Goal: Task Accomplishment & Management: Manage account settings

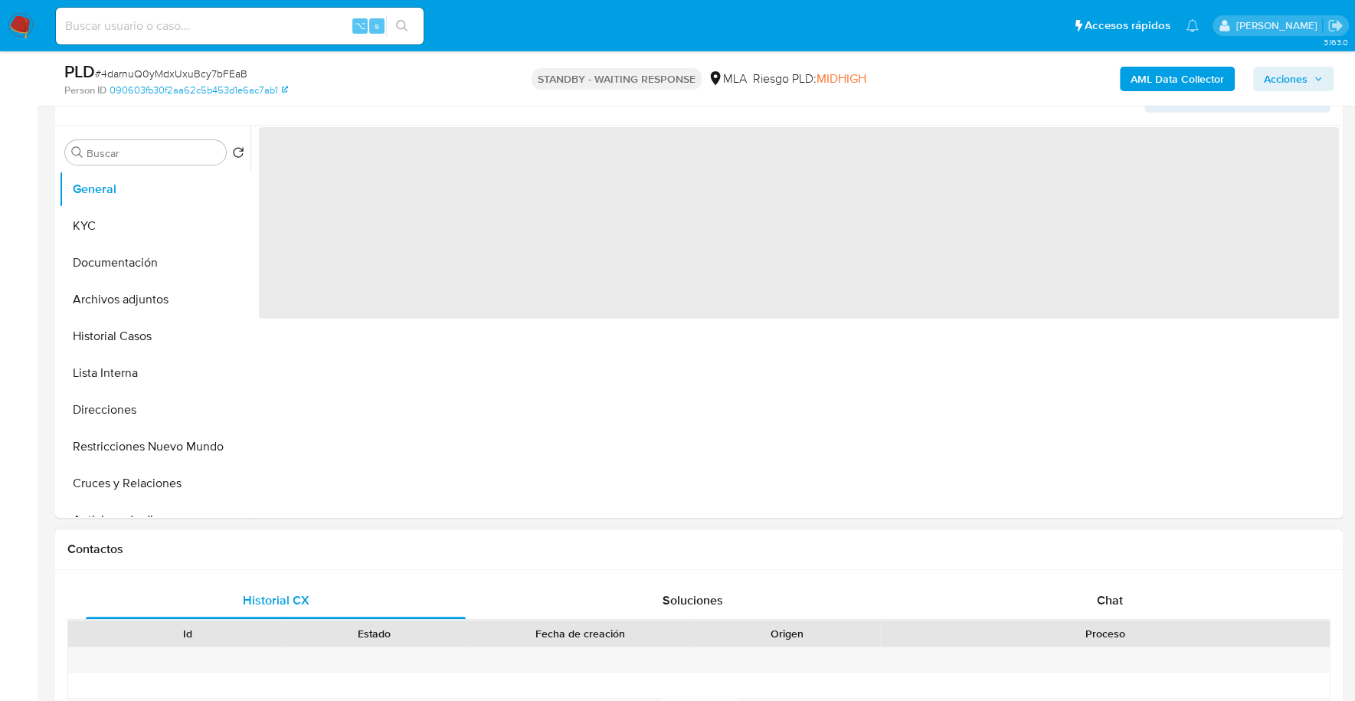
scroll to position [593, 0]
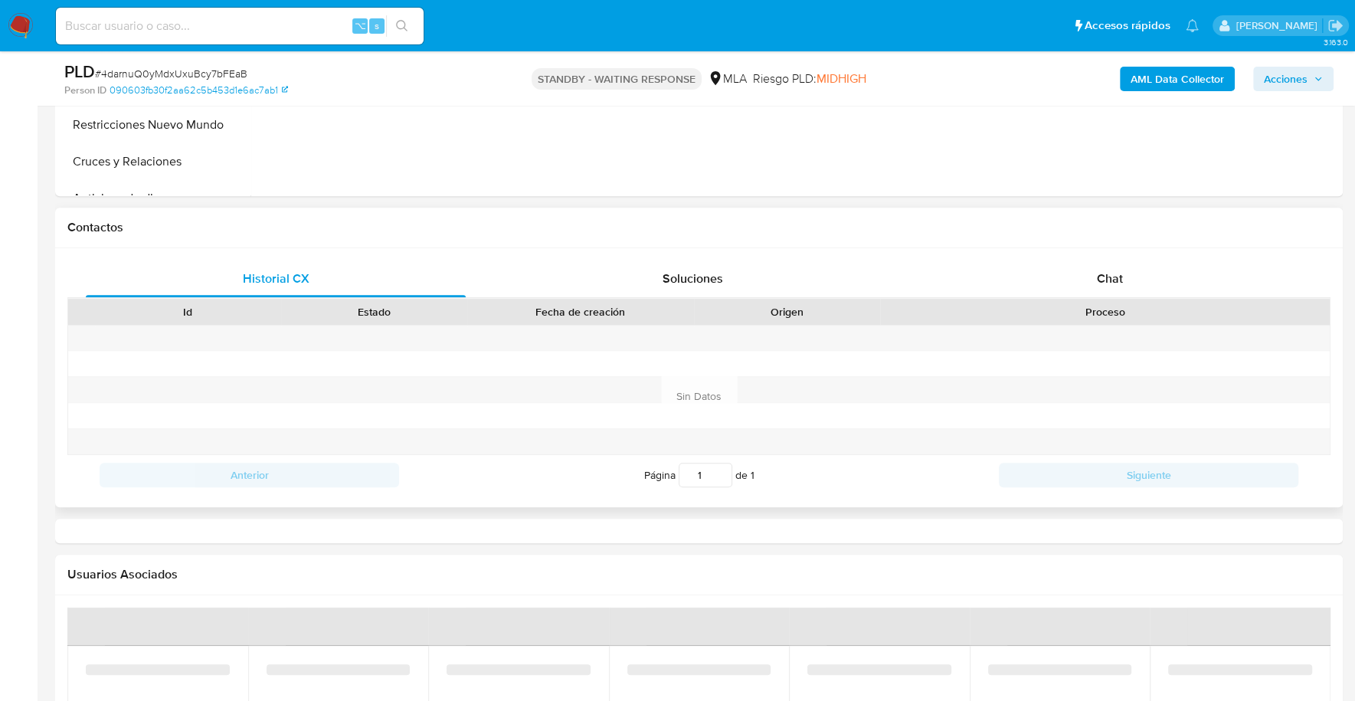
select select "10"
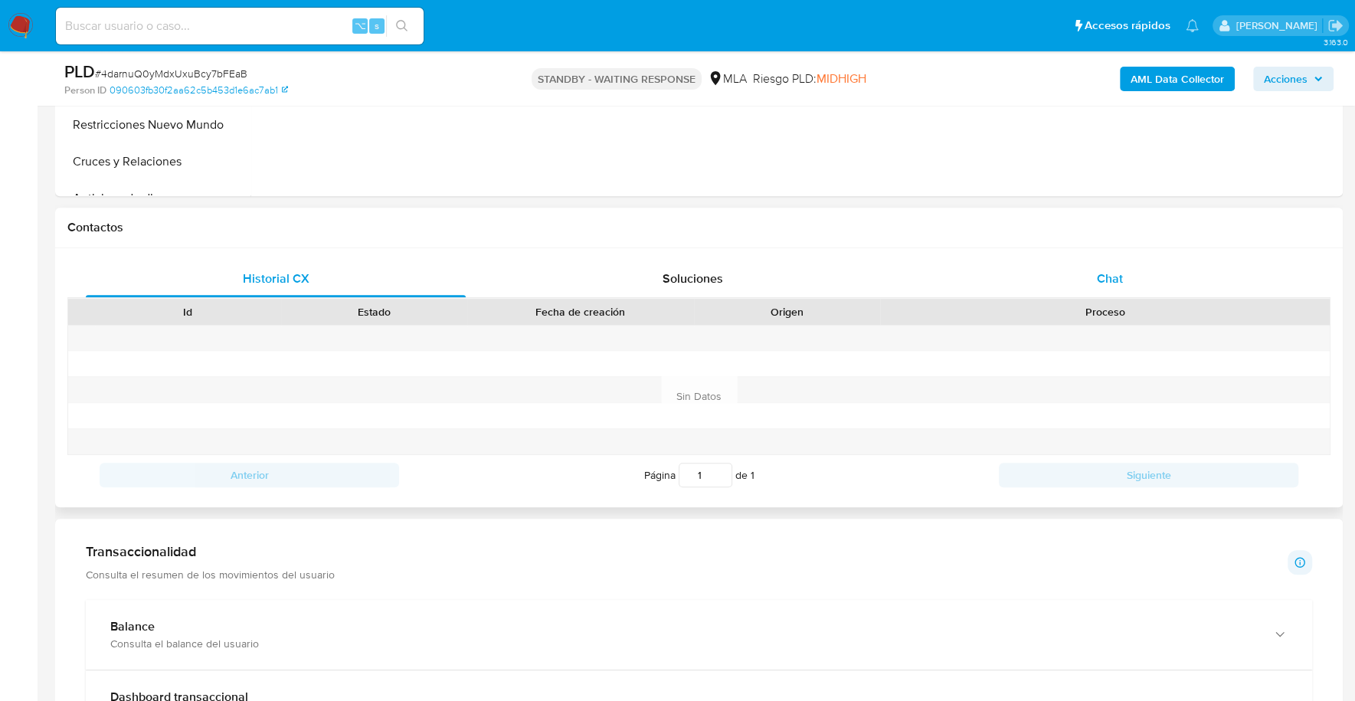
click at [1159, 292] on div "Chat" at bounding box center [1109, 278] width 380 height 37
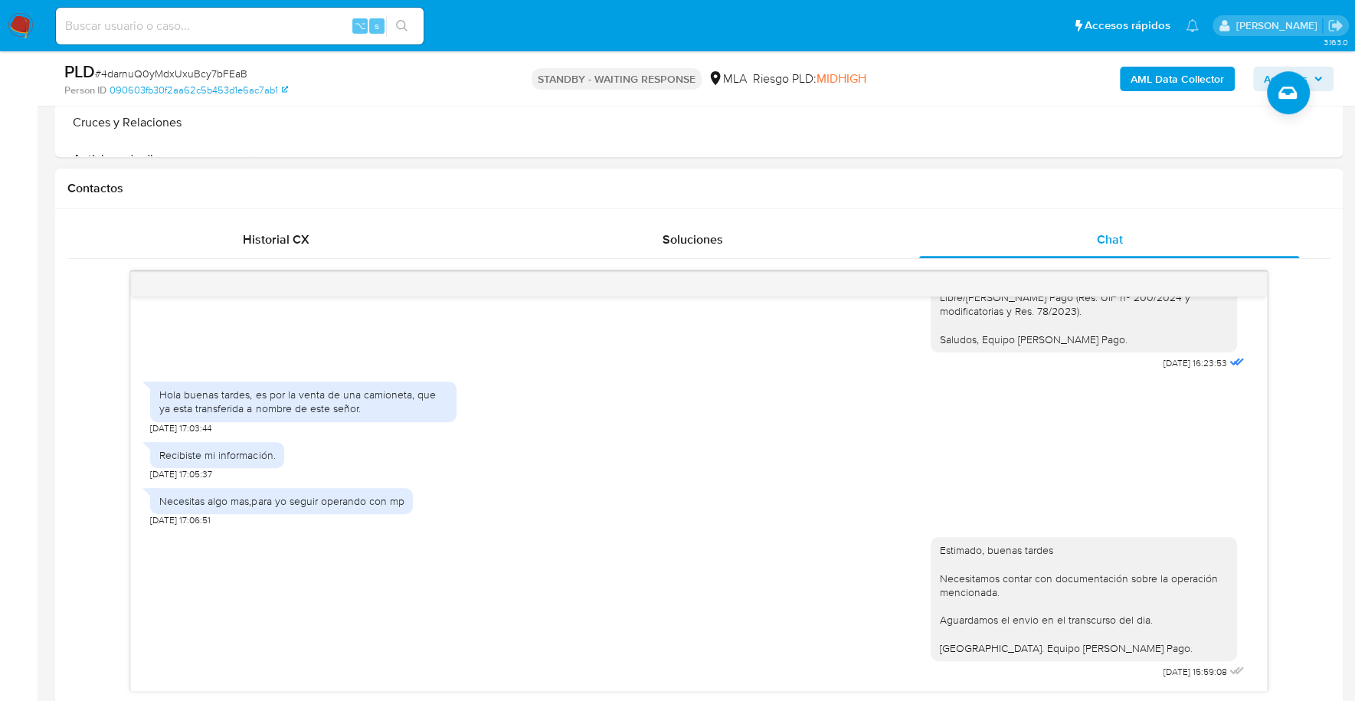
scroll to position [801, 0]
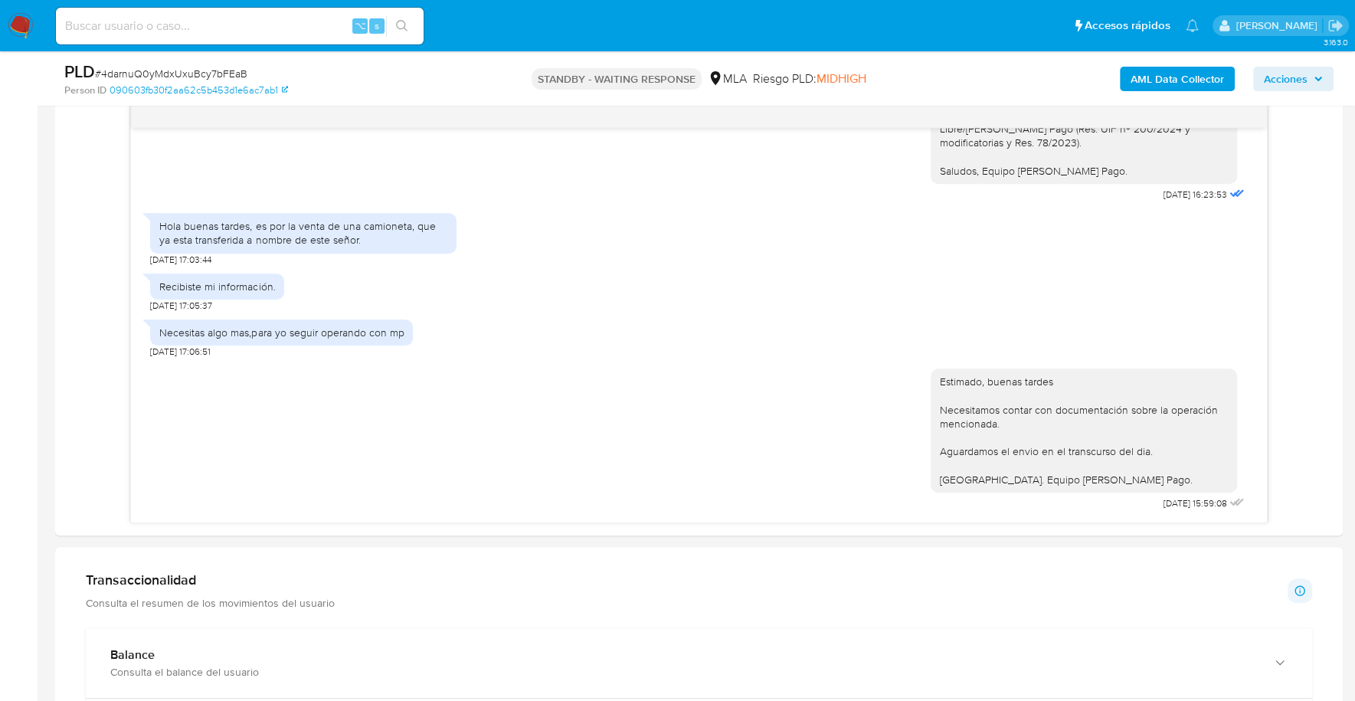
click at [280, 26] on input at bounding box center [240, 26] width 368 height 20
paste input "41977149"
type input "41977149"
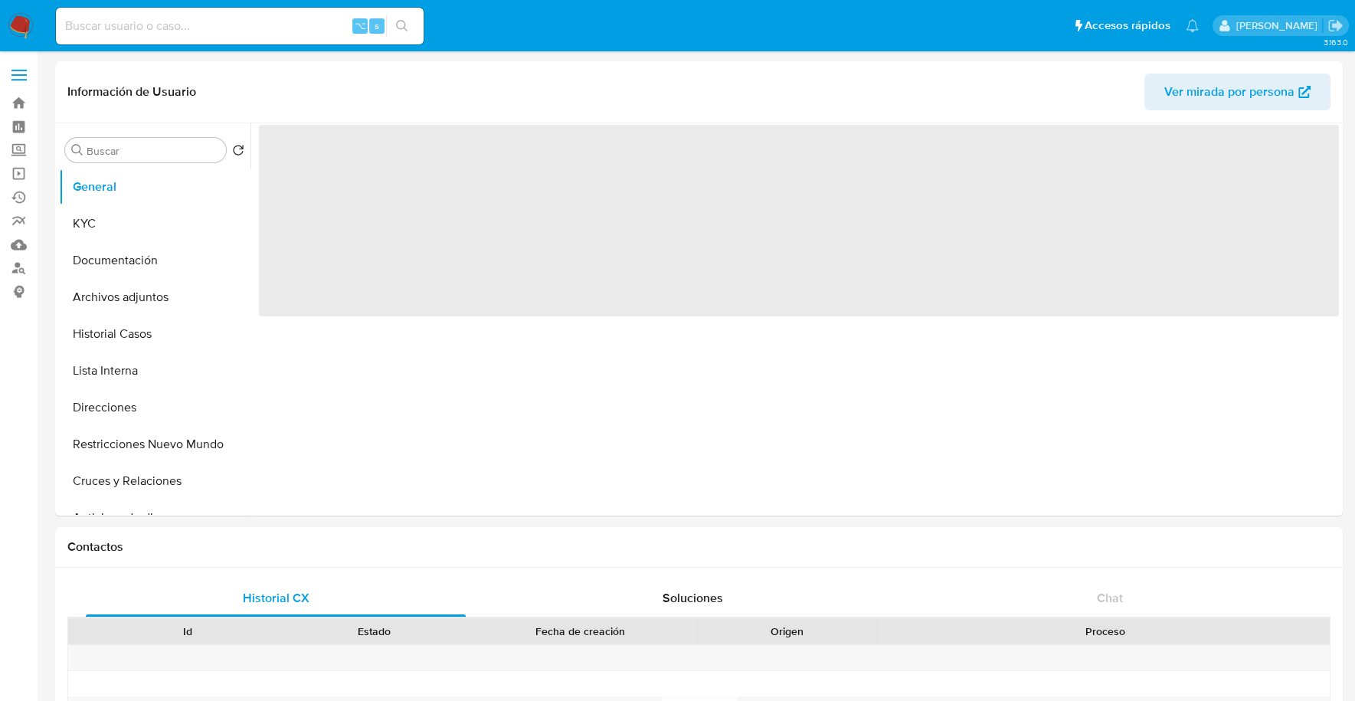
select select "10"
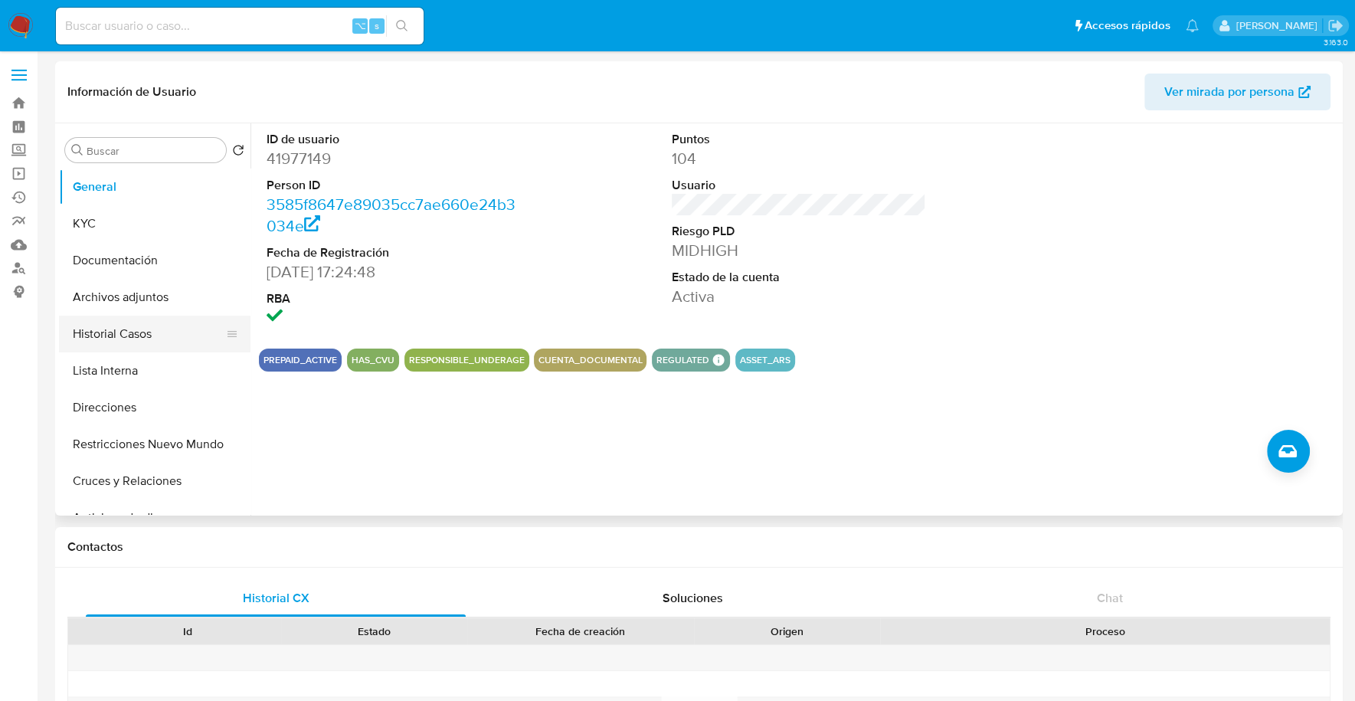
click at [129, 339] on button "Historial Casos" at bounding box center [148, 334] width 179 height 37
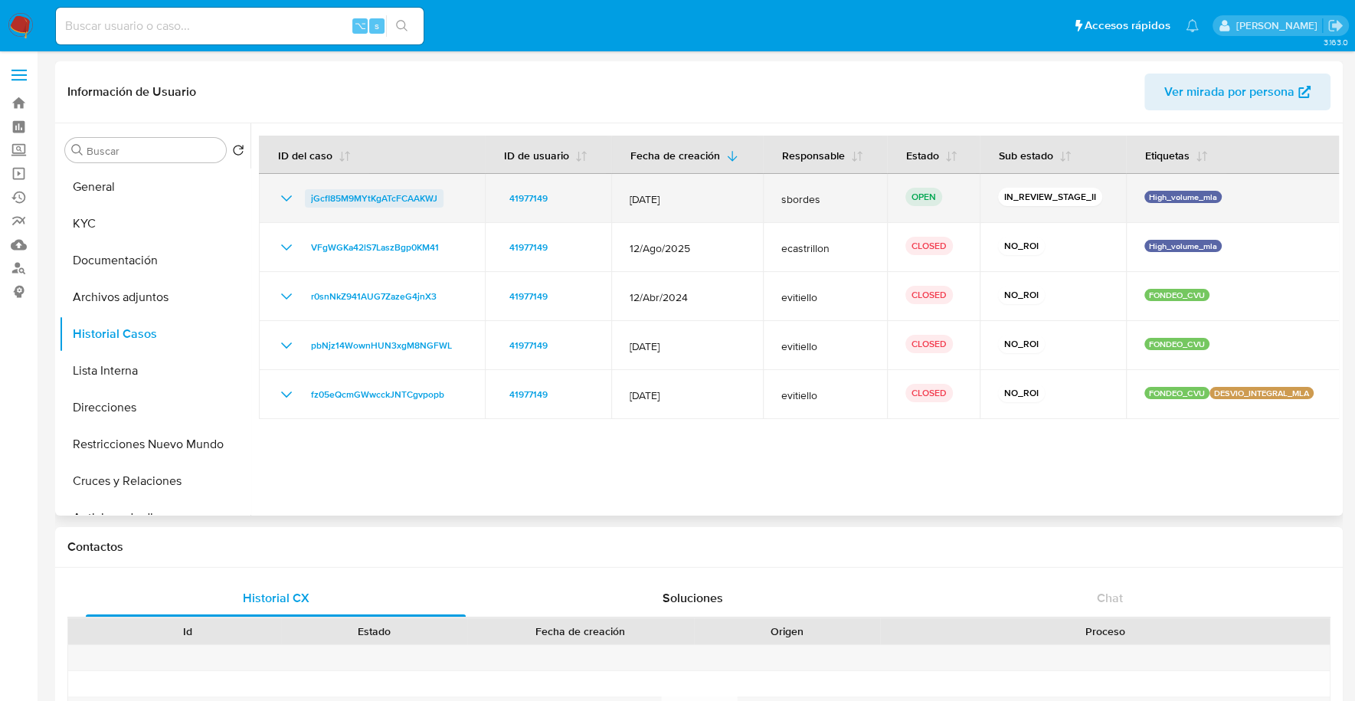
click at [348, 198] on span "jGcfI85M9MYtKgATcFCAAKWJ" at bounding box center [374, 198] width 126 height 18
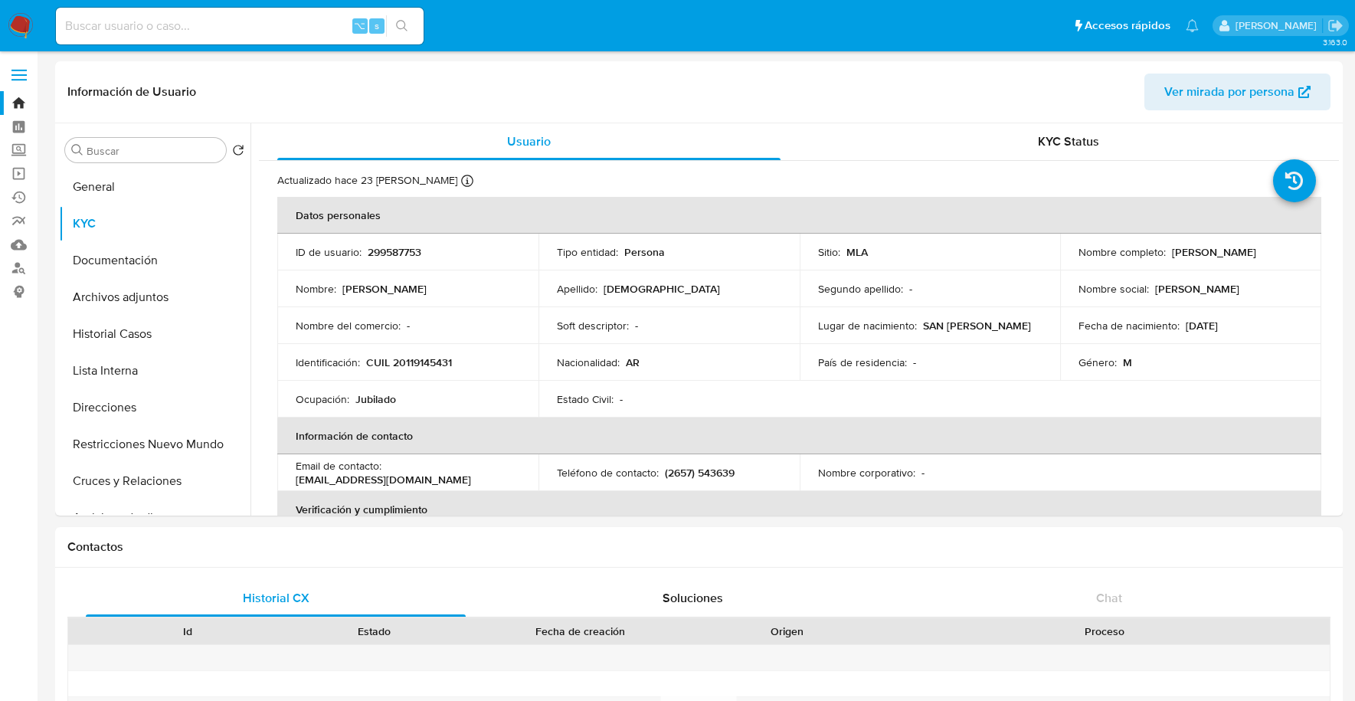
select select "10"
click at [11, 23] on img at bounding box center [21, 26] width 26 height 26
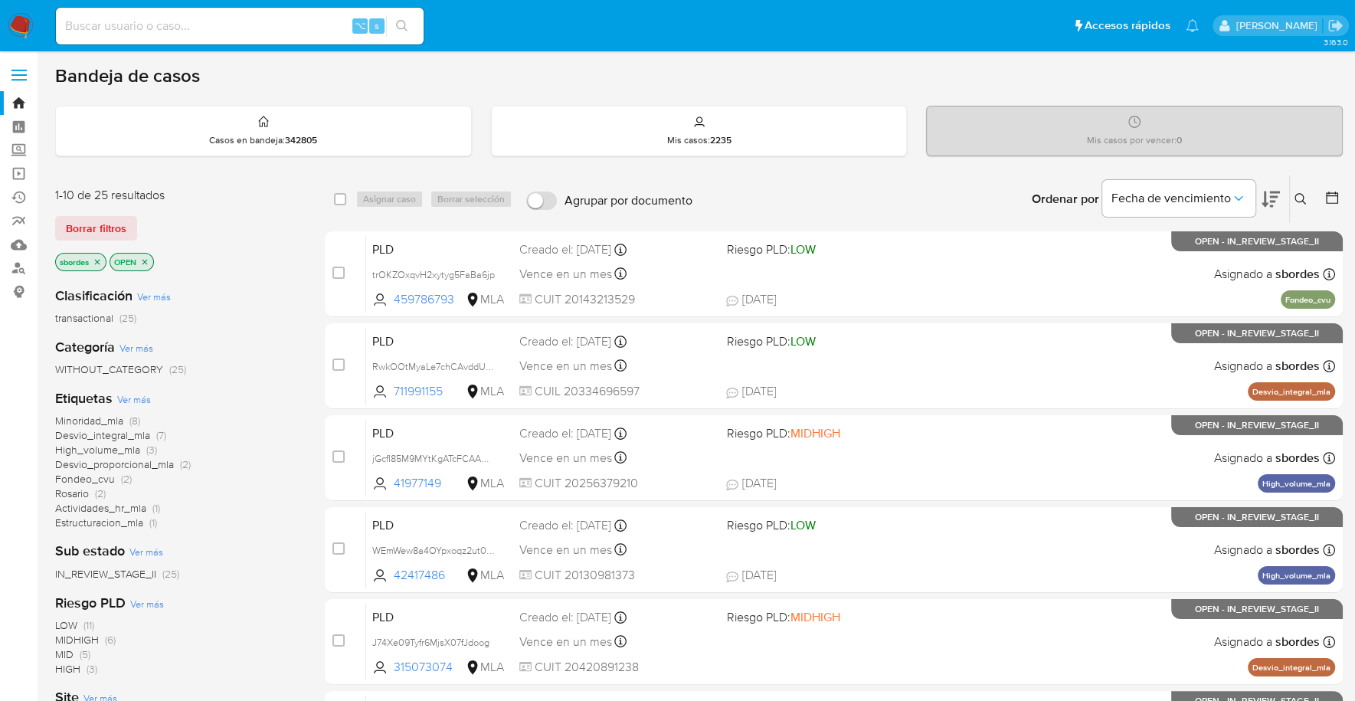
click at [103, 263] on p "sbordes" at bounding box center [81, 261] width 50 height 17
click at [145, 263] on icon "close-filter" at bounding box center [144, 261] width 9 height 9
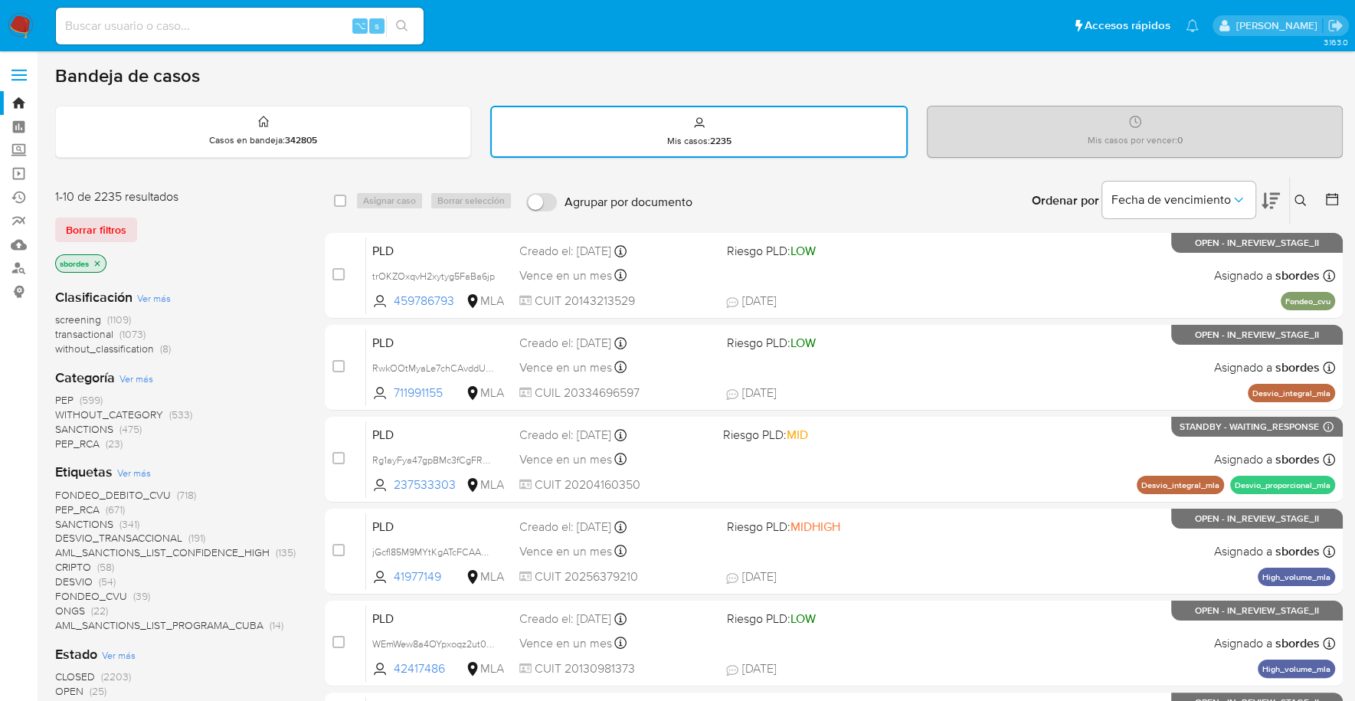
click at [96, 263] on icon "close-filter" at bounding box center [97, 262] width 5 height 5
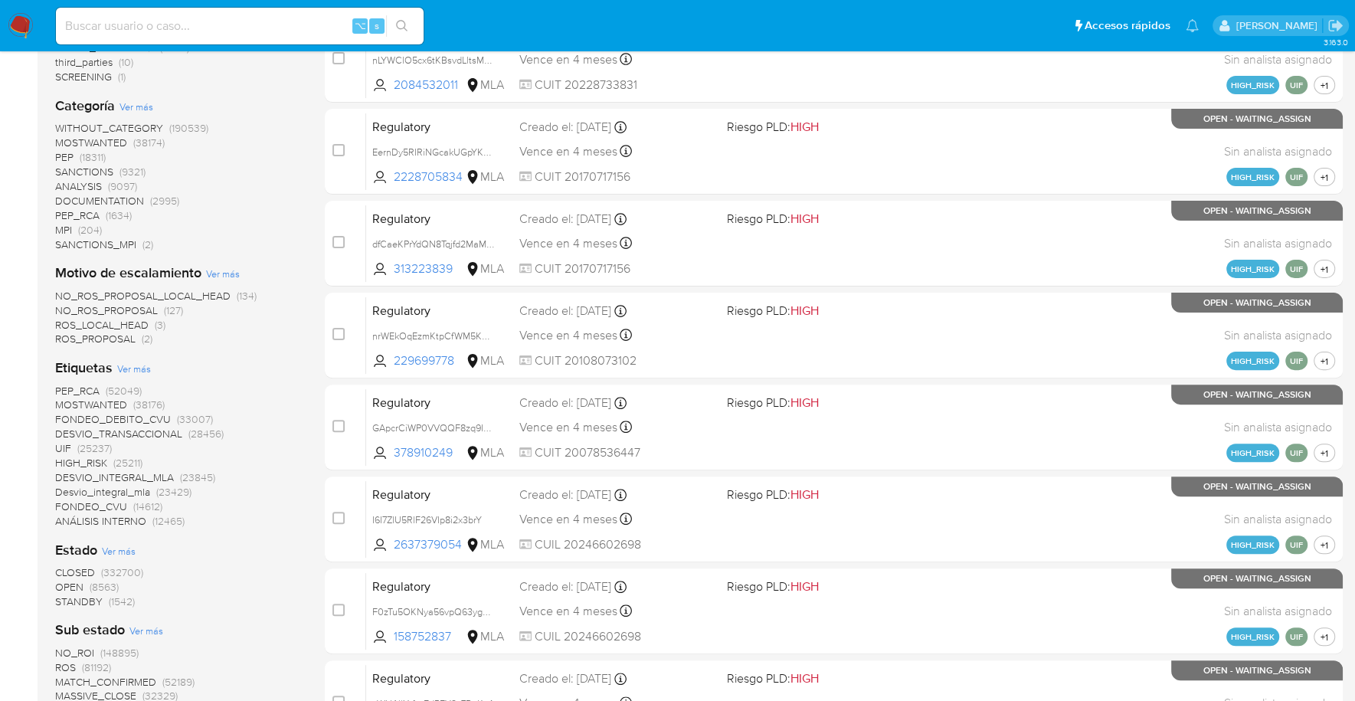
click at [96, 599] on span "STANDBY" at bounding box center [78, 600] width 47 height 15
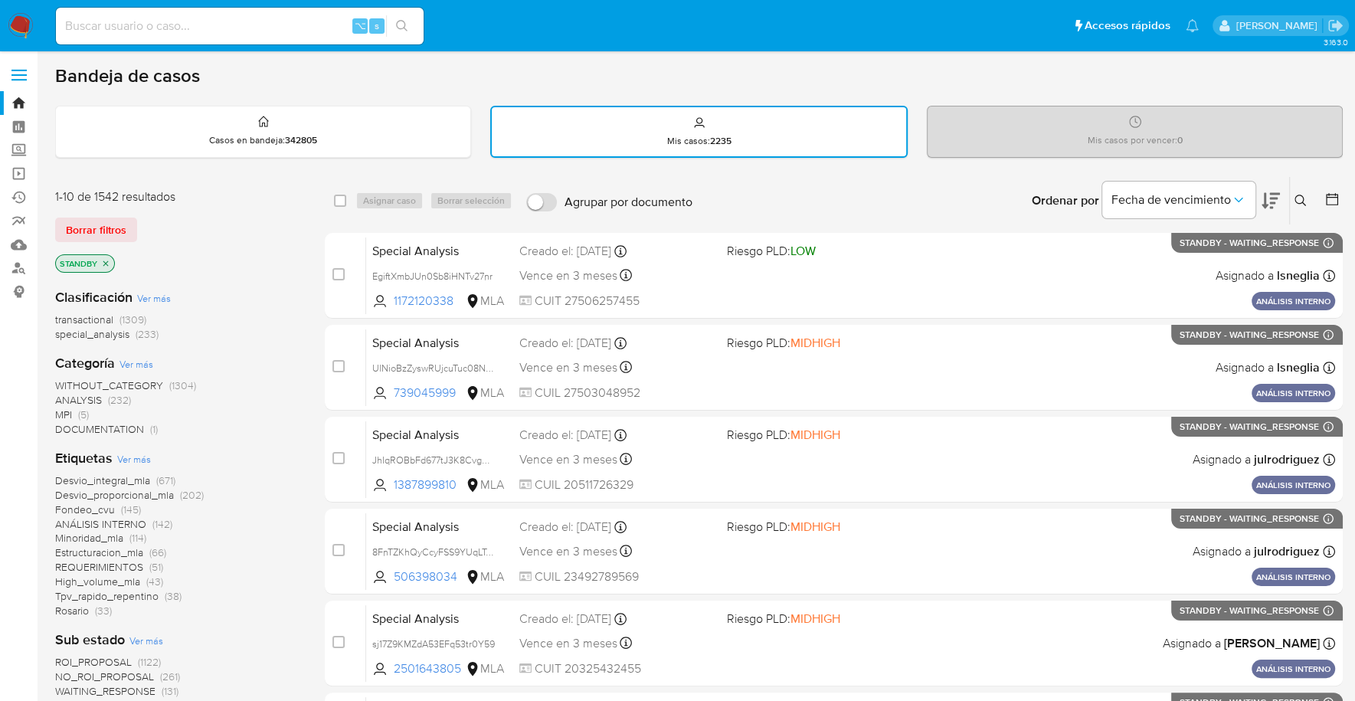
click at [106, 259] on icon "close-filter" at bounding box center [105, 263] width 9 height 9
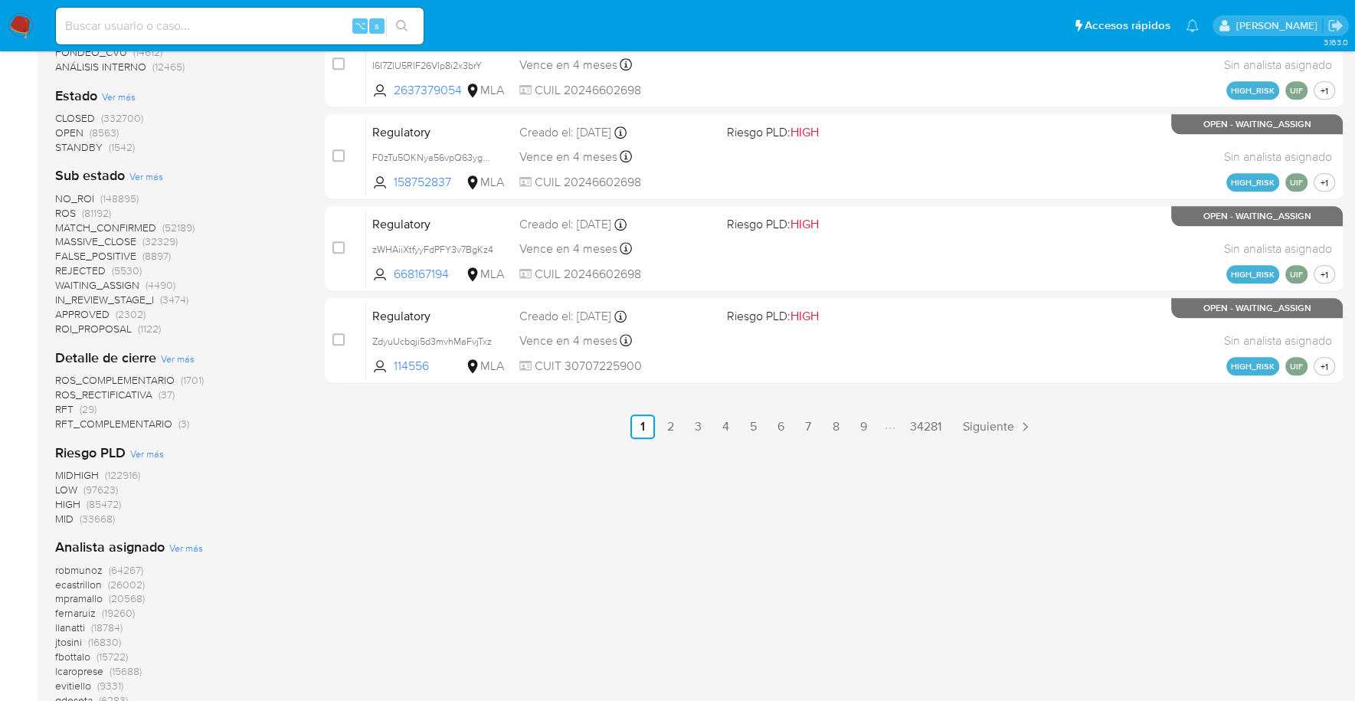
click at [78, 132] on span "OPEN" at bounding box center [69, 132] width 28 height 15
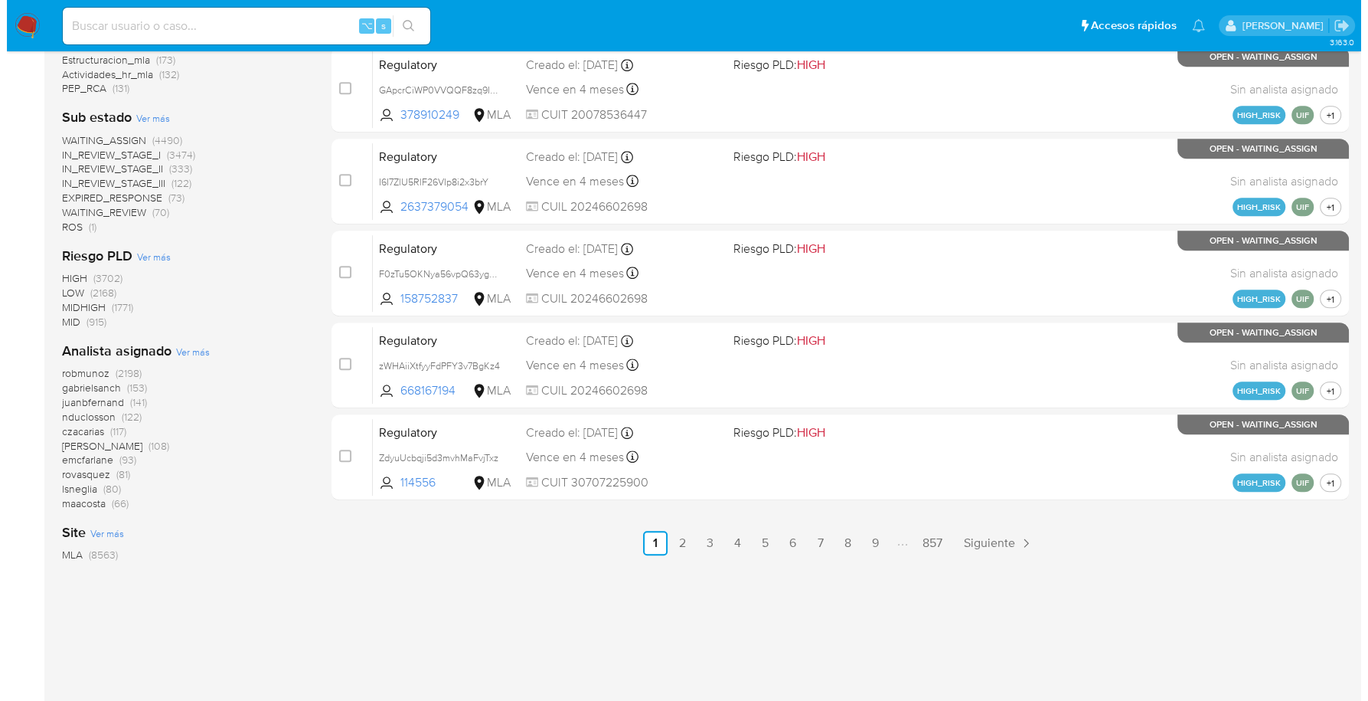
scroll to position [644, 0]
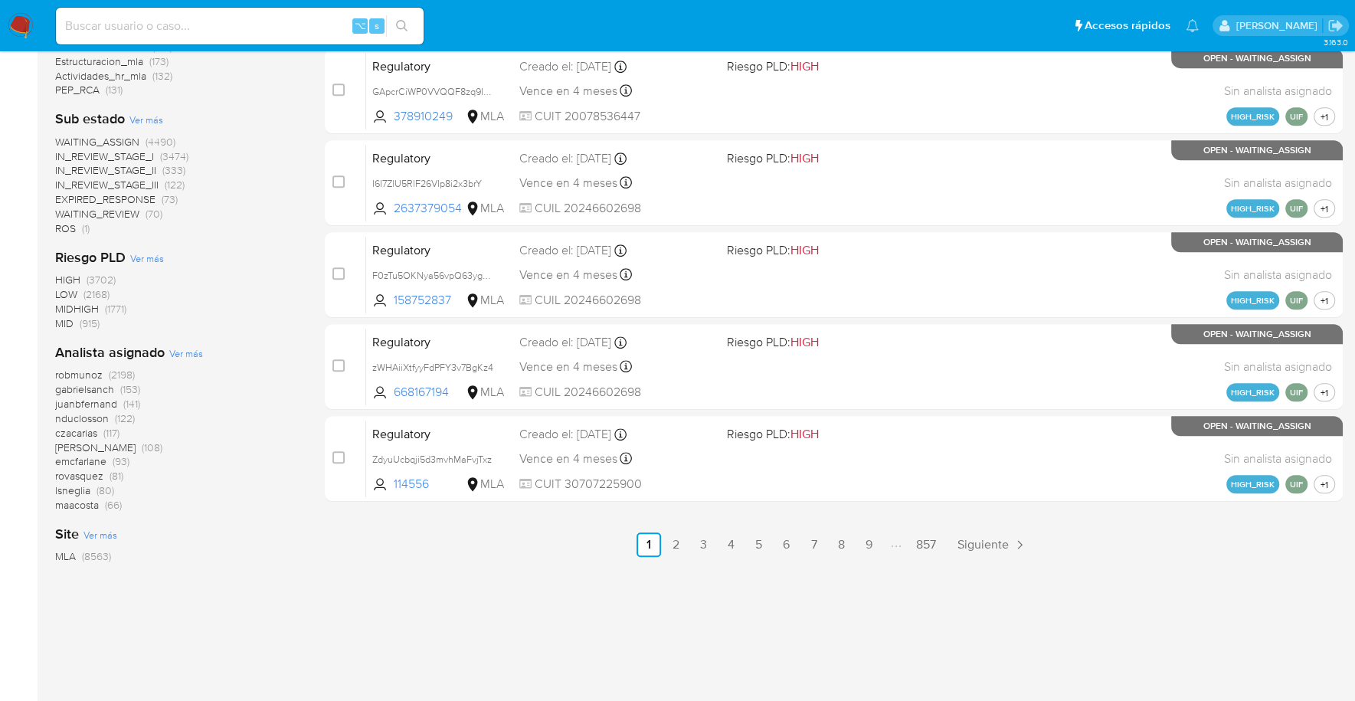
click at [188, 355] on span "Ver más" at bounding box center [186, 353] width 34 height 14
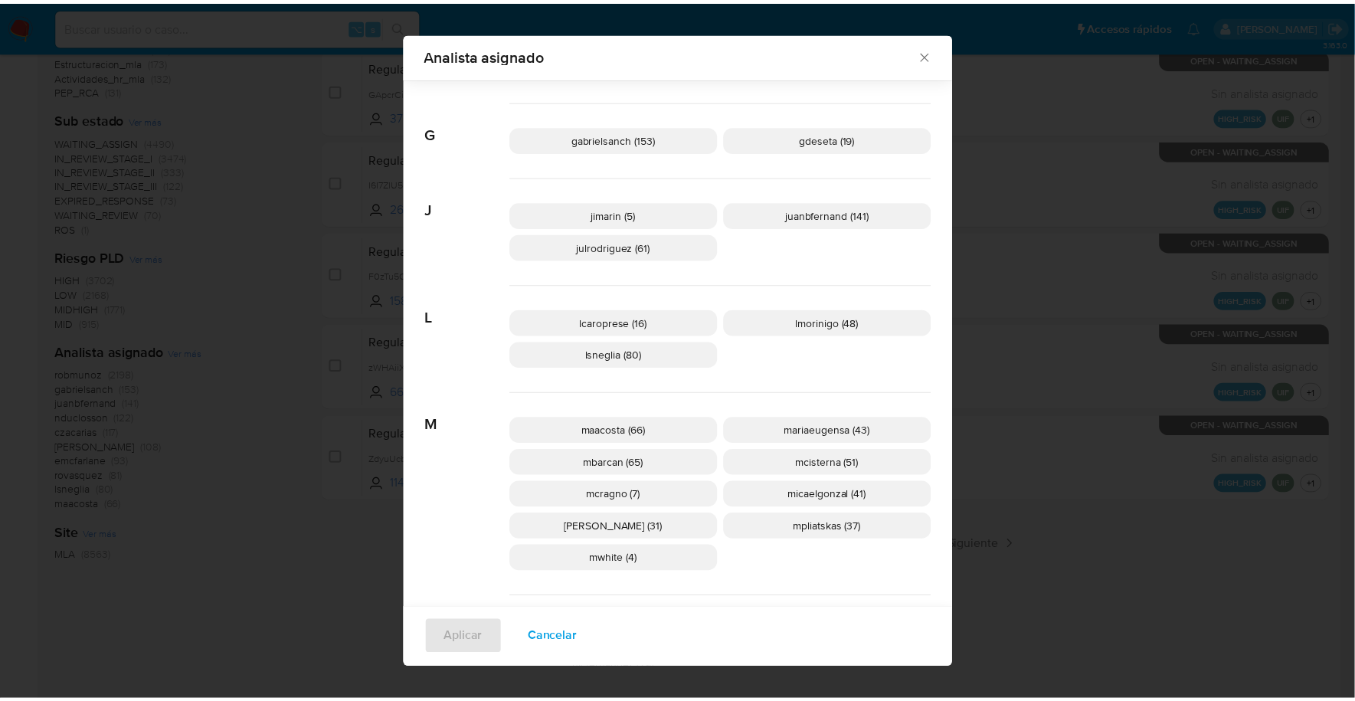
scroll to position [494, 0]
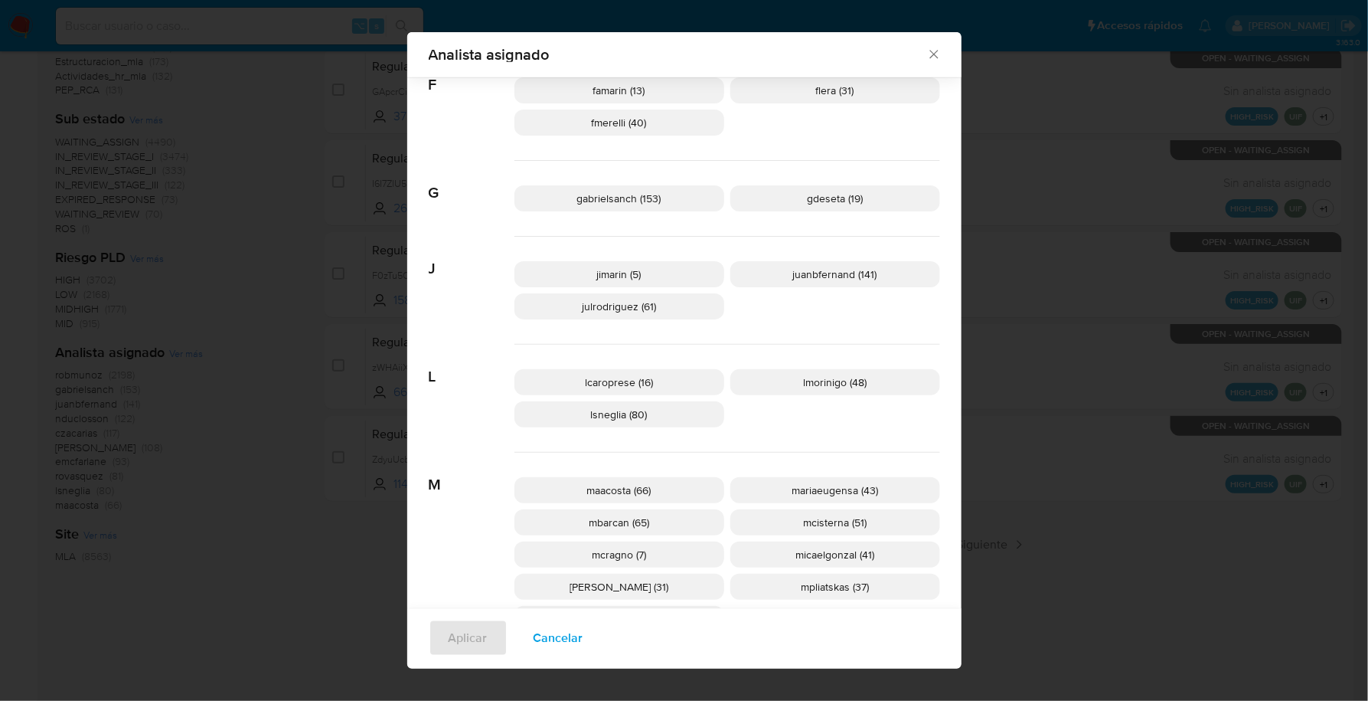
click at [927, 55] on icon "Cerrar" at bounding box center [934, 54] width 15 height 15
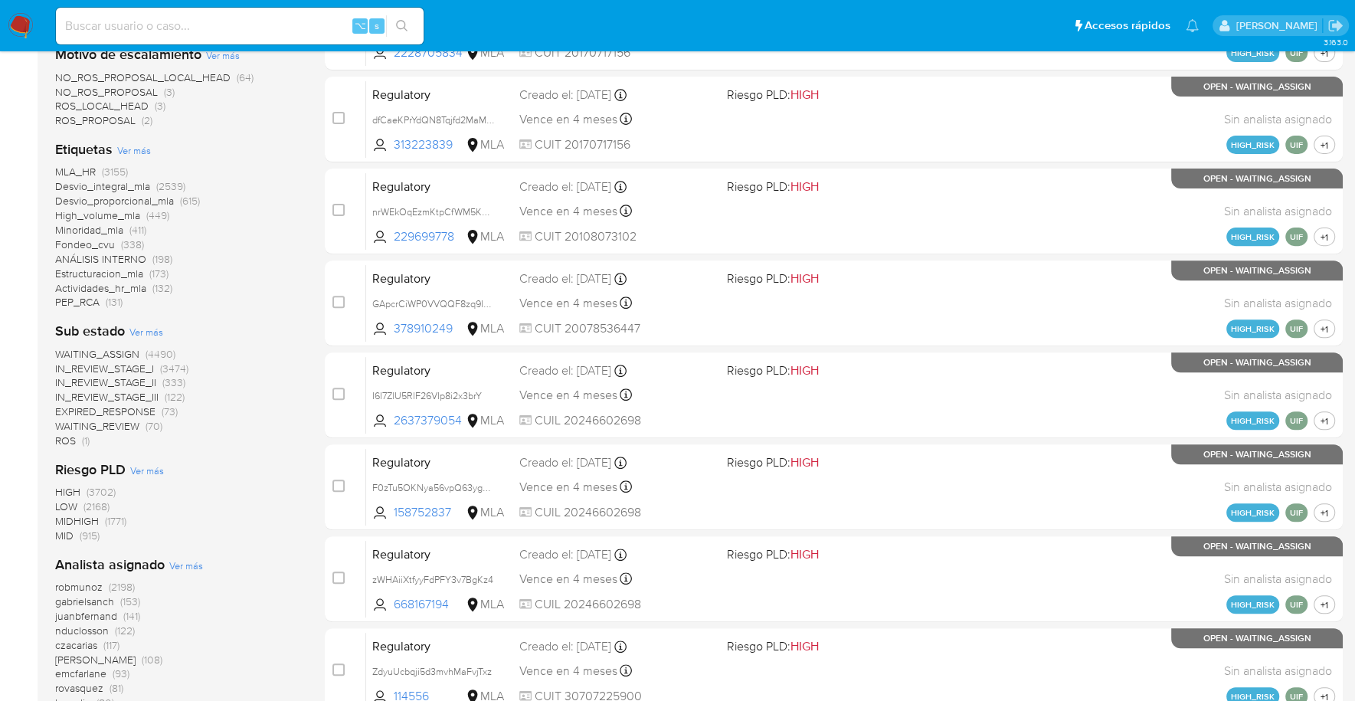
scroll to position [0, 0]
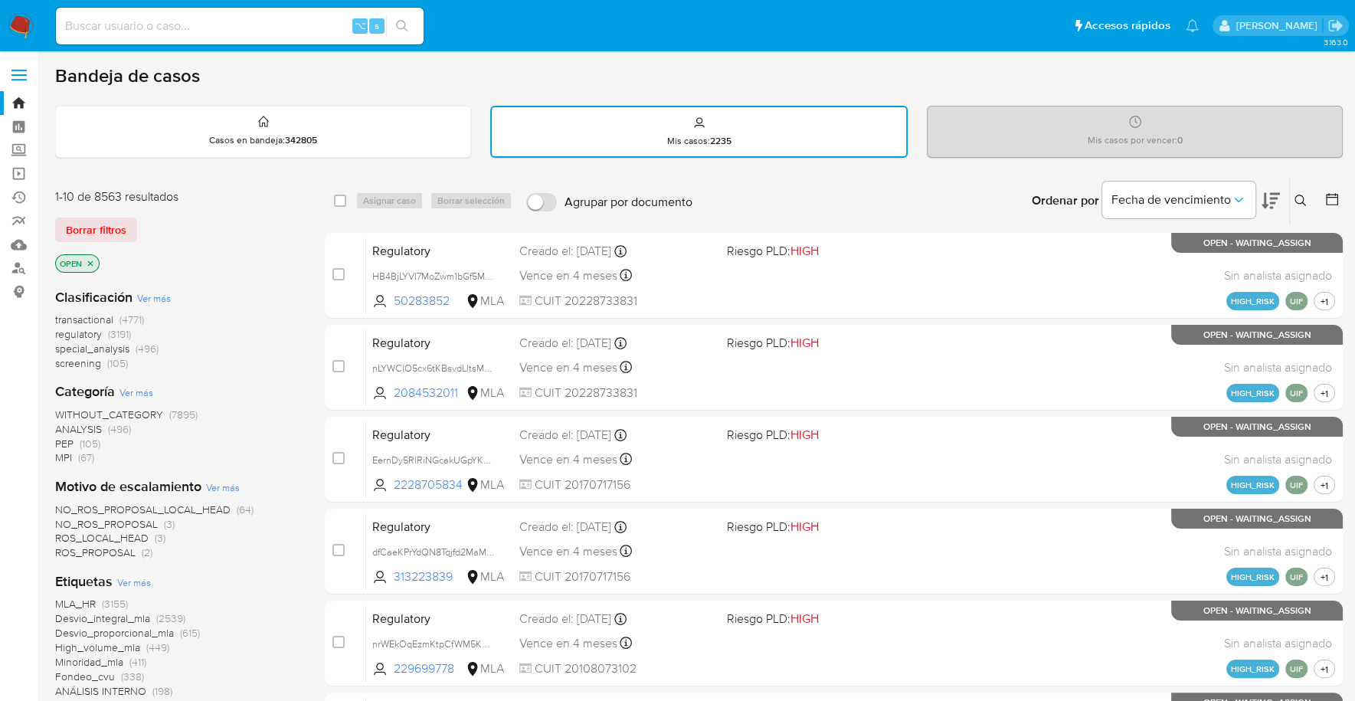
click at [108, 226] on span "Borrar filtros" at bounding box center [96, 229] width 60 height 21
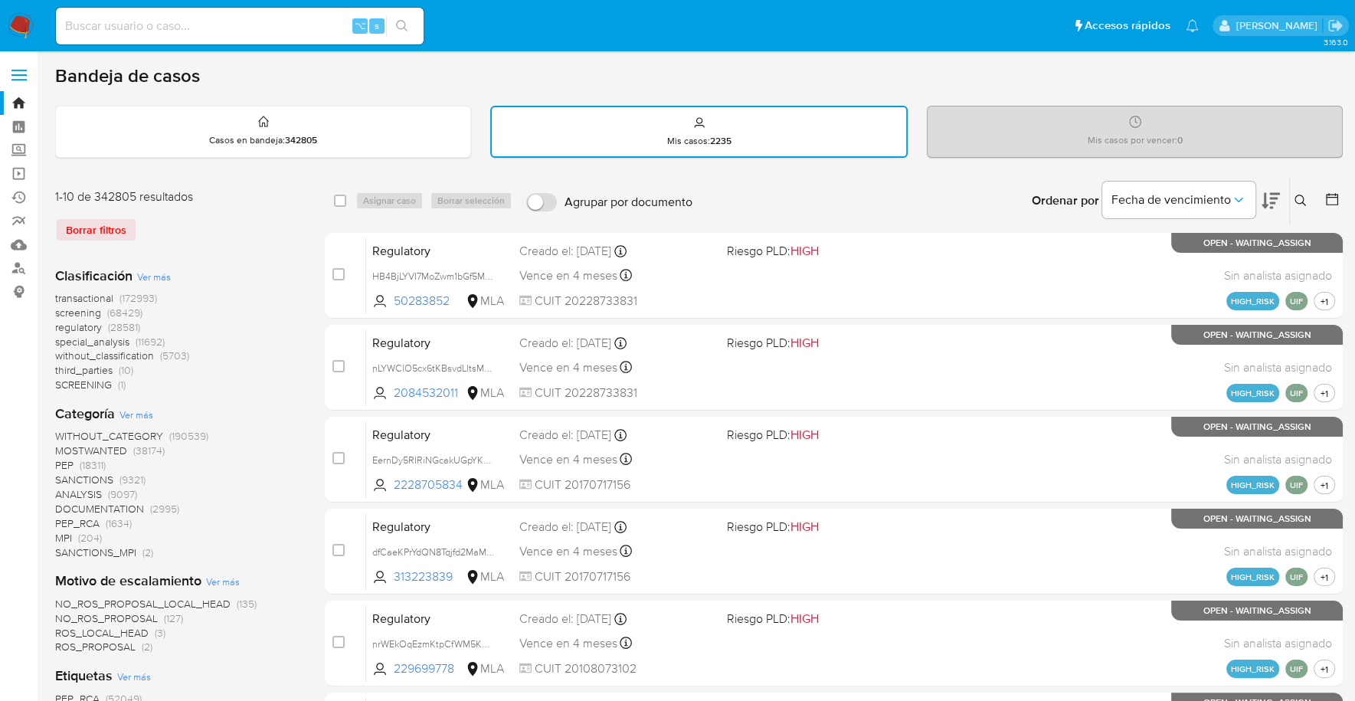
click at [1298, 204] on icon at bounding box center [1300, 201] width 12 height 12
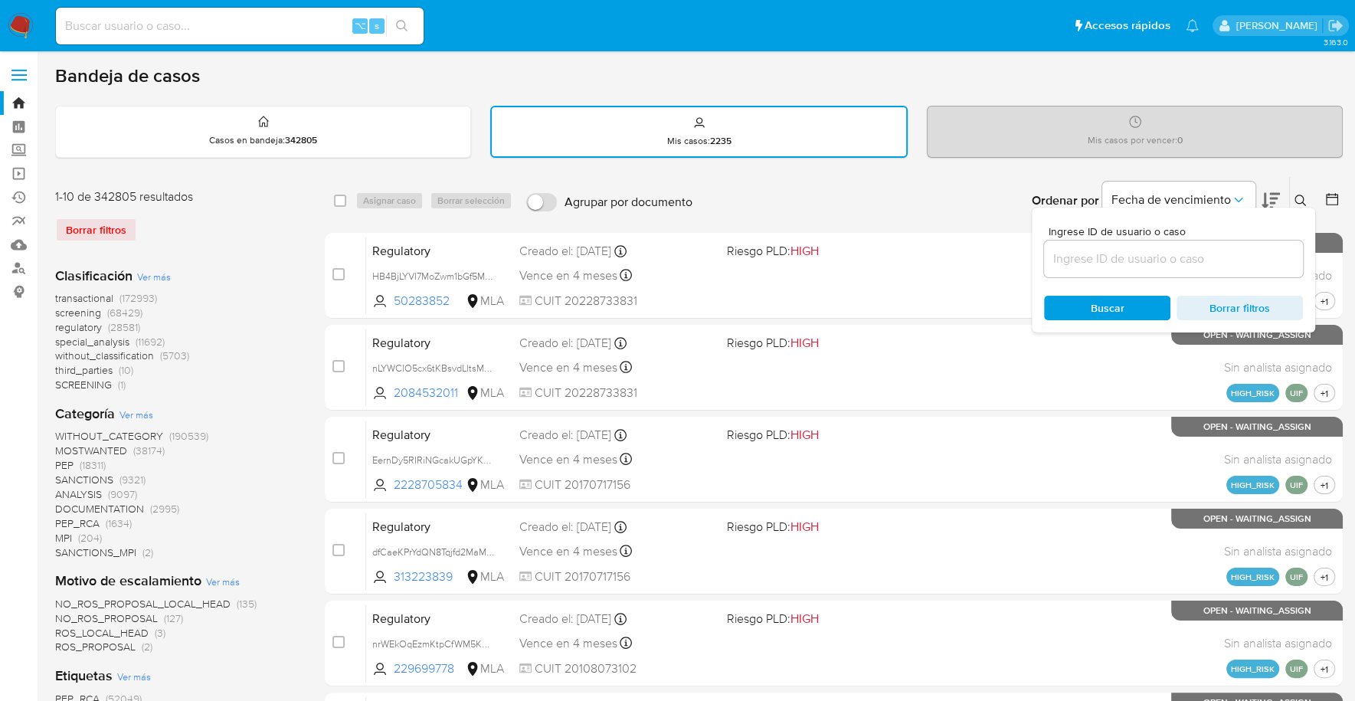
click at [1176, 257] on input at bounding box center [1173, 259] width 259 height 20
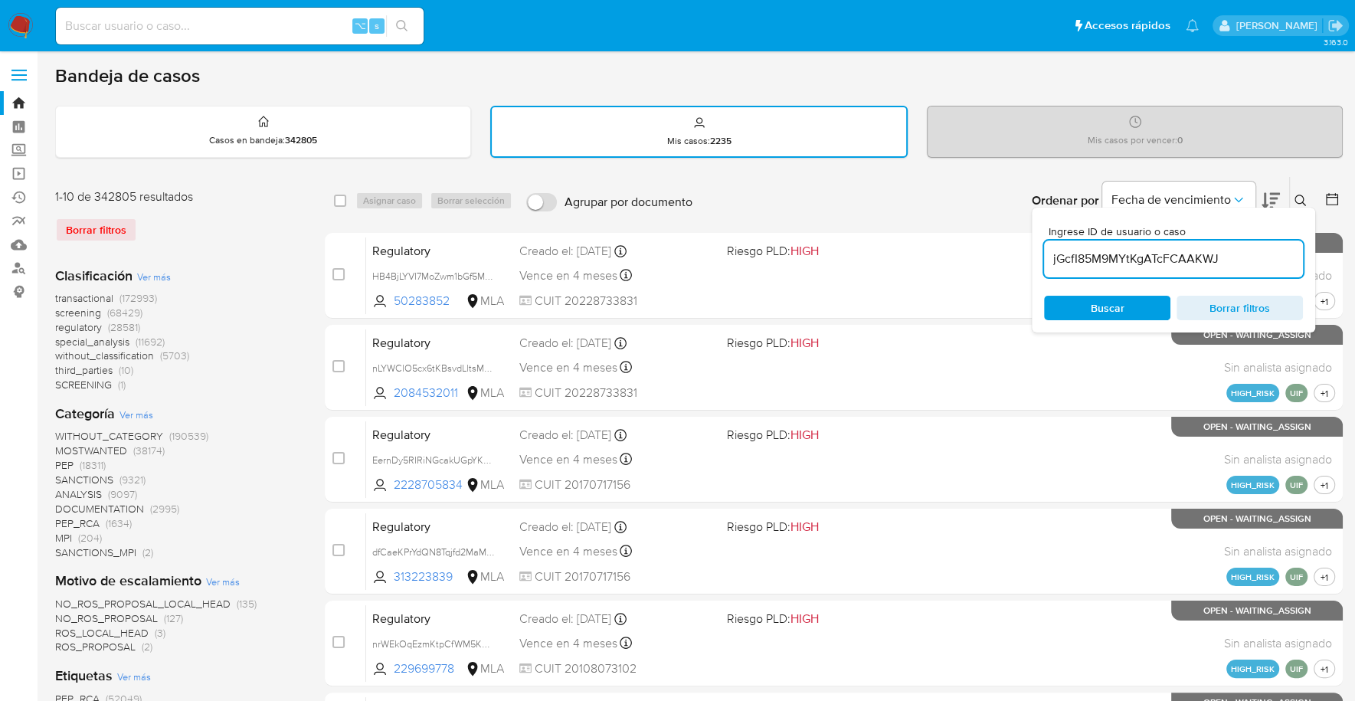
type input "jGcfI85M9MYtKgATcFCAAKWJ"
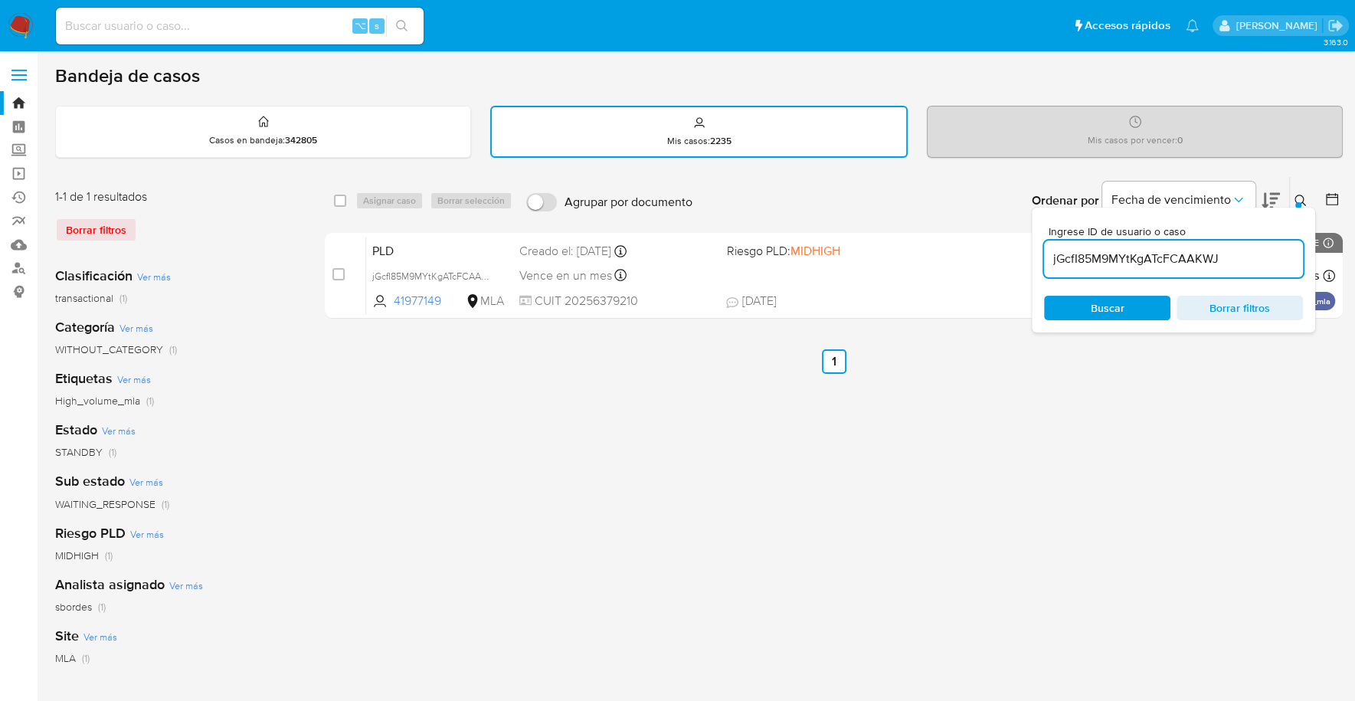
click at [1293, 195] on button at bounding box center [1302, 200] width 25 height 18
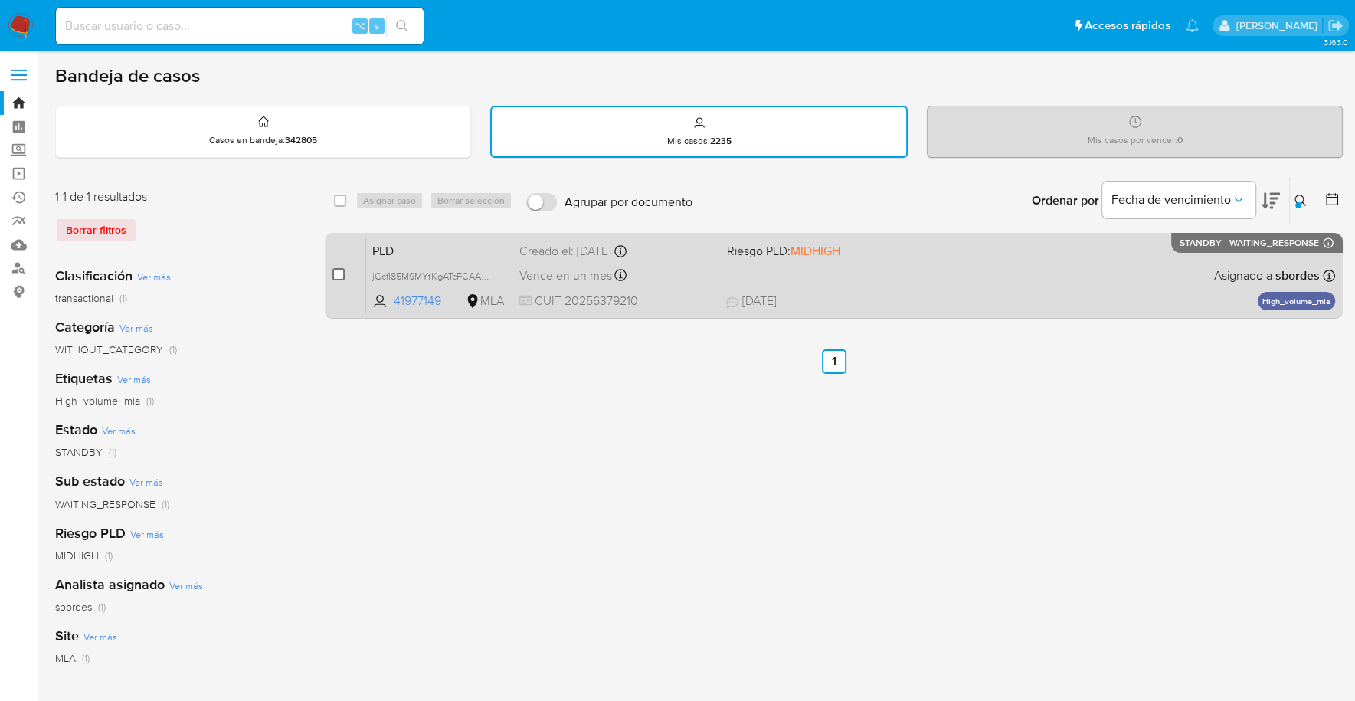
click at [341, 273] on input "checkbox" at bounding box center [338, 274] width 12 height 12
checkbox input "true"
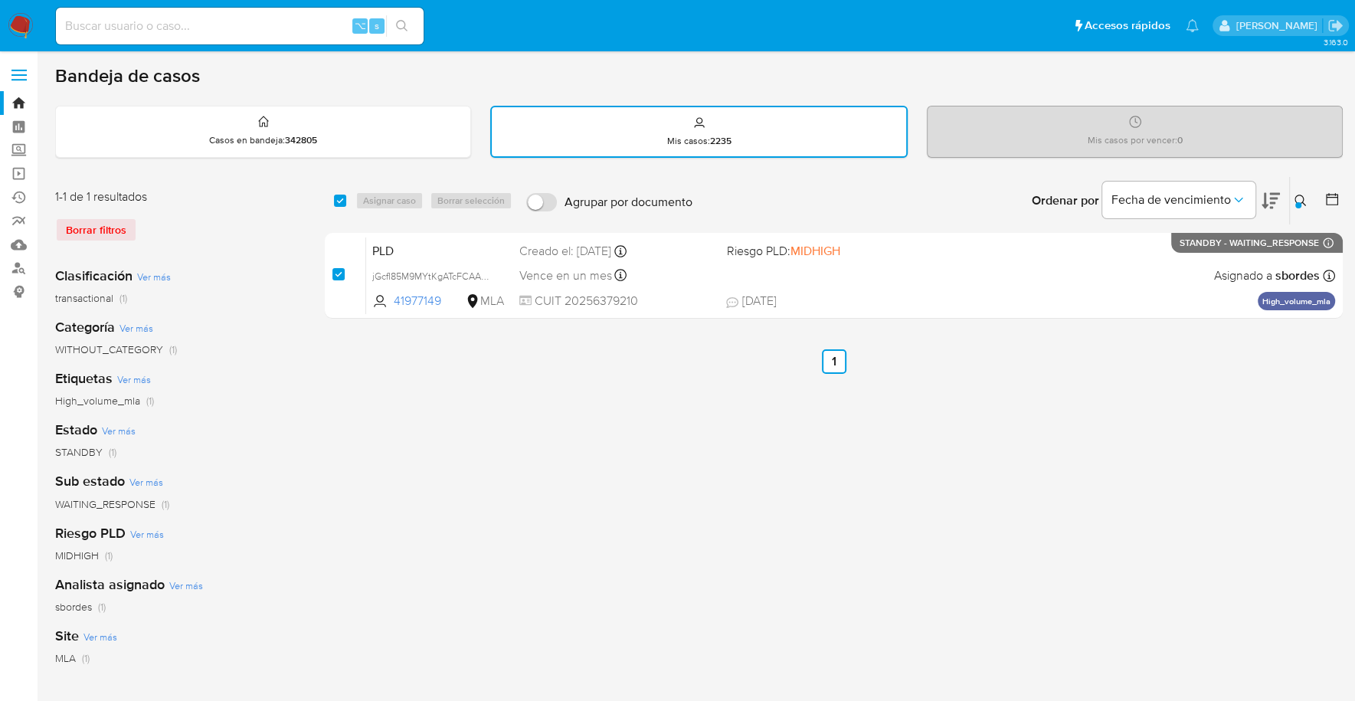
checkbox input "true"
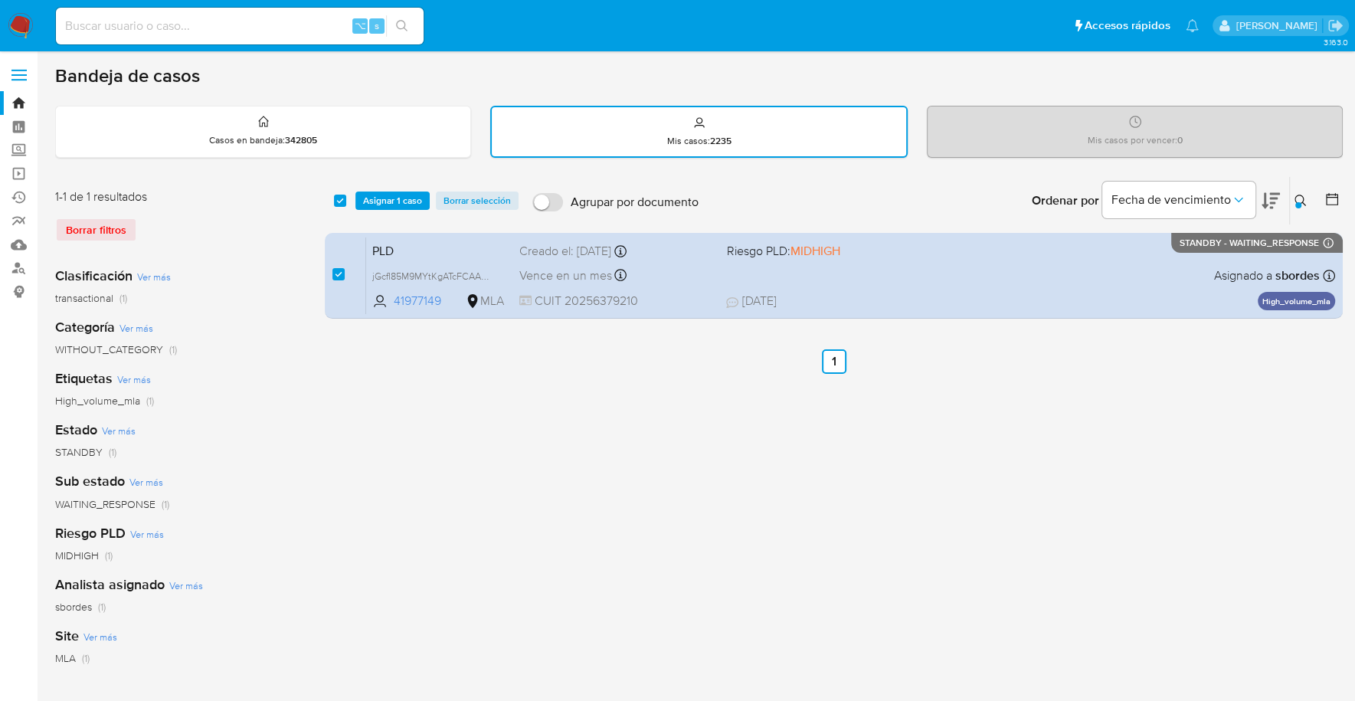
click at [390, 186] on div "select-all-cases-checkbox Asignar 1 caso Borrar selección Agrupar por documento…" at bounding box center [834, 200] width 1018 height 47
click at [399, 198] on span "Asignar 1 caso" at bounding box center [392, 200] width 59 height 15
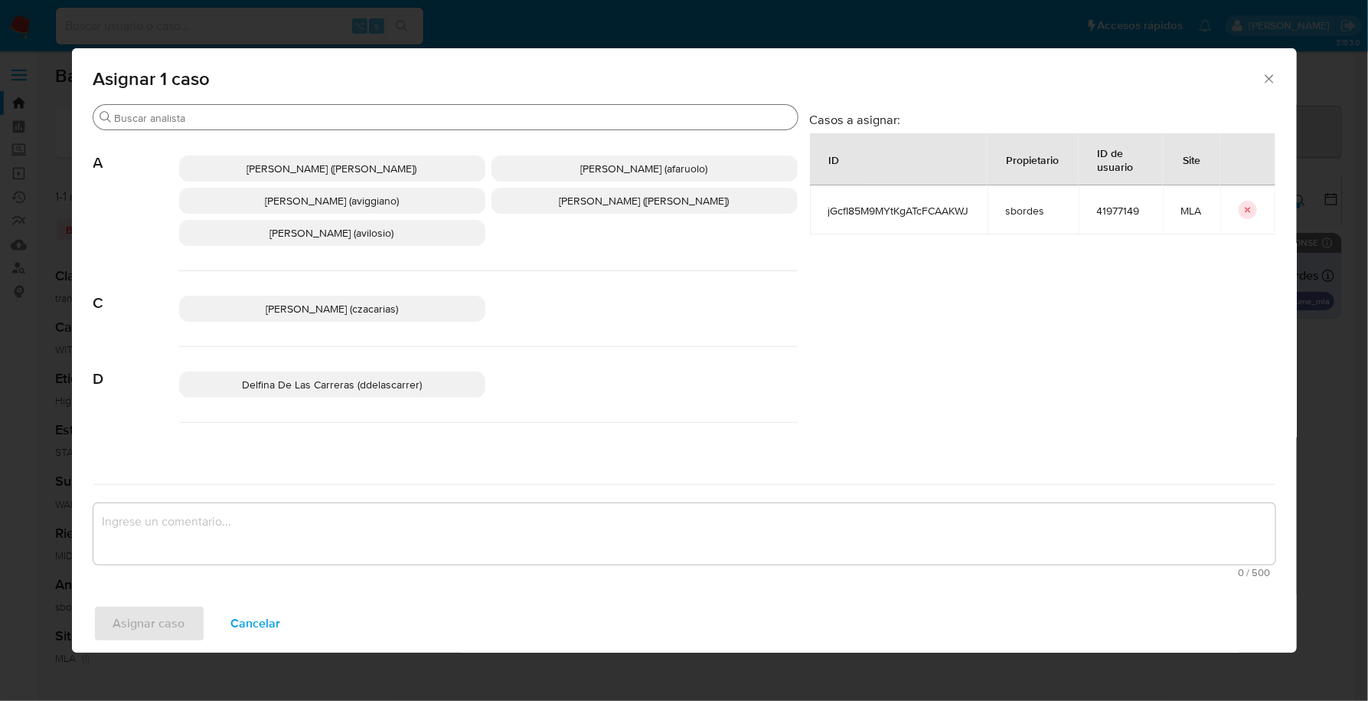
click at [283, 116] on input "Buscar" at bounding box center [453, 118] width 677 height 14
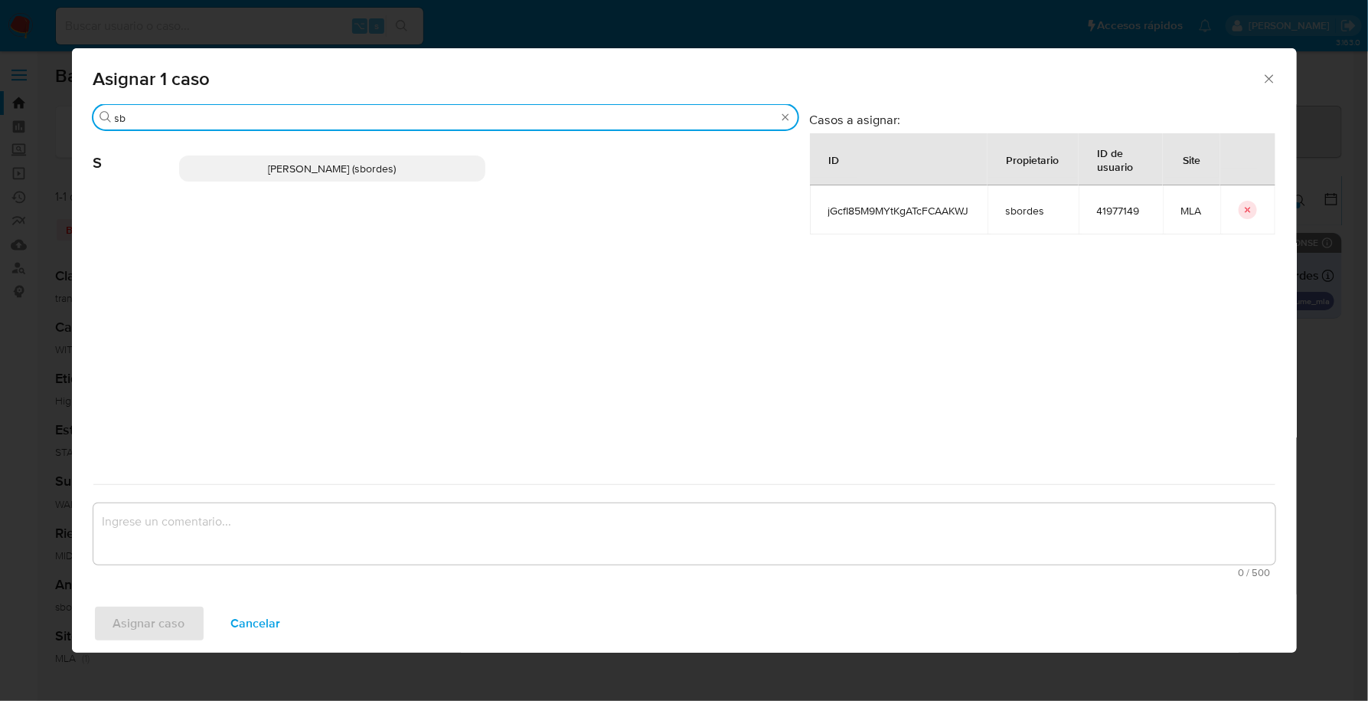
type input "sb"
click at [283, 149] on div "Stefania Bordes (sbordes)" at bounding box center [488, 168] width 619 height 75
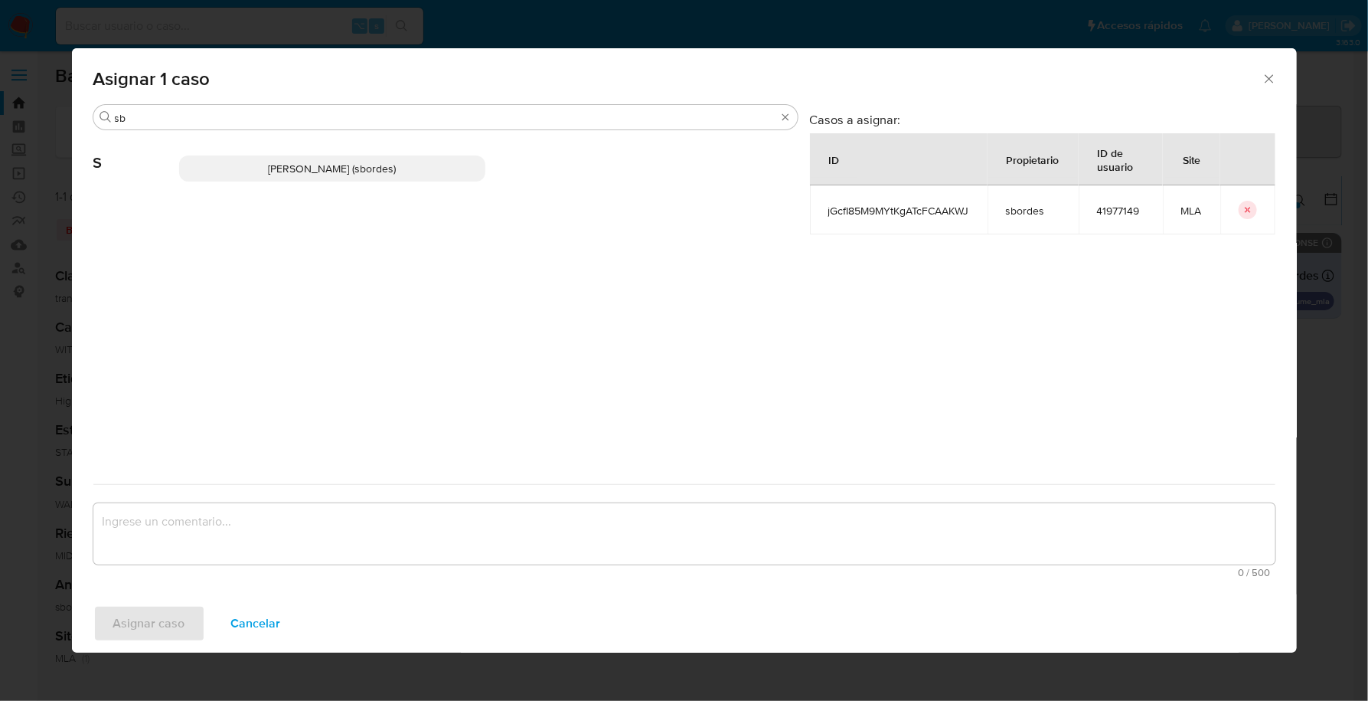
click at [285, 153] on div "Stefania Bordes (sbordes)" at bounding box center [488, 168] width 619 height 75
click at [292, 174] on span "Stefania Bordes (sbordes)" at bounding box center [332, 168] width 128 height 15
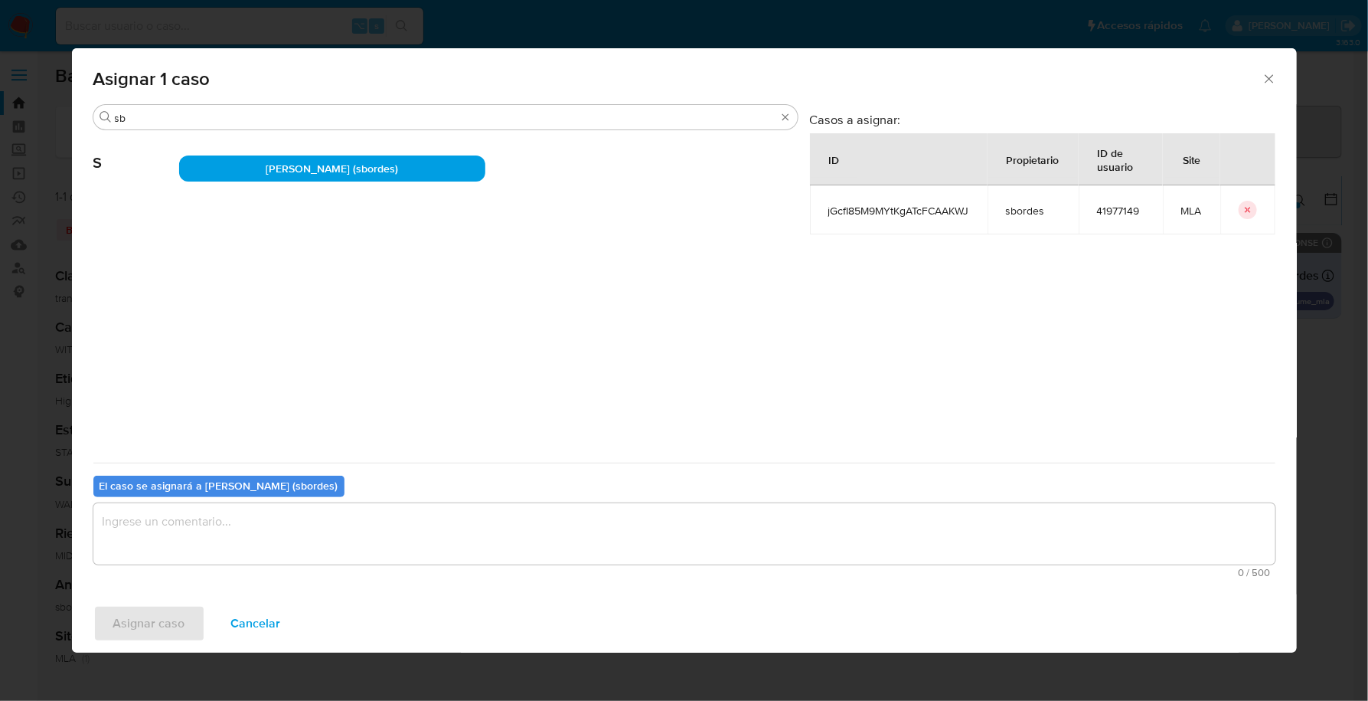
click at [204, 569] on span "0 / 500" at bounding box center [684, 572] width 1173 height 10
click at [212, 545] on textarea "assign-modal" at bounding box center [684, 533] width 1182 height 61
click at [150, 633] on span "Asignar caso" at bounding box center [149, 624] width 72 height 34
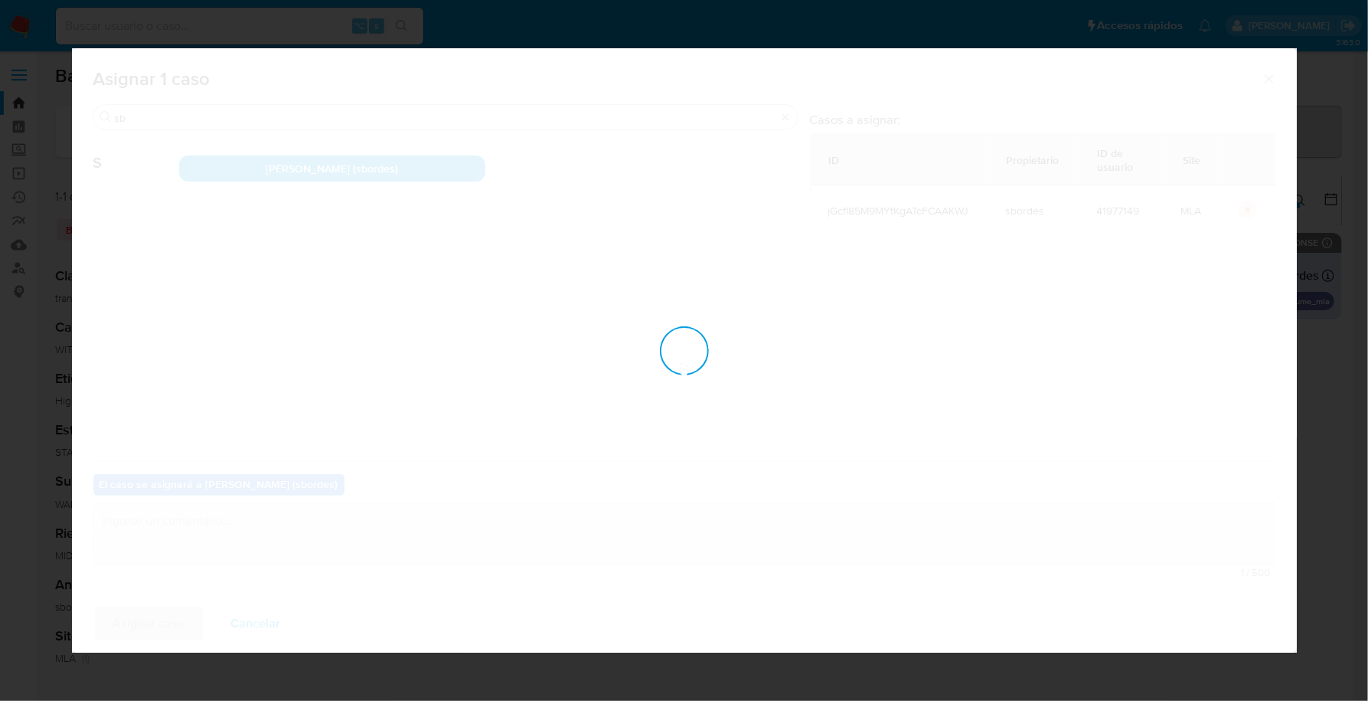
checkbox input "false"
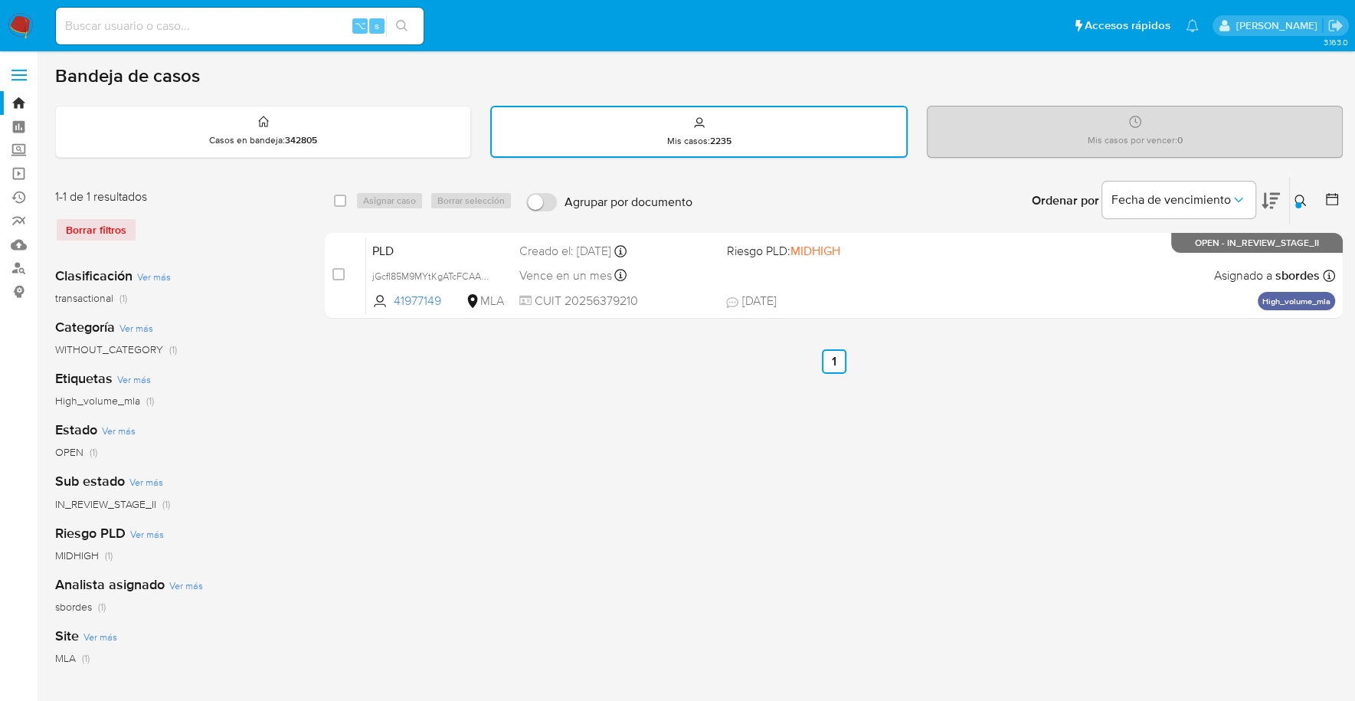
click at [1293, 204] on button at bounding box center [1302, 200] width 25 height 18
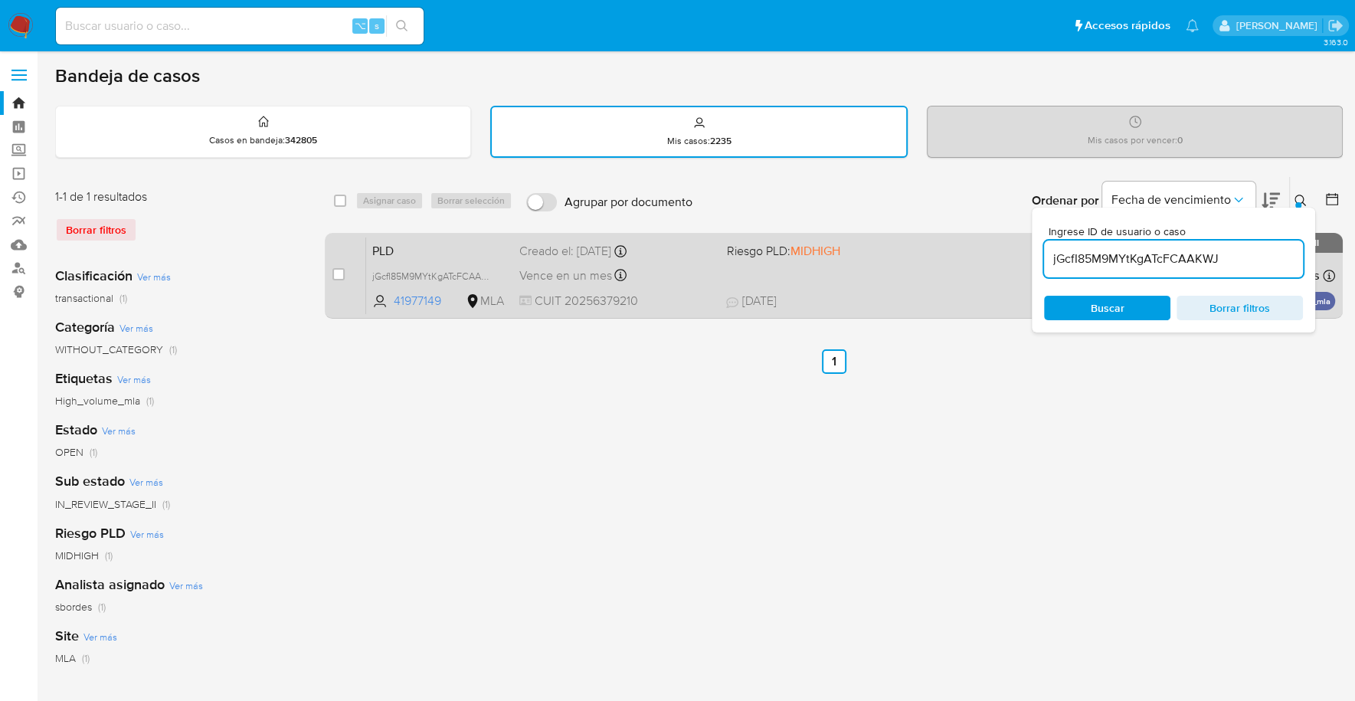
drag, startPoint x: 1236, startPoint y: 257, endPoint x: 1018, endPoint y: 244, distance: 218.6
click at [1018, 244] on div "select-all-cases-checkbox Asignar caso Borrar selección Agrupar por documento O…" at bounding box center [834, 250] width 1018 height 149
type input "shuKIvOwgu1flaIwZxfbDv4v"
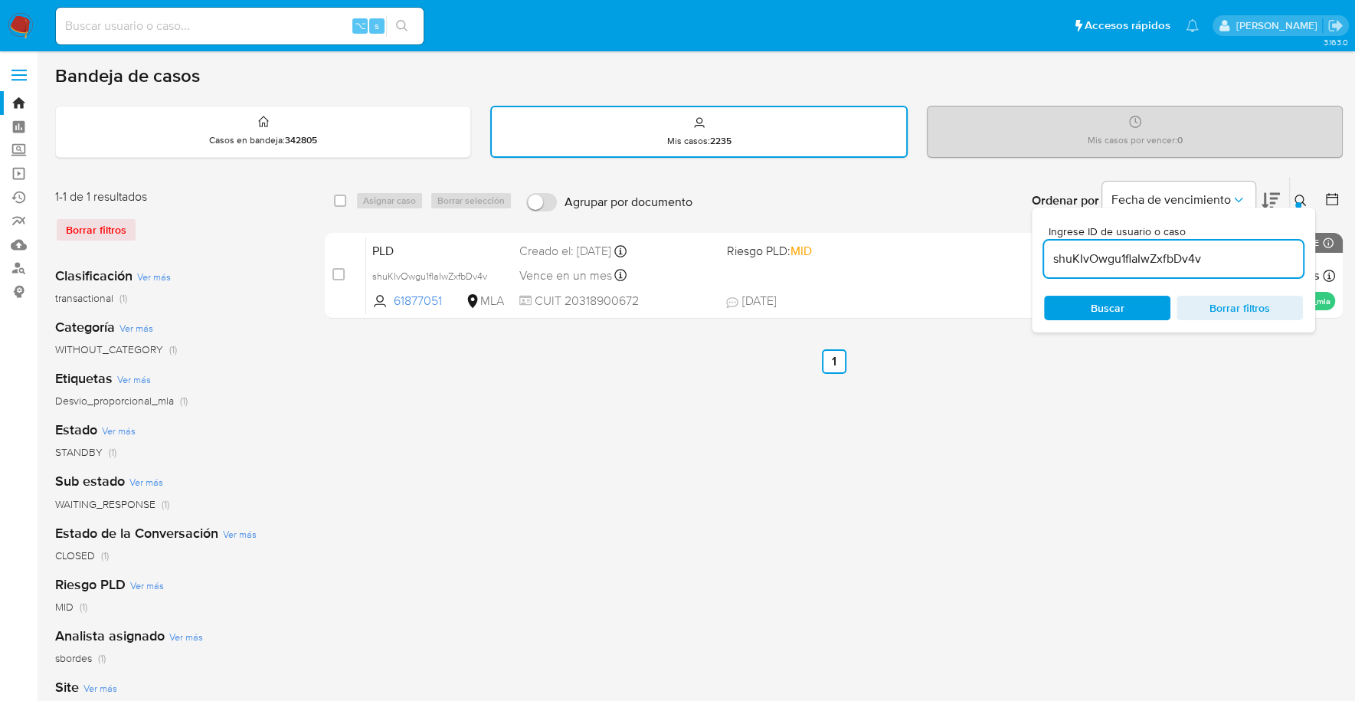
click at [1296, 202] on div at bounding box center [1298, 205] width 6 height 6
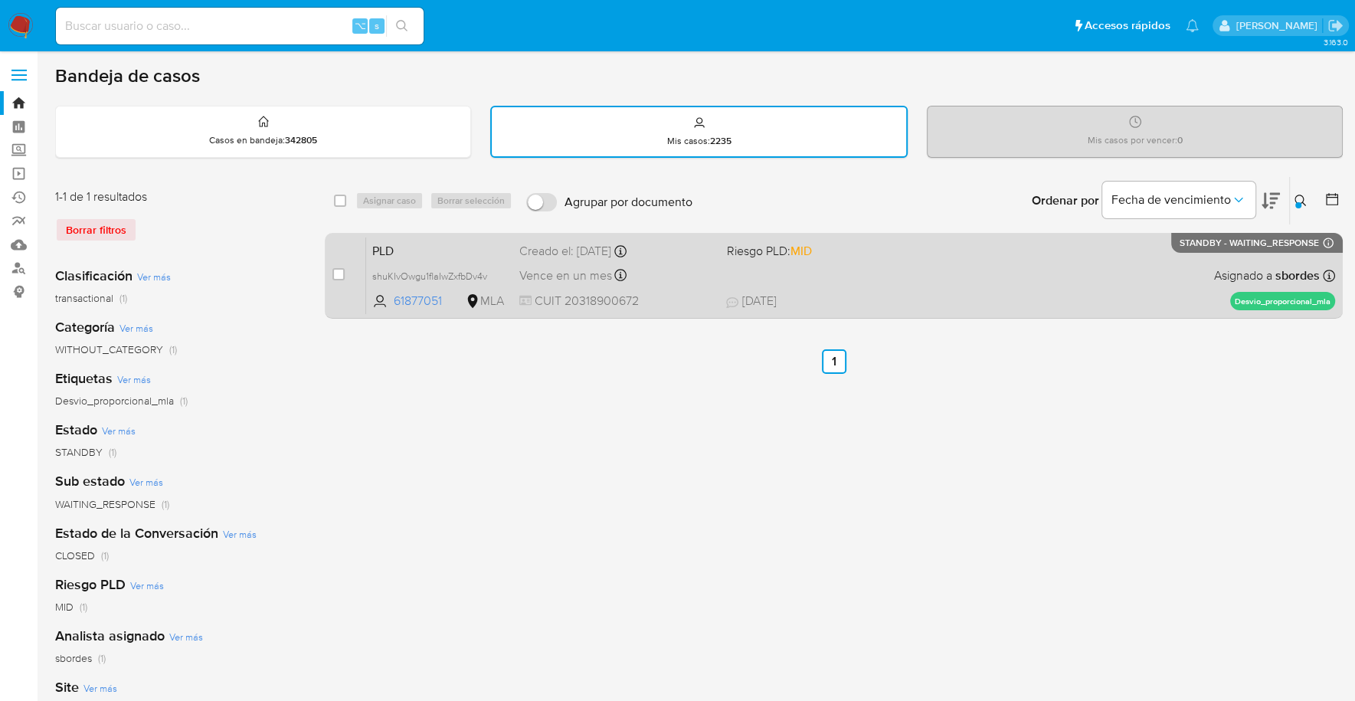
click at [338, 282] on div "case-item-checkbox" at bounding box center [338, 275] width 12 height 18
click at [338, 273] on input "checkbox" at bounding box center [338, 274] width 12 height 12
checkbox input "true"
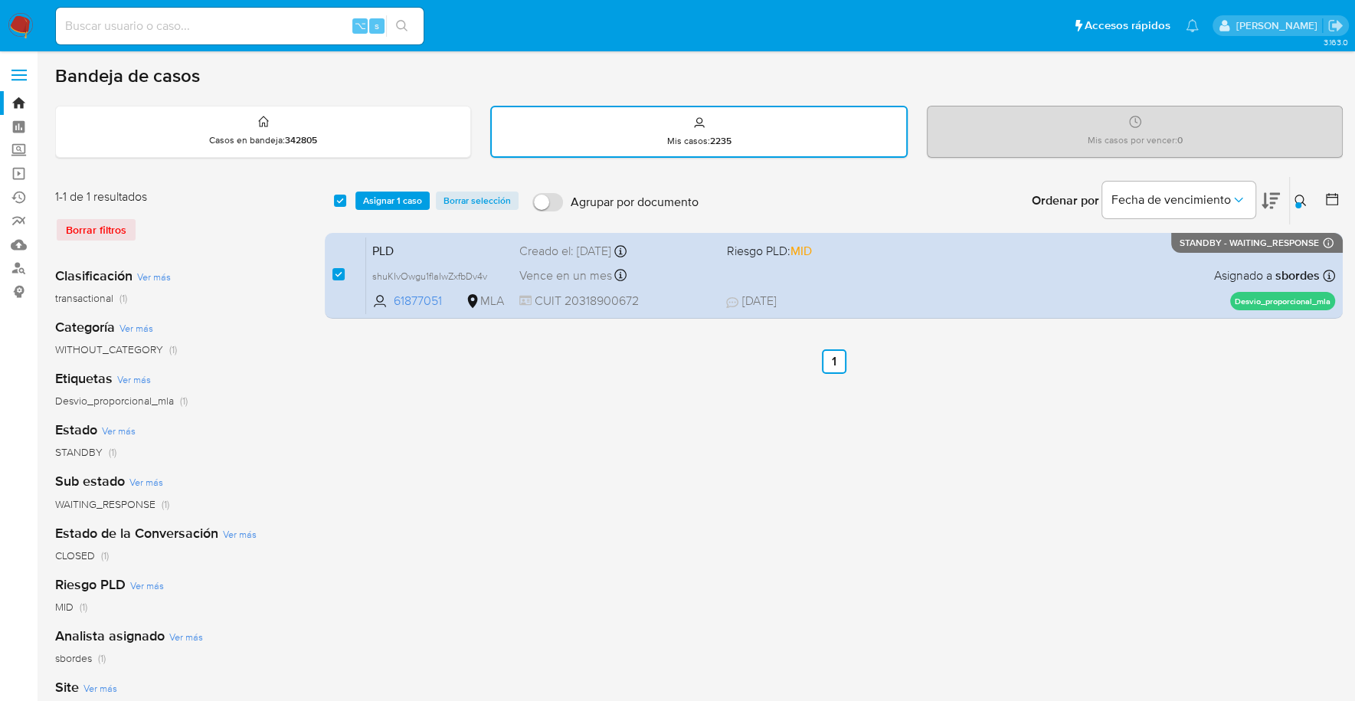
click at [378, 217] on div "select-all-cases-checkbox Asignar 1 caso Borrar selección Agrupar por documento…" at bounding box center [834, 200] width 1018 height 47
click at [384, 202] on span "Asignar 1 caso" at bounding box center [392, 200] width 59 height 15
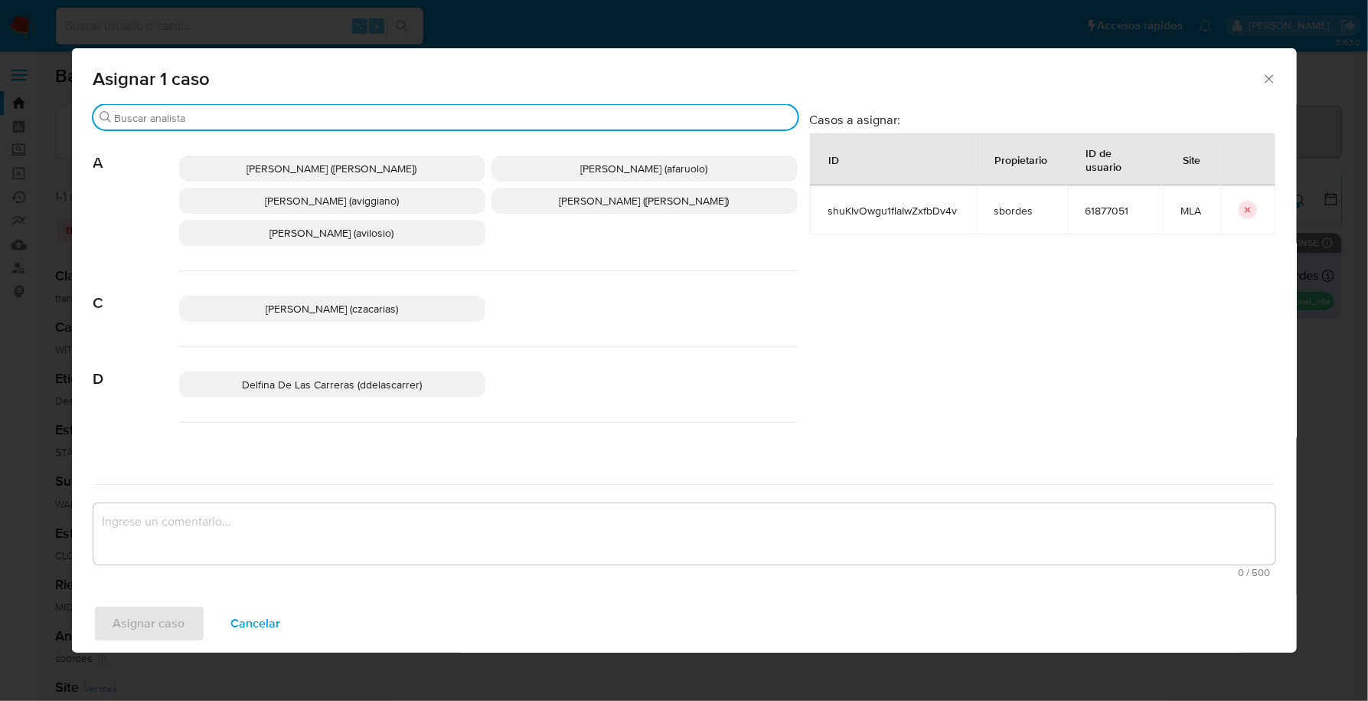
click at [213, 119] on input "Buscar" at bounding box center [453, 118] width 677 height 14
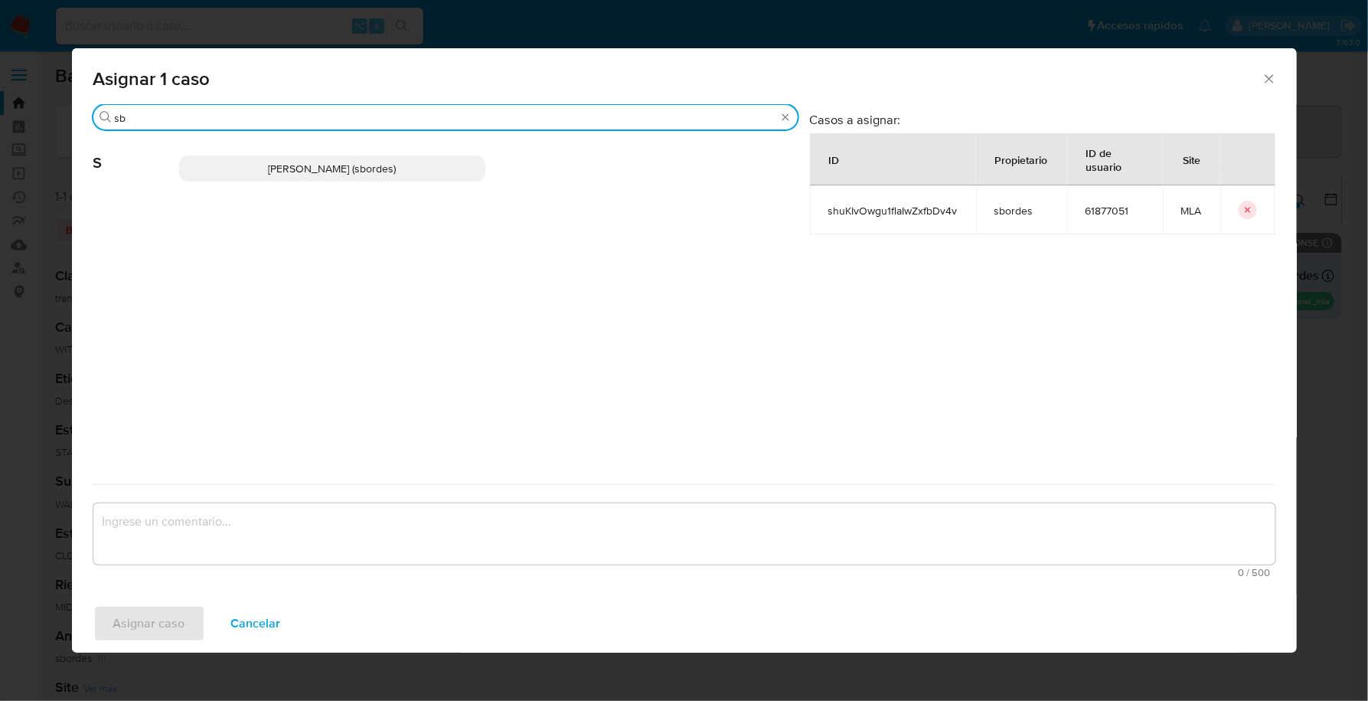
type input "sb"
click at [226, 157] on p "Stefania Bordes (sbordes)" at bounding box center [332, 168] width 306 height 26
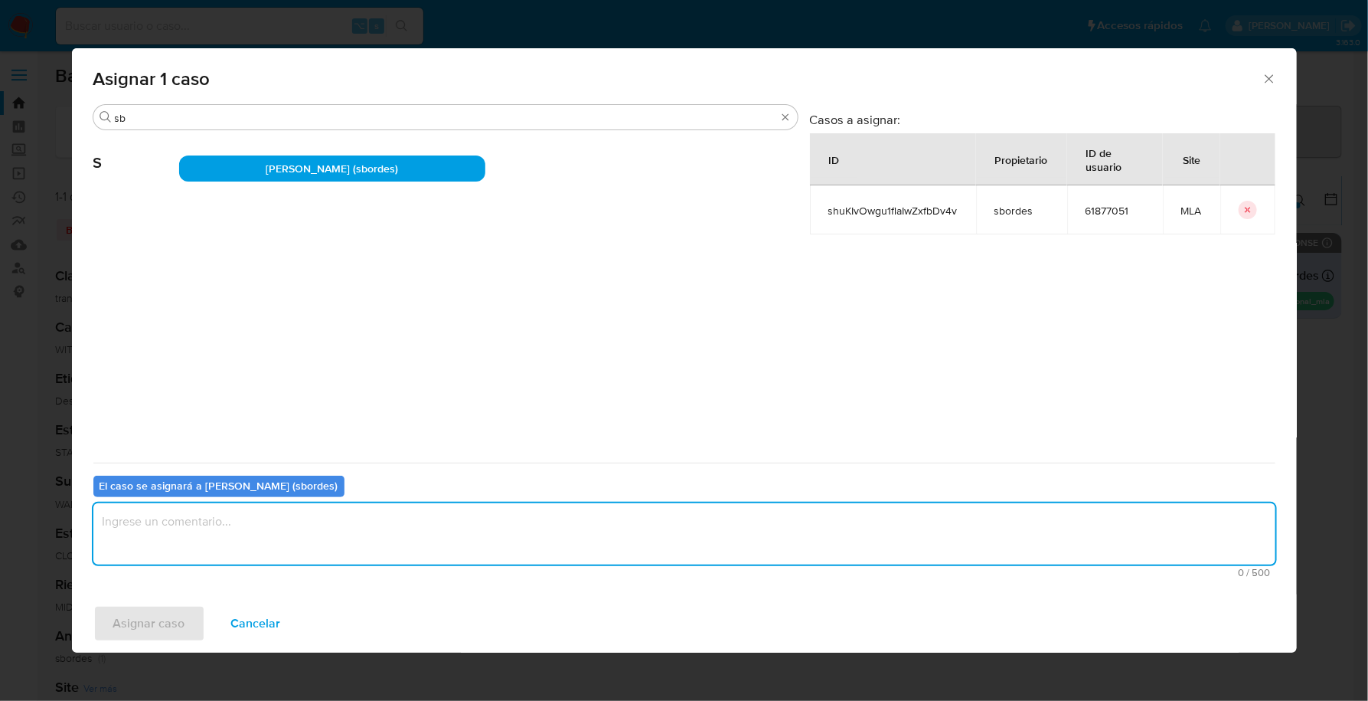
click at [191, 543] on textarea "assign-modal" at bounding box center [684, 533] width 1182 height 61
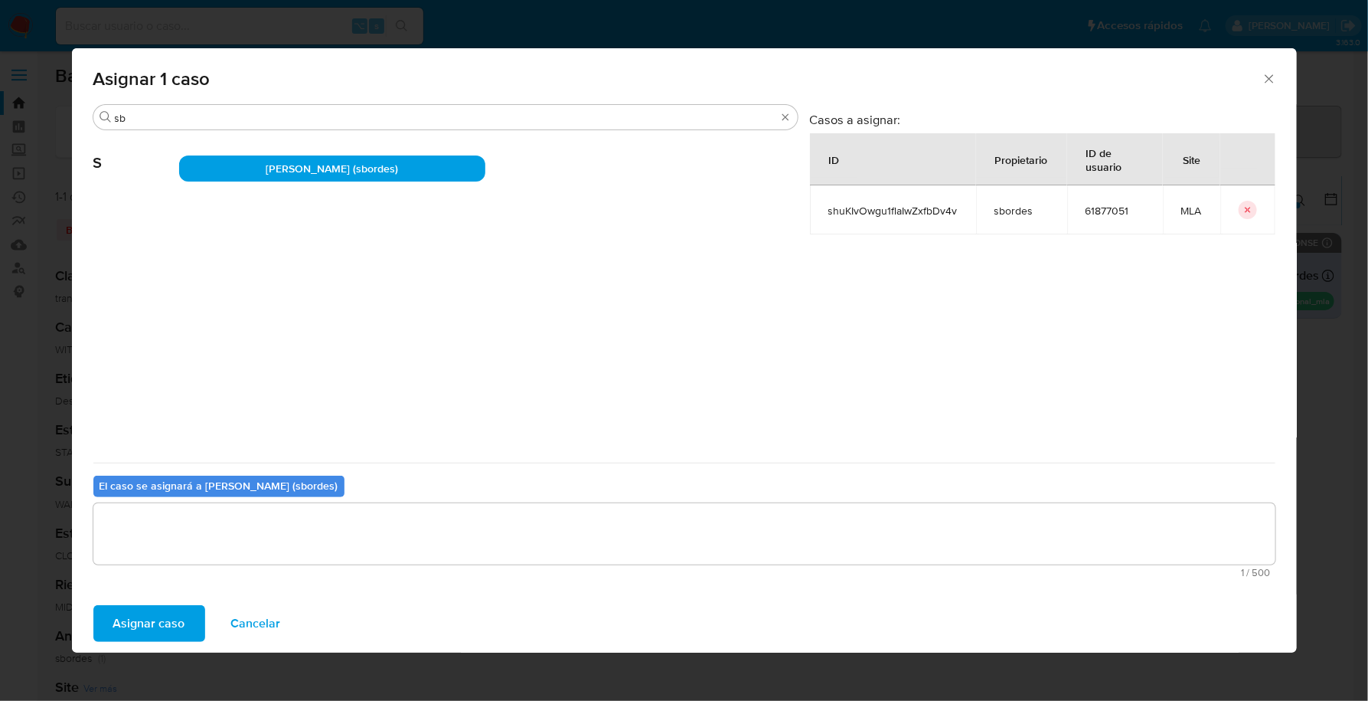
click at [160, 609] on span "Asignar caso" at bounding box center [149, 624] width 72 height 34
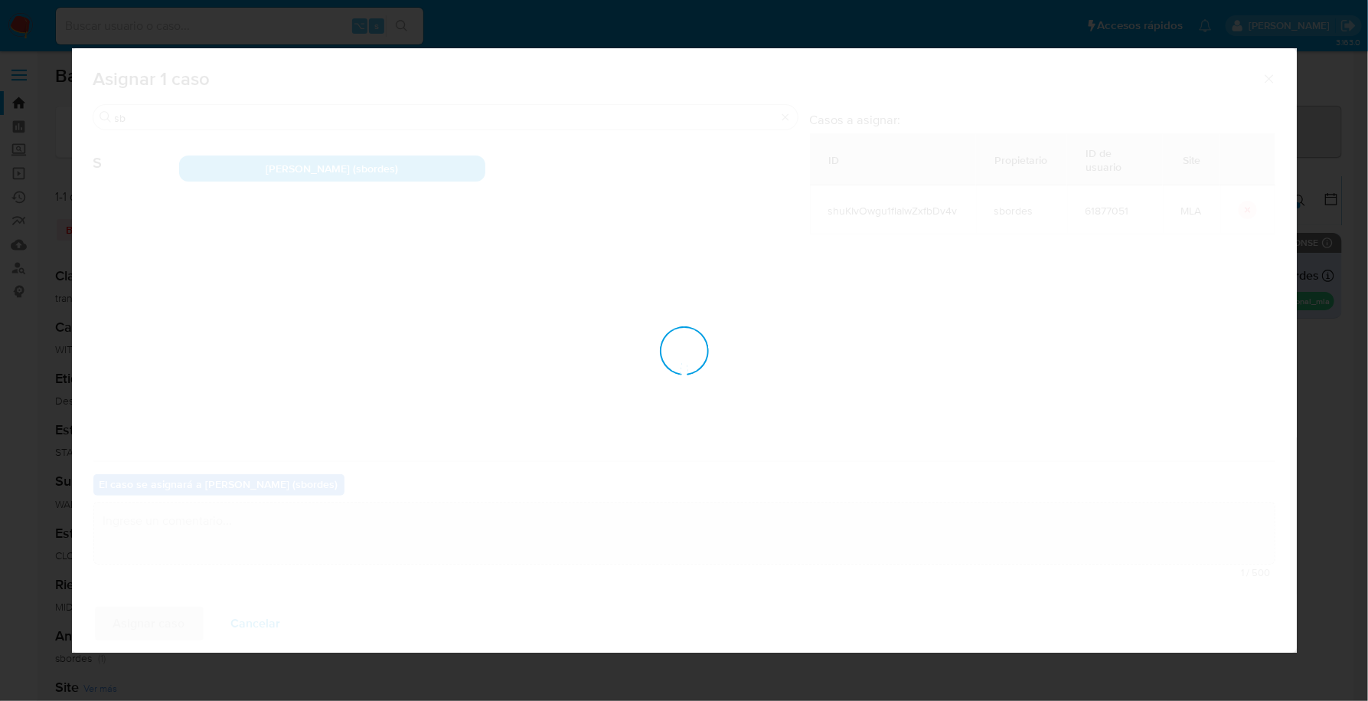
checkbox input "false"
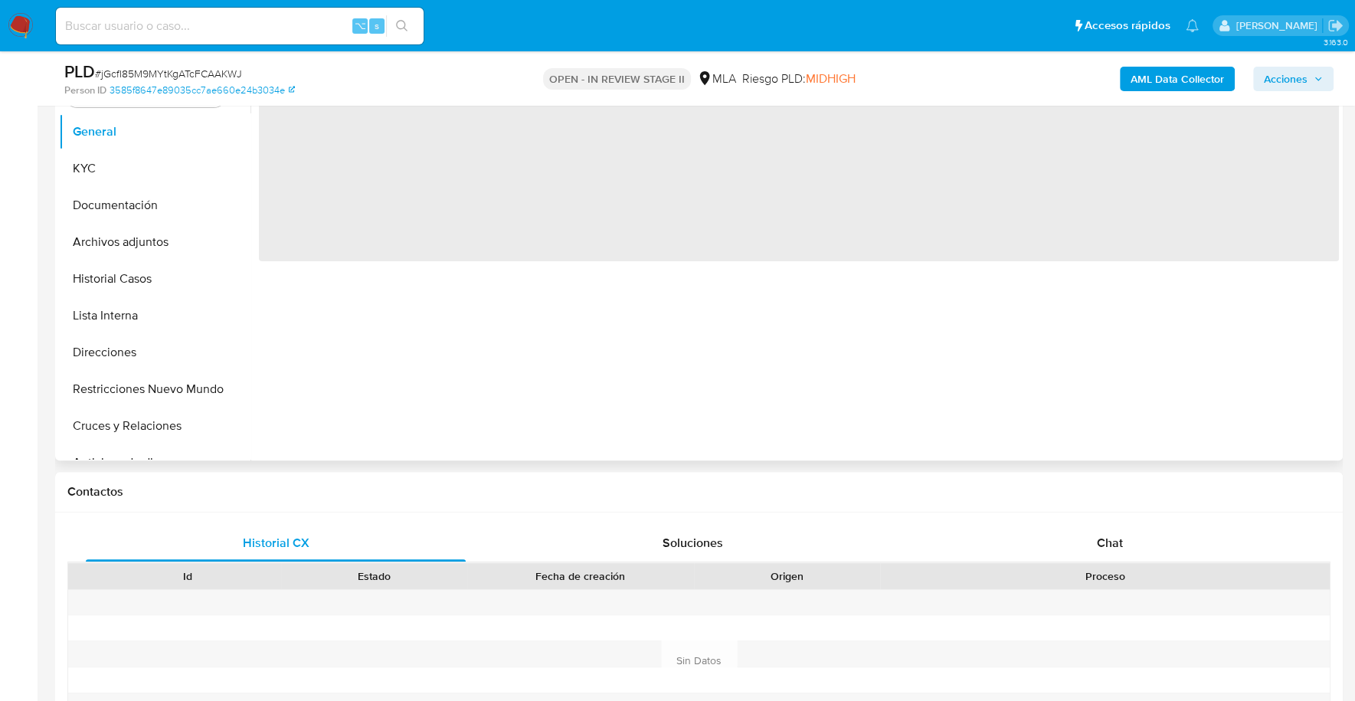
select select "10"
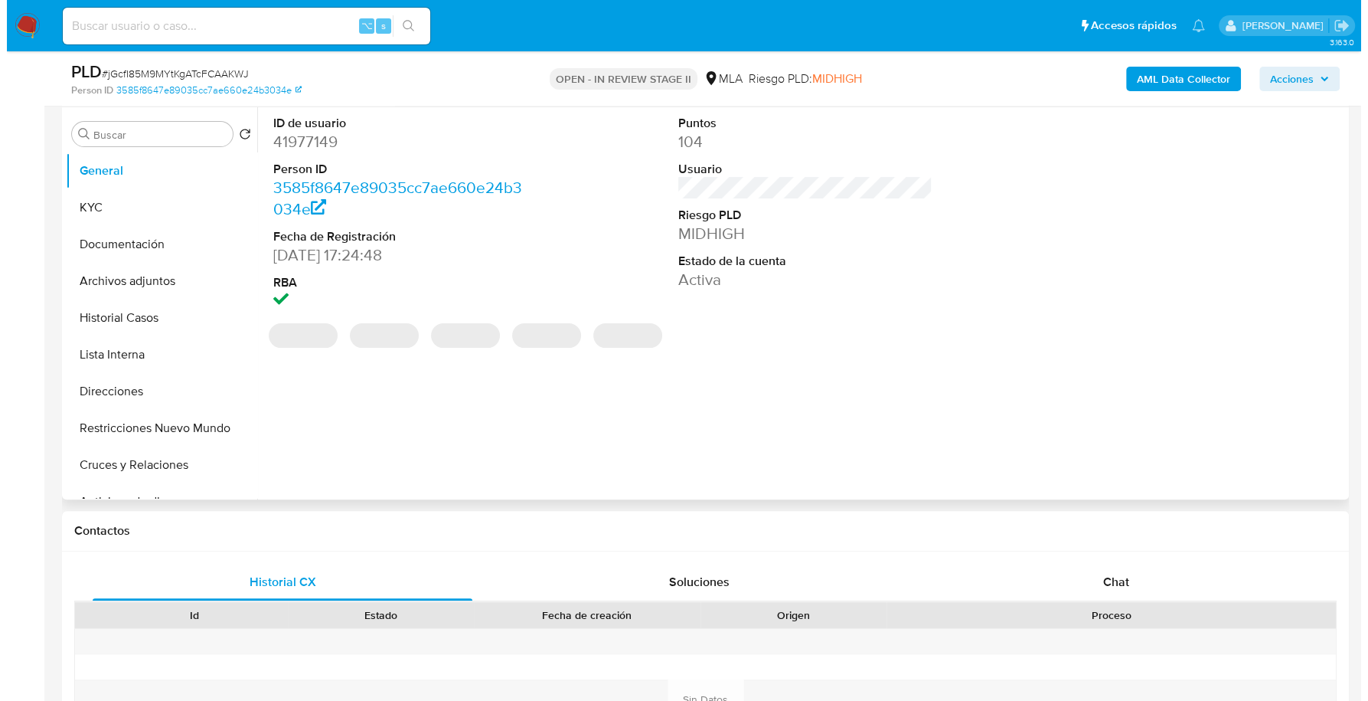
scroll to position [257, 0]
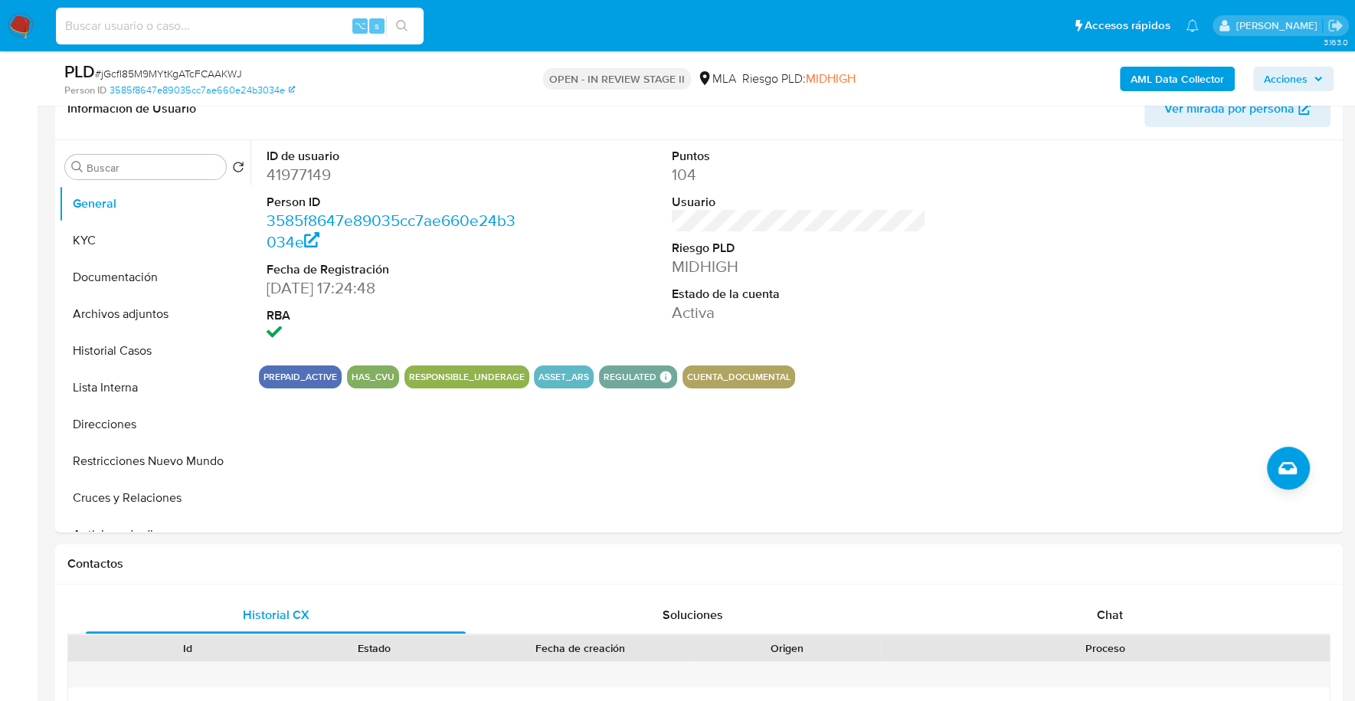
click at [256, 18] on input at bounding box center [240, 26] width 368 height 20
paste input "41977149"
type input "41977149"
click at [152, 222] on button "KYC" at bounding box center [148, 240] width 179 height 37
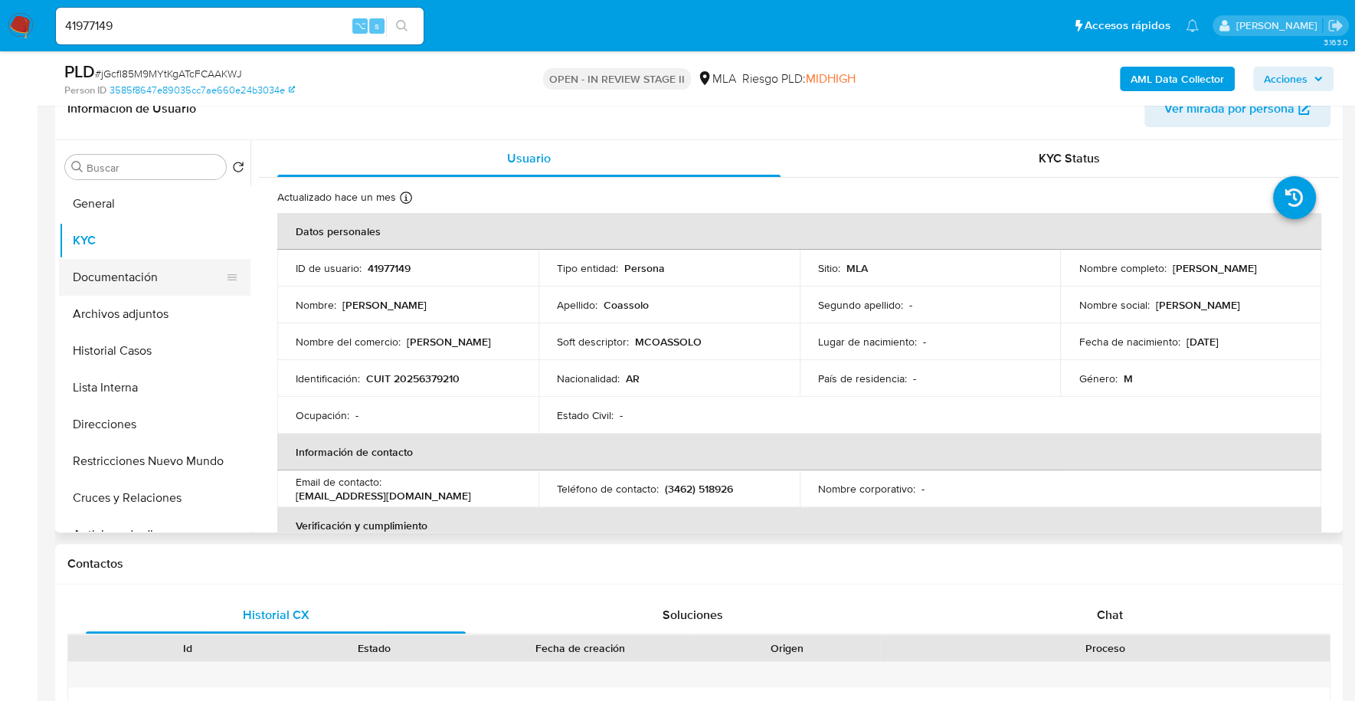
click at [121, 278] on button "Documentación" at bounding box center [148, 277] width 179 height 37
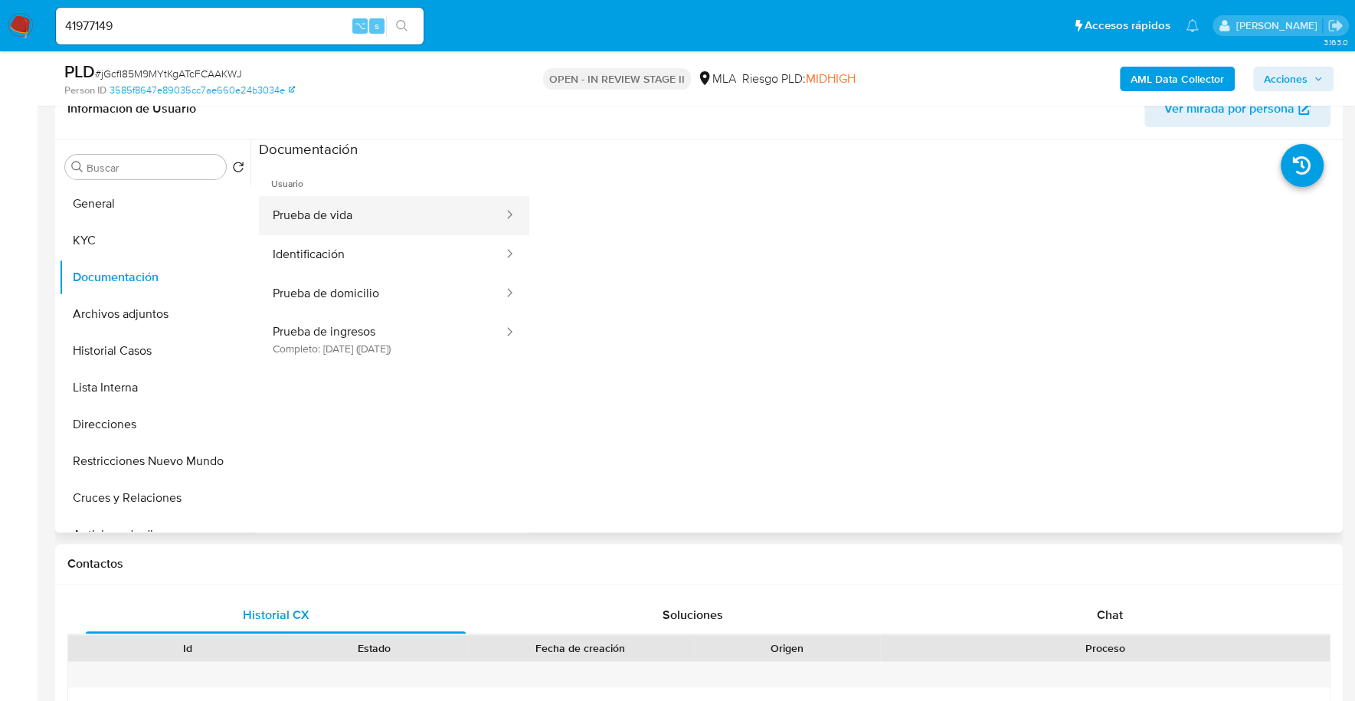
click at [404, 214] on button "Prueba de vida" at bounding box center [382, 215] width 246 height 39
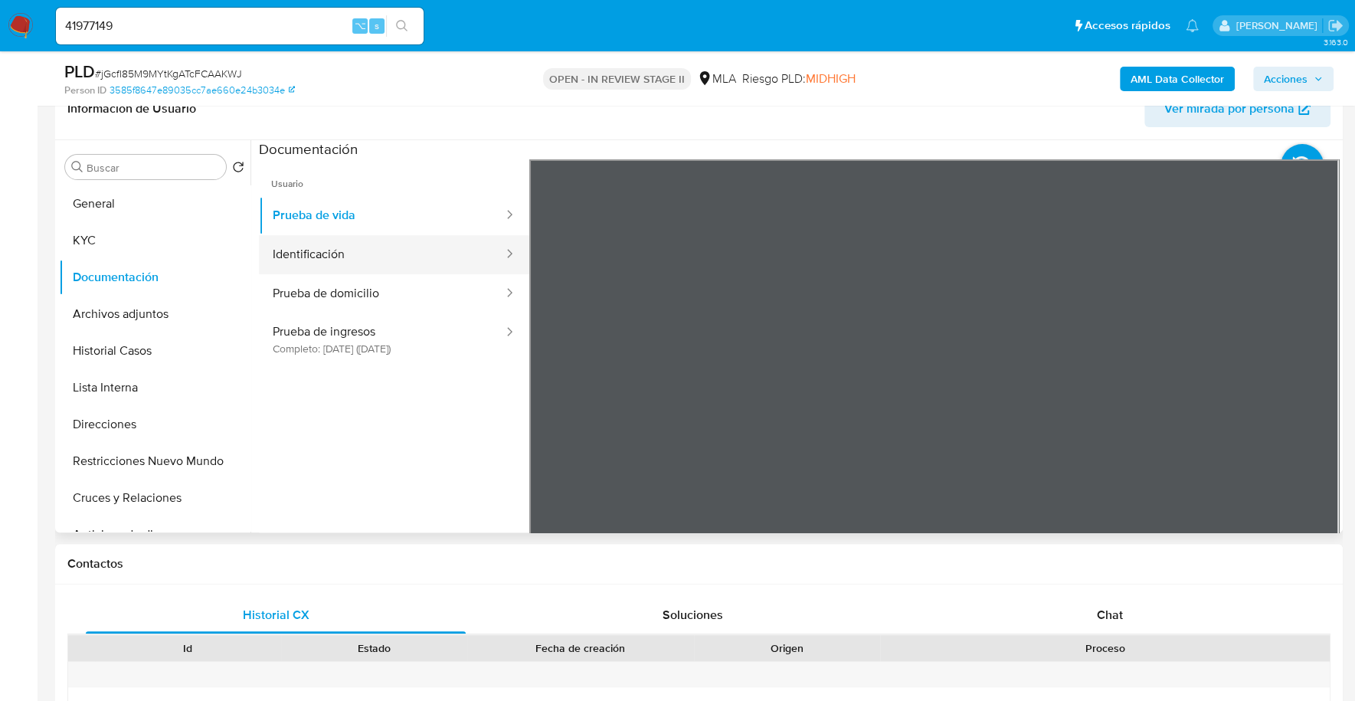
click at [414, 240] on button "Identificación" at bounding box center [382, 254] width 246 height 39
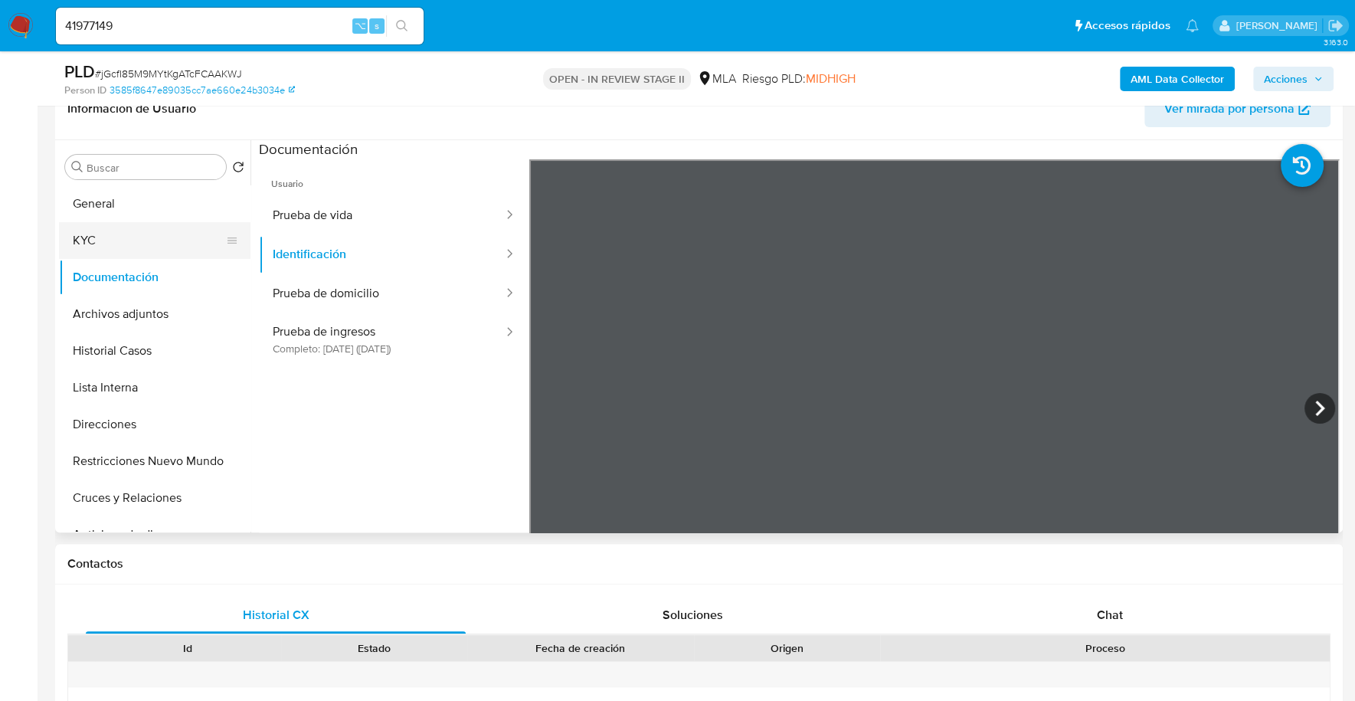
click at [70, 234] on button "KYC" at bounding box center [148, 240] width 179 height 37
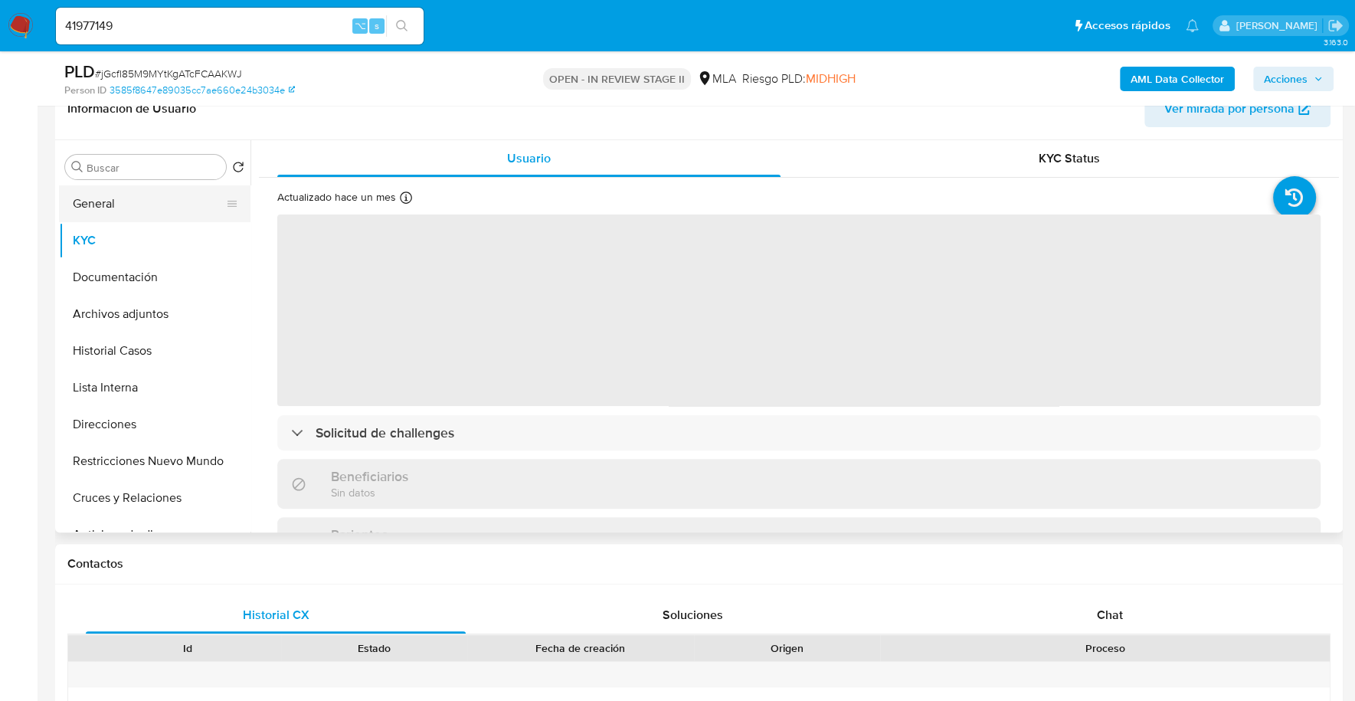
click at [86, 211] on button "General" at bounding box center [148, 203] width 179 height 37
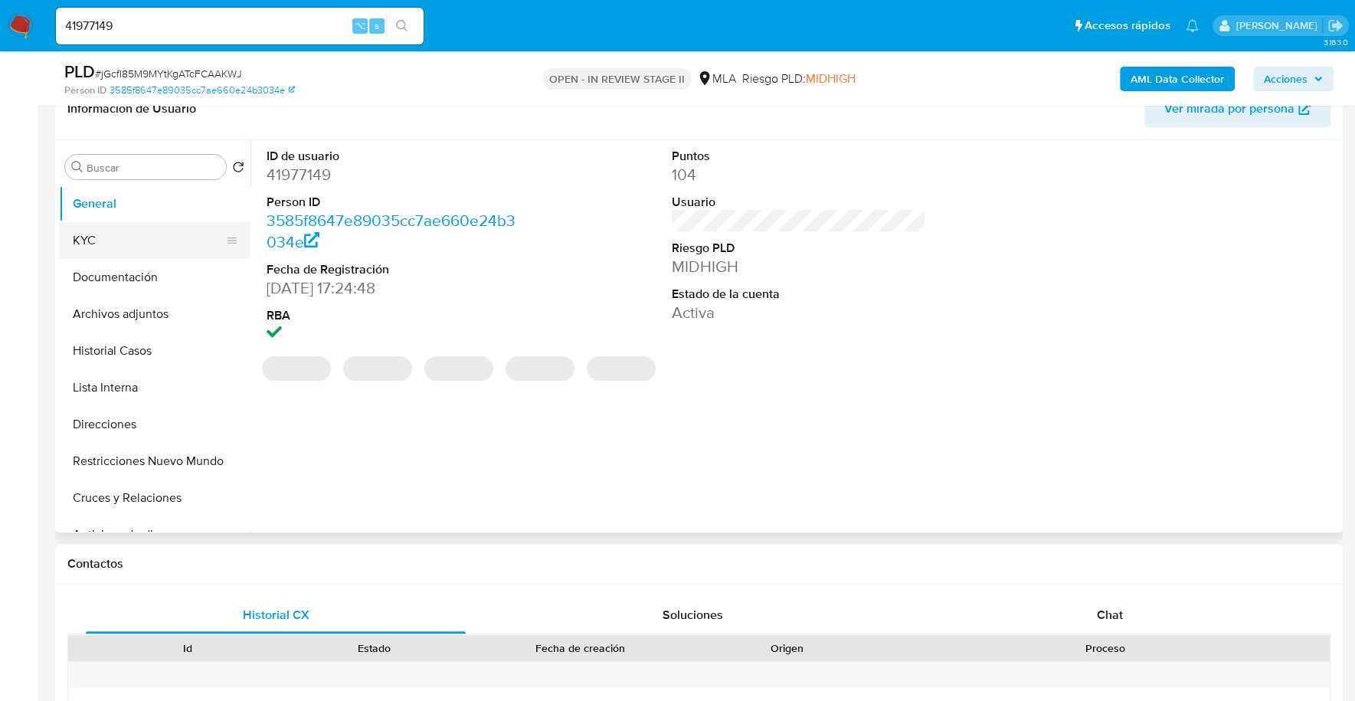
click at [142, 241] on button "KYC" at bounding box center [148, 240] width 179 height 37
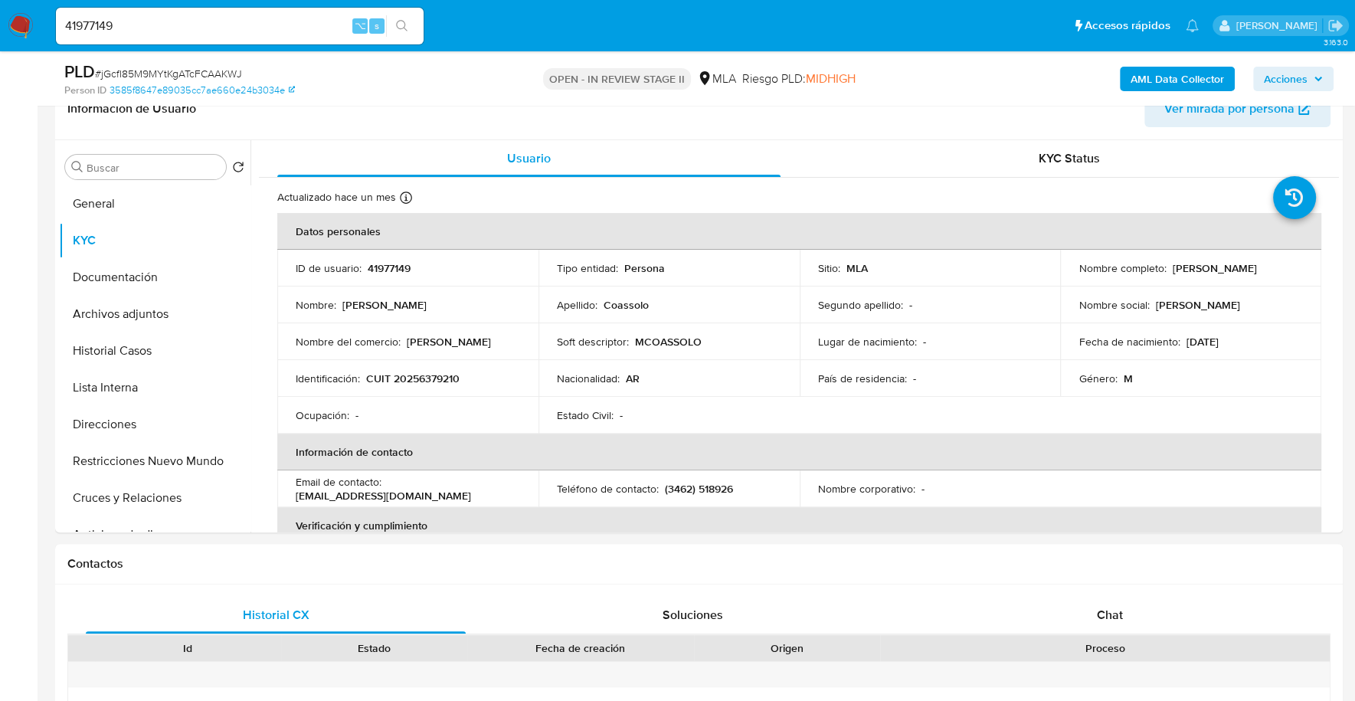
click at [113, 31] on input "41977149" at bounding box center [240, 26] width 368 height 20
click at [389, 265] on p "41977149" at bounding box center [389, 268] width 43 height 14
click at [1140, 81] on b "AML Data Collector" at bounding box center [1176, 79] width 93 height 25
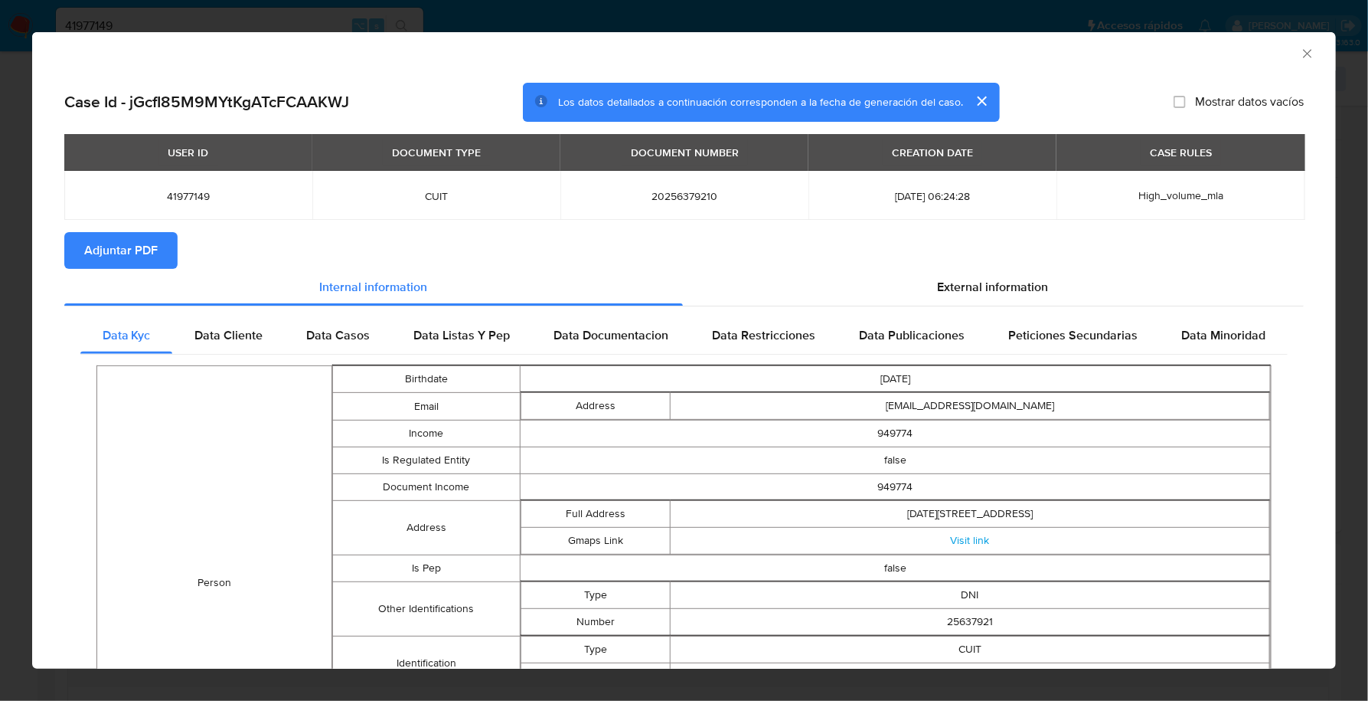
click at [991, 266] on section "Adjuntar PDF" at bounding box center [684, 250] width 1240 height 37
click at [993, 283] on span "External information" at bounding box center [993, 287] width 111 height 18
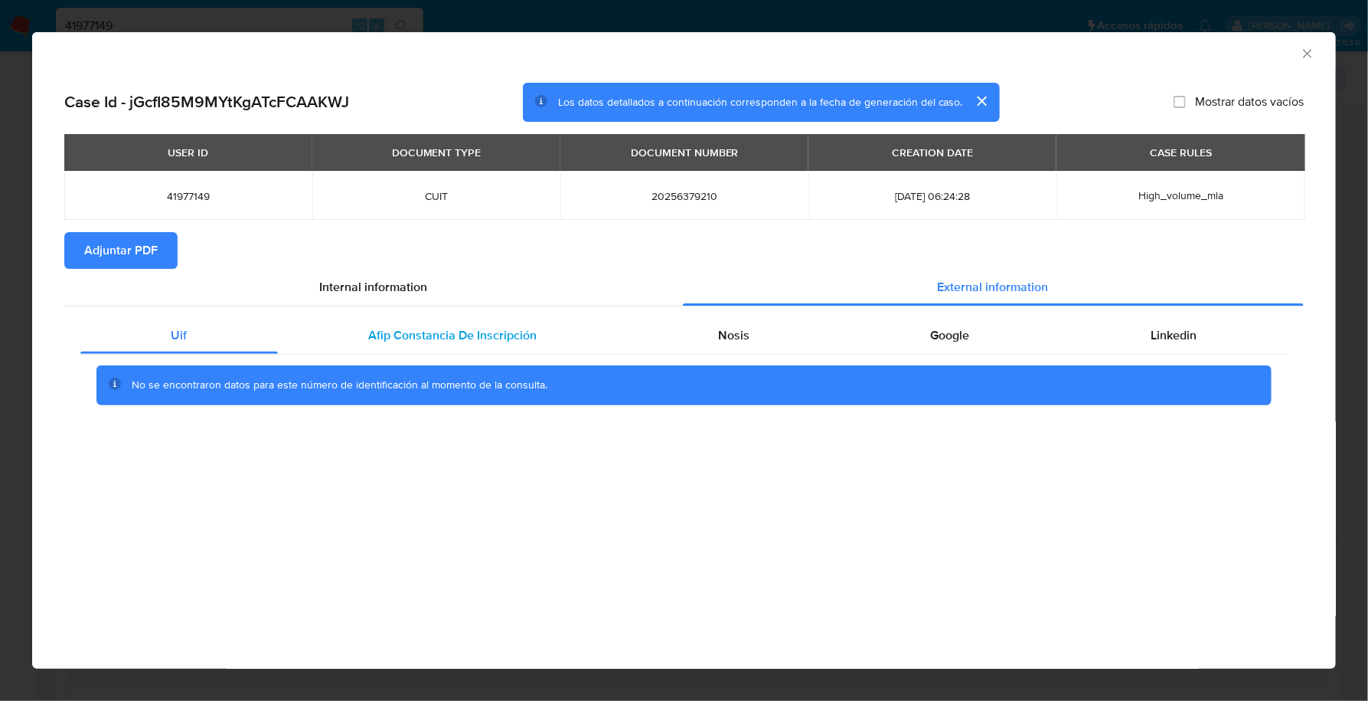
click at [449, 334] on span "Afip Constancia De Inscripción" at bounding box center [452, 335] width 168 height 18
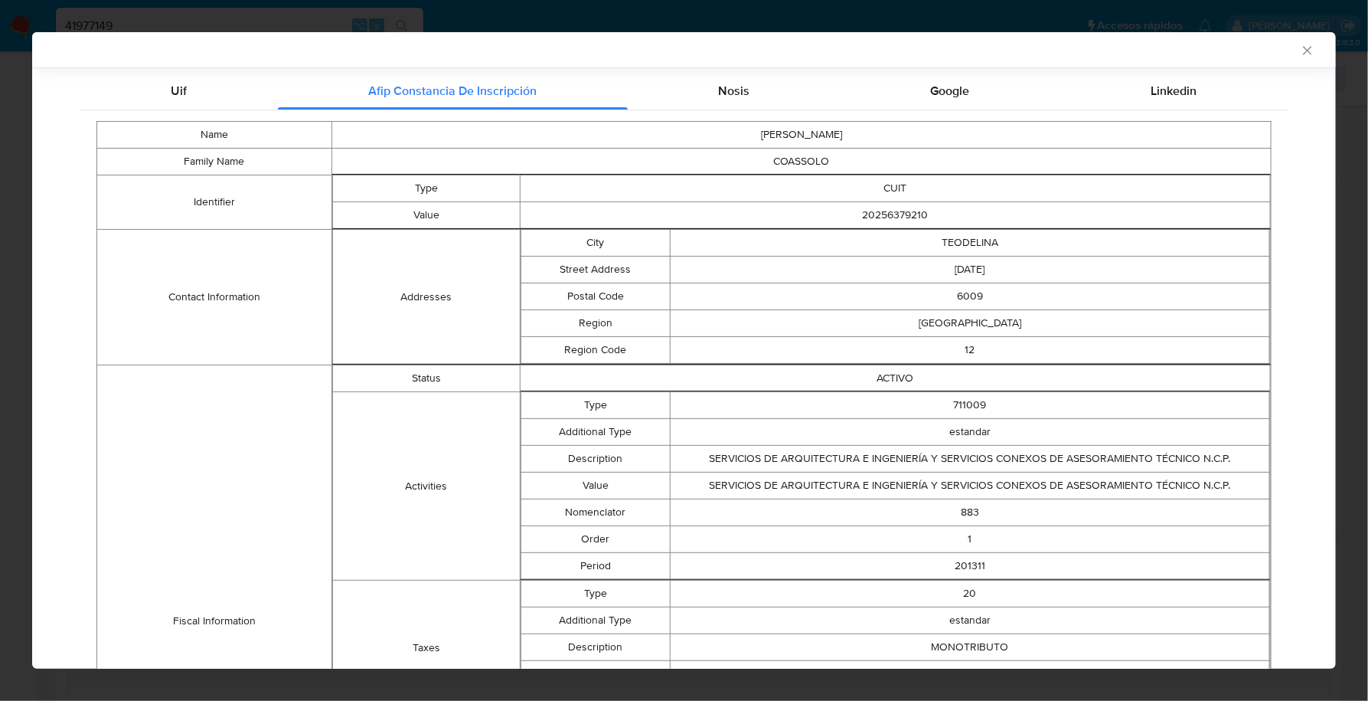
scroll to position [96, 0]
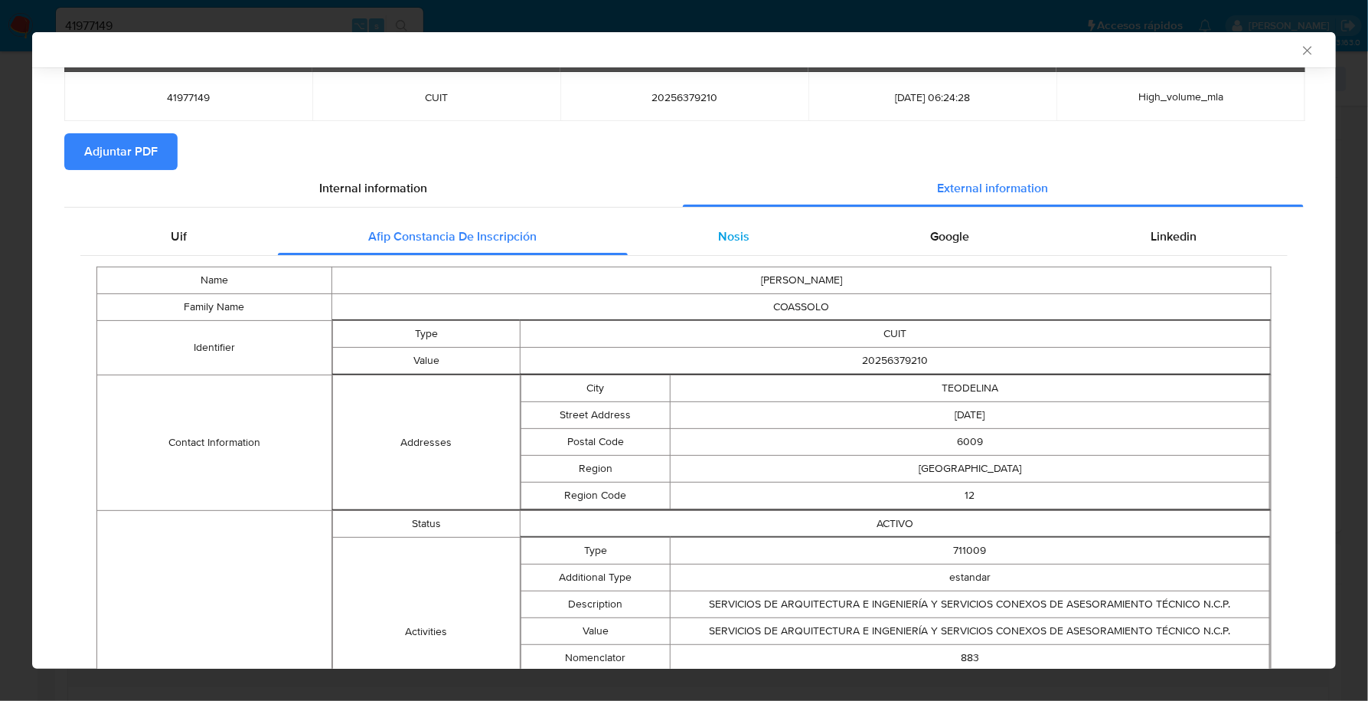
click at [693, 245] on div "Nosis" at bounding box center [734, 236] width 213 height 37
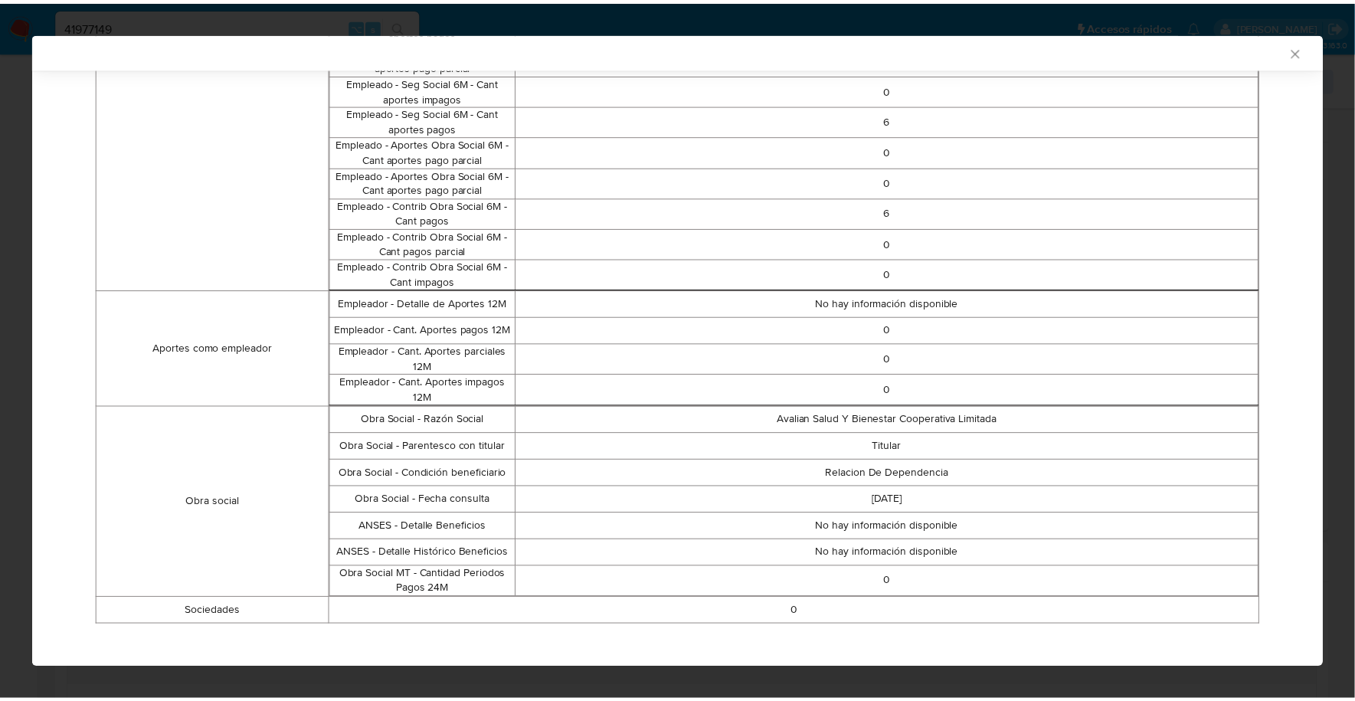
scroll to position [0, 0]
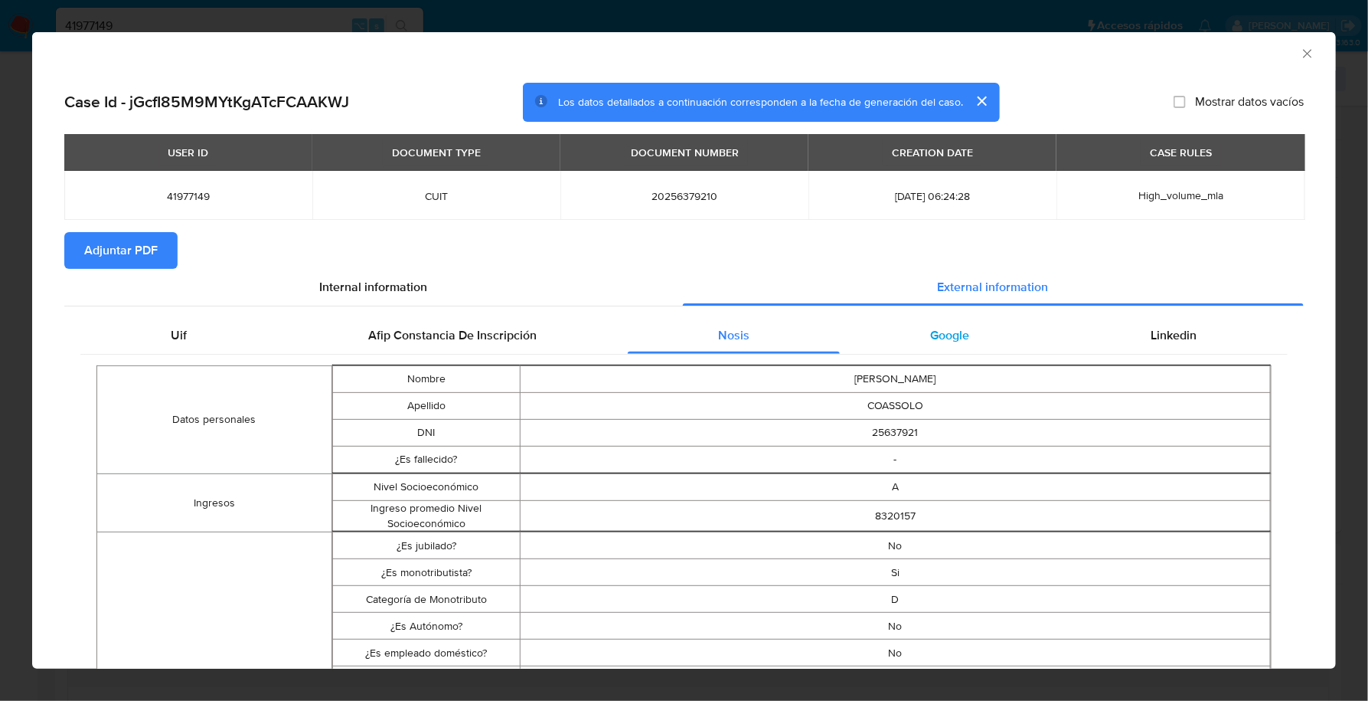
click at [960, 331] on div "Google" at bounding box center [950, 335] width 221 height 37
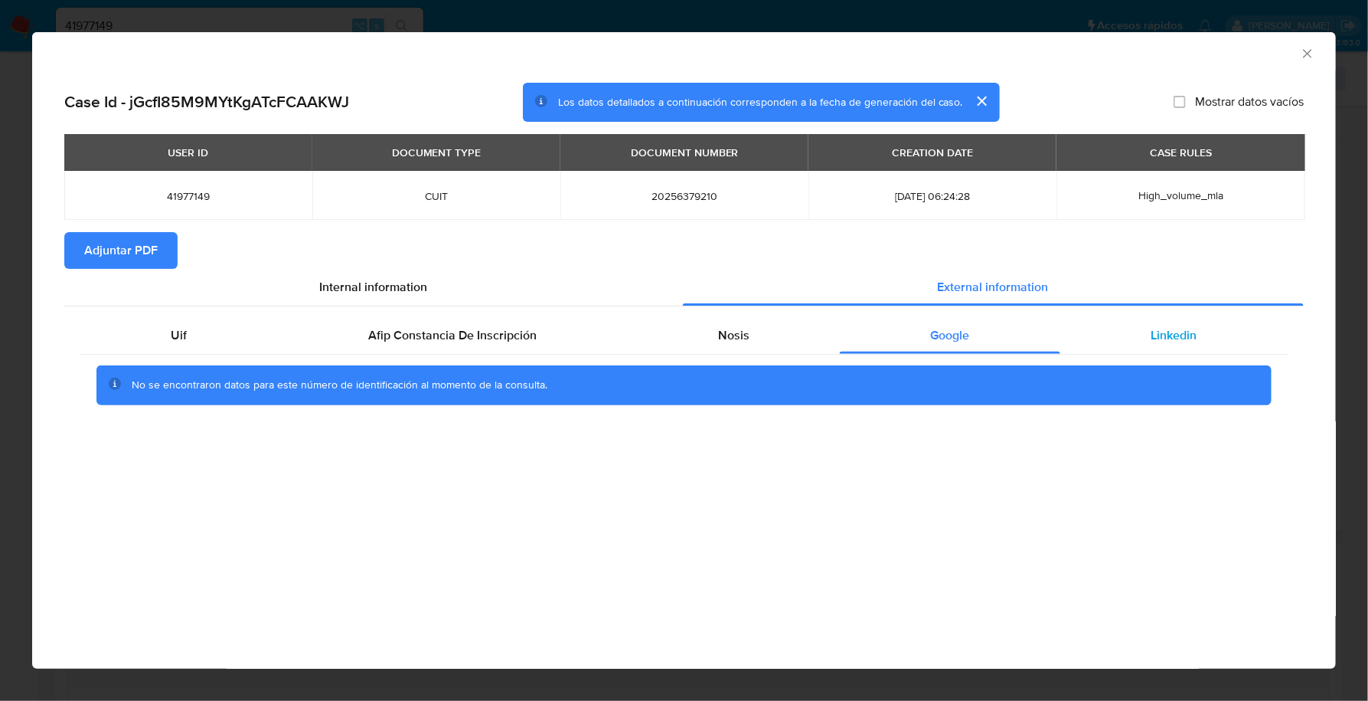
click at [1206, 329] on div "Linkedin" at bounding box center [1174, 335] width 227 height 37
click at [92, 260] on span "Adjuntar PDF" at bounding box center [121, 251] width 74 height 34
click at [1306, 51] on icon "Cerrar ventana" at bounding box center [1307, 53] width 15 height 15
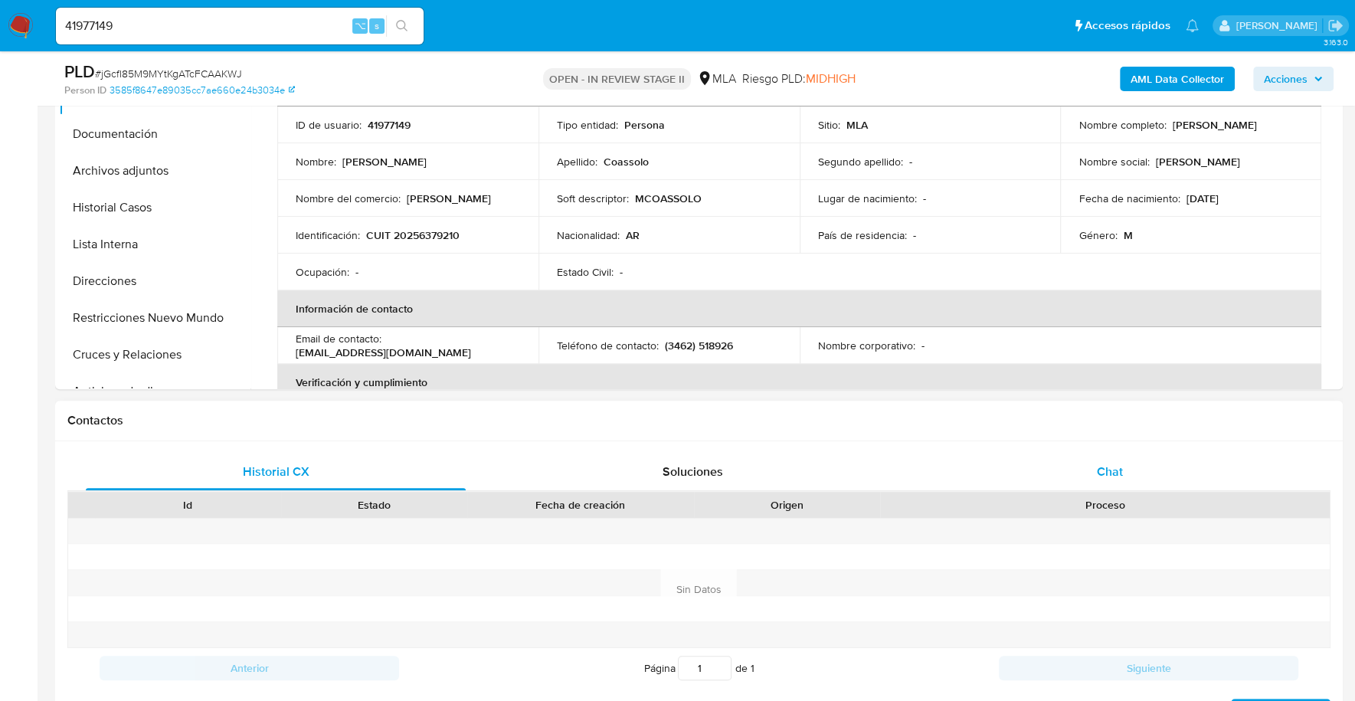
scroll to position [404, 0]
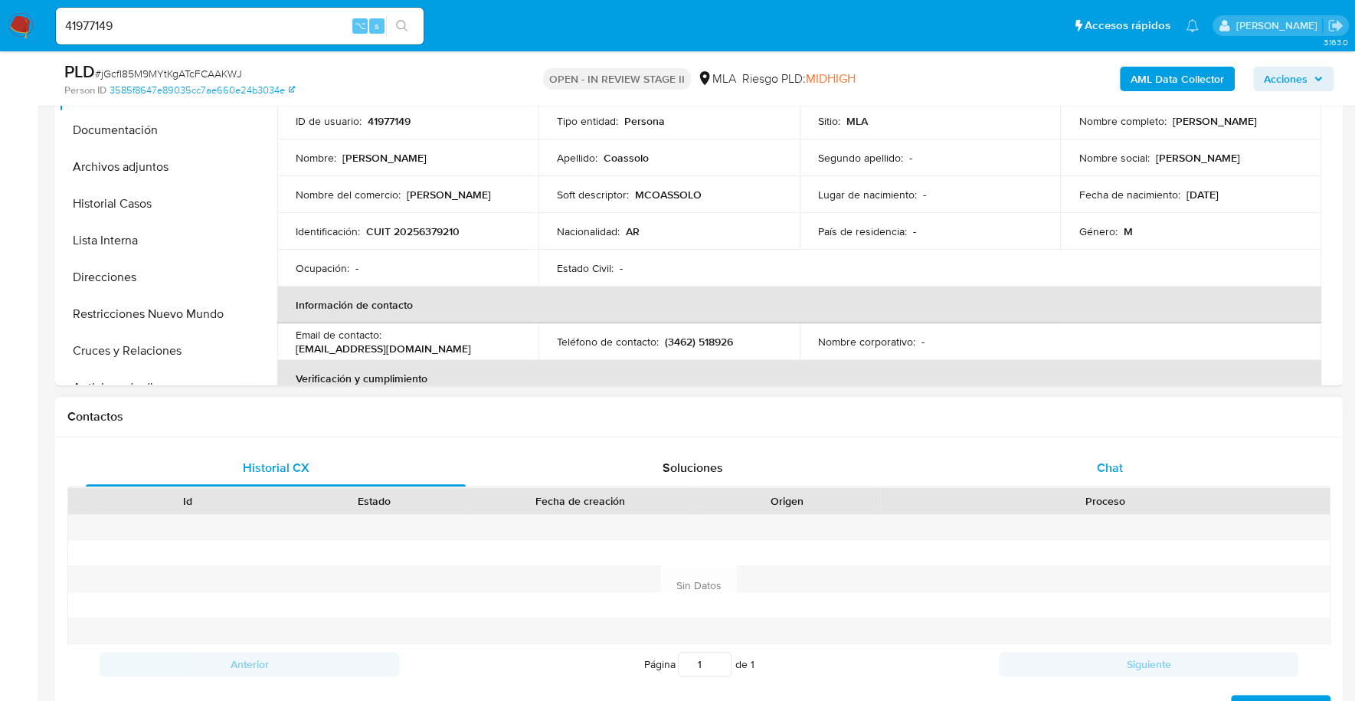
click at [1145, 452] on div "Chat" at bounding box center [1109, 468] width 380 height 37
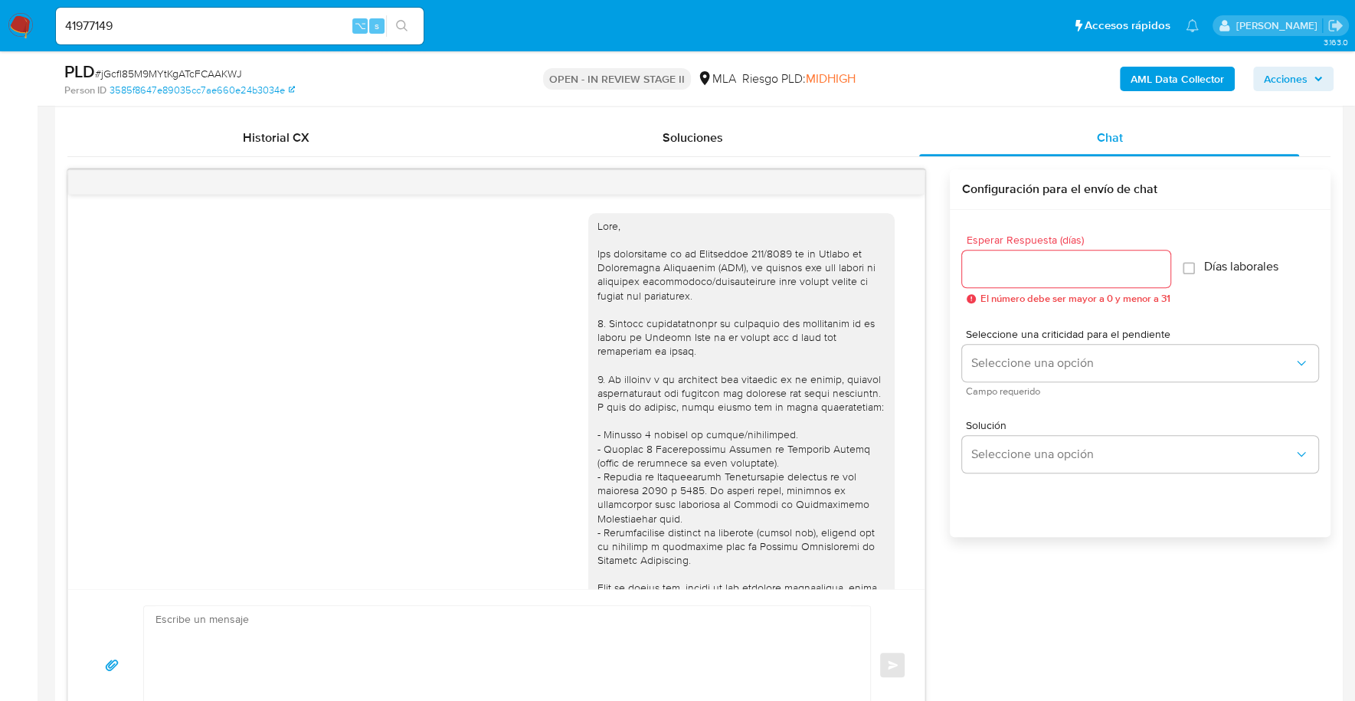
scroll to position [685, 0]
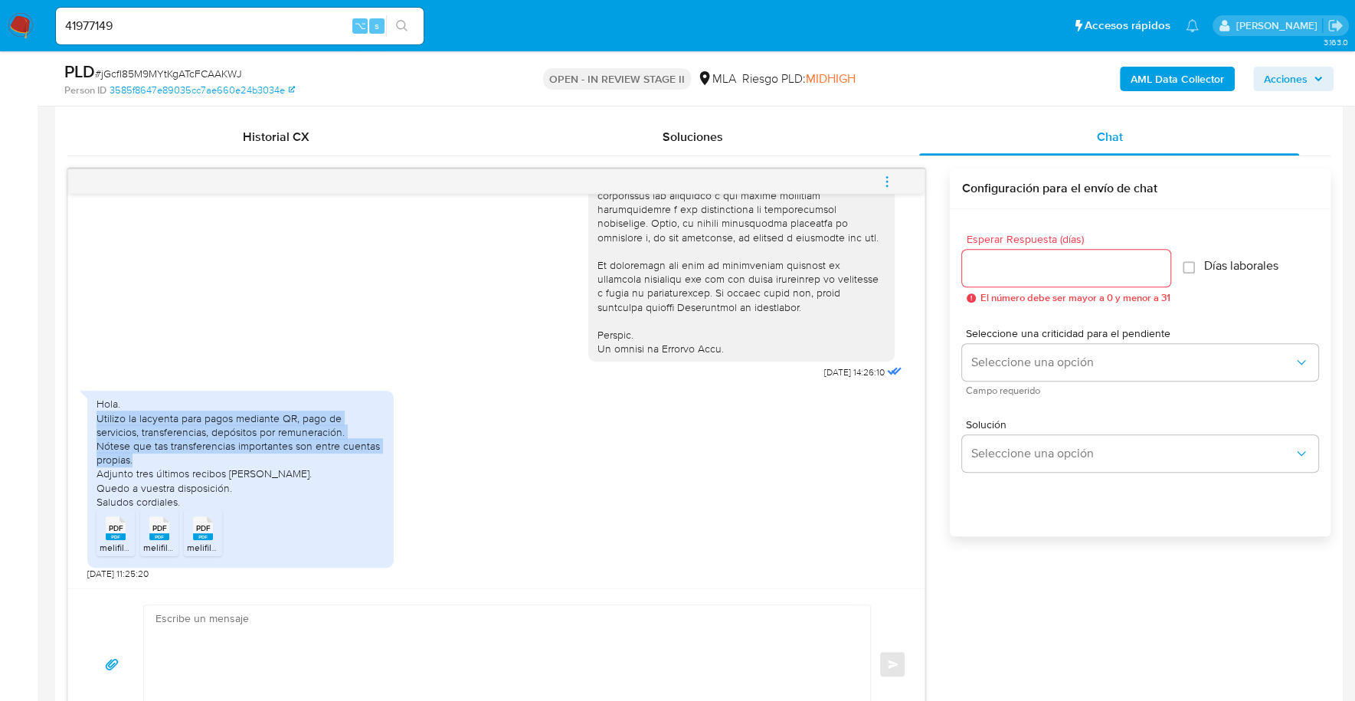
drag, startPoint x: 97, startPoint y: 420, endPoint x: 355, endPoint y: 458, distance: 260.1
click at [355, 458] on div "Hola. Utilizo la lacyenta para pagos mediante QR, pago de servicios, transferen…" at bounding box center [240, 453] width 288 height 112
copy div "Utilizo la lacyenta para pagos mediante QR, pago de servicios, transferencias, …"
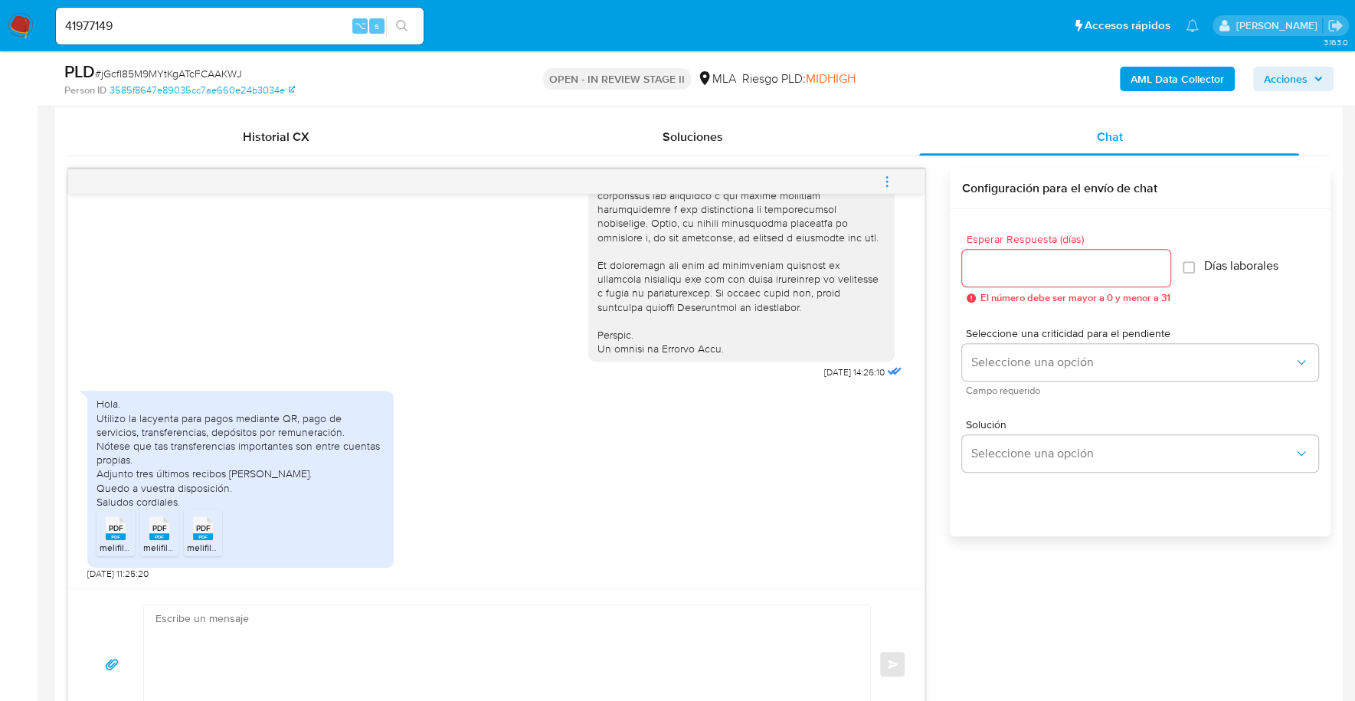
click at [106, 522] on icon "PDF" at bounding box center [116, 528] width 20 height 27
click at [149, 535] on icon "PDF" at bounding box center [159, 528] width 20 height 27
click at [189, 536] on div "PDF PDF" at bounding box center [203, 527] width 32 height 30
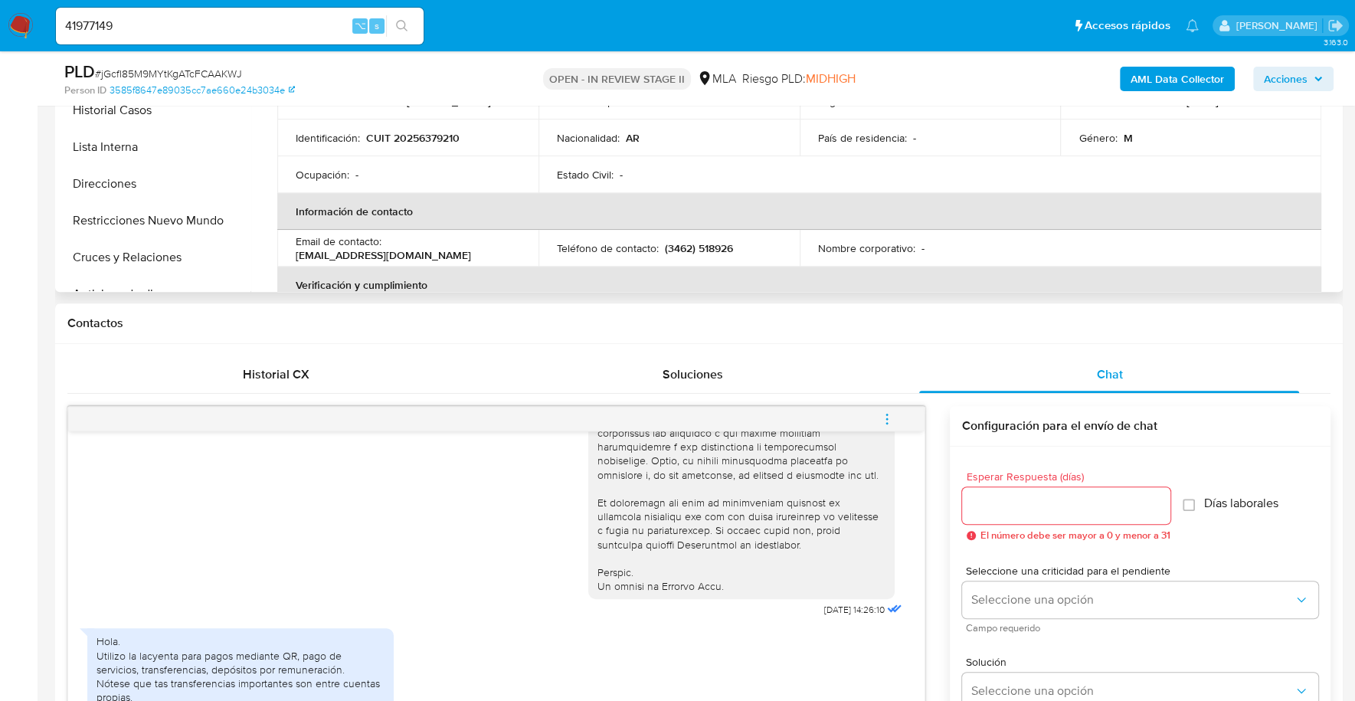
scroll to position [328, 0]
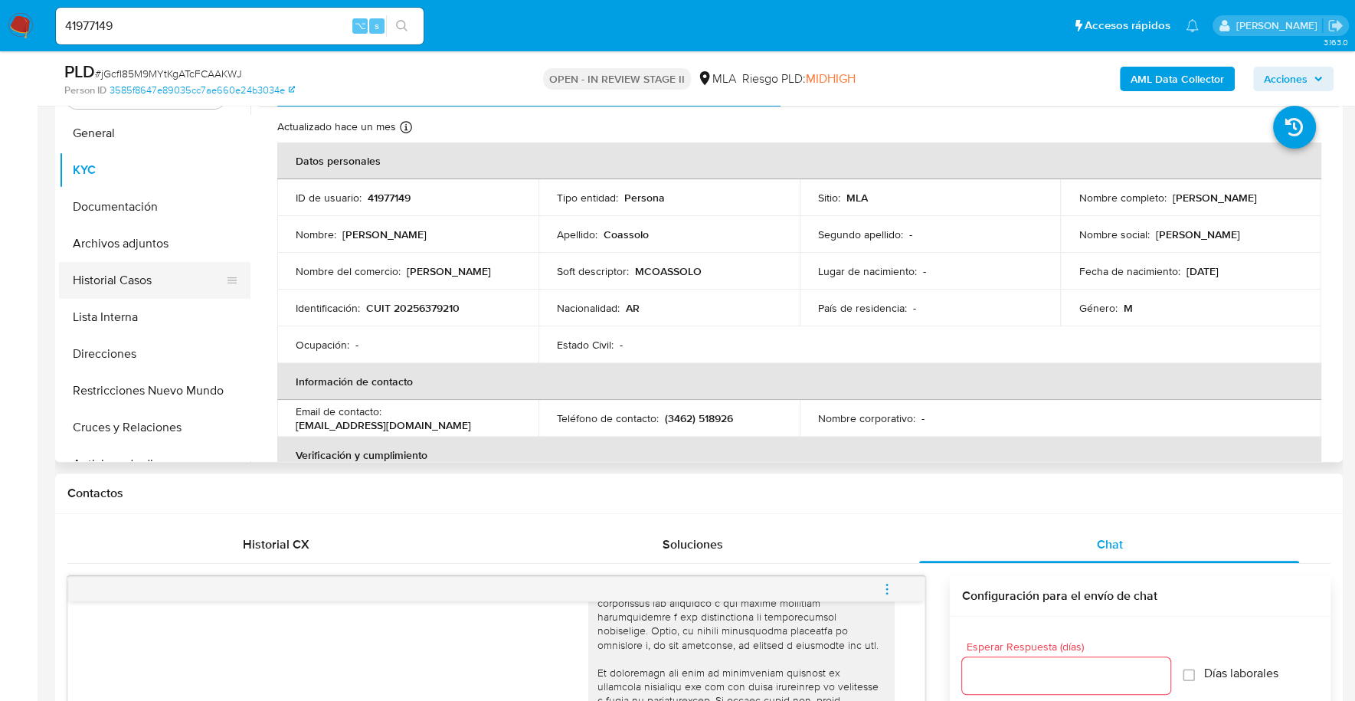
click at [130, 280] on button "Historial Casos" at bounding box center [148, 280] width 179 height 37
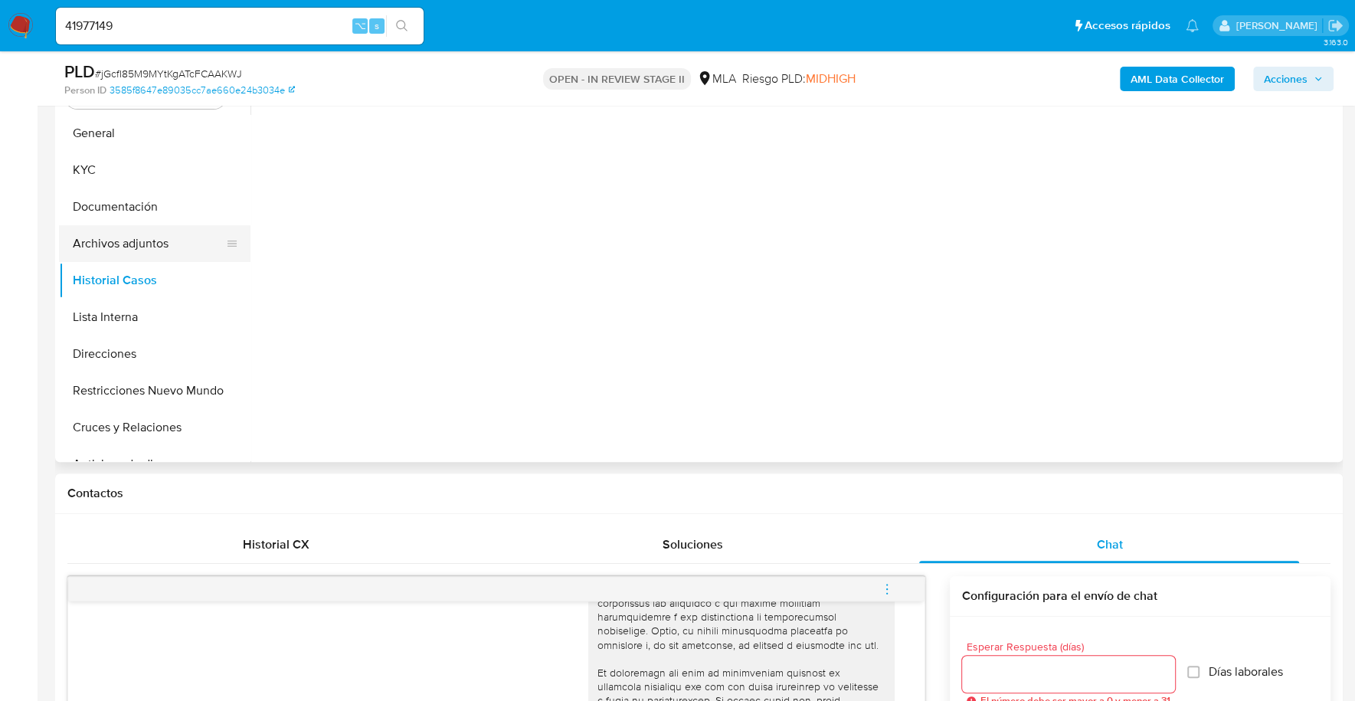
click at [136, 253] on button "Archivos adjuntos" at bounding box center [148, 243] width 179 height 37
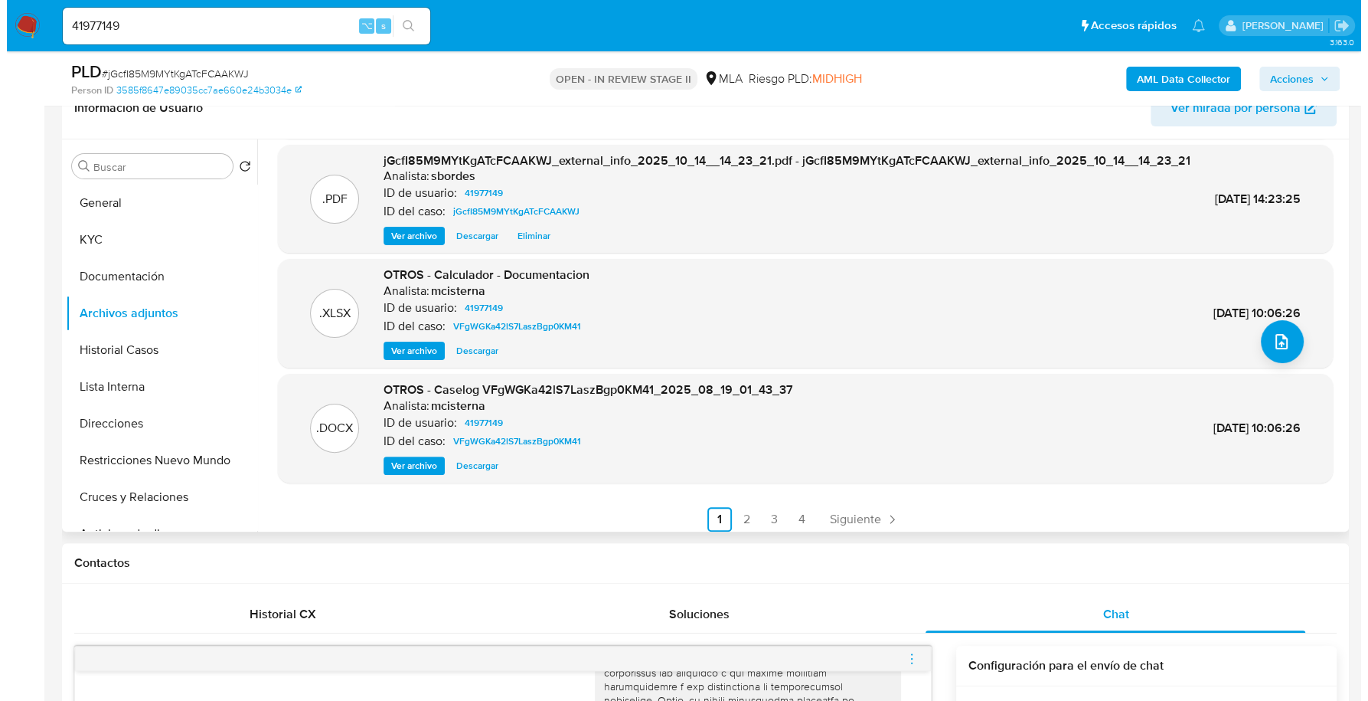
scroll to position [142, 0]
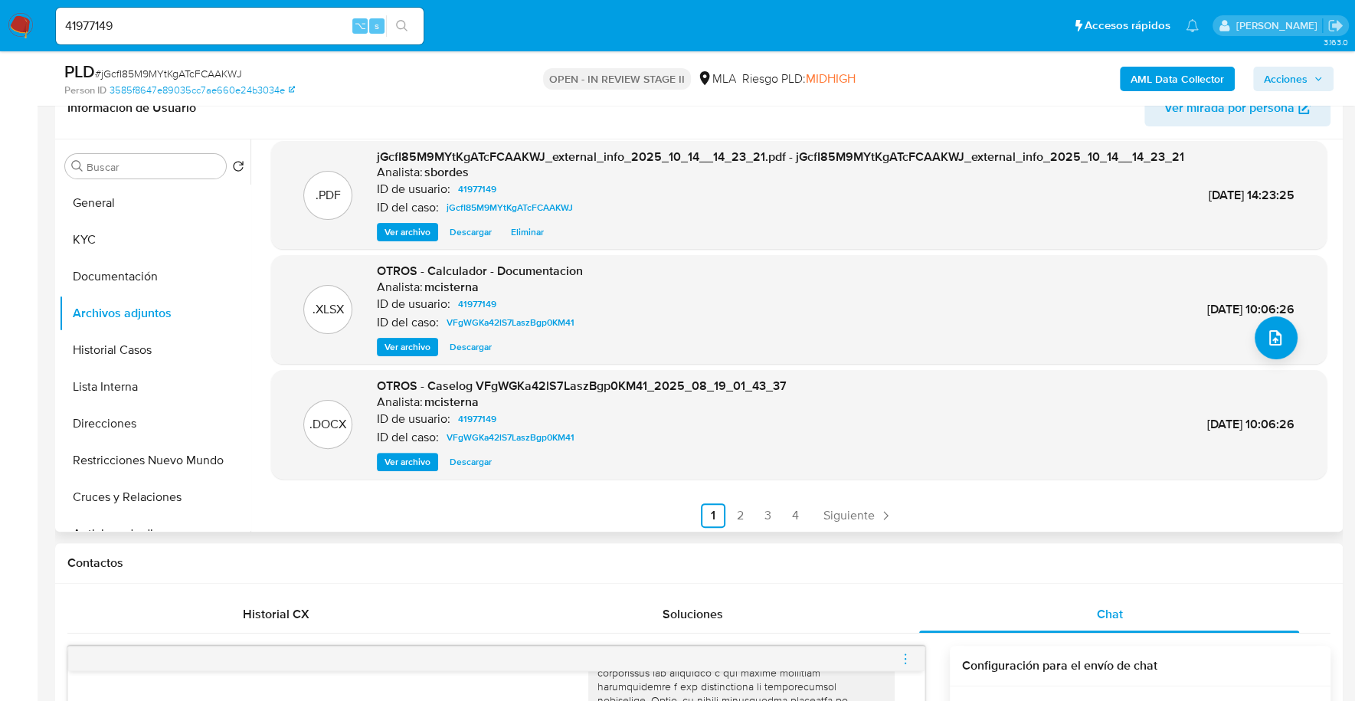
click at [398, 466] on div "OTROS - Caselog VFgWGKa42lS7LaszBgp0KM41_2025_08_19_01_43_37 Analista: mcistern…" at bounding box center [582, 424] width 410 height 93
click at [391, 469] on span "Ver archivo" at bounding box center [407, 461] width 46 height 15
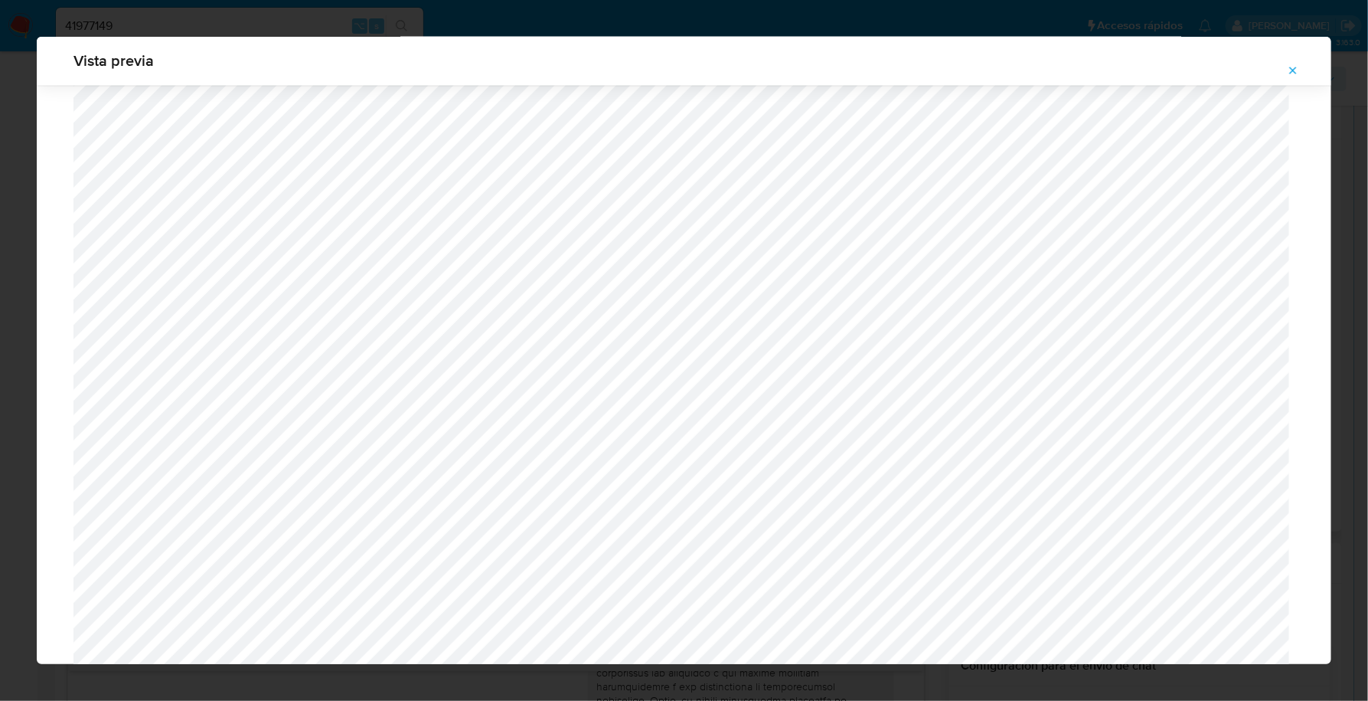
scroll to position [1451, 0]
click at [1291, 70] on icon "Attachment preview" at bounding box center [1293, 70] width 12 height 12
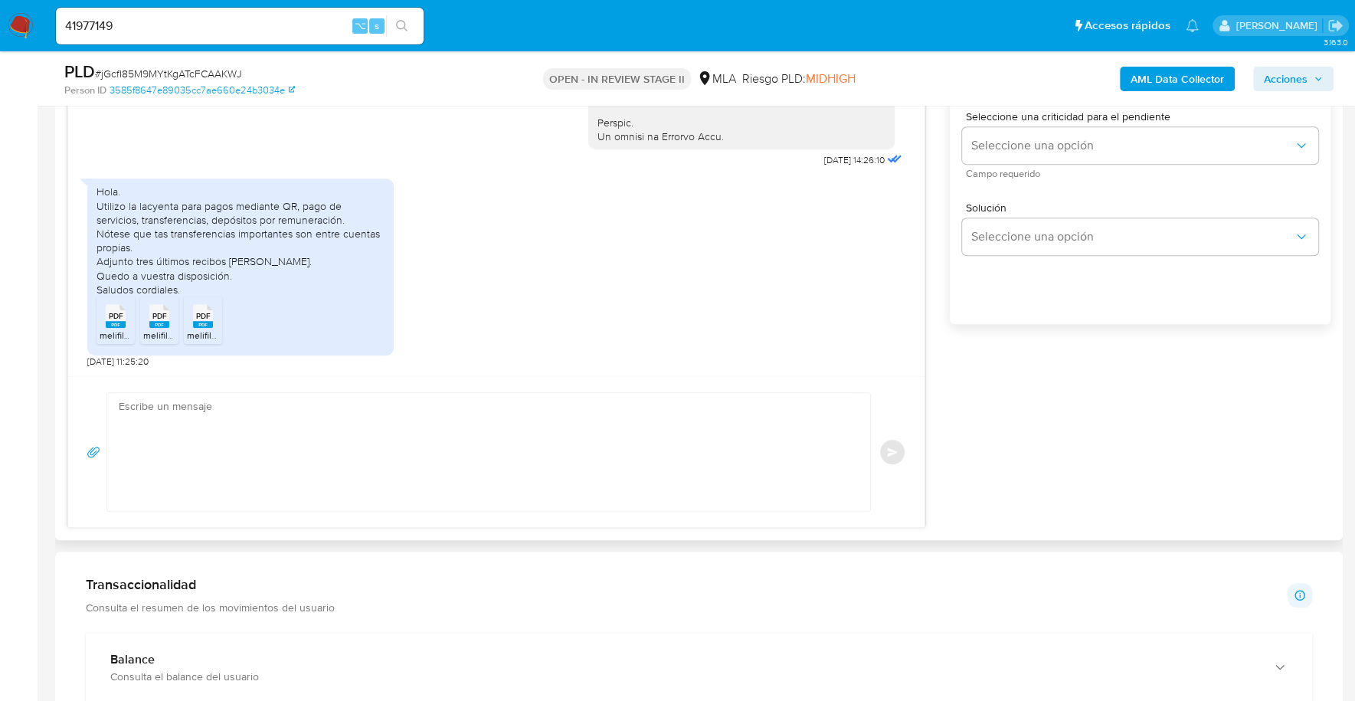
scroll to position [986, 0]
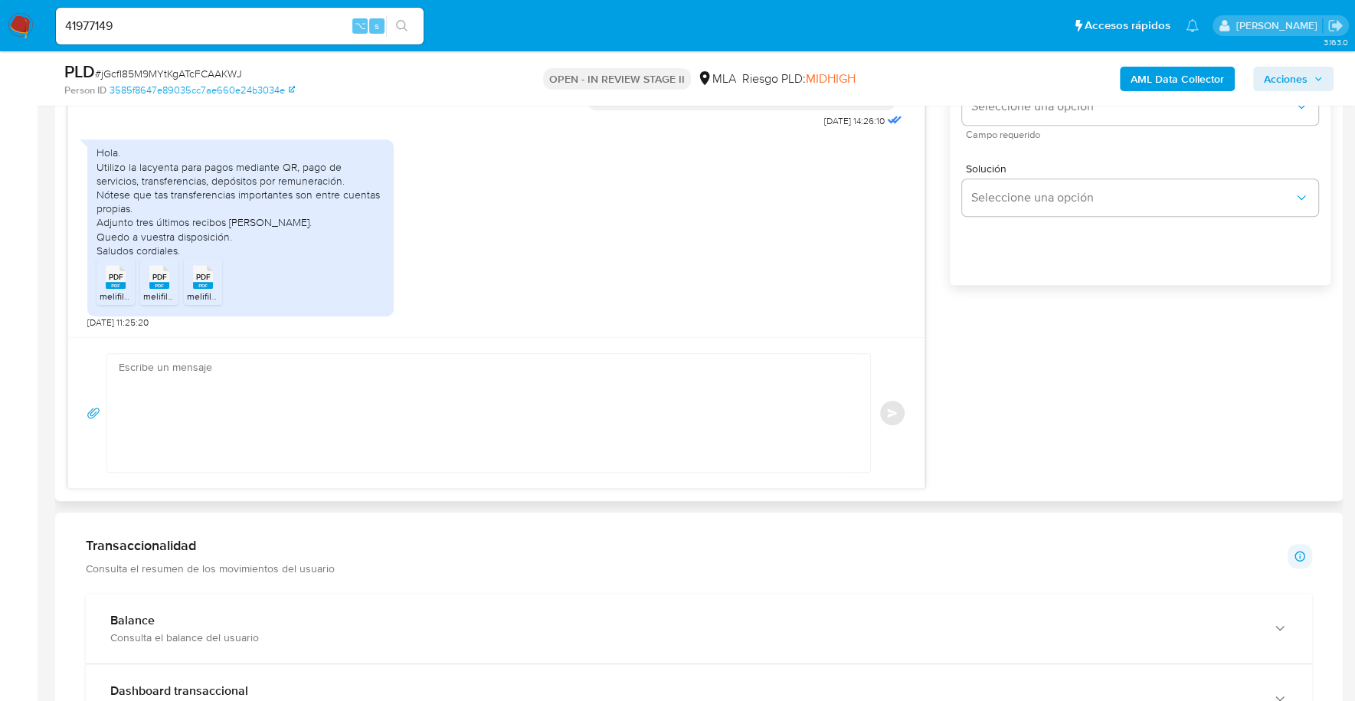
click at [355, 397] on textarea at bounding box center [485, 413] width 732 height 118
paste textarea "Hola, ¡Muchas gracias por tu respuesta! Confirmamos la recepción de la document…"
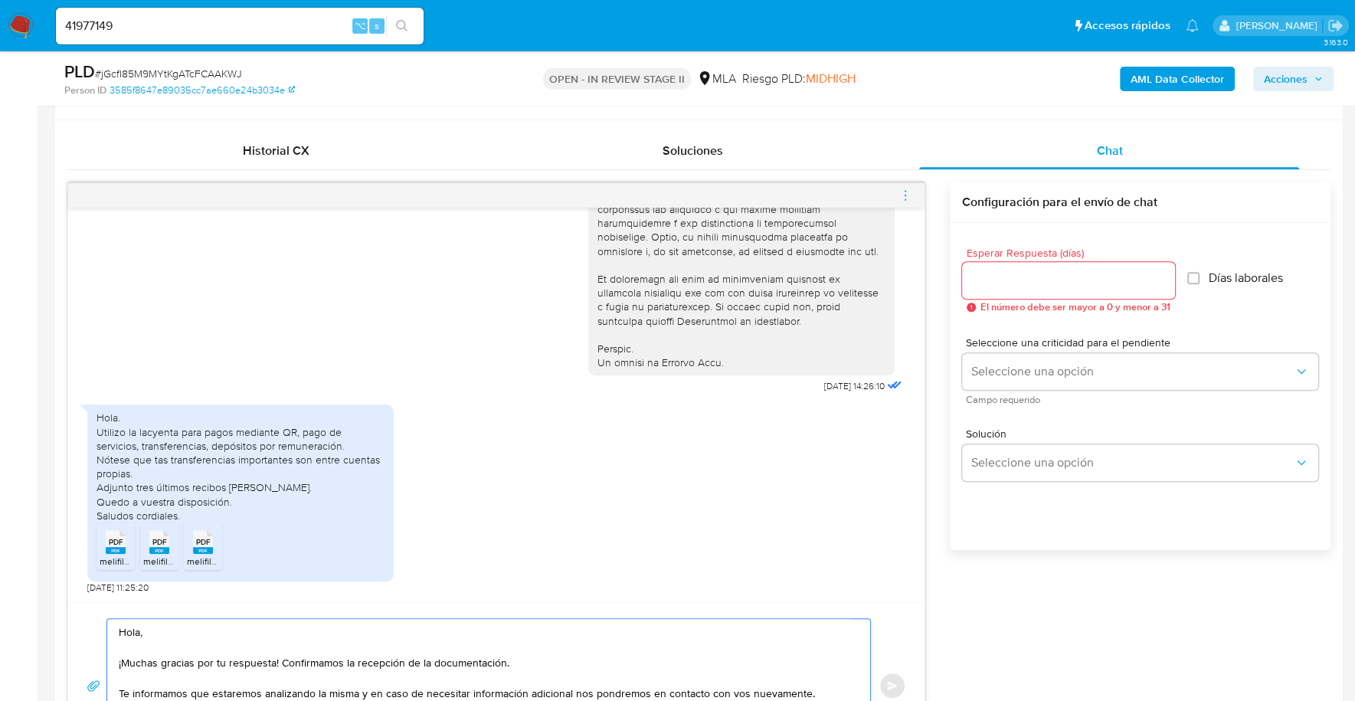
scroll to position [708, 0]
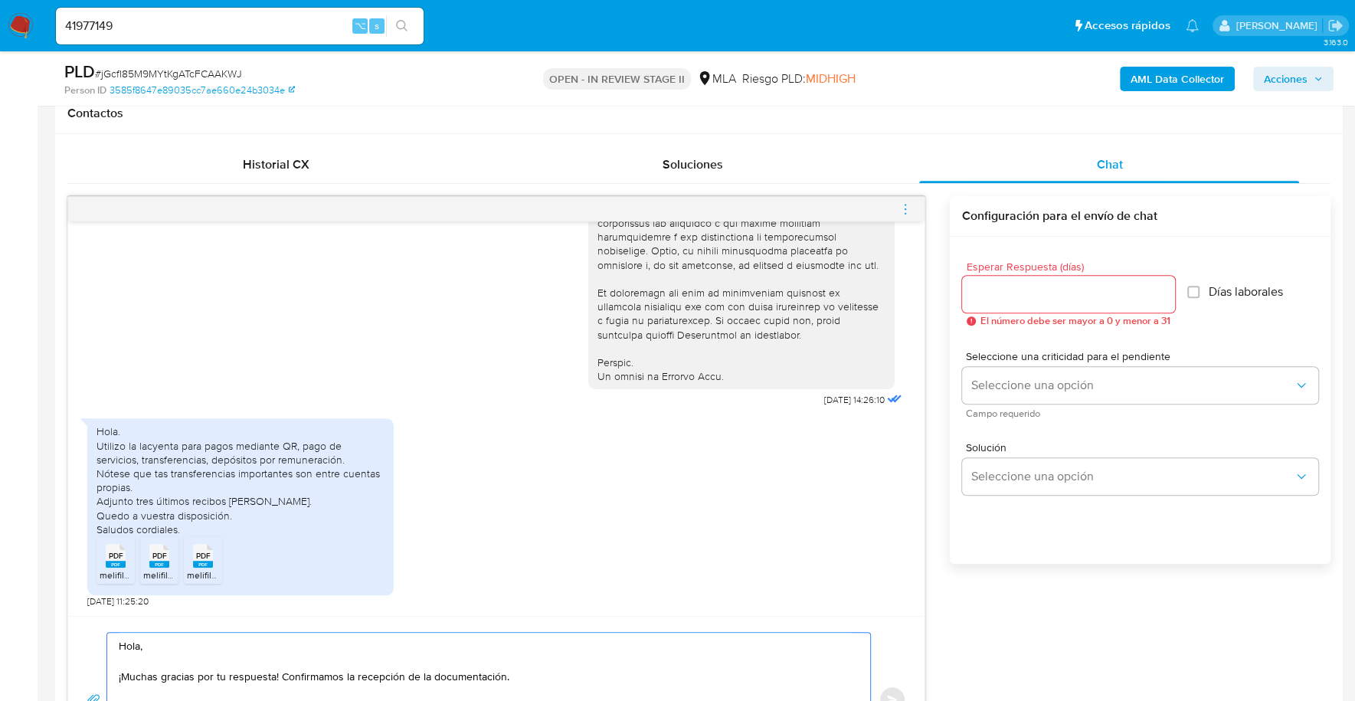
type textarea "Hola, ¡Muchas gracias por tu respuesta! Confirmamos la recepción de la document…"
click at [1031, 254] on div "Esperar Respuesta (días) El número debe ser mayor a 0 y menor a 31 Días laboral…" at bounding box center [1140, 294] width 356 height 90
click at [1035, 276] on div at bounding box center [1068, 294] width 213 height 37
click at [1036, 279] on div at bounding box center [1068, 294] width 213 height 37
click at [1038, 296] on input "Esperar Respuesta (días)" at bounding box center [1068, 294] width 213 height 20
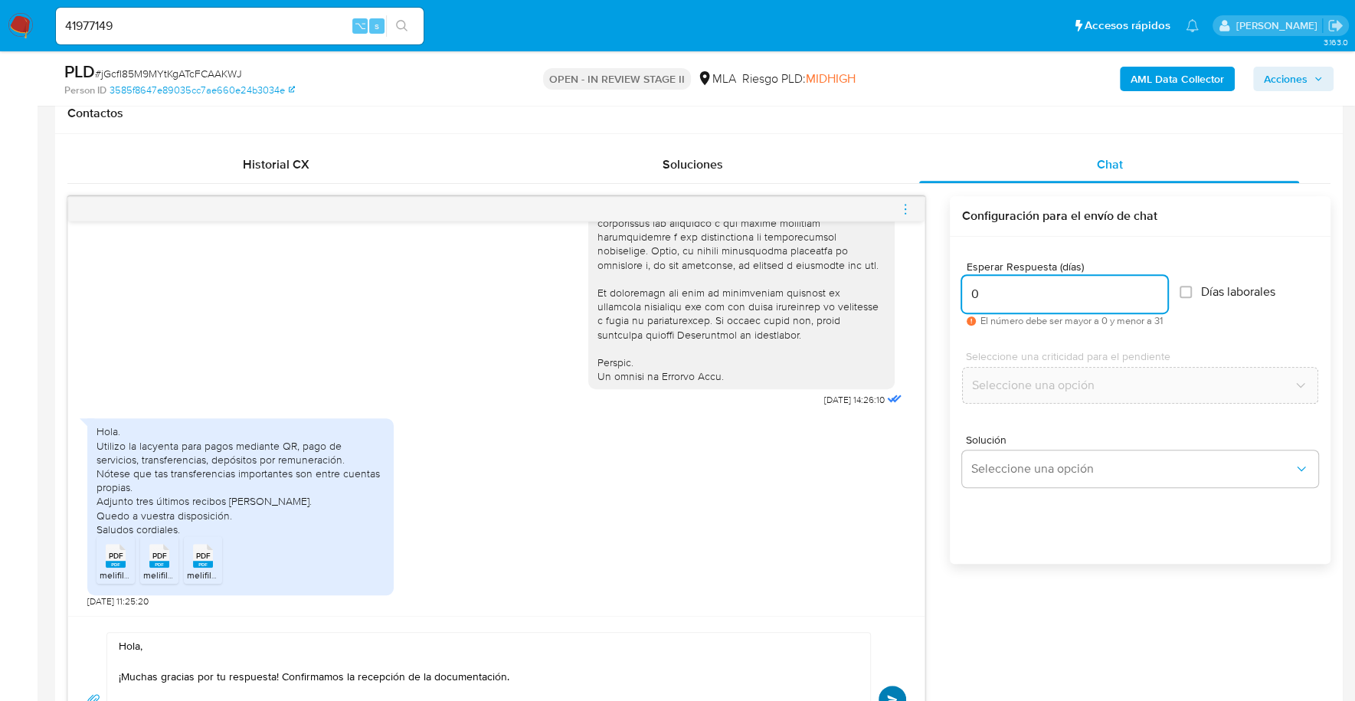
type input "0"
click at [897, 695] on span "Enviar" at bounding box center [892, 699] width 11 height 9
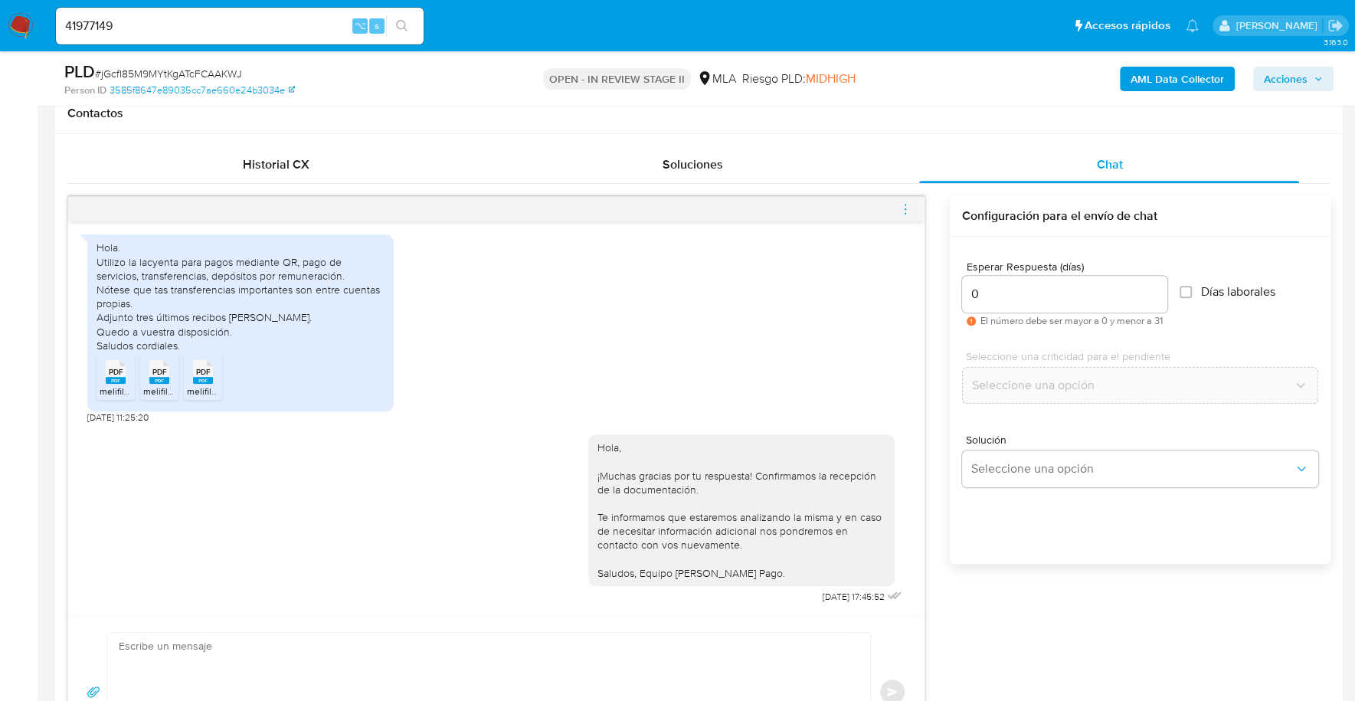
click at [907, 204] on icon "menu-action" at bounding box center [905, 209] width 14 height 14
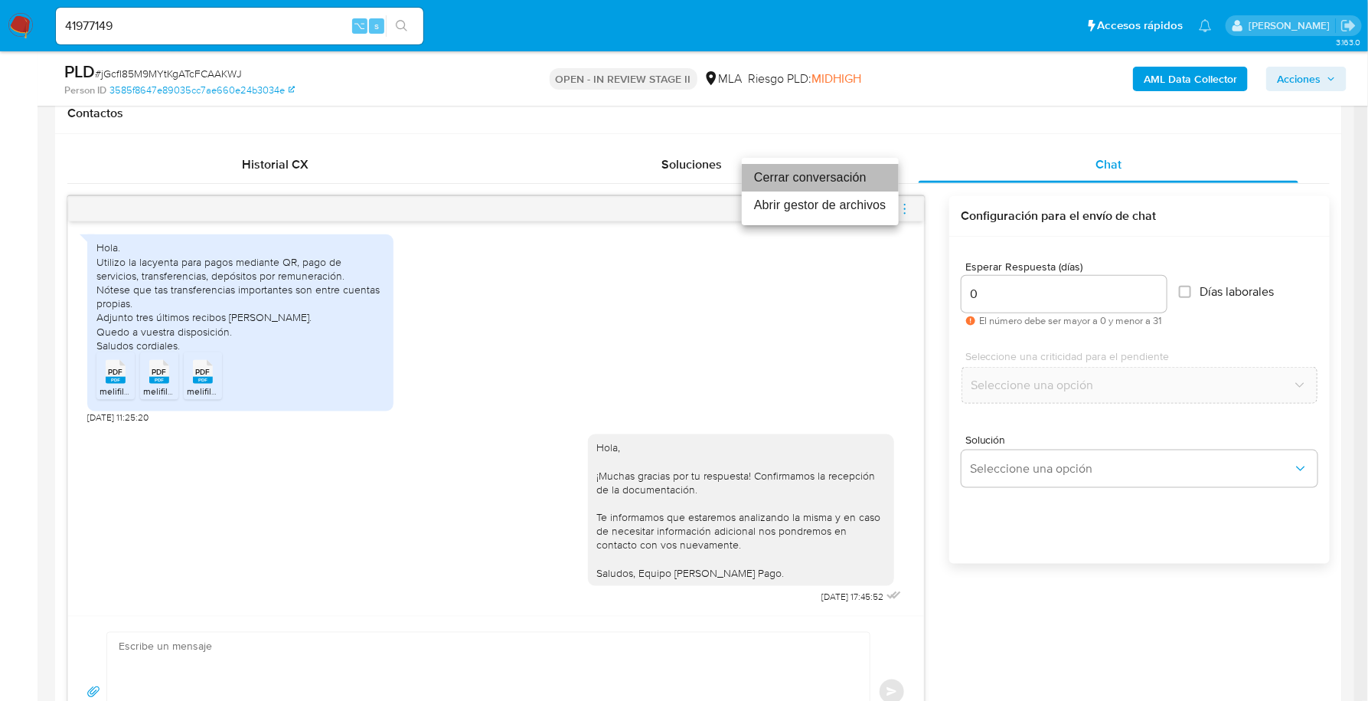
click at [822, 178] on li "Cerrar conversación" at bounding box center [820, 178] width 157 height 28
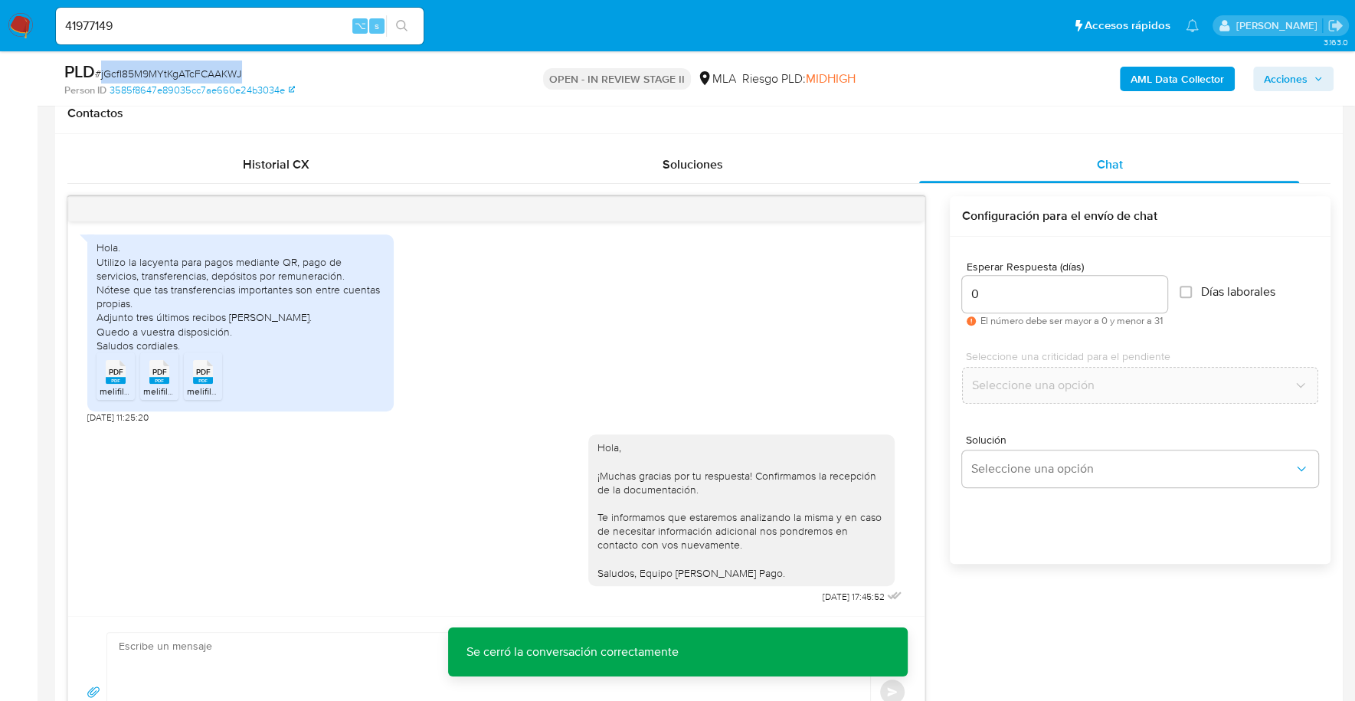
copy span "jGcfI85M9MYtKgATcFCAAKWJ"
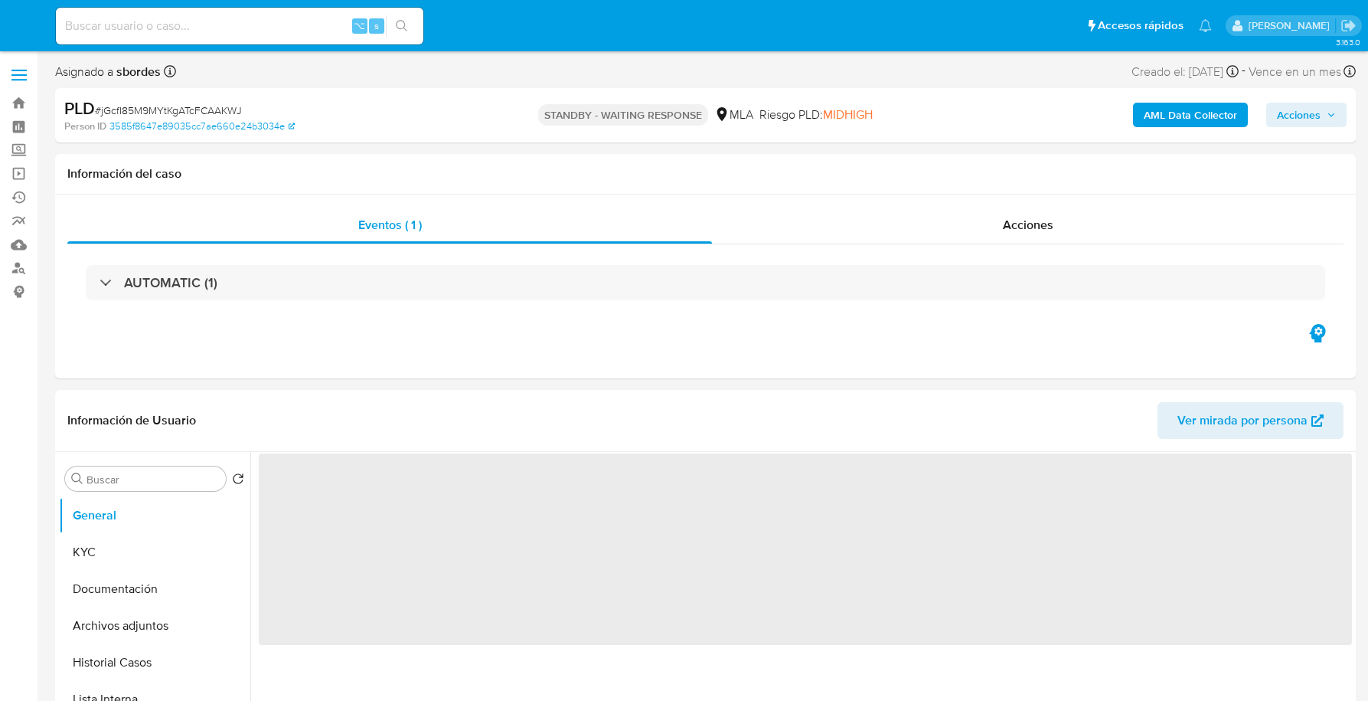
select select "10"
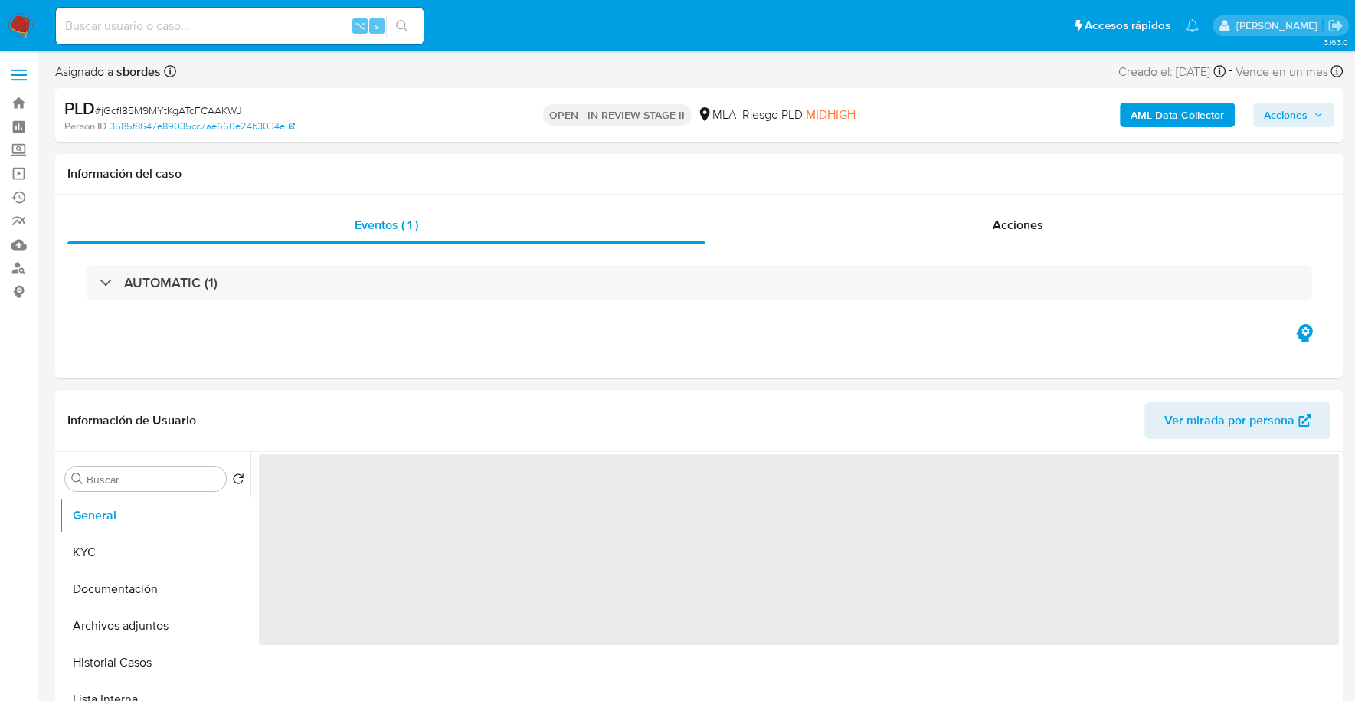
select select "10"
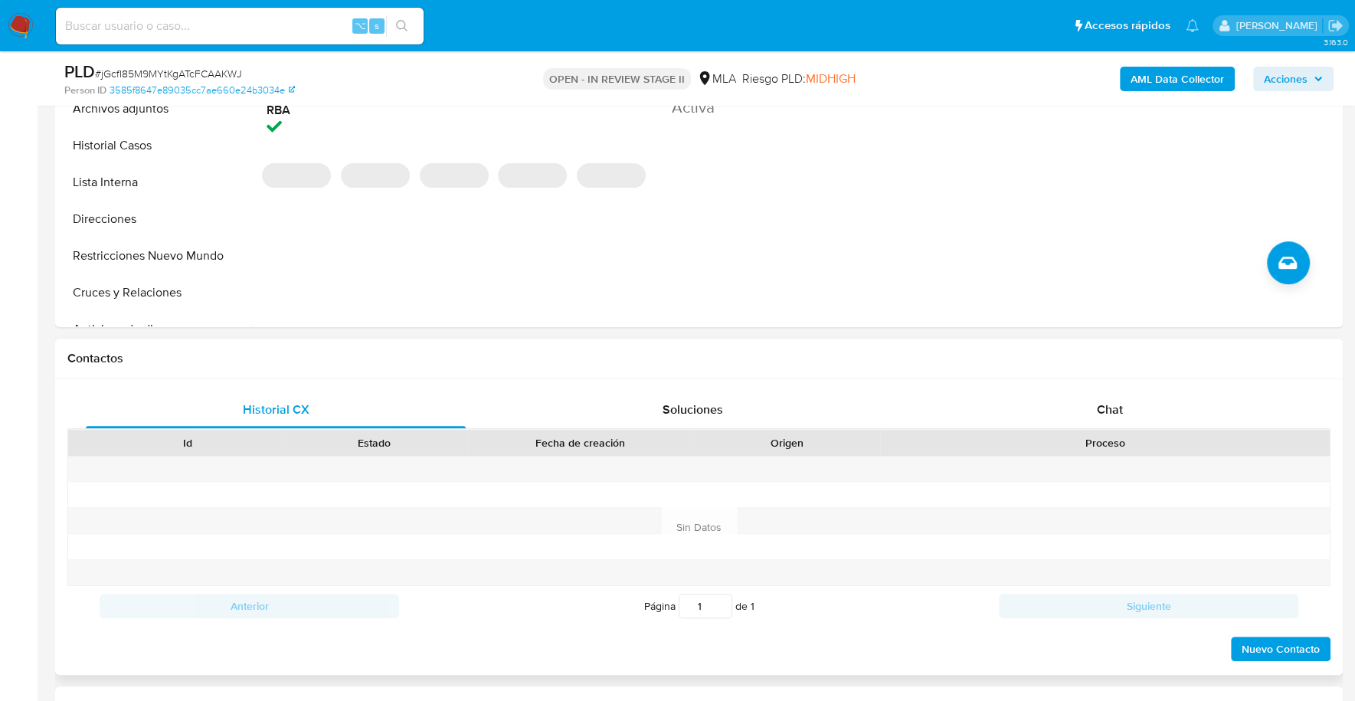
scroll to position [541, 0]
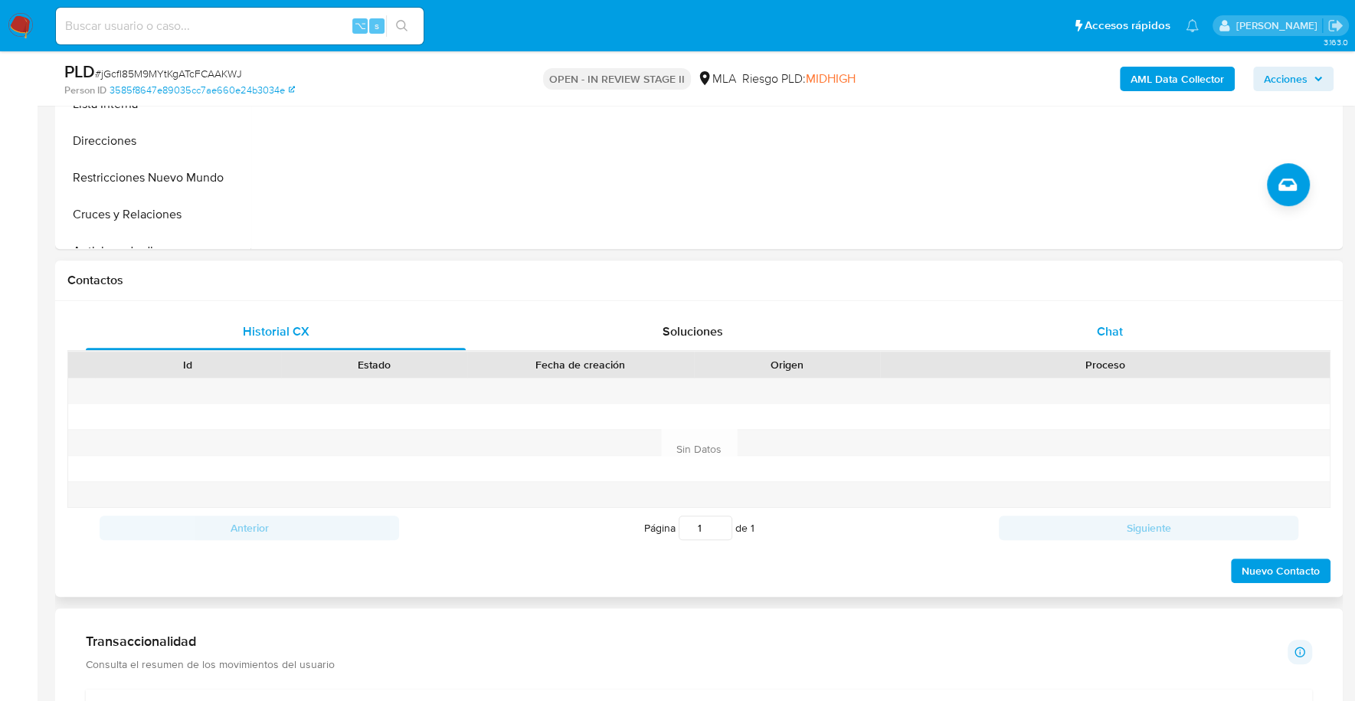
click at [1122, 313] on div "Chat" at bounding box center [1109, 331] width 380 height 37
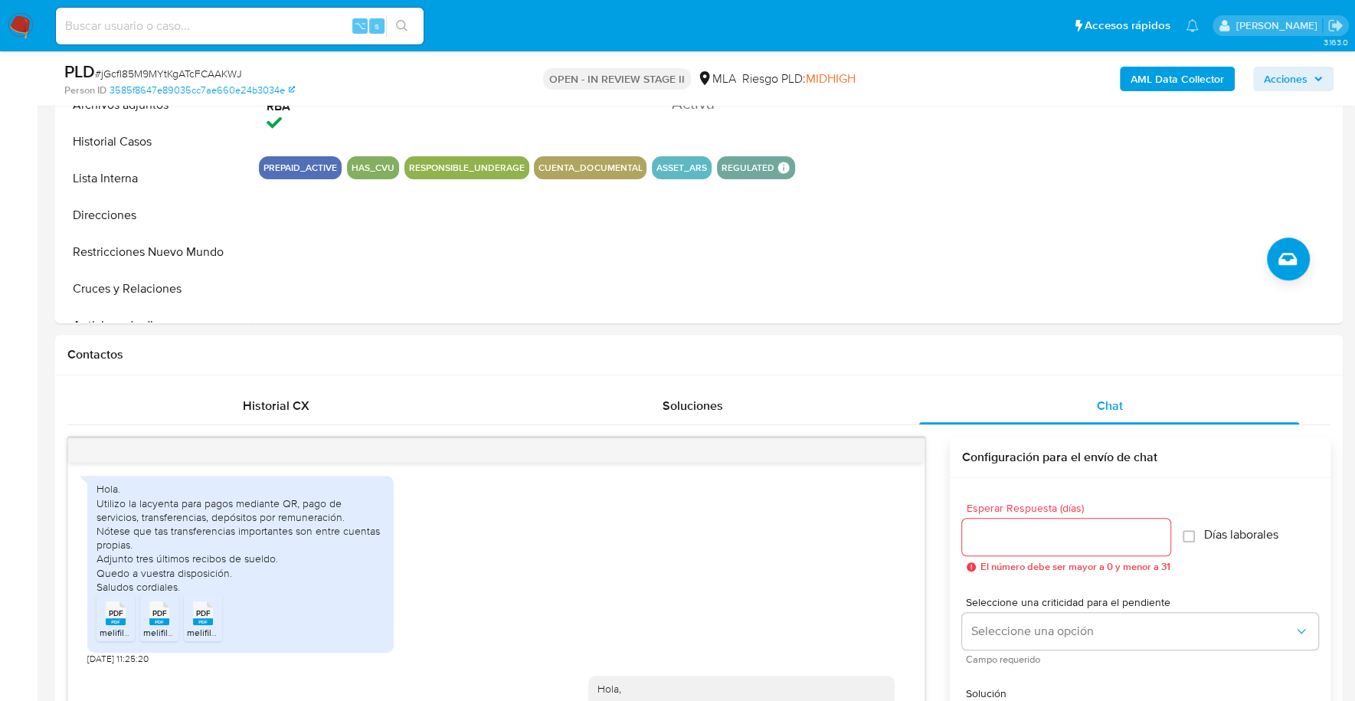
scroll to position [52, 0]
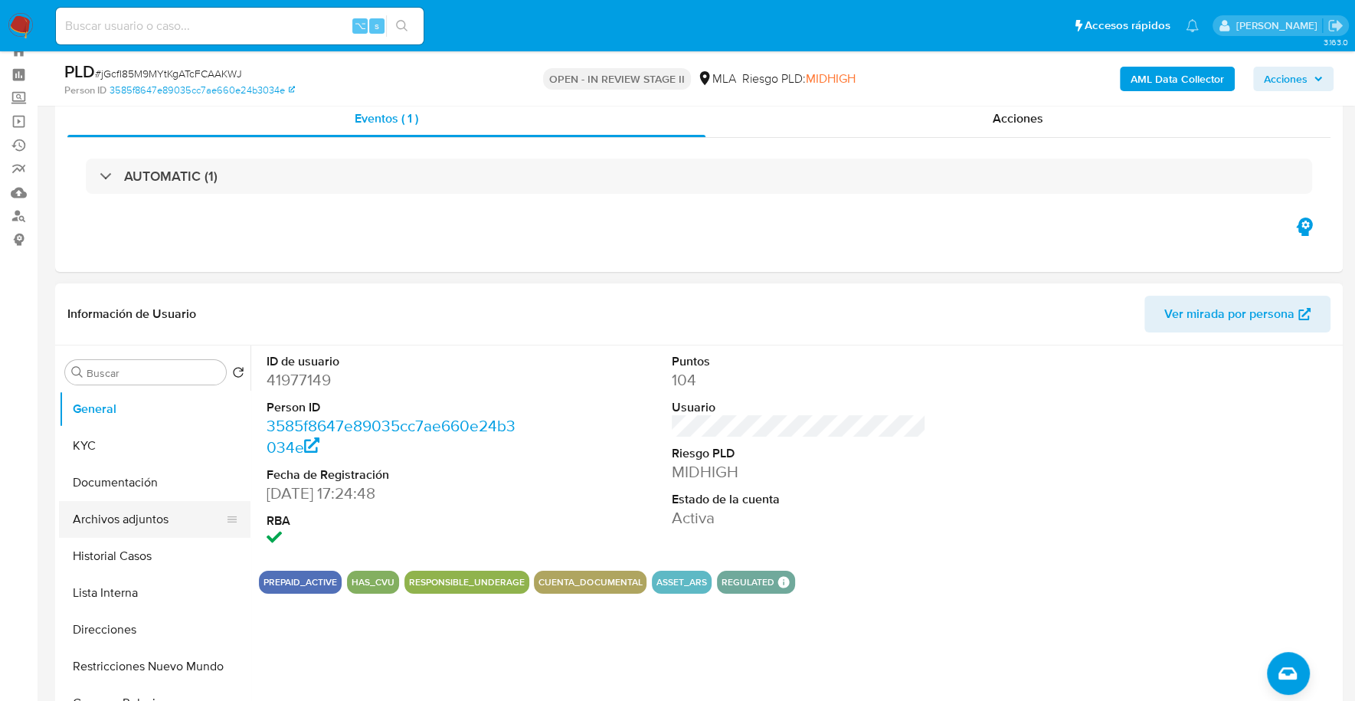
click at [136, 525] on button "Archivos adjuntos" at bounding box center [148, 519] width 179 height 37
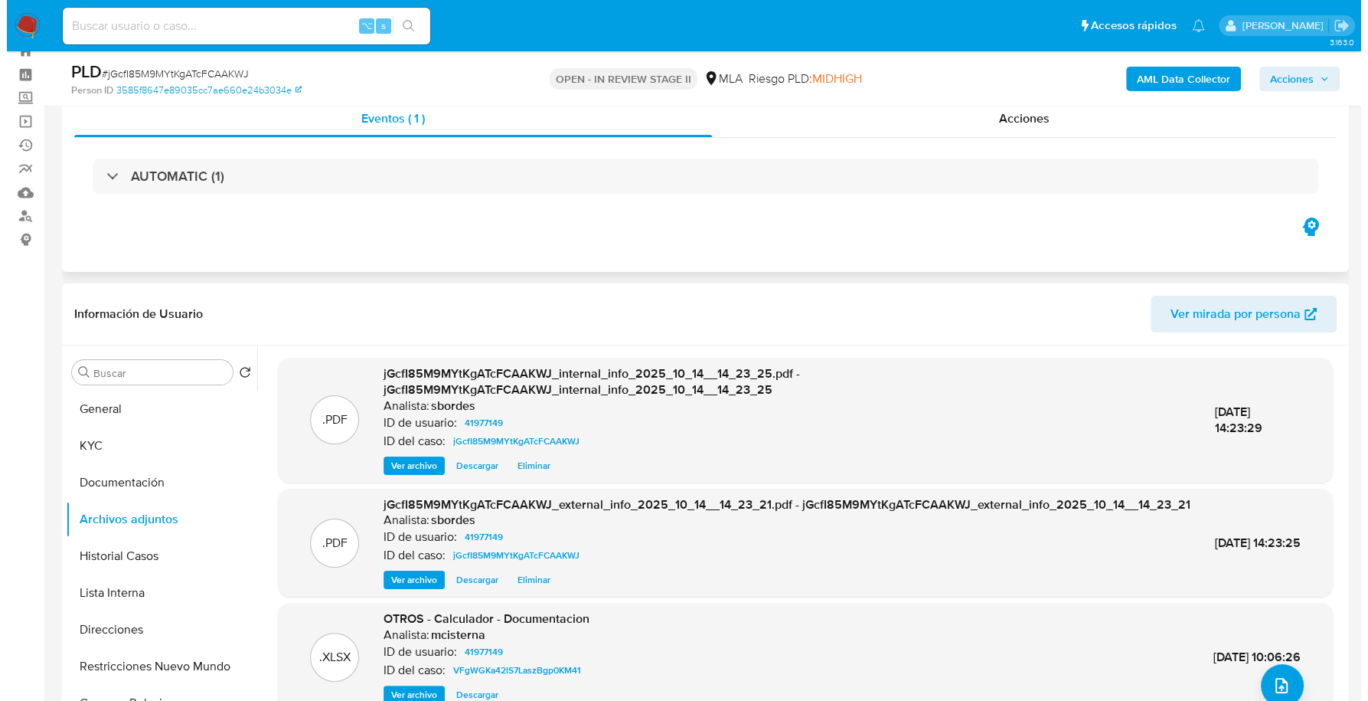
scroll to position [211, 0]
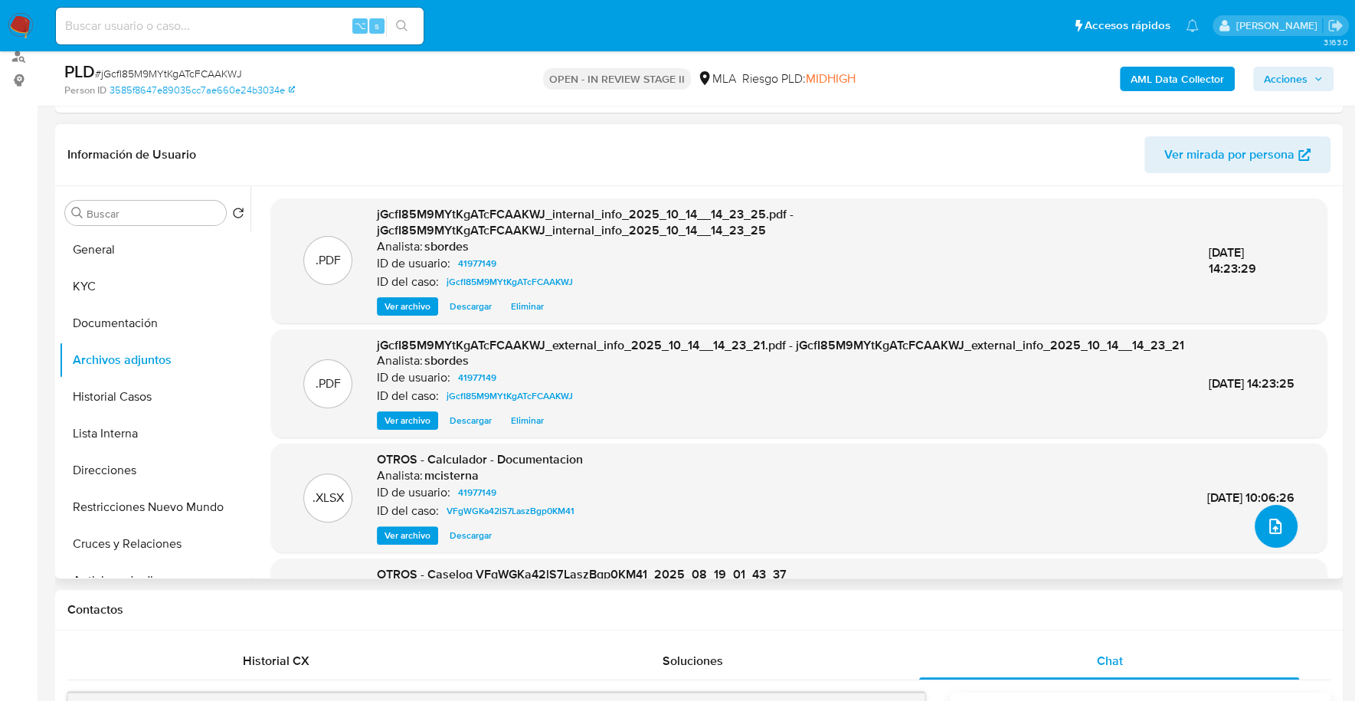
click at [1277, 527] on icon "upload-file" at bounding box center [1275, 526] width 18 height 18
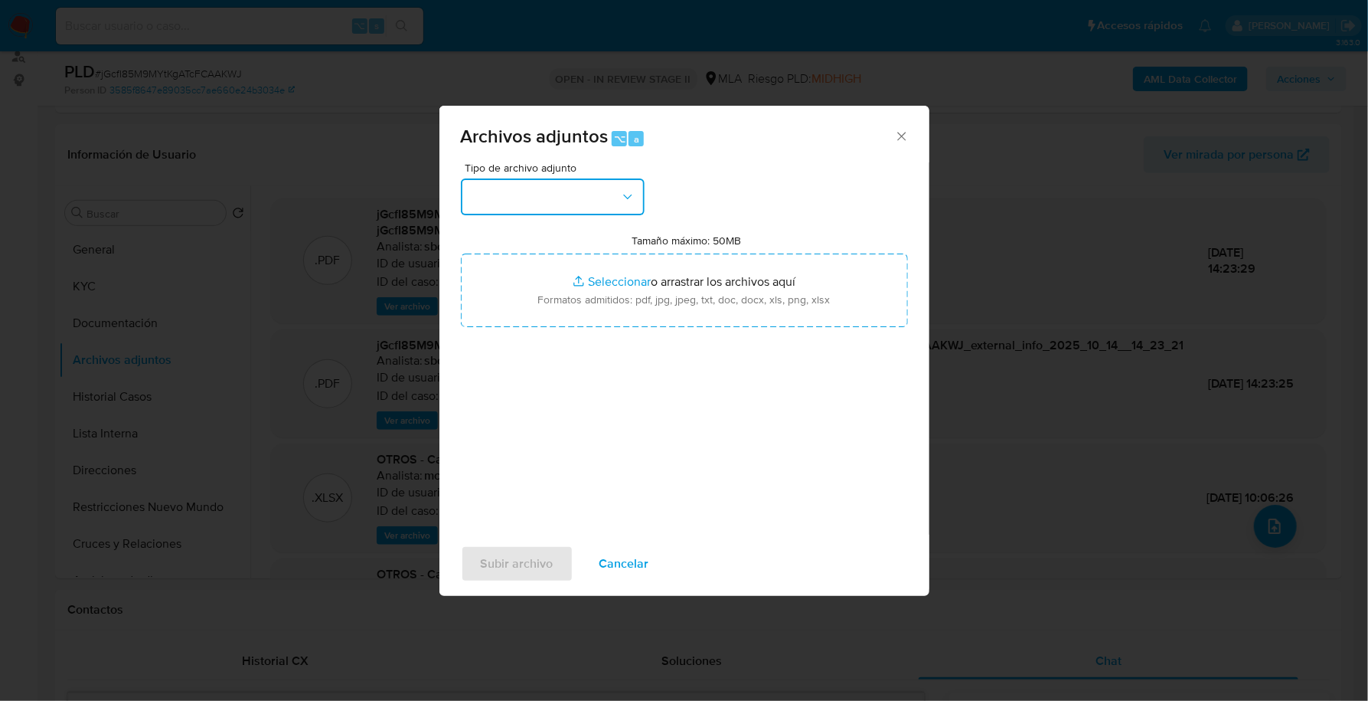
click at [590, 208] on button "button" at bounding box center [553, 196] width 184 height 37
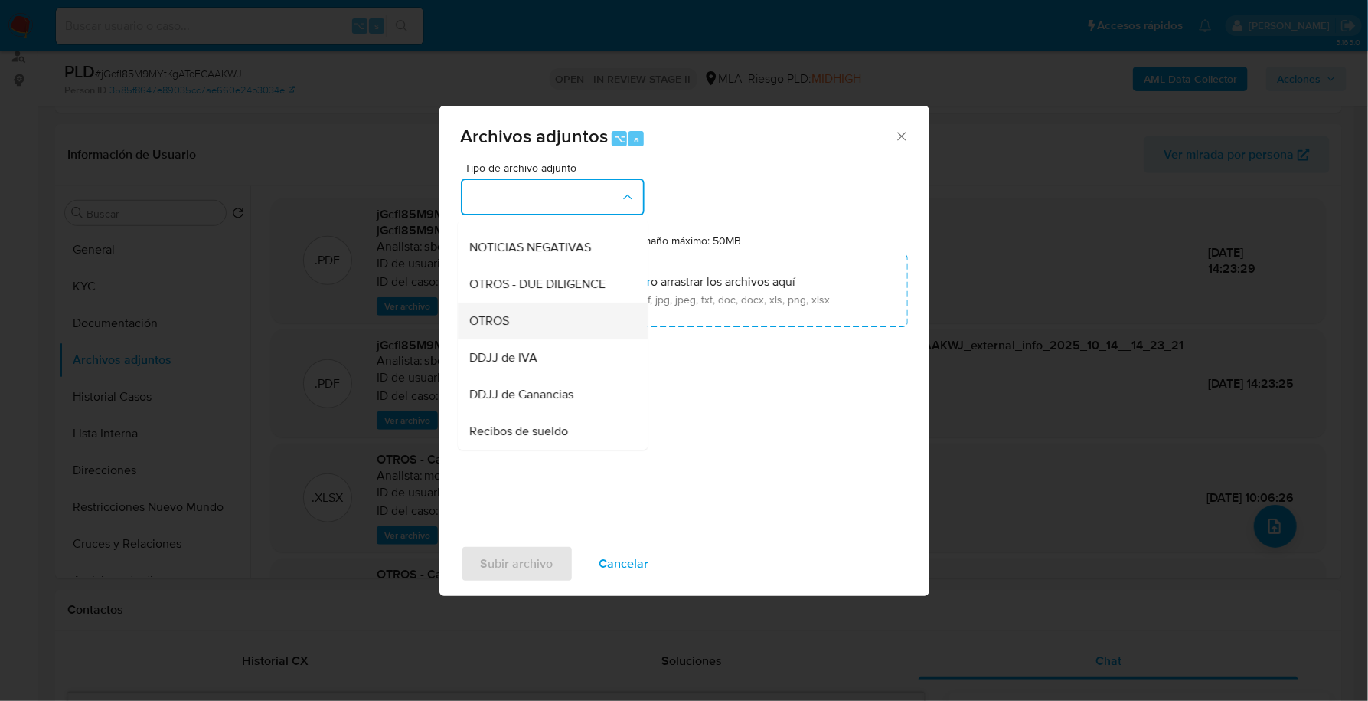
click at [531, 322] on div "OTROS" at bounding box center [548, 320] width 156 height 37
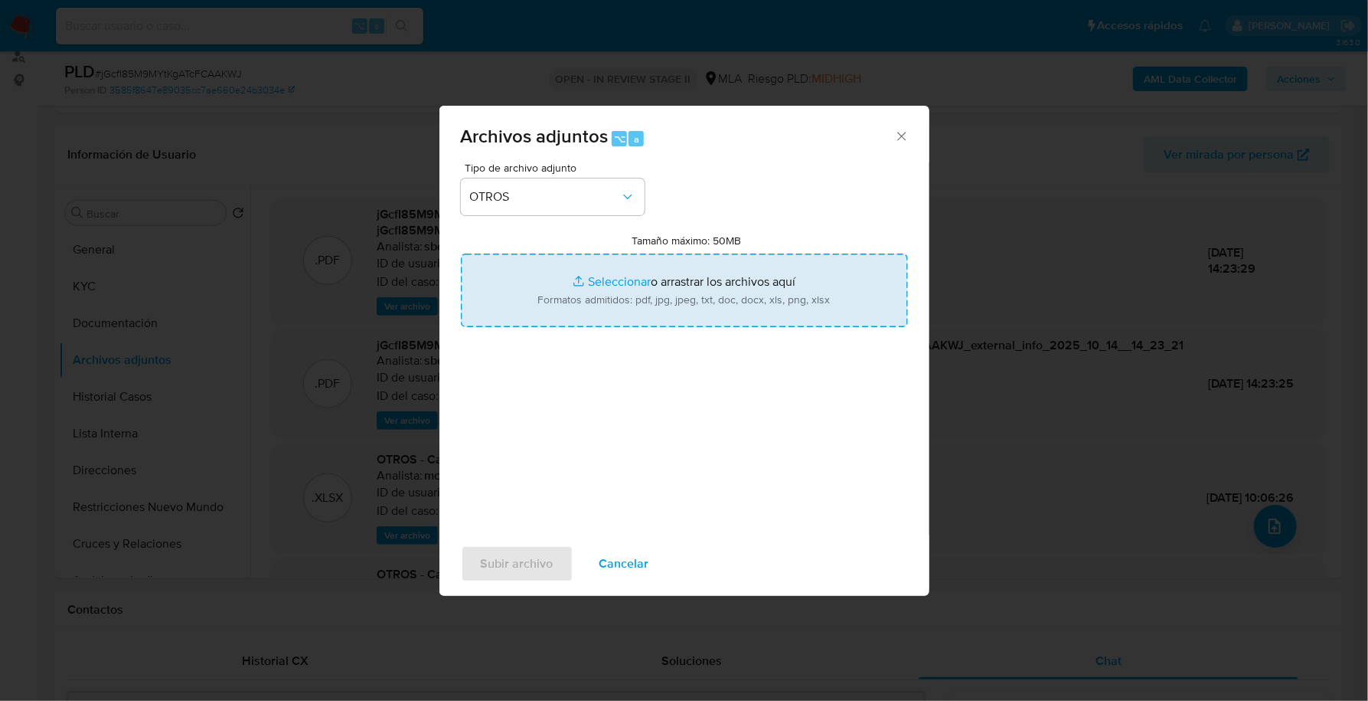
click at [597, 276] on input "Tamaño máximo: 50MB Seleccionar archivos" at bounding box center [684, 290] width 447 height 74
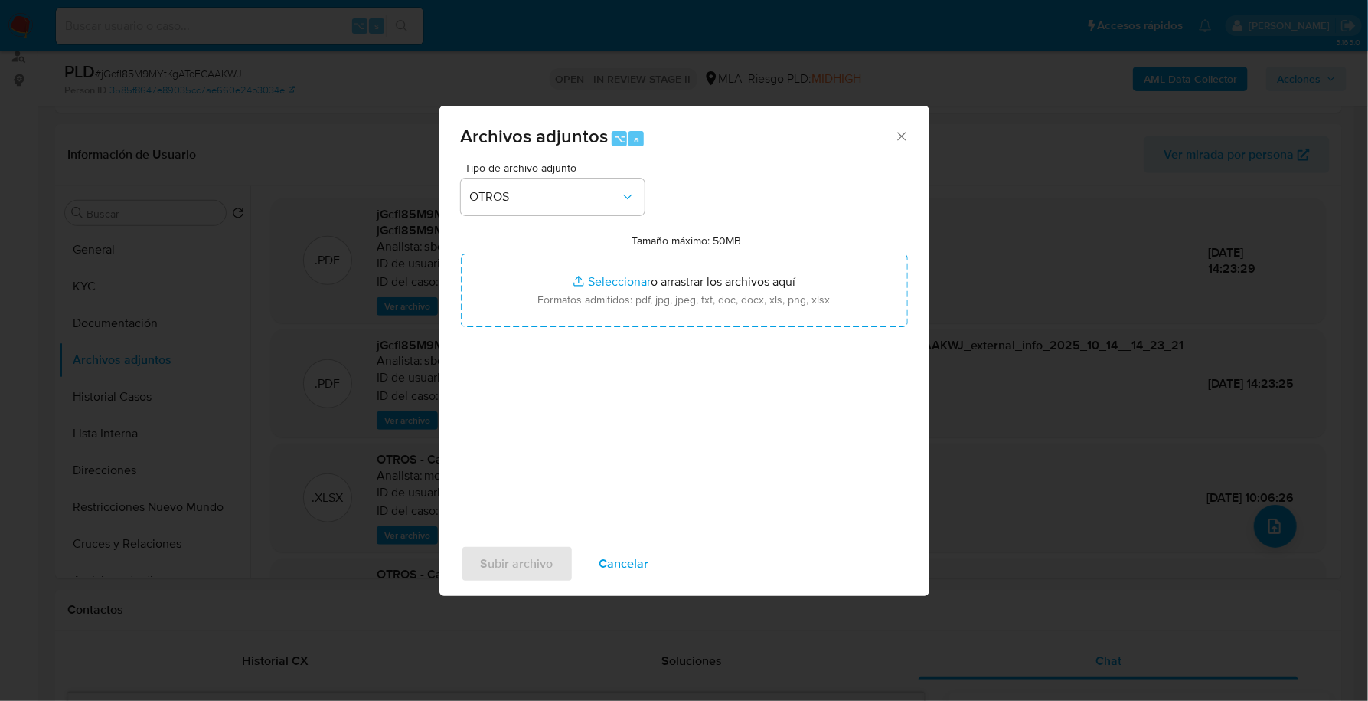
type input "C:\fakepath\Caselog jGcfI85M9MYtKgATcFCAAKWJ_2025_10_14_09_36_20.docx"
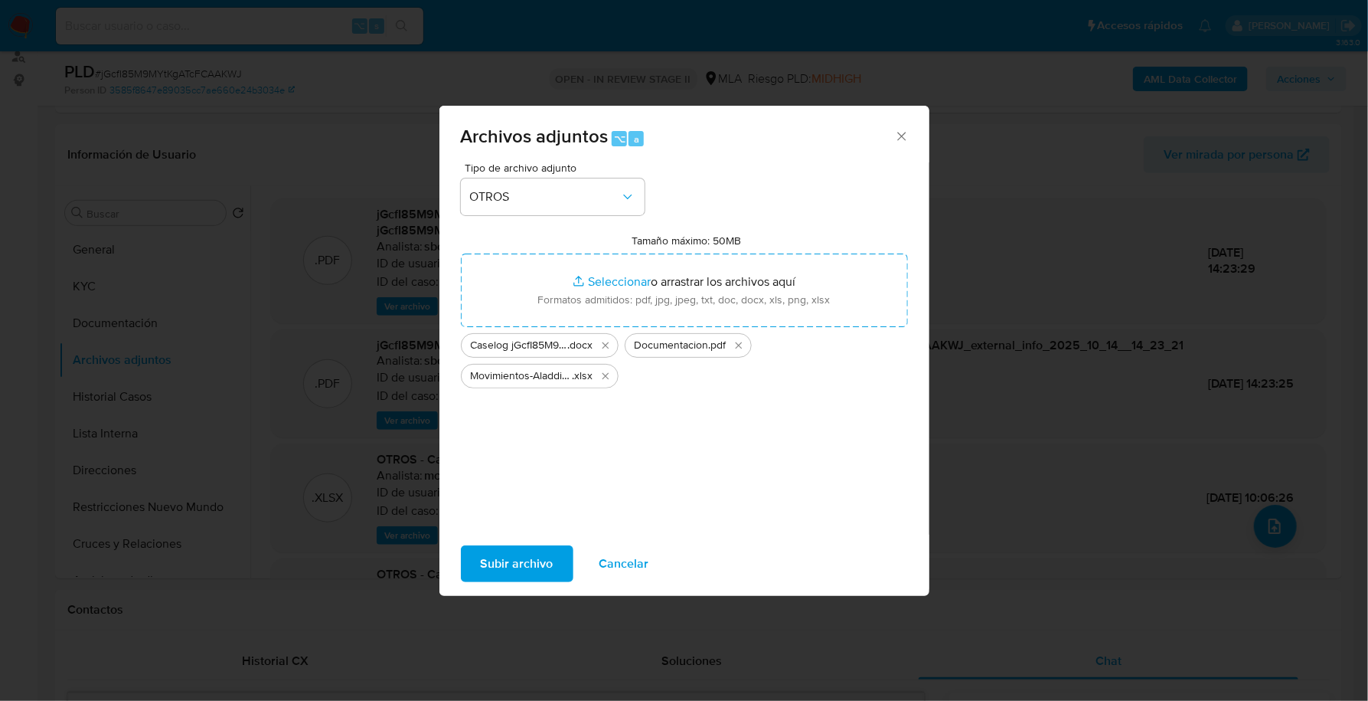
click at [499, 552] on span "Subir archivo" at bounding box center [517, 564] width 73 height 34
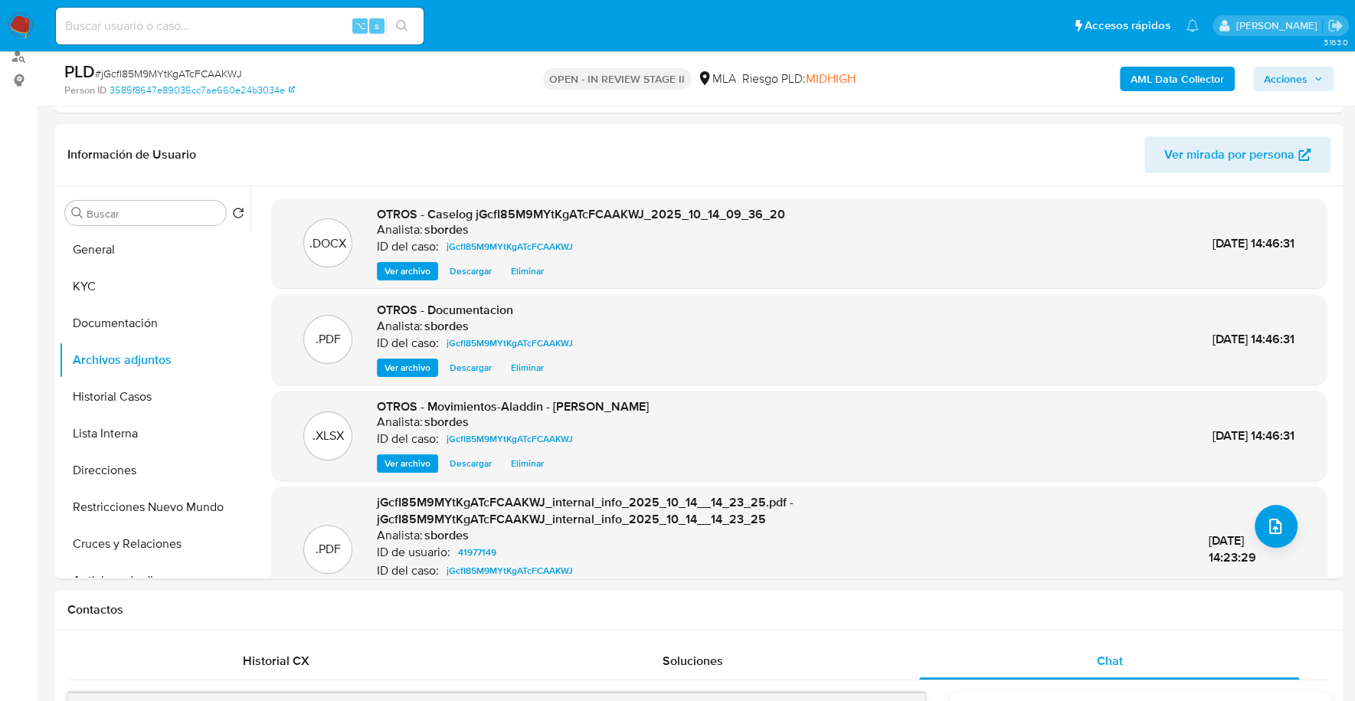
click at [1309, 77] on span "Acciones" at bounding box center [1293, 78] width 59 height 21
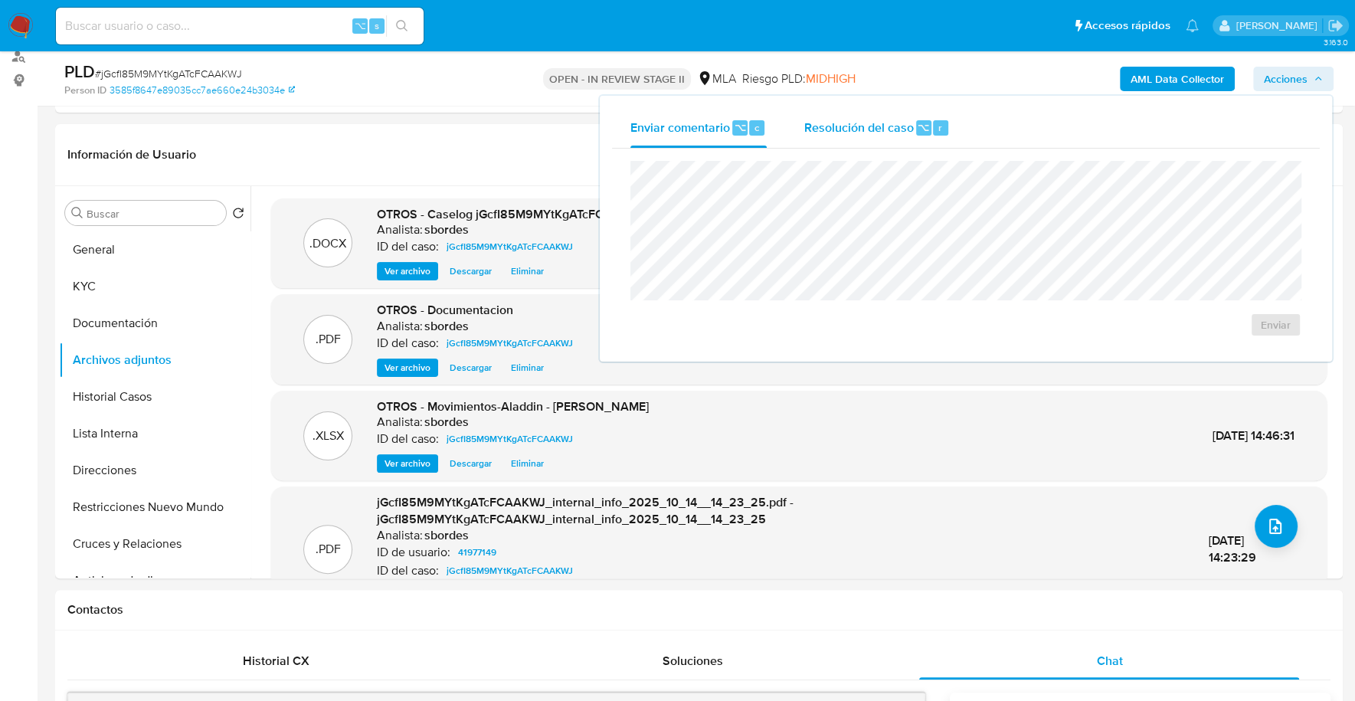
click at [906, 127] on span "Resolución del caso" at bounding box center [858, 127] width 110 height 18
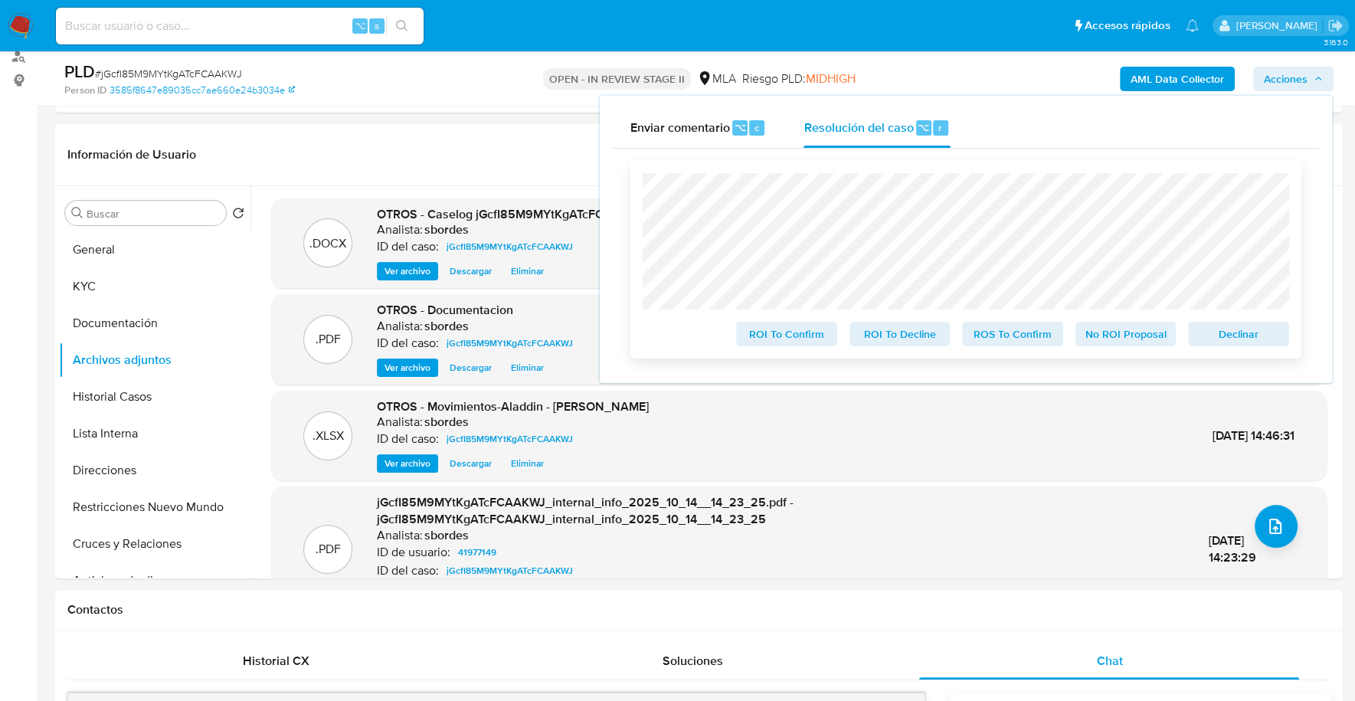
click at [1111, 336] on span "No ROI Proposal" at bounding box center [1126, 333] width 80 height 21
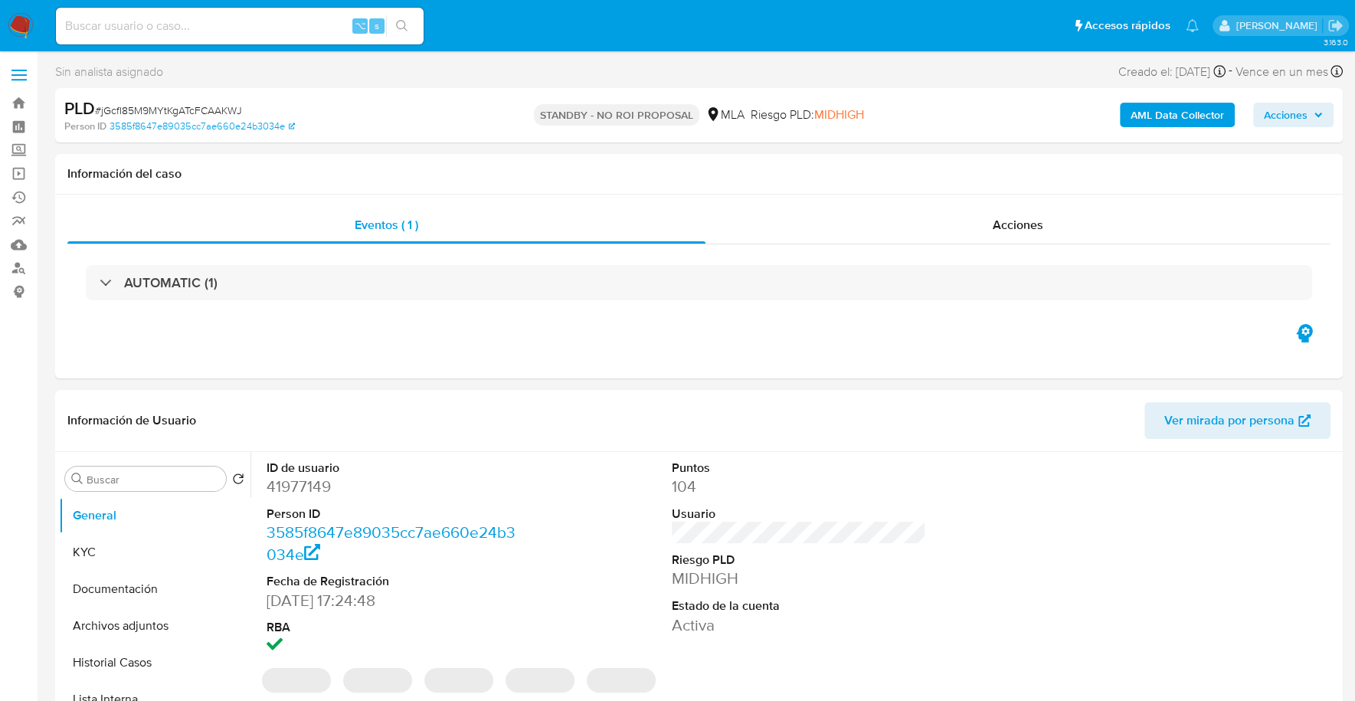
select select "10"
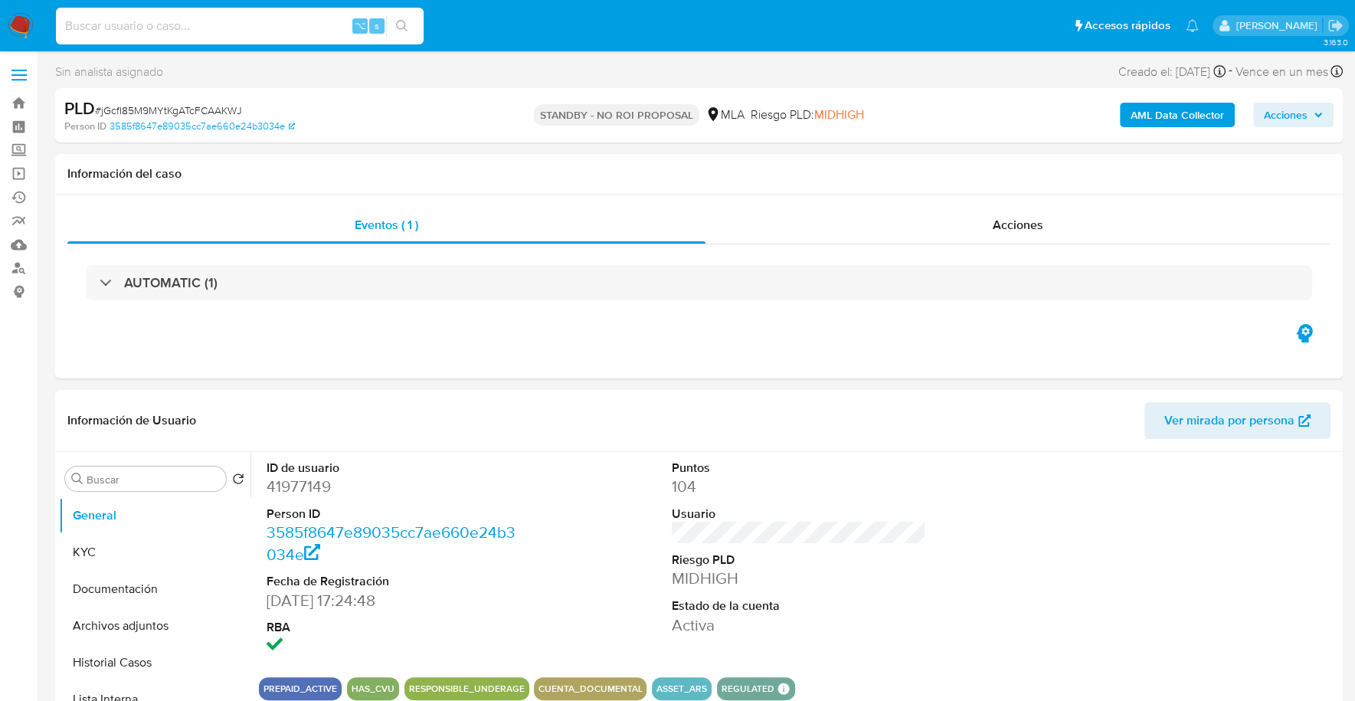
click at [221, 20] on input at bounding box center [240, 26] width 368 height 20
paste input "61877051"
type input "61877051"
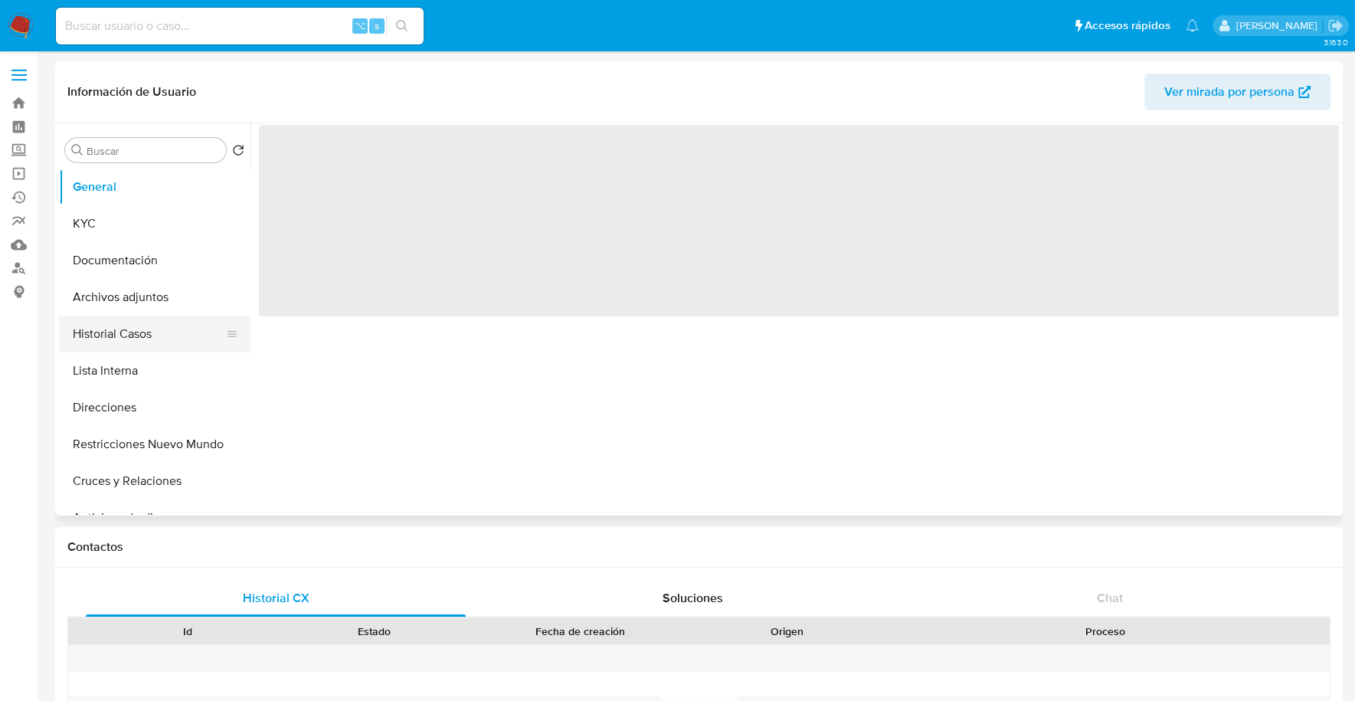
click at [116, 332] on button "Historial Casos" at bounding box center [148, 334] width 179 height 37
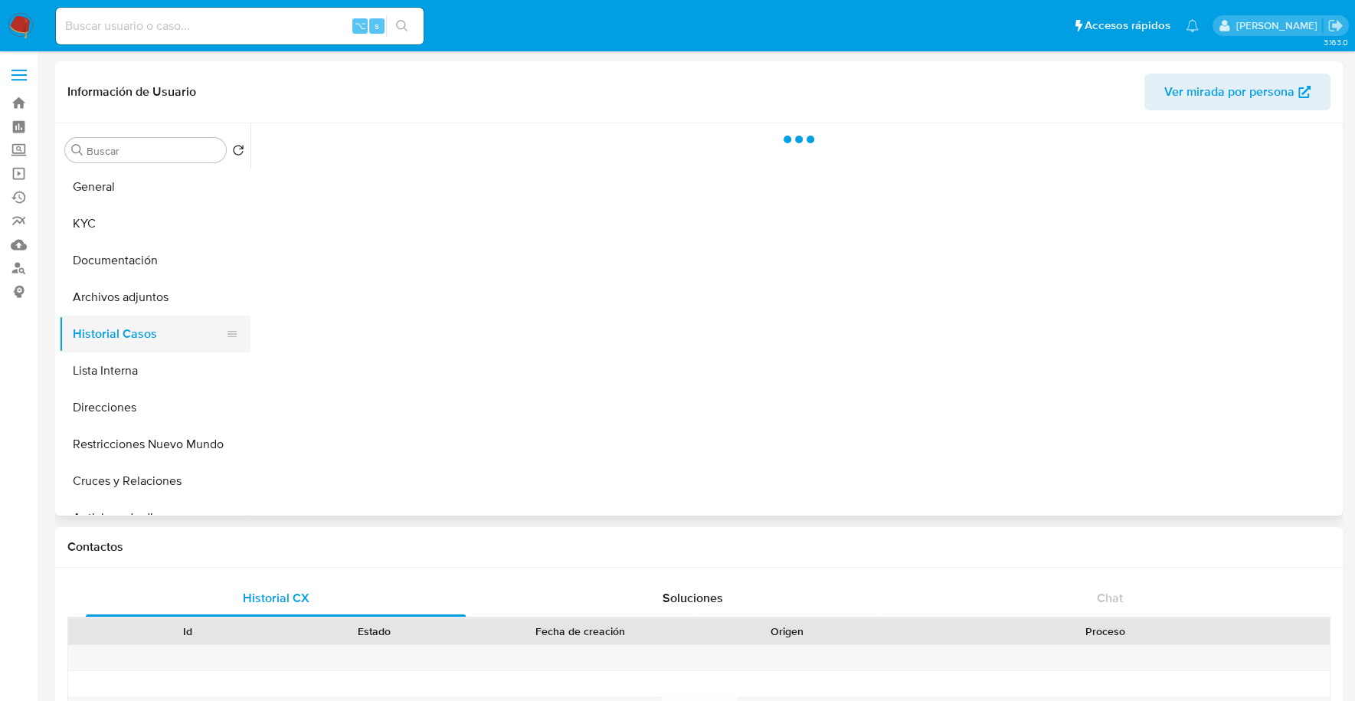
select select "10"
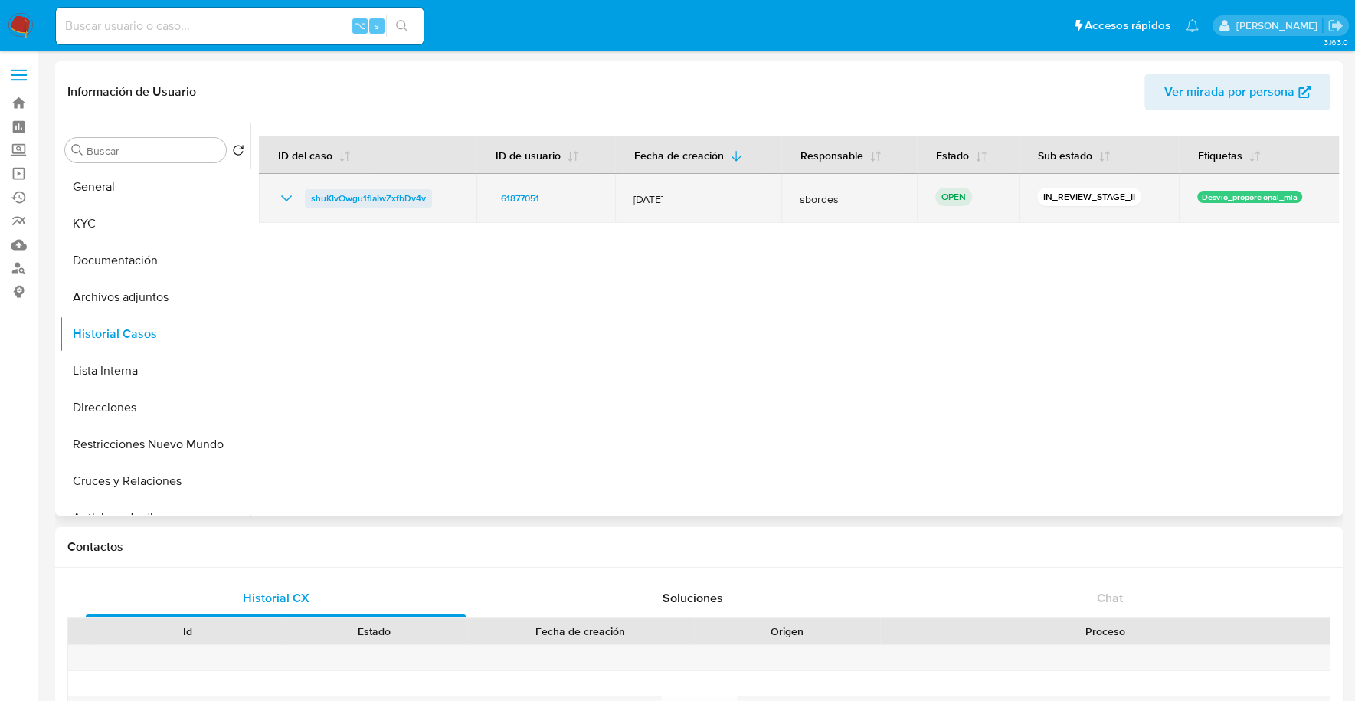
click at [403, 201] on span "shuKIvOwgu1flaIwZxfbDv4v" at bounding box center [368, 198] width 115 height 18
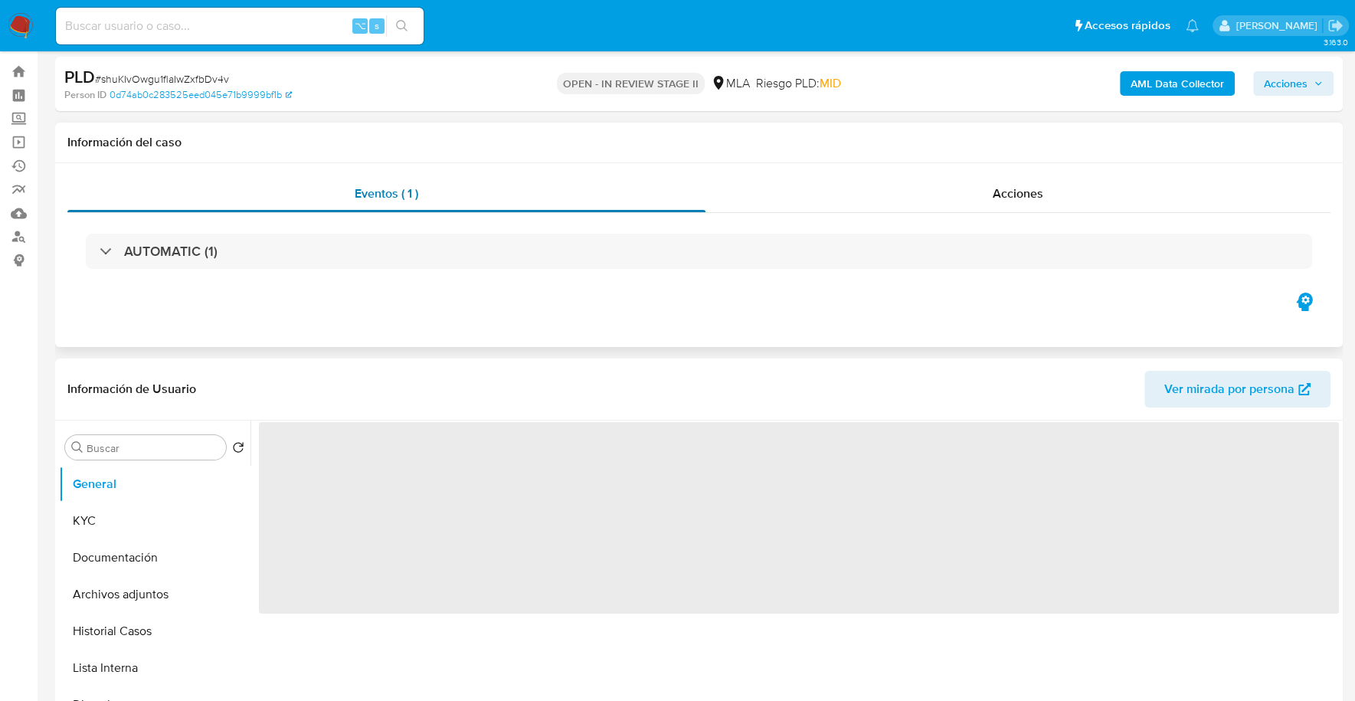
scroll to position [302, 0]
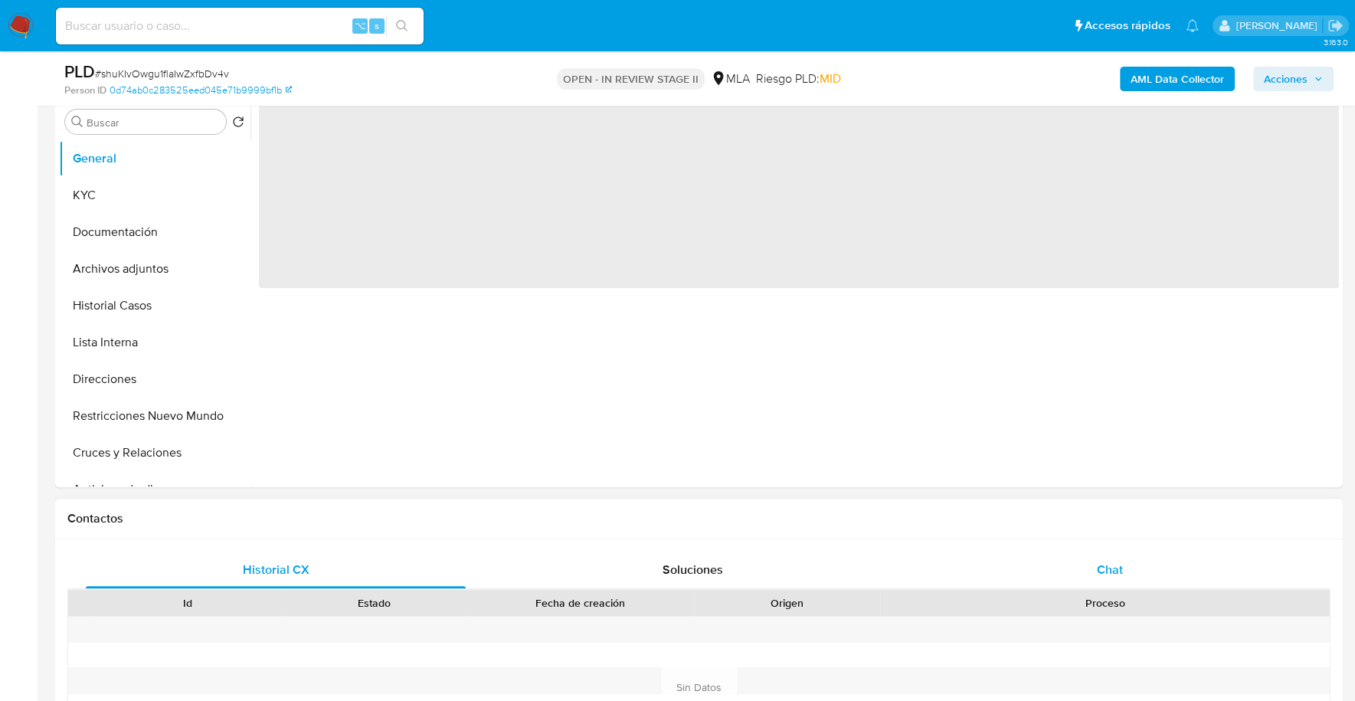
select select "10"
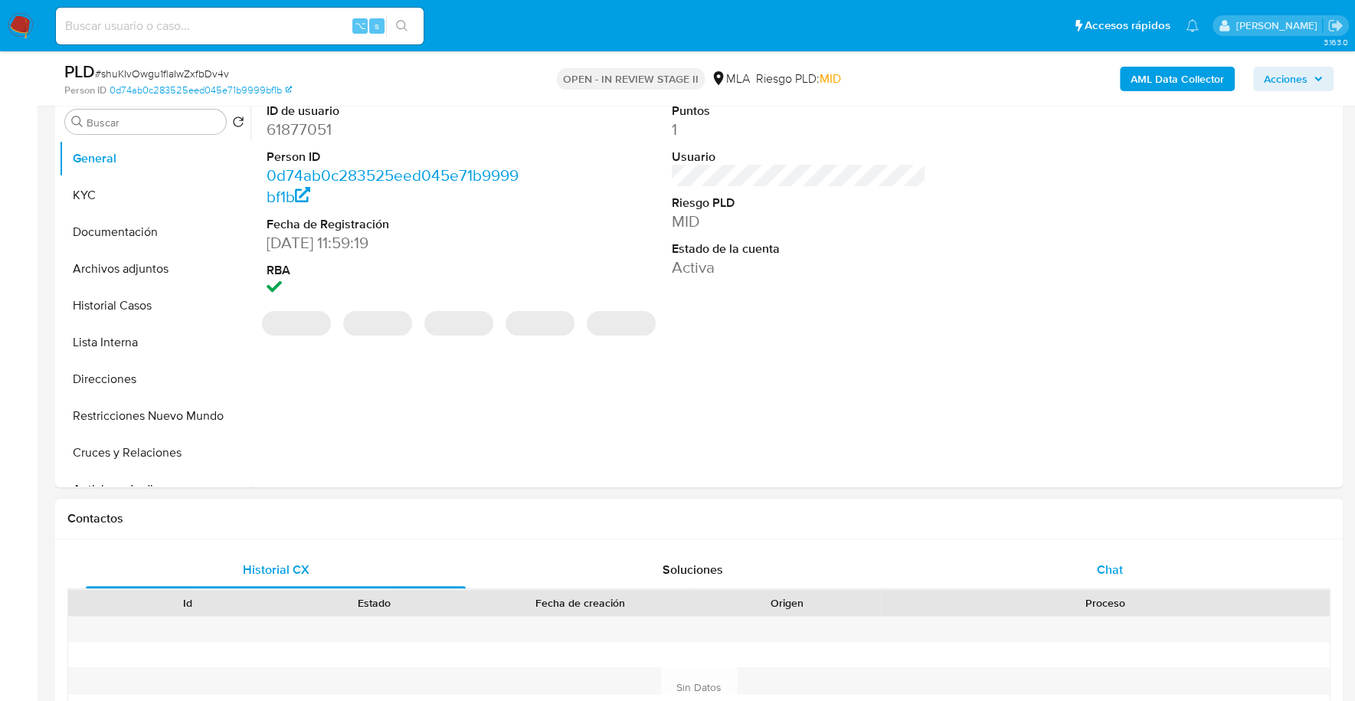
click at [1186, 571] on div "Chat" at bounding box center [1109, 569] width 380 height 37
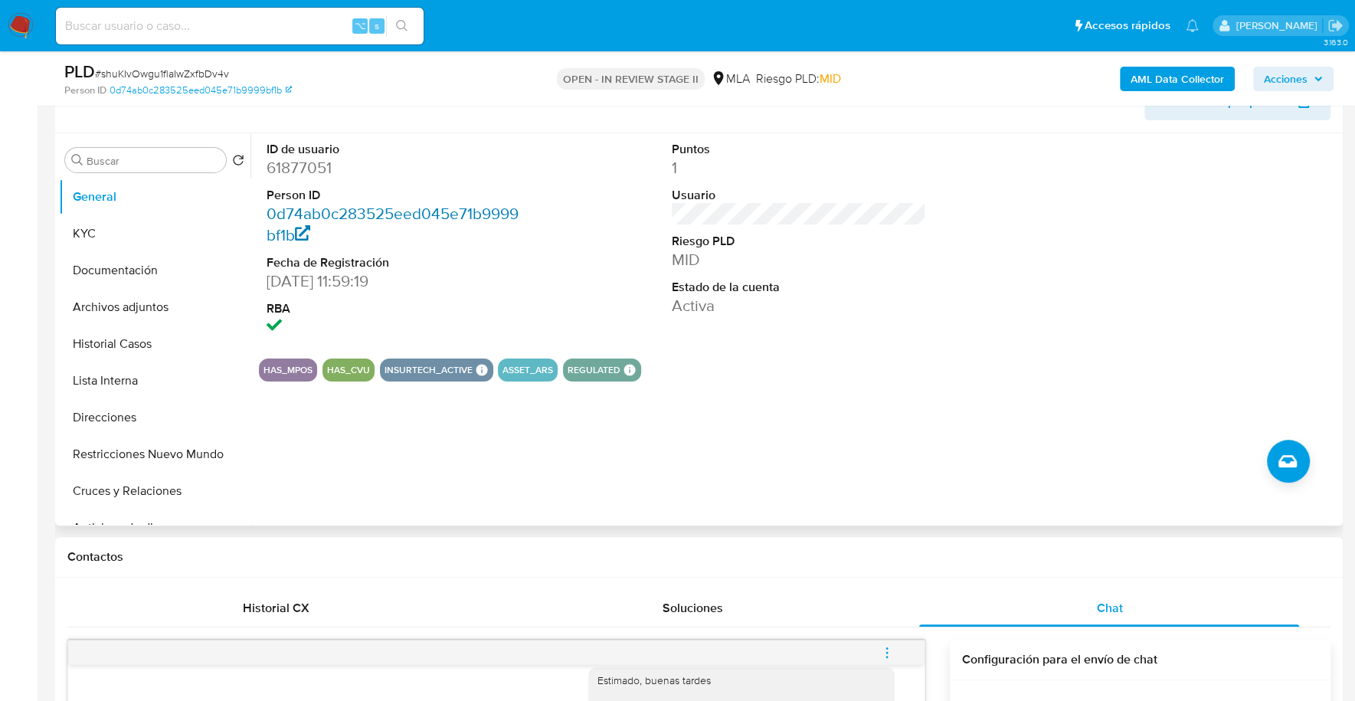
scroll to position [263, 0]
click at [151, 30] on input at bounding box center [240, 26] width 368 height 20
paste input "61877051"
type input "61877051"
click at [106, 234] on button "KYC" at bounding box center [148, 234] width 179 height 37
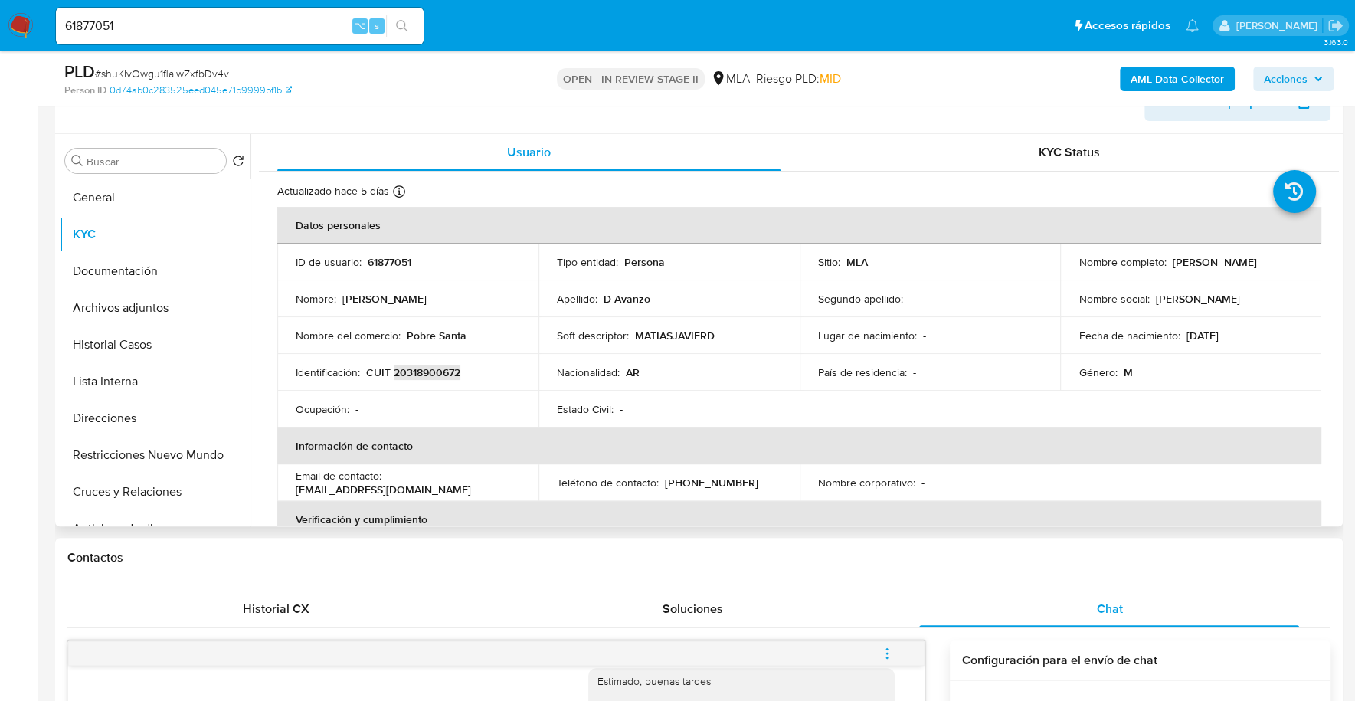
copy p "20318900672"
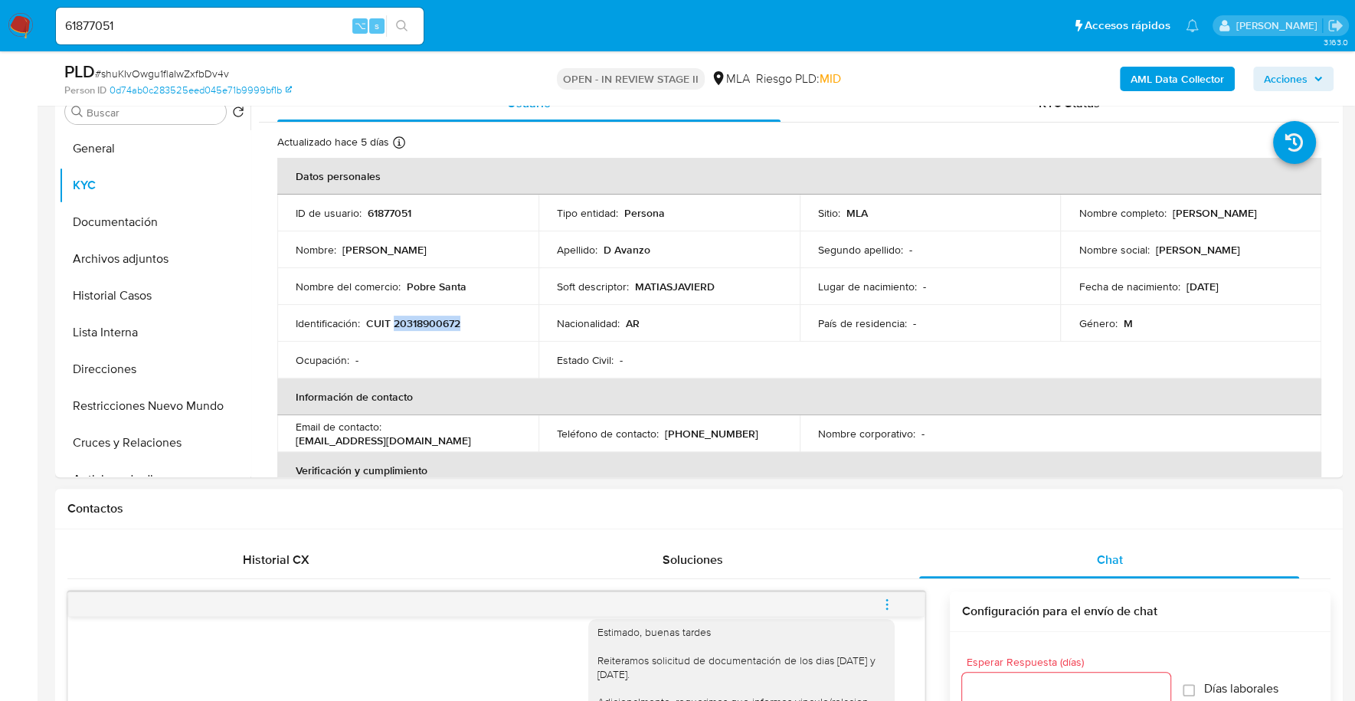
scroll to position [589, 0]
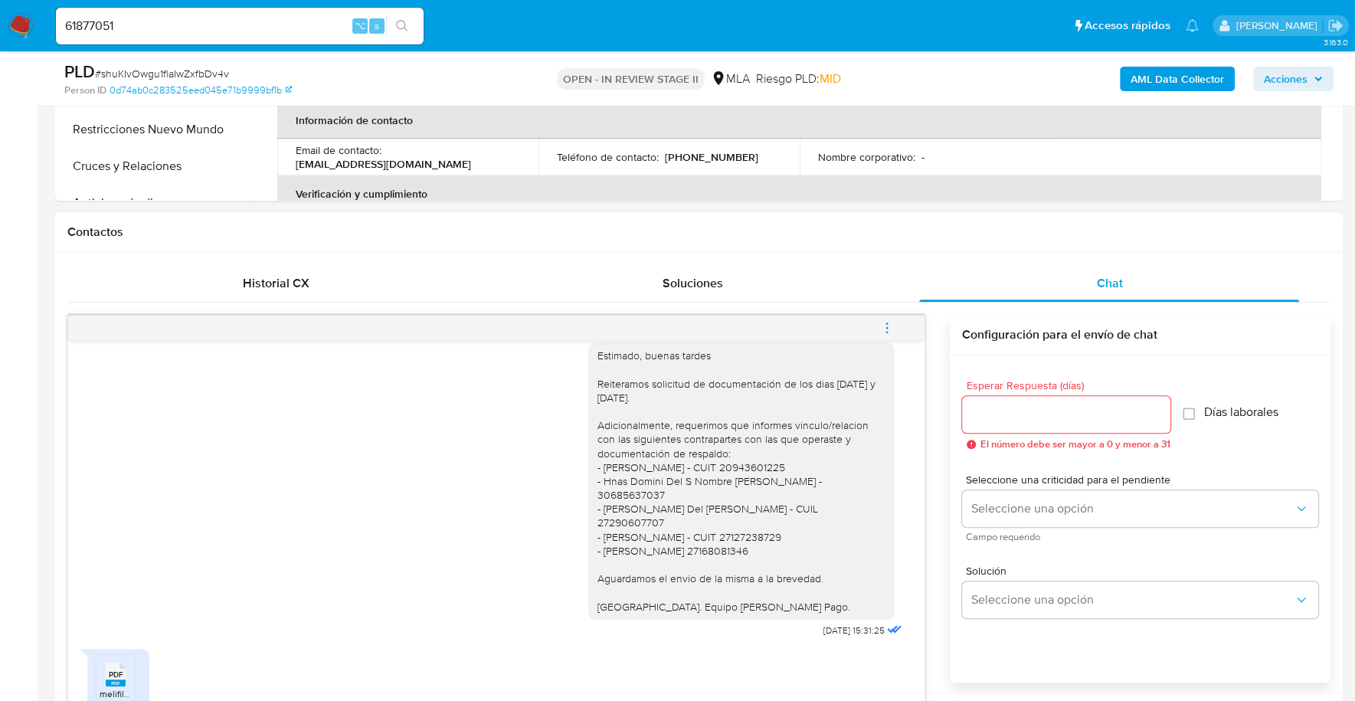
click at [106, 666] on icon at bounding box center [116, 674] width 20 height 24
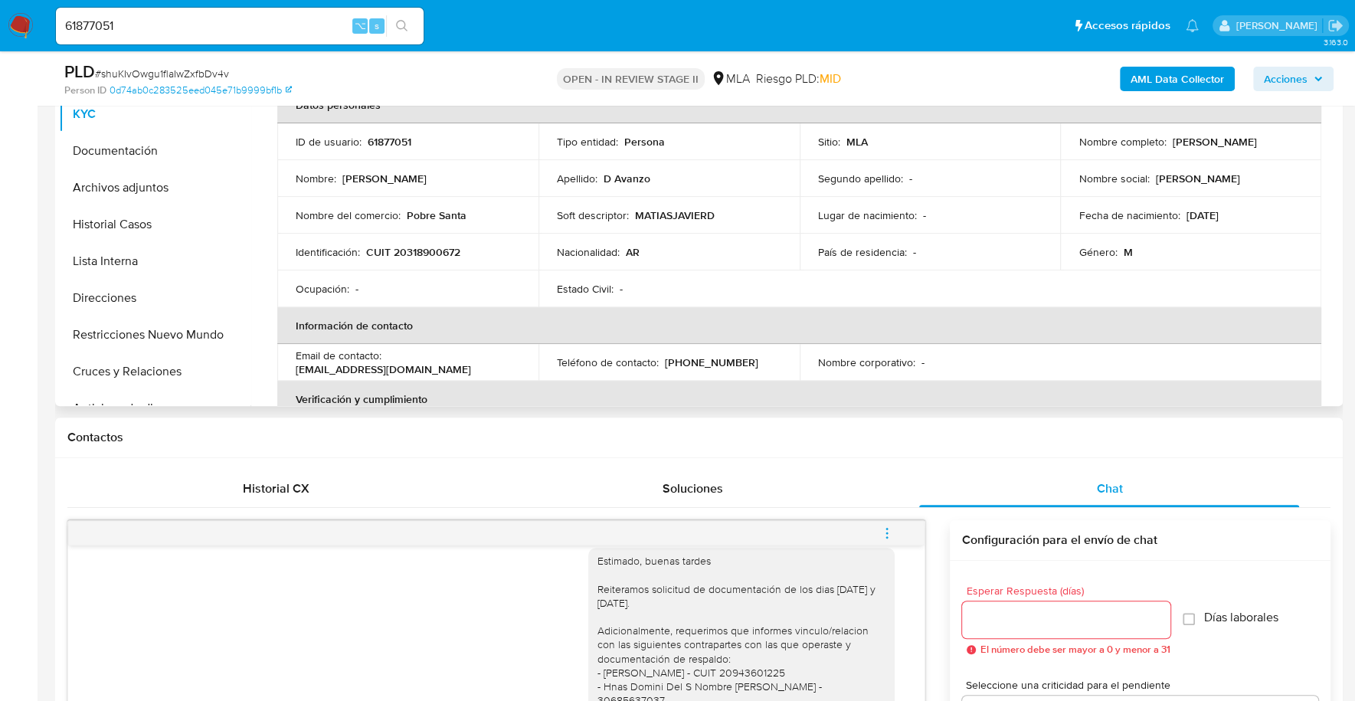
scroll to position [362, 0]
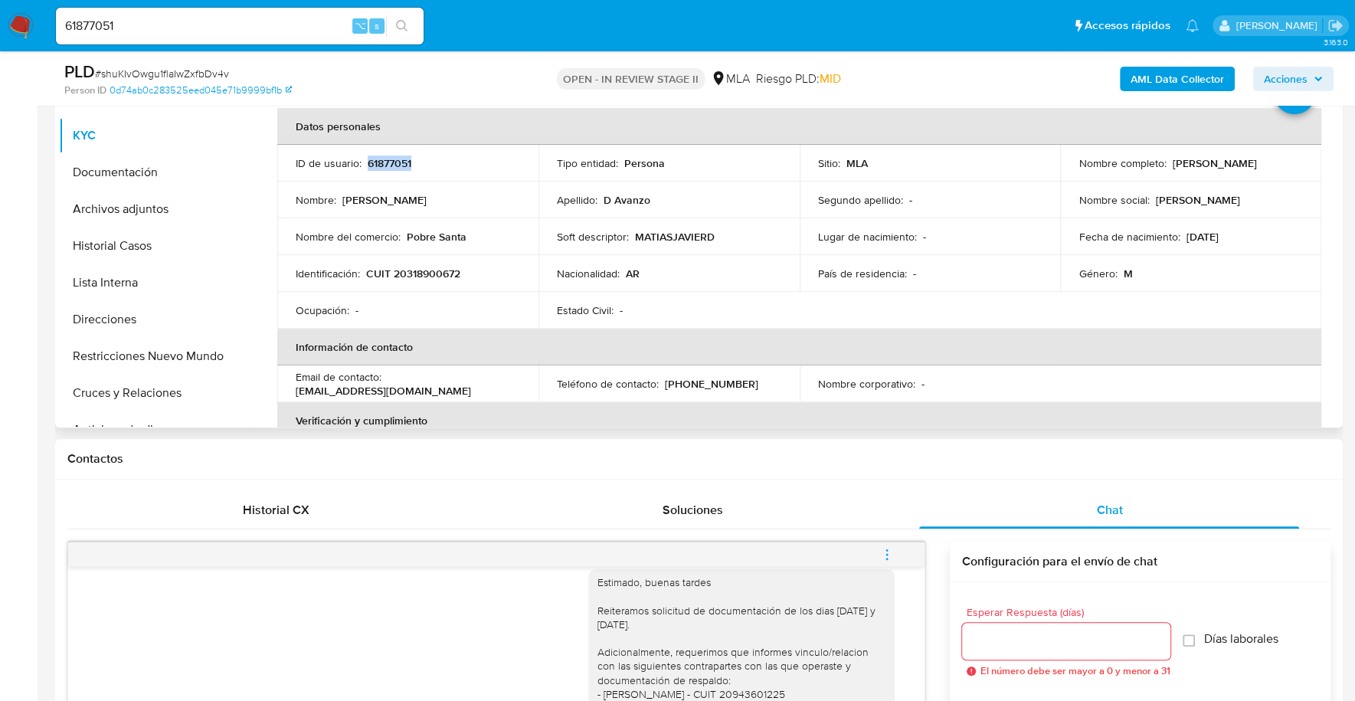
copy p "61877051"
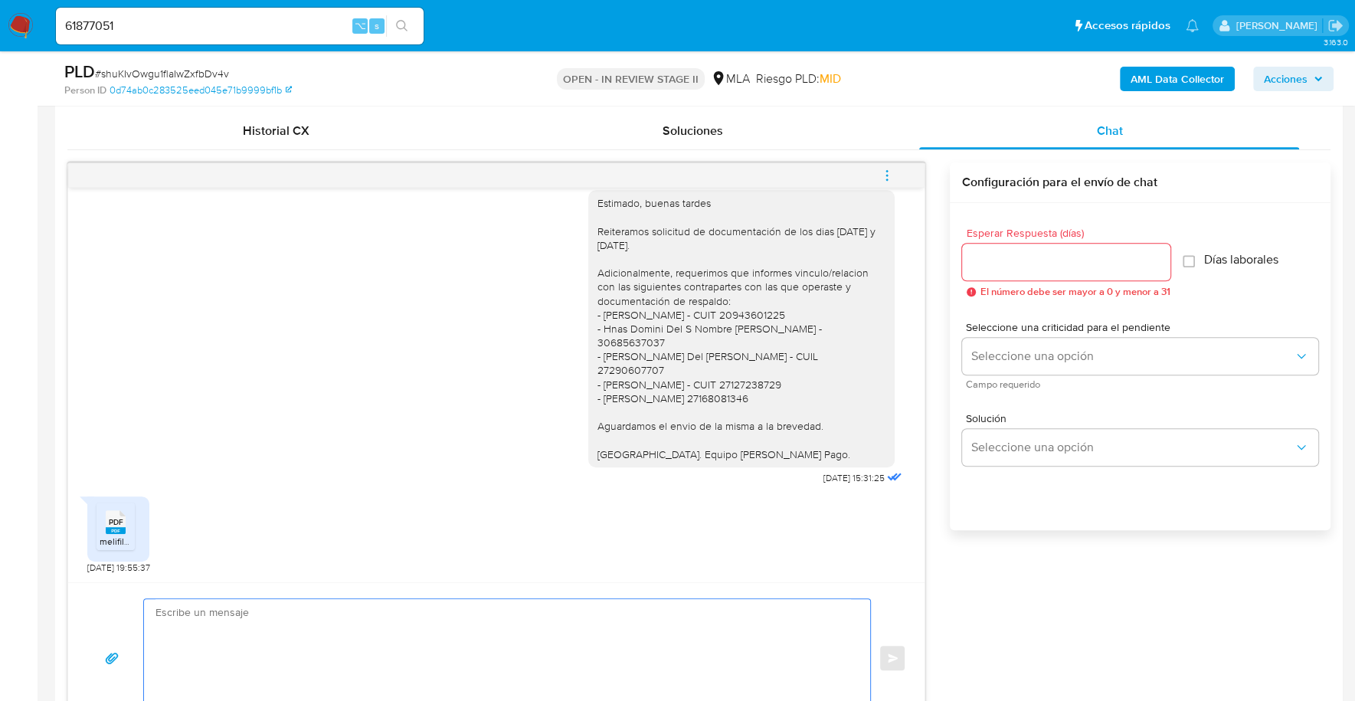
click at [325, 629] on textarea at bounding box center [502, 658] width 695 height 118
paste textarea "Hola, Muchas gracias por la respuesta. Analizamos tu caso y notamos que la info…"
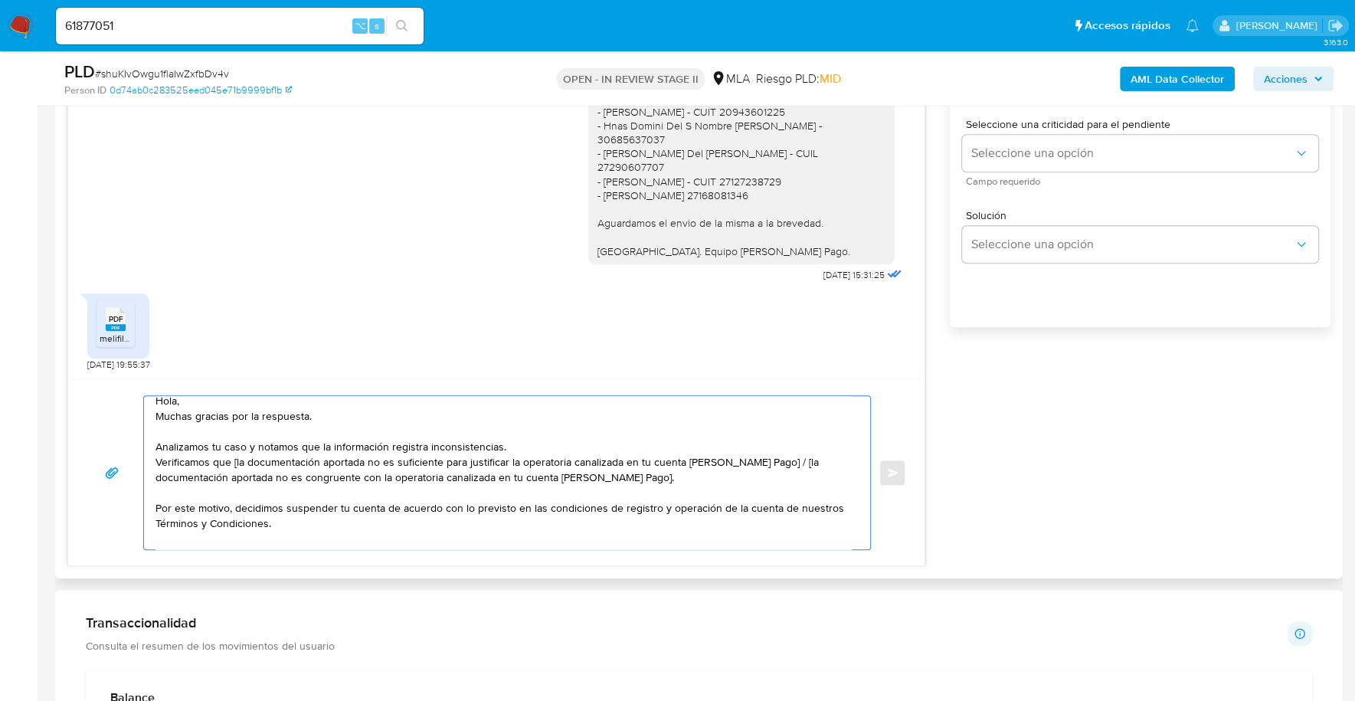
scroll to position [0, 0]
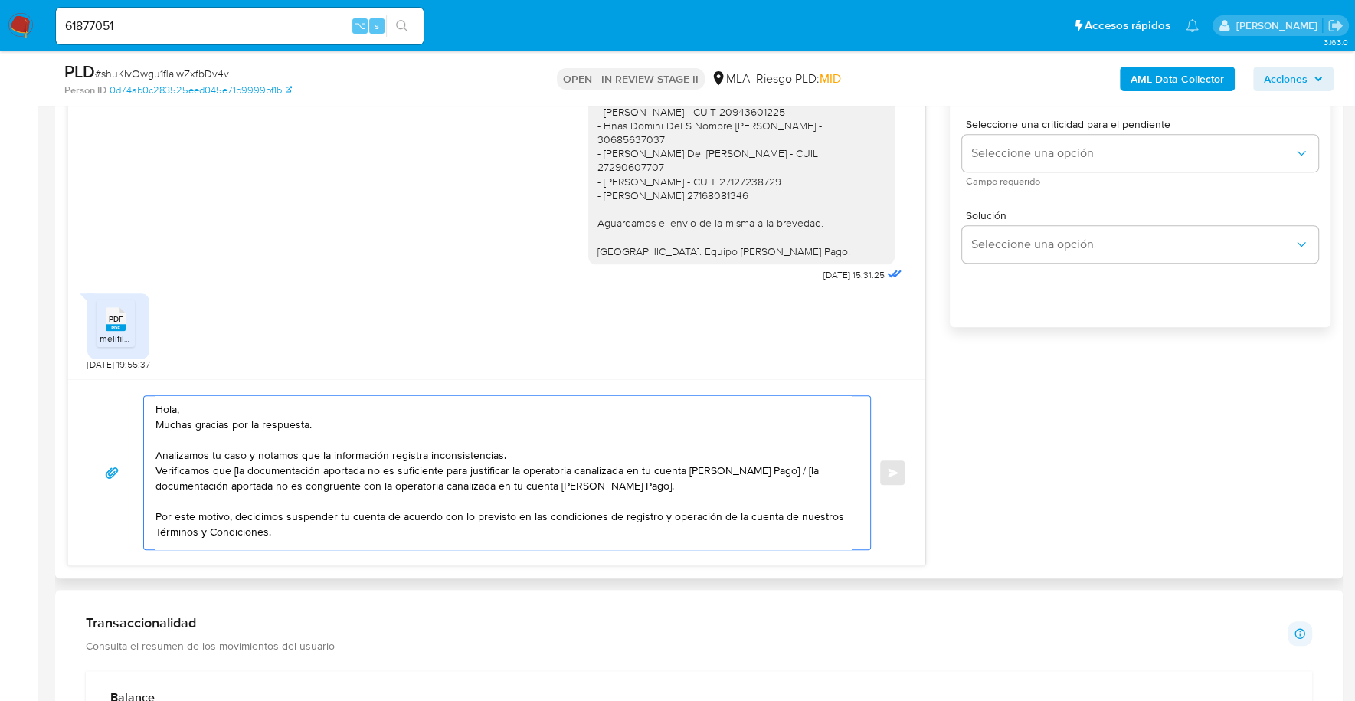
drag, startPoint x: 780, startPoint y: 469, endPoint x: 234, endPoint y: 465, distance: 546.8
click at [234, 465] on textarea "Hola, Muchas gracias por la respuesta. Analizamos tu caso y notamos que la info…" at bounding box center [502, 472] width 695 height 153
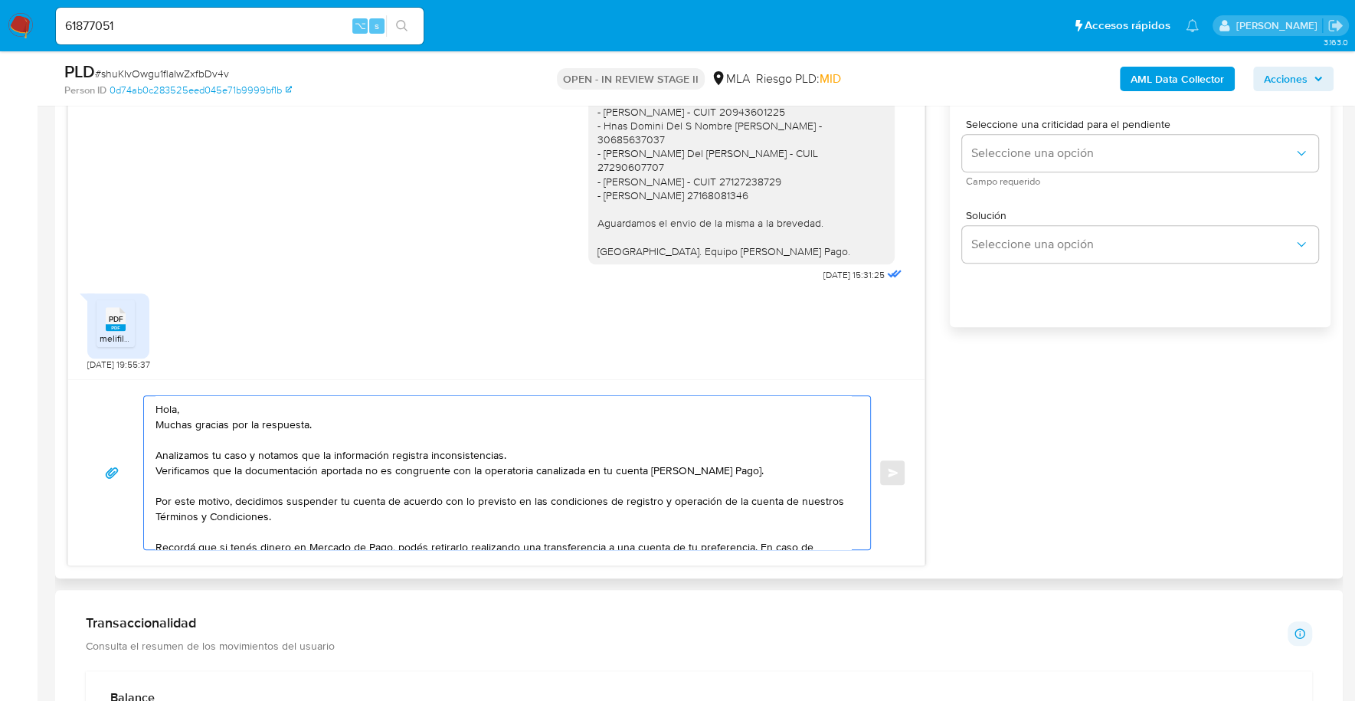
click at [729, 466] on textarea "Hola, Muchas gracias por la respuesta. Analizamos tu caso y notamos que la info…" at bounding box center [502, 472] width 695 height 153
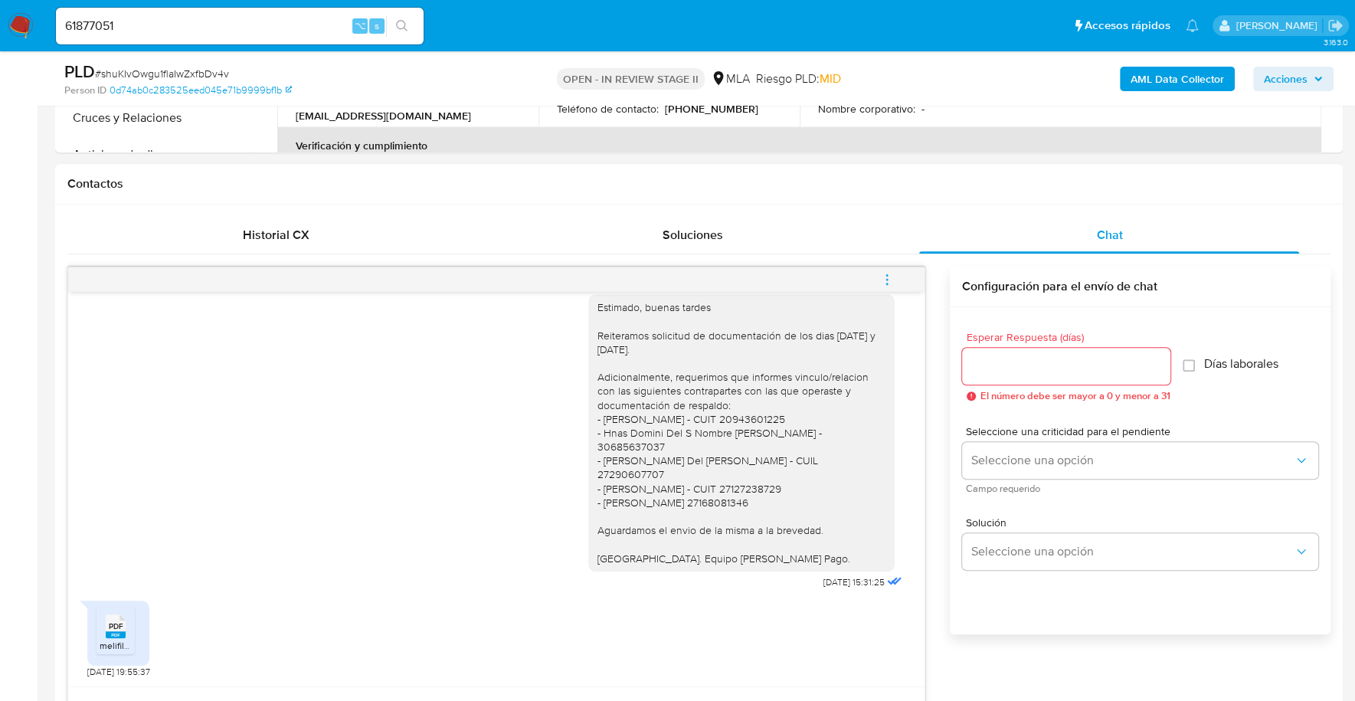
scroll to position [563, 0]
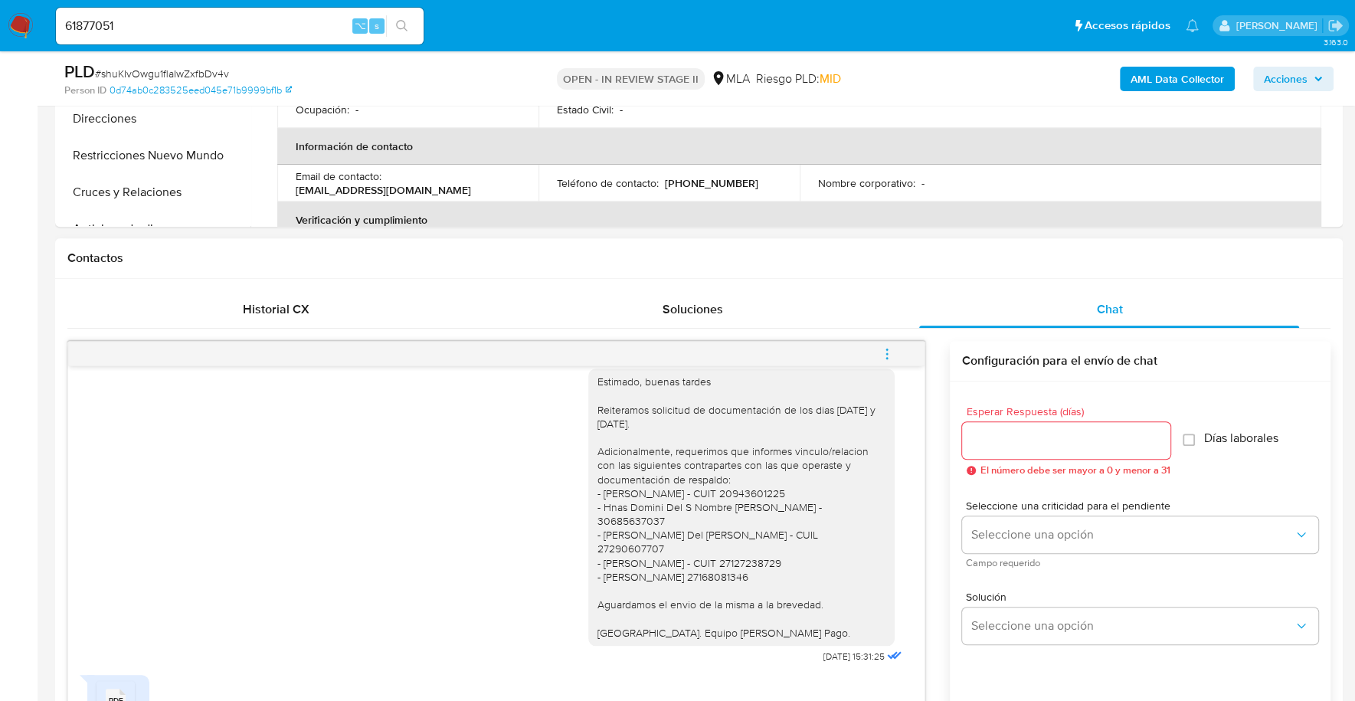
type textarea "Hola, Muchas gracias por la respuesta. Analizamos tu caso y notamos que la info…"
click at [1045, 440] on input "Esperar Respuesta (días)" at bounding box center [1066, 440] width 208 height 20
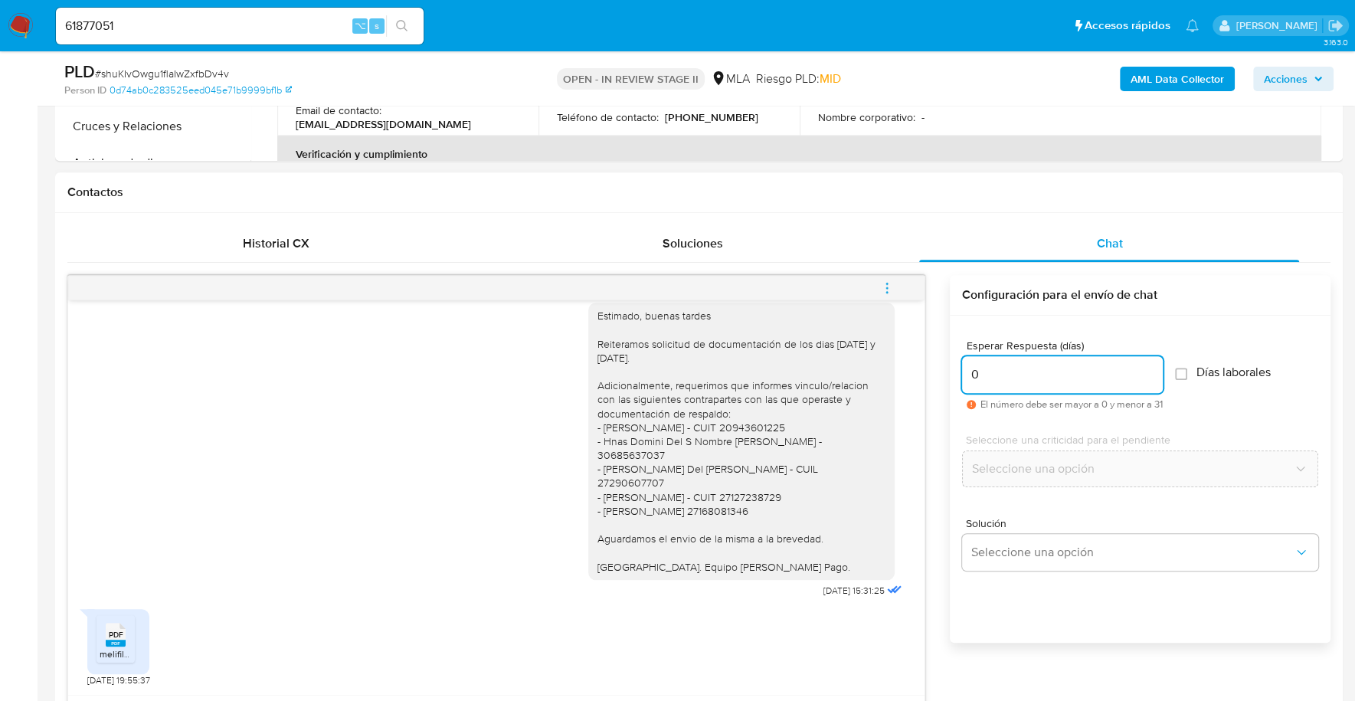
scroll to position [731, 0]
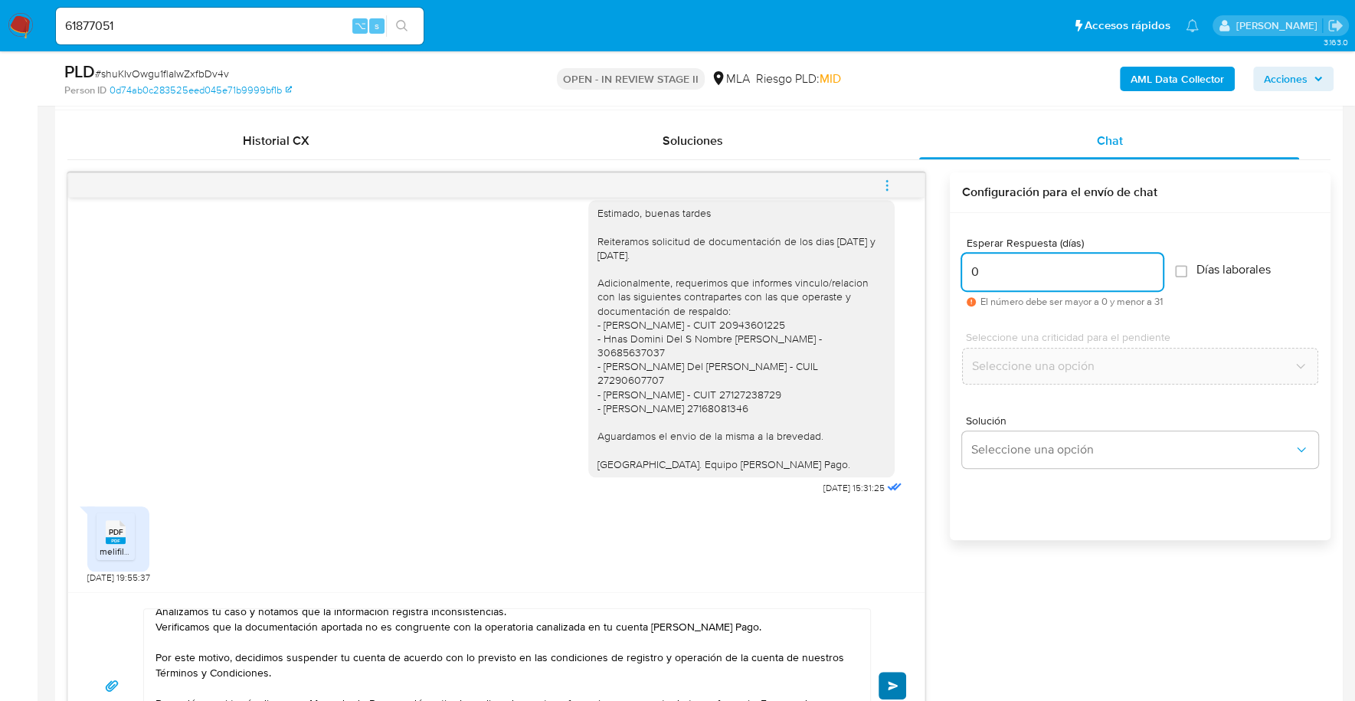
type input "0"
click at [888, 681] on span "Enviar" at bounding box center [893, 685] width 11 height 9
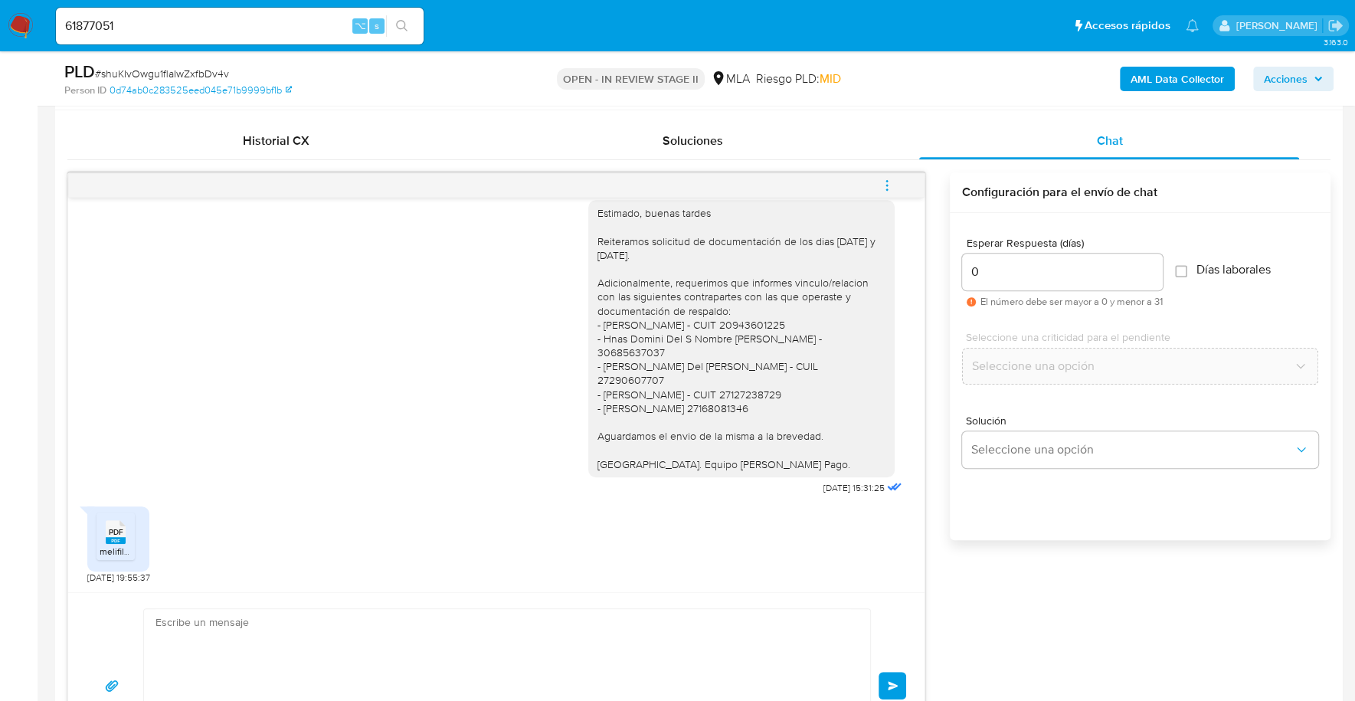
scroll to position [1487, 0]
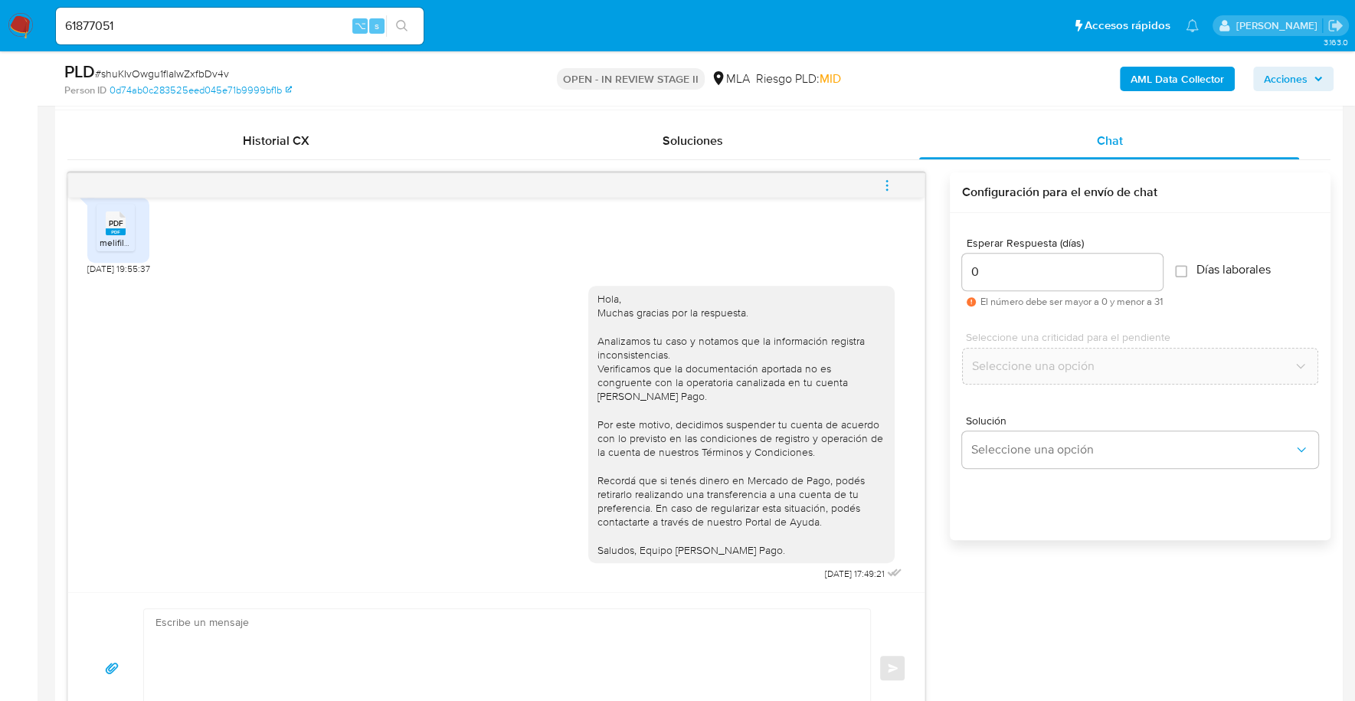
click at [888, 185] on icon "menu-action" at bounding box center [887, 185] width 14 height 14
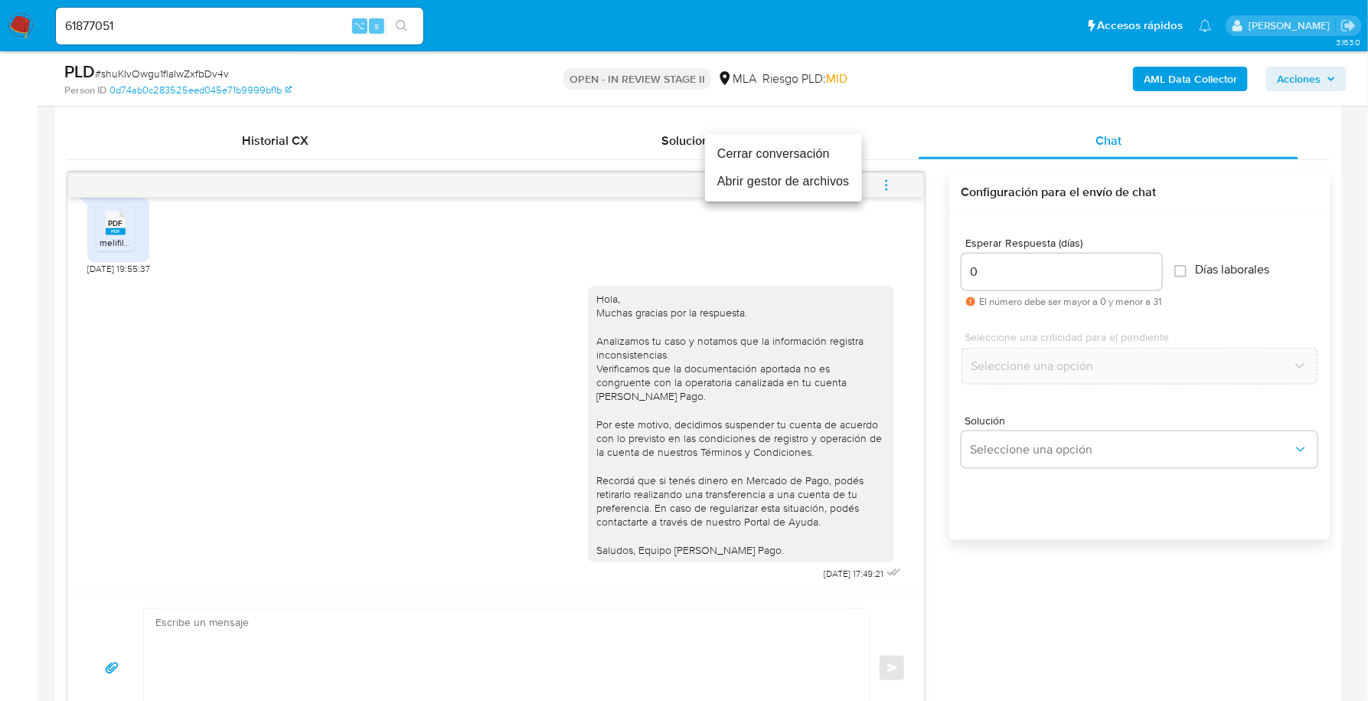
click at [793, 152] on li "Cerrar conversación" at bounding box center [783, 154] width 157 height 28
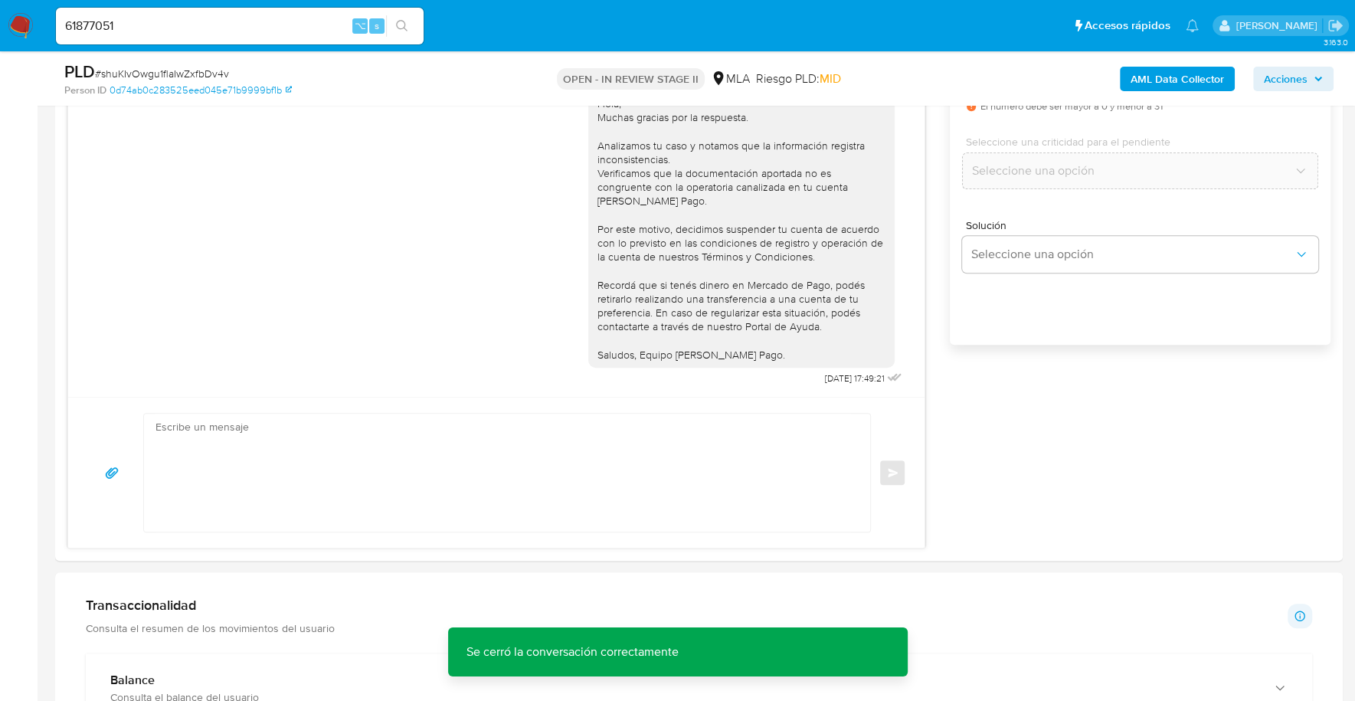
scroll to position [1034, 0]
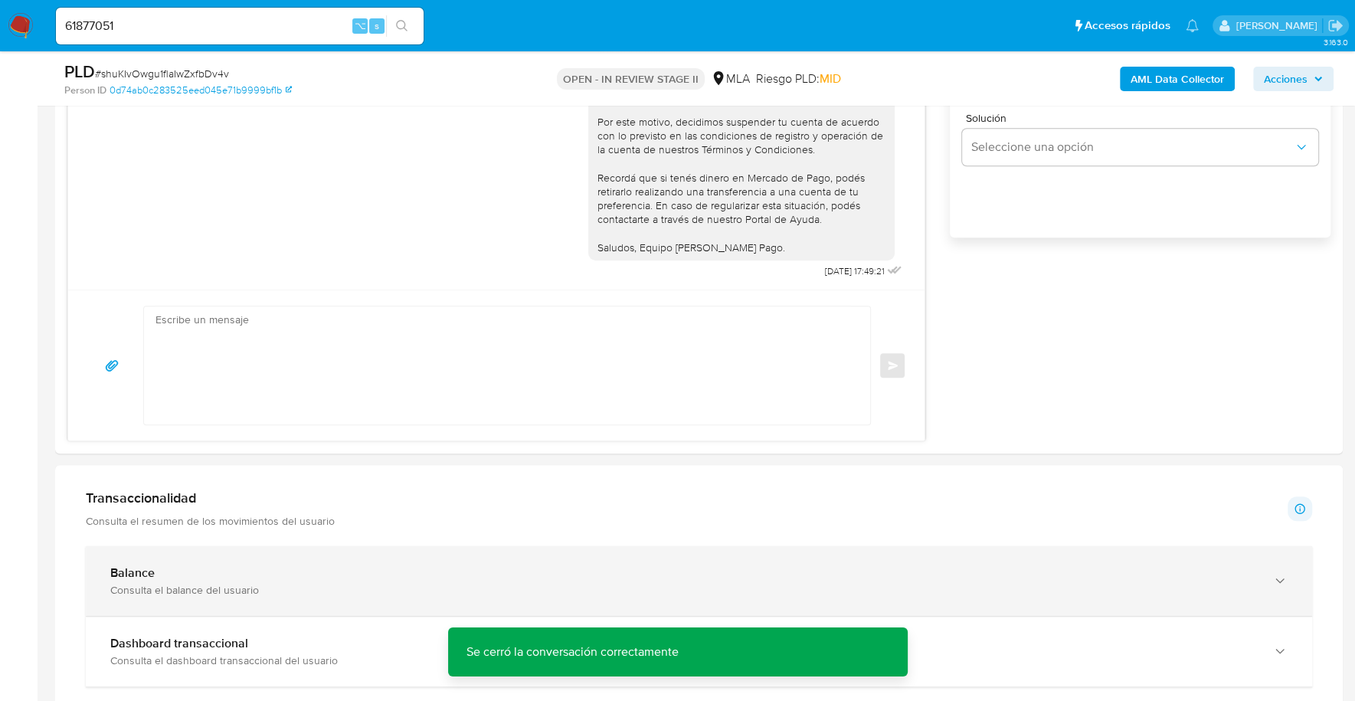
click at [184, 587] on div "Consulta el balance del usuario" at bounding box center [683, 590] width 1146 height 14
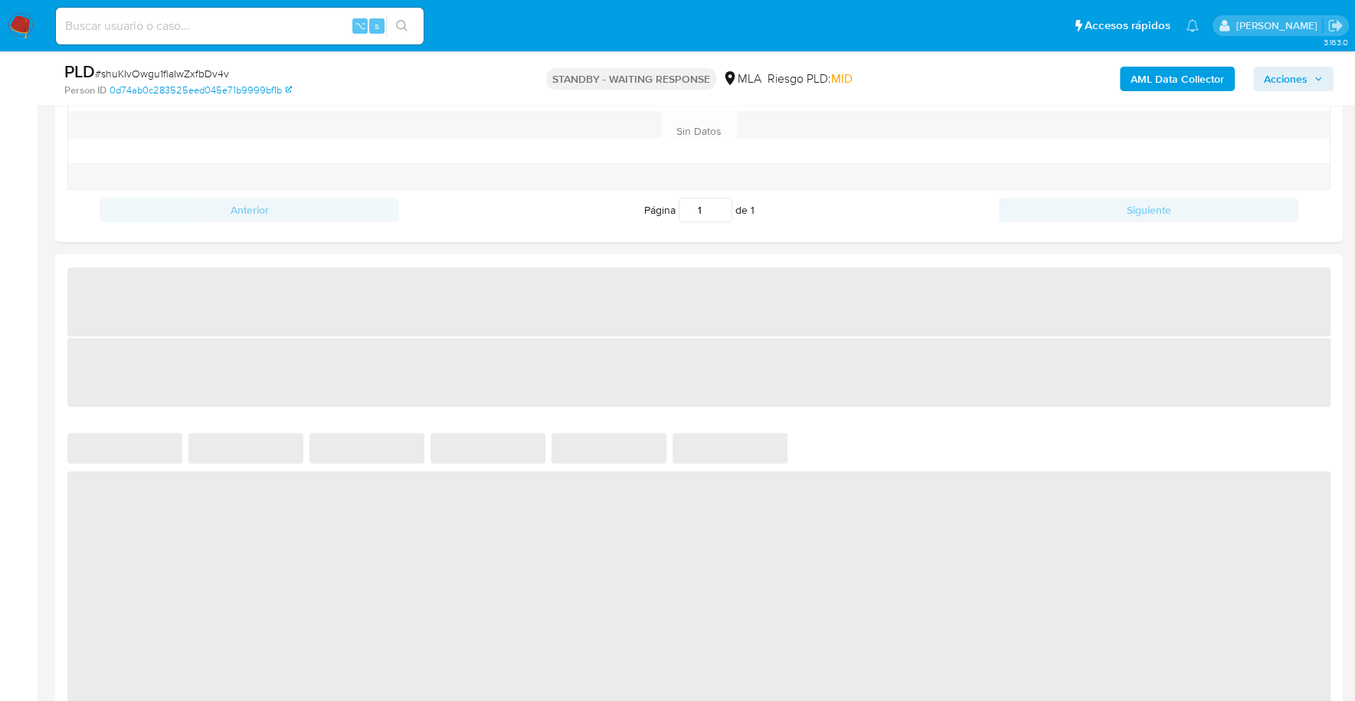
select select "10"
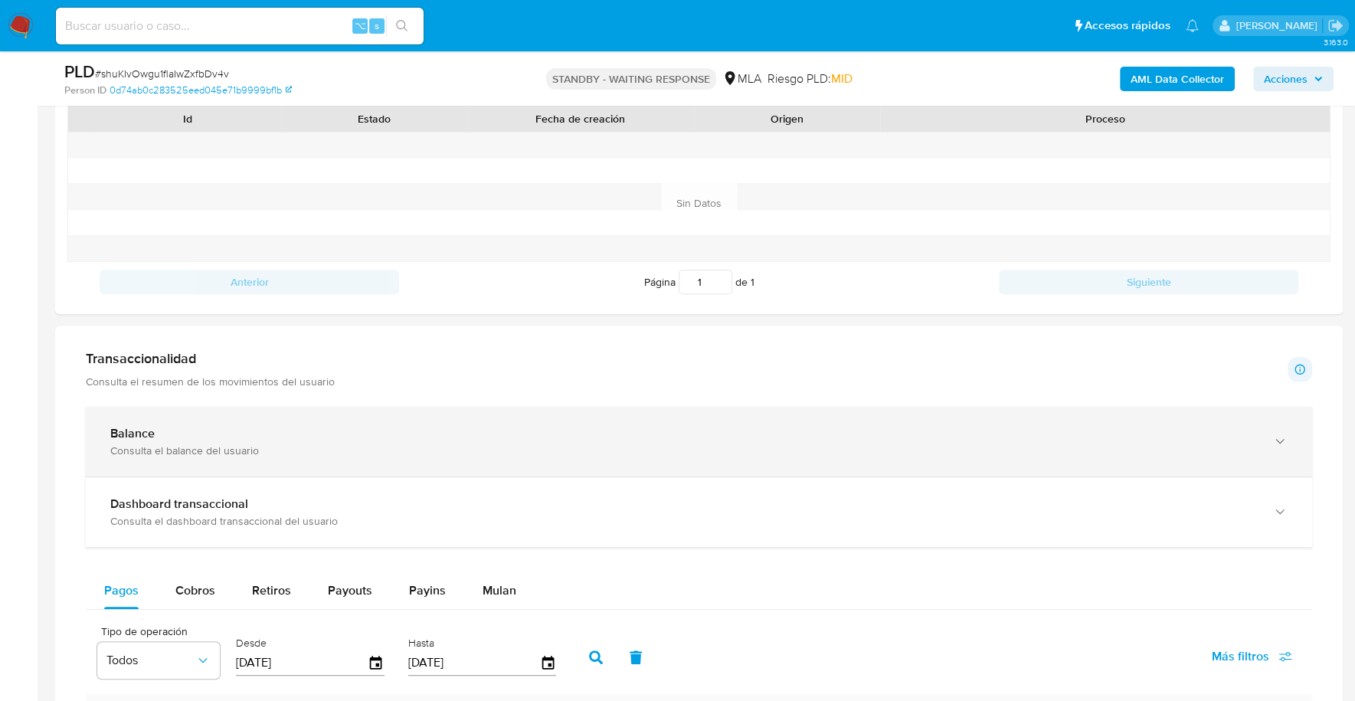
scroll to position [775, 0]
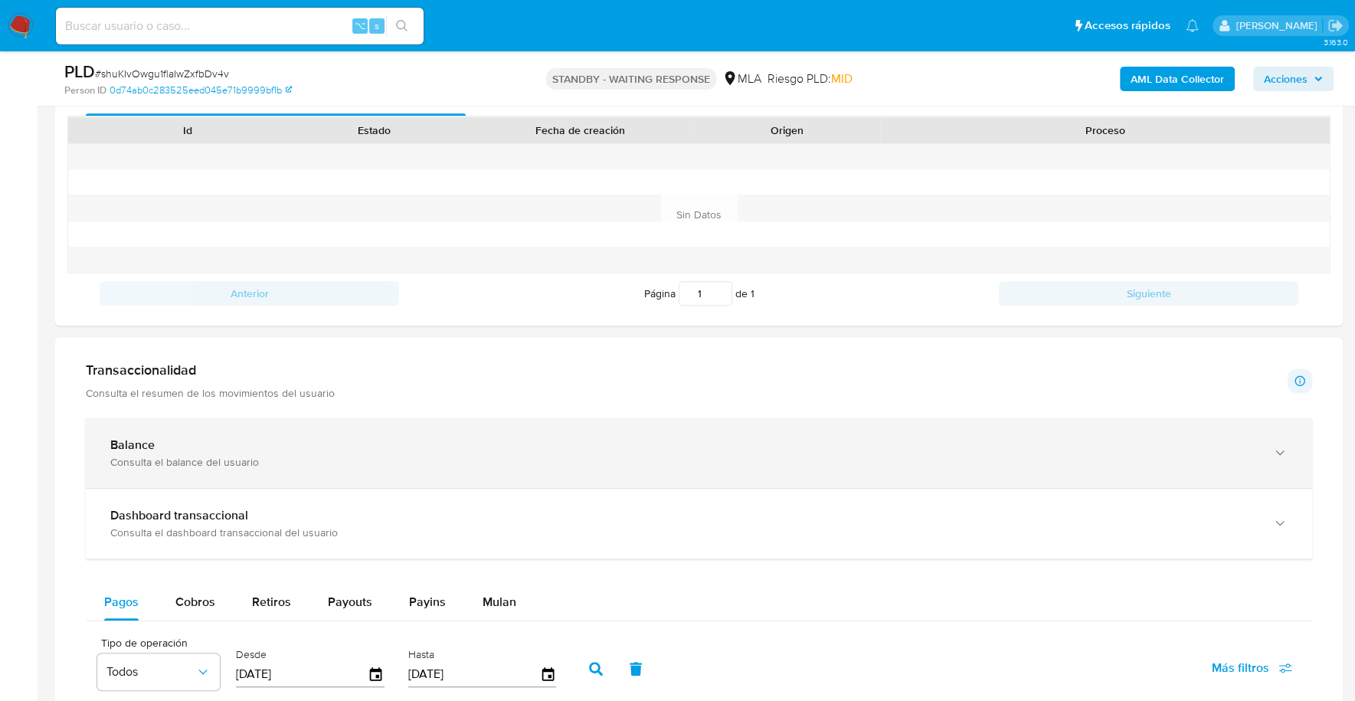
click at [241, 455] on div "Consulta el balance del usuario" at bounding box center [683, 462] width 1146 height 14
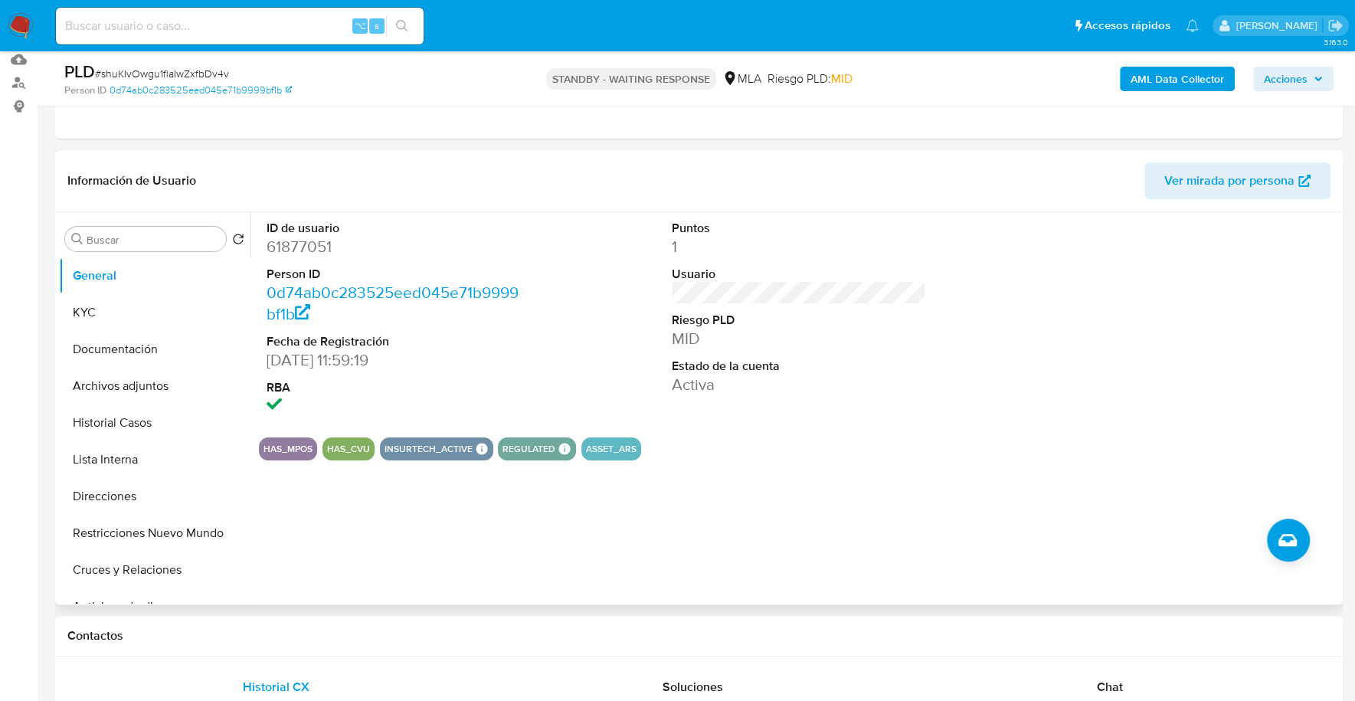
scroll to position [257, 0]
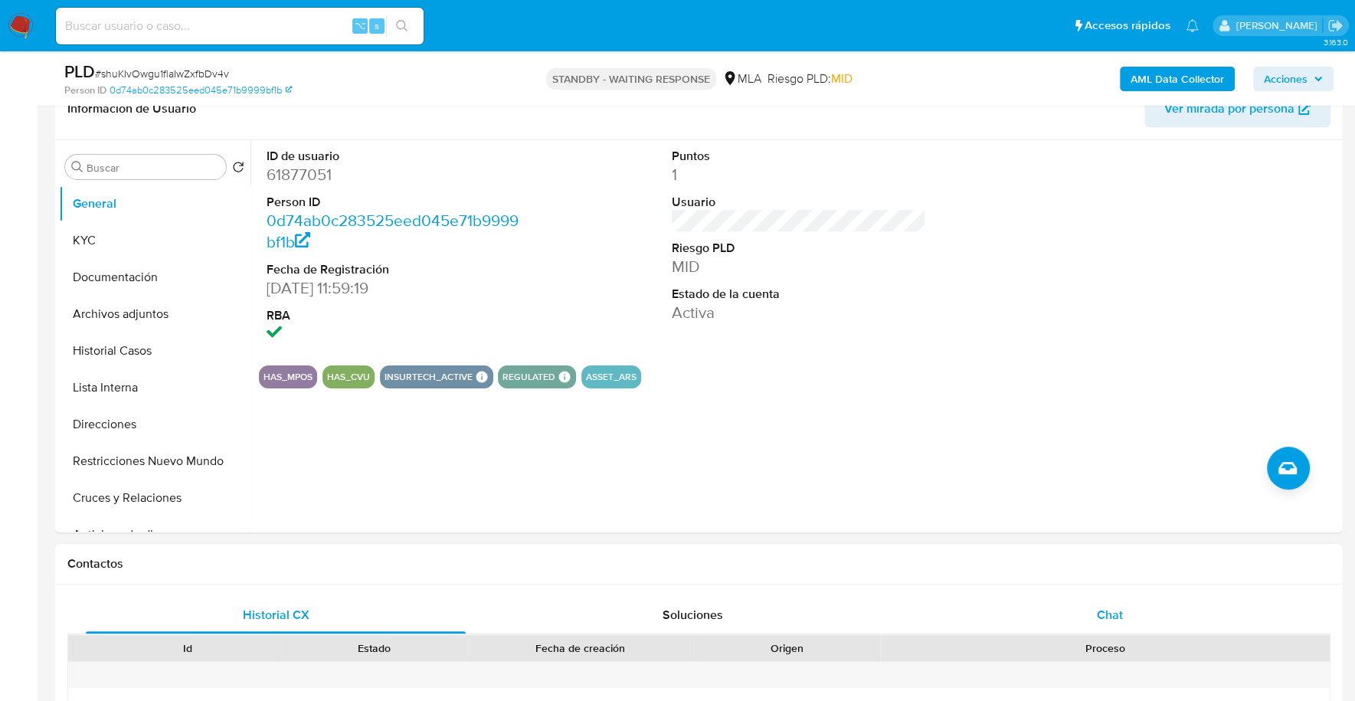
click at [1061, 623] on div "Chat" at bounding box center [1109, 615] width 380 height 37
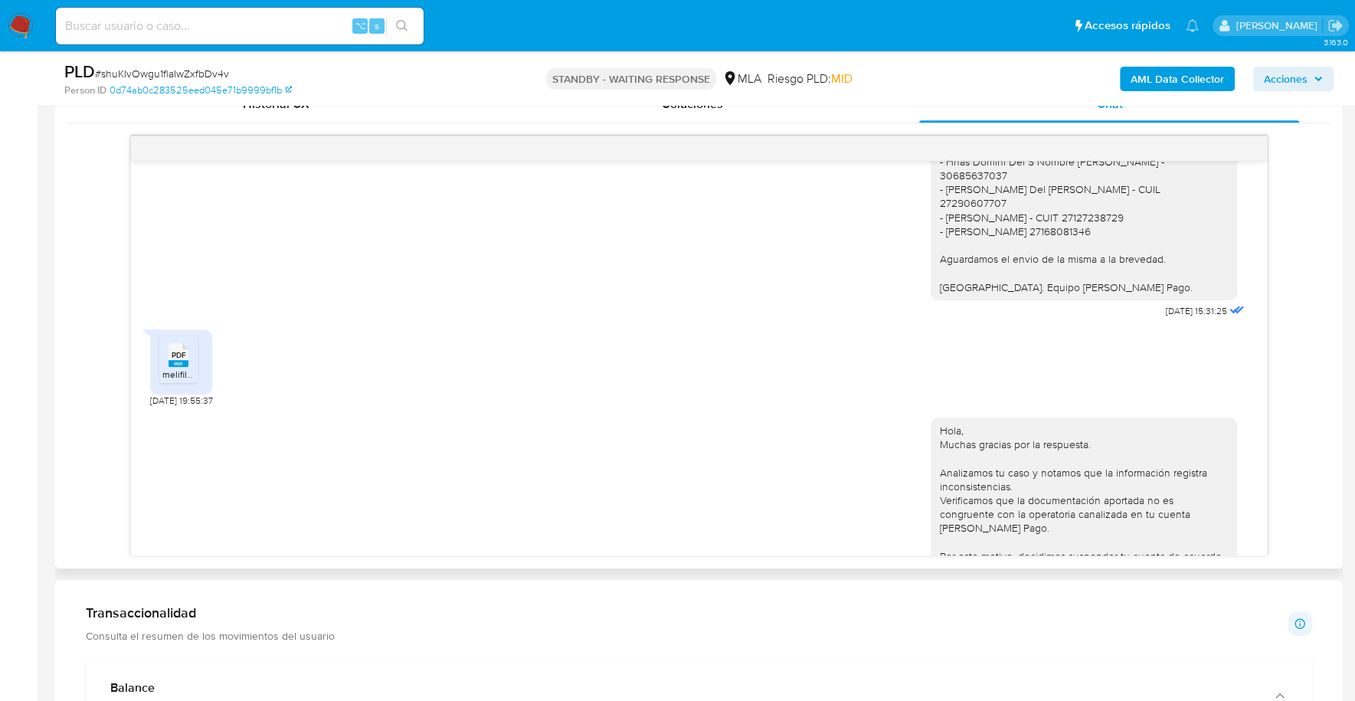
scroll to position [1303, 0]
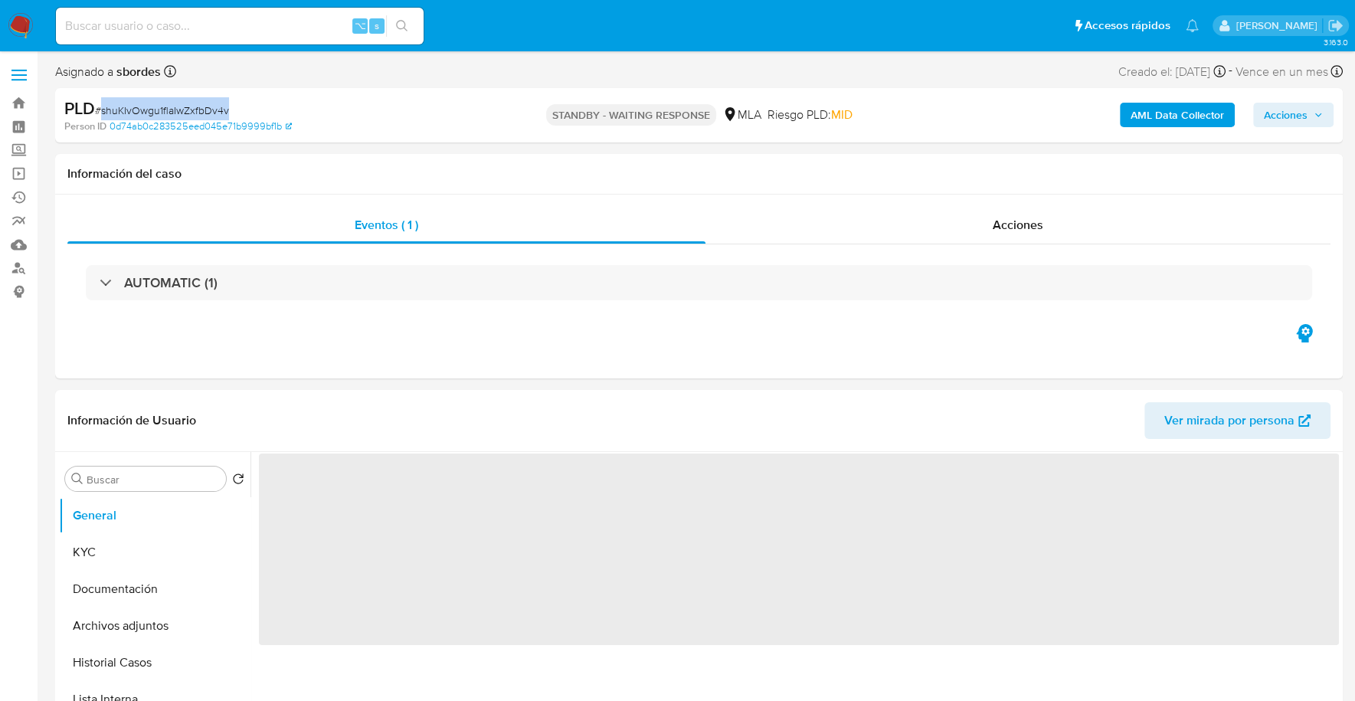
select select "10"
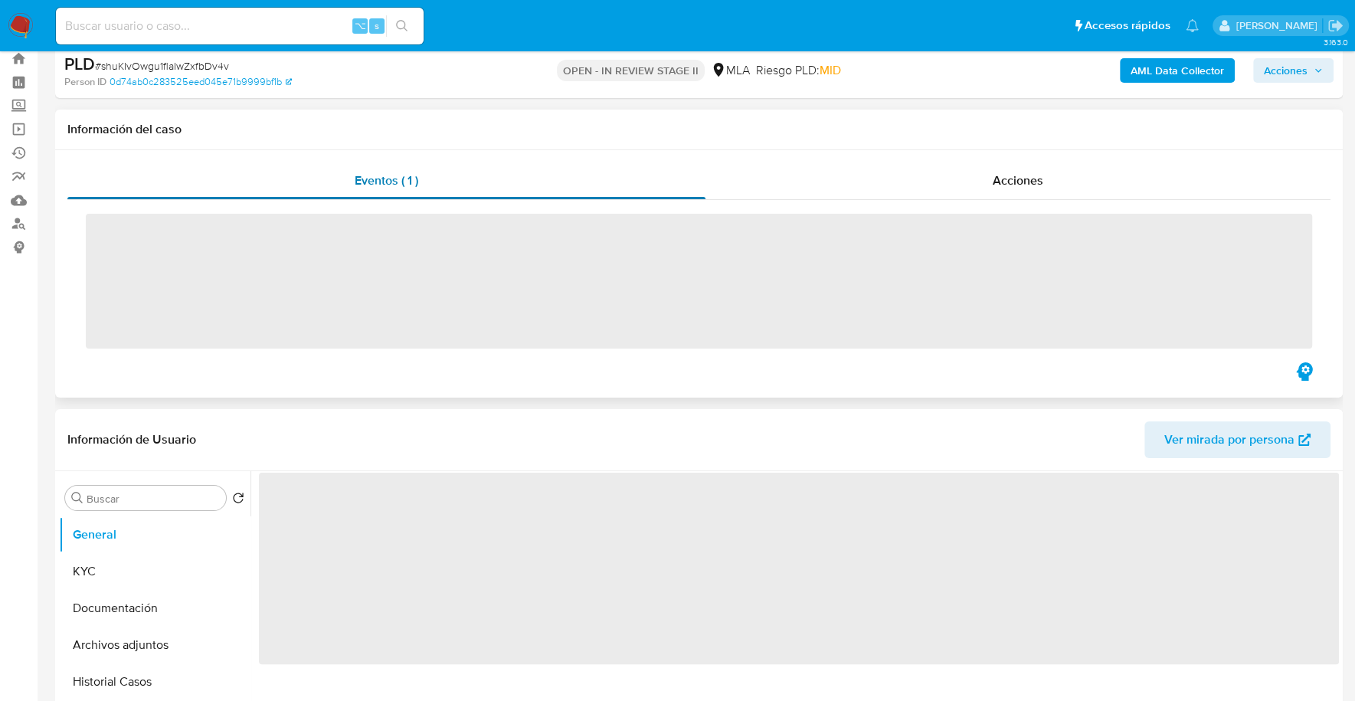
scroll to position [140, 0]
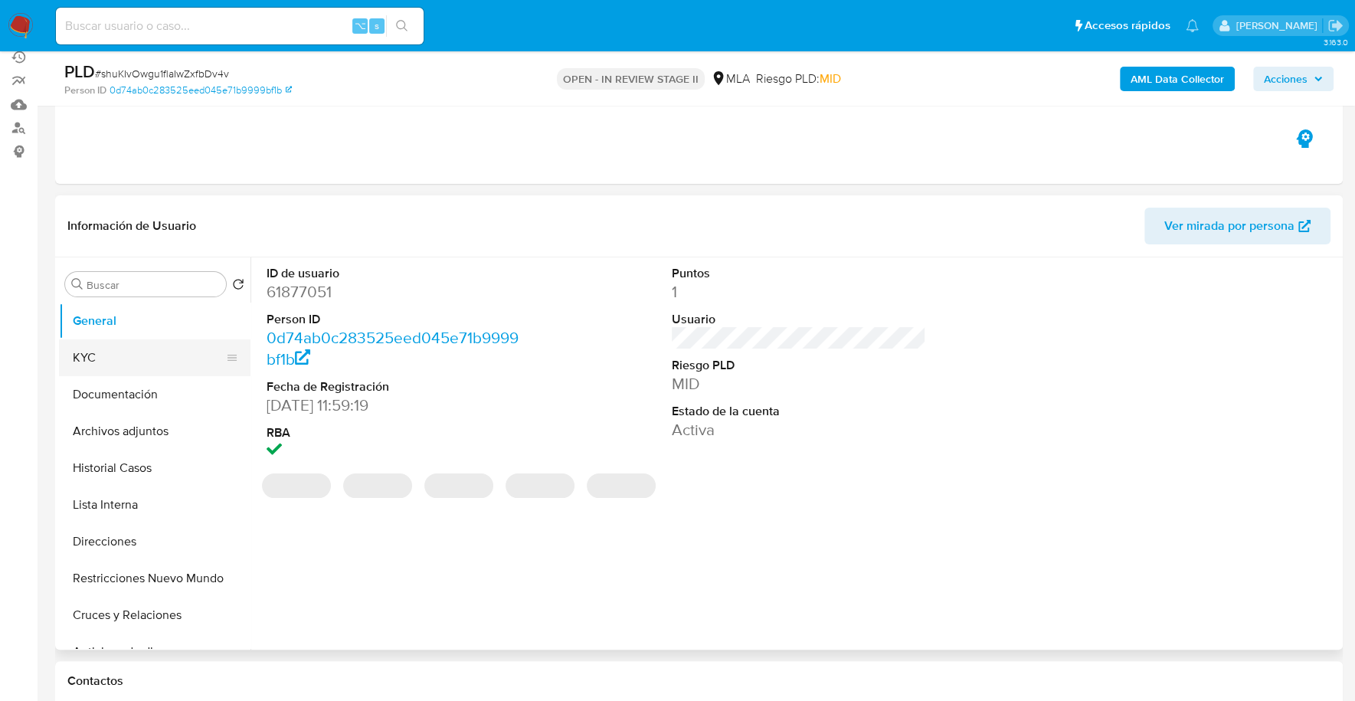
click at [123, 360] on button "KYC" at bounding box center [148, 357] width 179 height 37
select select "10"
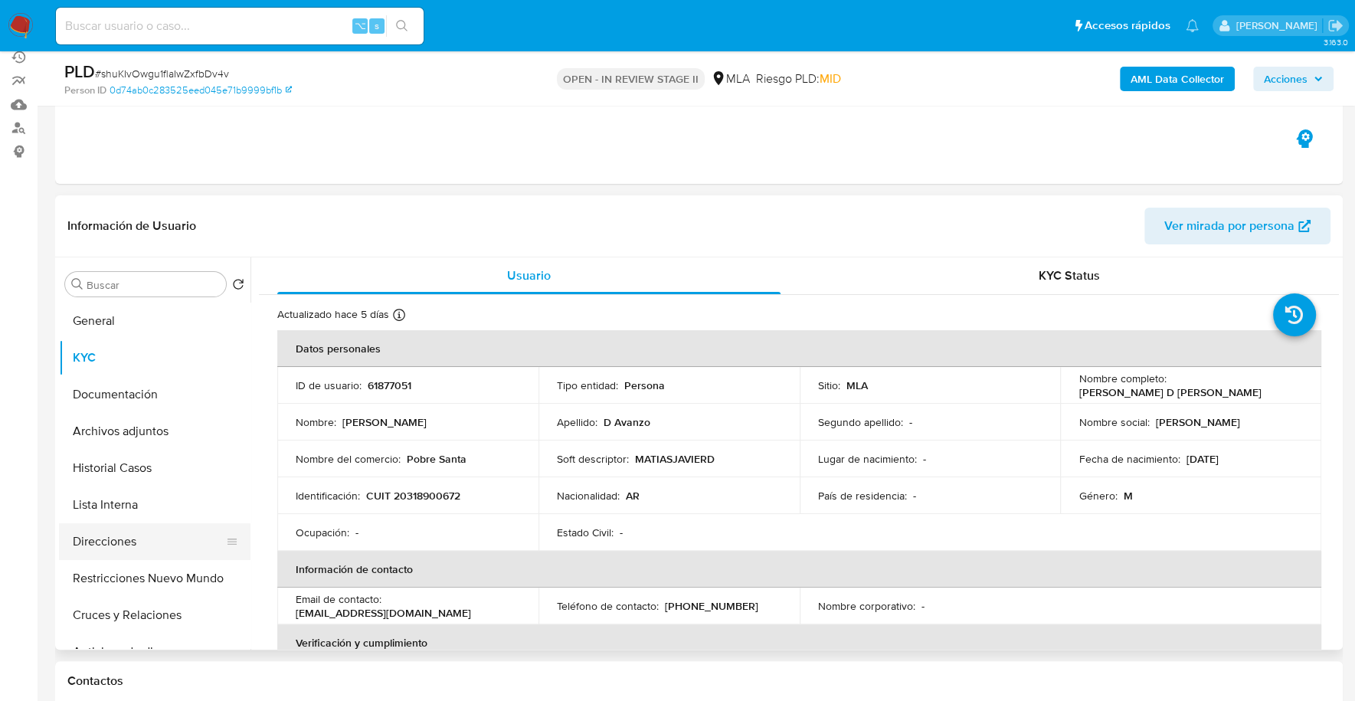
click at [80, 548] on button "Direcciones" at bounding box center [148, 541] width 179 height 37
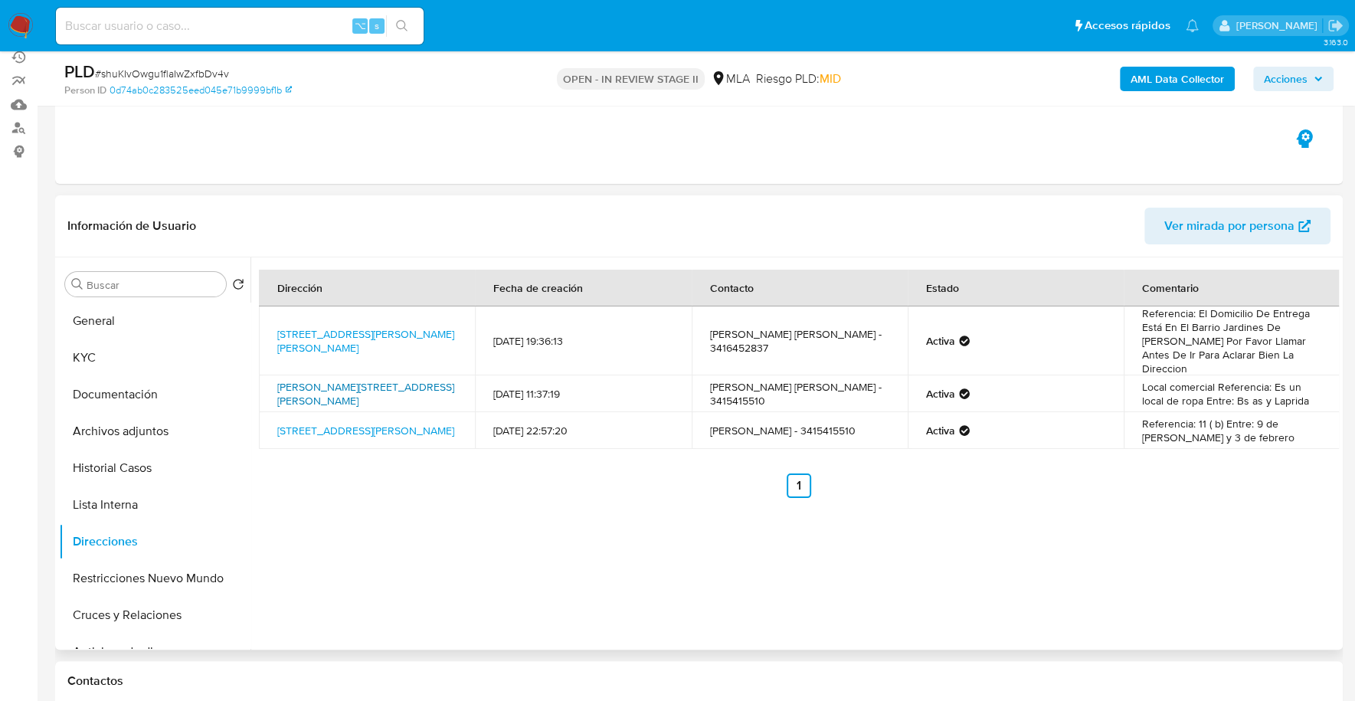
click at [349, 385] on link "Av Pellegrini 776, Rosario, Santa Fe, 2000, Argentina 776" at bounding box center [365, 393] width 177 height 29
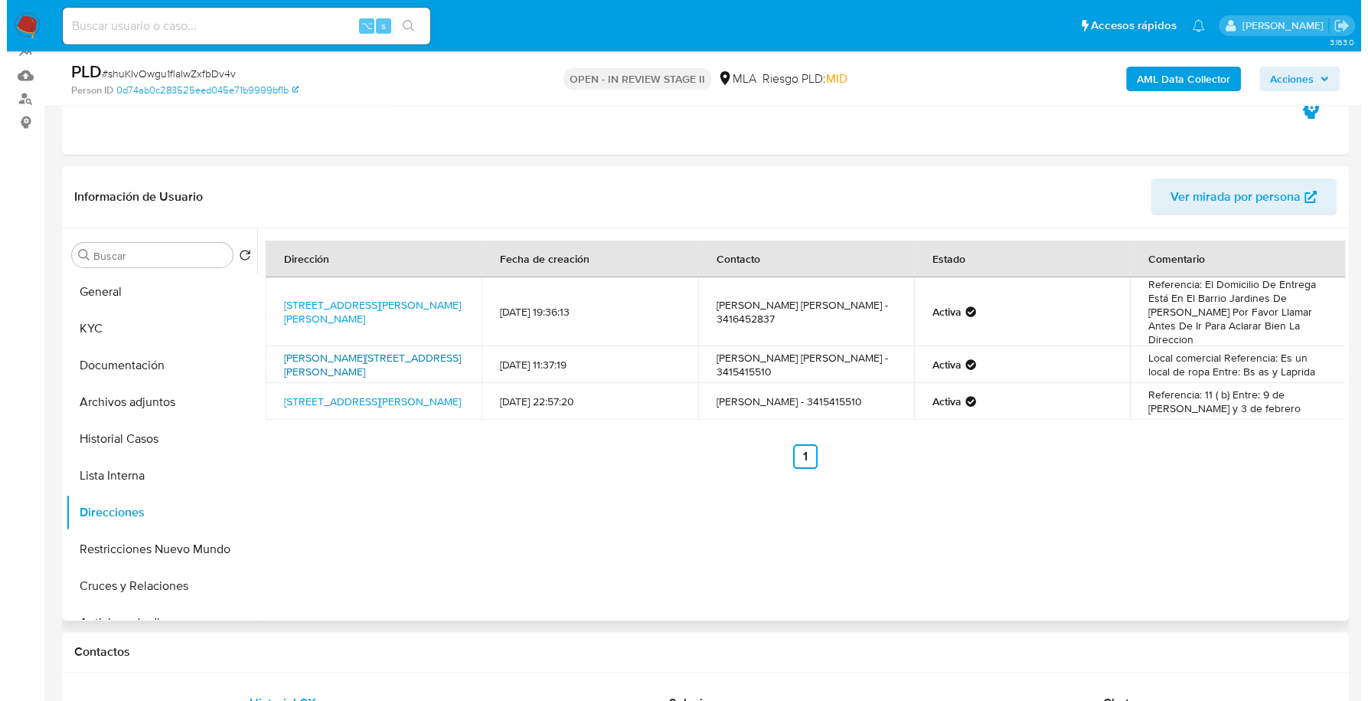
scroll to position [208, 0]
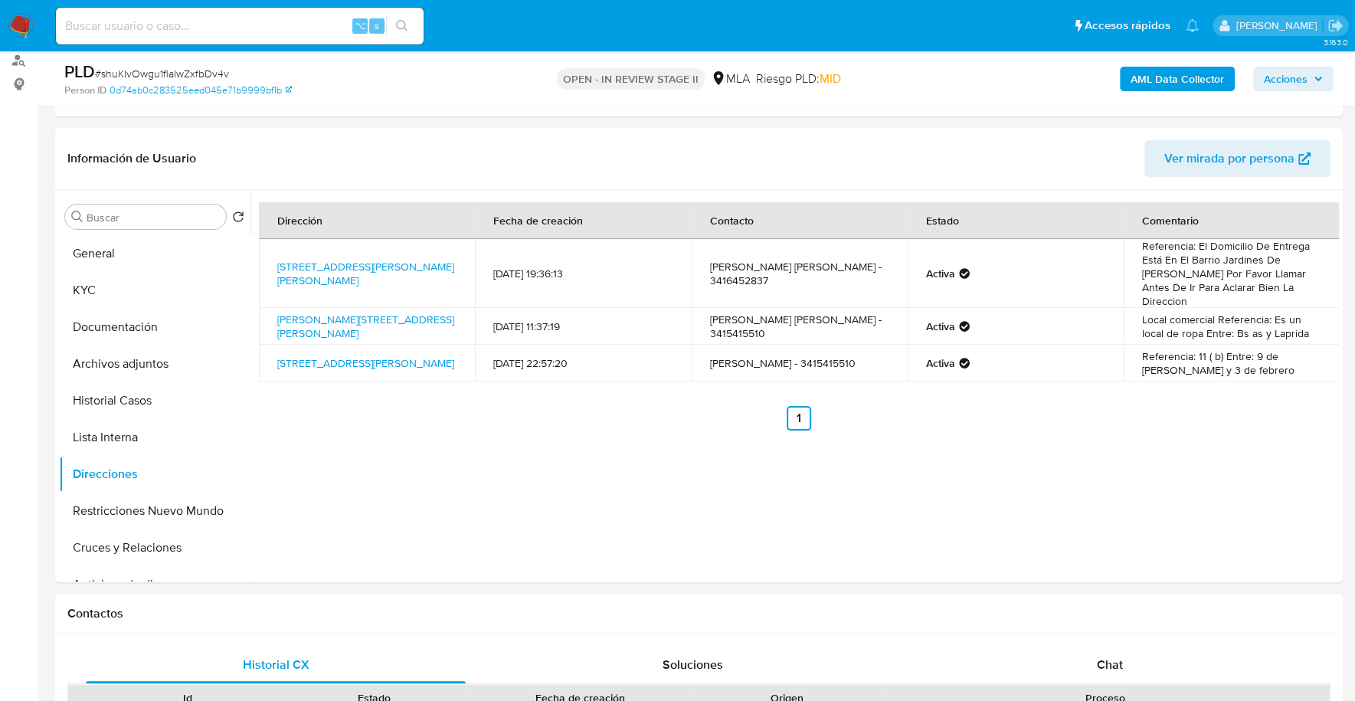
click at [1316, 77] on icon "button" at bounding box center [1318, 79] width 6 height 4
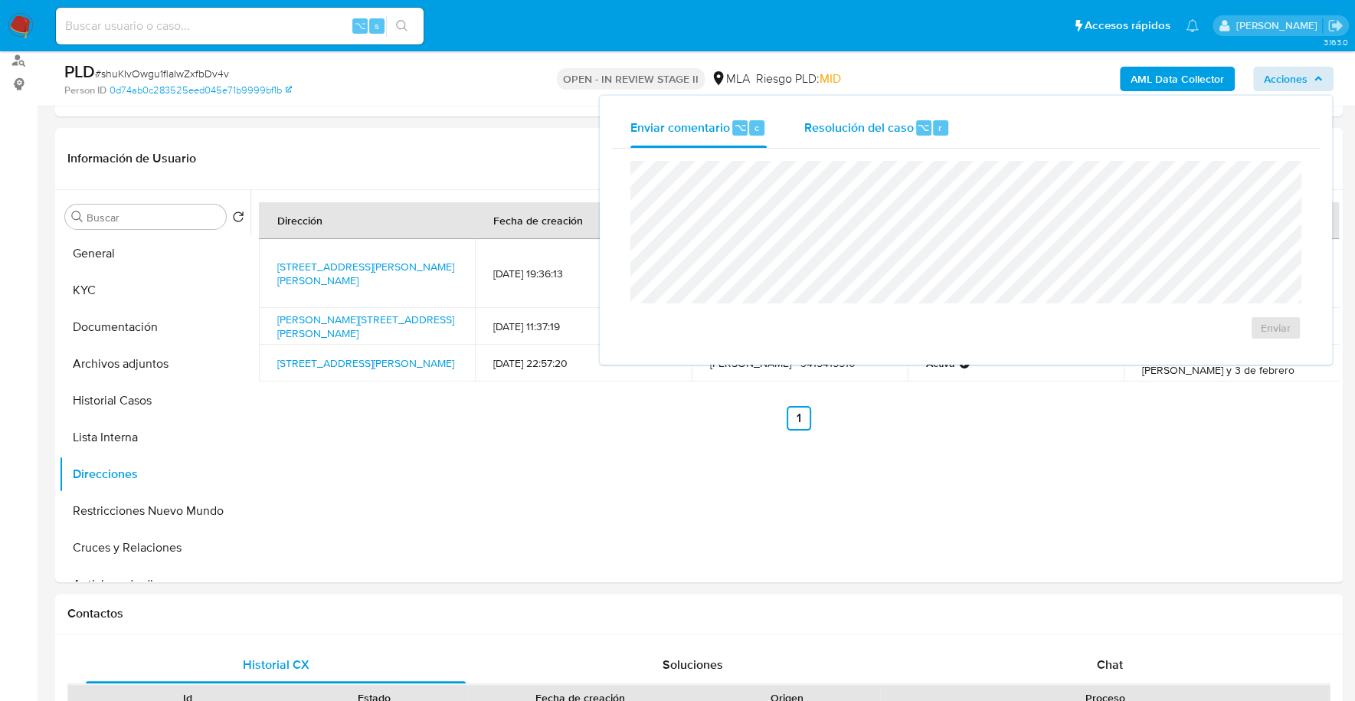
click at [966, 140] on button "Resolución del caso ⌥ r" at bounding box center [876, 128] width 183 height 40
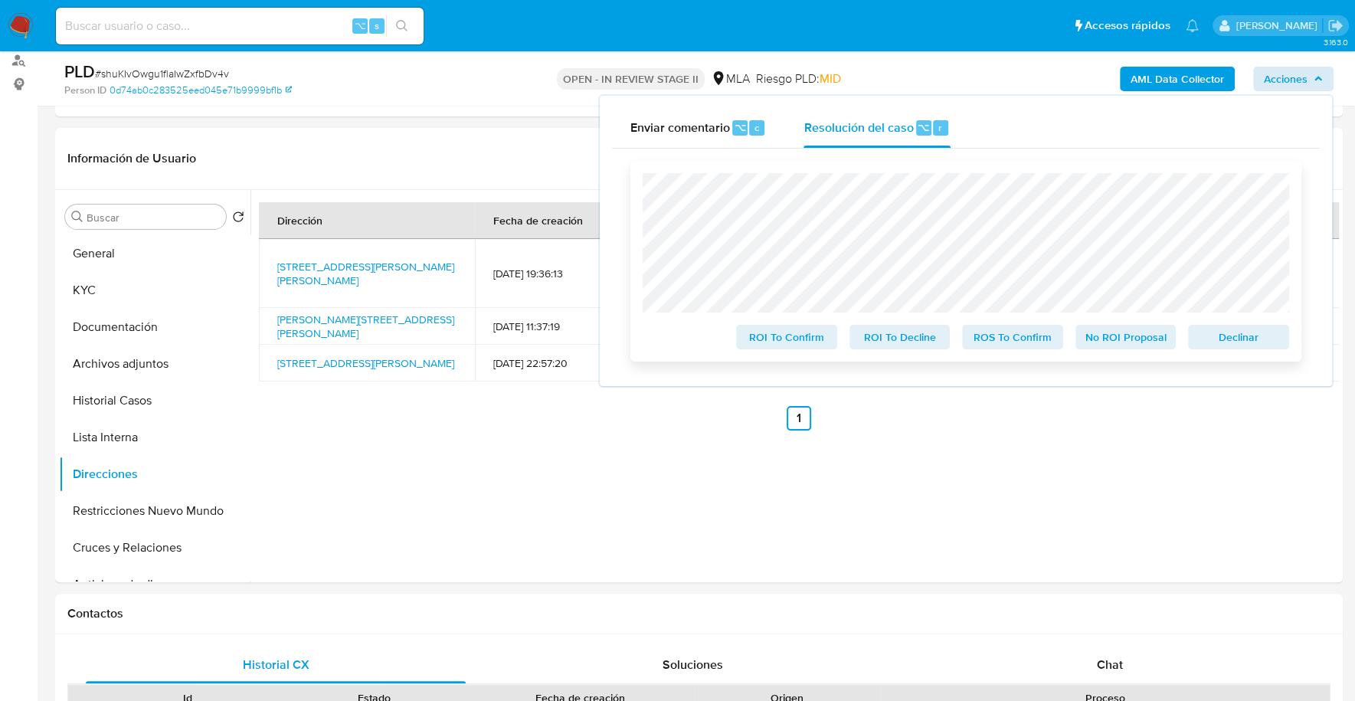
click at [1262, 342] on span "Declinar" at bounding box center [1238, 336] width 80 height 21
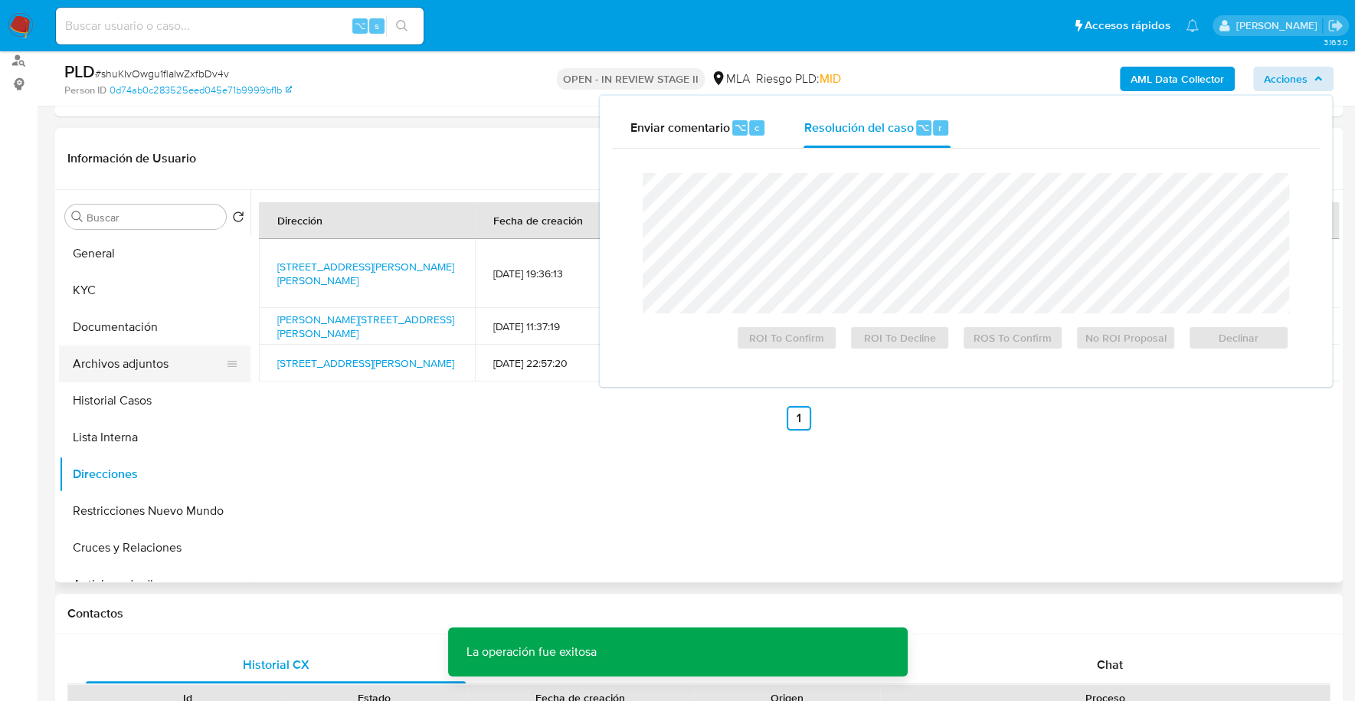
click at [135, 351] on button "Archivos adjuntos" at bounding box center [148, 363] width 179 height 37
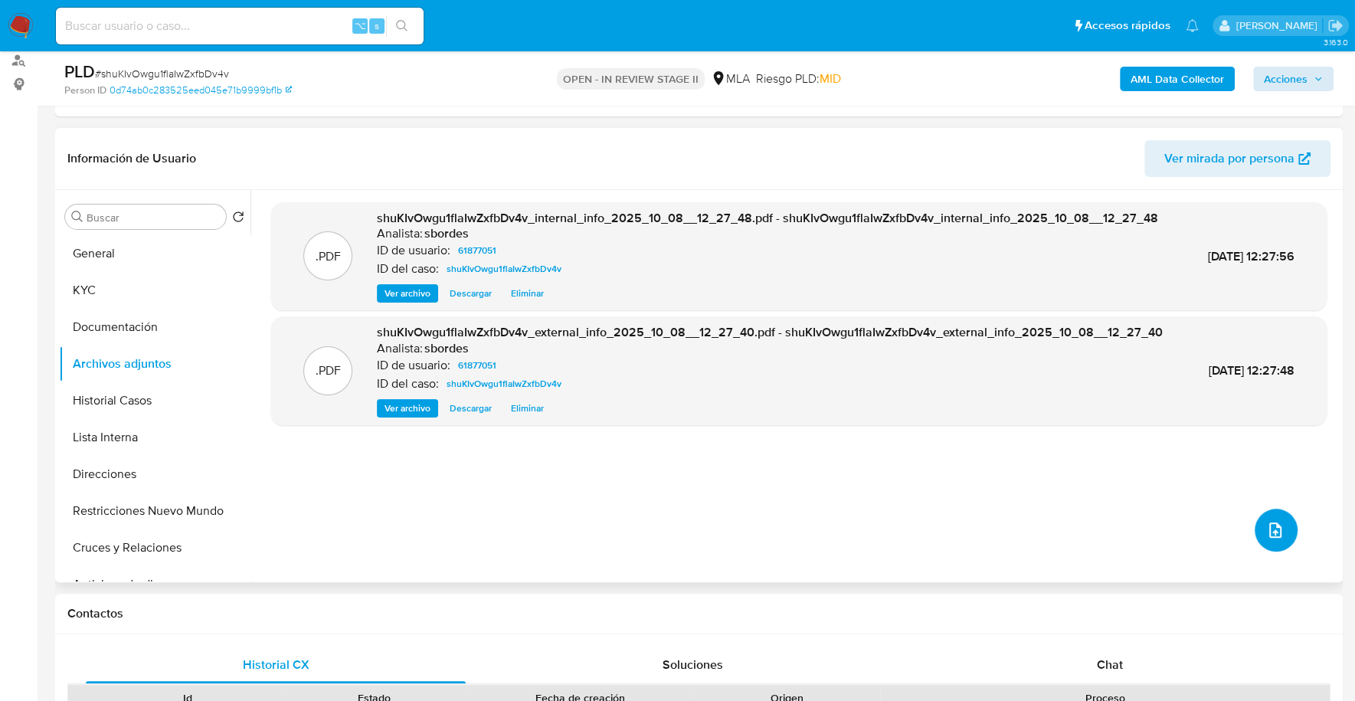
click at [1267, 521] on icon "upload-file" at bounding box center [1275, 530] width 18 height 18
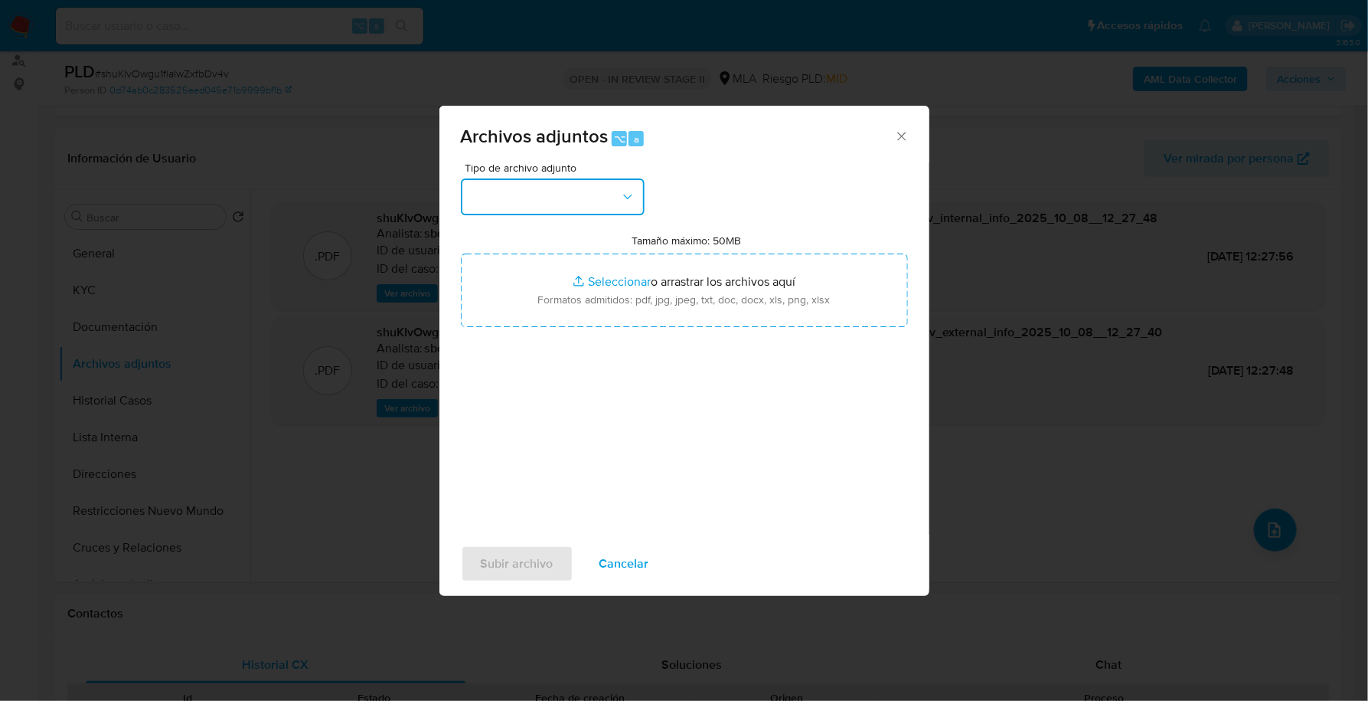
click at [589, 204] on button "button" at bounding box center [553, 196] width 184 height 37
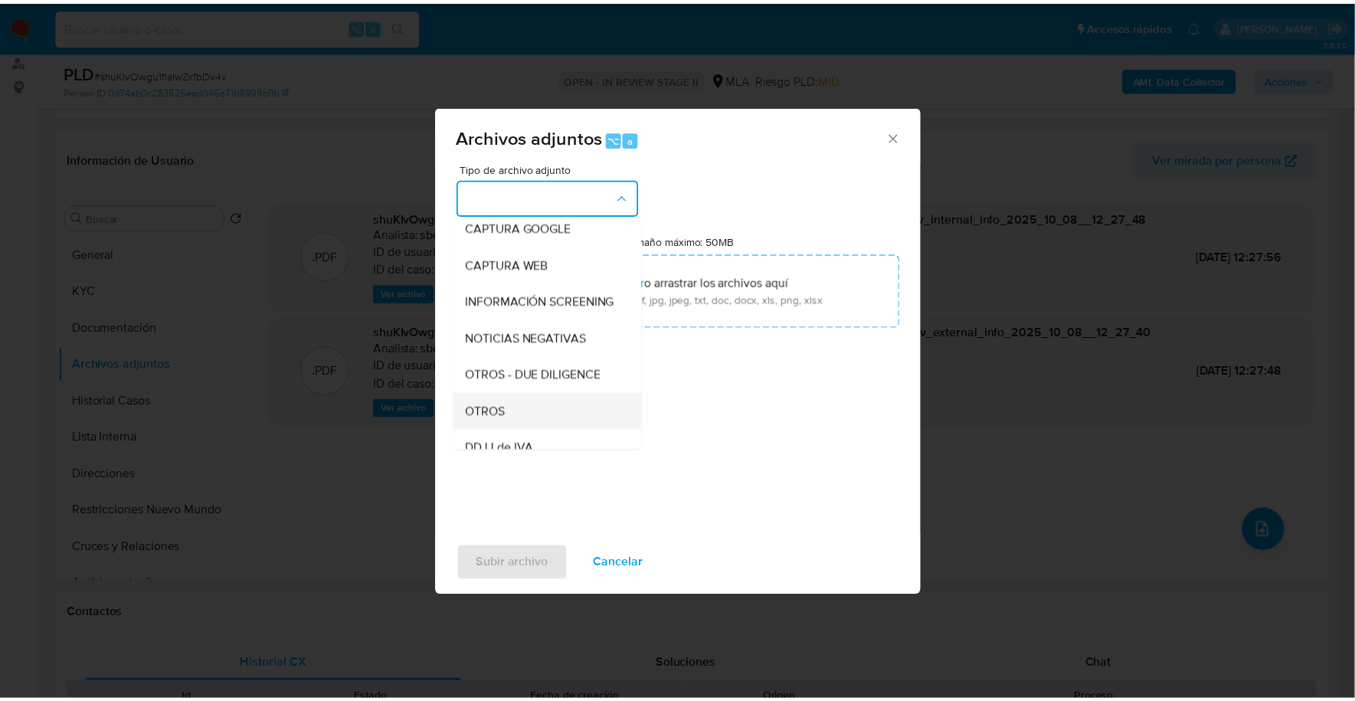
scroll to position [223, 0]
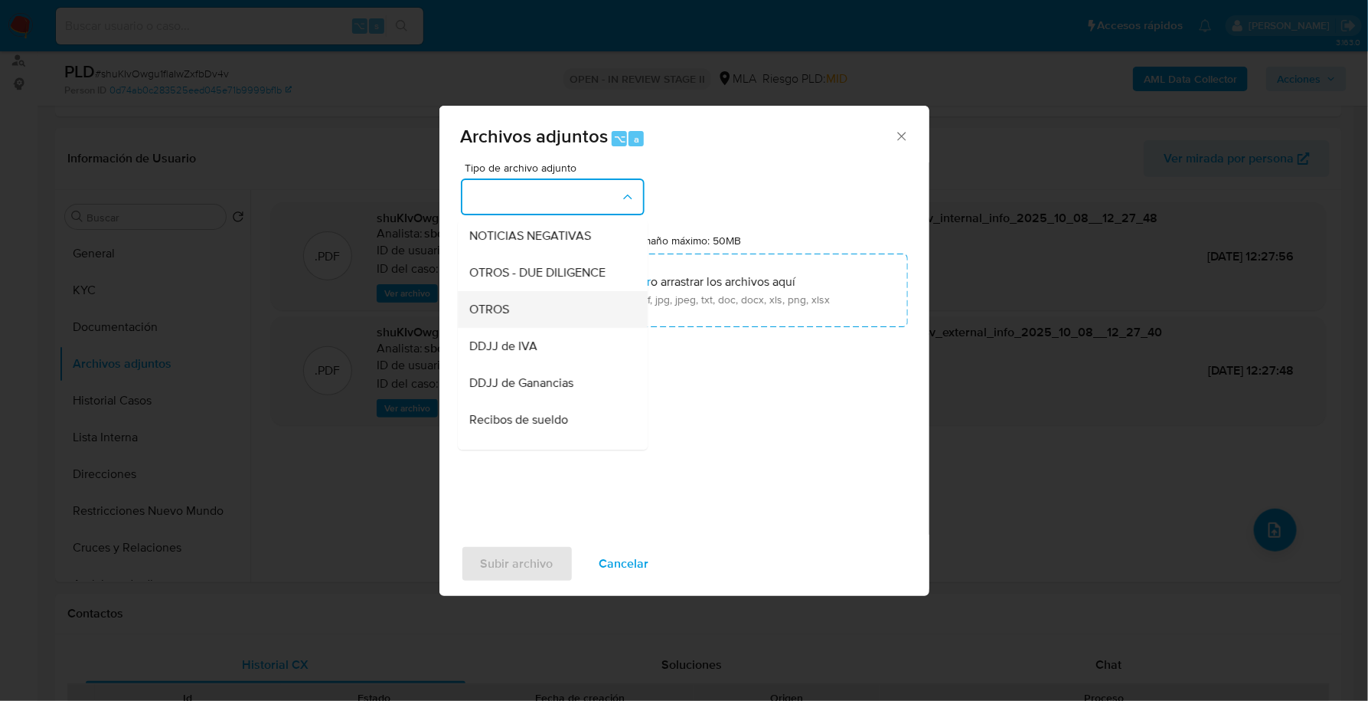
click at [517, 310] on div "OTROS" at bounding box center [548, 309] width 156 height 37
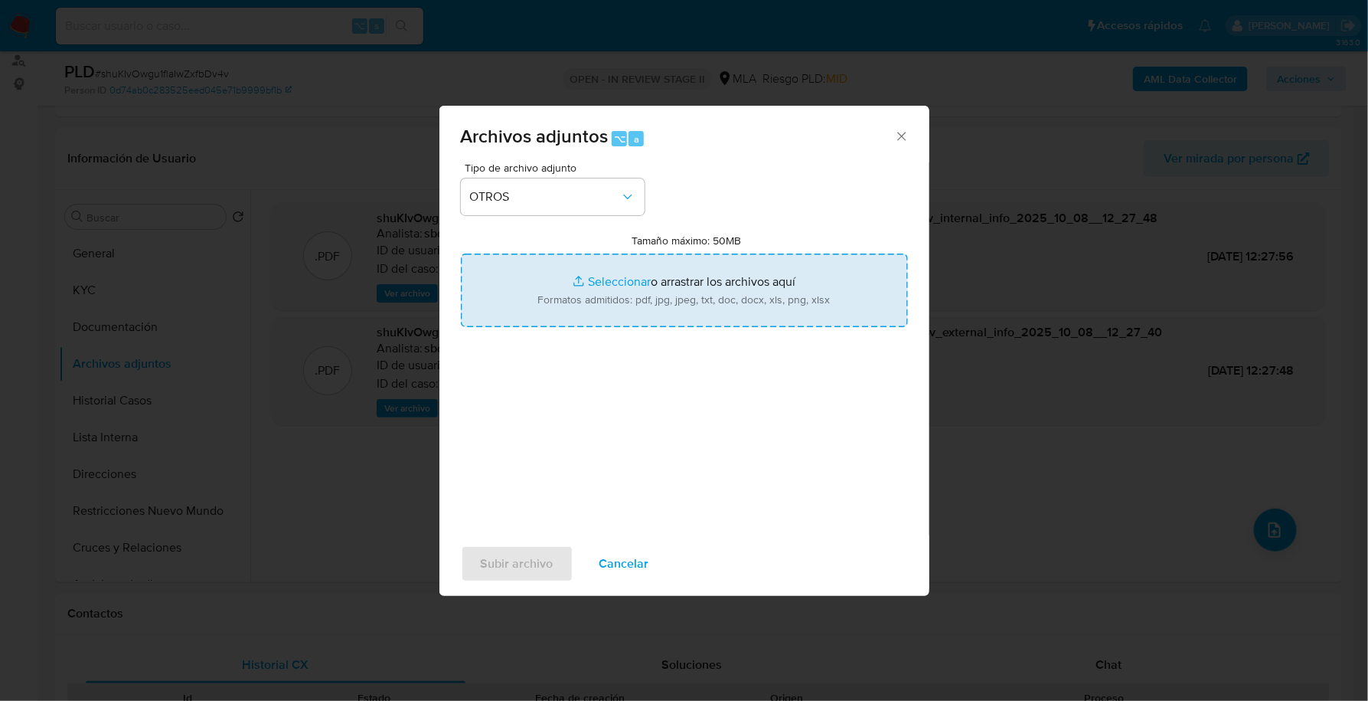
click at [593, 283] on input "Tamaño máximo: 50MB Seleccionar archivos" at bounding box center [684, 290] width 447 height 74
type input "C:\fakepath\Caselog shuKIvOwgu1flaIwZxfbDv4v_2025_09_17_16_20_04.docx"
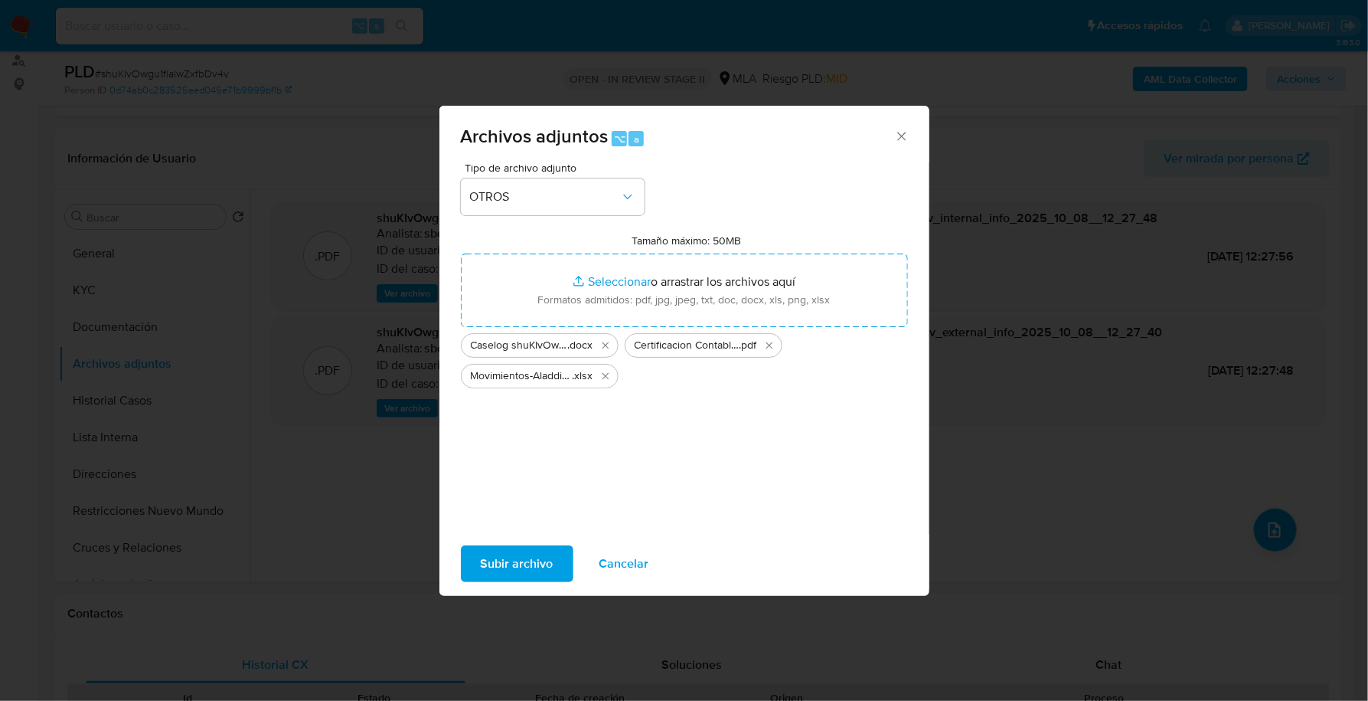
click at [518, 561] on span "Subir archivo" at bounding box center [517, 564] width 73 height 34
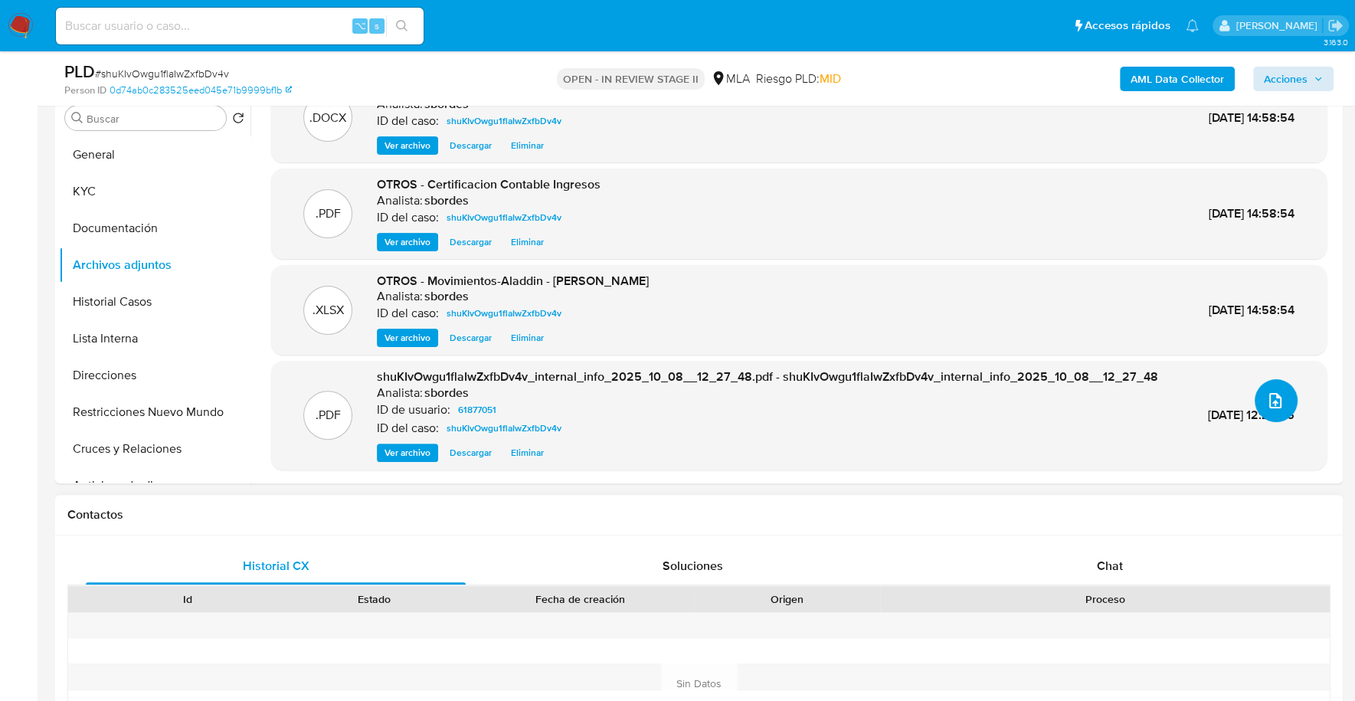
scroll to position [387, 0]
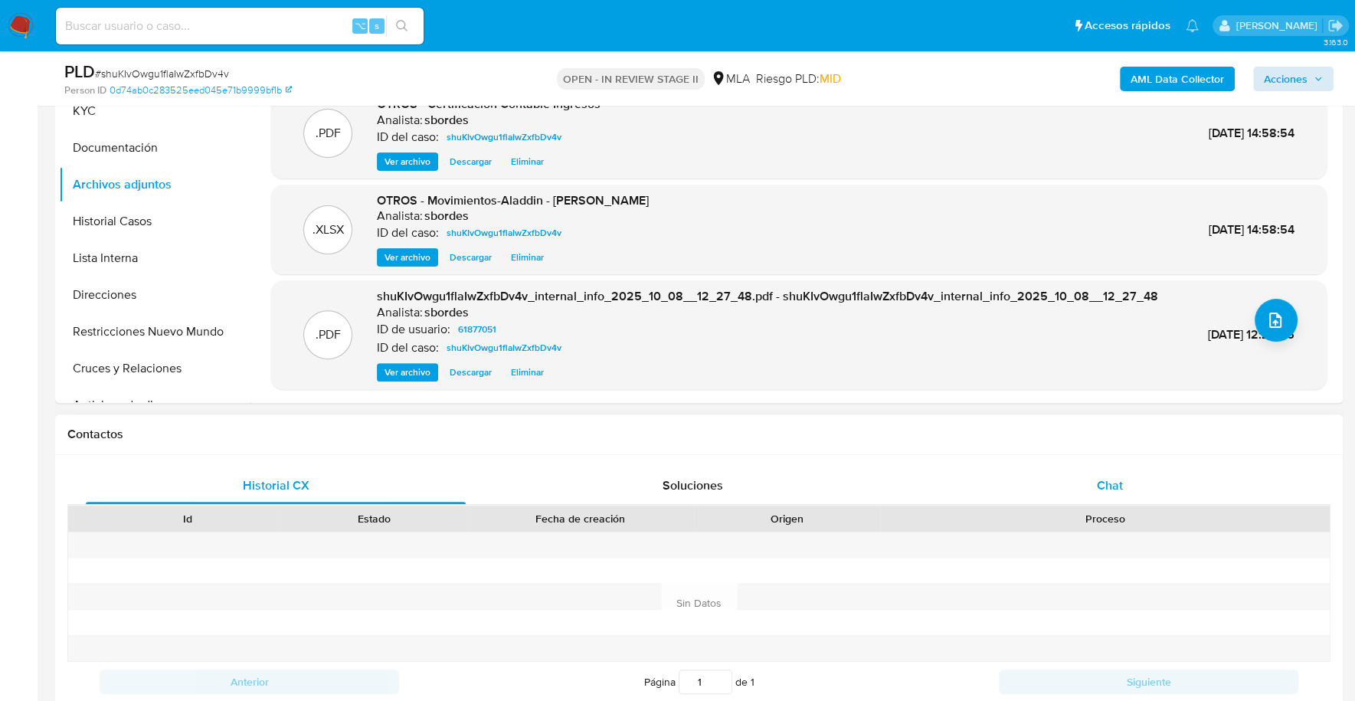
click at [1067, 480] on div "Chat" at bounding box center [1109, 485] width 380 height 37
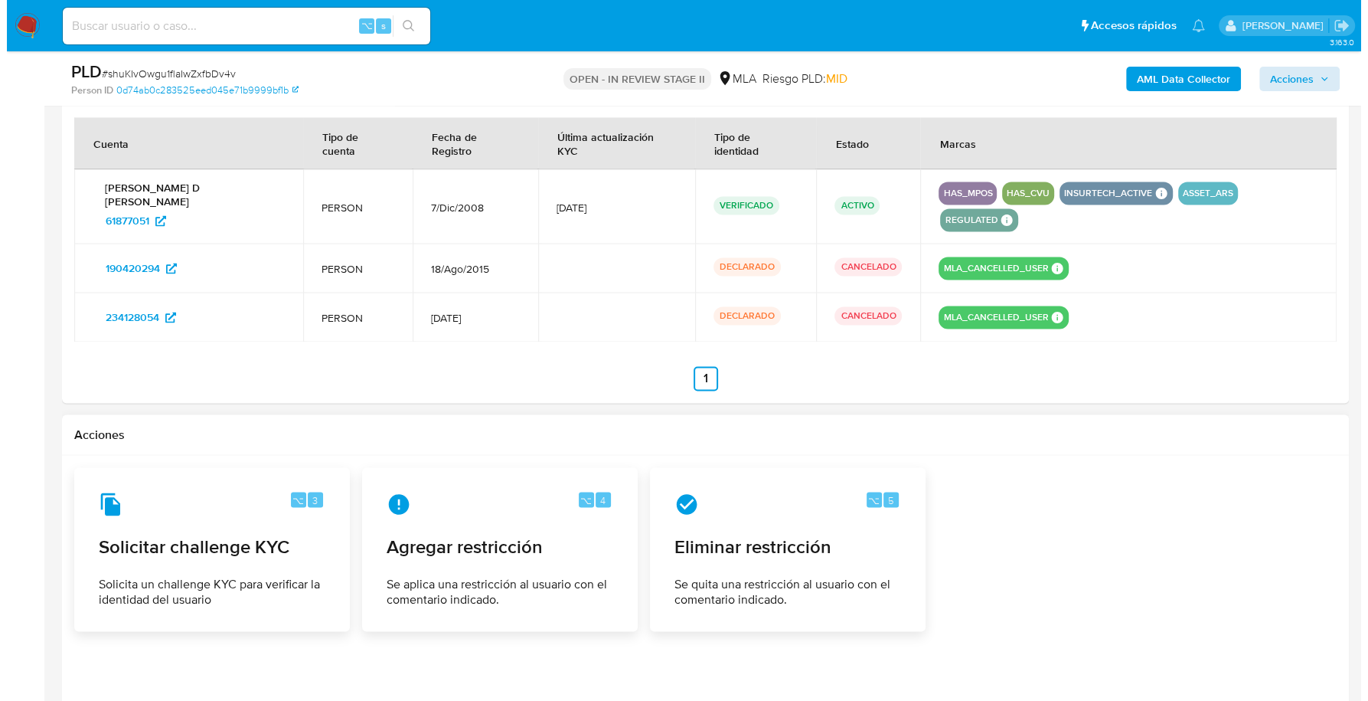
scroll to position [2432, 0]
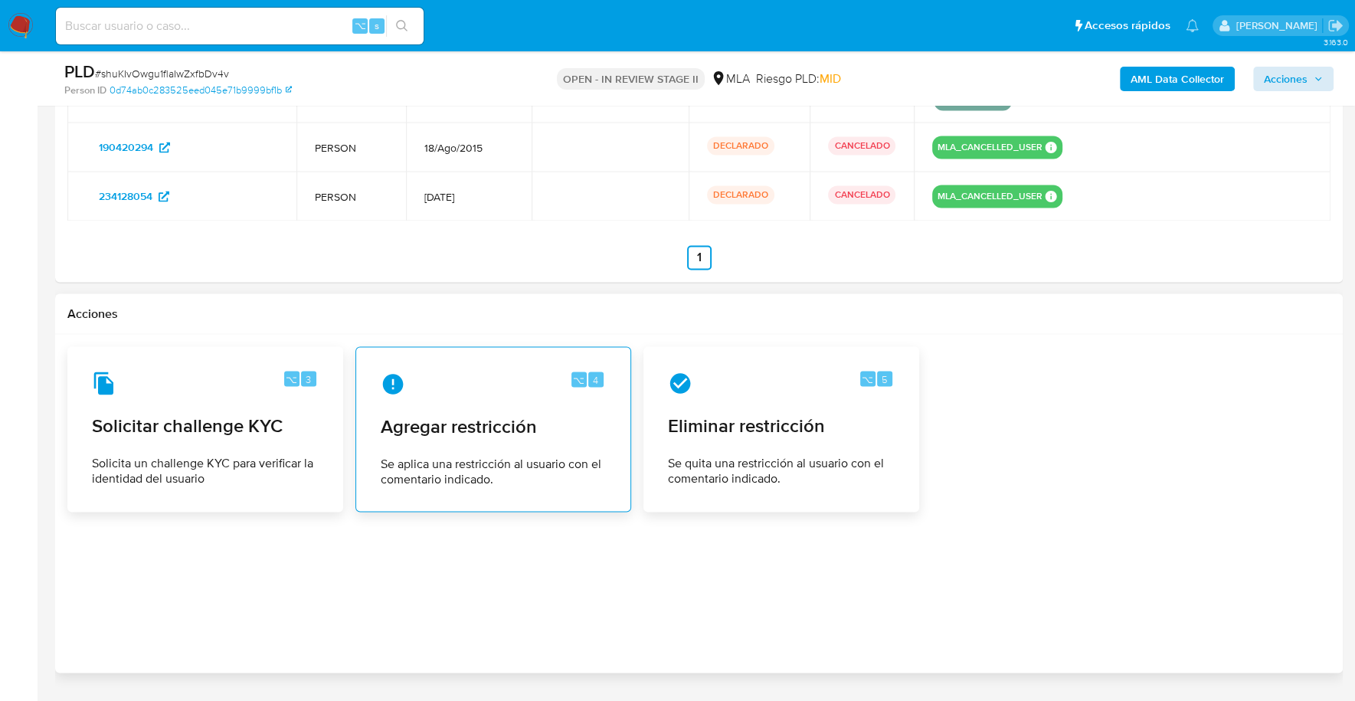
click at [432, 395] on div "⌥ 4 Agregar restricción Se aplica una restricción al usuario con el comentario …" at bounding box center [493, 428] width 250 height 139
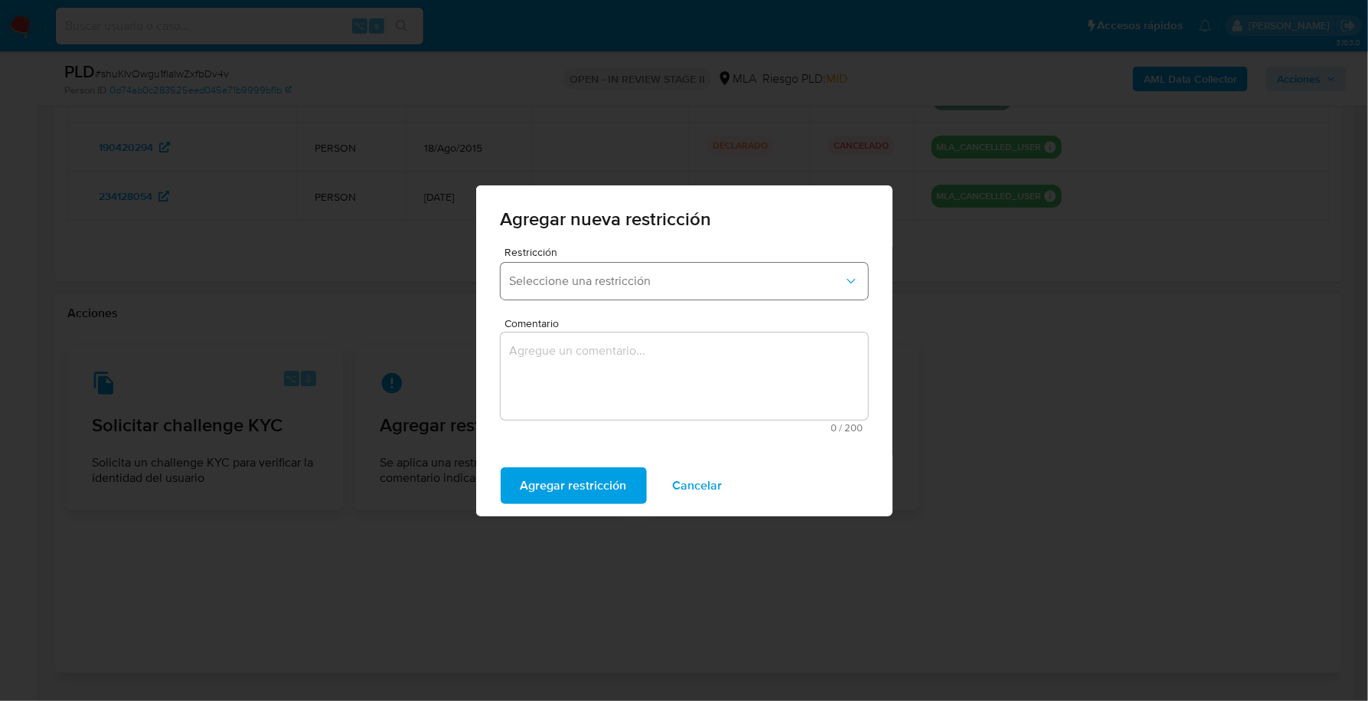
click at [643, 277] on span "Seleccione una restricción" at bounding box center [677, 280] width 334 height 15
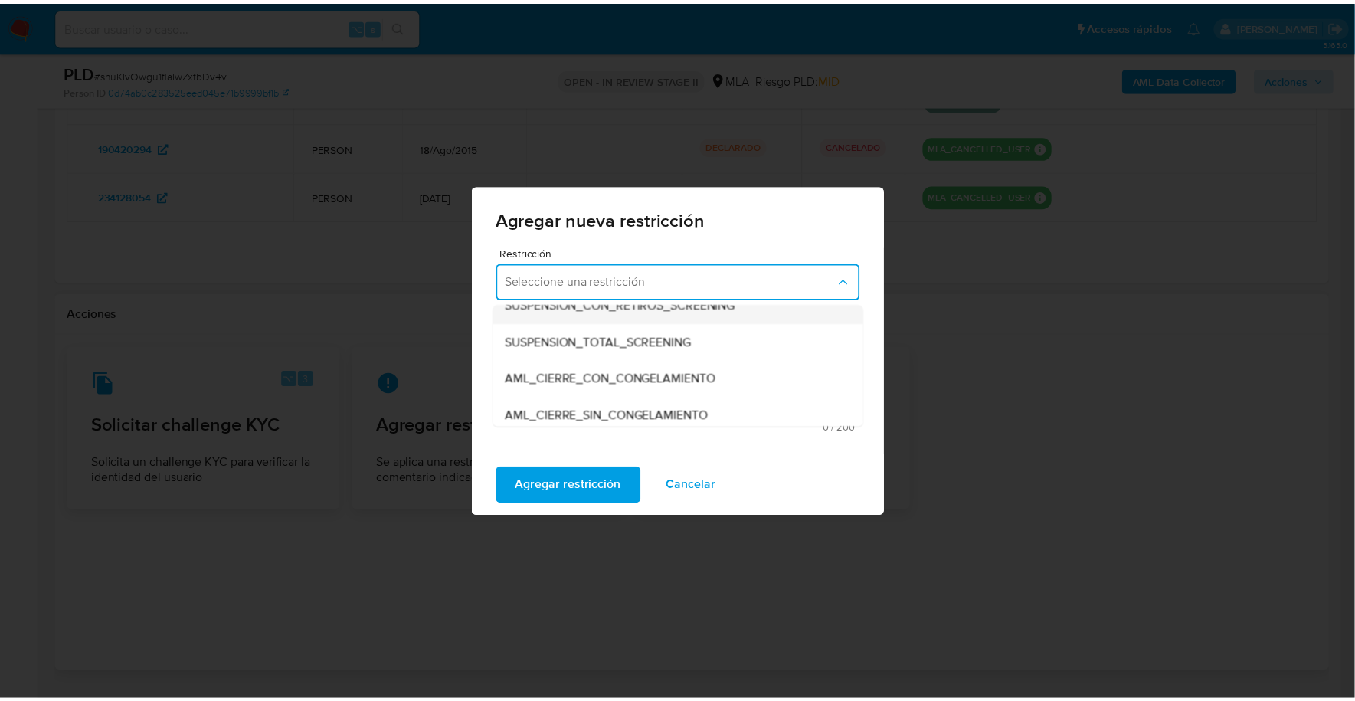
scroll to position [158, 0]
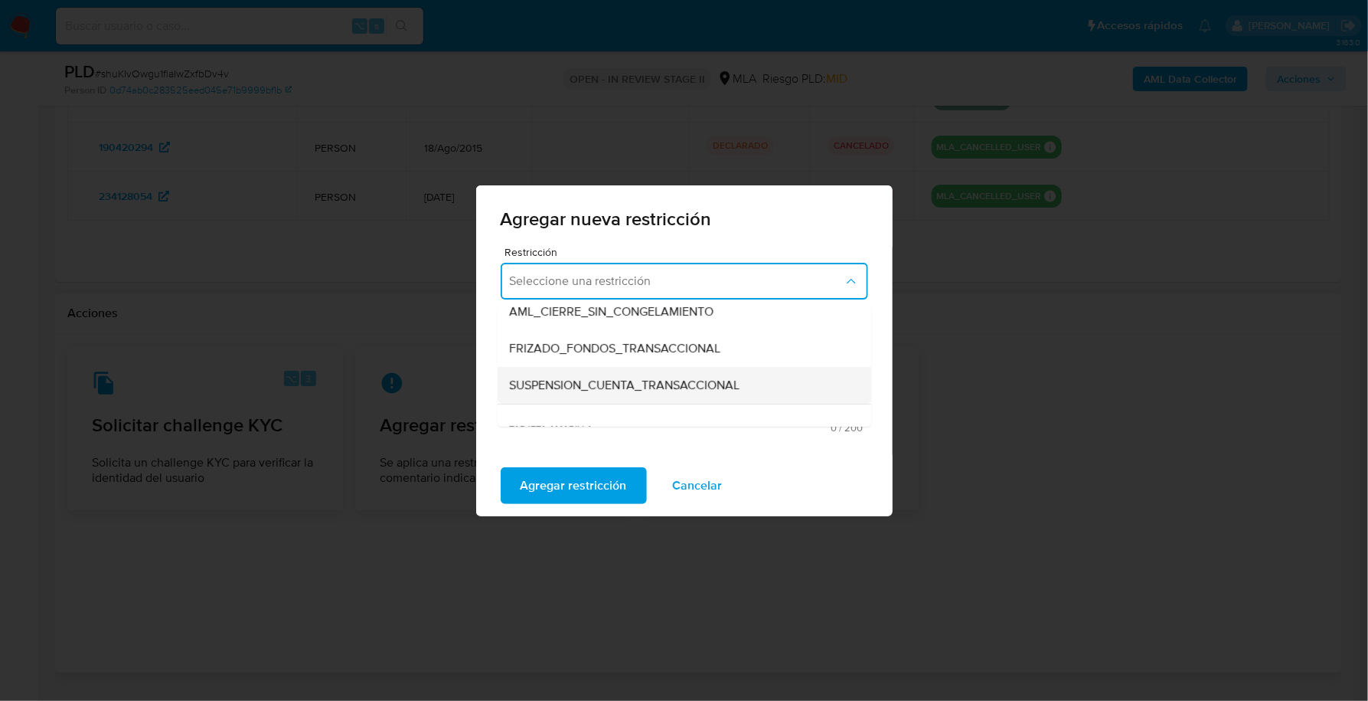
click at [621, 378] on span "SUSPENSION_CUENTA_TRANSACCIONAL" at bounding box center [625, 385] width 231 height 15
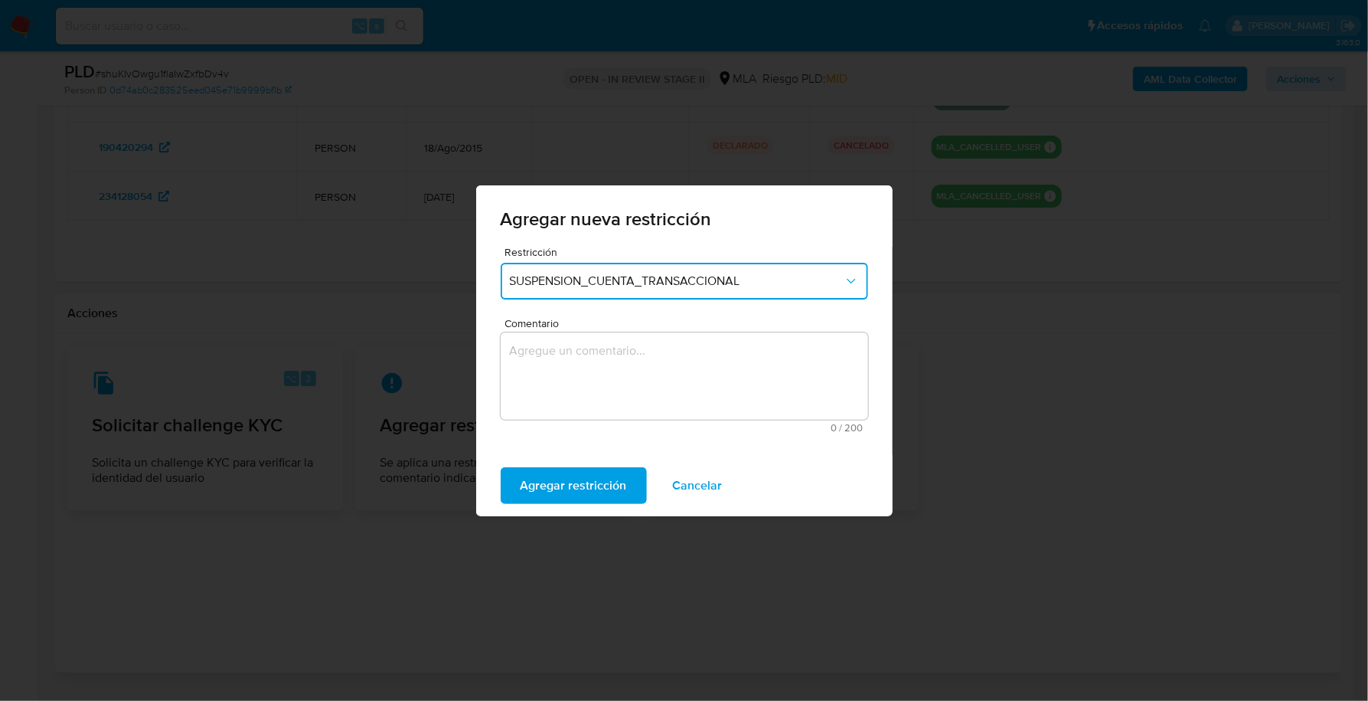
click at [591, 384] on textarea "Comentario" at bounding box center [685, 375] width 368 height 87
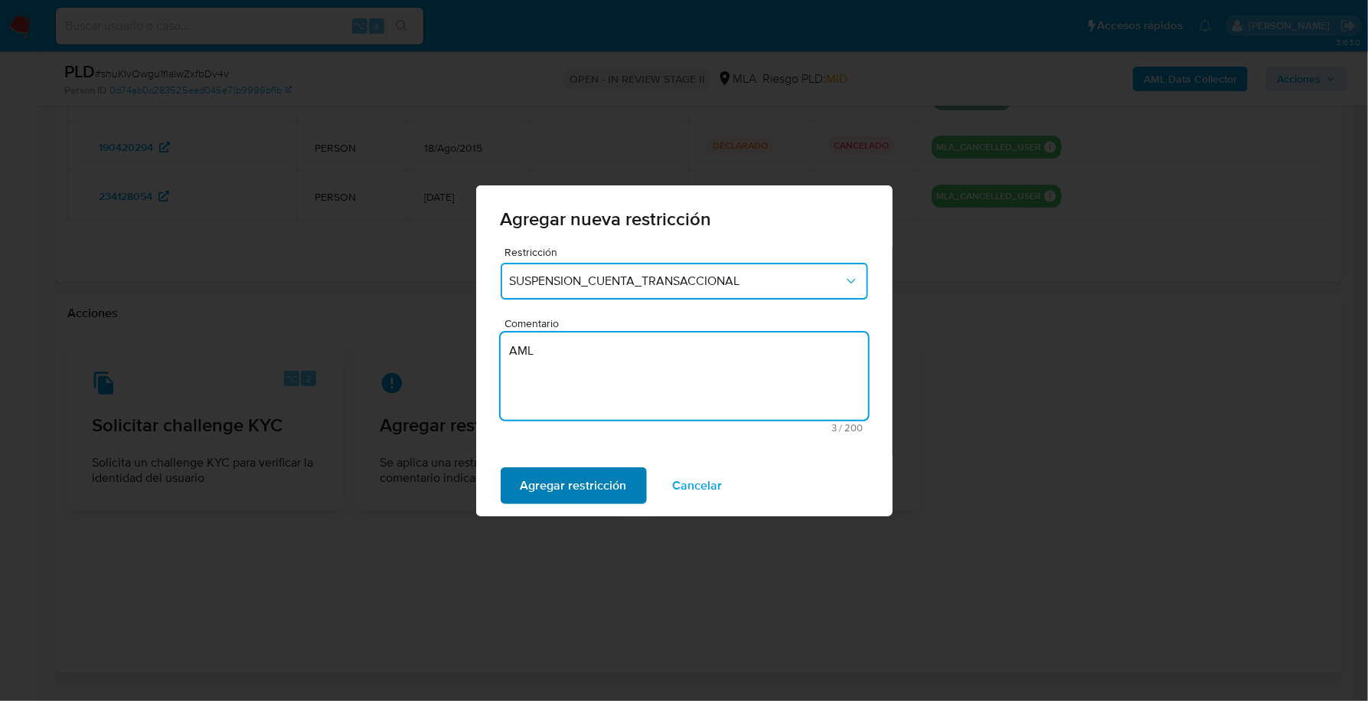
type textarea "AML"
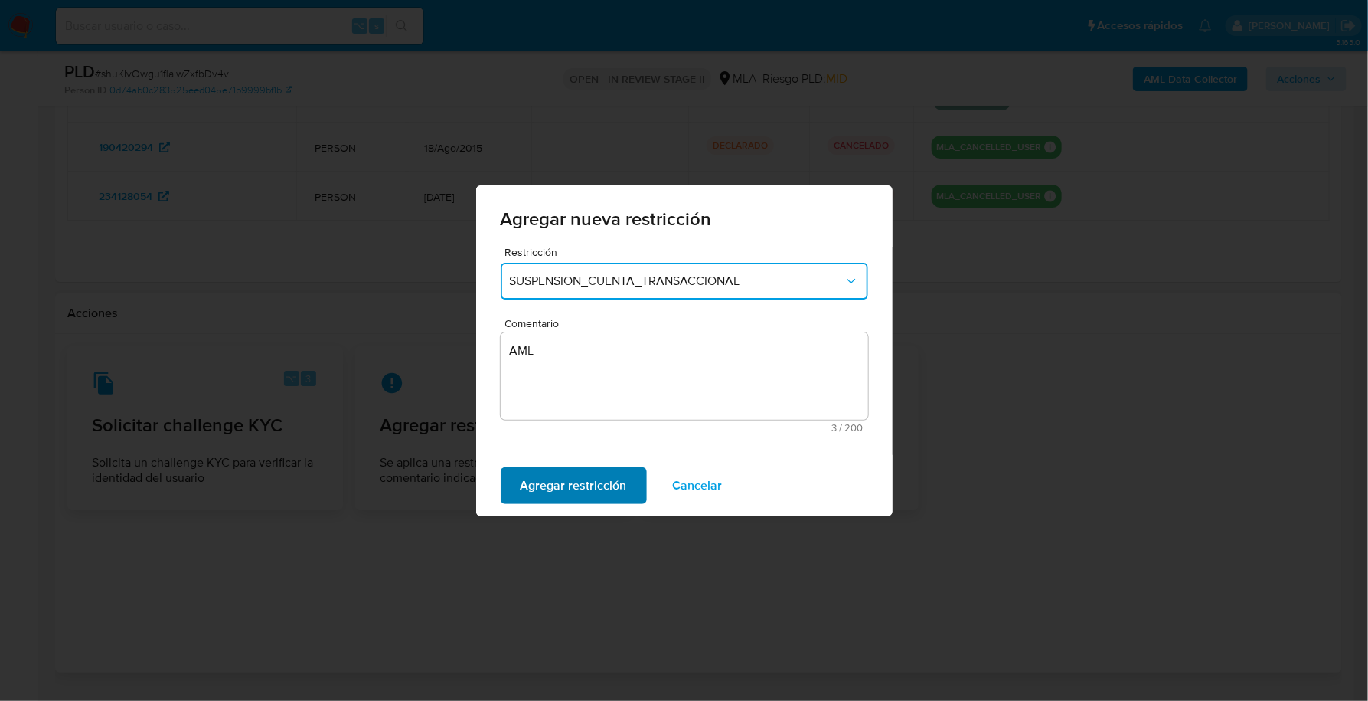
click at [586, 486] on span "Agregar restricción" at bounding box center [574, 486] width 106 height 34
click at [586, 486] on button "Confirmar" at bounding box center [548, 485] width 95 height 37
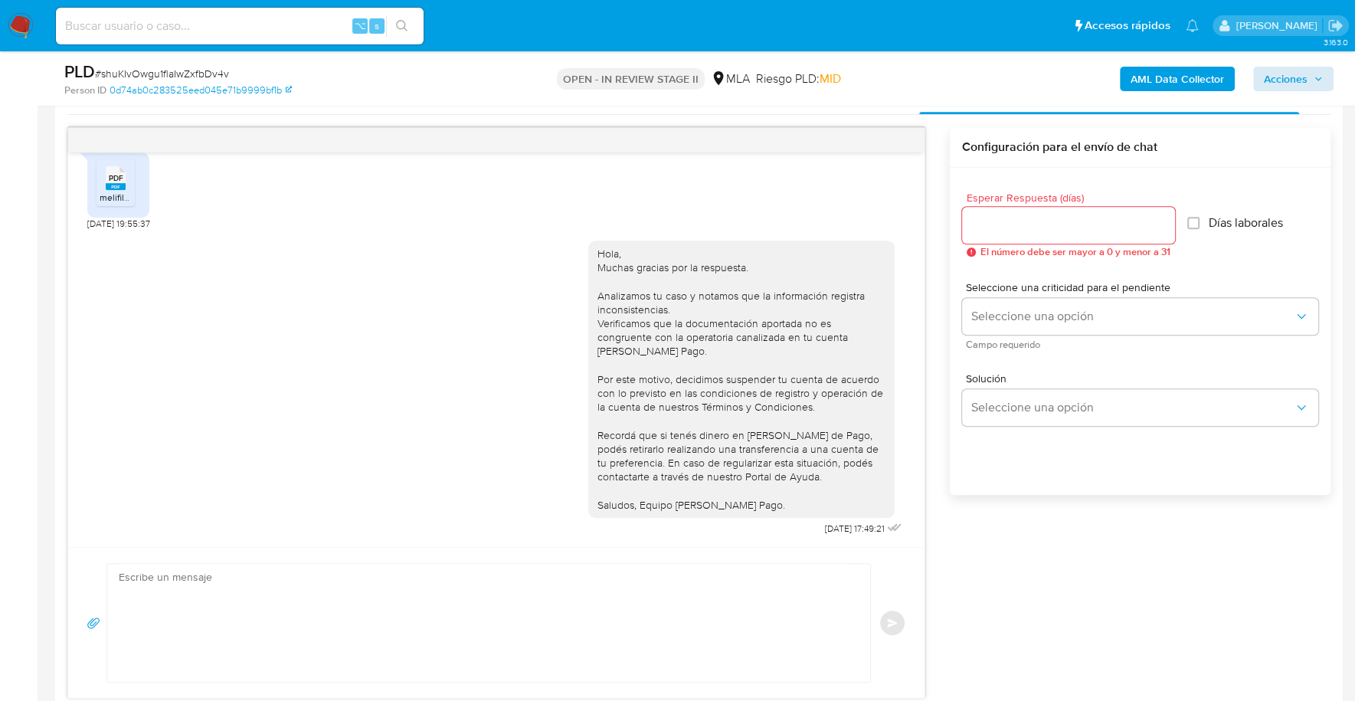
scroll to position [0, 0]
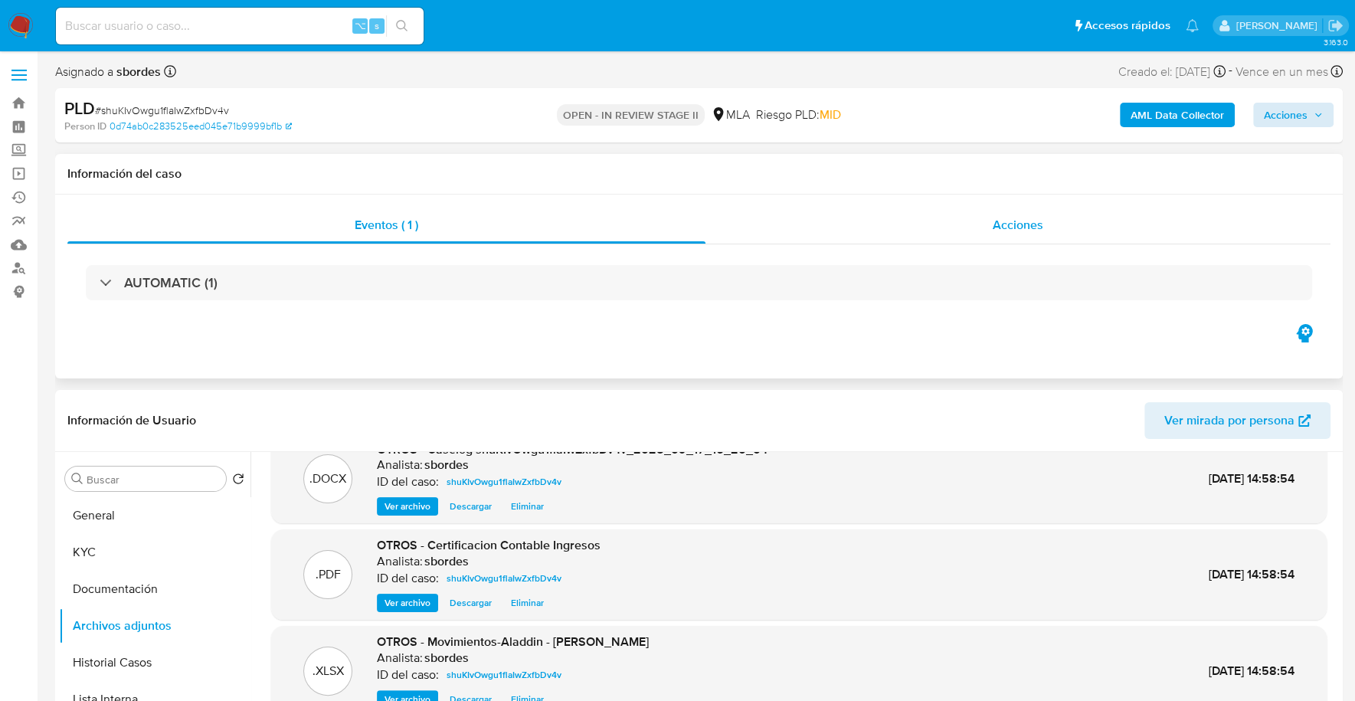
click at [1039, 223] on span "Acciones" at bounding box center [1017, 225] width 51 height 18
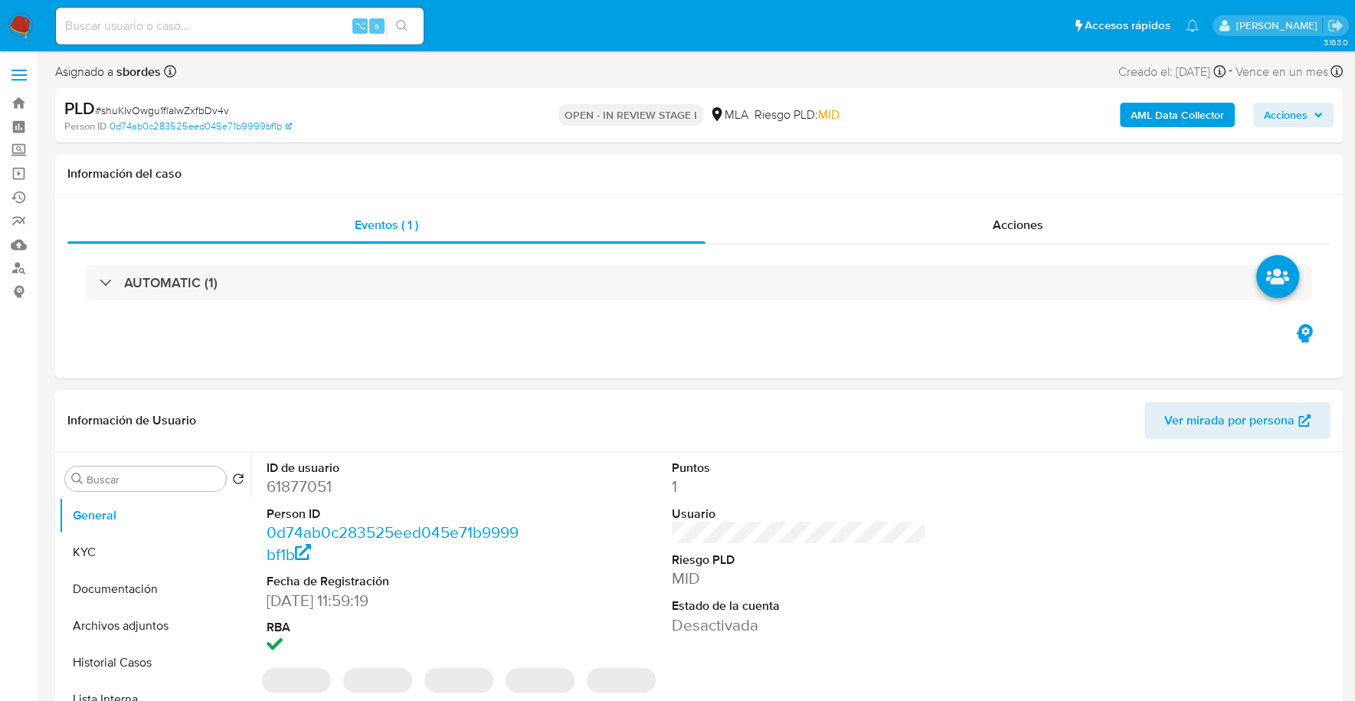
select select "10"
click at [1289, 117] on span "Acciones" at bounding box center [1286, 115] width 44 height 25
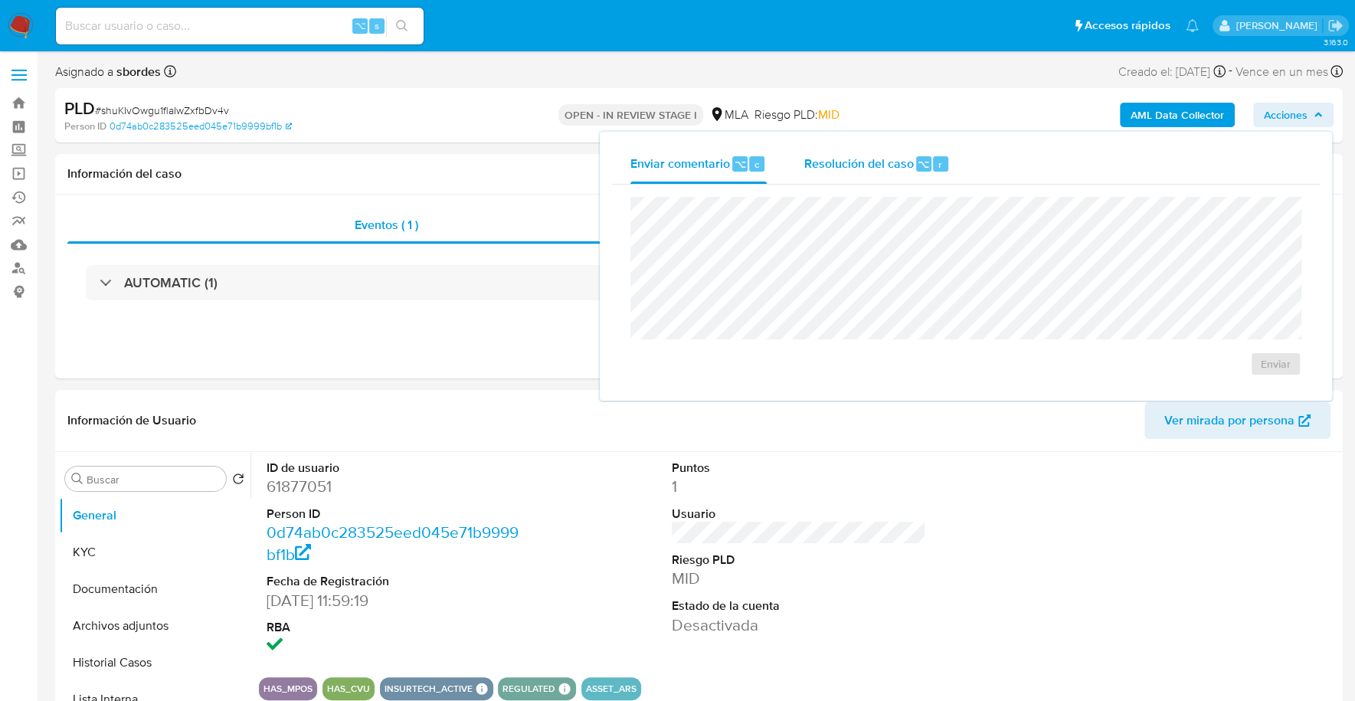
click at [829, 171] on span "Resolución del caso" at bounding box center [858, 164] width 110 height 18
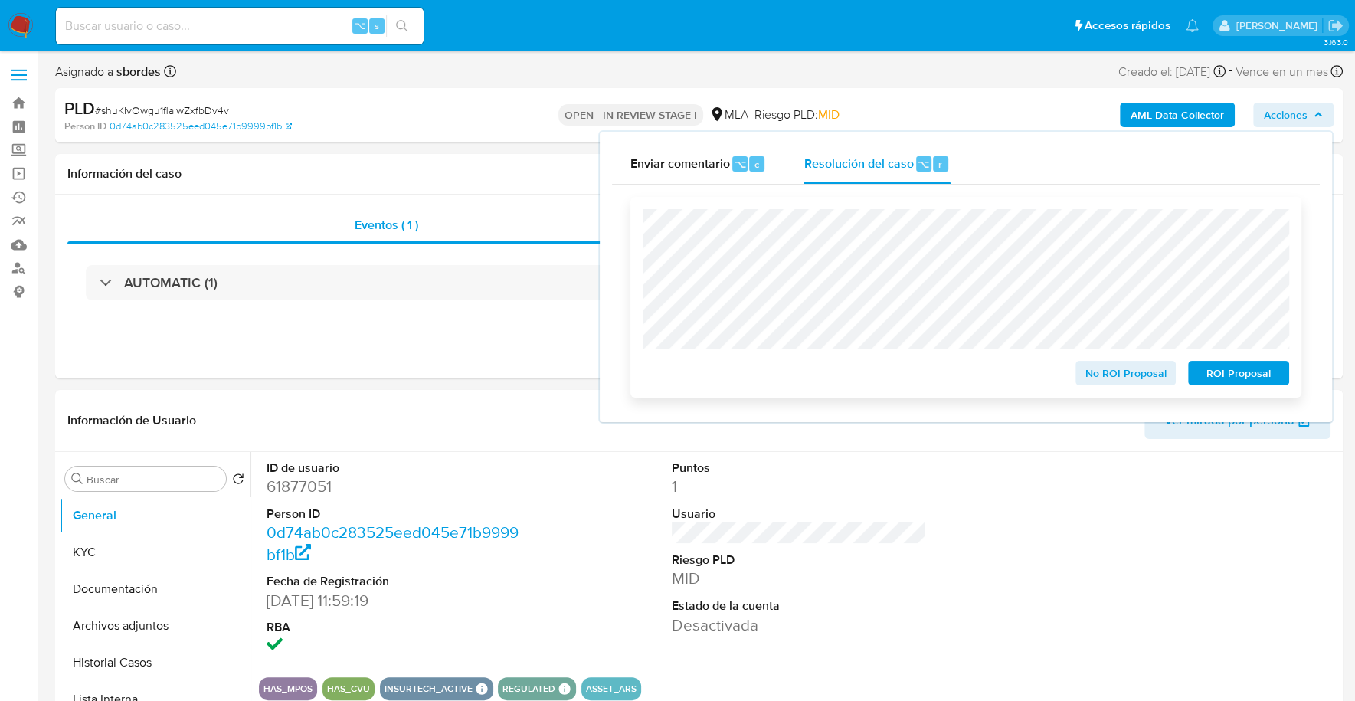
click at [1258, 381] on span "ROI Proposal" at bounding box center [1238, 372] width 80 height 21
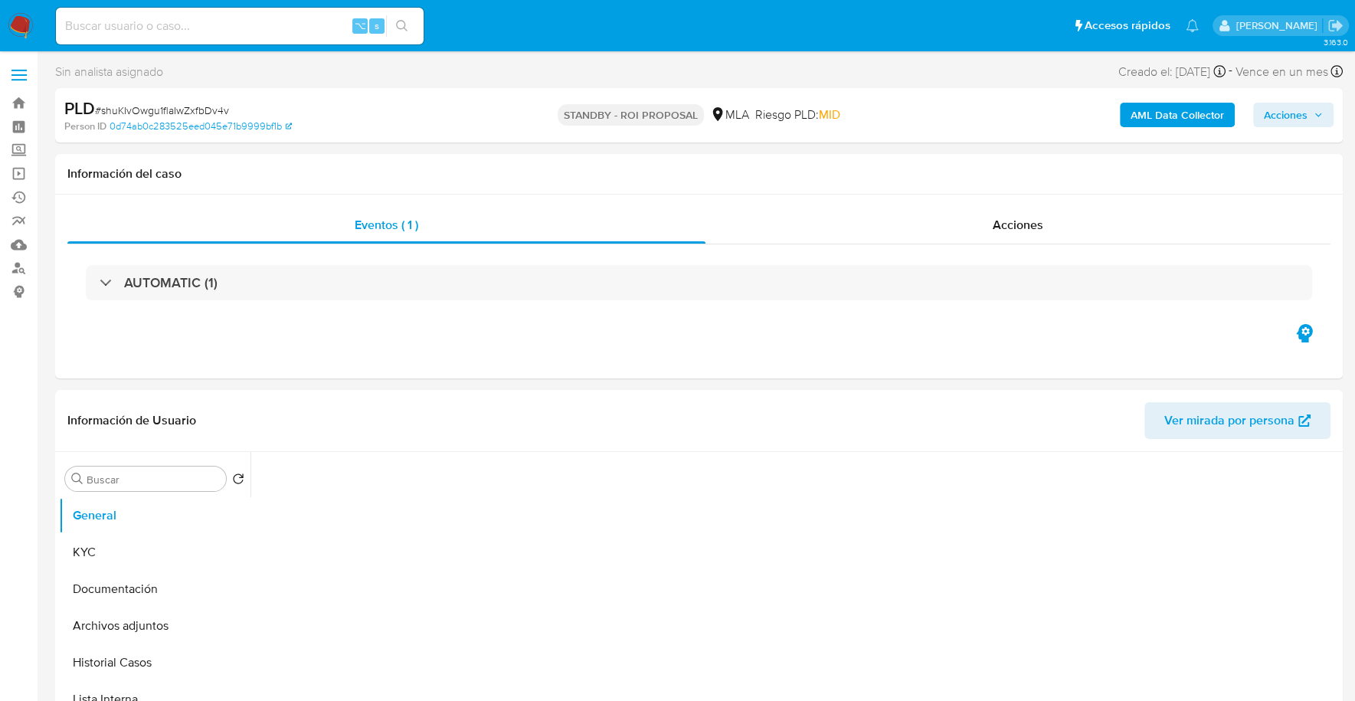
select select "10"
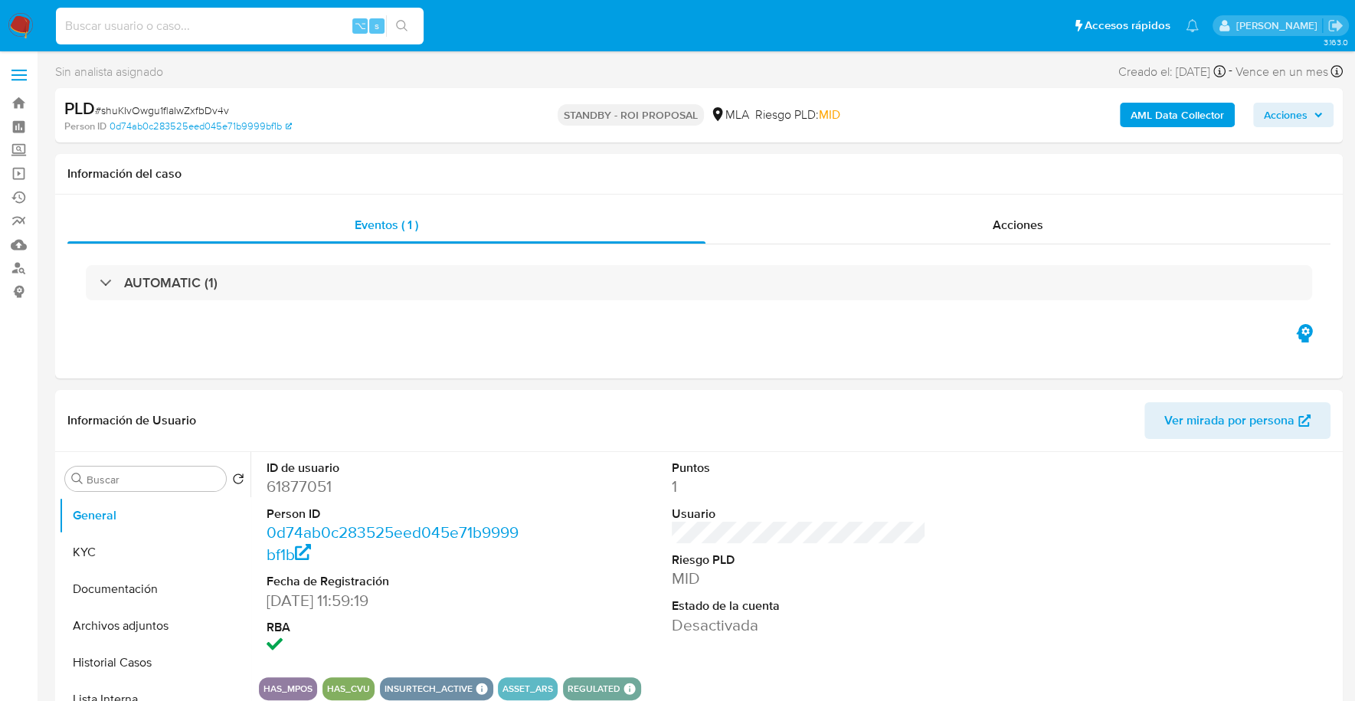
click at [216, 25] on input at bounding box center [240, 26] width 368 height 20
paste input "53688584"
type input "53688584"
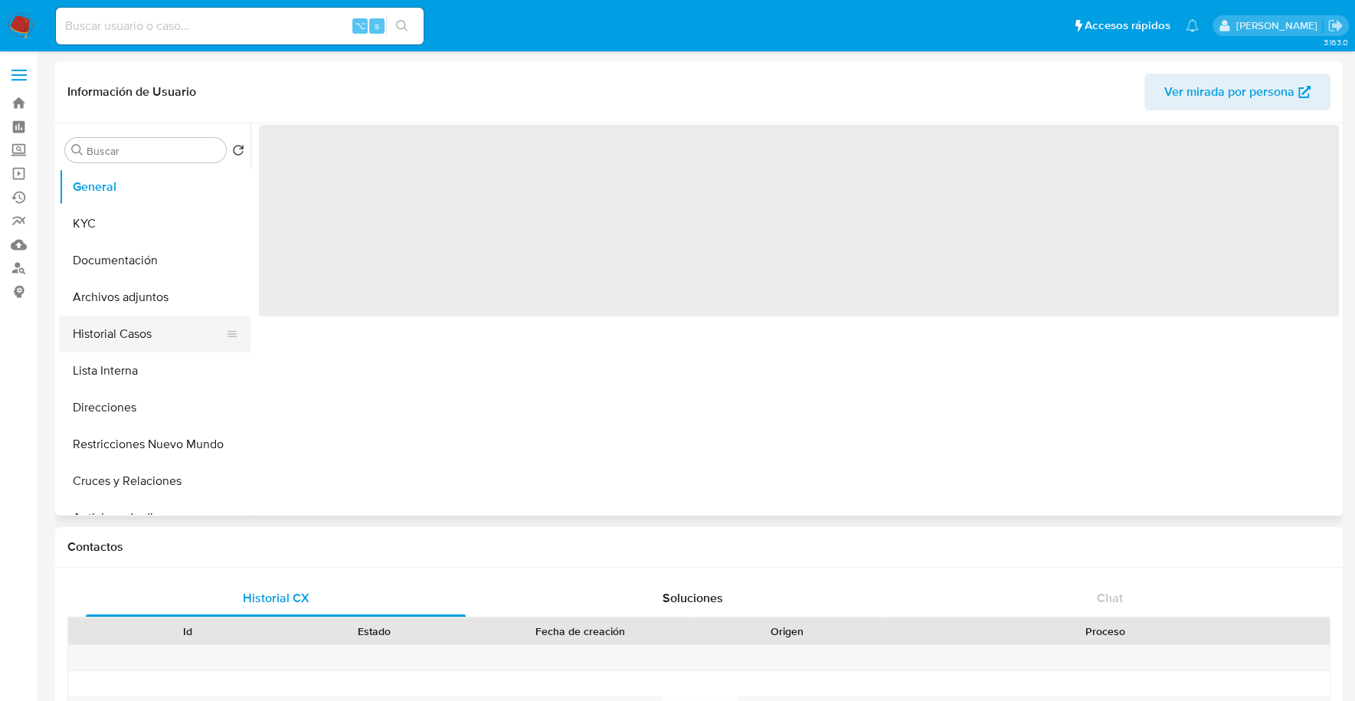
click at [145, 337] on button "Historial Casos" at bounding box center [148, 334] width 179 height 37
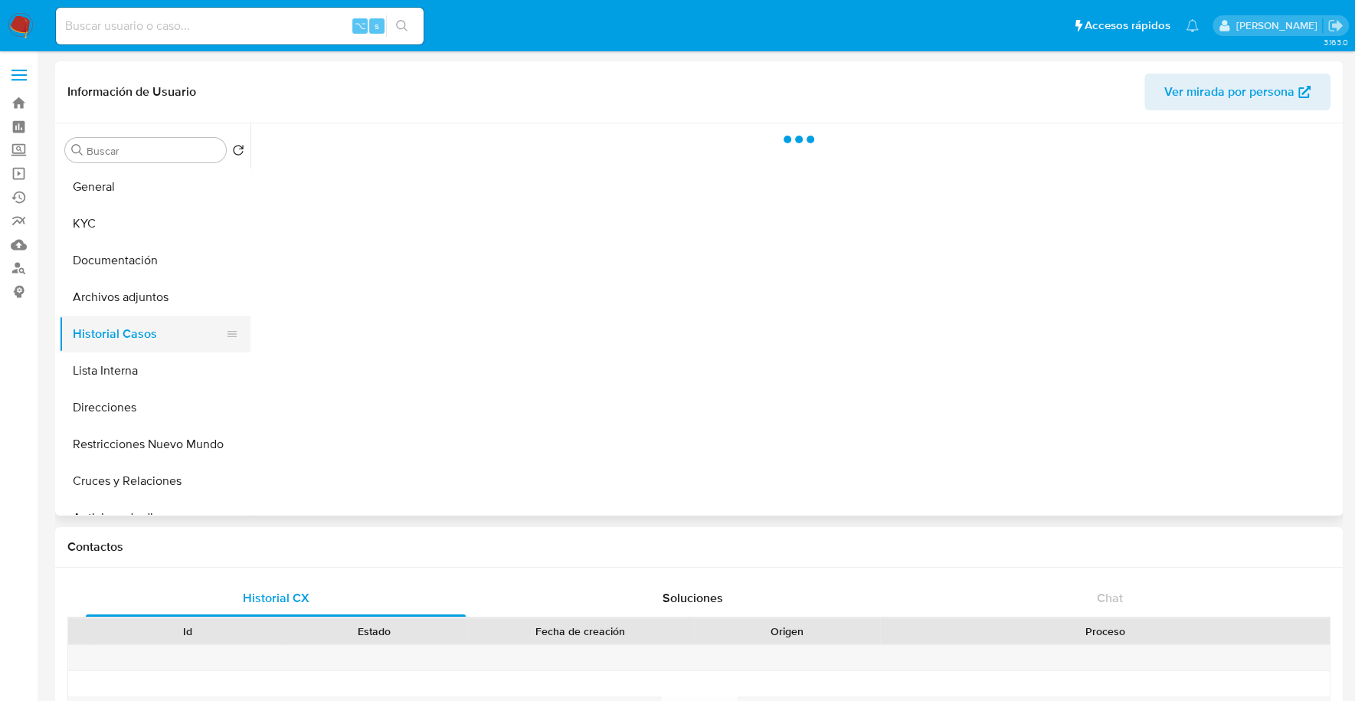
select select "10"
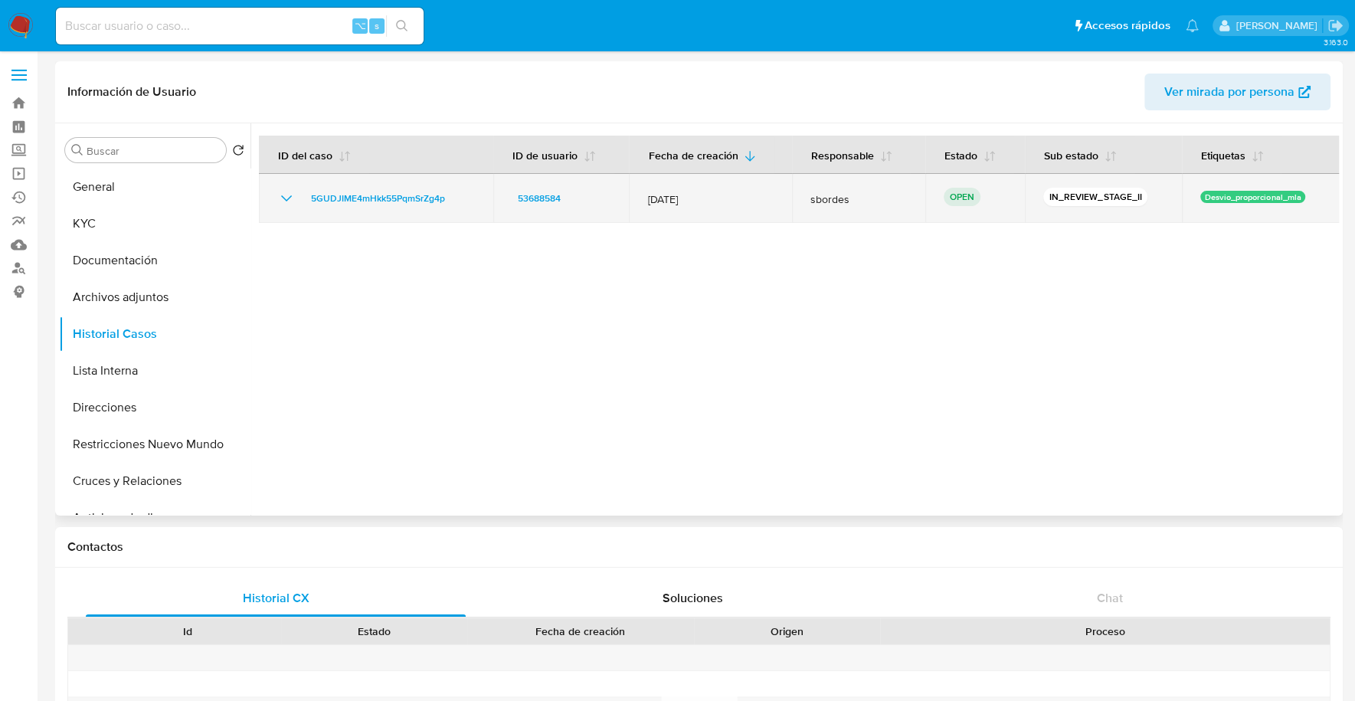
click at [371, 188] on td "5GUDJIME4mHkk55PqmSrZg4p" at bounding box center [376, 198] width 234 height 49
click at [368, 201] on span "5GUDJIME4mHkk55PqmSrZg4p" at bounding box center [378, 198] width 134 height 18
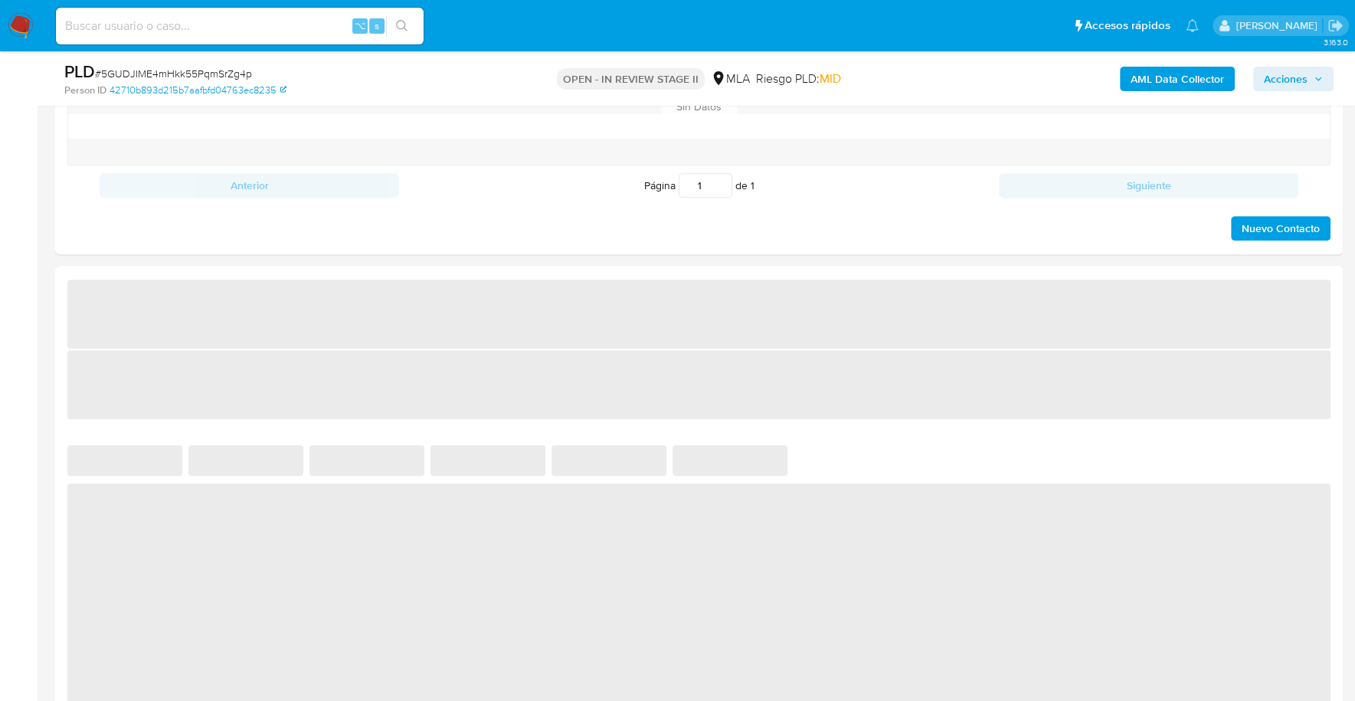
select select "10"
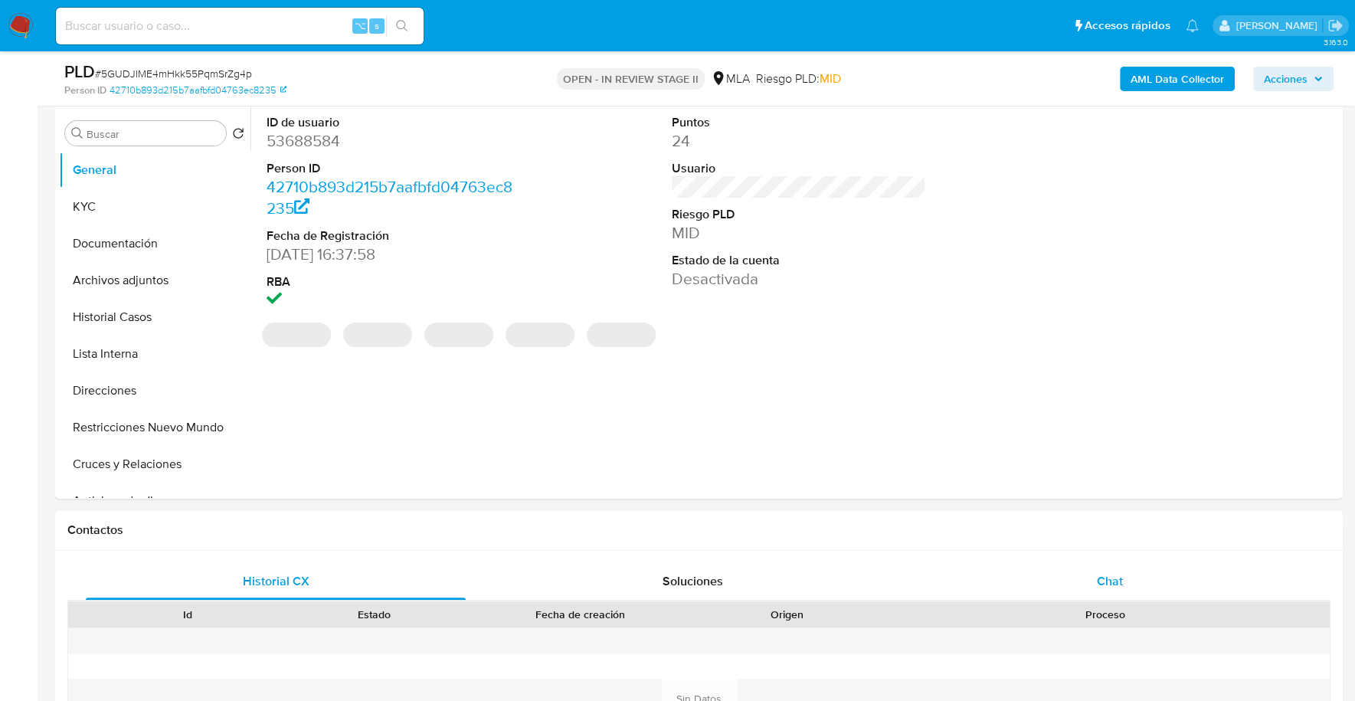
click at [1095, 572] on div "Chat" at bounding box center [1109, 581] width 380 height 37
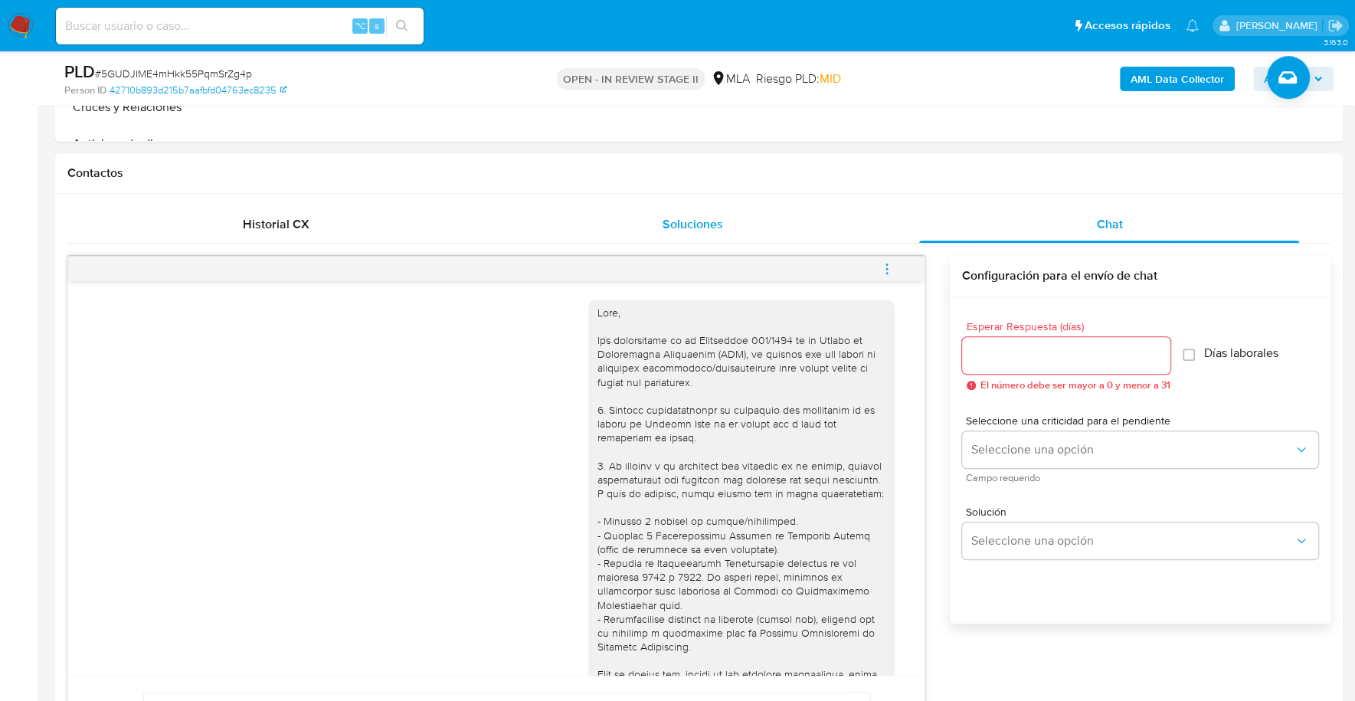
scroll to position [1237, 0]
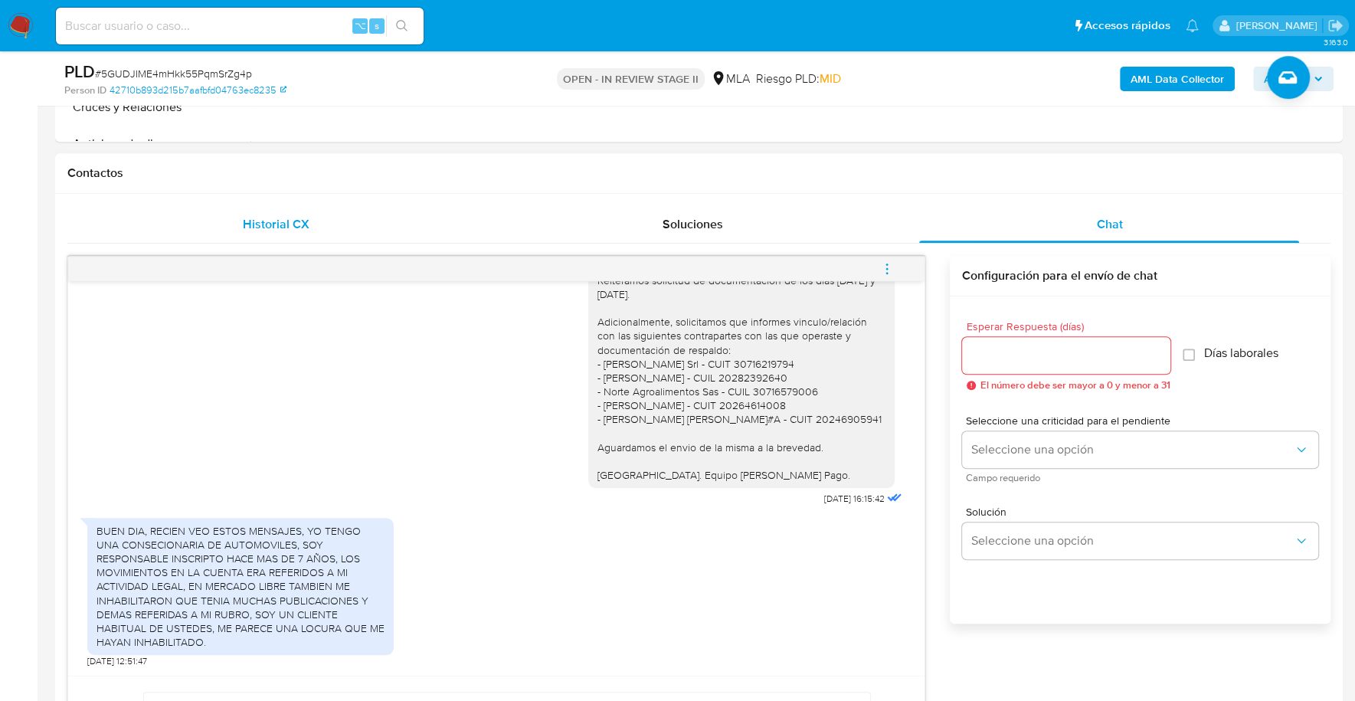
click at [337, 227] on div "Historial CX" at bounding box center [276, 224] width 380 height 37
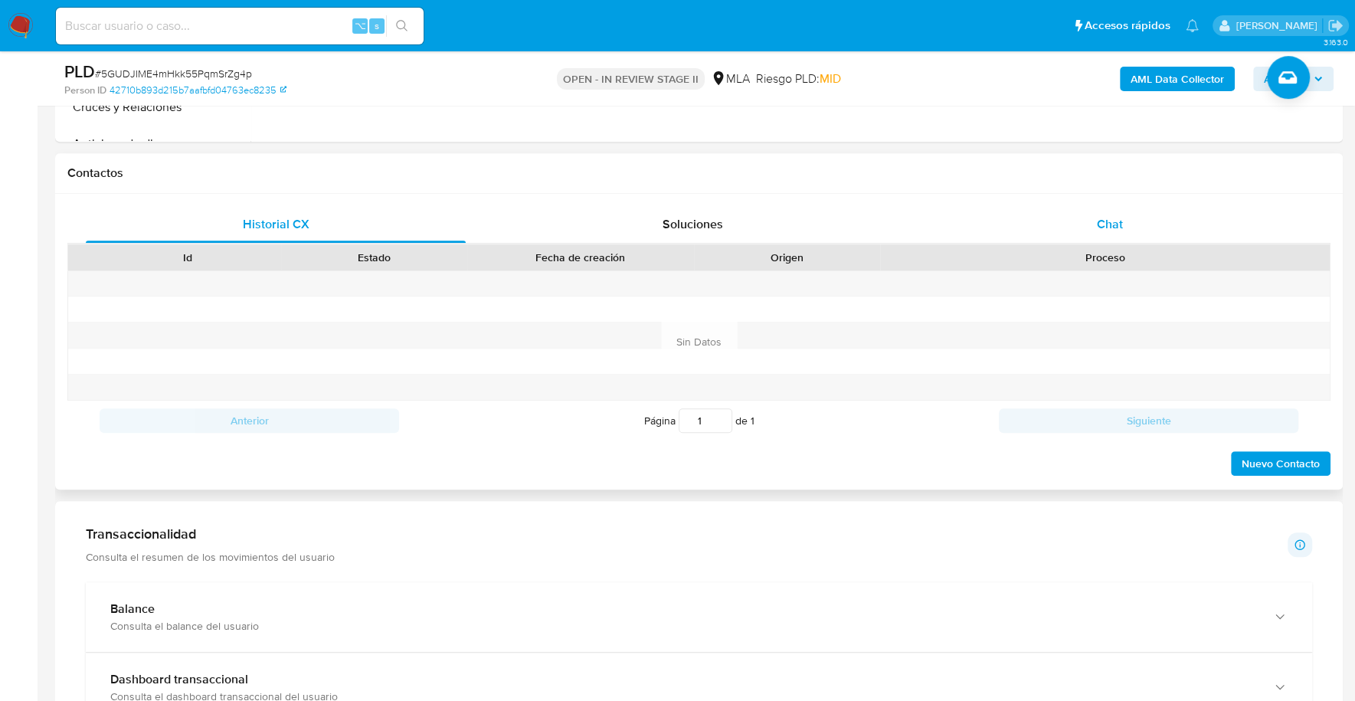
click at [1182, 227] on div "Chat" at bounding box center [1109, 224] width 380 height 37
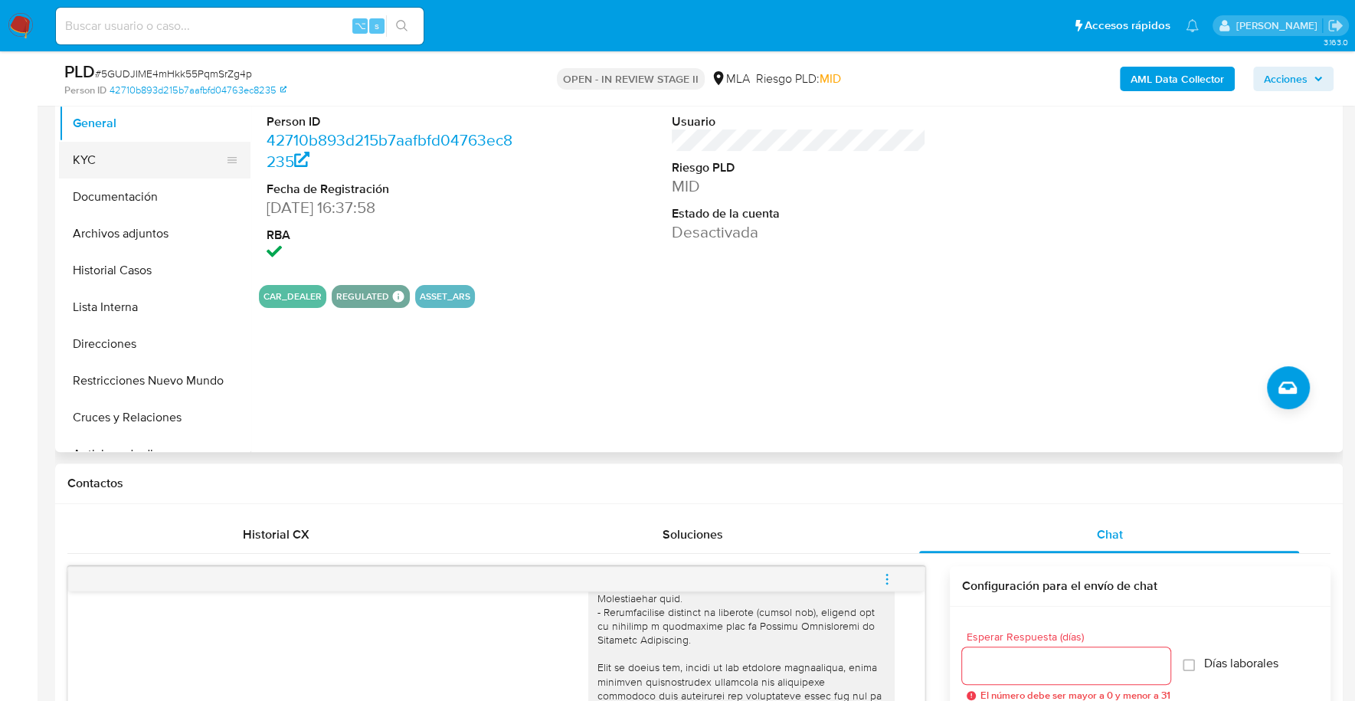
scroll to position [305, 0]
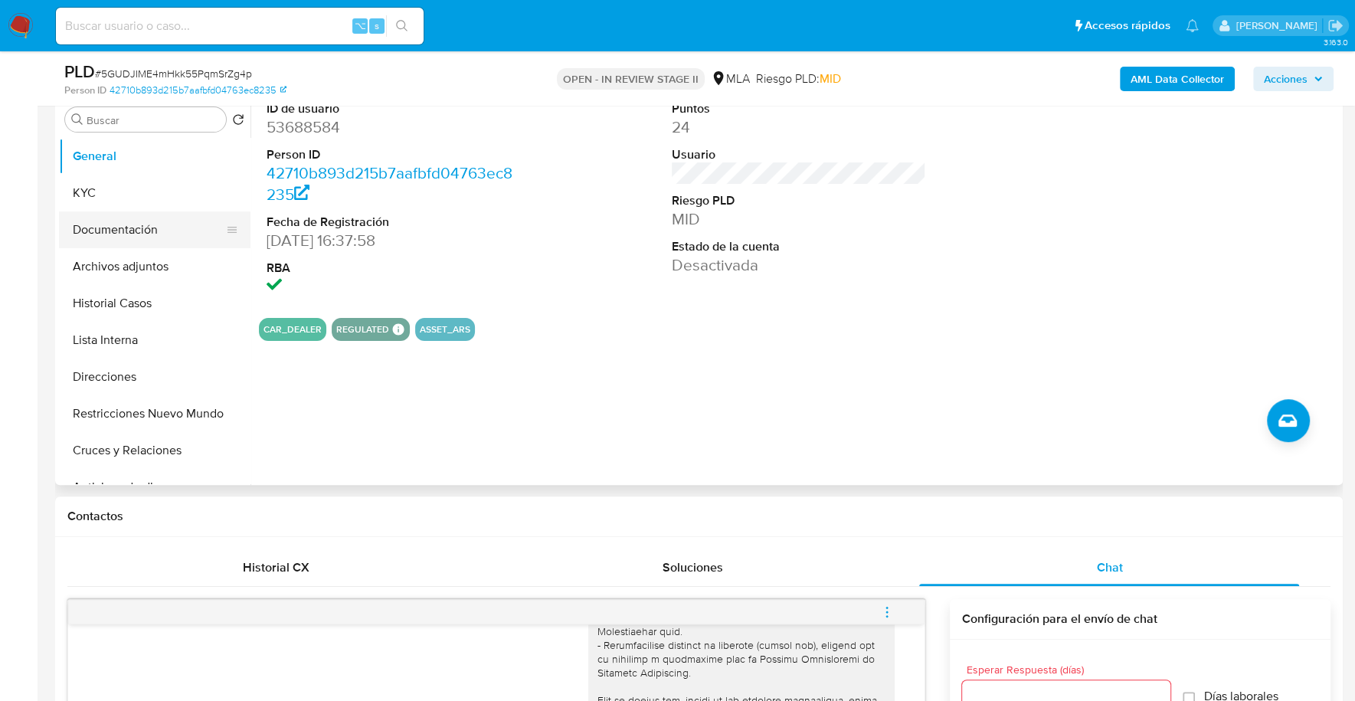
click at [129, 224] on button "Documentación" at bounding box center [148, 229] width 179 height 37
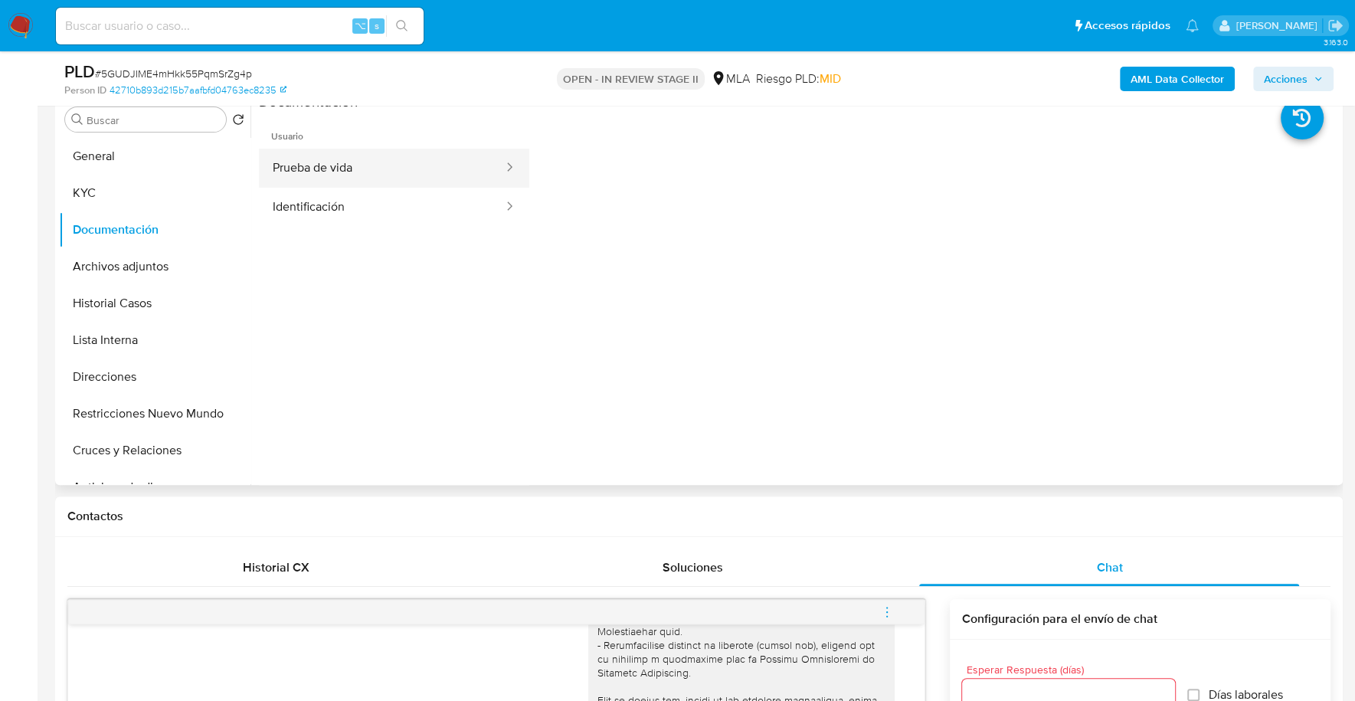
click at [427, 155] on button "Prueba de vida" at bounding box center [382, 168] width 246 height 39
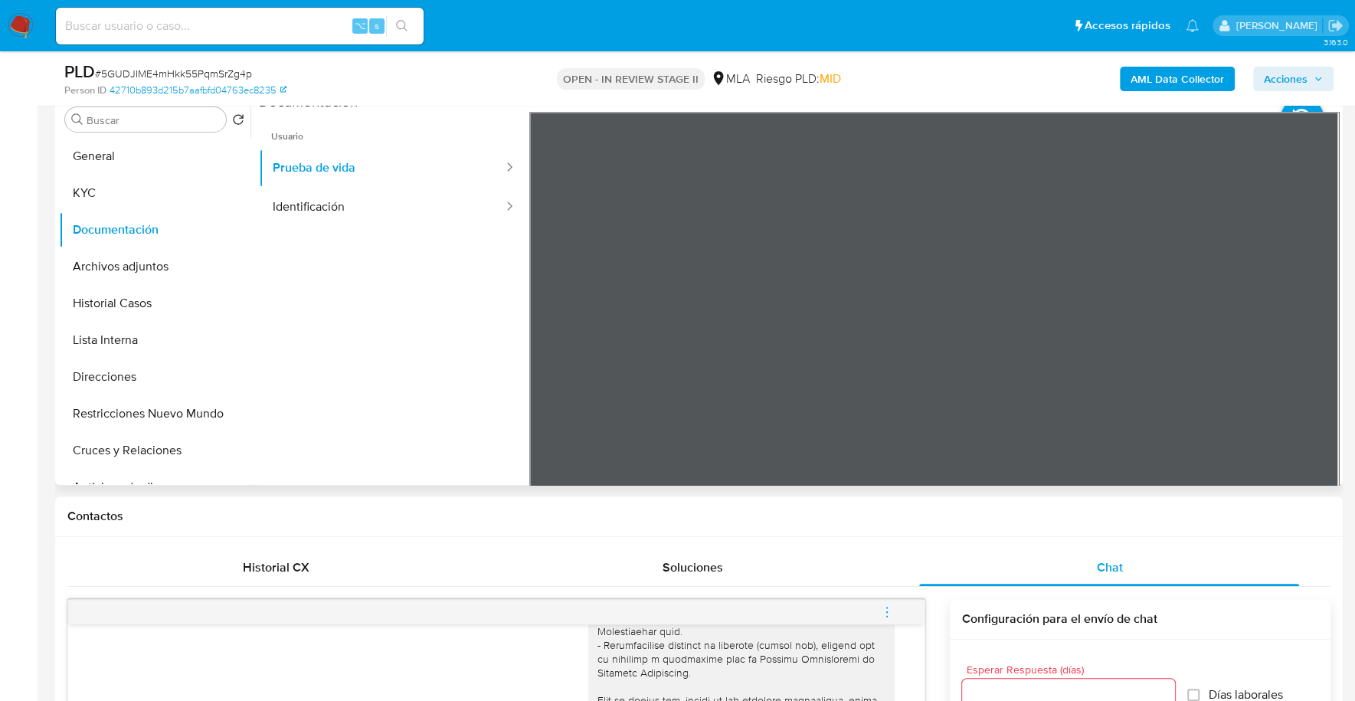
click at [381, 226] on ul "Usuario Prueba de vida Identificación" at bounding box center [394, 332] width 270 height 441
click at [367, 202] on button "Identificación" at bounding box center [382, 207] width 246 height 39
click at [1313, 365] on icon at bounding box center [1319, 360] width 31 height 31
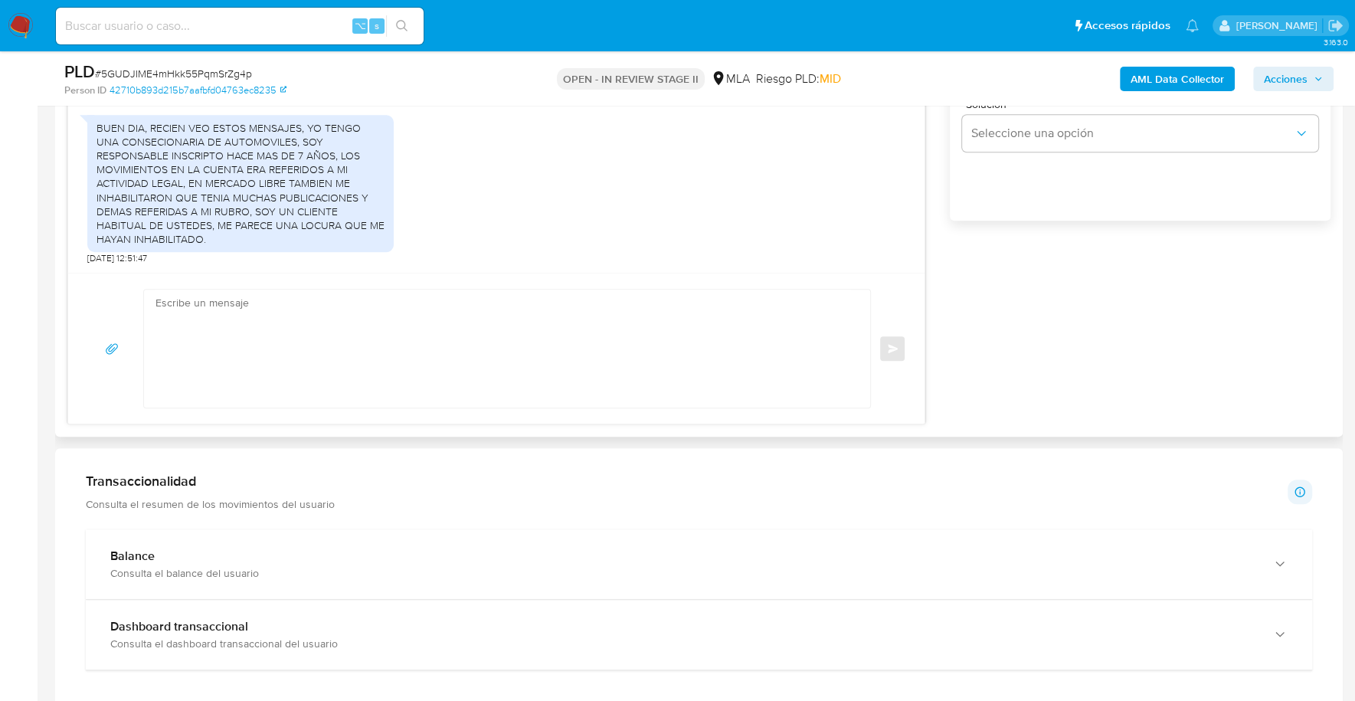
scroll to position [1014, 0]
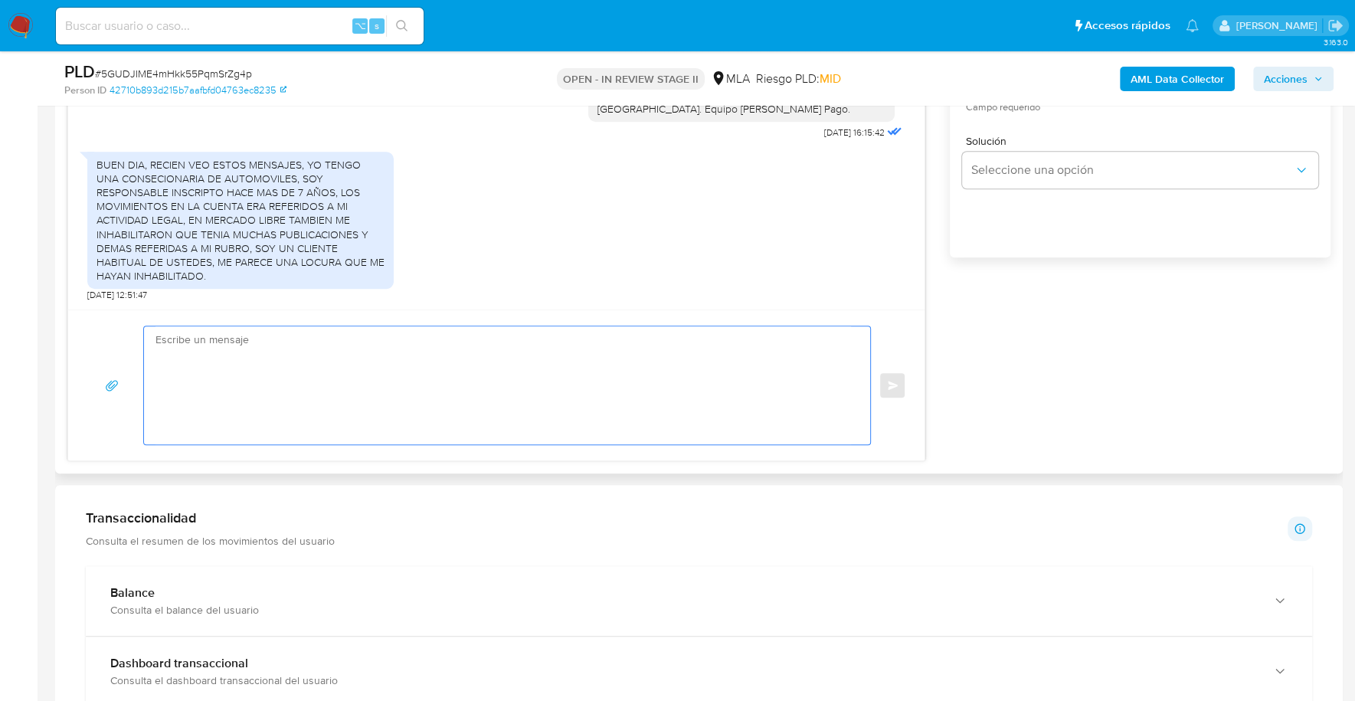
click at [366, 397] on textarea at bounding box center [502, 385] width 695 height 118
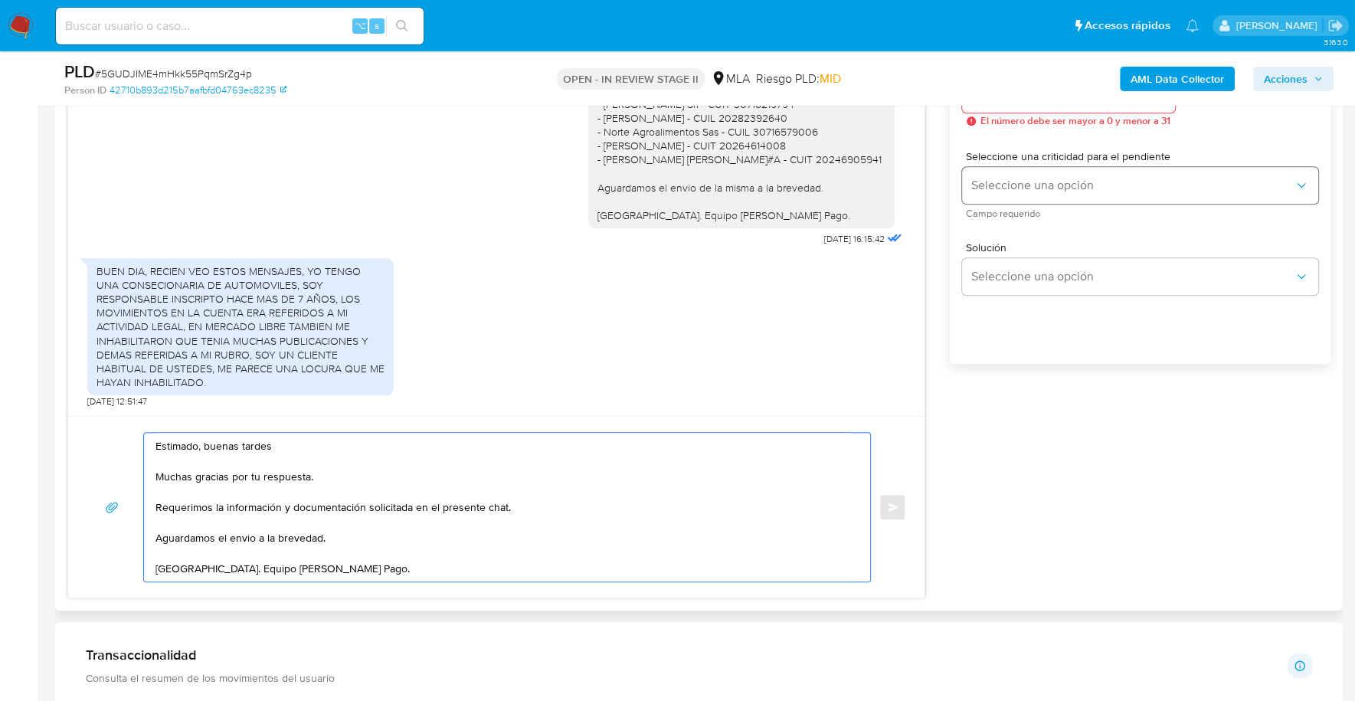
scroll to position [808, 0]
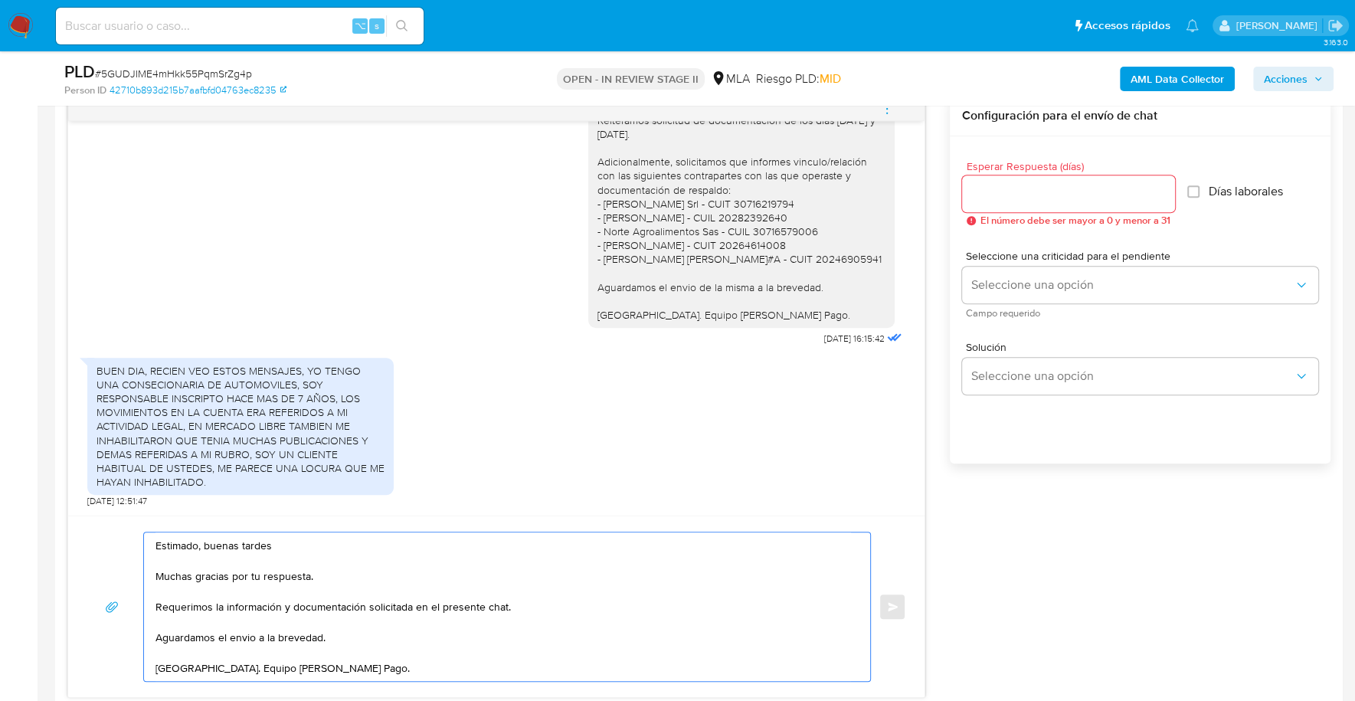
type textarea "Estimado, buenas tardes Muchas gracias por tu respuesta. Requerimos la informac…"
click at [1002, 190] on input "Esperar Respuesta (días)" at bounding box center [1068, 194] width 213 height 20
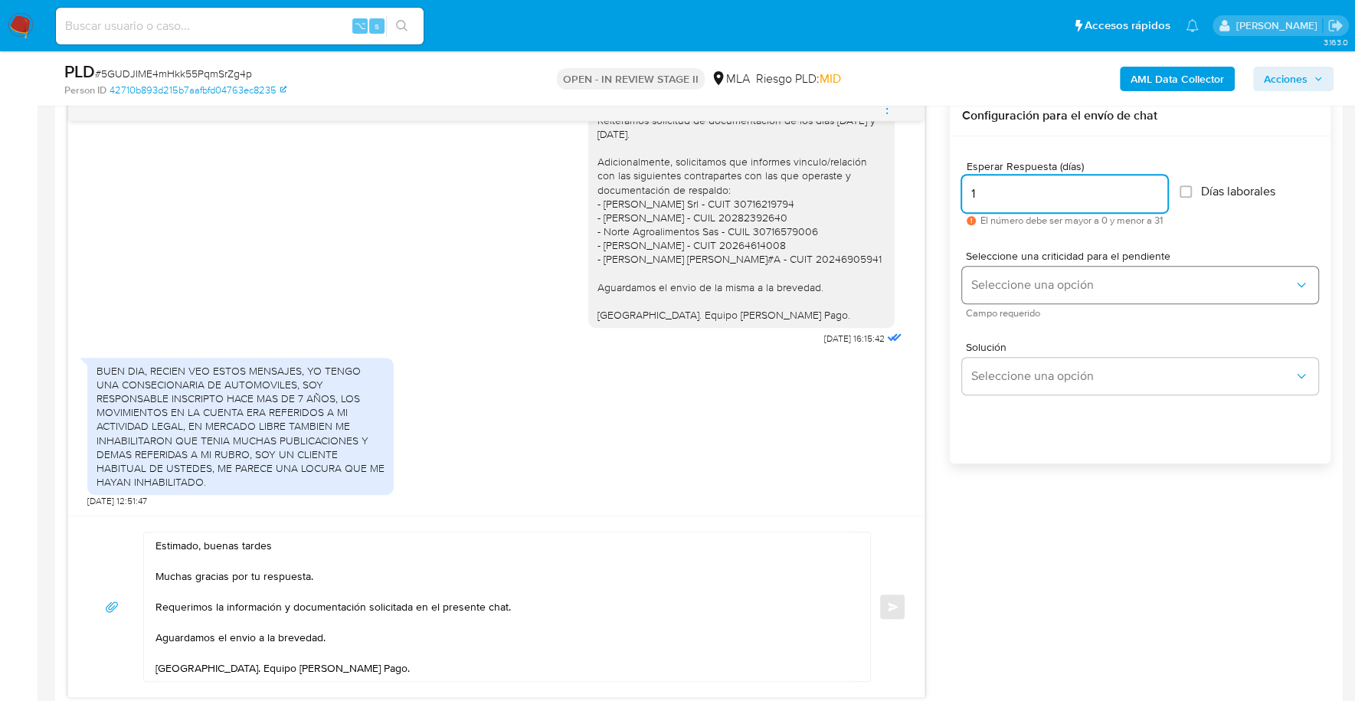
type input "1"
click at [1028, 286] on span "Seleccione una opción" at bounding box center [1132, 284] width 322 height 15
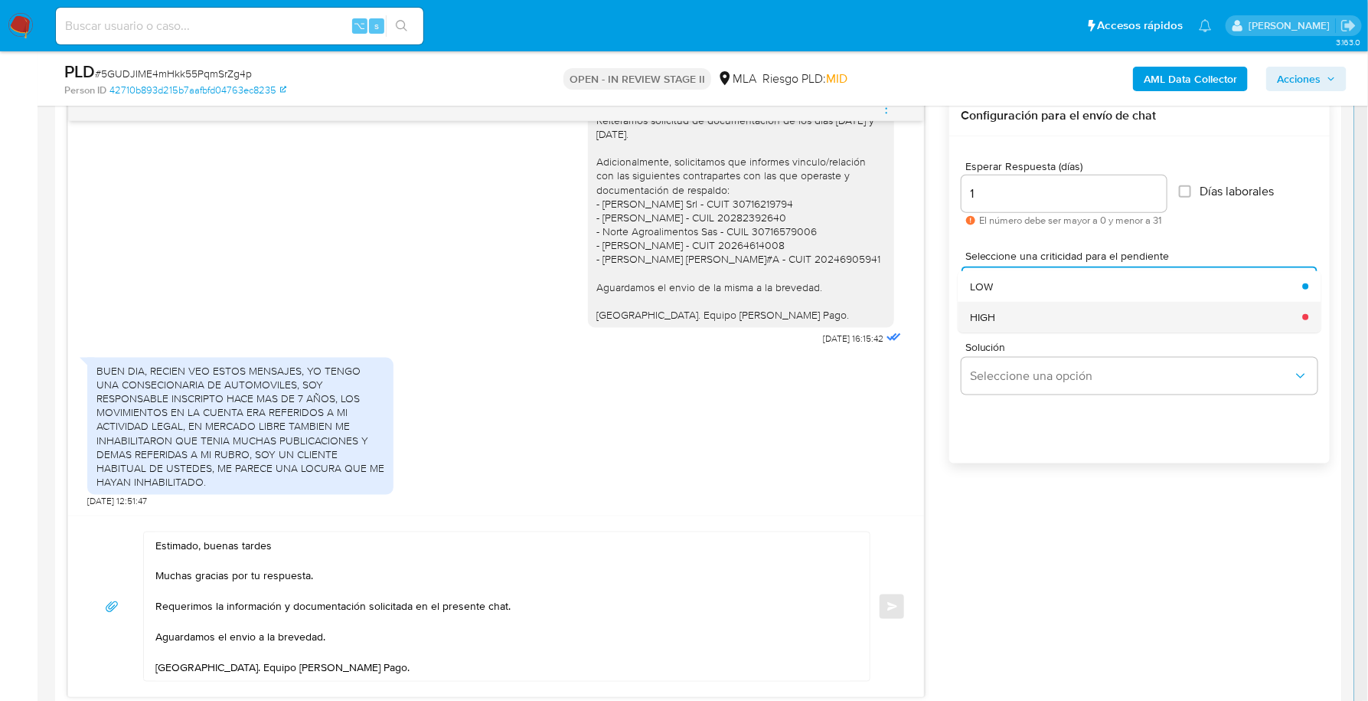
click at [1009, 321] on div "HIGH" at bounding box center [1131, 317] width 323 height 31
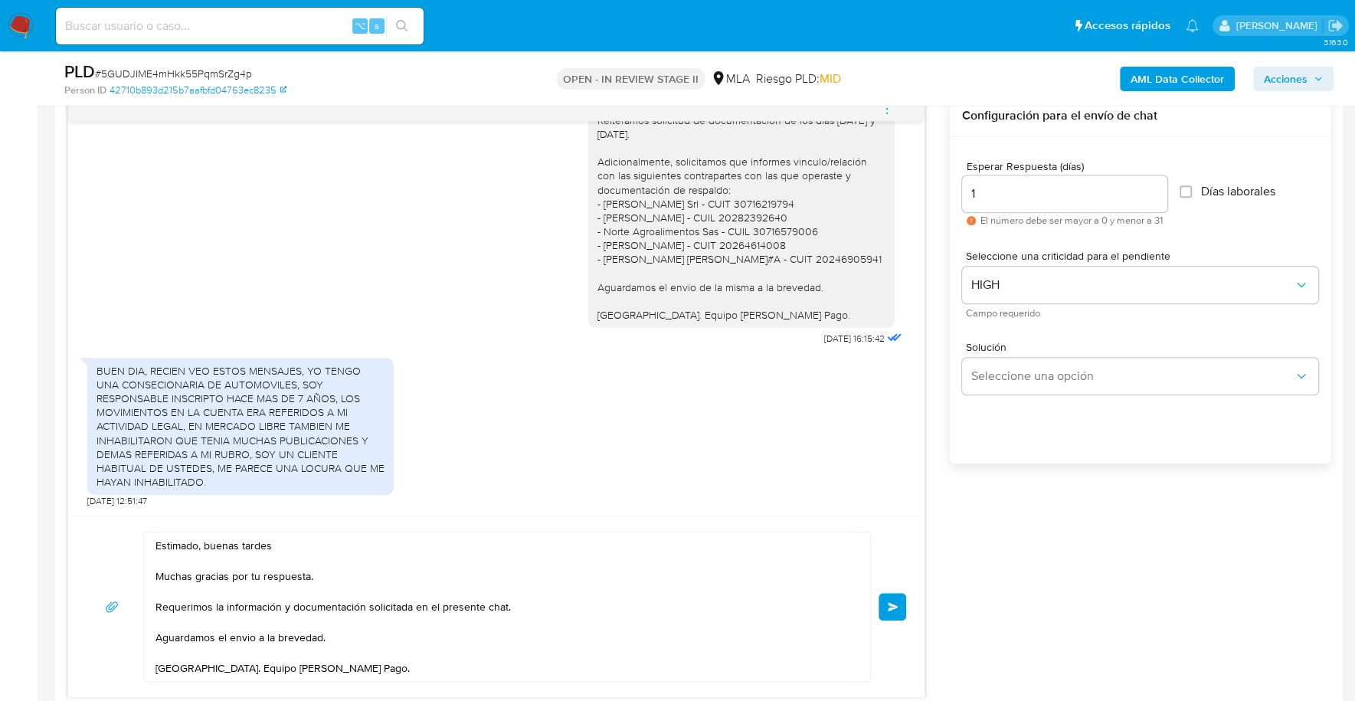
click at [895, 606] on span "Enviar" at bounding box center [893, 606] width 11 height 9
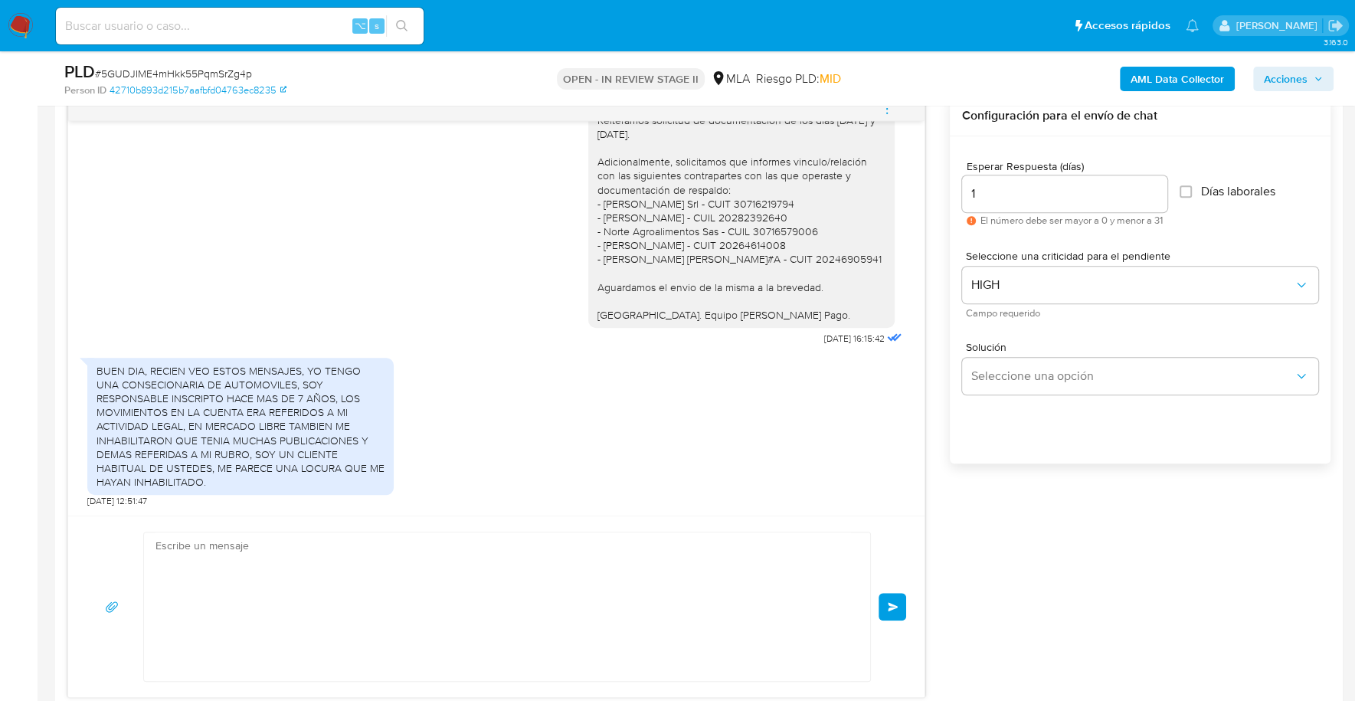
scroll to position [1421, 0]
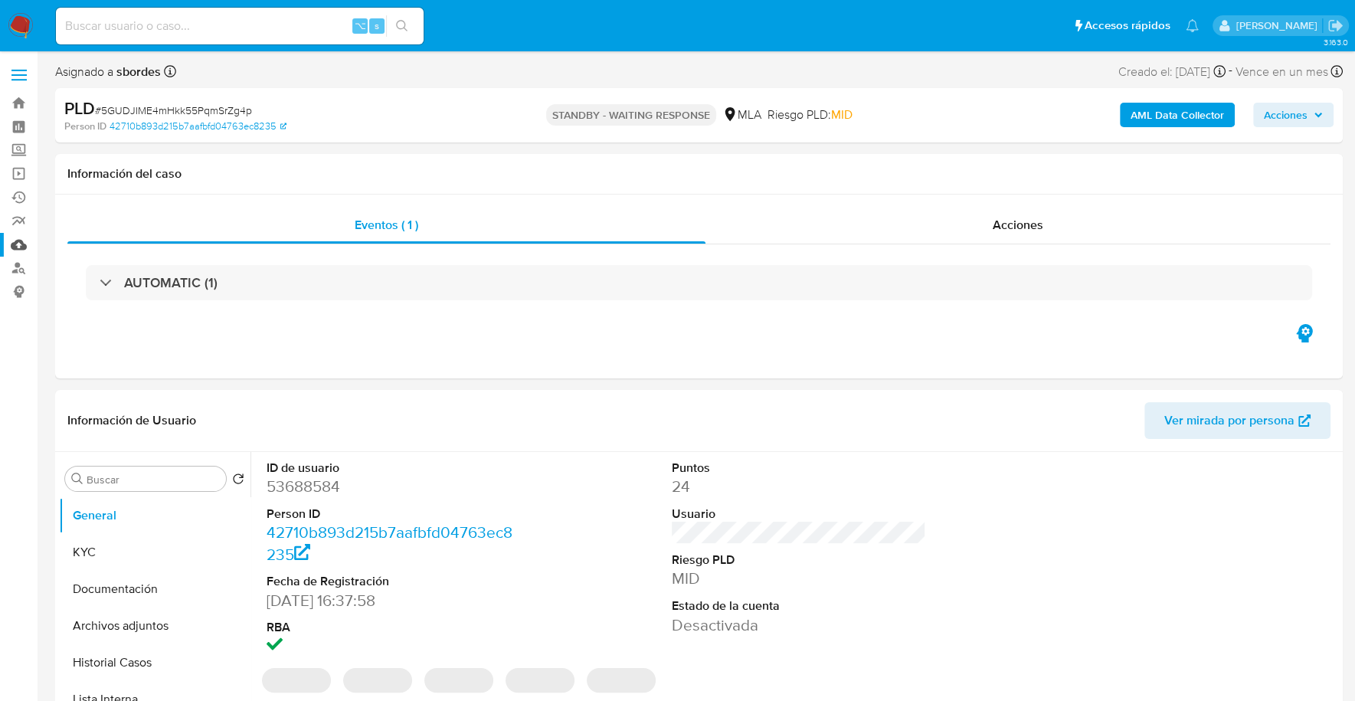
select select "10"
click at [235, 29] on input at bounding box center [240, 26] width 368 height 20
paste input "26690369"
type input "26690369"
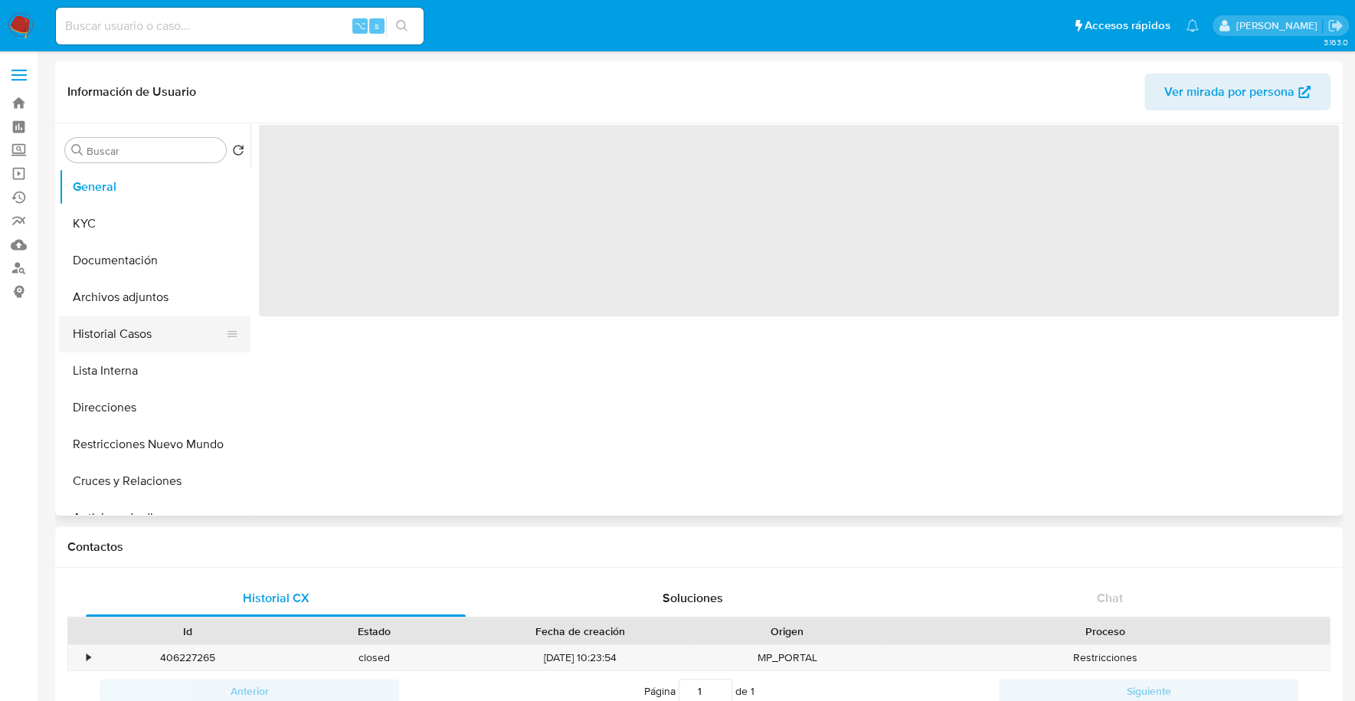
click at [150, 336] on button "Historial Casos" at bounding box center [148, 334] width 179 height 37
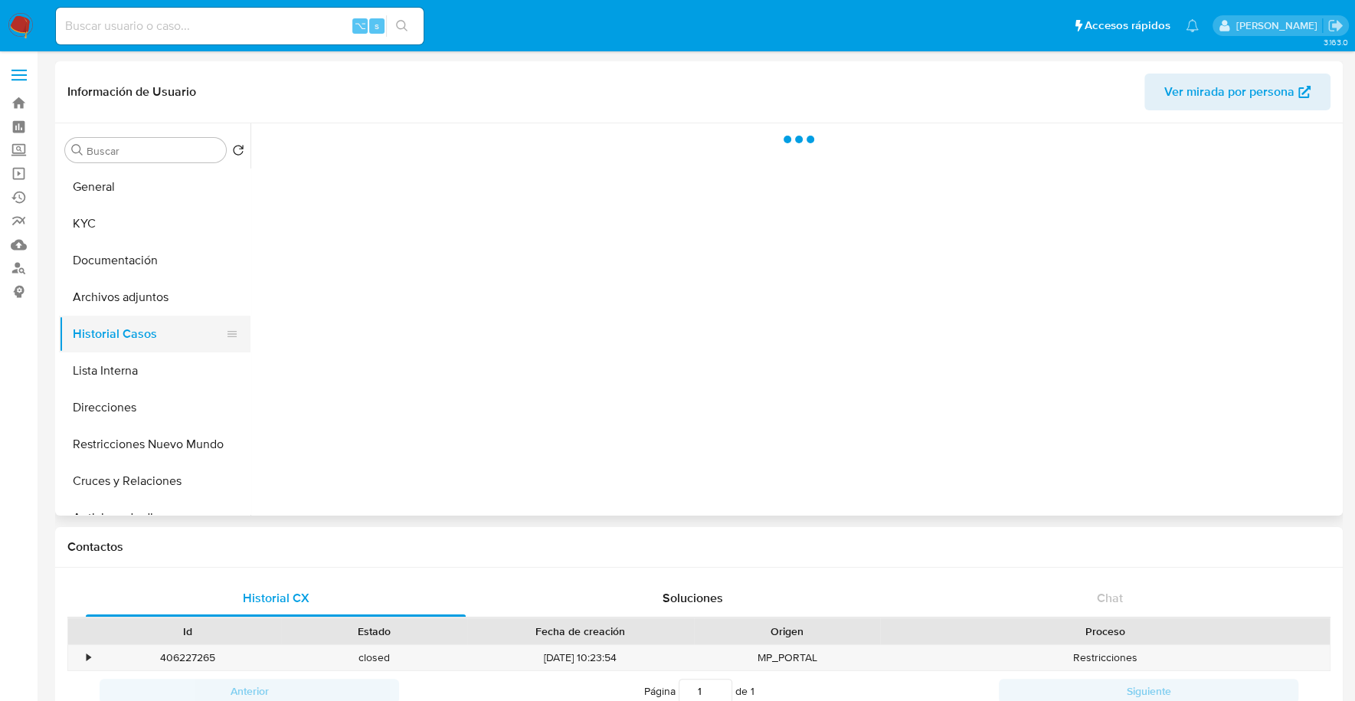
select select "10"
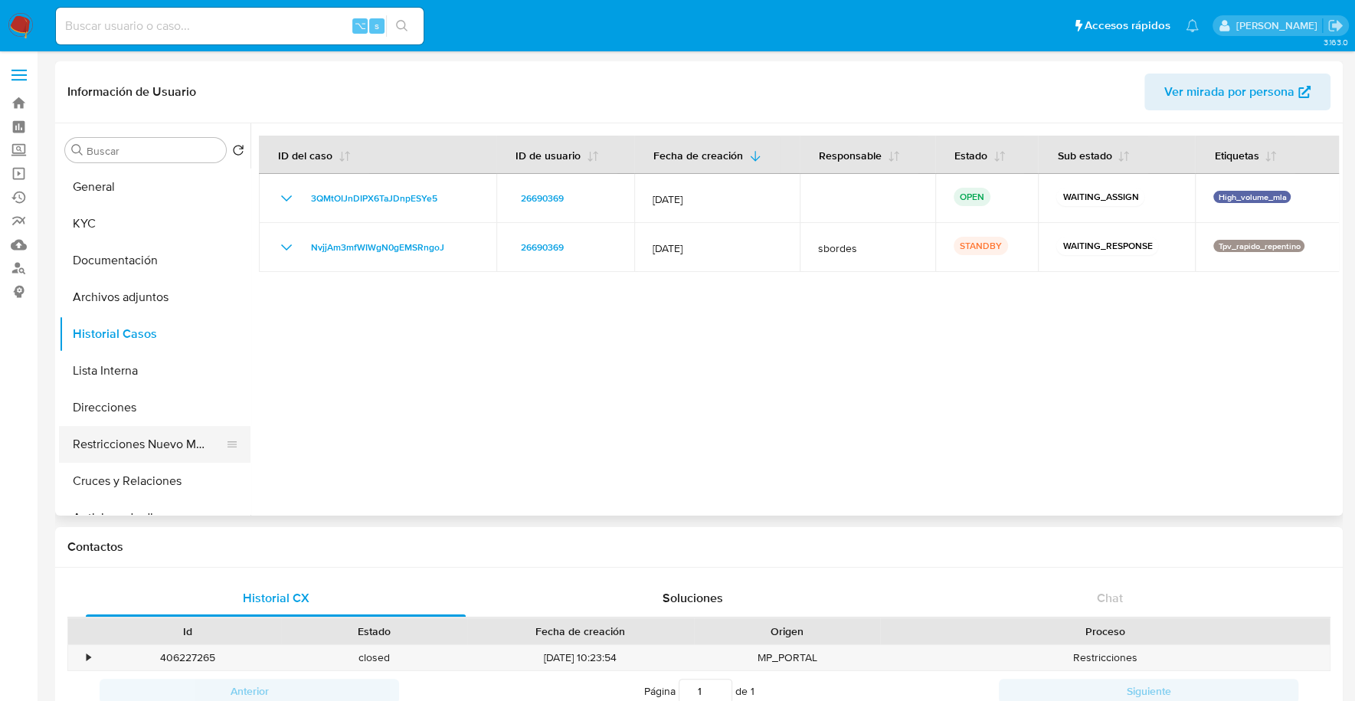
click at [165, 453] on button "Restricciones Nuevo Mundo" at bounding box center [148, 444] width 179 height 37
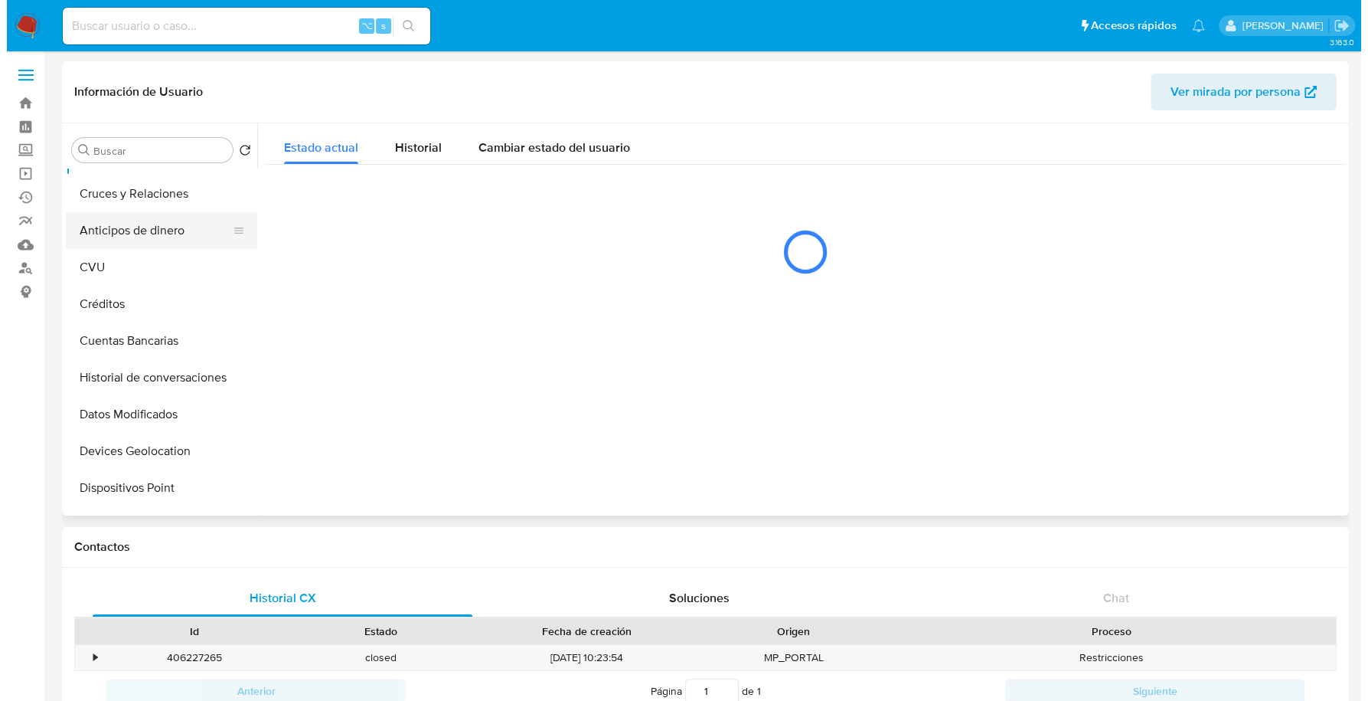
scroll to position [301, 0]
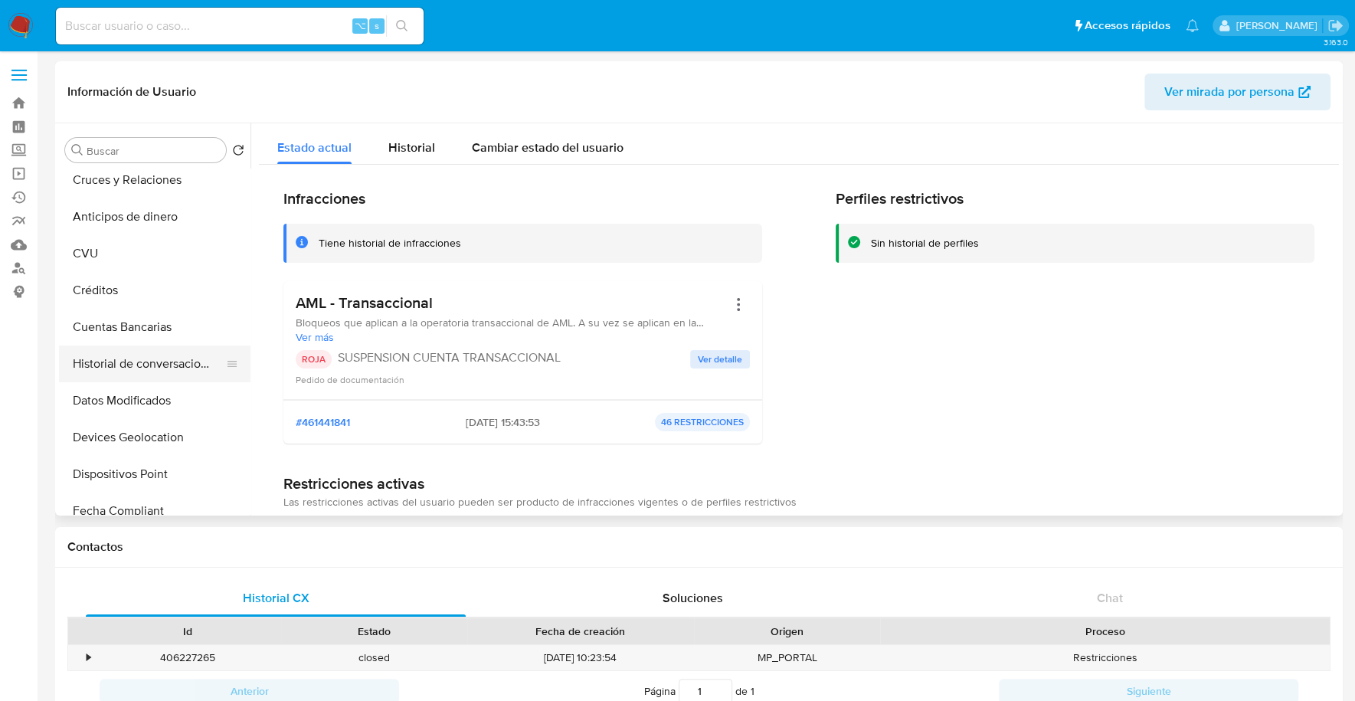
click at [139, 364] on button "Historial de conversaciones" at bounding box center [148, 363] width 179 height 37
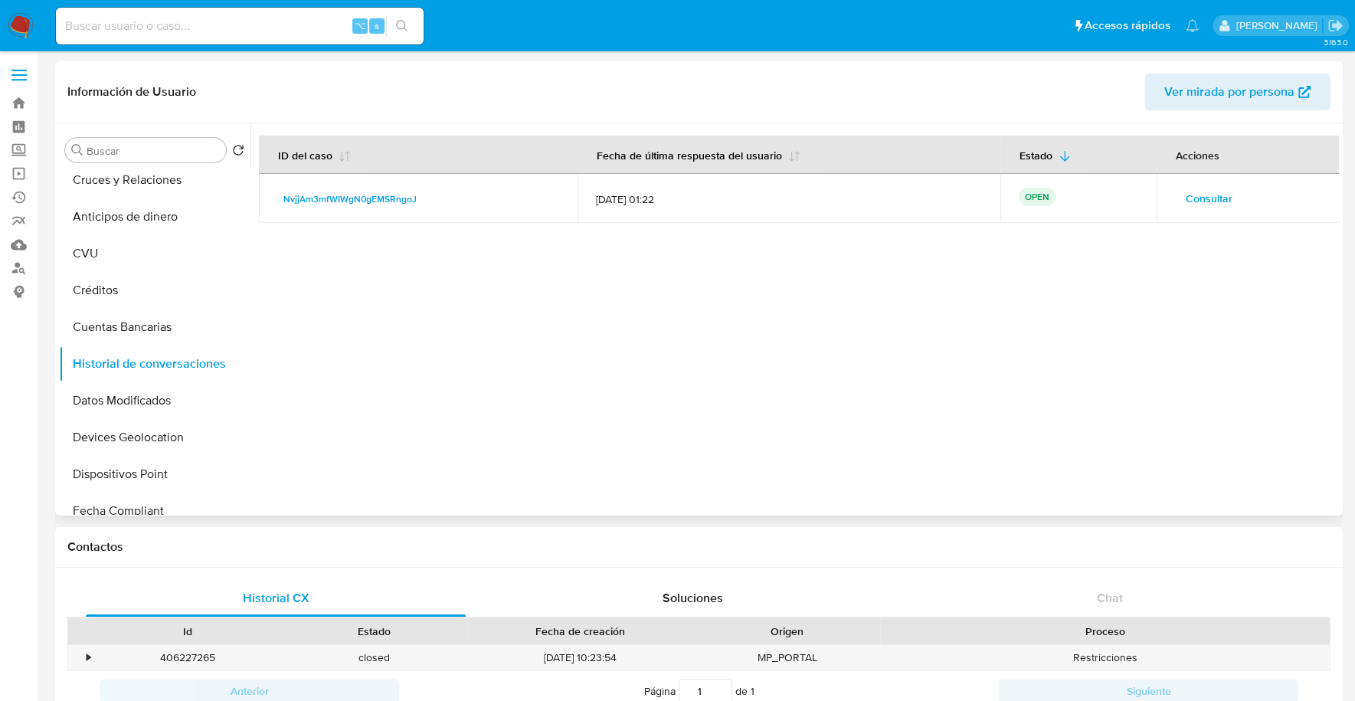
click at [1212, 192] on span "Consultar" at bounding box center [1208, 198] width 47 height 21
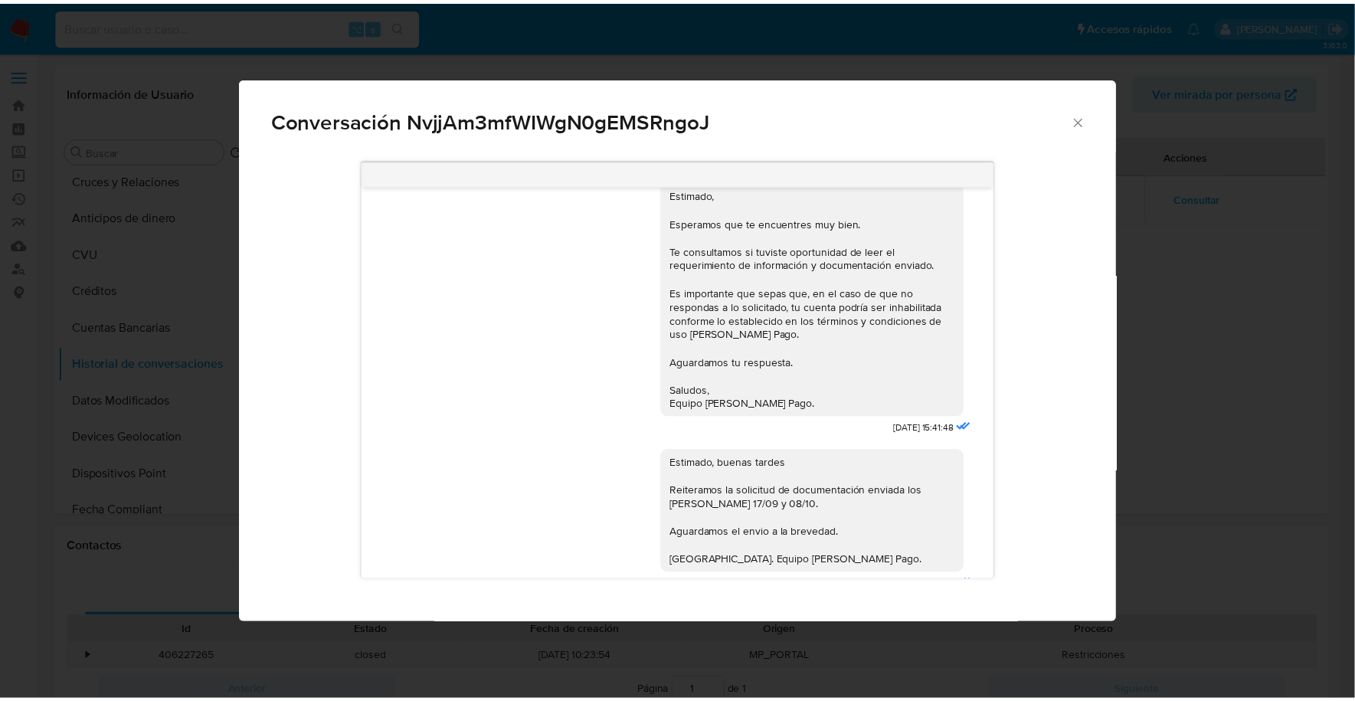
scroll to position [1000, 0]
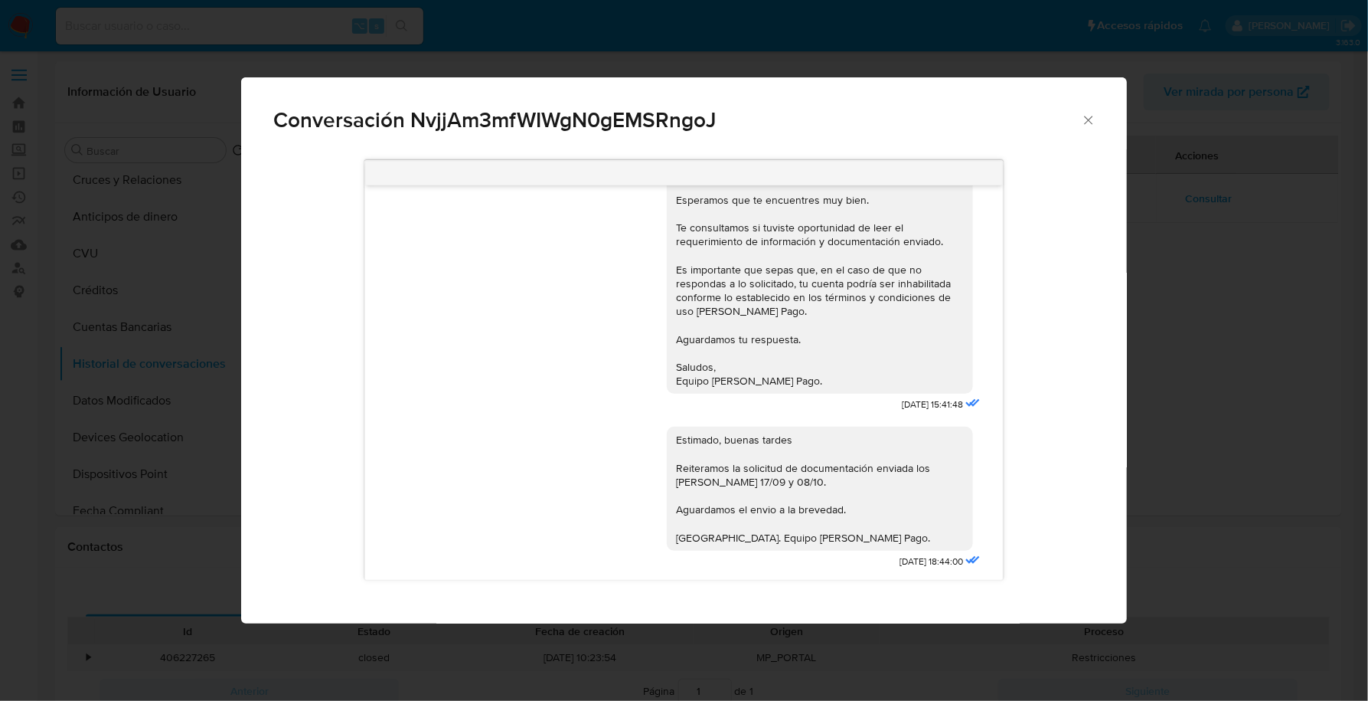
click at [1086, 122] on icon "Cerrar" at bounding box center [1088, 120] width 15 height 15
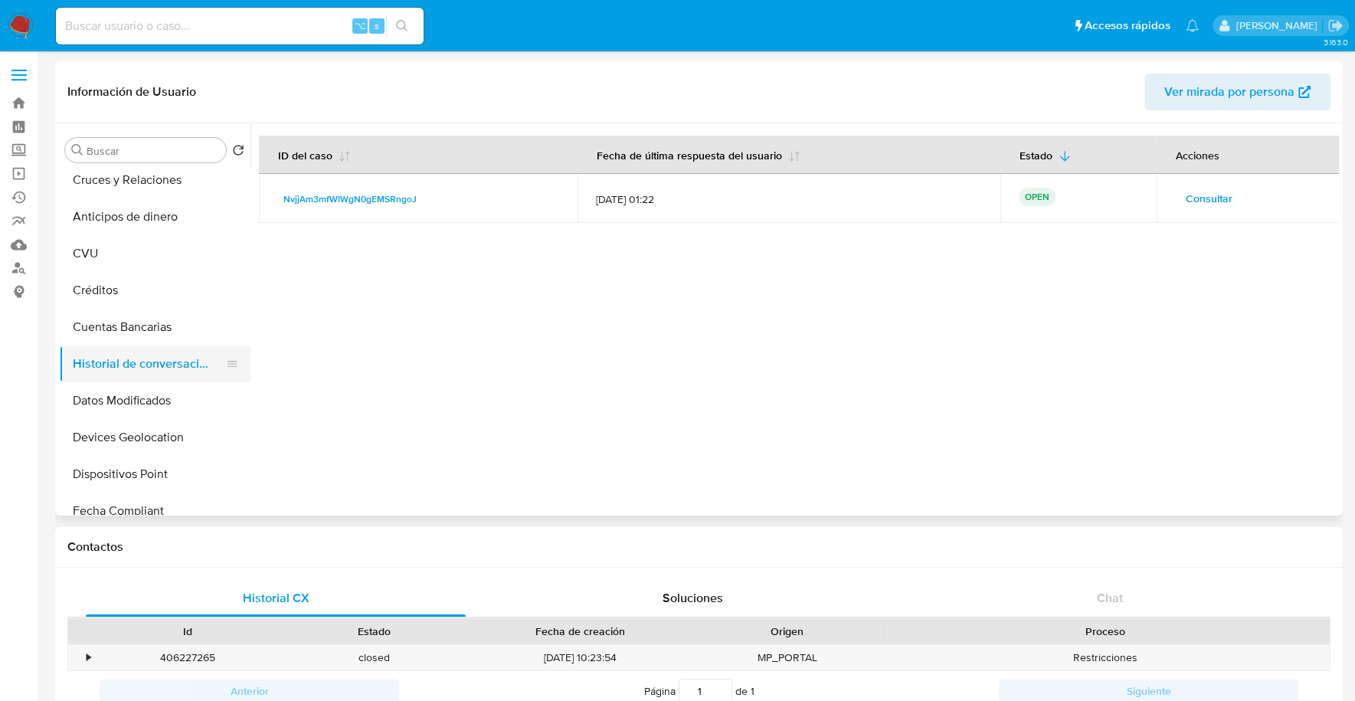
scroll to position [0, 0]
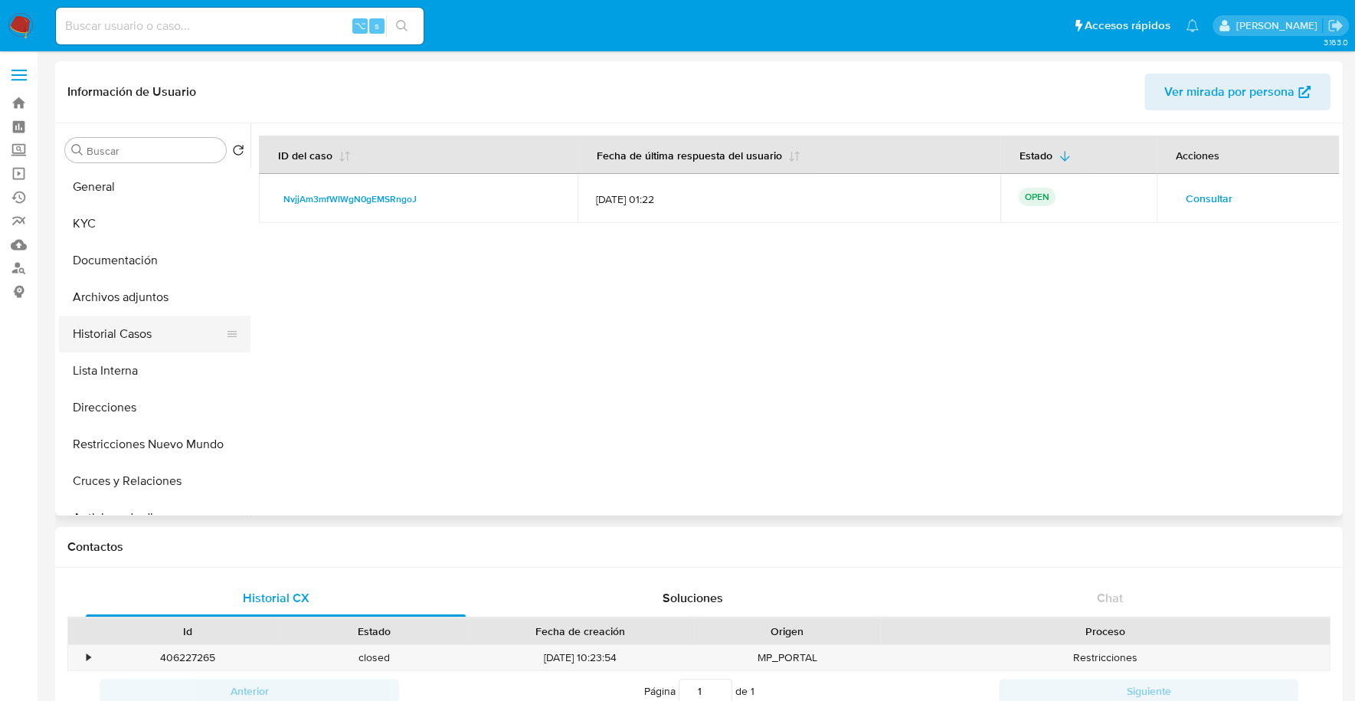
click at [146, 329] on button "Historial Casos" at bounding box center [148, 334] width 179 height 37
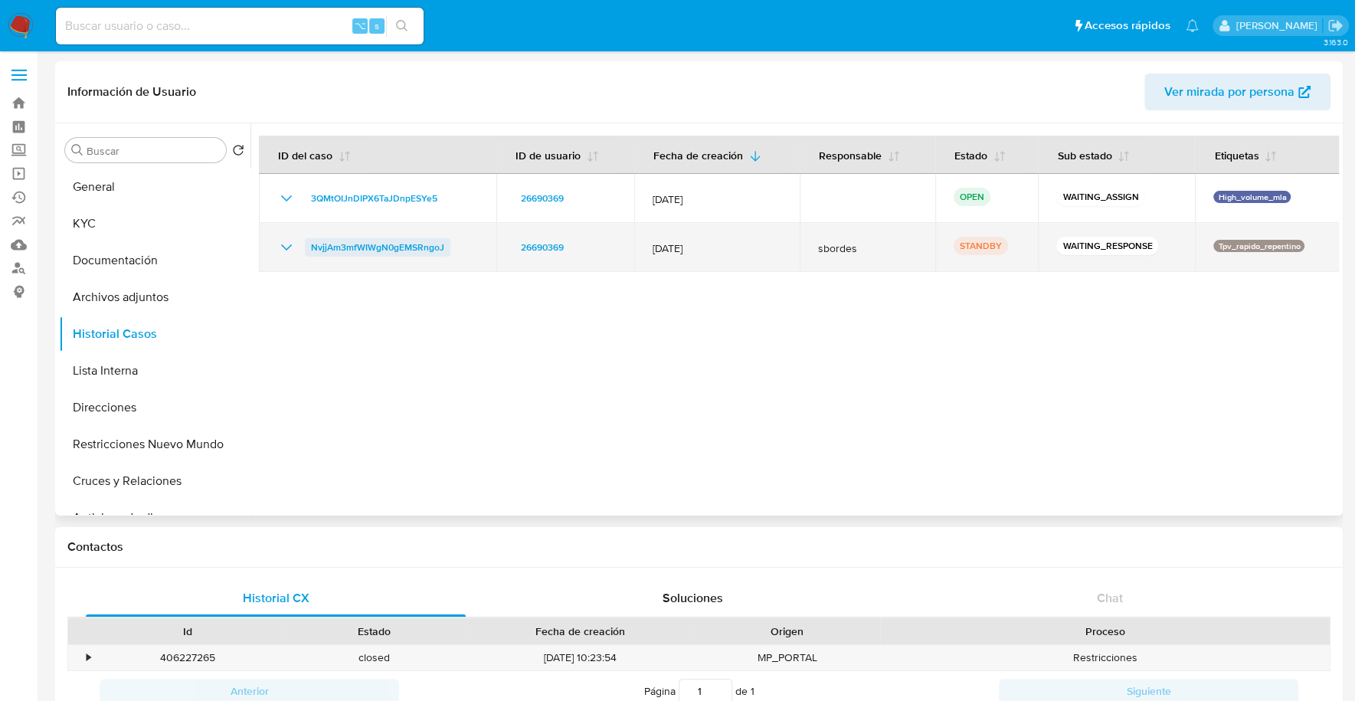
click at [356, 240] on span "NvjjAm3mfWIWgN0gEMSRngoJ" at bounding box center [377, 247] width 133 height 18
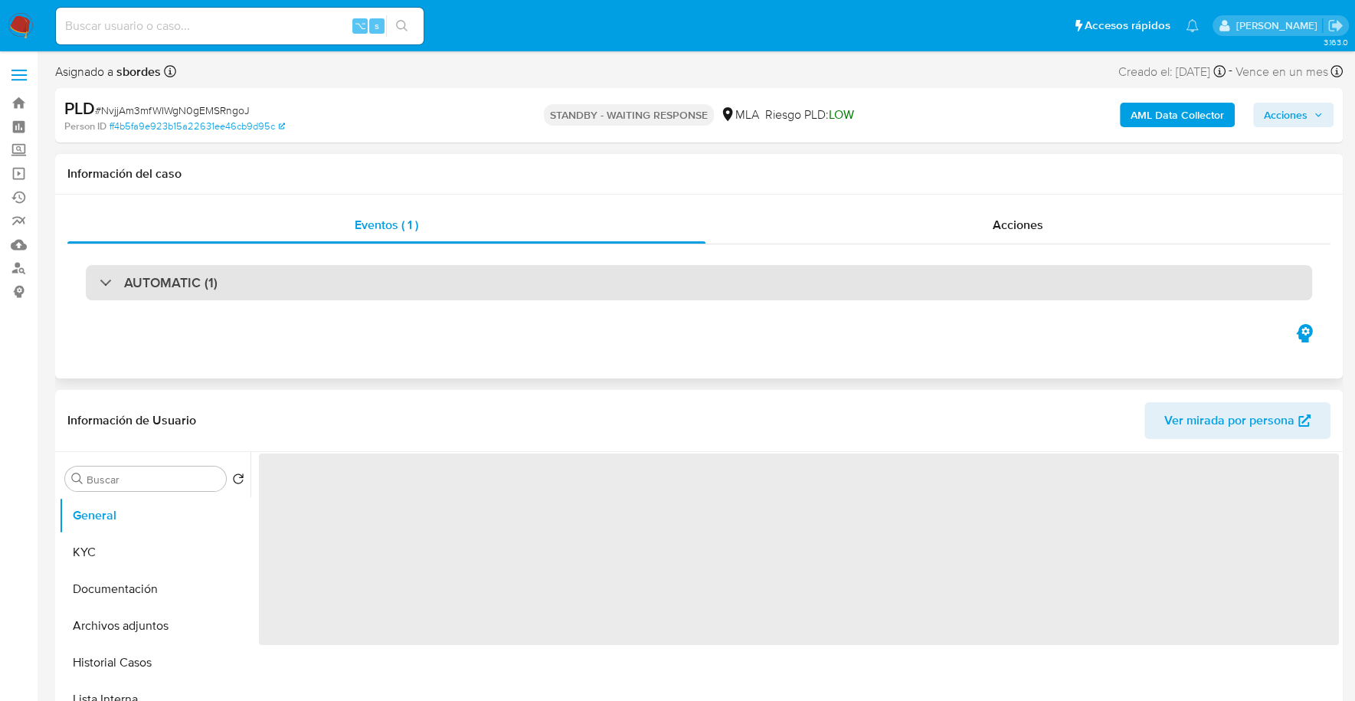
select select "10"
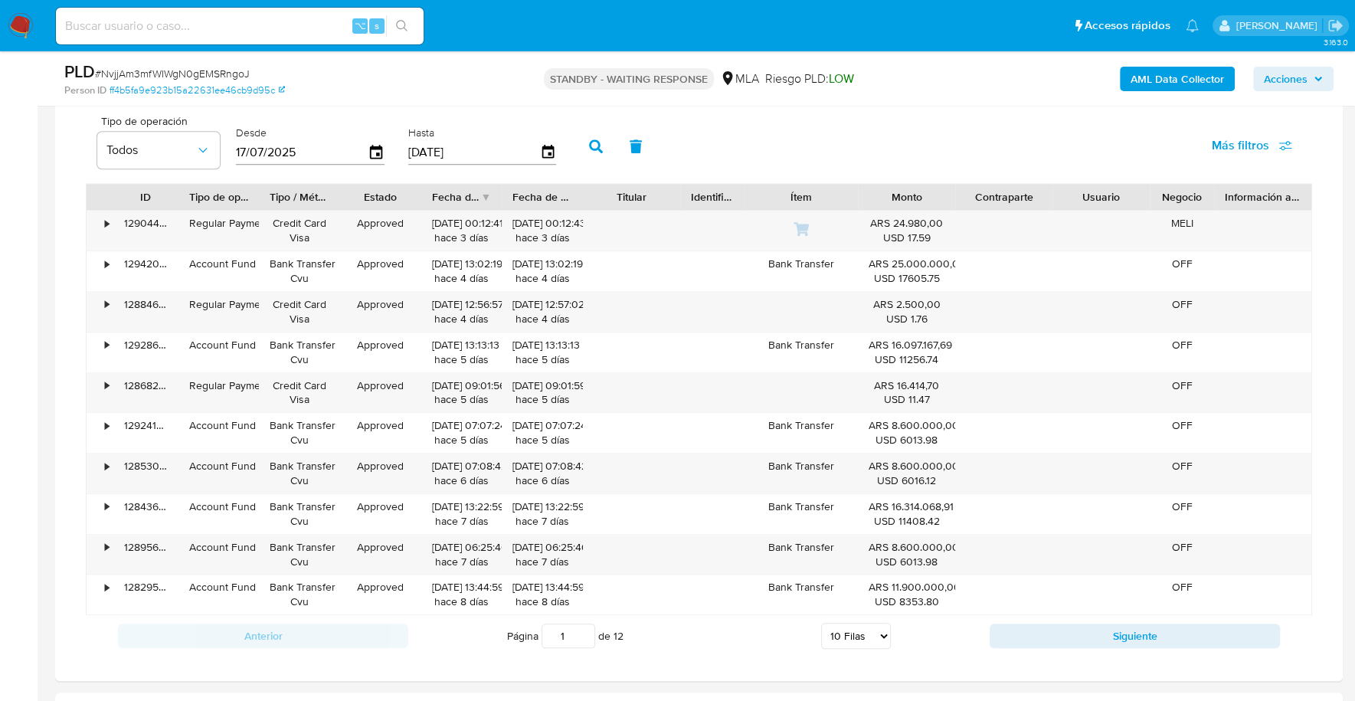
scroll to position [1084, 0]
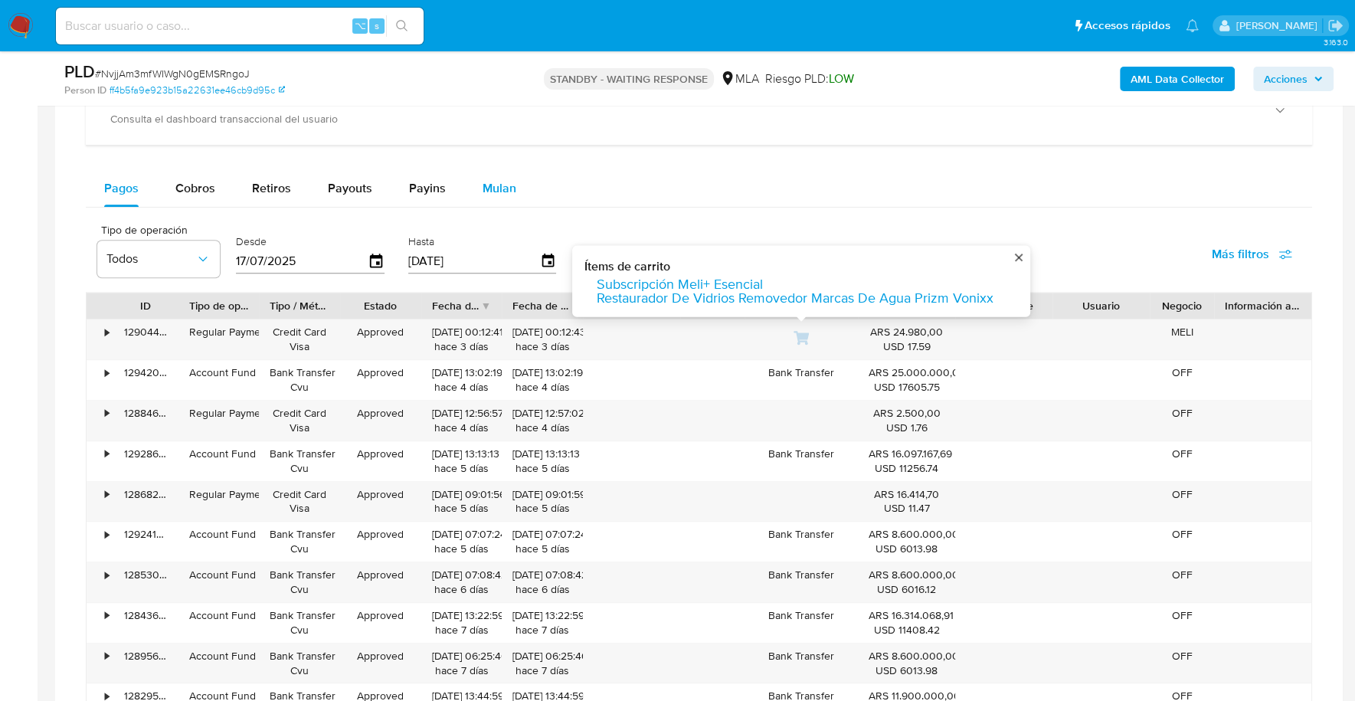
click at [497, 191] on span "Mulan" at bounding box center [499, 188] width 34 height 18
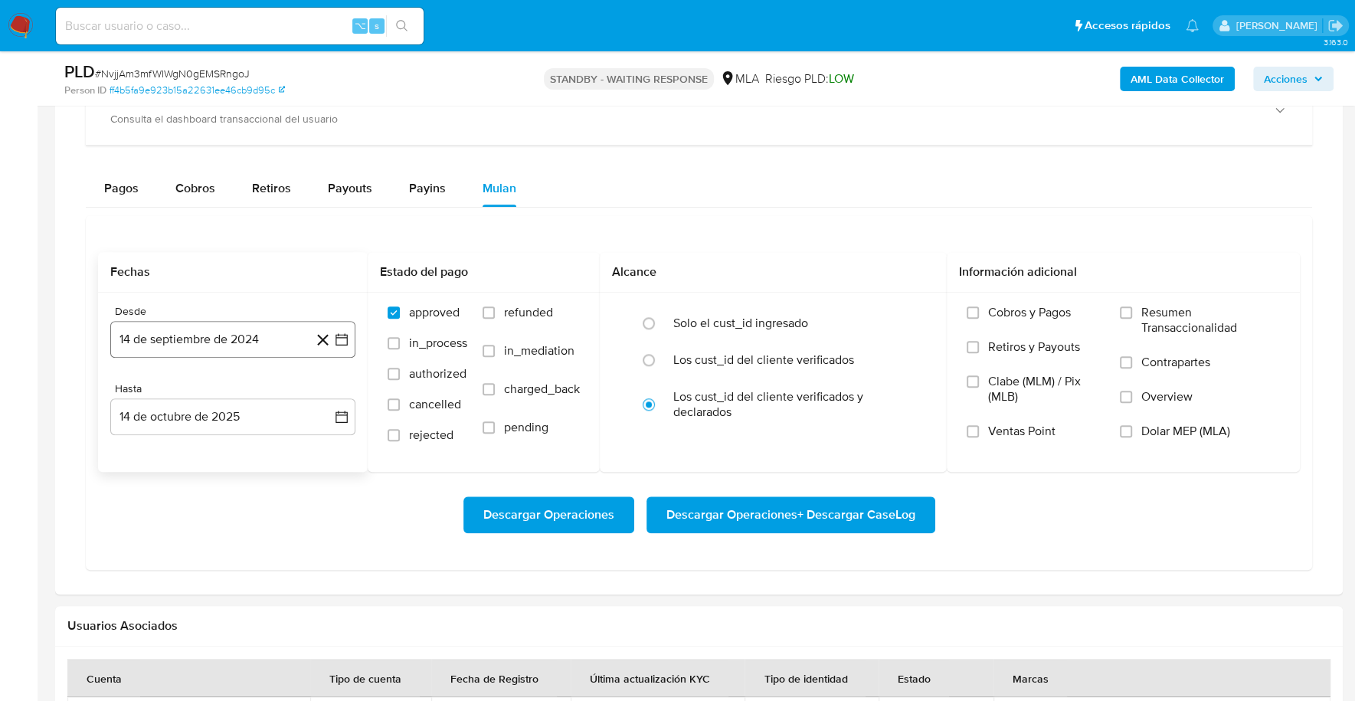
click at [185, 335] on button "14 de septiembre de 2024" at bounding box center [232, 339] width 245 height 37
click at [224, 394] on span "septiembre 2024" at bounding box center [224, 394] width 93 height 15
click at [322, 392] on icon "Año siguiente" at bounding box center [325, 394] width 18 height 18
click at [231, 500] on button "may" at bounding box center [231, 493] width 43 height 25
click at [234, 453] on button "1" at bounding box center [233, 451] width 25 height 25
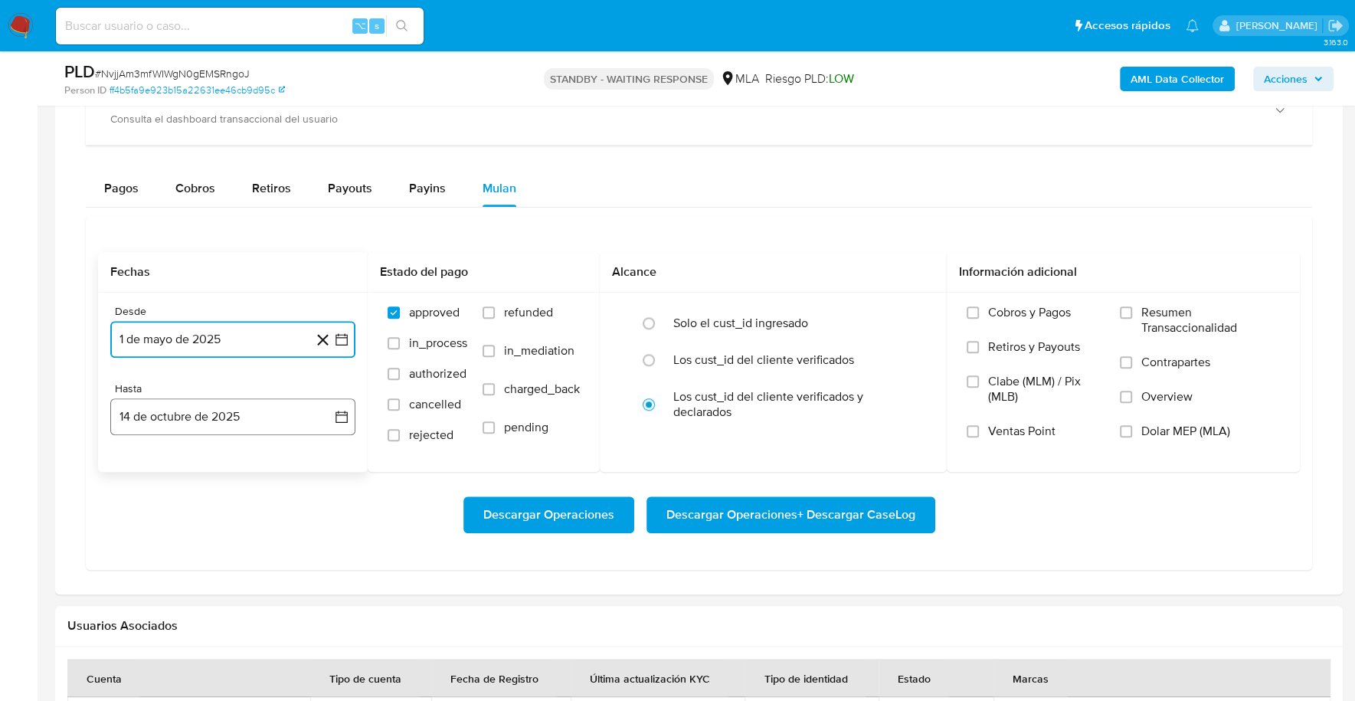
click at [197, 413] on button "14 de octubre de 2025" at bounding box center [232, 416] width 245 height 37
click at [129, 476] on icon "Mes anterior" at bounding box center [138, 472] width 18 height 18
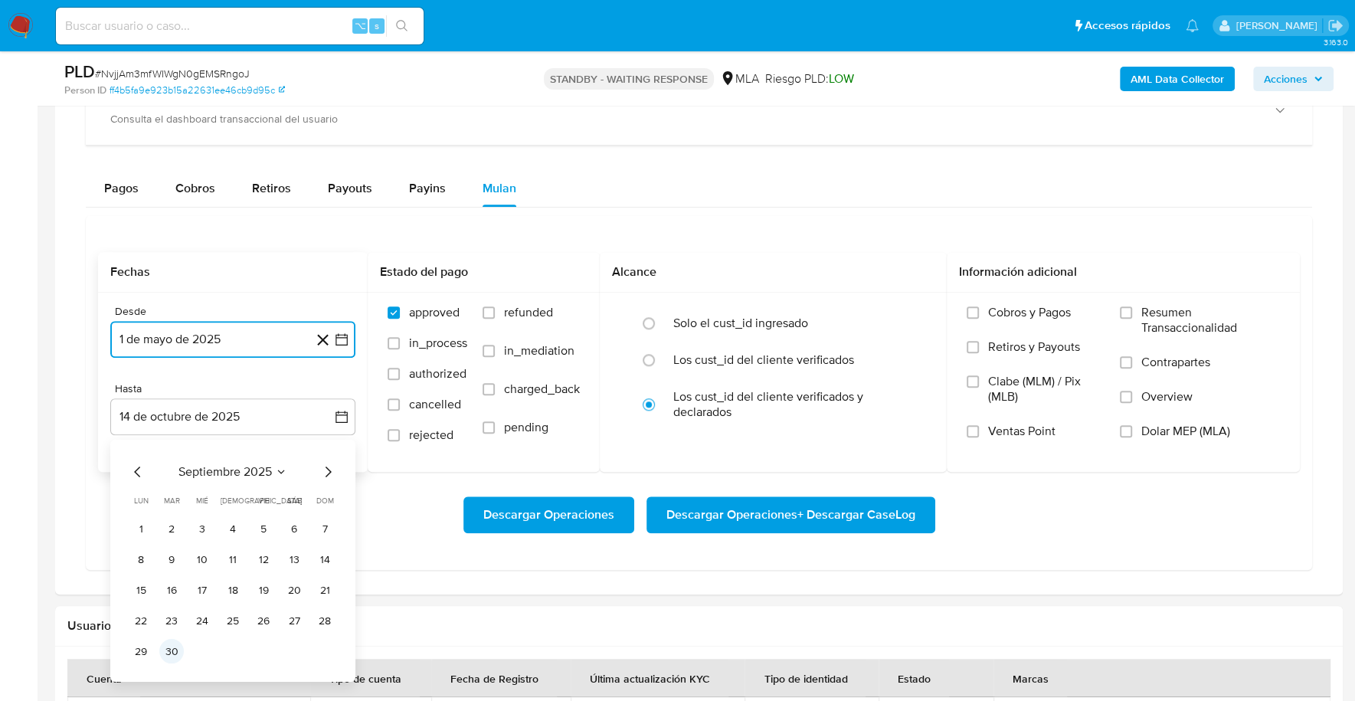
click at [174, 646] on button "30" at bounding box center [171, 651] width 25 height 25
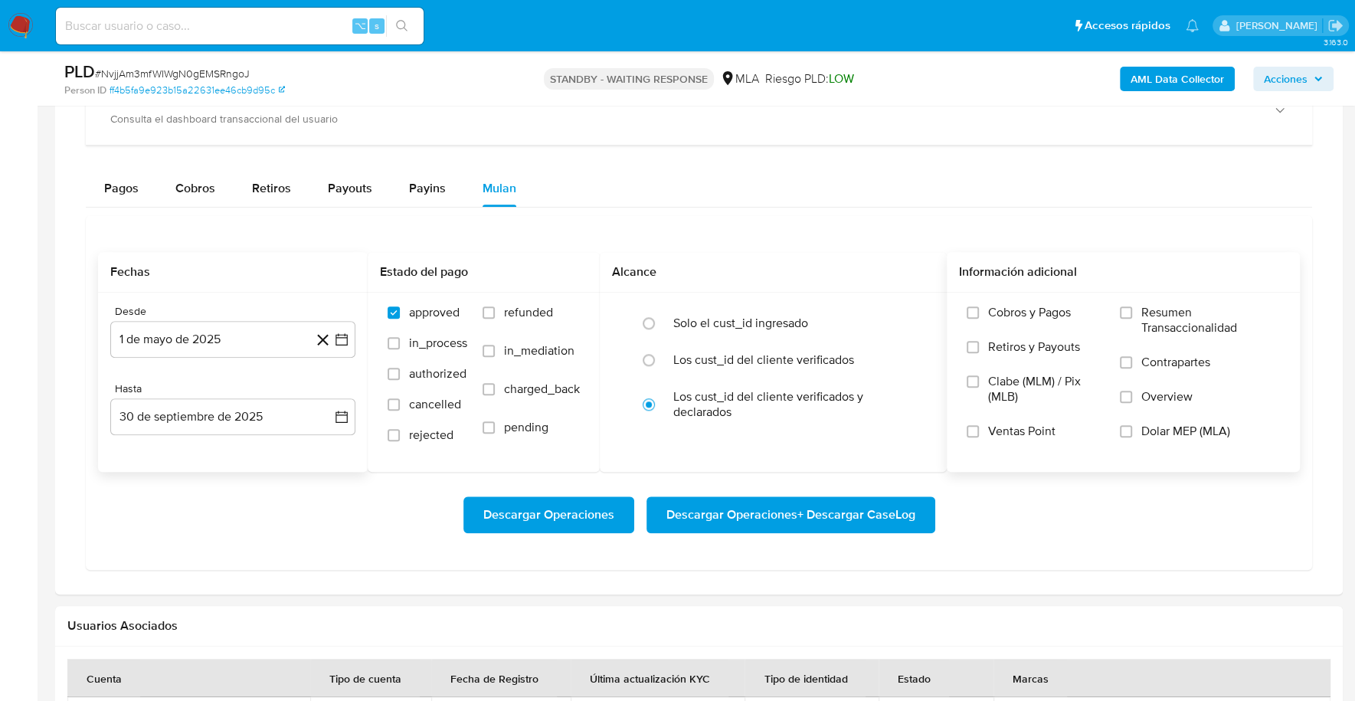
click at [1166, 423] on span "Dolar MEP (MLA)" at bounding box center [1185, 430] width 89 height 15
click at [1132, 425] on input "Dolar MEP (MLA)" at bounding box center [1126, 431] width 12 height 12
click at [760, 507] on span "Descargar Operaciones + Descargar CaseLog" at bounding box center [790, 515] width 249 height 34
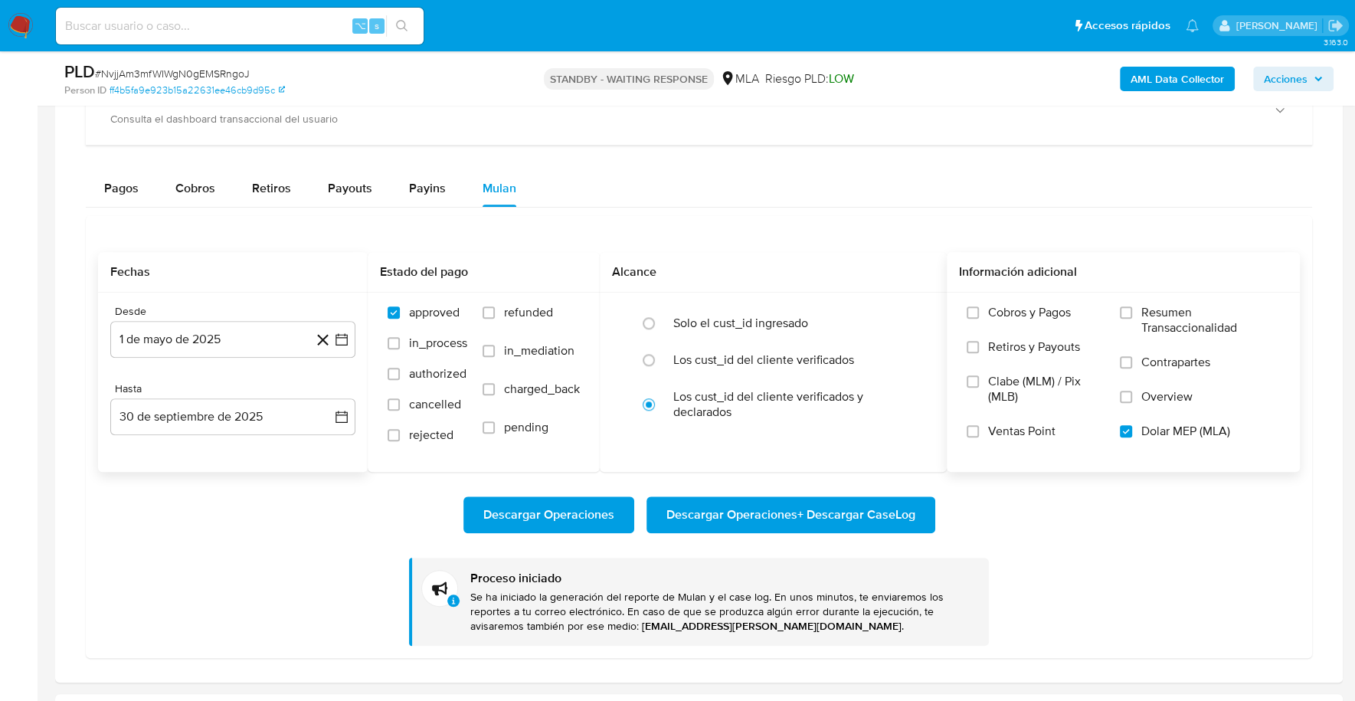
click at [211, 14] on div "⌥ s" at bounding box center [240, 26] width 368 height 37
click at [214, 24] on input at bounding box center [240, 26] width 368 height 20
paste input "198131104"
type input "198131104"
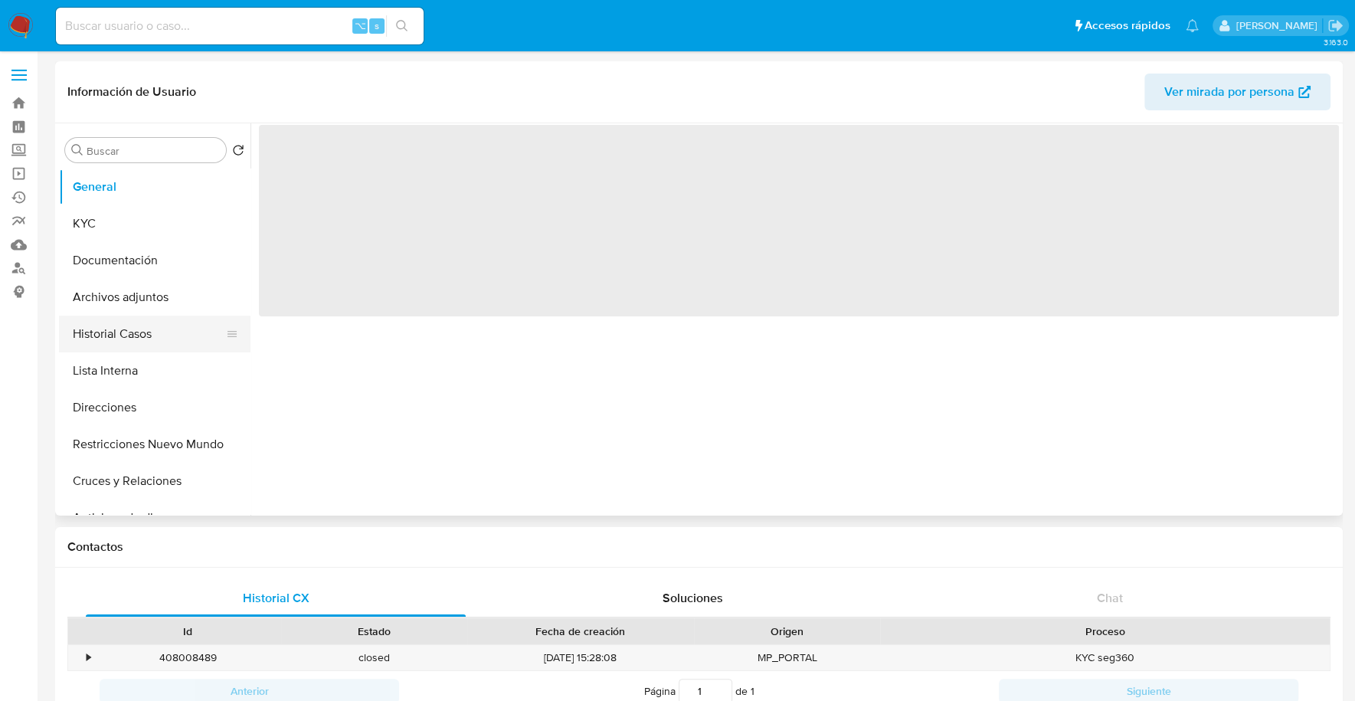
click at [83, 343] on button "Historial Casos" at bounding box center [148, 334] width 179 height 37
select select "10"
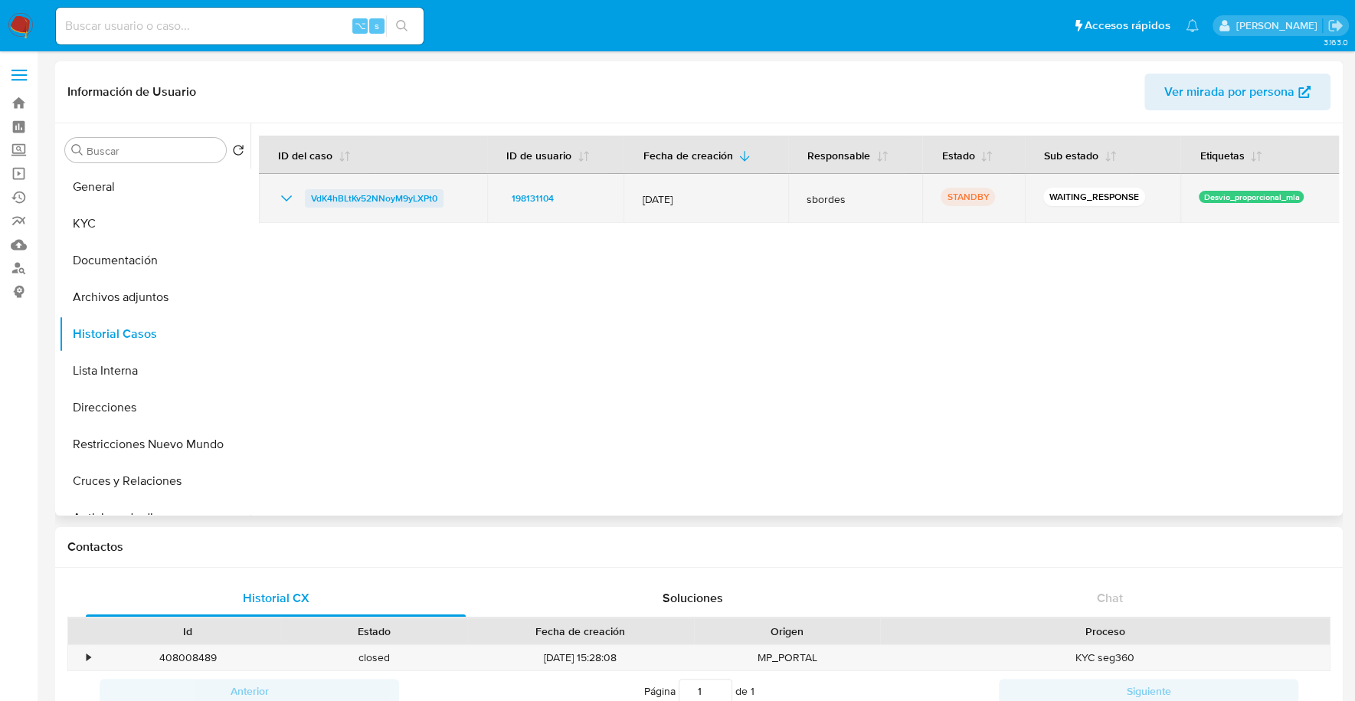
click at [371, 203] on span "VdK4hBLtKv52NNoyM9yLXPt0" at bounding box center [374, 198] width 126 height 18
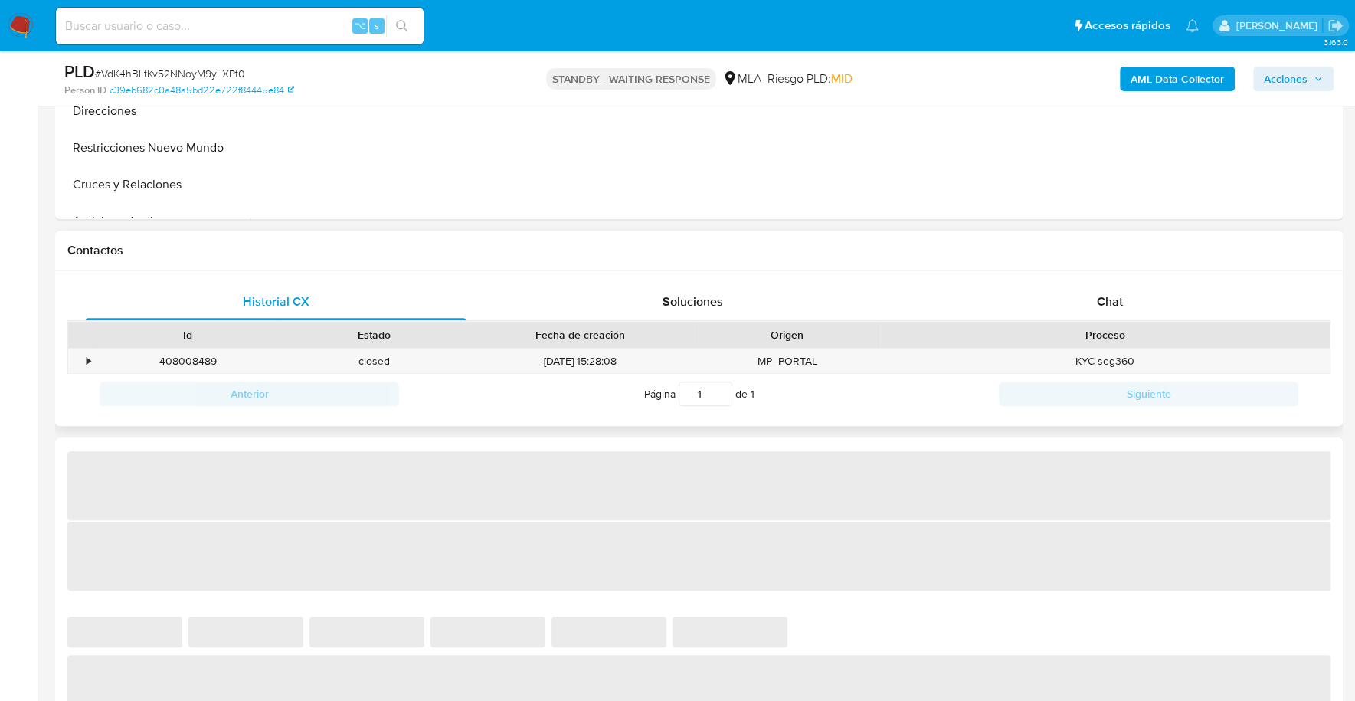
select select "10"
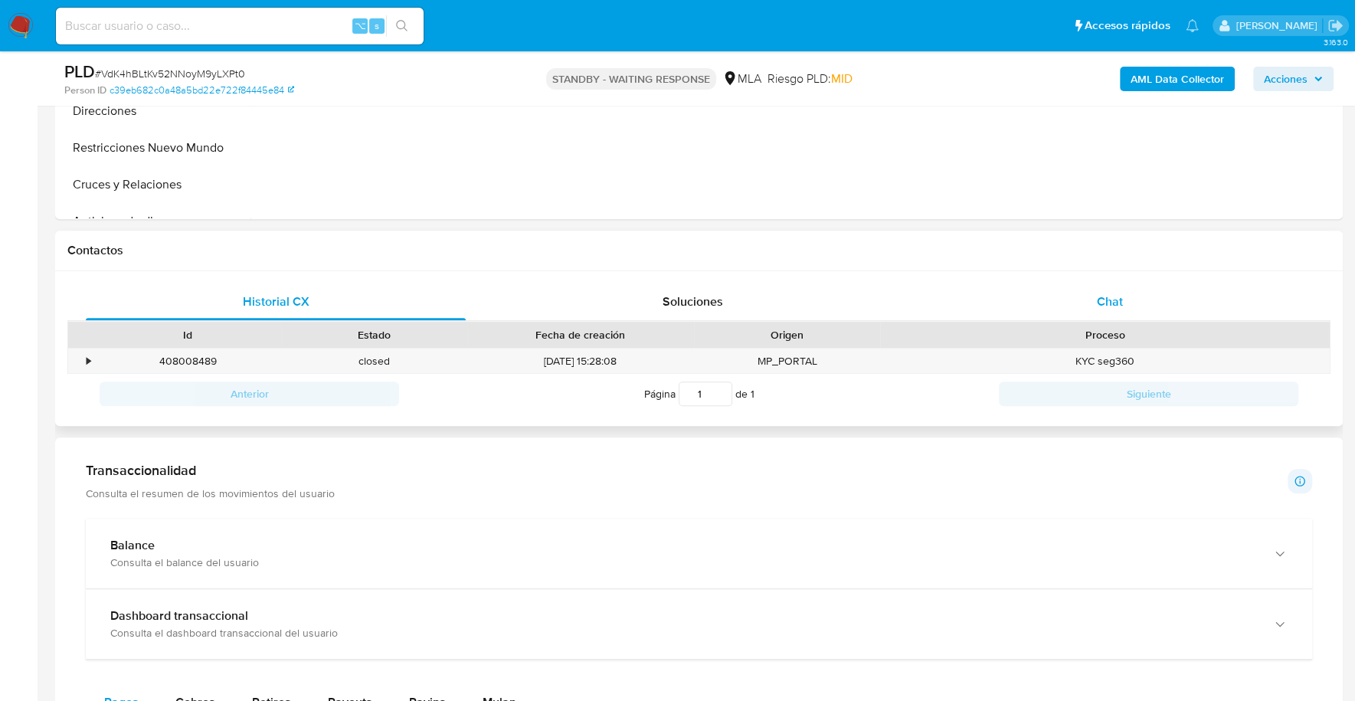
click at [1115, 306] on span "Chat" at bounding box center [1109, 302] width 26 height 18
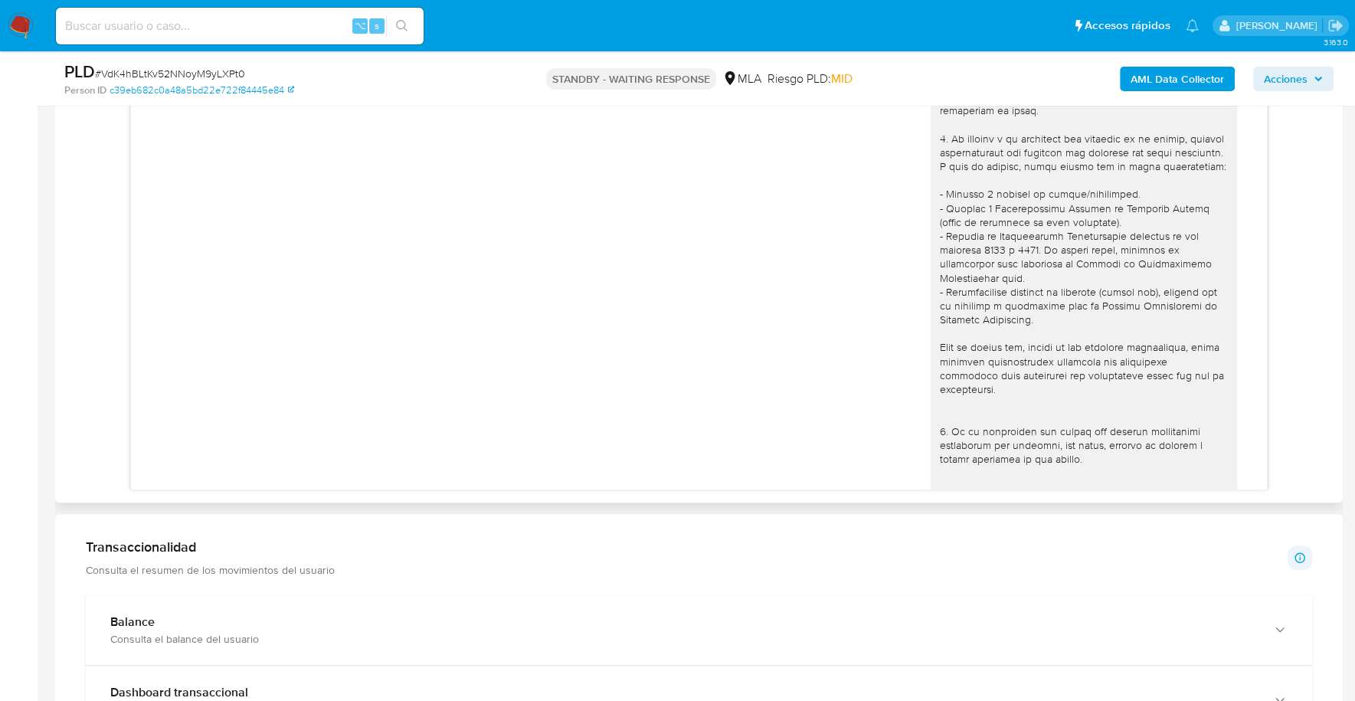
scroll to position [1167, 0]
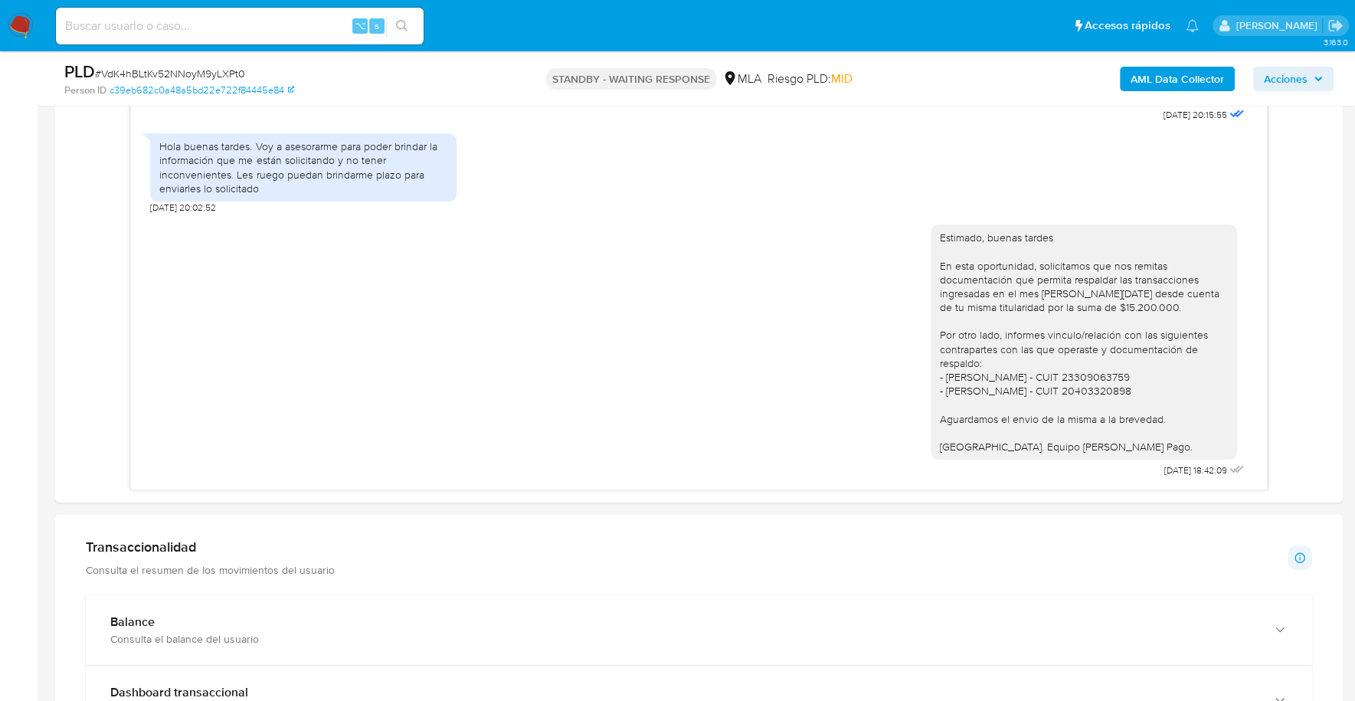
click at [158, 33] on input at bounding box center [240, 26] width 368 height 20
paste input "237533303"
type input "237533303"
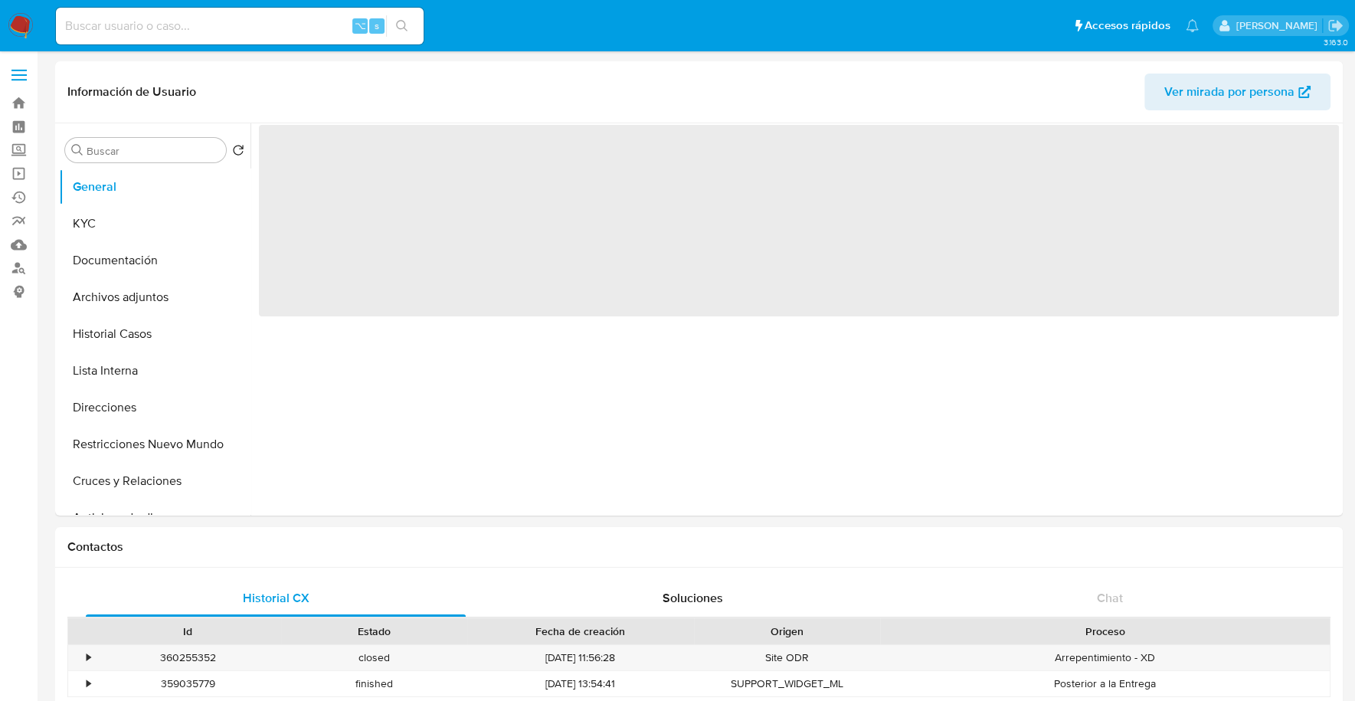
select select "10"
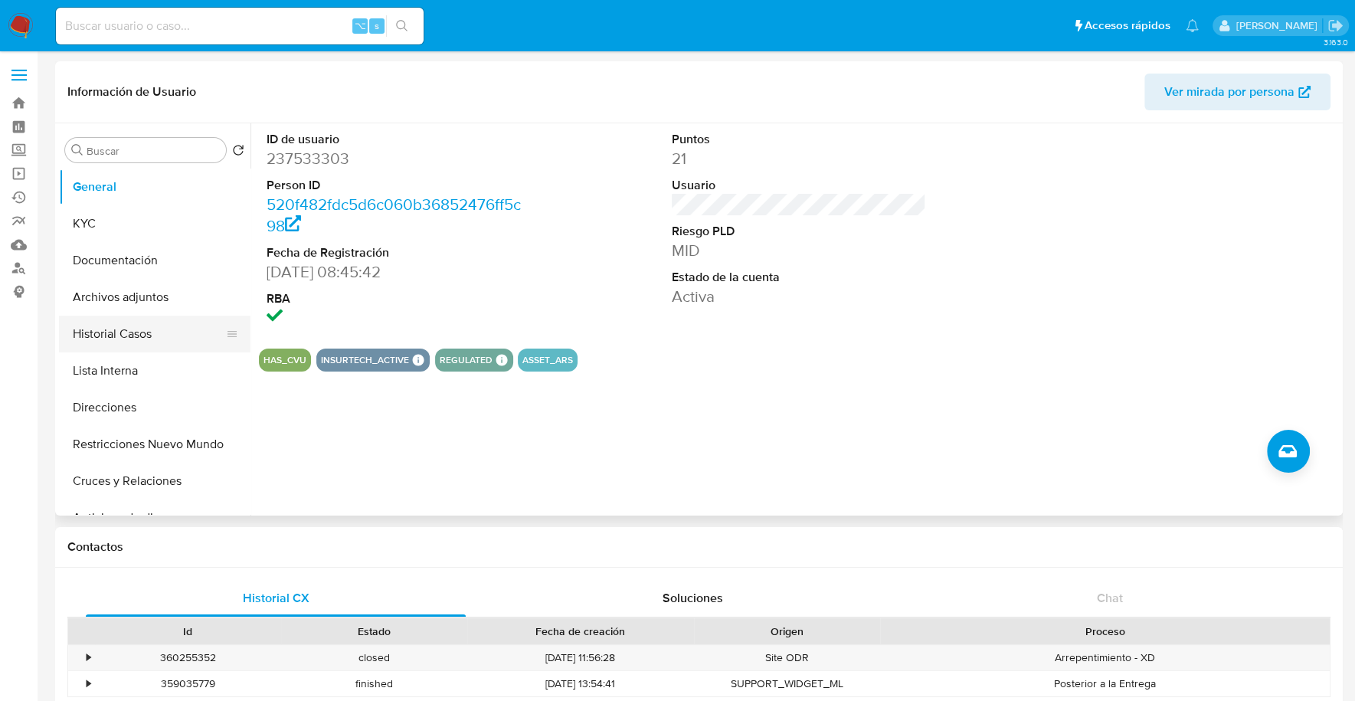
click at [160, 336] on button "Historial Casos" at bounding box center [148, 334] width 179 height 37
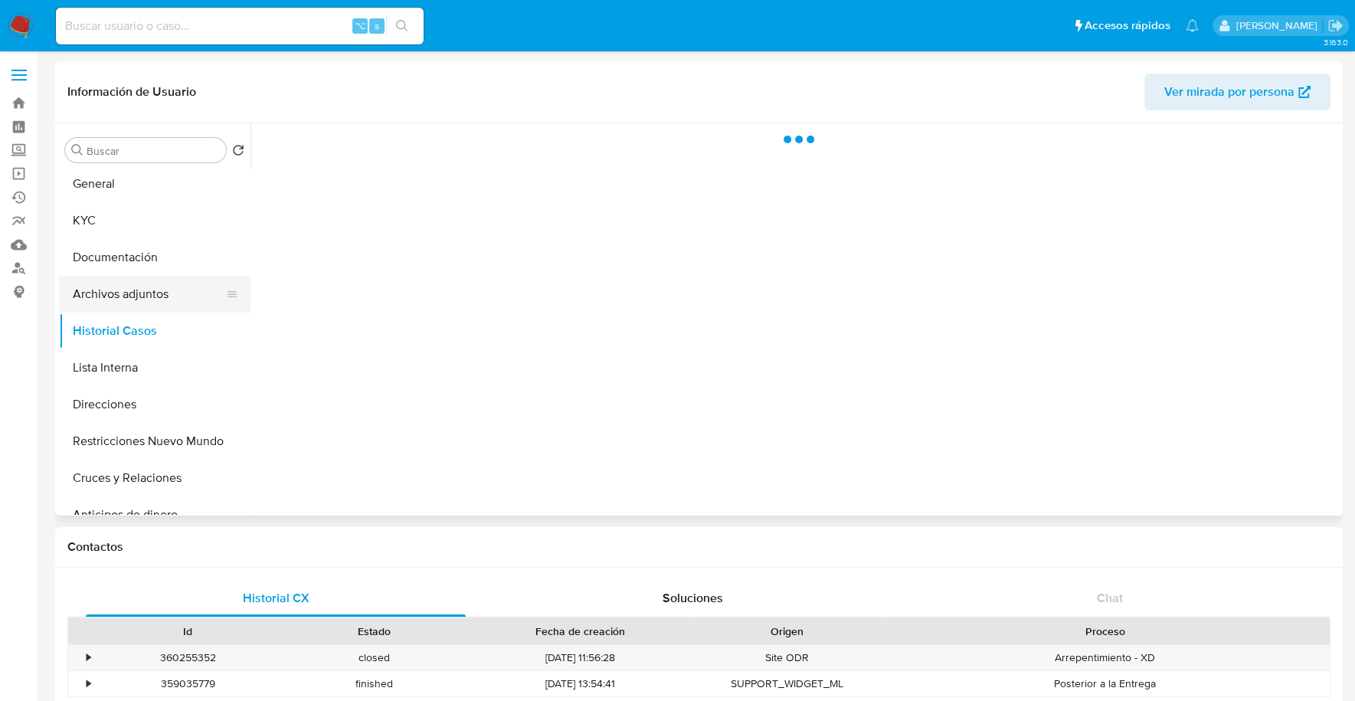
scroll to position [4, 0]
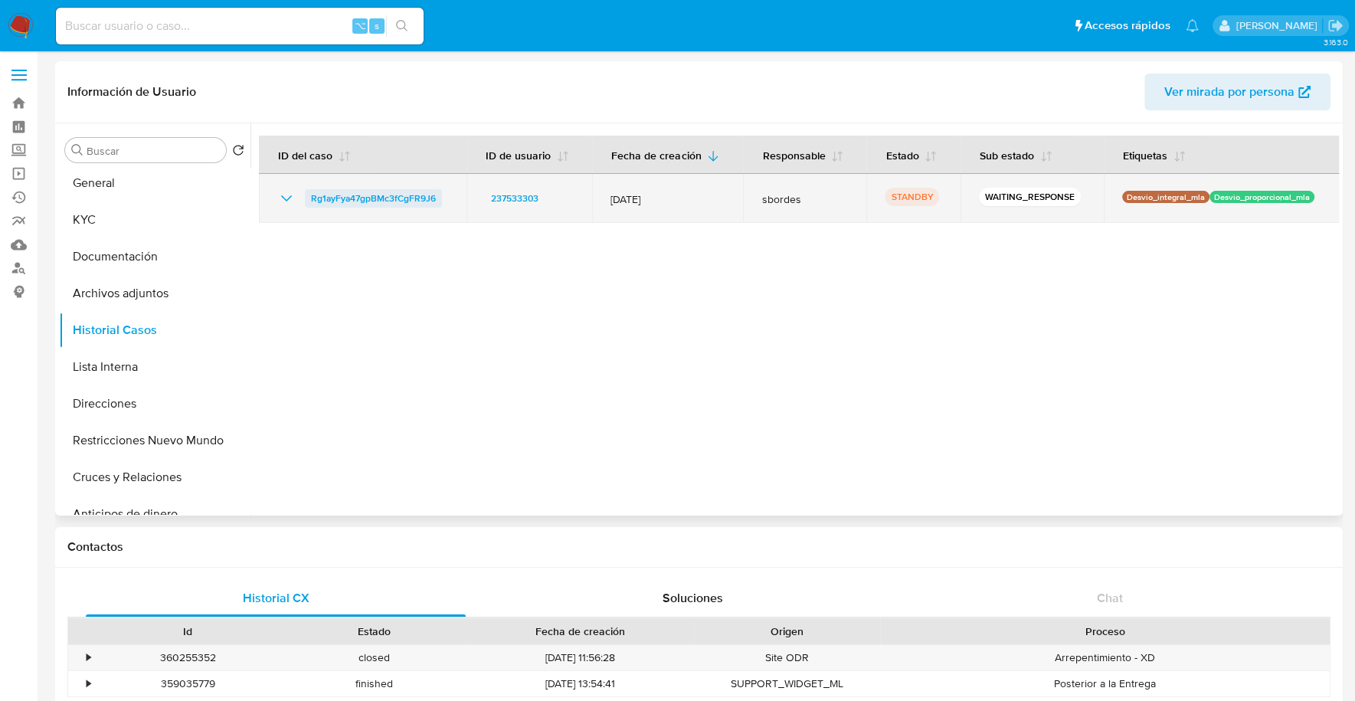
click at [352, 201] on span "Rg1ayFya47gpBMc3fCgFR9J6" at bounding box center [373, 198] width 125 height 18
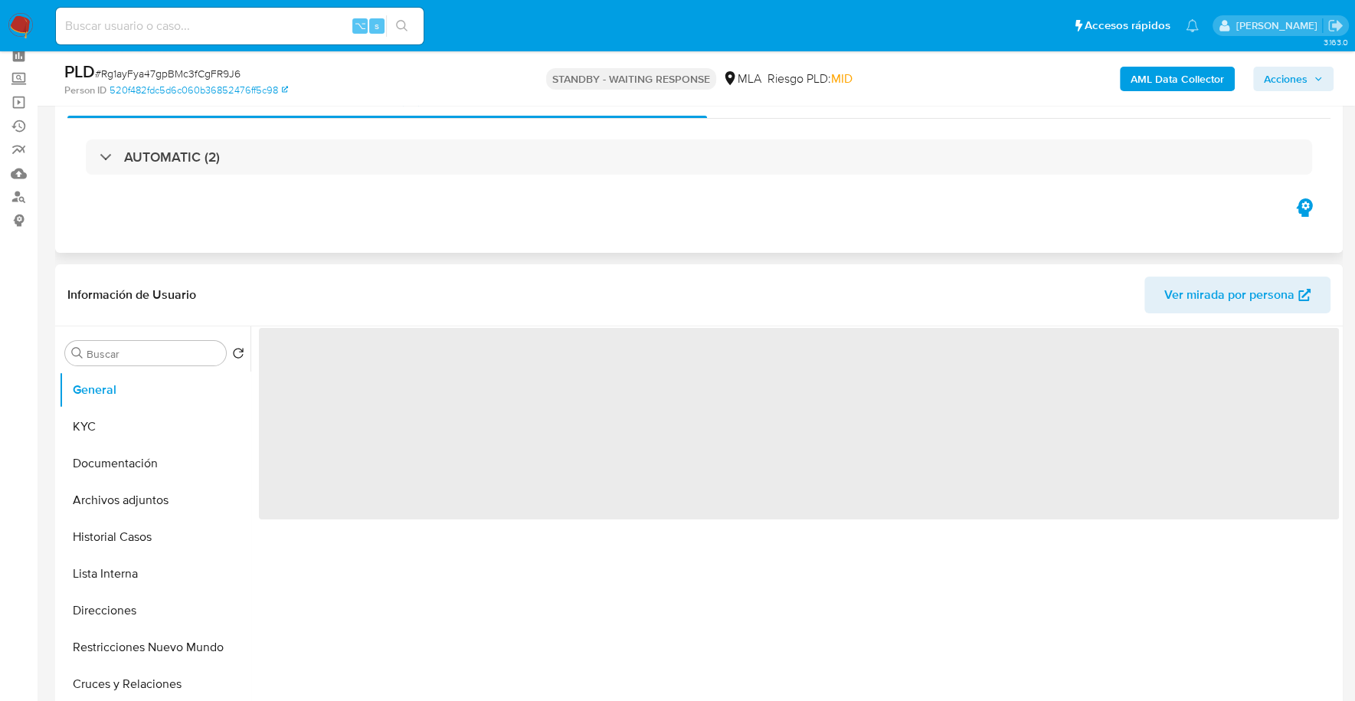
scroll to position [349, 0]
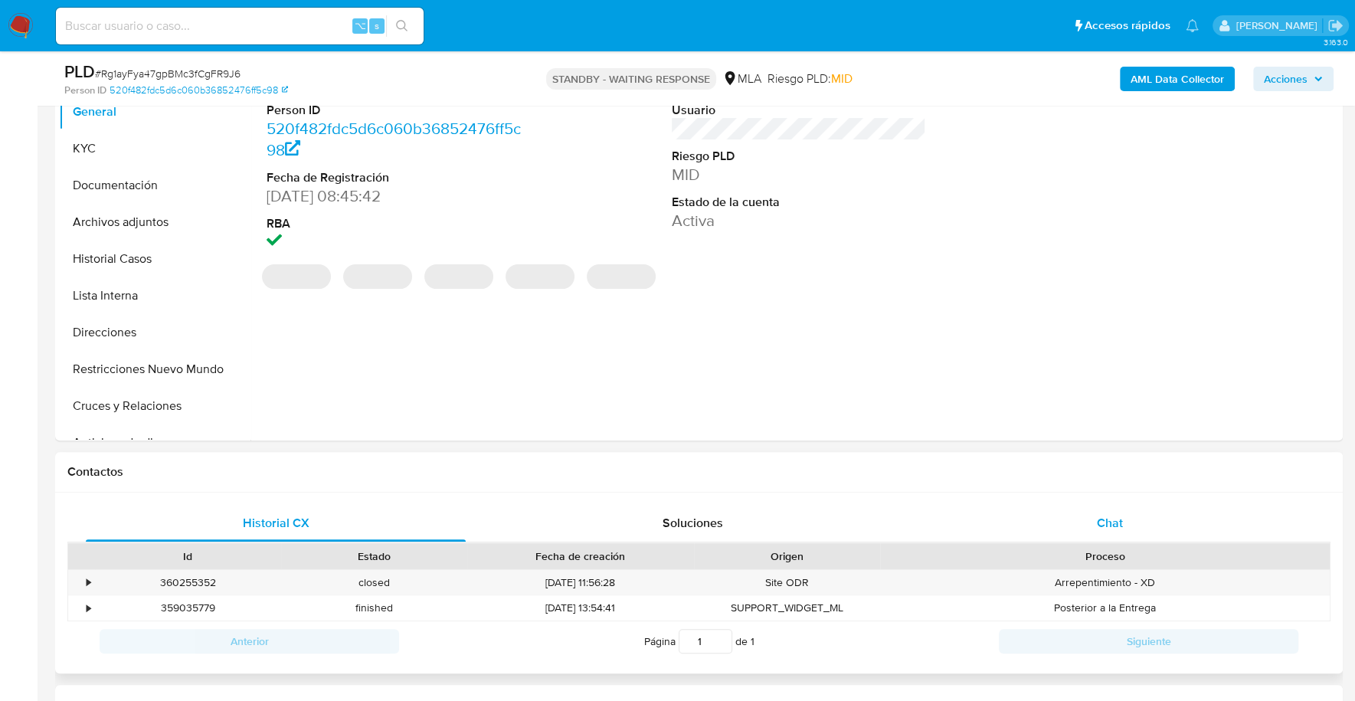
click at [1144, 518] on div "Chat" at bounding box center [1109, 523] width 380 height 37
select select "10"
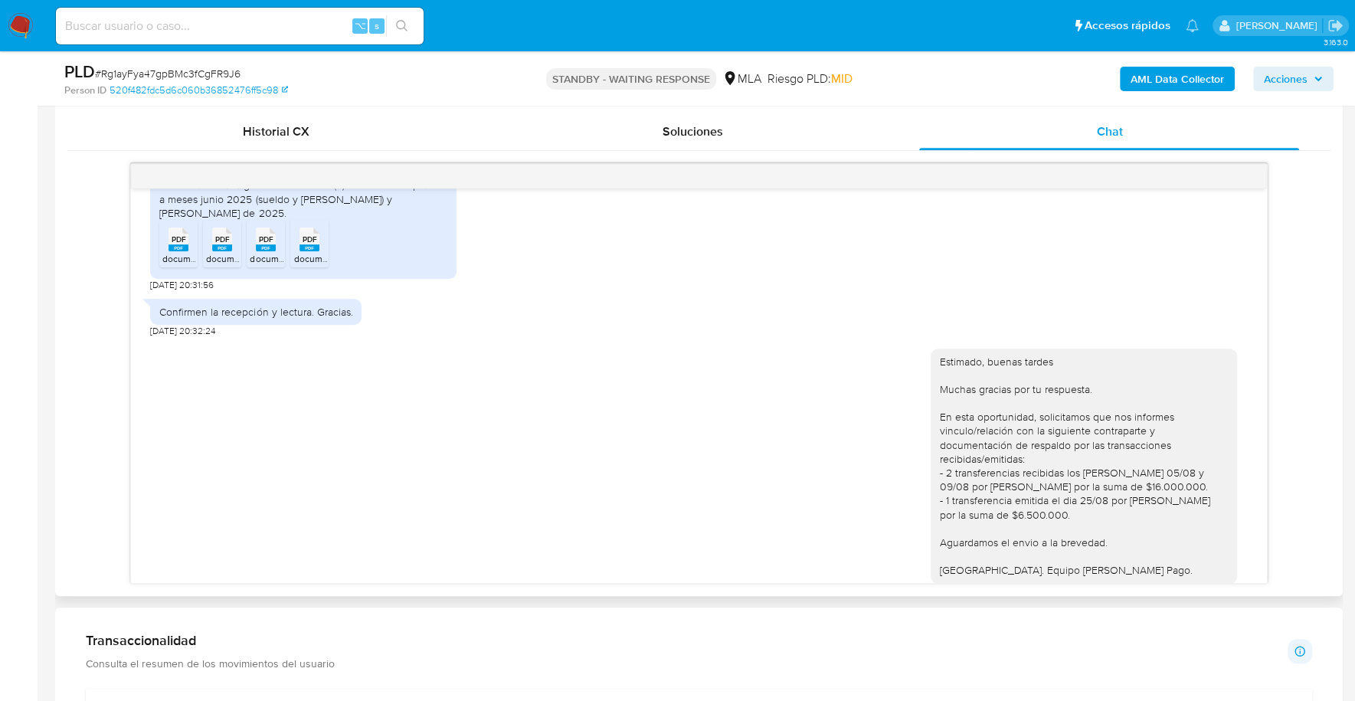
scroll to position [1252, 0]
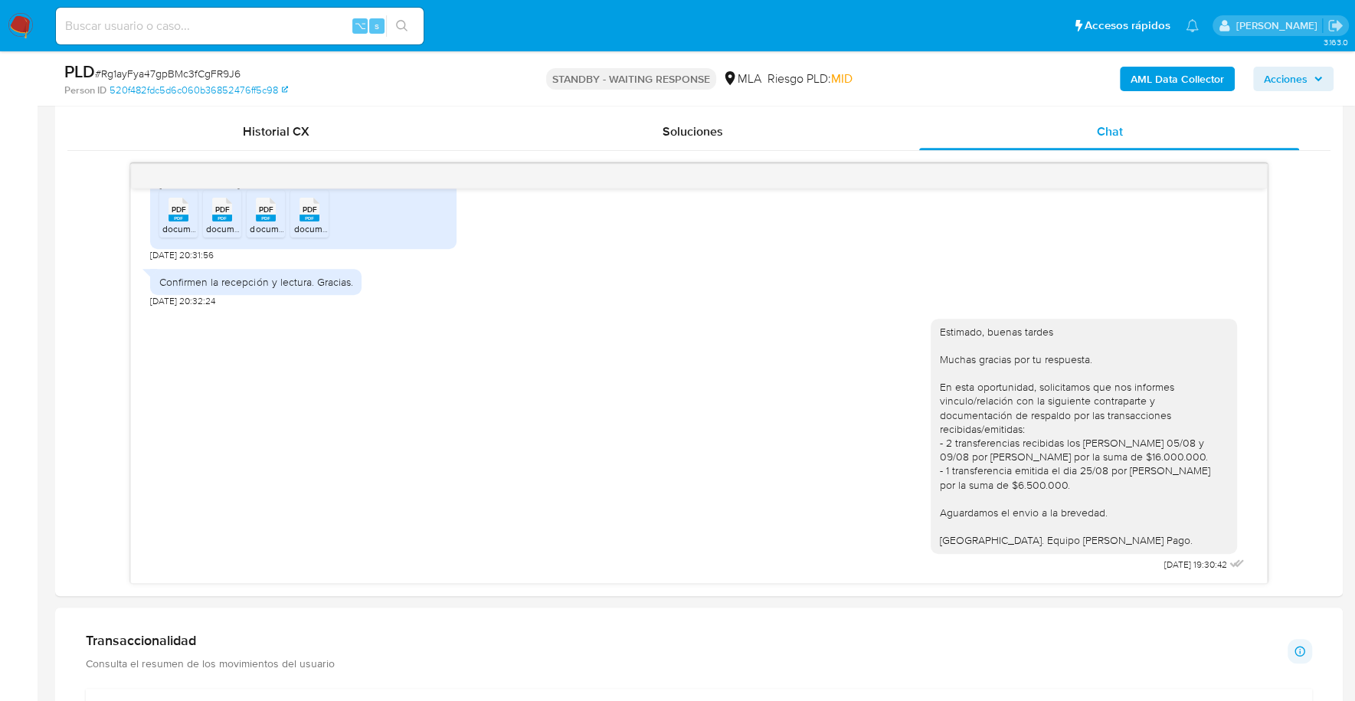
click at [250, 30] on input at bounding box center [240, 26] width 368 height 20
paste input "1013679253"
type input "1013679253"
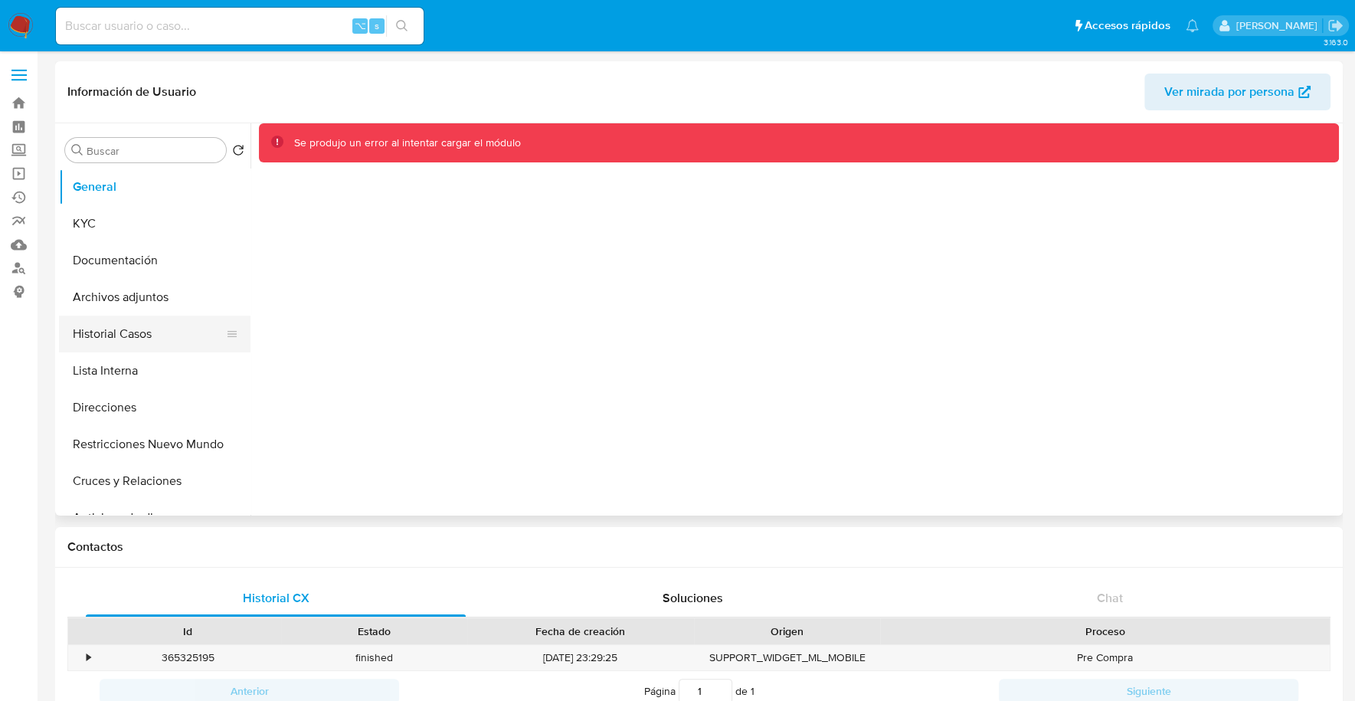
select select "10"
click at [119, 328] on button "Historial Casos" at bounding box center [148, 334] width 179 height 37
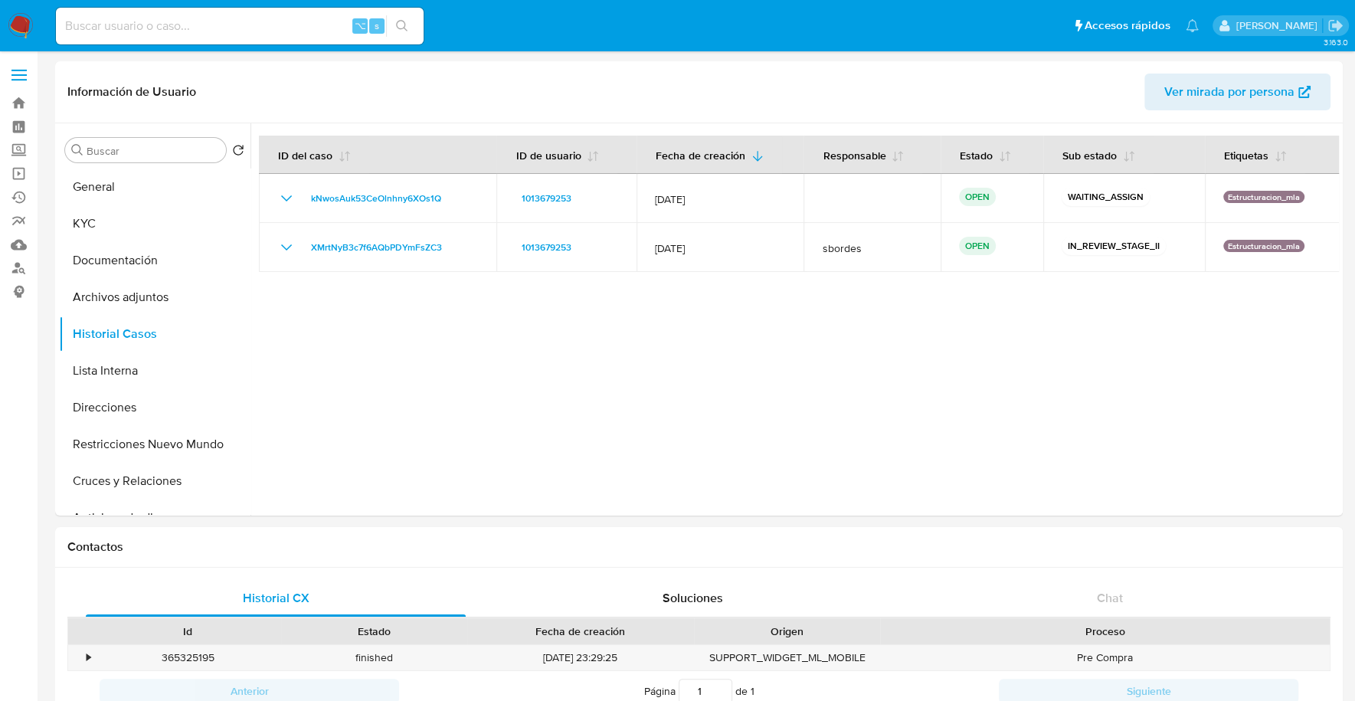
click at [197, 44] on div "⌥ s" at bounding box center [240, 26] width 368 height 43
click at [199, 24] on input at bounding box center [240, 26] width 368 height 20
click at [138, 242] on button "Documentación" at bounding box center [148, 260] width 179 height 37
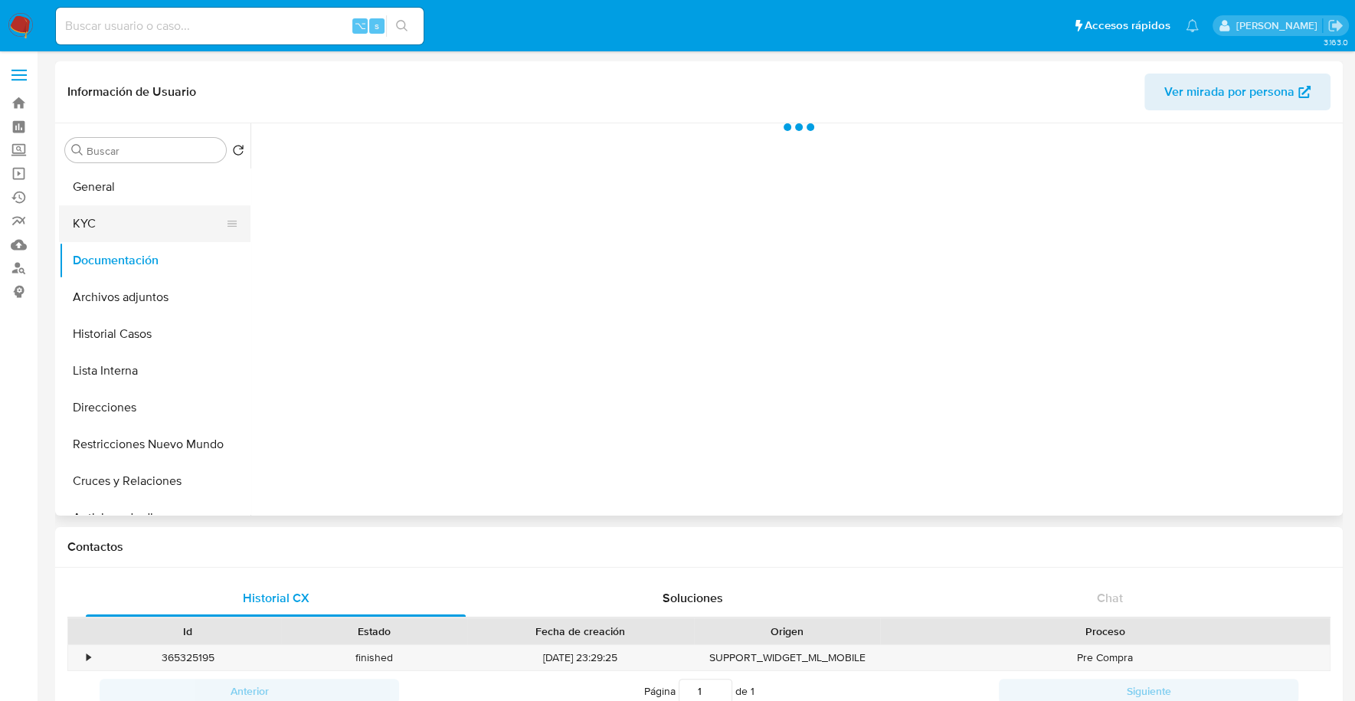
click at [132, 221] on button "KYC" at bounding box center [148, 223] width 179 height 37
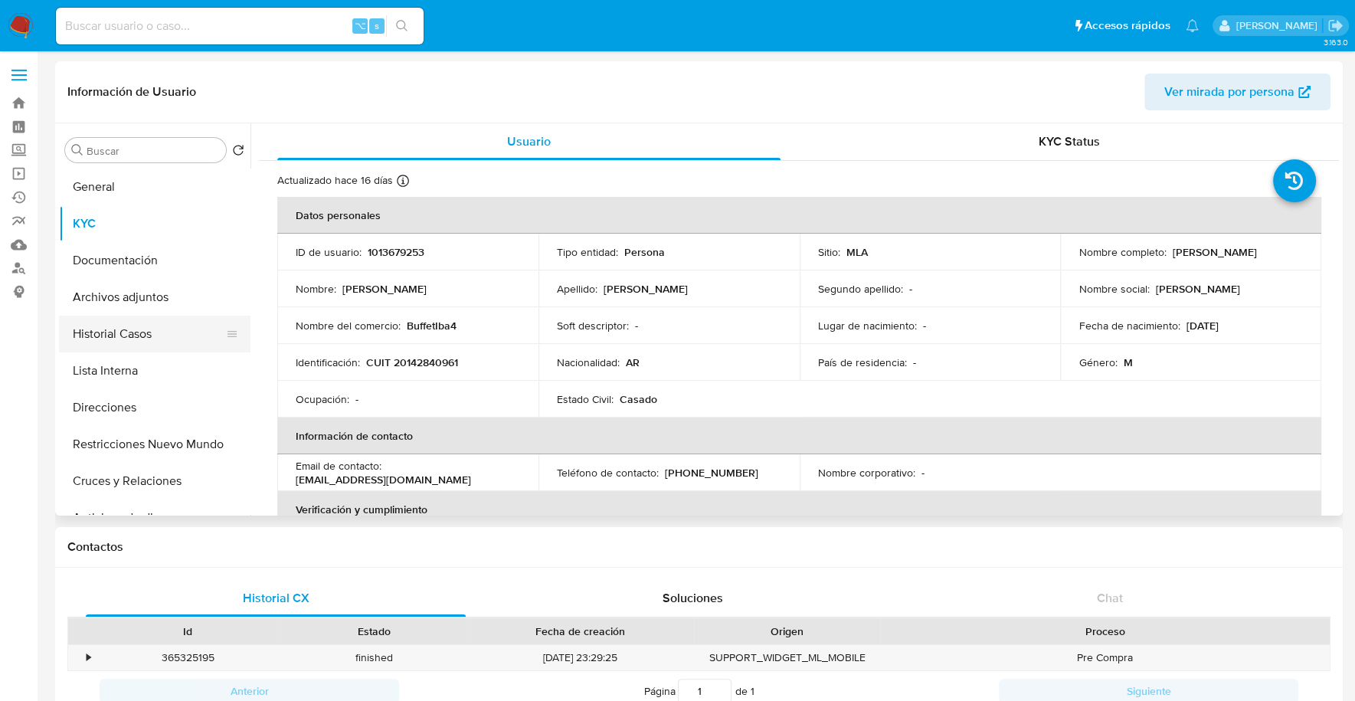
click at [132, 325] on button "Historial Casos" at bounding box center [148, 334] width 179 height 37
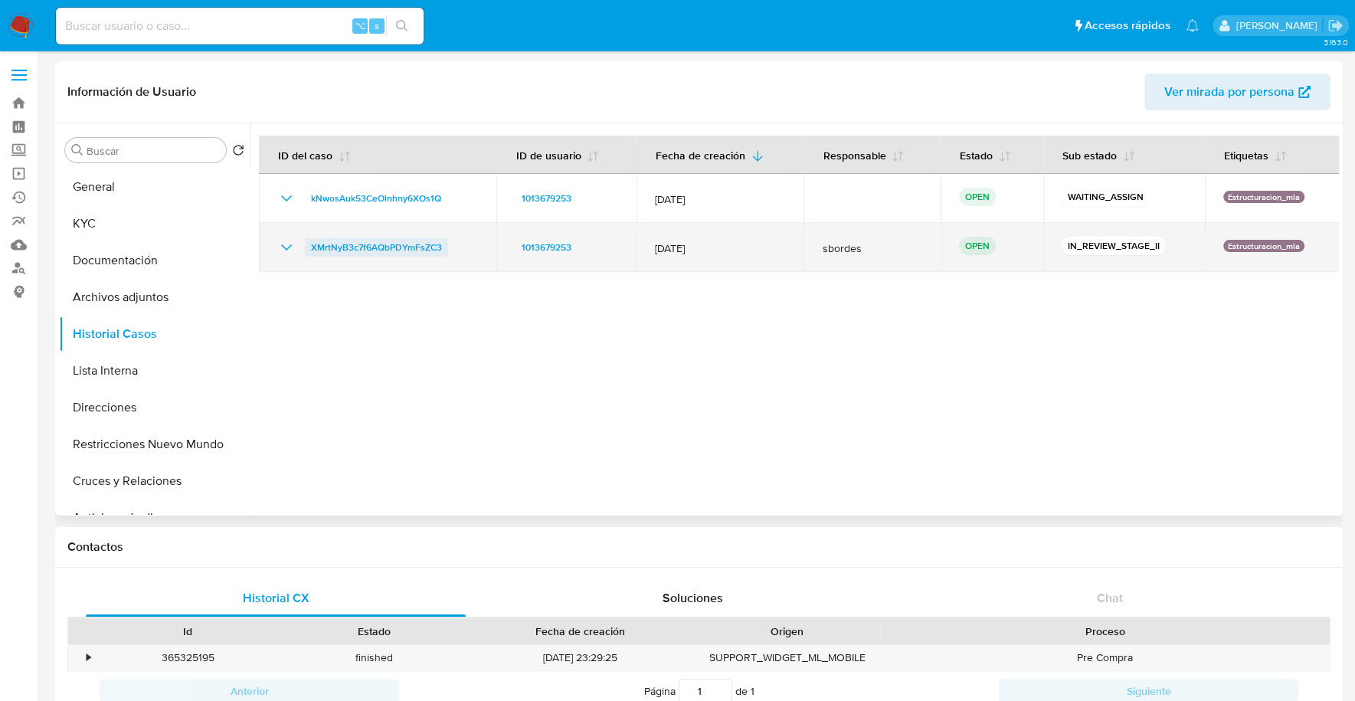
click at [372, 245] on span "XMrtNyB3c7f6AQbPDYmFsZC3" at bounding box center [376, 247] width 131 height 18
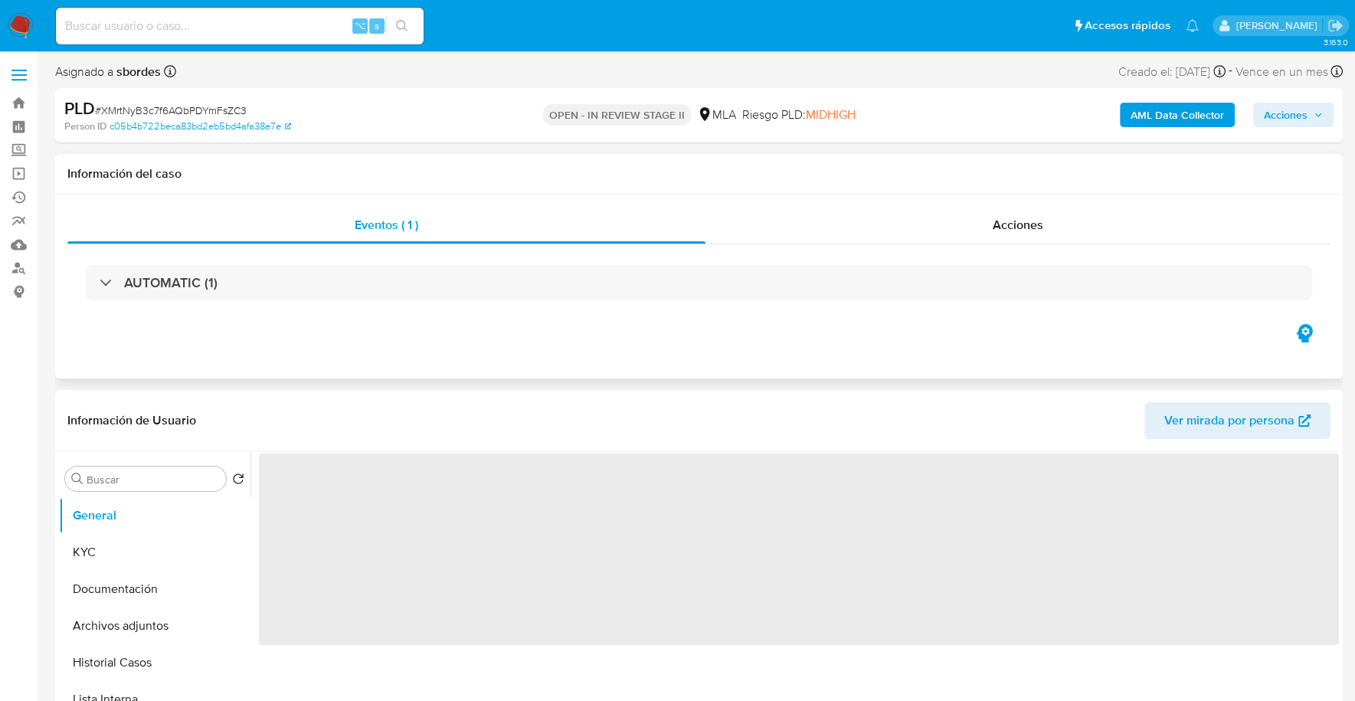
select select "10"
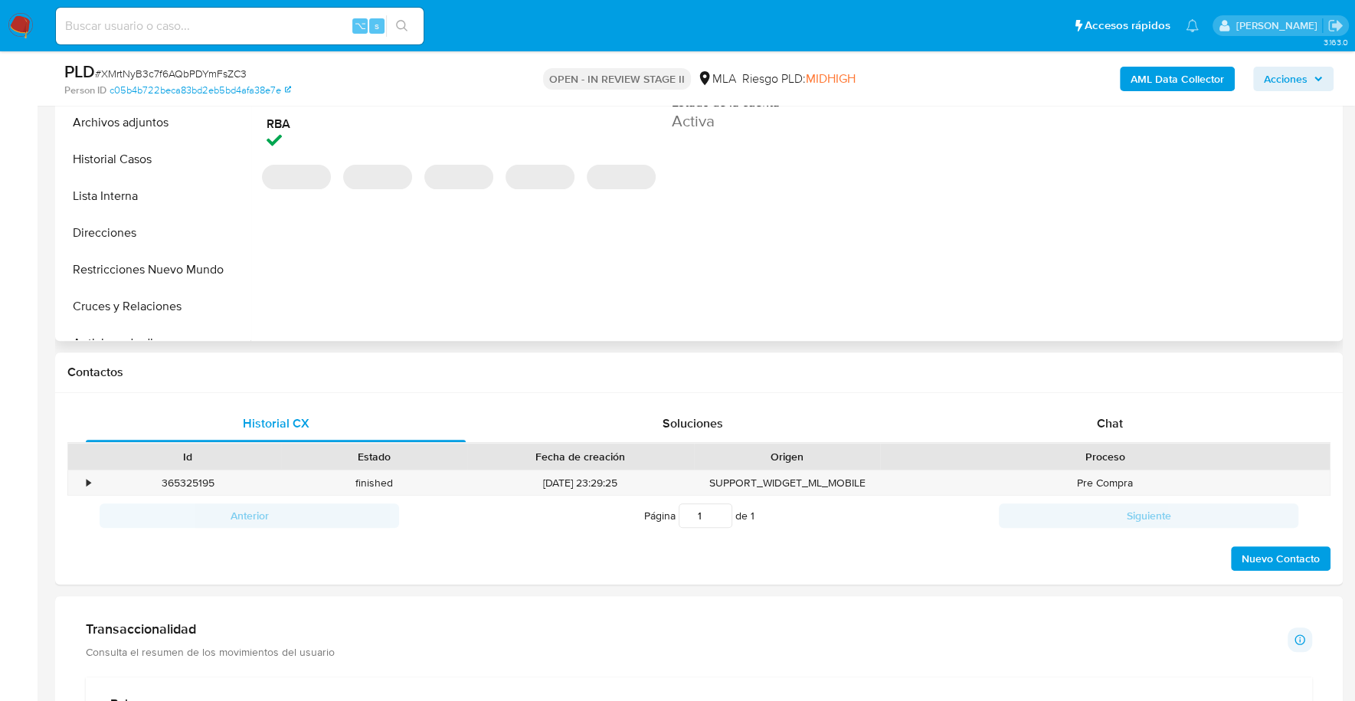
scroll to position [741, 0]
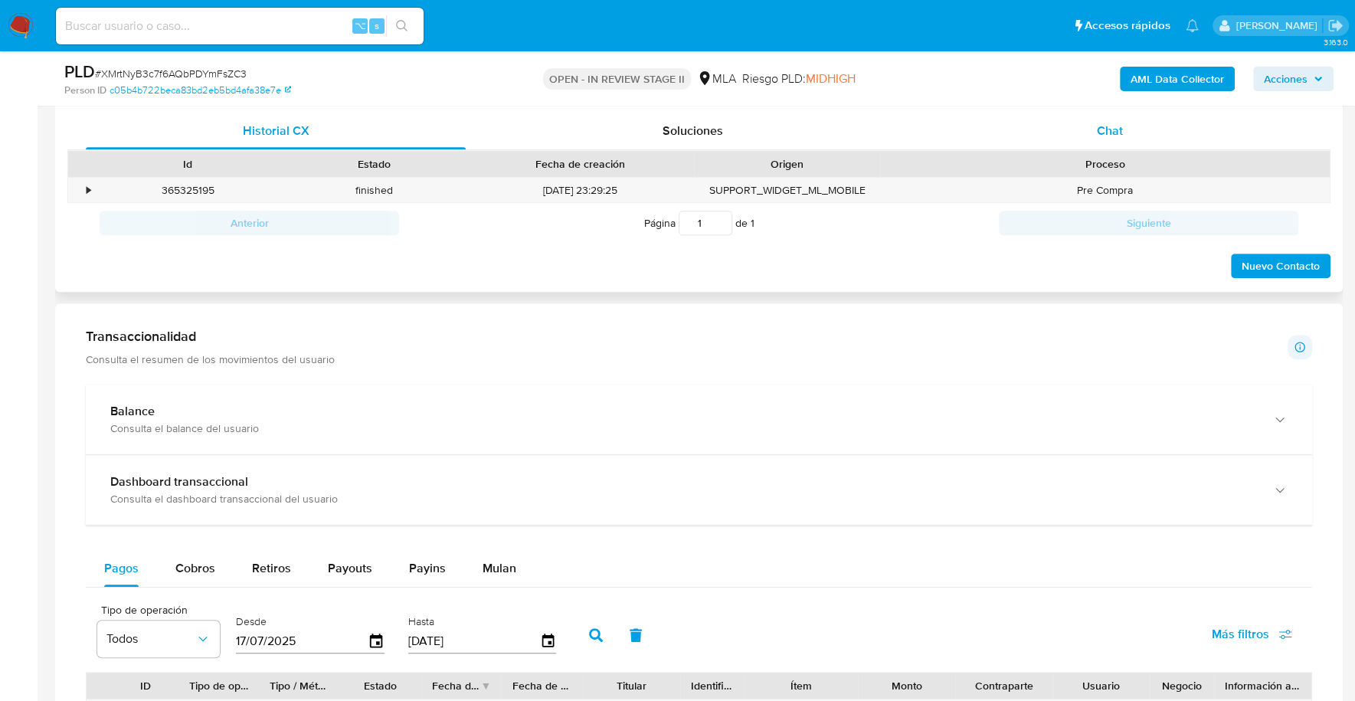
click at [1048, 125] on div "Chat" at bounding box center [1109, 131] width 380 height 37
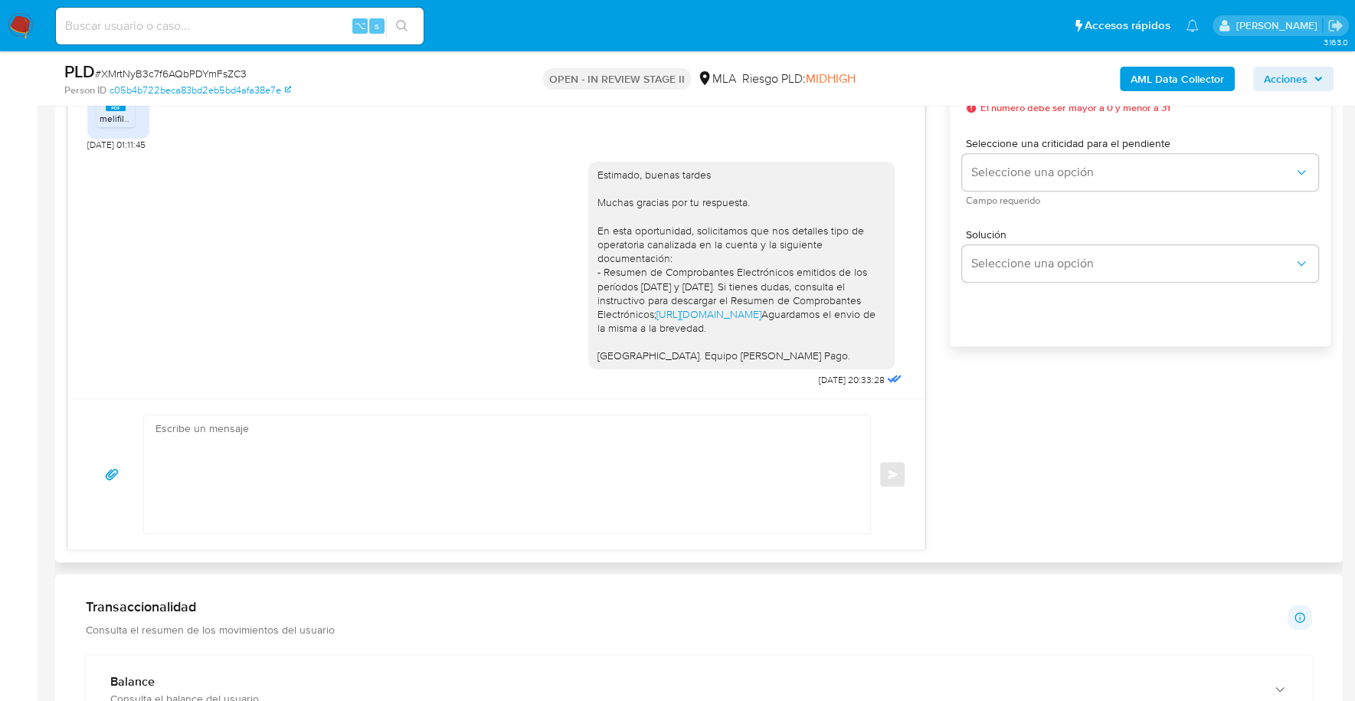
scroll to position [924, 0]
click at [299, 429] on textarea at bounding box center [502, 475] width 695 height 118
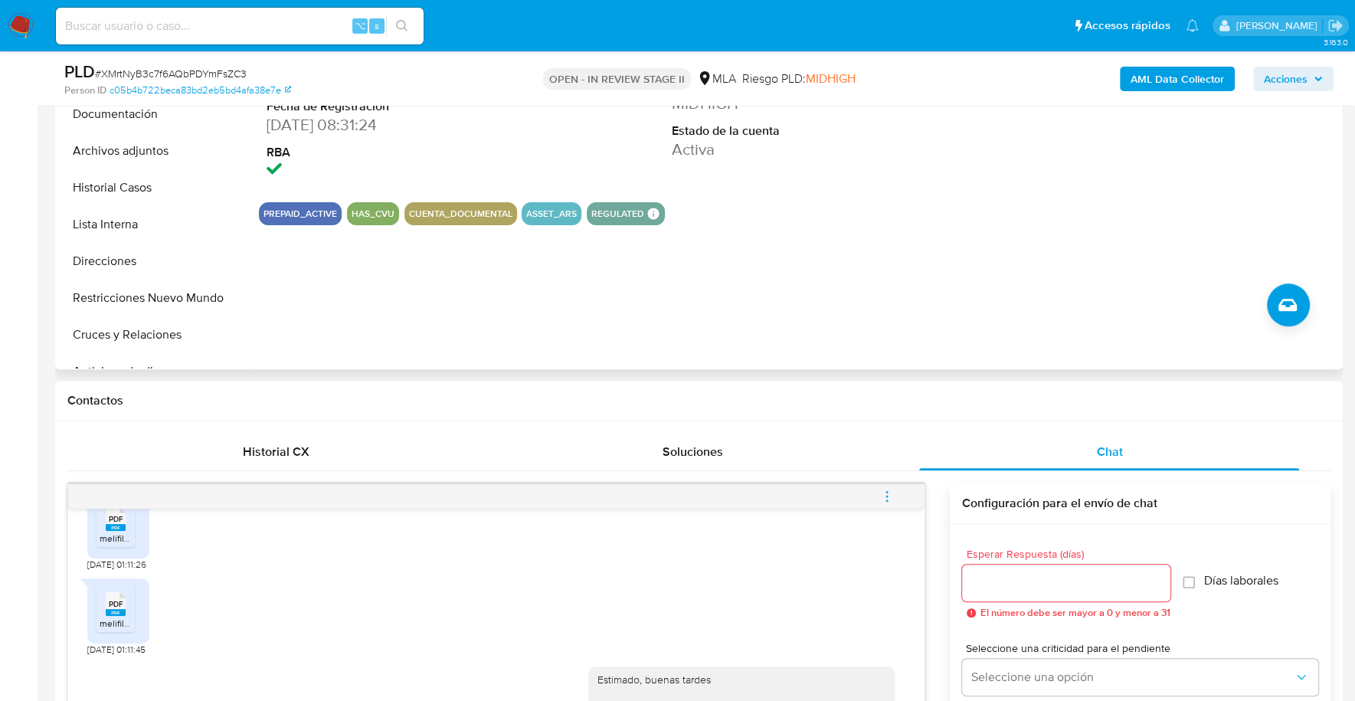
scroll to position [307, 0]
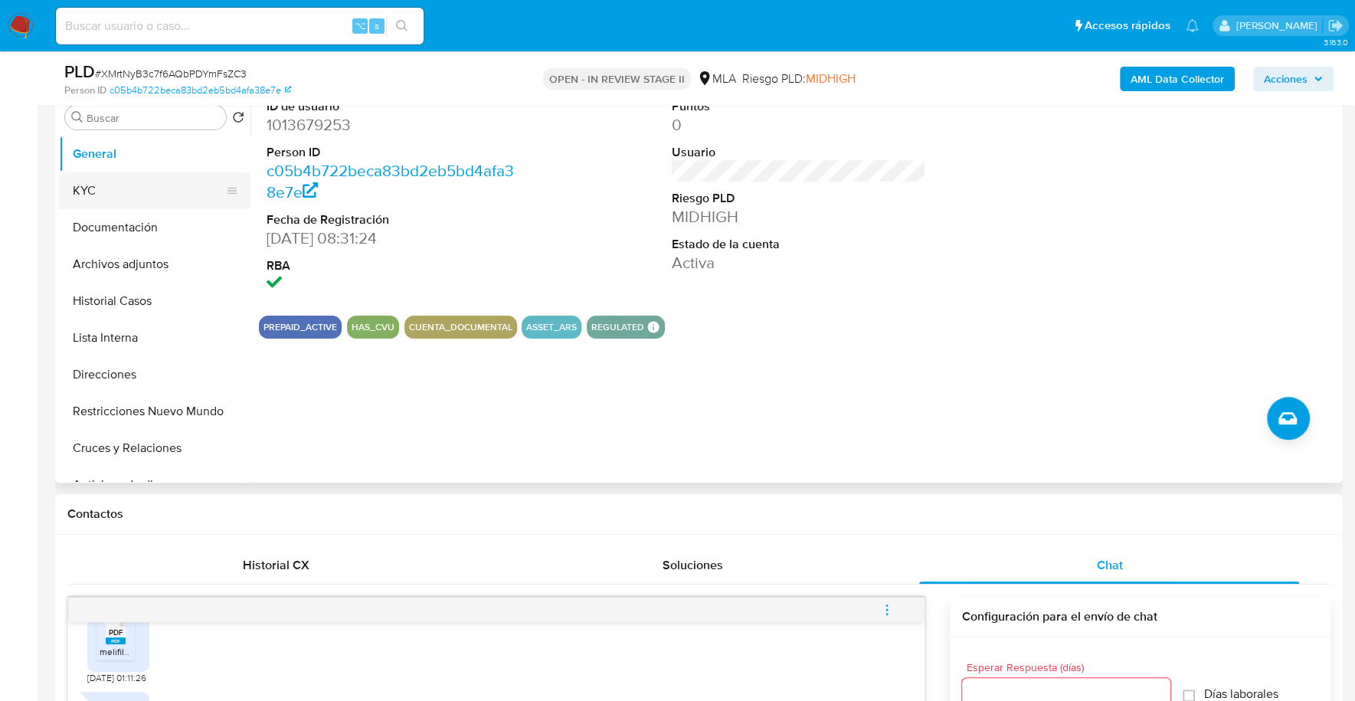
type textarea "Estimado, buenas tardes Reiteramos la solicitud de documentación de los dias 17…"
click at [94, 192] on button "KYC" at bounding box center [148, 190] width 179 height 37
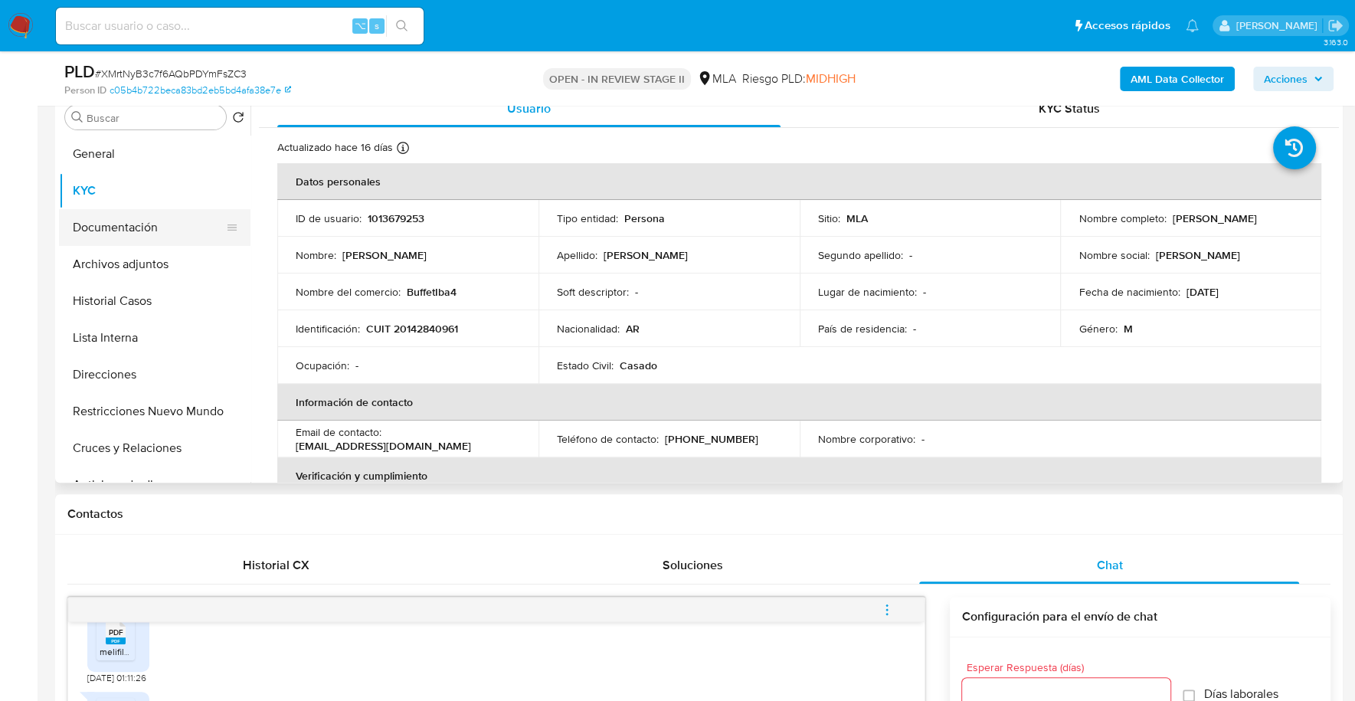
click at [106, 225] on button "Documentación" at bounding box center [148, 227] width 179 height 37
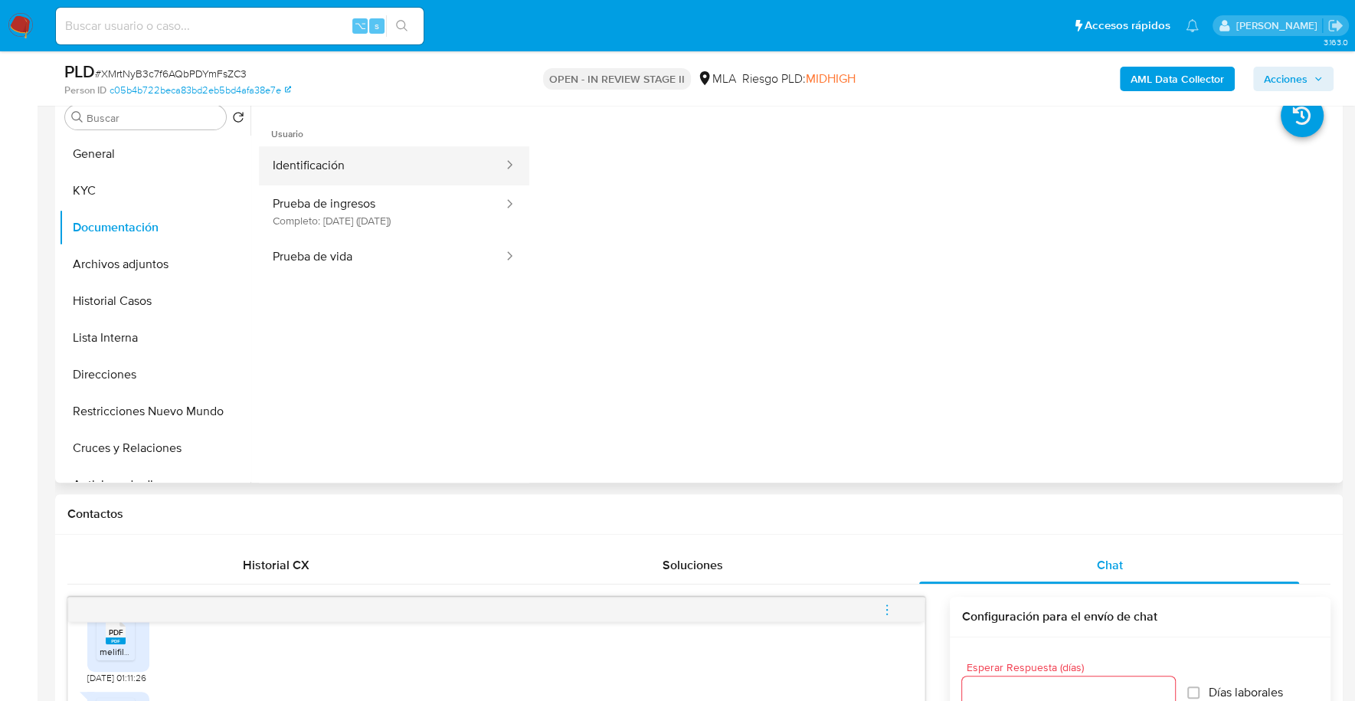
click at [440, 175] on button "Identificación" at bounding box center [382, 165] width 246 height 39
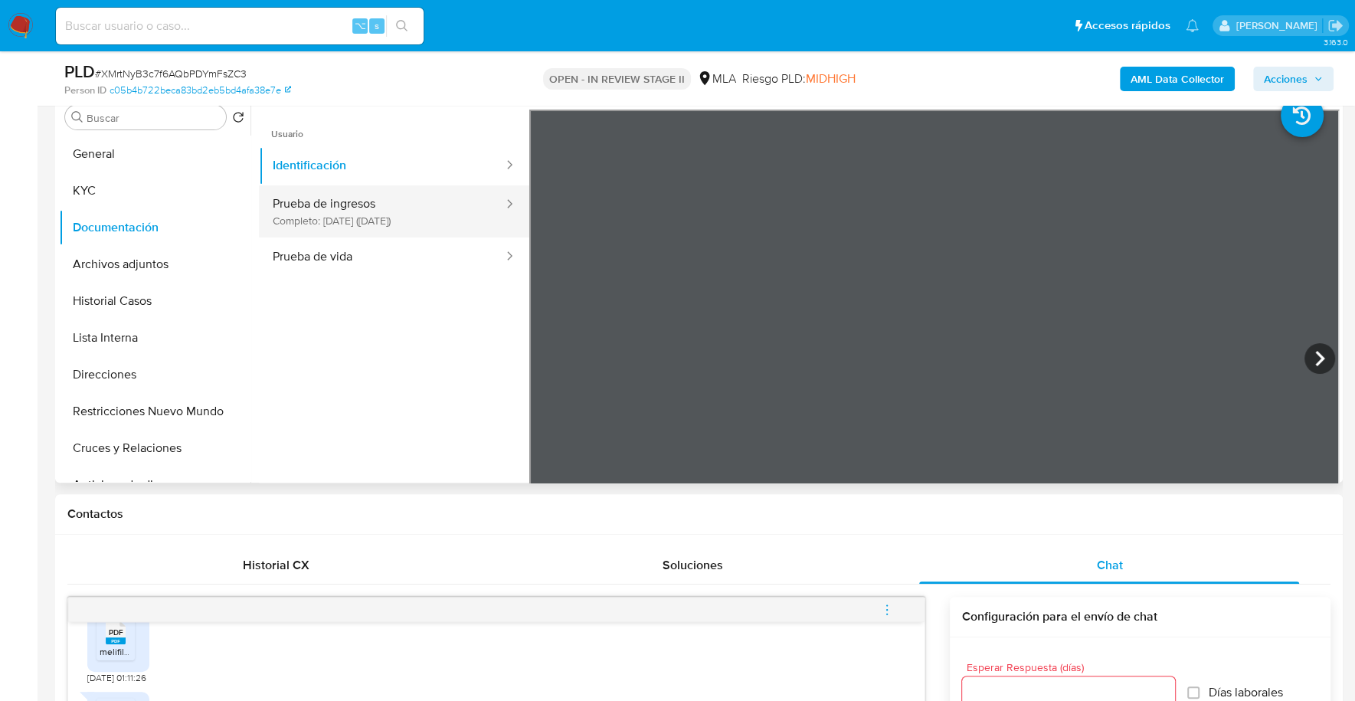
click at [403, 211] on button "Prueba de ingresos Completo: [DATE] ([DATE])" at bounding box center [382, 211] width 246 height 52
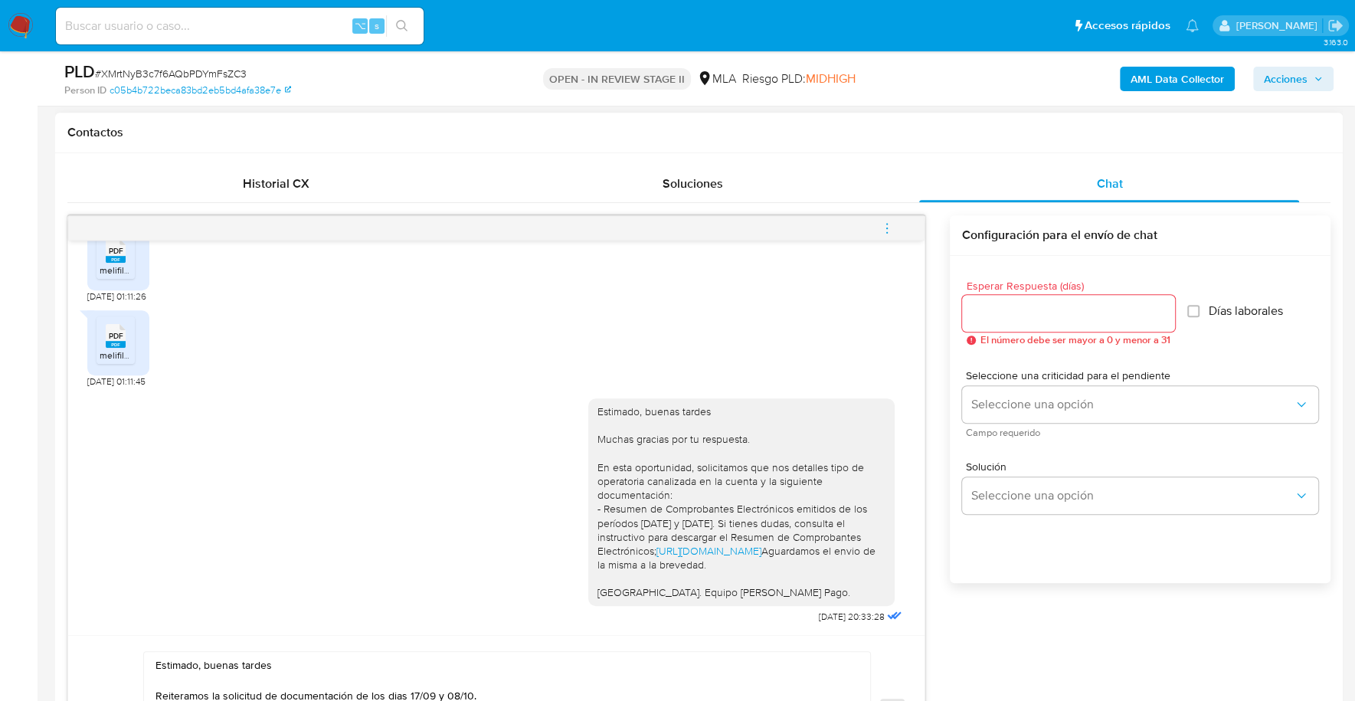
scroll to position [690, 0]
click at [125, 322] on div "PDF PDF" at bounding box center [116, 333] width 32 height 30
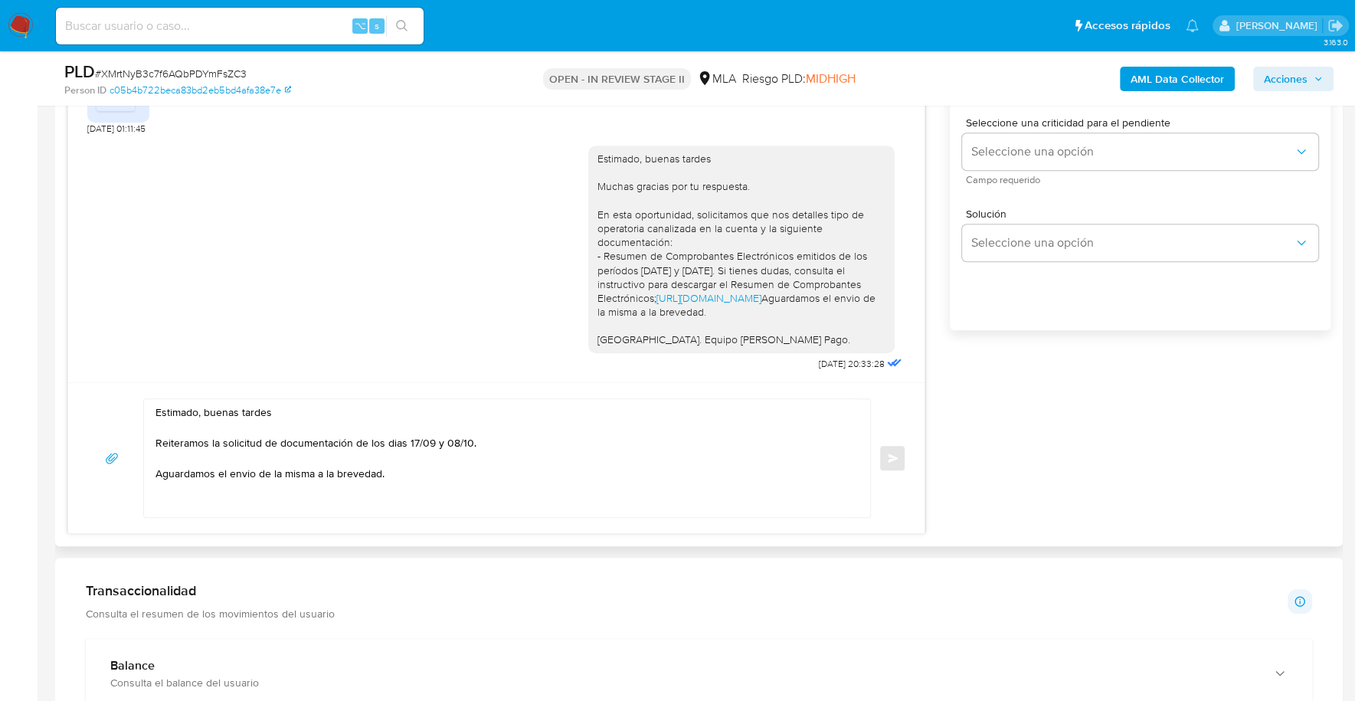
scroll to position [783, 0]
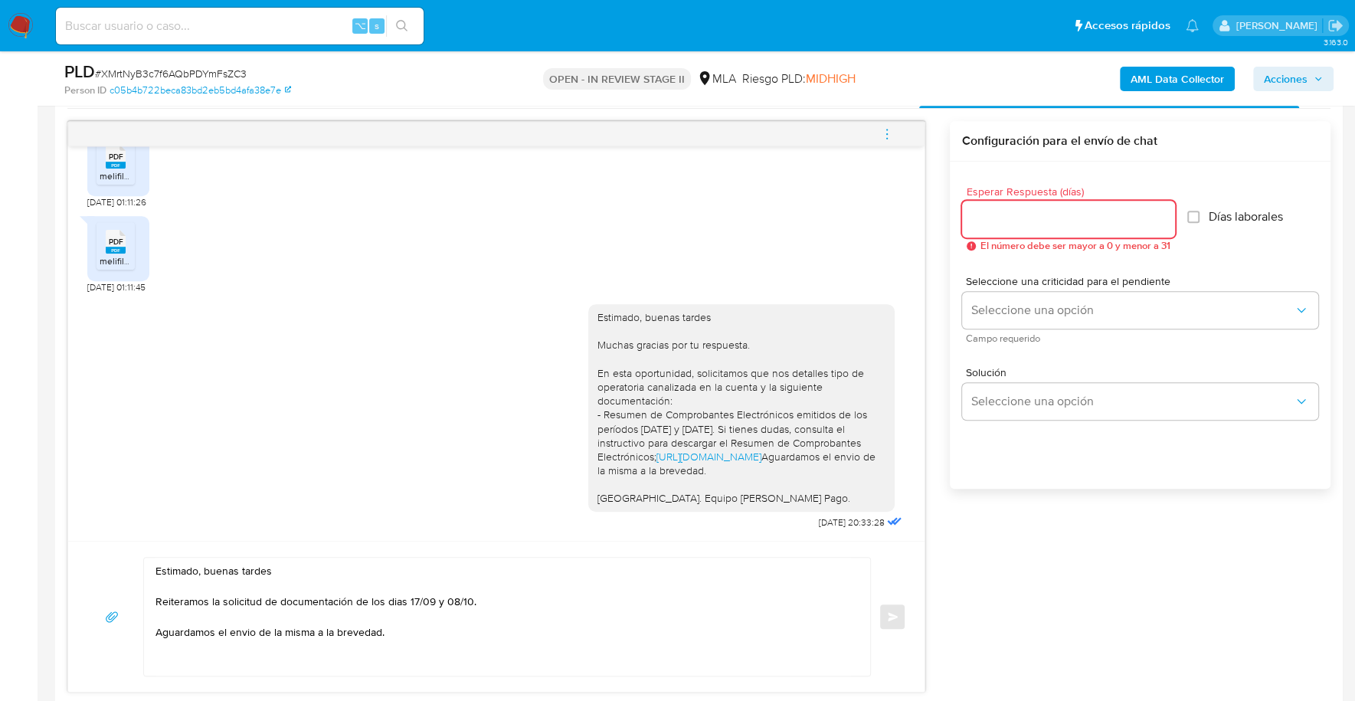
click at [1033, 223] on input "Esperar Respuesta (días)" at bounding box center [1068, 219] width 213 height 20
type input "1"
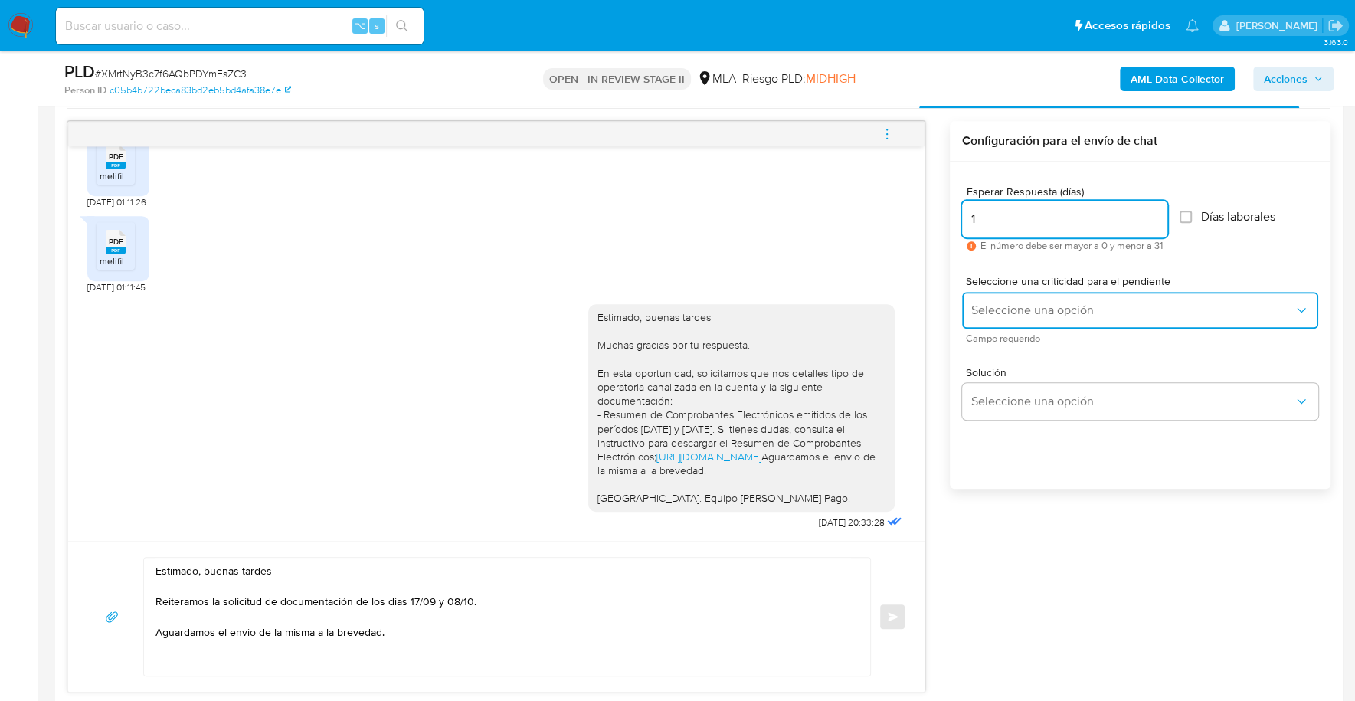
click at [1048, 302] on span "Seleccione una opción" at bounding box center [1132, 309] width 322 height 15
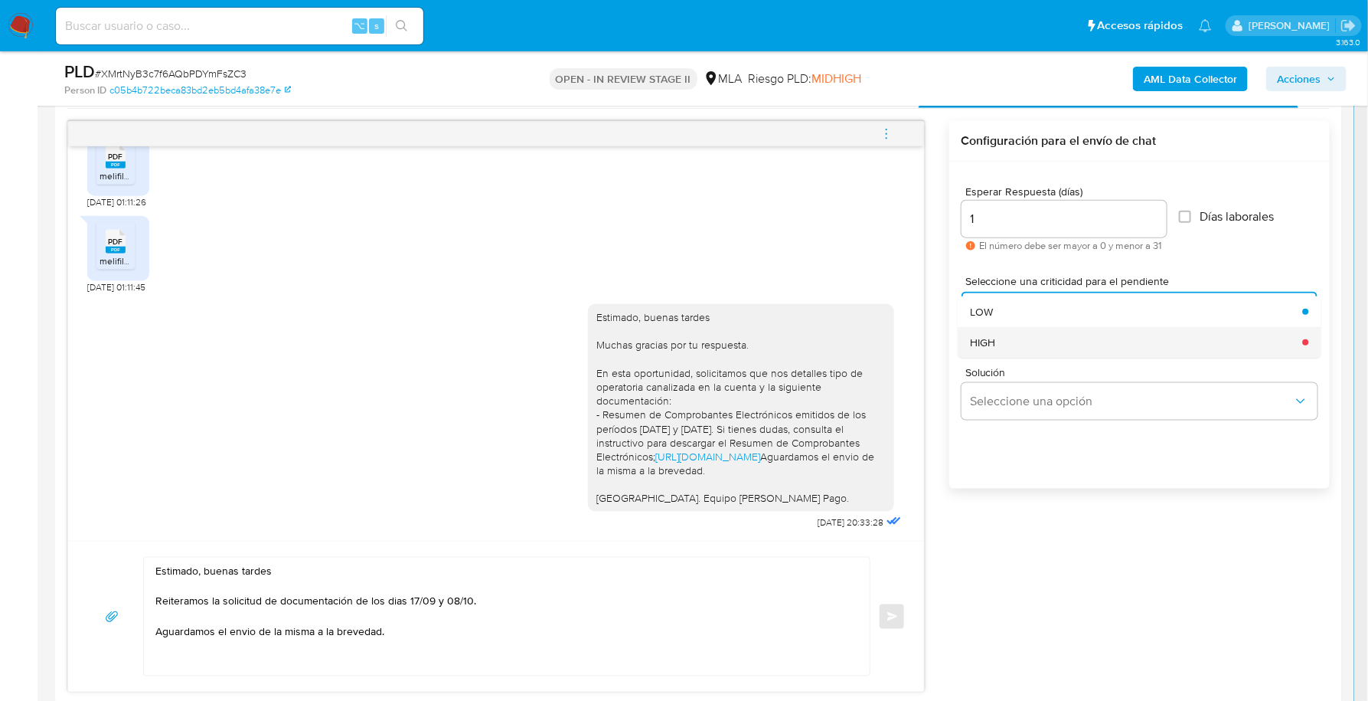
click at [1044, 341] on div "HIGH" at bounding box center [1131, 342] width 323 height 31
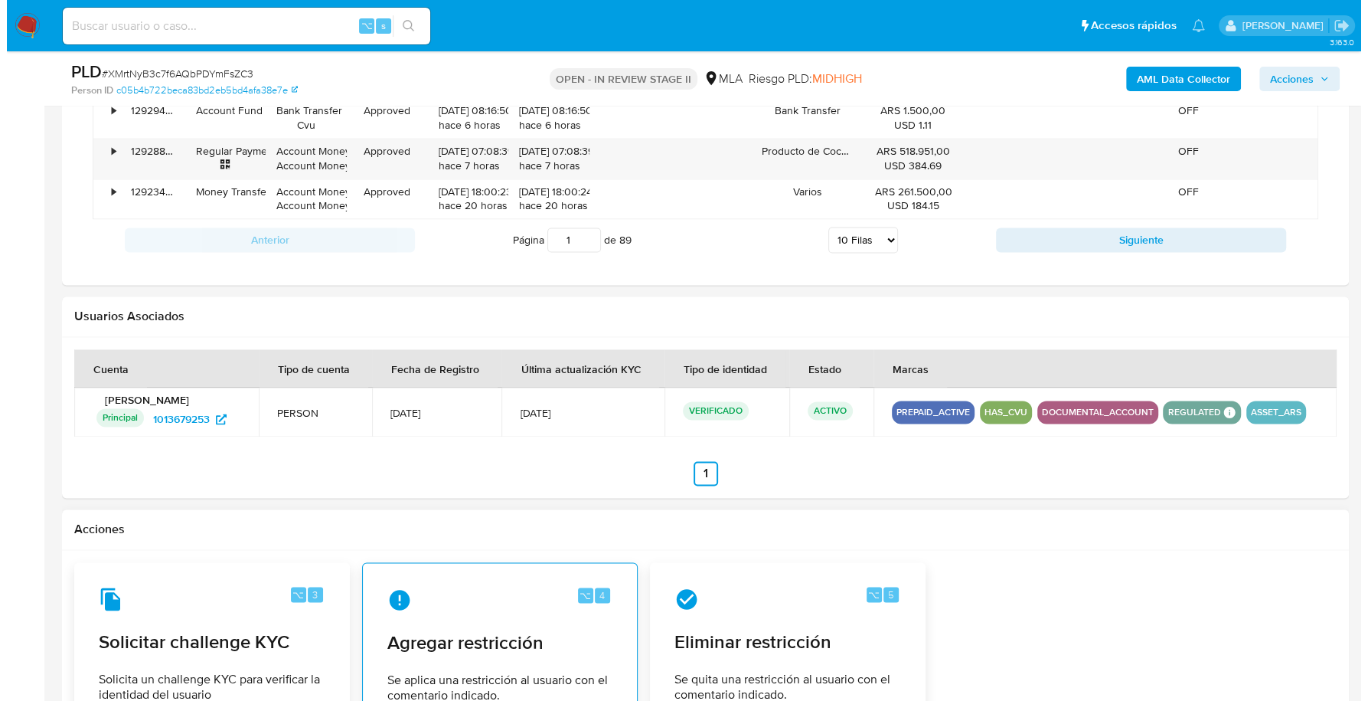
scroll to position [2106, 0]
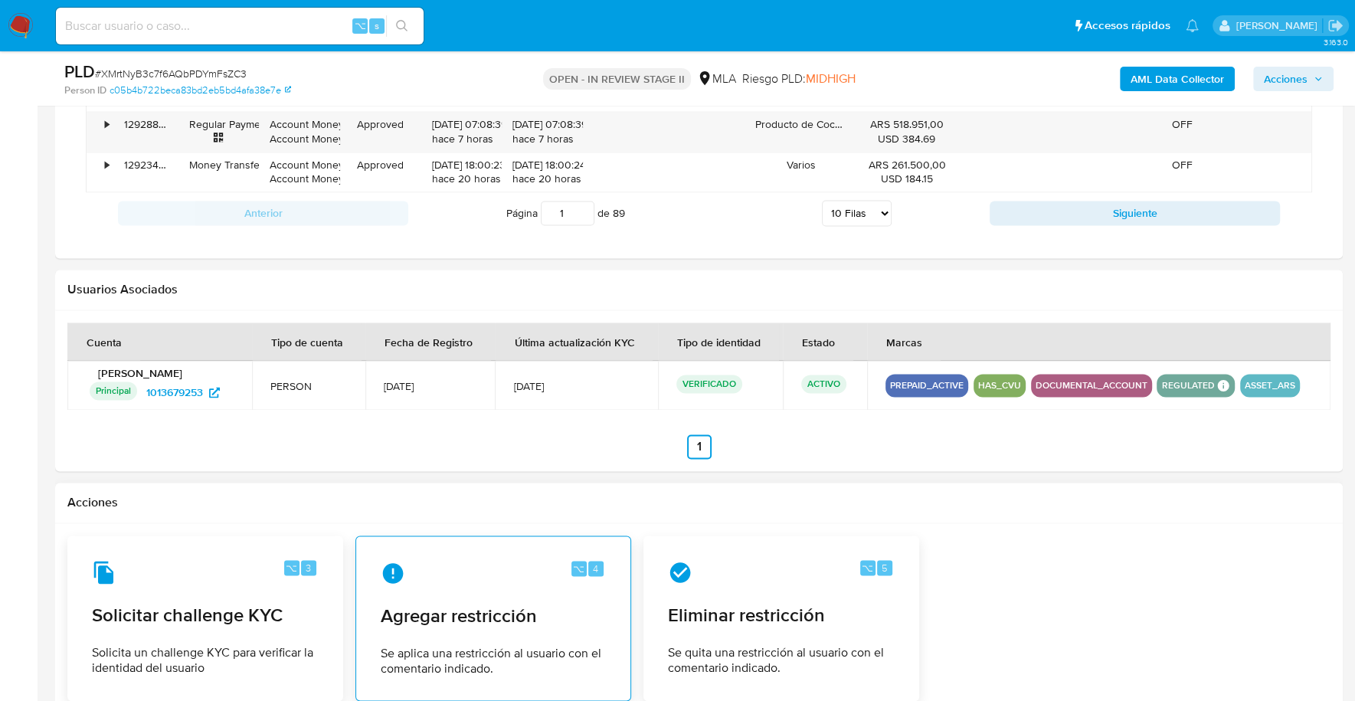
click at [475, 580] on div "⌥ 4 Agregar restricción Se aplica una restricción al usuario con el comentario …" at bounding box center [493, 617] width 250 height 139
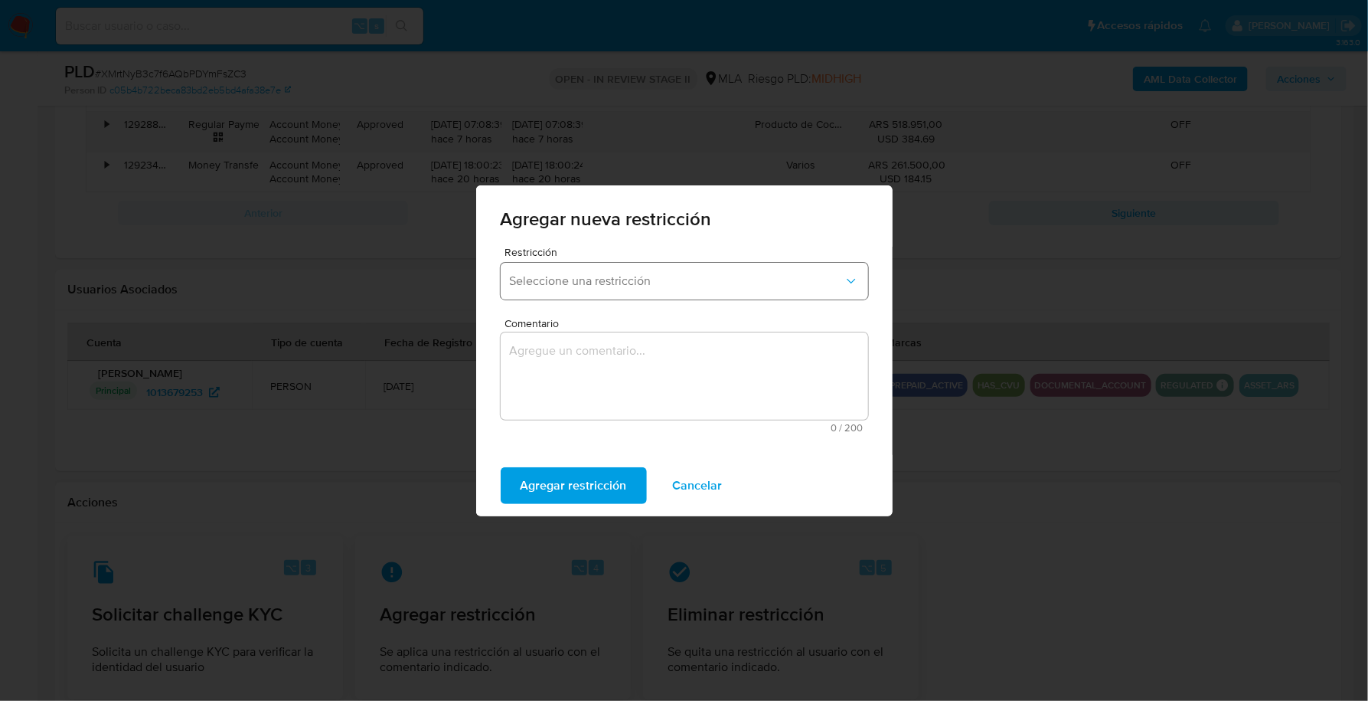
click at [626, 289] on button "Seleccione una restricción" at bounding box center [685, 281] width 368 height 37
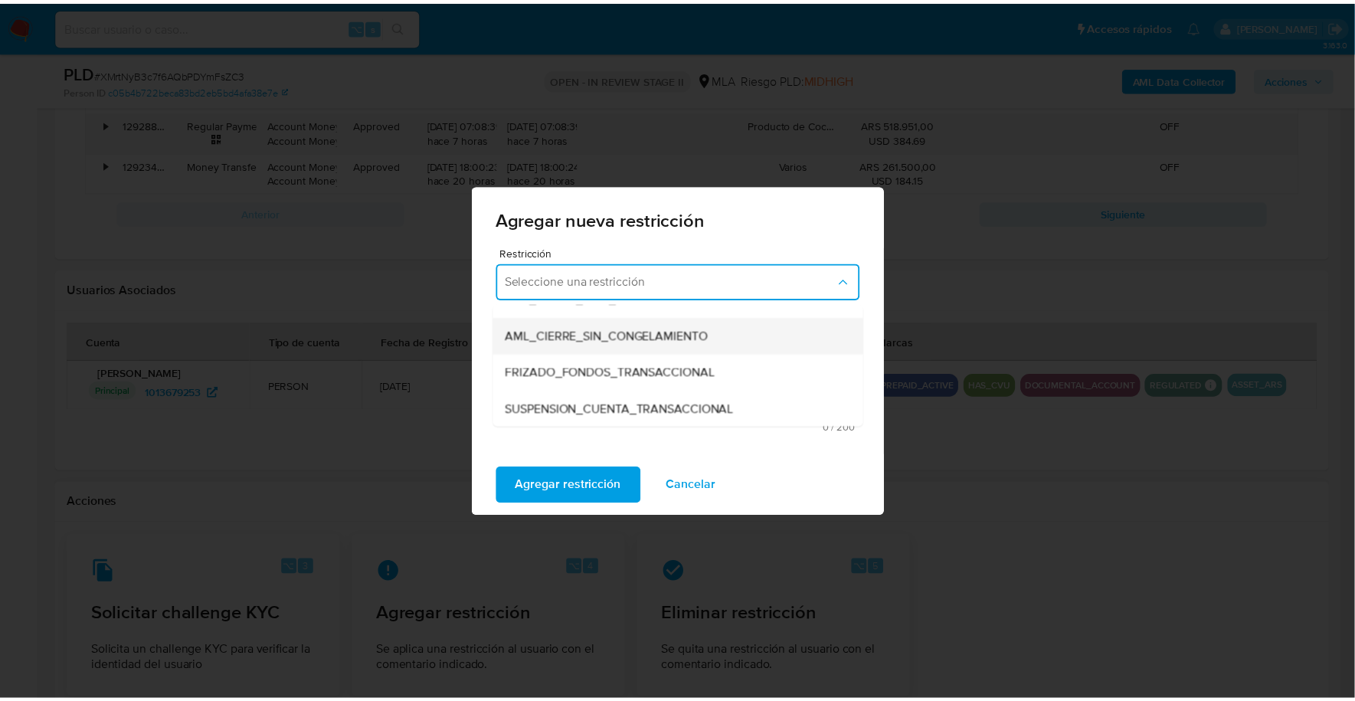
scroll to position [152, 0]
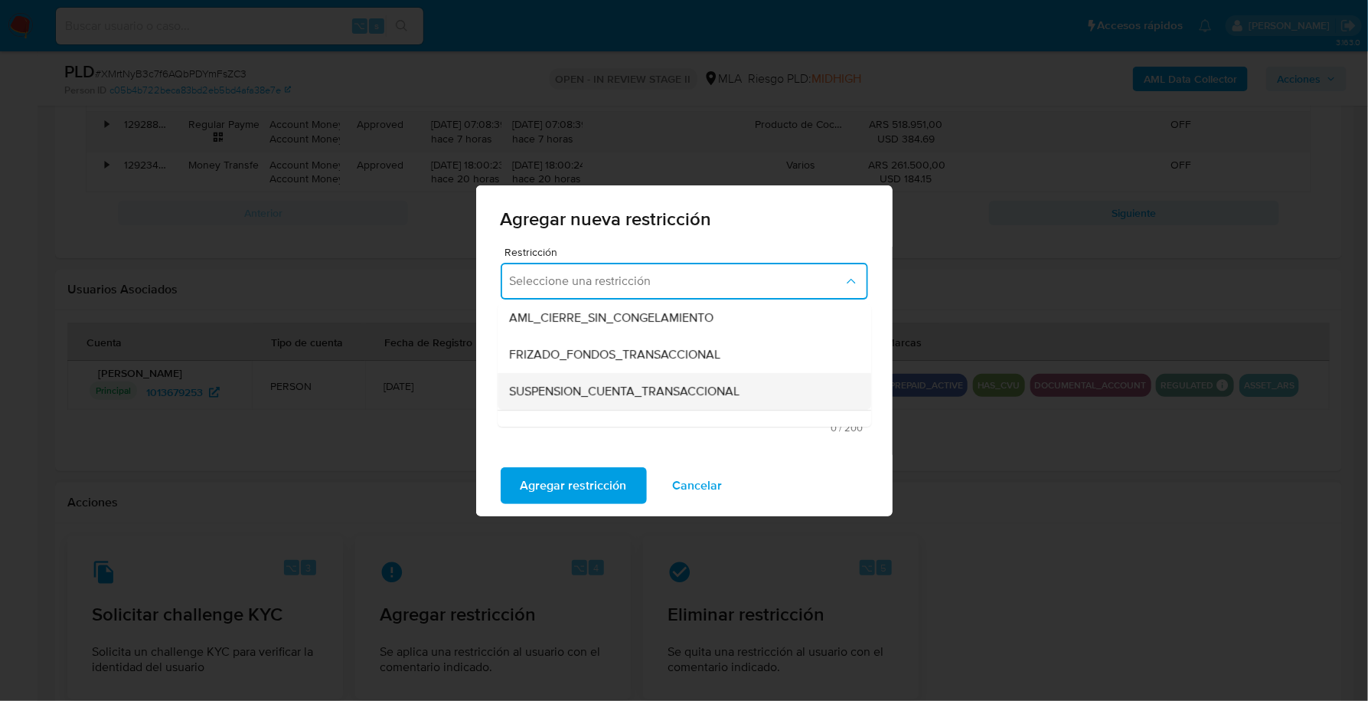
click at [649, 394] on span "SUSPENSION_CUENTA_TRANSACCIONAL" at bounding box center [625, 391] width 231 height 15
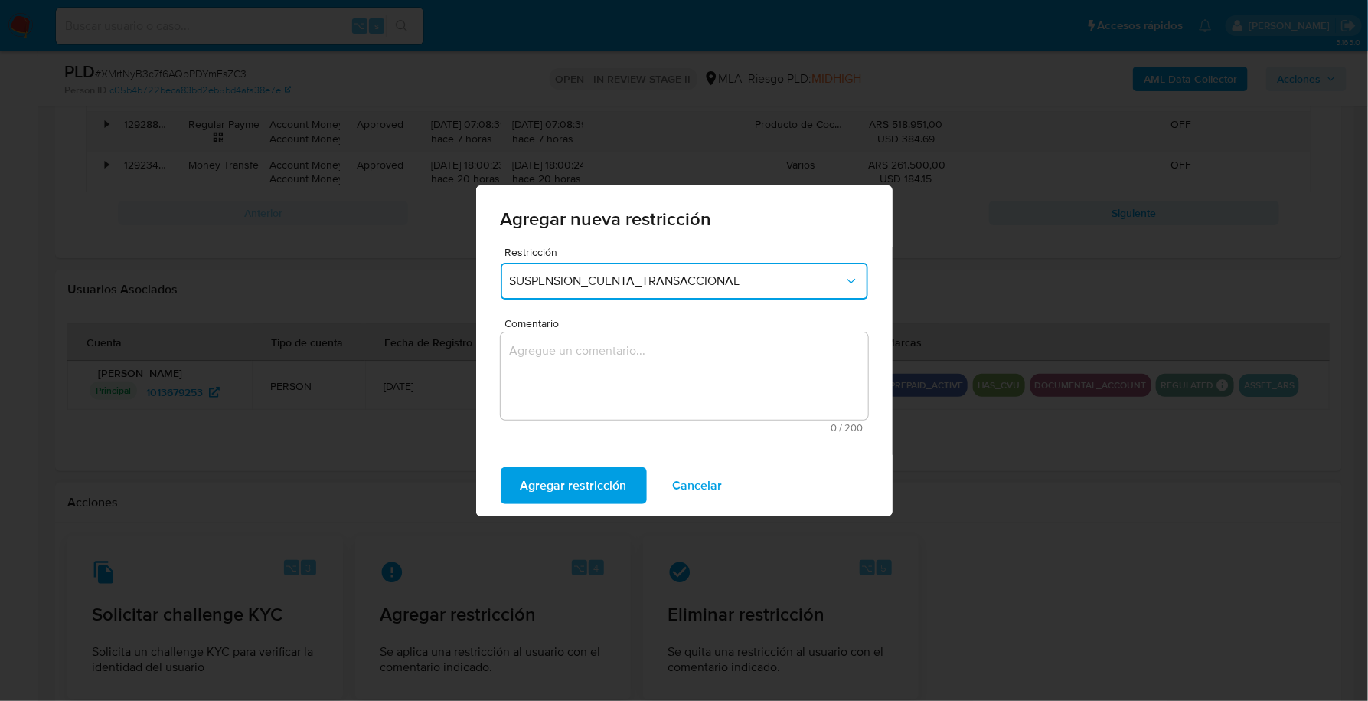
click at [641, 362] on textarea "Comentario" at bounding box center [685, 375] width 368 height 87
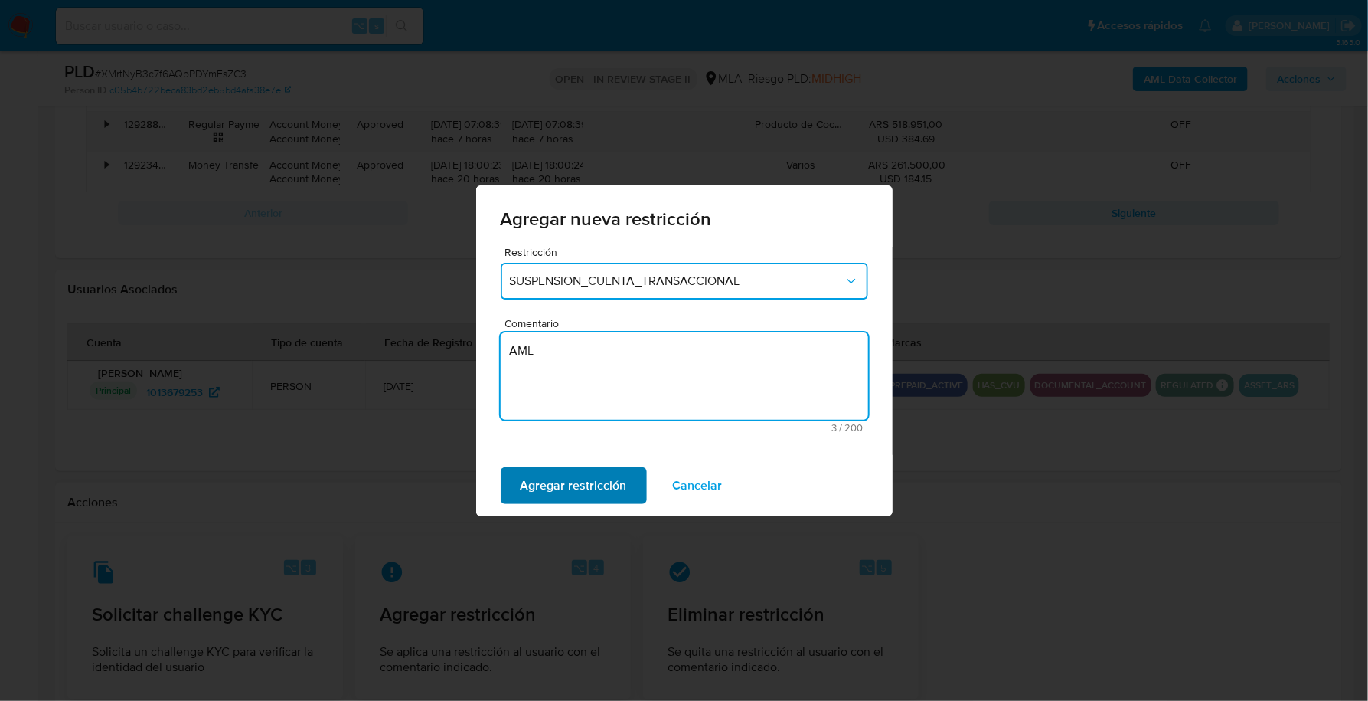
type textarea "AML"
click at [607, 489] on span "Agregar restricción" at bounding box center [574, 486] width 106 height 34
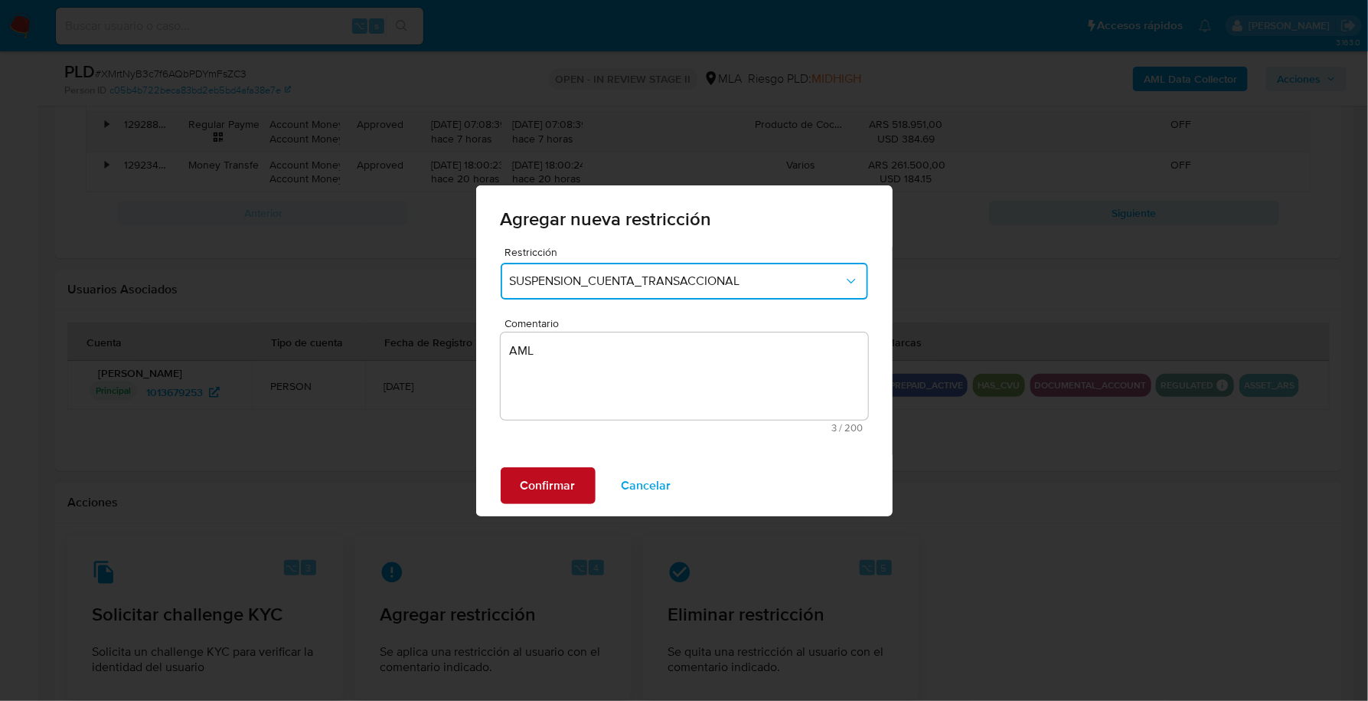
click at [545, 482] on span "Confirmar" at bounding box center [548, 486] width 55 height 34
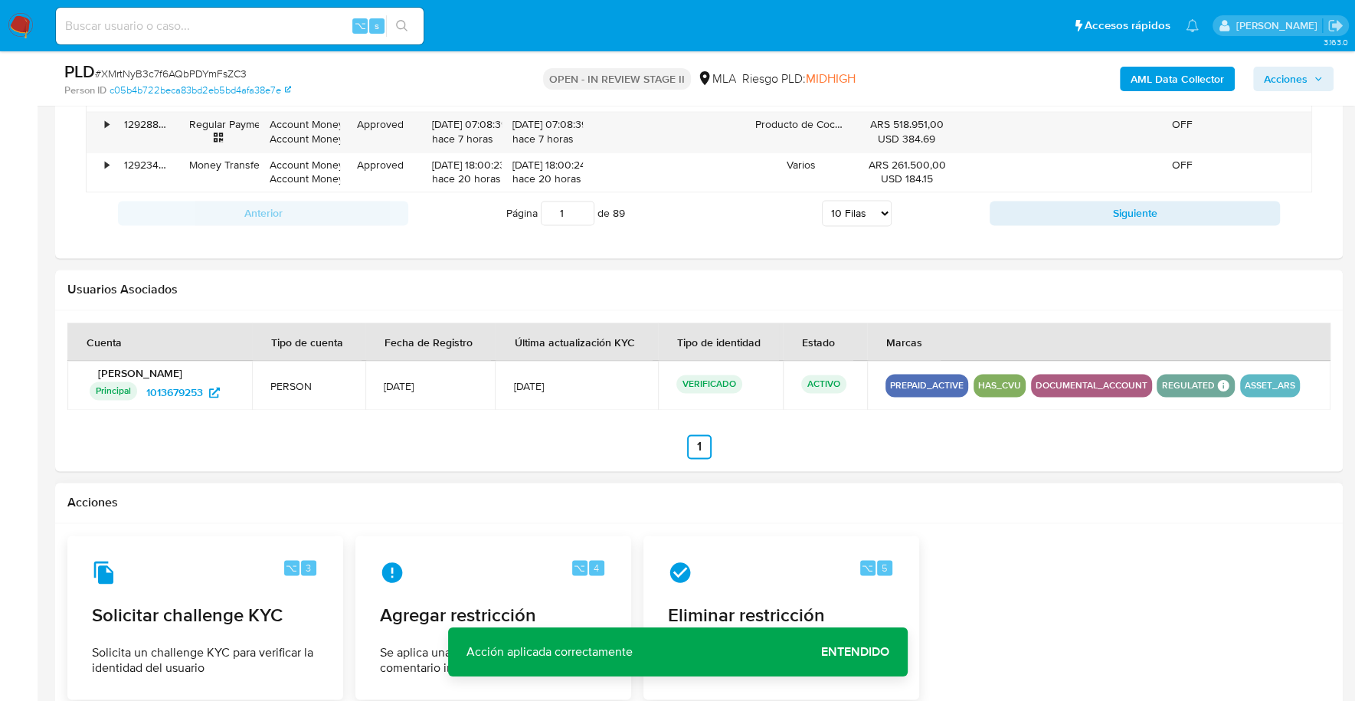
click at [1045, 567] on div "⌥ 3 Solicitar challenge KYC Solicita un challenge KYC para verificar la identid…" at bounding box center [698, 617] width 1263 height 164
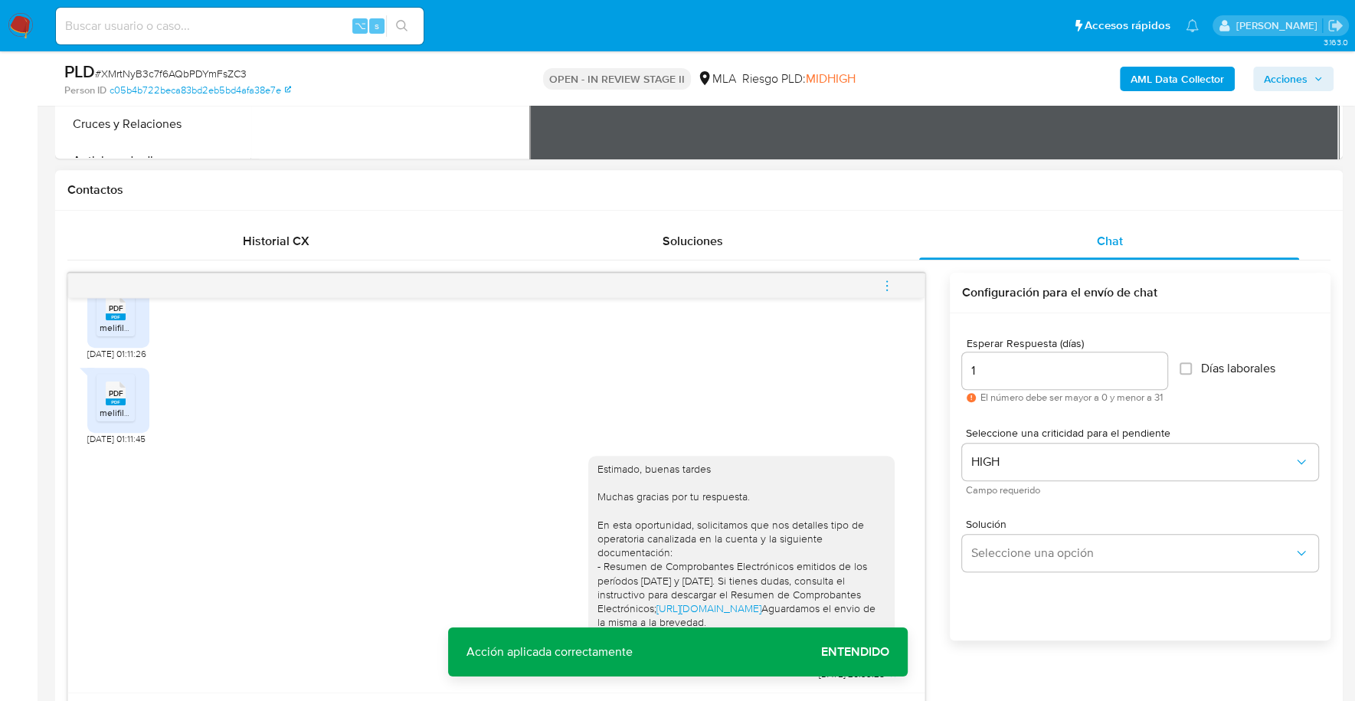
scroll to position [870, 0]
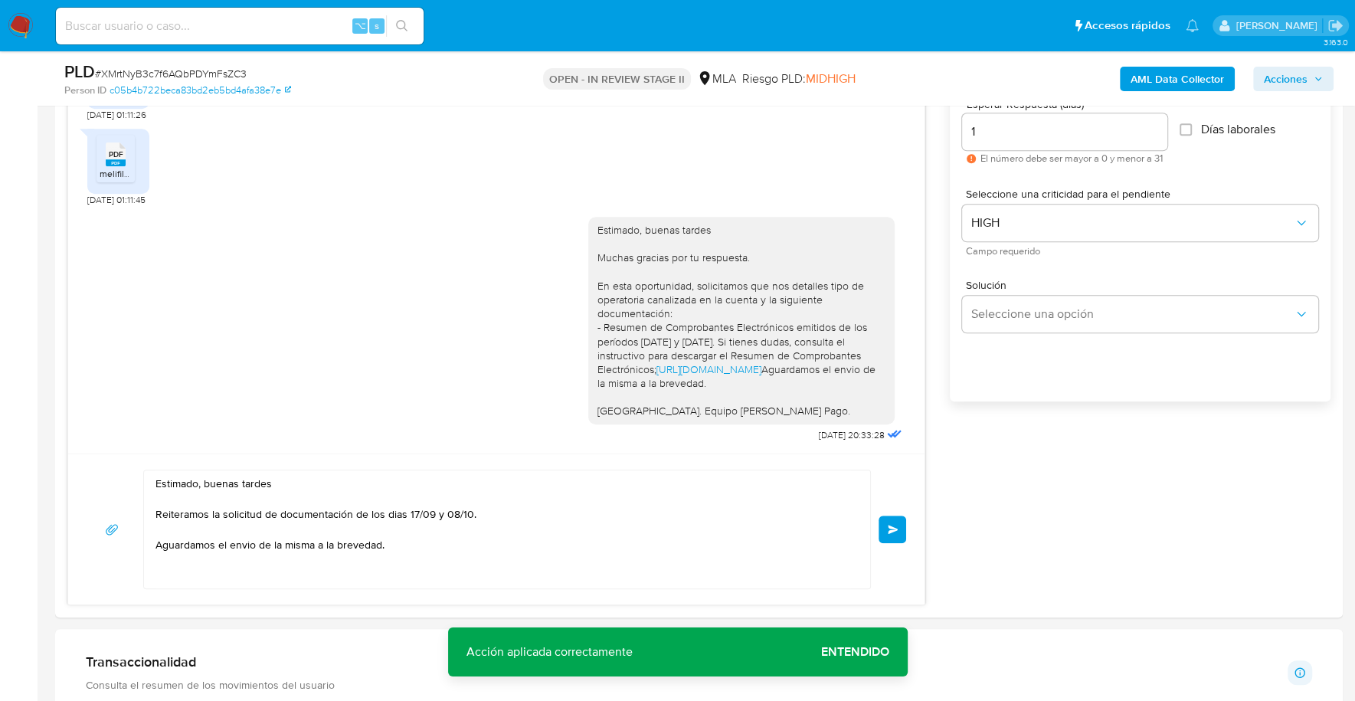
click at [902, 508] on div "Estimado, buenas tardes Reiteramos la solicitud de documentación de los dias 17…" at bounding box center [496, 528] width 819 height 119
click at [896, 525] on span "Enviar" at bounding box center [893, 529] width 11 height 9
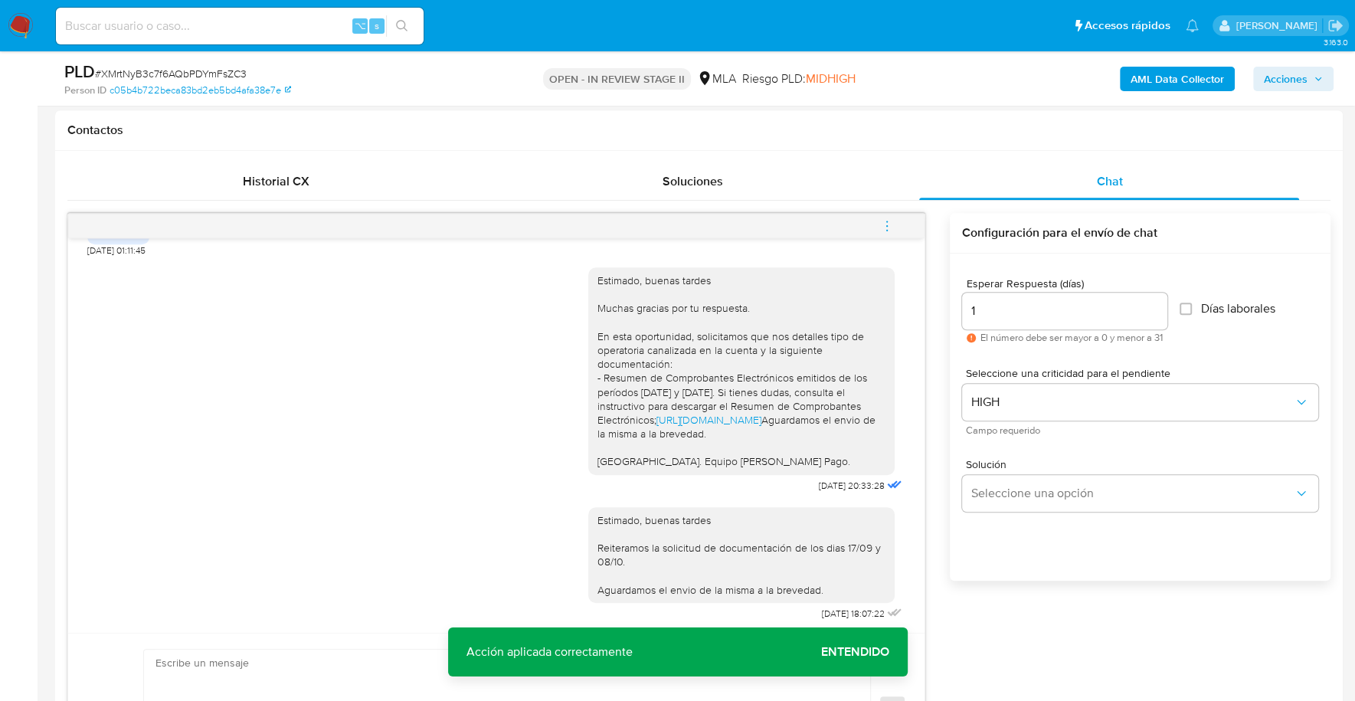
scroll to position [665, 0]
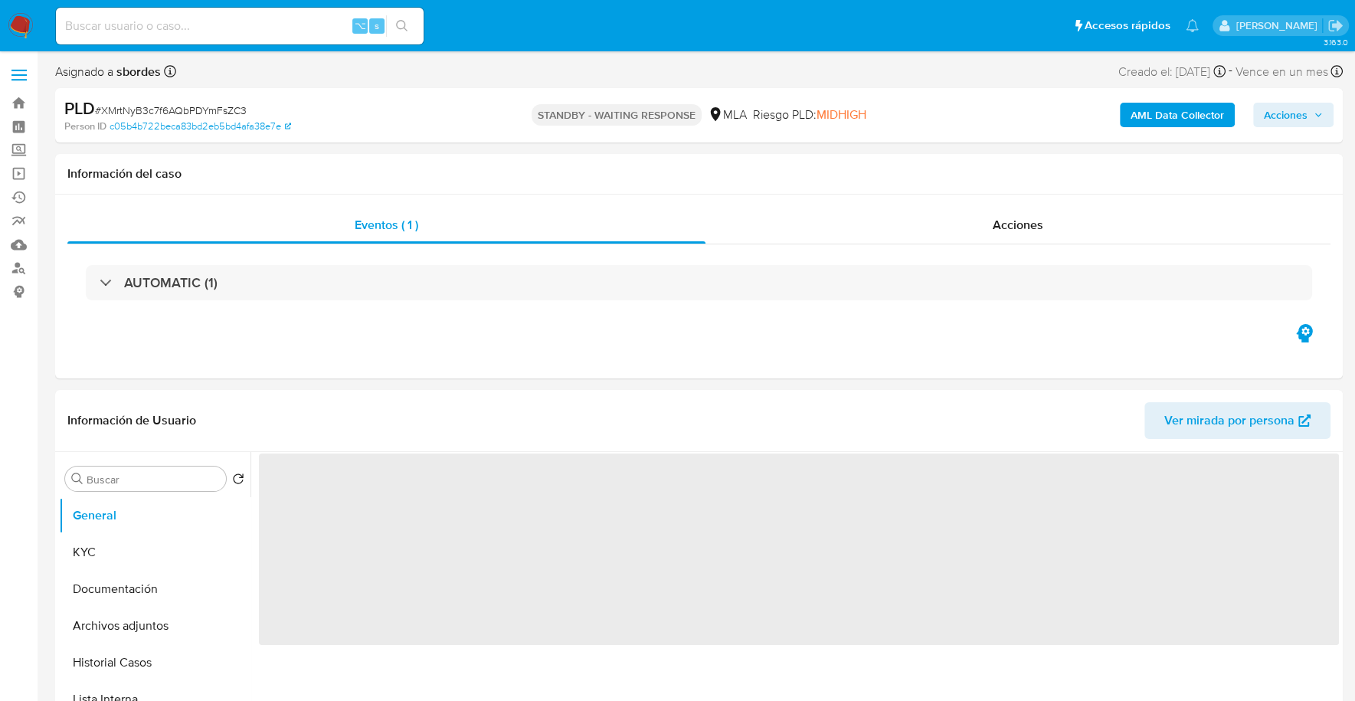
select select "10"
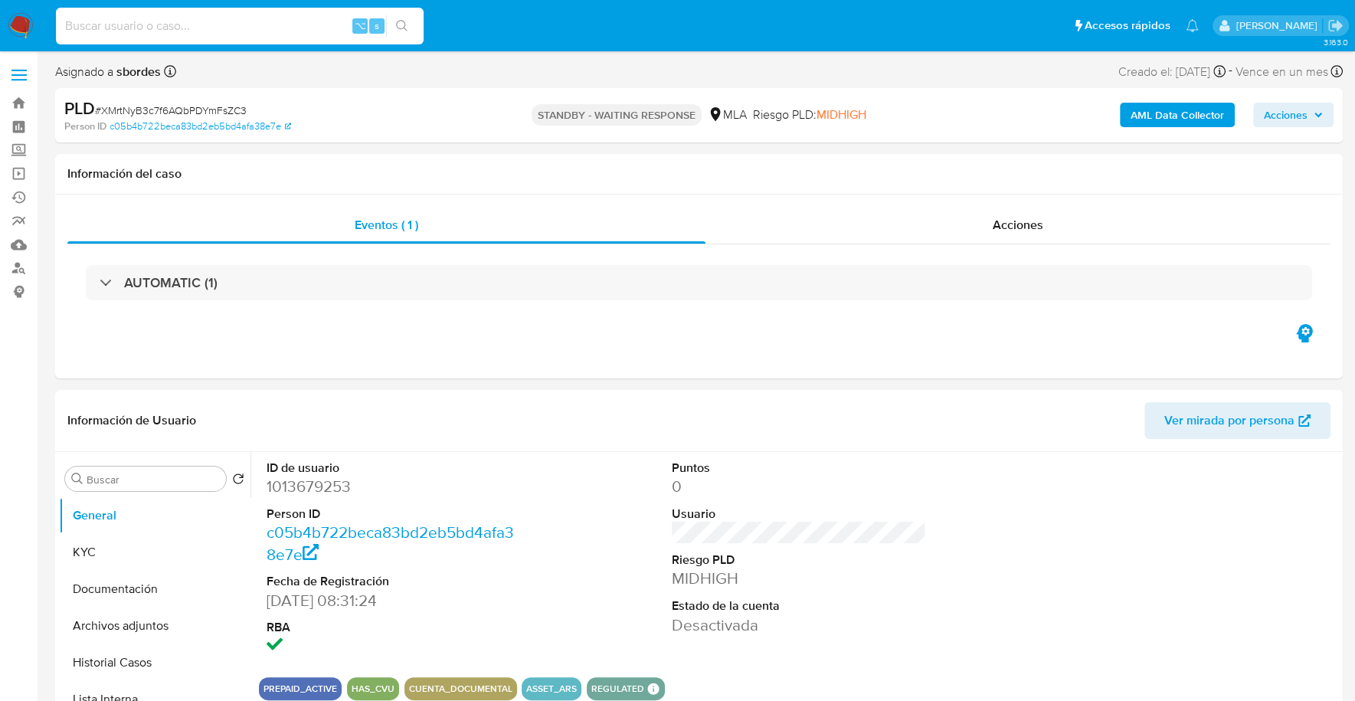
click at [201, 28] on input at bounding box center [240, 26] width 368 height 20
paste input "59411170"
type input "59411170"
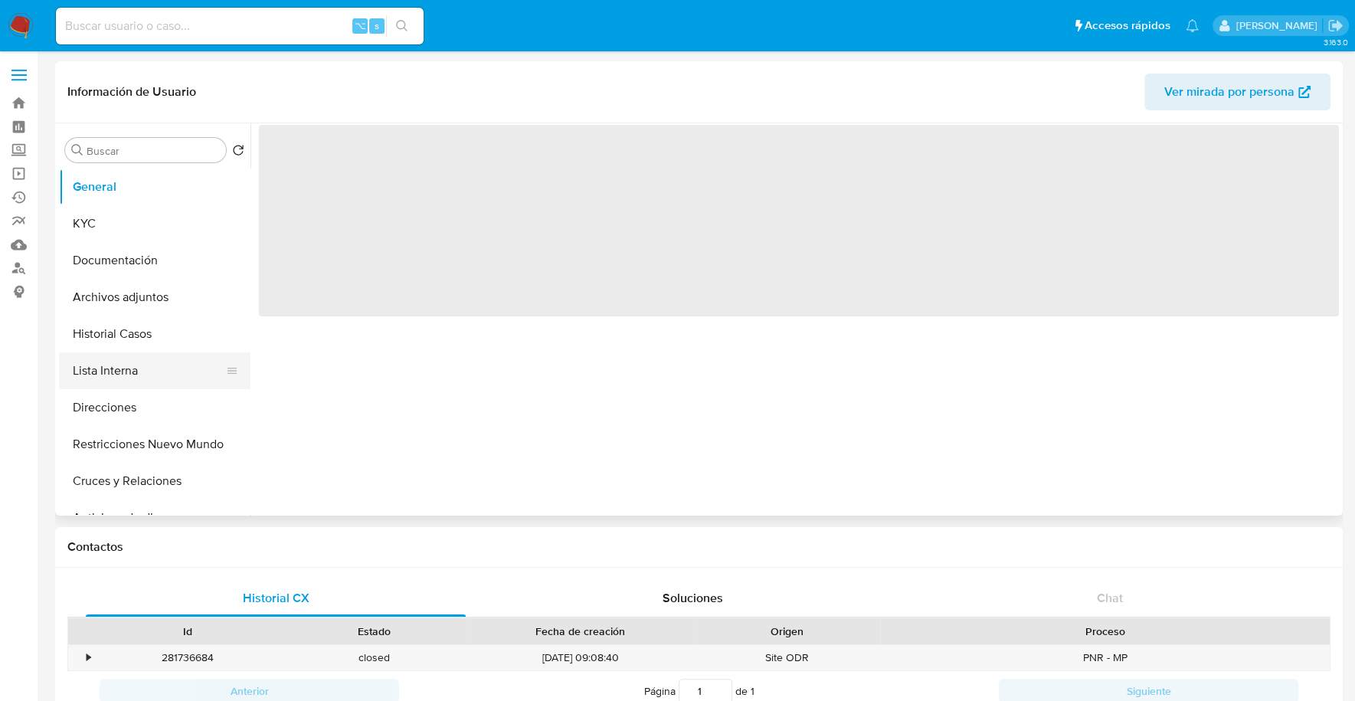
select select "10"
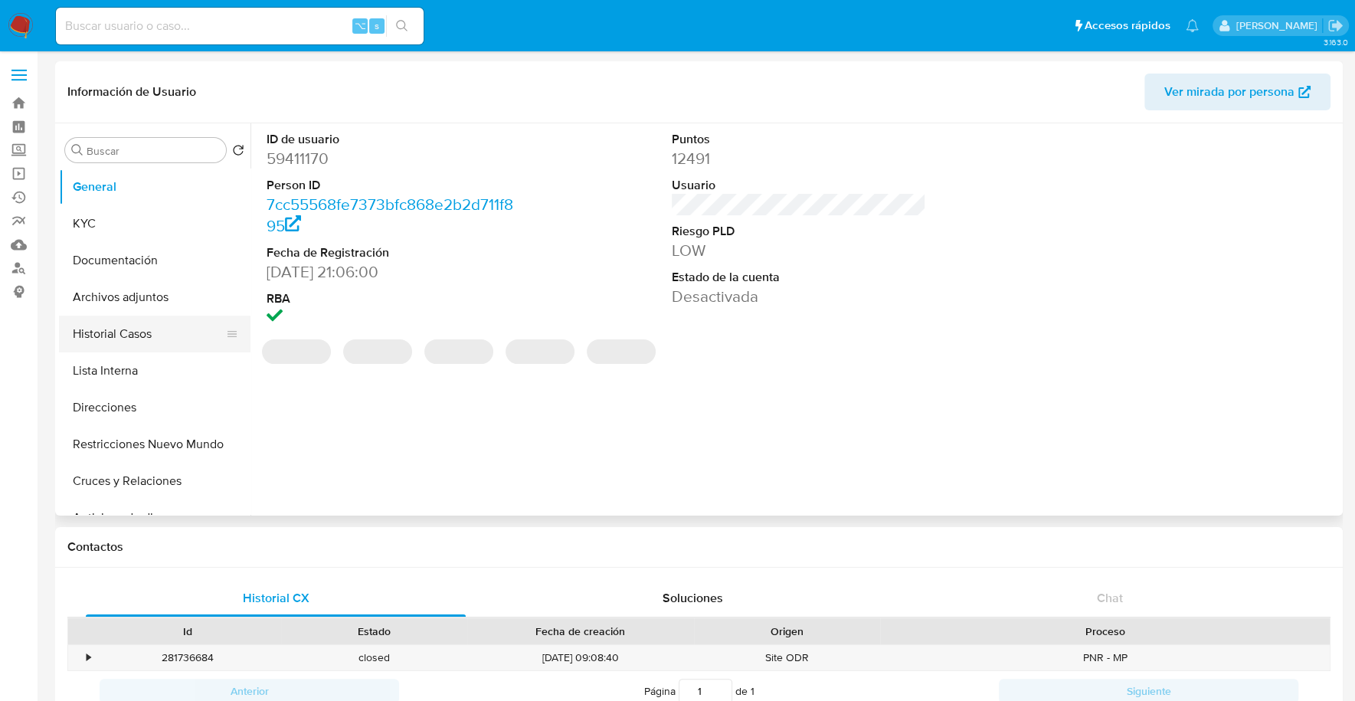
click at [124, 342] on button "Historial Casos" at bounding box center [148, 334] width 179 height 37
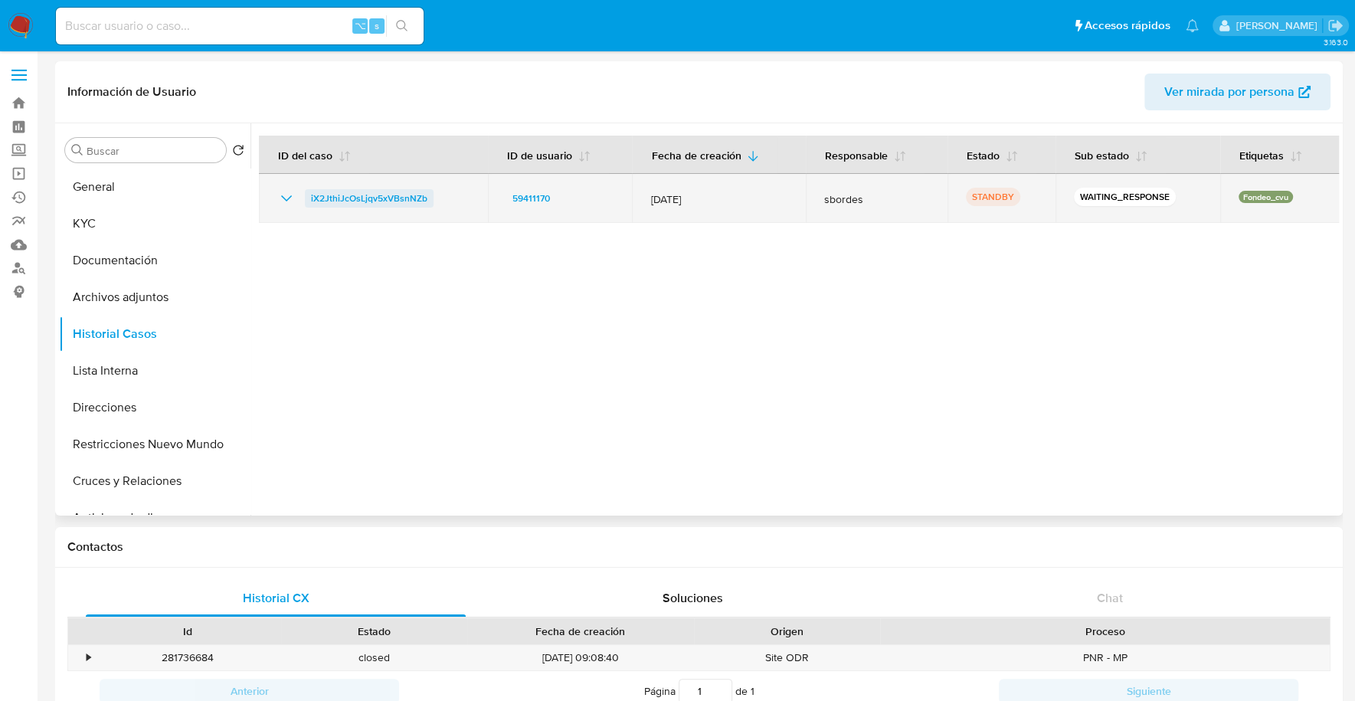
click at [348, 201] on span "iX2JthiJcOsLjqv5xVBsnNZb" at bounding box center [369, 198] width 116 height 18
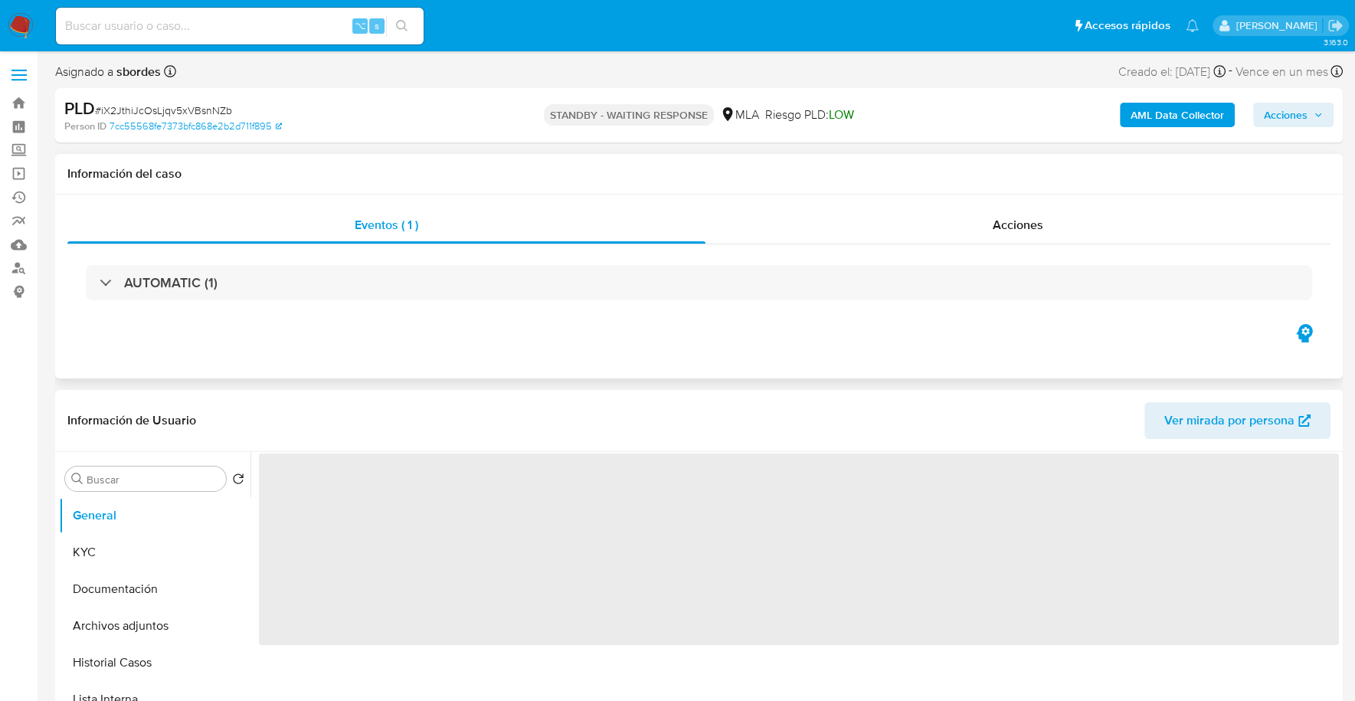
scroll to position [320, 0]
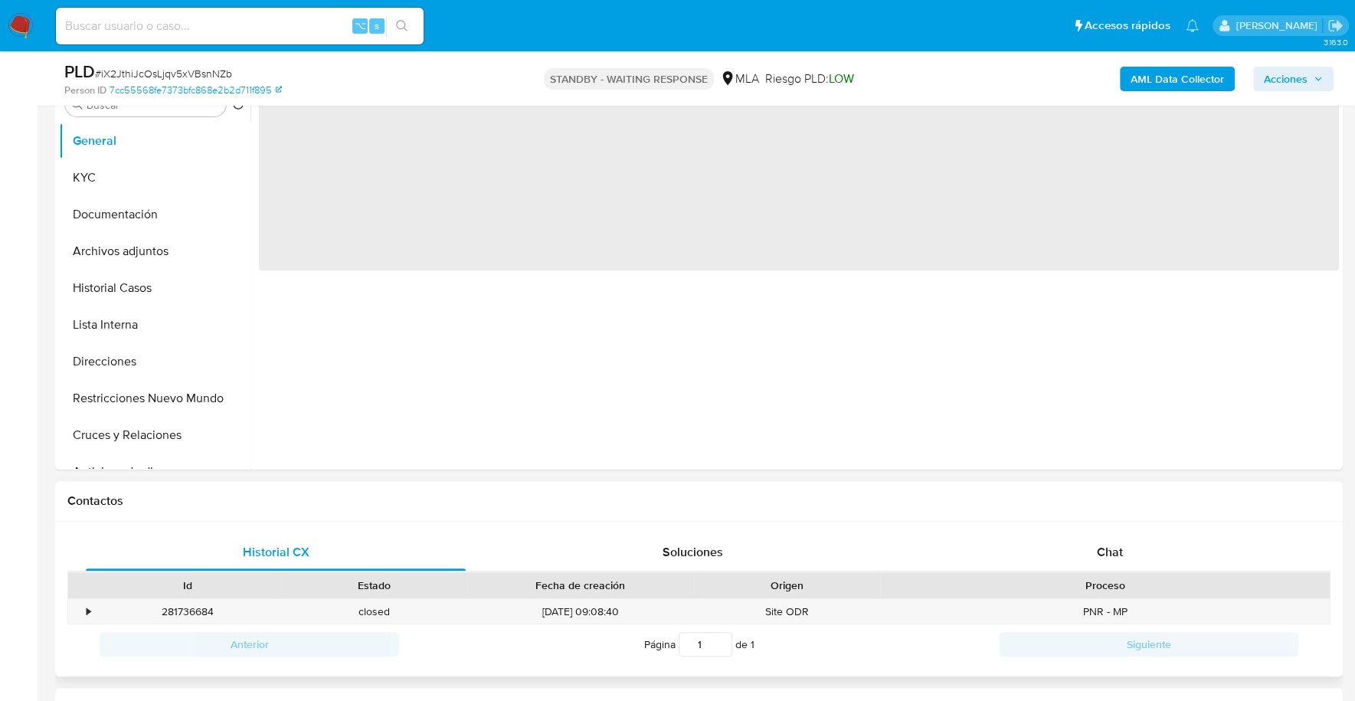
select select "10"
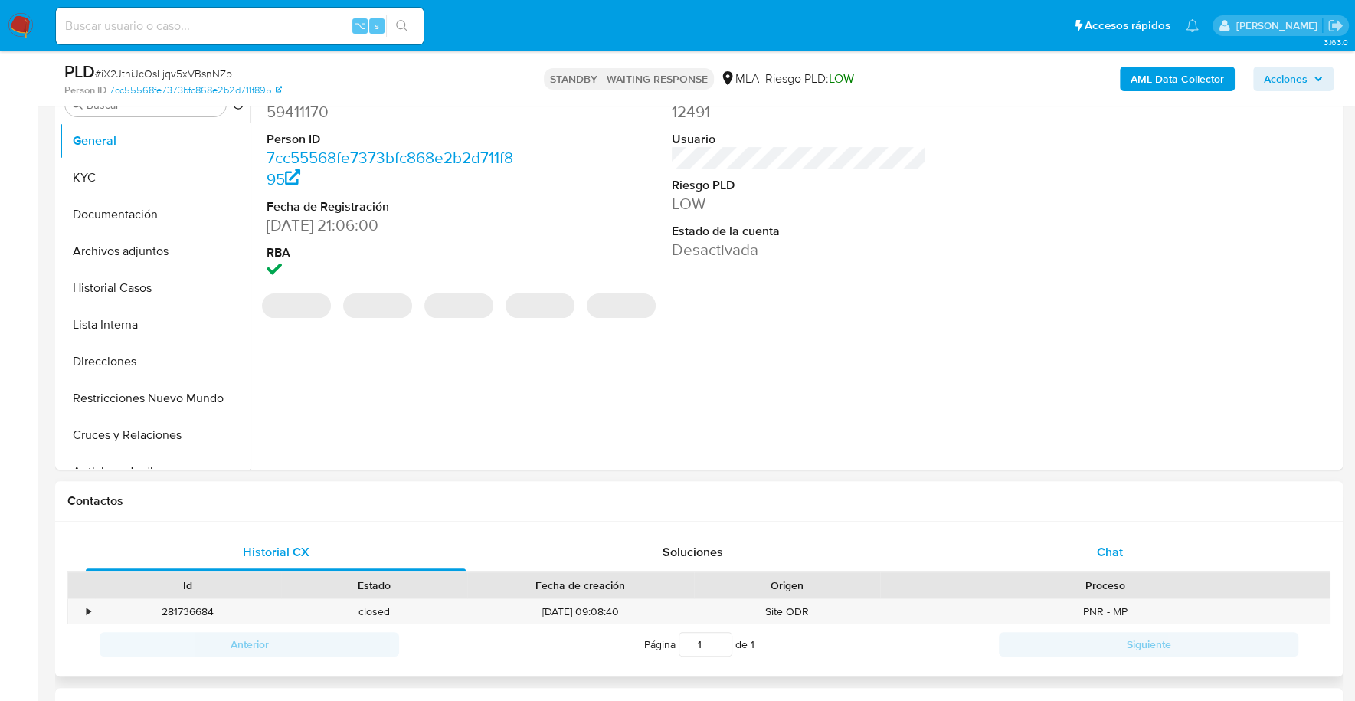
click at [1080, 559] on div "Chat" at bounding box center [1109, 552] width 380 height 37
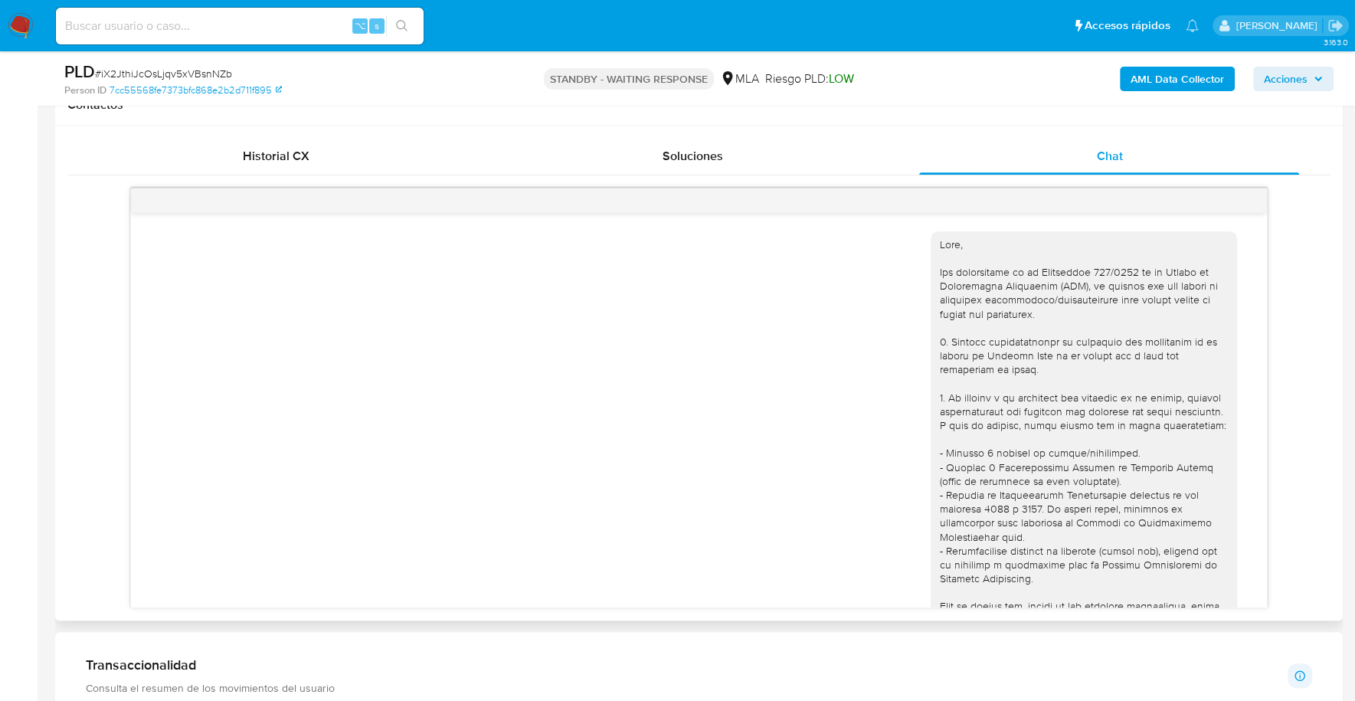
scroll to position [1037, 0]
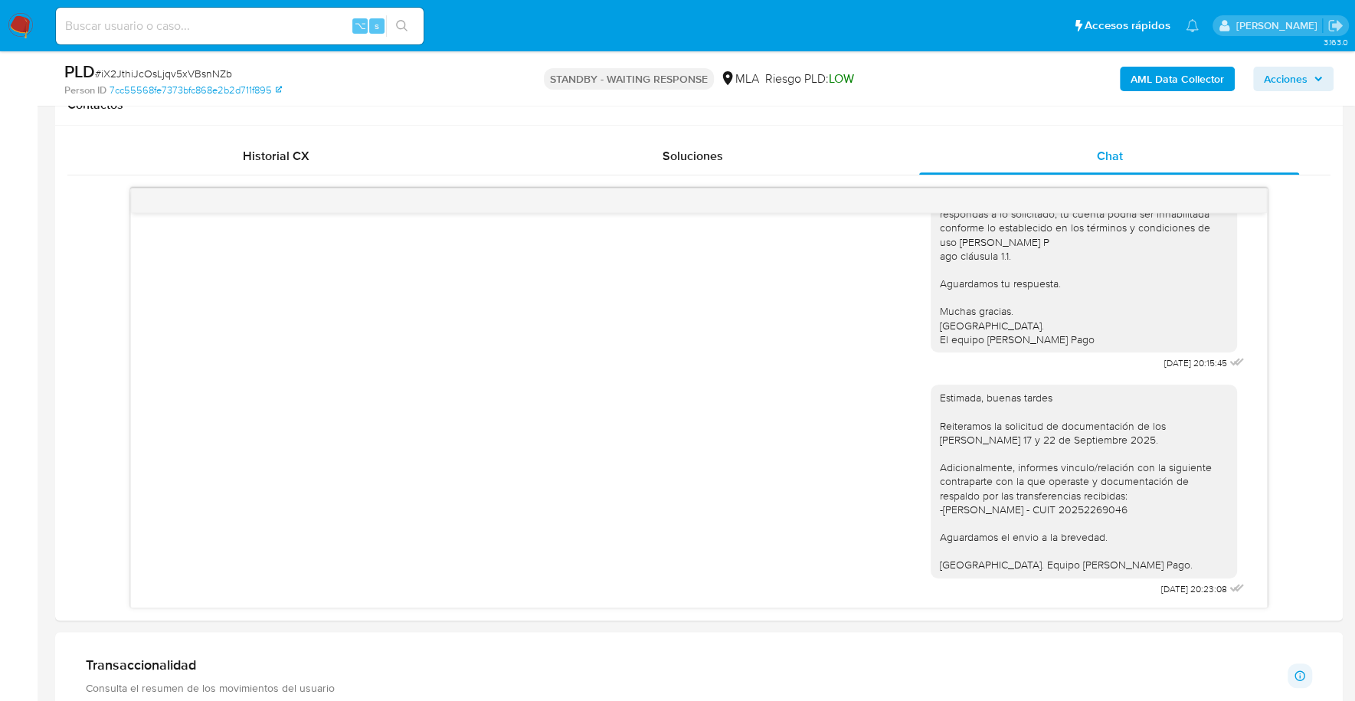
click at [227, 28] on input at bounding box center [240, 26] width 368 height 20
paste input "315073074"
type input "315073074"
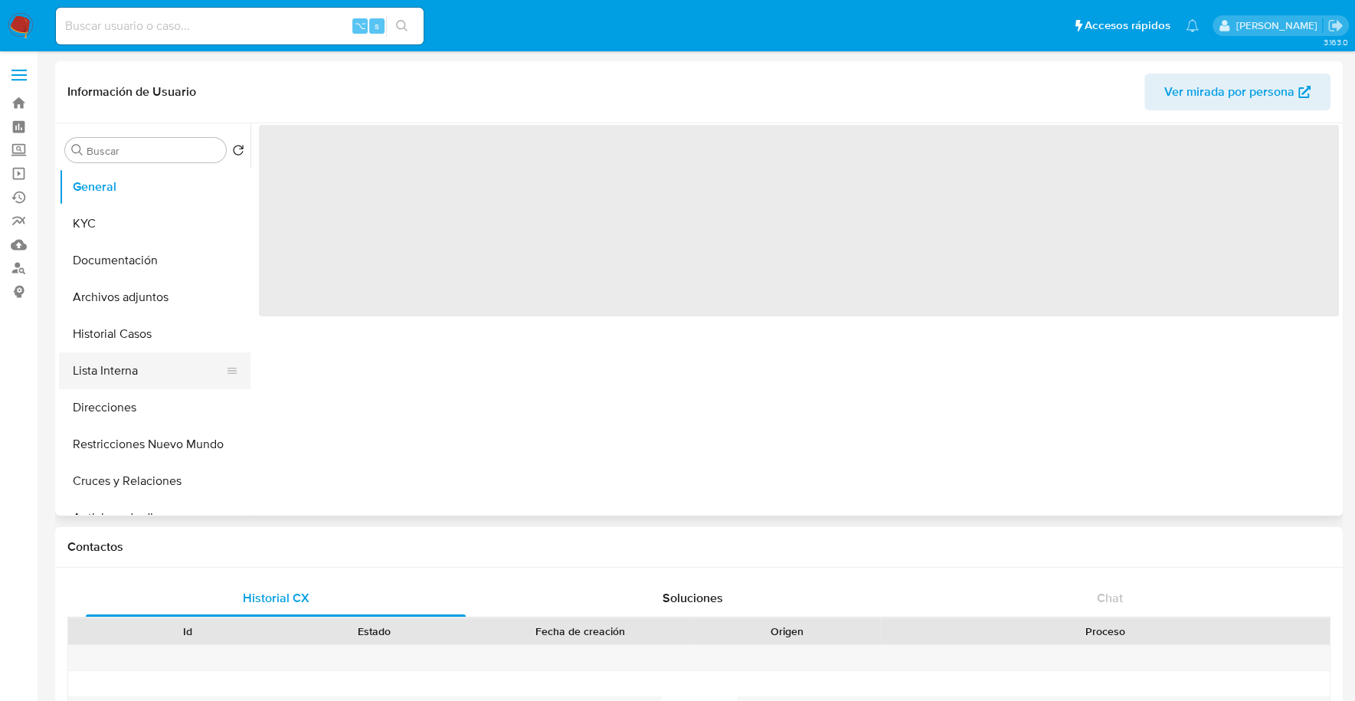
click at [119, 360] on button "Lista Interna" at bounding box center [148, 370] width 179 height 37
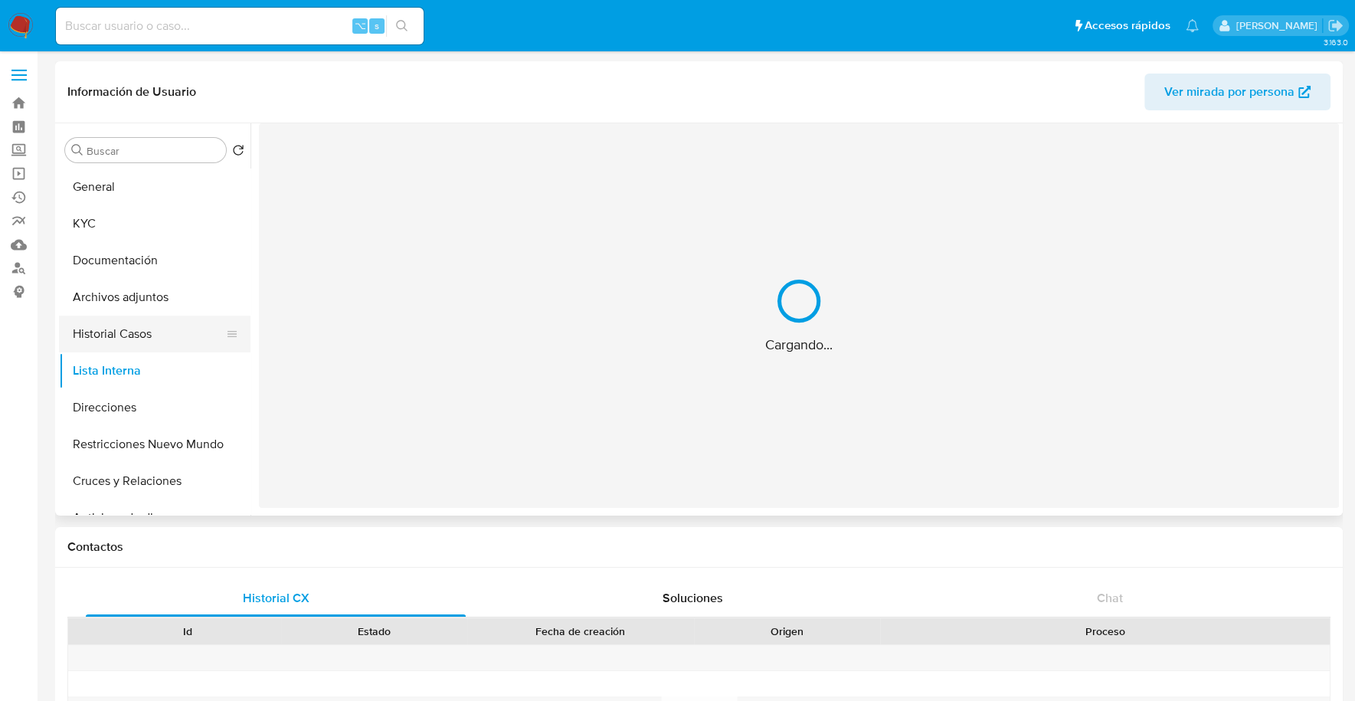
click at [123, 319] on button "Historial Casos" at bounding box center [148, 334] width 179 height 37
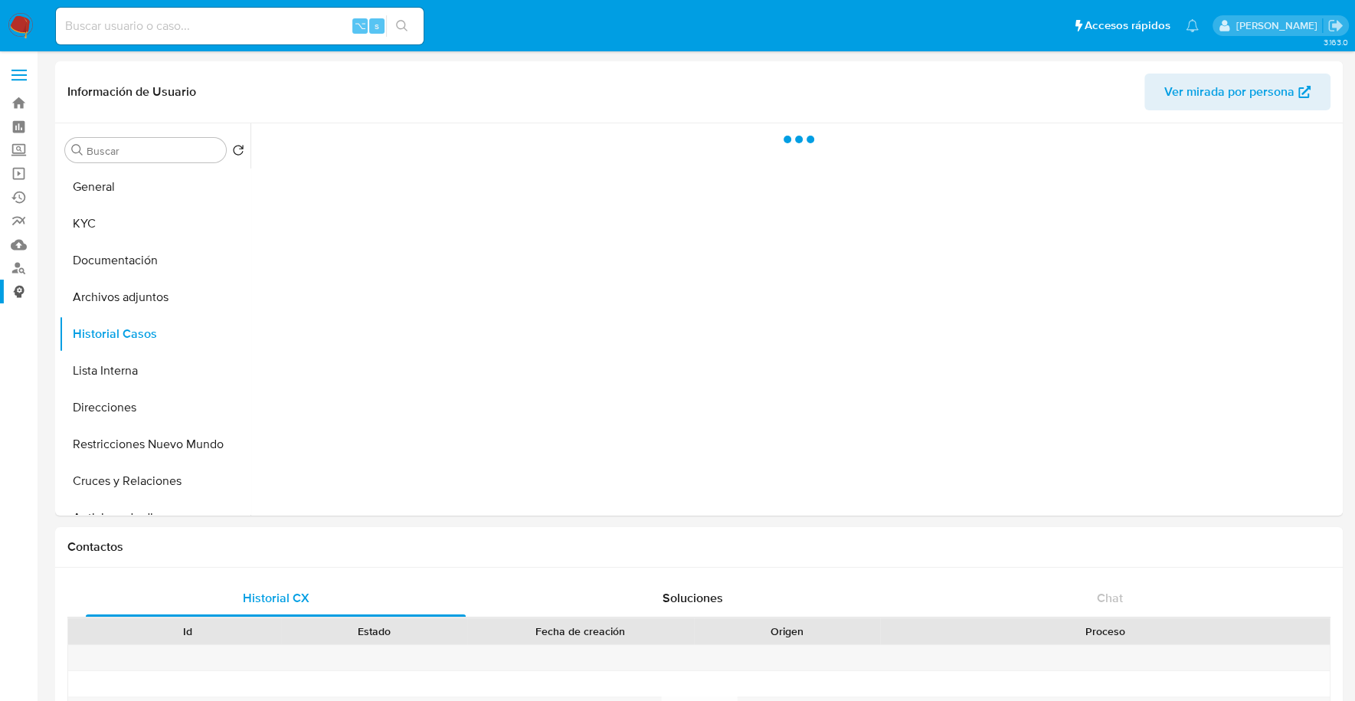
select select "10"
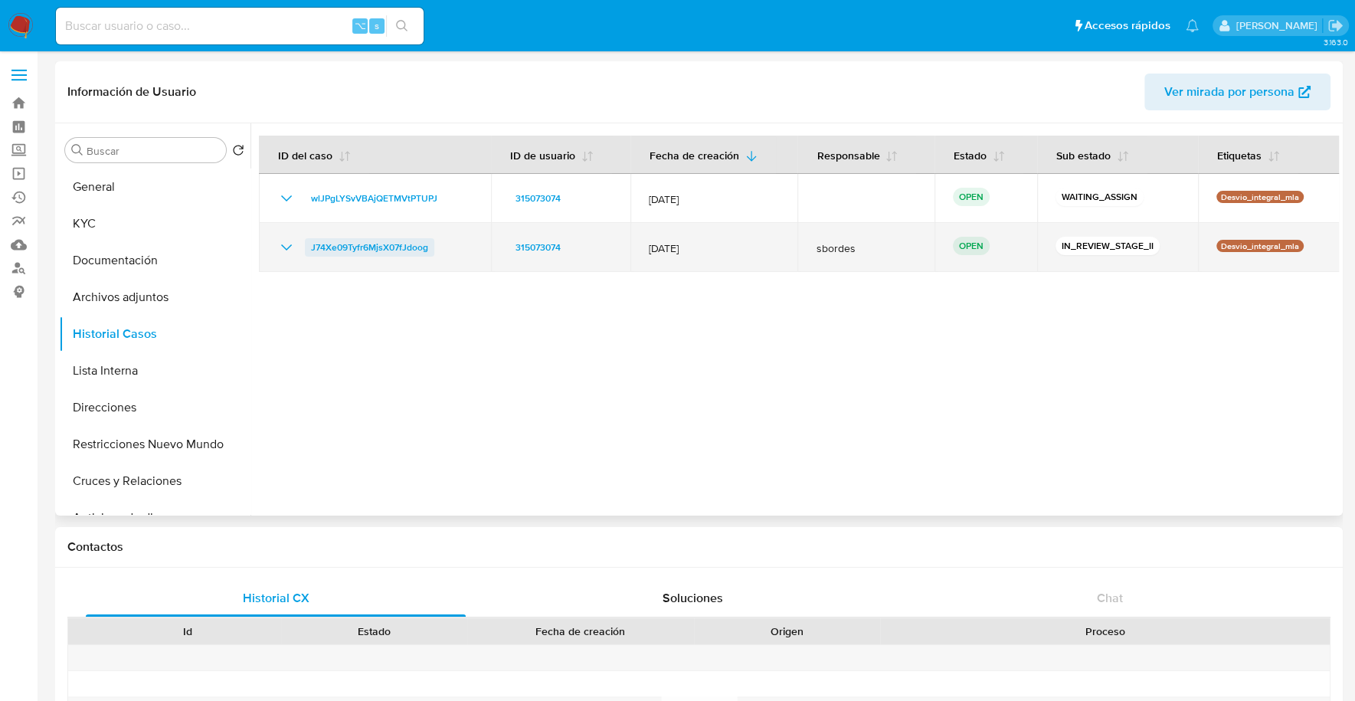
click at [370, 245] on span "J74Xe09Tyfr6MjsX07fJdoog" at bounding box center [369, 247] width 117 height 18
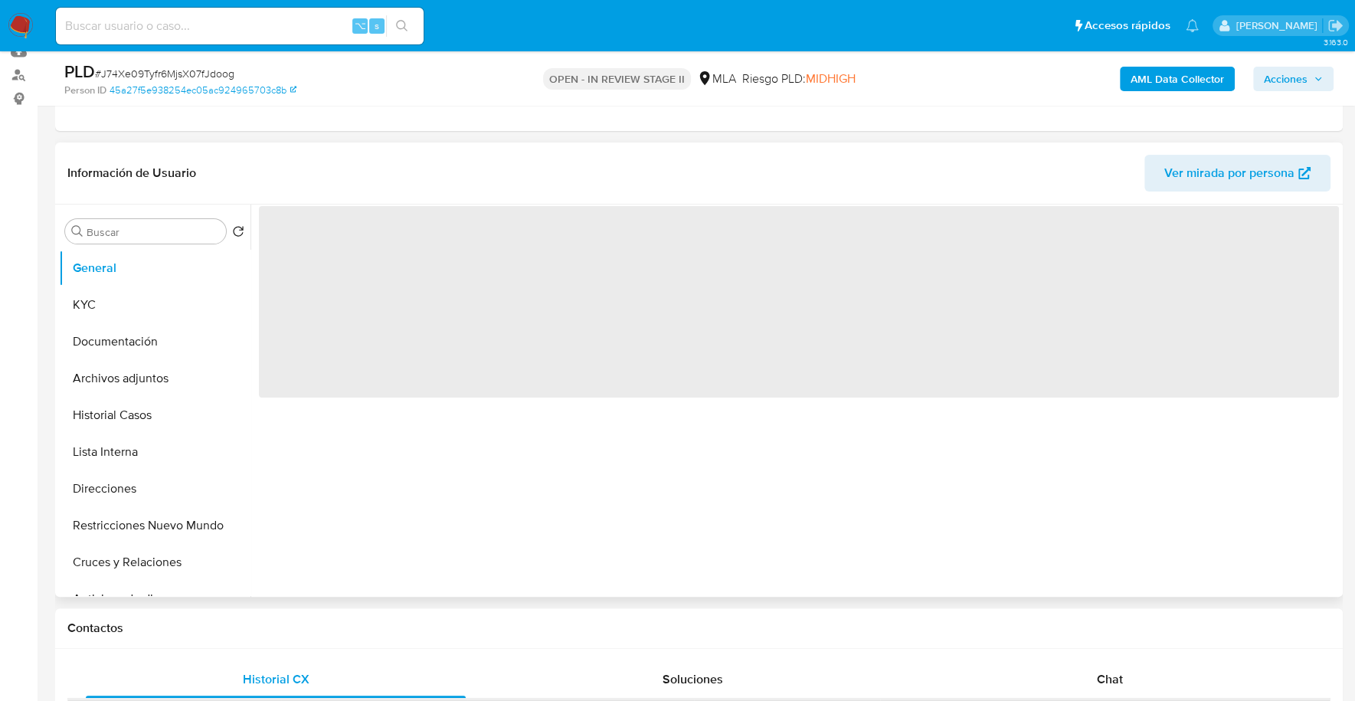
scroll to position [377, 0]
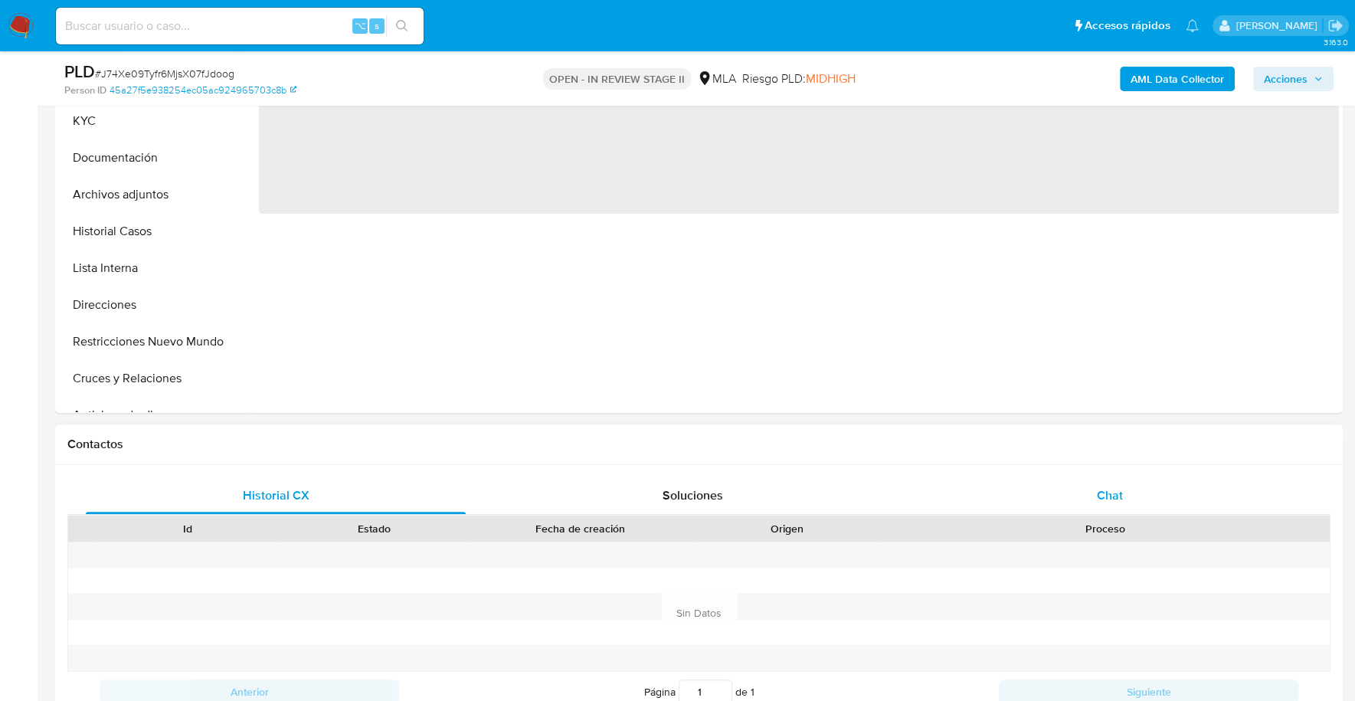
click at [1107, 486] on span "Chat" at bounding box center [1109, 495] width 26 height 18
select select "10"
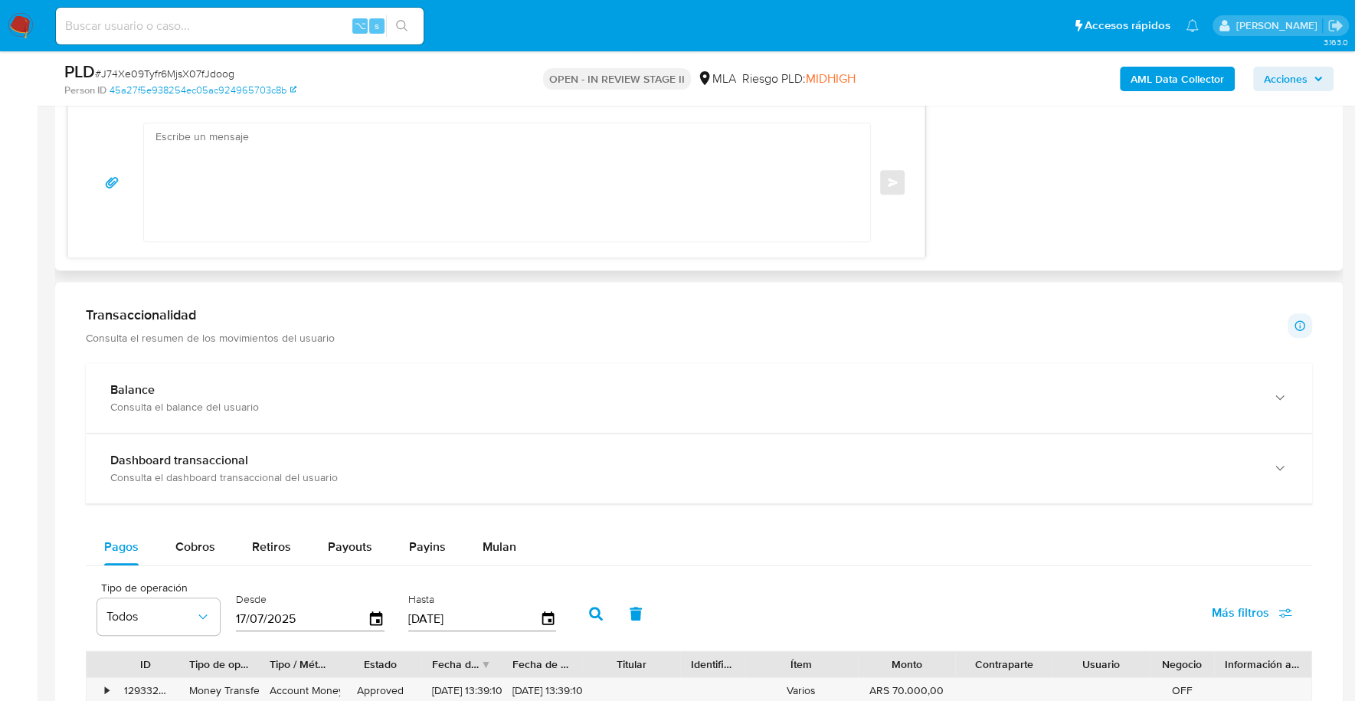
scroll to position [1391, 0]
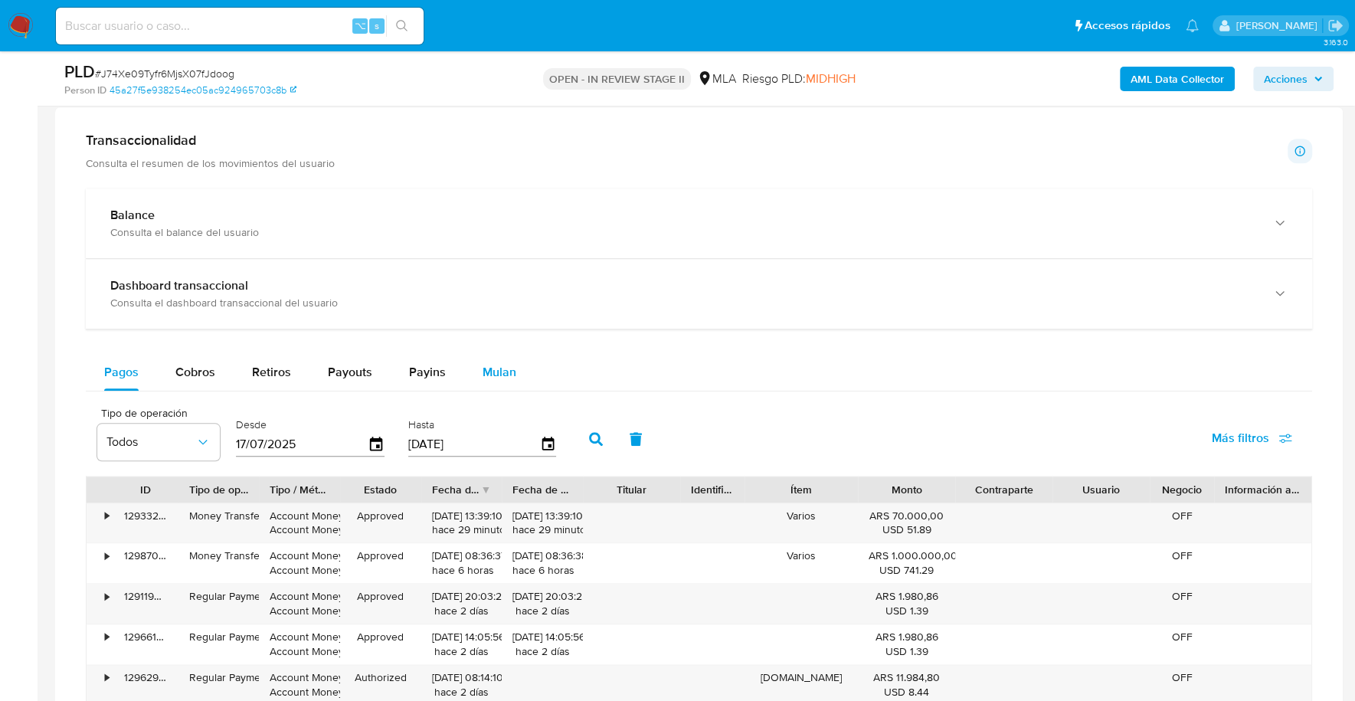
click at [510, 354] on div "Mulan" at bounding box center [499, 372] width 34 height 37
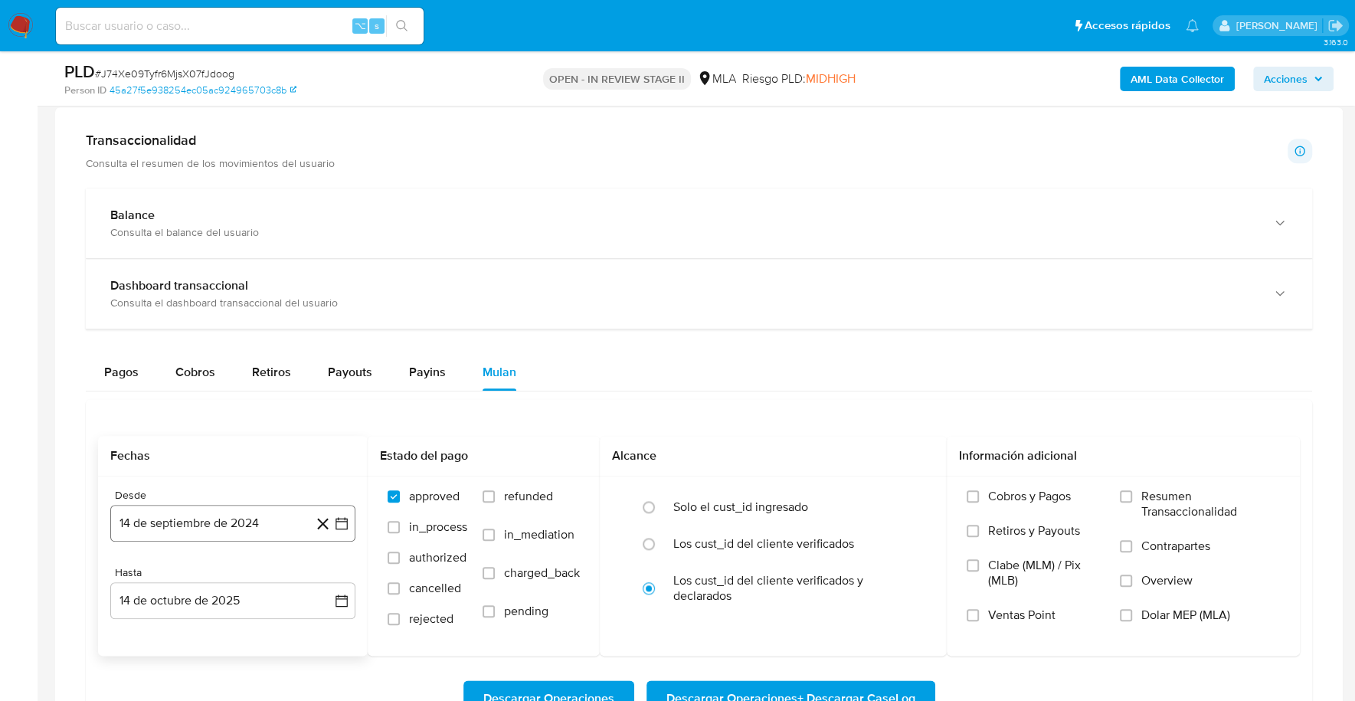
click at [168, 509] on button "14 de septiembre de 2024" at bounding box center [232, 523] width 245 height 37
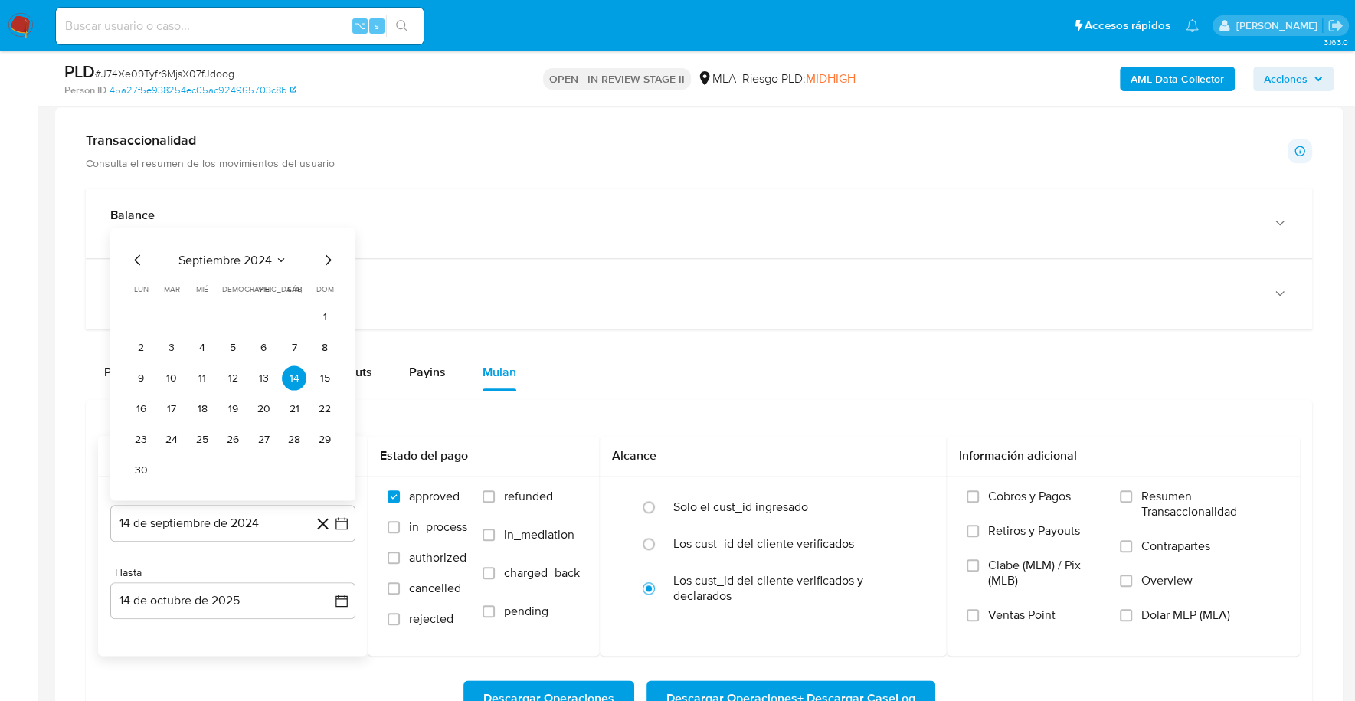
click at [223, 255] on span "septiembre 2024" at bounding box center [224, 259] width 93 height 15
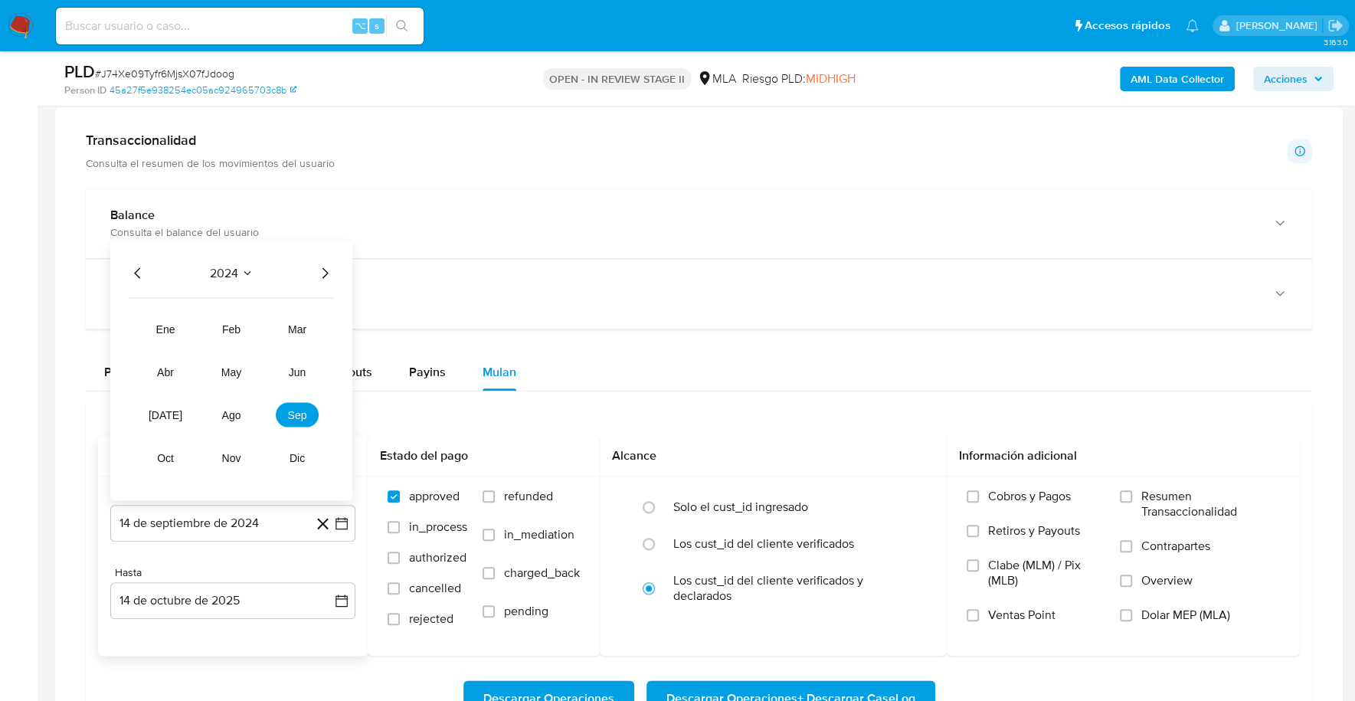
click at [325, 264] on icon "Año siguiente" at bounding box center [325, 272] width 18 height 18
click at [227, 367] on span "may" at bounding box center [231, 371] width 20 height 12
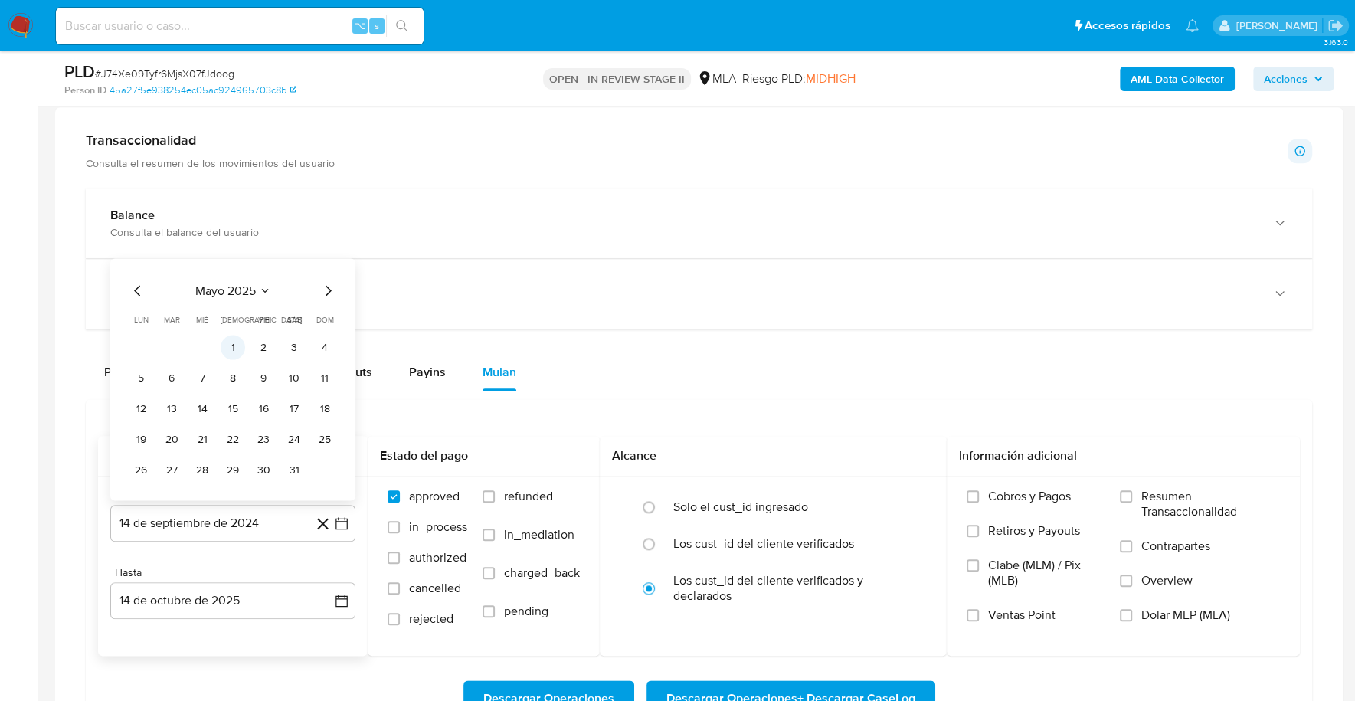
click at [231, 335] on button "1" at bounding box center [233, 347] width 25 height 25
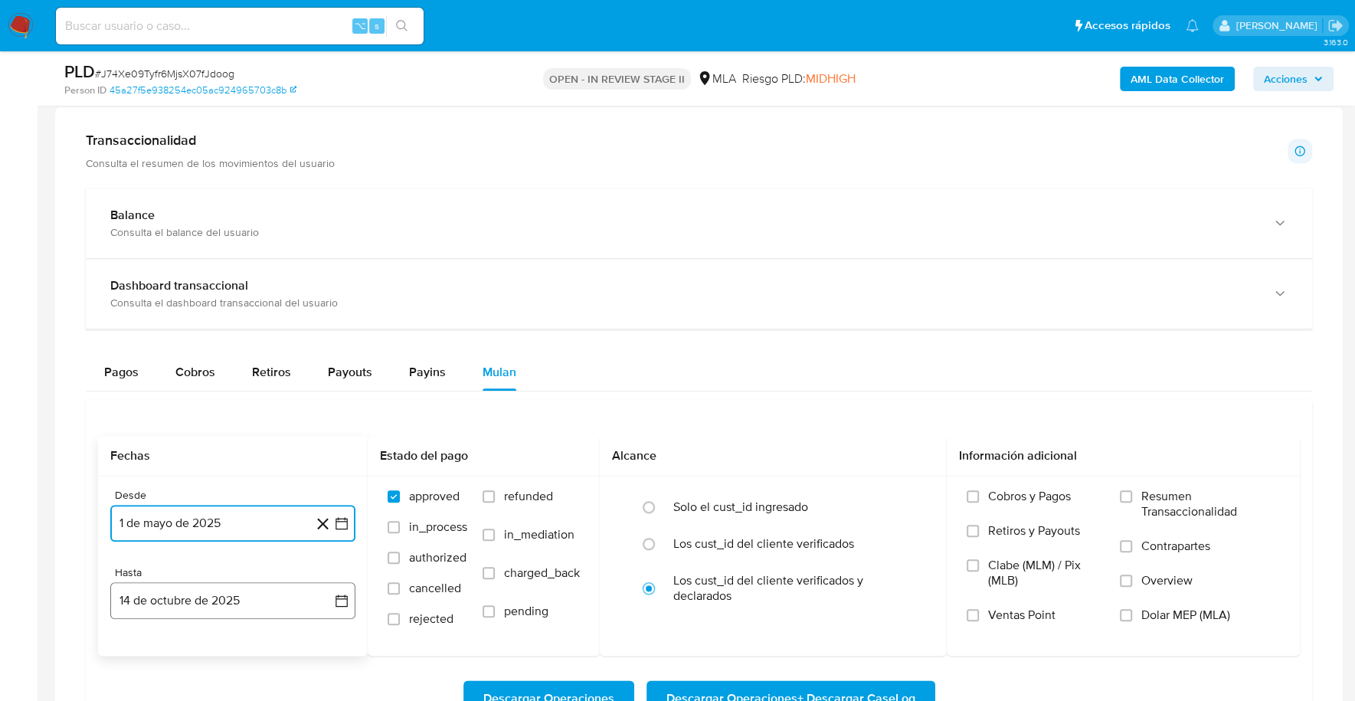
click at [193, 600] on button "14 de octubre de 2025" at bounding box center [232, 600] width 245 height 37
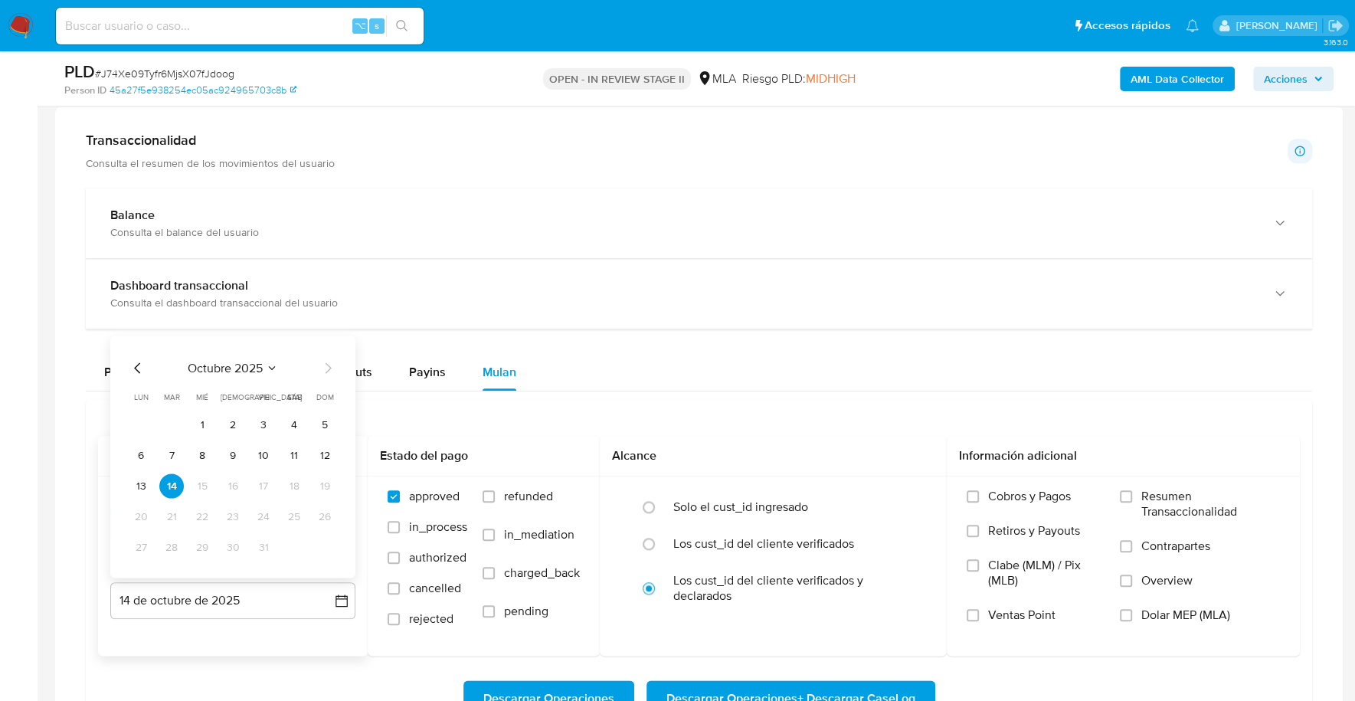
click at [136, 359] on icon "Mes anterior" at bounding box center [138, 367] width 18 height 18
click at [328, 358] on icon "Mes siguiente" at bounding box center [328, 367] width 18 height 18
click at [173, 541] on button "30" at bounding box center [171, 547] width 25 height 25
click at [1149, 612] on span "Dolar MEP (MLA)" at bounding box center [1185, 614] width 89 height 15
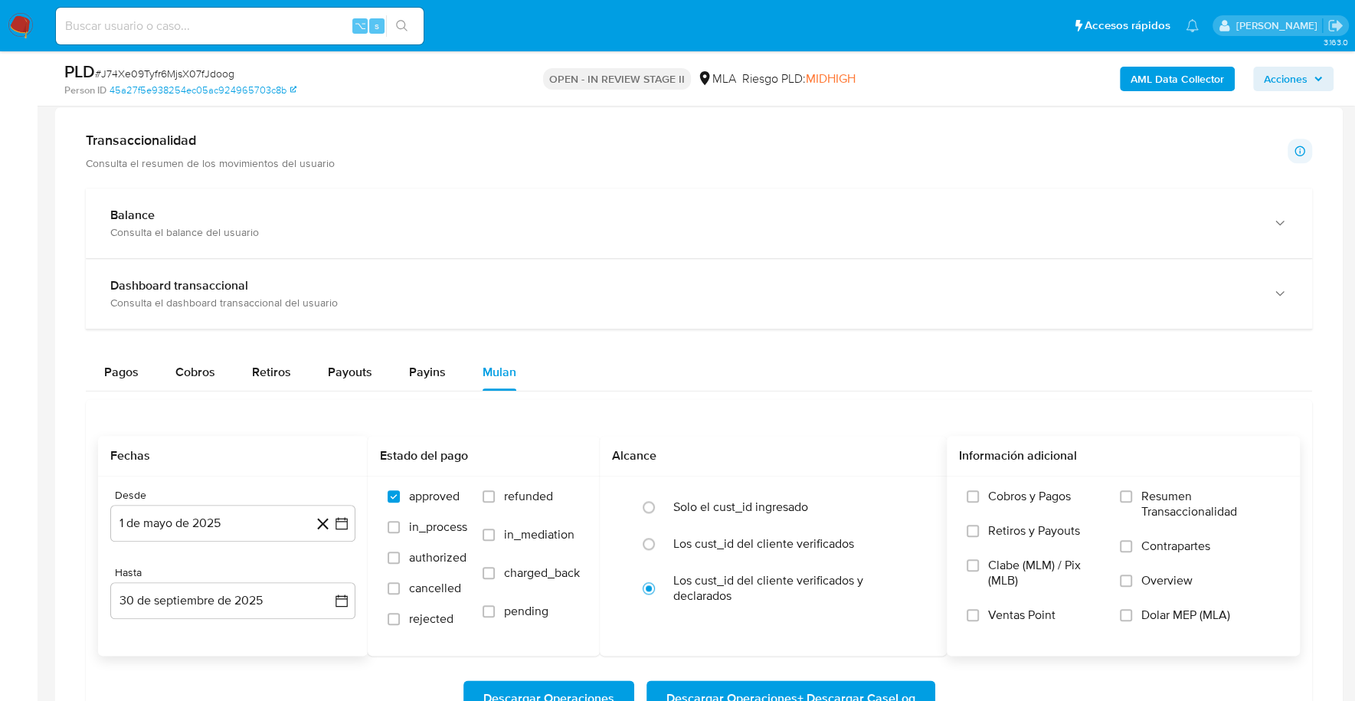
click at [1132, 612] on input "Dolar MEP (MLA)" at bounding box center [1126, 615] width 12 height 12
click at [822, 688] on span "Descargar Operaciones + Descargar CaseLog" at bounding box center [790, 699] width 249 height 34
click at [177, 22] on input at bounding box center [240, 26] width 368 height 20
paste input "248122171"
type input "248122171"
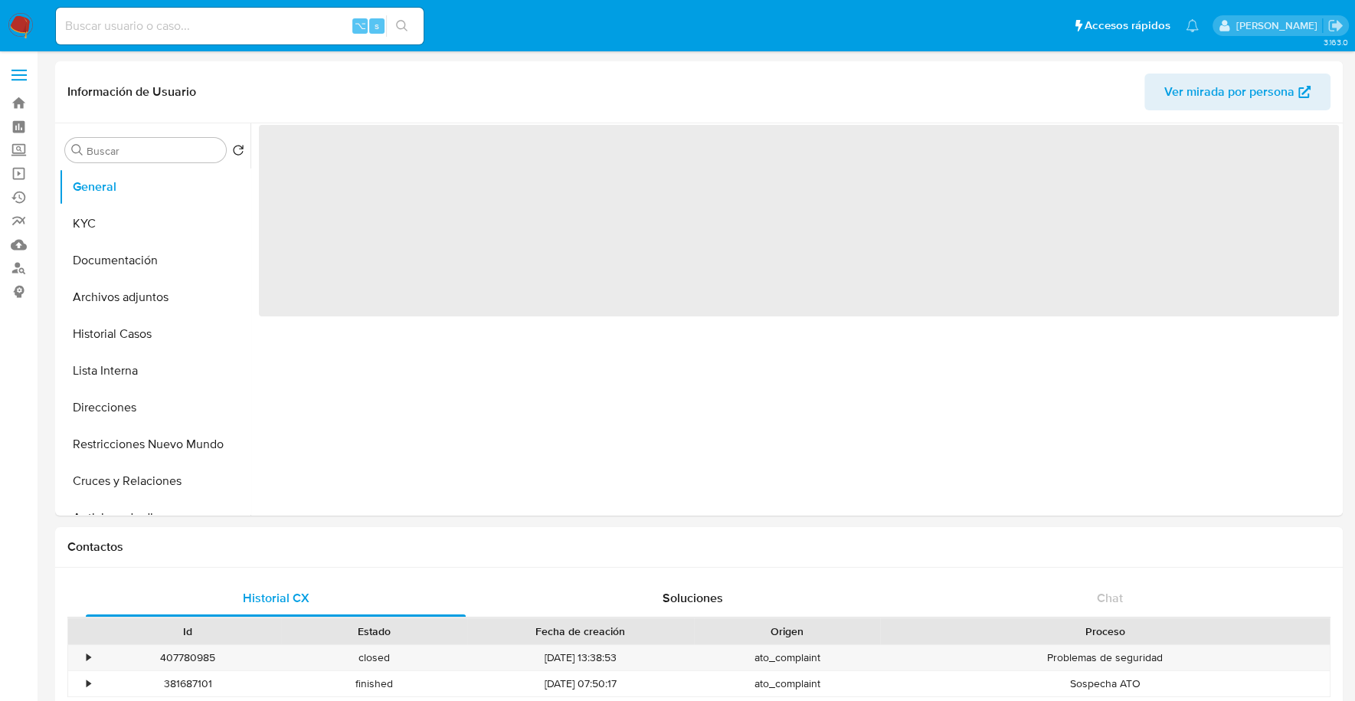
select select "10"
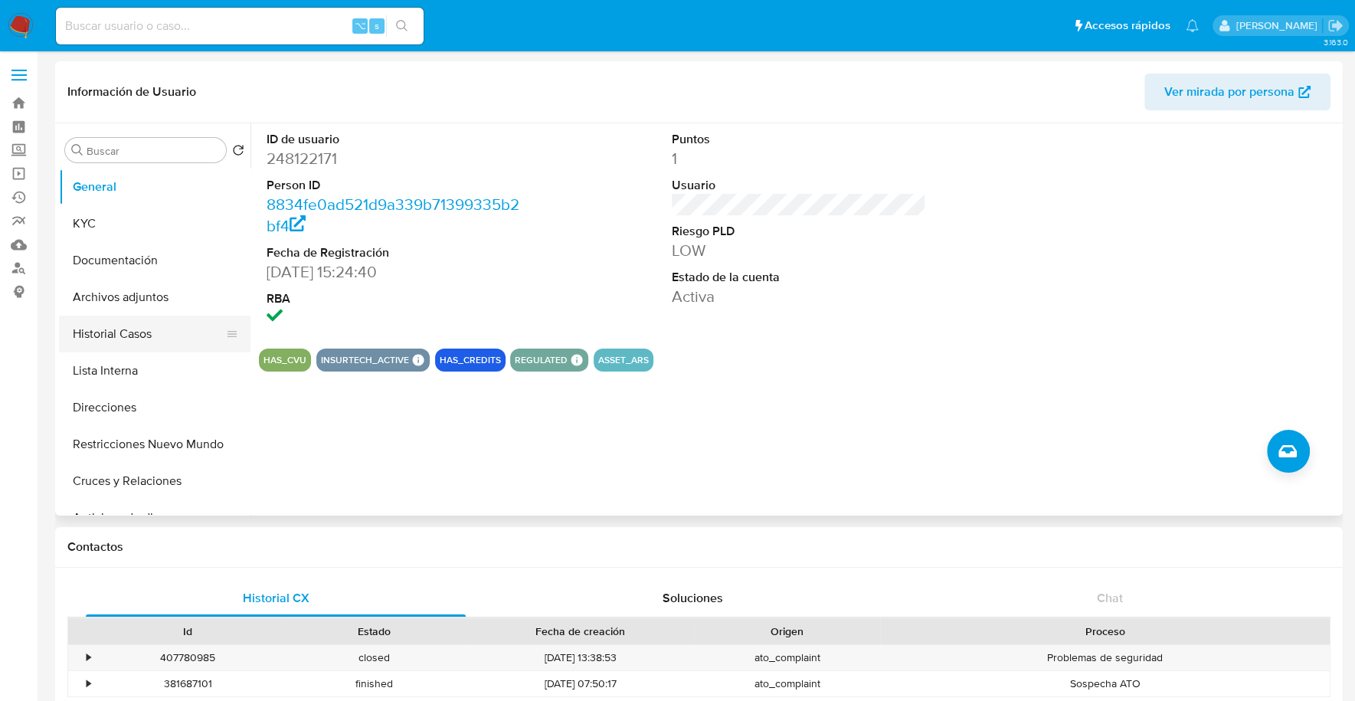
click at [140, 326] on button "Historial Casos" at bounding box center [148, 334] width 179 height 37
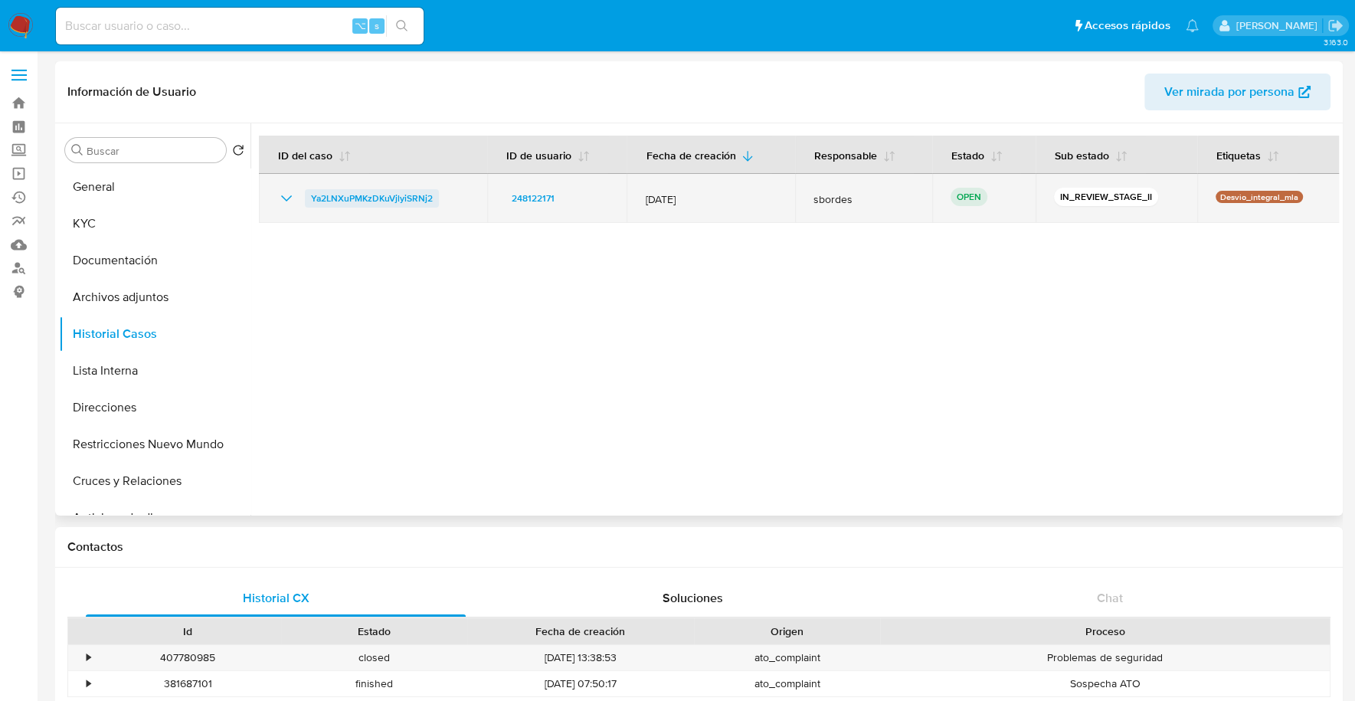
click at [393, 189] on span "Ya2LNXuPMKzDKuVjlyiSRNj2" at bounding box center [372, 198] width 122 height 18
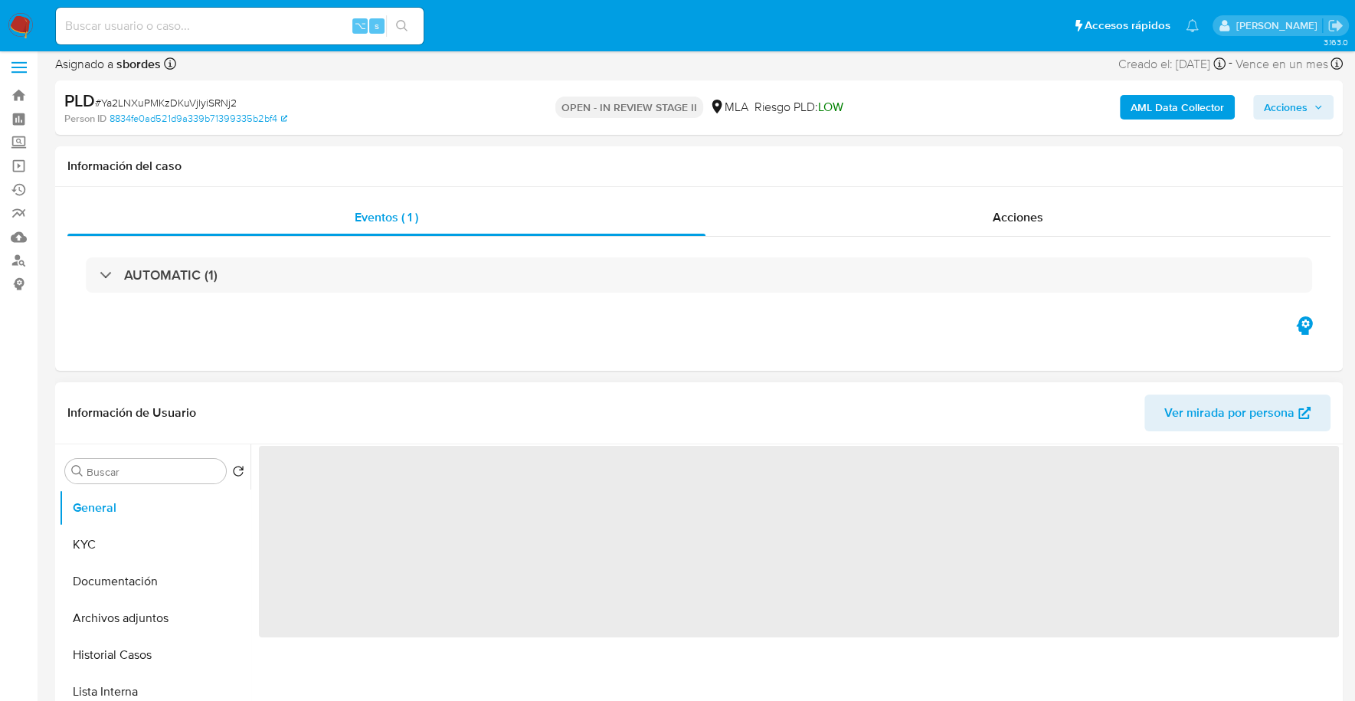
scroll to position [395, 0]
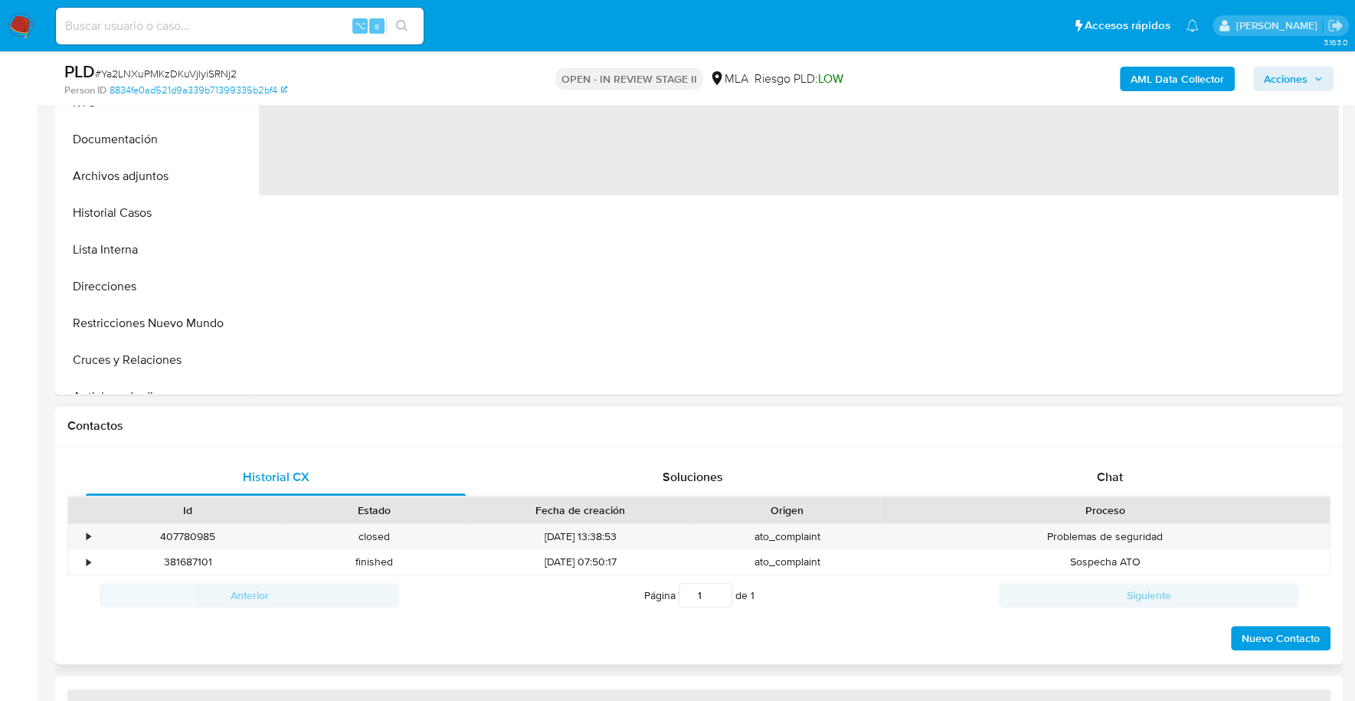
select select "10"
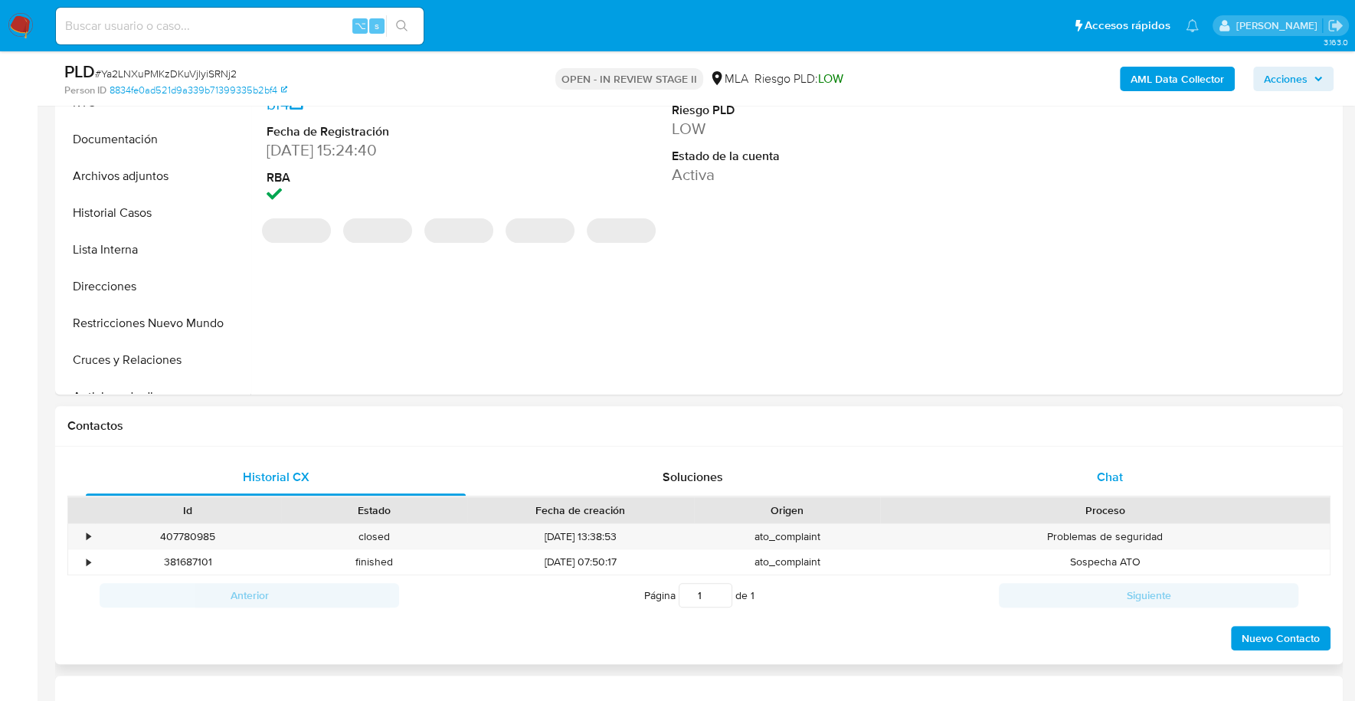
click at [1098, 463] on div "Chat" at bounding box center [1109, 477] width 380 height 37
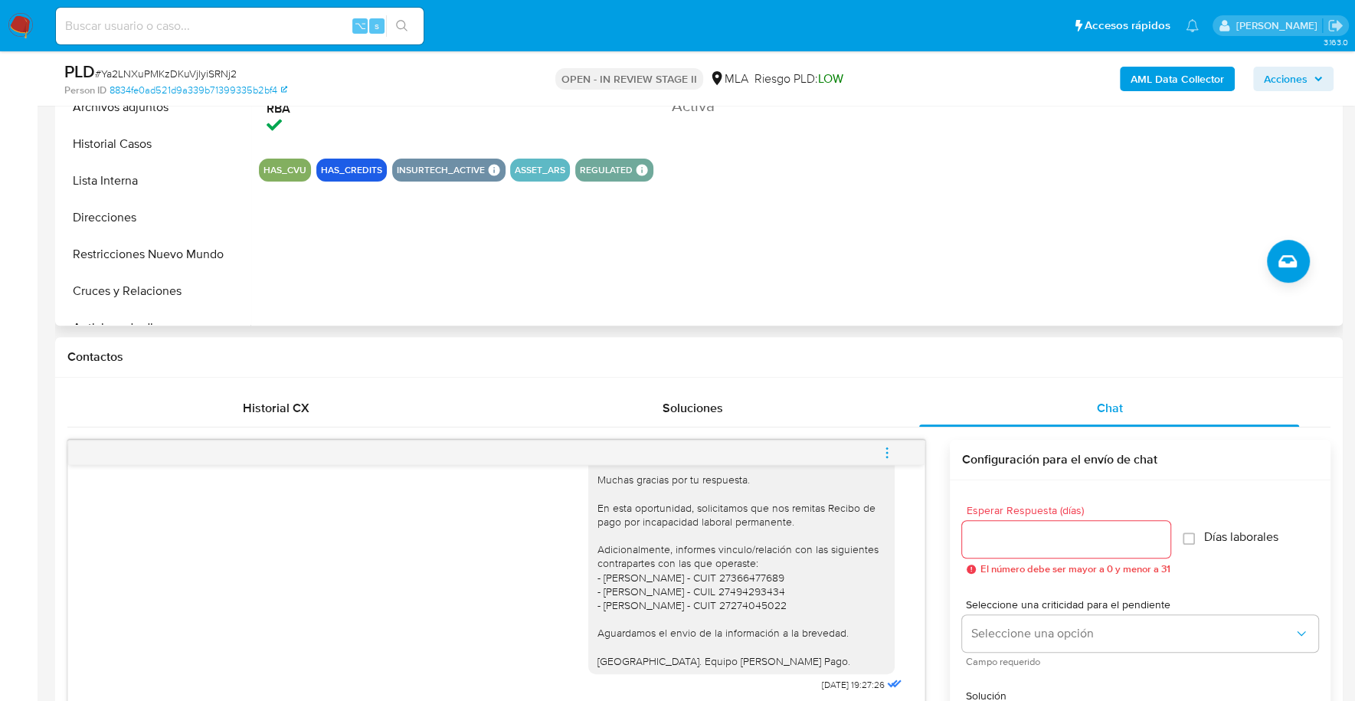
scroll to position [177, 0]
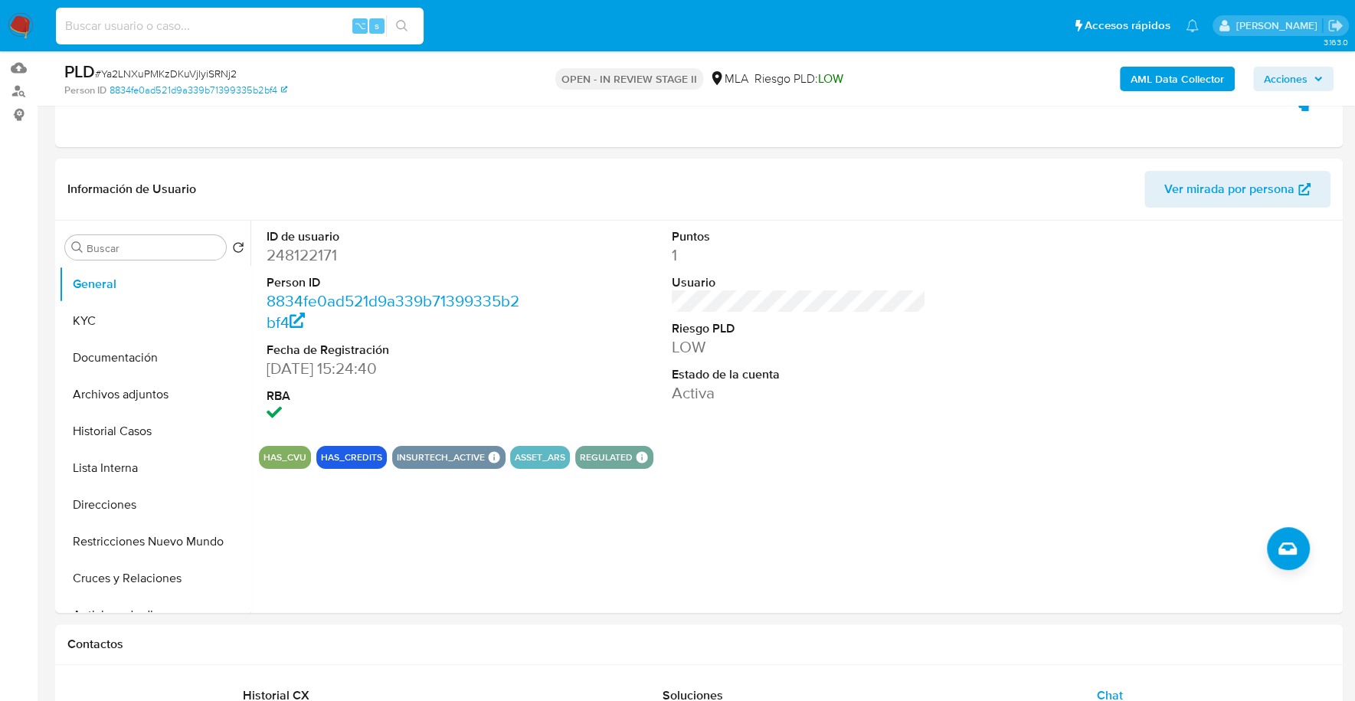
click at [214, 26] on input at bounding box center [240, 26] width 368 height 20
paste input "248122171"
type input "248122171"
click at [85, 320] on button "KYC" at bounding box center [148, 320] width 179 height 37
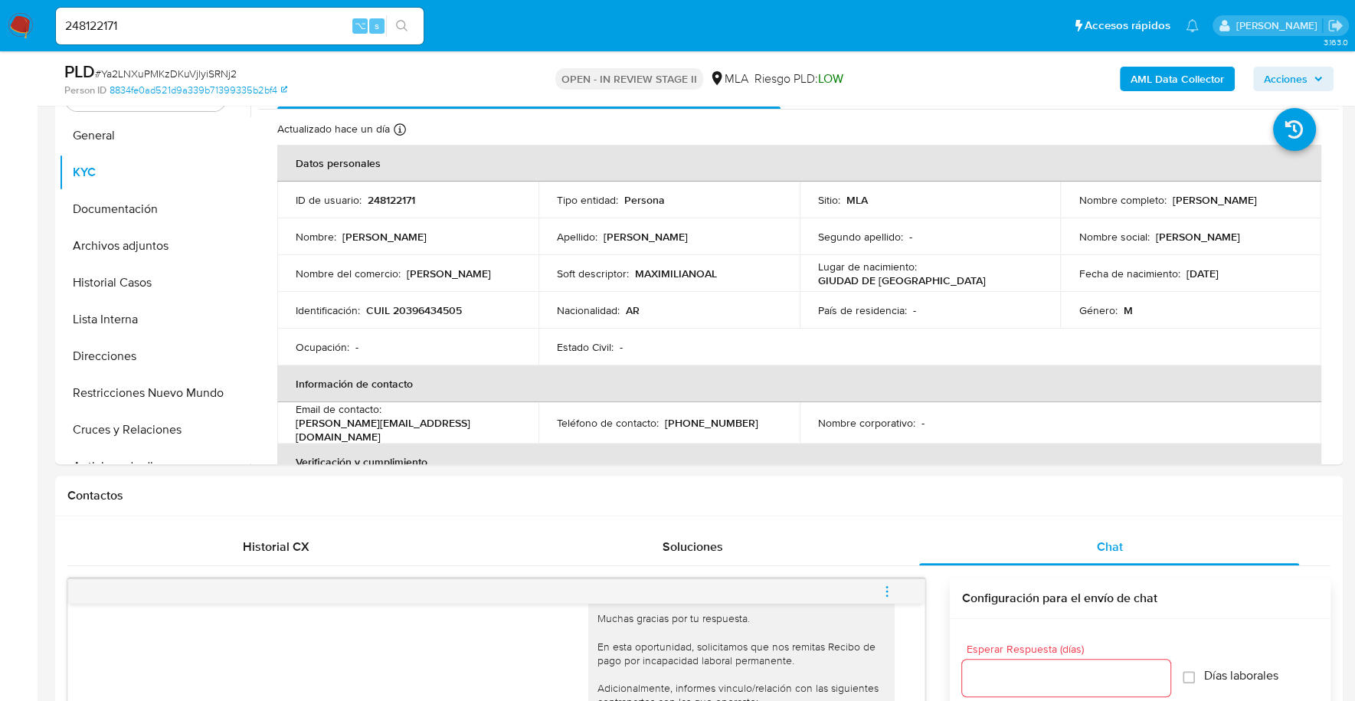
scroll to position [289, 0]
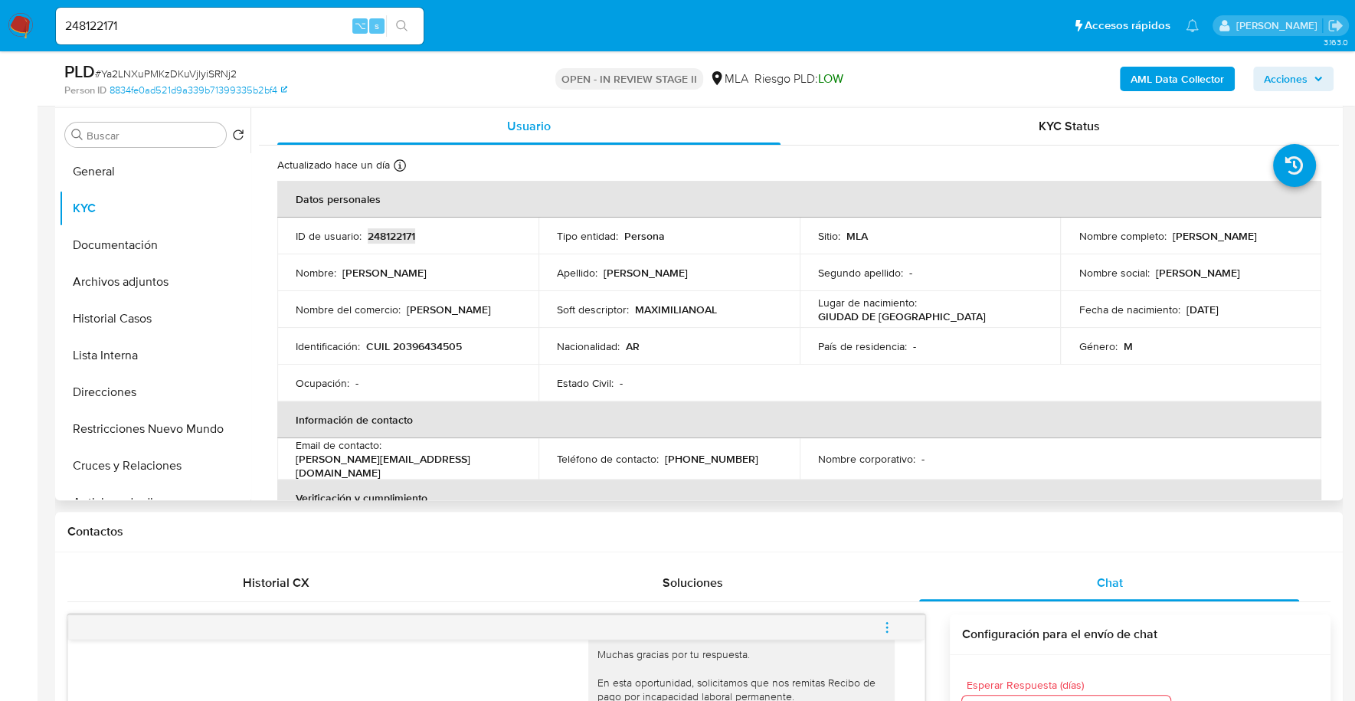
copy p "248122171"
copy p "20396434505"
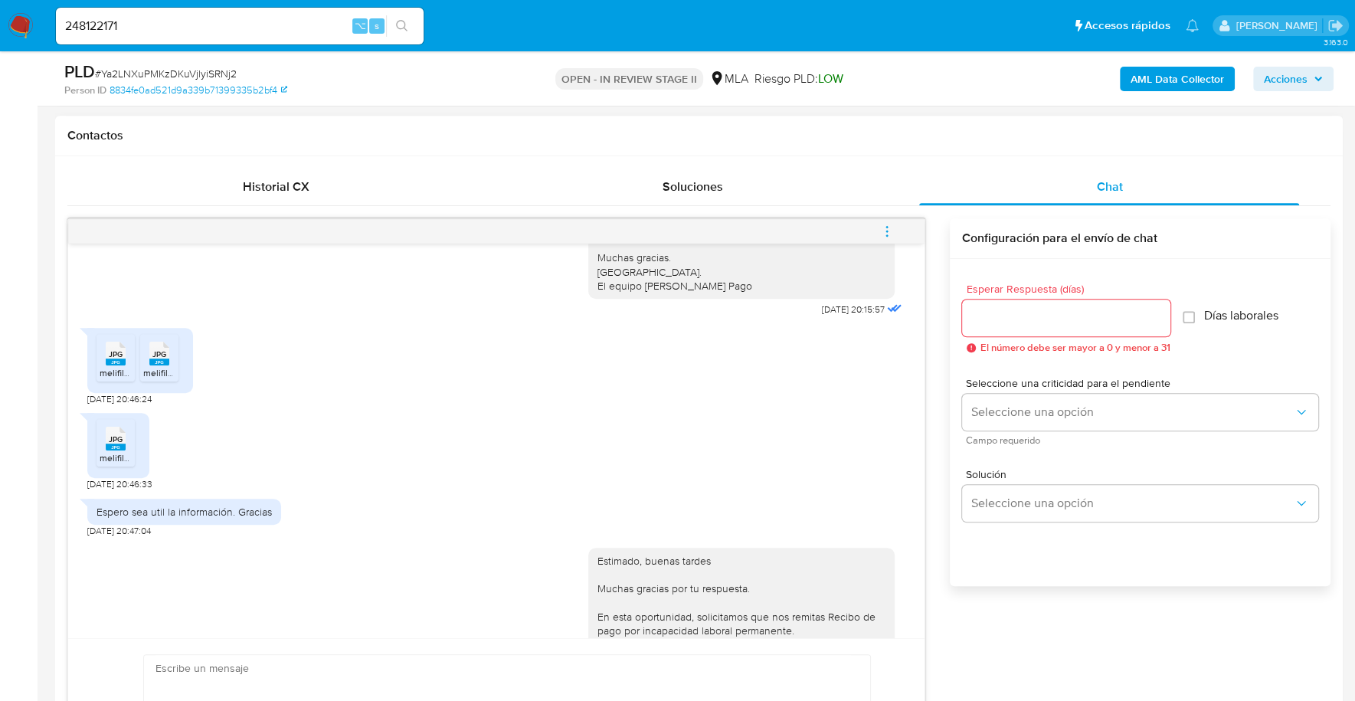
scroll to position [1411, 0]
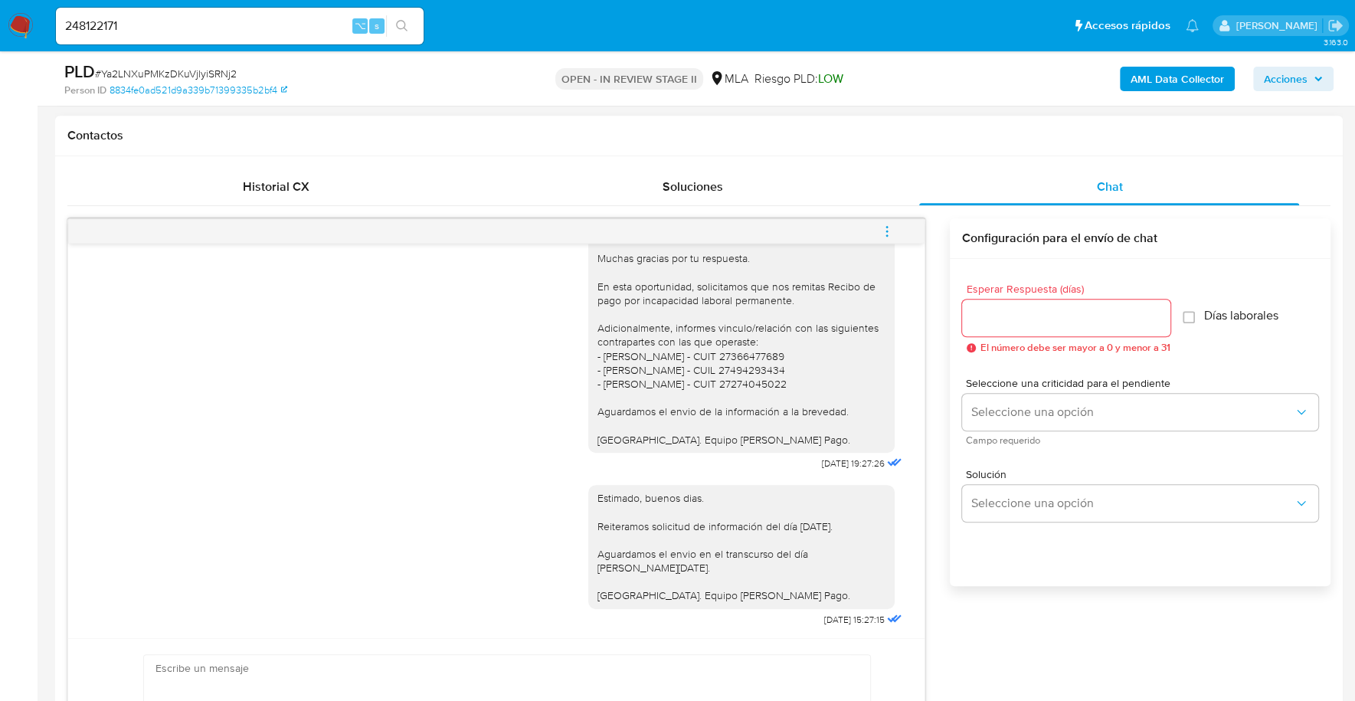
click at [597, 358] on div "Estimado, buenas tardes Muchas gracias por tu respuesta. En esta oportunidad, s…" at bounding box center [741, 335] width 288 height 223
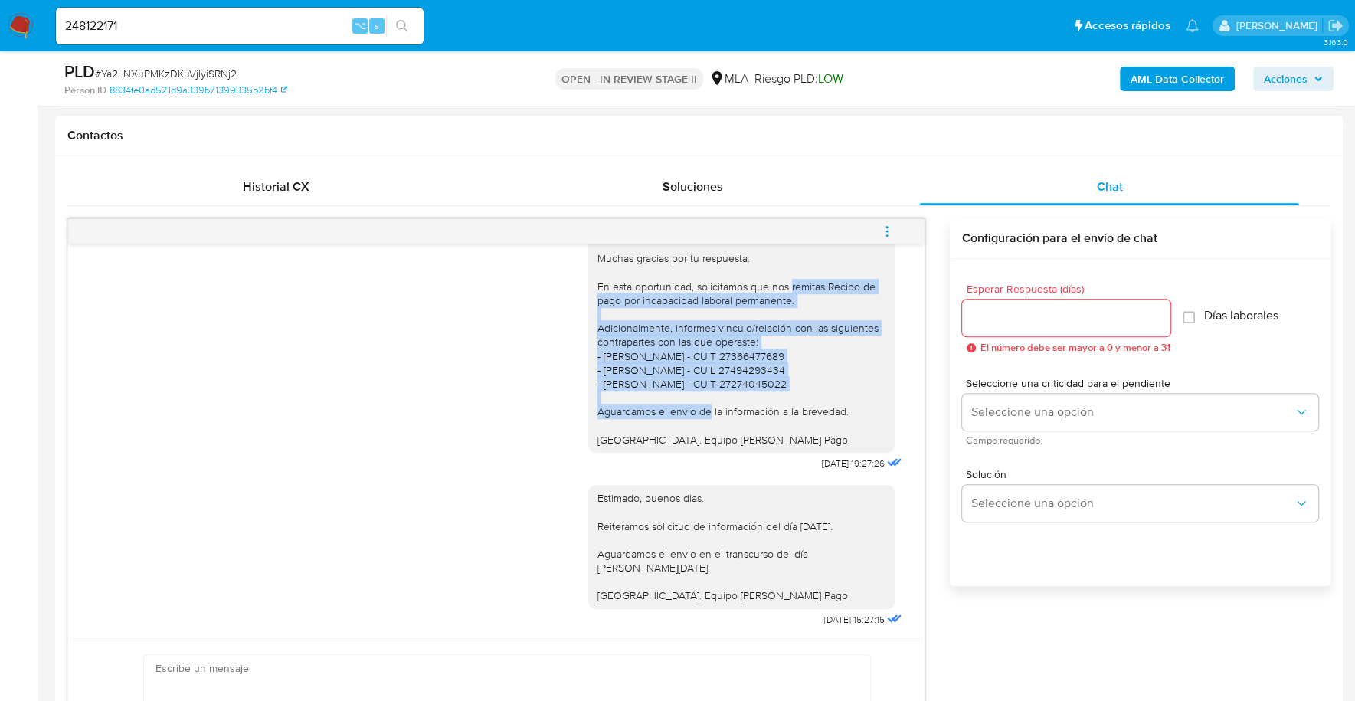
drag, startPoint x: 776, startPoint y: 325, endPoint x: 824, endPoint y: 418, distance: 105.1
click at [824, 418] on div "Estimado, buenas tardes Muchas gracias por tu respuesta. En esta oportunidad, s…" at bounding box center [741, 335] width 288 height 223
copy div "remitas Recibo de pago por incapacidad laboral permanente. Adicionalmente, info…"
click at [894, 224] on button "menu-action" at bounding box center [887, 231] width 51 height 37
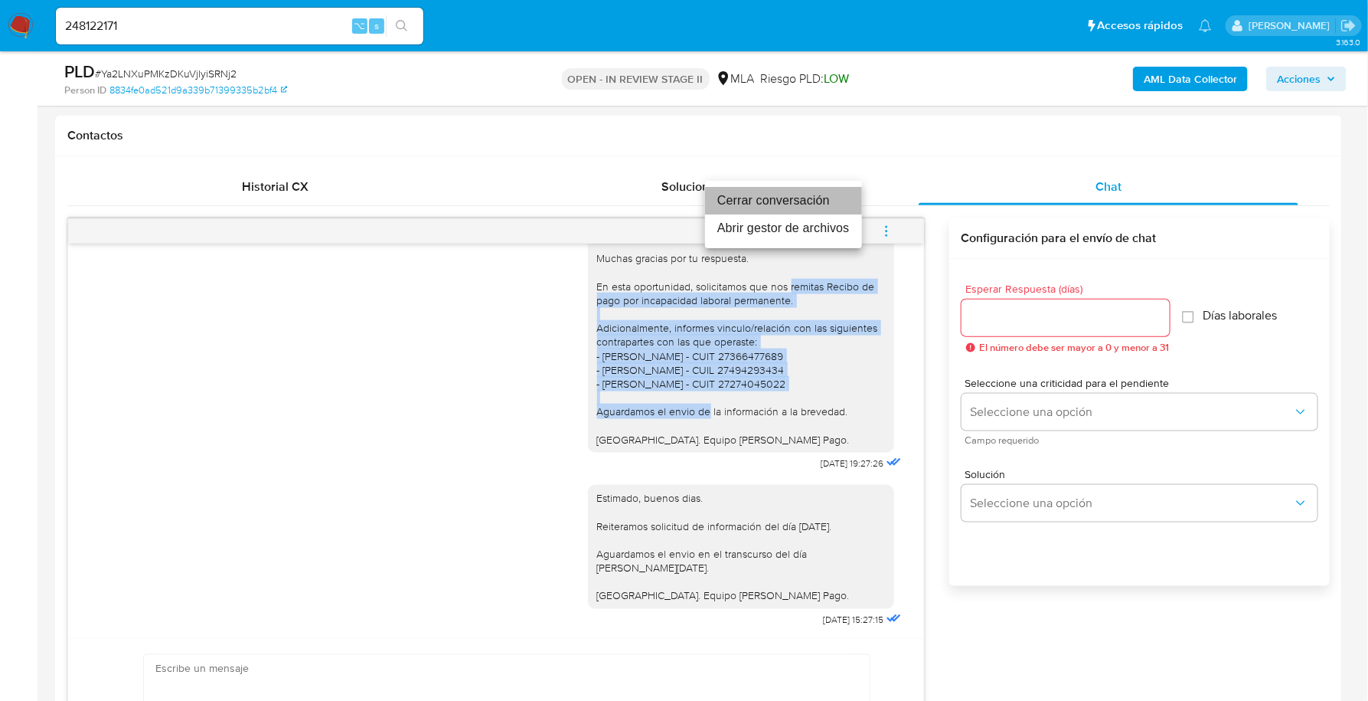
click at [807, 202] on li "Cerrar conversación" at bounding box center [783, 201] width 157 height 28
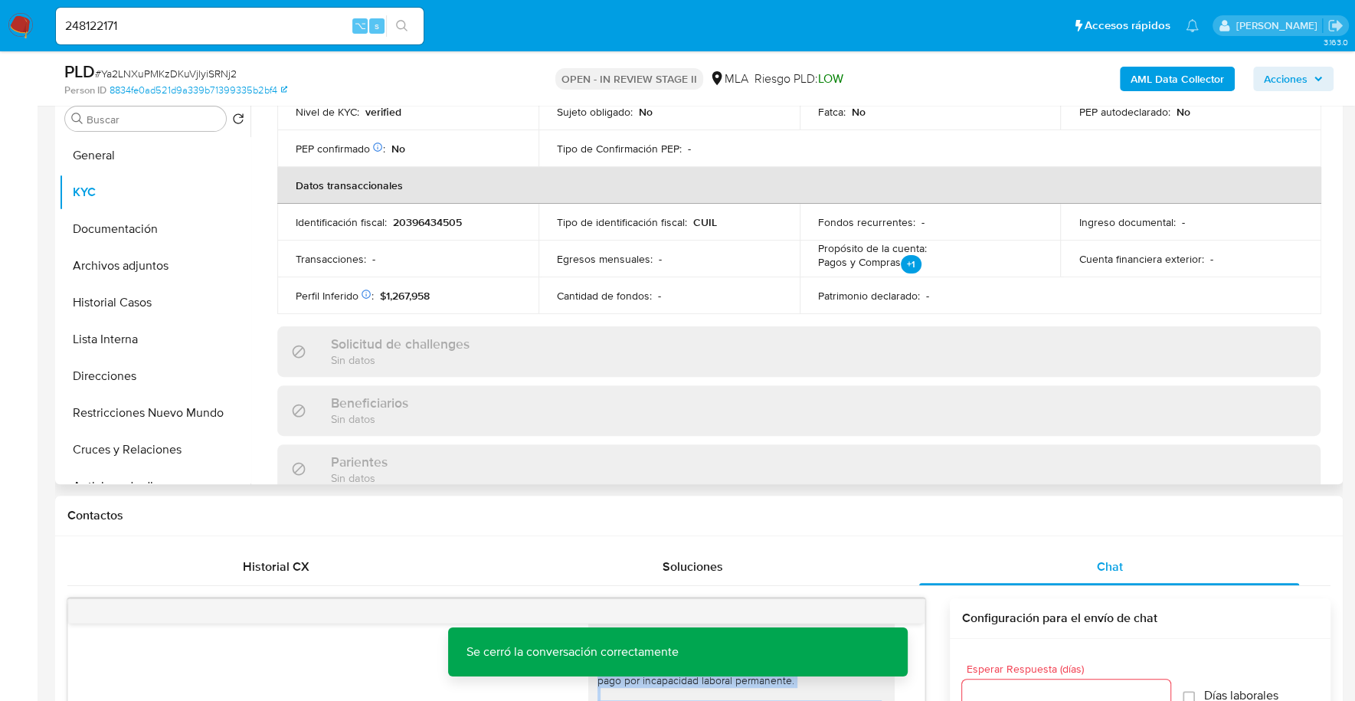
scroll to position [293, 0]
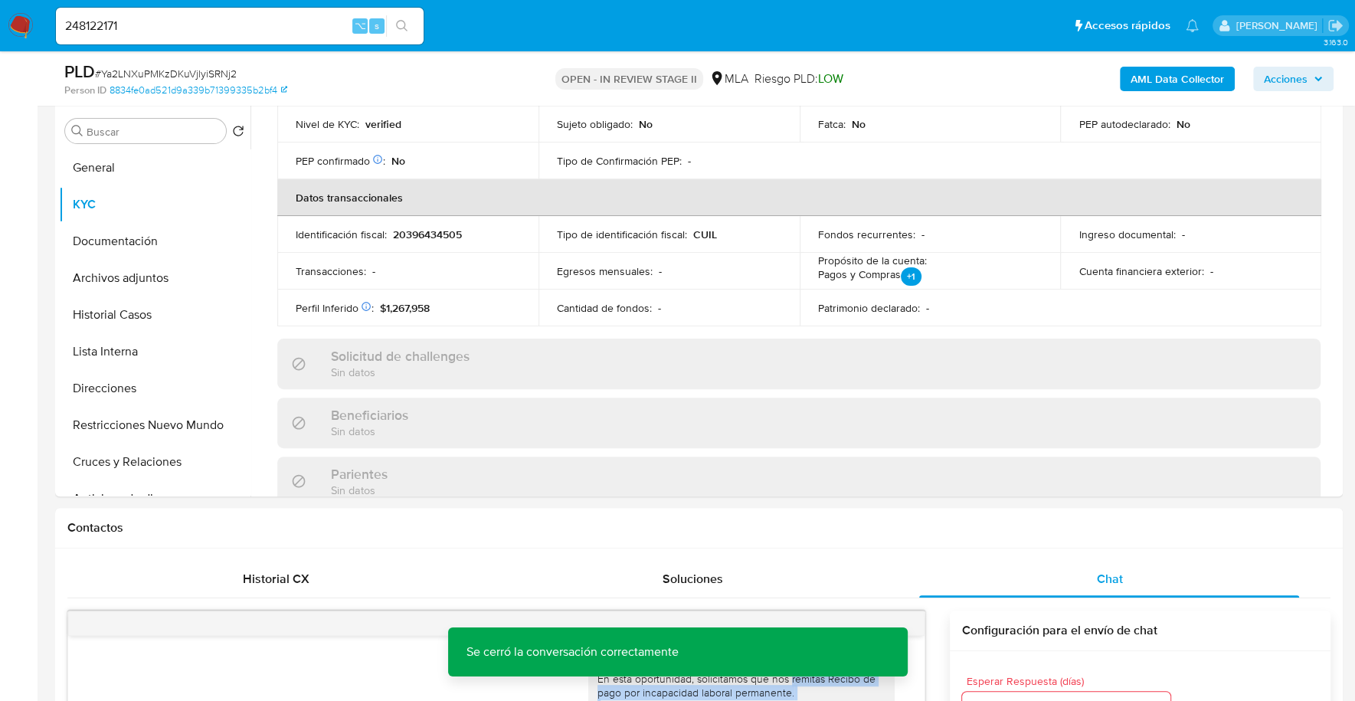
click at [1300, 81] on span "Acciones" at bounding box center [1286, 79] width 44 height 25
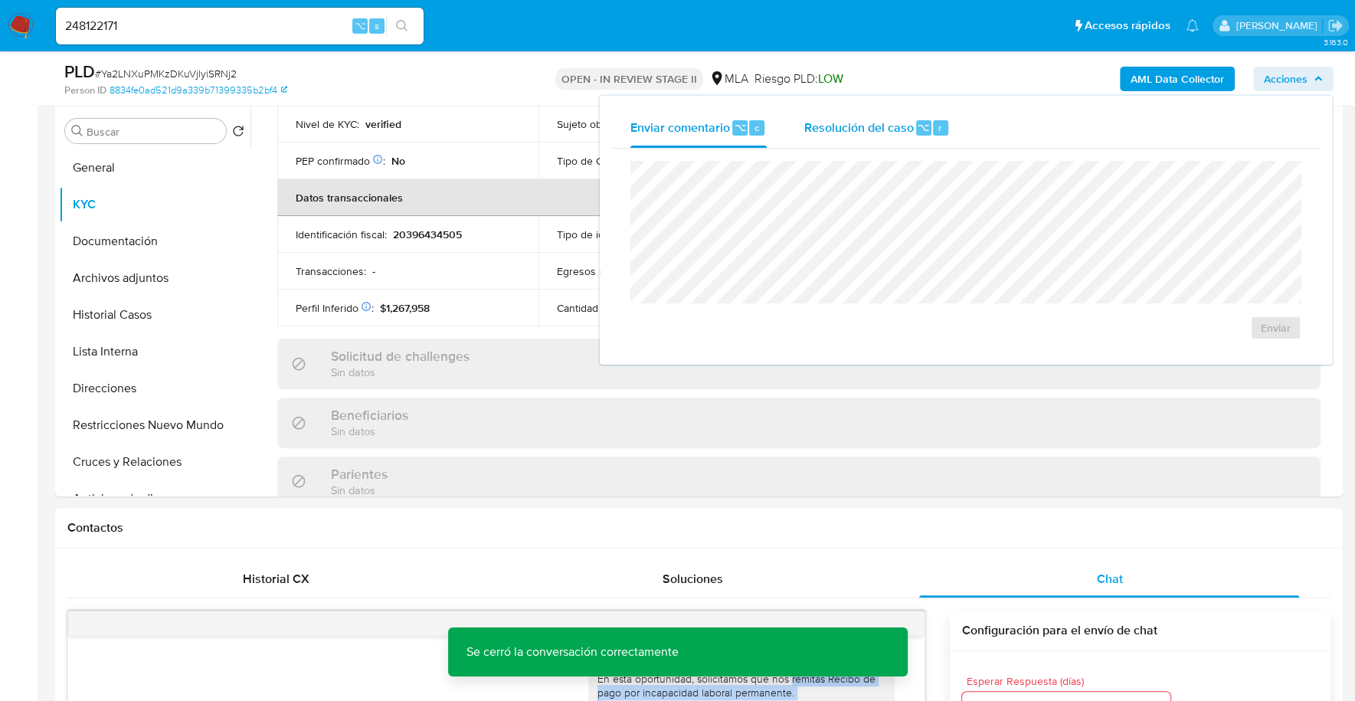
click at [838, 145] on div "Resolución del caso ⌥ r" at bounding box center [876, 128] width 146 height 40
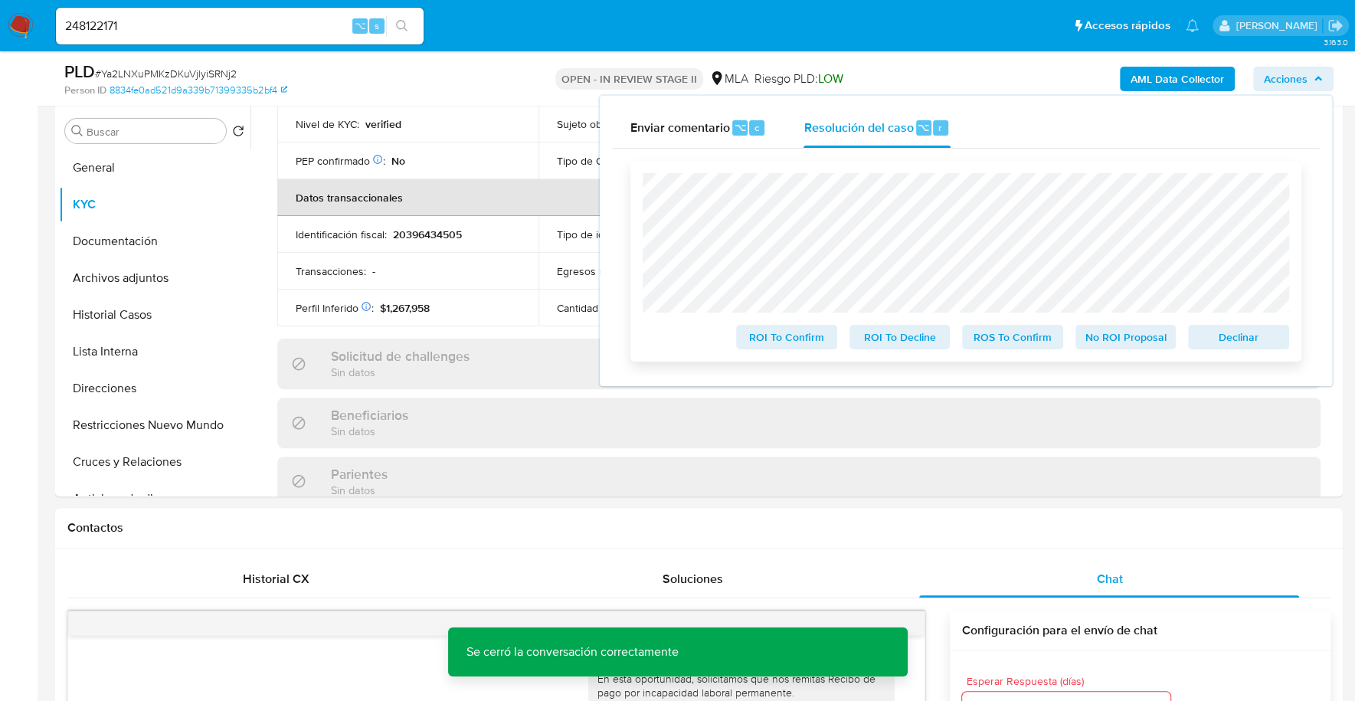
click at [1210, 342] on span "Declinar" at bounding box center [1238, 336] width 80 height 21
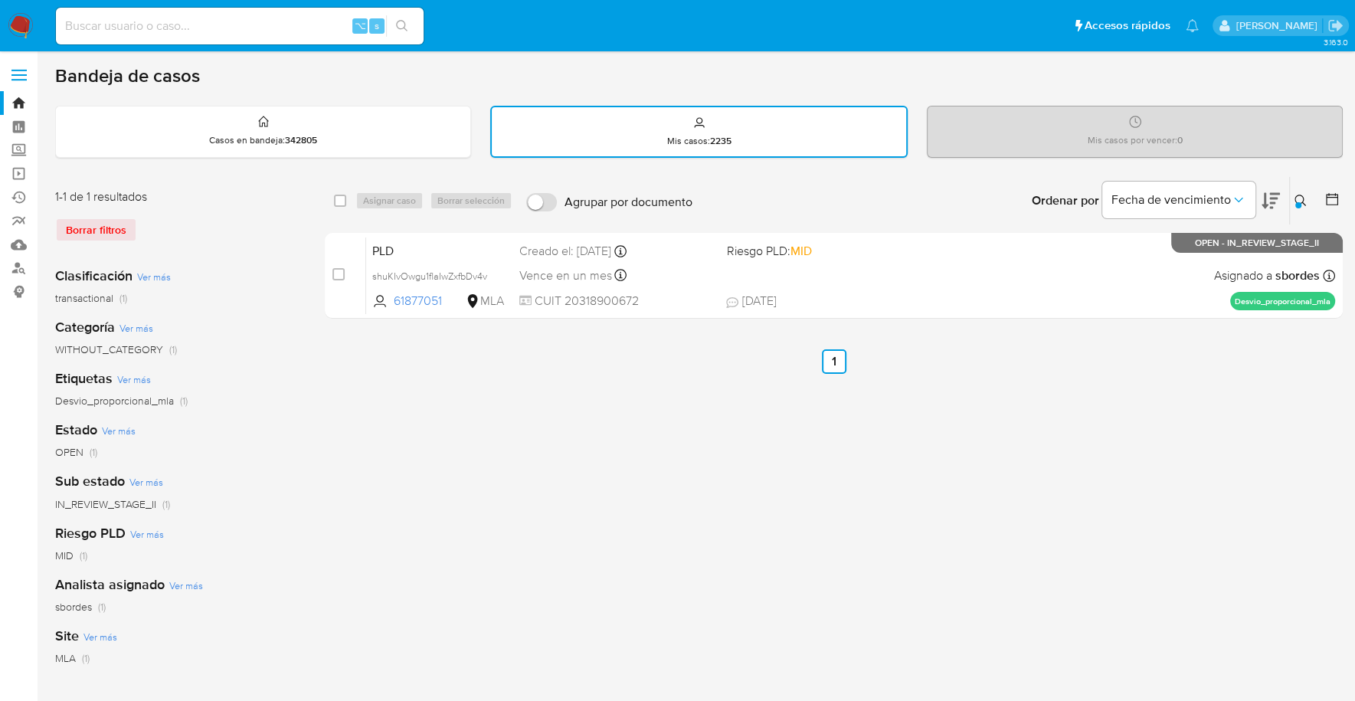
click at [18, 28] on img at bounding box center [21, 26] width 26 height 26
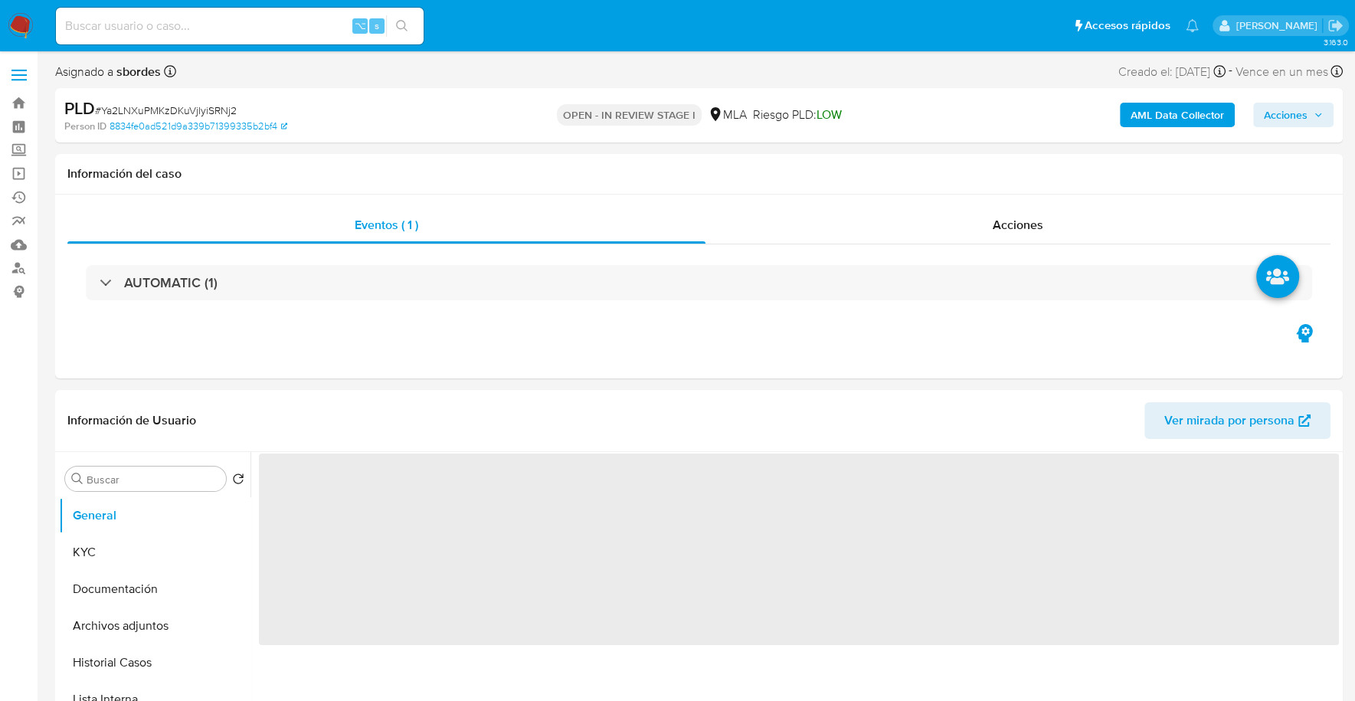
select select "10"
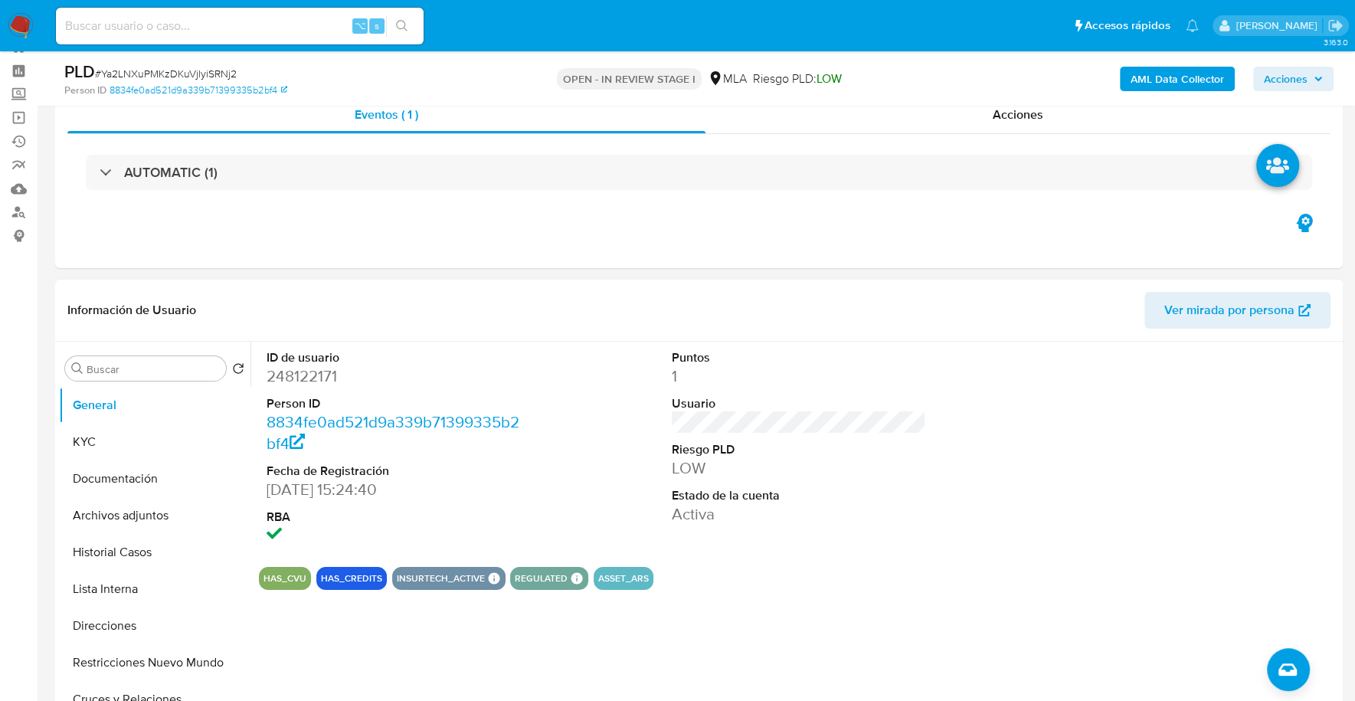
scroll to position [50, 0]
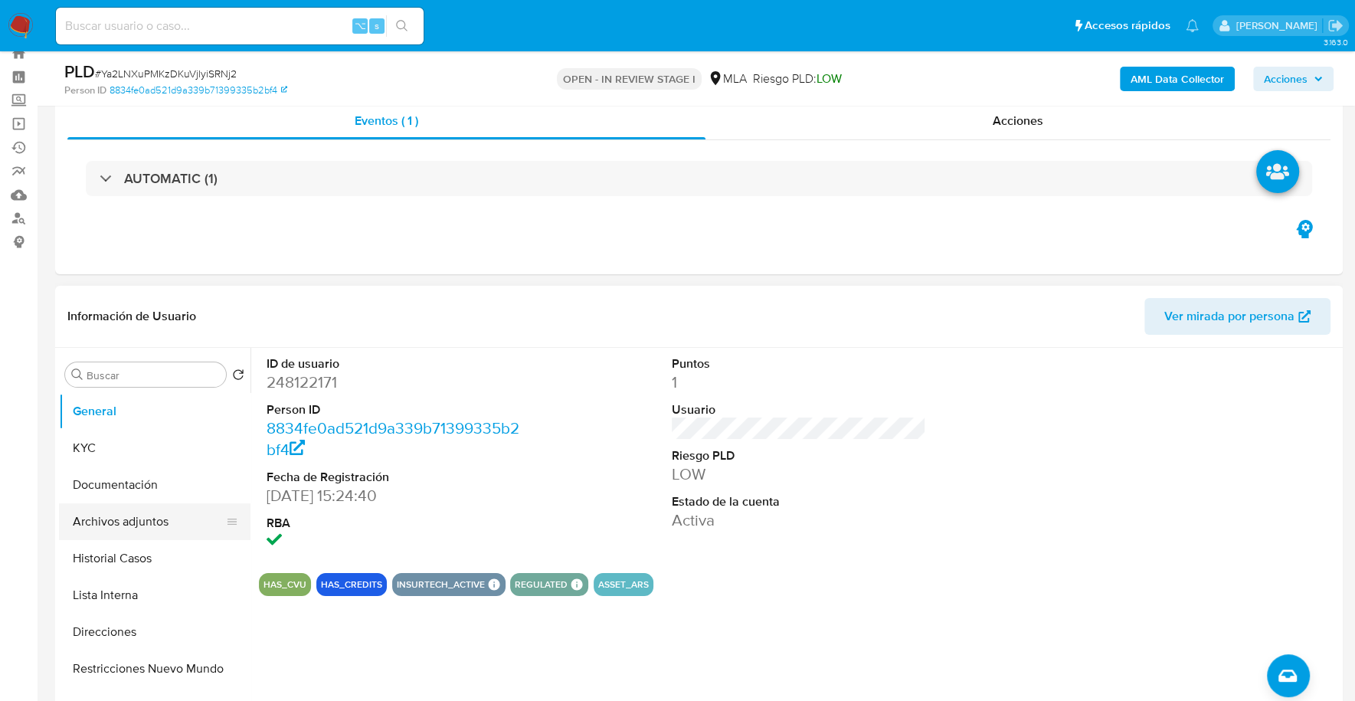
click at [116, 515] on button "Archivos adjuntos" at bounding box center [148, 521] width 179 height 37
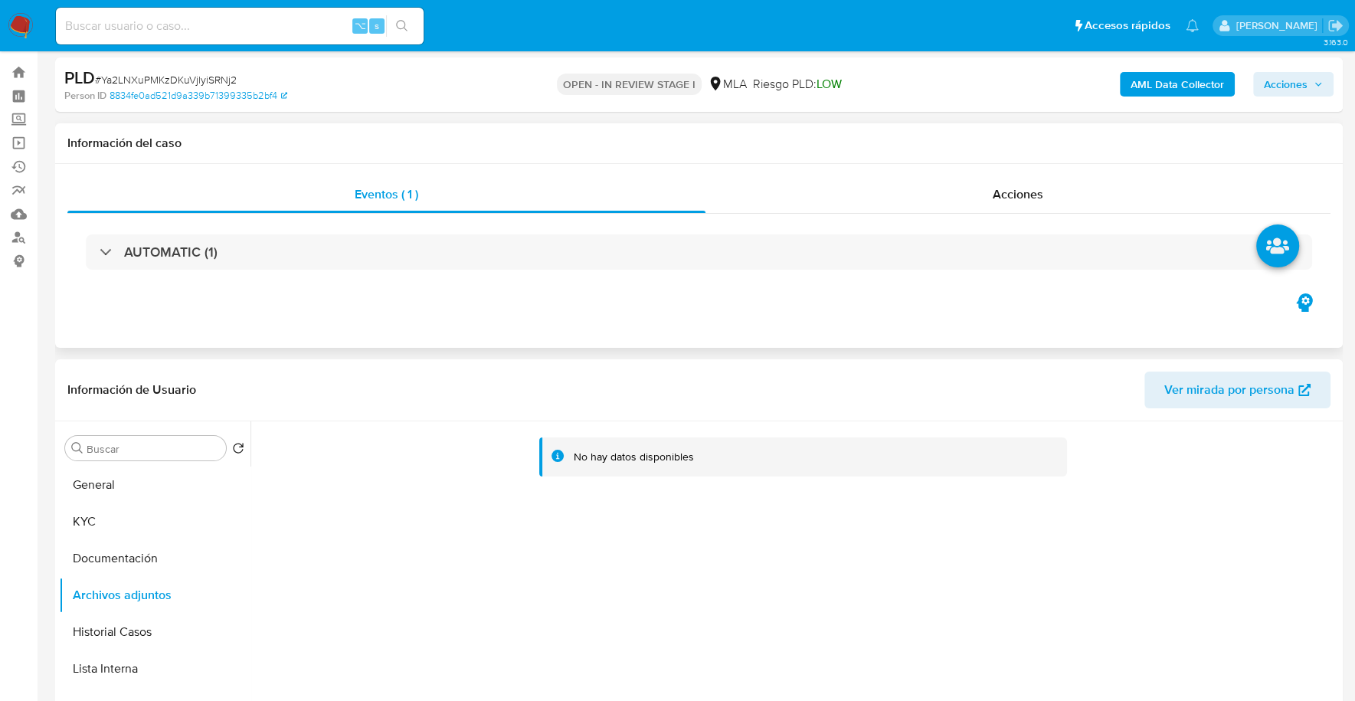
scroll to position [0, 0]
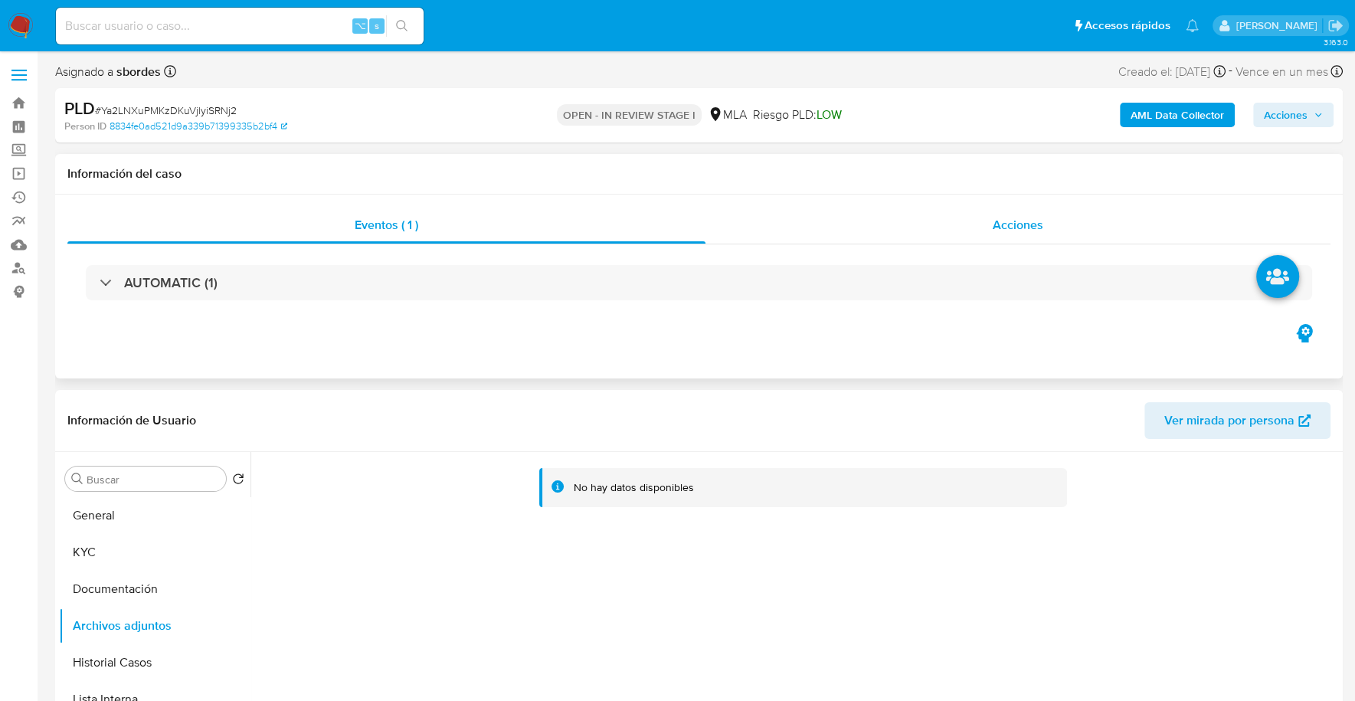
click at [1025, 240] on div "Acciones" at bounding box center [1017, 225] width 625 height 37
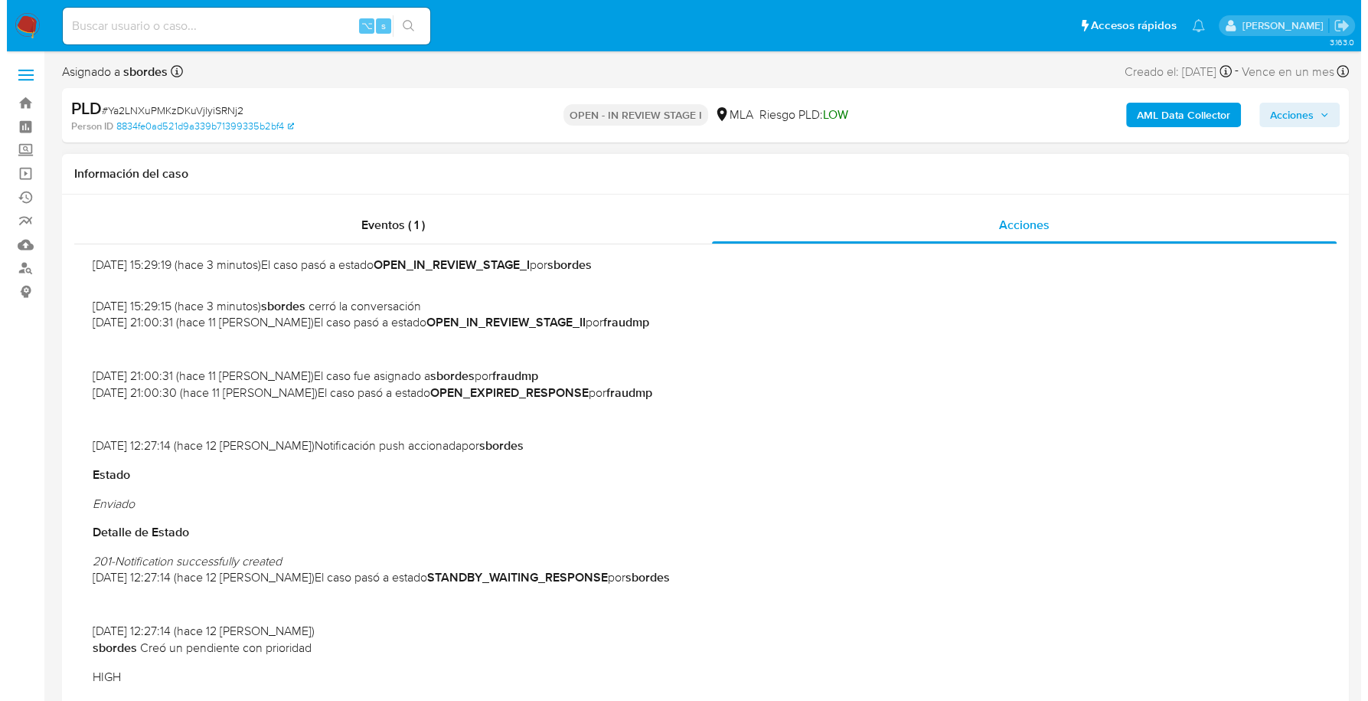
scroll to position [383, 0]
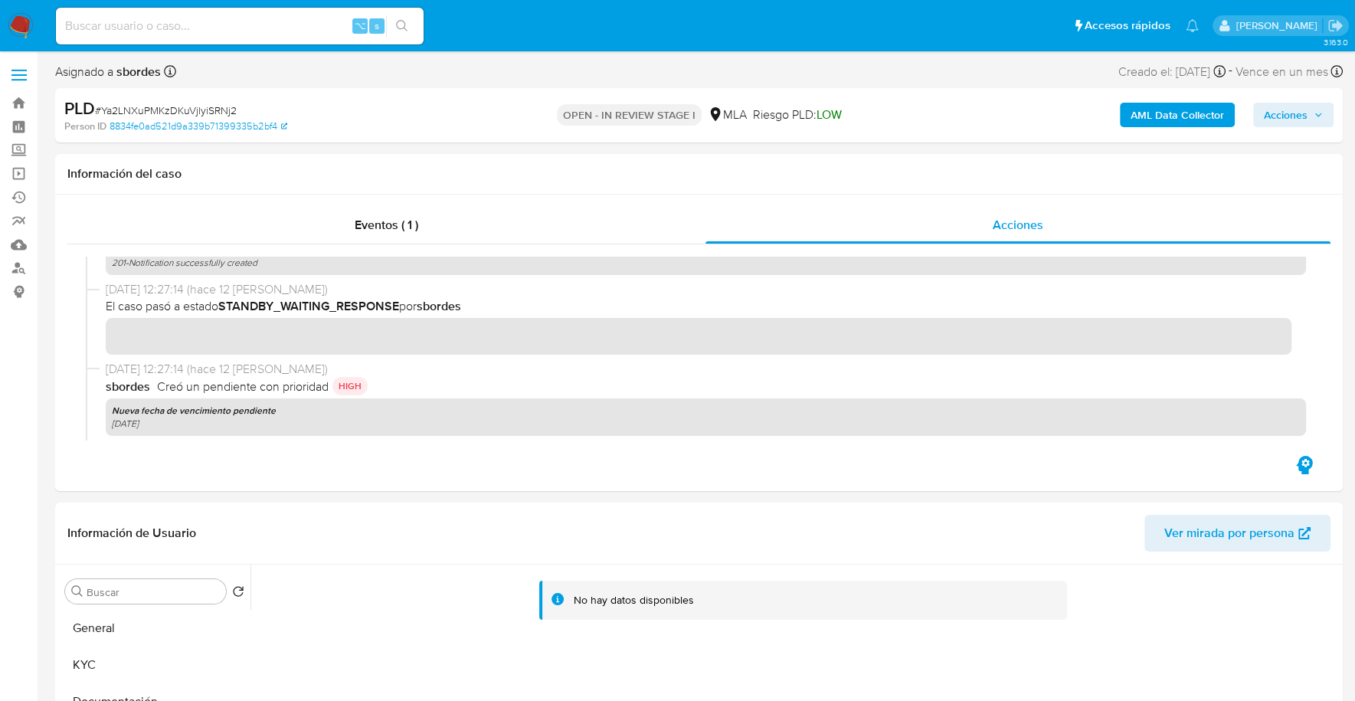
click at [1184, 117] on b "AML Data Collector" at bounding box center [1176, 115] width 93 height 25
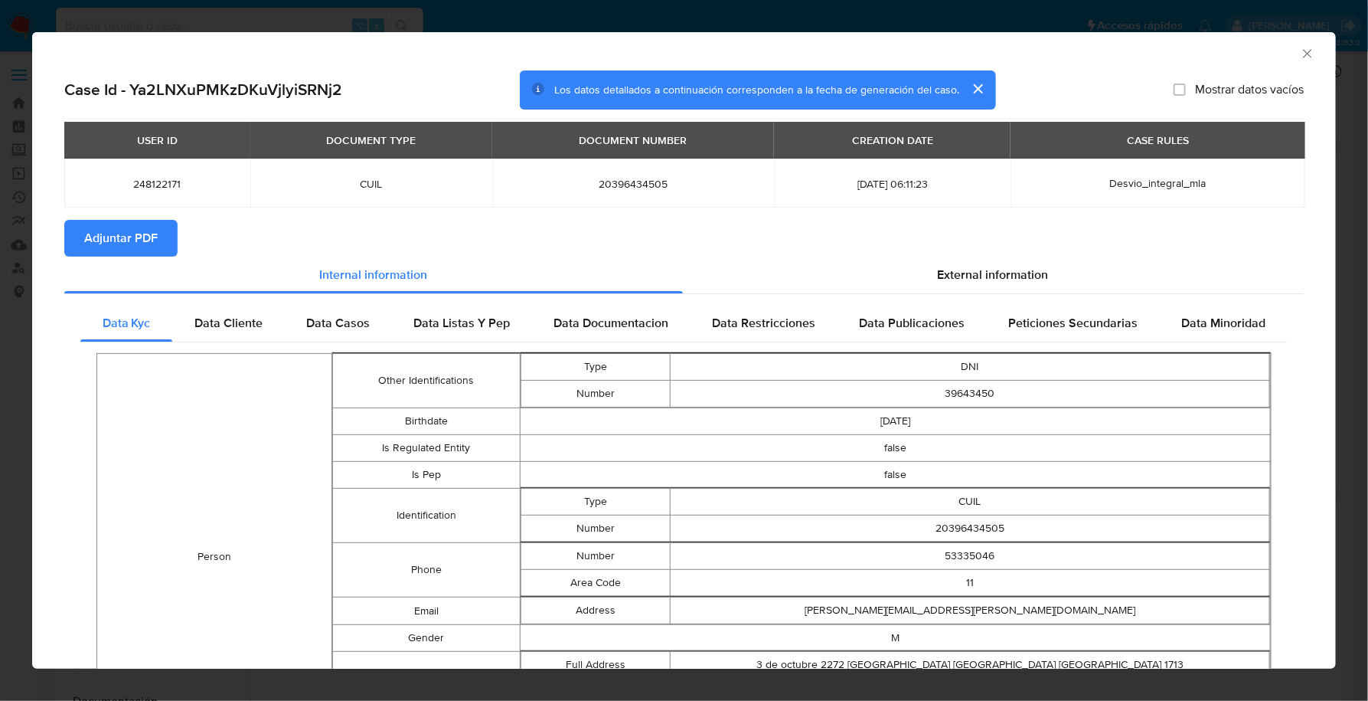
click at [101, 236] on span "Adjuntar PDF" at bounding box center [121, 238] width 74 height 34
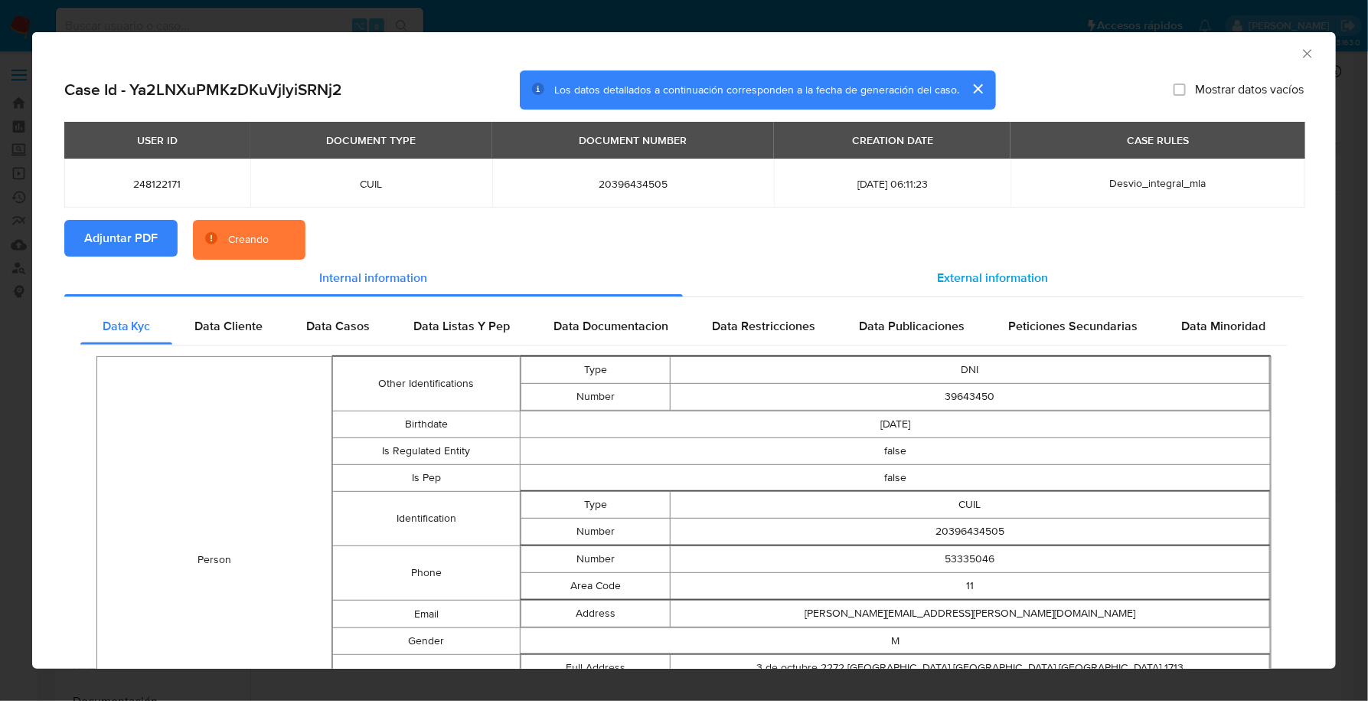
click at [1031, 287] on div "External information" at bounding box center [994, 278] width 622 height 37
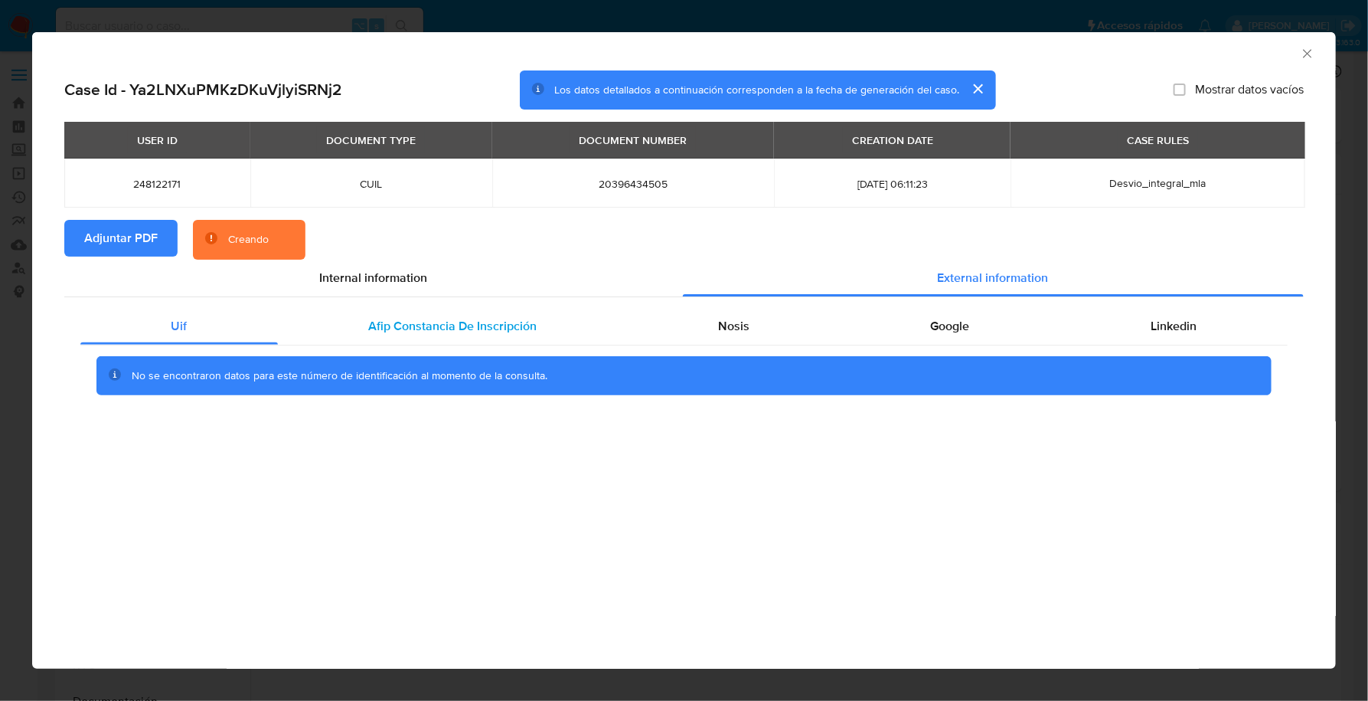
click at [439, 338] on div "Afip Constancia De Inscripción" at bounding box center [453, 326] width 350 height 37
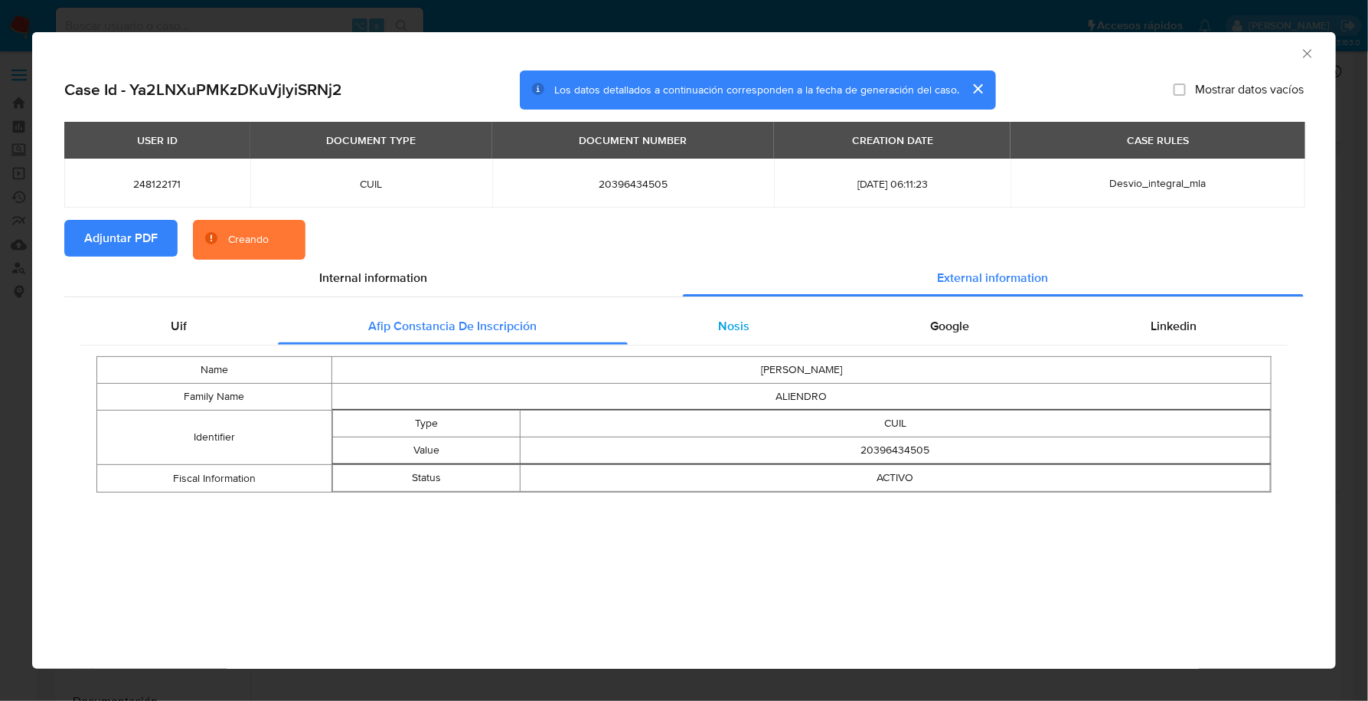
click at [694, 342] on div "Nosis" at bounding box center [734, 326] width 213 height 37
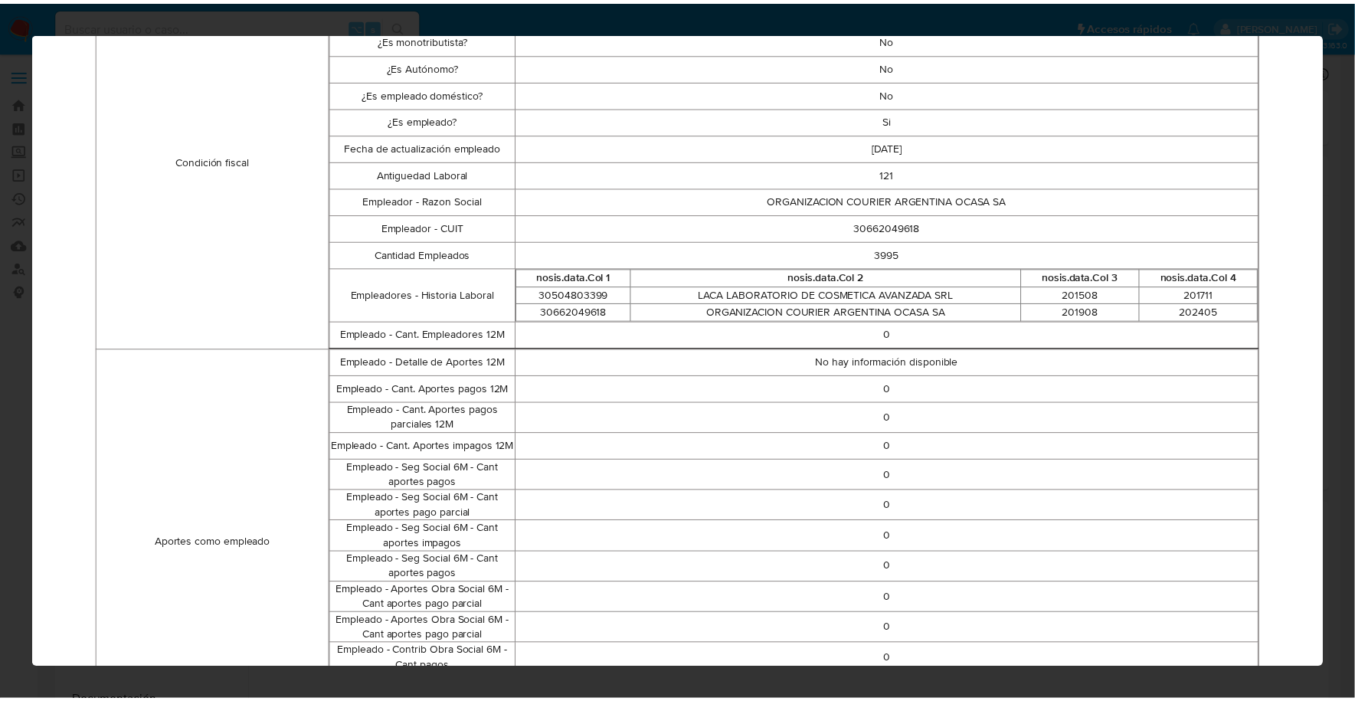
scroll to position [0, 0]
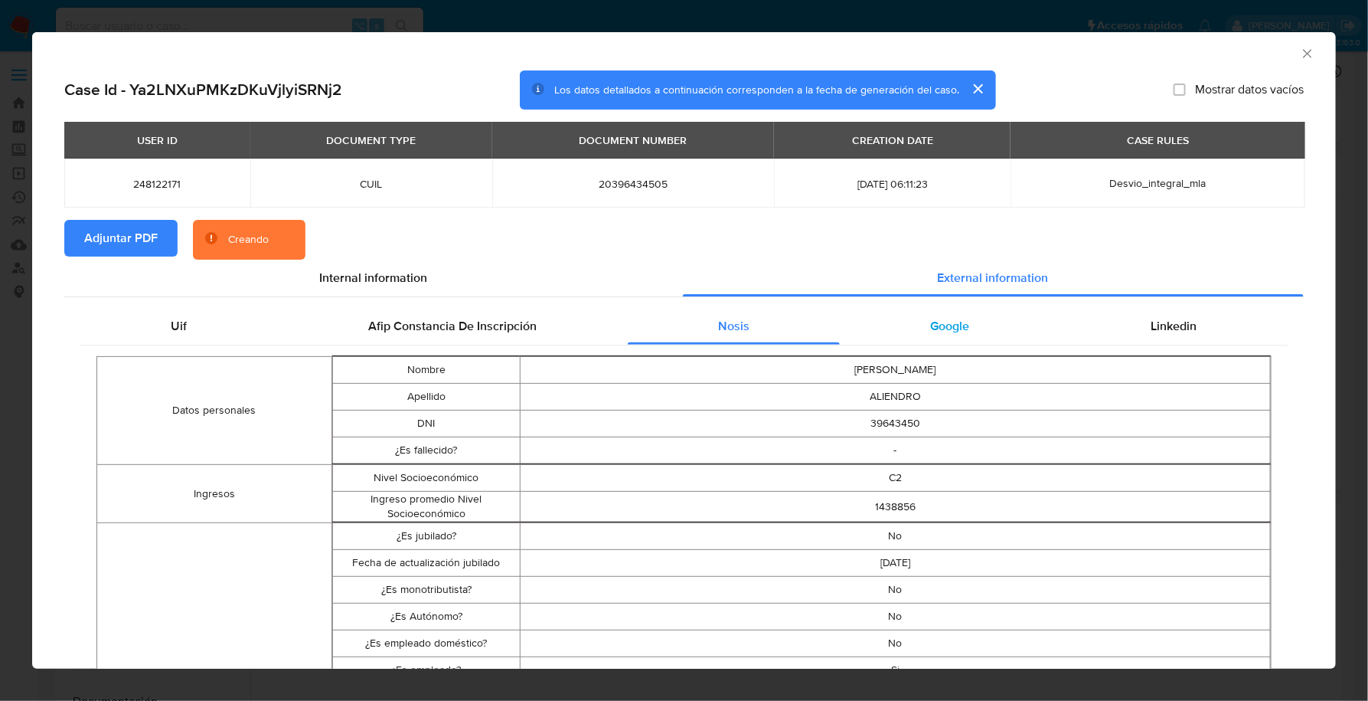
click at [1026, 311] on div "Google" at bounding box center [950, 326] width 221 height 37
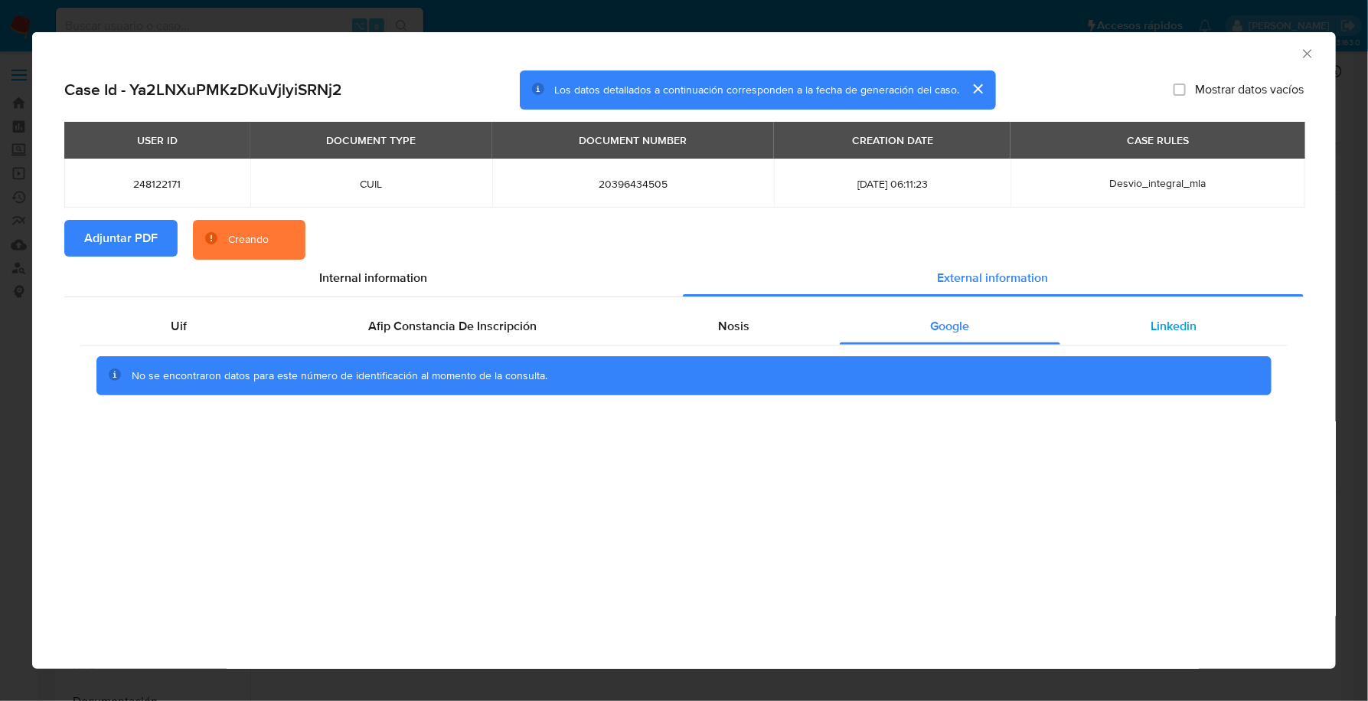
click at [1193, 325] on span "Linkedin" at bounding box center [1175, 326] width 46 height 18
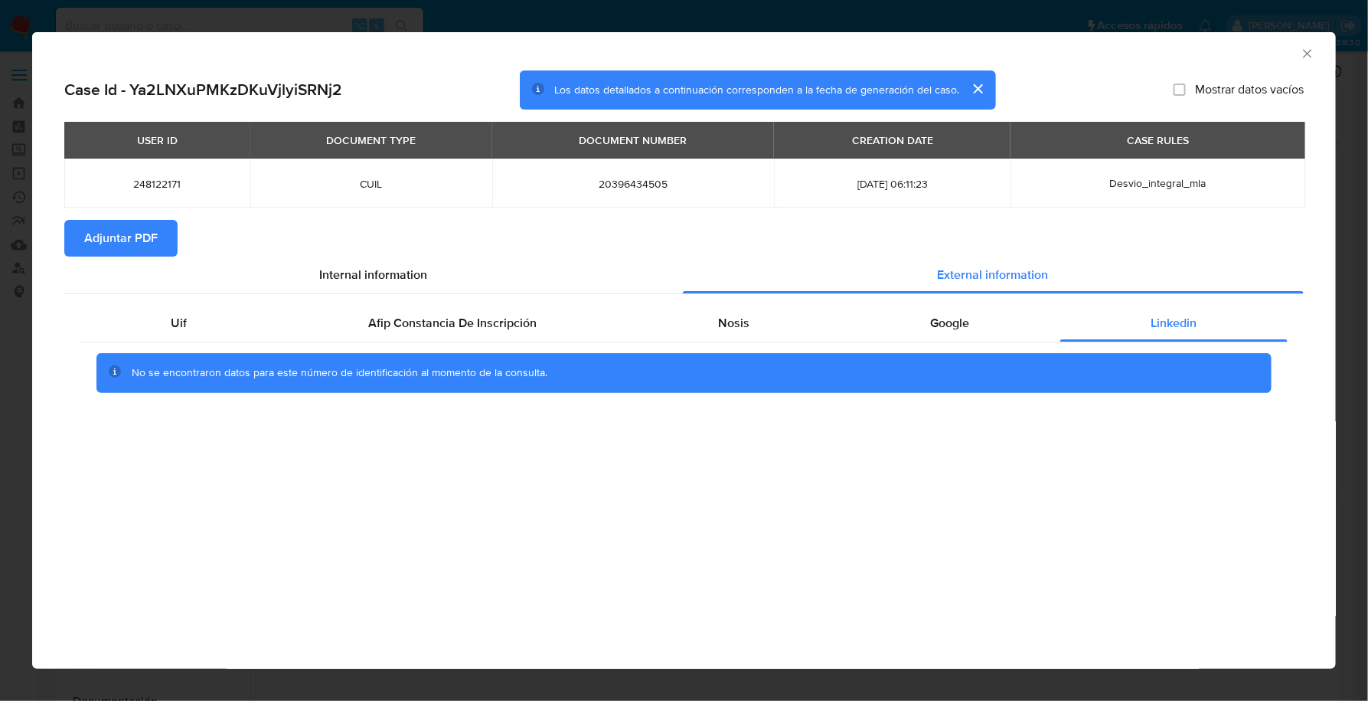
click at [1309, 54] on icon "Cerrar ventana" at bounding box center [1307, 53] width 8 height 8
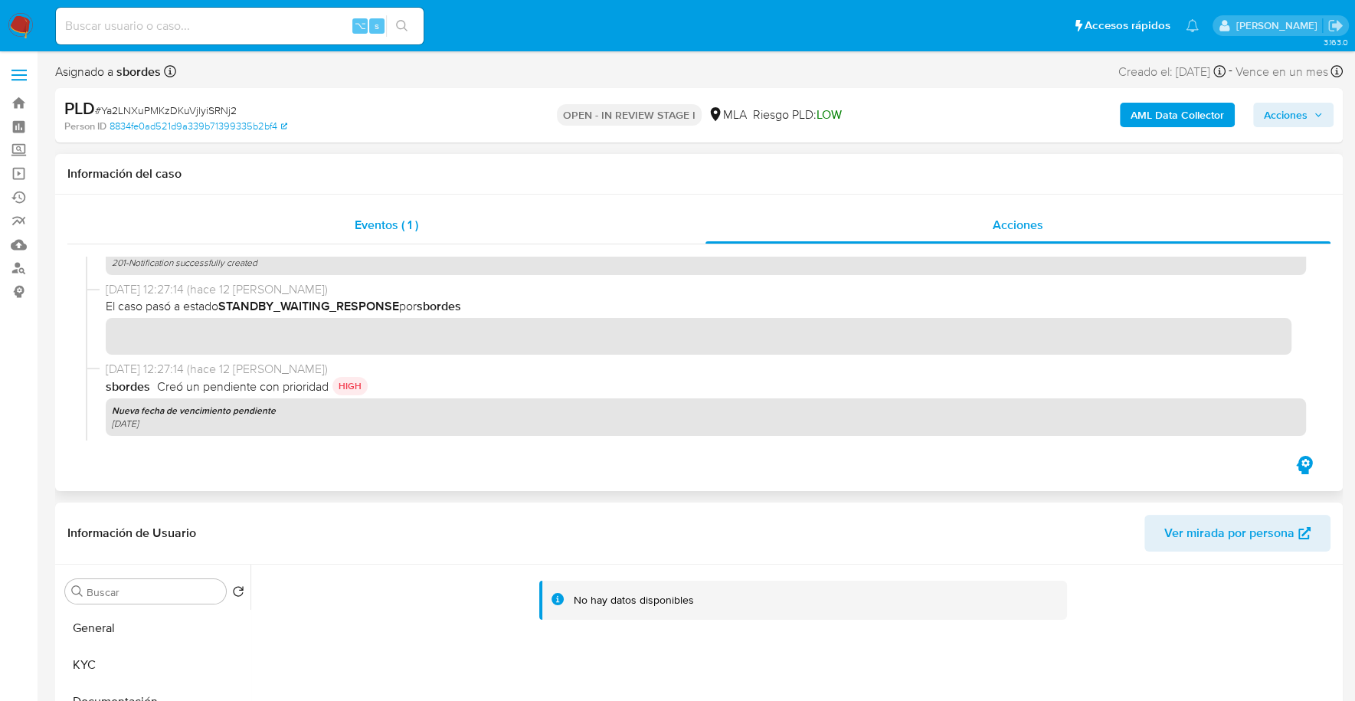
click at [508, 212] on div "Eventos ( 1 )" at bounding box center [386, 225] width 638 height 37
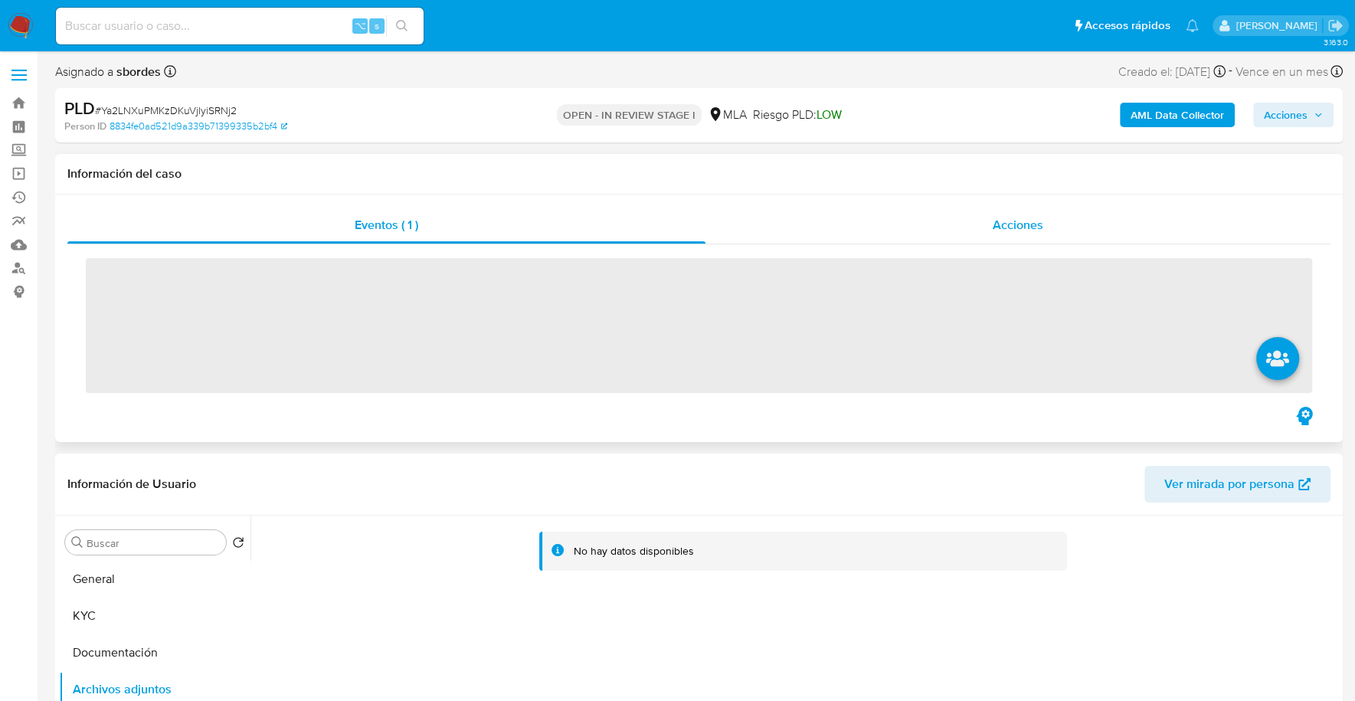
click at [907, 217] on div "Acciones" at bounding box center [1017, 225] width 625 height 37
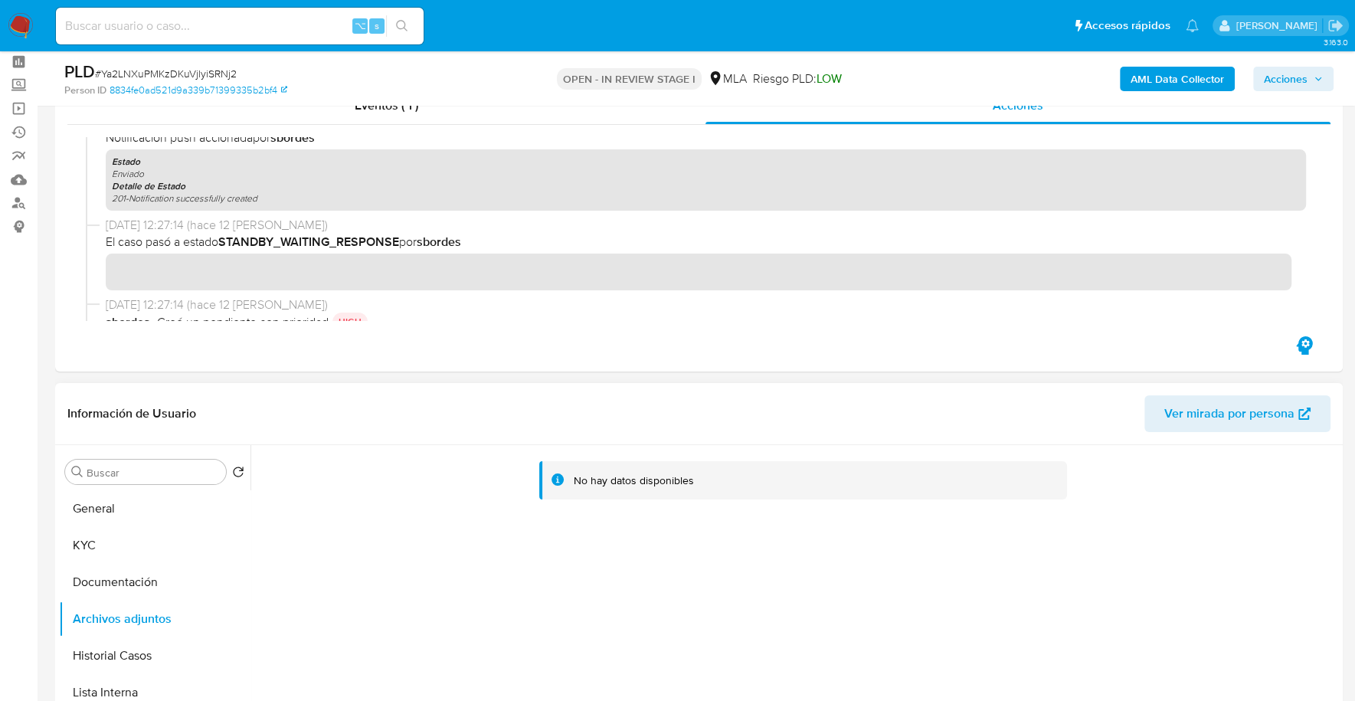
scroll to position [172, 0]
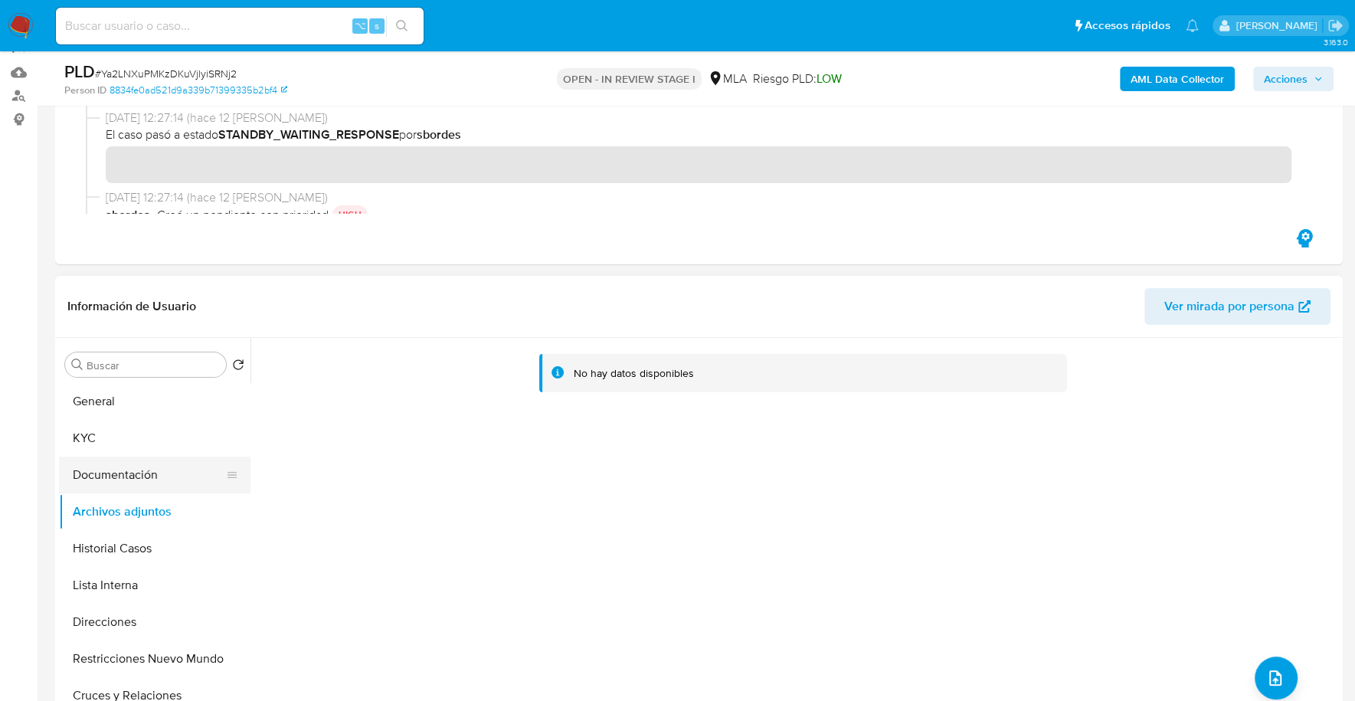
click at [109, 463] on button "Documentación" at bounding box center [148, 474] width 179 height 37
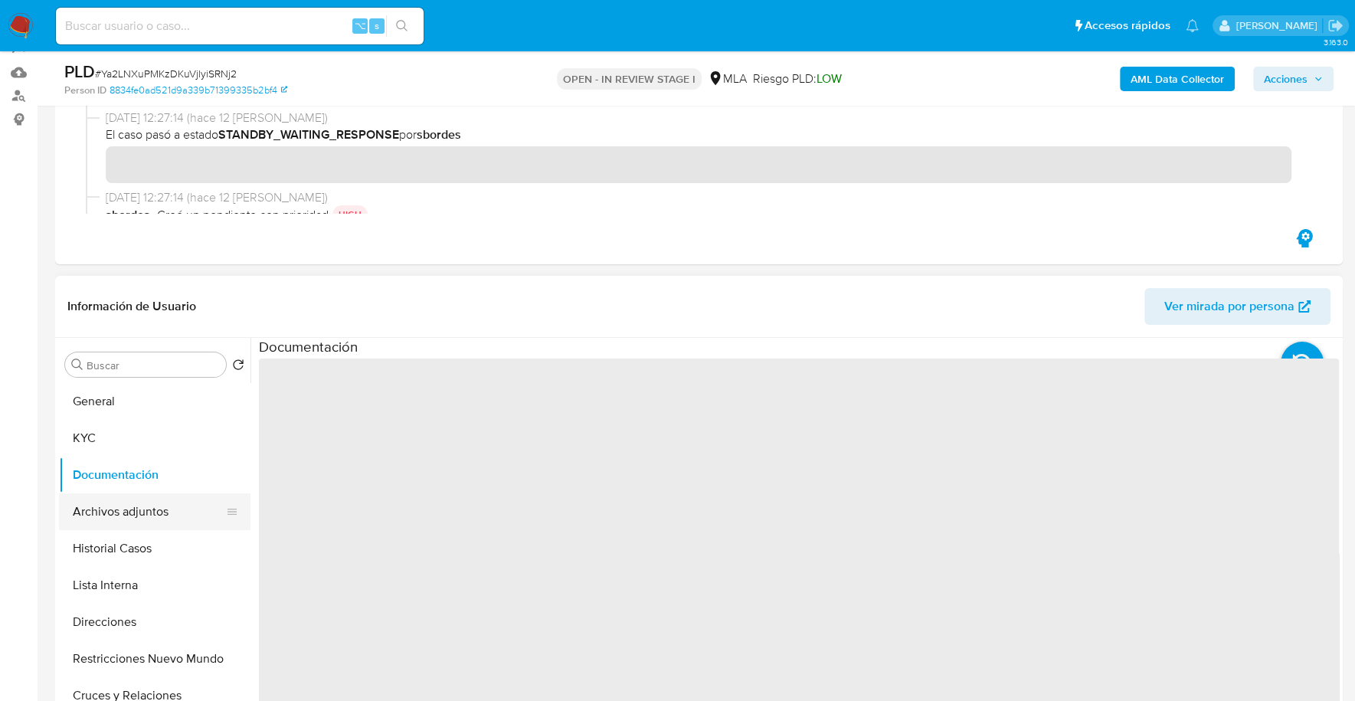
click at [132, 522] on button "Archivos adjuntos" at bounding box center [148, 511] width 179 height 37
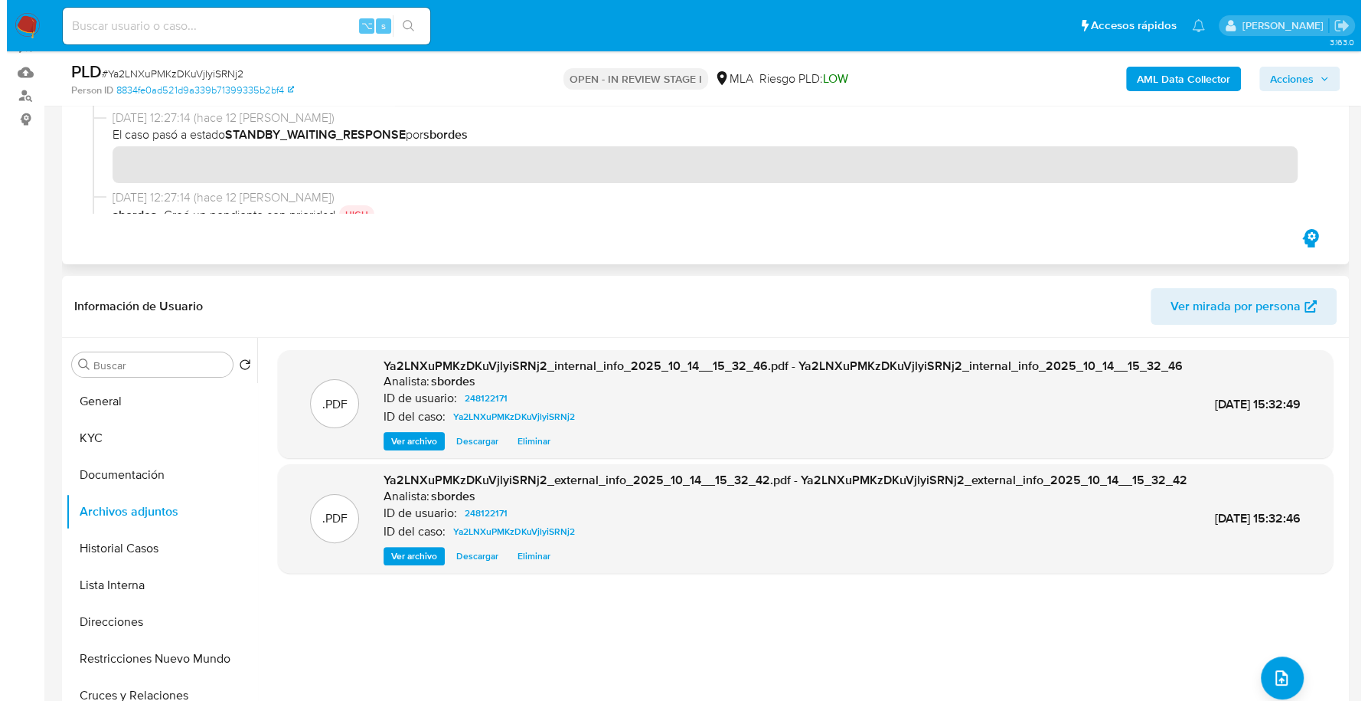
scroll to position [334, 0]
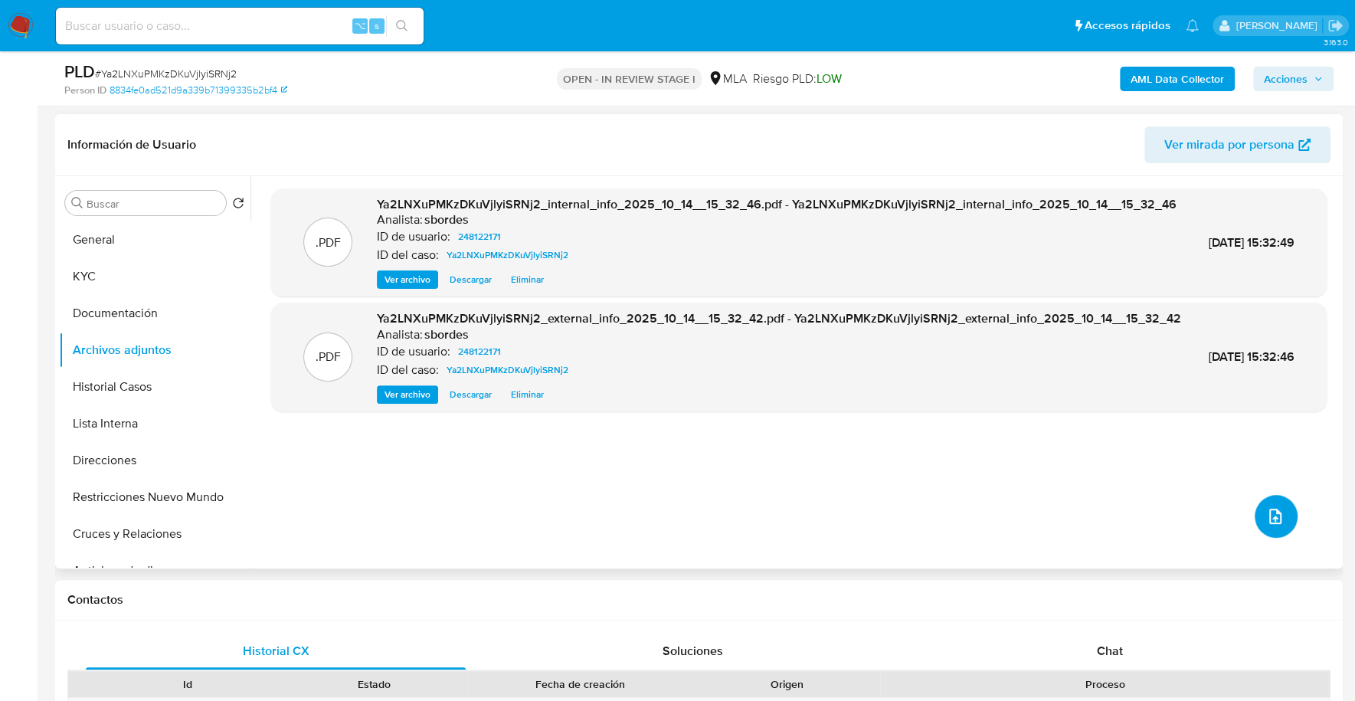
click at [1272, 511] on icon "upload-file" at bounding box center [1275, 515] width 12 height 15
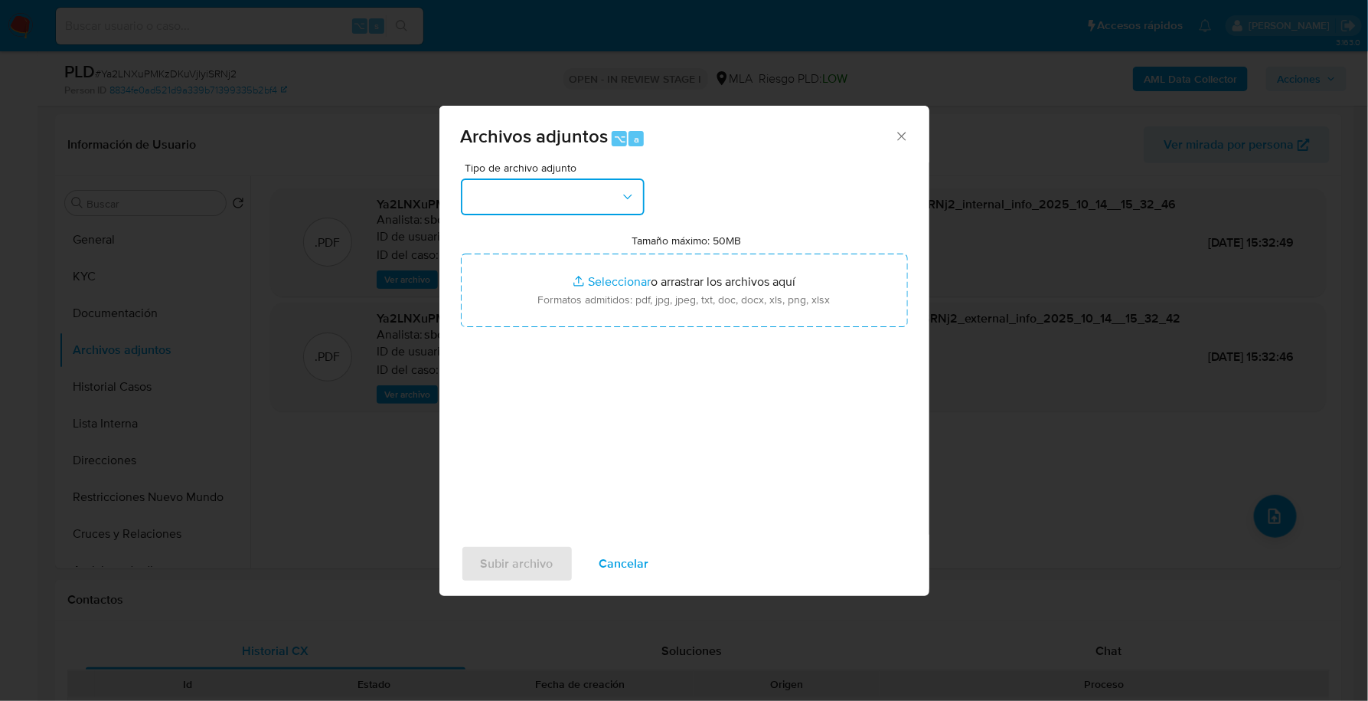
click at [603, 212] on button "button" at bounding box center [553, 196] width 184 height 37
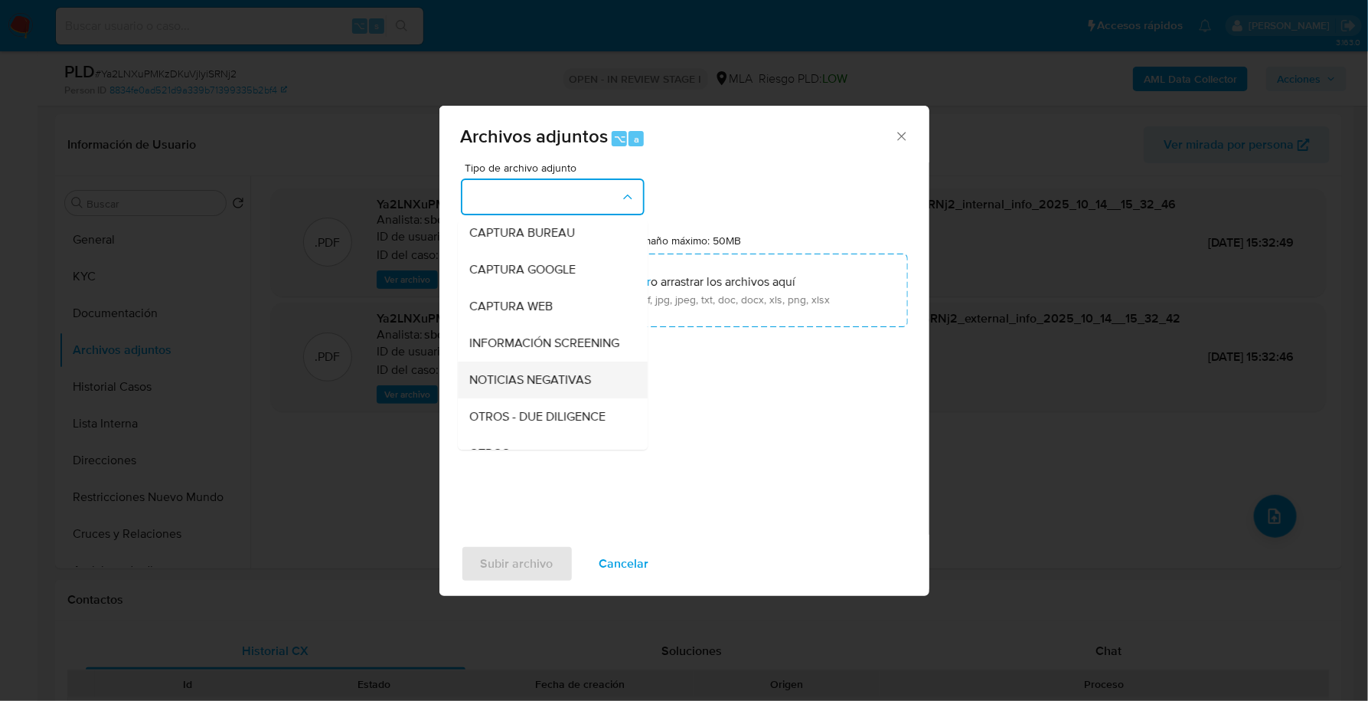
scroll to position [112, 0]
click at [492, 428] on span "OTROS" at bounding box center [490, 420] width 40 height 15
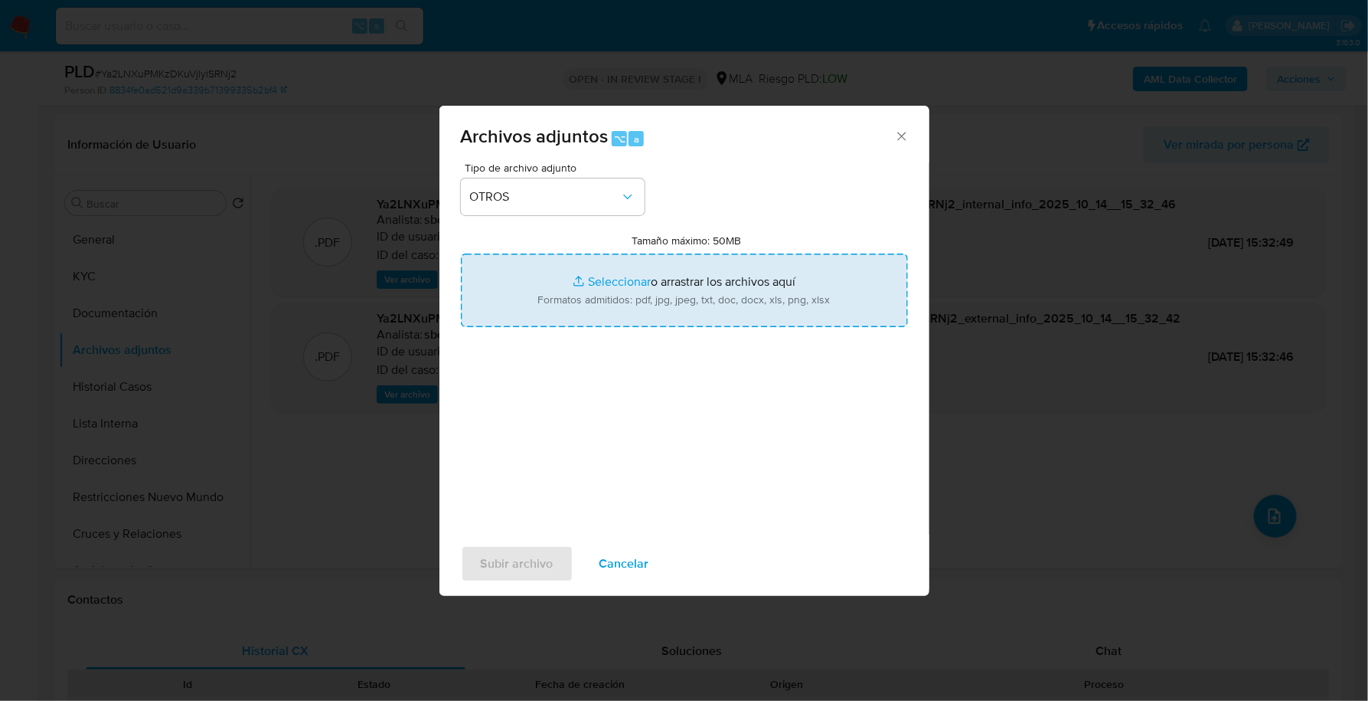
click at [630, 264] on input "Tamaño máximo: 50MB Seleccionar archivos" at bounding box center [684, 290] width 447 height 74
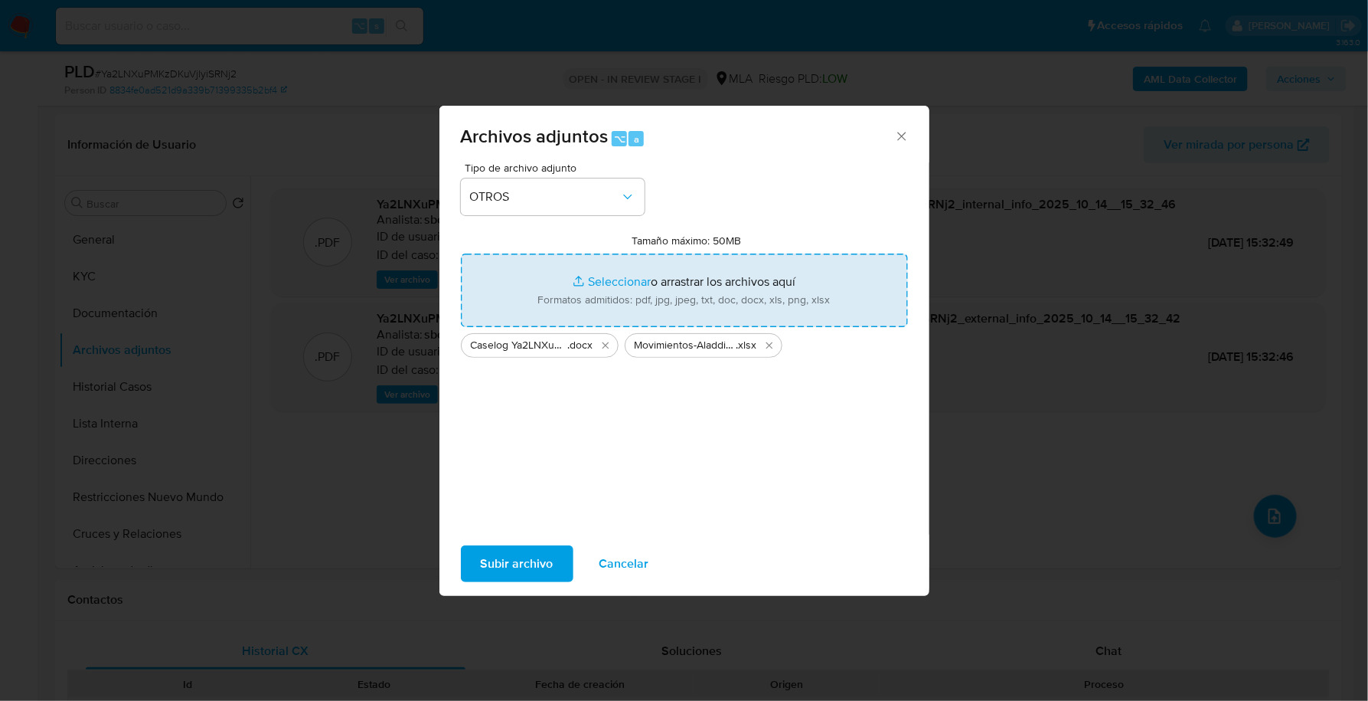
click at [620, 280] on input "Tamaño máximo: 50MB Seleccionar archivos" at bounding box center [684, 290] width 447 height 74
type input "C:\fakepath\Docu.pdf"
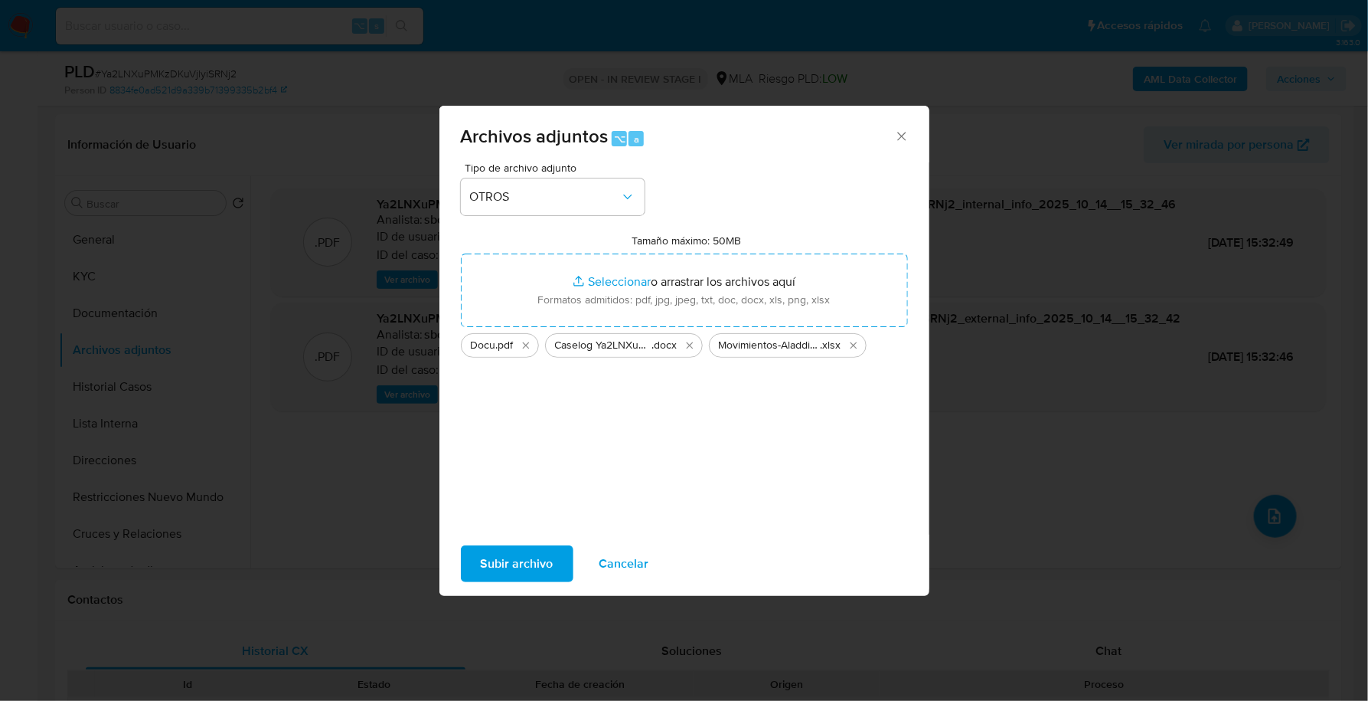
click at [517, 561] on span "Subir archivo" at bounding box center [517, 564] width 73 height 34
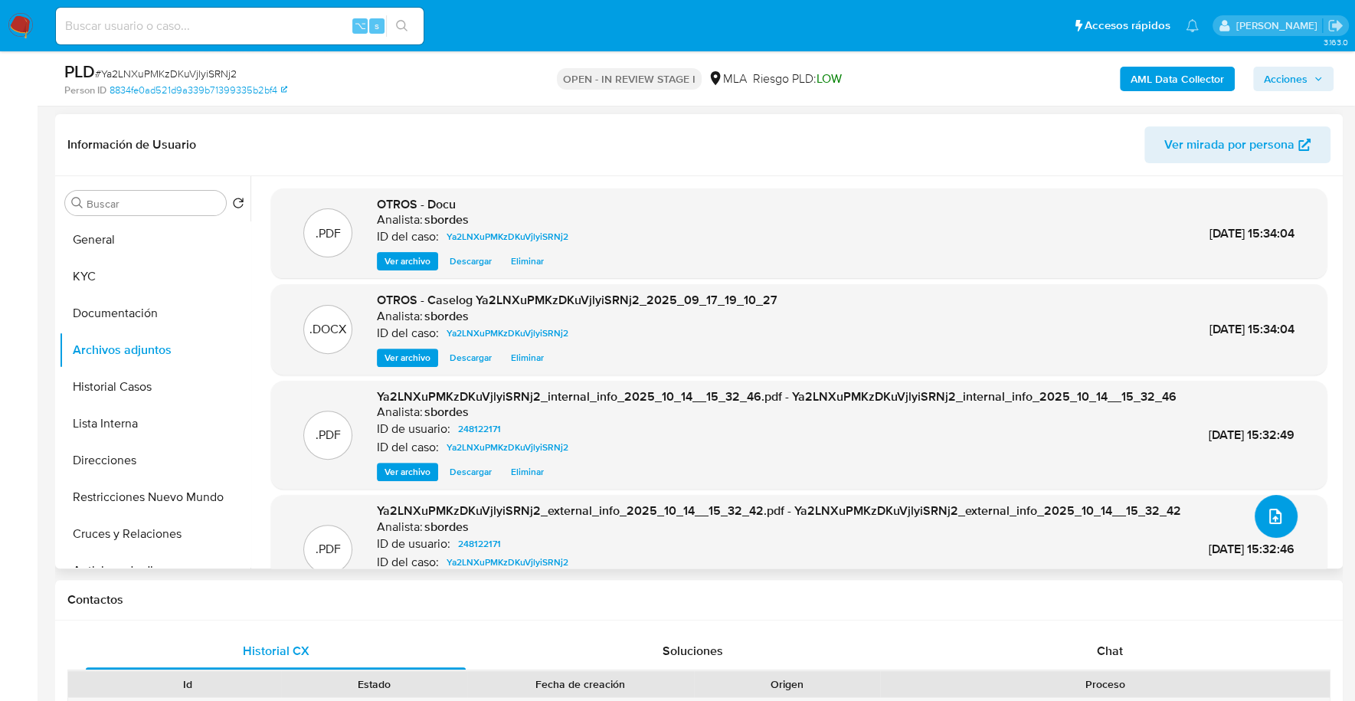
click at [1283, 508] on button "upload-file" at bounding box center [1275, 516] width 43 height 43
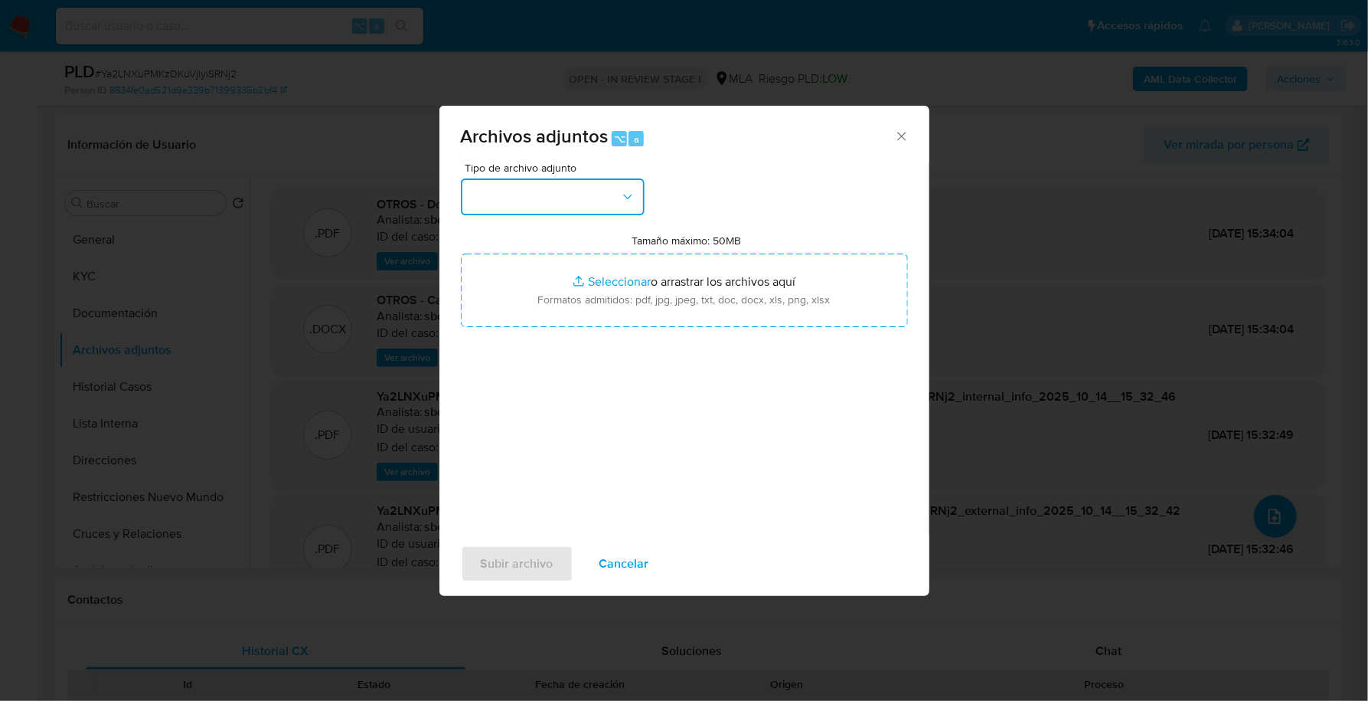
click at [564, 199] on button "button" at bounding box center [553, 196] width 184 height 37
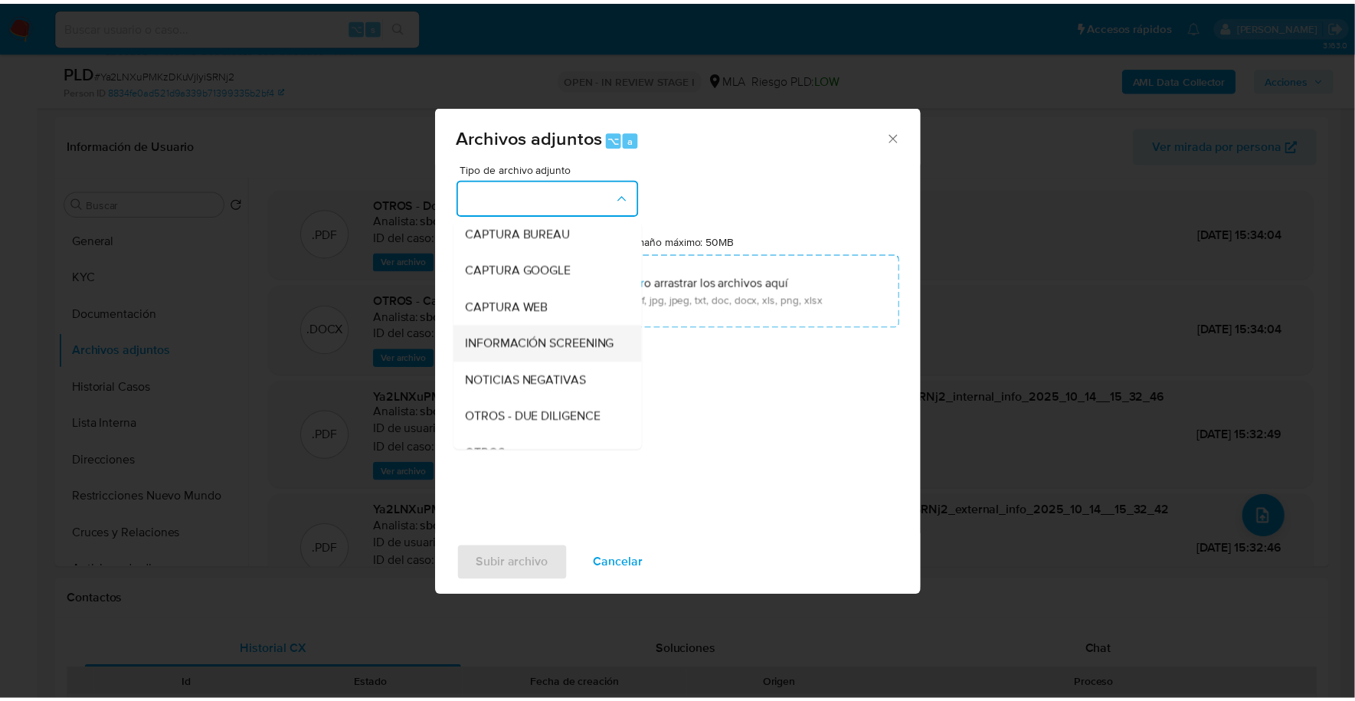
scroll to position [223, 0]
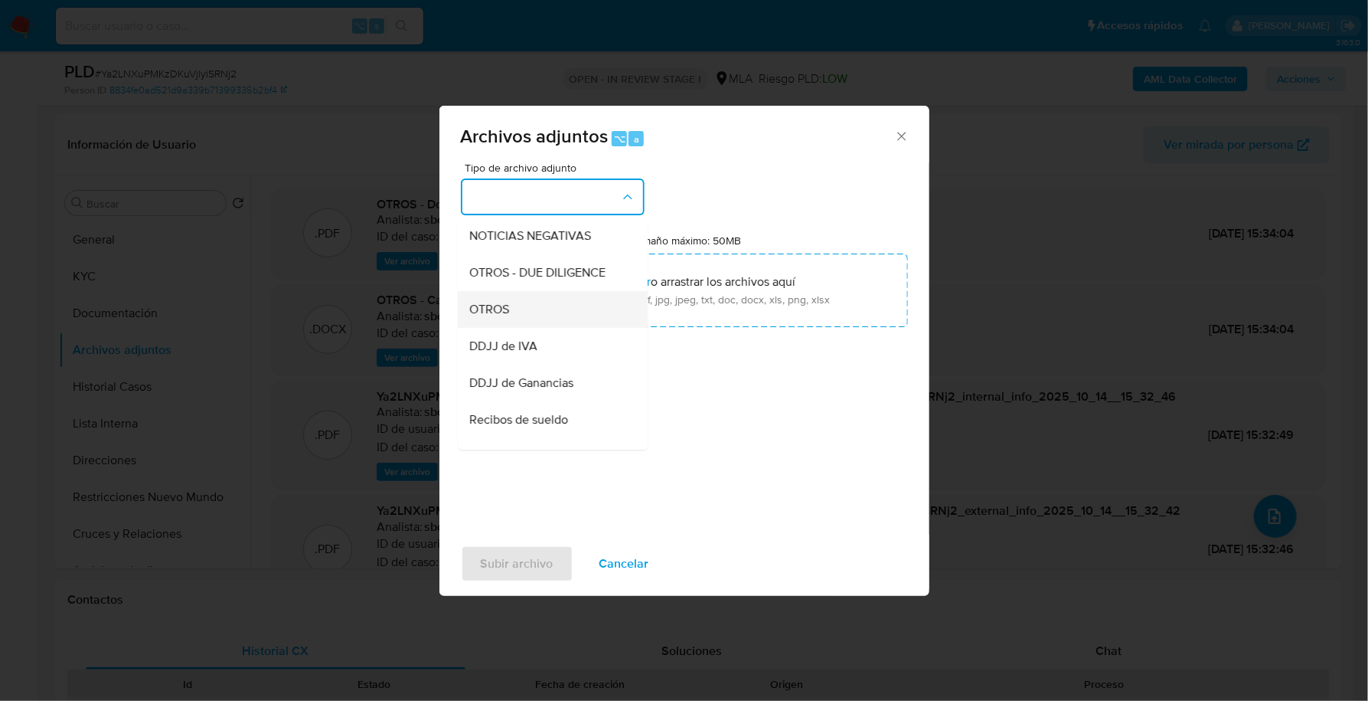
click at [520, 325] on div "OTROS" at bounding box center [548, 309] width 156 height 37
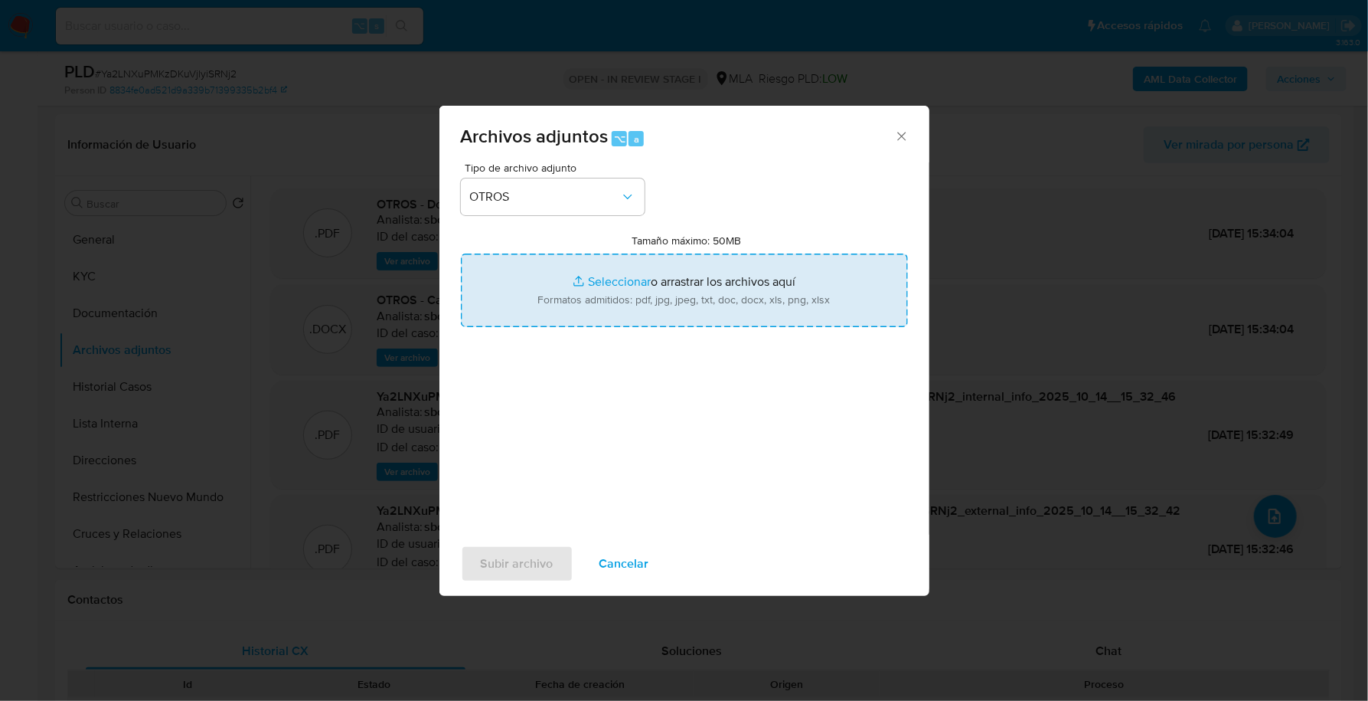
click at [587, 278] on input "Tamaño máximo: 50MB Seleccionar archivos" at bounding box center [684, 290] width 447 height 74
type input "C:\fakepath\Movimientos-Aladdin - [PERSON_NAME].xlsx"
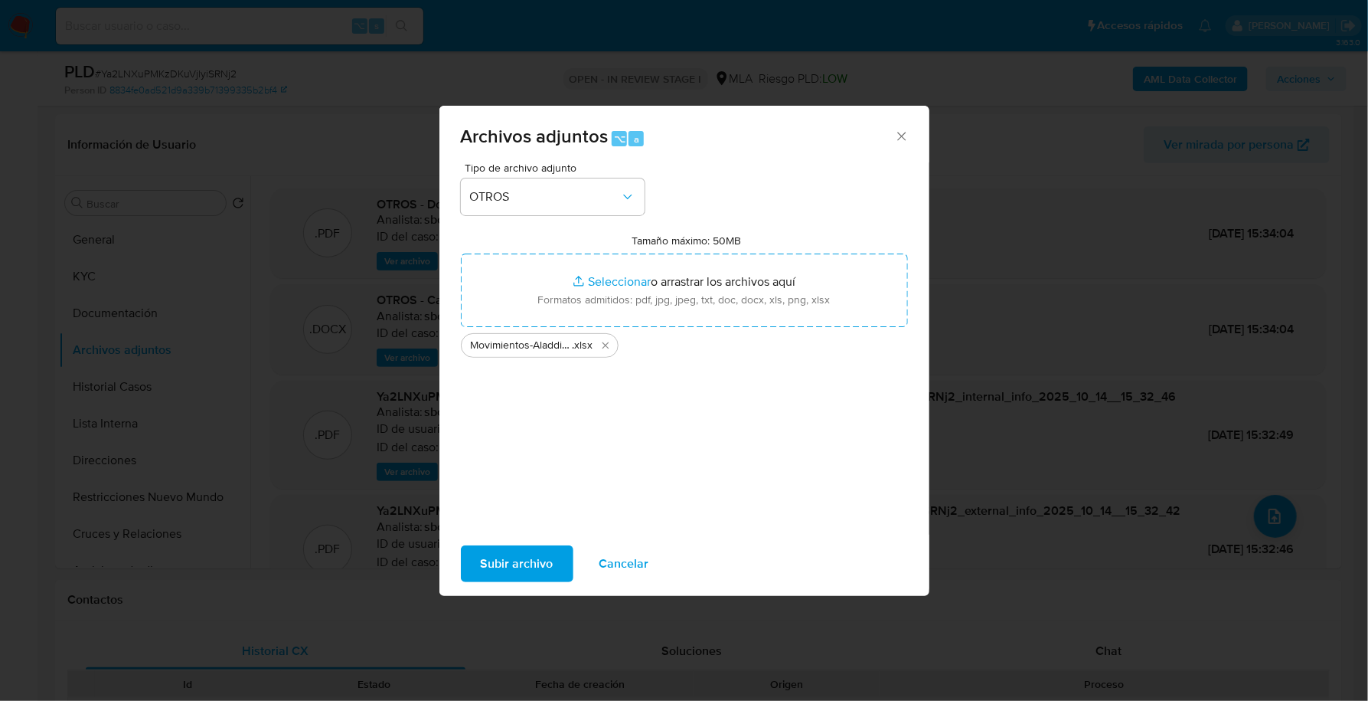
click at [537, 564] on span "Subir archivo" at bounding box center [517, 564] width 73 height 34
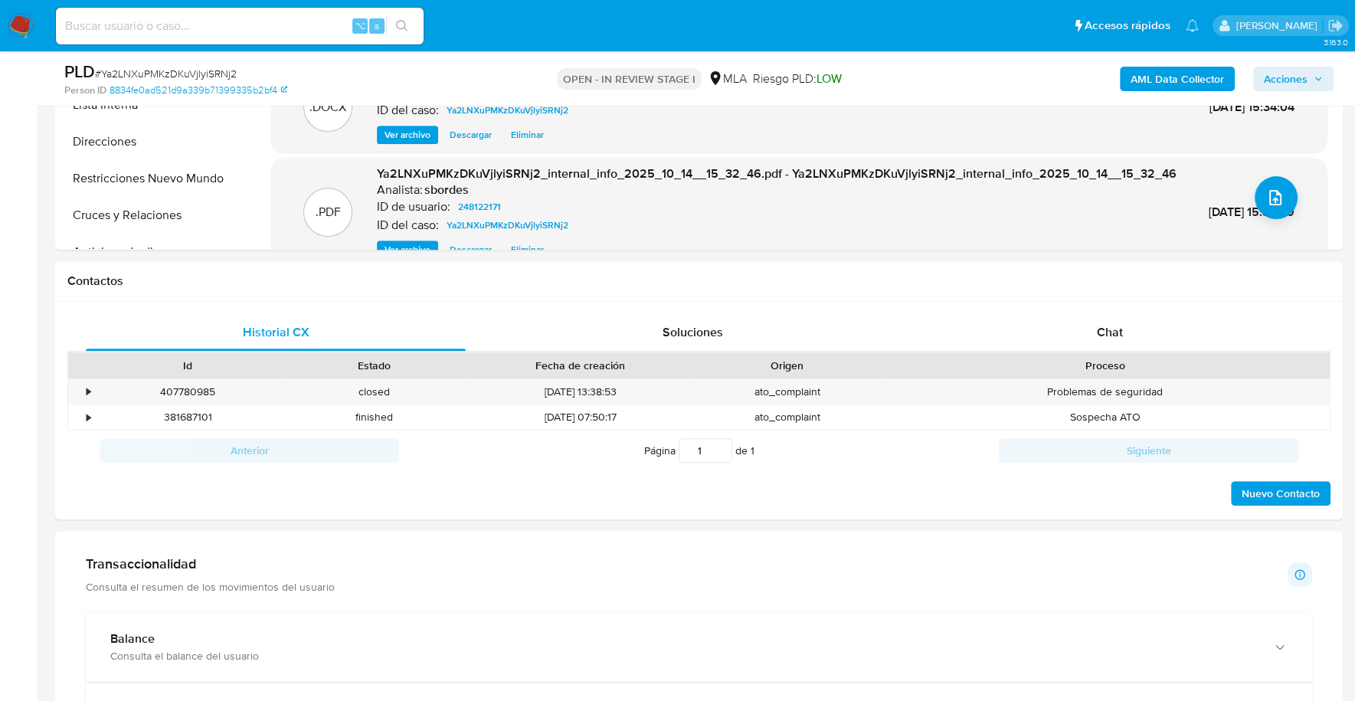
scroll to position [655, 0]
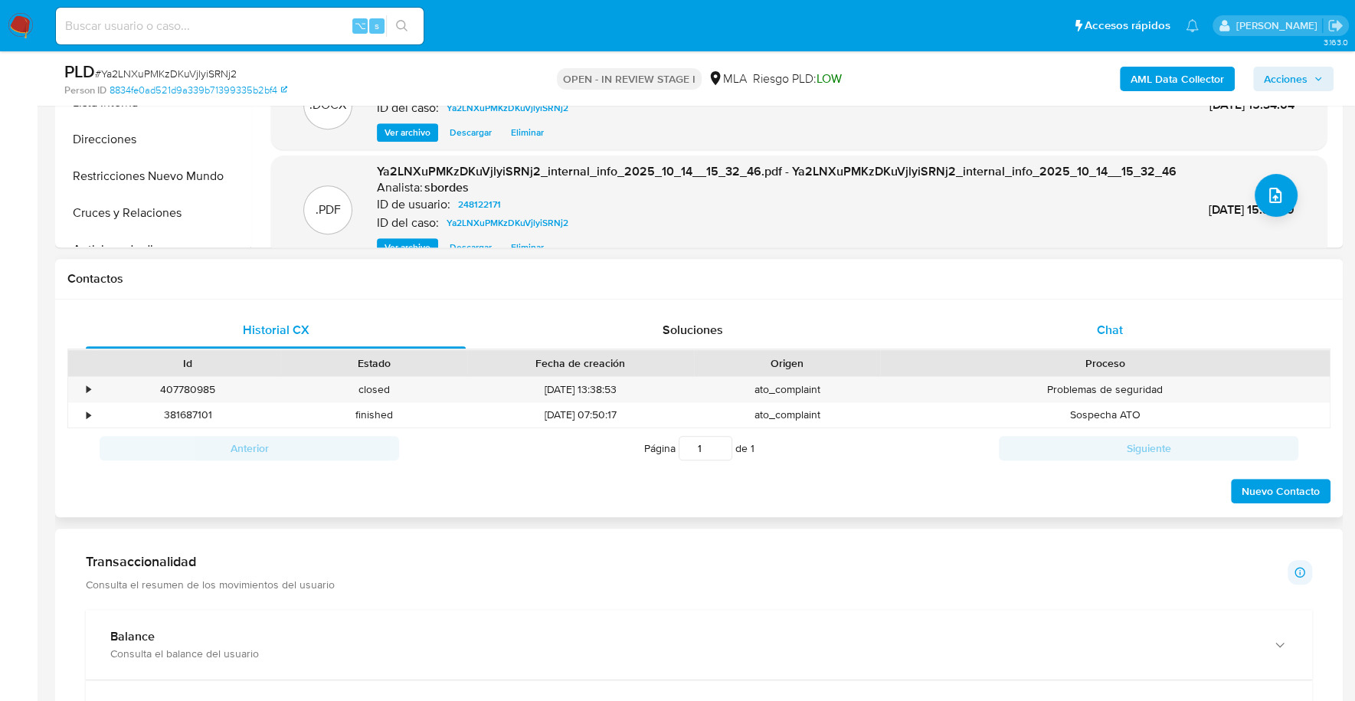
click at [1140, 338] on div "Chat" at bounding box center [1109, 330] width 380 height 37
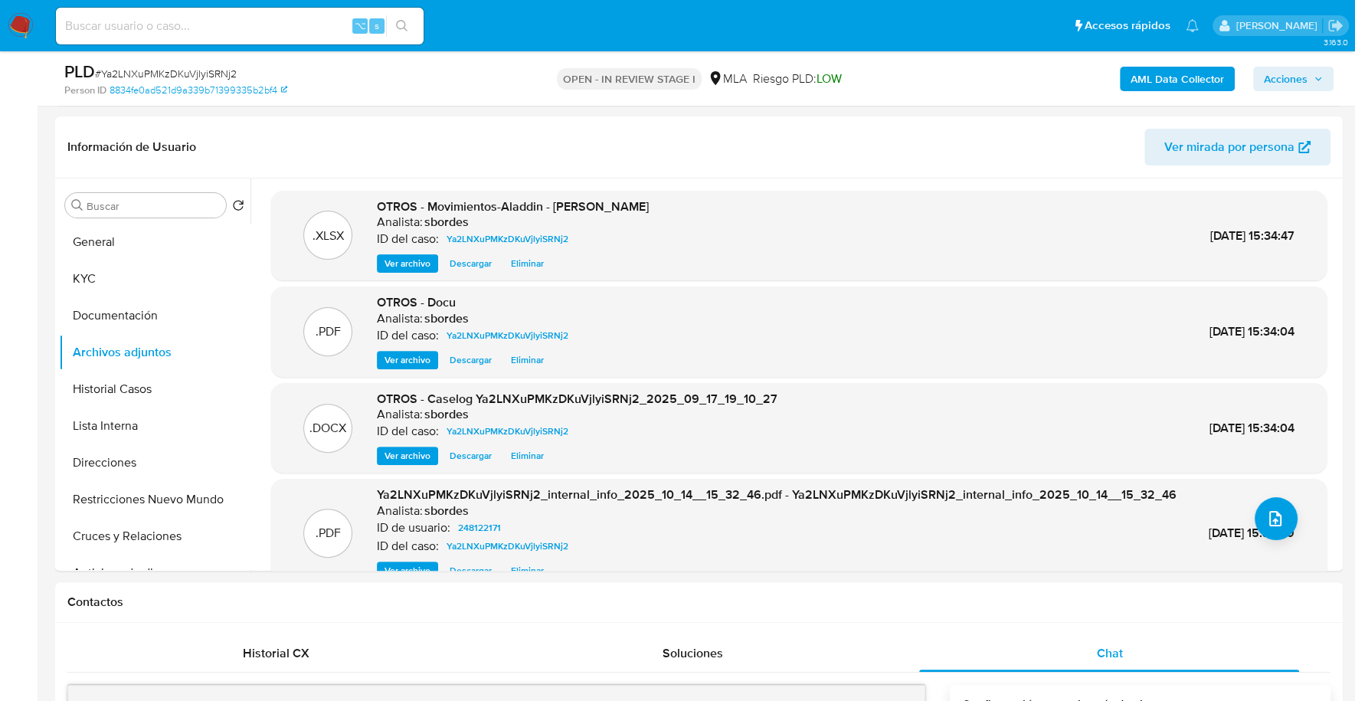
scroll to position [395, 0]
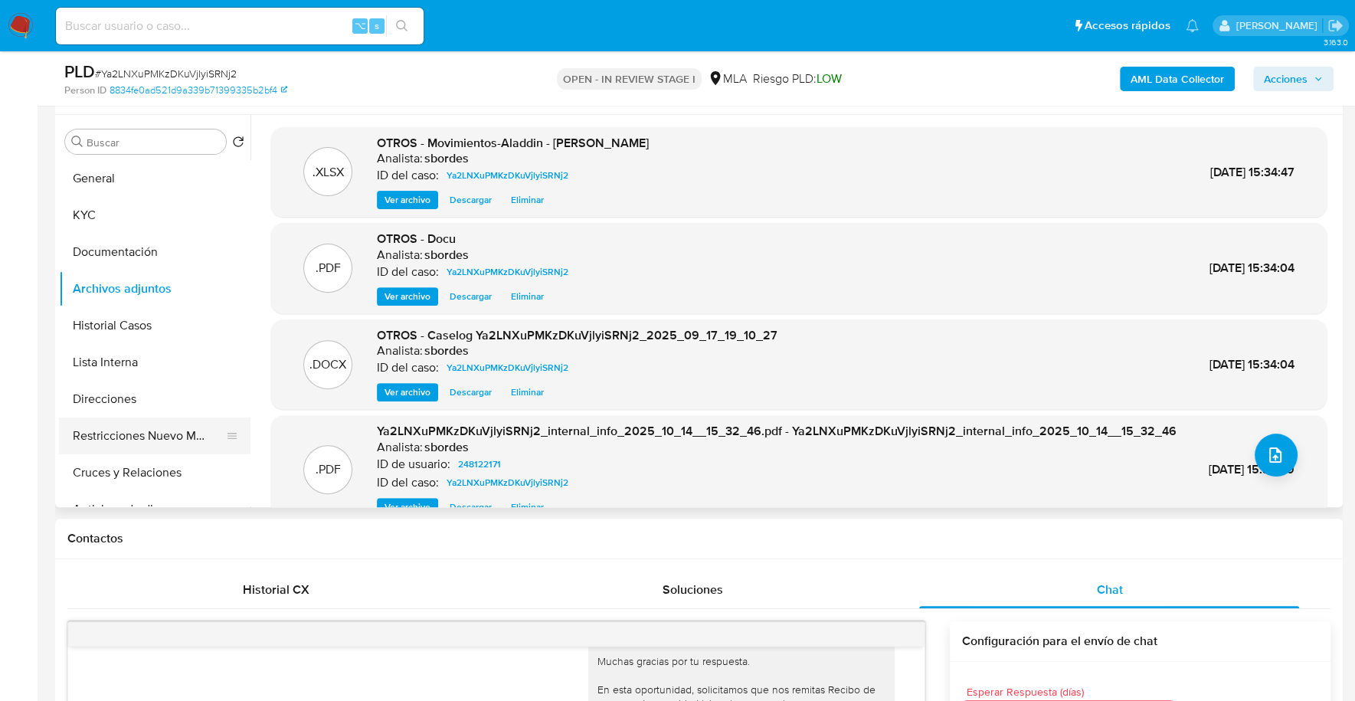
click at [100, 439] on button "Restricciones Nuevo Mundo" at bounding box center [148, 435] width 179 height 37
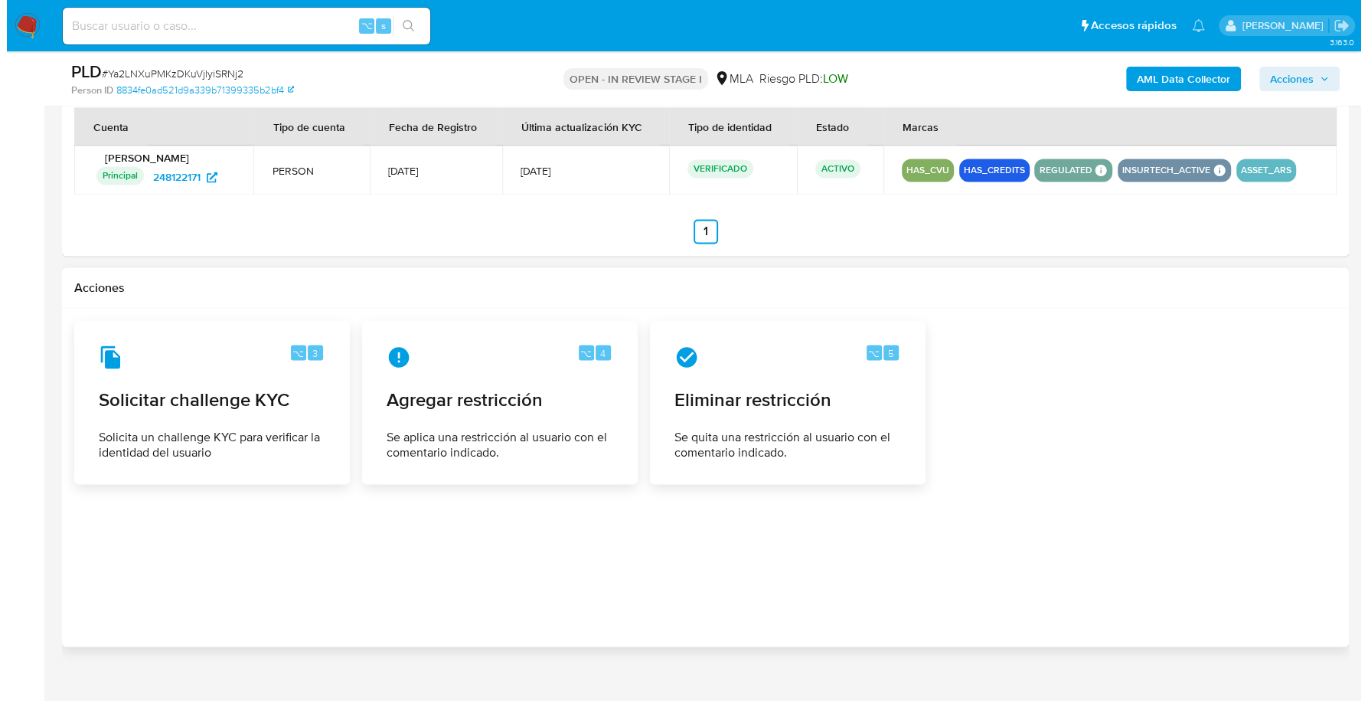
scroll to position [2447, 0]
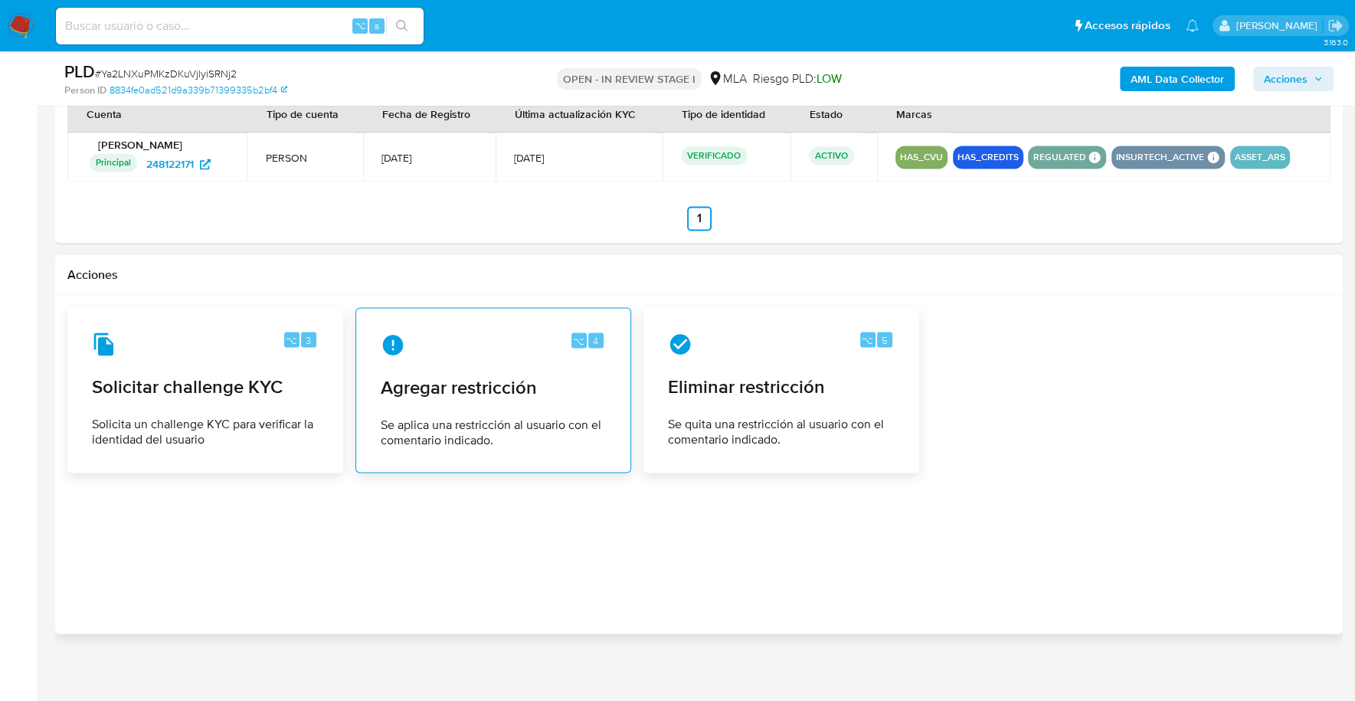
click at [459, 347] on div "⌥ 4" at bounding box center [493, 344] width 225 height 25
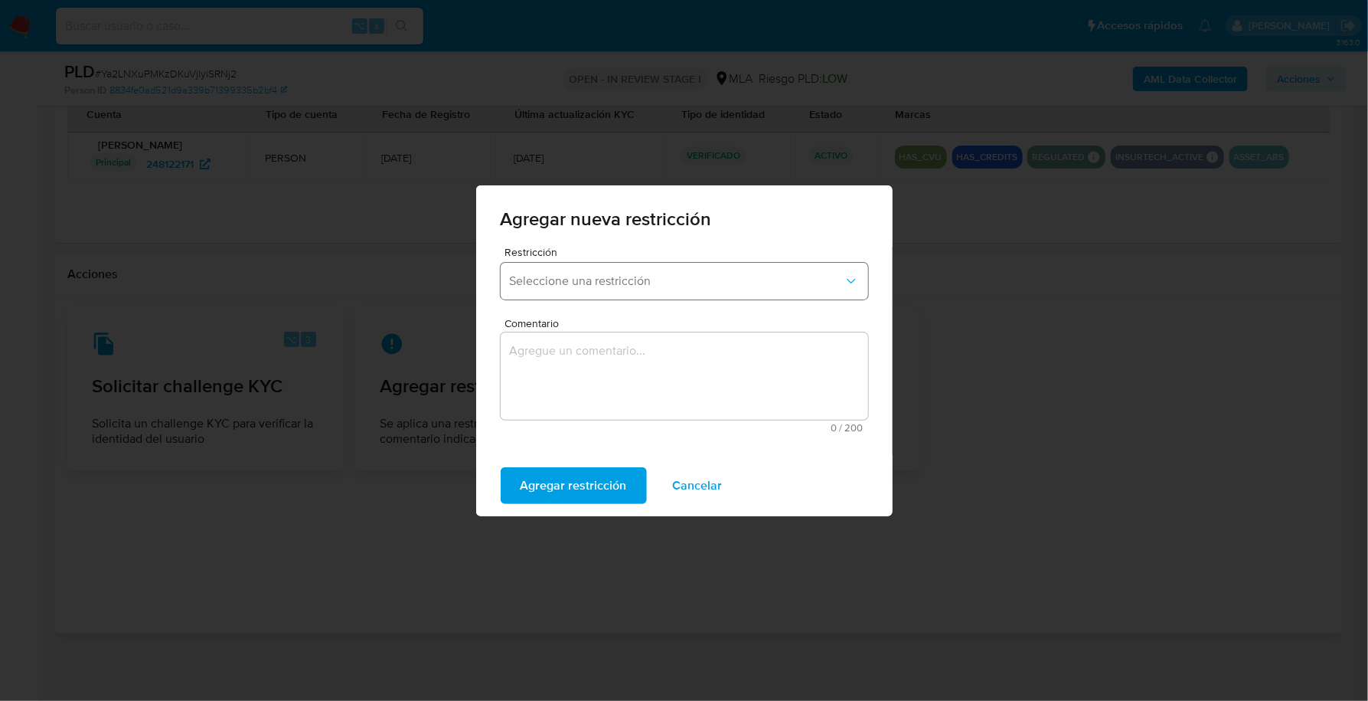
click at [597, 281] on span "Seleccione una restricción" at bounding box center [677, 280] width 334 height 15
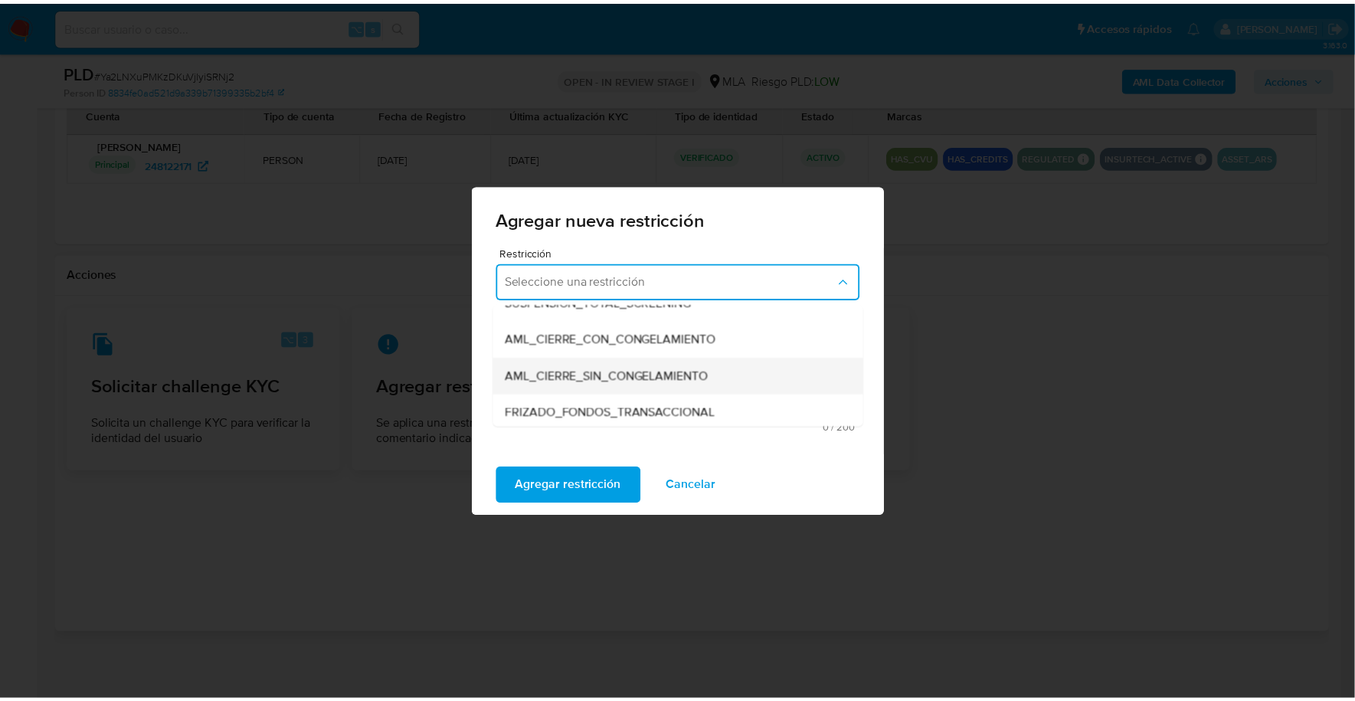
scroll to position [125, 0]
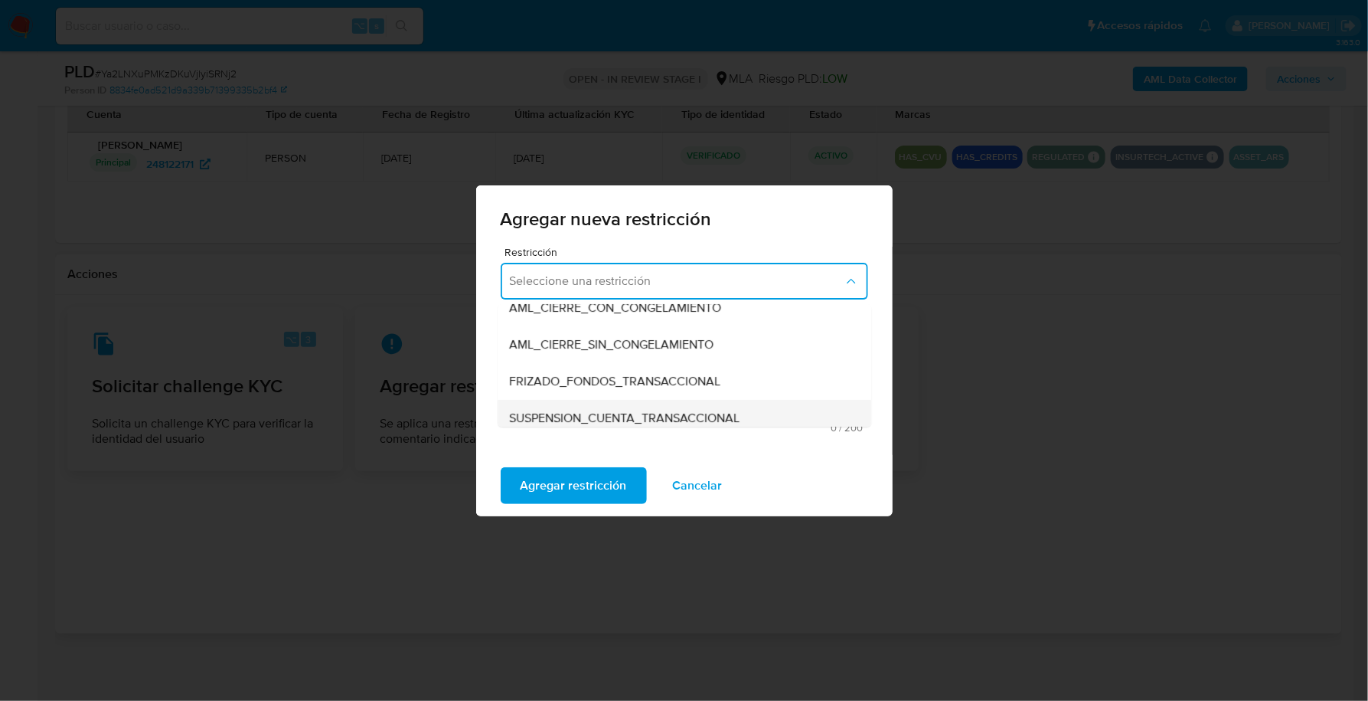
click at [610, 410] on span "SUSPENSION_CUENTA_TRANSACCIONAL" at bounding box center [625, 417] width 231 height 15
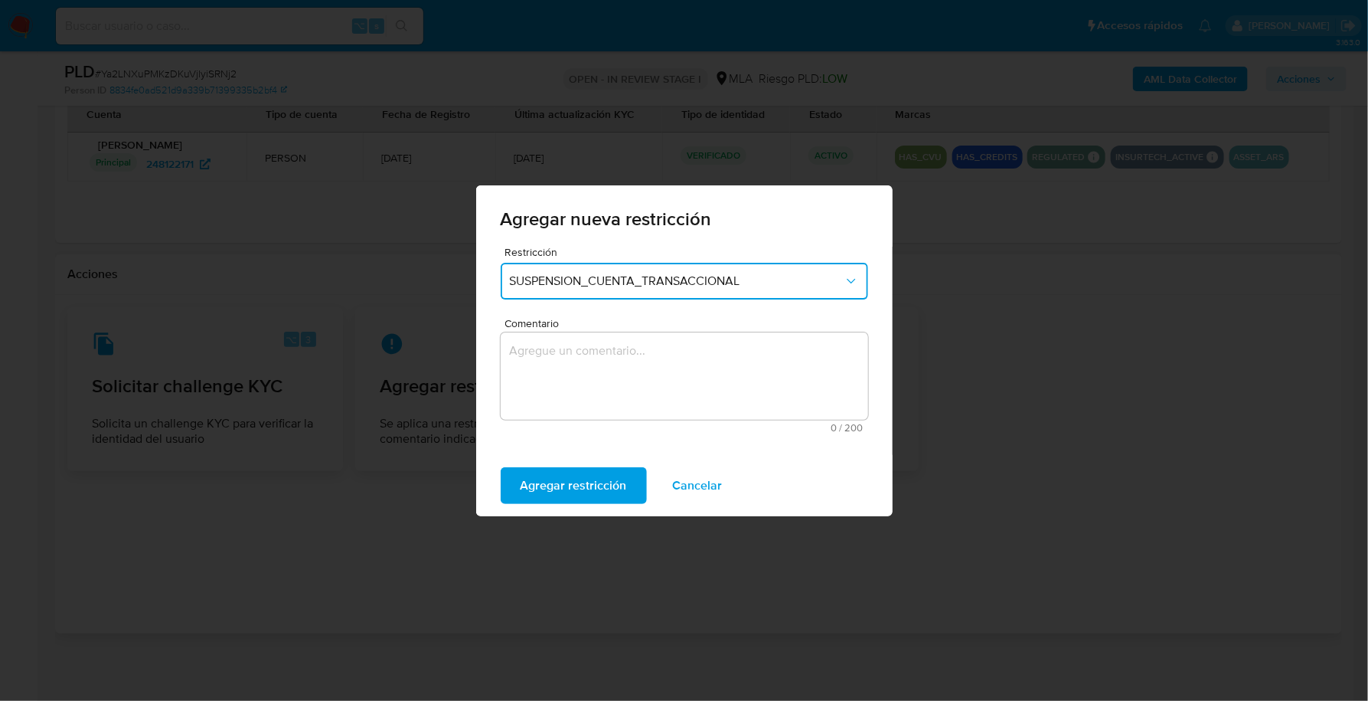
click at [615, 380] on textarea "Comentario" at bounding box center [685, 375] width 368 height 87
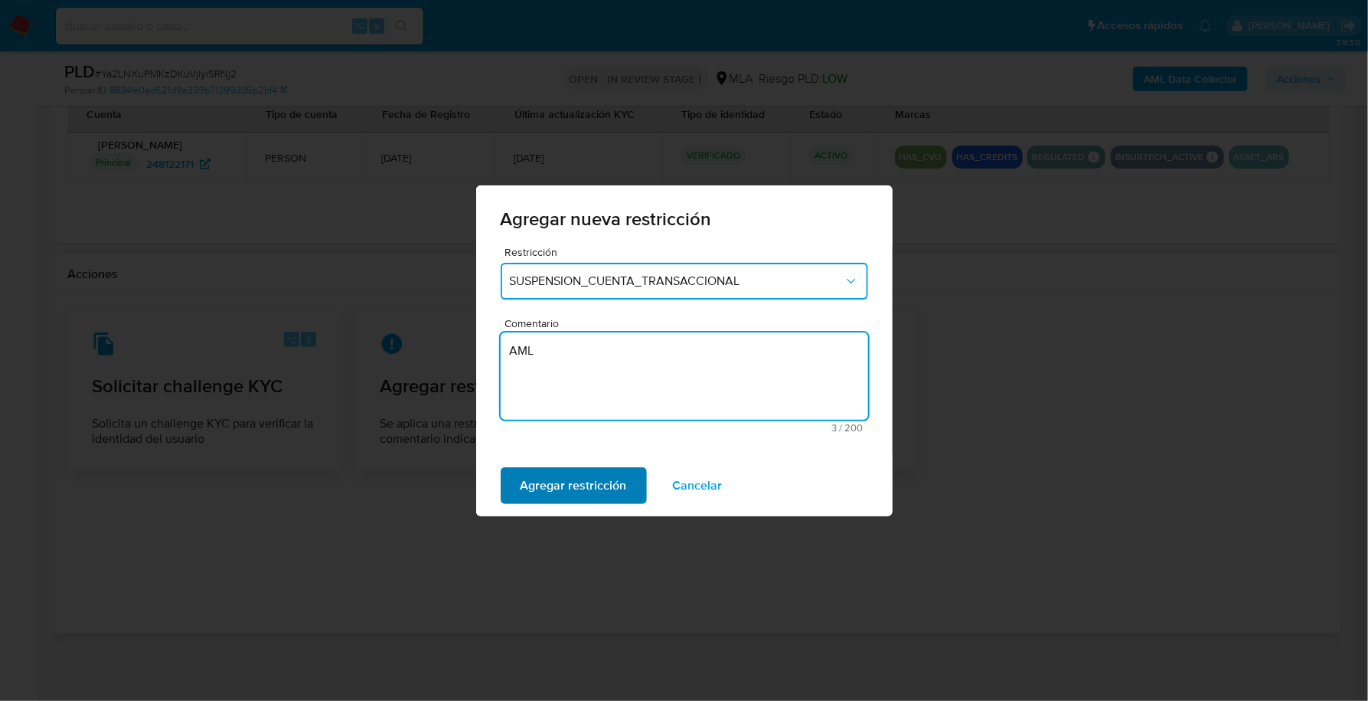
type textarea "AML"
click at [590, 502] on span "Agregar restricción" at bounding box center [574, 486] width 106 height 34
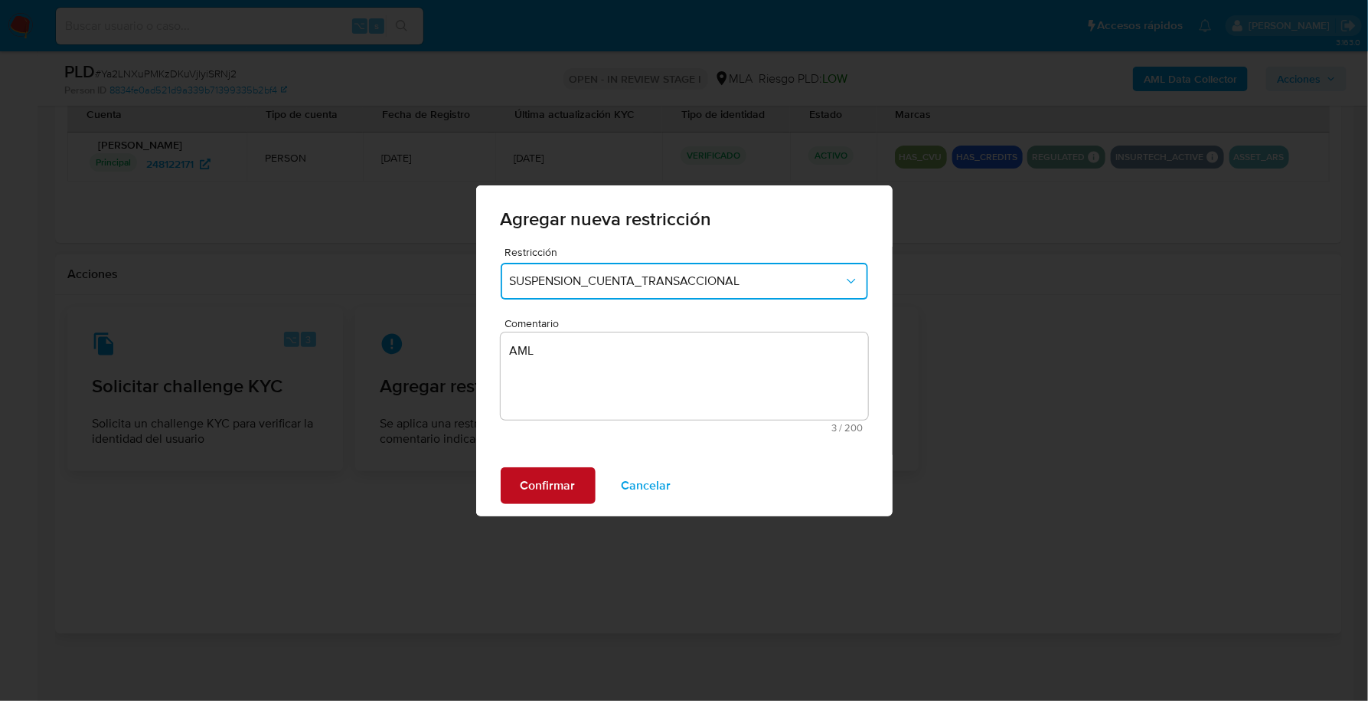
click at [583, 486] on button "Confirmar" at bounding box center [548, 485] width 95 height 37
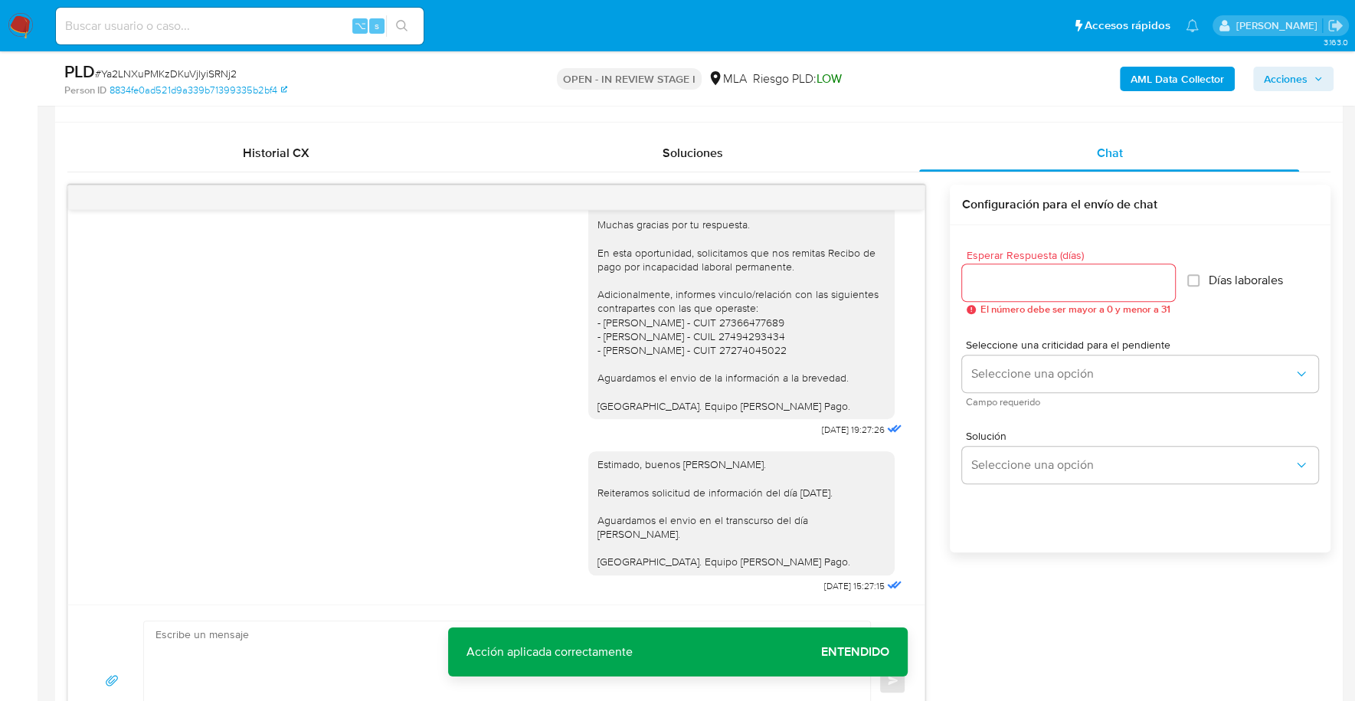
scroll to position [0, 0]
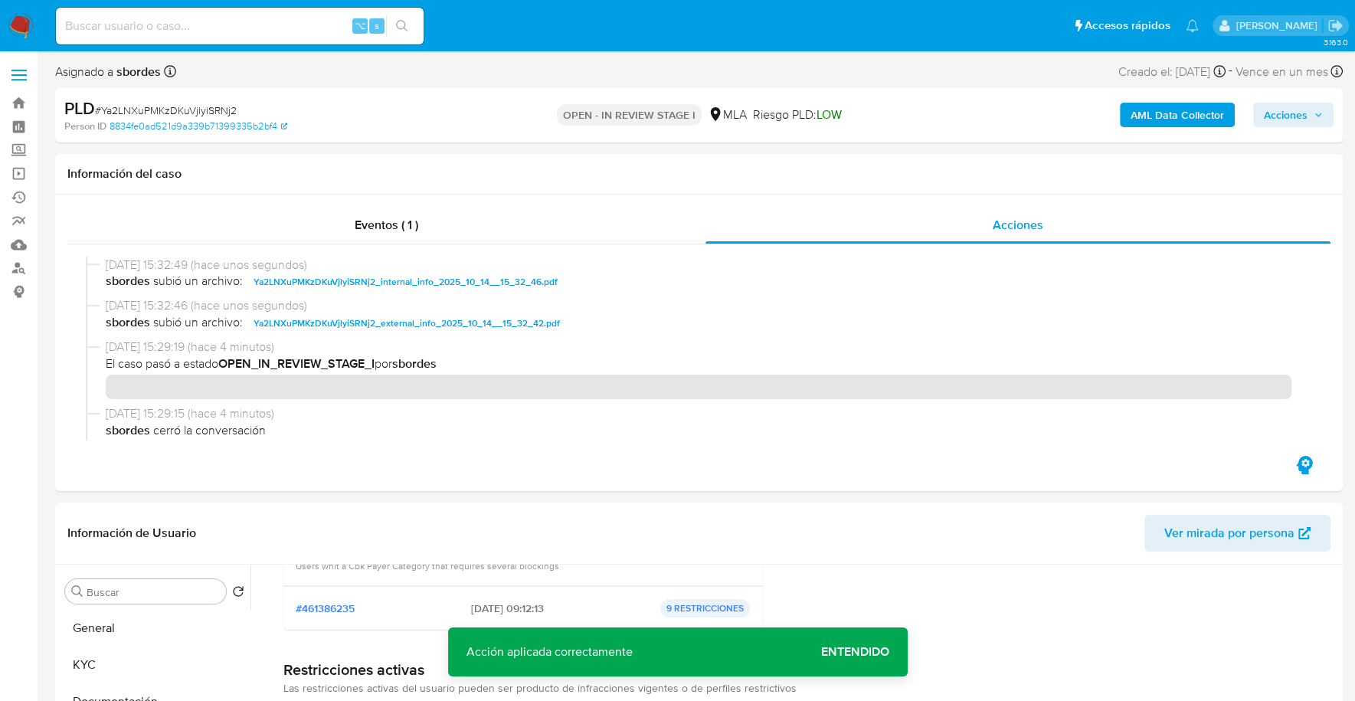
click at [1316, 117] on icon "button" at bounding box center [1317, 114] width 9 height 9
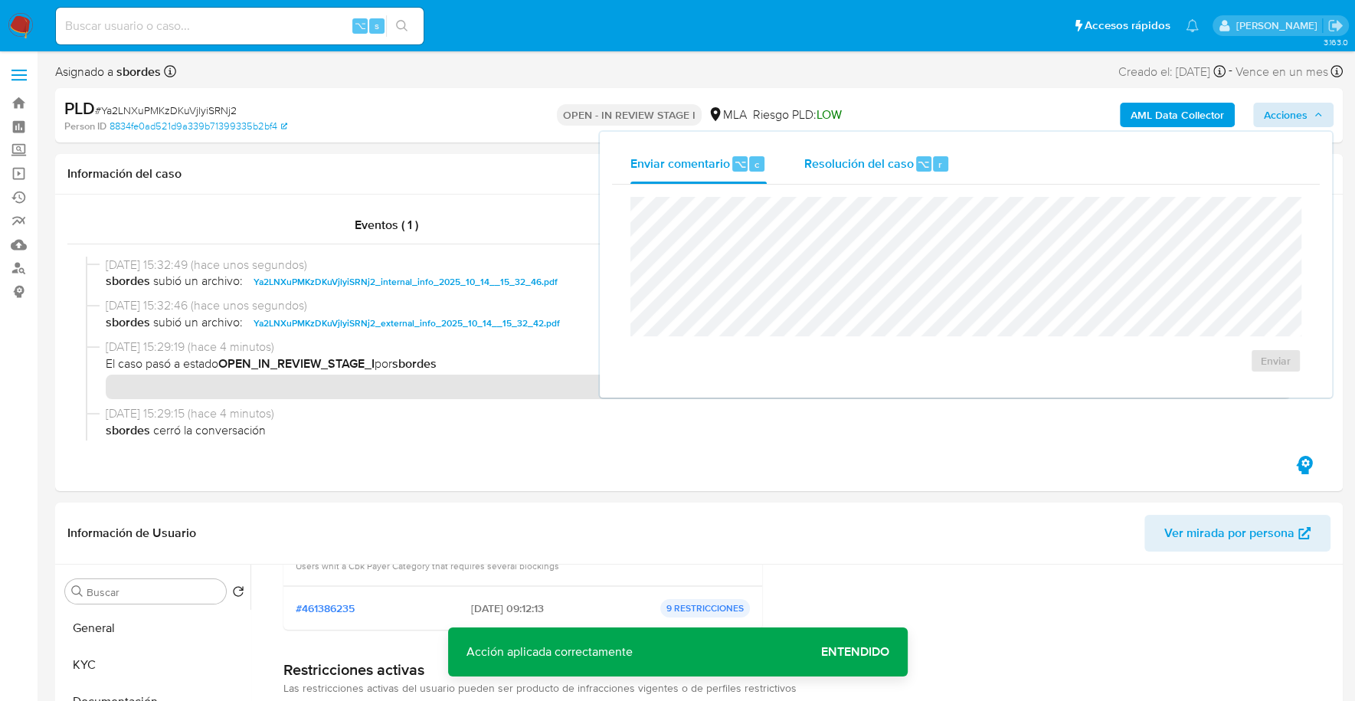
click at [817, 158] on span "Resolución del caso" at bounding box center [858, 164] width 110 height 18
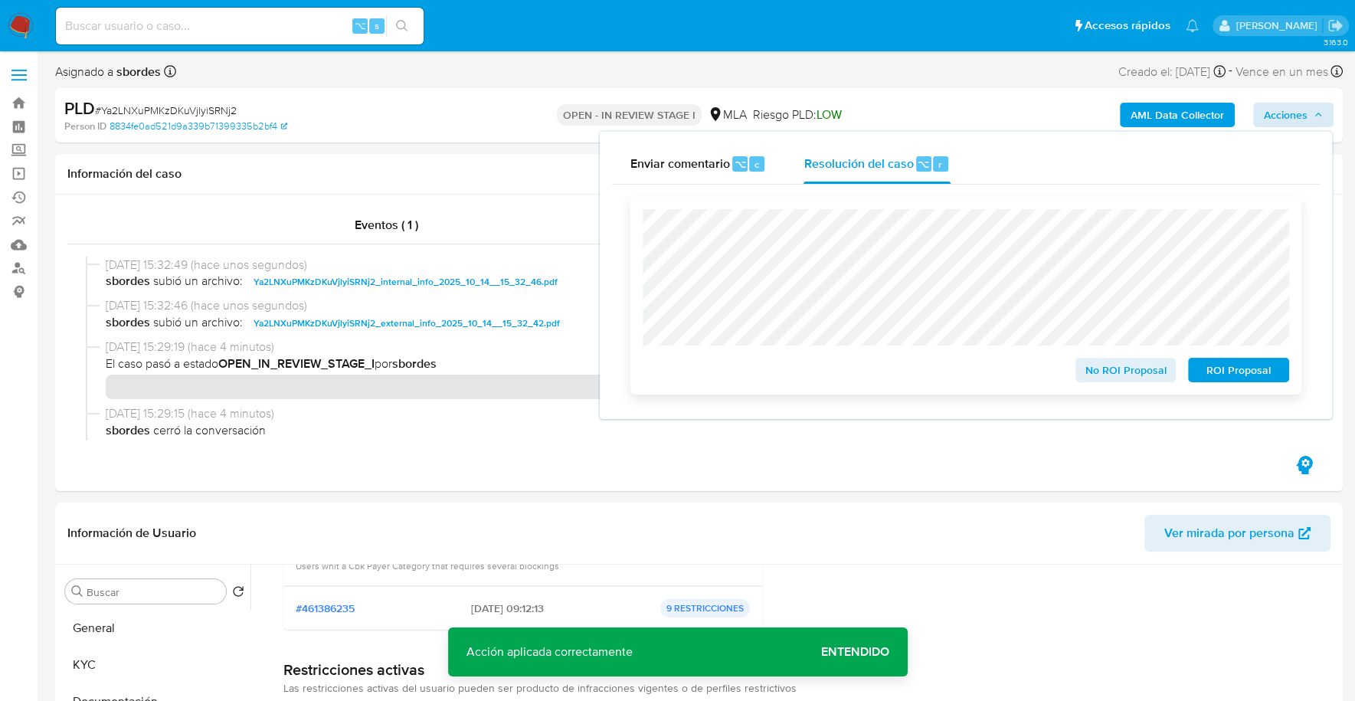
click at [1251, 369] on span "ROI Proposal" at bounding box center [1238, 369] width 80 height 21
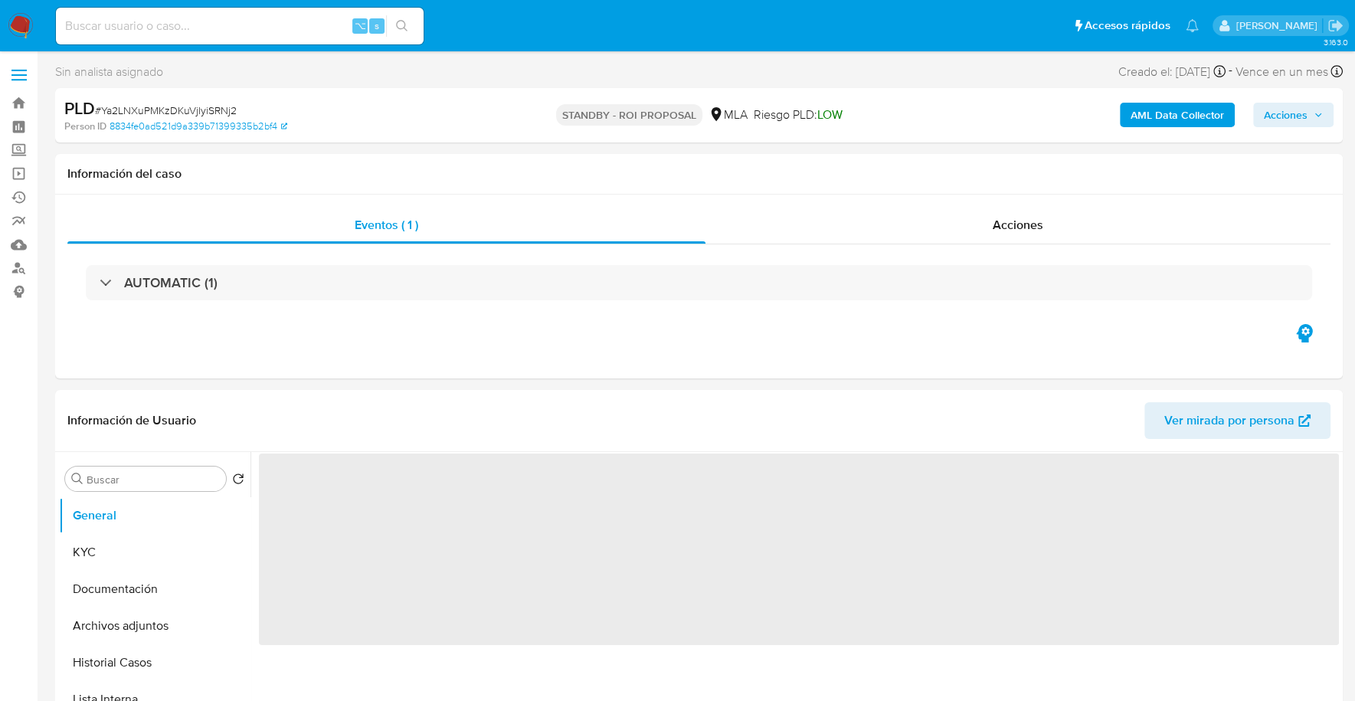
select select "10"
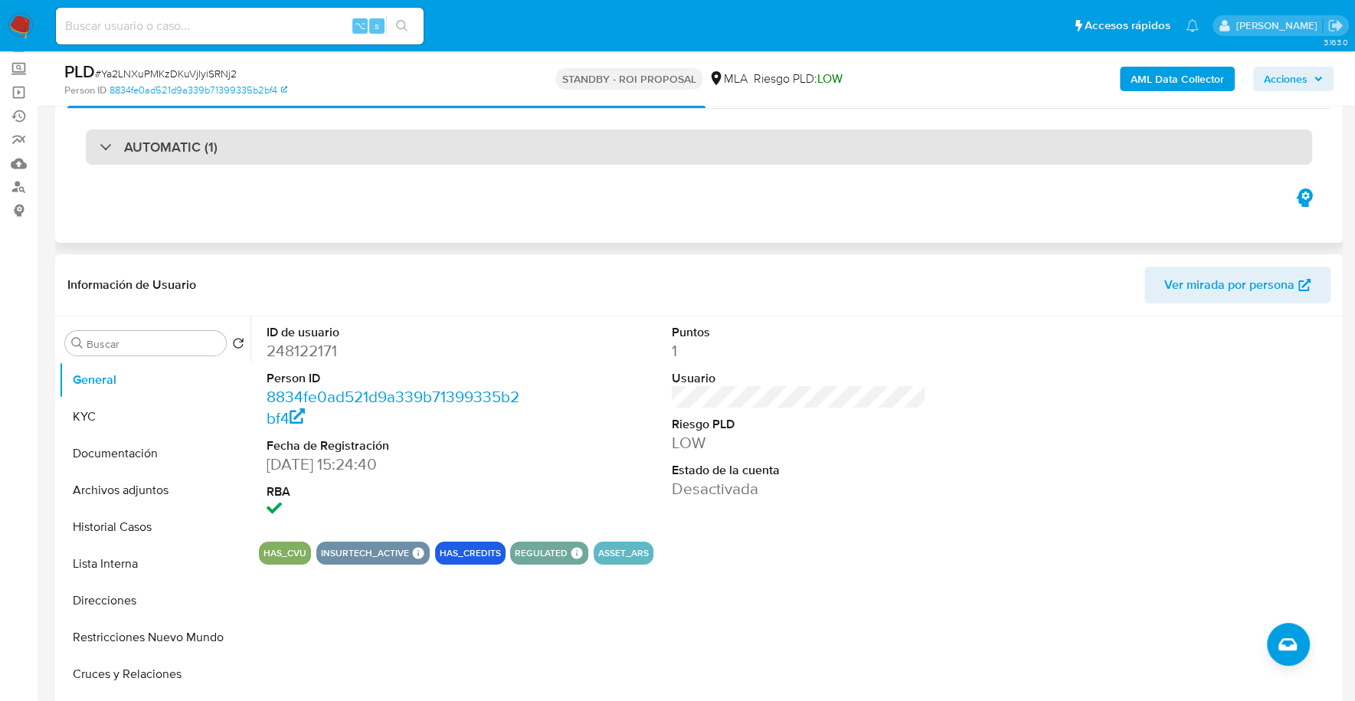
scroll to position [155, 0]
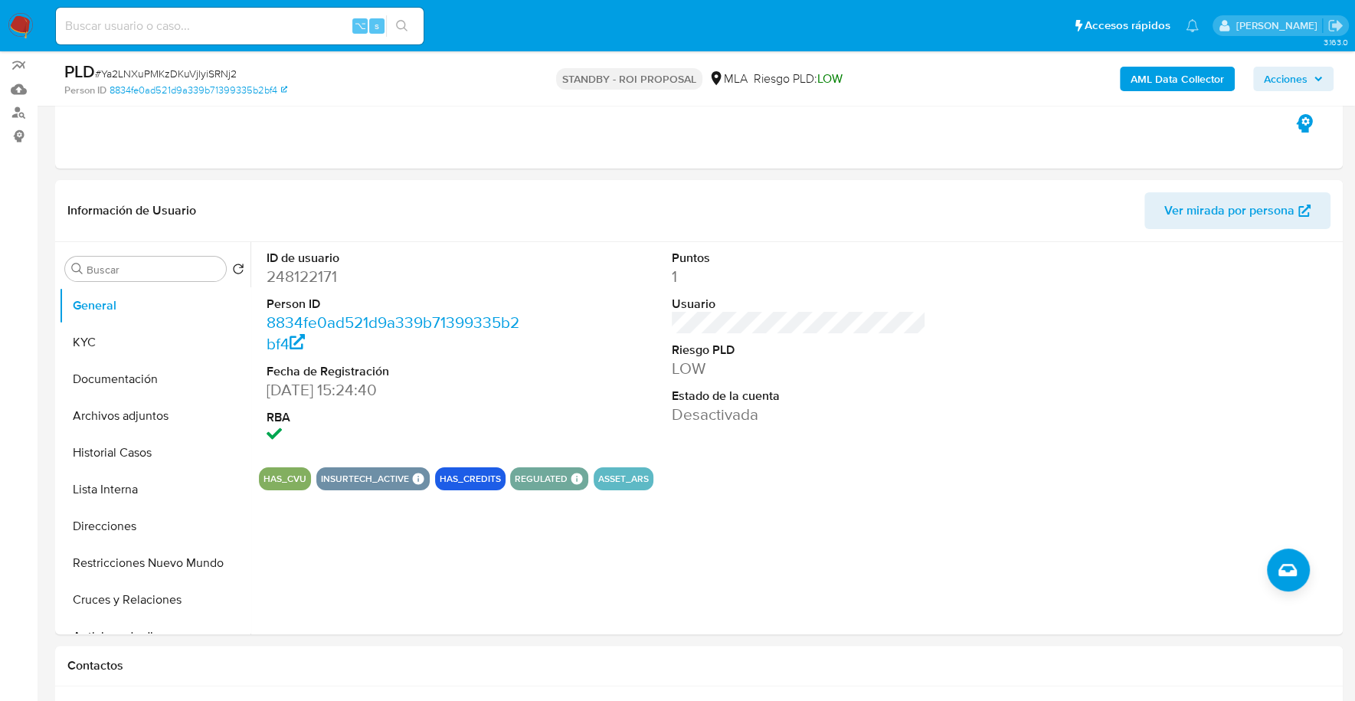
click at [211, 25] on input at bounding box center [240, 26] width 368 height 20
paste input "4darnuQ0yMdxUxuBcy7bFEaB"
type input "4darnuQ0yMdxUxuBcy7bFEaB"
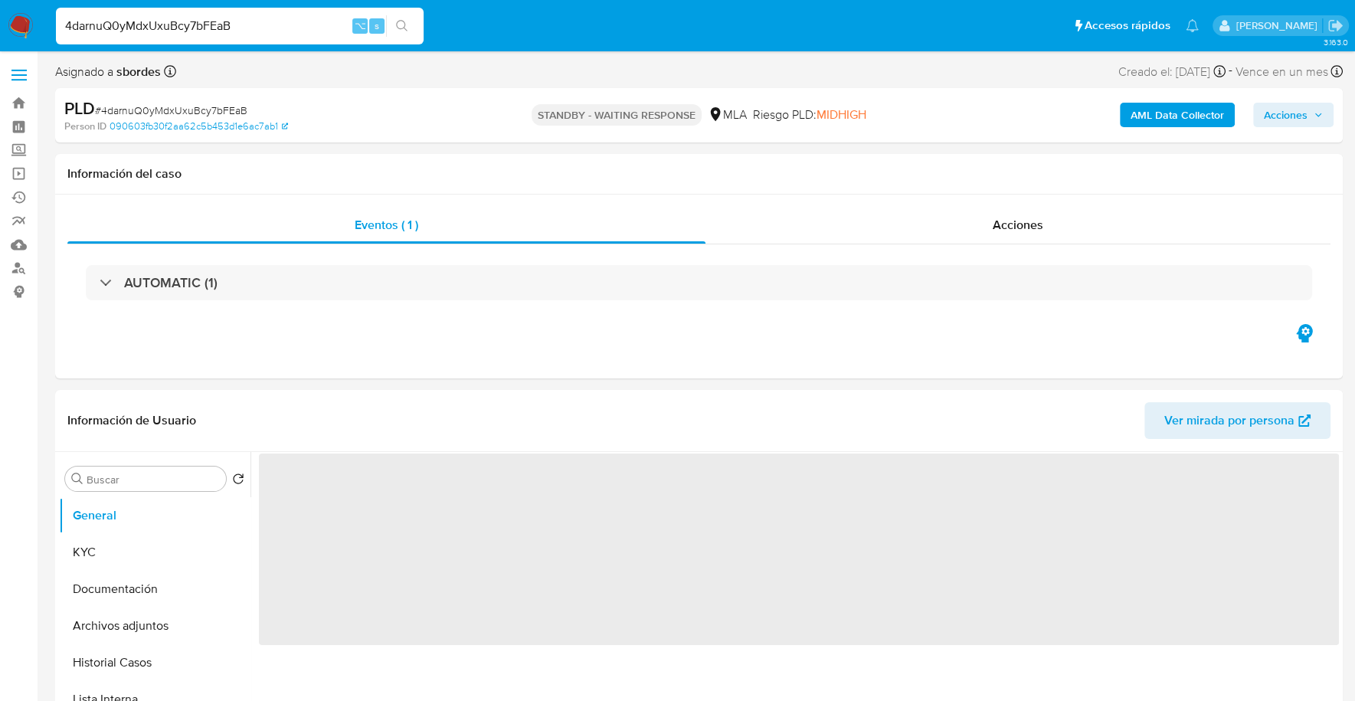
select select "10"
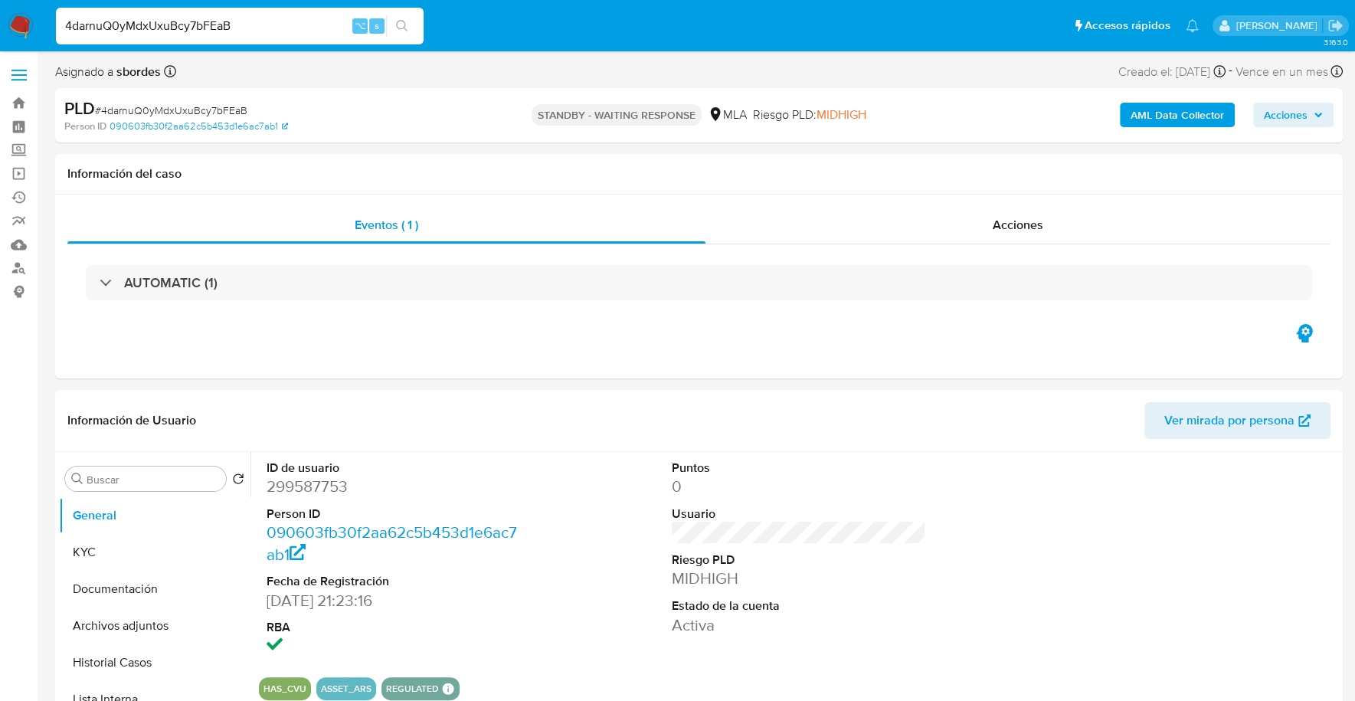
drag, startPoint x: 284, startPoint y: 25, endPoint x: -74, endPoint y: 1, distance: 358.4
paste input "XMrtNyB3c7f6AQbPDYmFsZC3"
type input "XMrtNyB3c7f6AQbPDYmFsZC3"
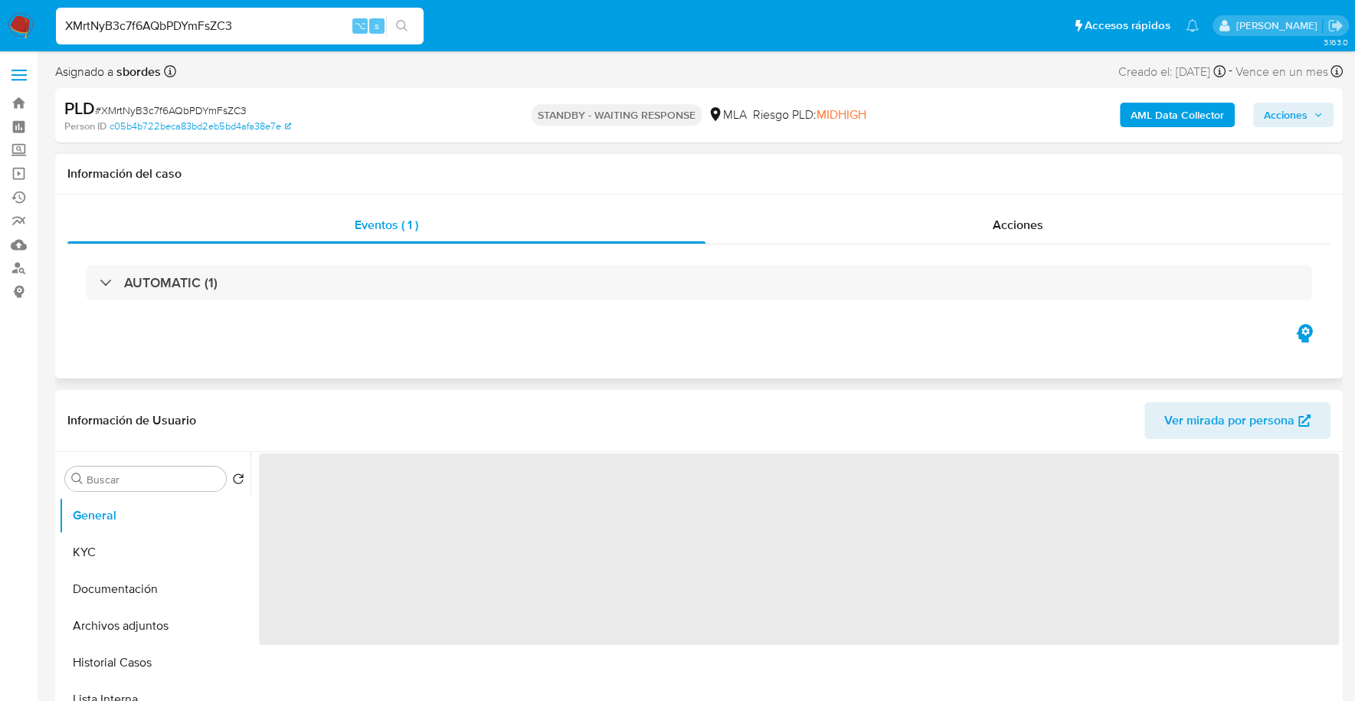
select select "10"
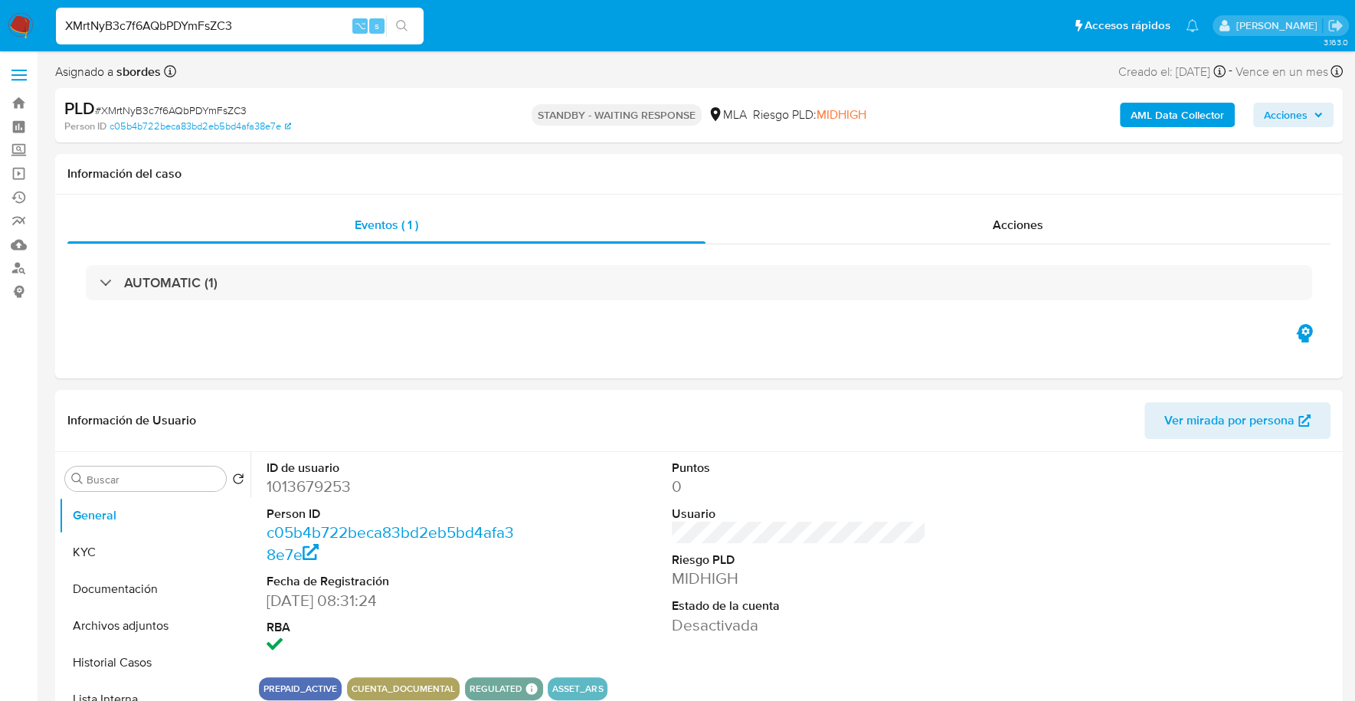
click at [297, 28] on input "XMrtNyB3c7f6AQbPDYmFsZC3" at bounding box center [240, 26] width 368 height 20
drag, startPoint x: 182, startPoint y: 21, endPoint x: -5, endPoint y: 4, distance: 187.6
paste input "iX2JthiJcOsLjqv5xVBsnNZb"
type input "iX2JthiJcOsLjqv5xVBsnNZb"
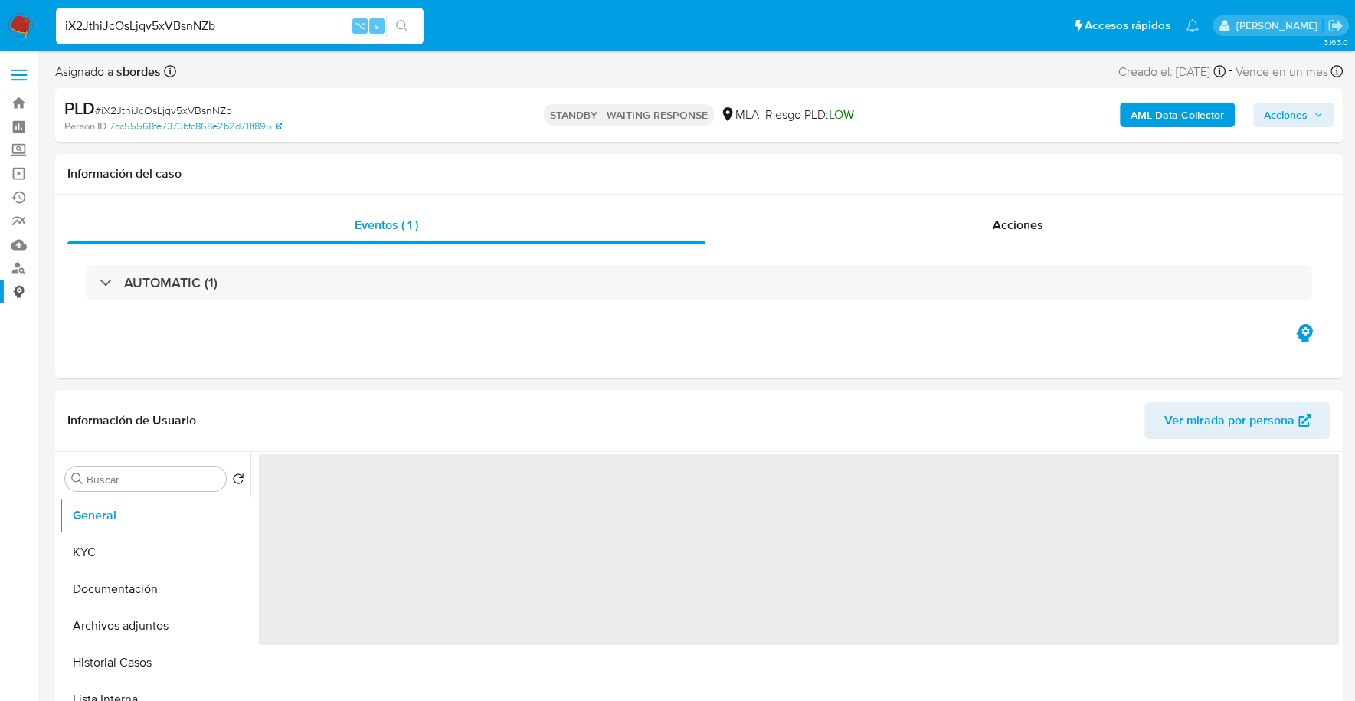
select select "10"
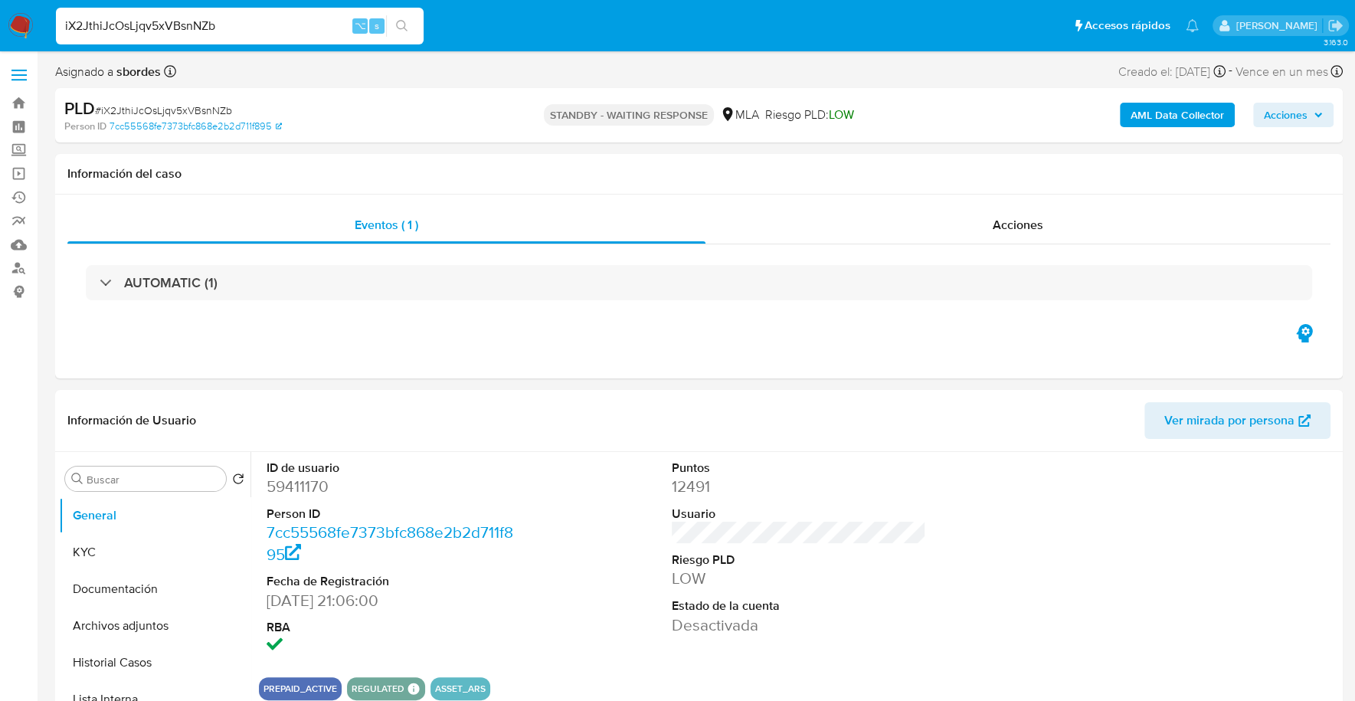
drag, startPoint x: 258, startPoint y: 22, endPoint x: -51, endPoint y: 10, distance: 309.6
paste input "LldN1rNUaPqjmQGZf6L2FGxE"
type input "LldN1rNUaPqjmQGZf6L2FGxE"
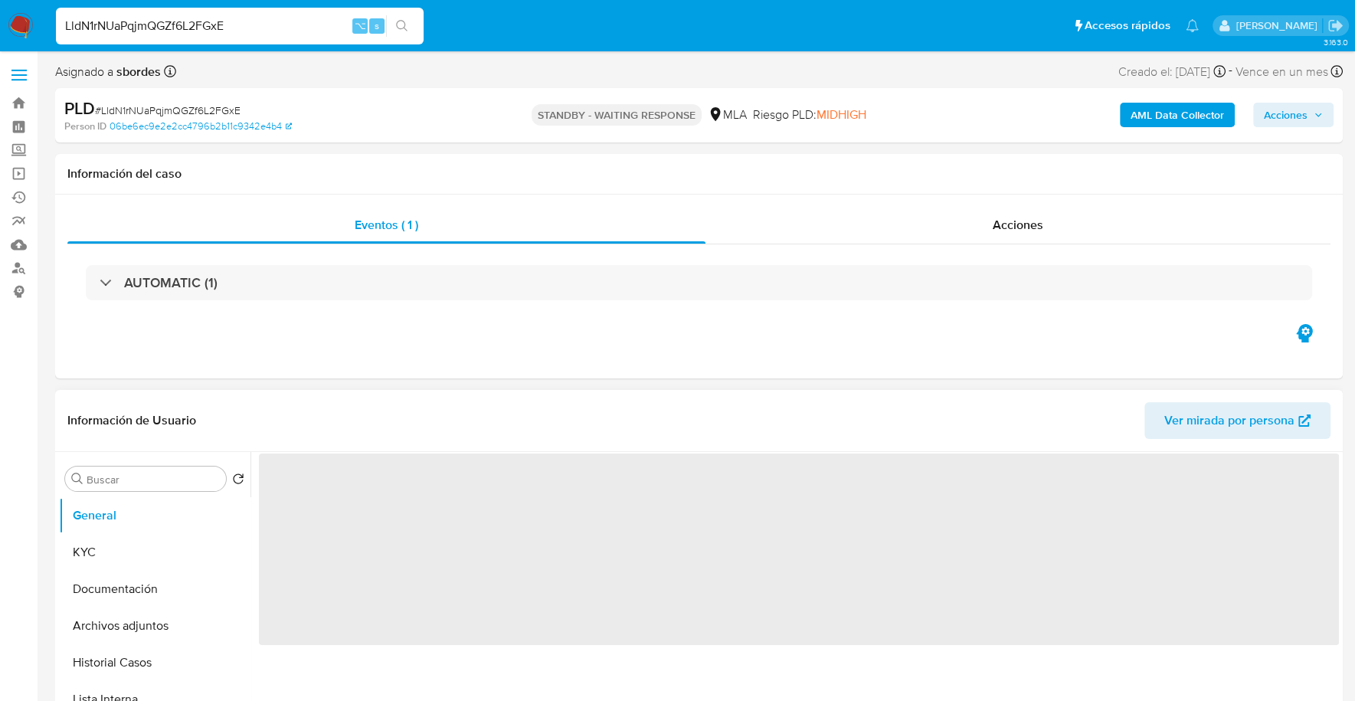
scroll to position [162, 0]
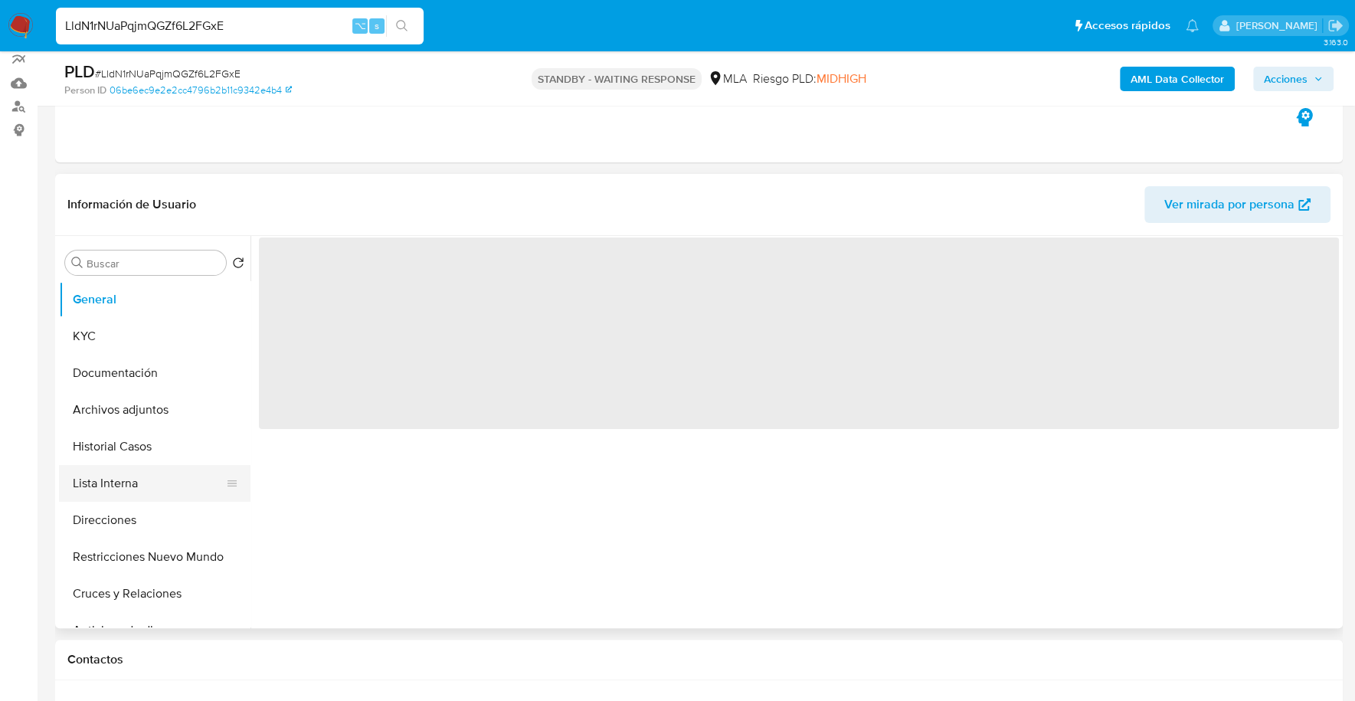
select select "10"
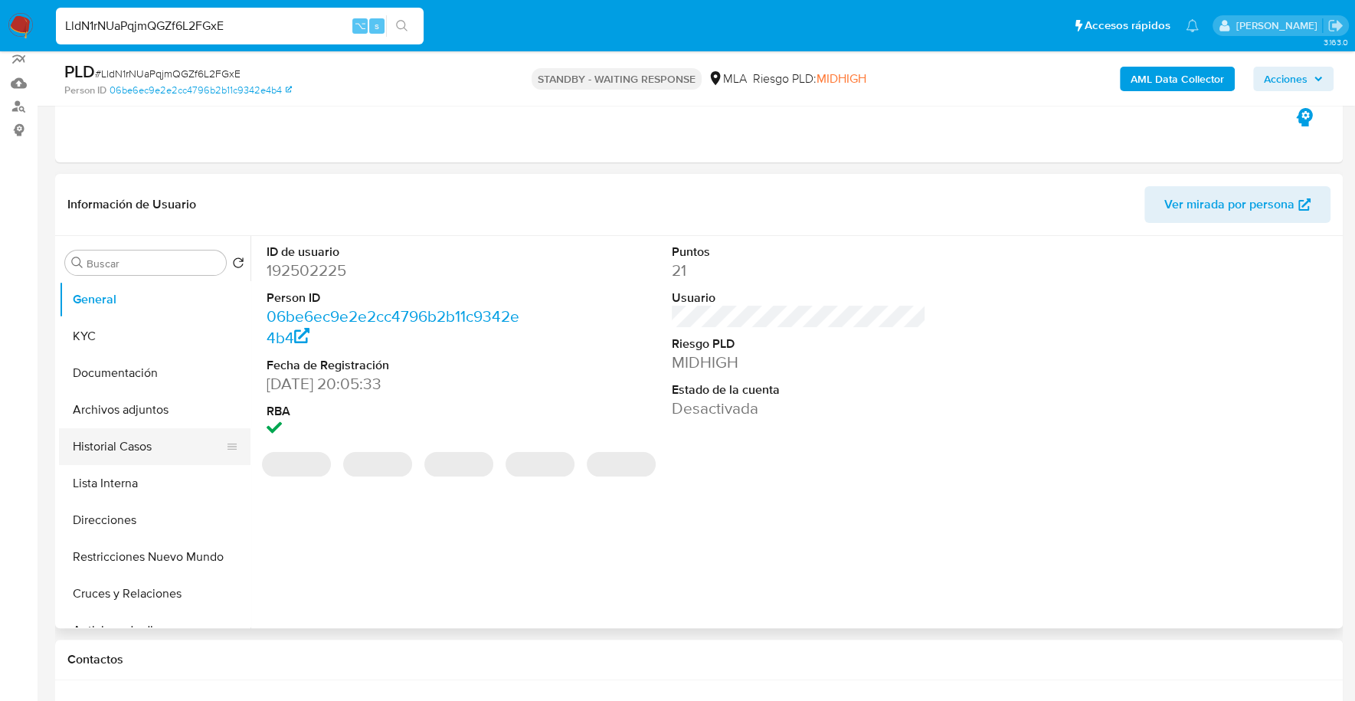
click at [133, 450] on button "Historial Casos" at bounding box center [148, 446] width 179 height 37
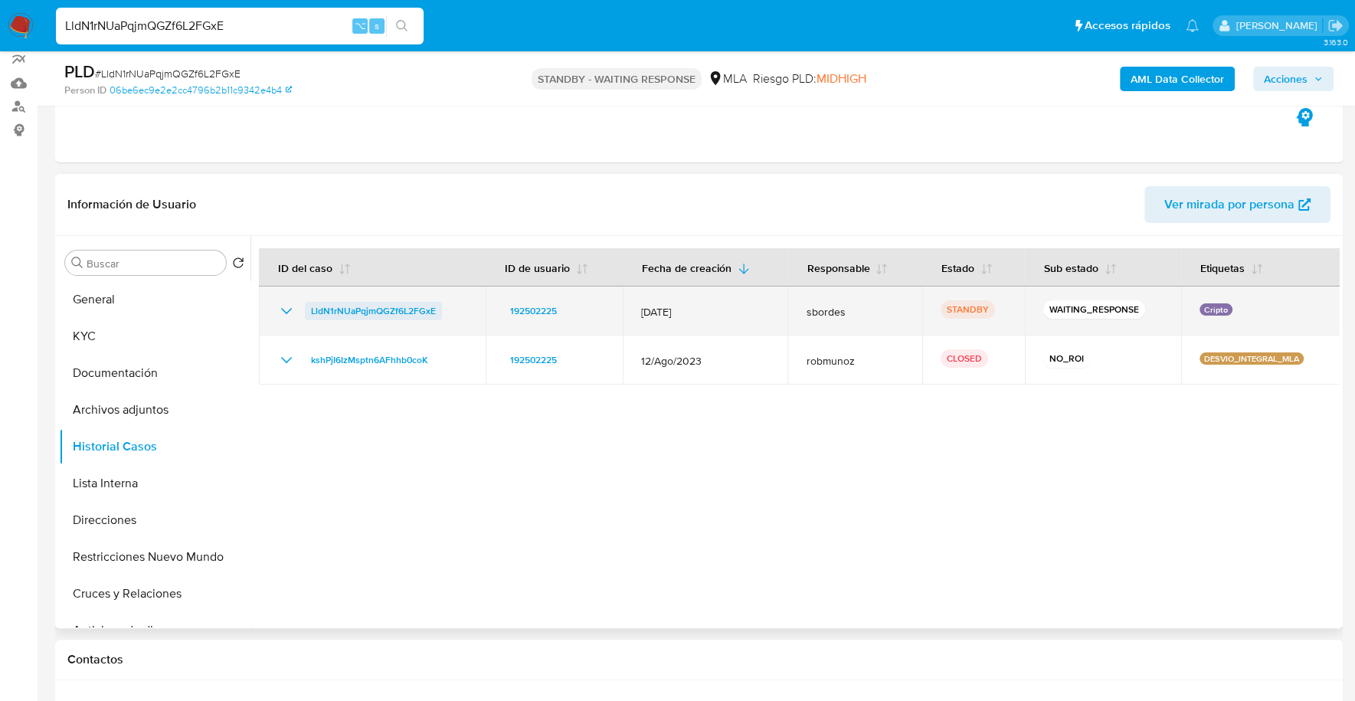
click at [368, 306] on span "LldN1rNUaPqjmQGZf6L2FGxE" at bounding box center [373, 311] width 125 height 18
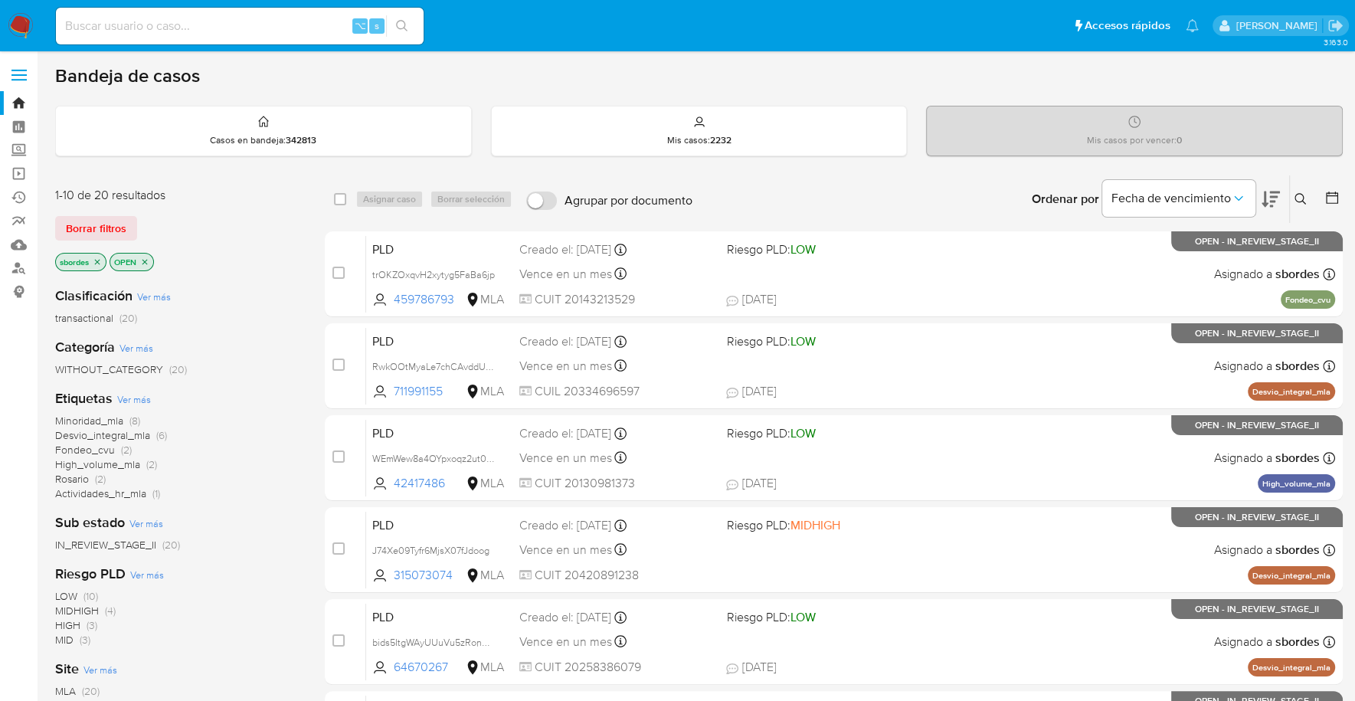
click at [98, 263] on icon "close-filter" at bounding box center [97, 261] width 9 height 9
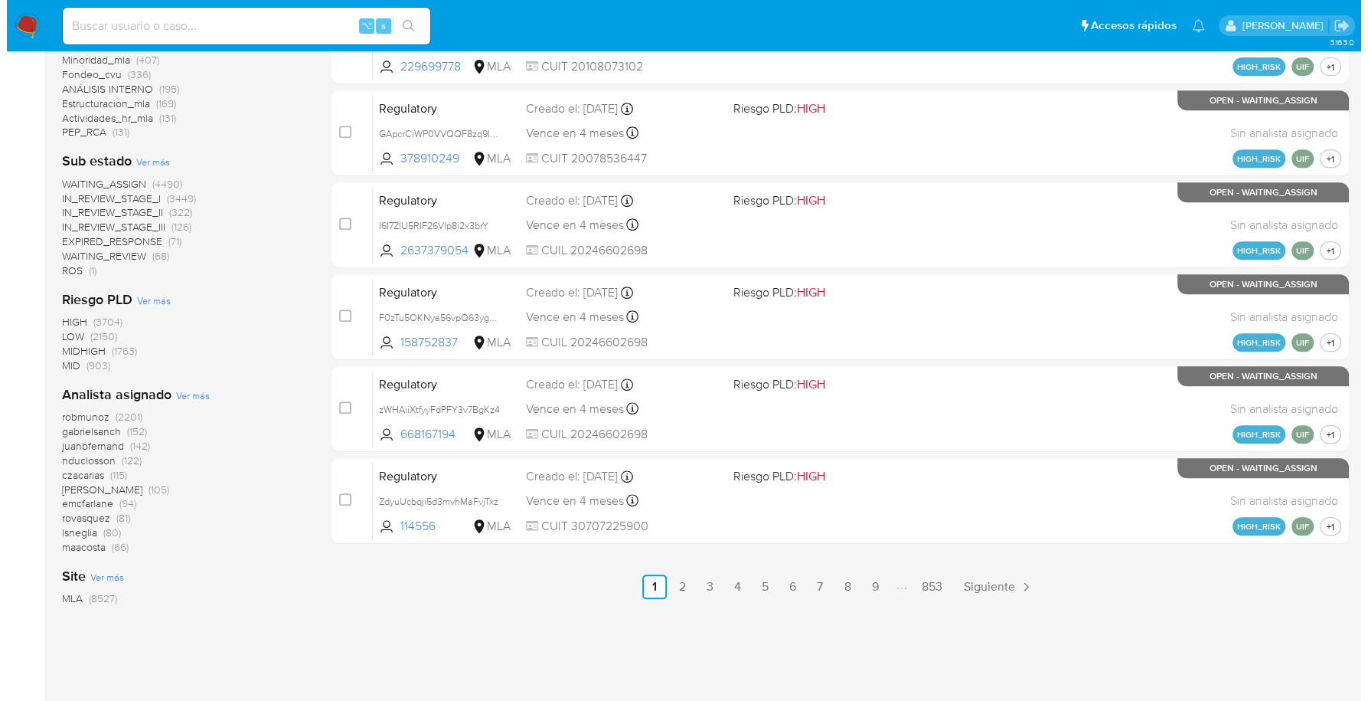
scroll to position [642, 0]
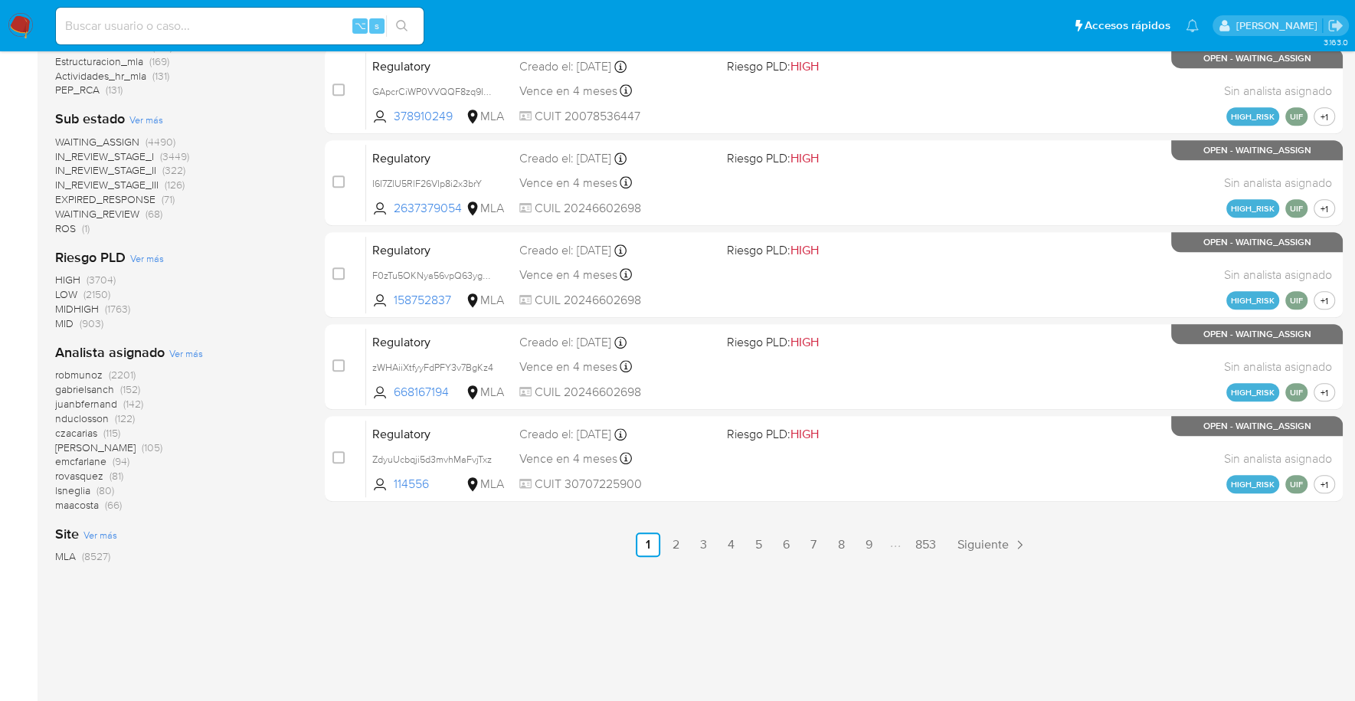
click at [189, 350] on span "Ver más" at bounding box center [186, 353] width 34 height 14
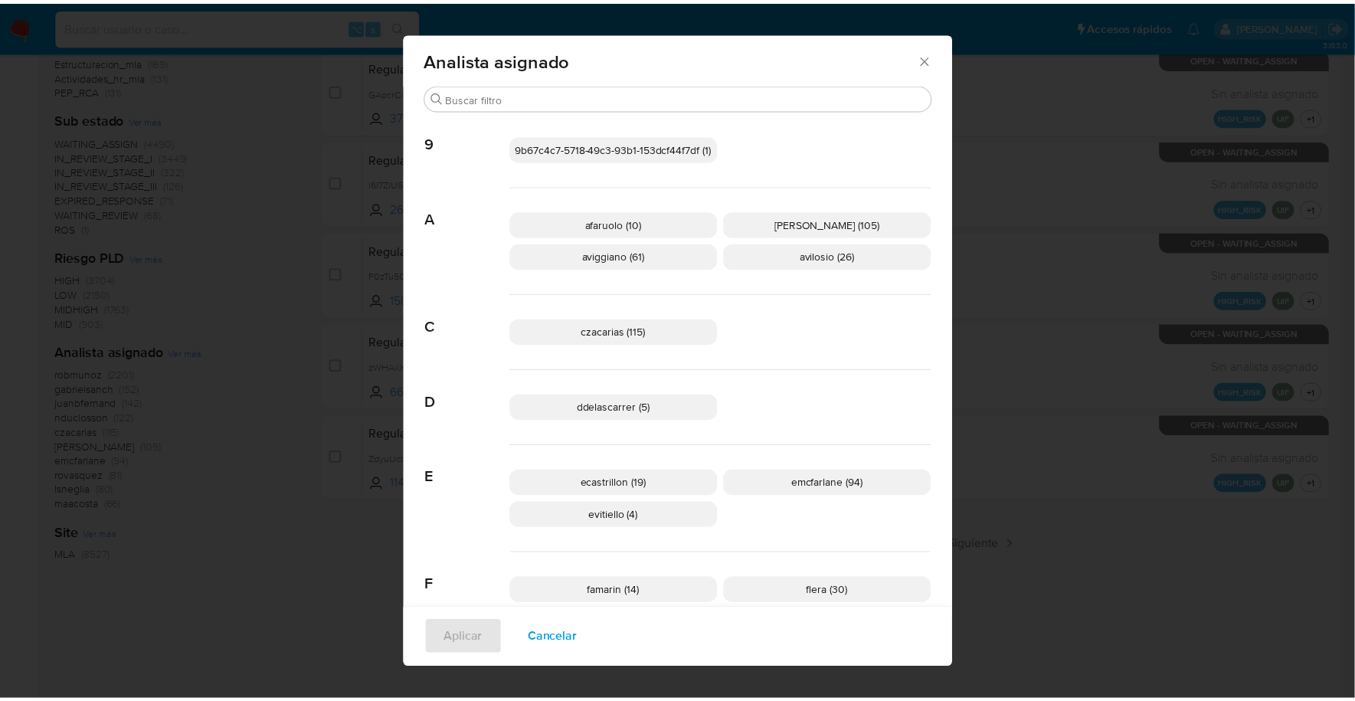
scroll to position [0, 0]
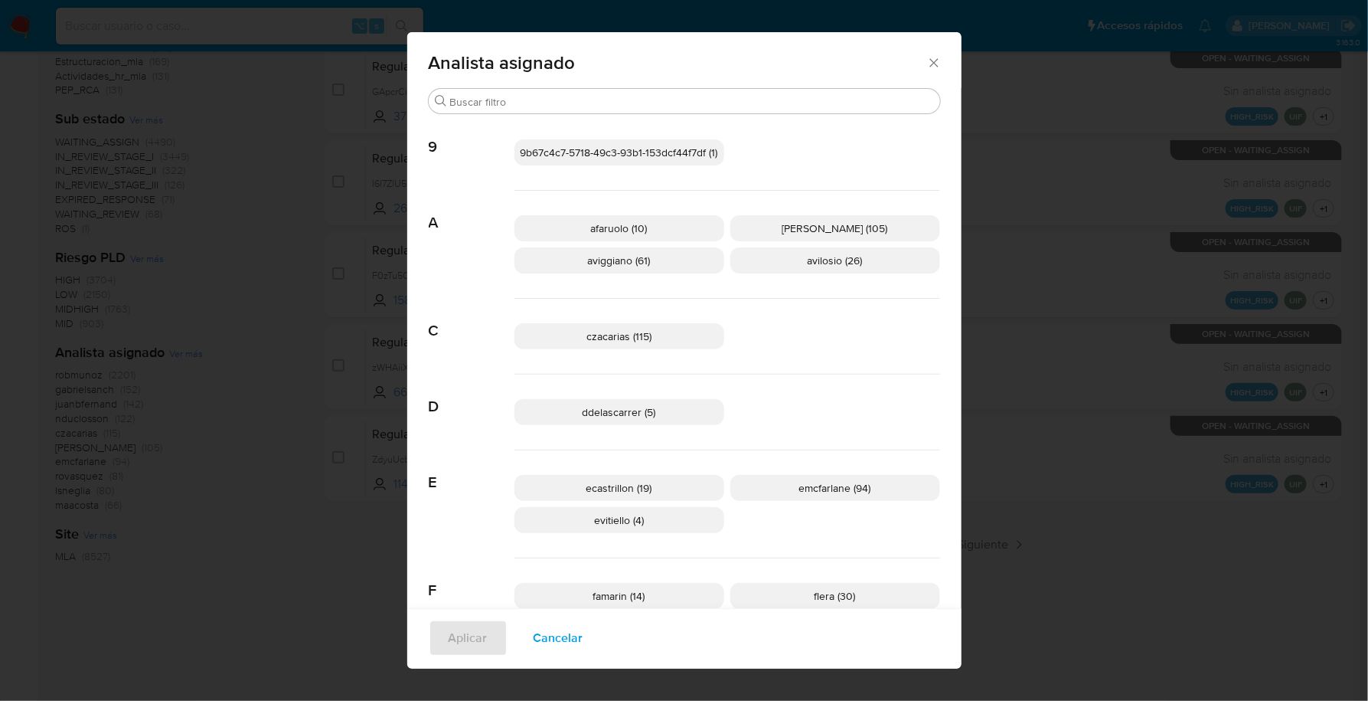
click at [931, 59] on icon "Cerrar" at bounding box center [934, 62] width 8 height 8
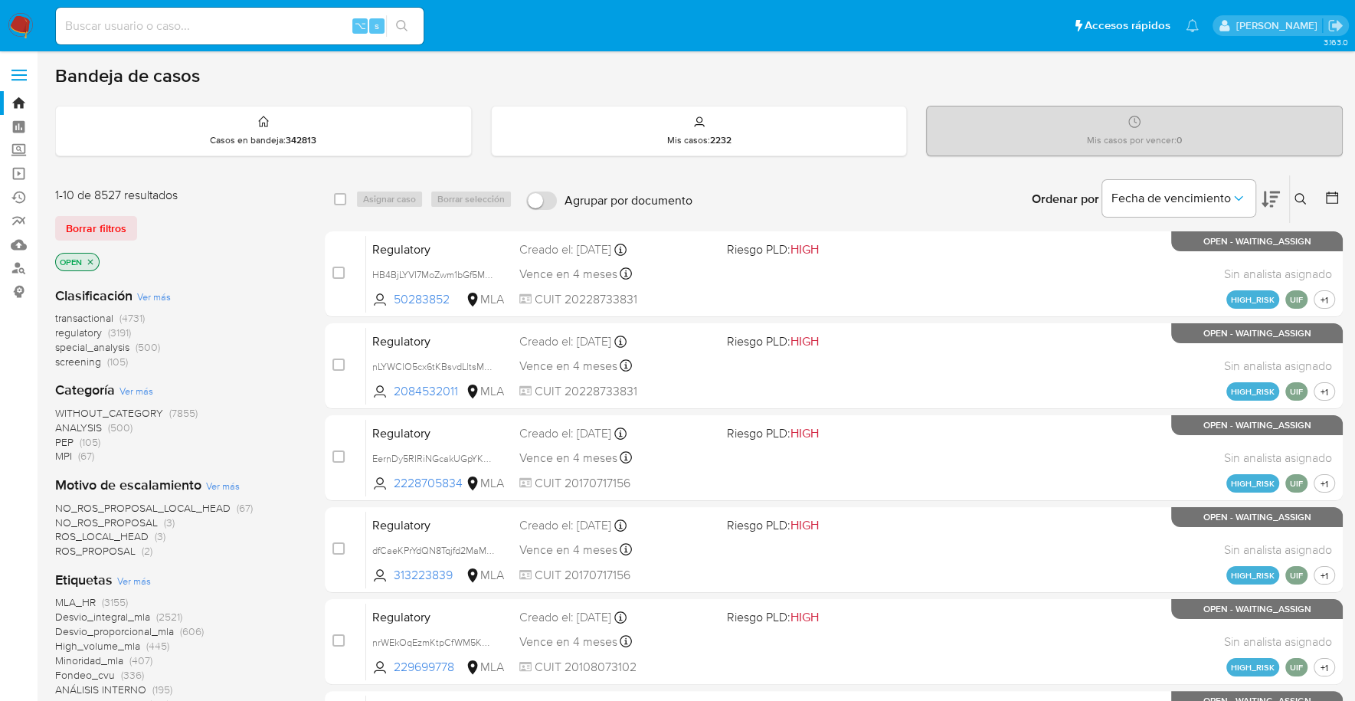
click at [1296, 193] on icon at bounding box center [1299, 198] width 11 height 11
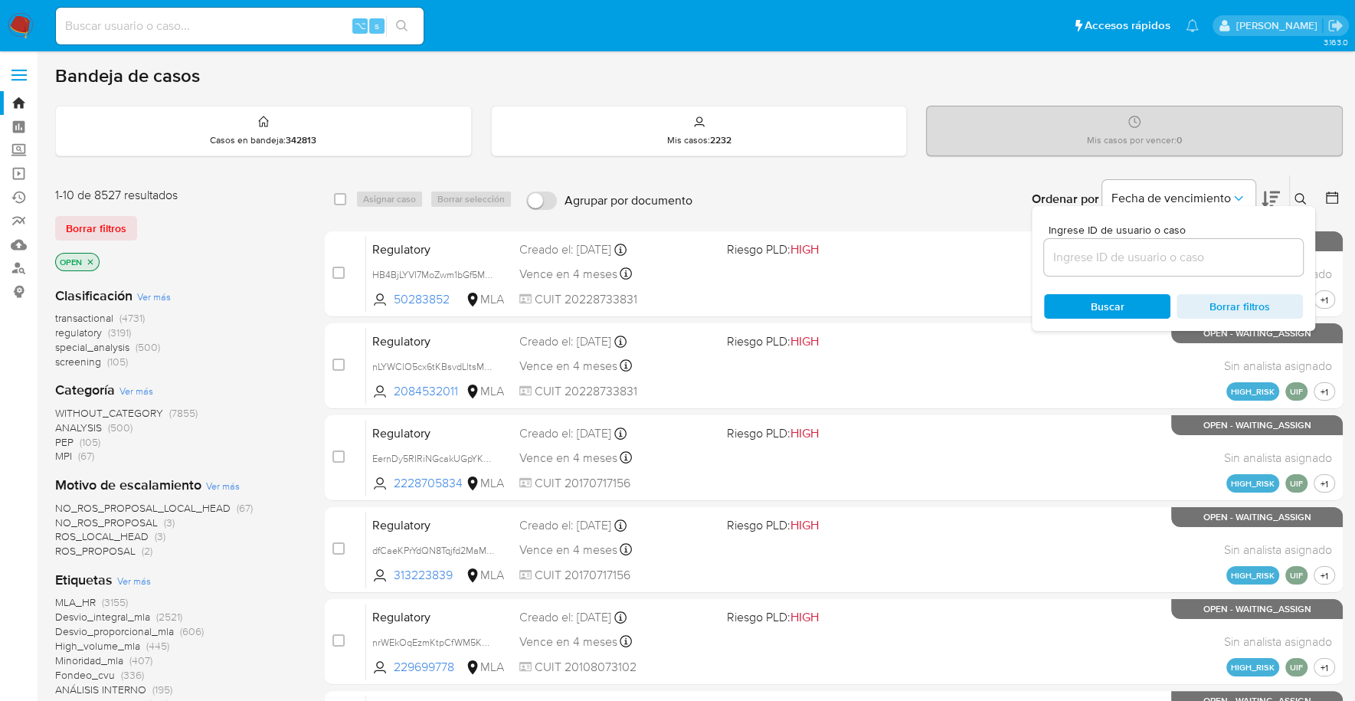
click at [1107, 244] on div at bounding box center [1173, 257] width 259 height 37
click at [1110, 258] on input at bounding box center [1173, 257] width 259 height 20
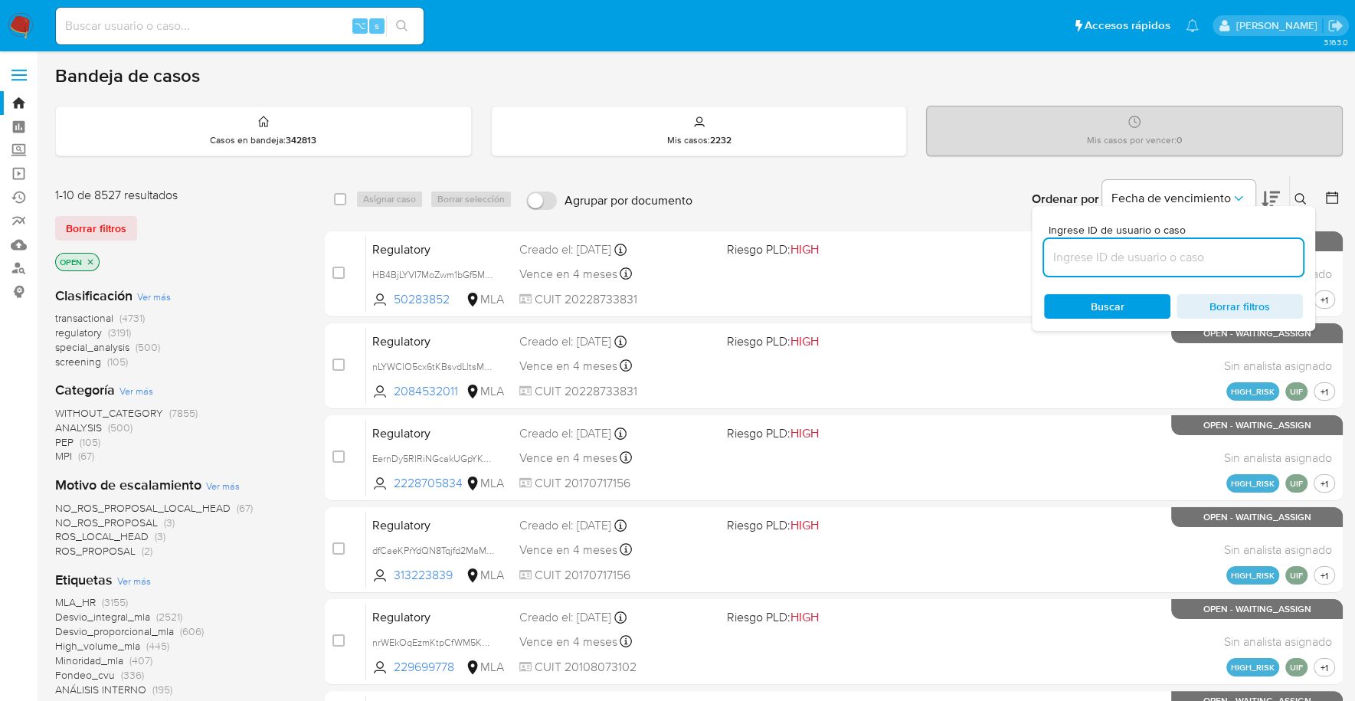
paste input "RwkOOtMyaLe7chCAvddUlael"
type input "RwkOOtMyaLe7chCAvddUlael"
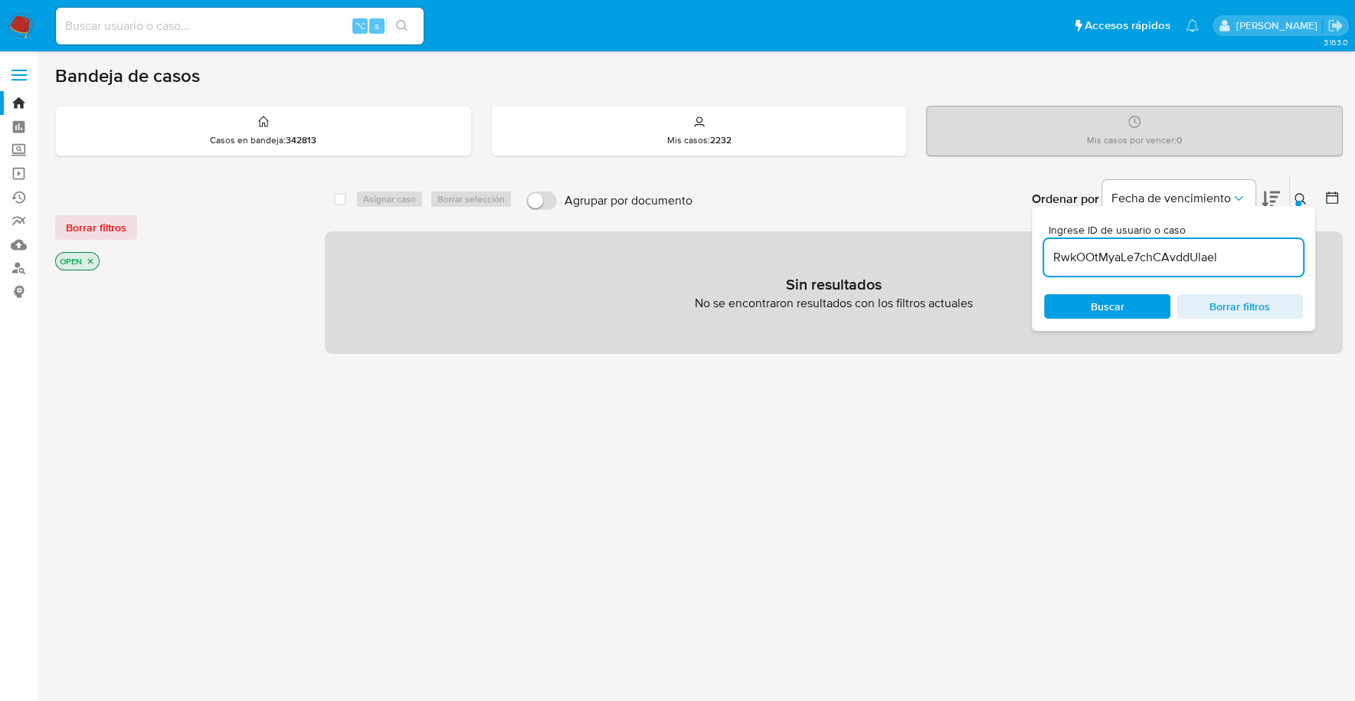
click at [1295, 195] on icon at bounding box center [1300, 199] width 12 height 12
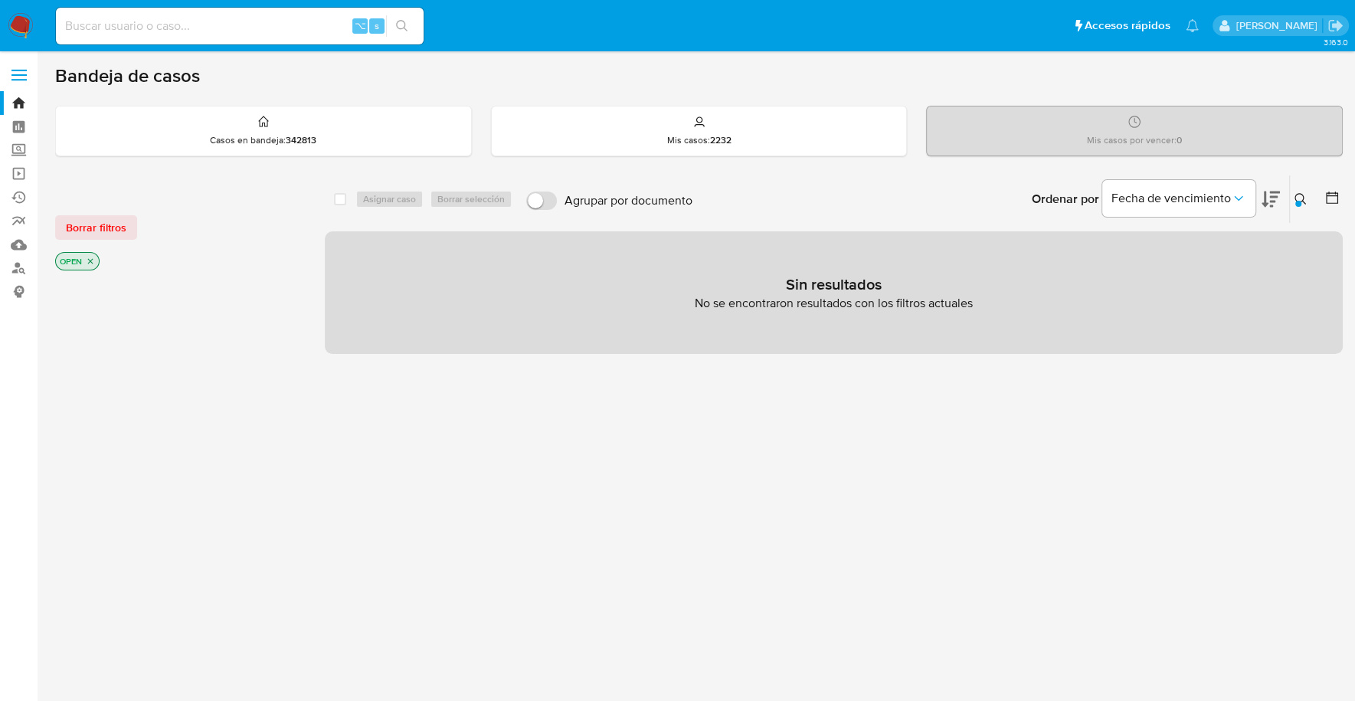
click at [100, 210] on div "Borrar filtros OPEN" at bounding box center [177, 230] width 245 height 87
click at [101, 218] on span "Borrar filtros" at bounding box center [96, 227] width 60 height 21
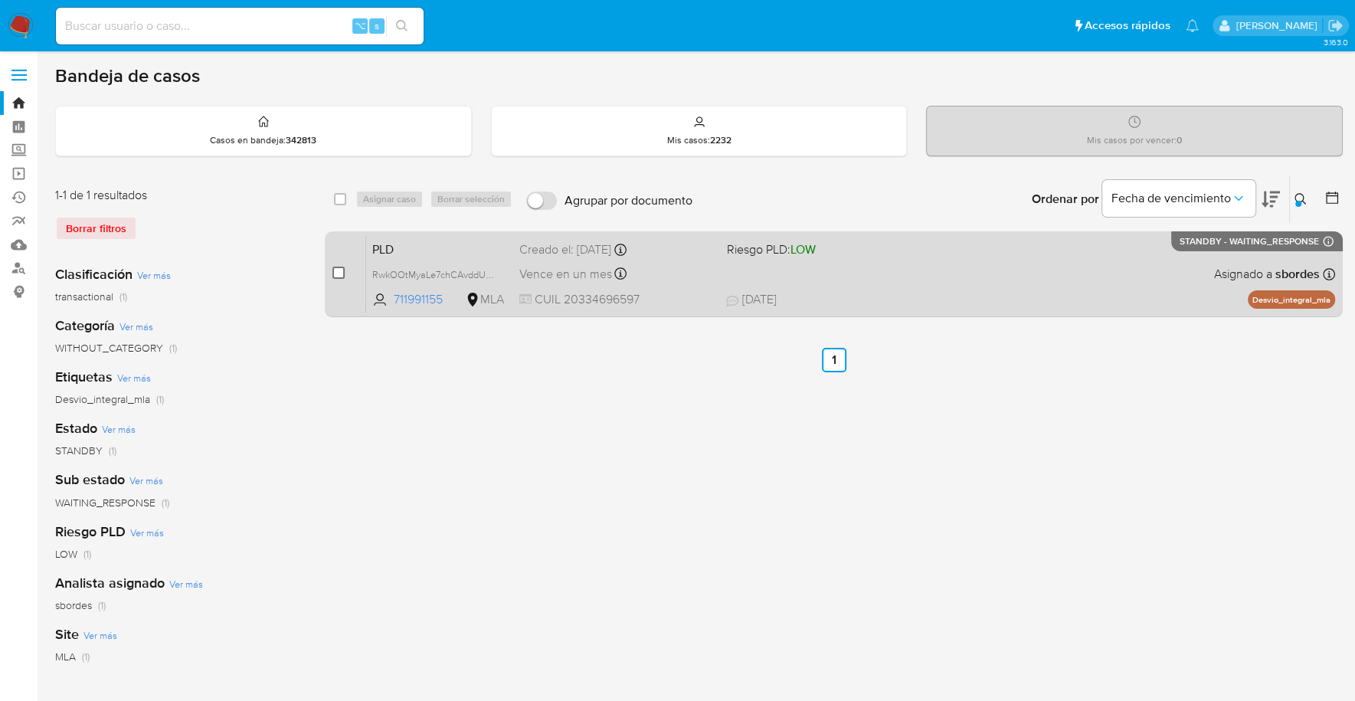
click at [340, 272] on input "checkbox" at bounding box center [338, 272] width 12 height 12
checkbox input "true"
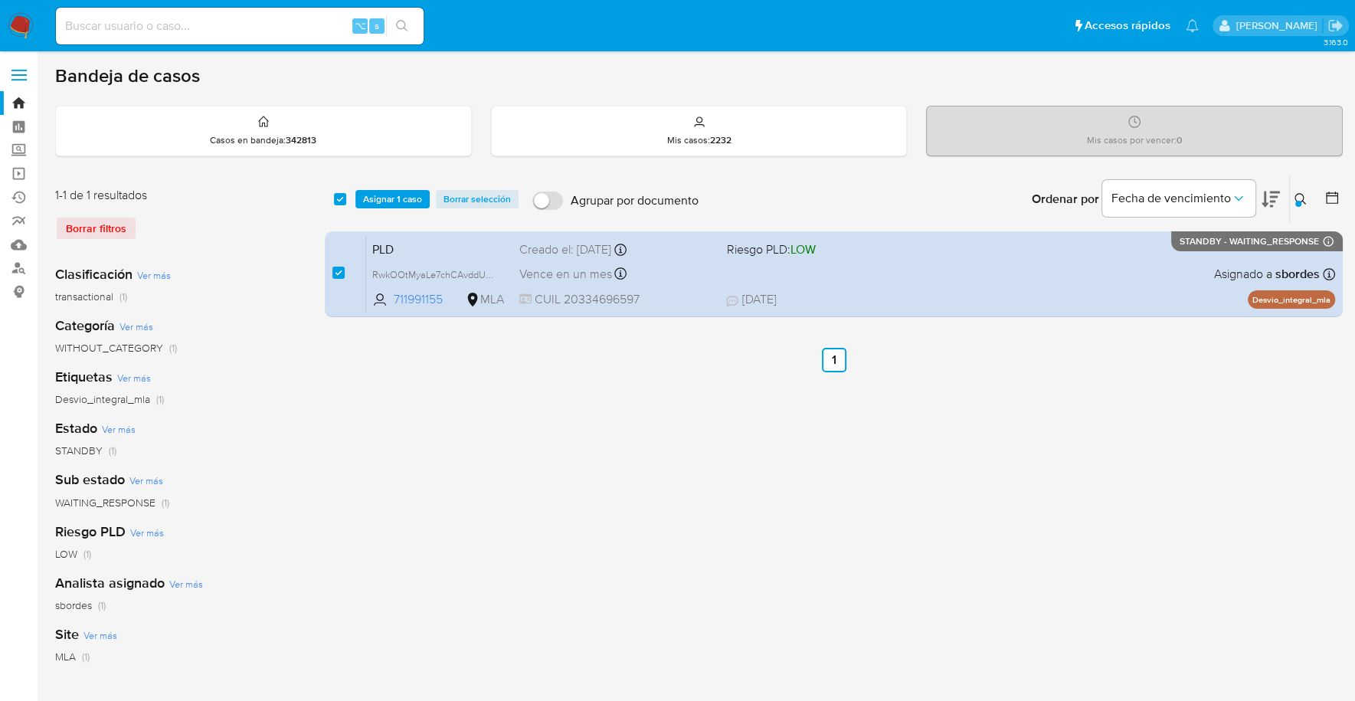
click at [388, 181] on div "select-all-cases-checkbox Asignar 1 caso Borrar selección Agrupar por documento…" at bounding box center [834, 198] width 1018 height 47
drag, startPoint x: 391, startPoint y: 183, endPoint x: 400, endPoint y: 195, distance: 14.7
click at [395, 188] on div "select-all-cases-checkbox Asignar 1 caso Borrar selección Agrupar por documento…" at bounding box center [834, 198] width 1018 height 47
click at [401, 196] on span "Asignar 1 caso" at bounding box center [392, 198] width 59 height 15
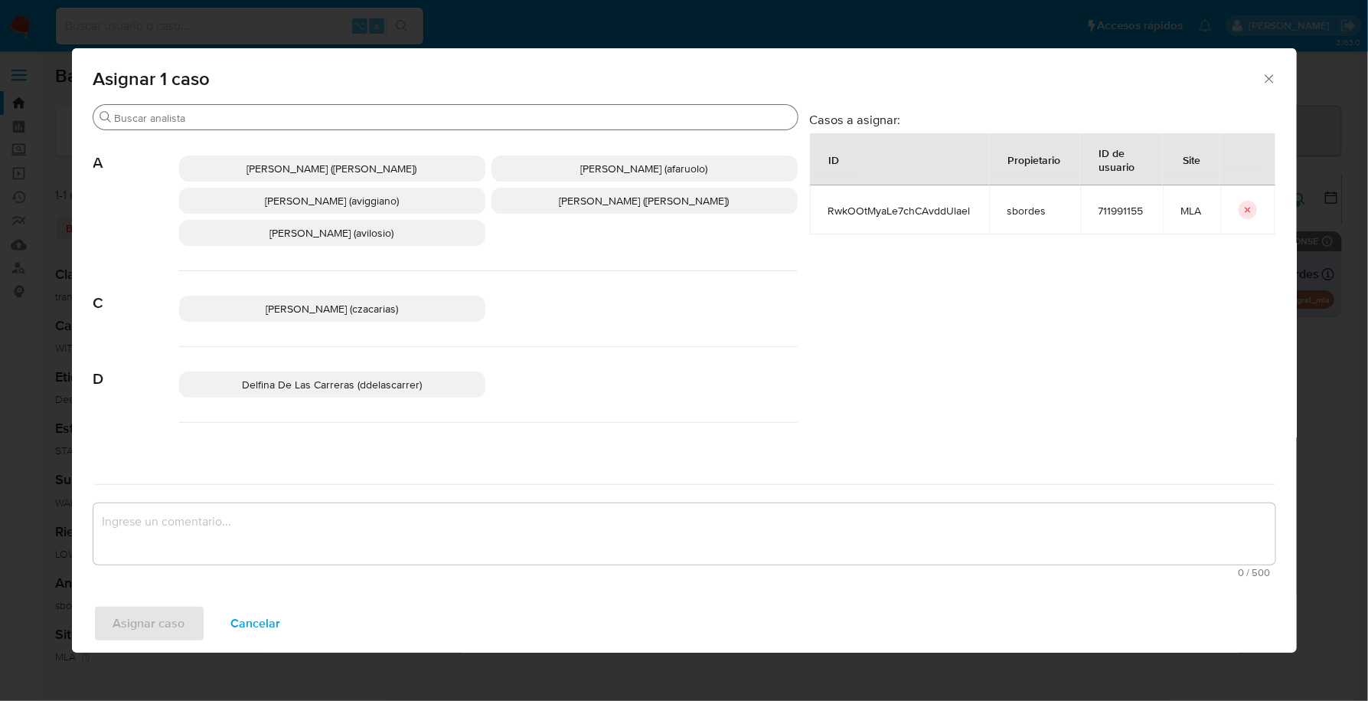
click at [289, 118] on input "Buscar" at bounding box center [453, 118] width 677 height 14
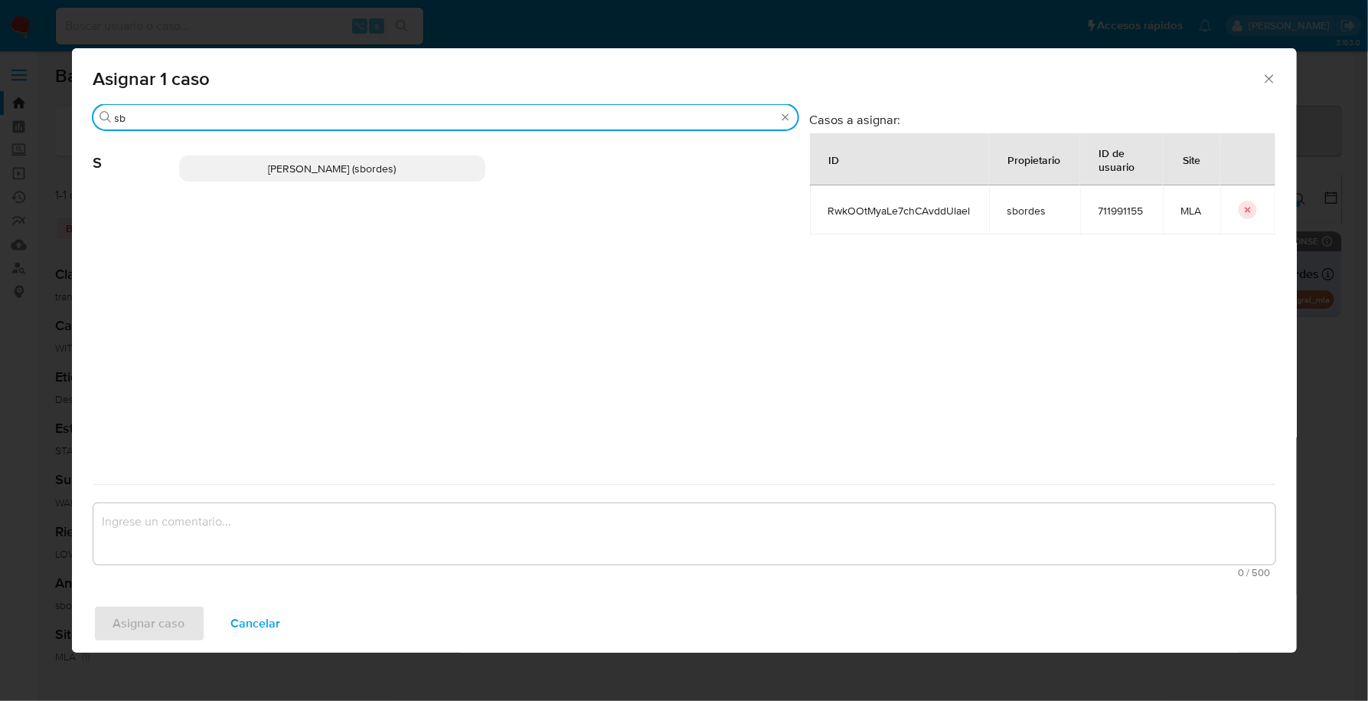
type input "sb"
click at [332, 155] on p "Stefania Bordes (sbordes)" at bounding box center [332, 168] width 306 height 26
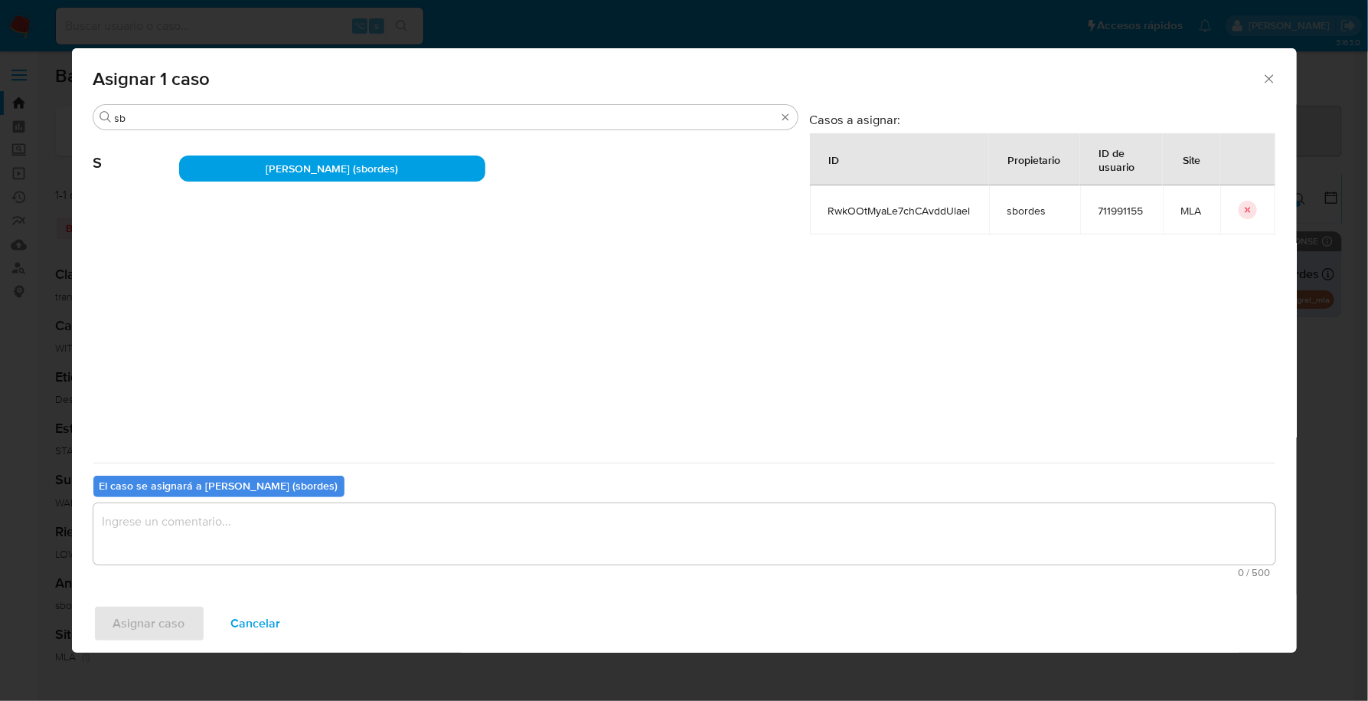
click at [305, 551] on textarea "assign-modal" at bounding box center [684, 533] width 1182 height 61
click at [166, 626] on span "Asignar caso" at bounding box center [149, 624] width 72 height 34
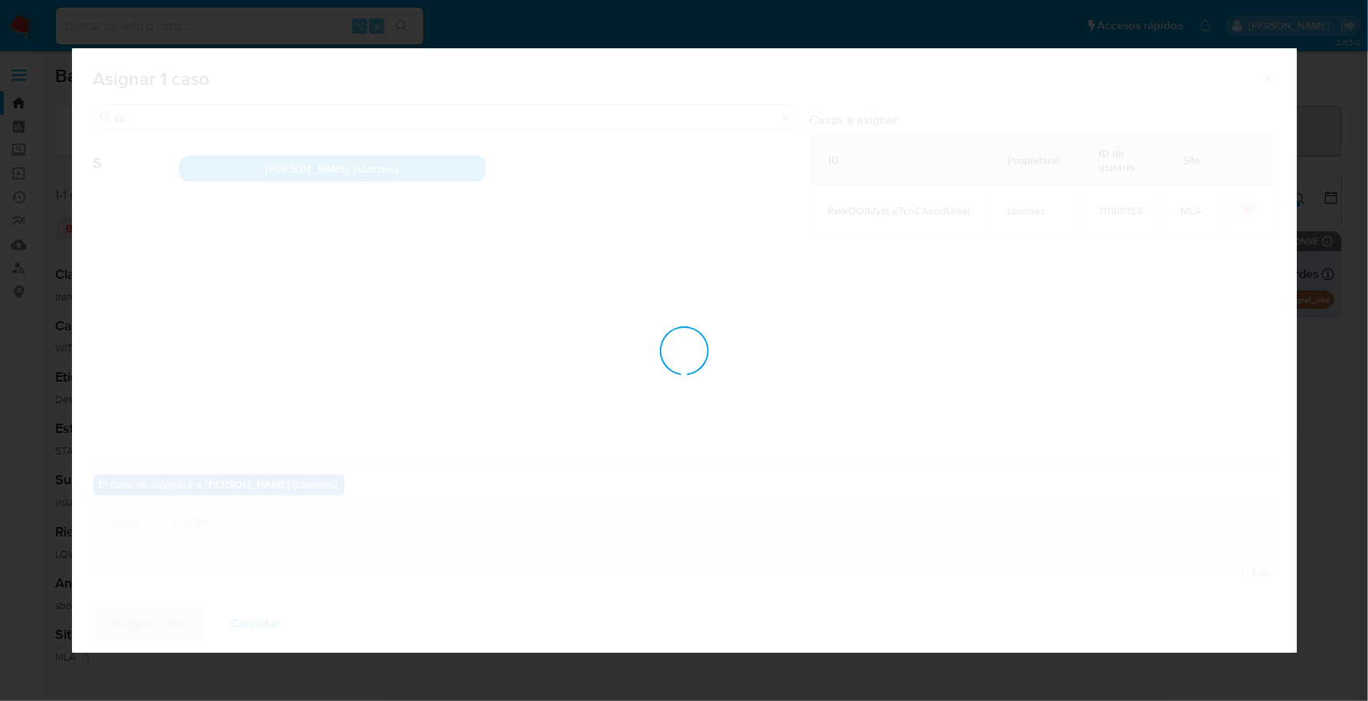
checkbox input "false"
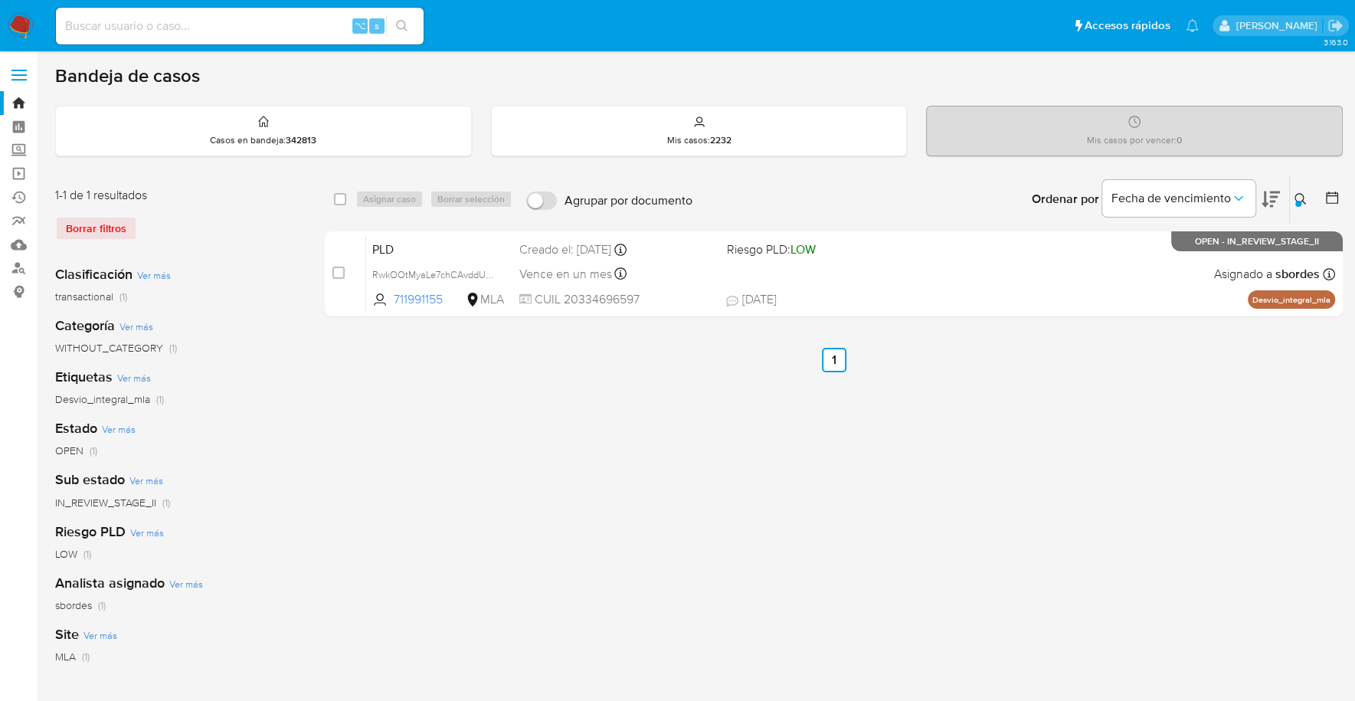
click at [27, 21] on img at bounding box center [21, 26] width 26 height 26
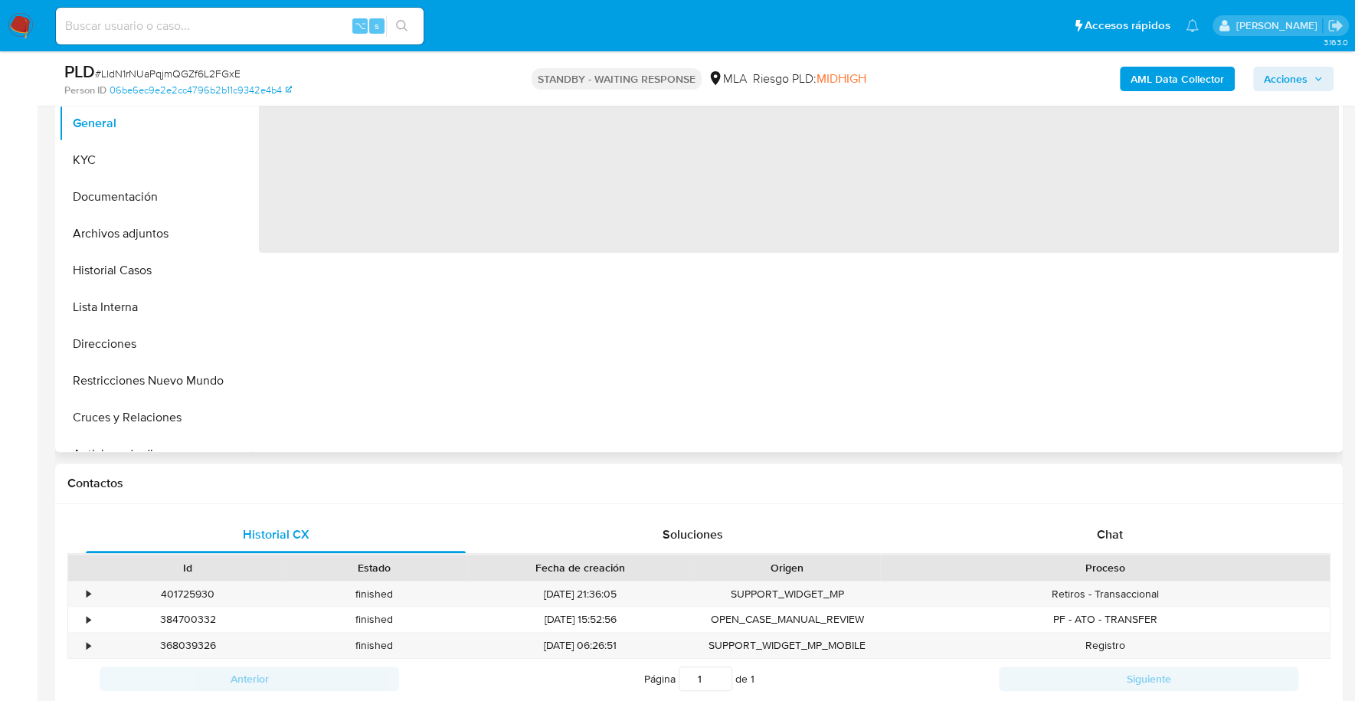
scroll to position [379, 0]
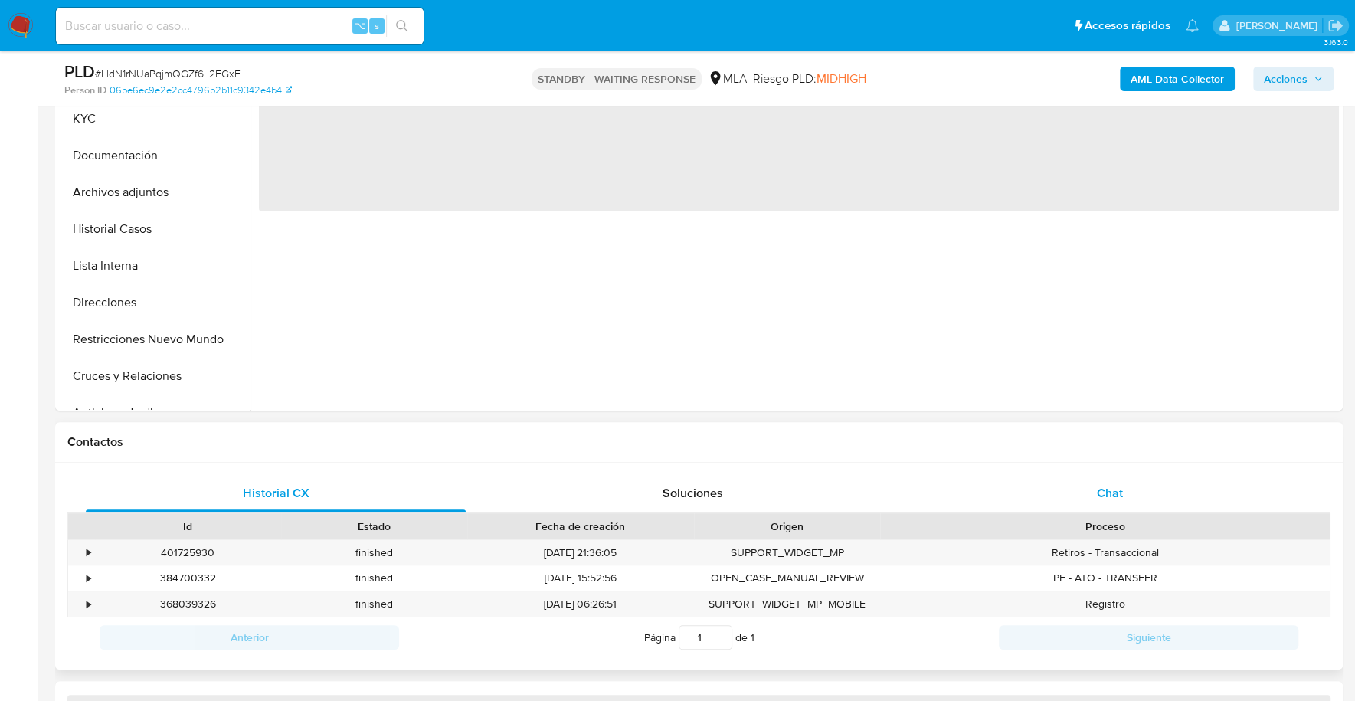
click at [1065, 488] on div "Chat" at bounding box center [1109, 493] width 380 height 37
select select "10"
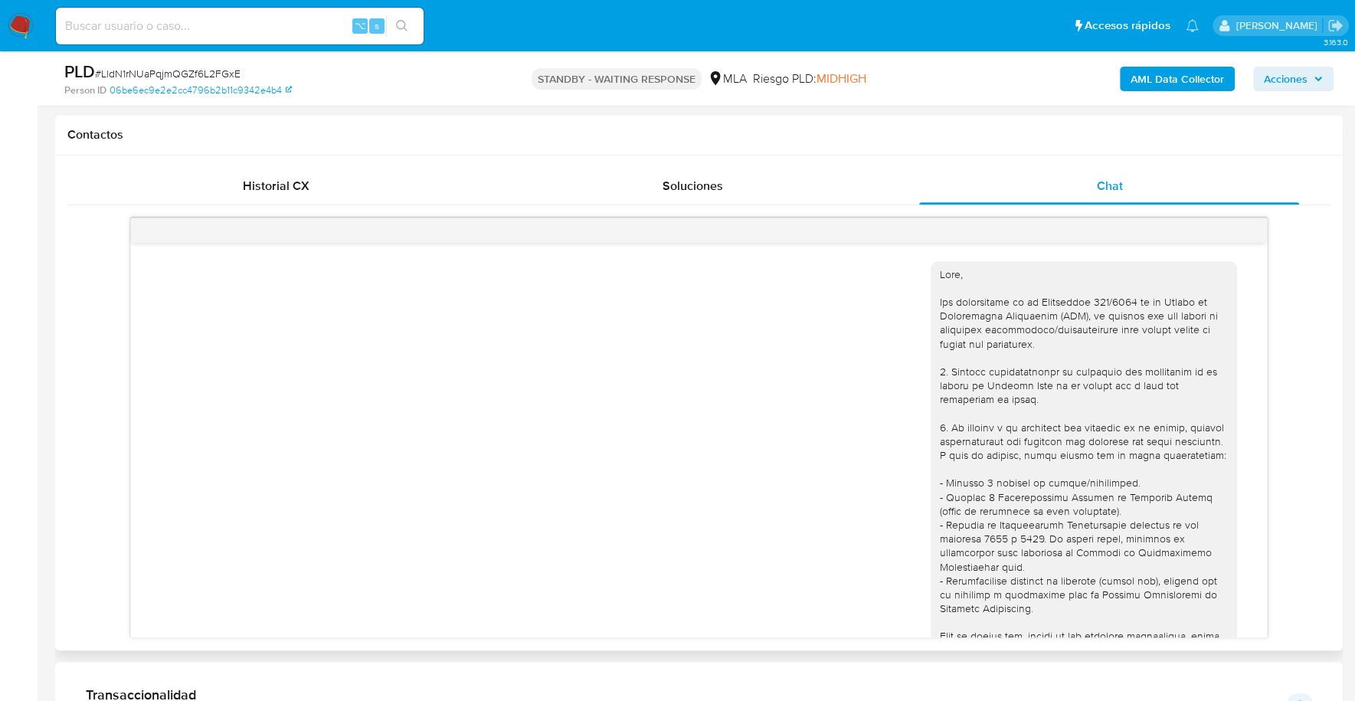
scroll to position [1134, 0]
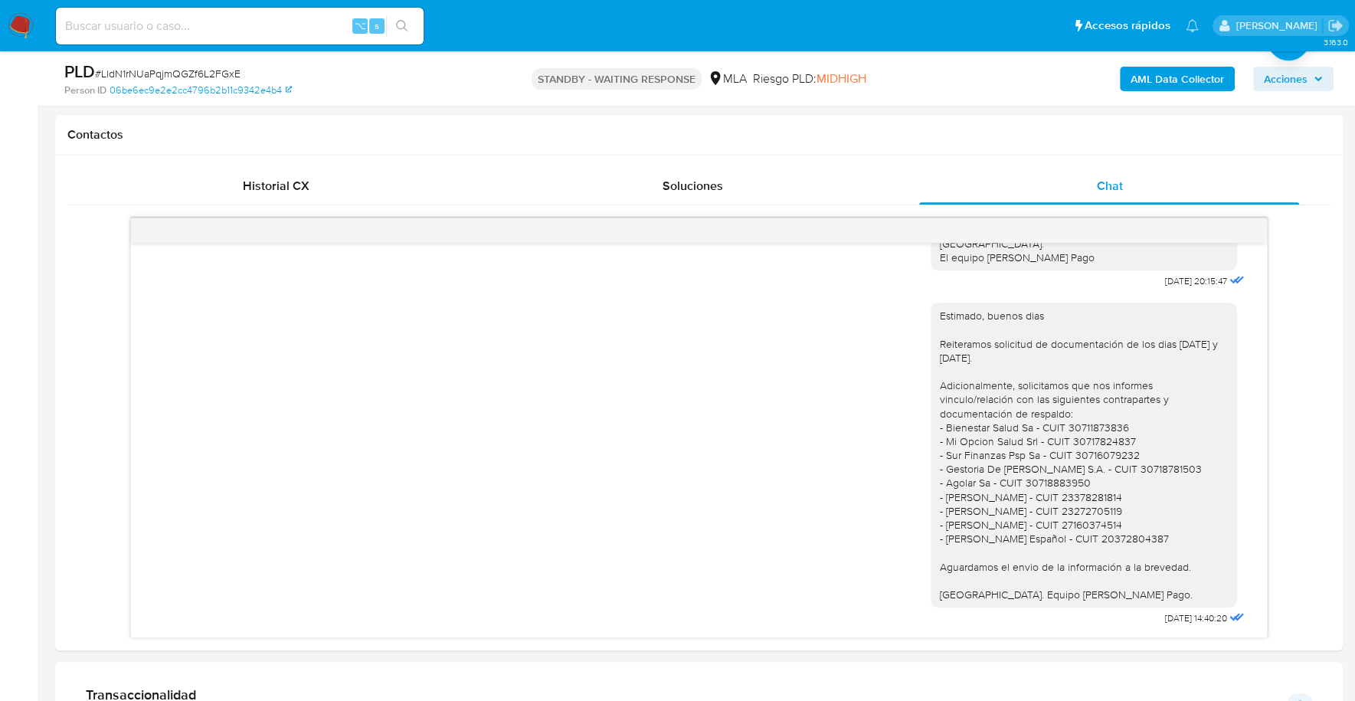
click at [225, 21] on input at bounding box center [240, 26] width 368 height 20
paste input "7lwUrkYOUB9ZDscql6oIDOT7"
type input "7lwUrkYOUB9ZDscql6oIDOT7"
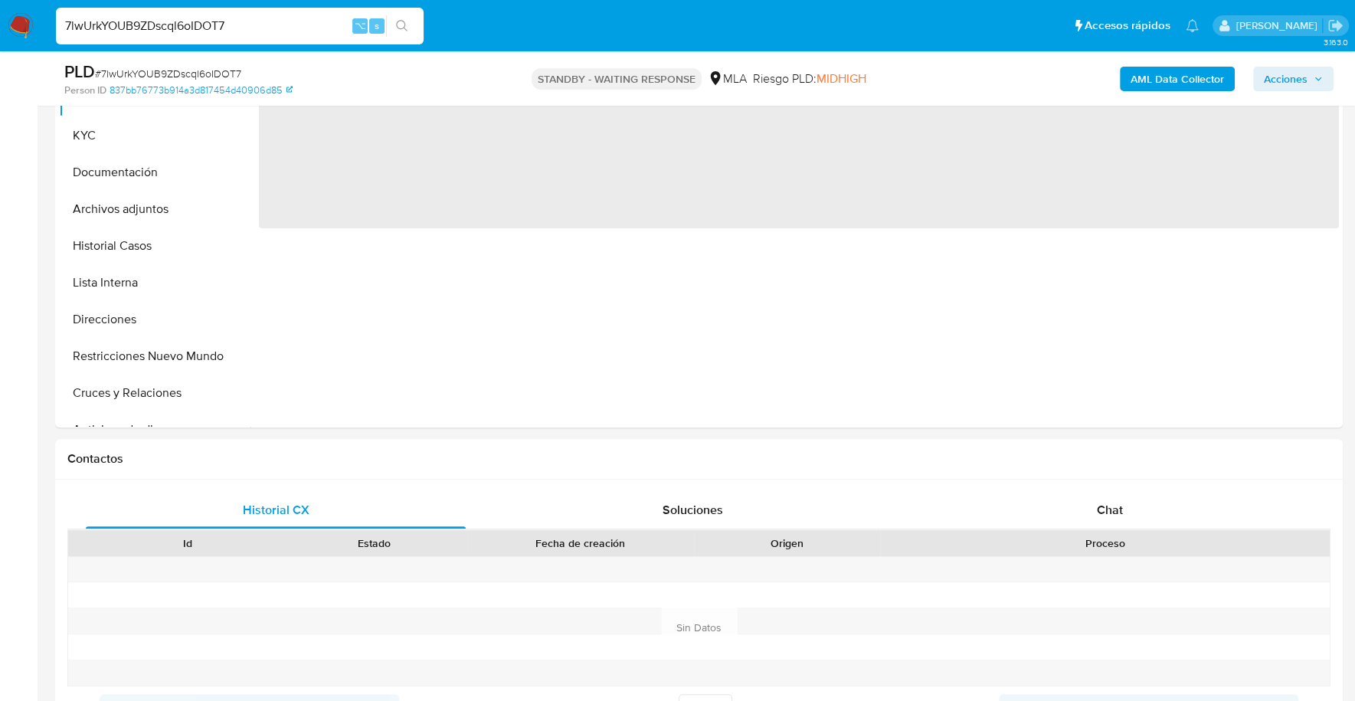
select select "10"
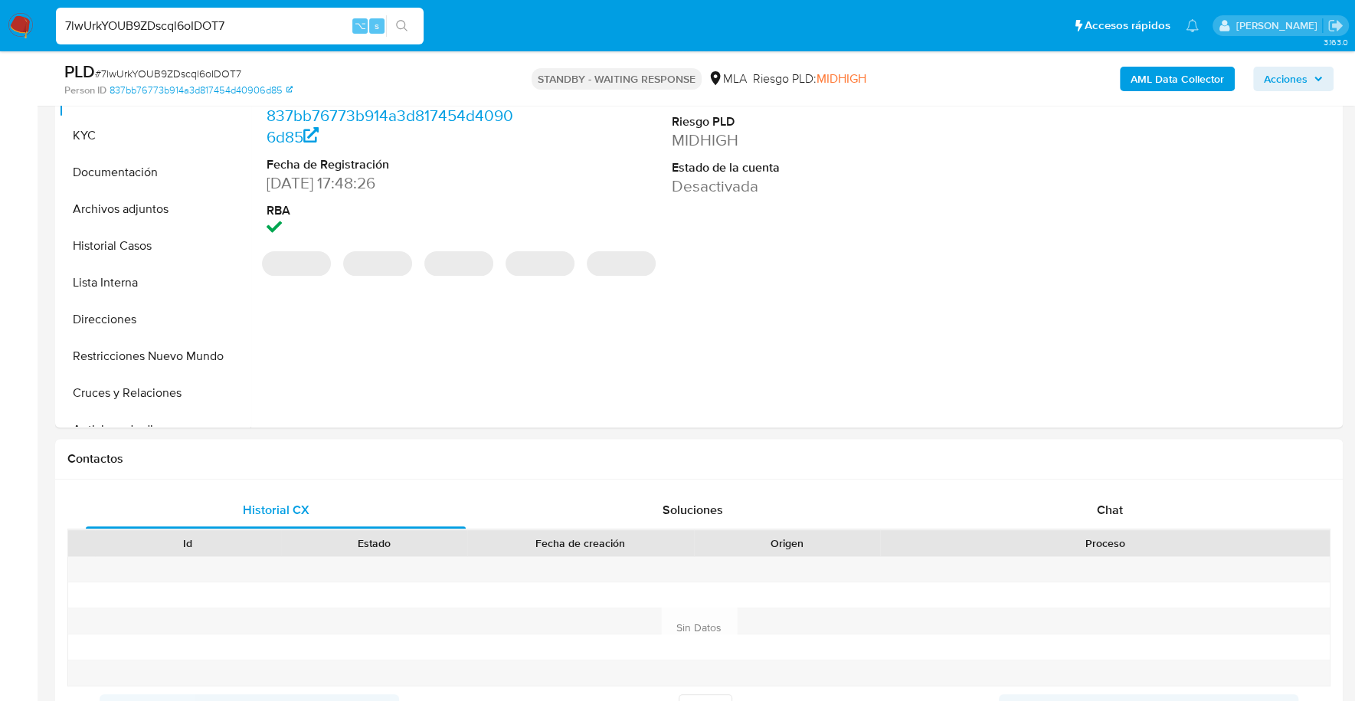
scroll to position [375, 0]
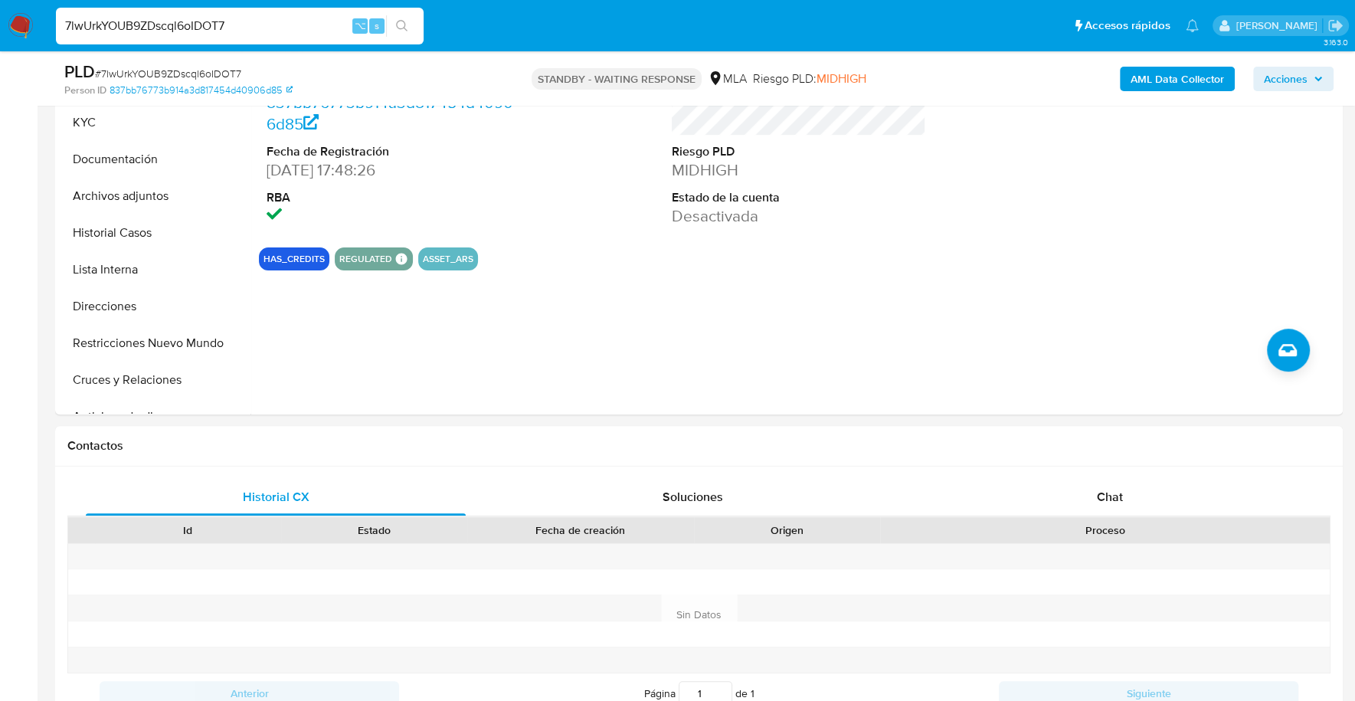
drag, startPoint x: 291, startPoint y: 23, endPoint x: -73, endPoint y: 20, distance: 363.8
paste input "RwkOOtMyaLe7chCAvddUlael"
type input "RwkOOtMyaLe7chCAvddUlael"
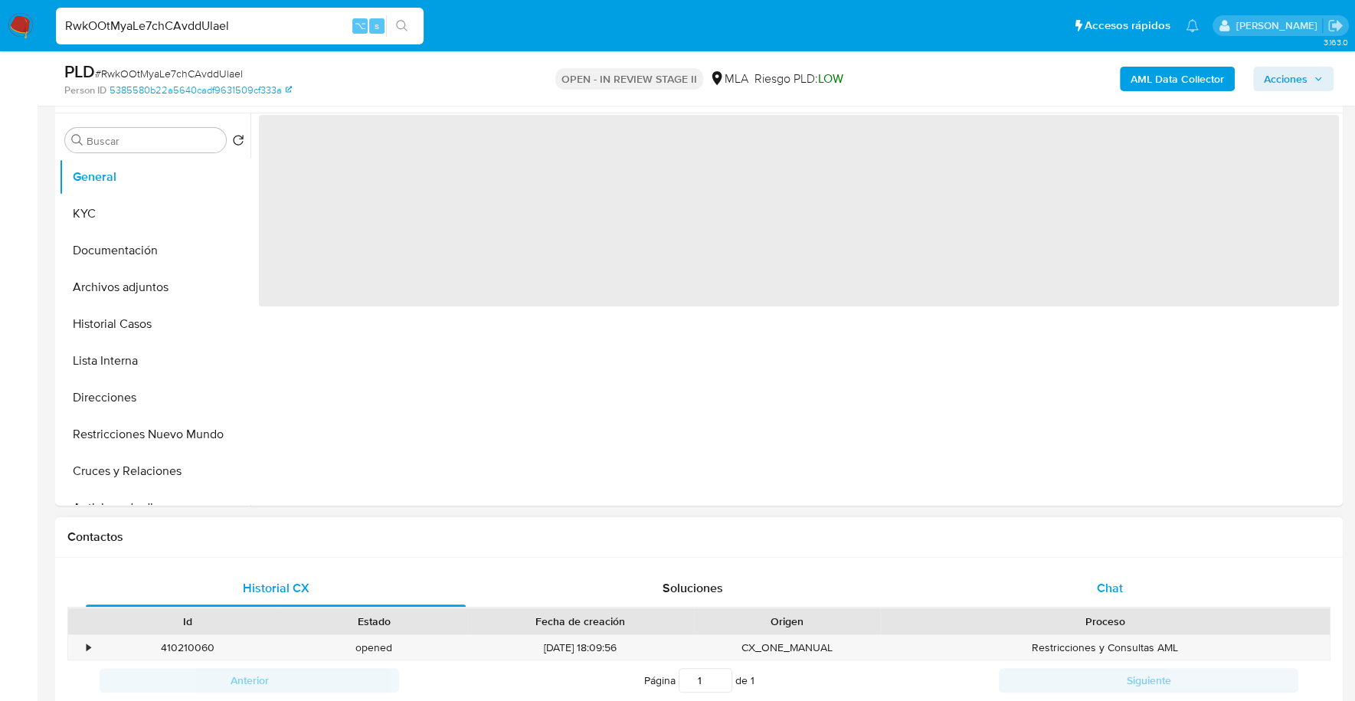
select select "10"
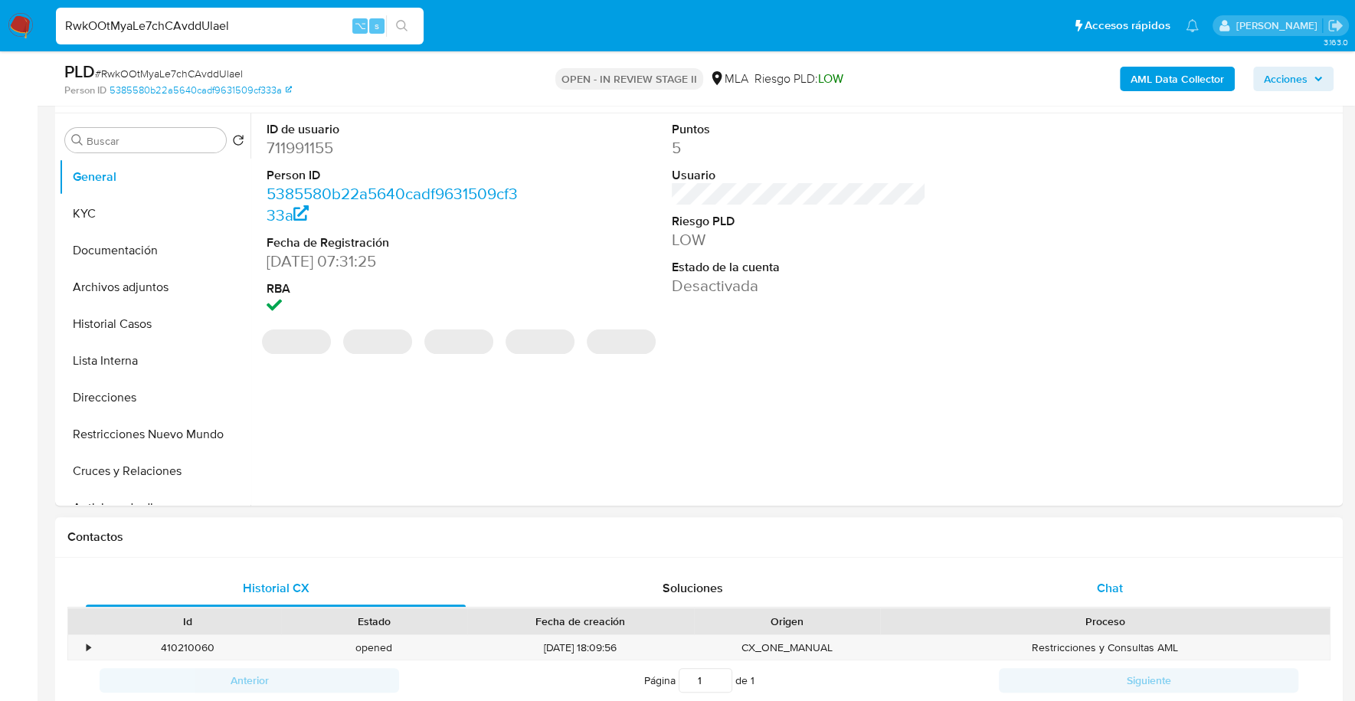
click at [1131, 571] on div "Chat" at bounding box center [1109, 588] width 380 height 37
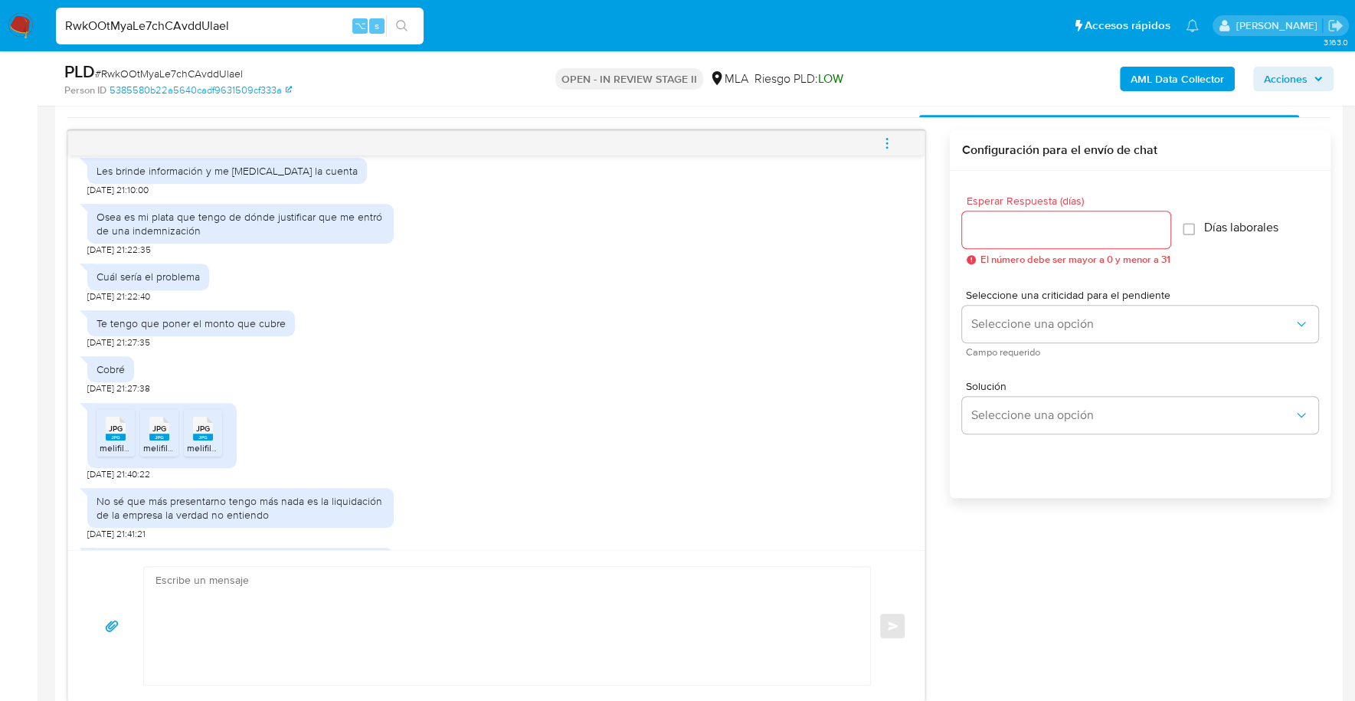
scroll to position [1120, 0]
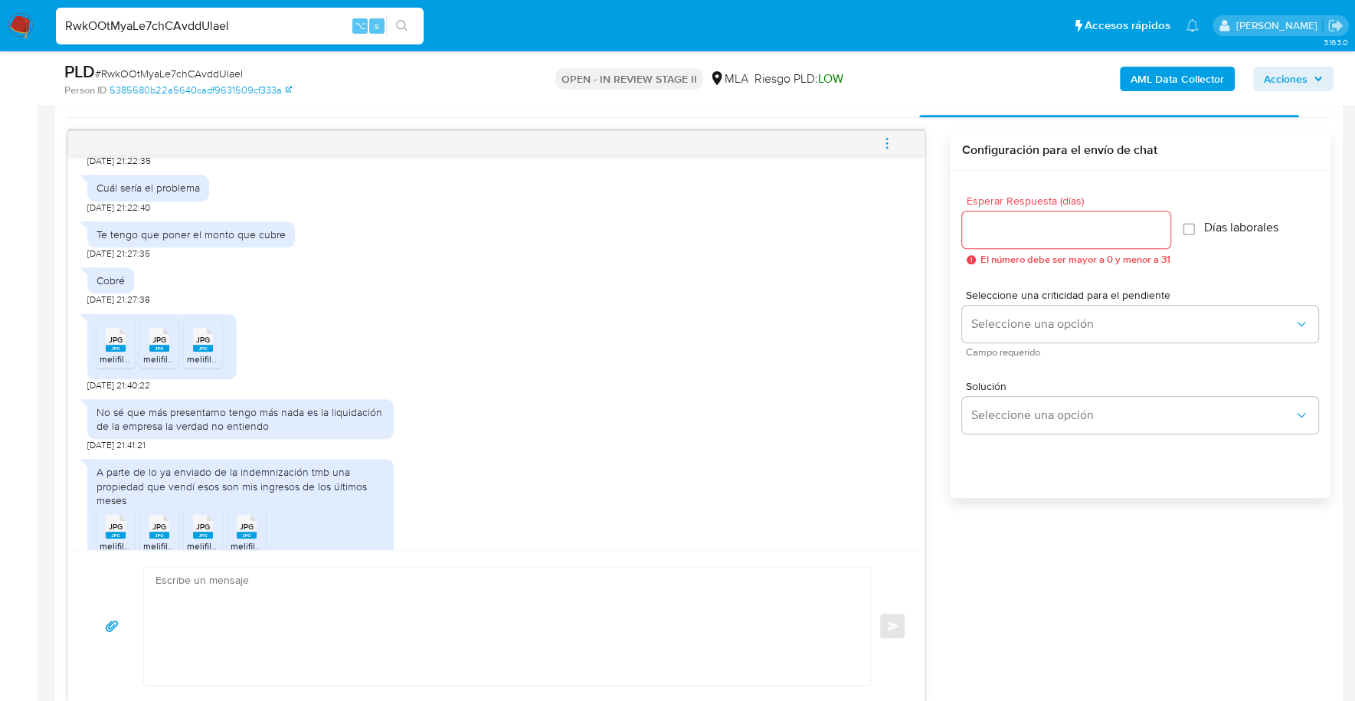
click at [116, 345] on rect at bounding box center [116, 348] width 20 height 7
click at [147, 348] on div "JPG JPG" at bounding box center [159, 338] width 32 height 30
click at [215, 348] on div "JPG JPG" at bounding box center [203, 338] width 32 height 30
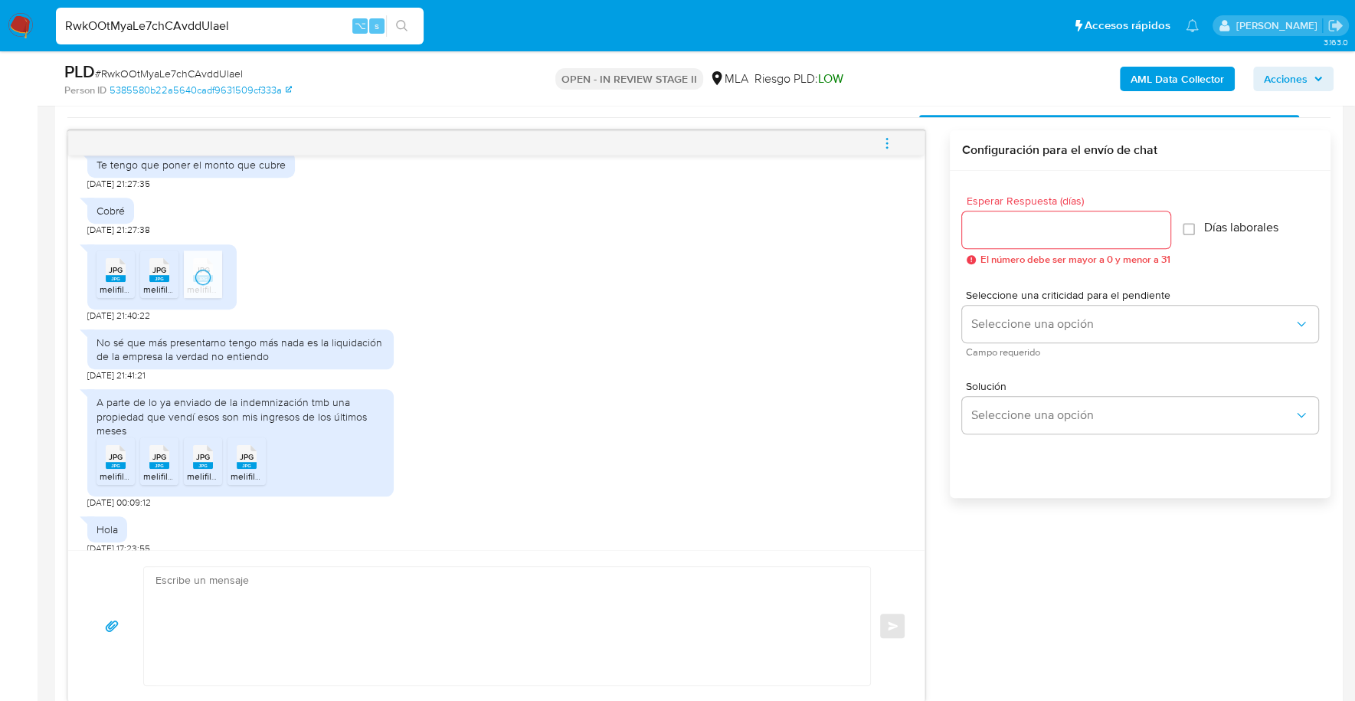
scroll to position [1203, 0]
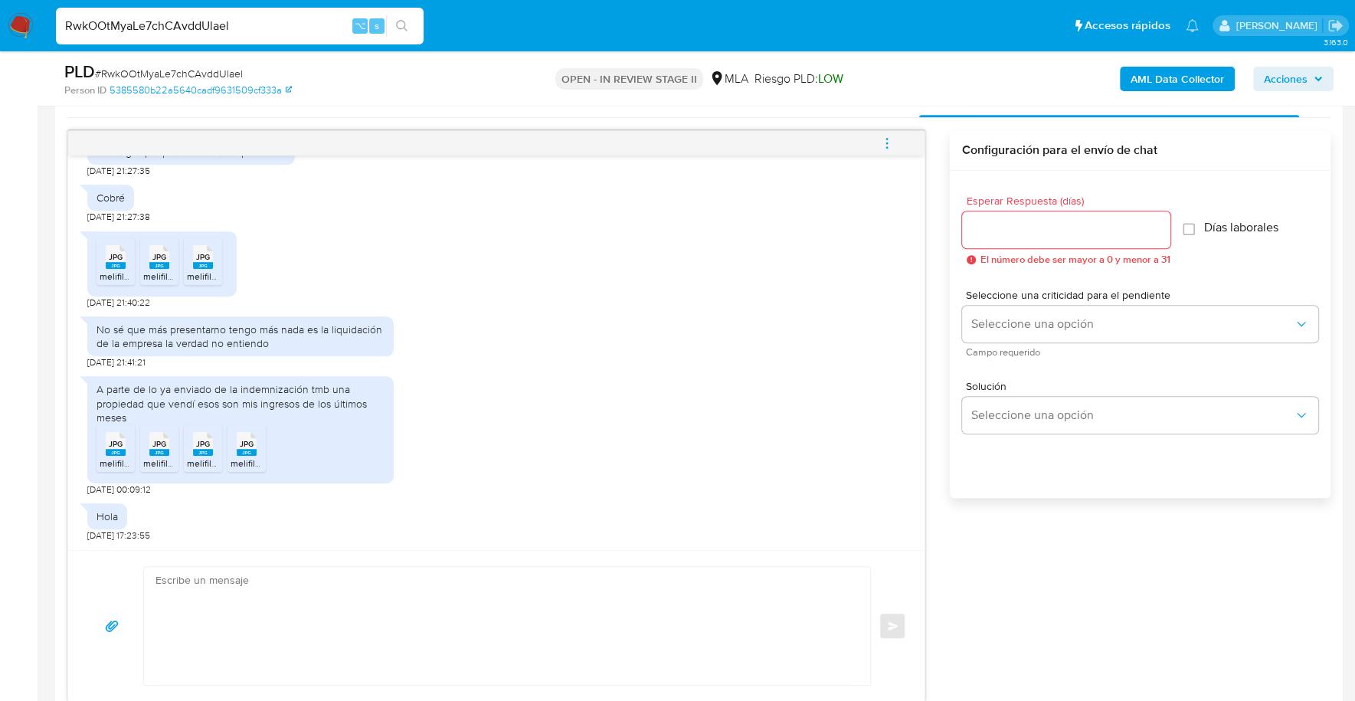
click at [108, 449] on rect at bounding box center [116, 452] width 20 height 7
click at [147, 453] on div "JPG JPG" at bounding box center [159, 442] width 32 height 30
click at [199, 459] on span "melifile9197421850408412982.jpg" at bounding box center [256, 462] width 139 height 13
click at [250, 458] on span "melifile2120353774093543681.jpg" at bounding box center [301, 462] width 141 height 13
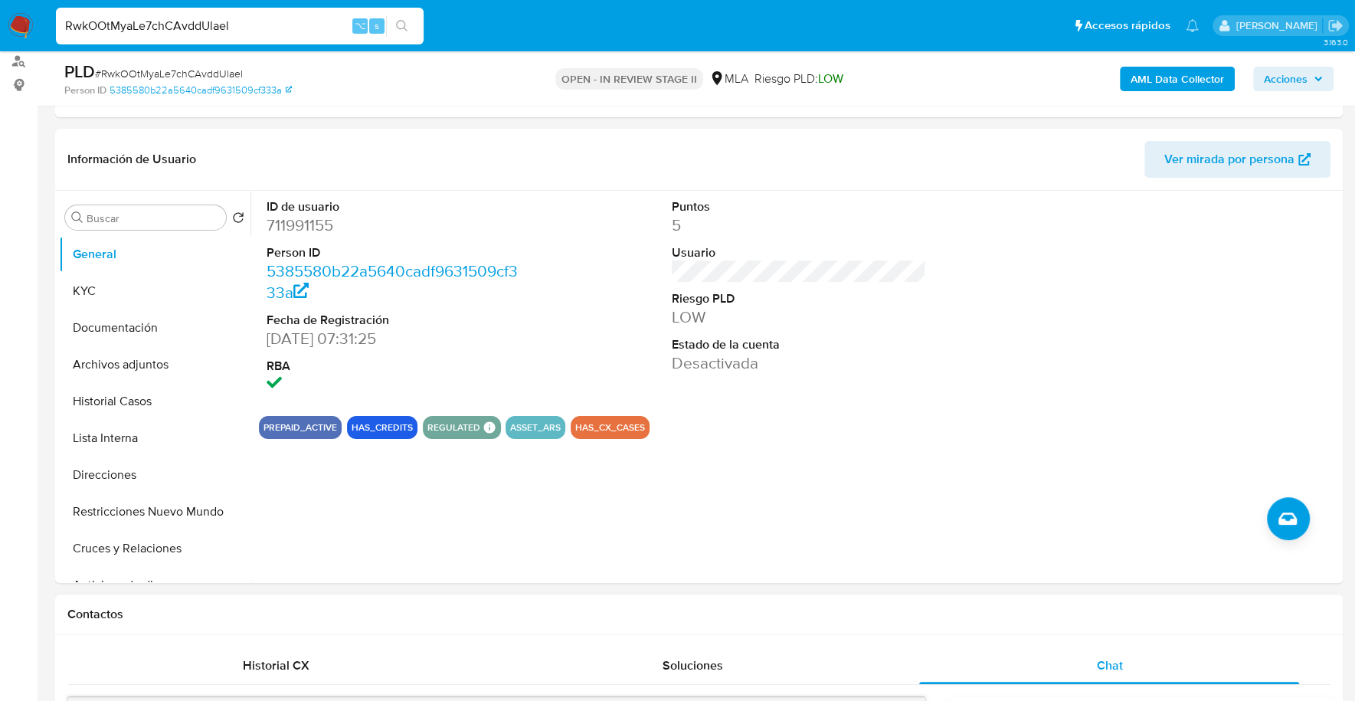
scroll to position [206, 0]
click at [96, 301] on button "KYC" at bounding box center [148, 291] width 179 height 37
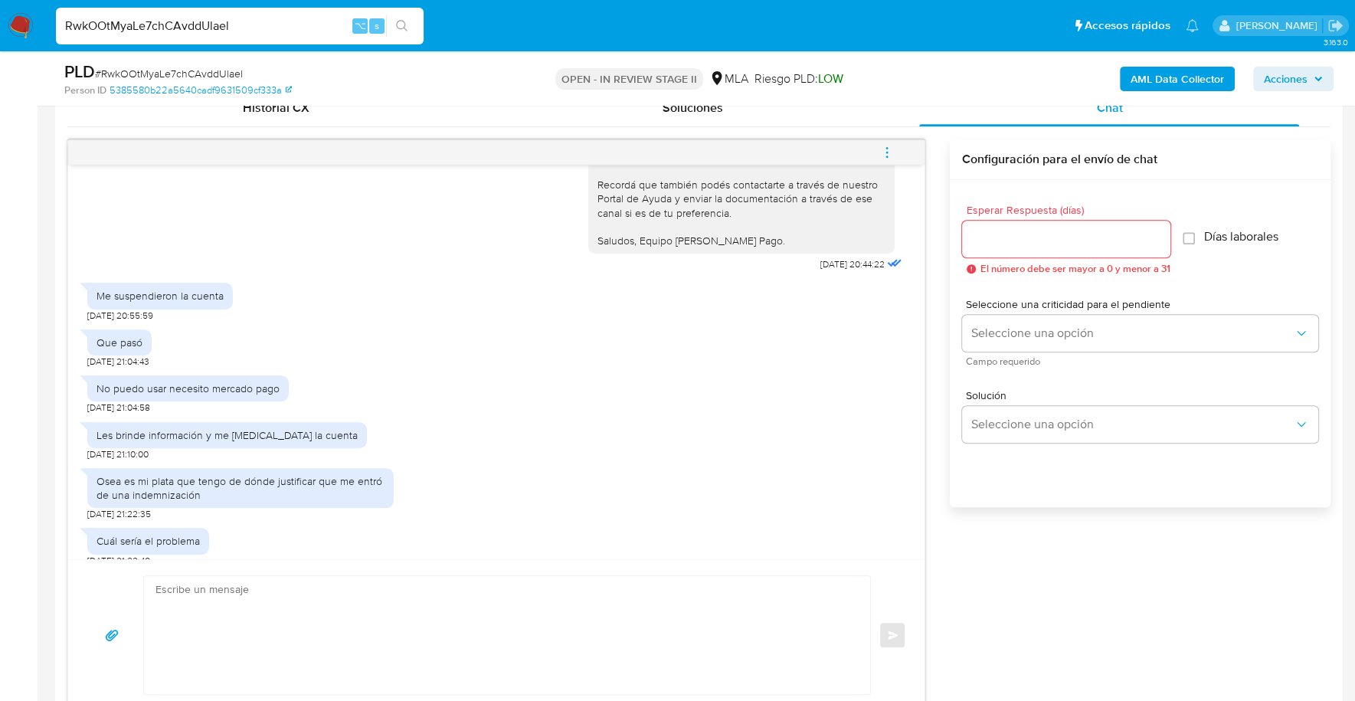
scroll to position [805, 0]
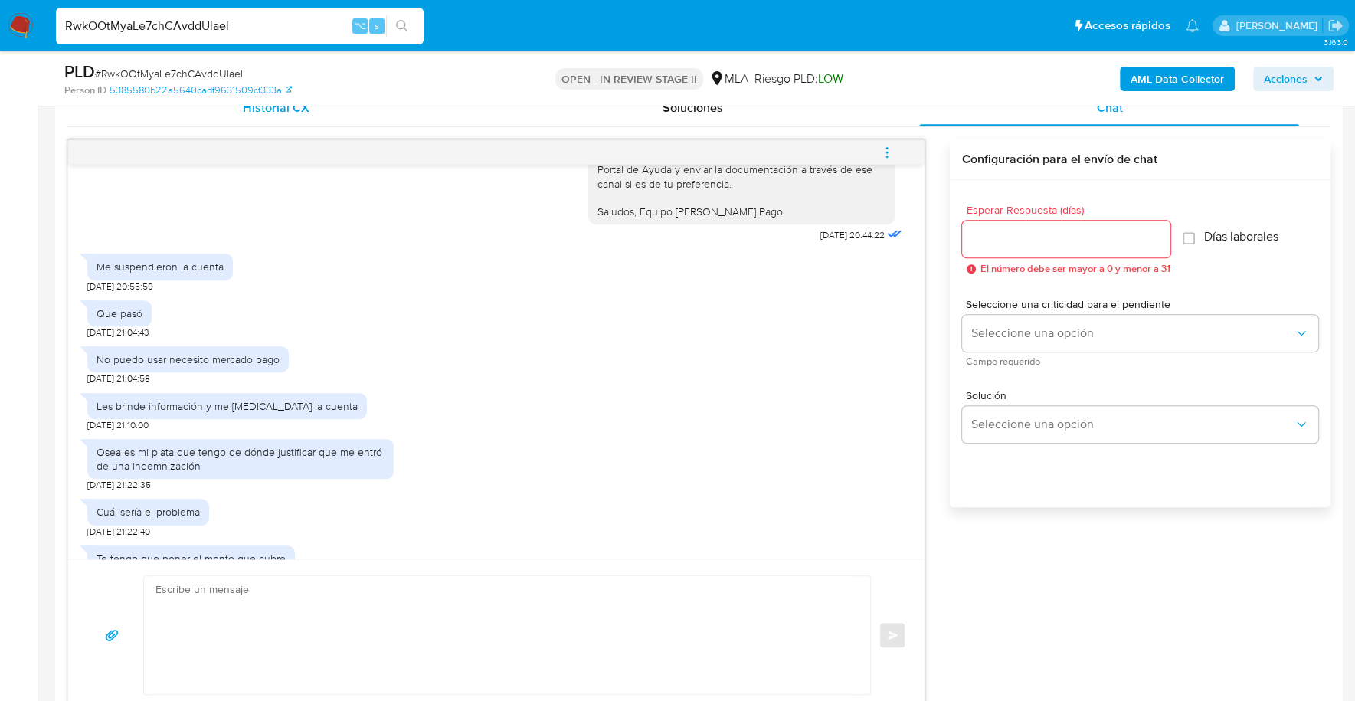
click at [250, 123] on div "Historial CX" at bounding box center [276, 108] width 380 height 37
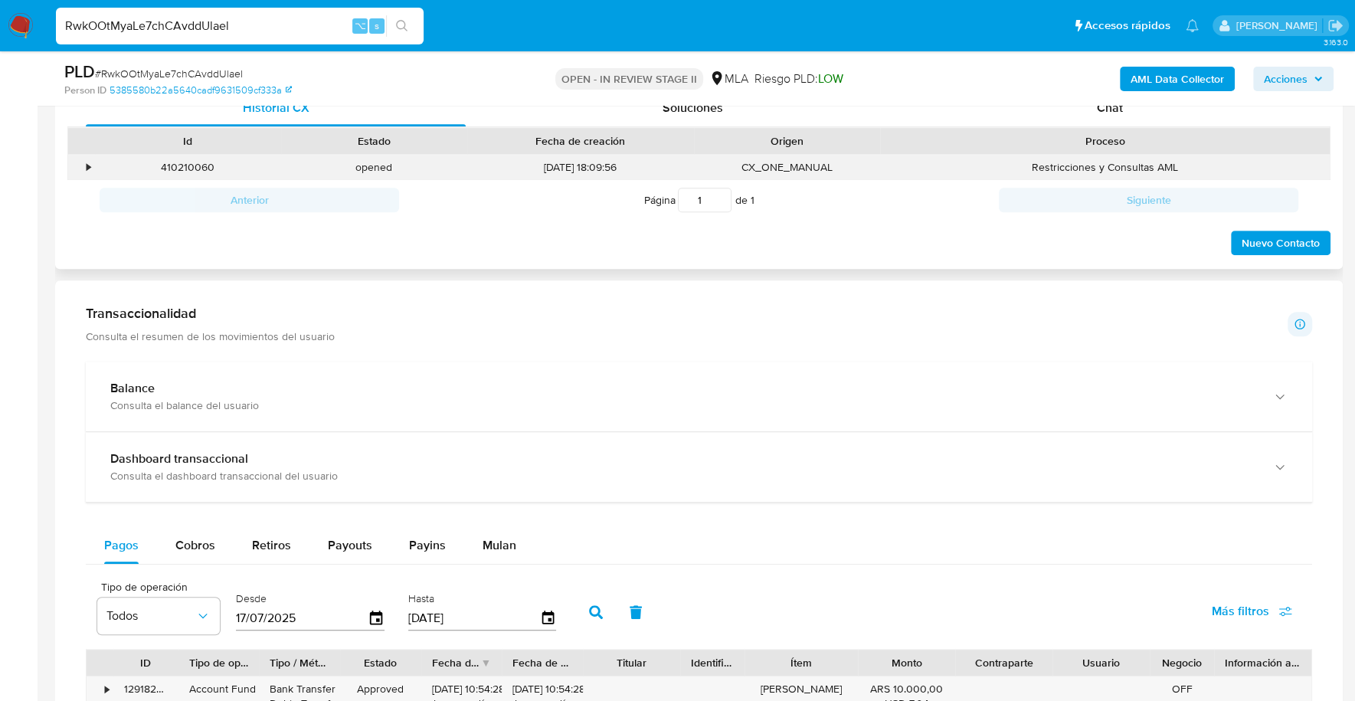
click at [80, 158] on div "•" at bounding box center [81, 167] width 27 height 25
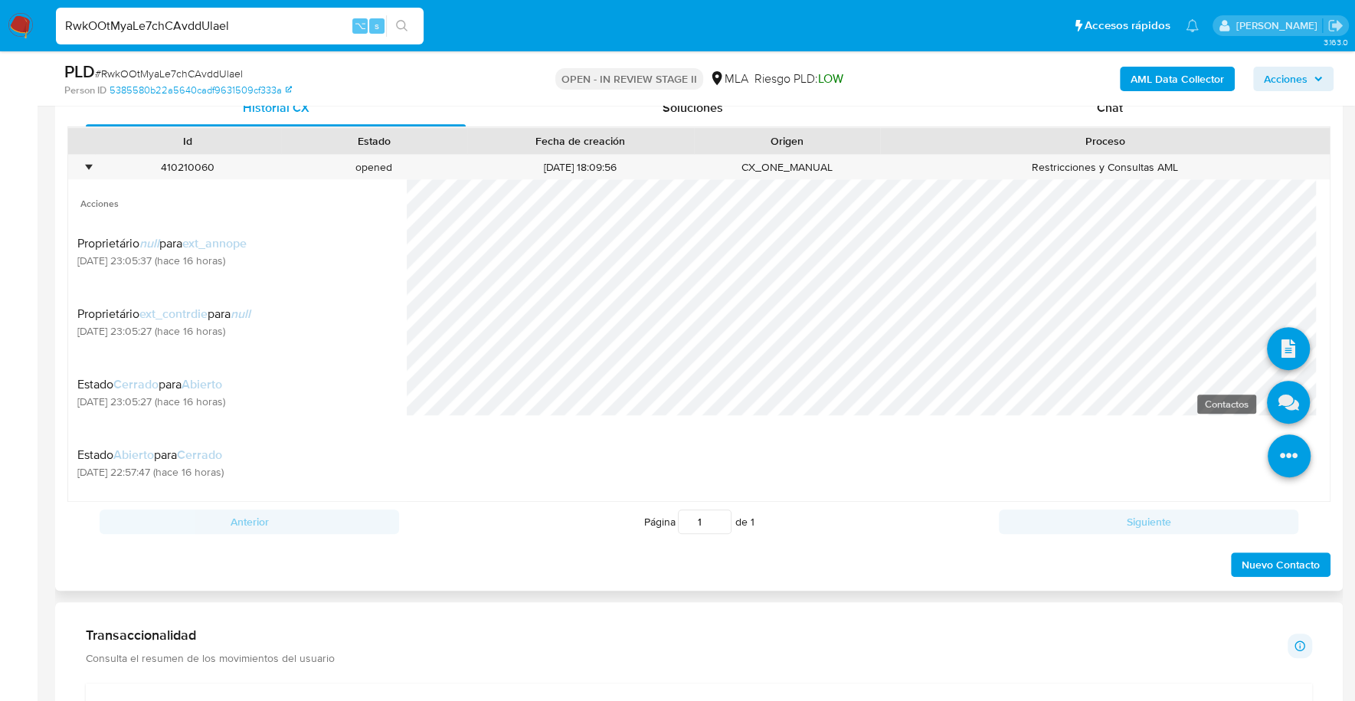
click at [1267, 410] on icon at bounding box center [1288, 402] width 43 height 43
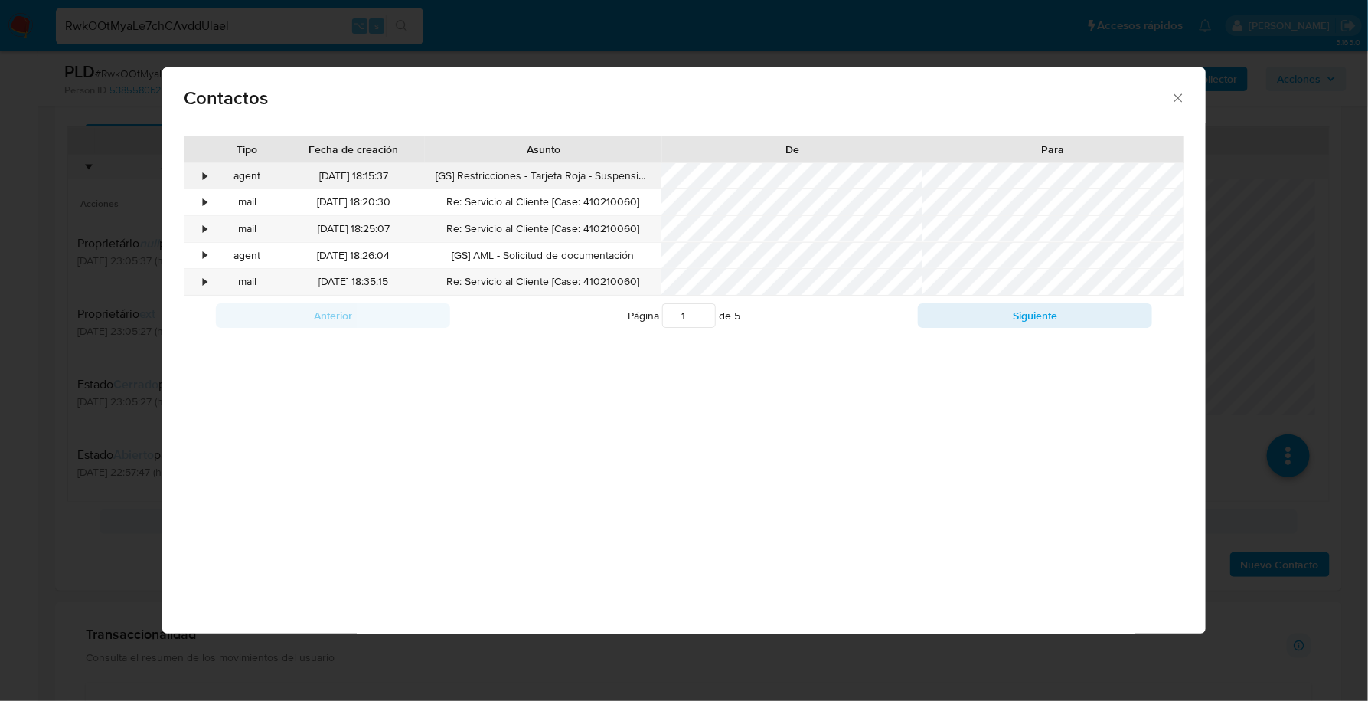
click at [196, 171] on div "•" at bounding box center [198, 176] width 27 height 26
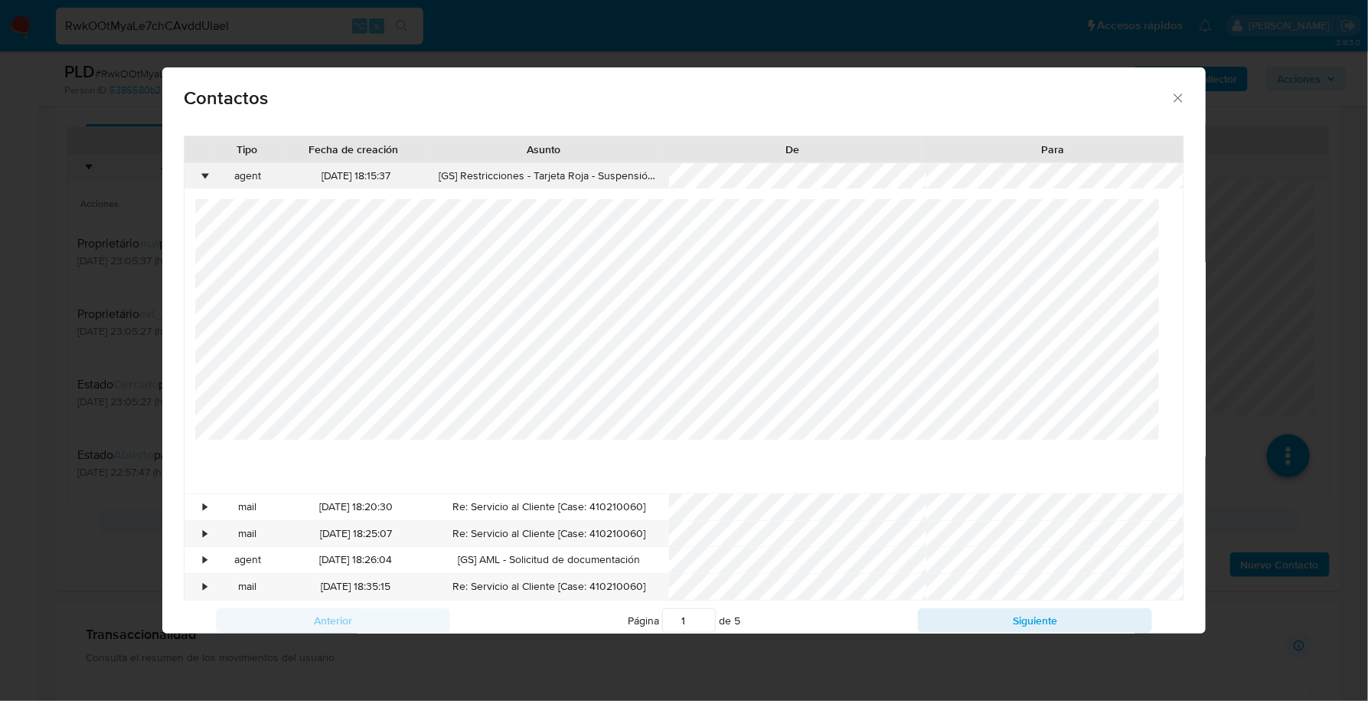
click at [206, 171] on div "•" at bounding box center [205, 175] width 4 height 15
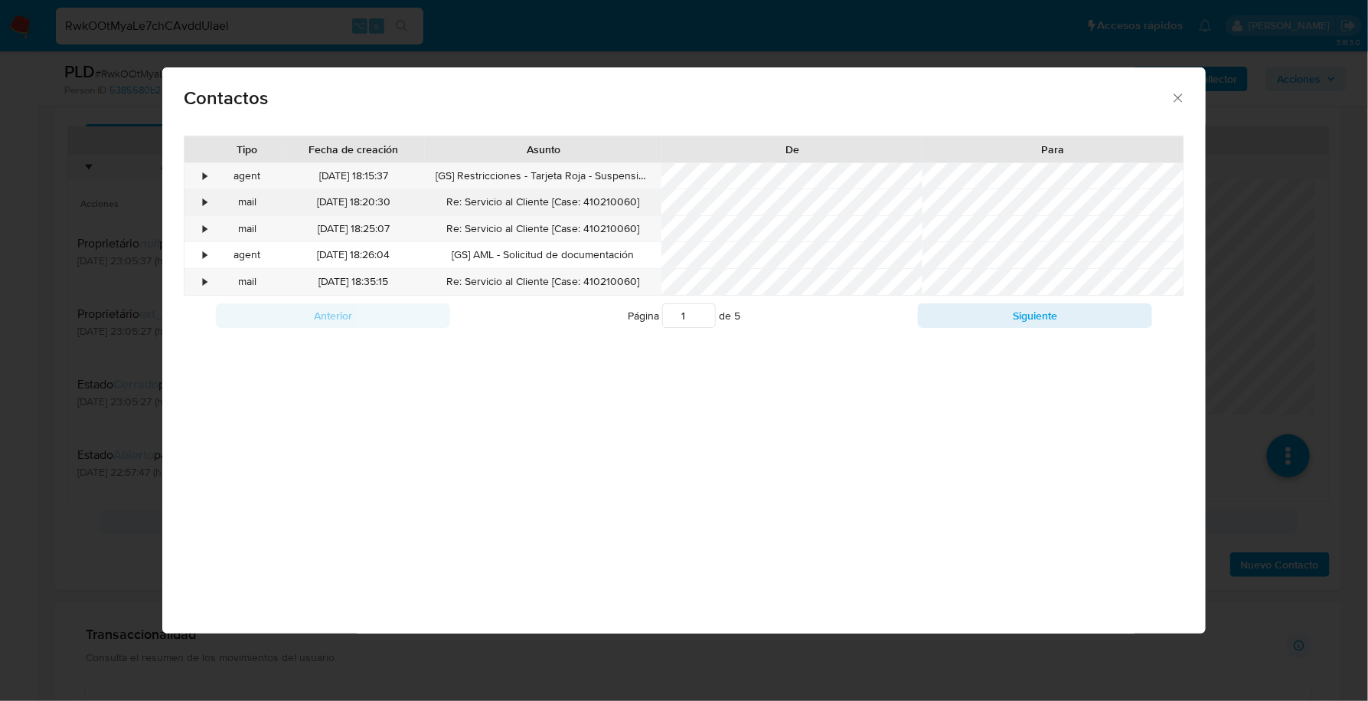
click at [203, 214] on div "•" at bounding box center [198, 202] width 27 height 26
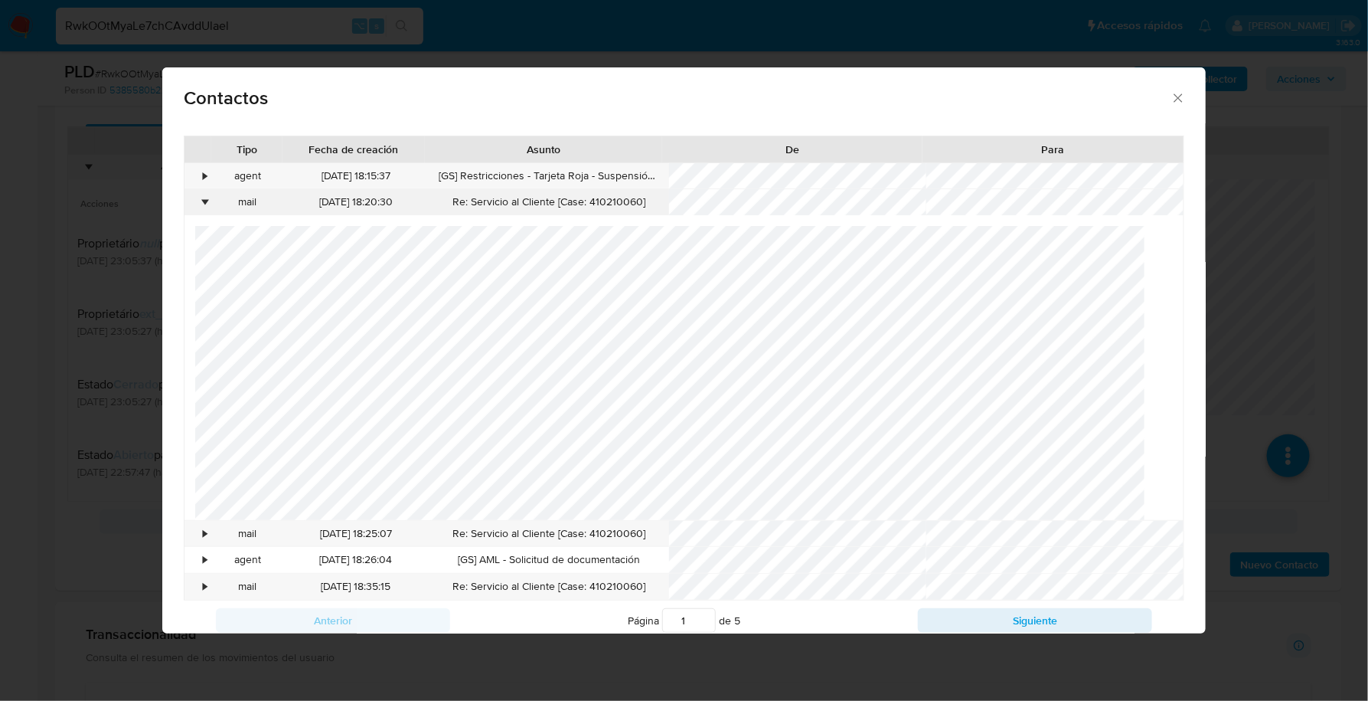
click at [203, 202] on div "•" at bounding box center [205, 202] width 4 height 15
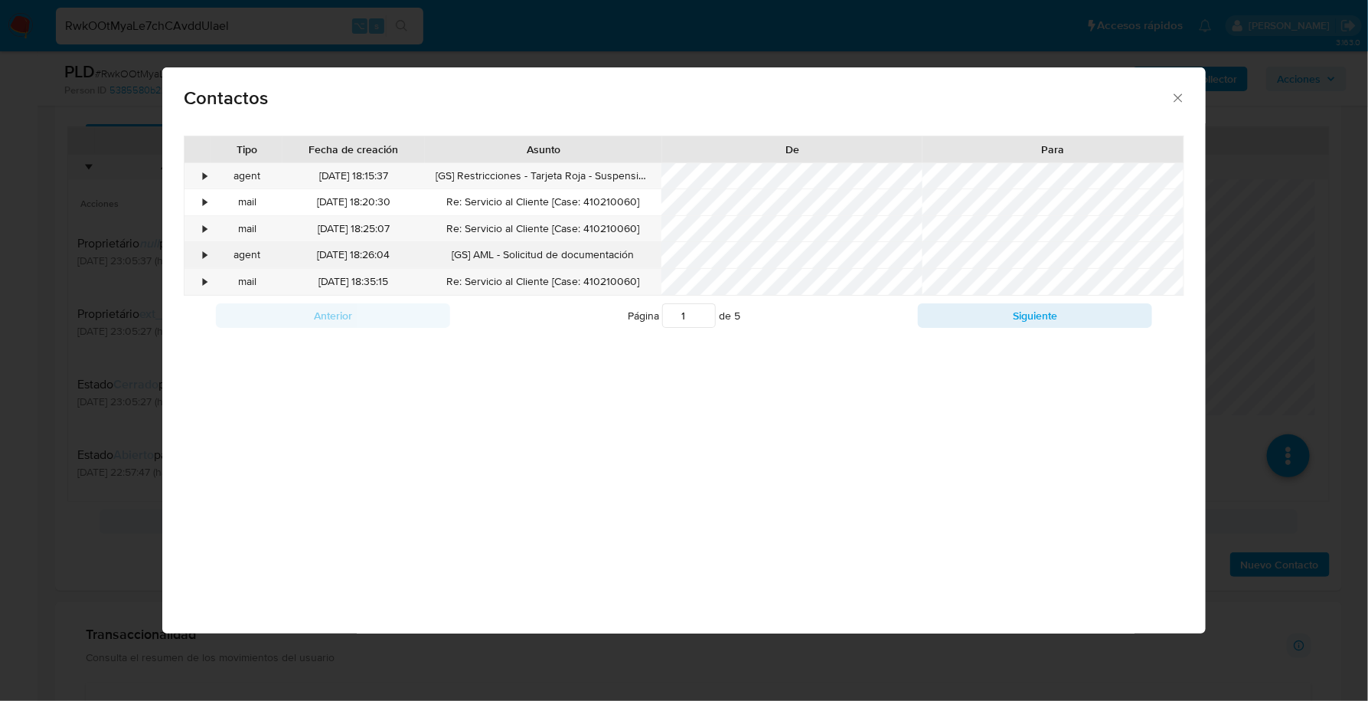
click at [196, 242] on div "•" at bounding box center [198, 255] width 27 height 26
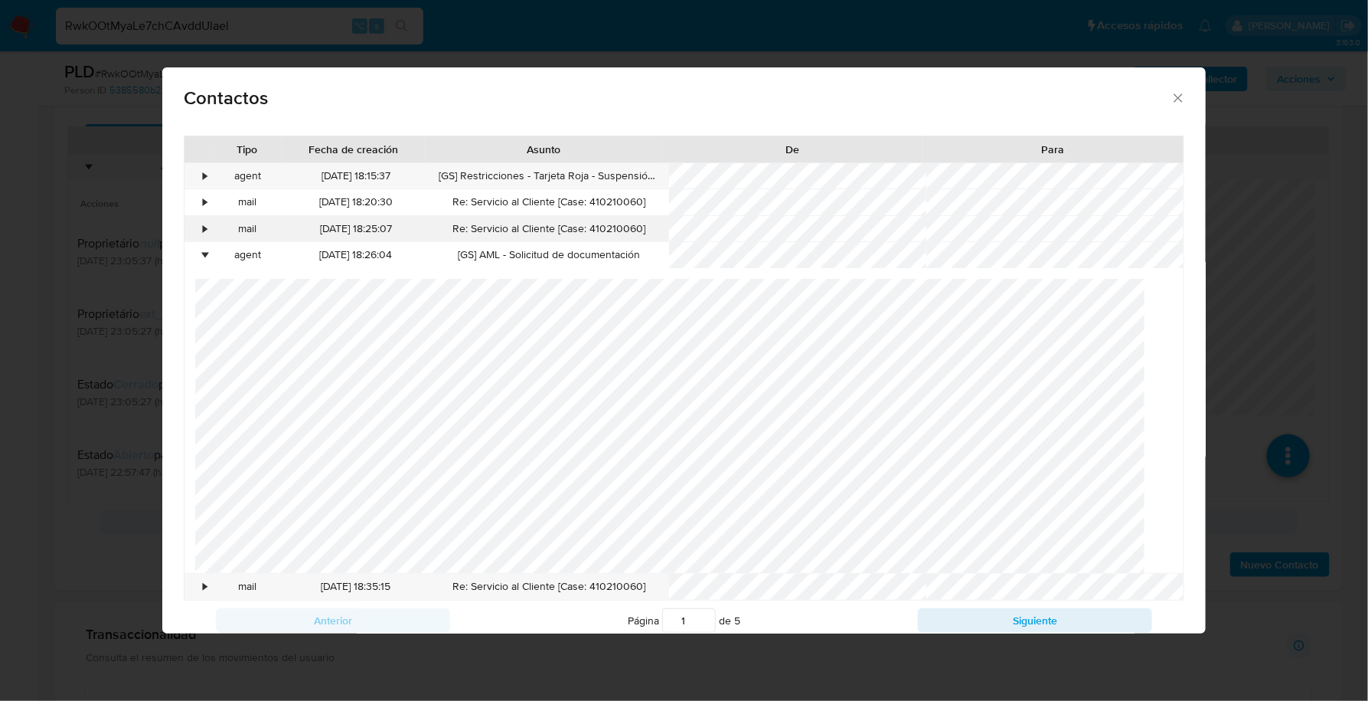
click at [196, 238] on div "•" at bounding box center [198, 229] width 27 height 26
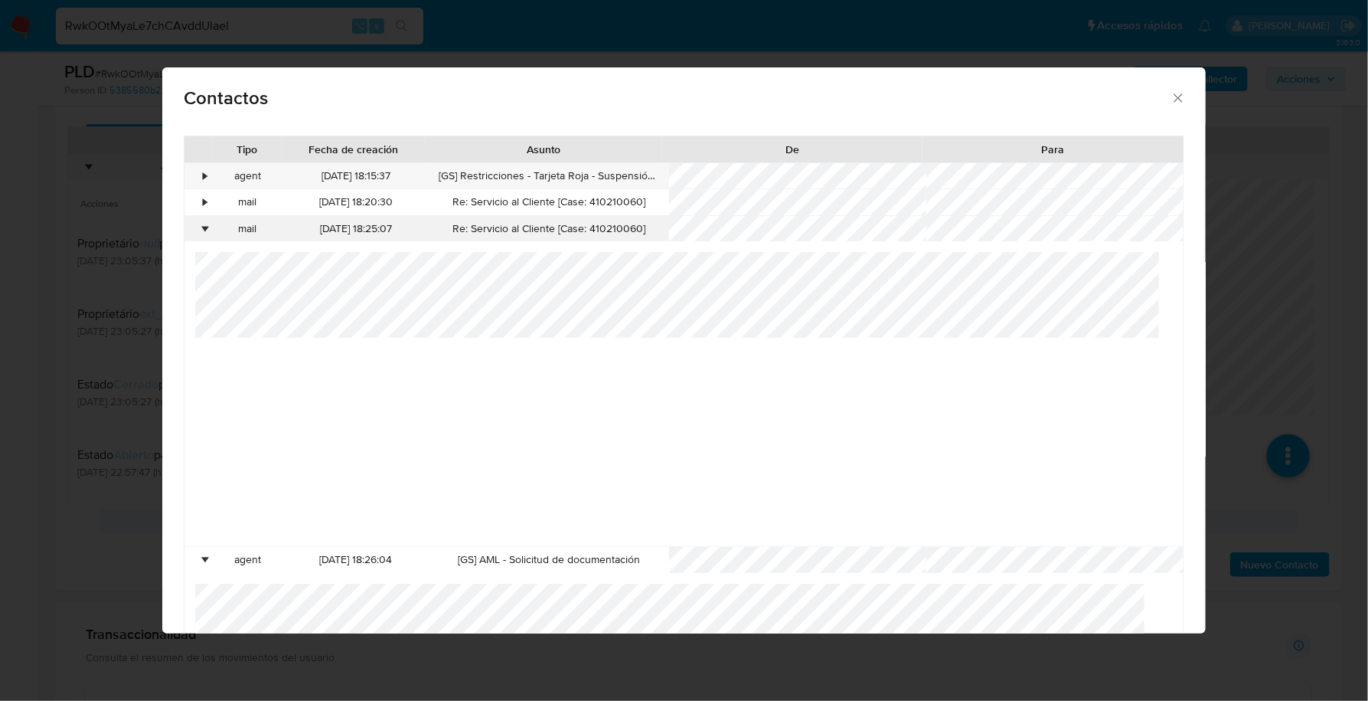
click at [203, 229] on div "•" at bounding box center [205, 228] width 4 height 15
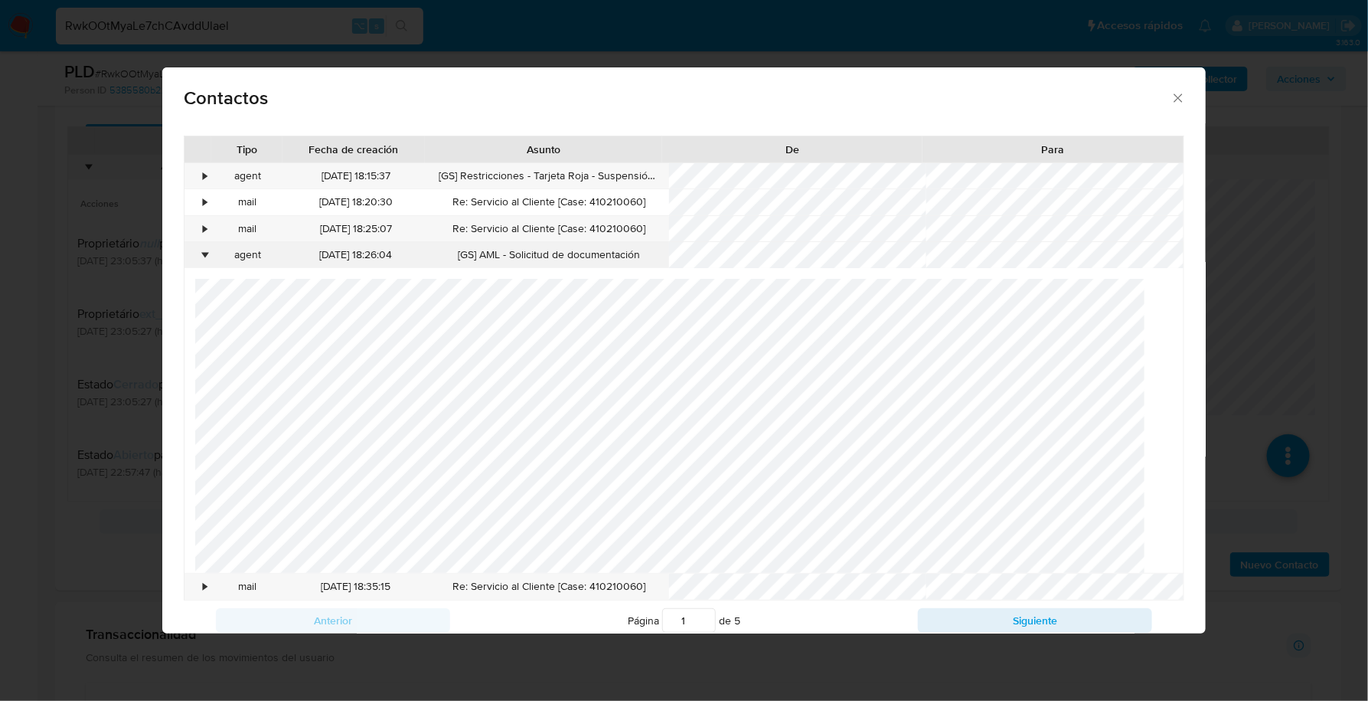
click at [198, 245] on div "•" at bounding box center [198, 255] width 27 height 26
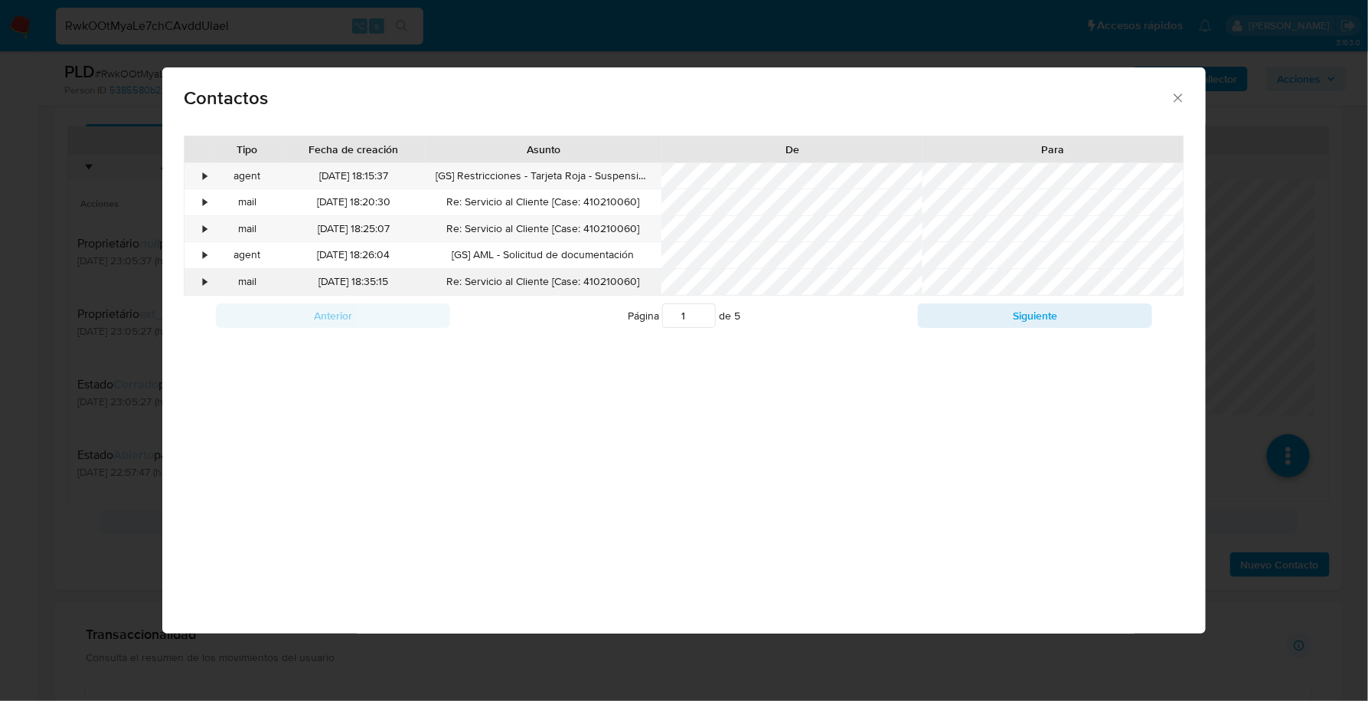
click at [201, 269] on div "•" at bounding box center [198, 282] width 27 height 26
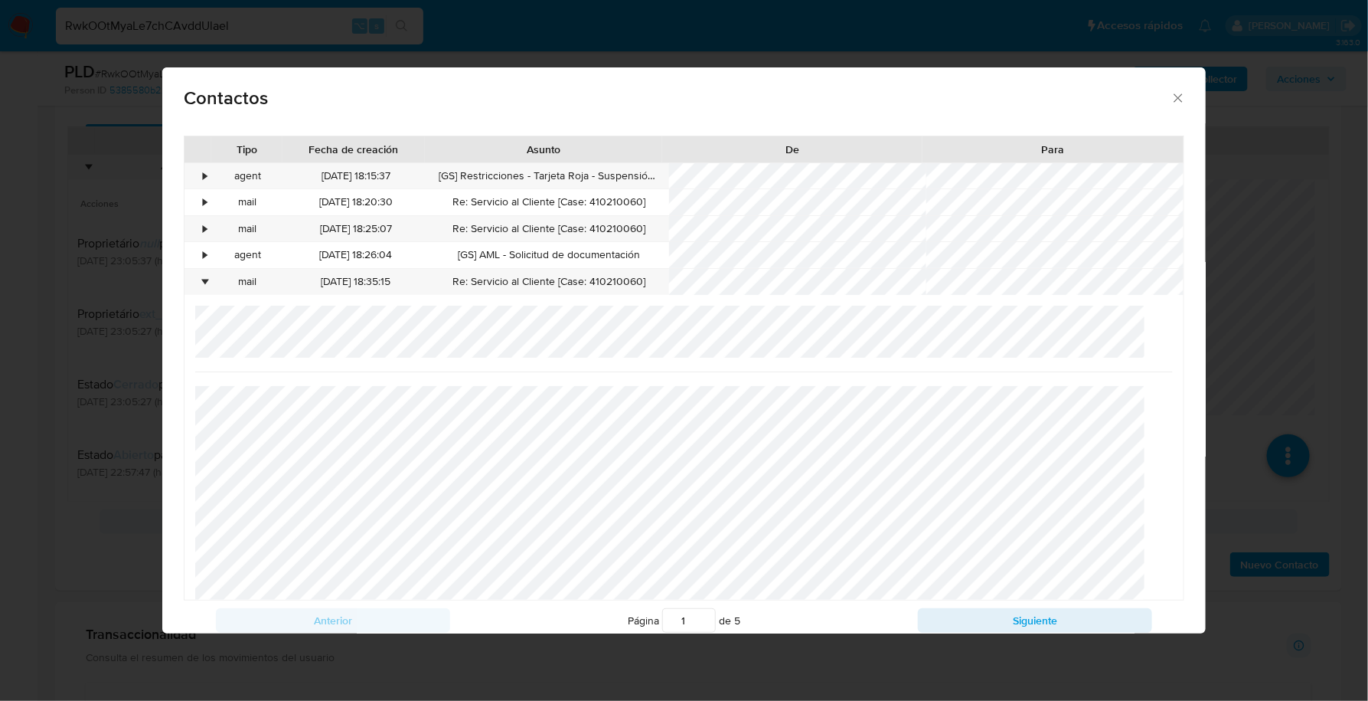
drag, startPoint x: 1144, startPoint y: 89, endPoint x: 1154, endPoint y: 90, distance: 10.0
click at [1149, 89] on span "Contactos" at bounding box center [677, 98] width 987 height 18
click at [1171, 90] on icon "close" at bounding box center [1178, 97] width 15 height 15
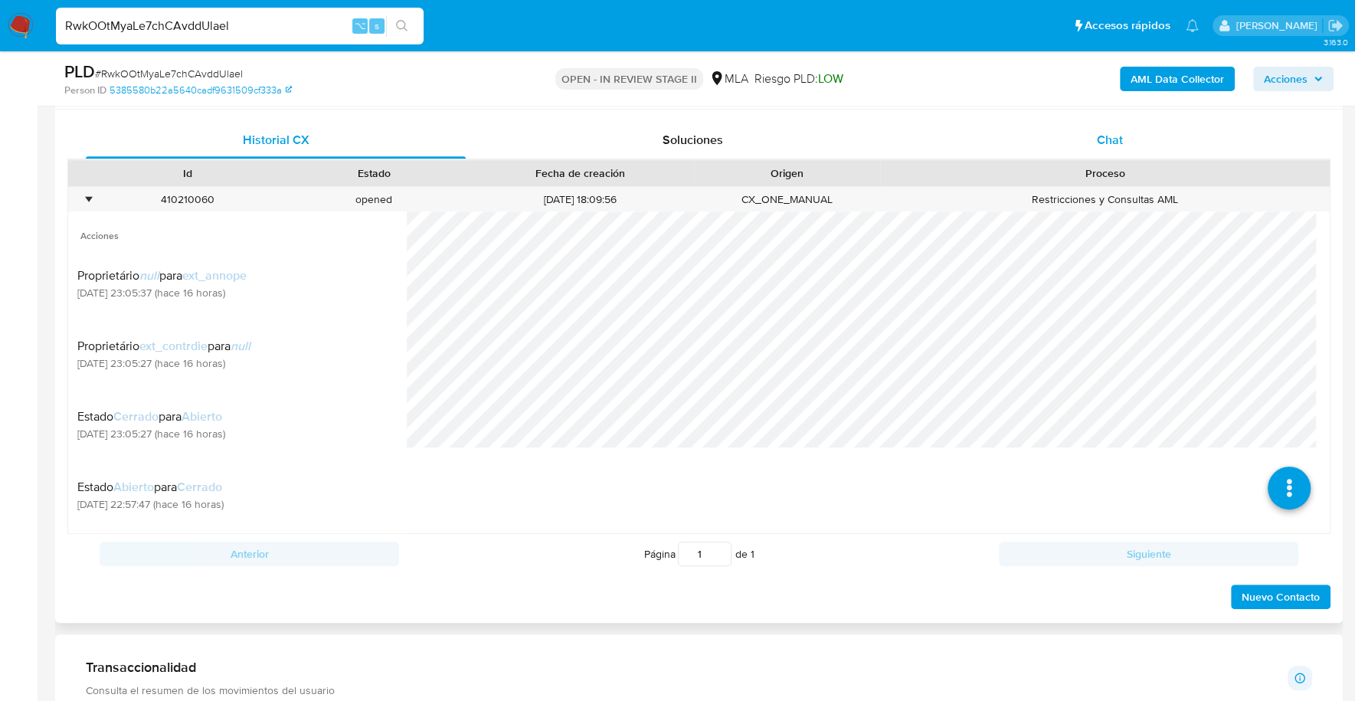
scroll to position [731, 0]
click at [1104, 151] on div "Chat" at bounding box center [1109, 141] width 380 height 37
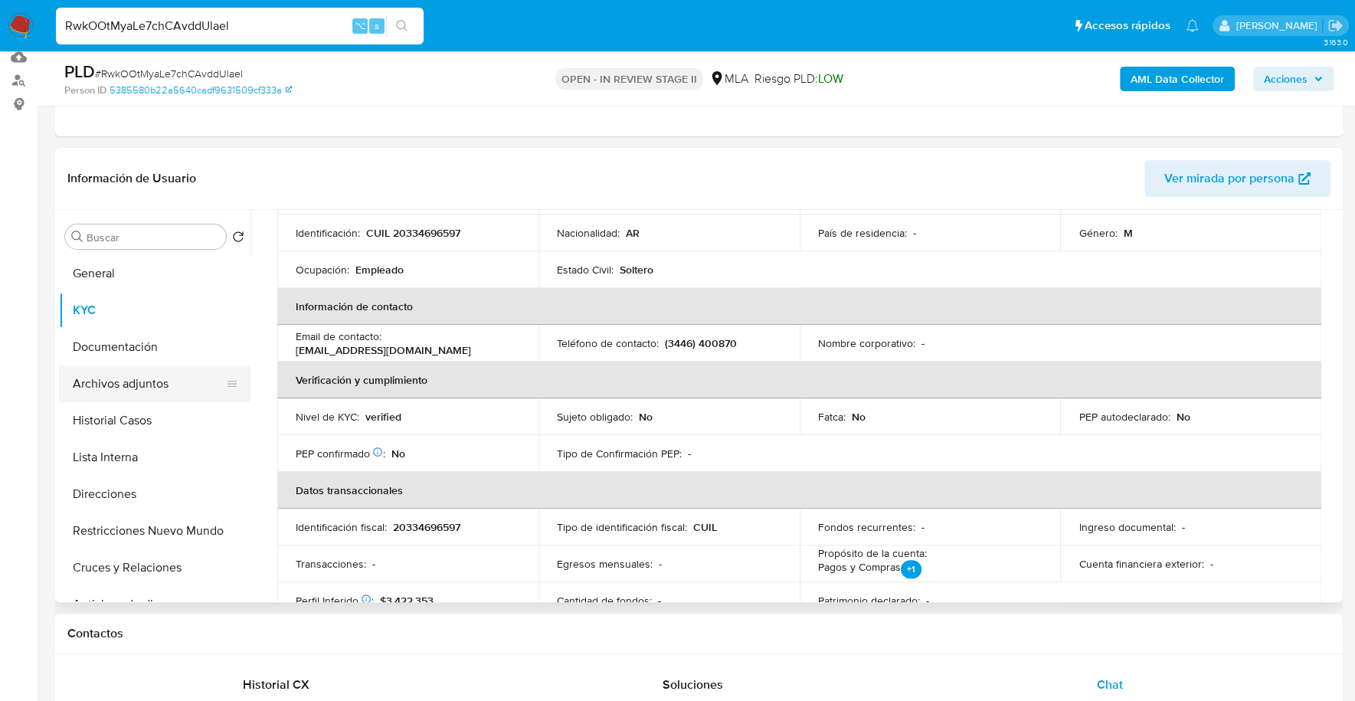
scroll to position [187, 0]
click at [125, 355] on button "Documentación" at bounding box center [148, 347] width 179 height 37
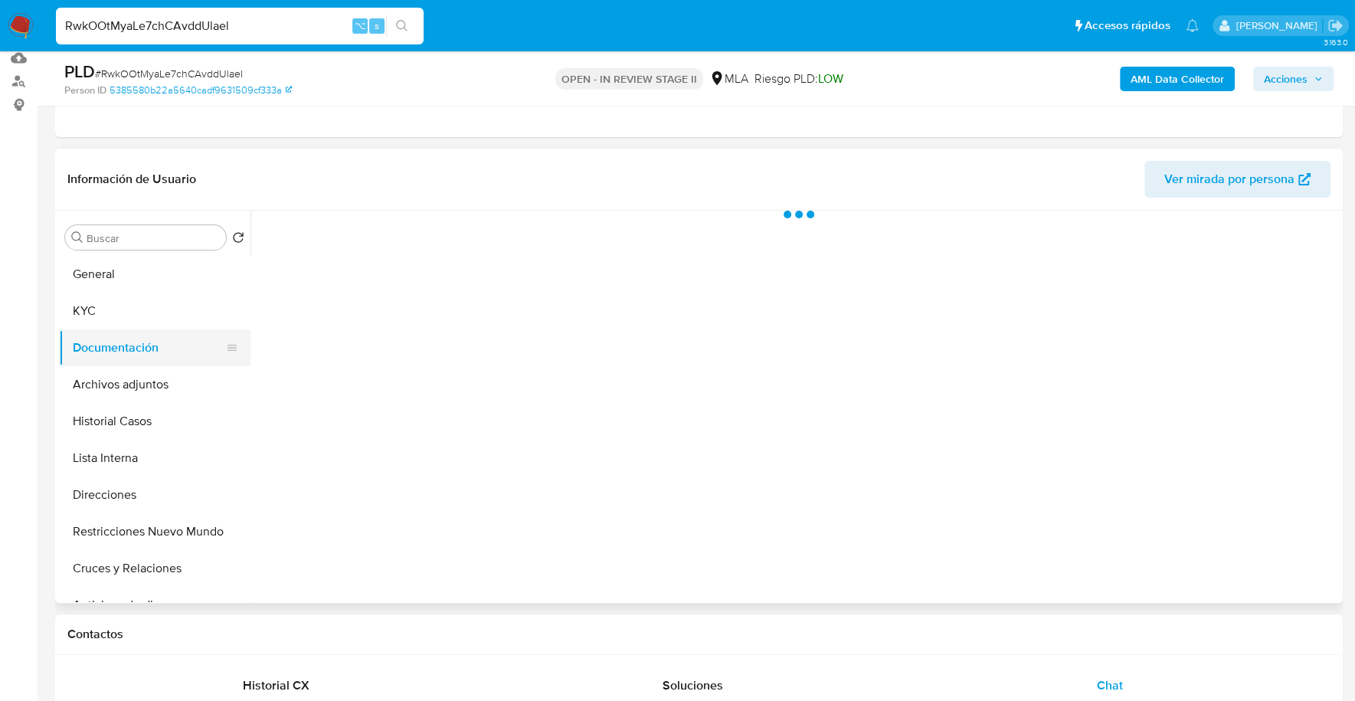
scroll to position [0, 0]
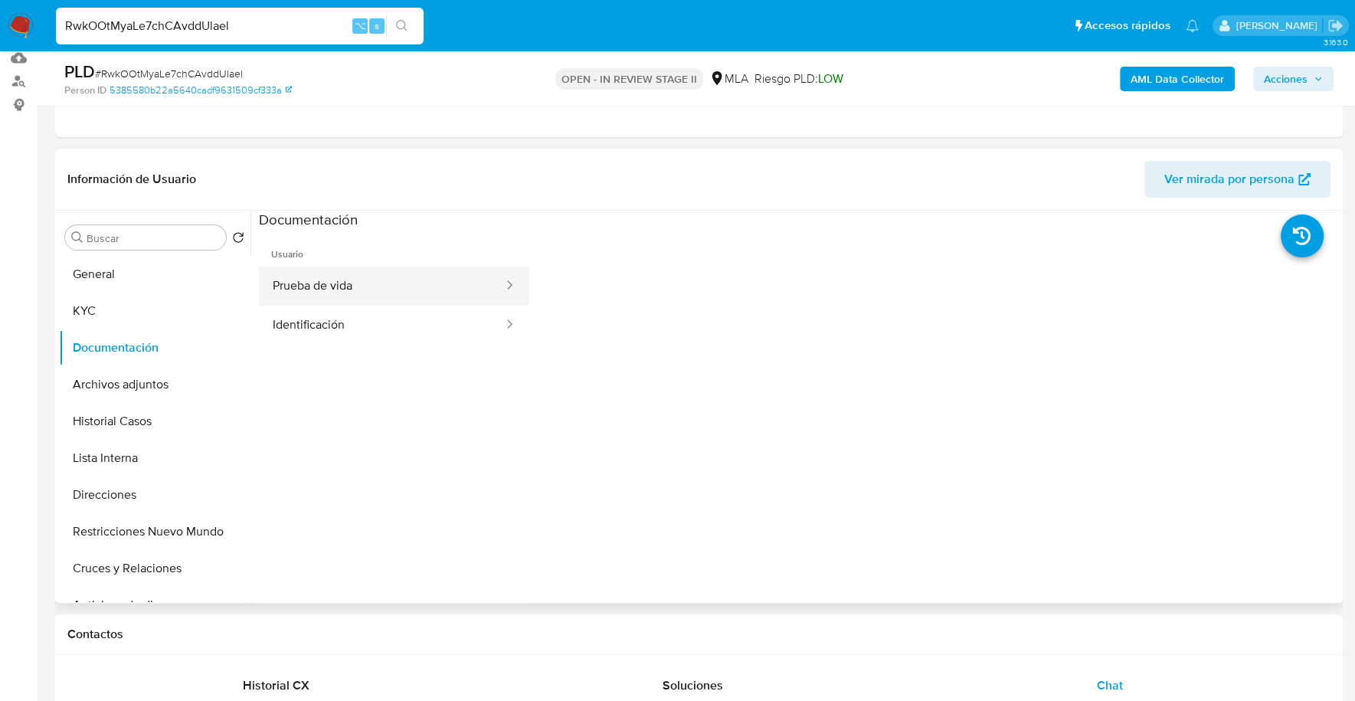
click at [373, 299] on button "Prueba de vida" at bounding box center [382, 285] width 246 height 39
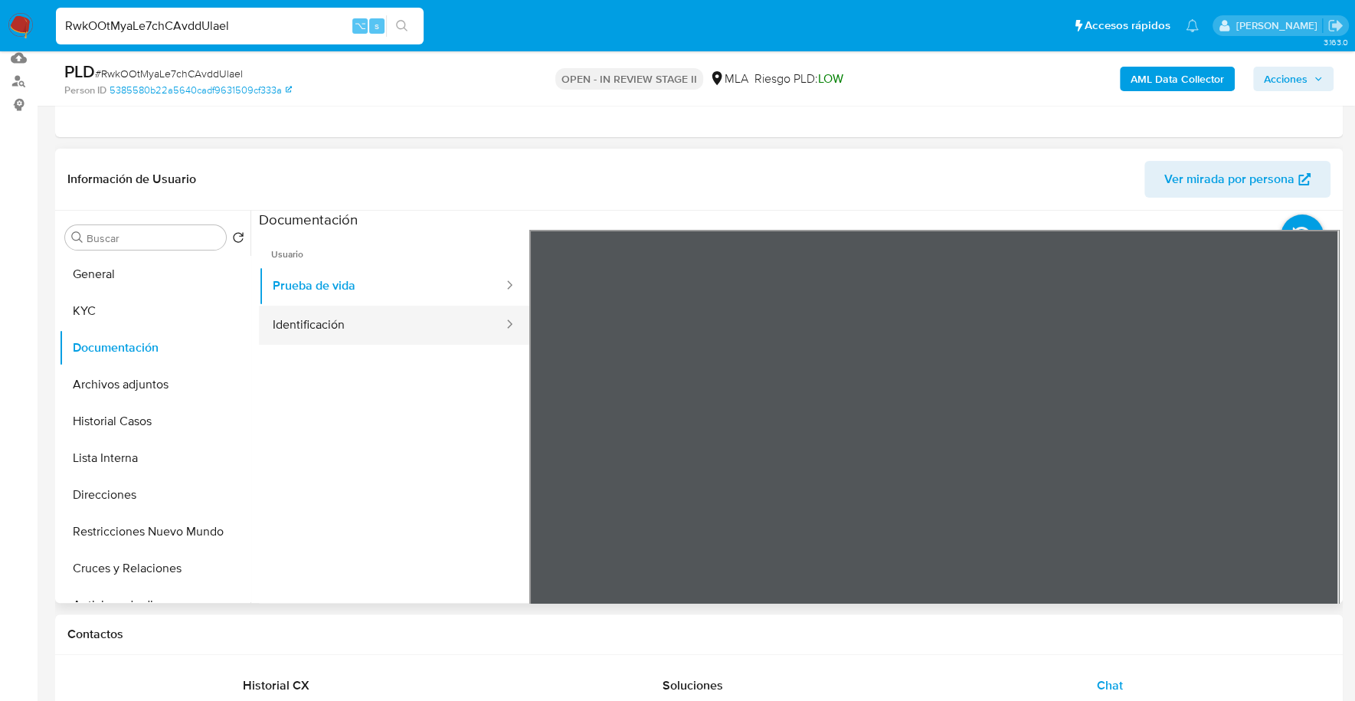
click at [371, 324] on button "Identificación" at bounding box center [382, 325] width 246 height 39
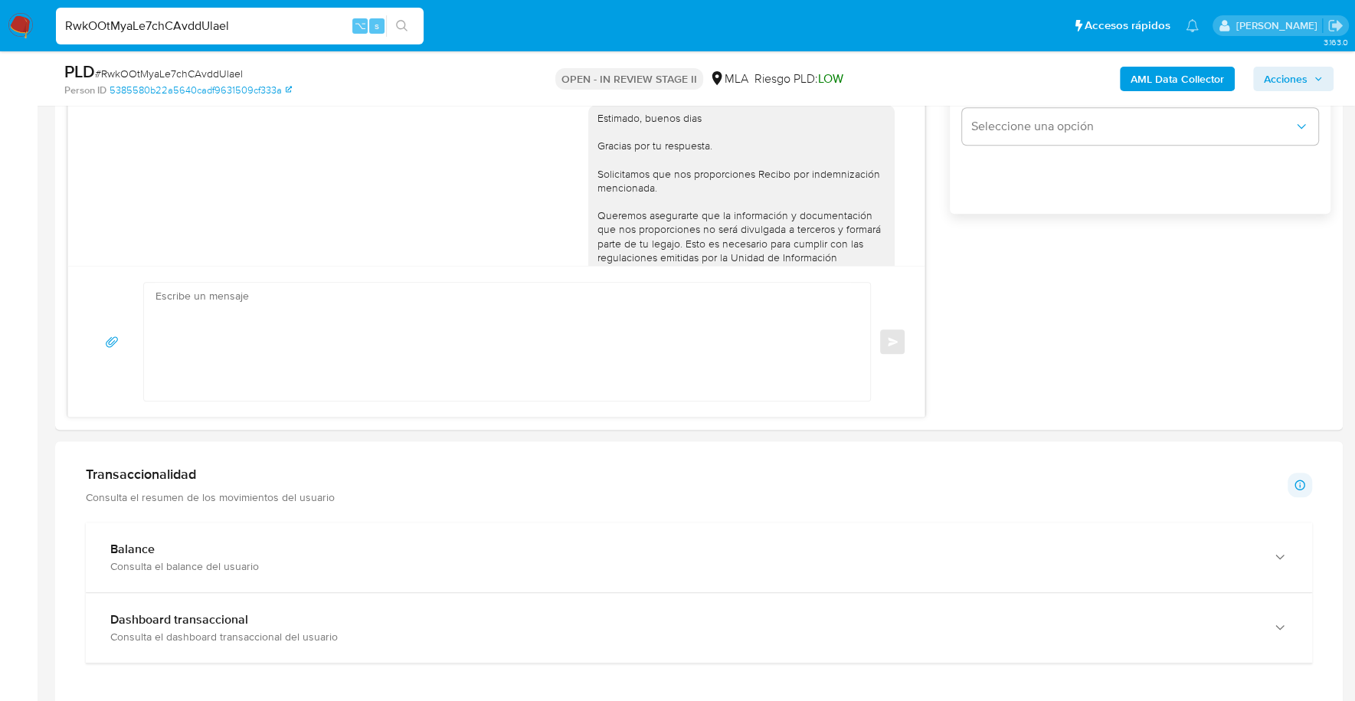
scroll to position [1109, 0]
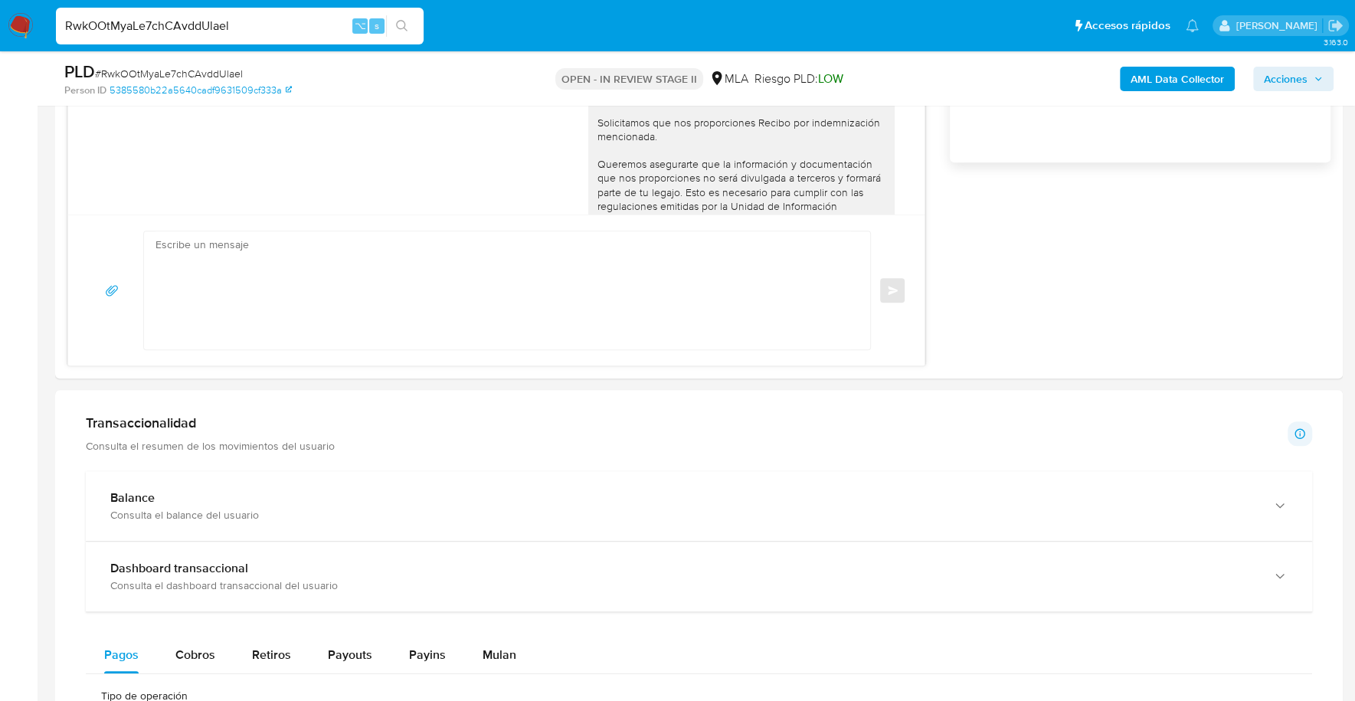
click at [145, 442] on p "Consulta el resumen de los movimientos del usuario" at bounding box center [210, 446] width 249 height 14
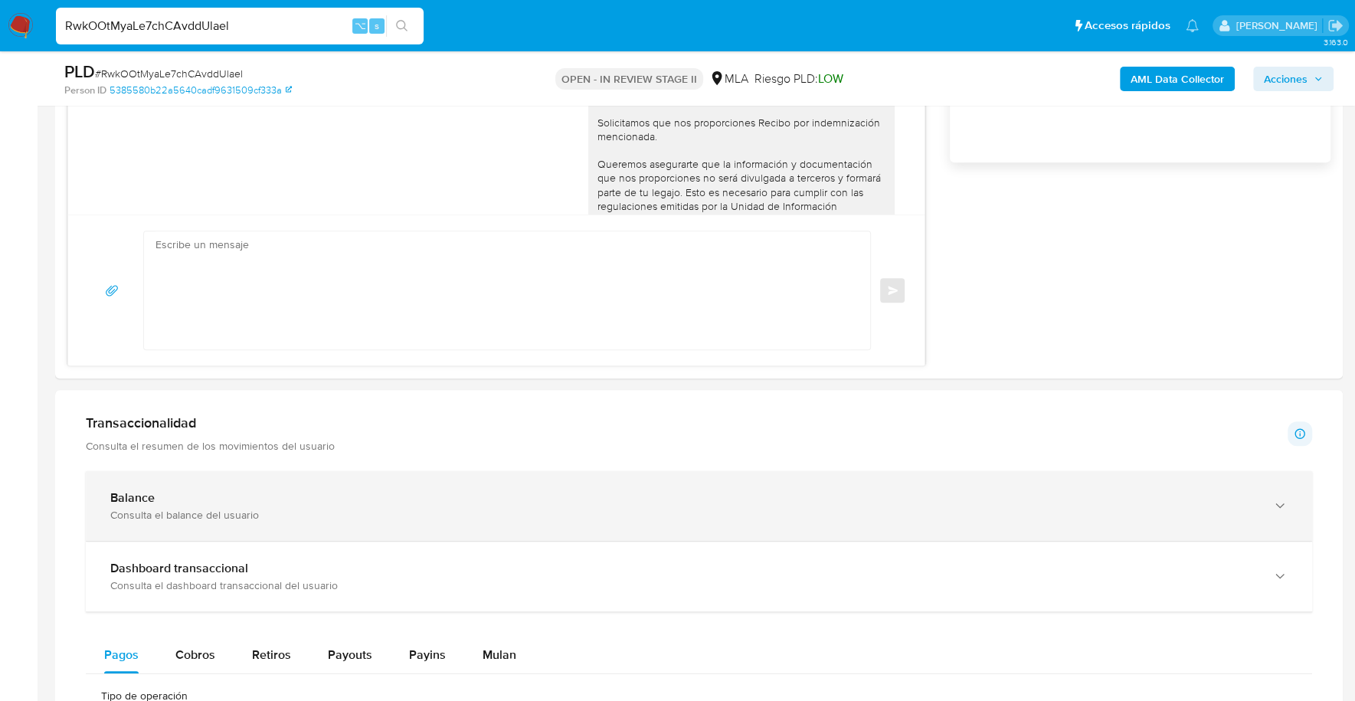
click at [165, 501] on div "Balance" at bounding box center [683, 497] width 1146 height 15
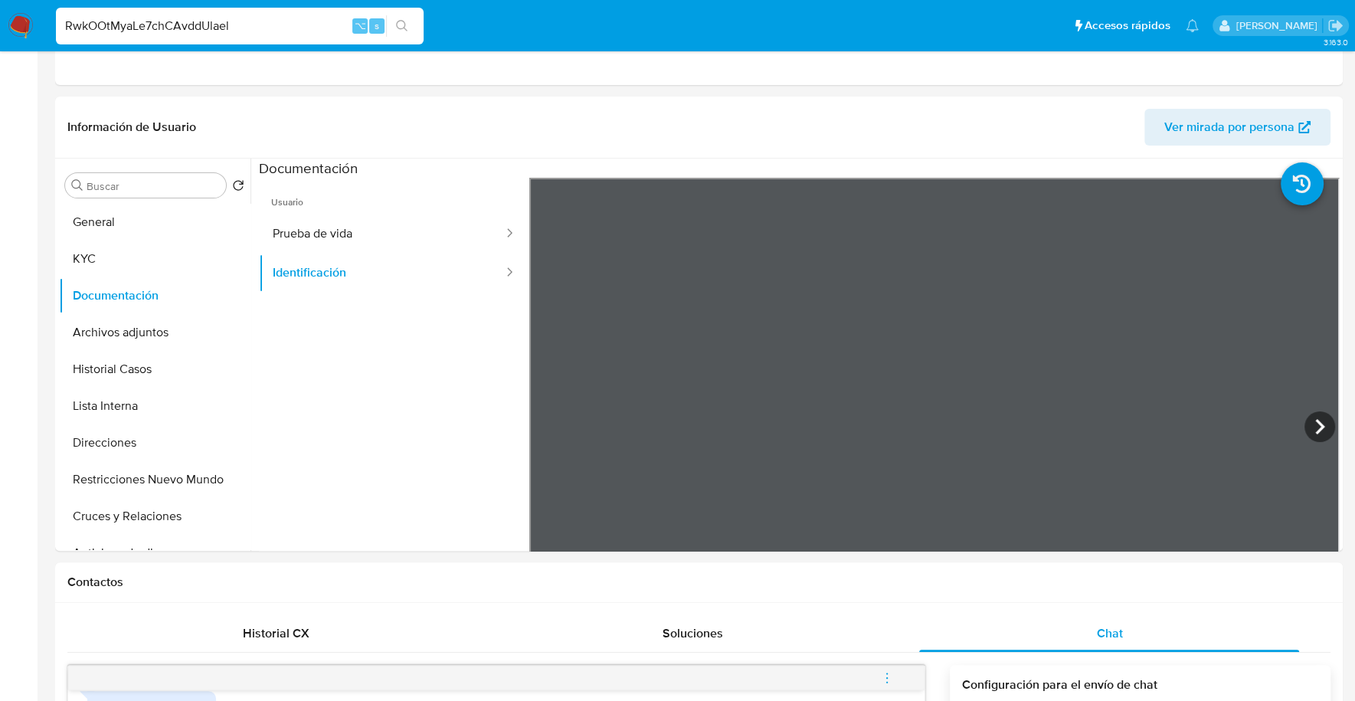
scroll to position [31, 0]
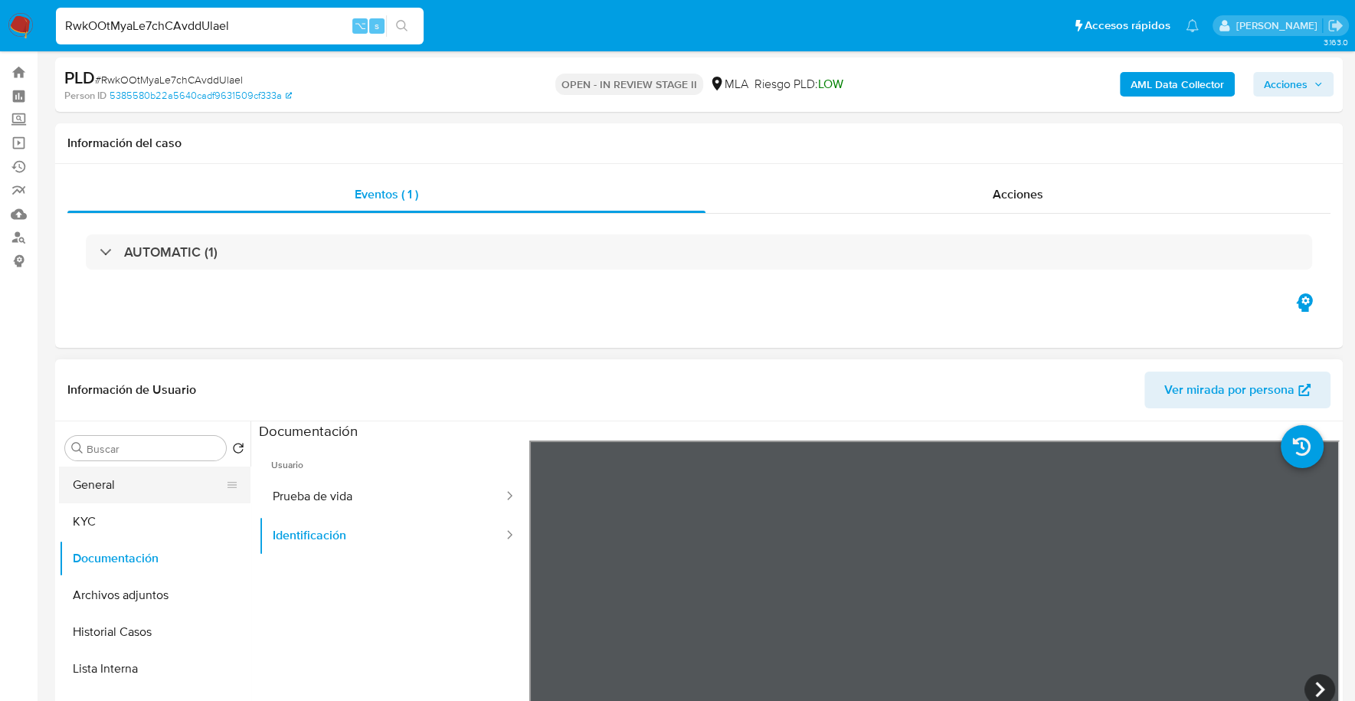
click at [139, 481] on button "General" at bounding box center [148, 484] width 179 height 37
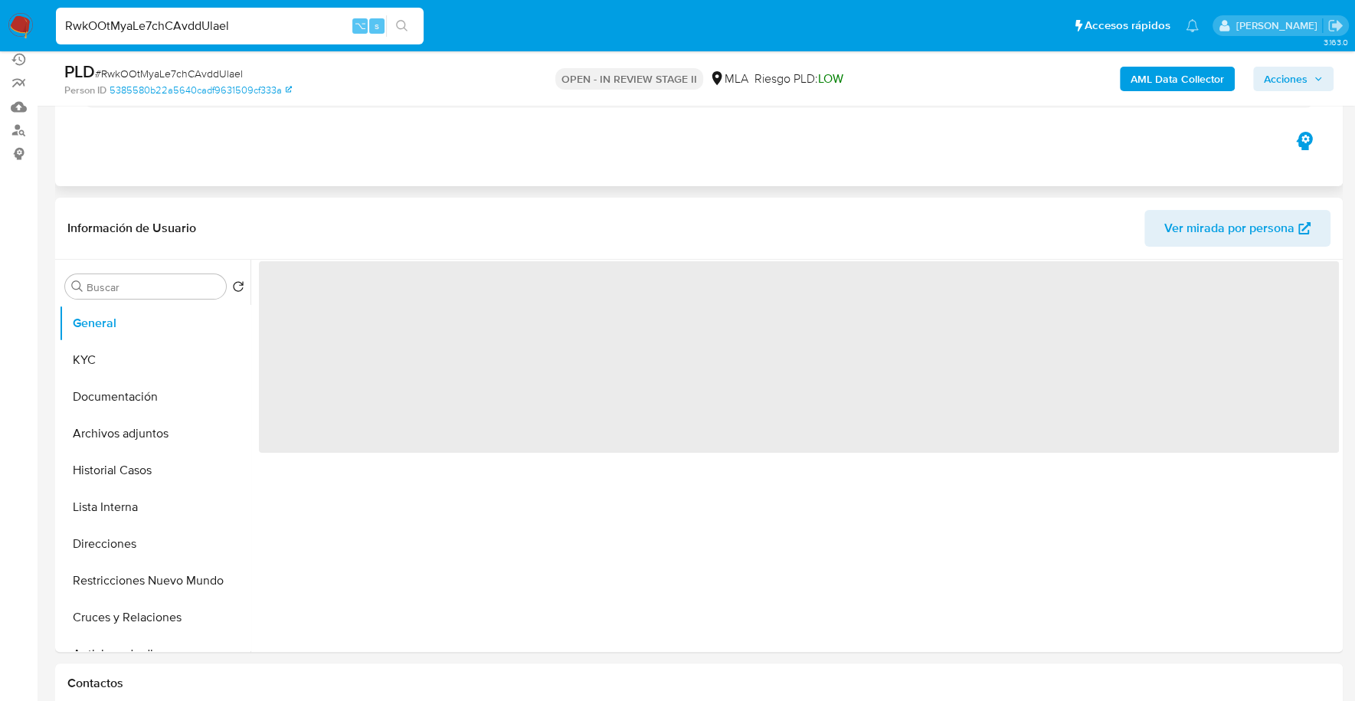
scroll to position [217, 0]
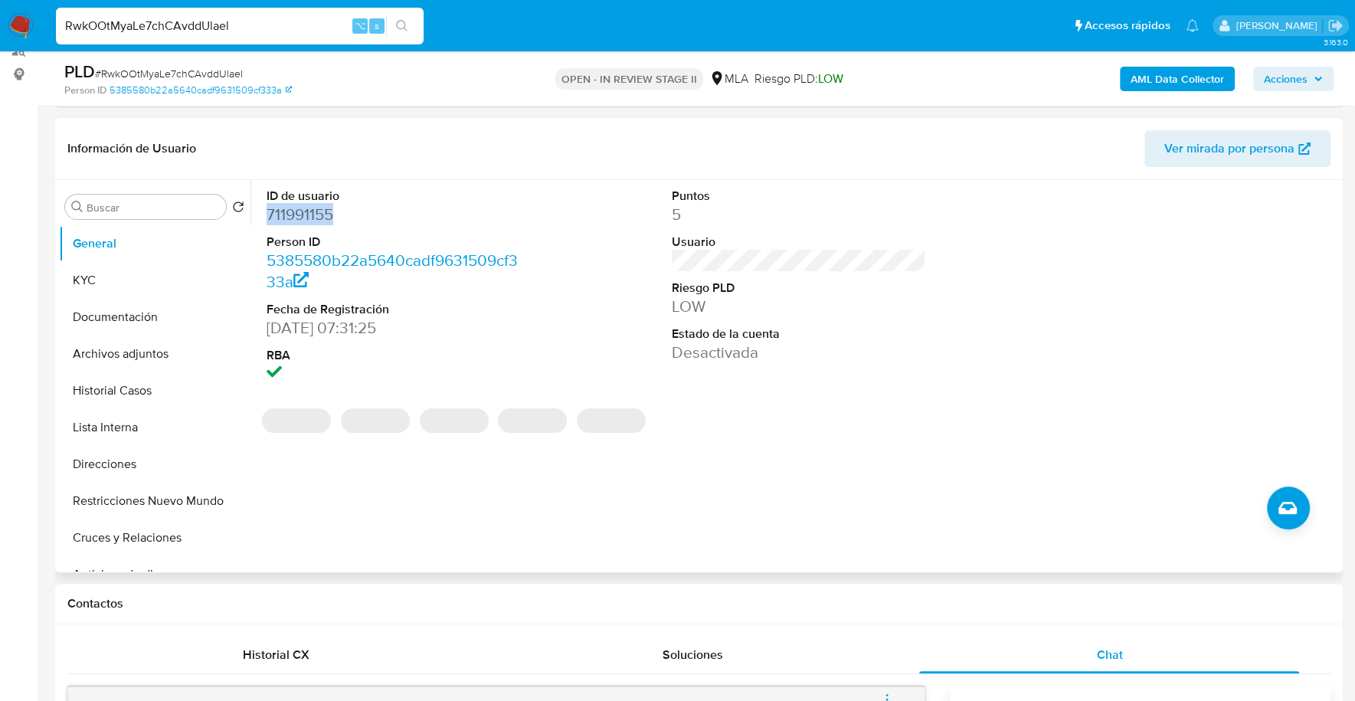
copy dd "711991155"
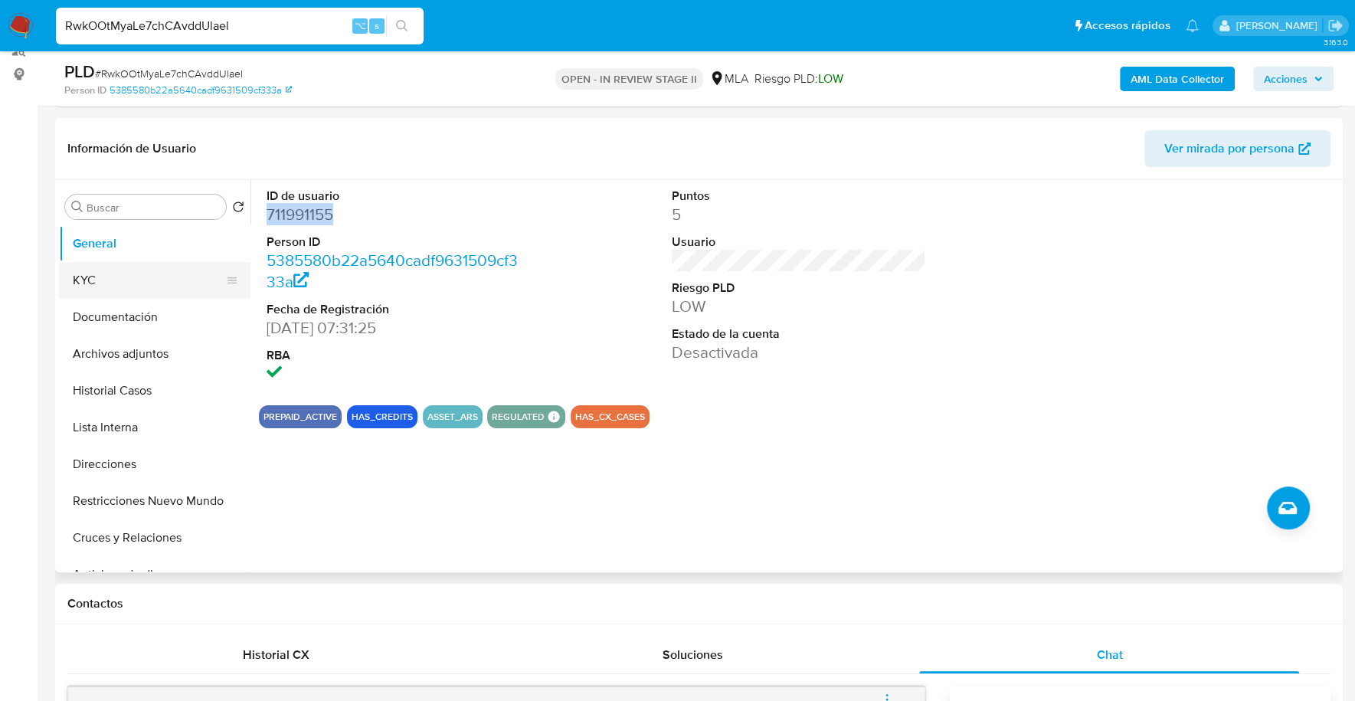
click at [106, 277] on button "KYC" at bounding box center [148, 280] width 179 height 37
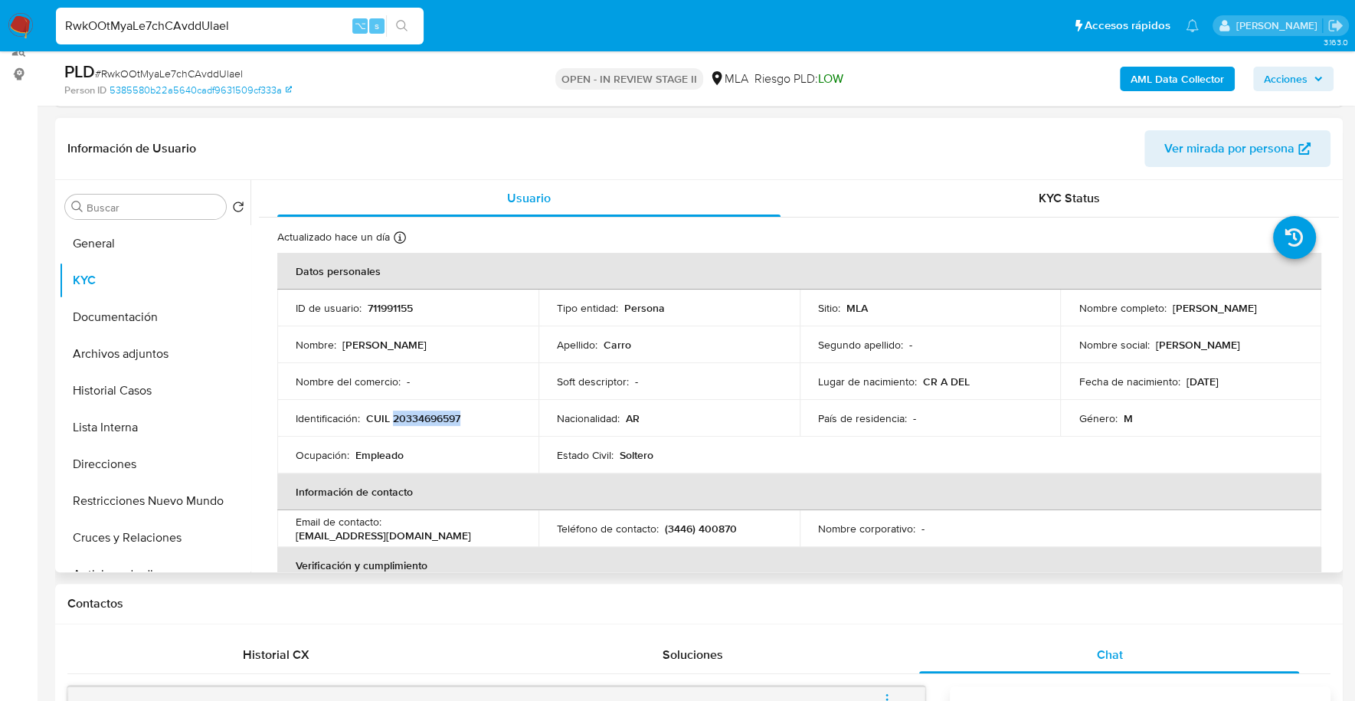
copy p "20334696597"
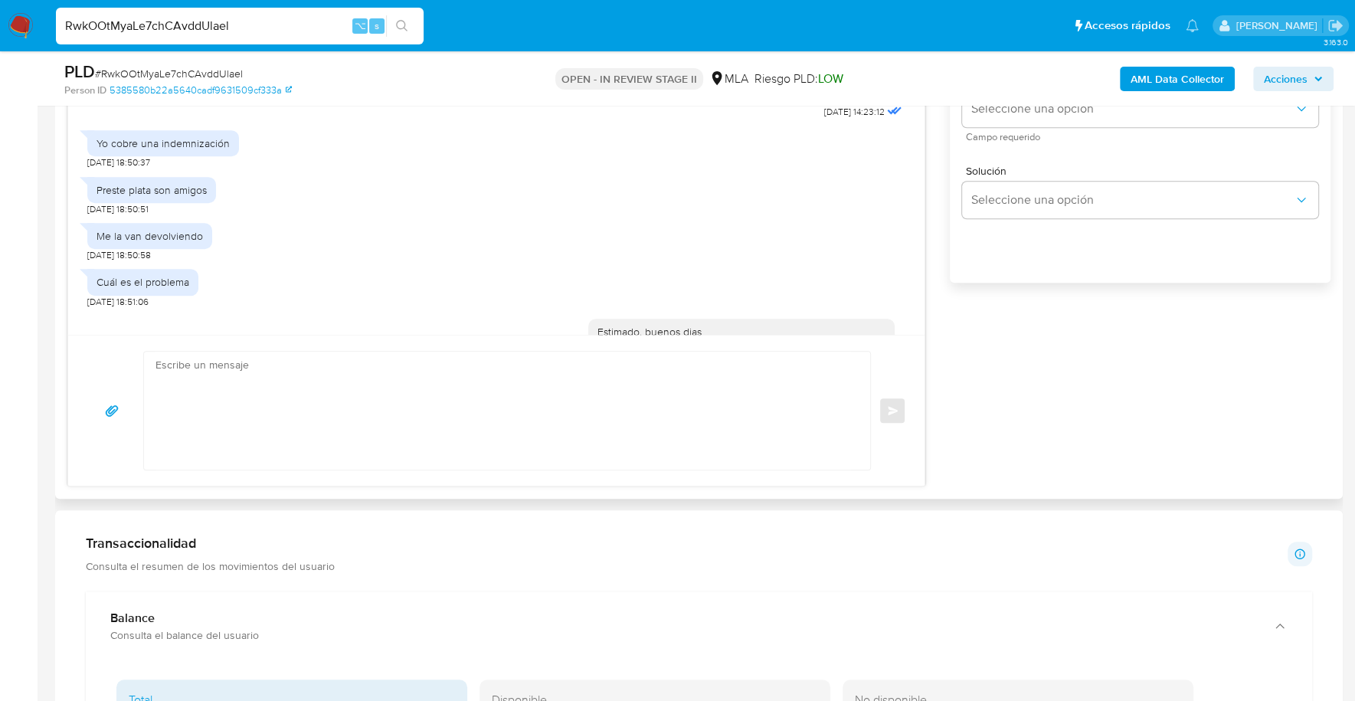
scroll to position [1314, 0]
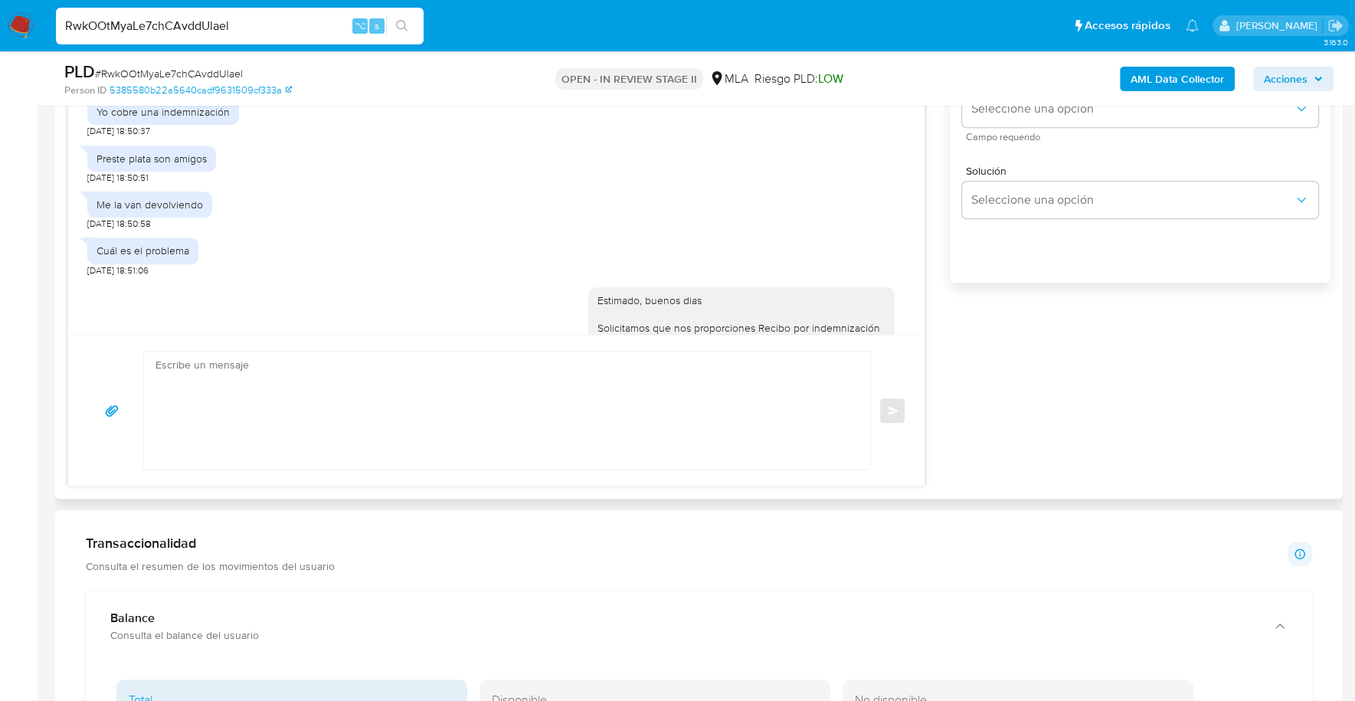
drag, startPoint x: 99, startPoint y: 198, endPoint x: 227, endPoint y: 194, distance: 127.9
click at [245, 184] on div "Preste plata son amigos 01/10/2025 18:50:51" at bounding box center [496, 161] width 818 height 46
drag, startPoint x: 95, startPoint y: 199, endPoint x: 208, endPoint y: 250, distance: 123.7
click at [208, 250] on div "17/09/2025 14:30:48 Hola ahora estoy sin trabajo hace 3 meses 19/09/2025 00:33:…" at bounding box center [496, 137] width 856 height 394
copy div "Preste plata son amigos 01/10/2025 18:50:51 Me la van devolviendo"
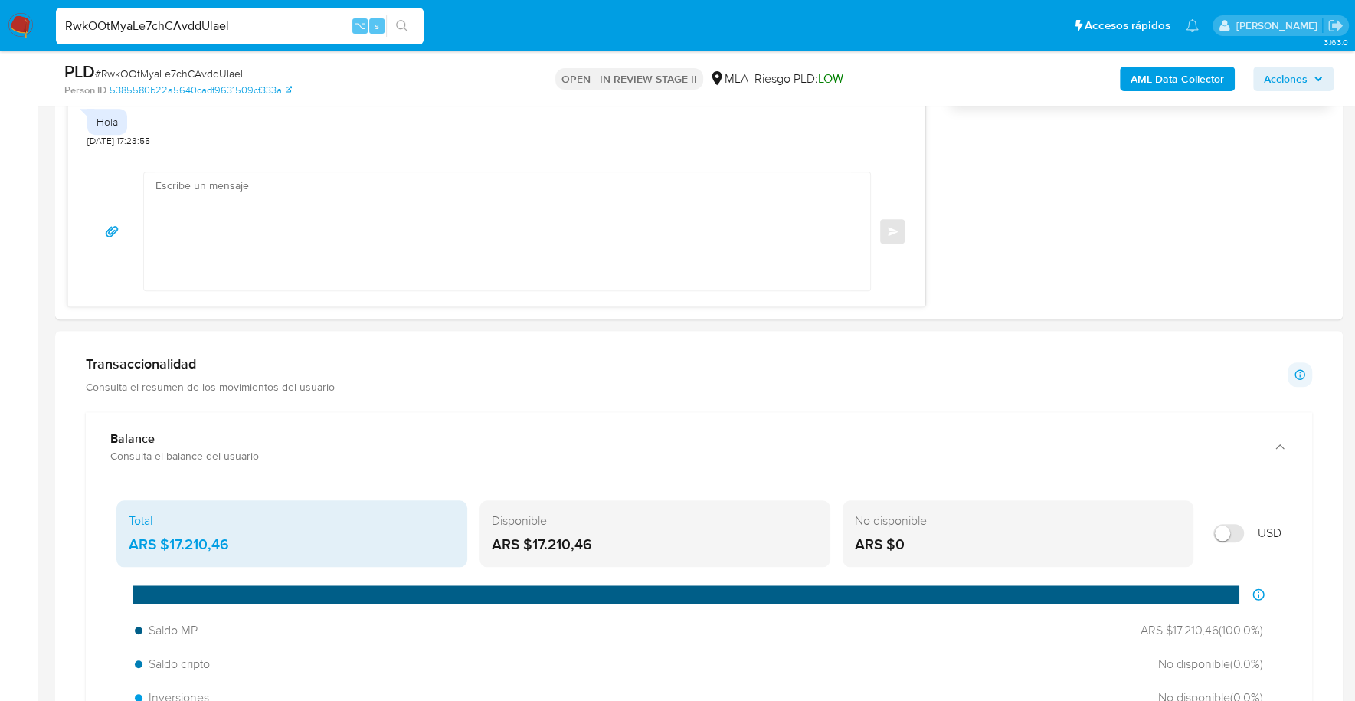
scroll to position [537, 0]
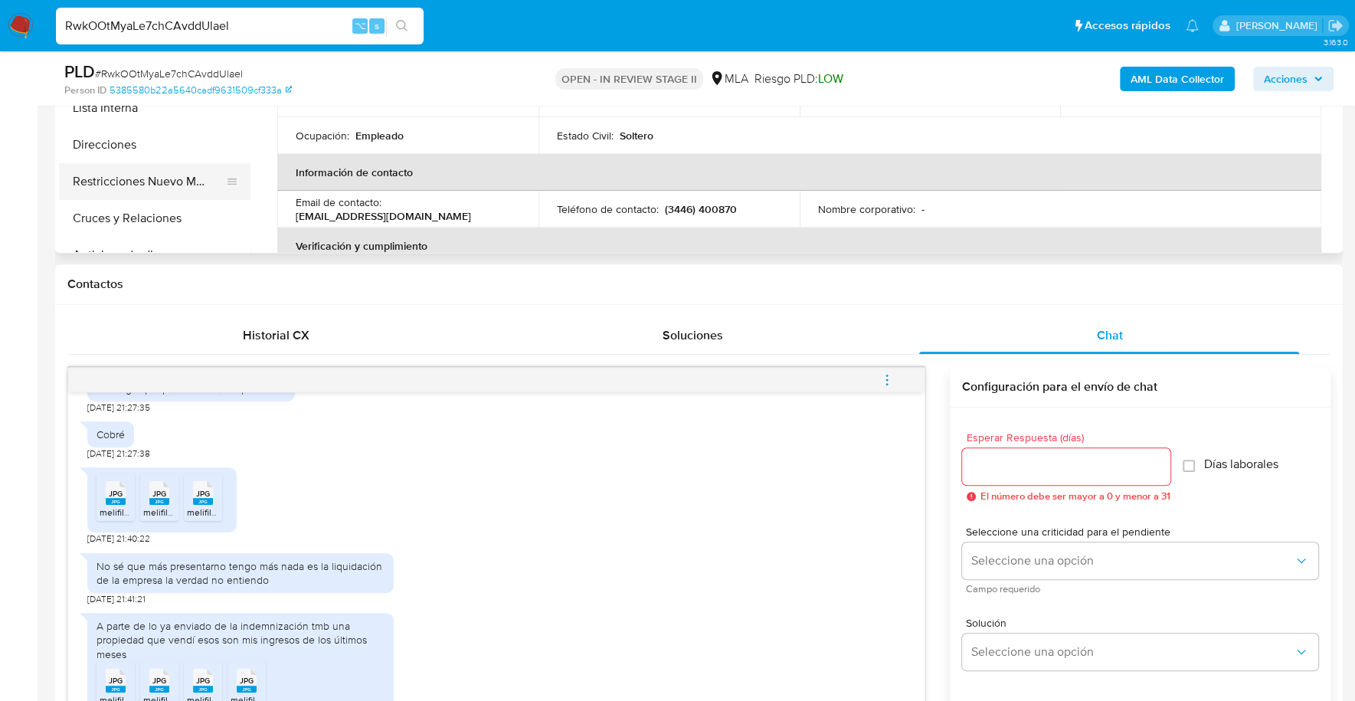
click at [148, 164] on button "Restricciones Nuevo Mundo" at bounding box center [148, 181] width 179 height 37
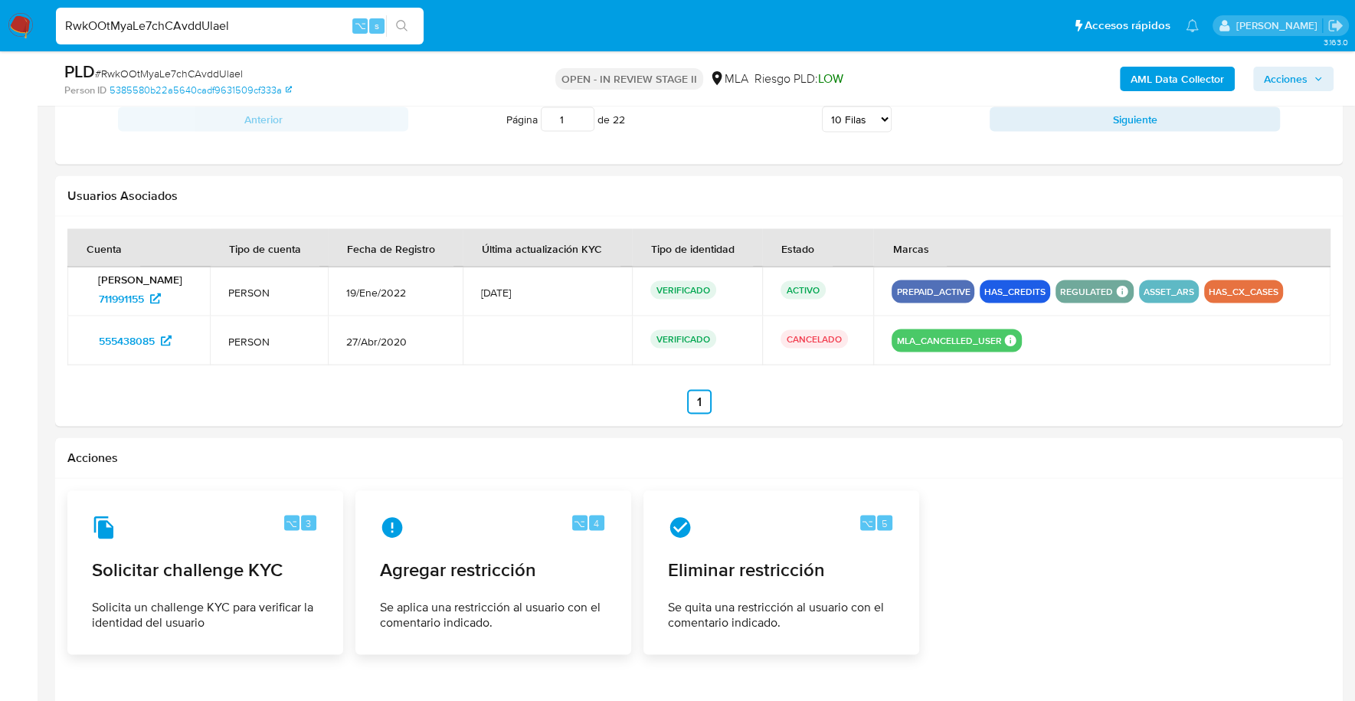
scroll to position [2889, 0]
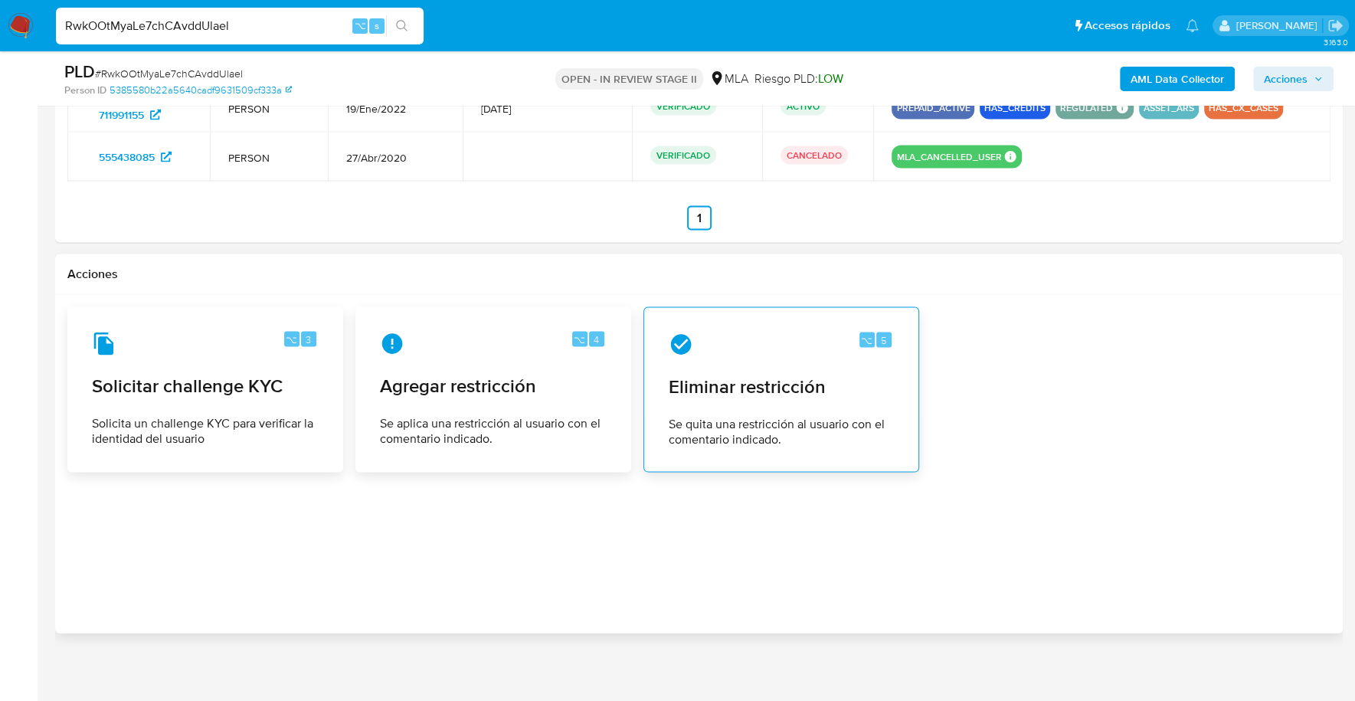
click at [807, 384] on span "Eliminar restricción" at bounding box center [781, 386] width 225 height 23
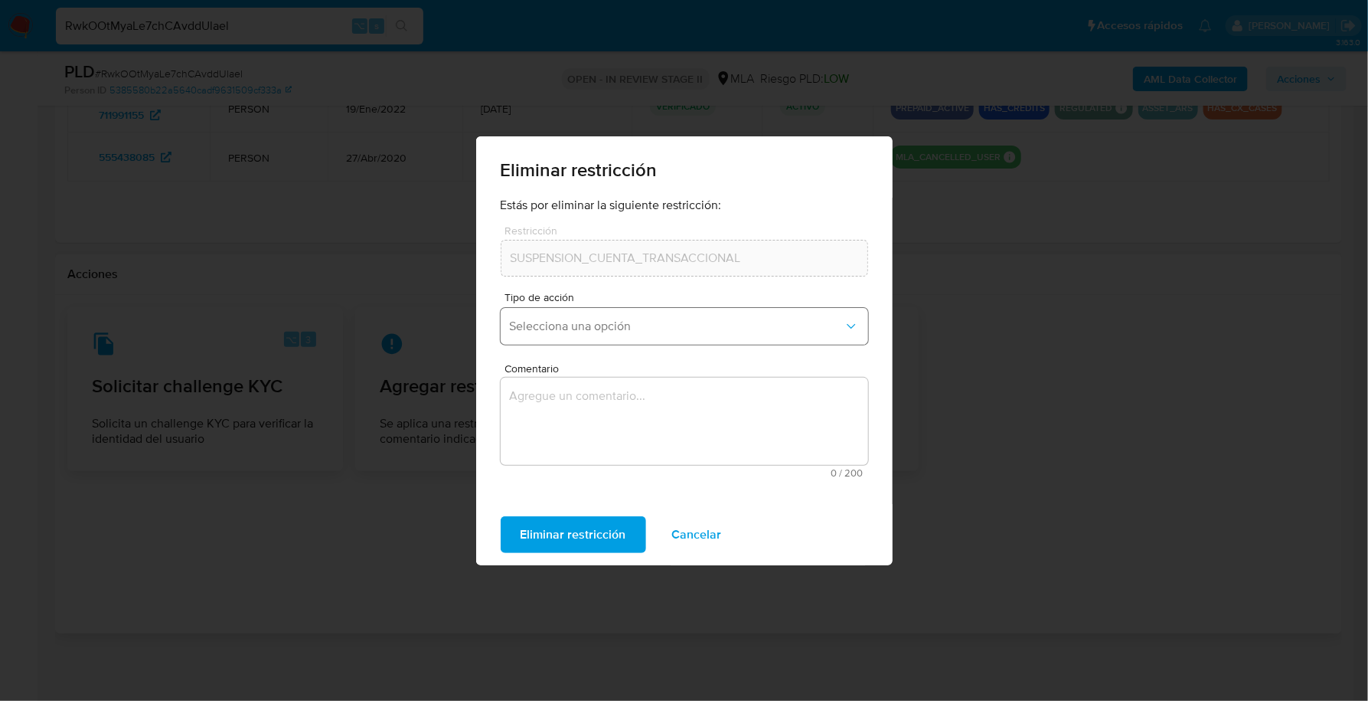
click at [590, 336] on button "Selecciona una opción" at bounding box center [685, 326] width 368 height 37
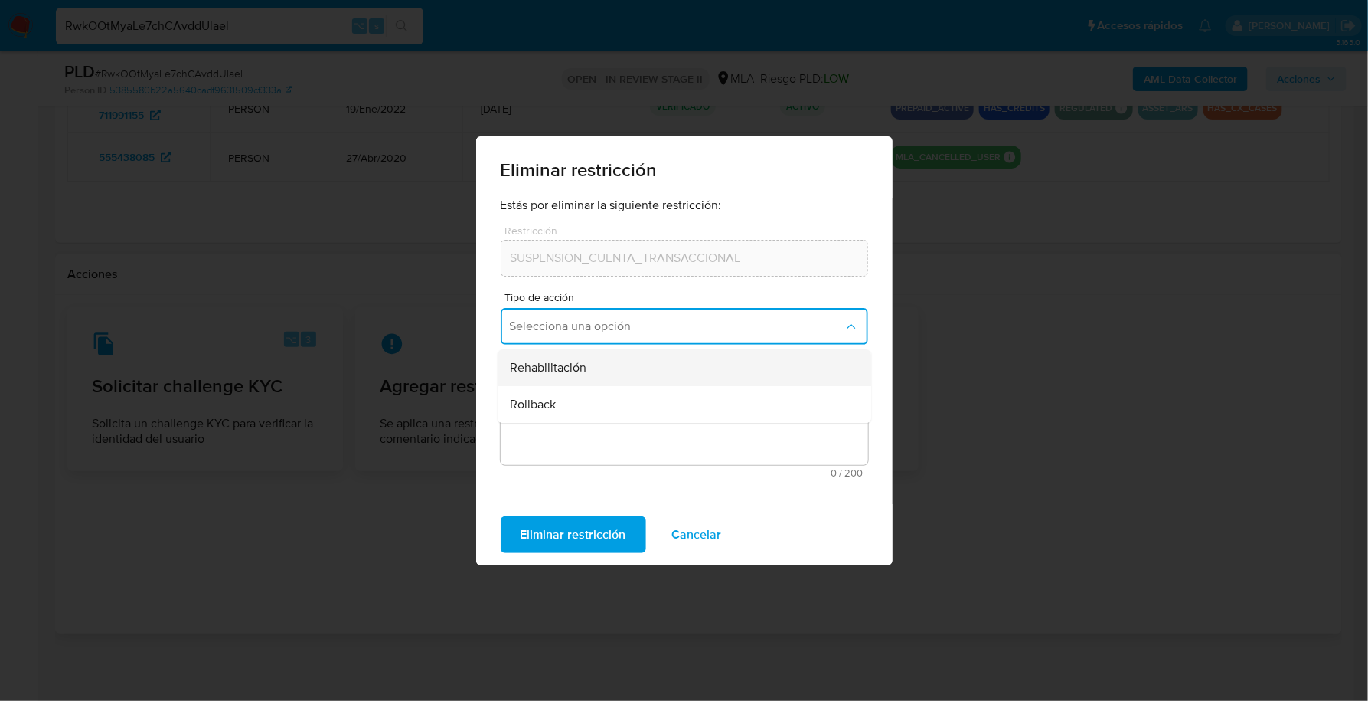
click at [590, 372] on div "Rehabilitación" at bounding box center [680, 367] width 340 height 37
click at [597, 426] on textarea "Comentario" at bounding box center [685, 421] width 368 height 87
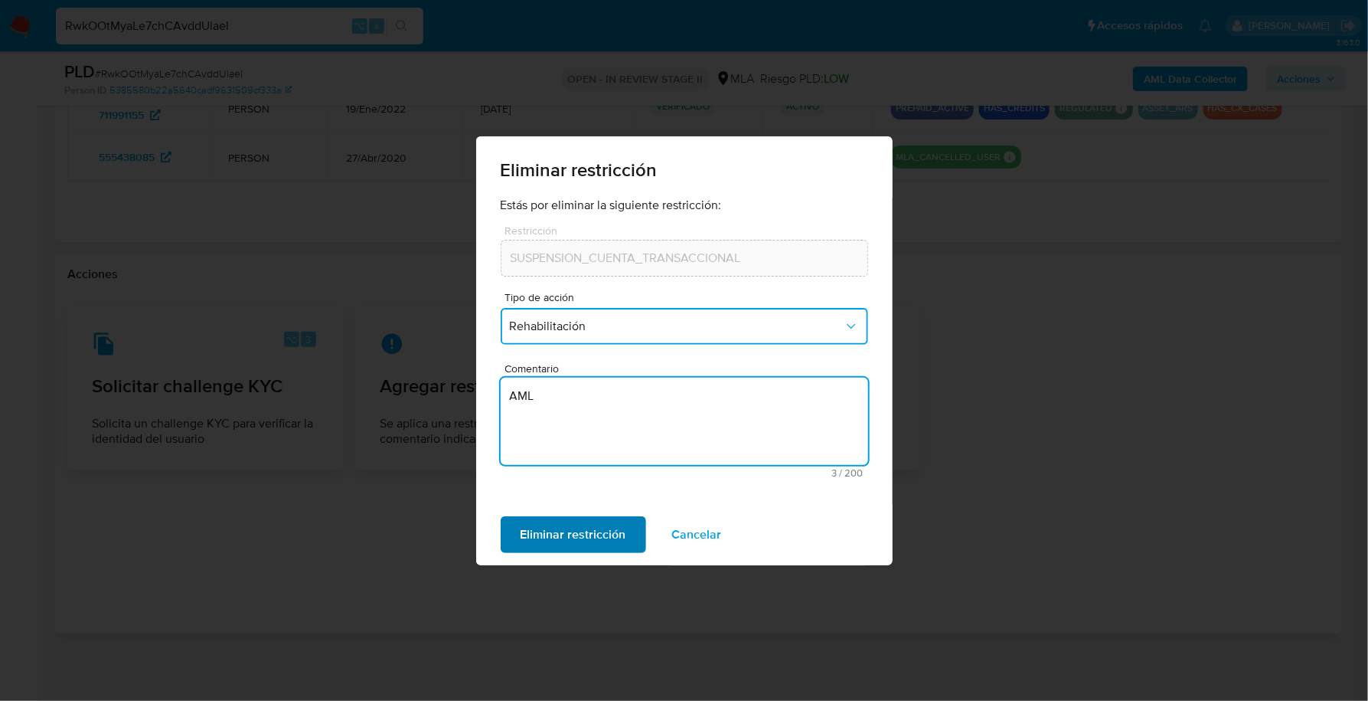
type textarea "AML"
click at [547, 528] on span "Eliminar restricción" at bounding box center [574, 535] width 106 height 34
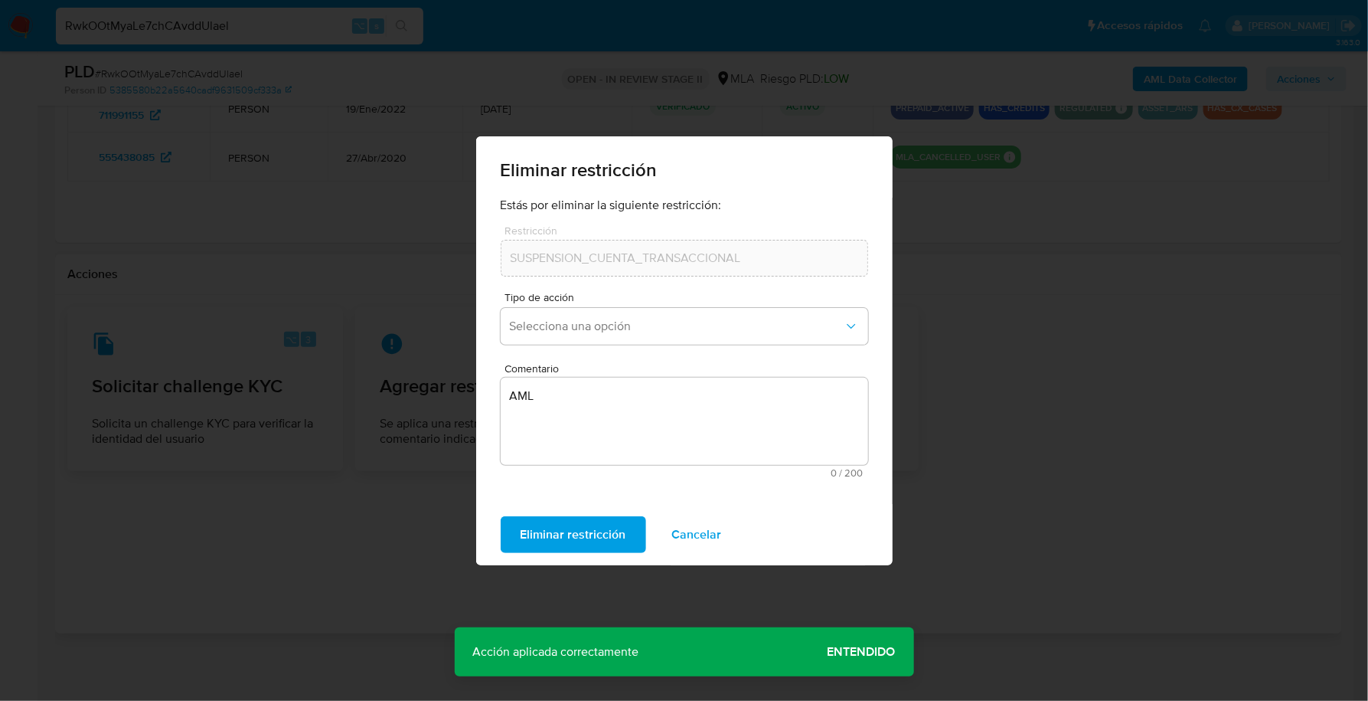
click at [987, 579] on div "Eliminar restricción Estás por eliminar la siguiente restricción: Restricción S…" at bounding box center [684, 350] width 1368 height 701
click at [862, 652] on span "Entendido" at bounding box center [862, 652] width 68 height 0
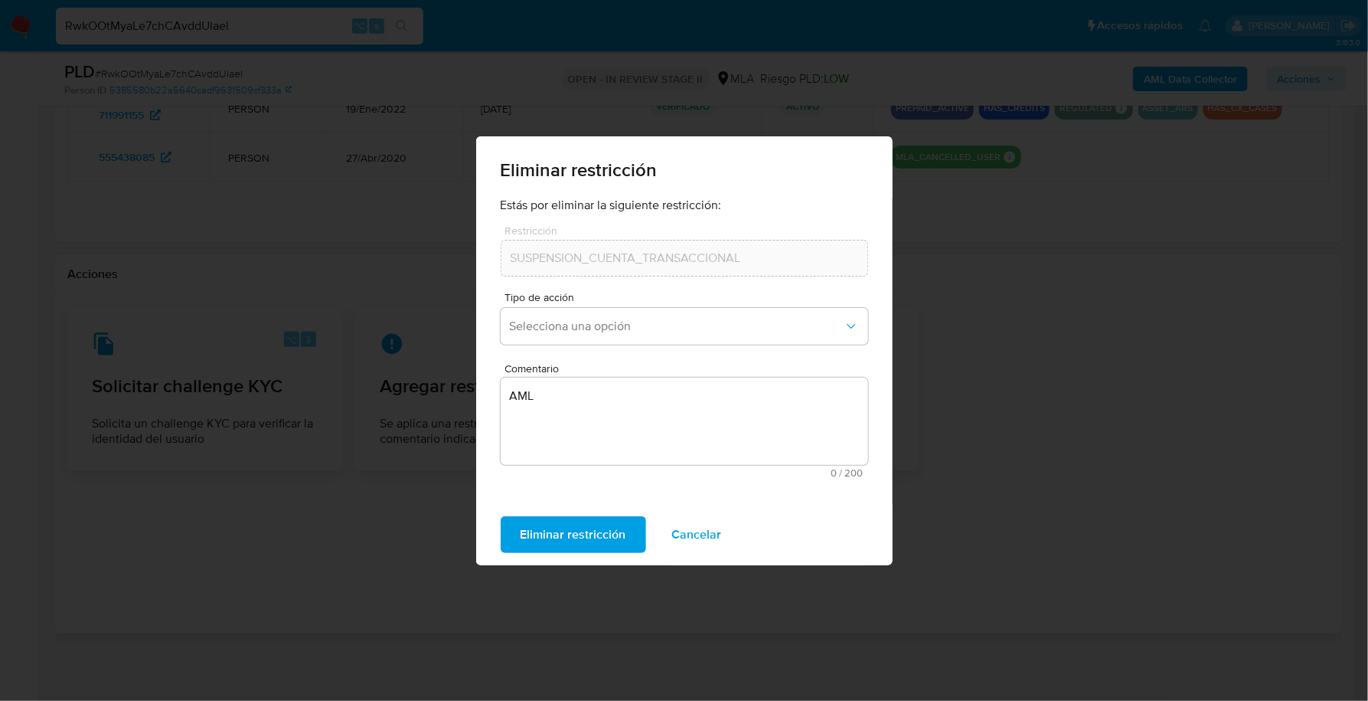
click at [696, 542] on span "Cancelar" at bounding box center [697, 535] width 50 height 34
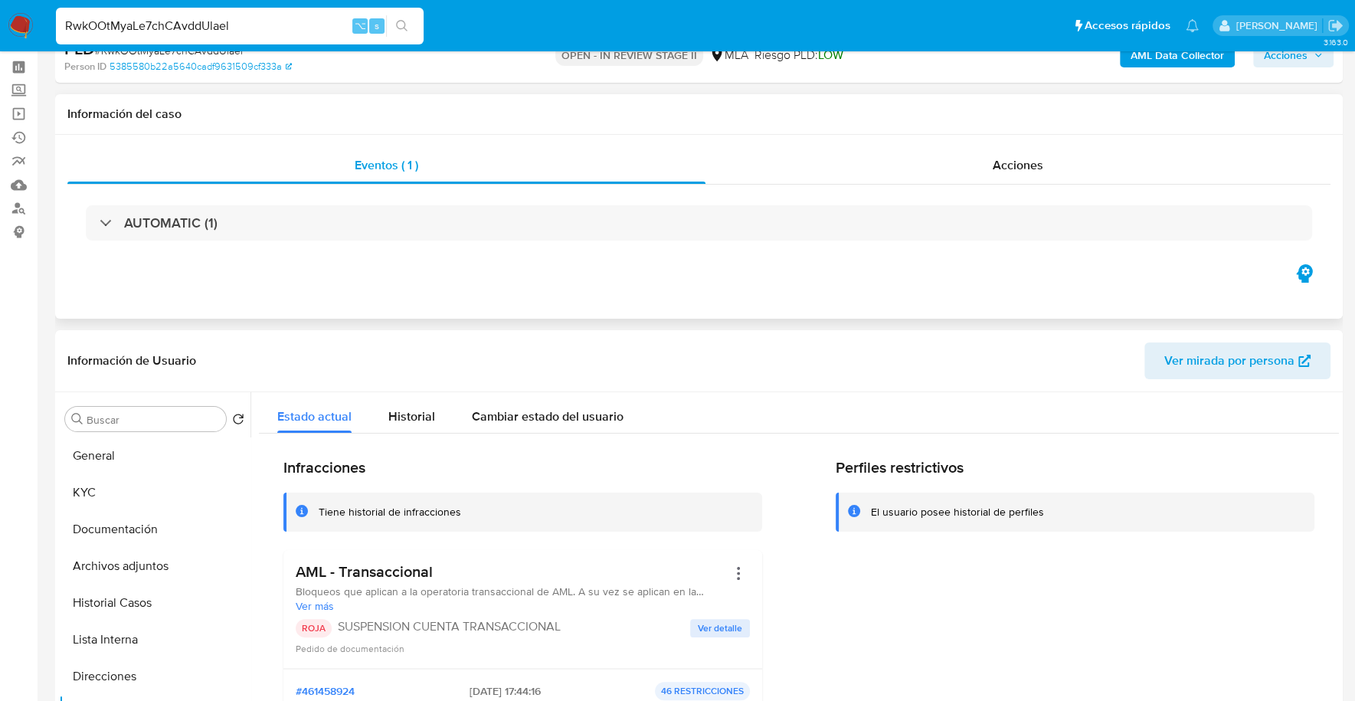
scroll to position [0, 0]
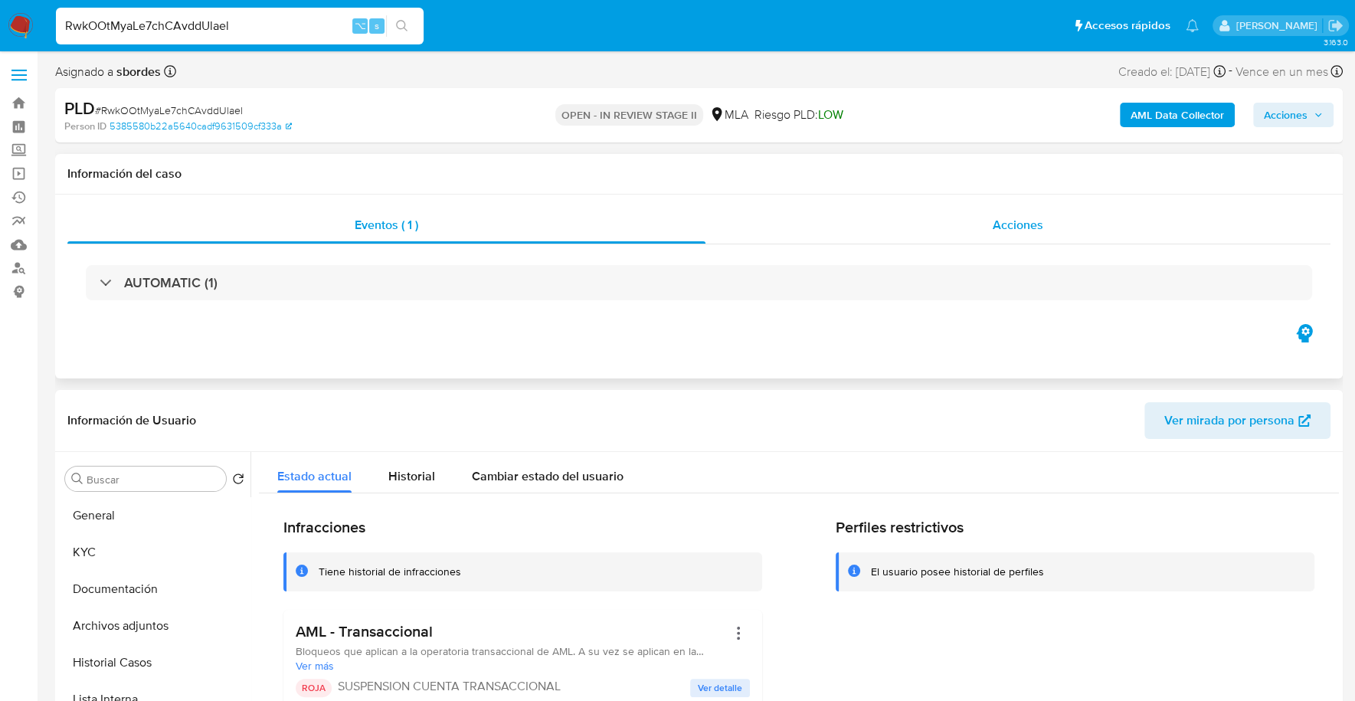
click at [983, 231] on div "Acciones" at bounding box center [1017, 225] width 625 height 37
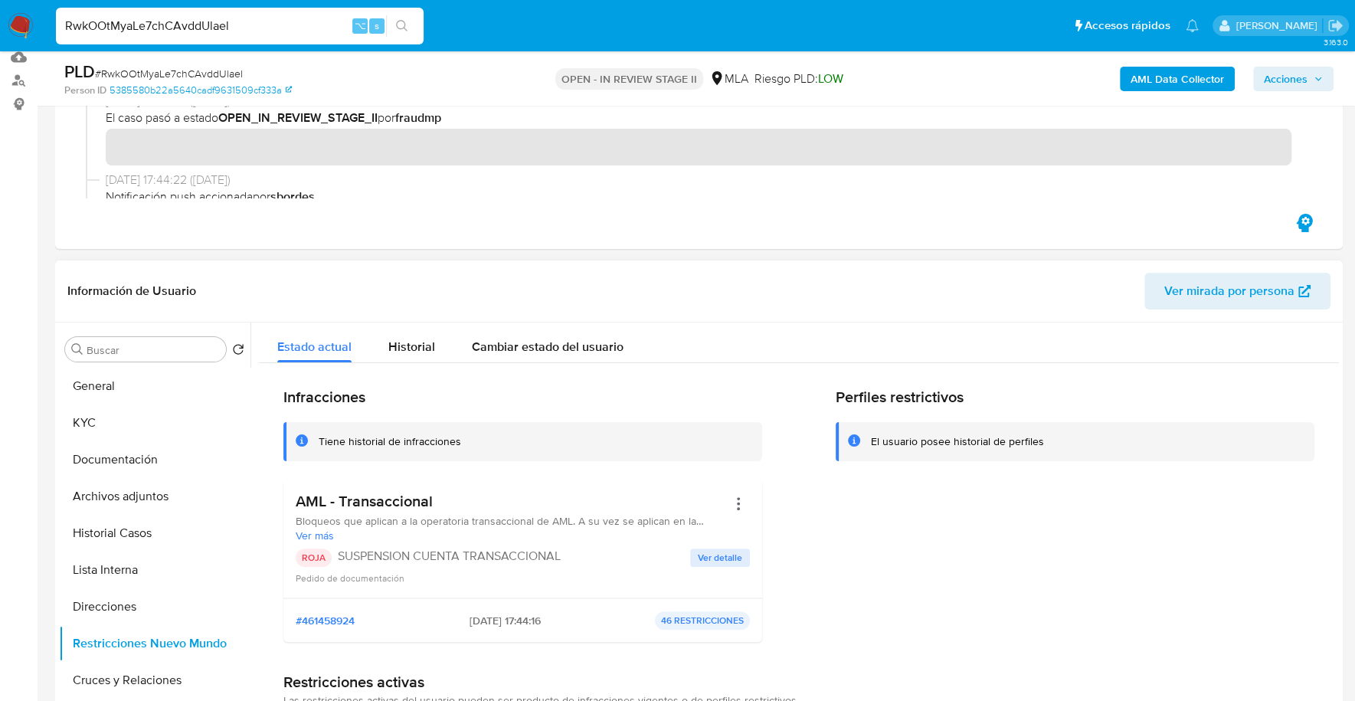
scroll to position [343, 0]
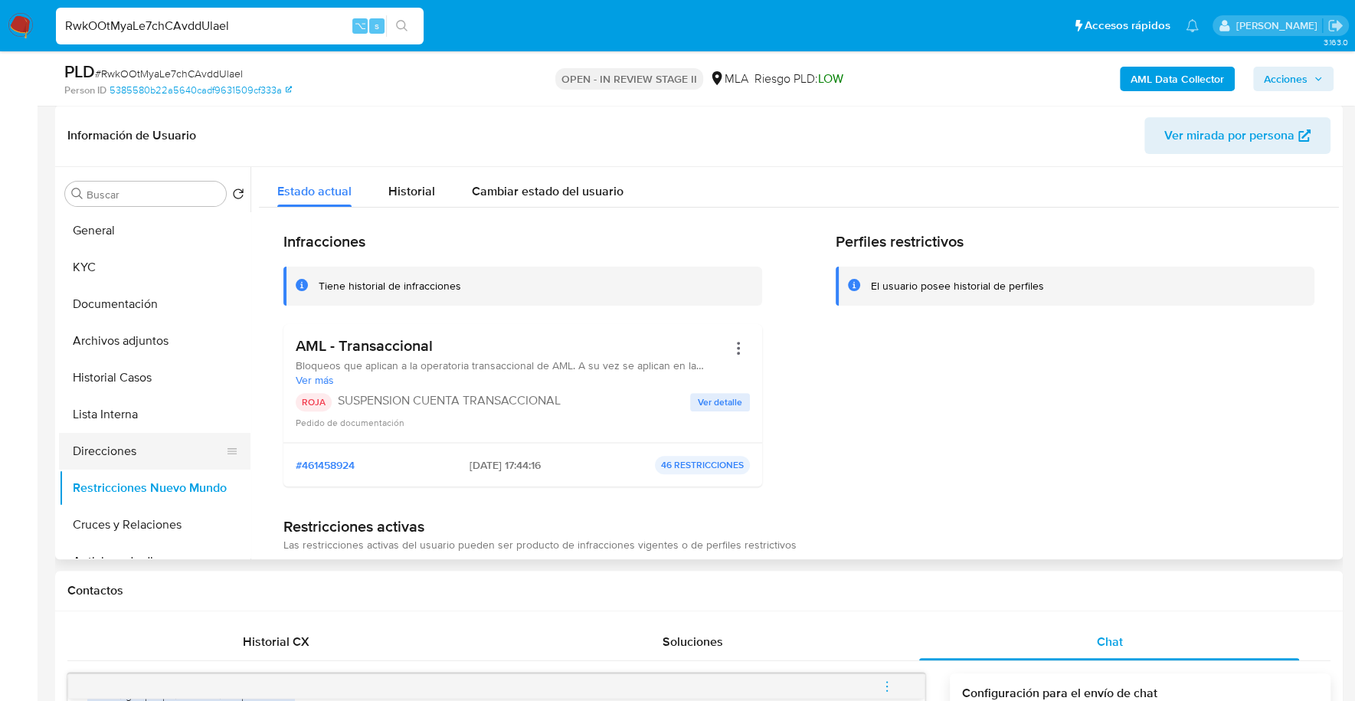
click at [107, 454] on button "Direcciones" at bounding box center [148, 451] width 179 height 37
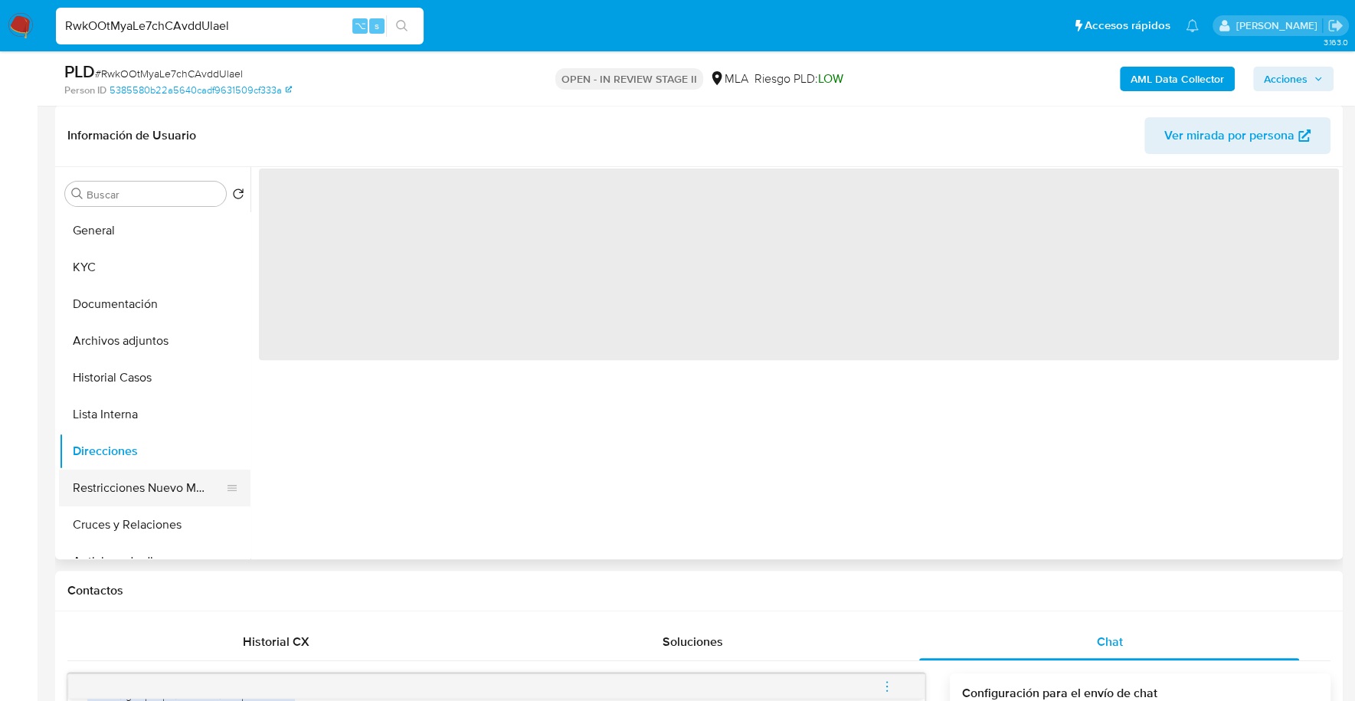
click at [131, 492] on button "Restricciones Nuevo Mundo" at bounding box center [148, 487] width 179 height 37
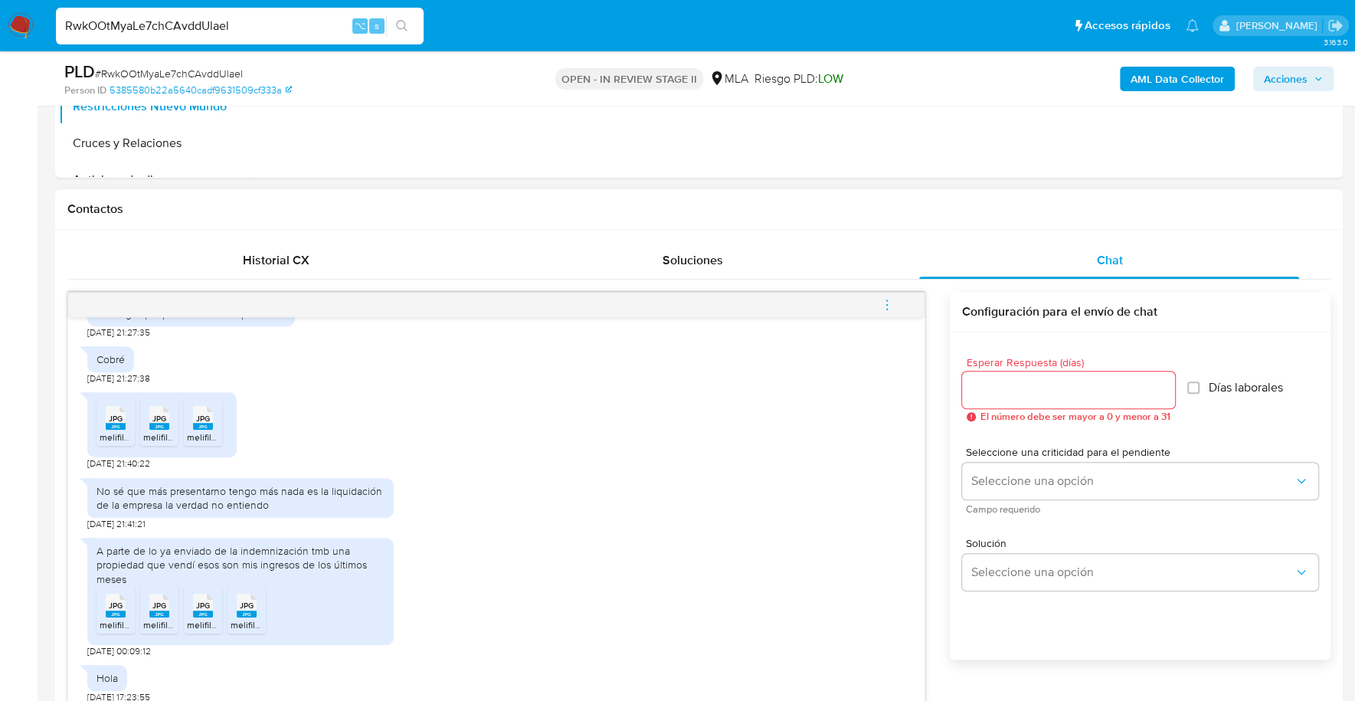
scroll to position [1109, 0]
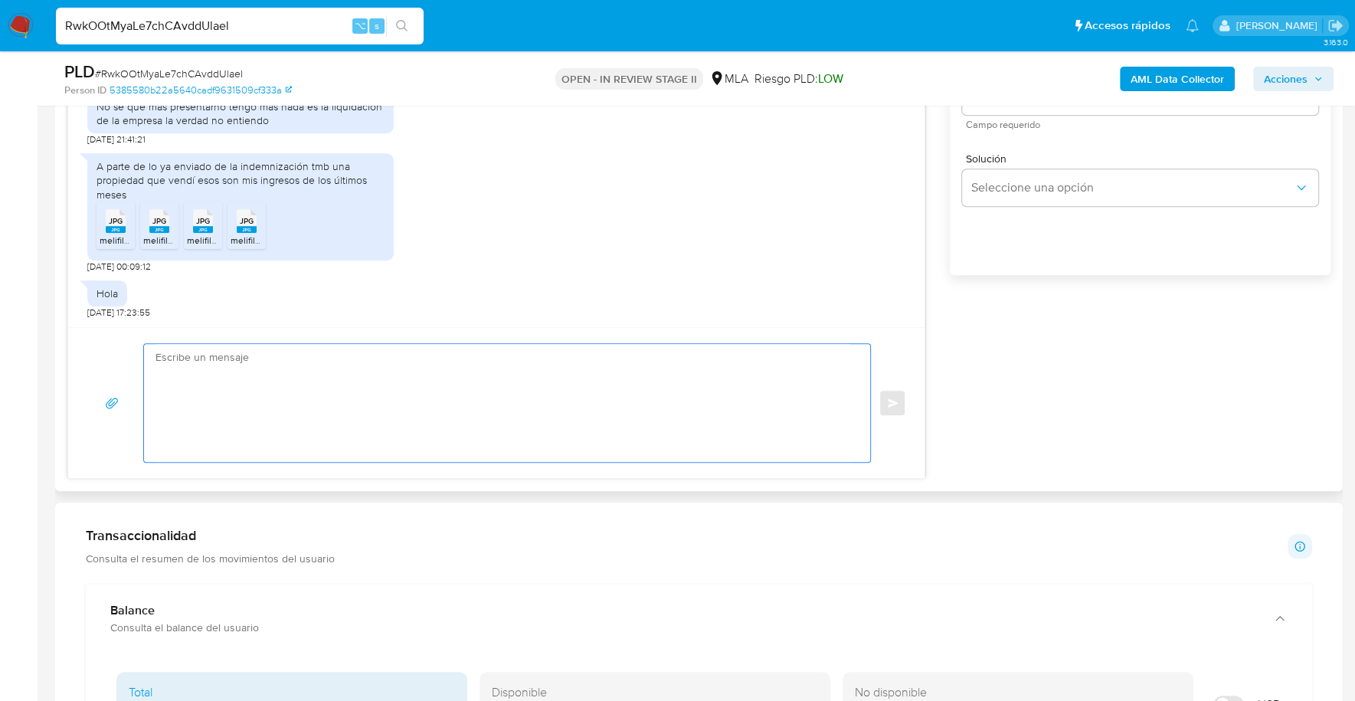
click at [328, 414] on textarea at bounding box center [502, 403] width 695 height 118
paste textarea "Hola, ¡Muchas gracias por tu respuesta! Confirmamos la recepción de la document…"
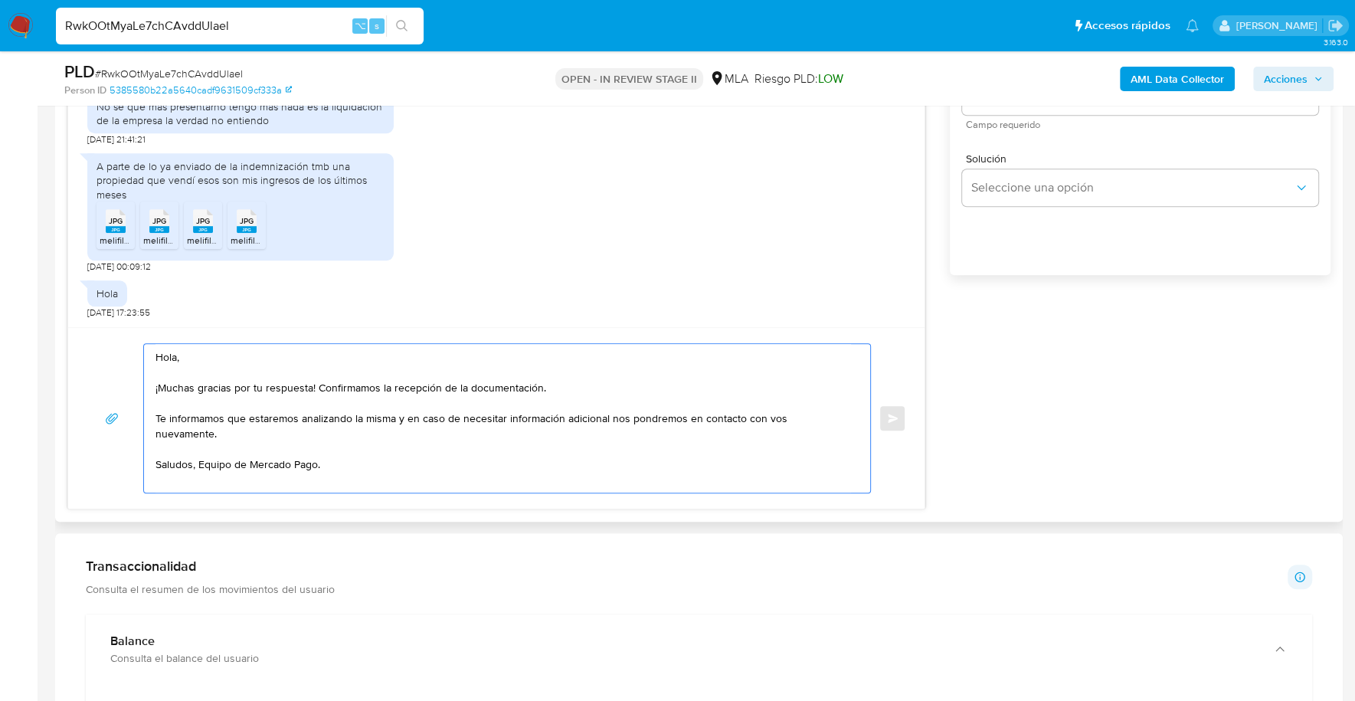
drag, startPoint x: 209, startPoint y: 355, endPoint x: 126, endPoint y: 342, distance: 84.5
click at [126, 343] on div "Hola, ¡Muchas gracias por tu respuesta! Confirmamos la recepción de la document…" at bounding box center [496, 418] width 819 height 150
click at [155, 382] on textarea "Estimado, buenas tardes ¡Muchas gracias por tu respuesta! Confirmamos la recepc…" at bounding box center [502, 418] width 695 height 149
click at [309, 381] on textarea "Estimado, buenas tardes Muchas gracias por tu respuesta! Confirmamos la recepci…" at bounding box center [502, 418] width 695 height 149
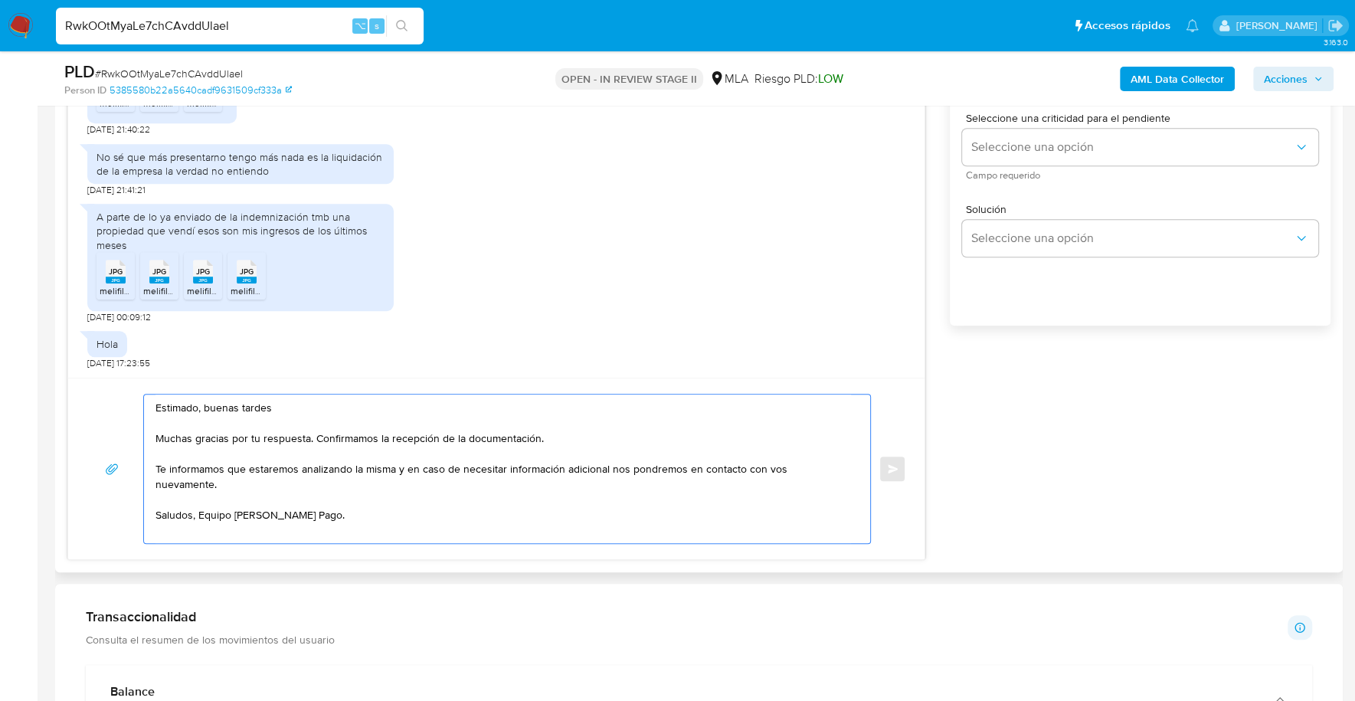
scroll to position [955, 0]
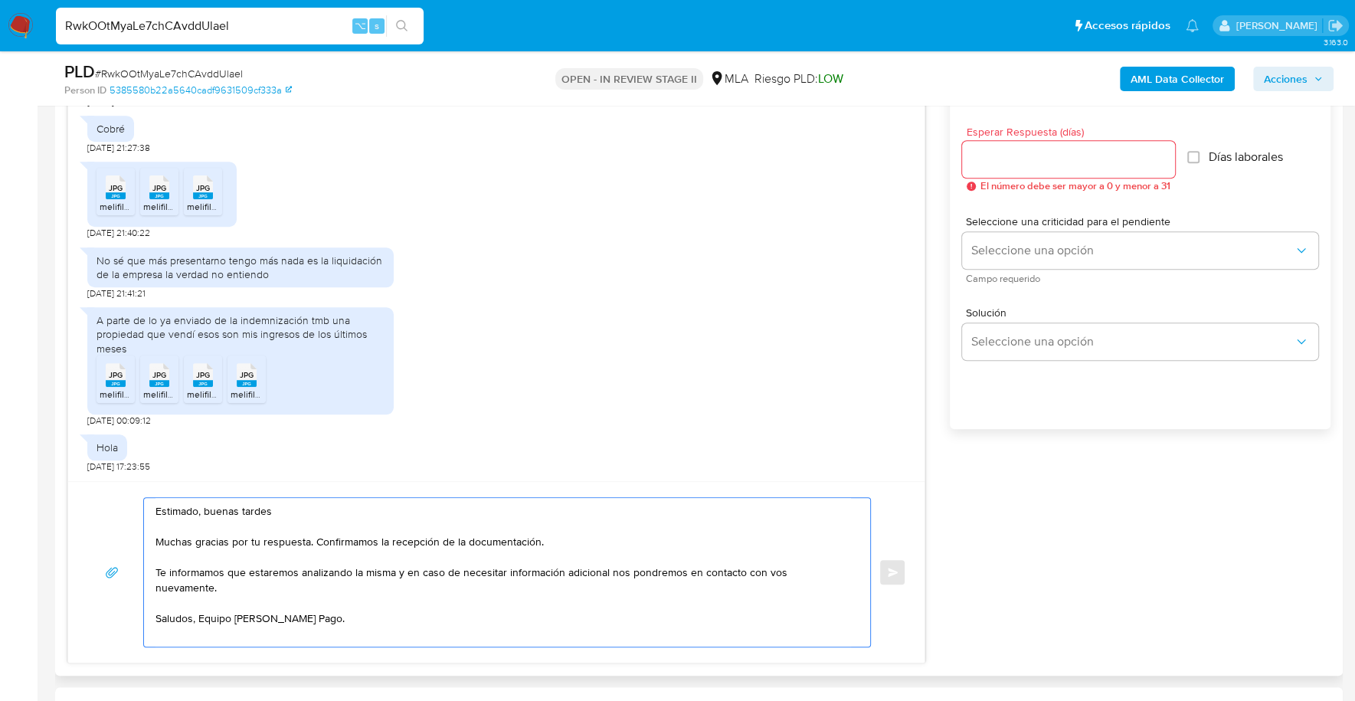
type textarea "Estimado, buenas tardes Muchas gracias por tu respuesta. Confirmamos la recepci…"
click at [1009, 158] on input "Esperar Respuesta (días)" at bounding box center [1068, 159] width 213 height 20
click at [342, 602] on textarea "Estimado, buenas tardes Muchas gracias por tu respuesta. Confirmamos la recepci…" at bounding box center [502, 572] width 695 height 149
drag, startPoint x: 387, startPoint y: 609, endPoint x: 116, endPoint y: 504, distance: 291.4
click at [116, 504] on div "Estimado, buenas tardes Muchas gracias por tu respuesta. Confirmamos la recepci…" at bounding box center [496, 572] width 819 height 150
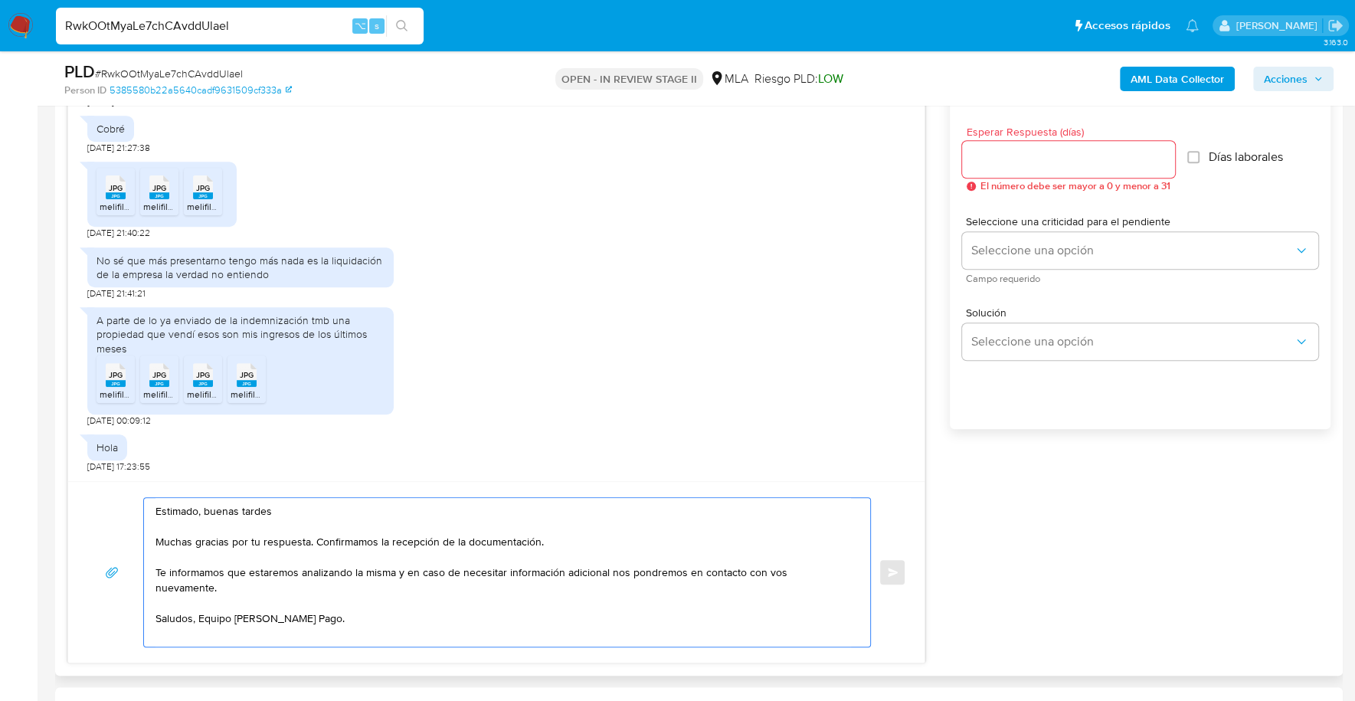
click at [1053, 149] on input "Esperar Respuesta (días)" at bounding box center [1068, 159] width 213 height 20
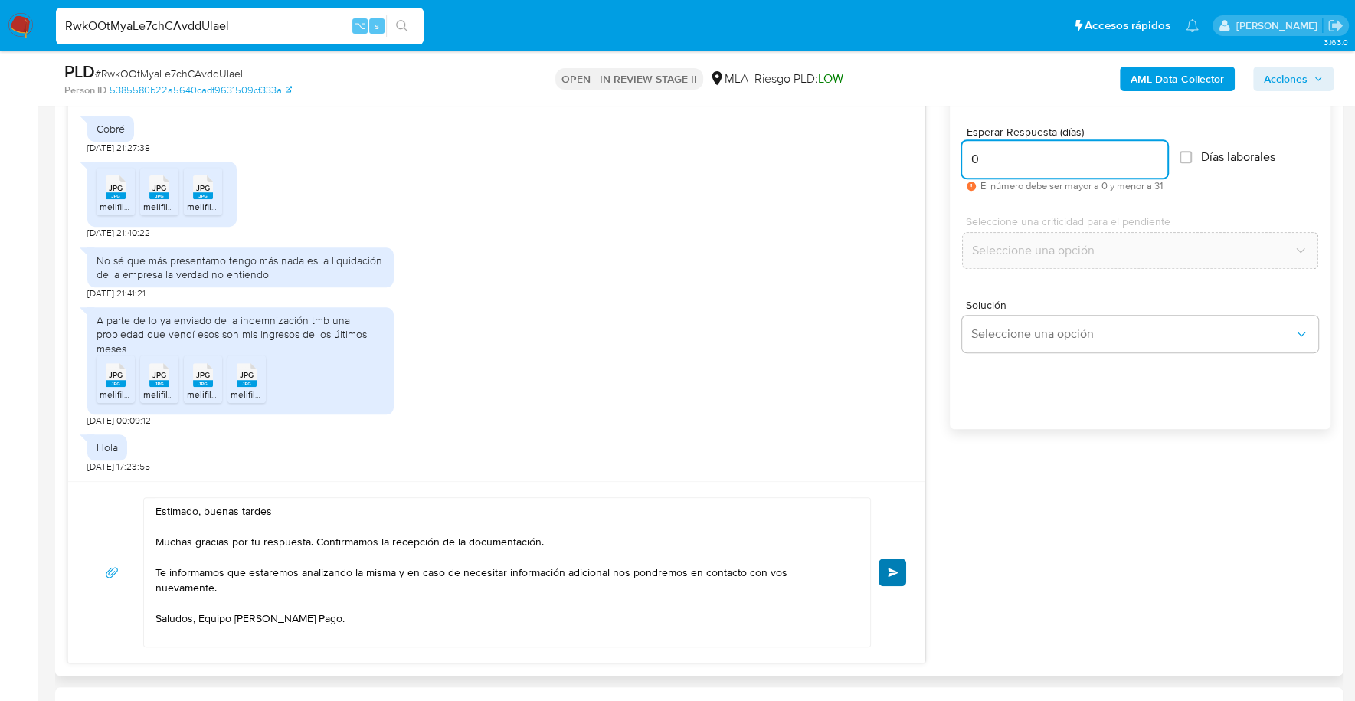
type input "0"
click at [888, 562] on button "Enviar" at bounding box center [892, 572] width 28 height 28
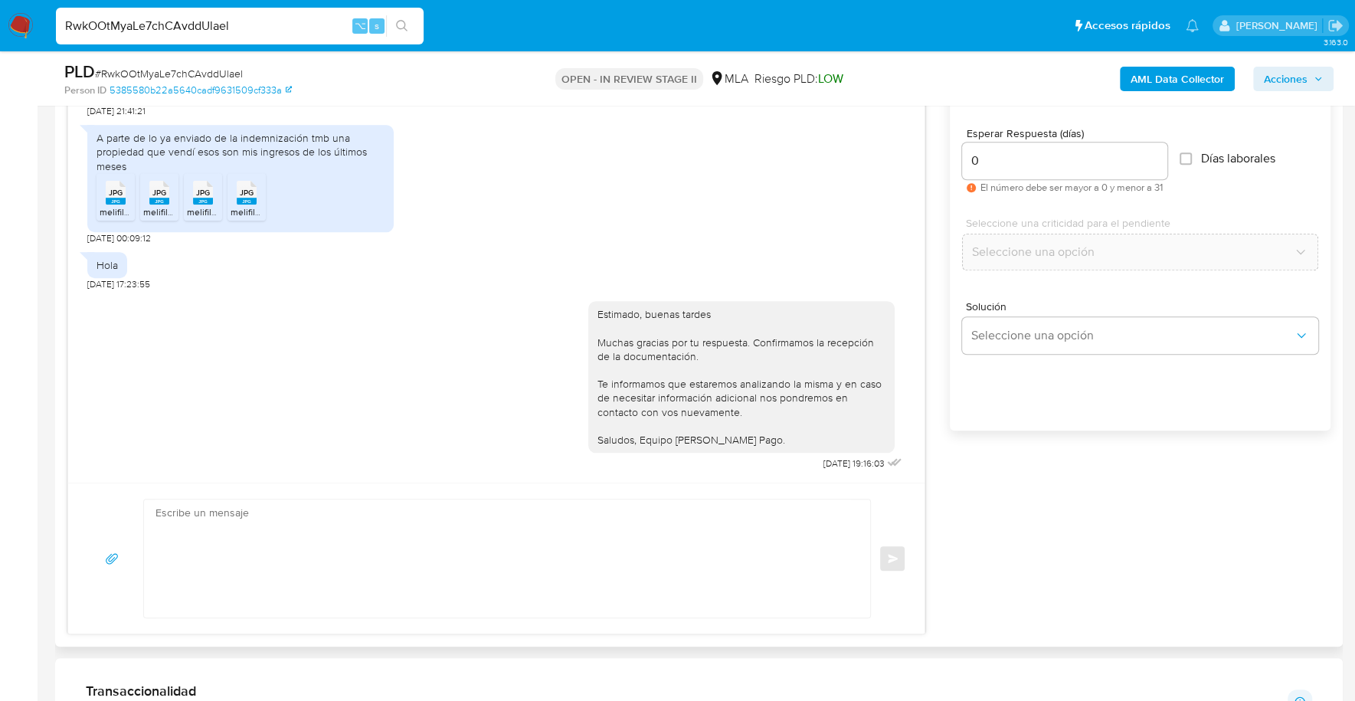
scroll to position [819, 0]
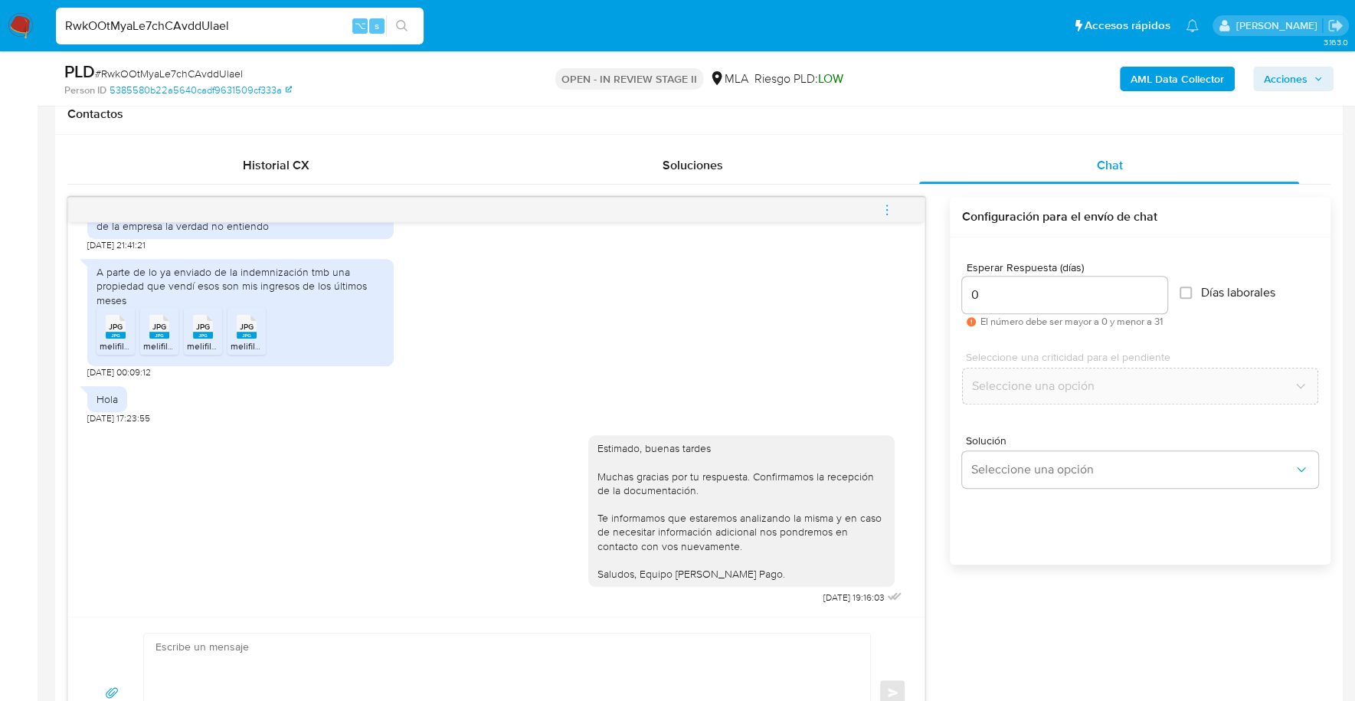
click at [894, 211] on button "menu-action" at bounding box center [887, 209] width 51 height 37
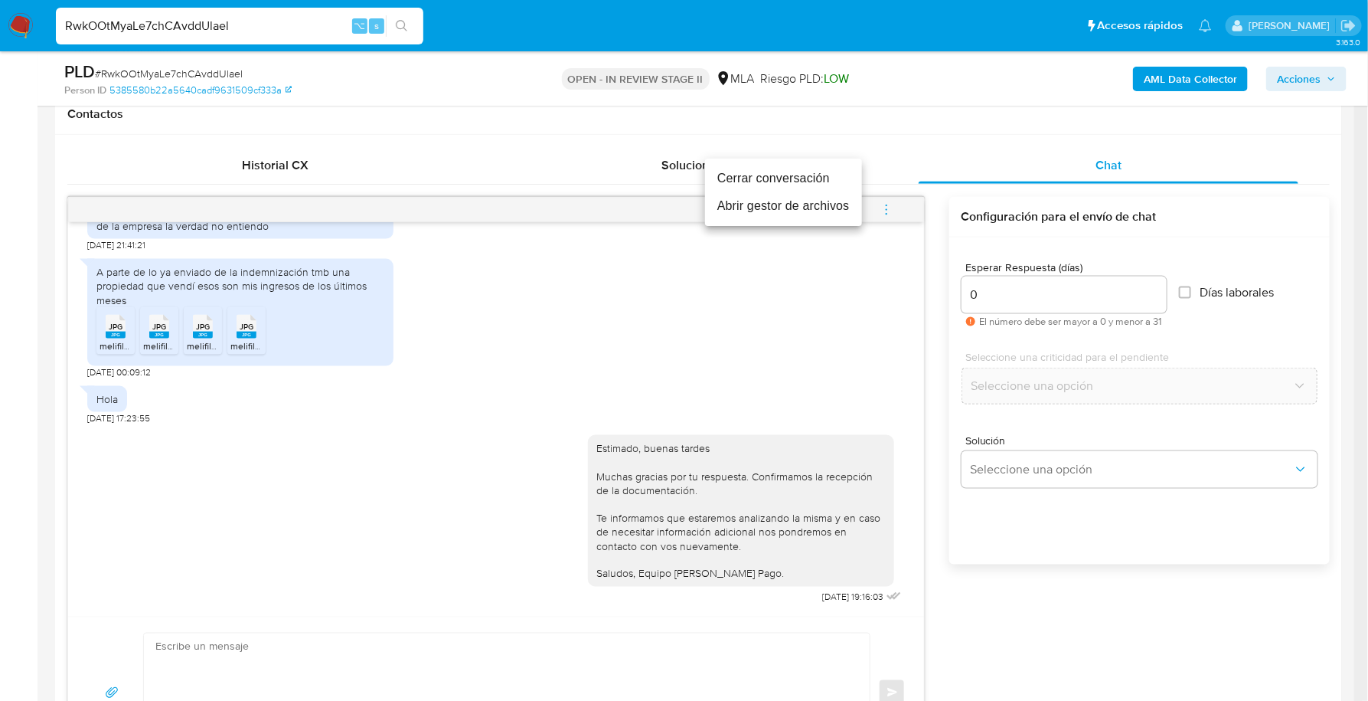
click at [832, 175] on li "Cerrar conversación" at bounding box center [783, 179] width 157 height 28
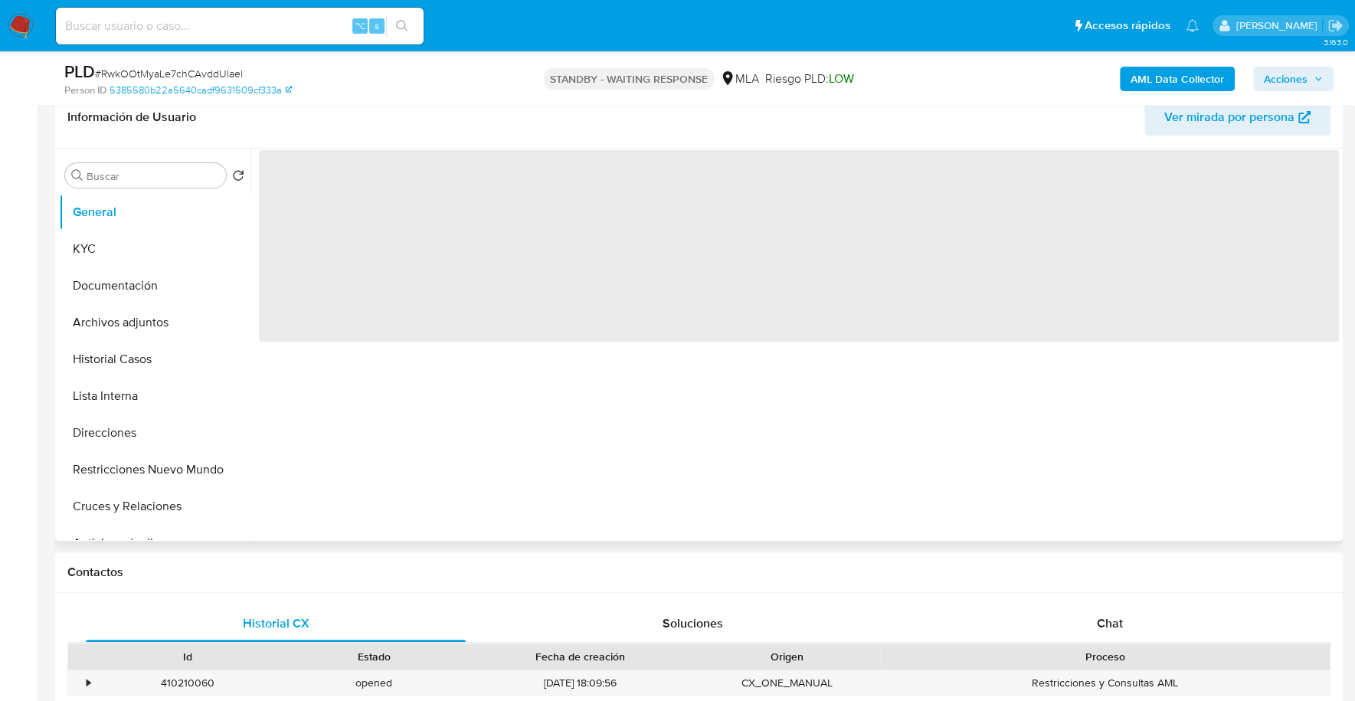
scroll to position [364, 0]
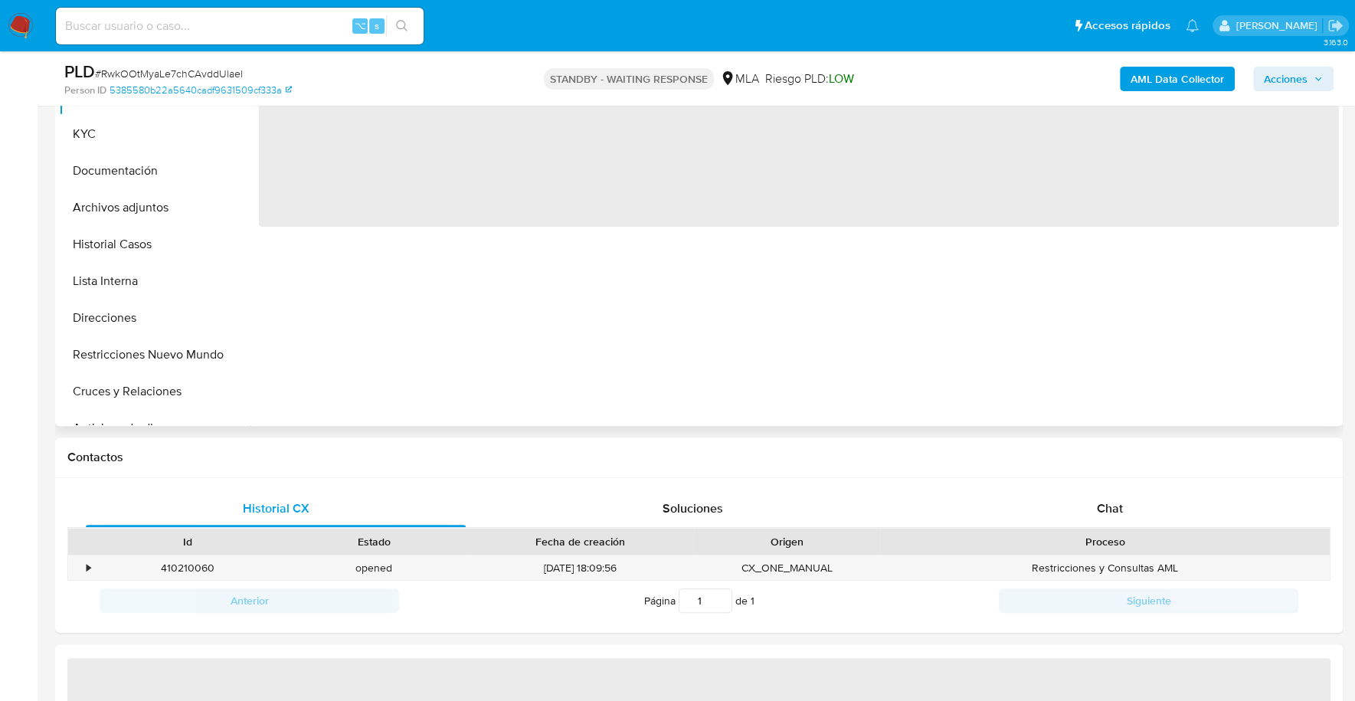
select select "10"
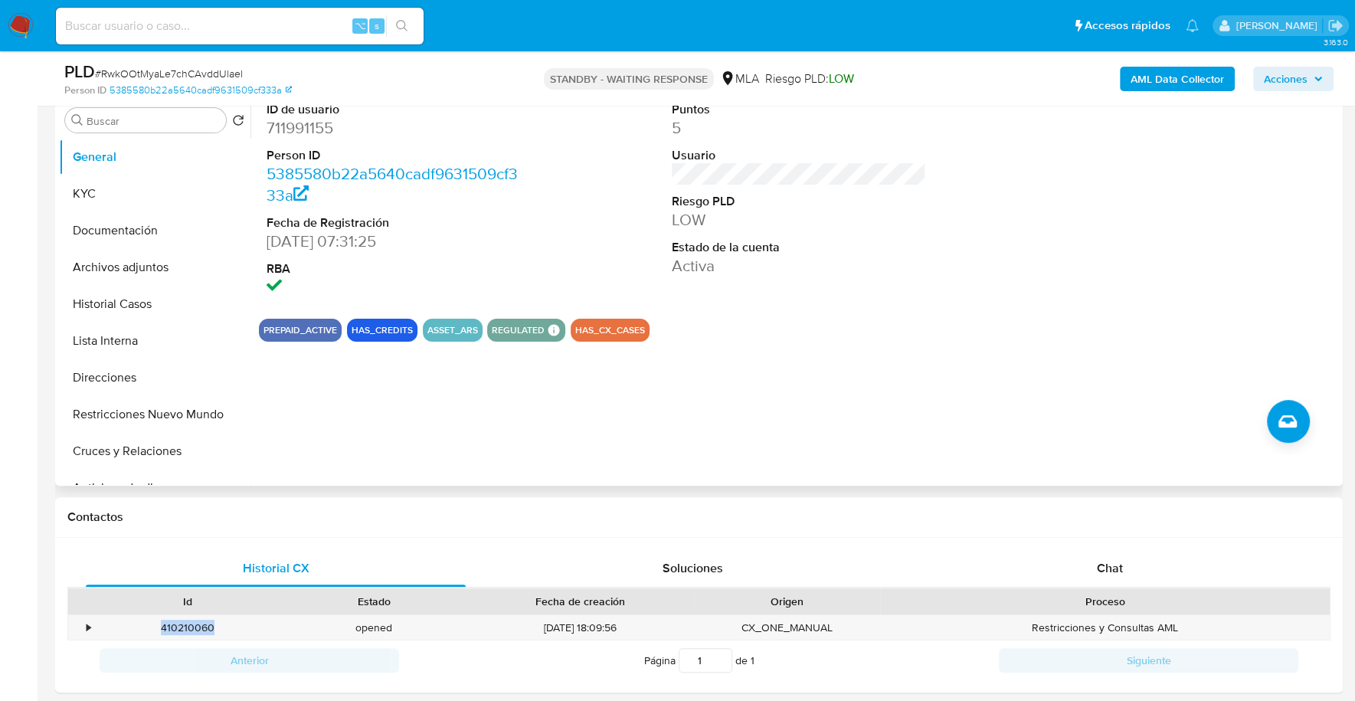
scroll to position [0, 0]
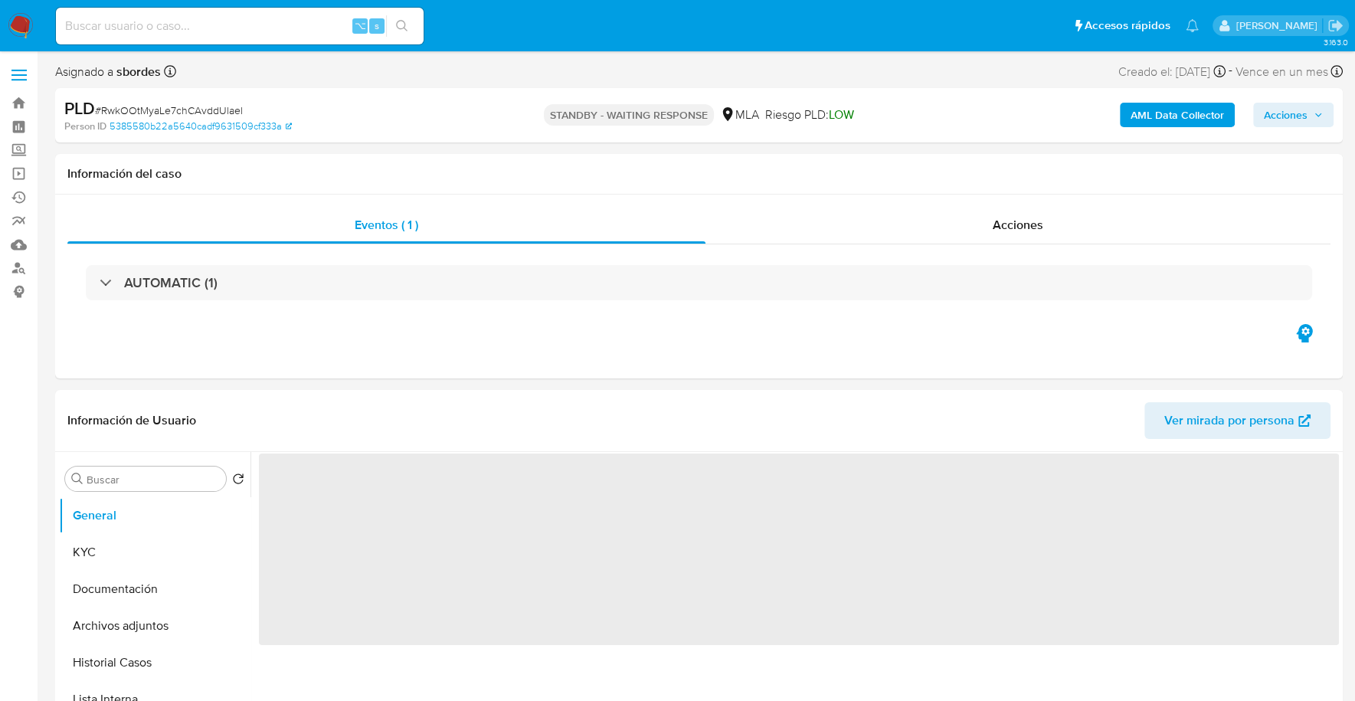
select select "10"
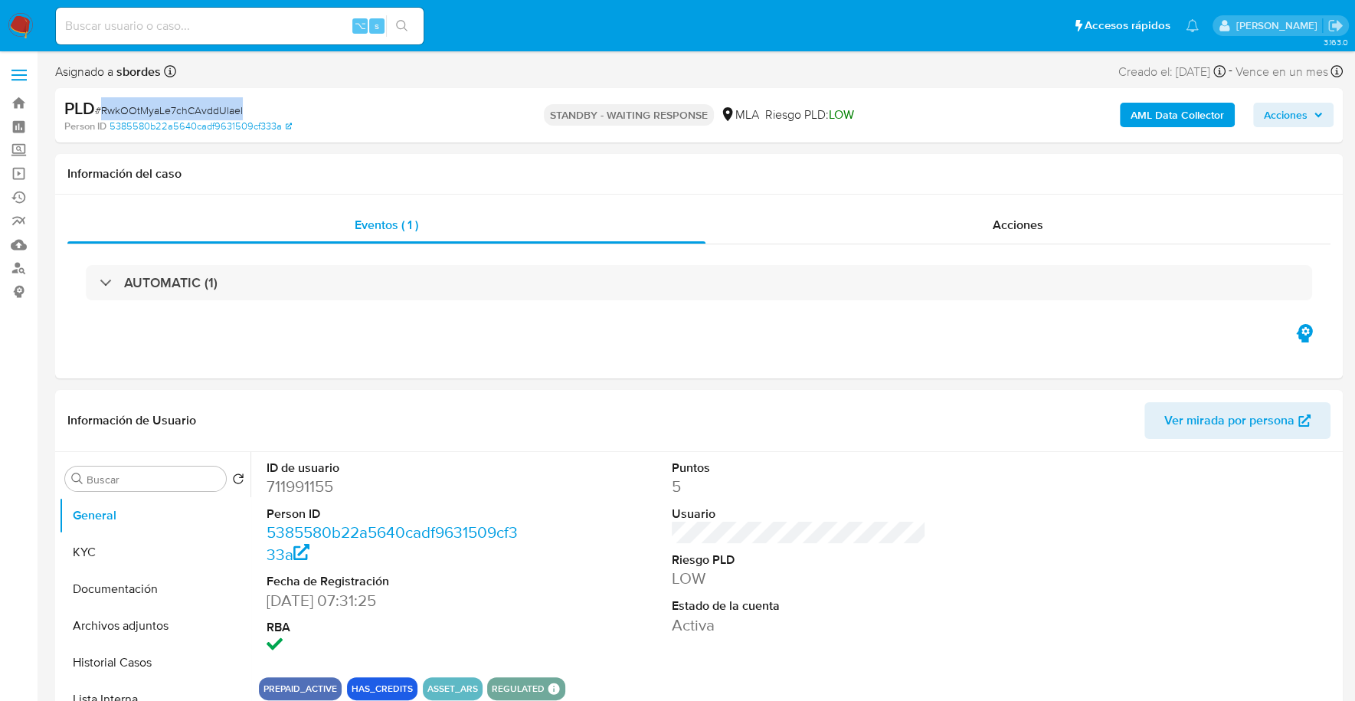
copy span "RwkOOtMyaLe7chCAvddUlael"
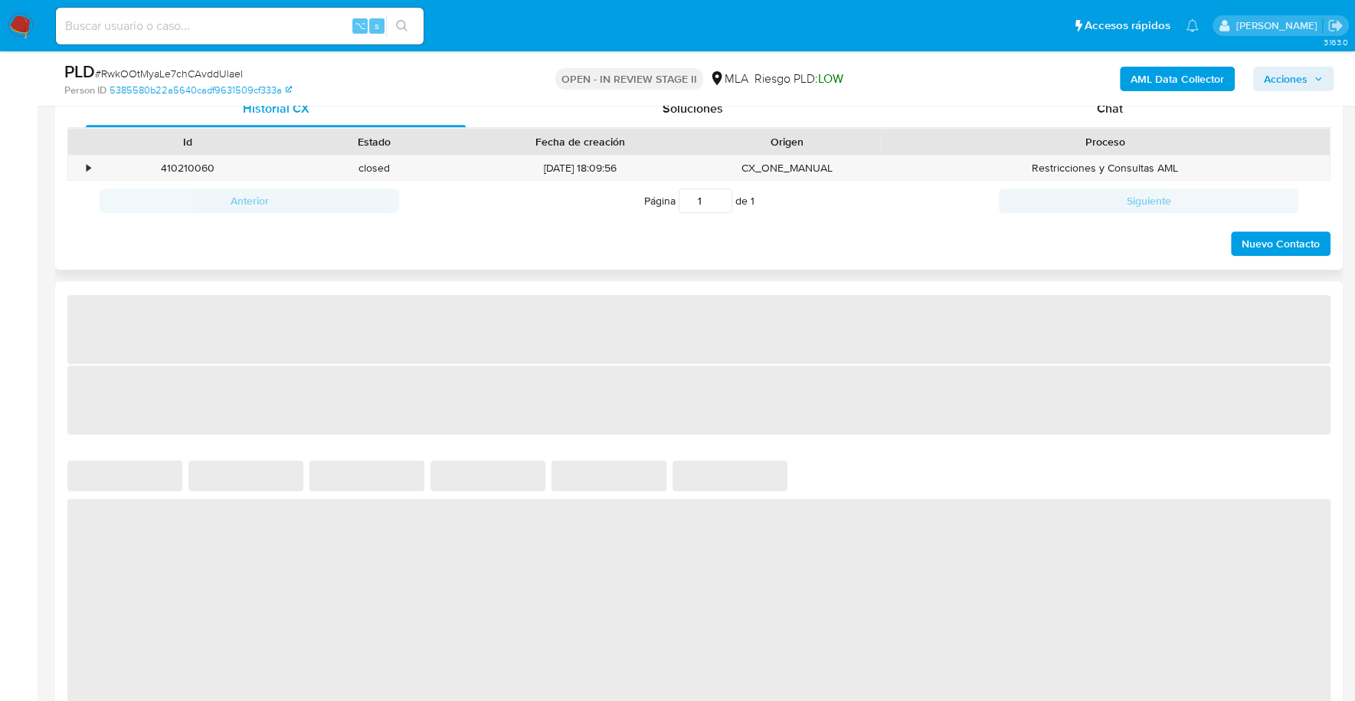
select select "10"
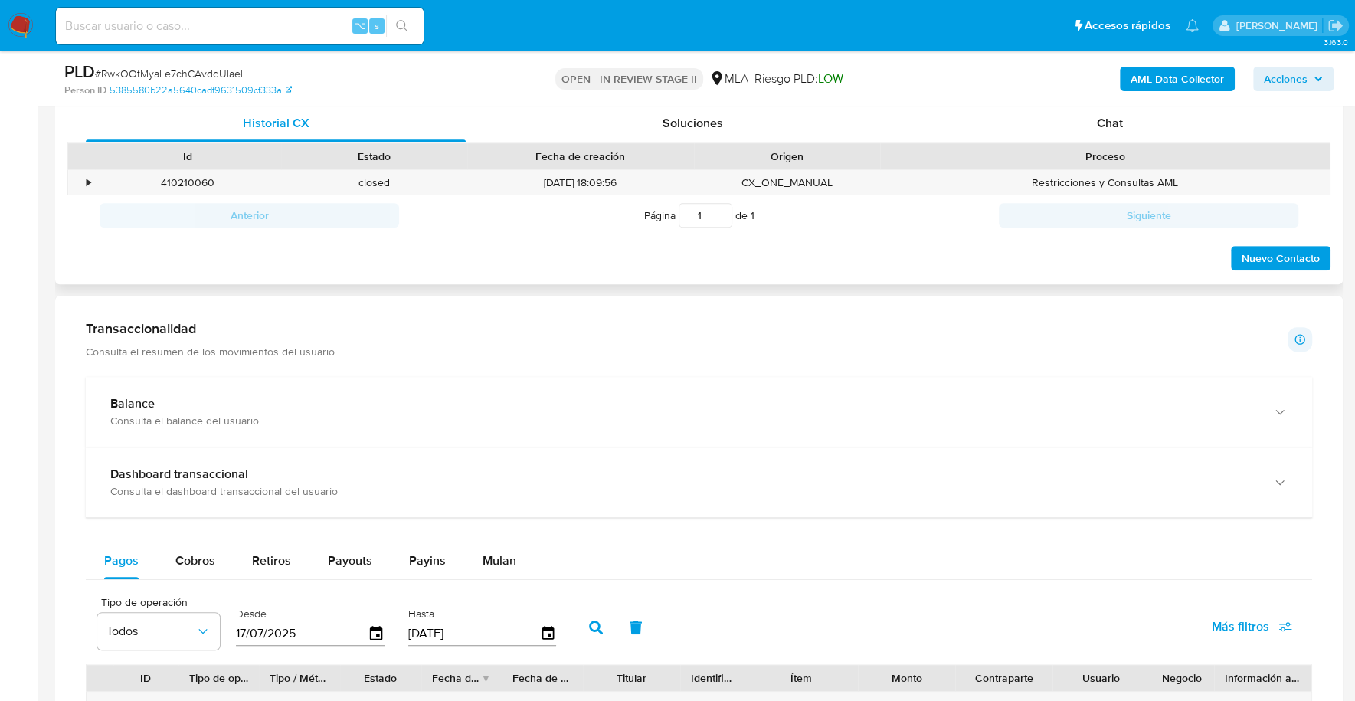
scroll to position [727, 0]
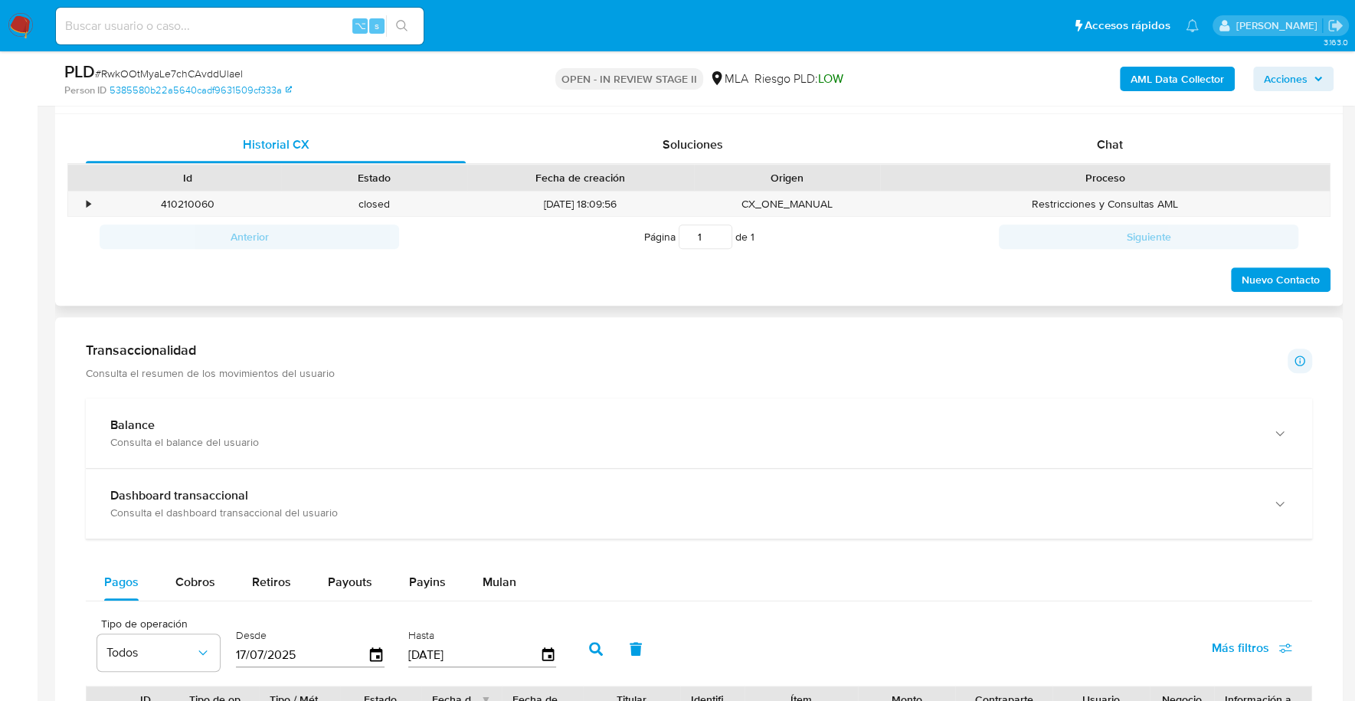
click at [1139, 122] on div "Historial CX Soluciones Chat Id Estado Fecha de creación Origen Proceso • 41021…" at bounding box center [698, 210] width 1287 height 192
click at [1133, 143] on div "Chat" at bounding box center [1109, 144] width 380 height 37
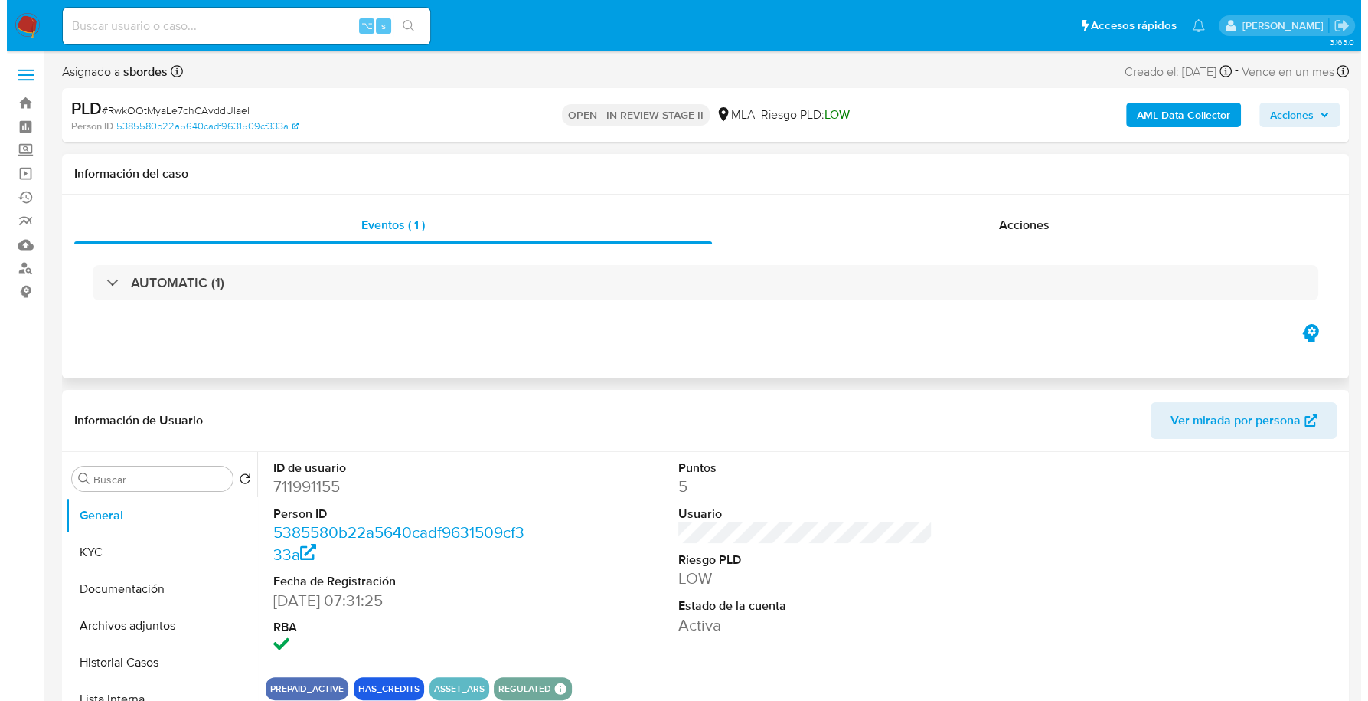
scroll to position [184, 0]
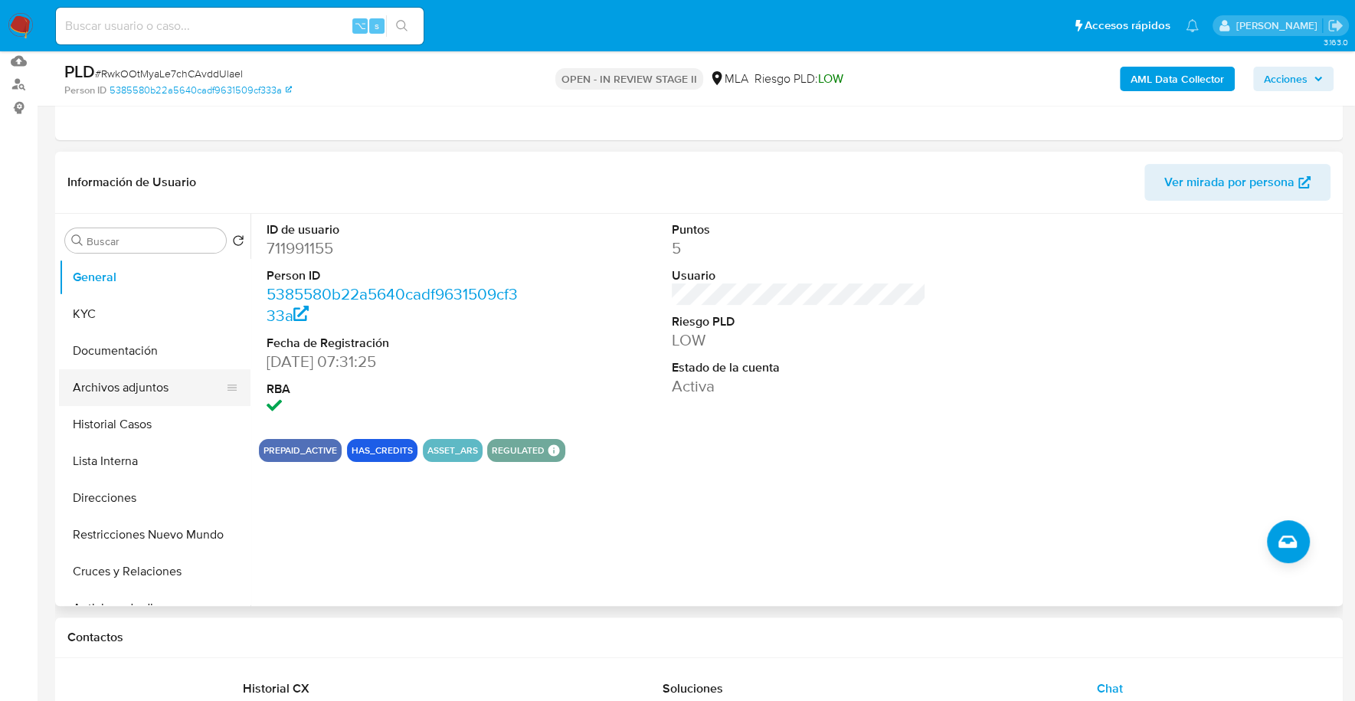
click at [138, 383] on button "Archivos adjuntos" at bounding box center [148, 387] width 179 height 37
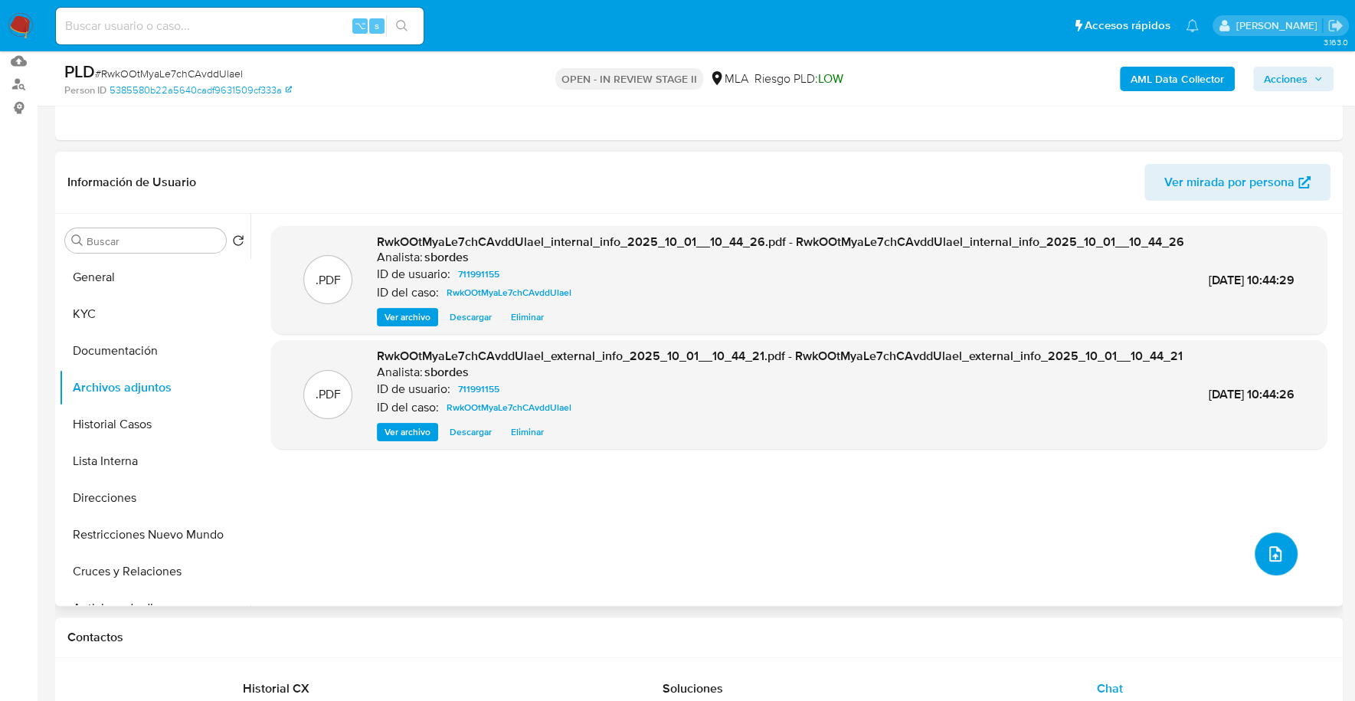
click at [1271, 551] on icon "upload-file" at bounding box center [1275, 553] width 18 height 18
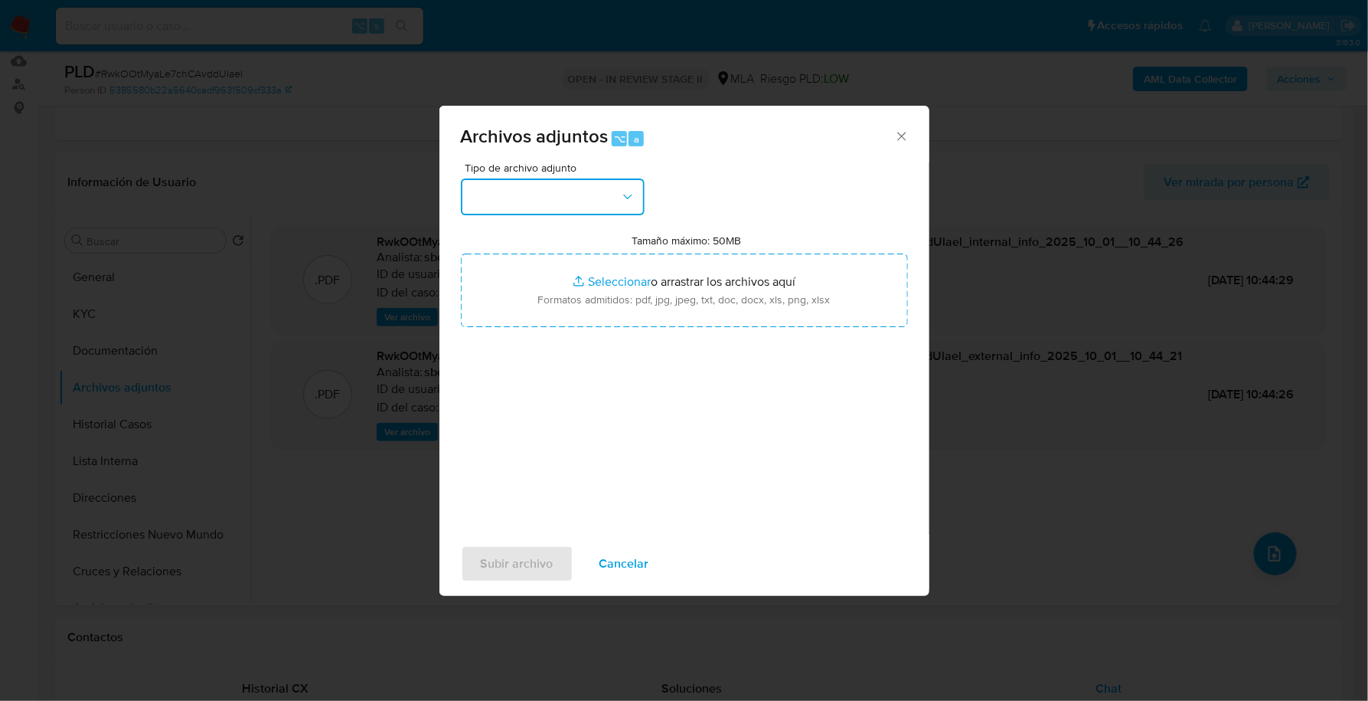
click at [499, 190] on button "button" at bounding box center [553, 196] width 184 height 37
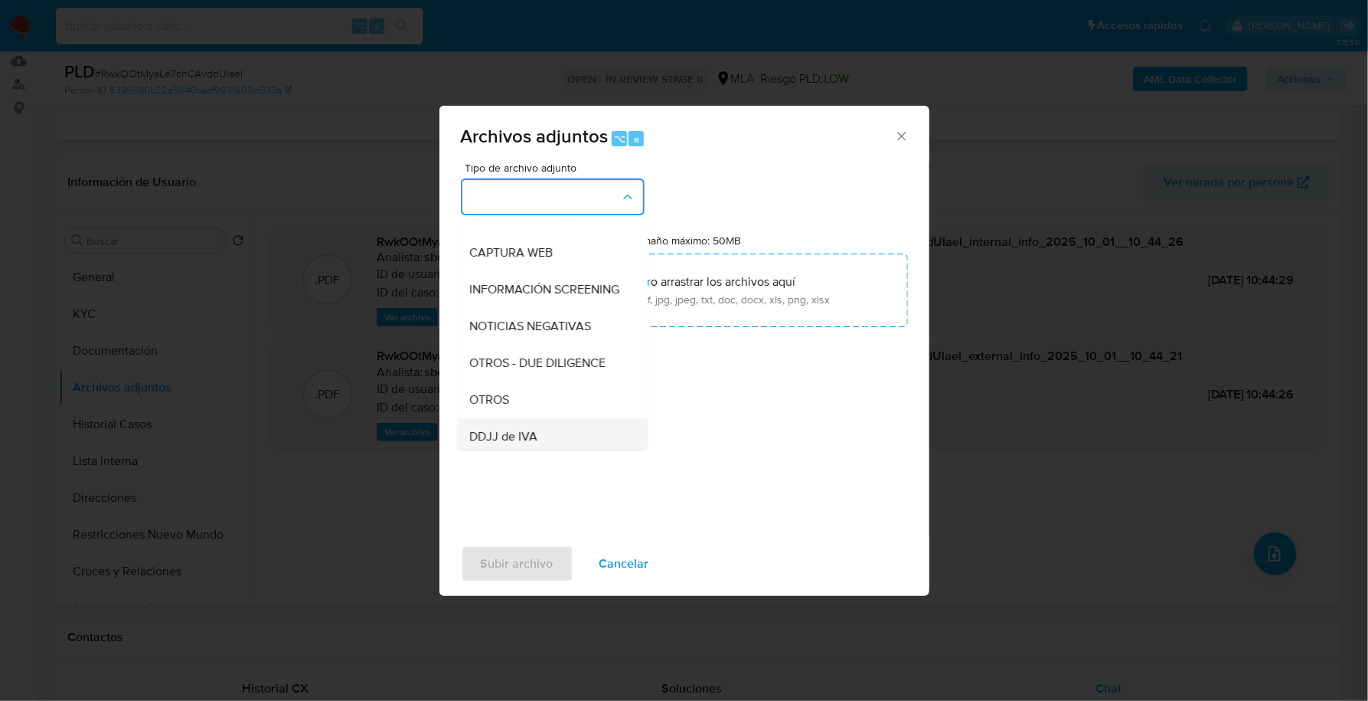
scroll to position [220, 0]
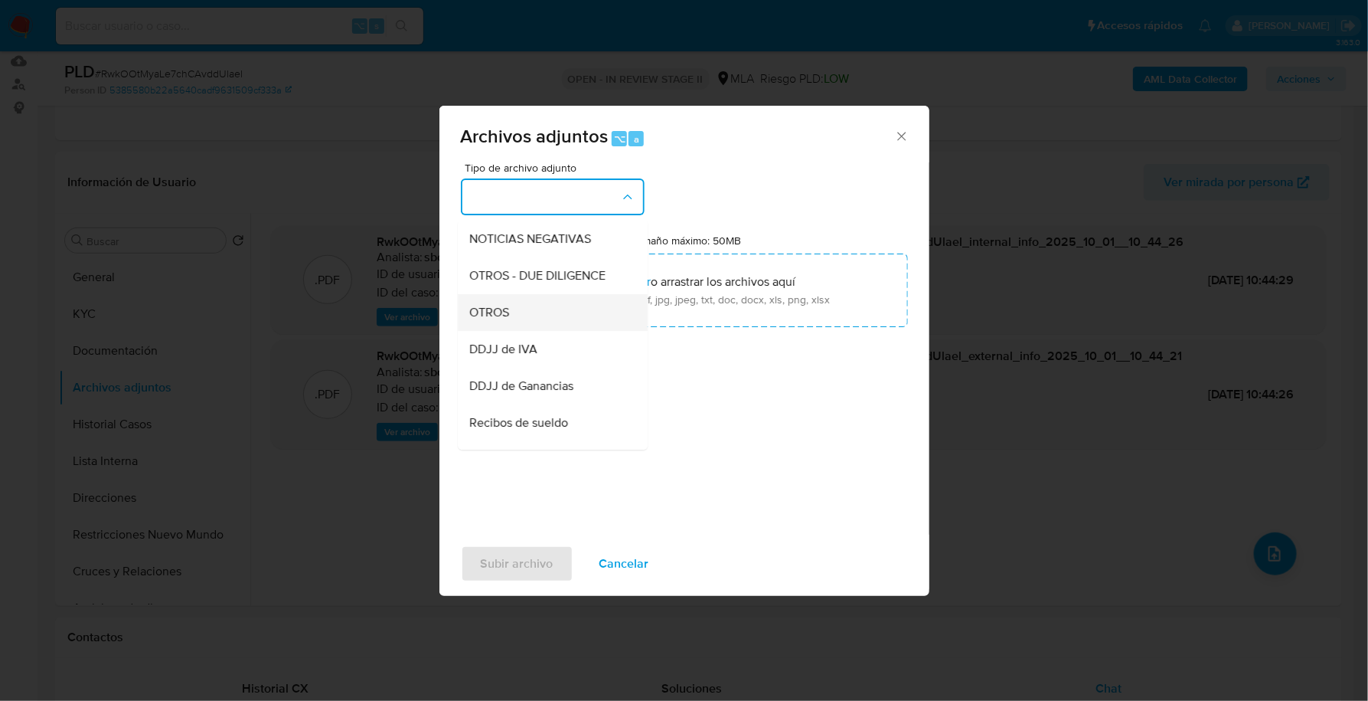
click at [512, 323] on div "OTROS" at bounding box center [548, 312] width 156 height 37
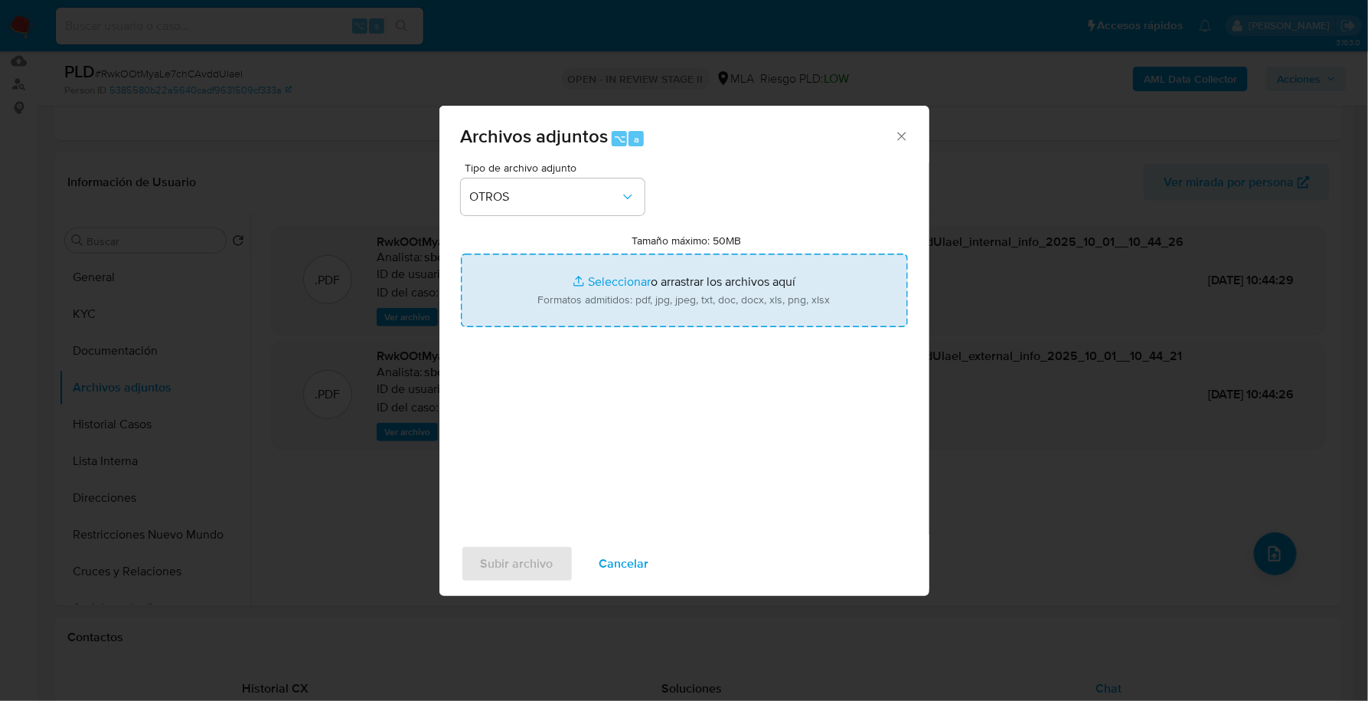
click at [574, 283] on input "Tamaño máximo: 50MB Seleccionar archivos" at bounding box center [684, 290] width 447 height 74
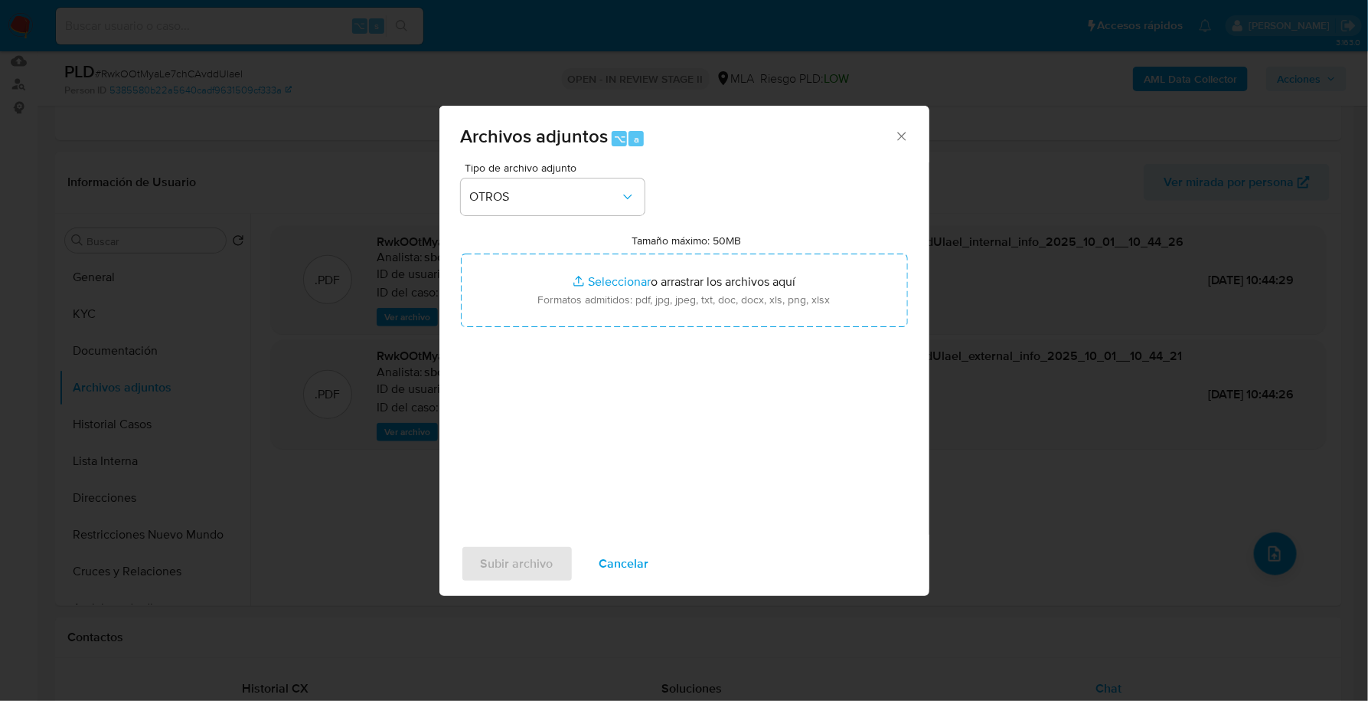
type input "C:\fakepath\Acuerdo I.jpg"
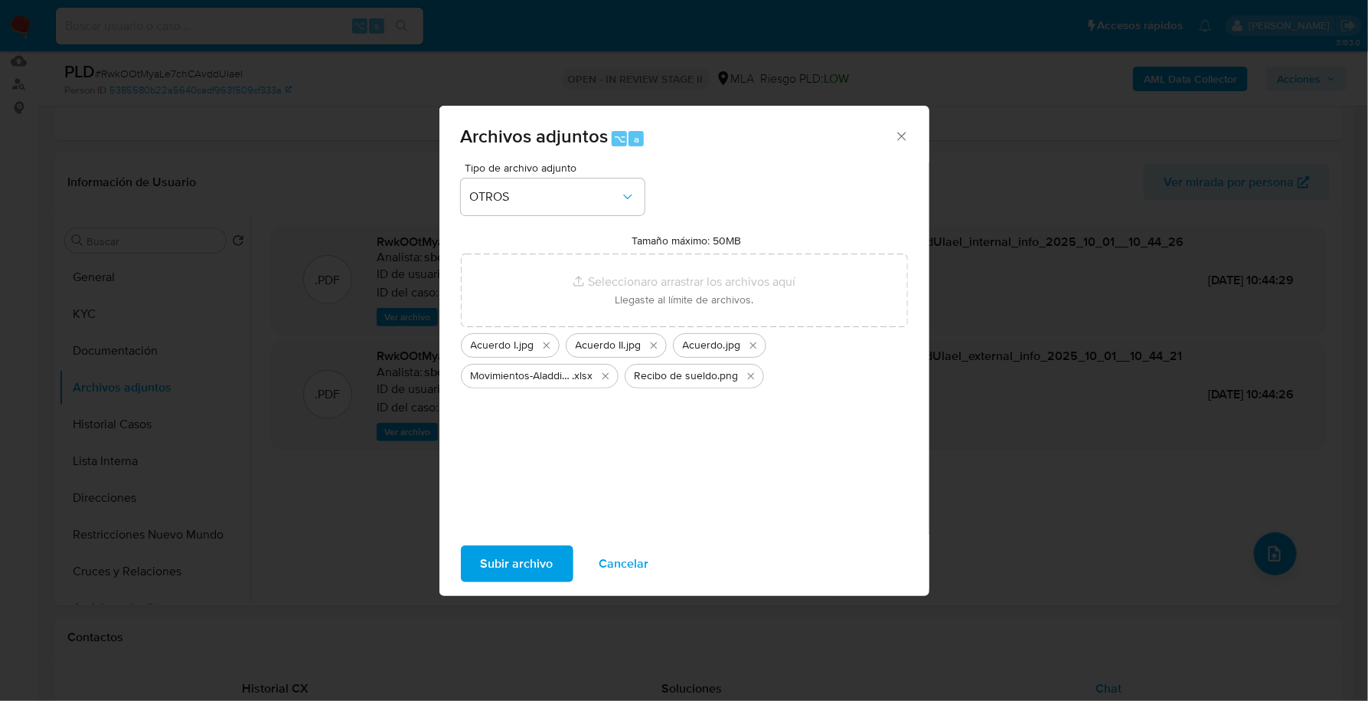
click at [528, 568] on span "Subir archivo" at bounding box center [517, 564] width 73 height 34
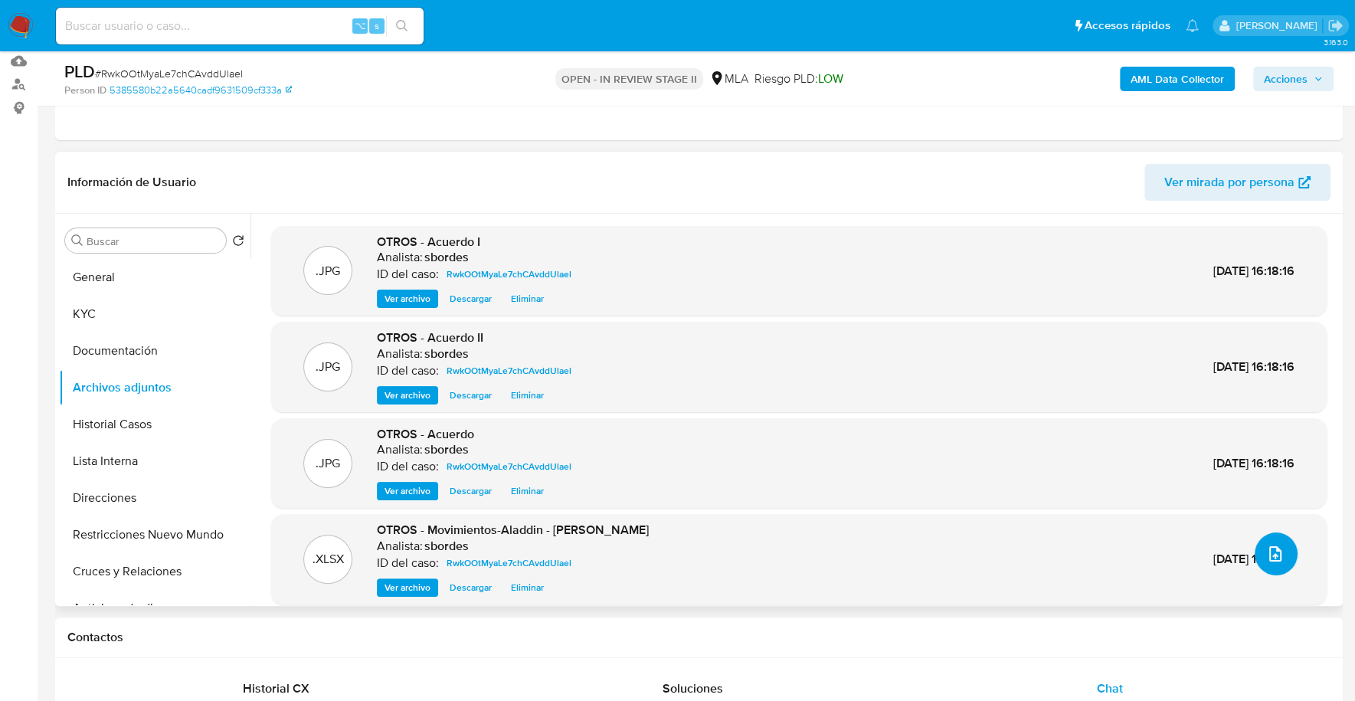
click at [1273, 554] on icon "upload-file" at bounding box center [1275, 553] width 18 height 18
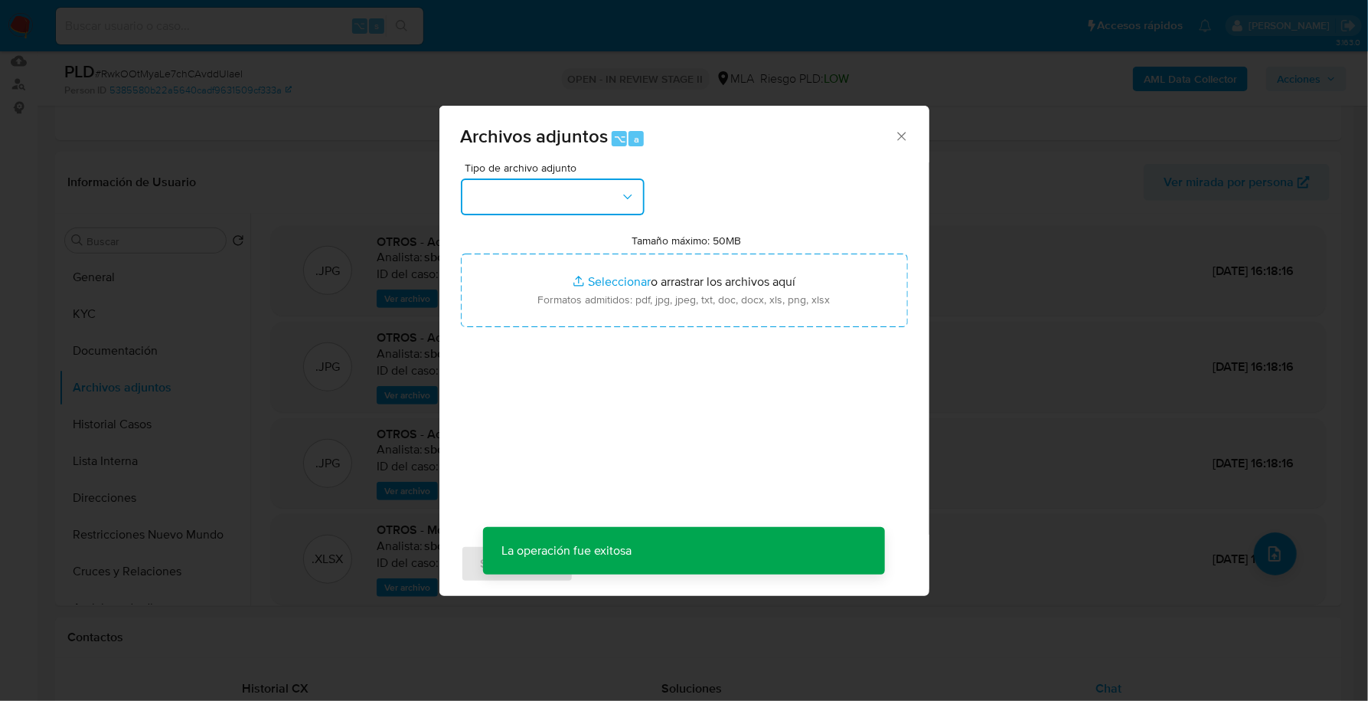
click at [535, 205] on button "button" at bounding box center [553, 196] width 184 height 37
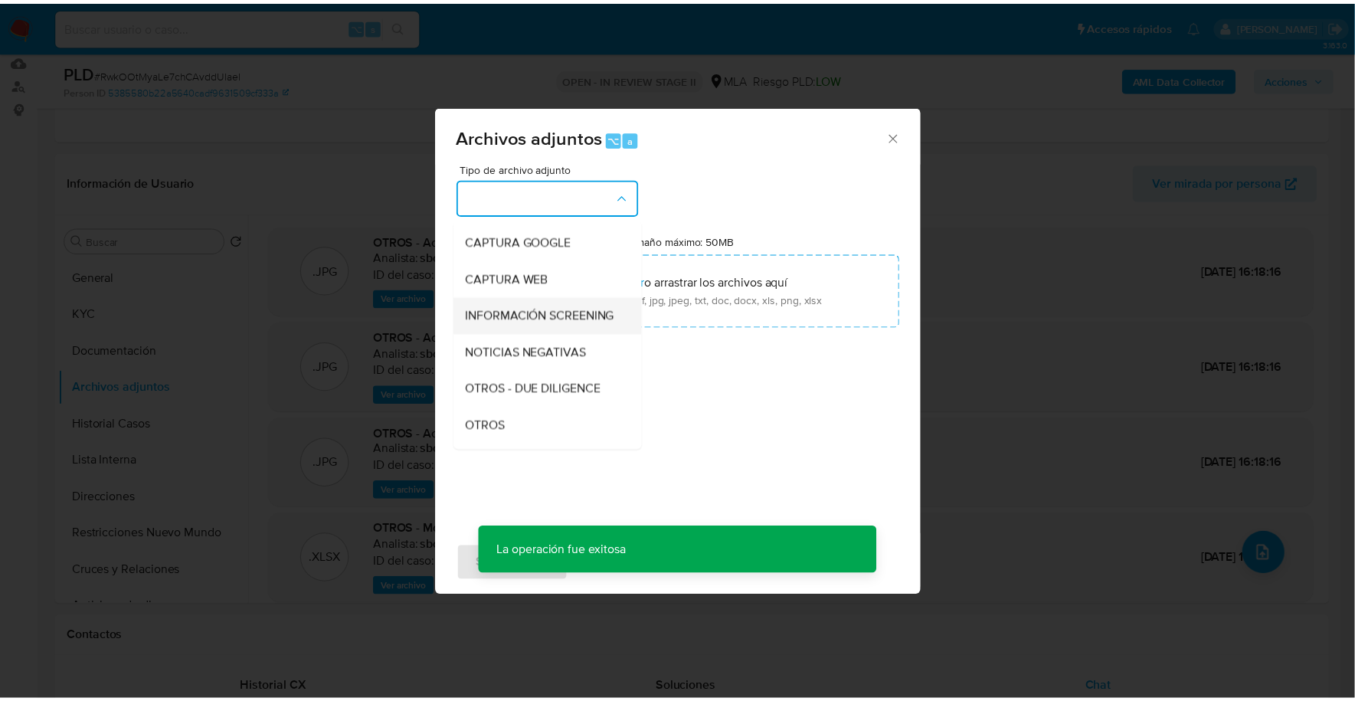
scroll to position [121, 0]
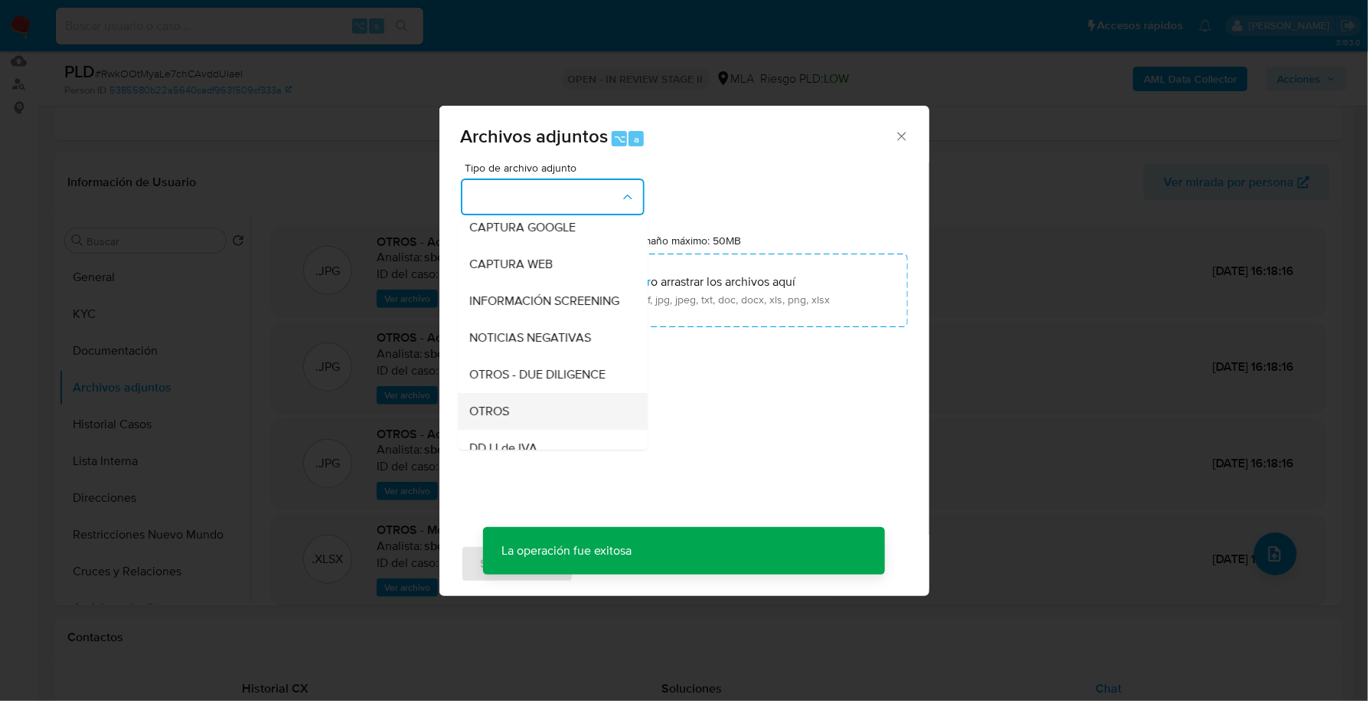
click at [475, 419] on span "OTROS" at bounding box center [490, 411] width 40 height 15
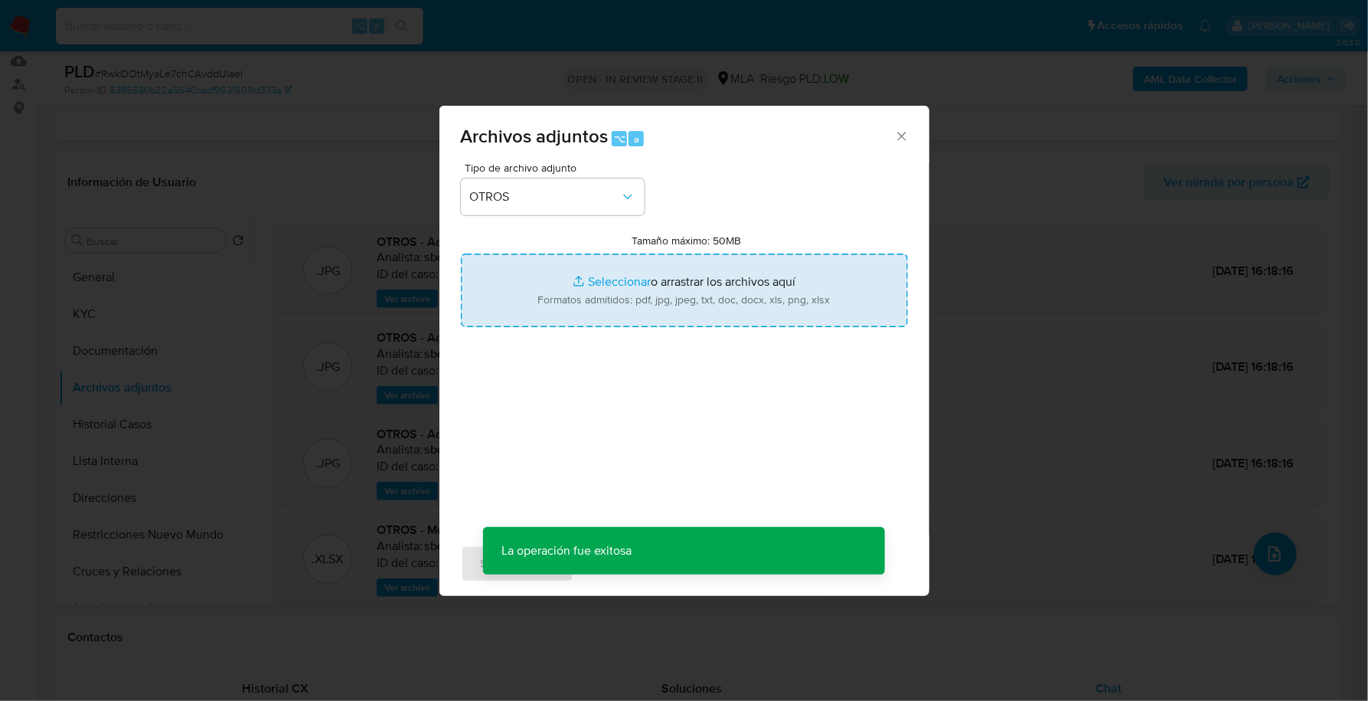
click at [649, 268] on input "Tamaño máximo: 50MB Seleccionar archivos" at bounding box center [684, 290] width 447 height 74
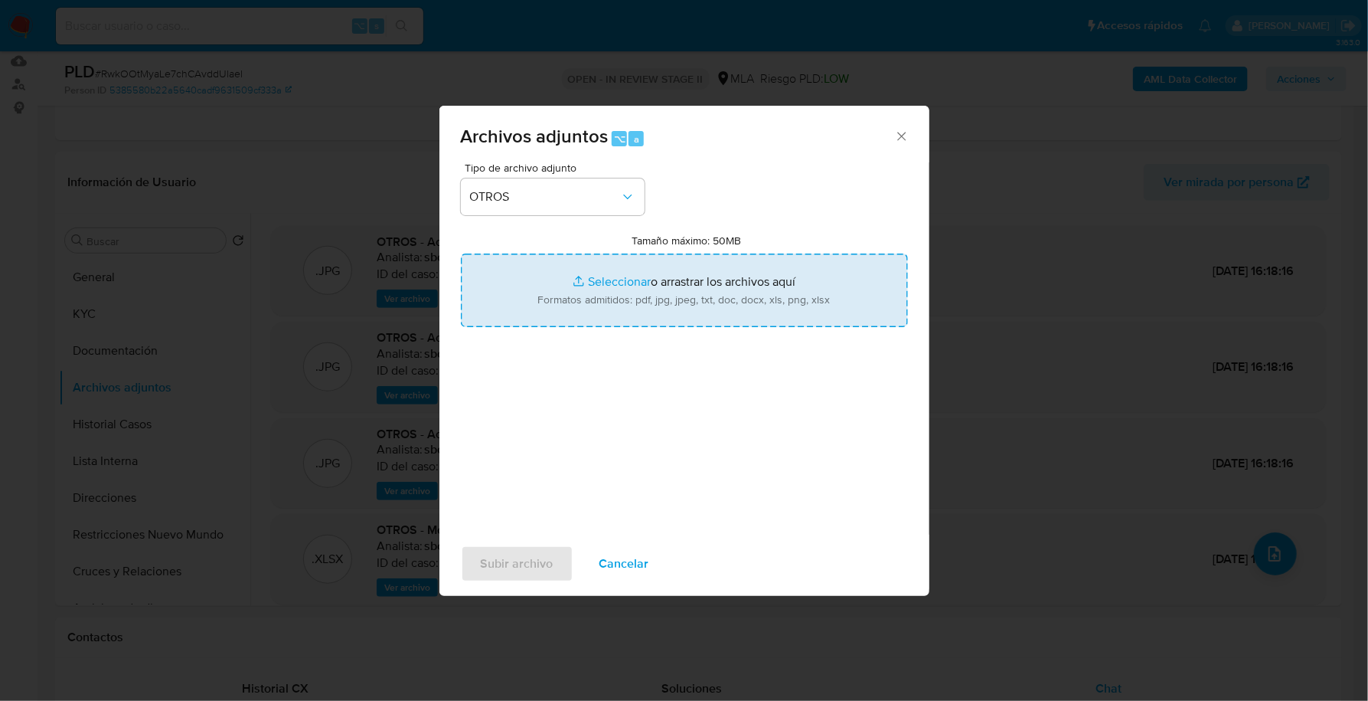
type input "C:\fakepath\Caselog RwkOOtMyaLe7chCAvddUlael_2025_09_17_16_04_50.docx"
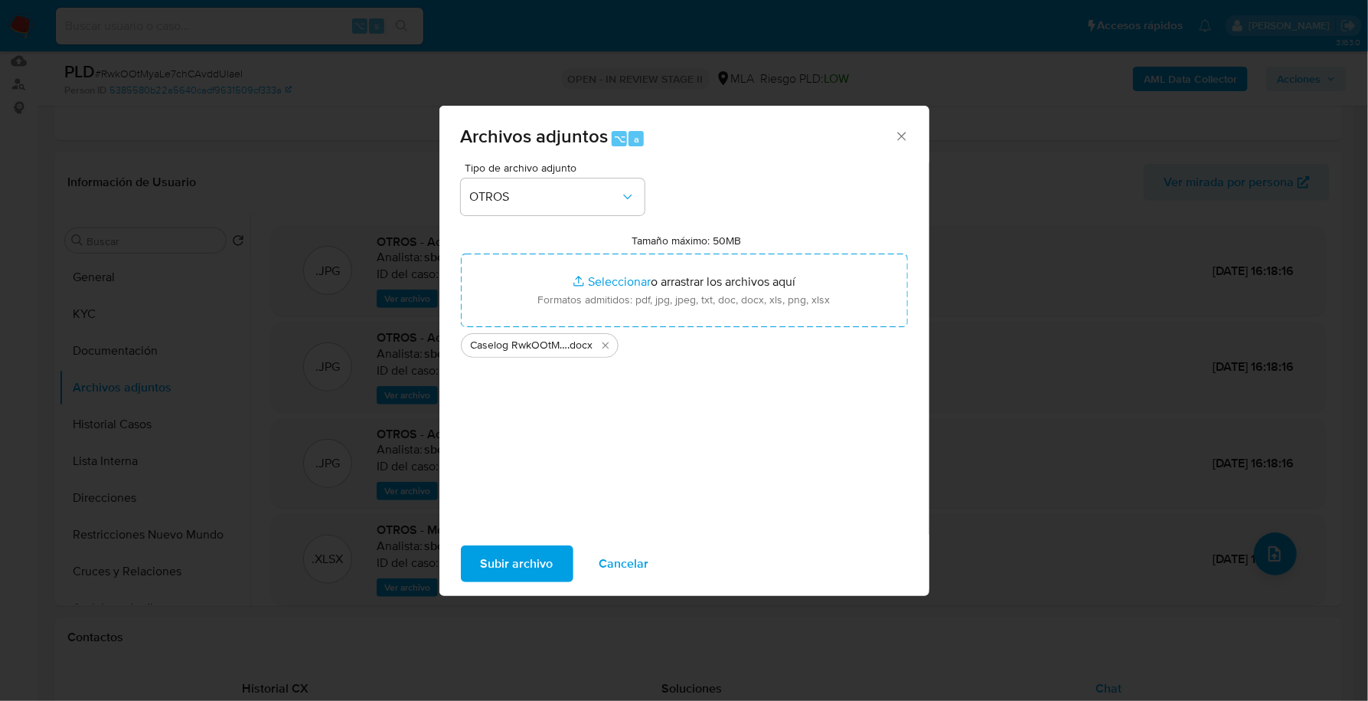
click at [475, 563] on button "Subir archivo" at bounding box center [517, 563] width 113 height 37
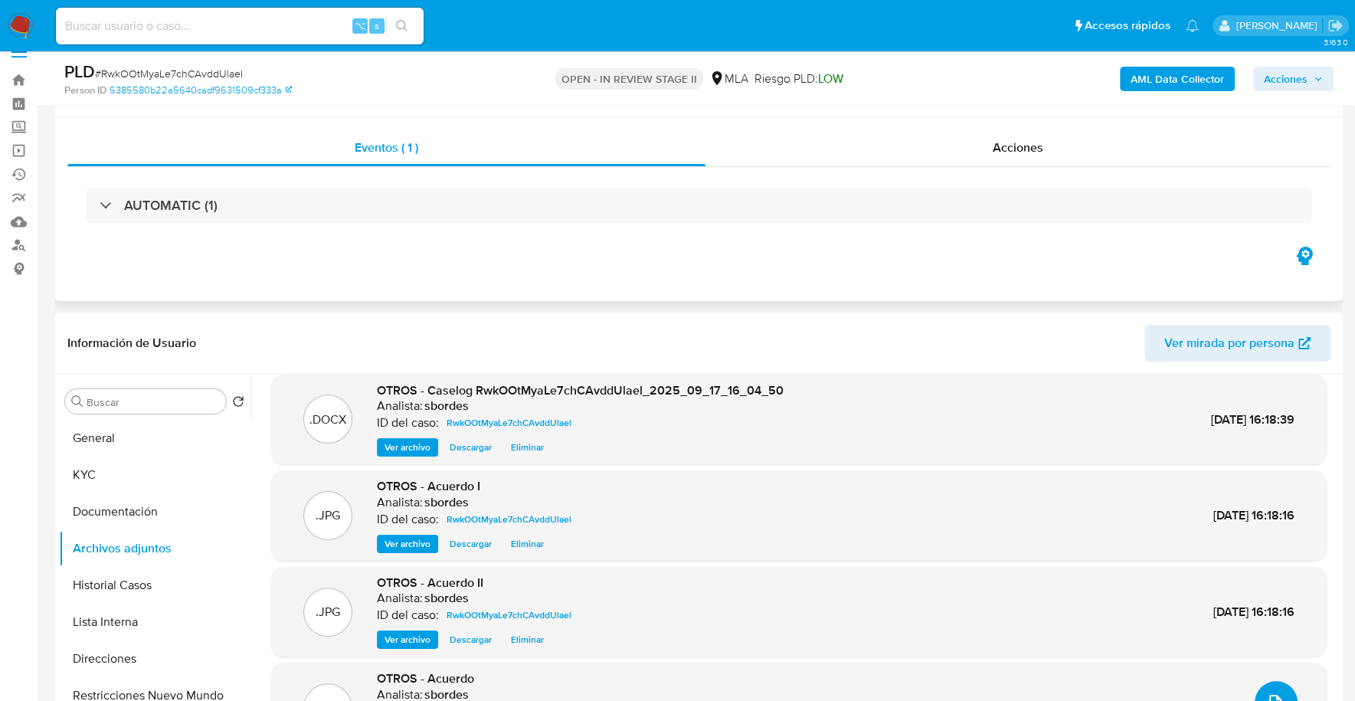
scroll to position [0, 0]
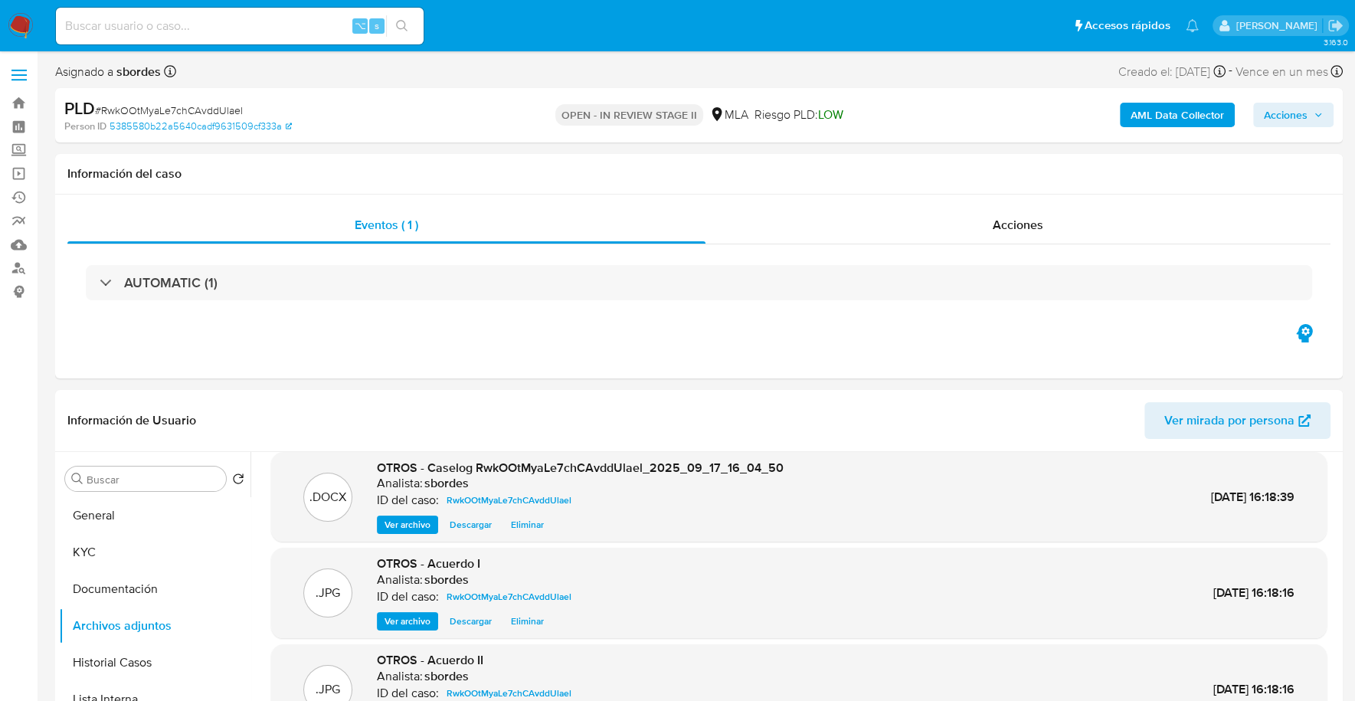
click at [1305, 113] on span "Acciones" at bounding box center [1286, 115] width 44 height 25
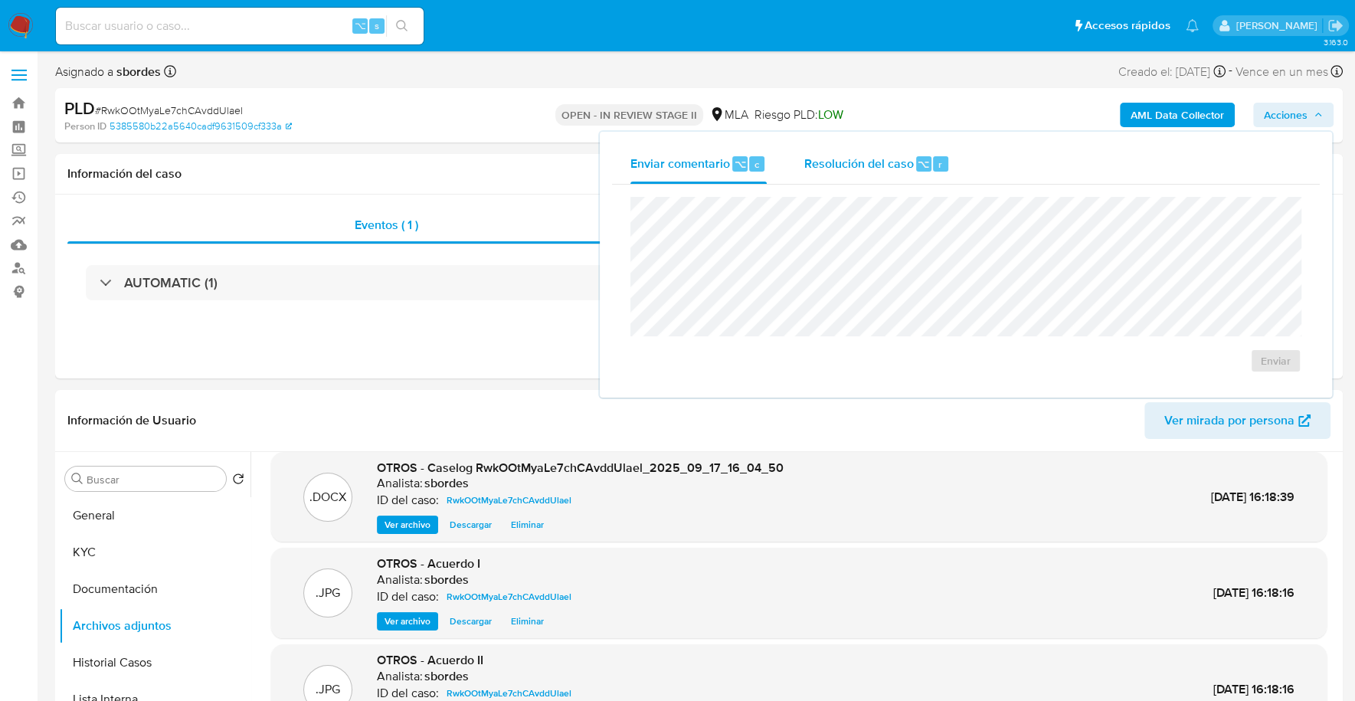
click at [878, 177] on div "Resolución del caso ⌥ r" at bounding box center [876, 164] width 146 height 40
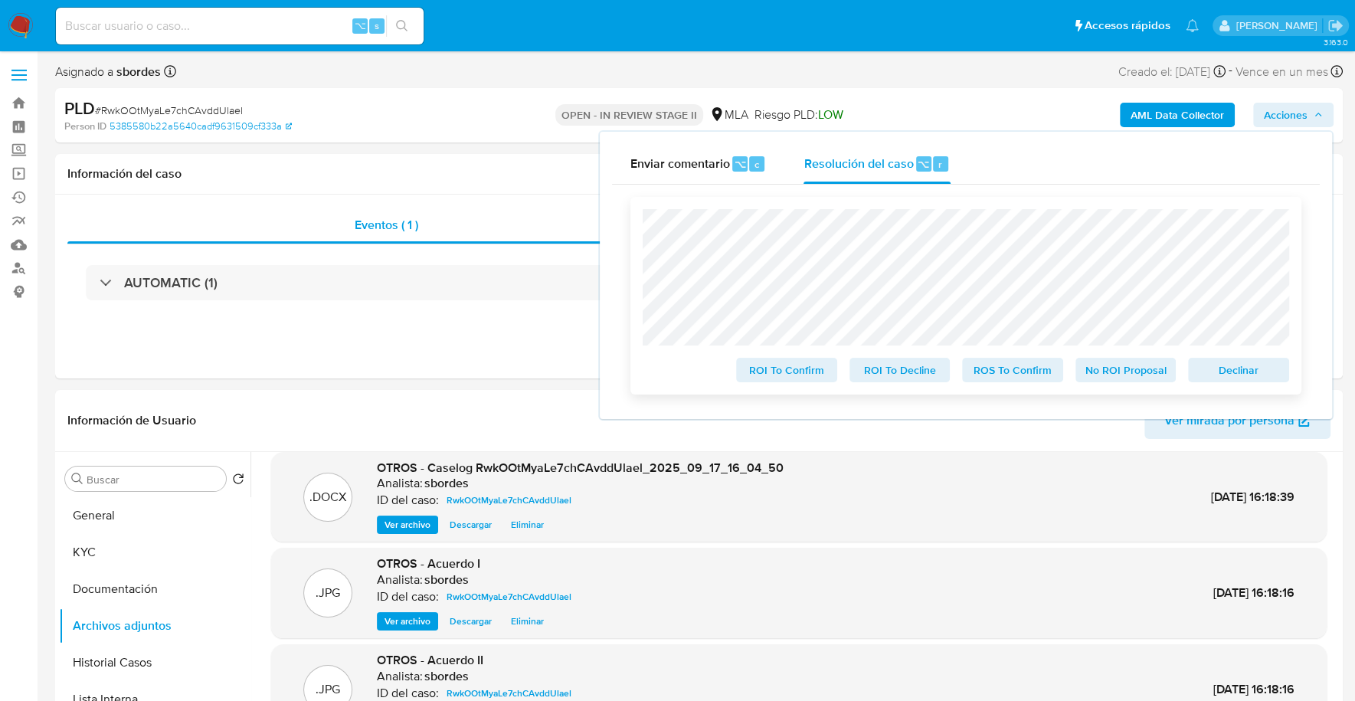
click at [1097, 374] on span "No ROI Proposal" at bounding box center [1126, 369] width 80 height 21
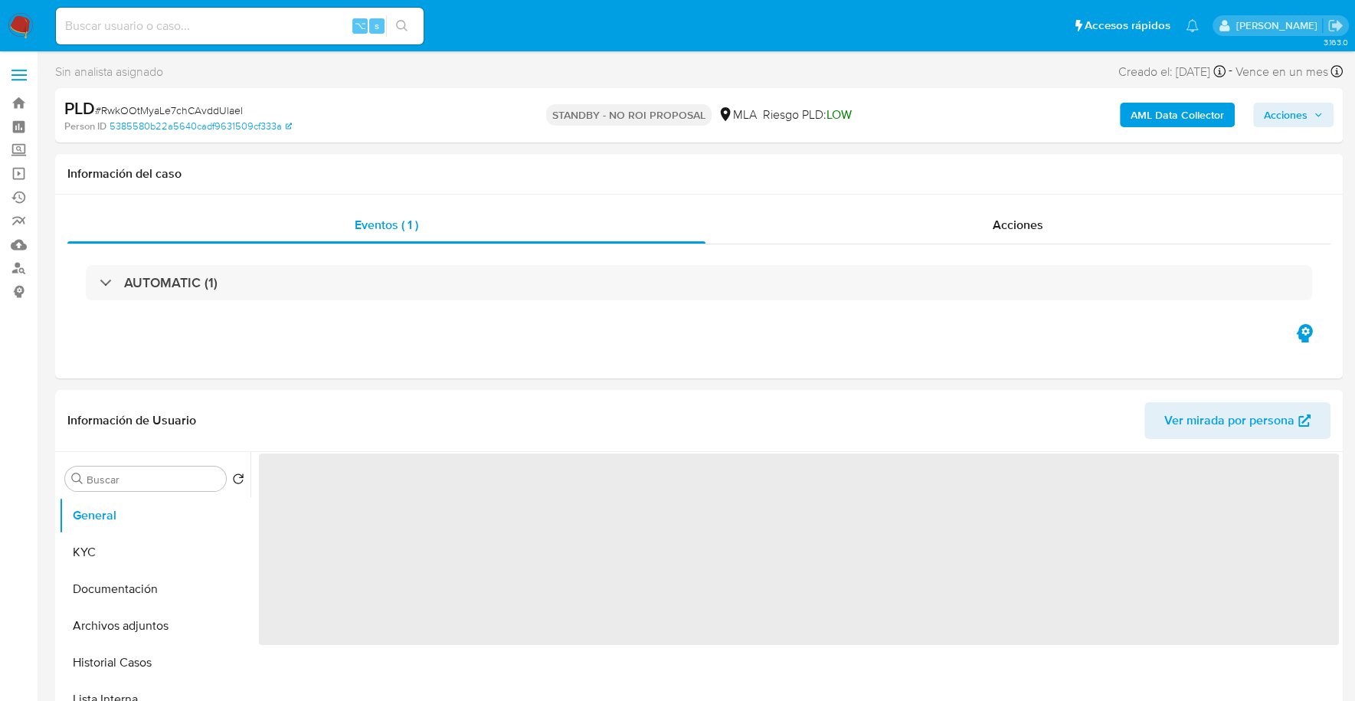
select select "10"
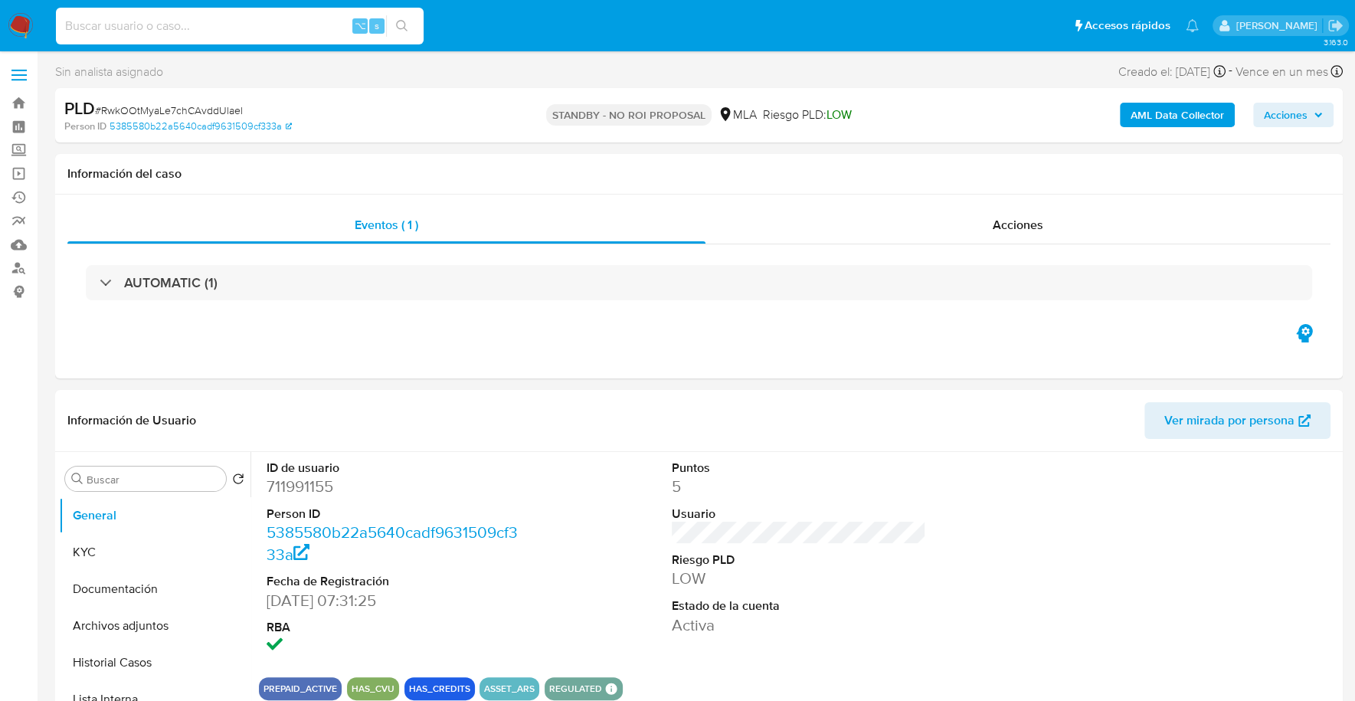
click at [244, 25] on input at bounding box center [240, 26] width 368 height 20
paste input "iX2JthiJcOsLjqv5xVBsnNZb"
type input "iX2JthiJcOsLjqv5xVBsnNZb"
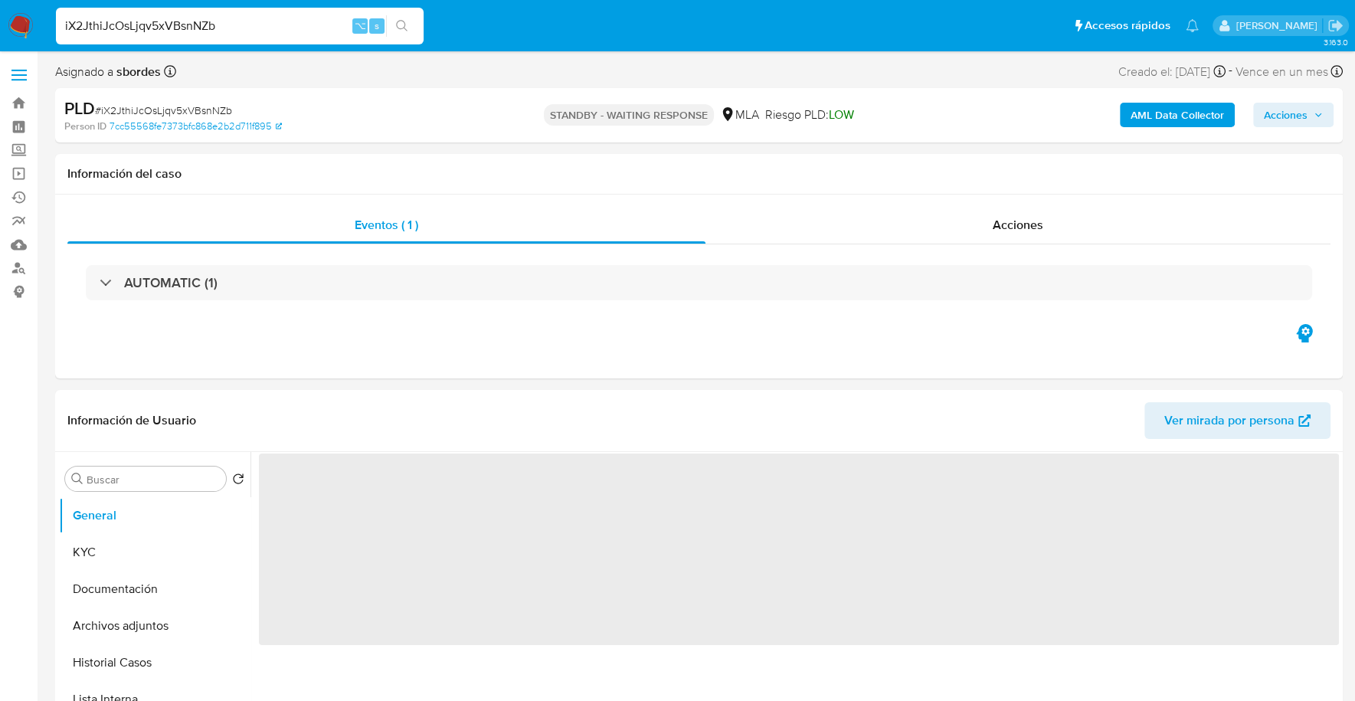
select select "10"
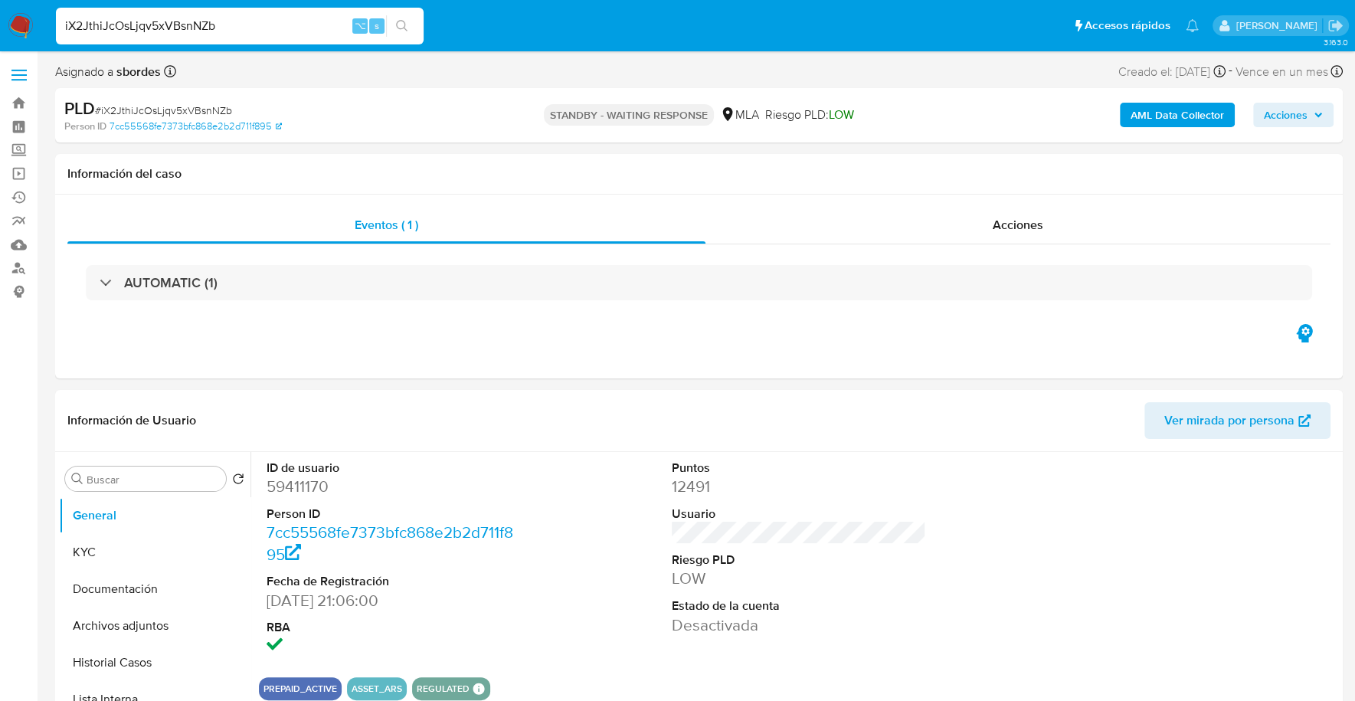
drag, startPoint x: 270, startPoint y: 18, endPoint x: 17, endPoint y: 11, distance: 252.8
click at [17, 11] on nav "Pausado Ver notificaciones iX2JthiJcOsLjqv5xVBsnNZb ⌥ s Accesos rápidos Presion…" at bounding box center [677, 25] width 1355 height 51
paste input "LldN1rNUaPqjmQGZf6L2FGxE"
type input "LldN1rNUaPqjmQGZf6L2FGxE"
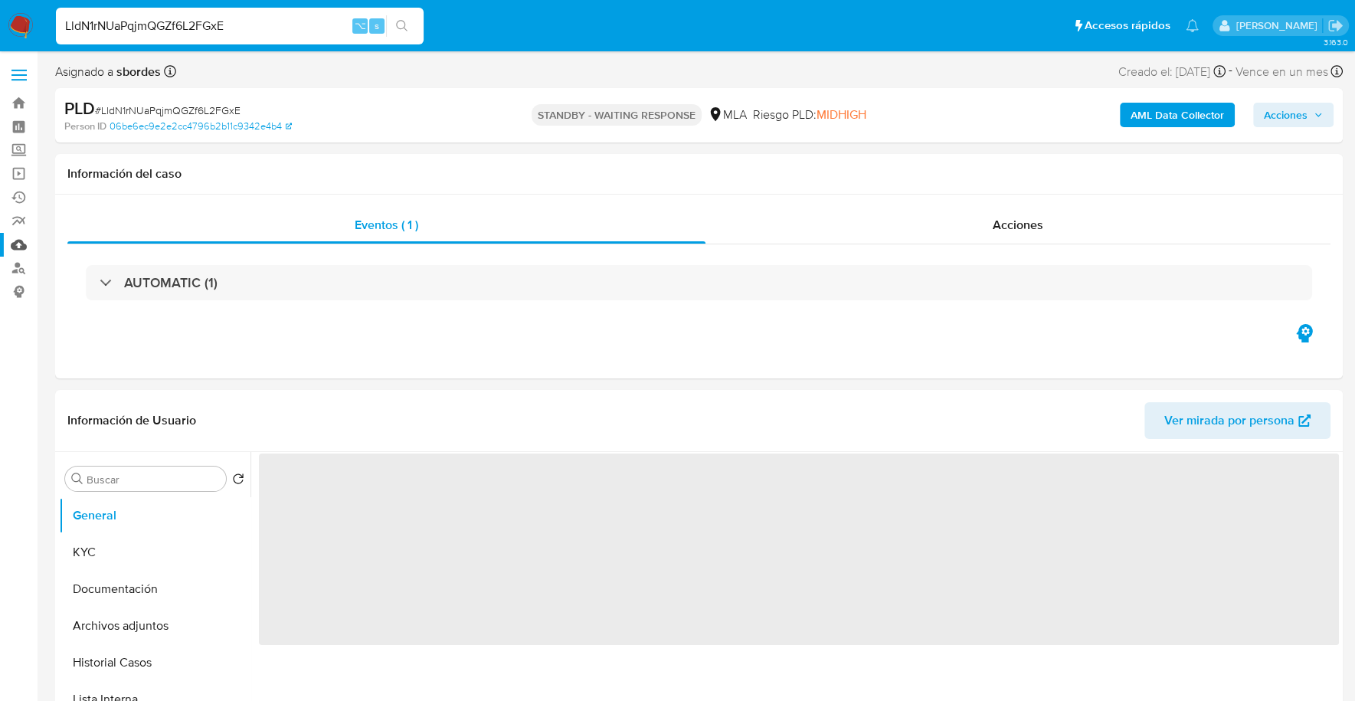
select select "10"
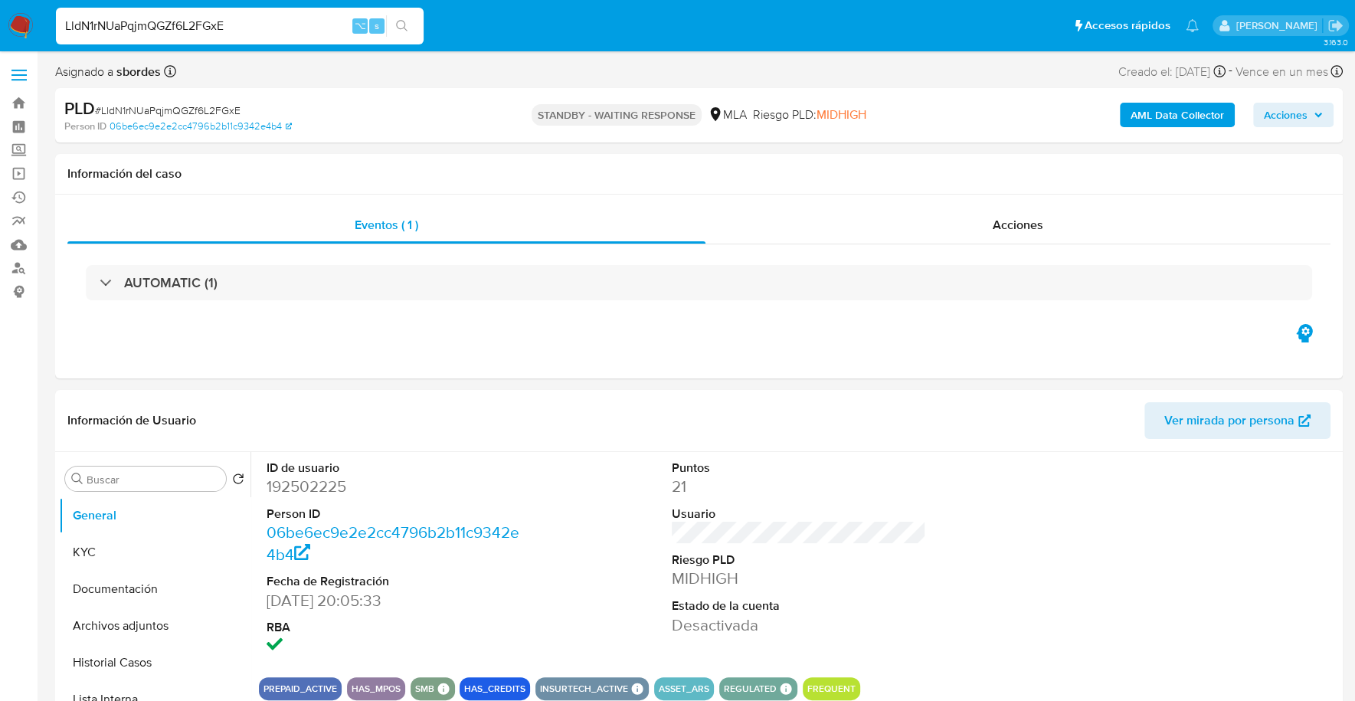
drag, startPoint x: 245, startPoint y: 29, endPoint x: 63, endPoint y: 16, distance: 182.7
click at [64, 16] on input "LldN1rNUaPqjmQGZf6L2FGxE" at bounding box center [240, 26] width 368 height 20
paste input "7lwUrkYOUB9ZDscql6oIDOT7"
type input "7lwUrkYOUB9ZDscql6oIDOT7"
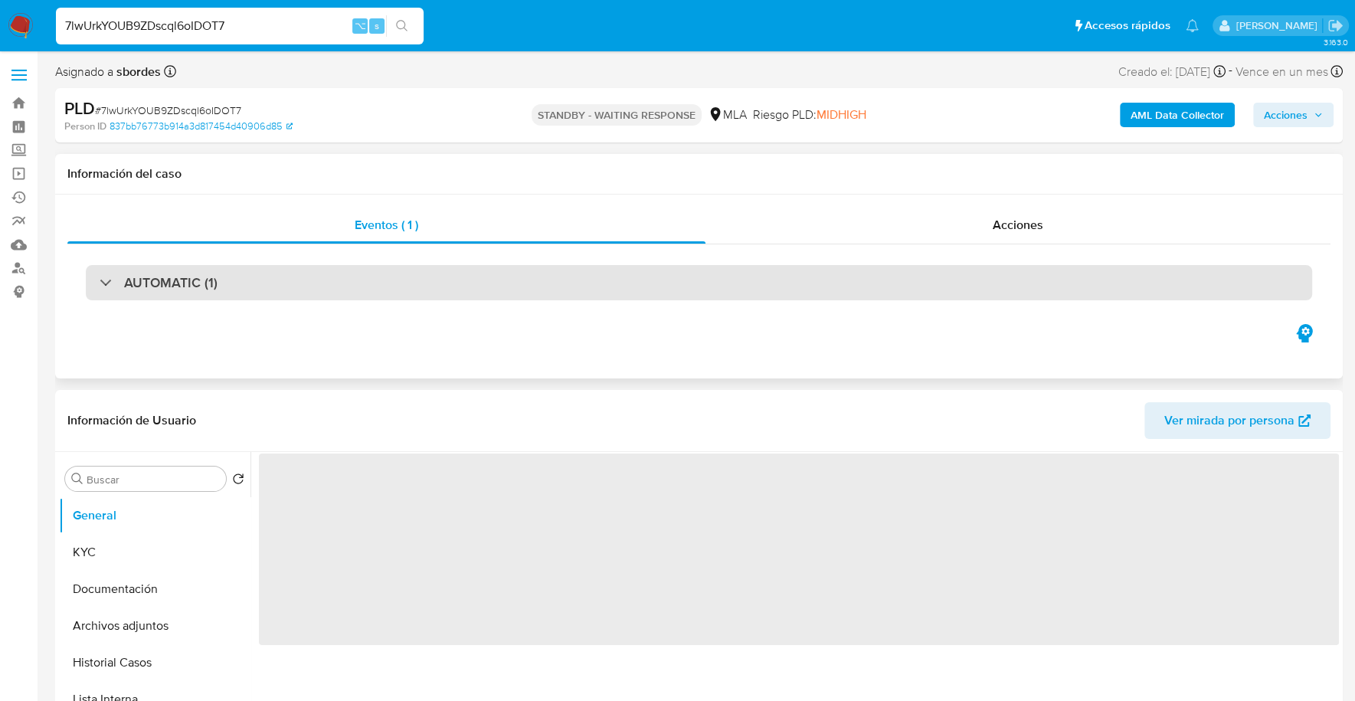
select select "10"
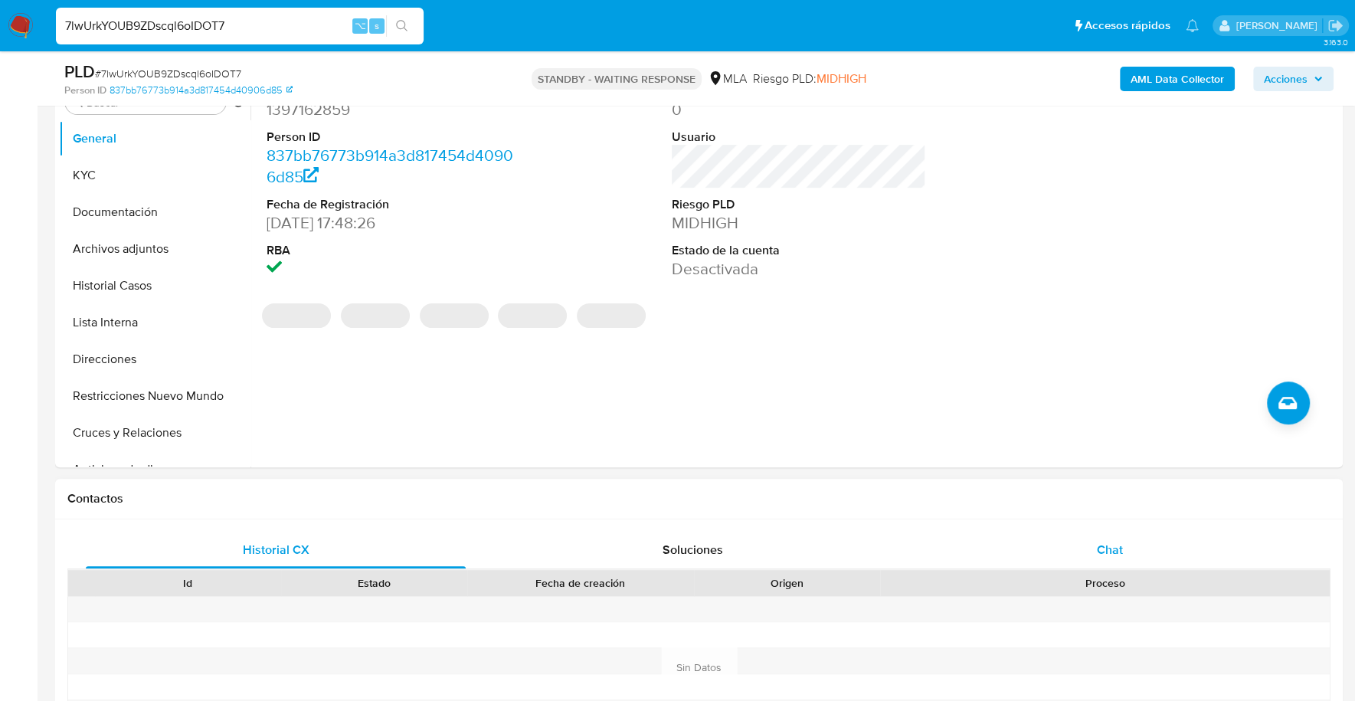
click at [1175, 535] on div "Chat" at bounding box center [1109, 549] width 380 height 37
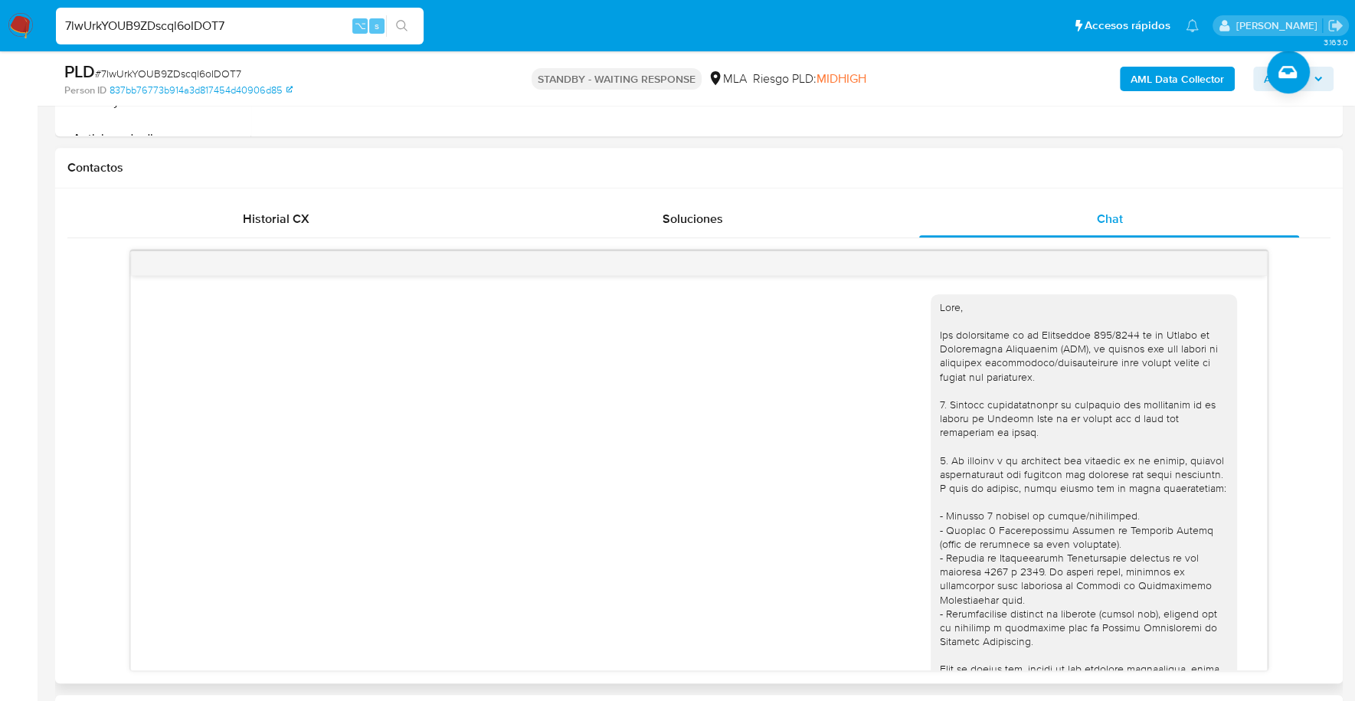
scroll to position [1120, 0]
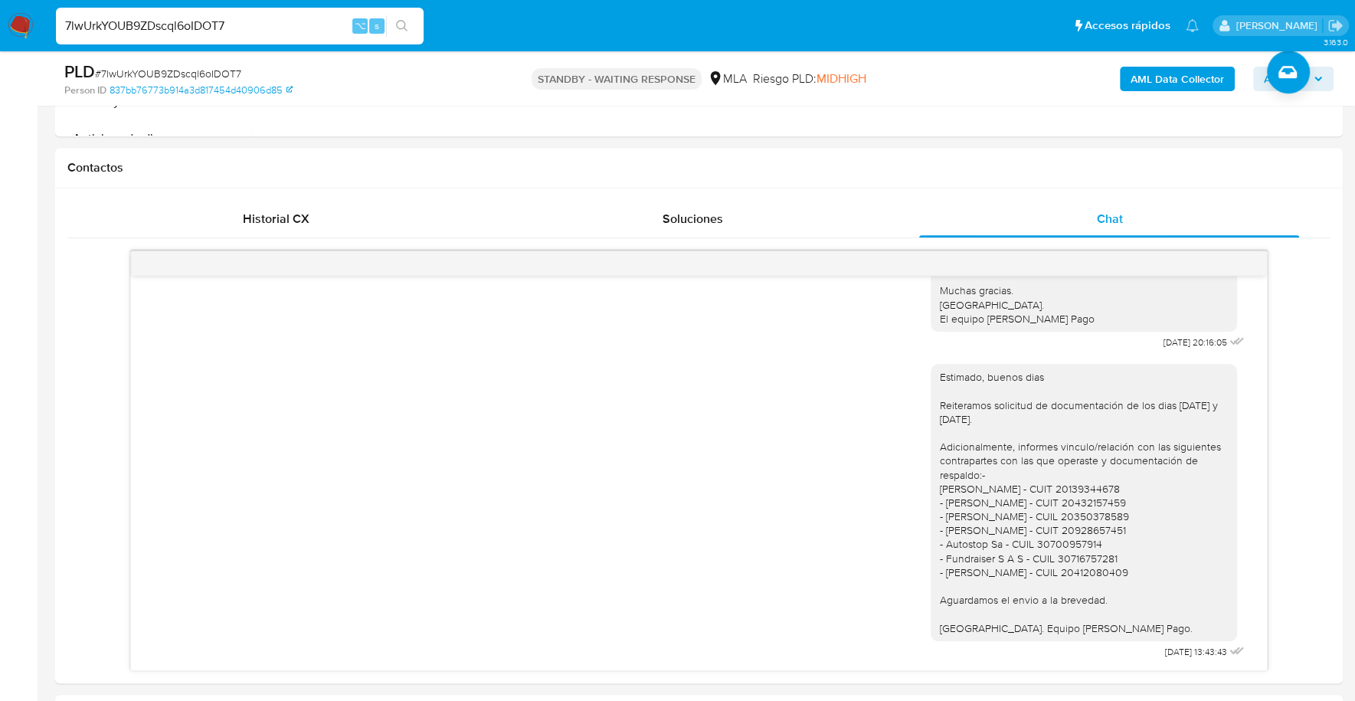
click at [256, 24] on input "7lwUrkYOUB9ZDscql6oIDOT7" at bounding box center [240, 26] width 368 height 20
drag, startPoint x: 302, startPoint y: 27, endPoint x: -12, endPoint y: 21, distance: 314.8
click at [0, 21] on html "Pausado Ver notificaciones 7lwUrkYOUB9ZDscql6oIDOT7 ⌥ s Accesos rápidos Presion…" at bounding box center [677, 623] width 1355 height 2552
paste input "92729381"
type input "92729381"
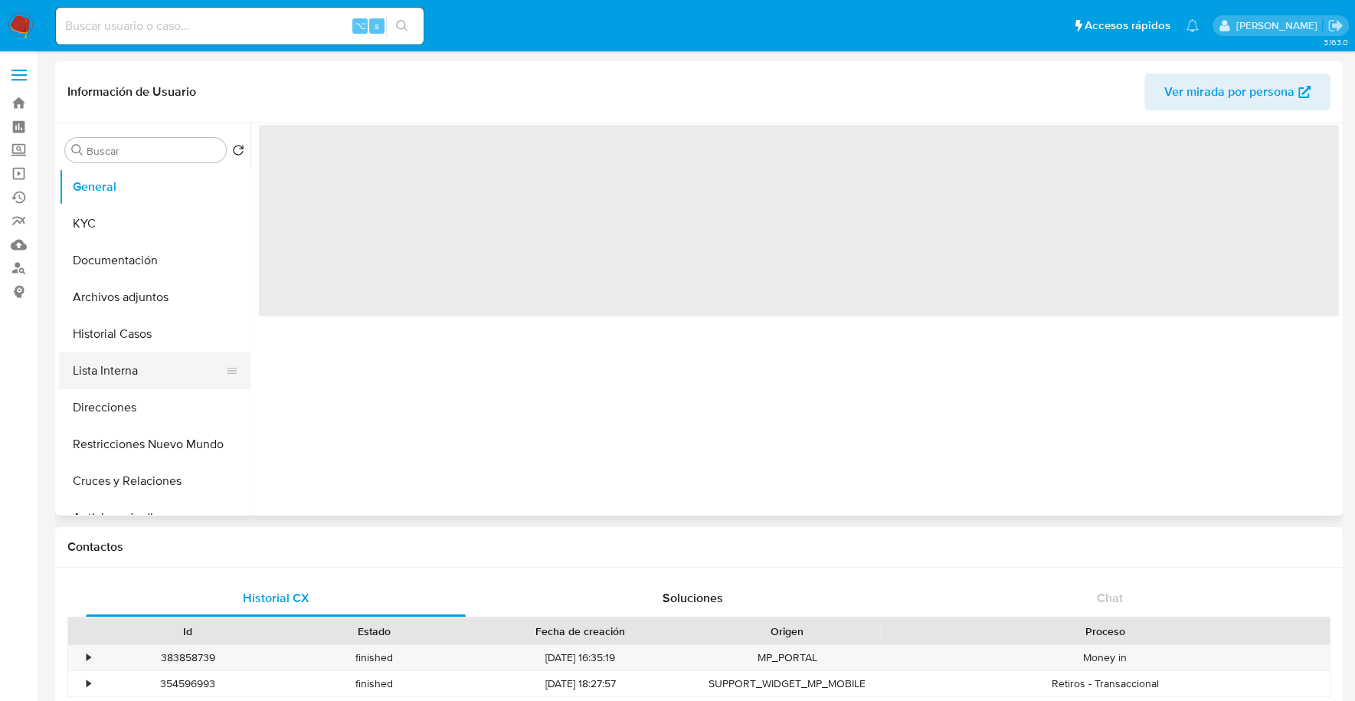
select select "10"
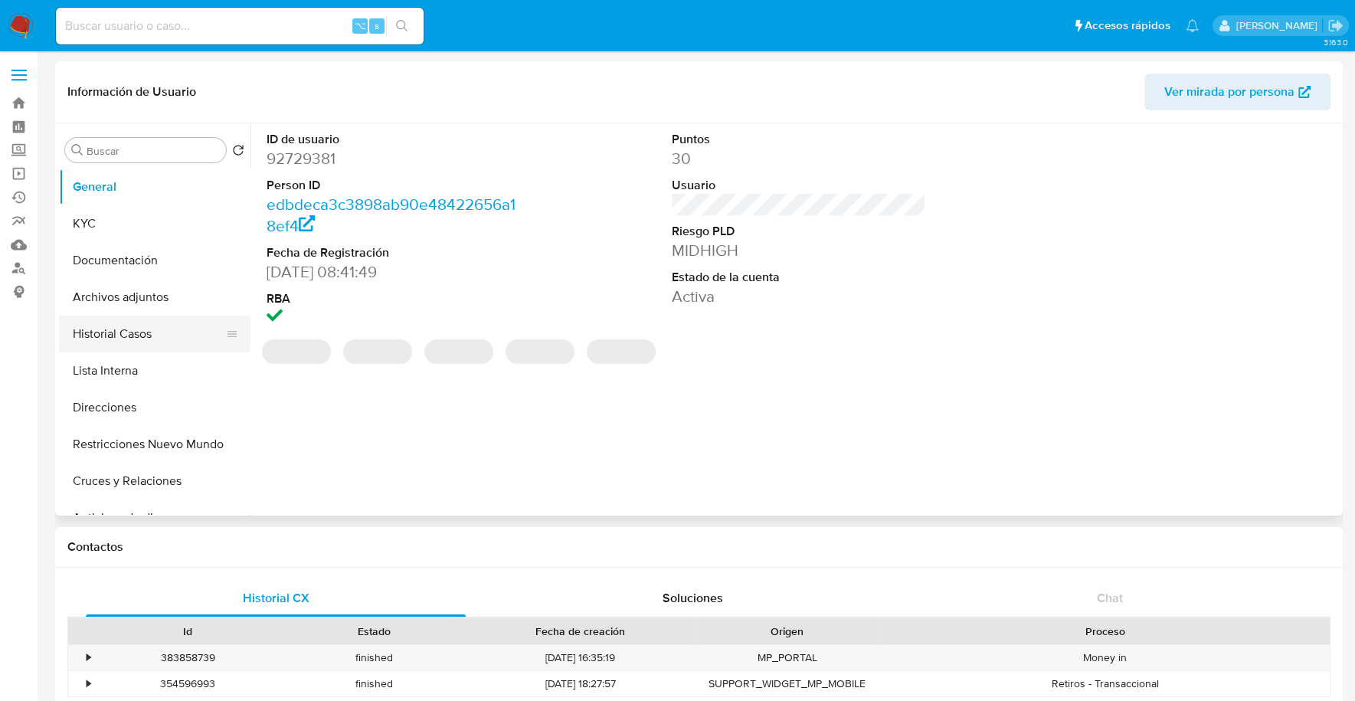
click at [103, 341] on button "Historial Casos" at bounding box center [148, 334] width 179 height 37
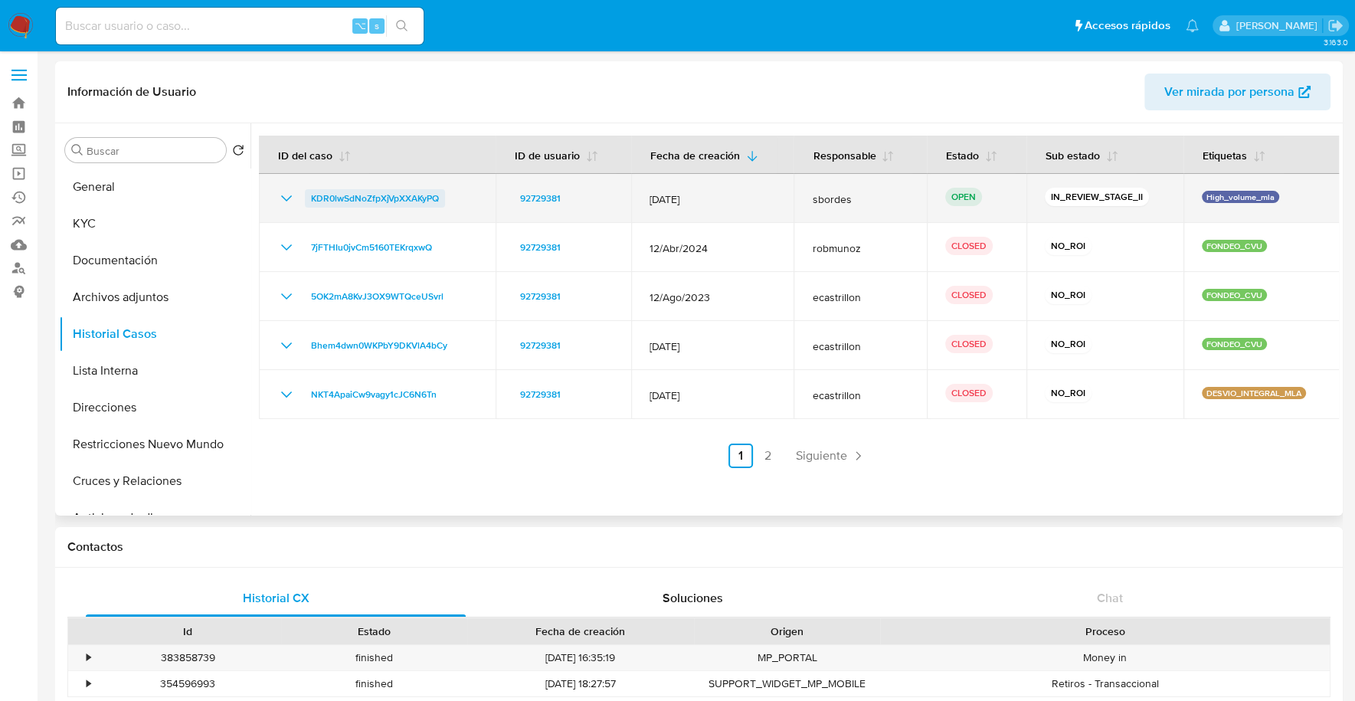
click at [342, 204] on span "KDR0lwSdNoZfpXjVpXXAKyPQ" at bounding box center [375, 198] width 128 height 18
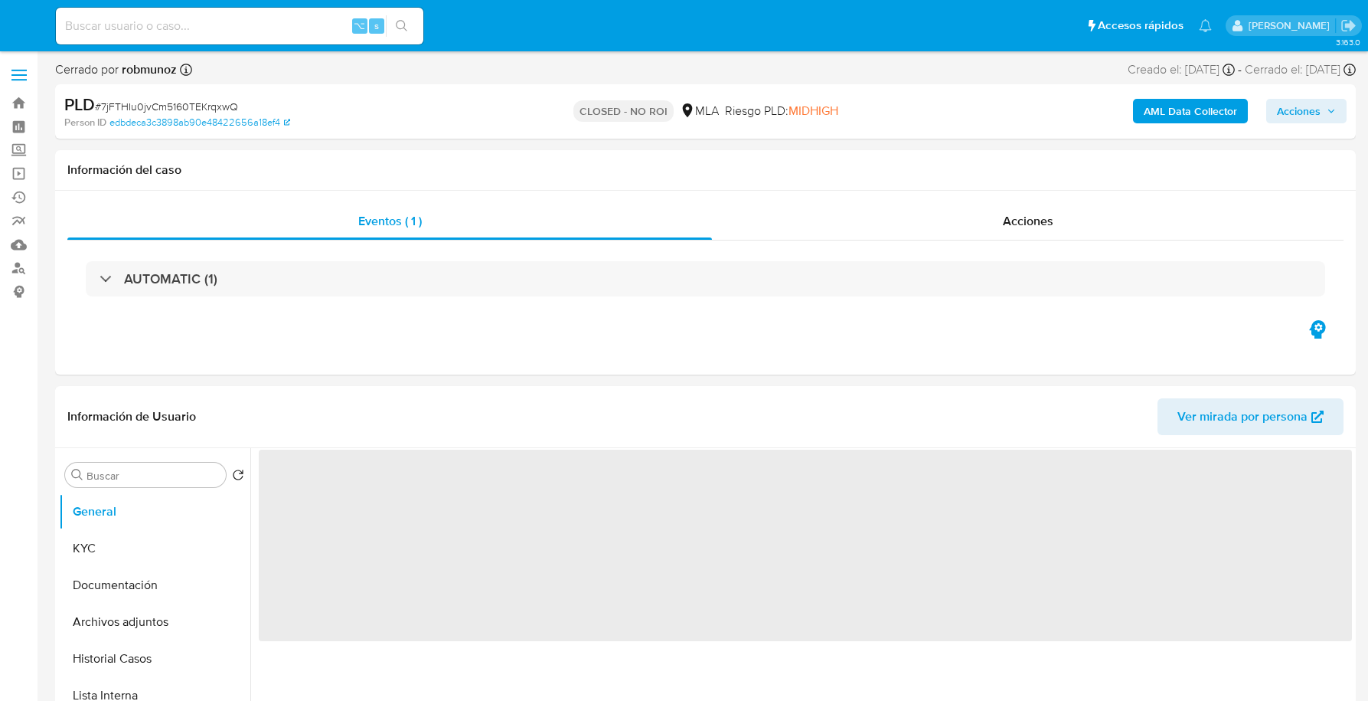
select select "10"
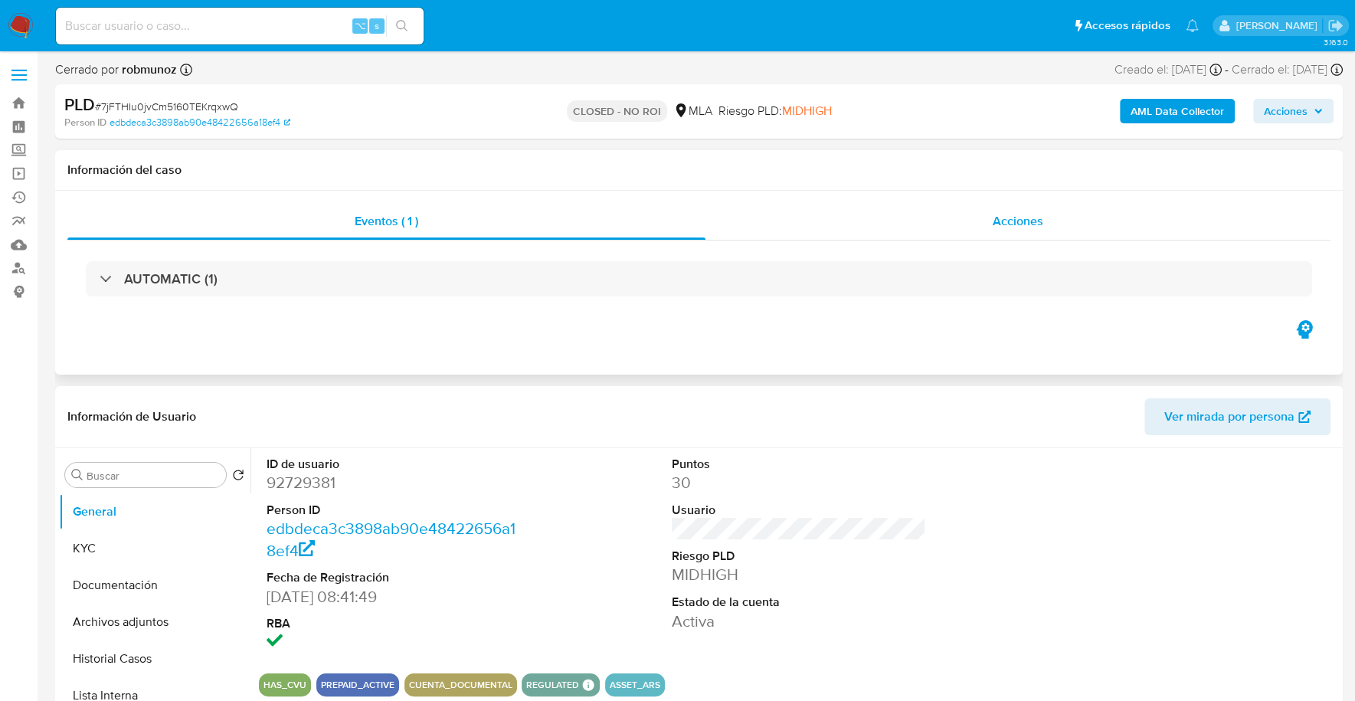
click at [1016, 235] on div "Acciones" at bounding box center [1017, 221] width 625 height 37
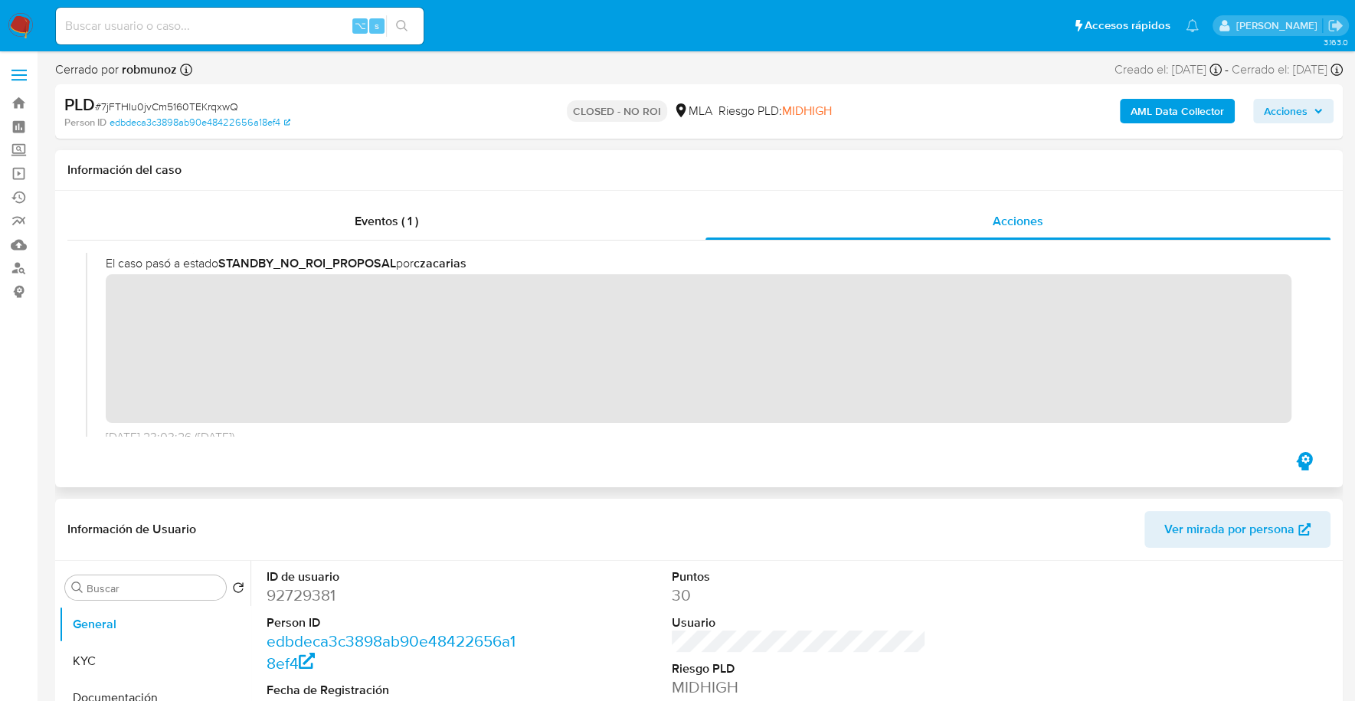
scroll to position [211, 0]
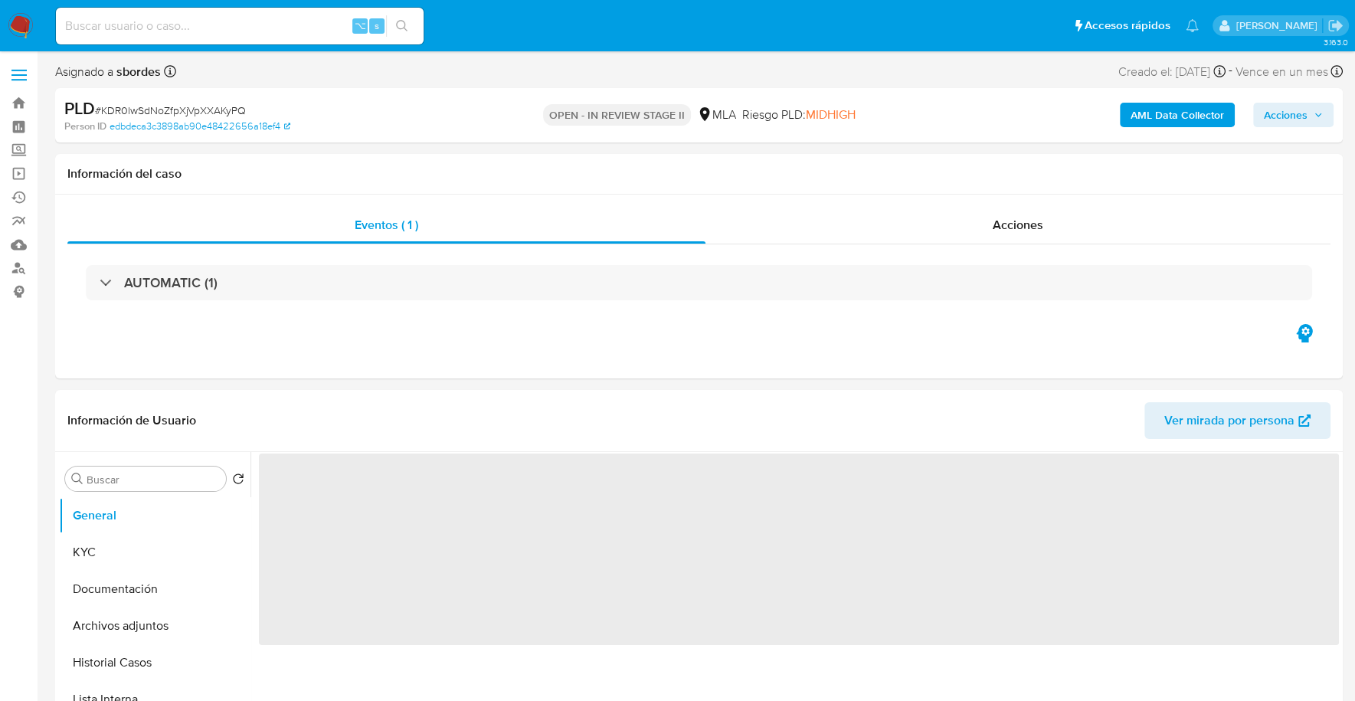
select select "10"
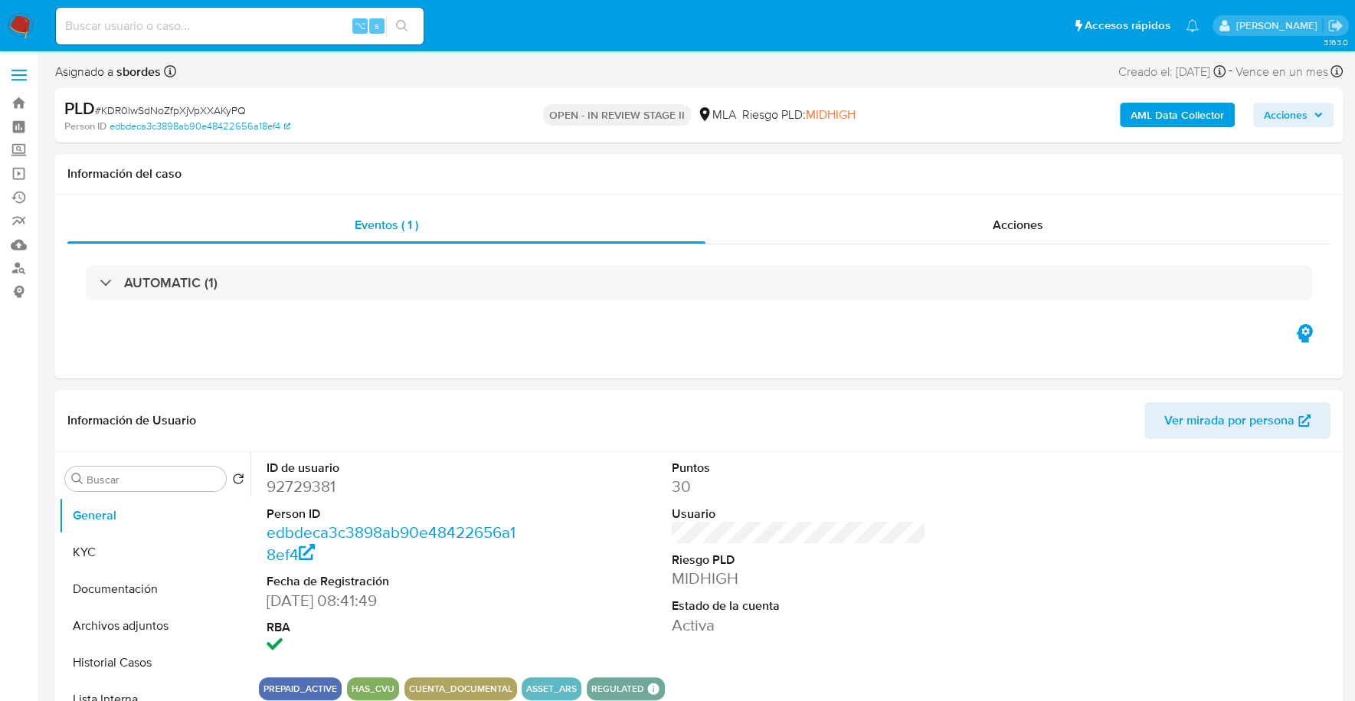
click at [186, 18] on input at bounding box center [240, 26] width 368 height 20
paste input "92729381"
type input "92729381"
click at [110, 546] on button "KYC" at bounding box center [148, 552] width 179 height 37
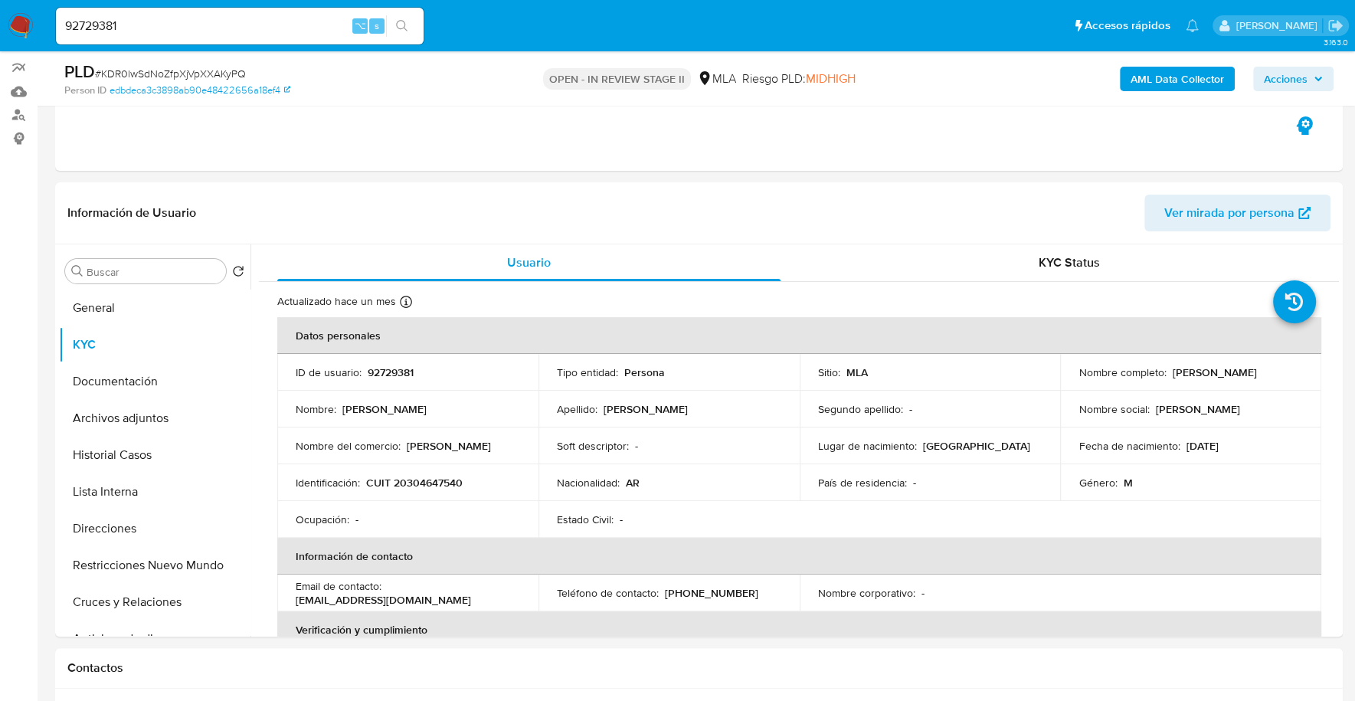
scroll to position [522, 0]
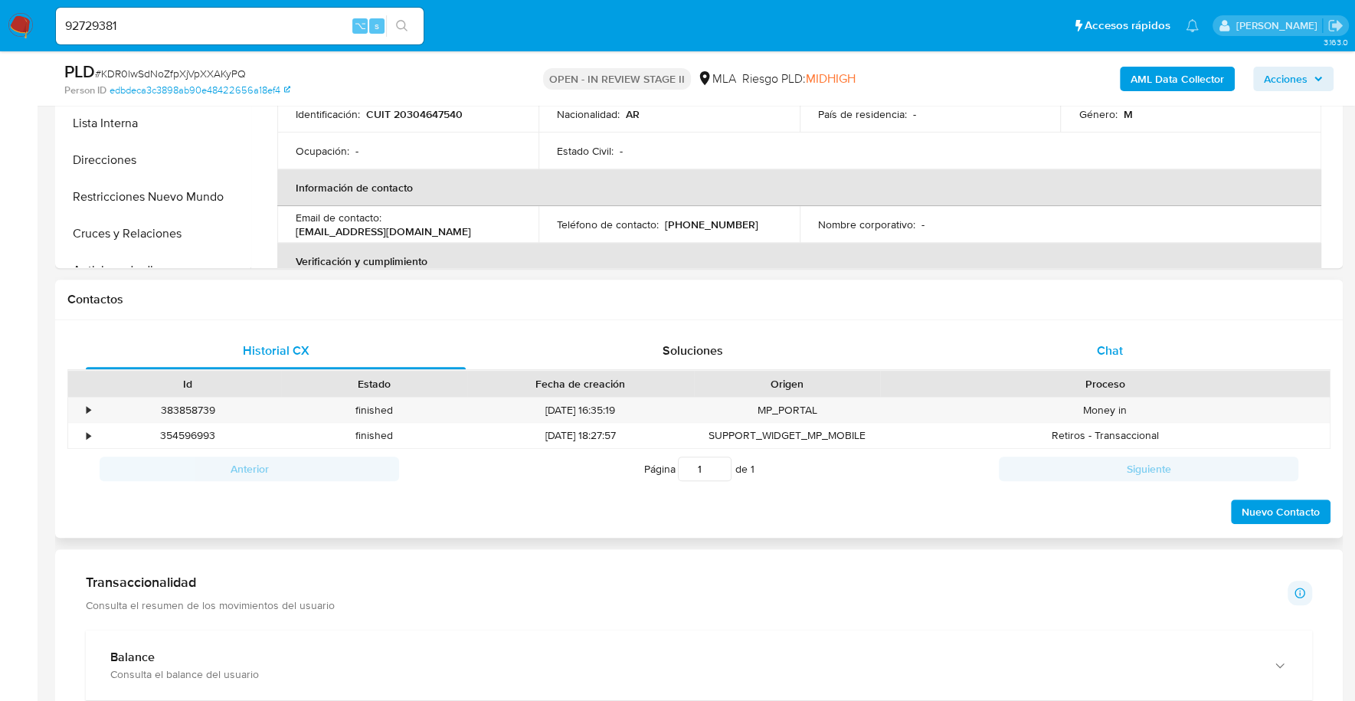
click at [1113, 349] on span "Chat" at bounding box center [1109, 351] width 26 height 18
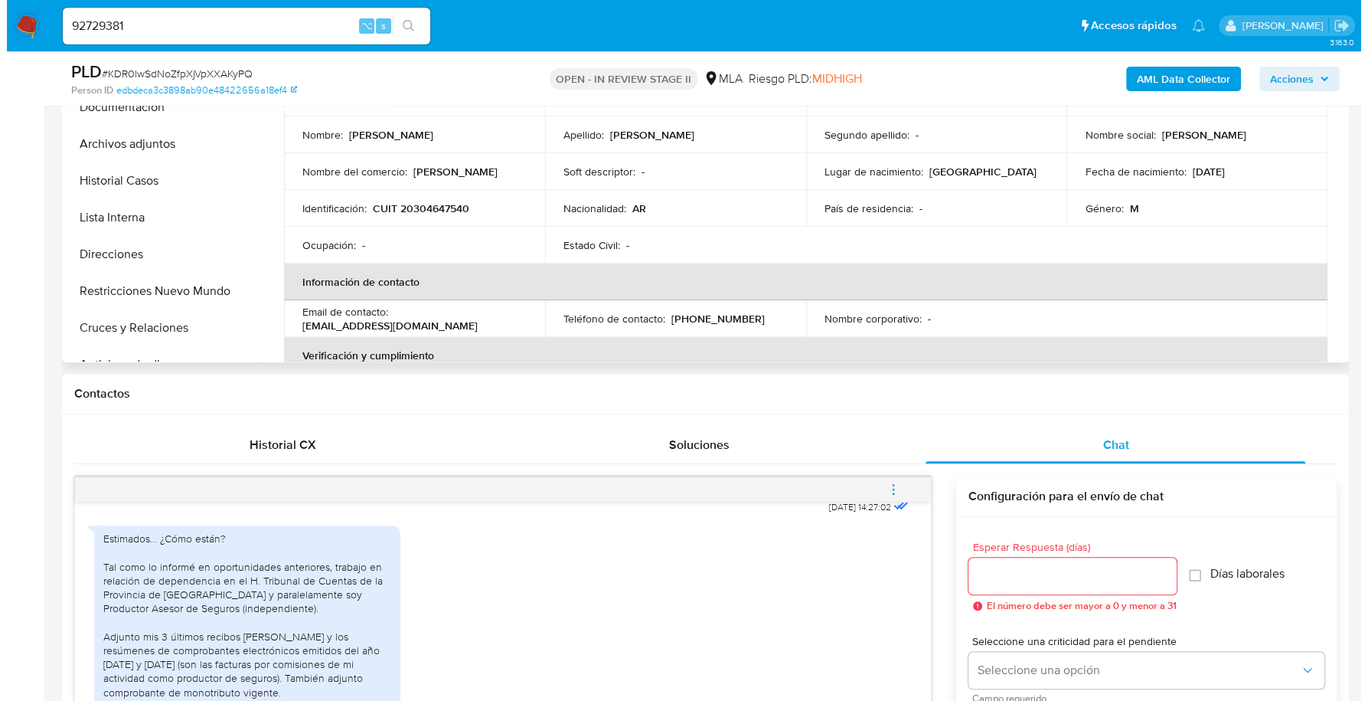
scroll to position [259, 0]
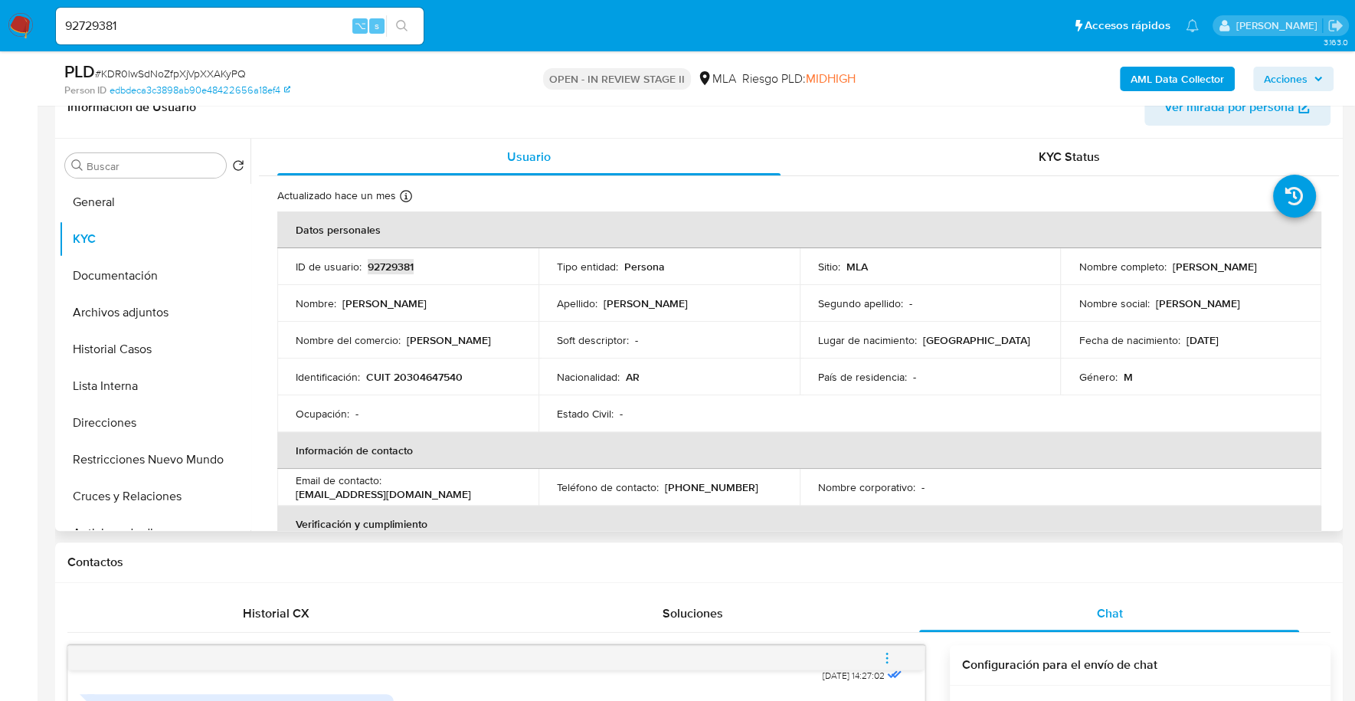
copy p "92729381"
click at [1183, 85] on b "AML Data Collector" at bounding box center [1176, 79] width 93 height 25
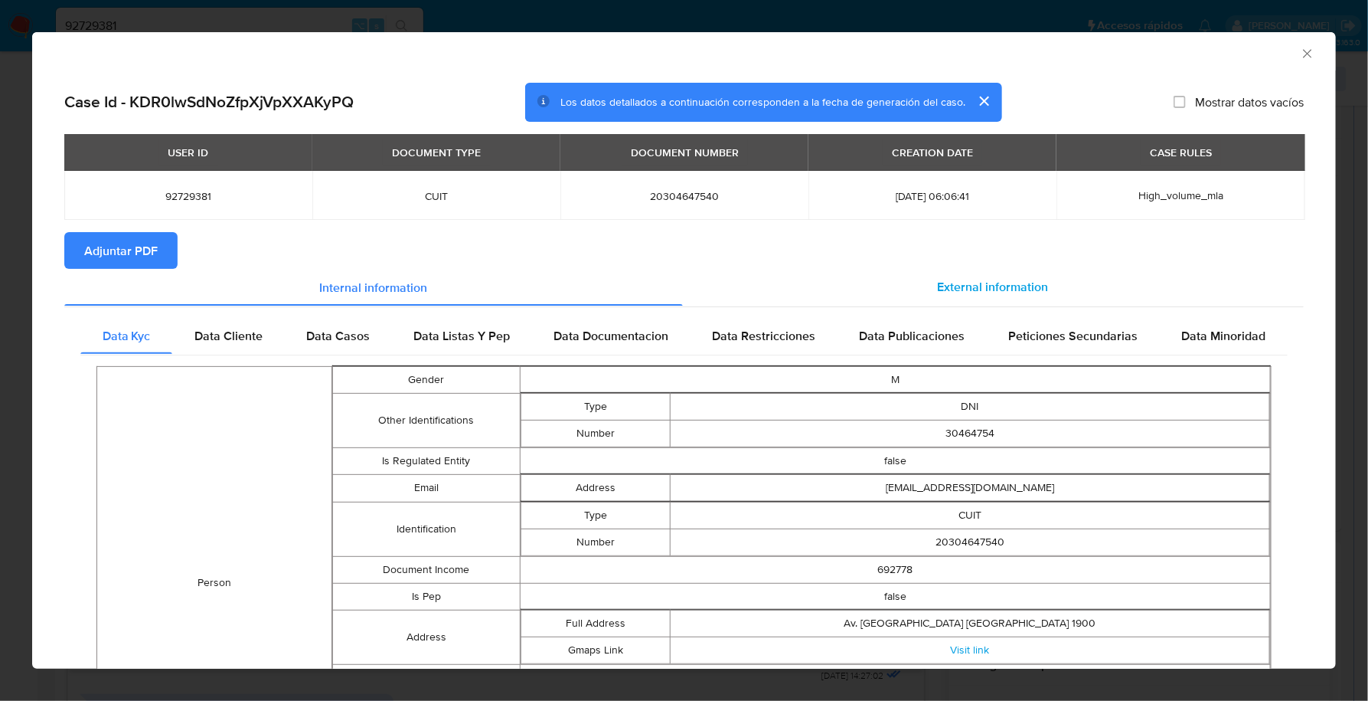
click at [962, 286] on span "External information" at bounding box center [993, 287] width 111 height 18
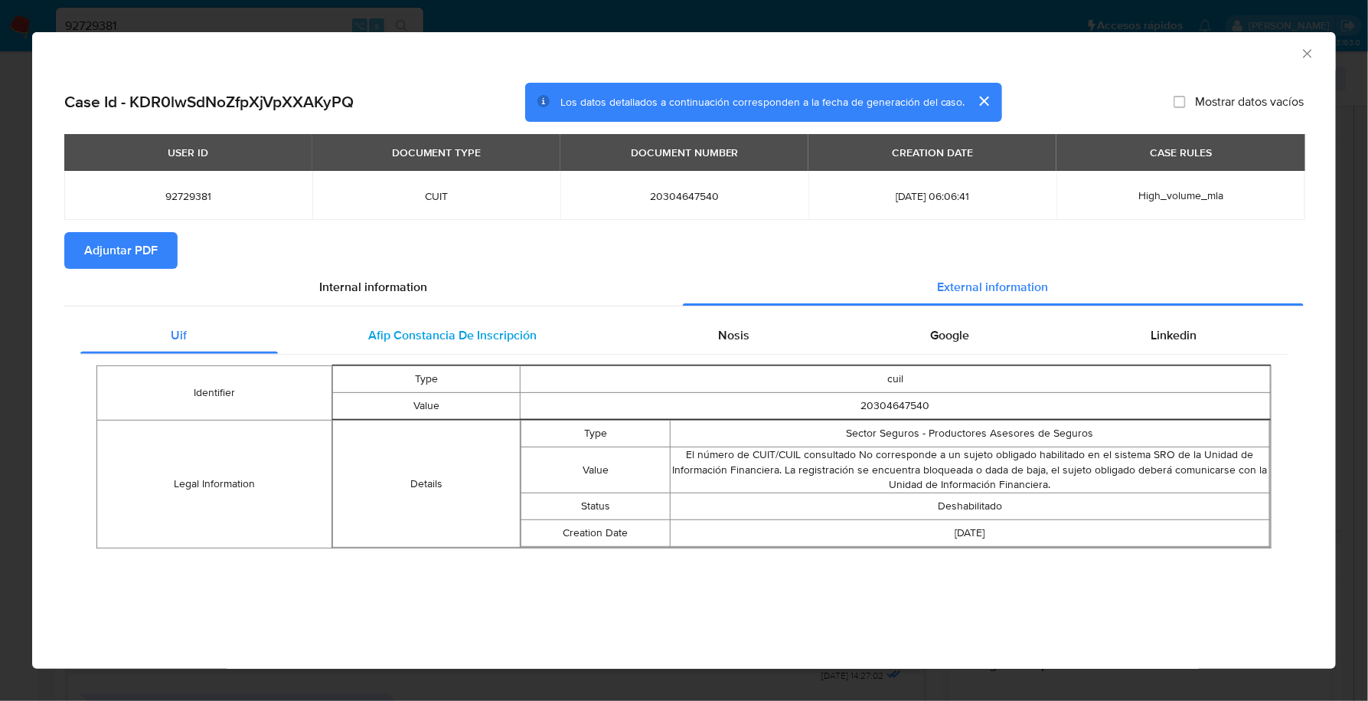
click at [512, 330] on span "Afip Constancia De Inscripción" at bounding box center [452, 335] width 168 height 18
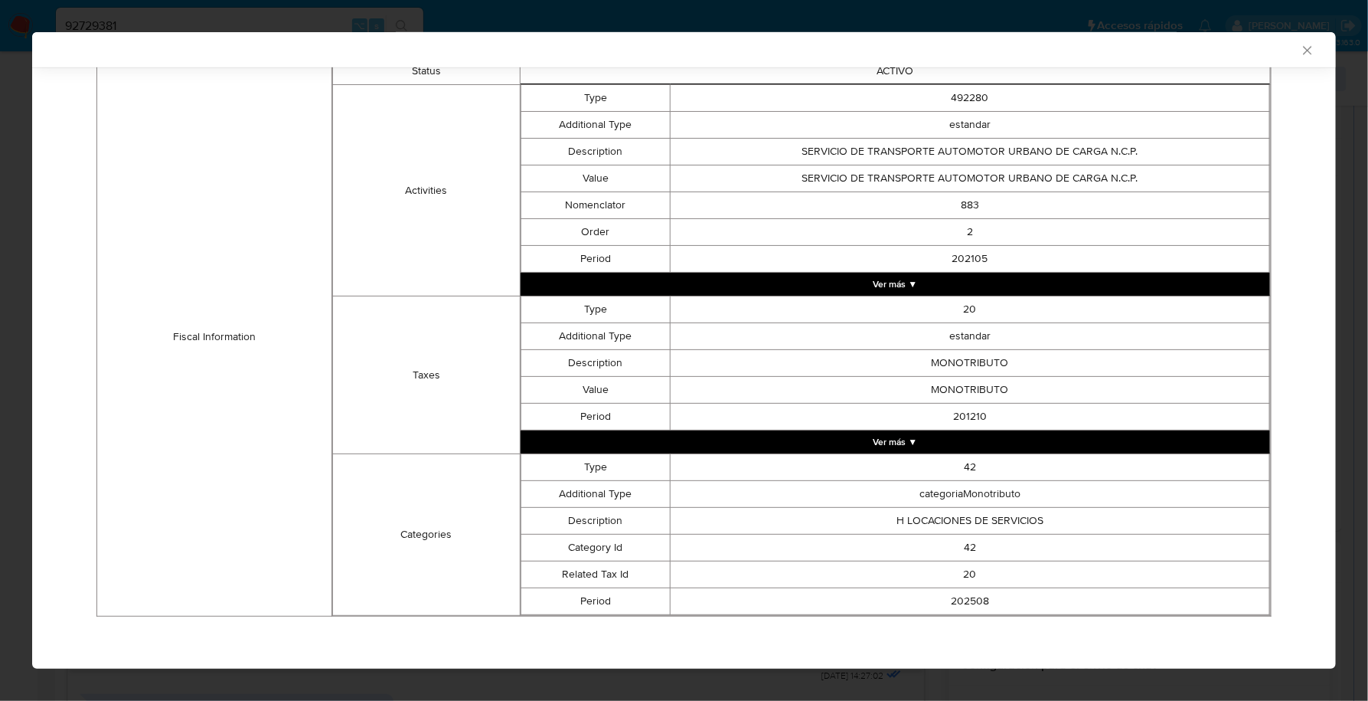
scroll to position [0, 0]
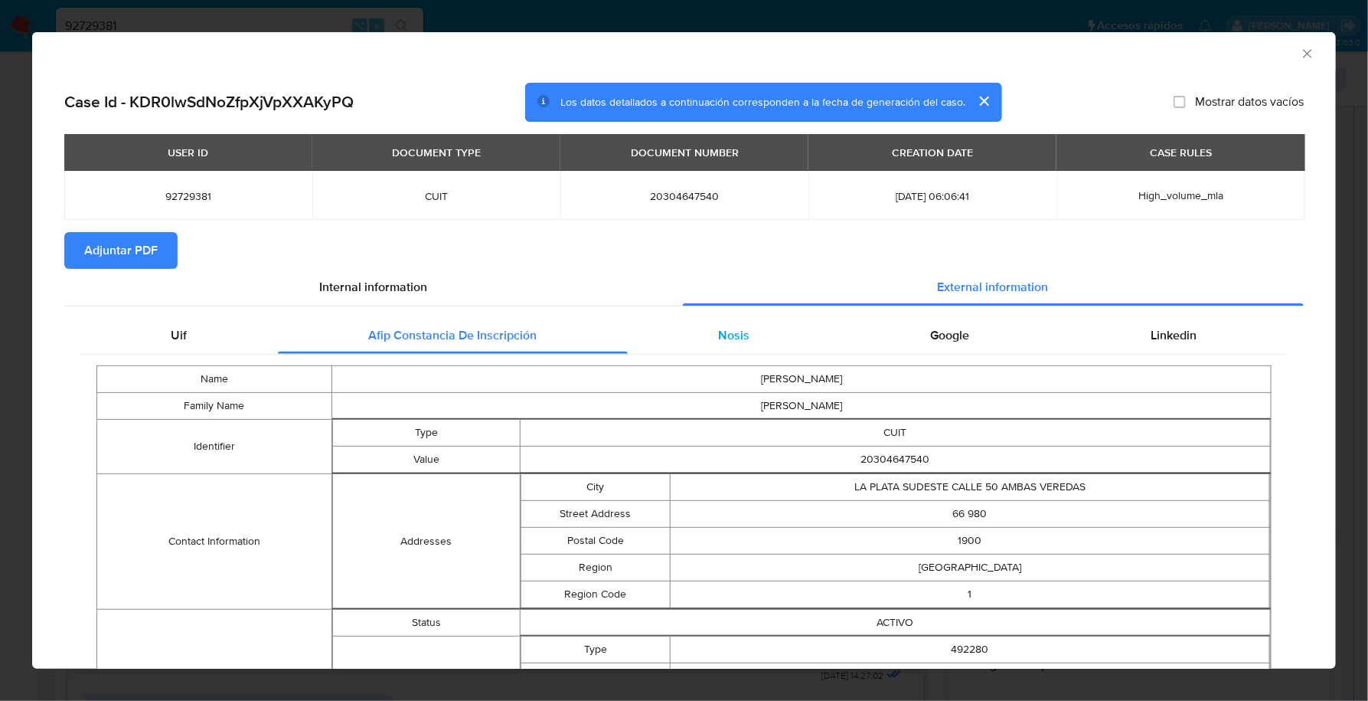
click at [744, 324] on div "Nosis" at bounding box center [734, 335] width 213 height 37
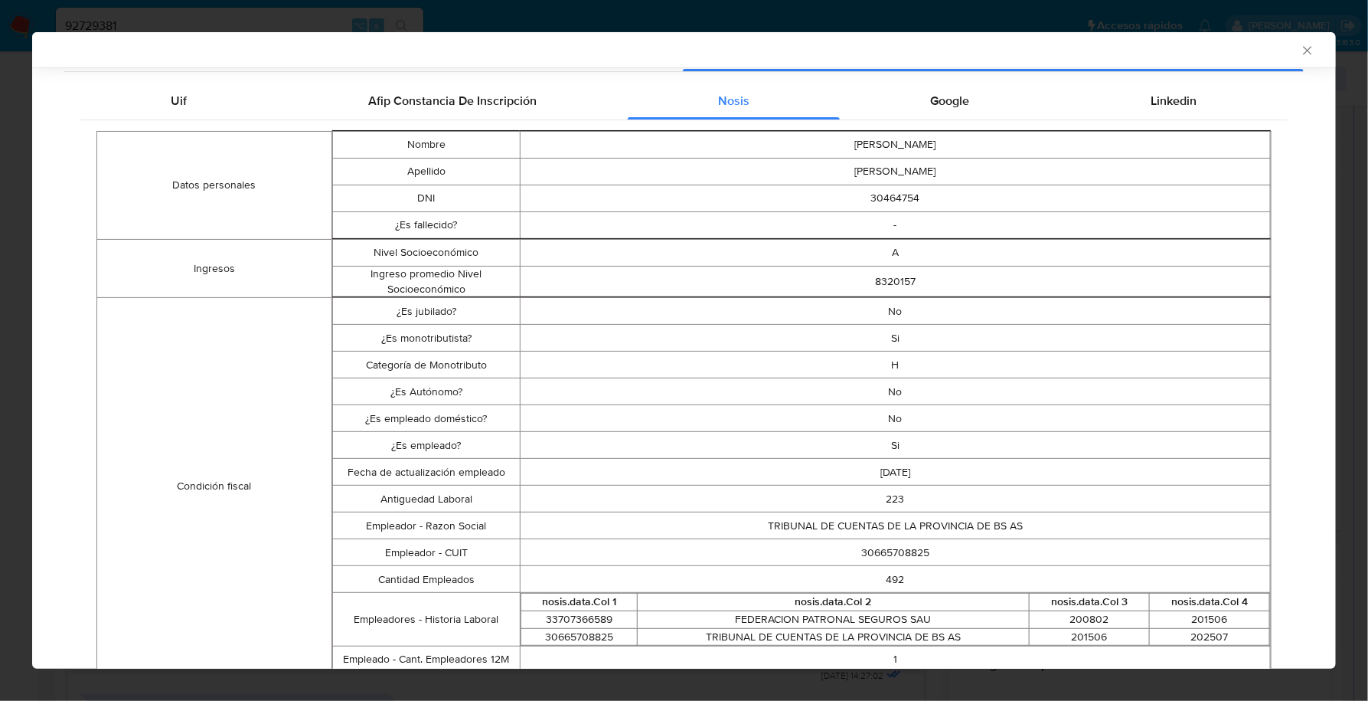
scroll to position [50, 0]
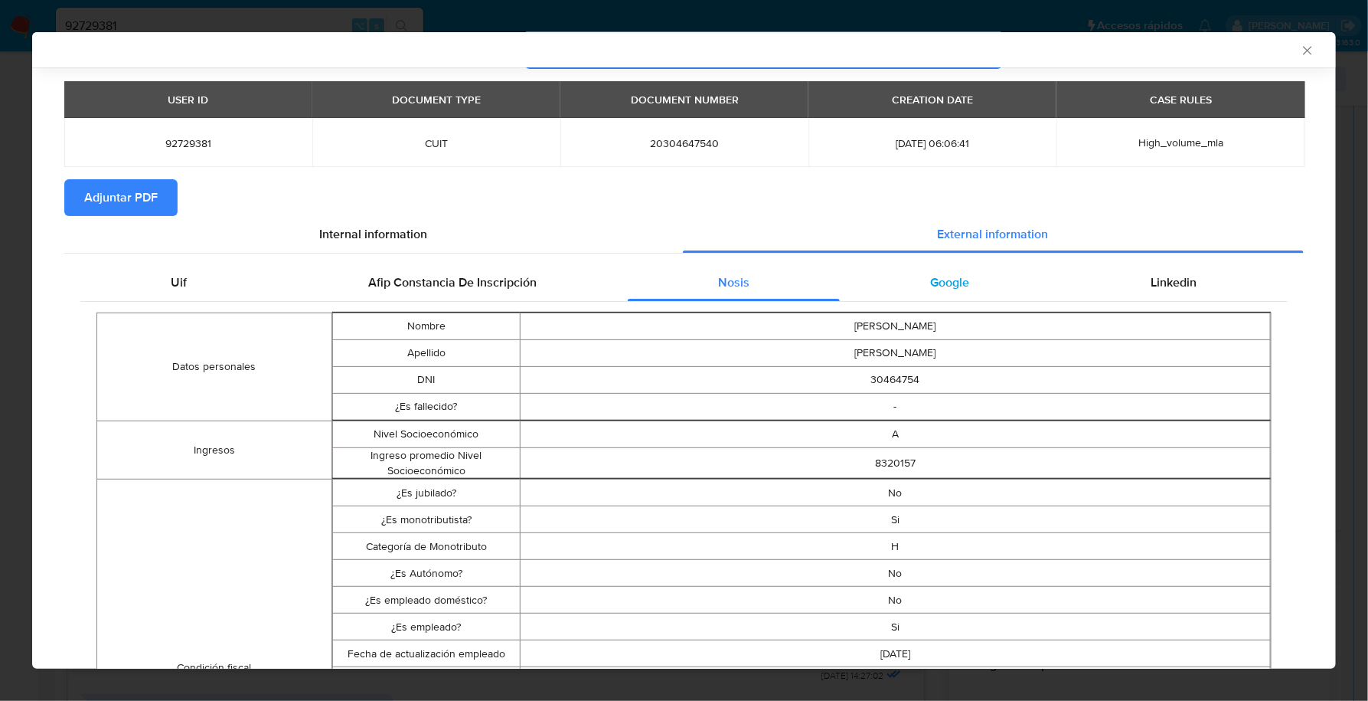
click at [931, 284] on span "Google" at bounding box center [950, 282] width 39 height 18
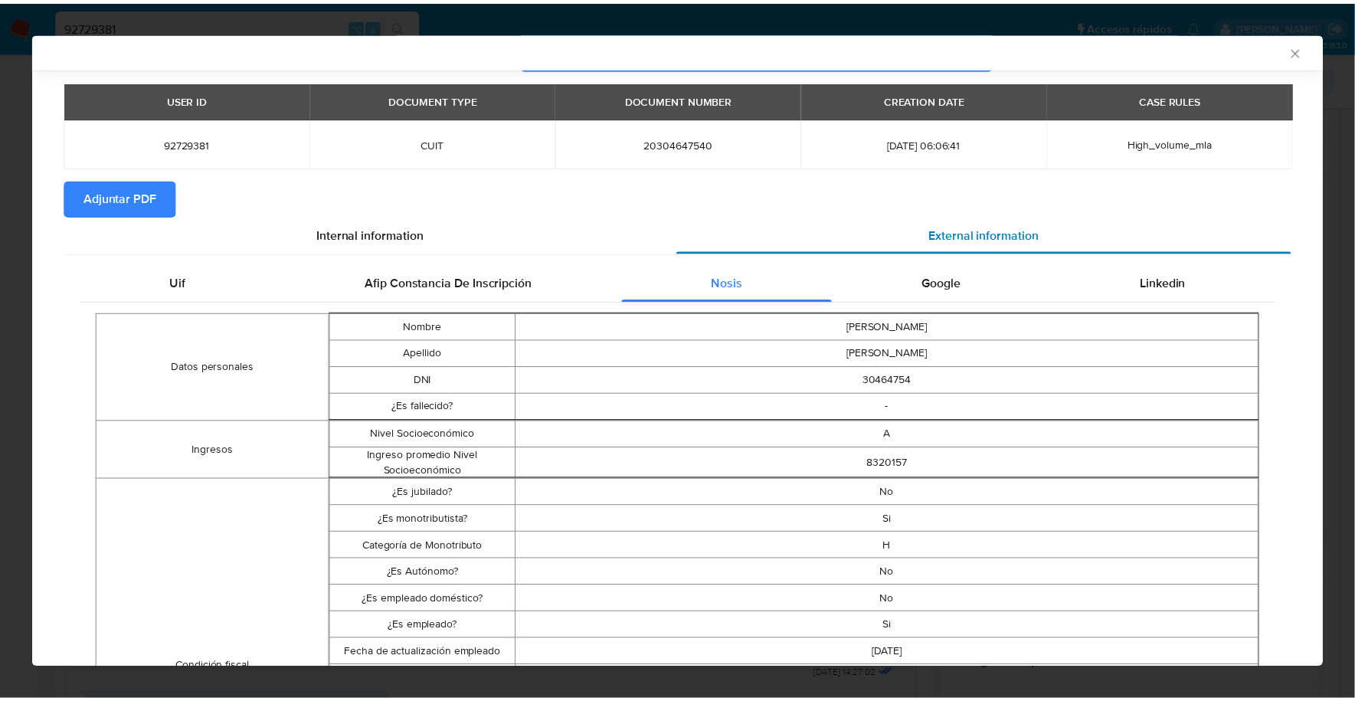
scroll to position [0, 0]
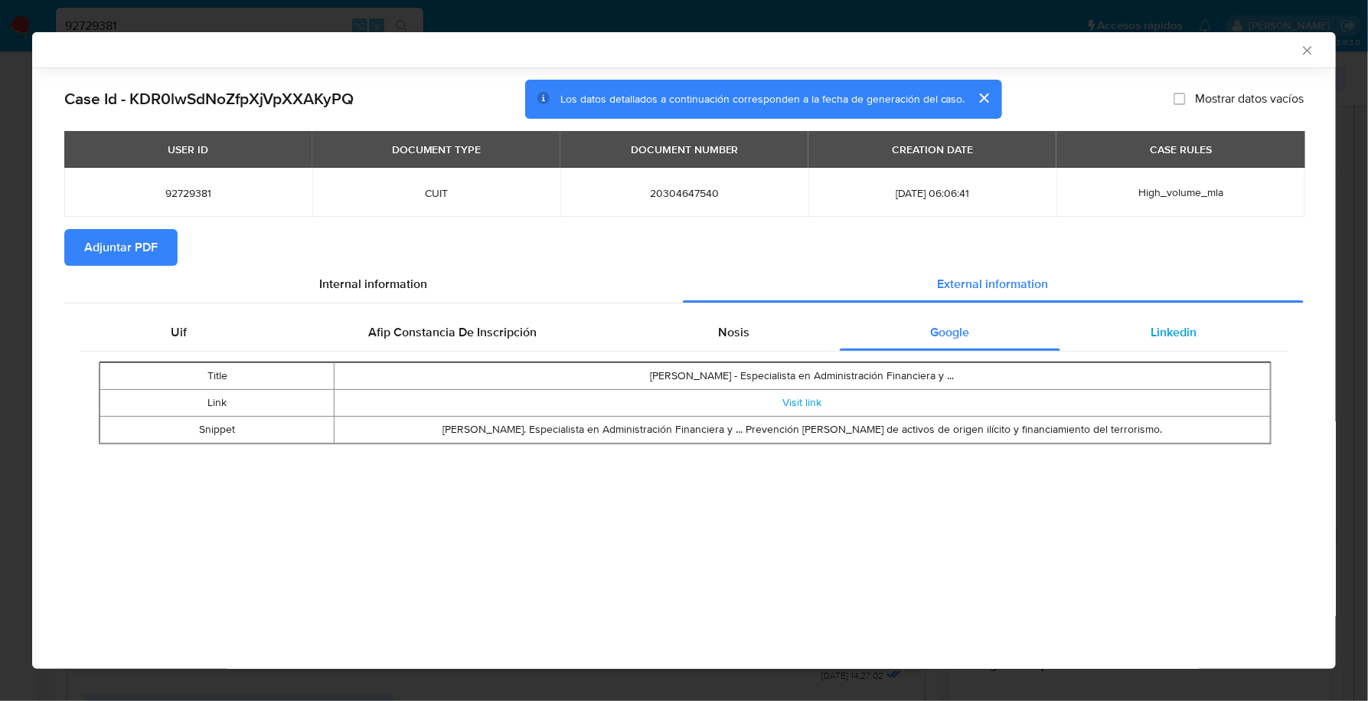
click at [1144, 327] on div "Linkedin" at bounding box center [1174, 332] width 227 height 37
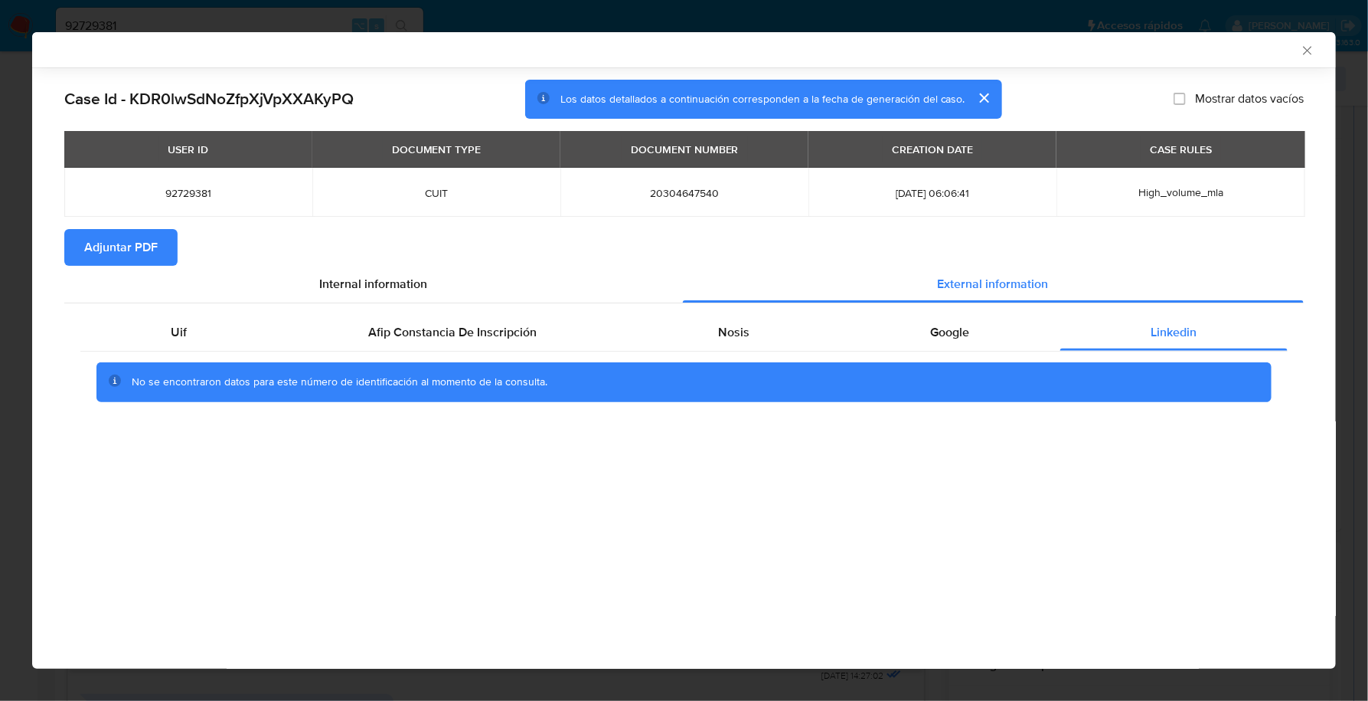
click at [137, 255] on span "Adjuntar PDF" at bounding box center [121, 248] width 74 height 34
click at [1308, 53] on icon "Cerrar ventana" at bounding box center [1307, 50] width 15 height 15
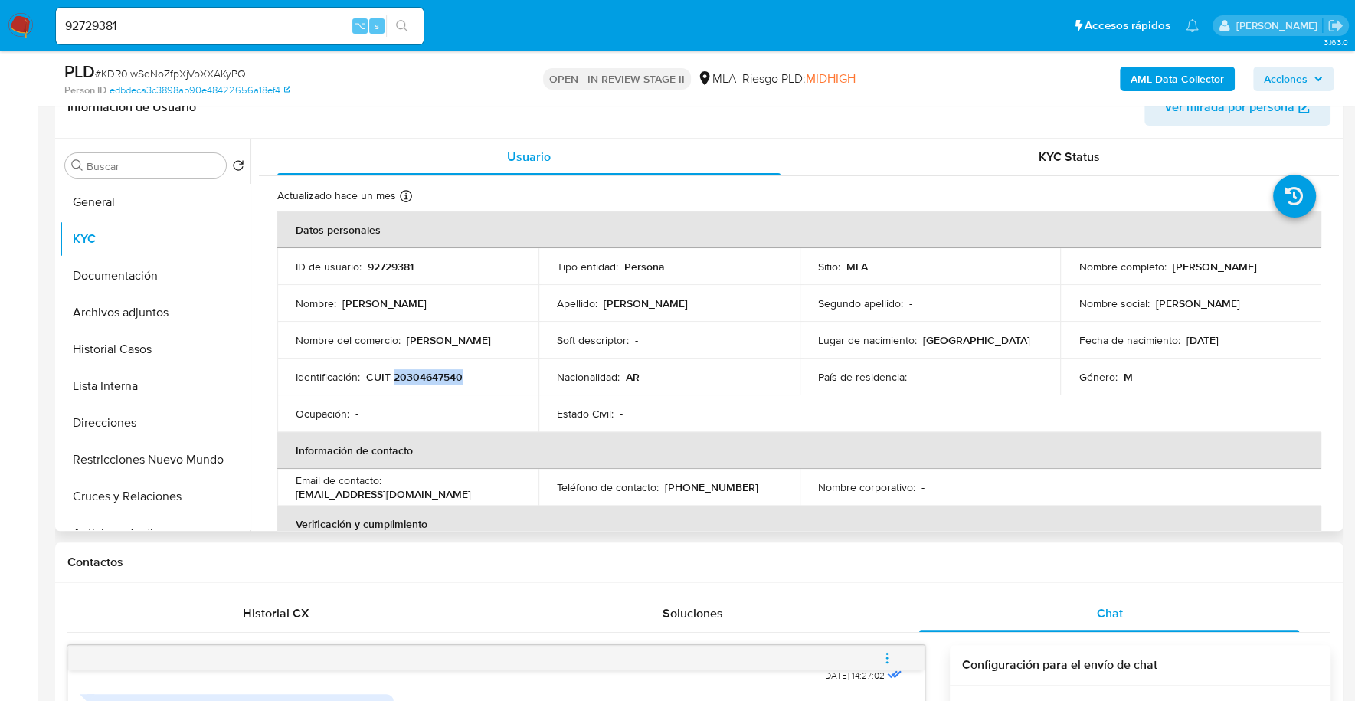
copy p "20304647540"
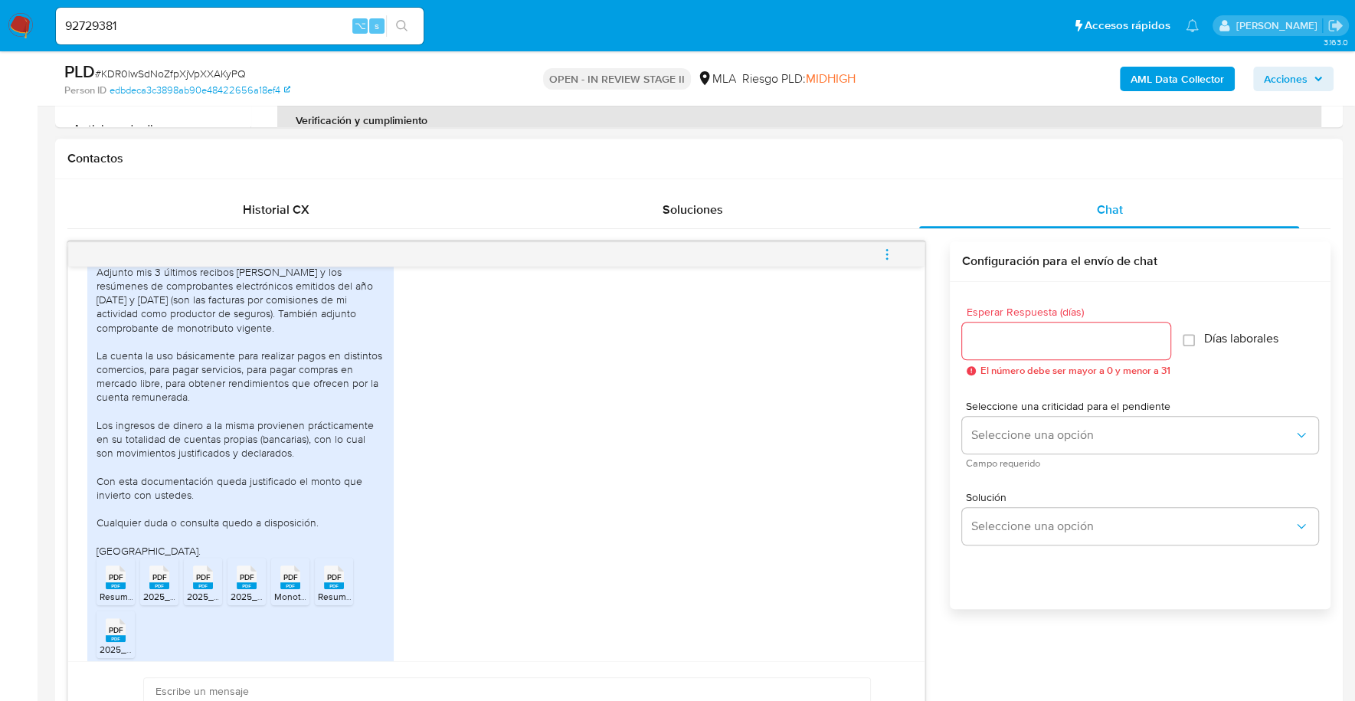
scroll to position [1015, 0]
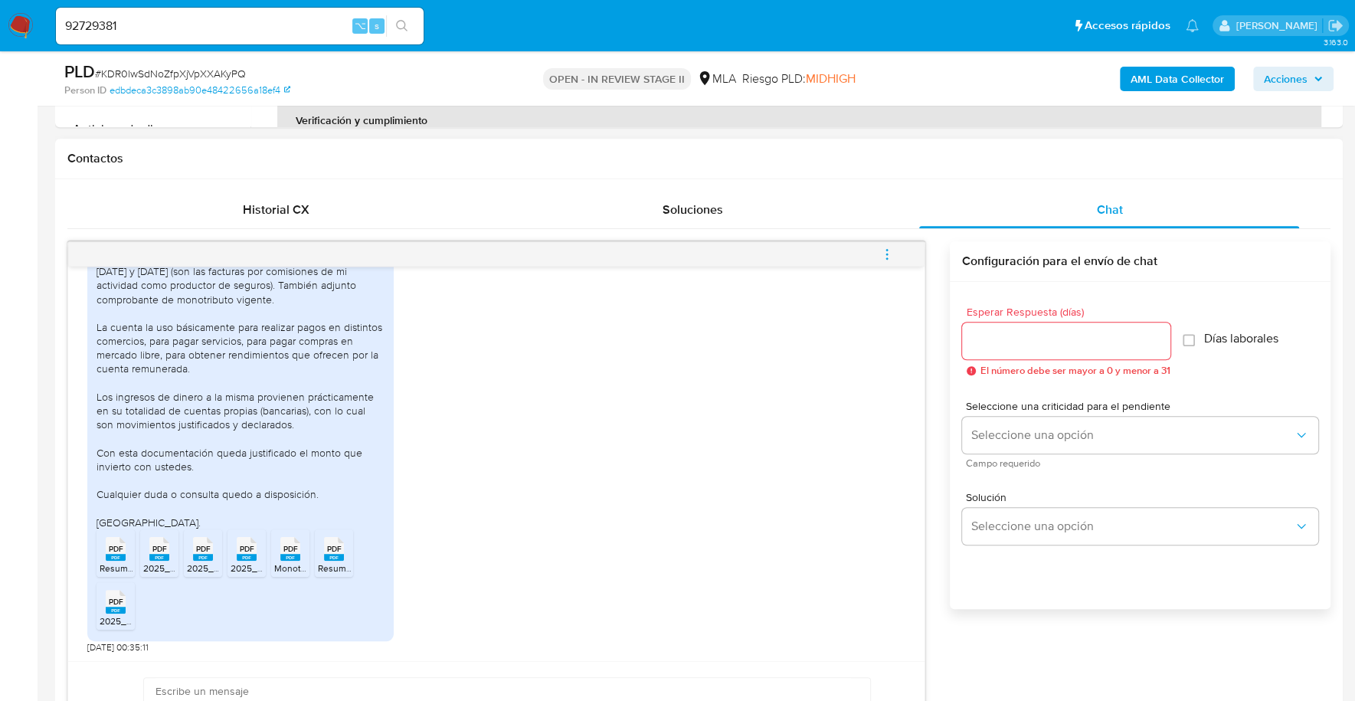
click at [116, 544] on span "PDF" at bounding box center [116, 549] width 15 height 10
click at [163, 559] on icon "PDF" at bounding box center [159, 548] width 20 height 27
click at [208, 554] on rect at bounding box center [203, 557] width 20 height 7
click at [237, 557] on rect at bounding box center [247, 557] width 20 height 7
click at [289, 562] on span "Monotributo.pdf" at bounding box center [307, 567] width 67 height 13
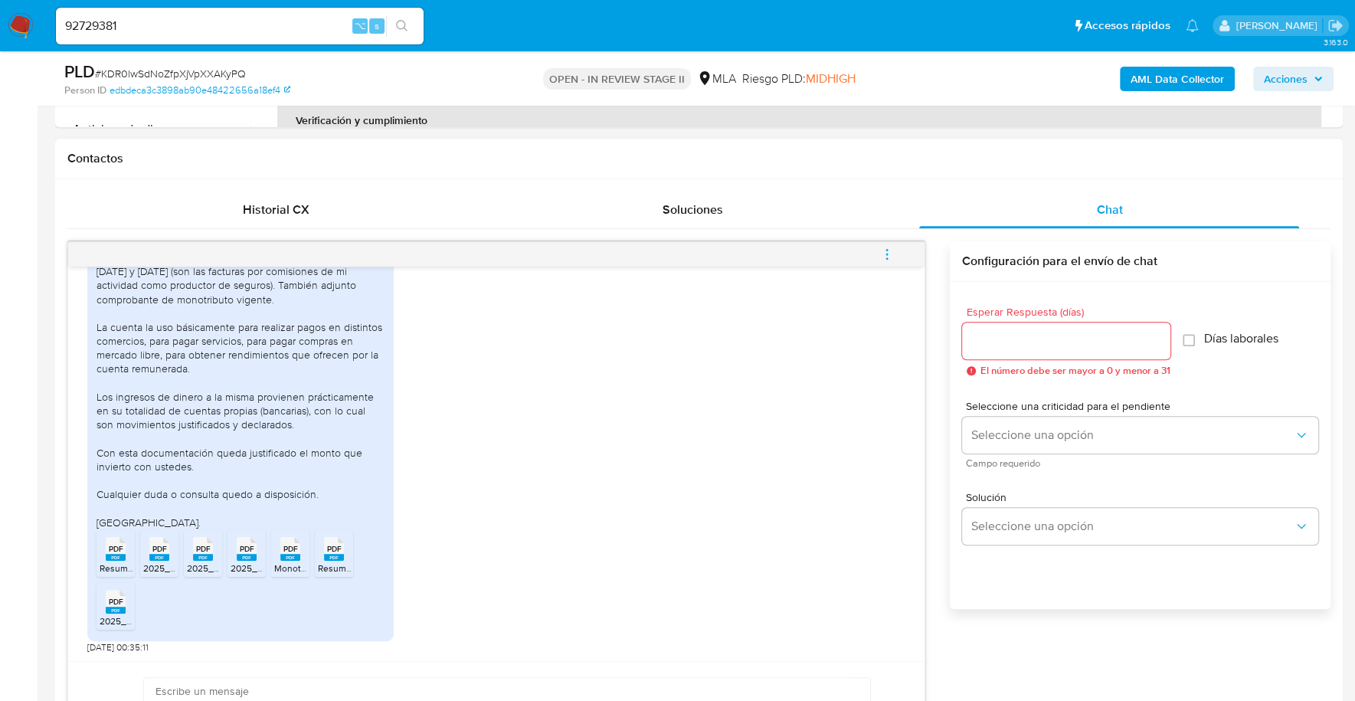
click at [334, 562] on span "Resumen Comprobantes Emitidos 2025.pdf" at bounding box center [408, 567] width 180 height 13
click at [107, 615] on span "2025_07_SUELDO.pdf" at bounding box center [146, 620] width 92 height 13
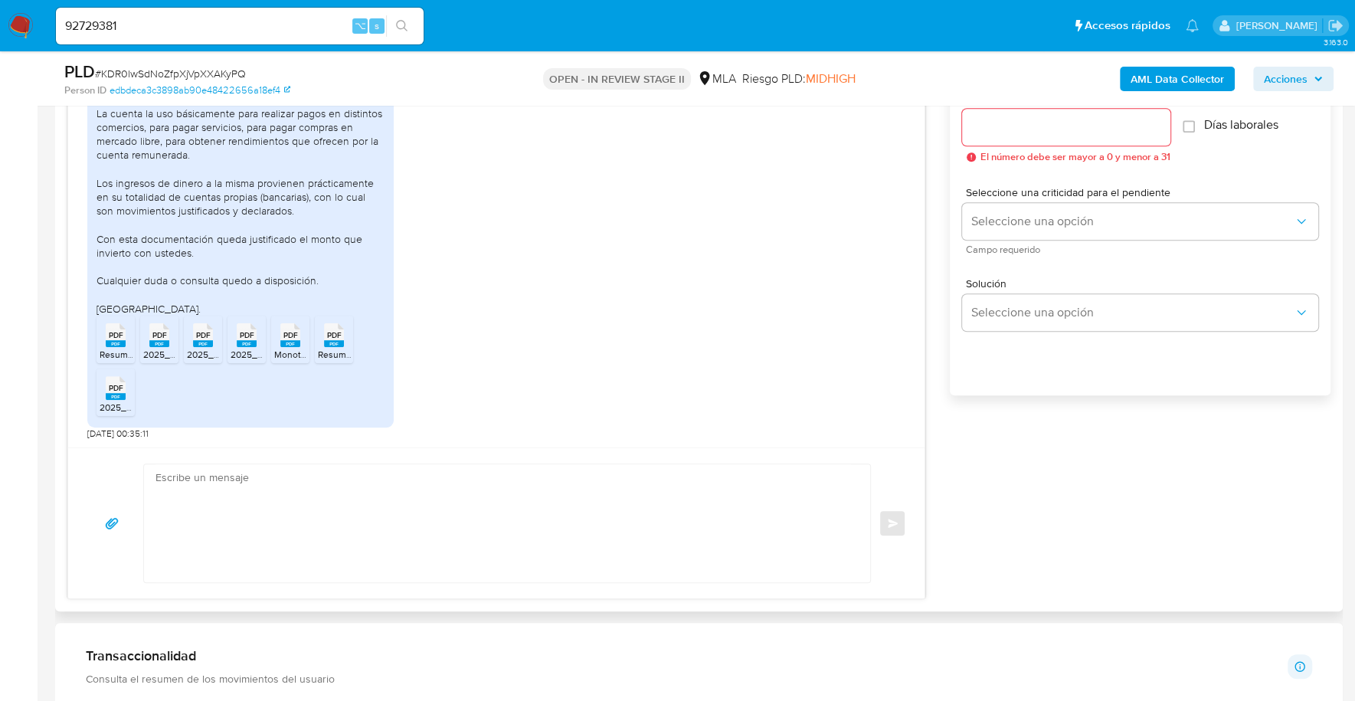
scroll to position [778, 0]
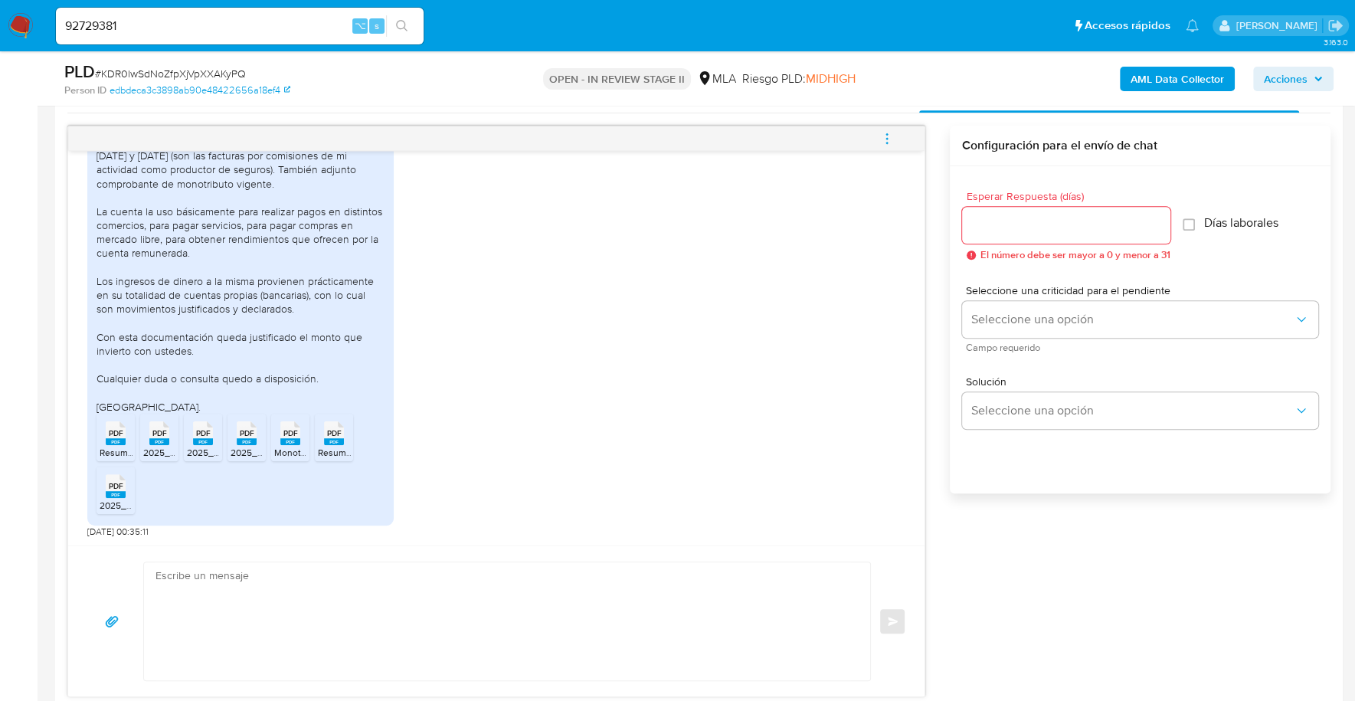
click at [1022, 221] on input "Esperar Respuesta (días)" at bounding box center [1066, 225] width 208 height 20
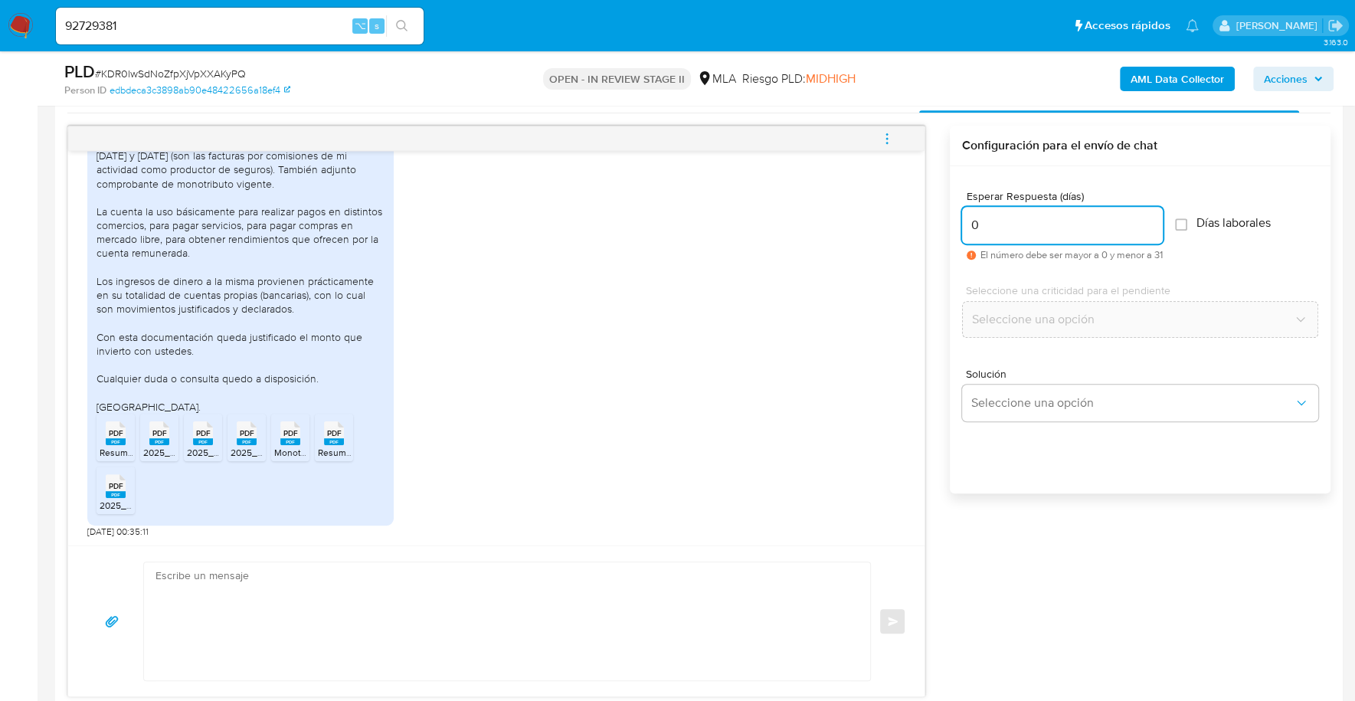
scroll to position [1122, 0]
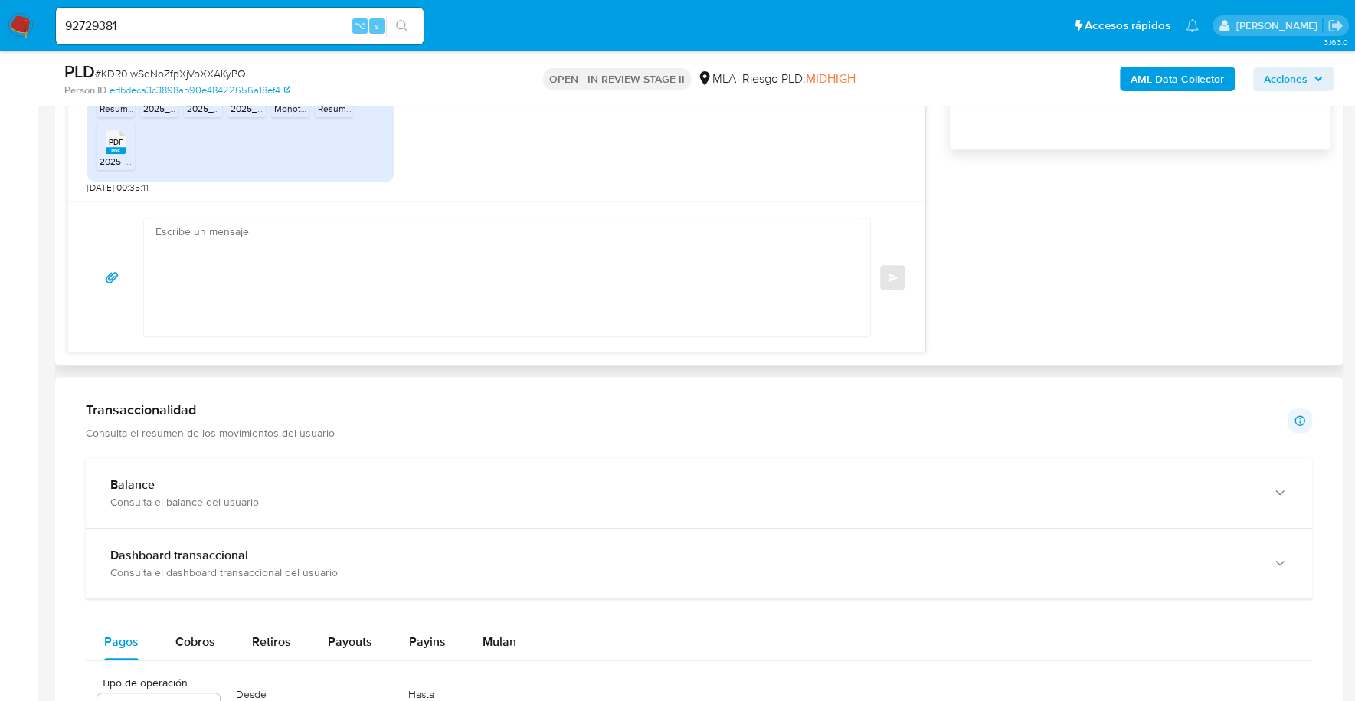
type input "0"
click at [414, 266] on textarea at bounding box center [502, 277] width 695 height 118
paste textarea "Hola, ¡Muchas gracias por tu respuesta! Confirmamos la recepción de la document…"
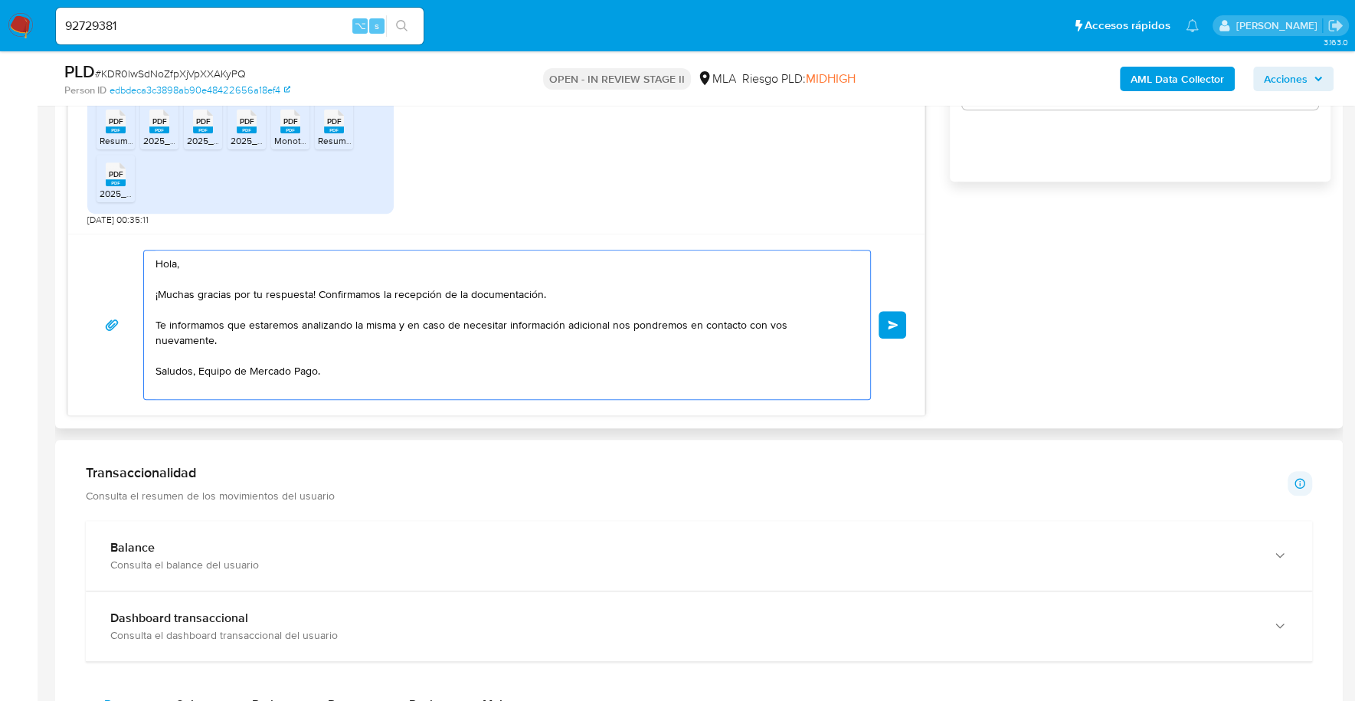
scroll to position [1088, 0]
type textarea "Hola, ¡Muchas gracias por tu respuesta! Confirmamos la recepción de la document…"
click at [901, 304] on div "Hola, ¡Muchas gracias por tu respuesta! Confirmamos la recepción de la document…" at bounding box center [496, 326] width 819 height 150
click at [900, 319] on button "Enviar" at bounding box center [892, 326] width 28 height 28
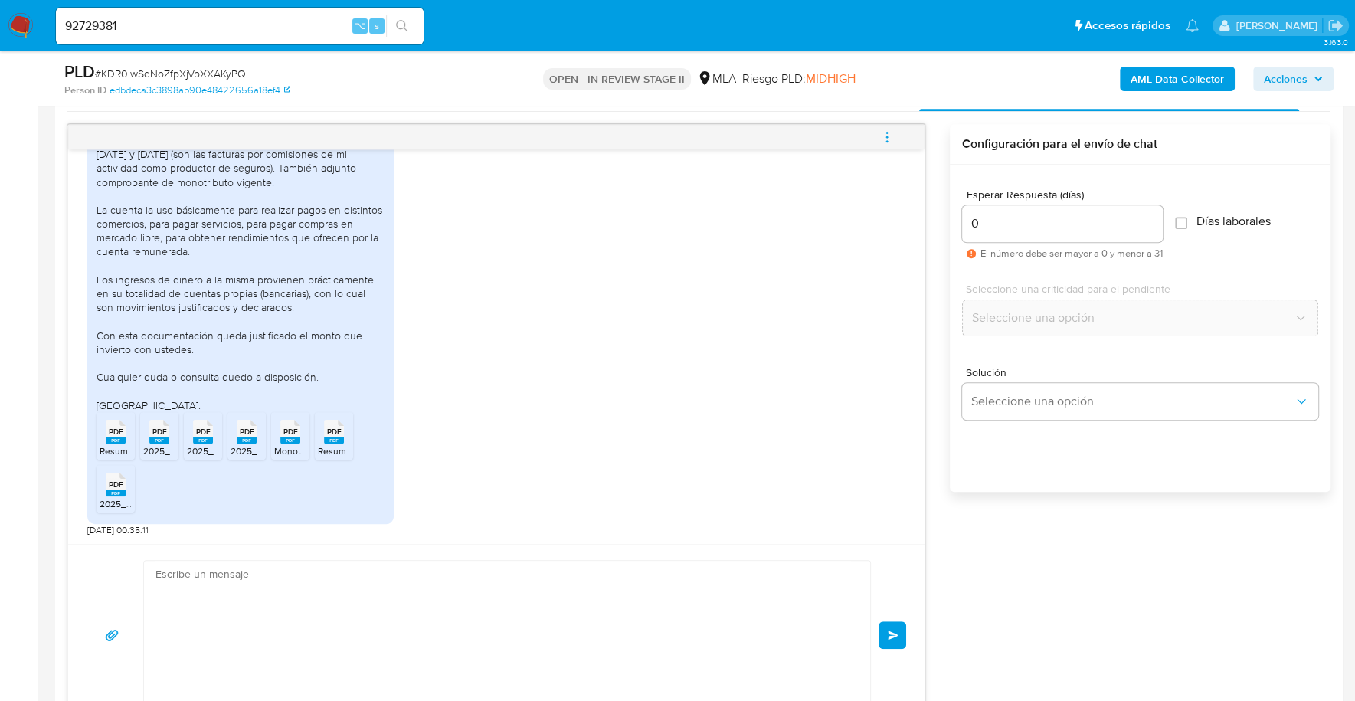
scroll to position [1200, 0]
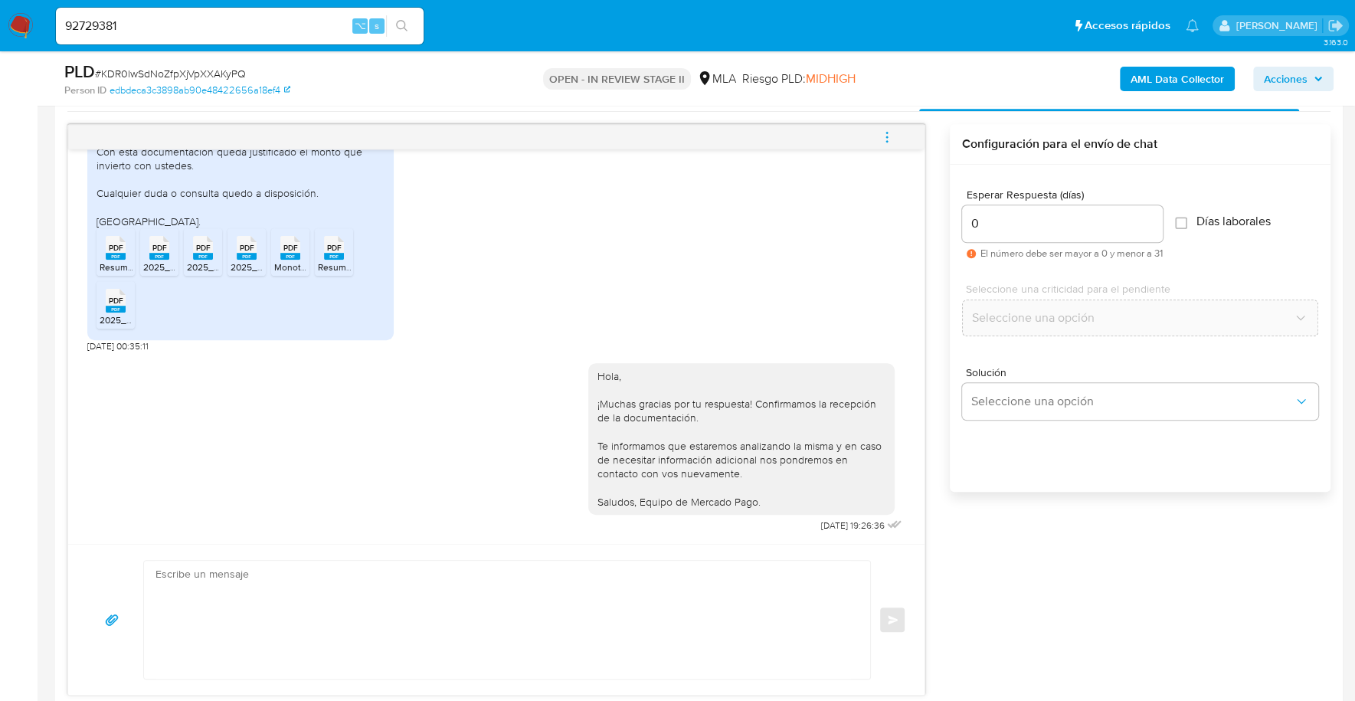
click at [886, 132] on icon "menu-action" at bounding box center [886, 133] width 2 height 2
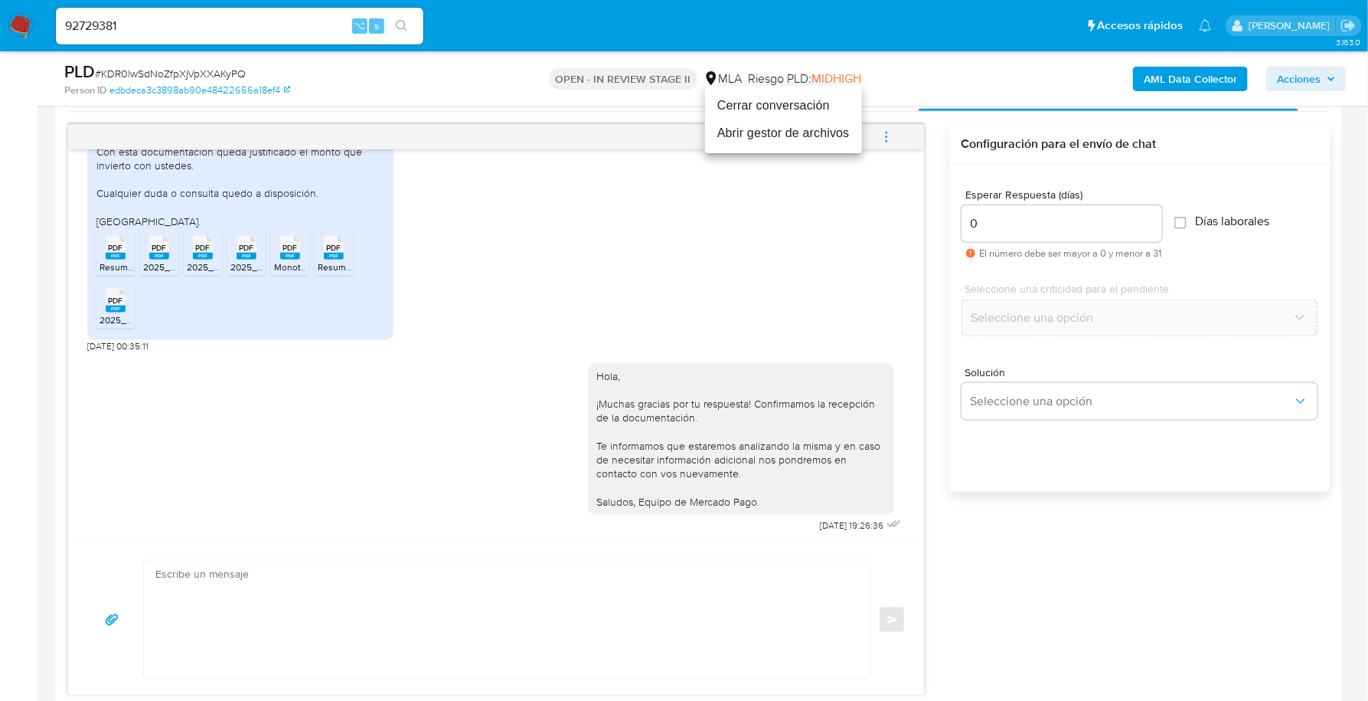
click at [820, 101] on li "Cerrar conversación" at bounding box center [783, 106] width 157 height 28
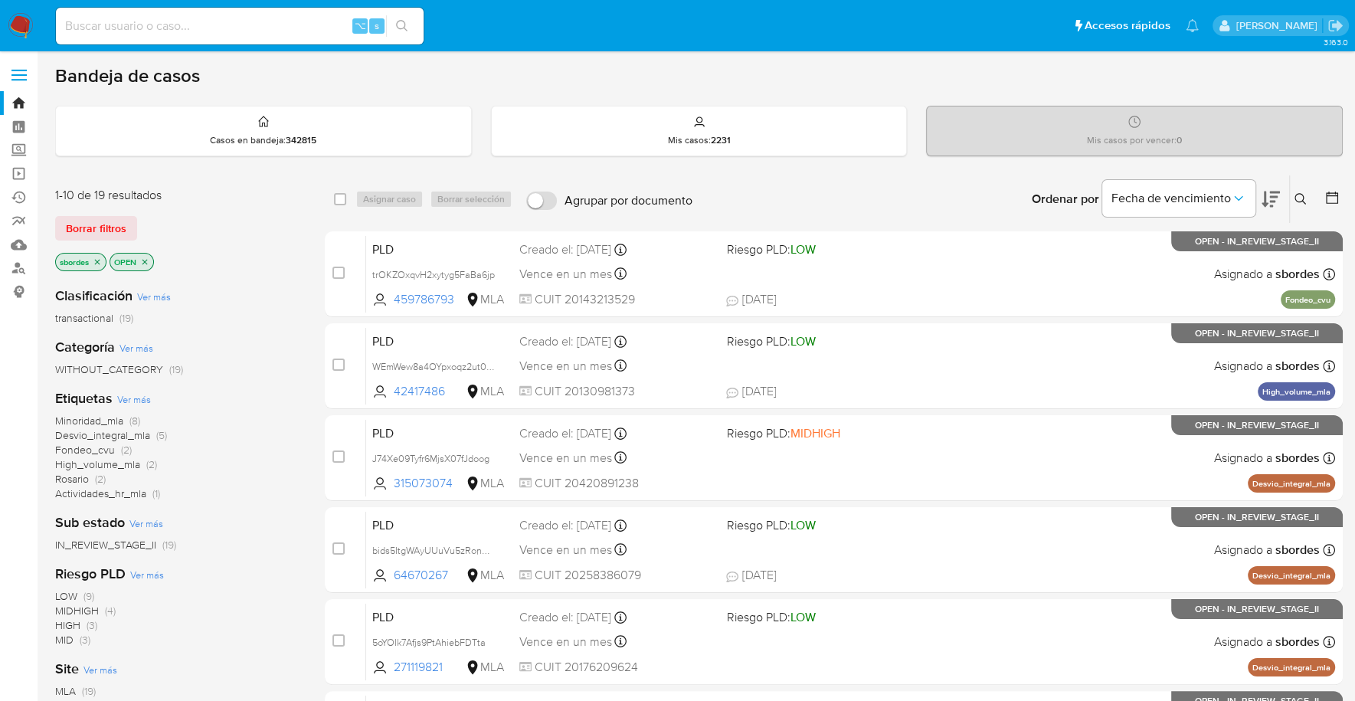
click at [99, 258] on icon "close-filter" at bounding box center [97, 261] width 9 height 9
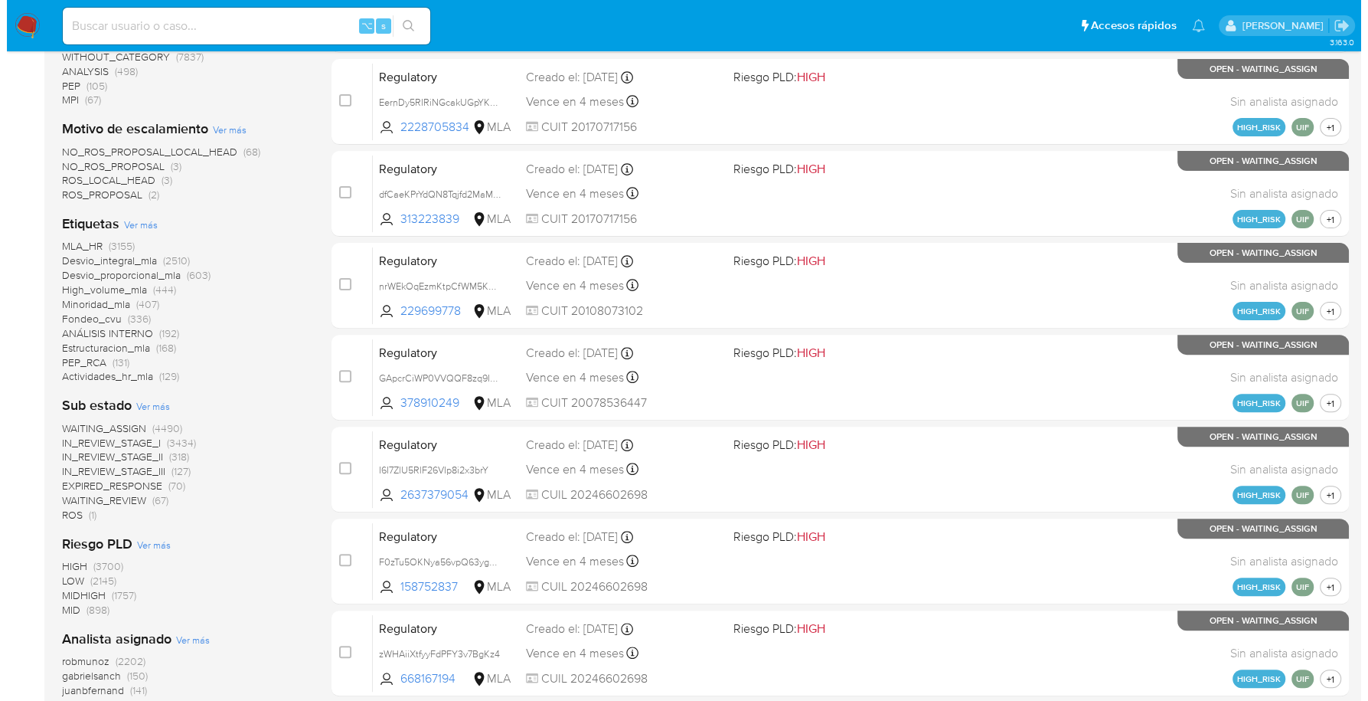
scroll to position [597, 0]
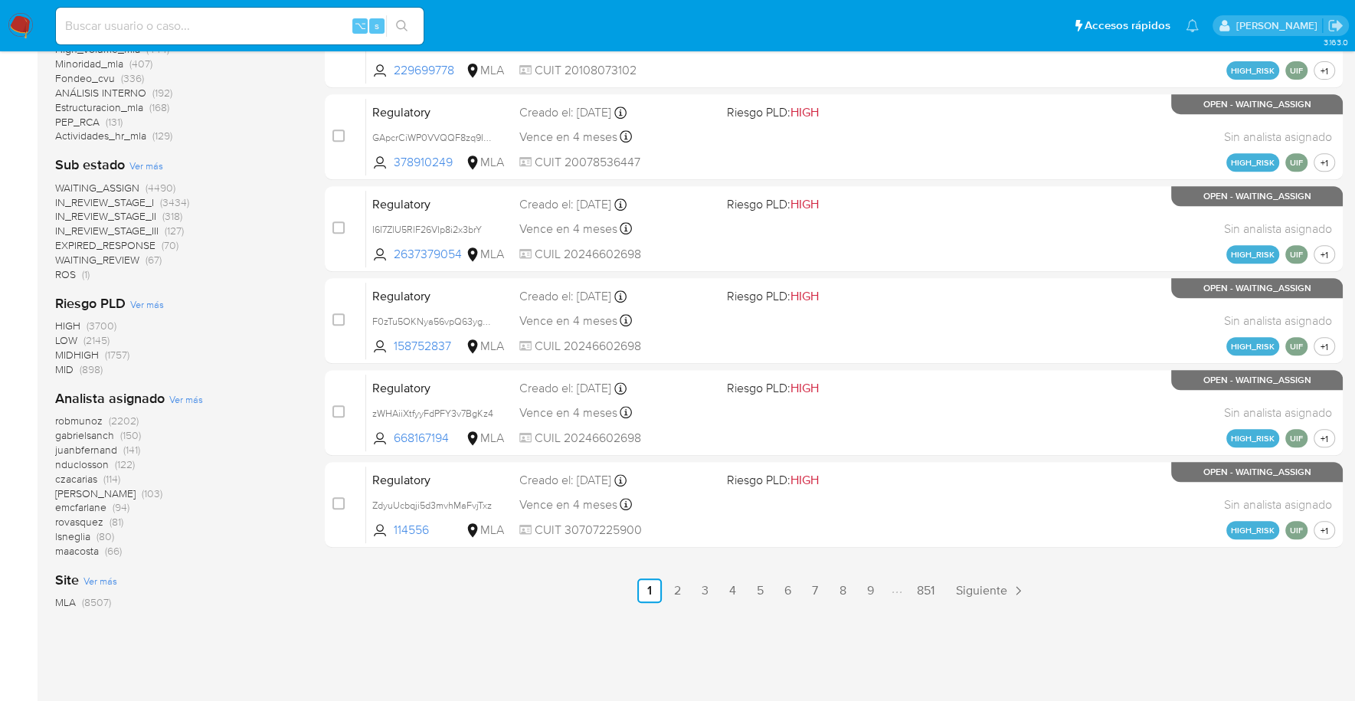
click at [179, 393] on span "Ver más" at bounding box center [186, 399] width 34 height 14
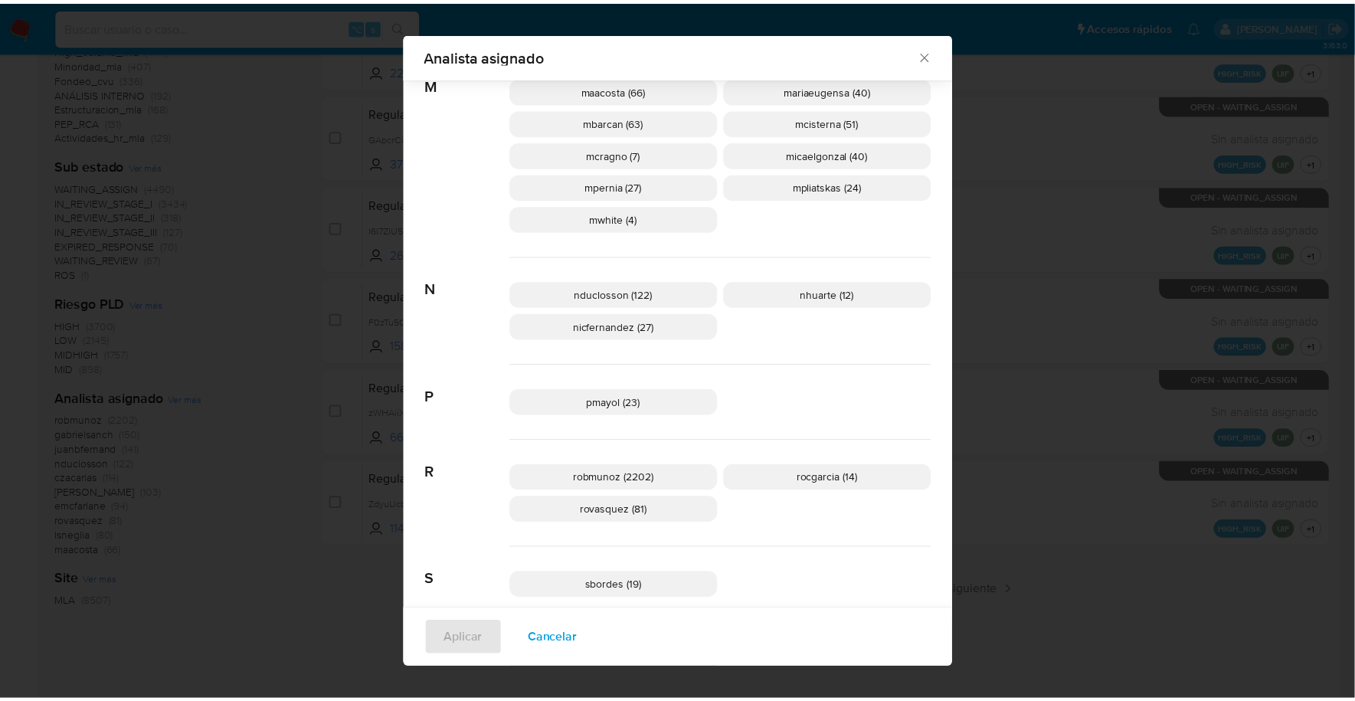
scroll to position [901, 0]
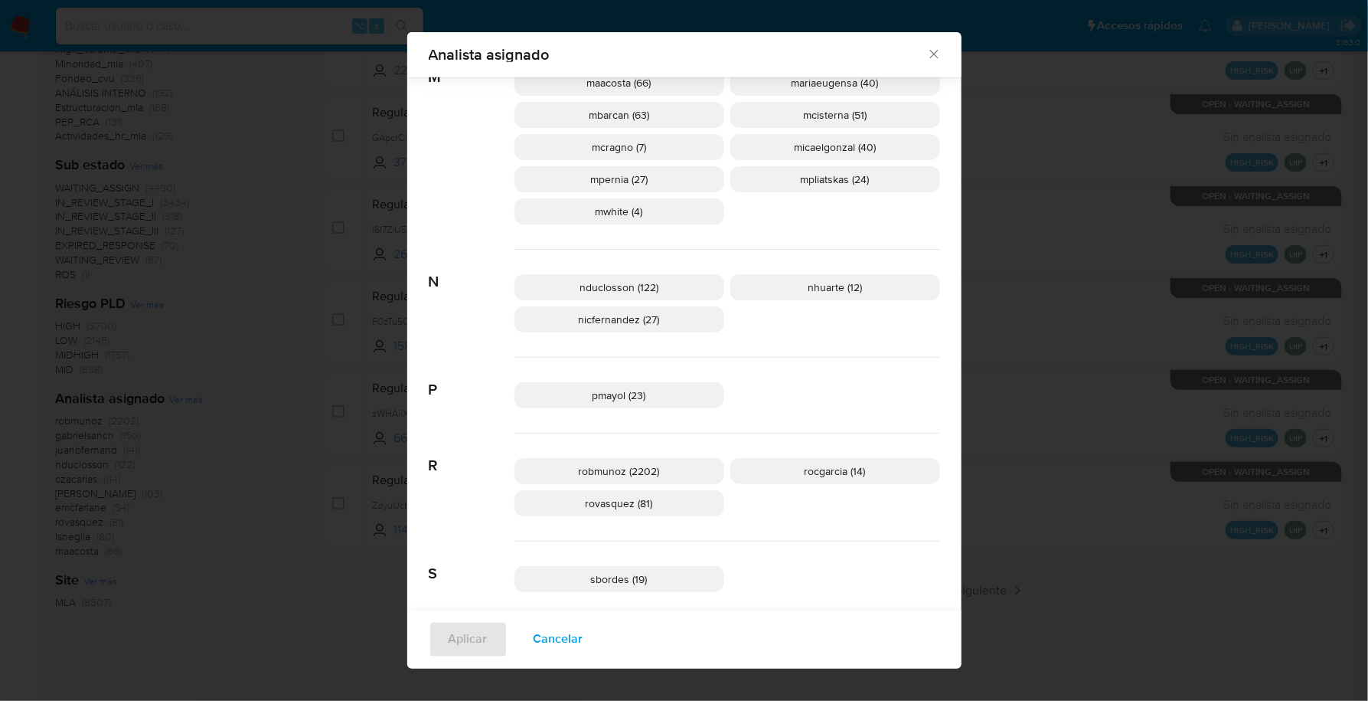
click at [927, 55] on icon "Cerrar" at bounding box center [934, 54] width 15 height 15
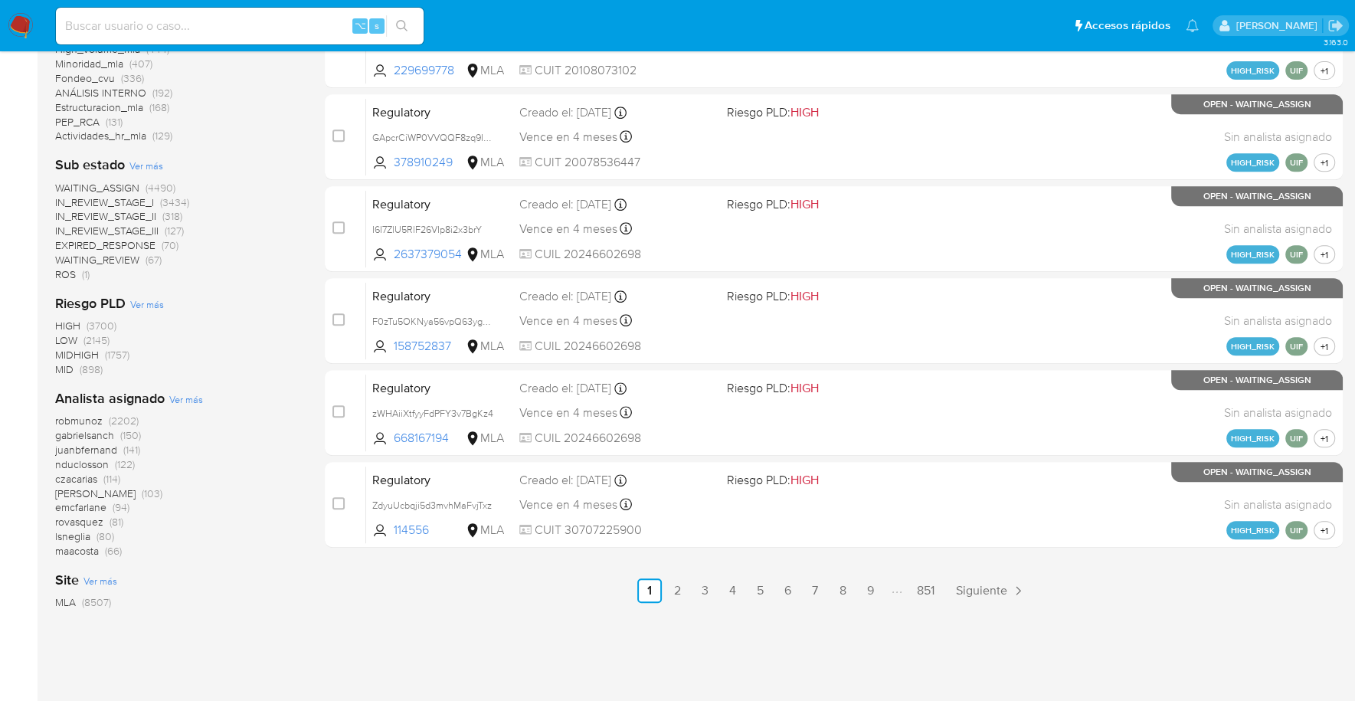
click at [16, 21] on img at bounding box center [21, 26] width 26 height 26
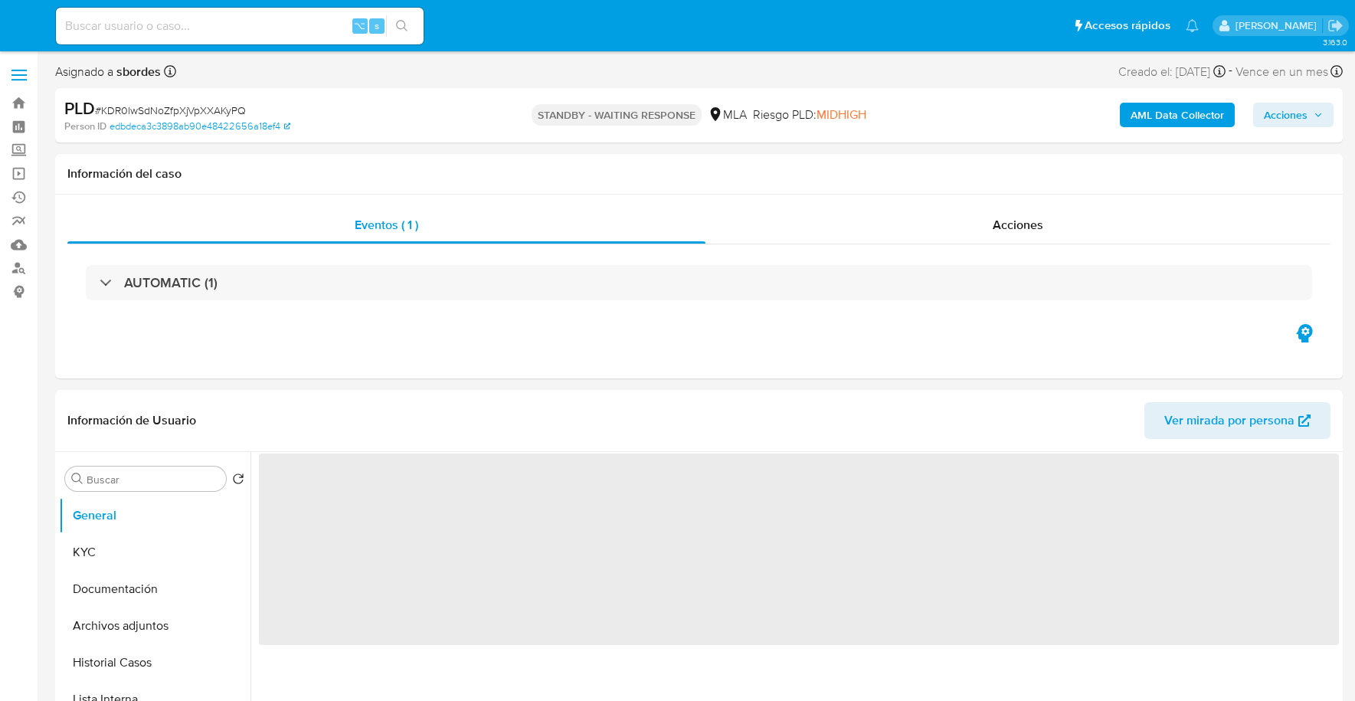
select select "10"
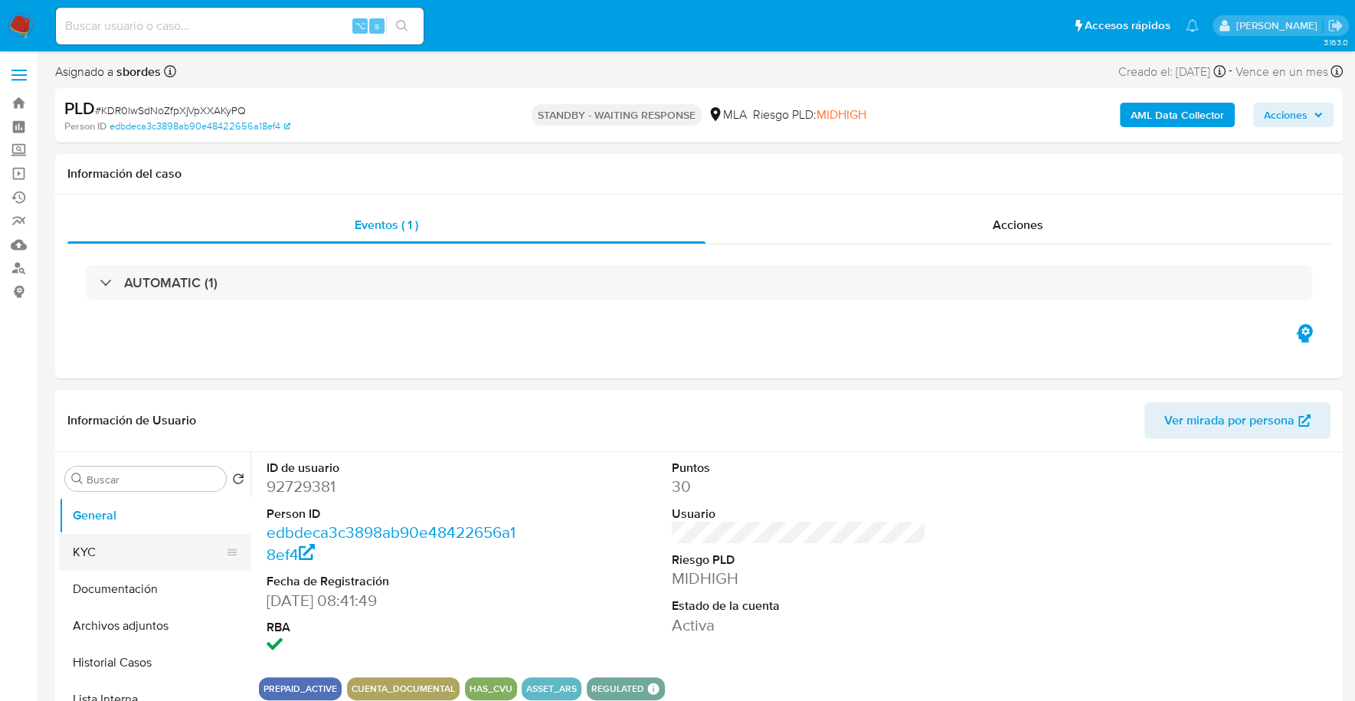
click at [145, 535] on button "KYC" at bounding box center [148, 552] width 179 height 37
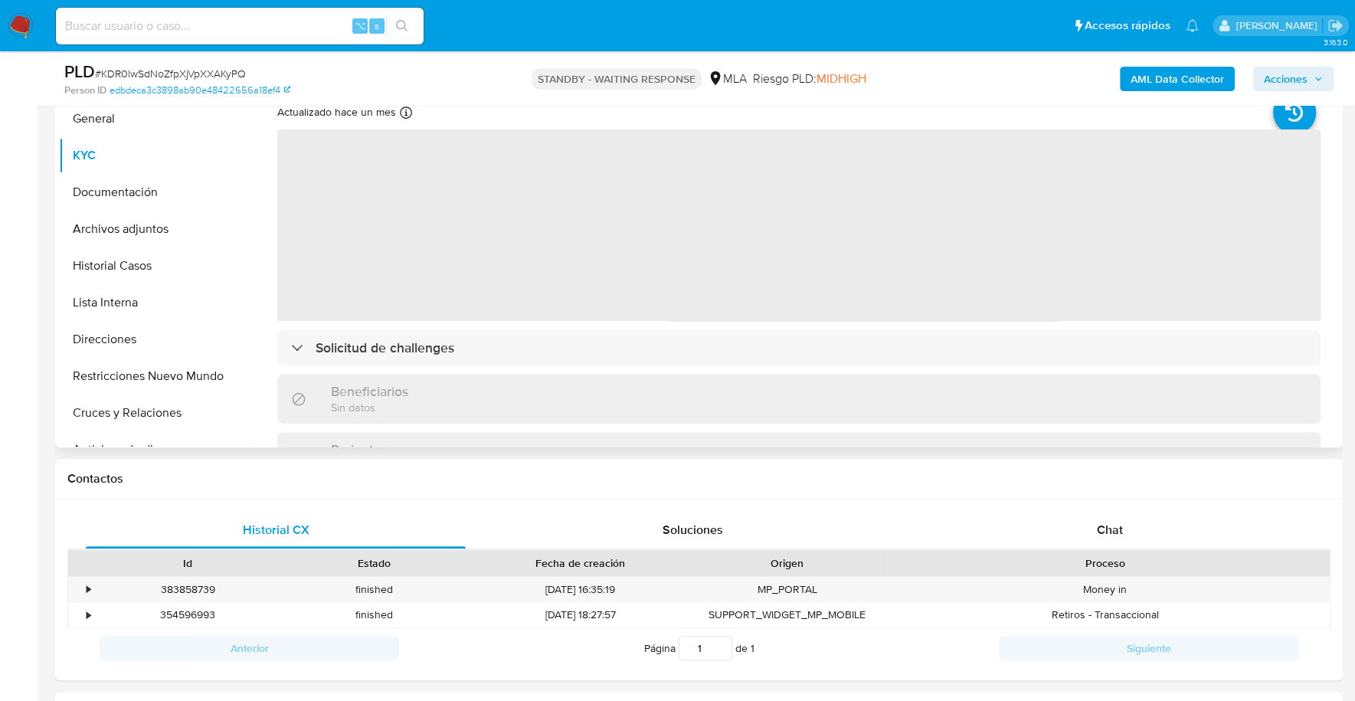
scroll to position [321, 0]
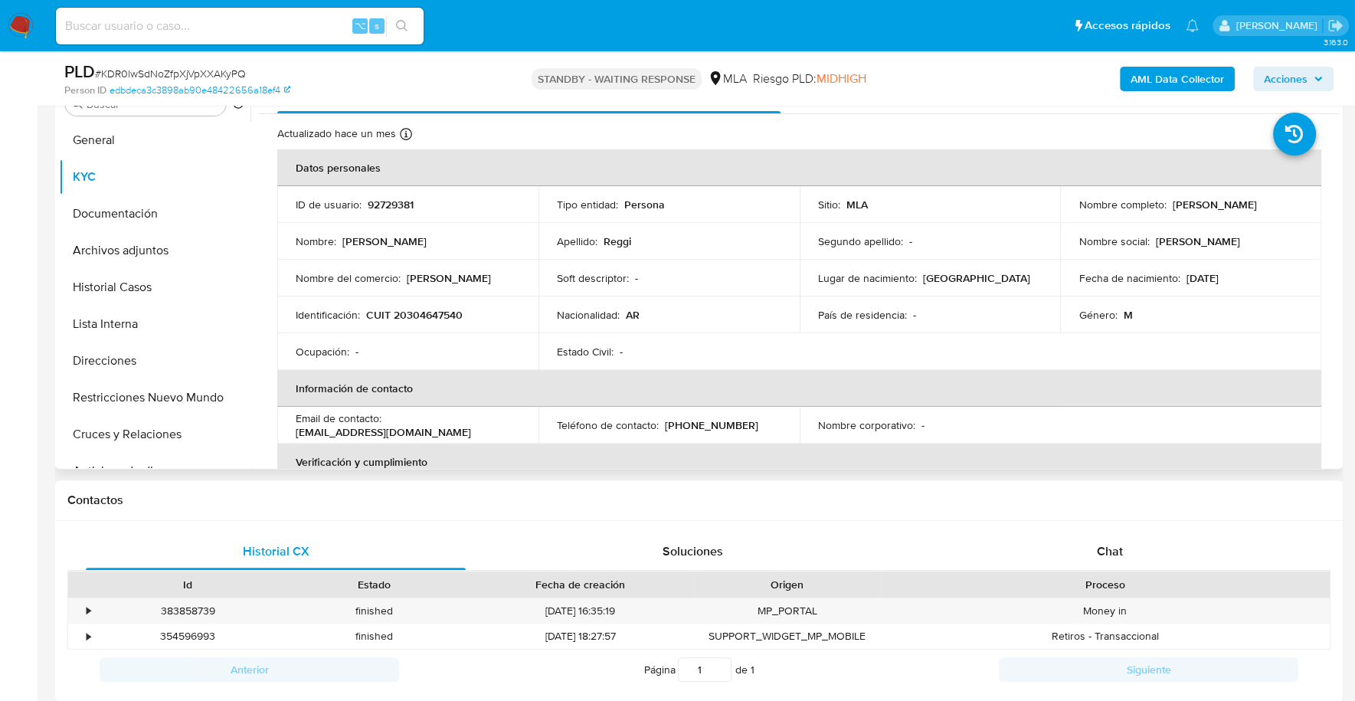
drag, startPoint x: 1165, startPoint y: 201, endPoint x: 1302, endPoint y: 202, distance: 137.1
click at [1302, 202] on td "Nombre completo : Andres Ignacio Reggi" at bounding box center [1190, 204] width 261 height 37
copy div "[PERSON_NAME]"
click at [126, 219] on button "Documentación" at bounding box center [148, 213] width 179 height 37
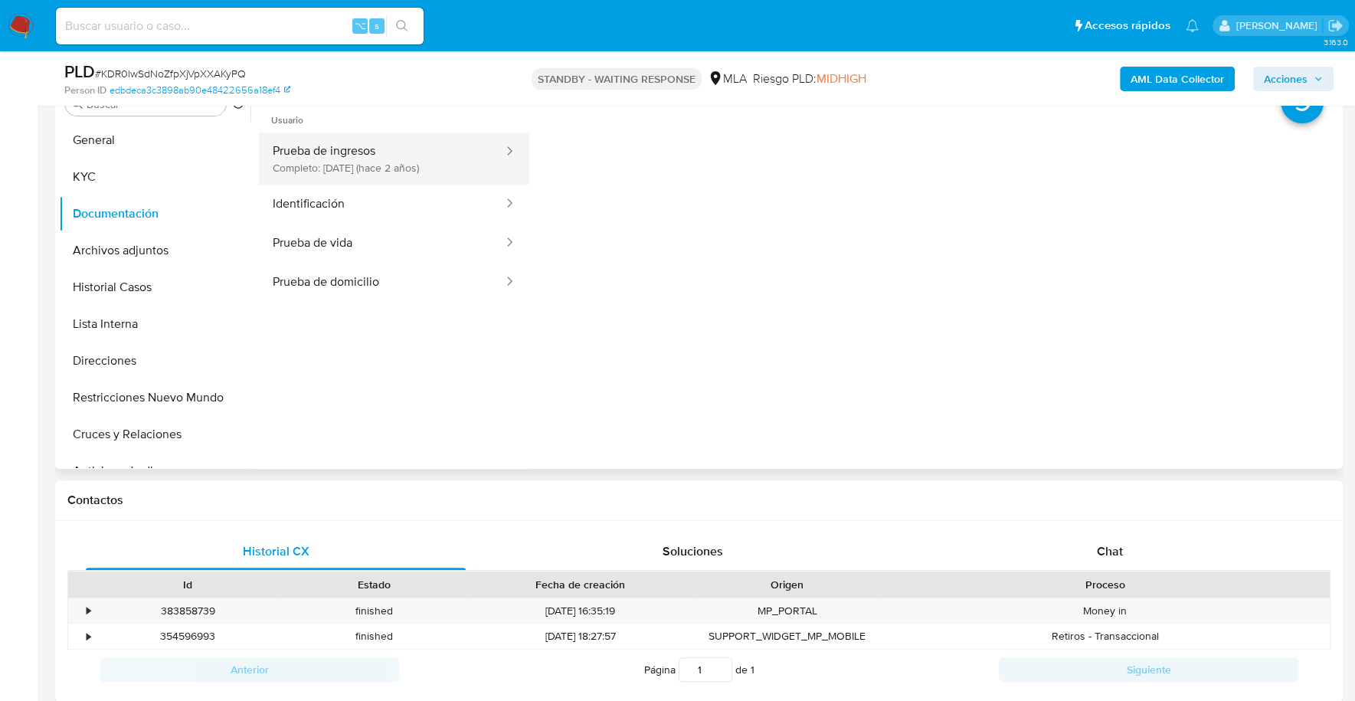
click at [397, 157] on button "Prueba de ingresos Completo: 17/11/2023 (hace 2 años)" at bounding box center [382, 158] width 246 height 52
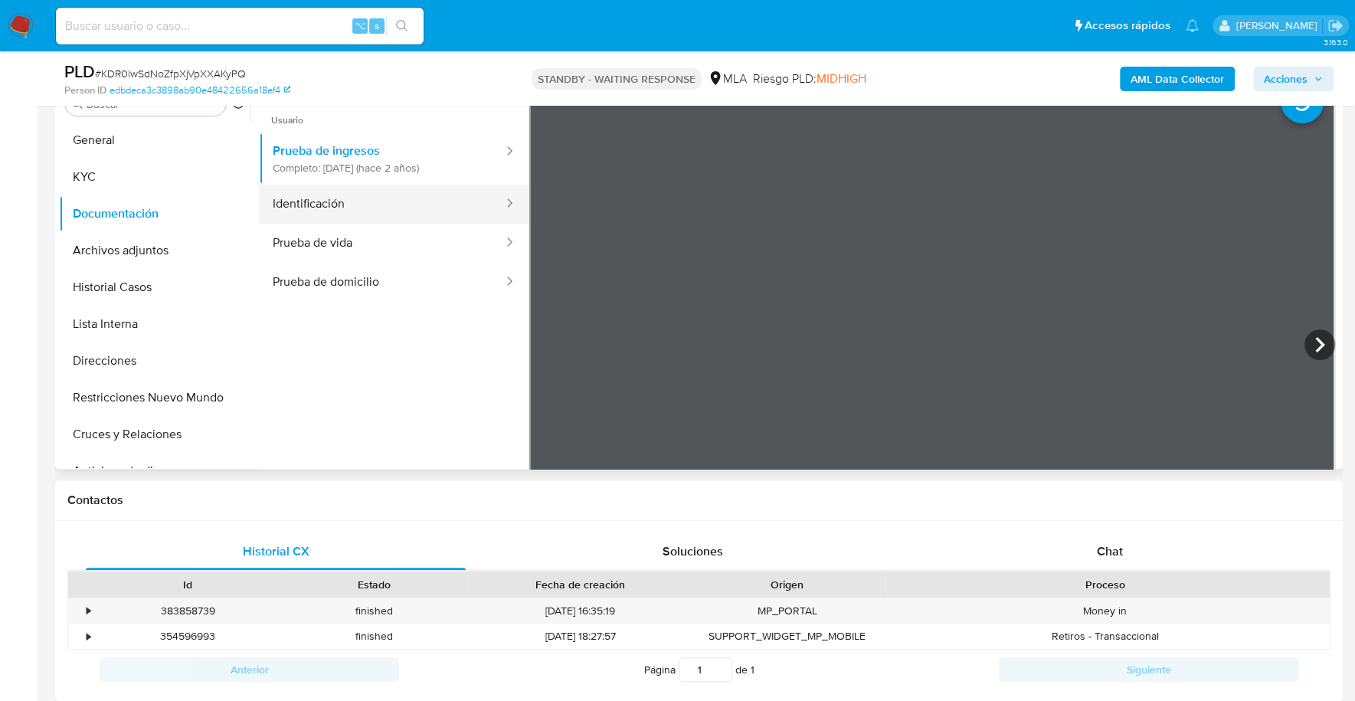
click at [383, 208] on button "Identificación" at bounding box center [382, 204] width 246 height 39
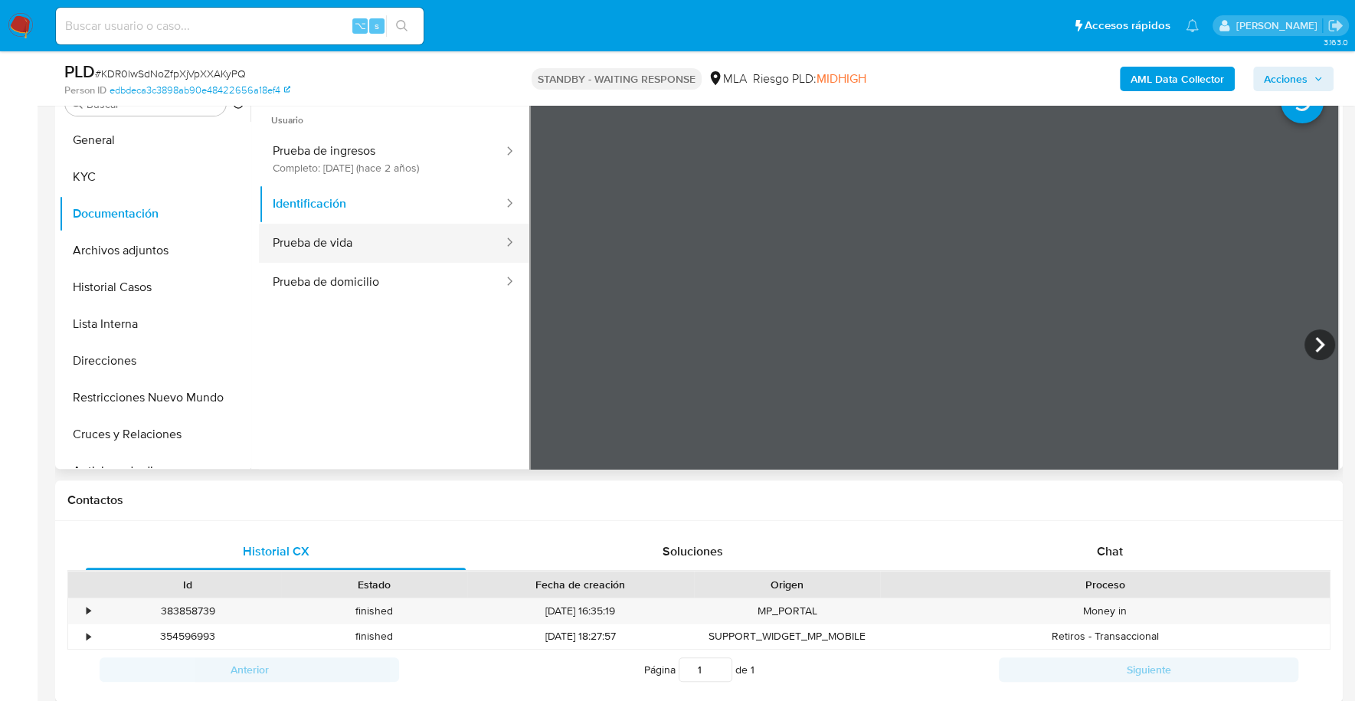
click at [374, 255] on button "Prueba de vida" at bounding box center [382, 243] width 246 height 39
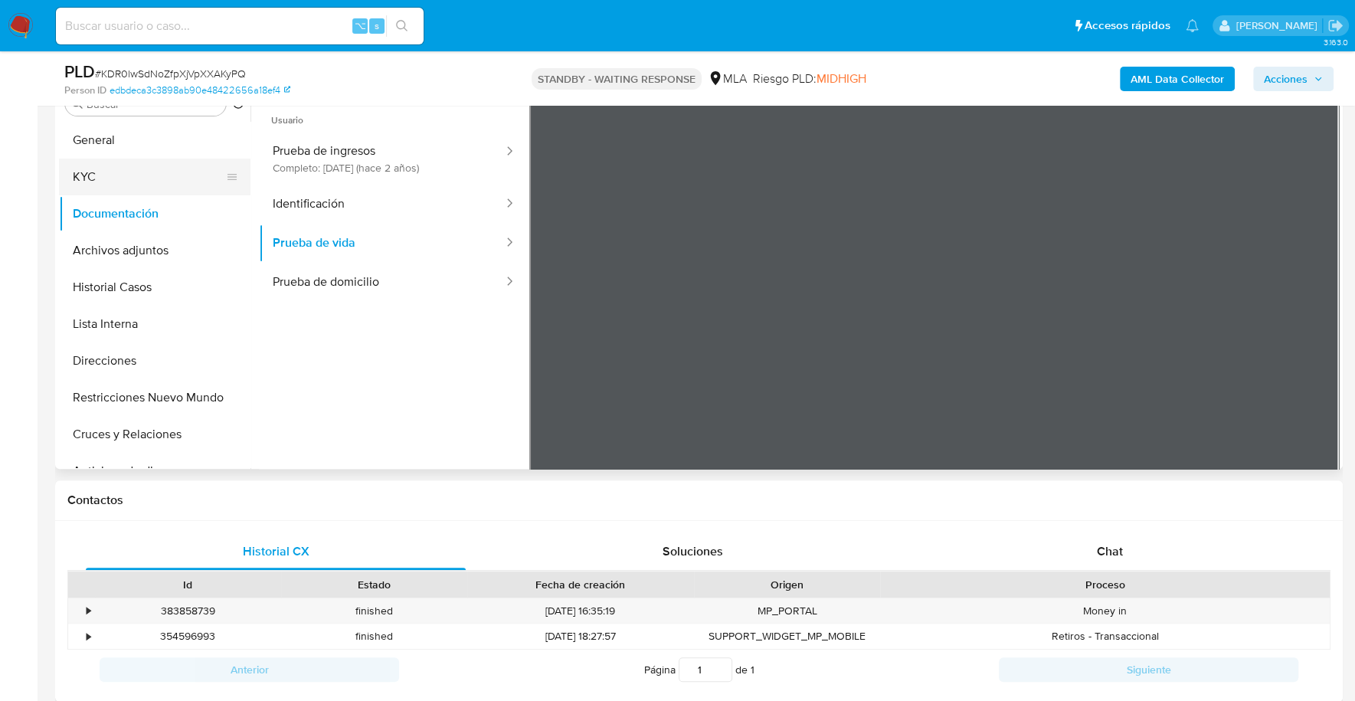
click at [72, 169] on button "KYC" at bounding box center [148, 177] width 179 height 37
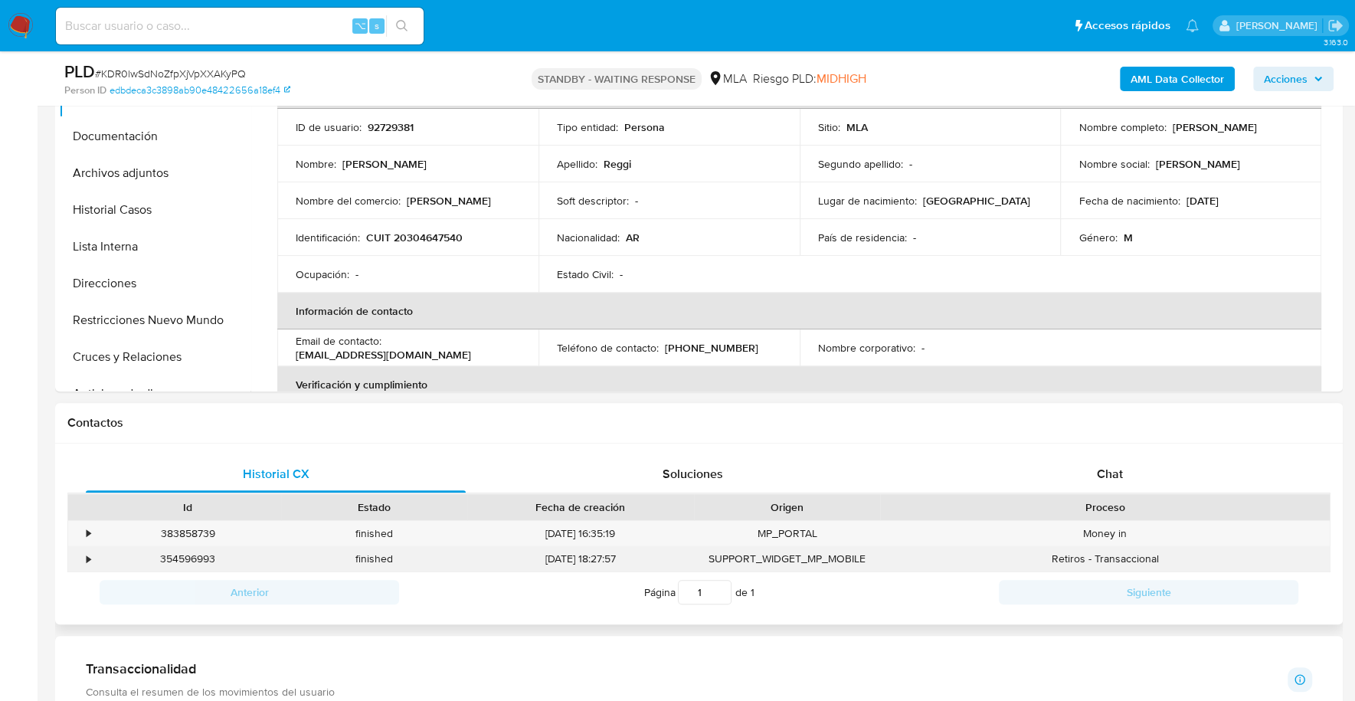
scroll to position [479, 0]
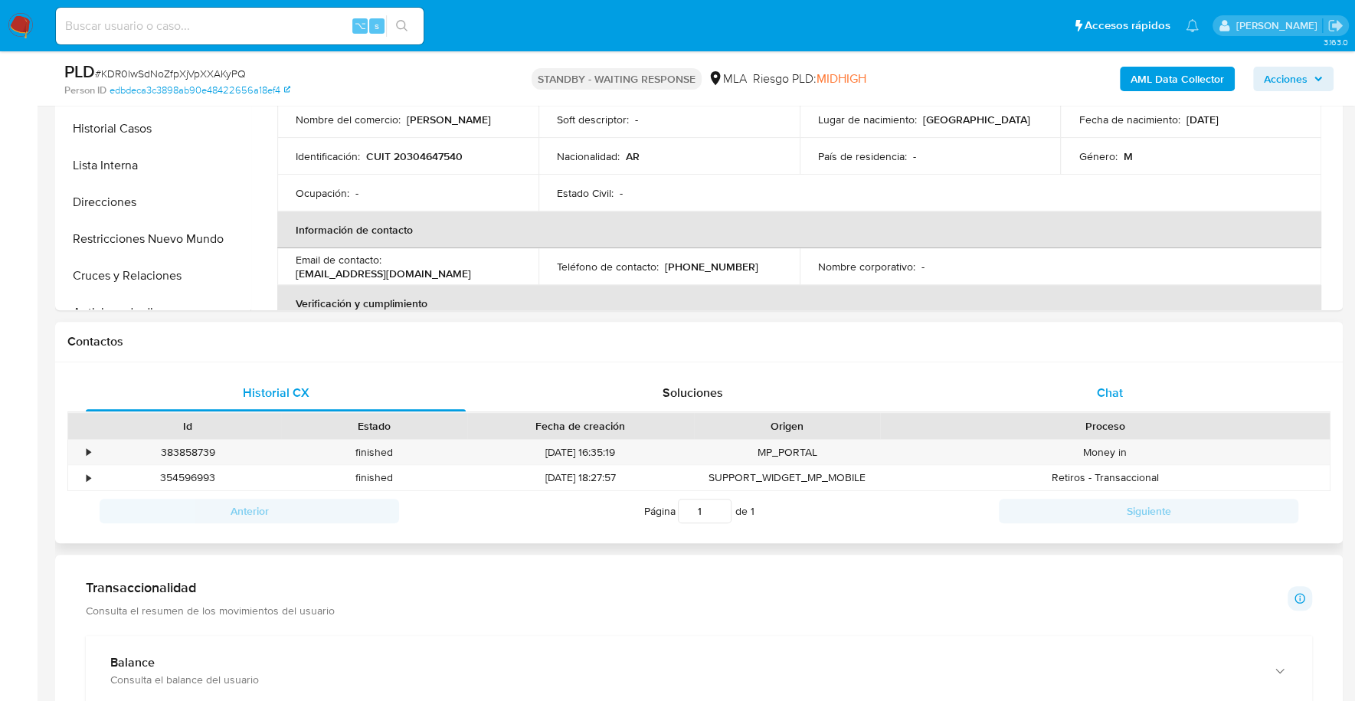
click at [1088, 398] on div "Chat" at bounding box center [1109, 392] width 380 height 37
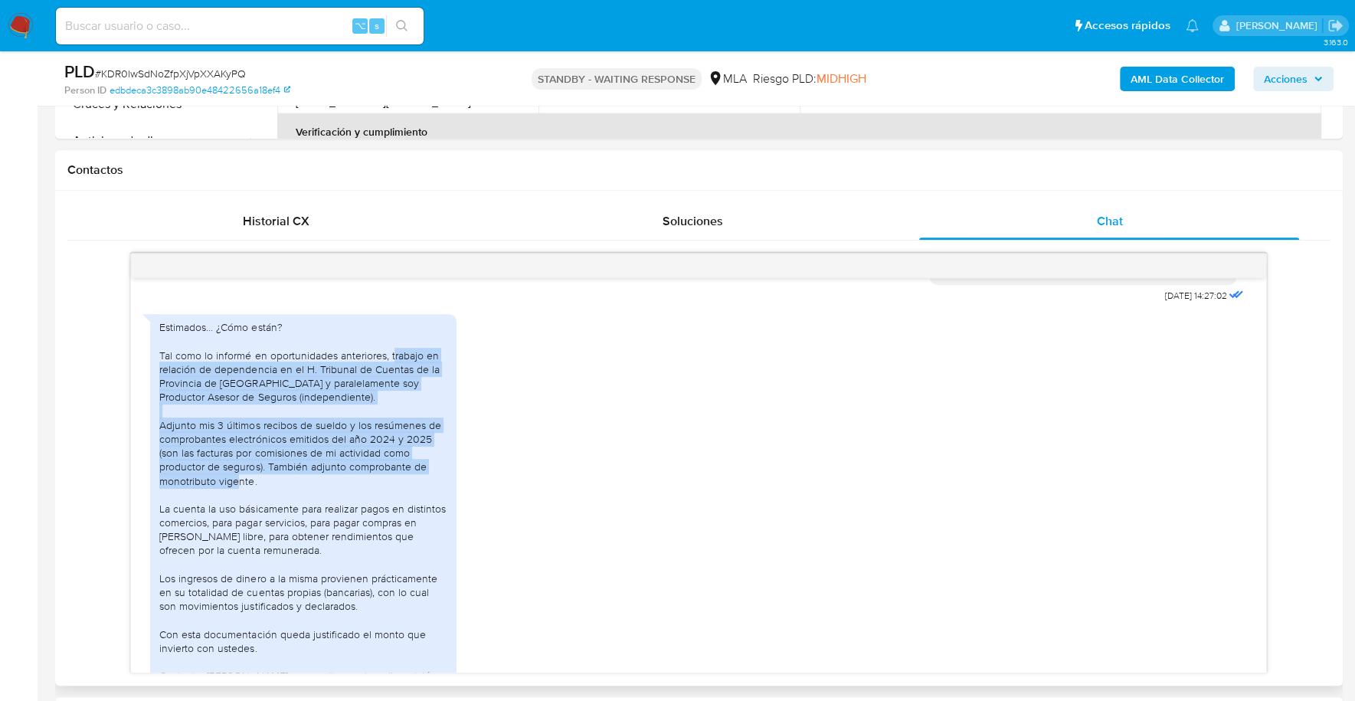
scroll to position [833, 0]
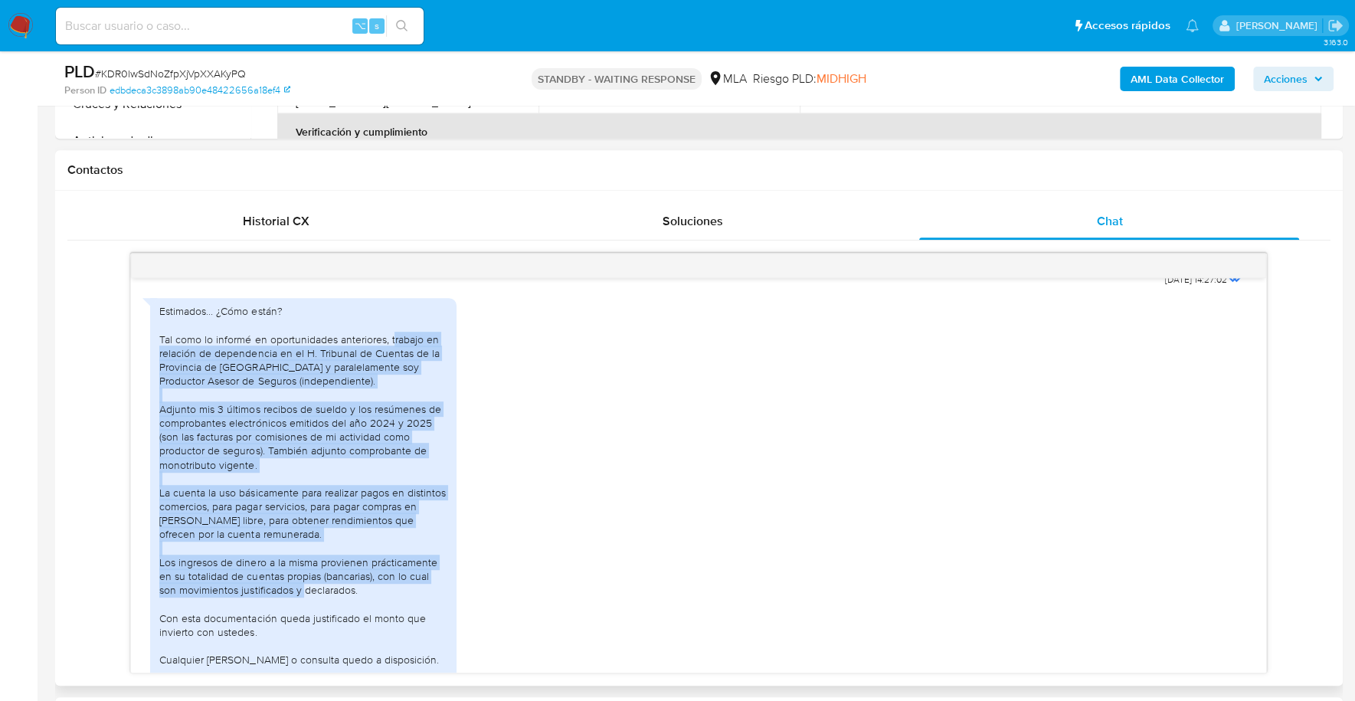
drag, startPoint x: 394, startPoint y: 387, endPoint x: 345, endPoint y: 622, distance: 239.4
click at [345, 622] on div "Estimados... ¿Cómo están? Tal como lo informé en oportunidades anteriores, trab…" at bounding box center [303, 499] width 288 height 390
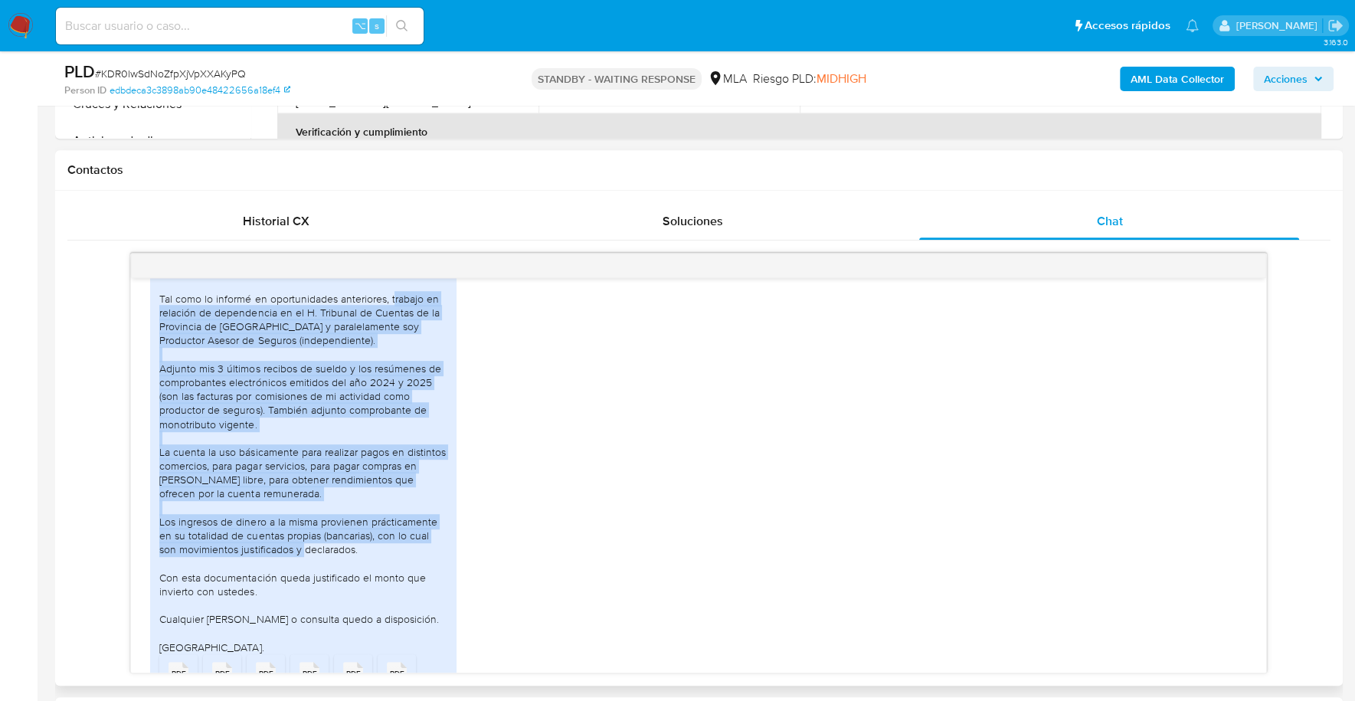
copy div "rabajo en relación de dependencia en el H. Tribunal de Cuentas de la Provincia …"
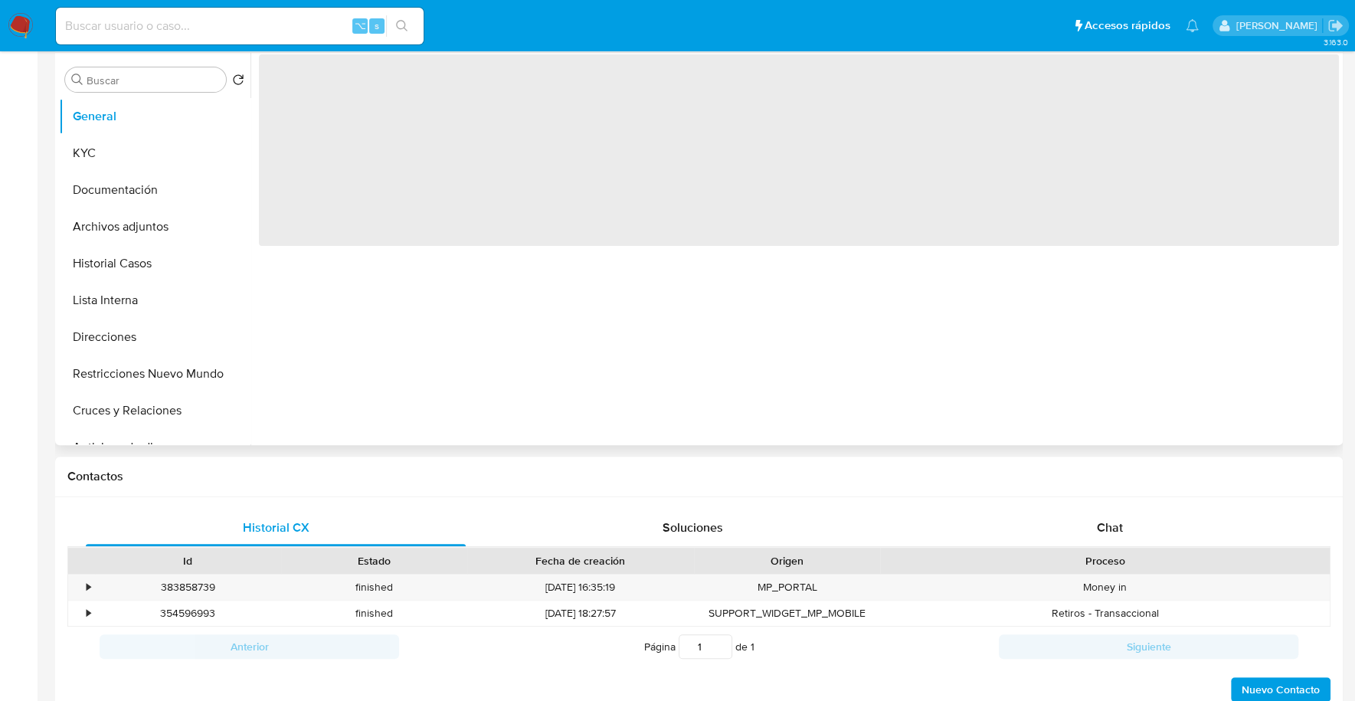
select select "10"
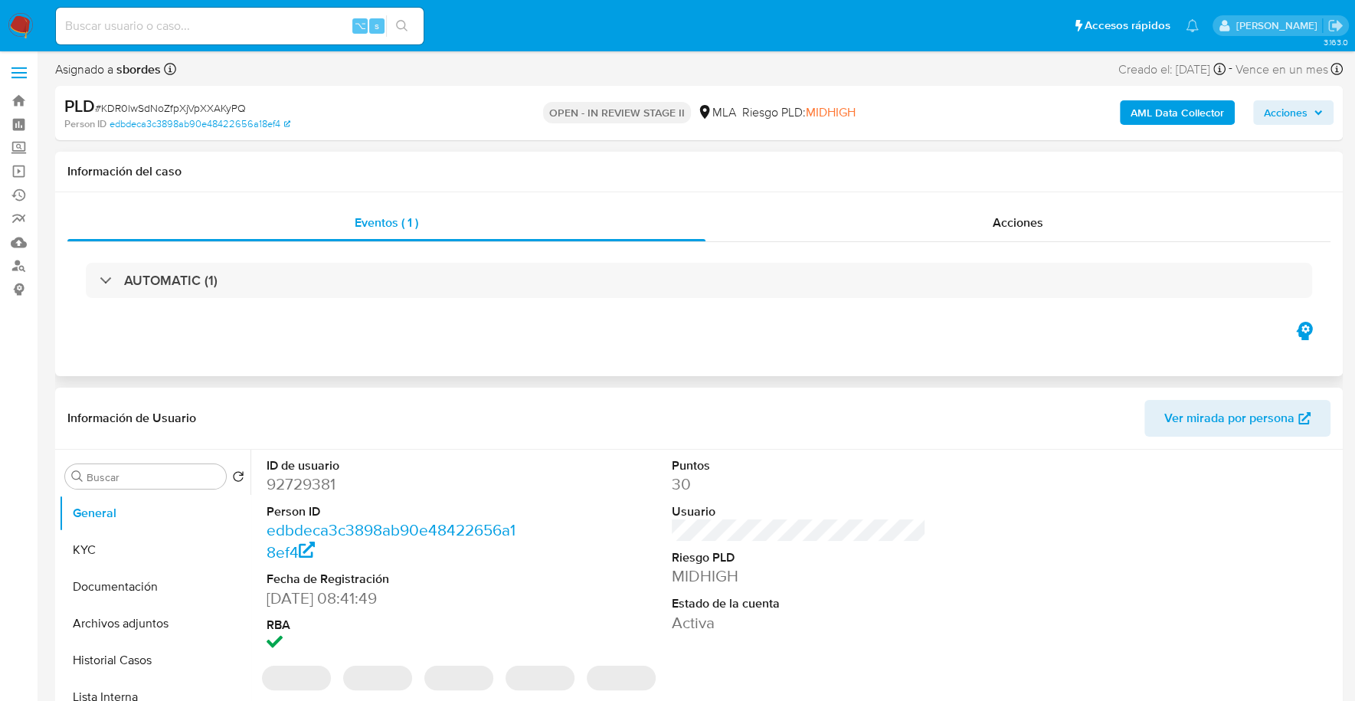
scroll to position [407, 0]
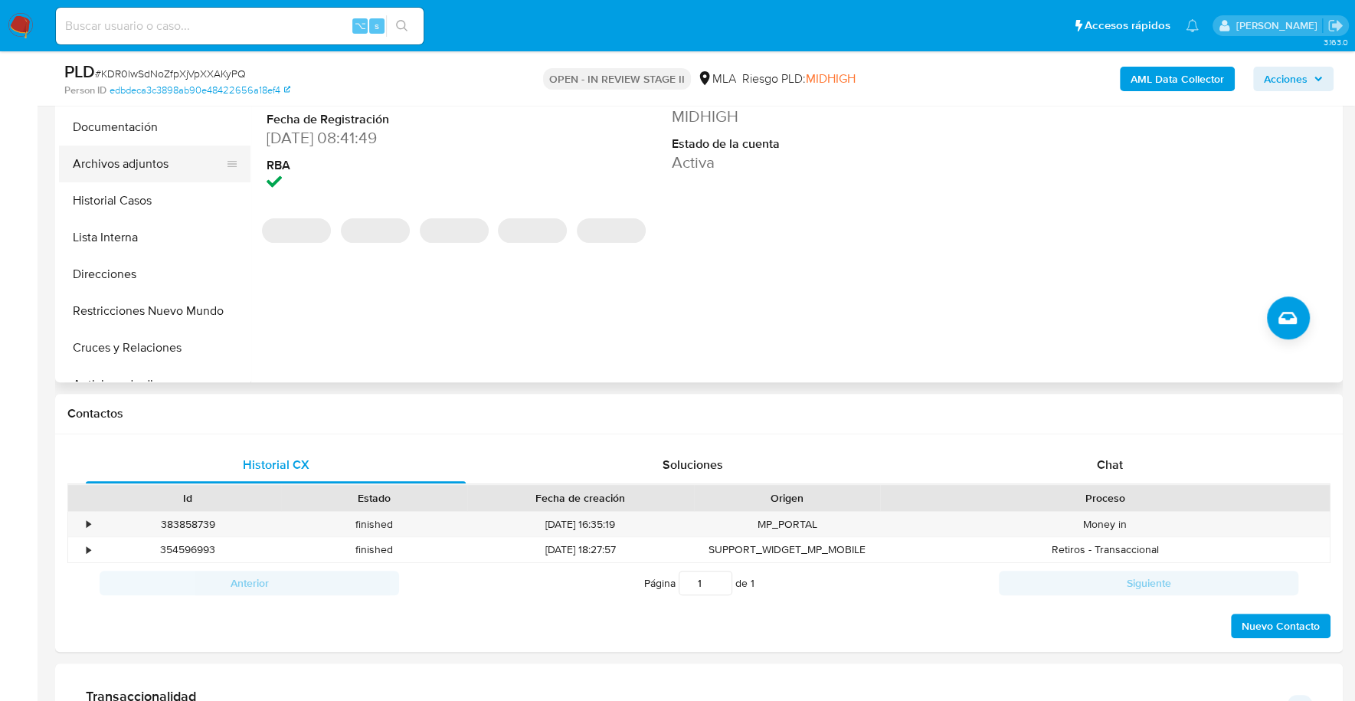
click at [129, 164] on button "Archivos adjuntos" at bounding box center [148, 163] width 179 height 37
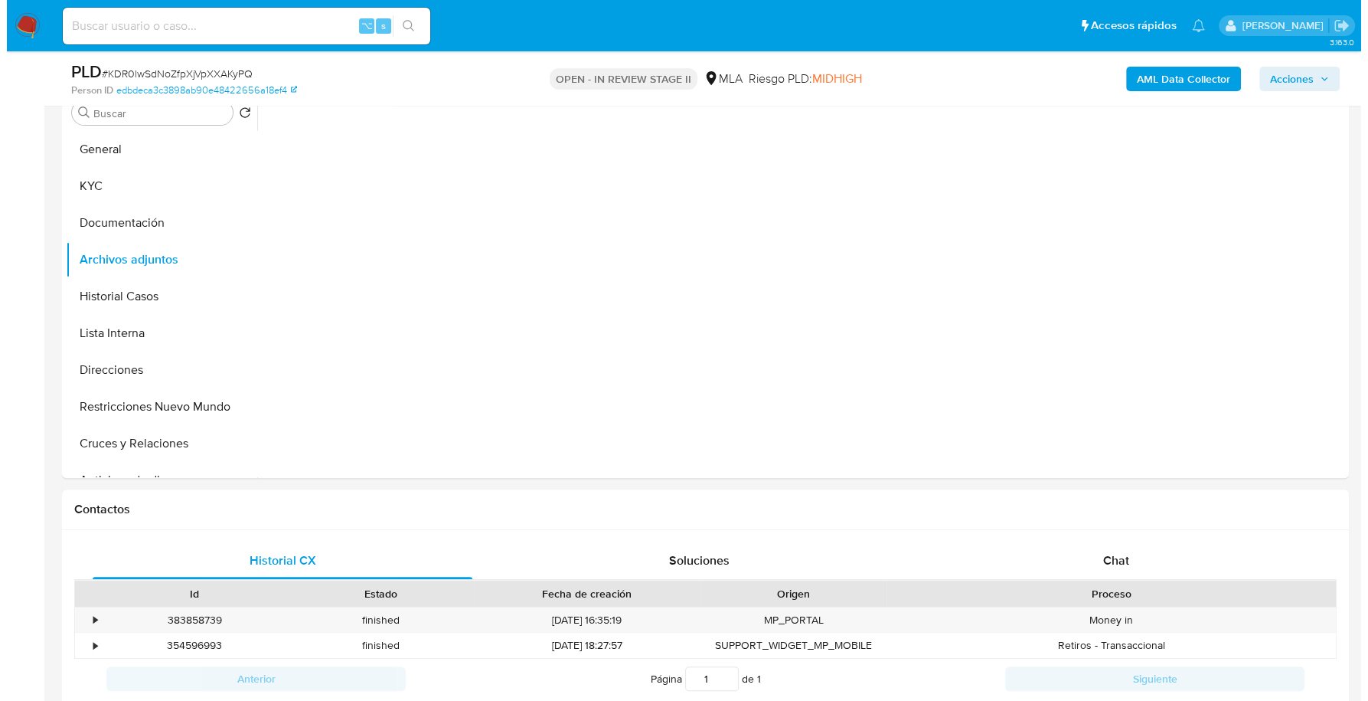
scroll to position [231, 0]
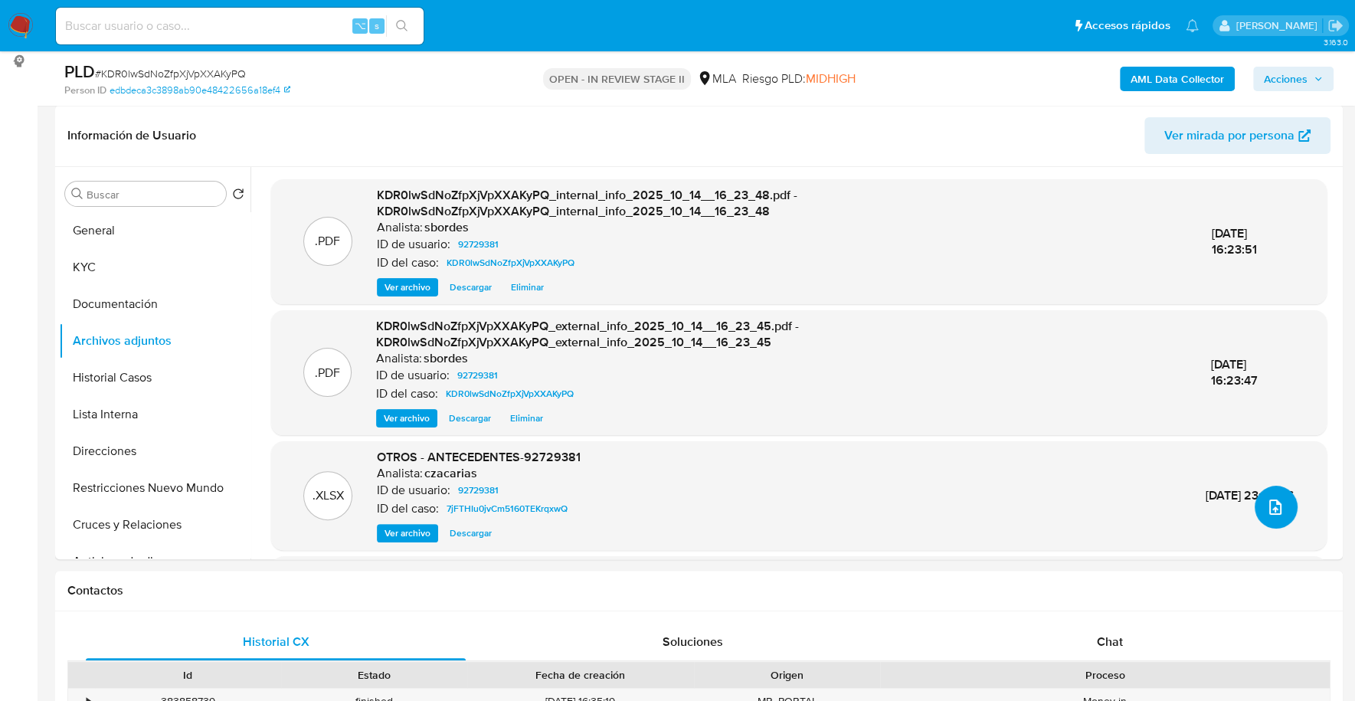
click at [1285, 520] on button "upload-file" at bounding box center [1275, 507] width 43 height 43
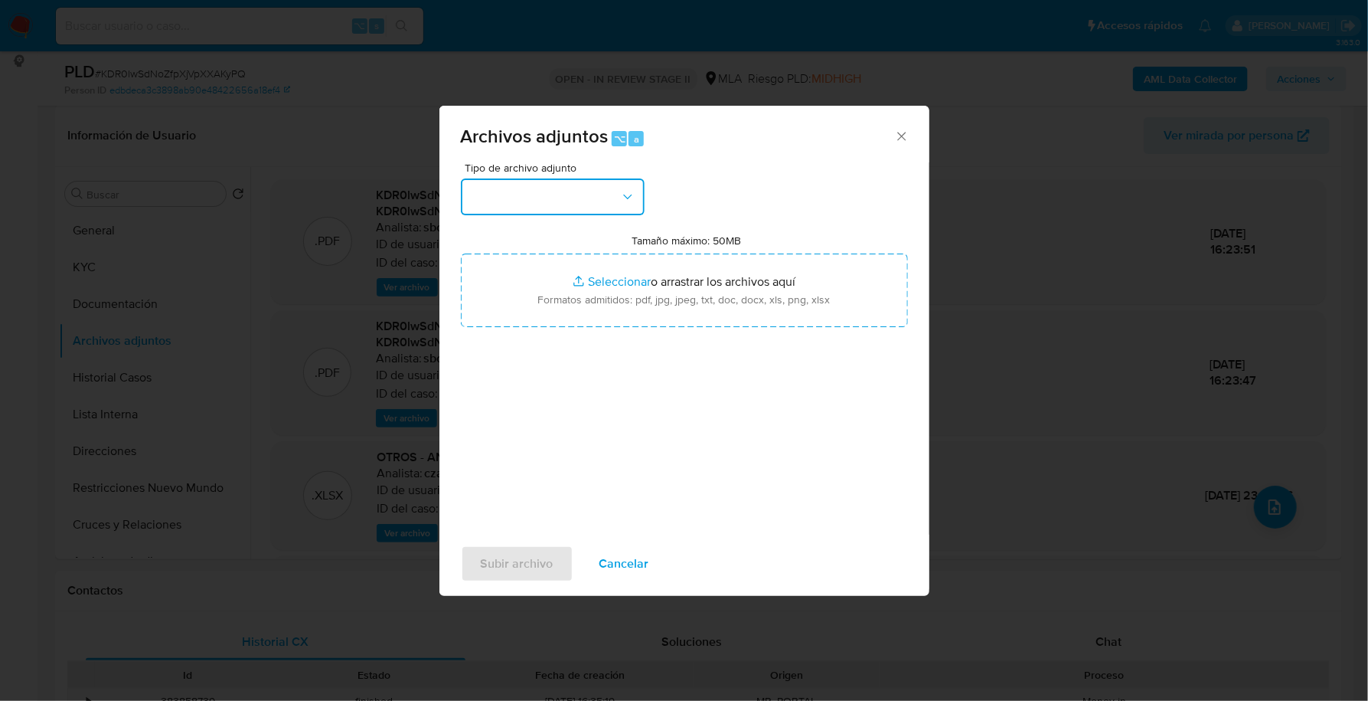
click at [595, 183] on button "button" at bounding box center [553, 196] width 184 height 37
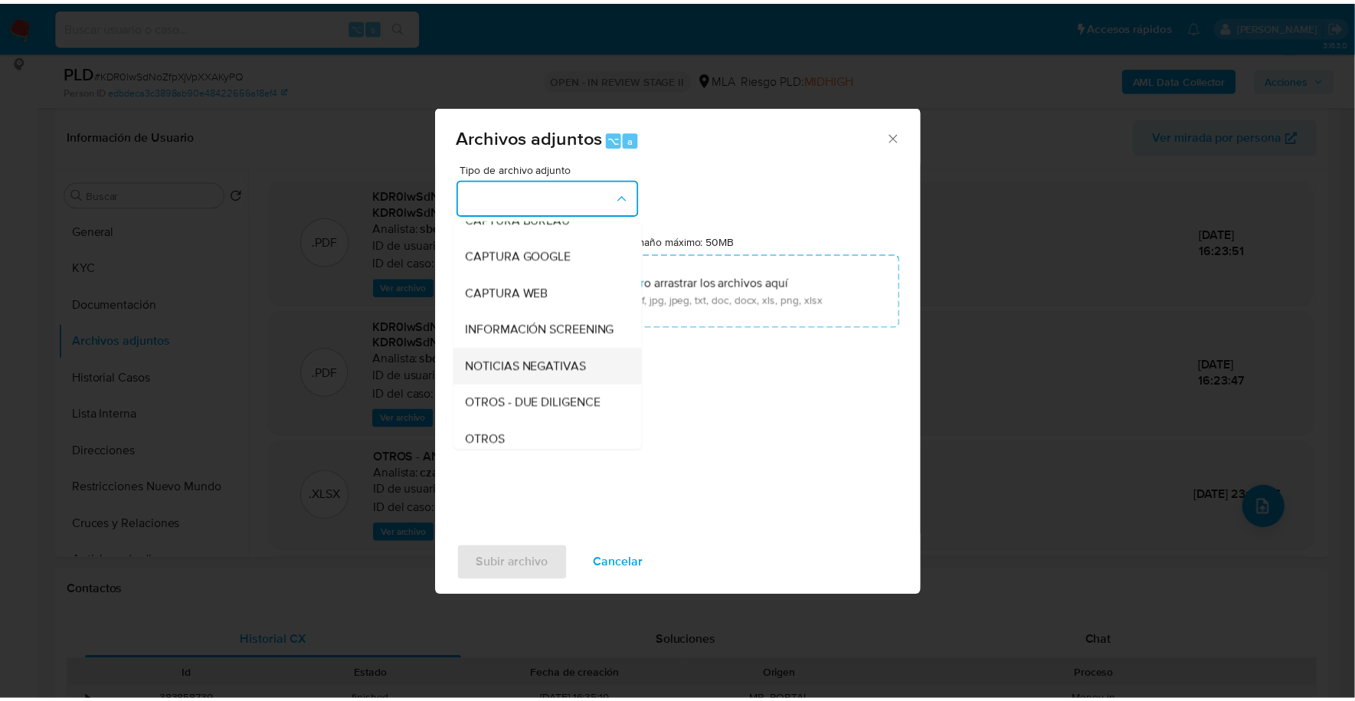
scroll to position [110, 0]
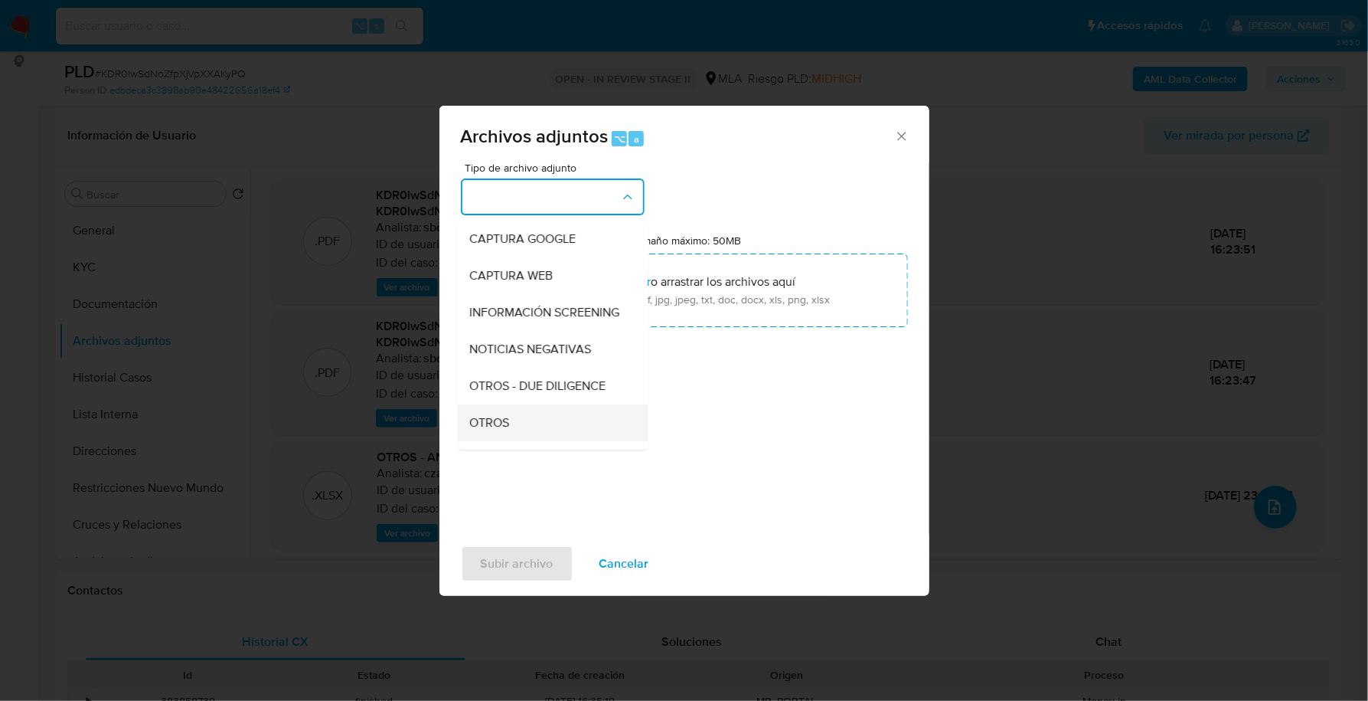
click at [528, 433] on div "OTROS" at bounding box center [548, 422] width 156 height 37
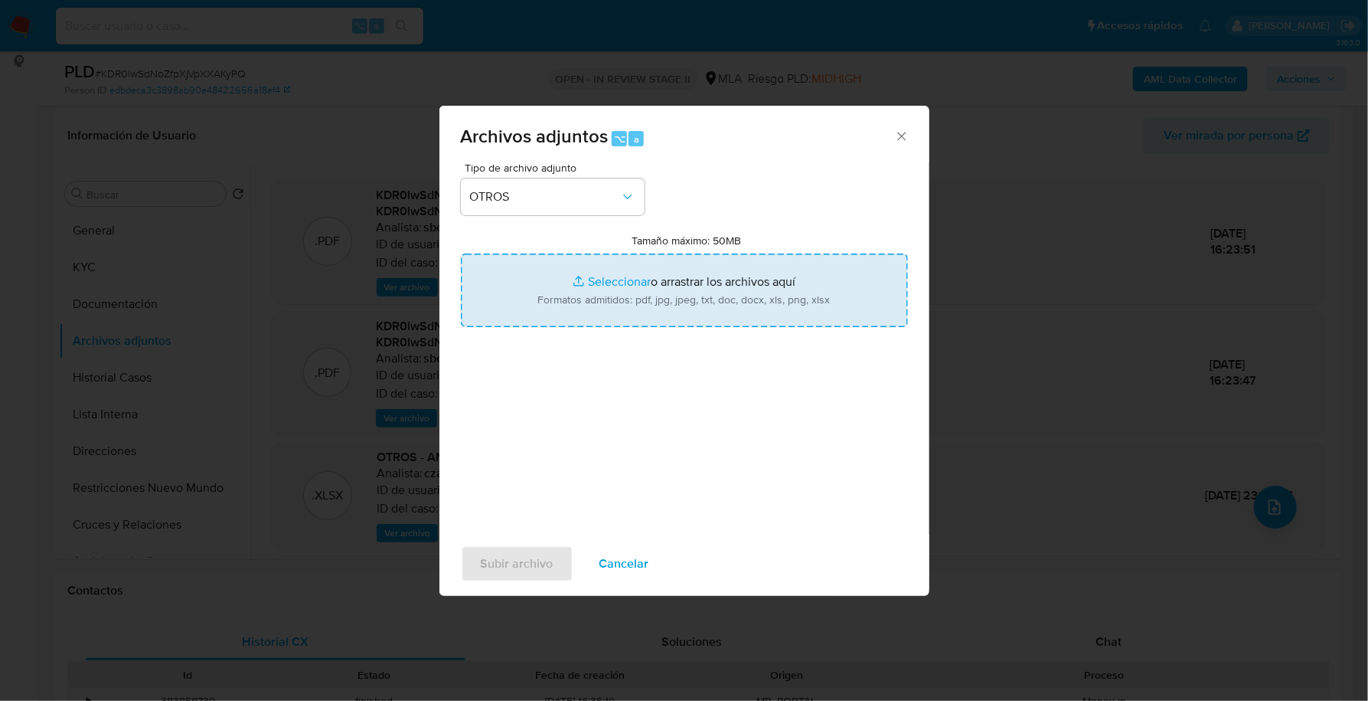
click at [641, 286] on input "Tamaño máximo: 50MB Seleccionar archivos" at bounding box center [684, 290] width 447 height 74
type input "C:\fakepath\Caselog KDR0lwSdNoZfpXjVpXXAKyPQ_2025_09_17_15_44_40.docx"
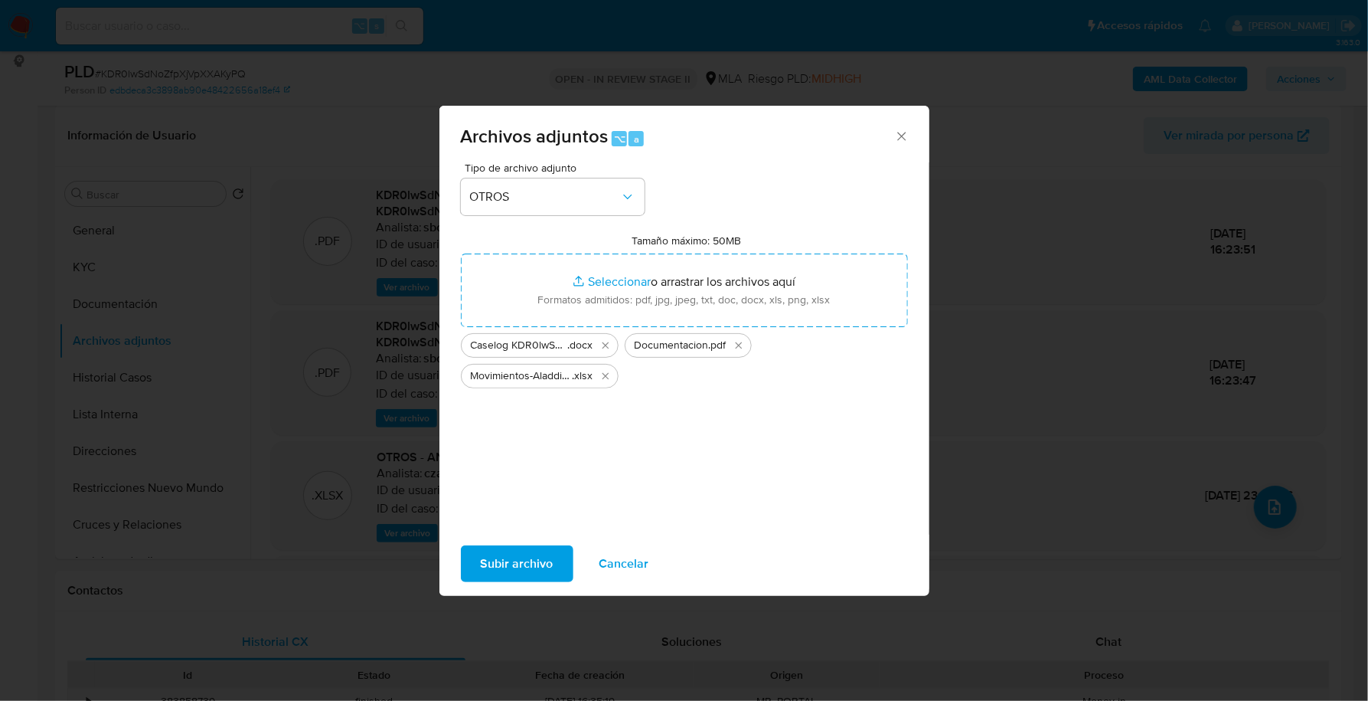
click at [525, 564] on span "Subir archivo" at bounding box center [517, 564] width 73 height 34
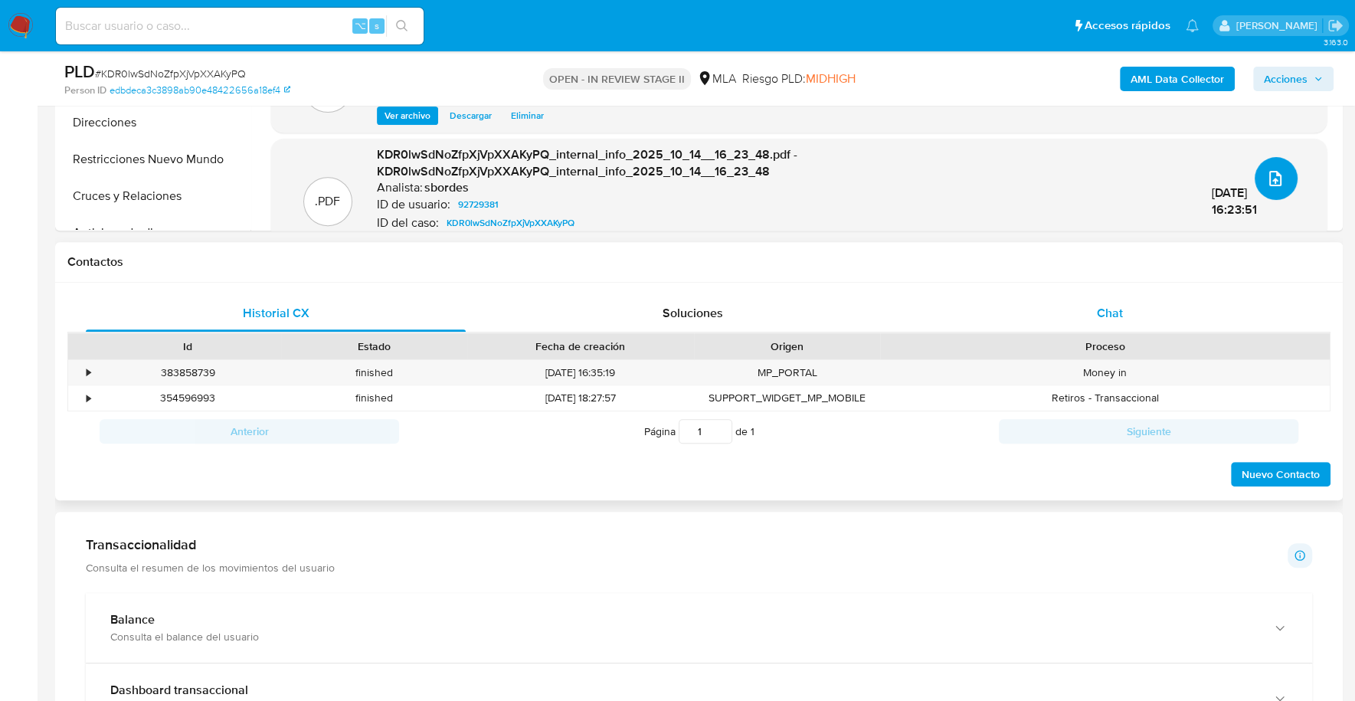
scroll to position [559, 0]
click at [1051, 320] on div "Chat" at bounding box center [1109, 313] width 380 height 37
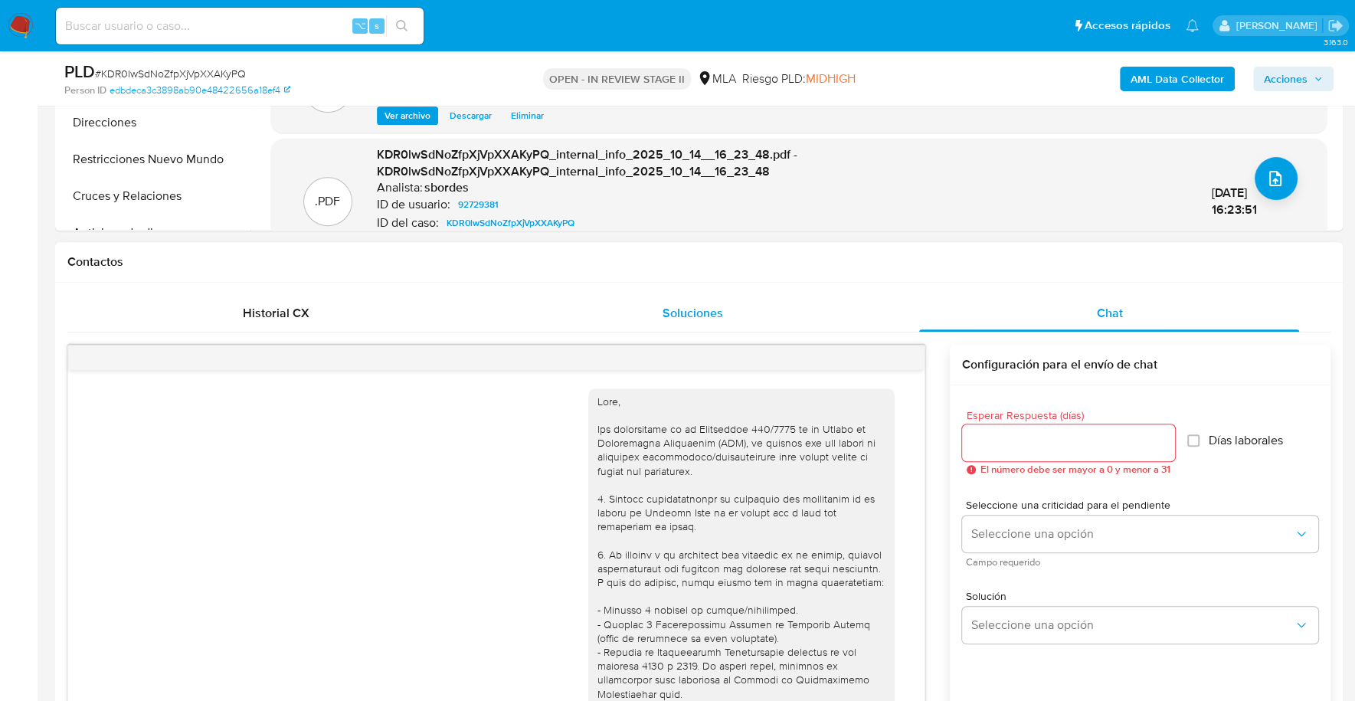
scroll to position [1200, 0]
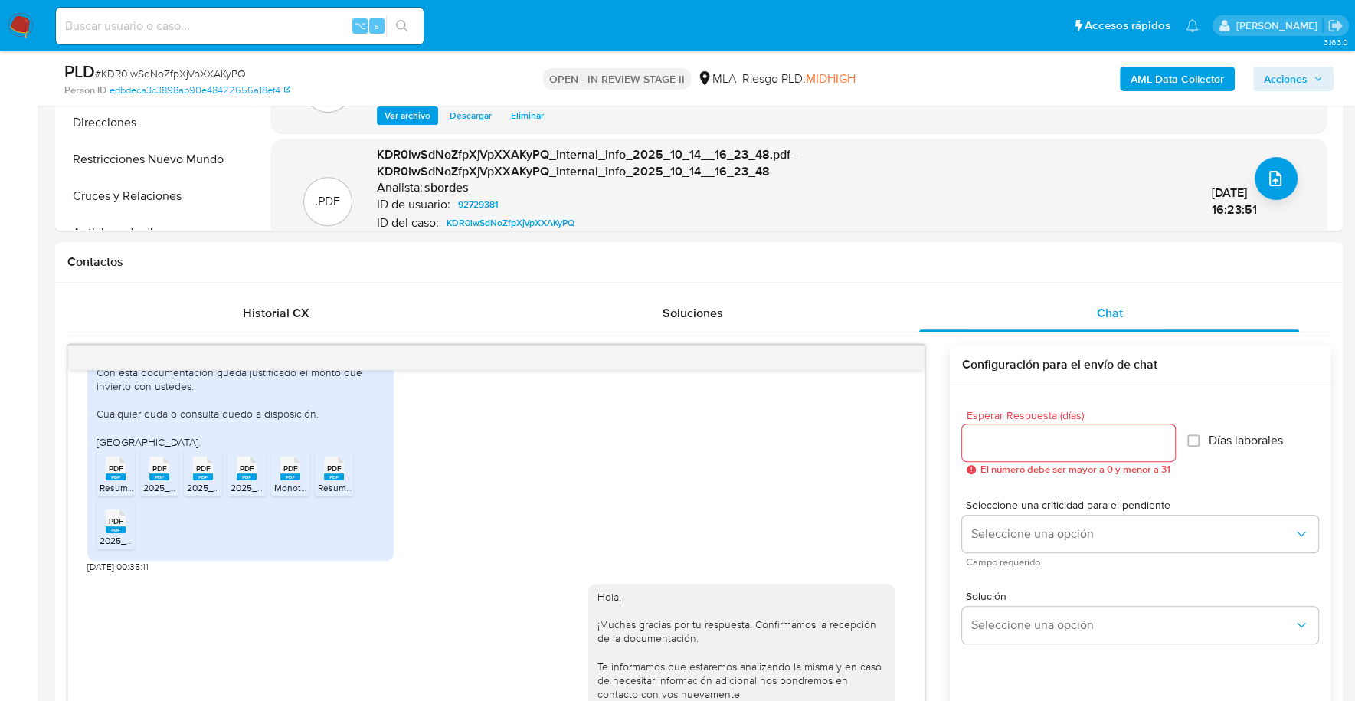
click at [1311, 84] on span "Acciones" at bounding box center [1293, 78] width 59 height 21
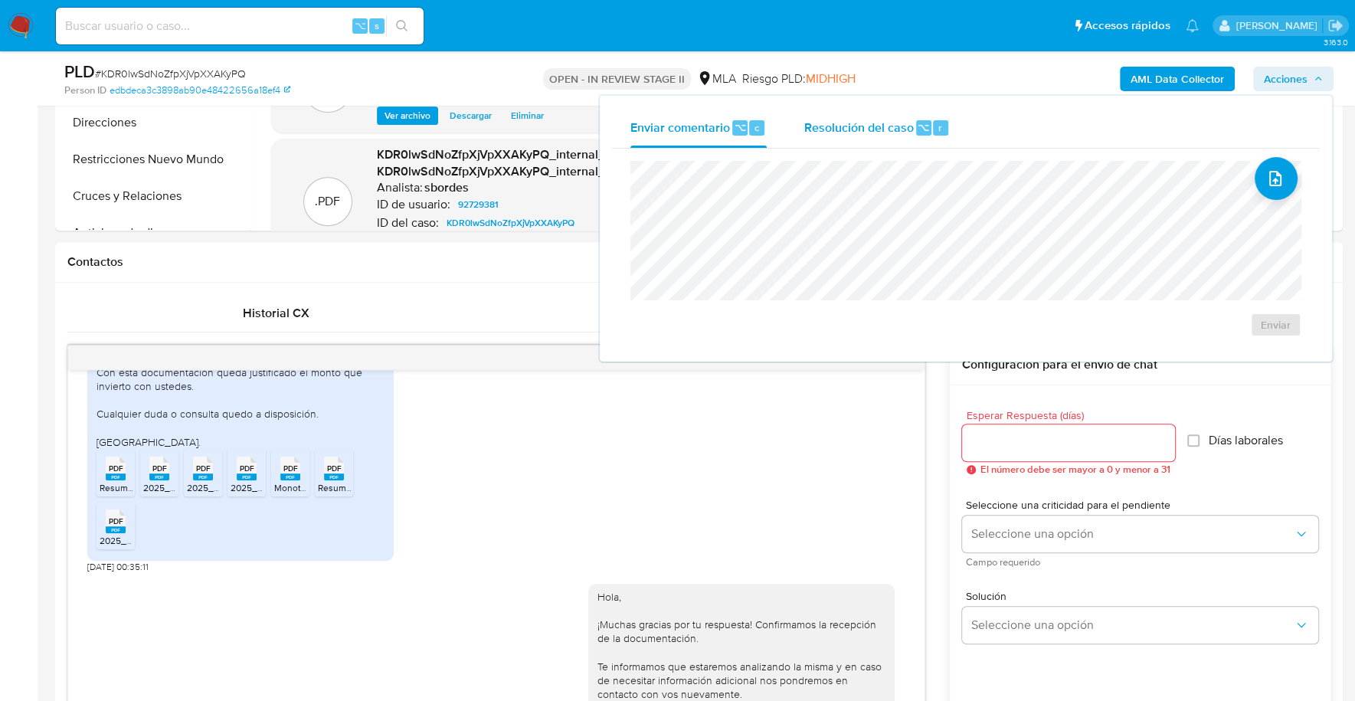
click at [807, 132] on span "Resolución del caso" at bounding box center [858, 127] width 110 height 18
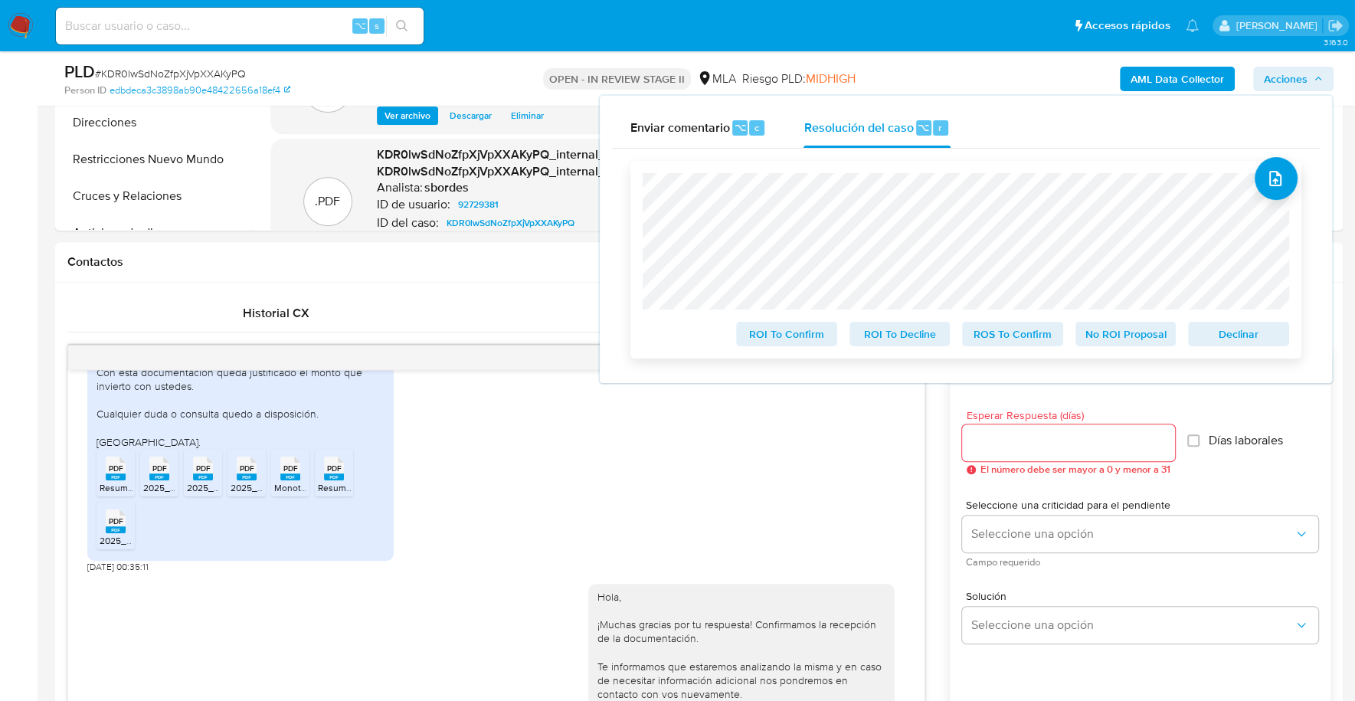
click at [1125, 324] on span "No ROI Proposal" at bounding box center [1126, 333] width 80 height 21
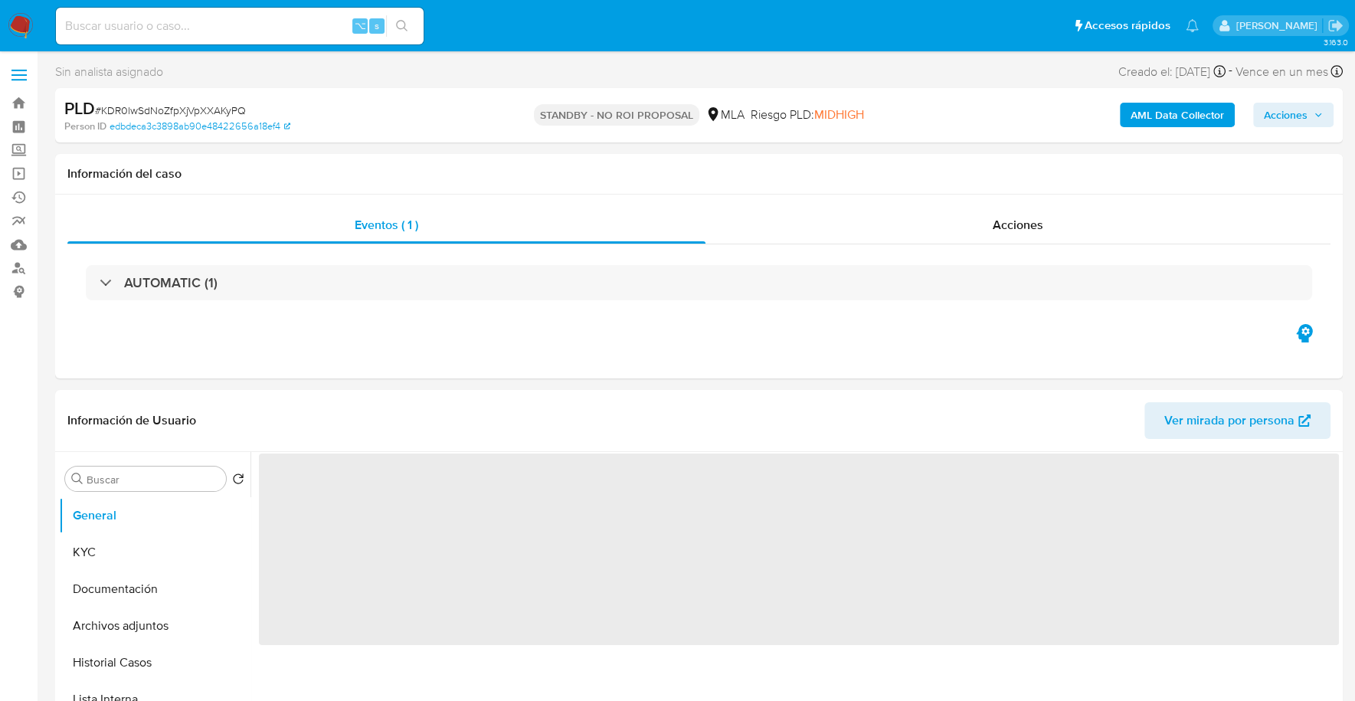
select select "10"
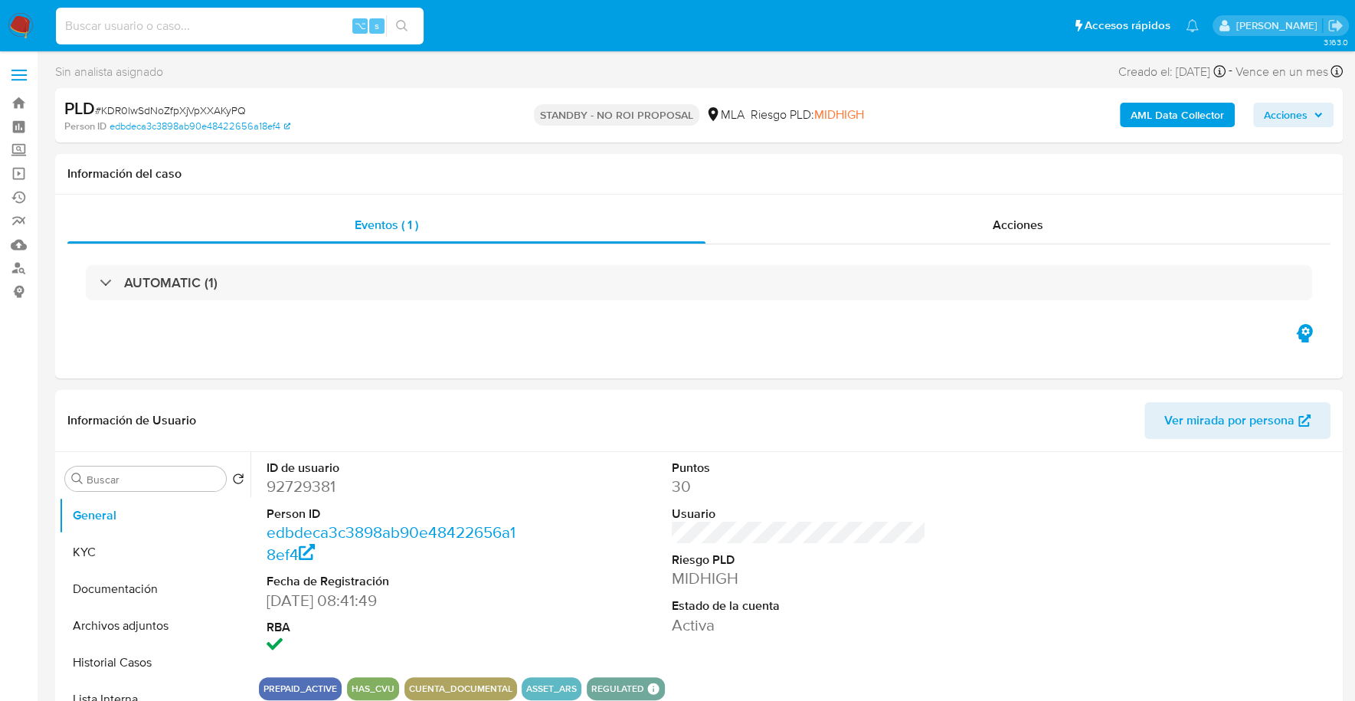
click at [235, 28] on input at bounding box center [240, 26] width 368 height 20
paste input "43598354"
type input "43598354"
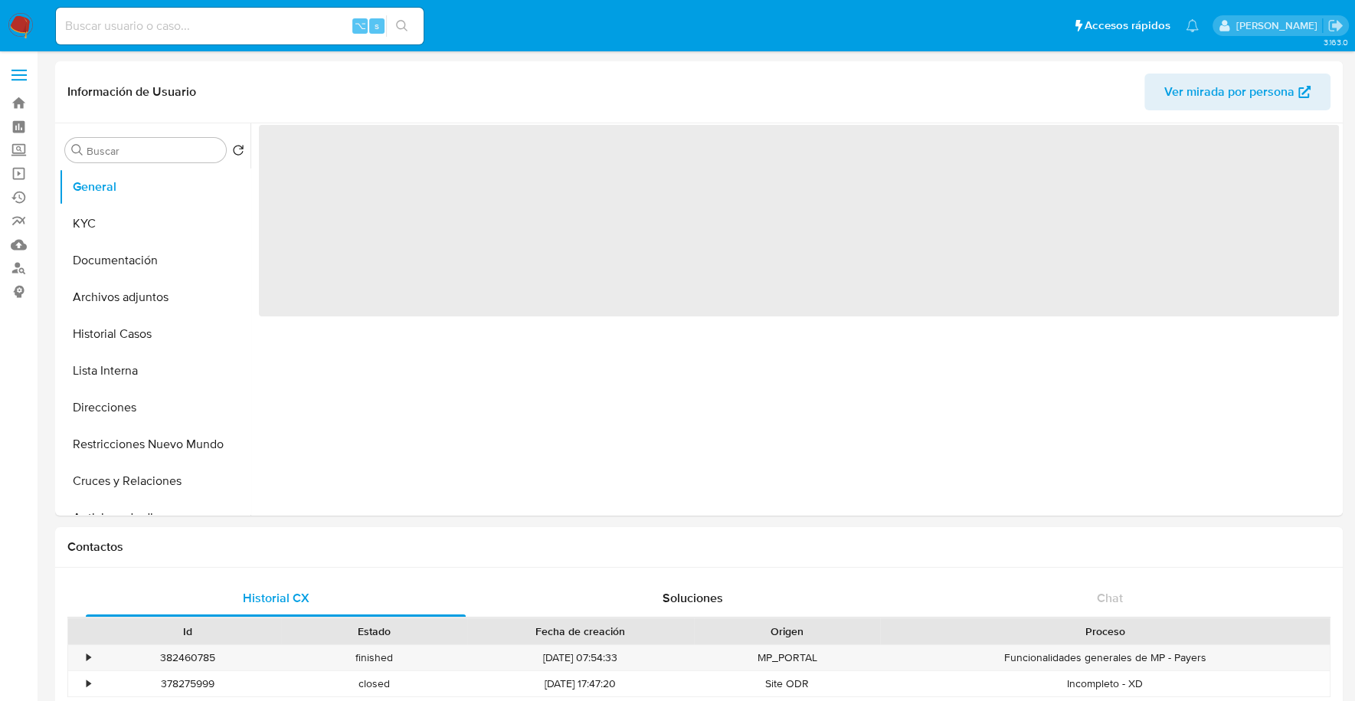
select select "10"
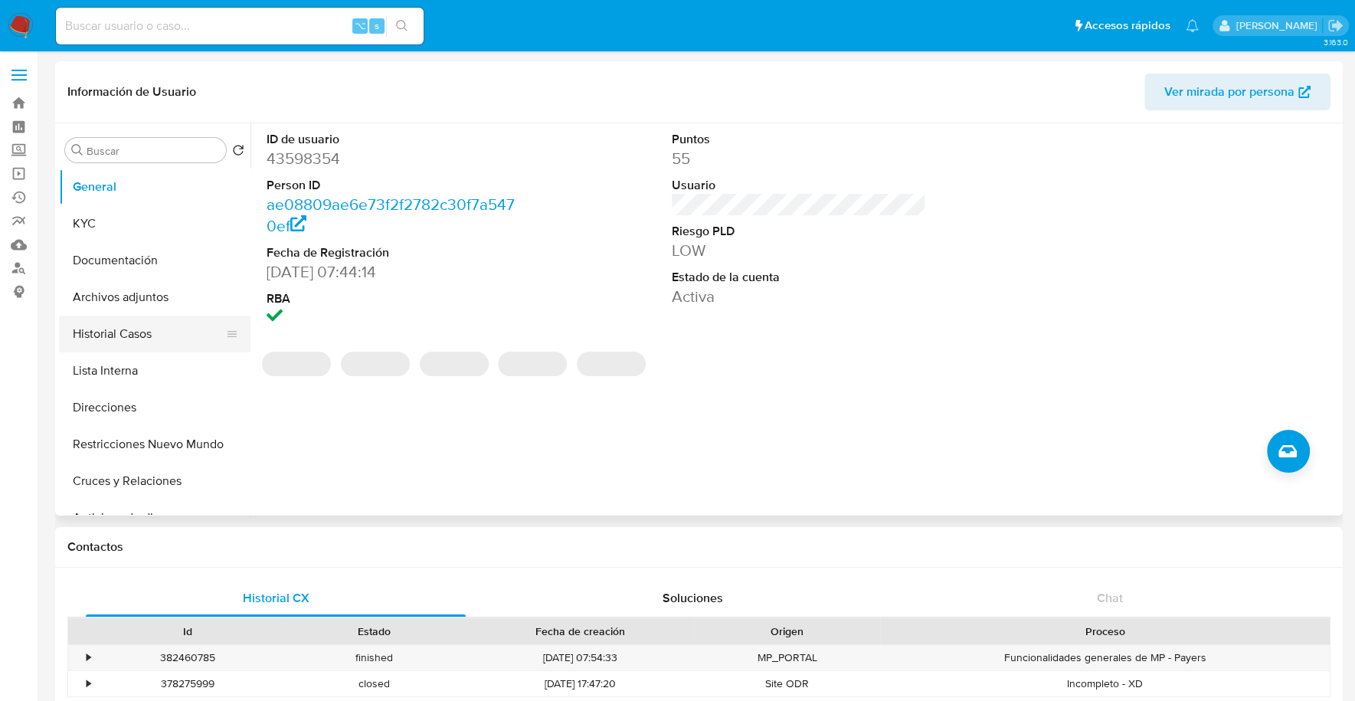
click at [83, 345] on button "Historial Casos" at bounding box center [148, 334] width 179 height 37
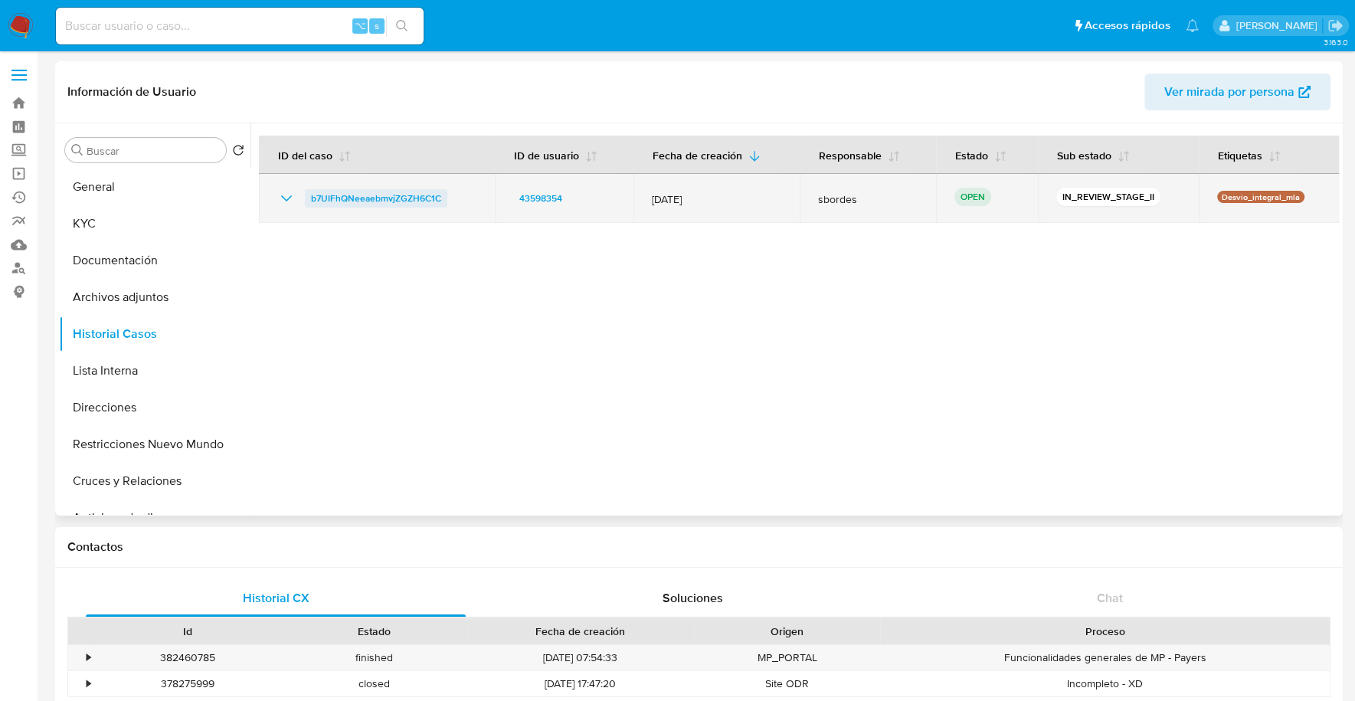
click at [340, 204] on span "b7UIFhQNeeaebmvjZGZH6C1C" at bounding box center [376, 198] width 130 height 18
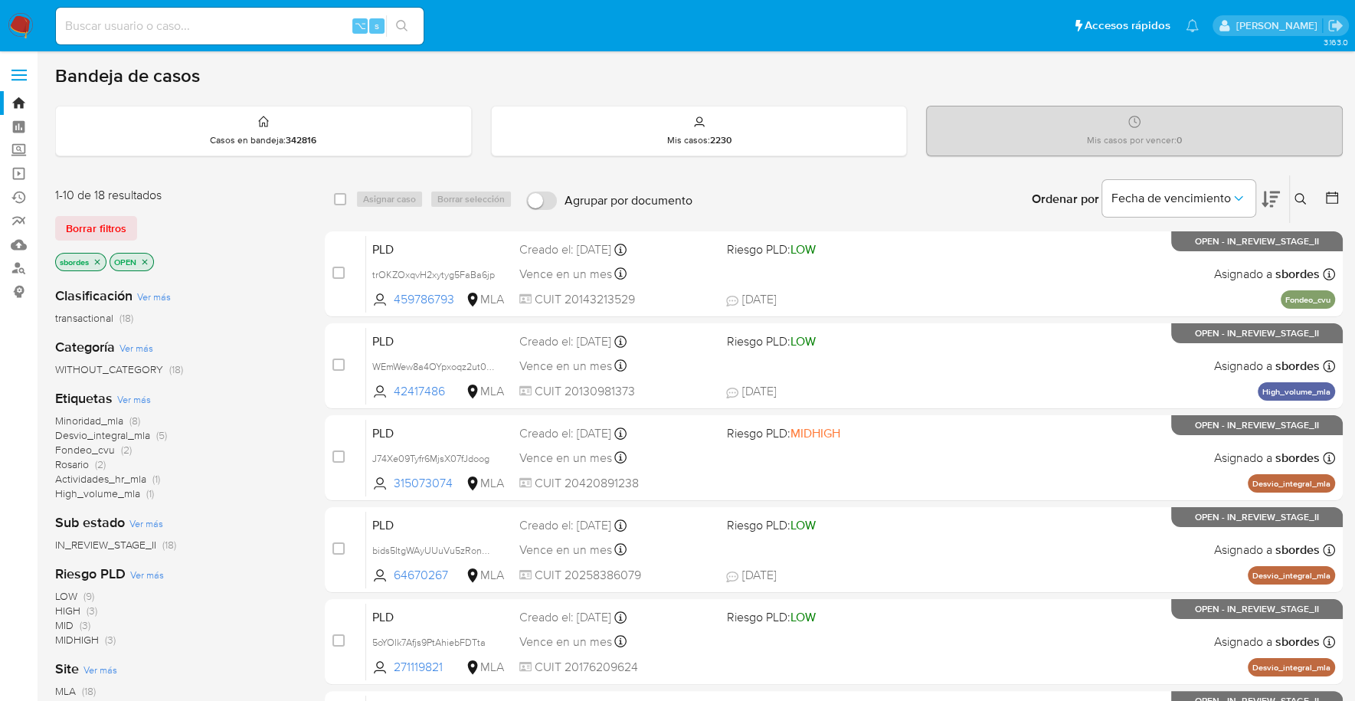
click at [98, 260] on icon "close-filter" at bounding box center [97, 261] width 5 height 5
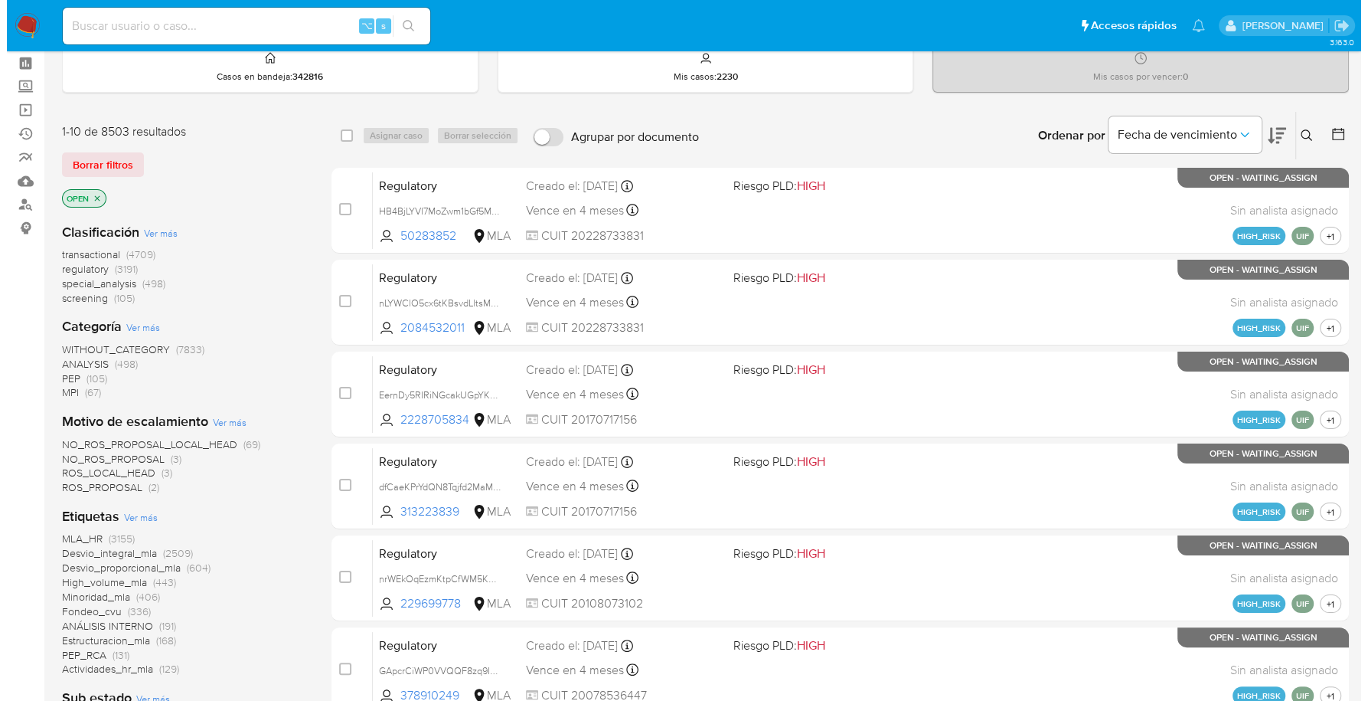
scroll to position [642, 0]
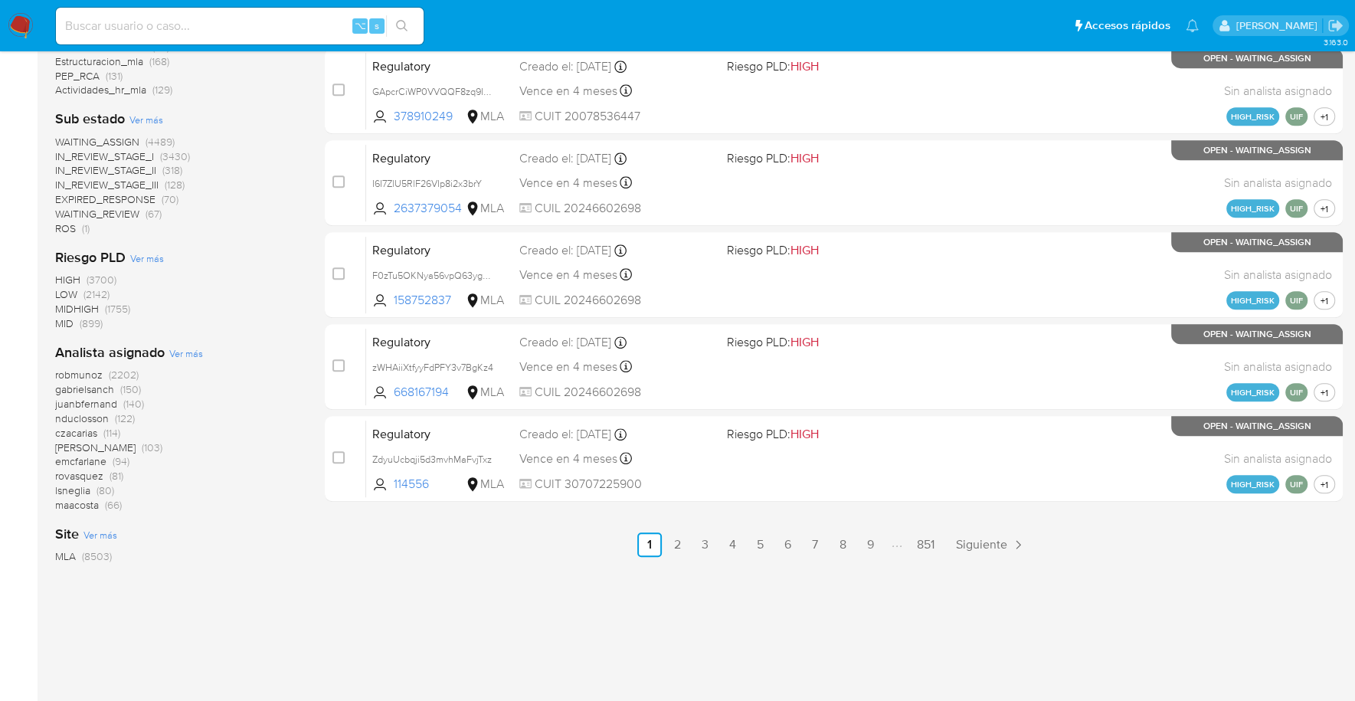
click at [183, 347] on span "Ver más" at bounding box center [186, 353] width 34 height 14
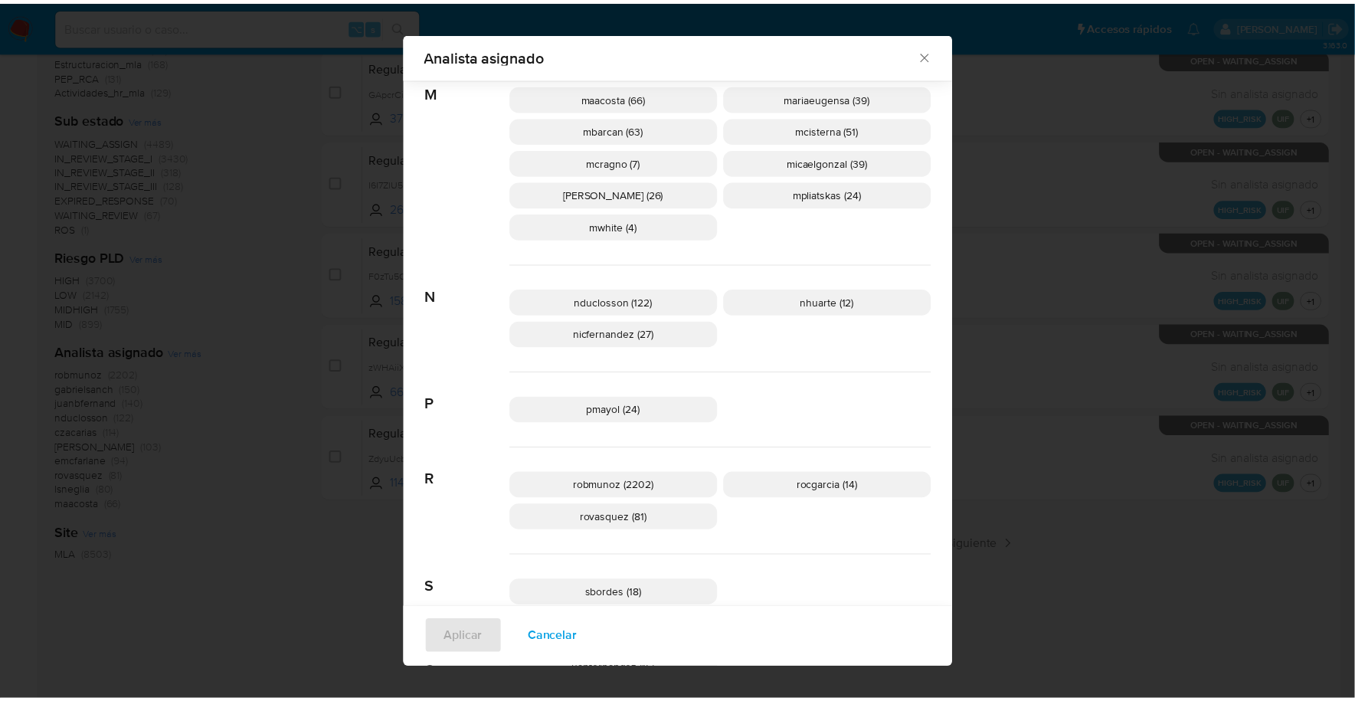
scroll to position [871, 0]
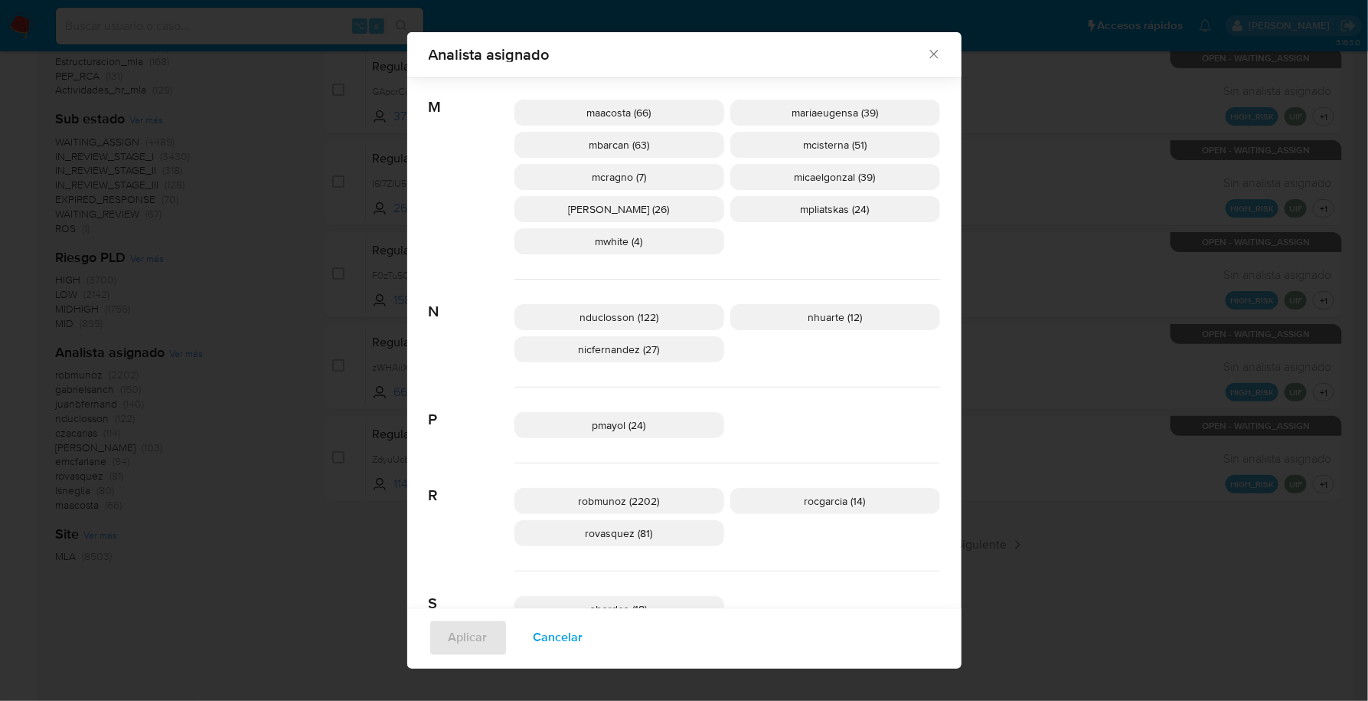
click at [927, 58] on icon "Cerrar" at bounding box center [934, 54] width 15 height 15
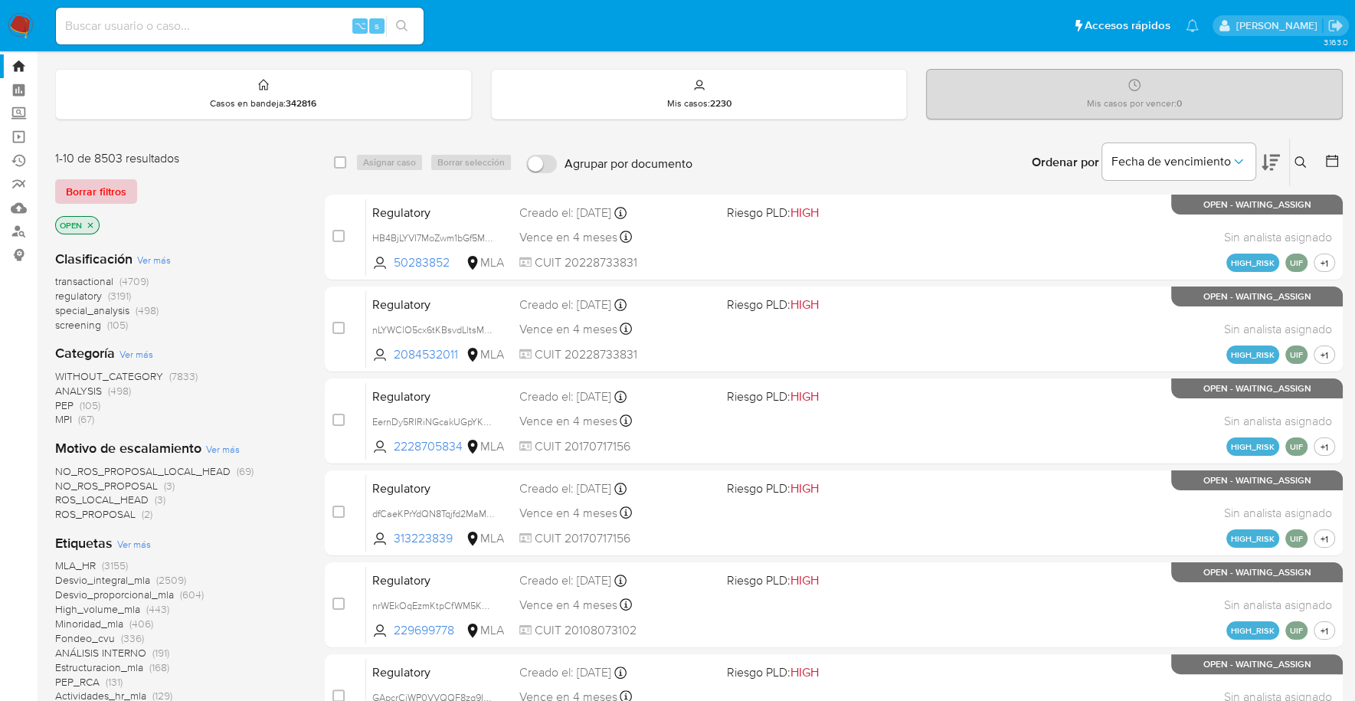
scroll to position [0, 0]
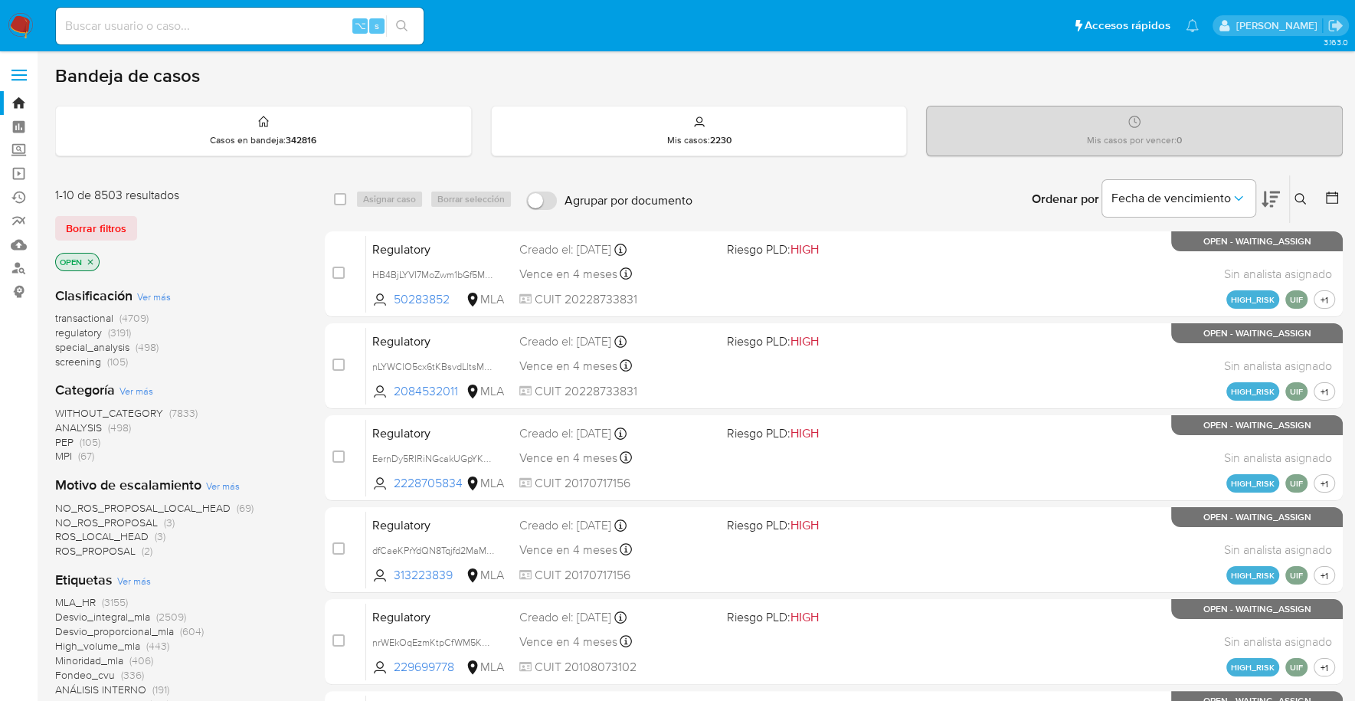
click at [93, 257] on icon "close-filter" at bounding box center [90, 261] width 9 height 9
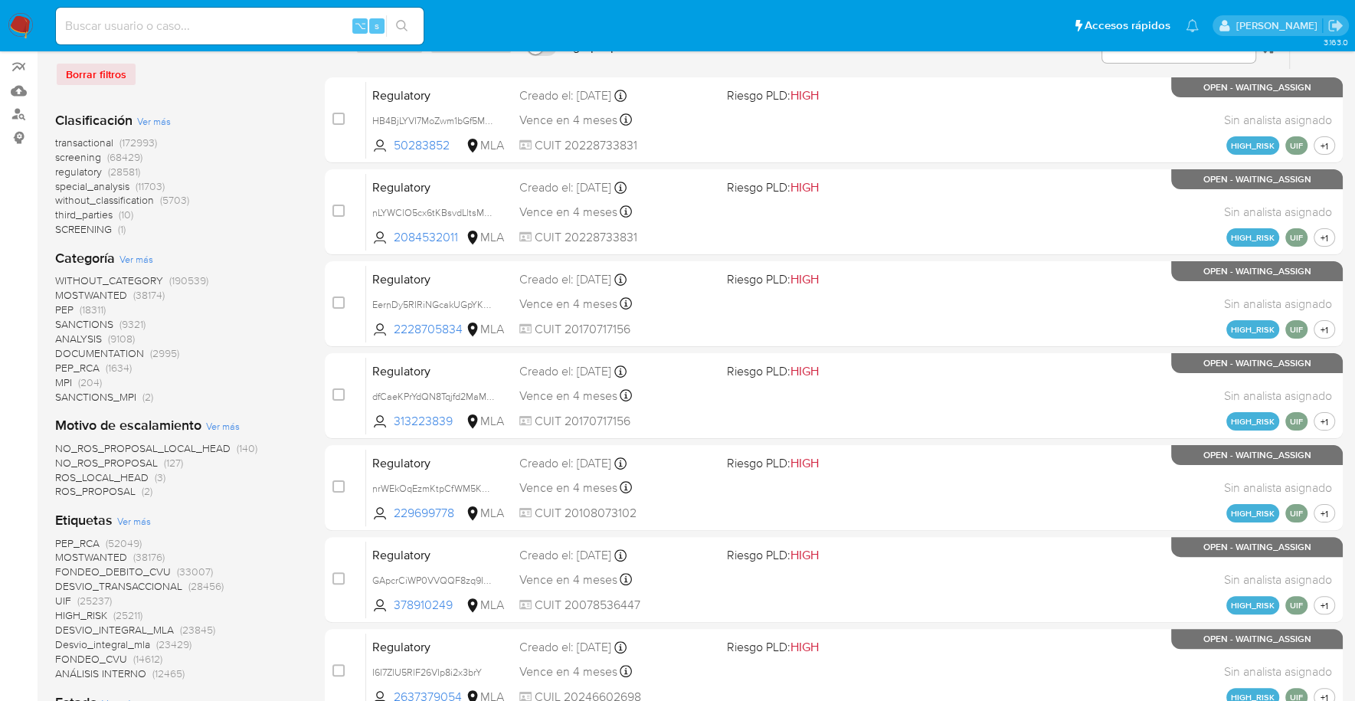
scroll to position [319, 0]
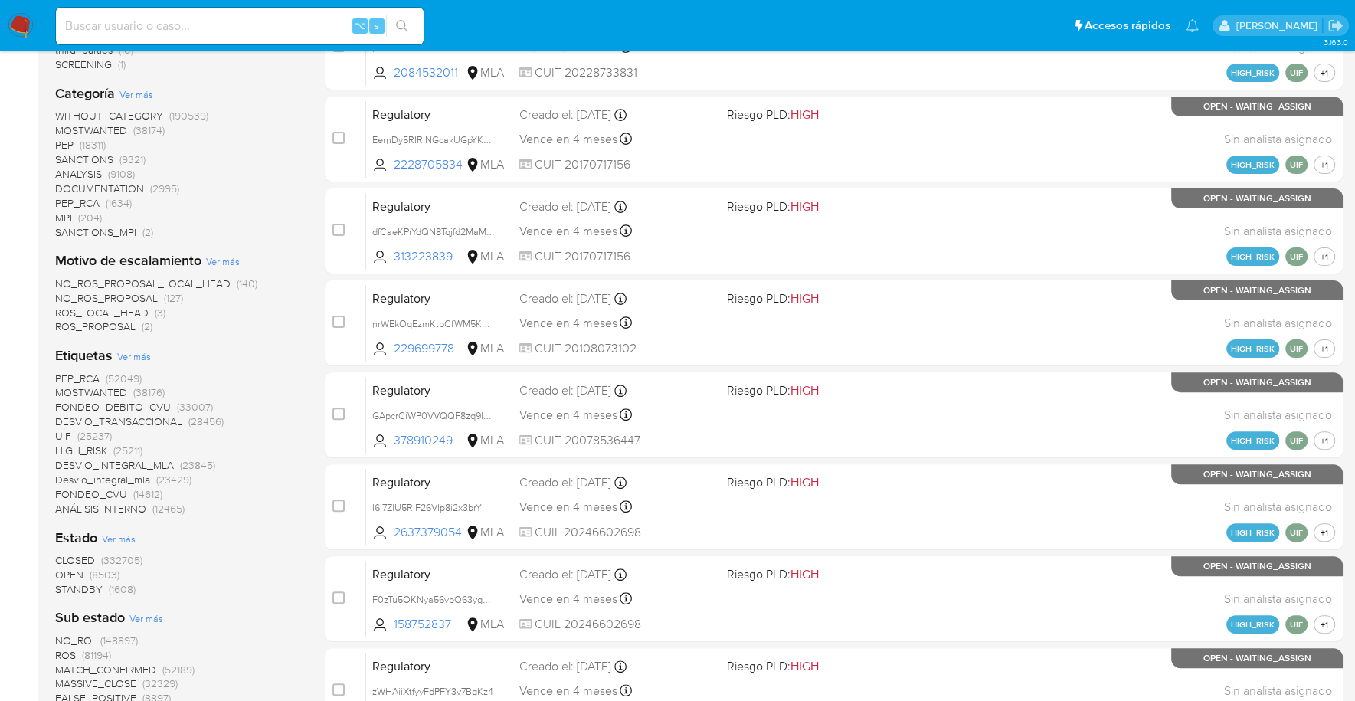
click at [82, 589] on span "STANDBY" at bounding box center [78, 588] width 47 height 15
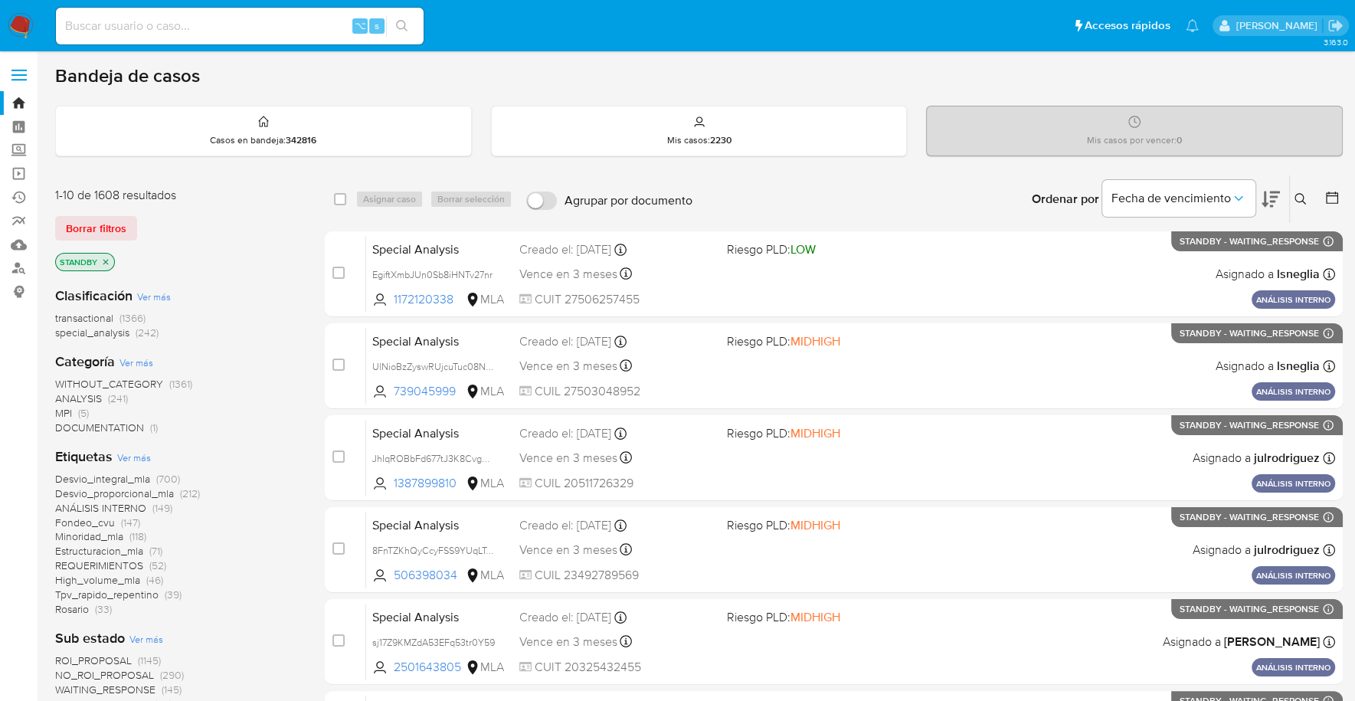
click at [18, 21] on img at bounding box center [21, 26] width 26 height 26
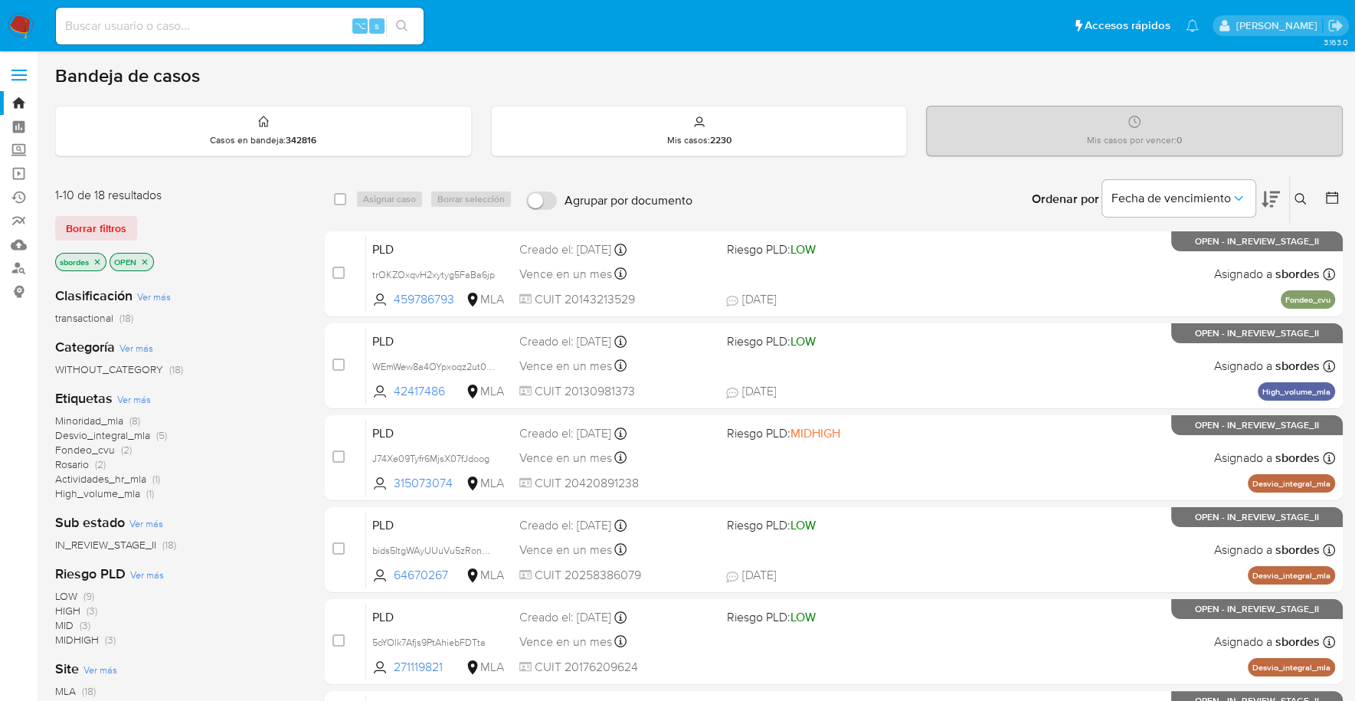
click at [283, 27] on input at bounding box center [240, 26] width 368 height 20
paste input "4darnuQ0yMdxUxuBcy7bFEaB"
type input "4darnuQ0yMdxUxuBcy7bFEaB"
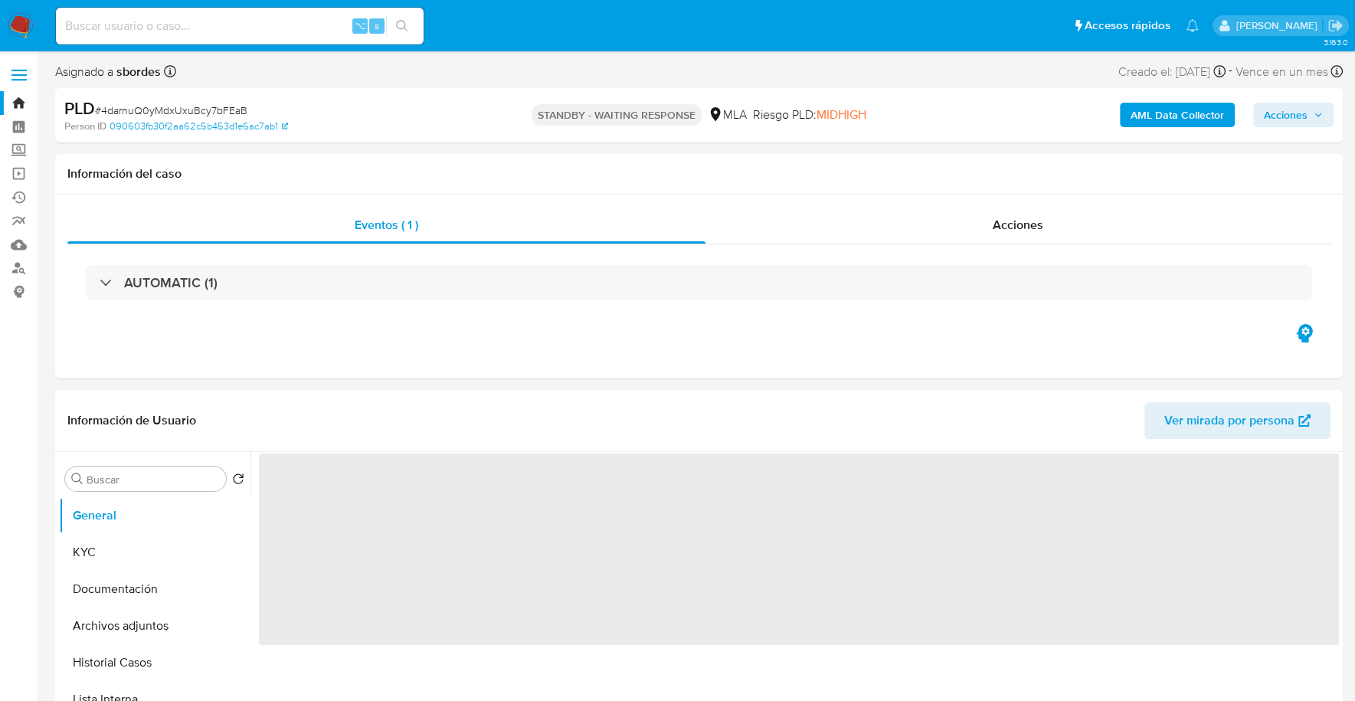
select select "10"
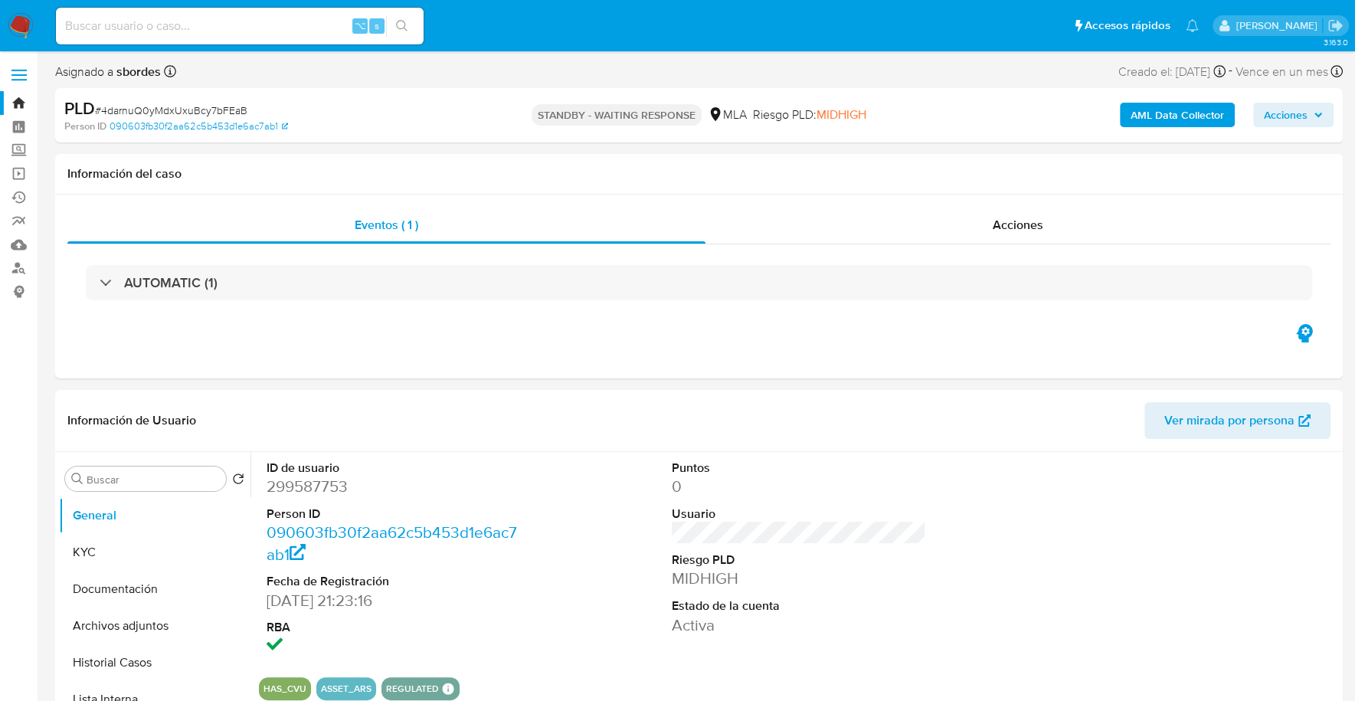
click at [14, 18] on img at bounding box center [21, 26] width 26 height 26
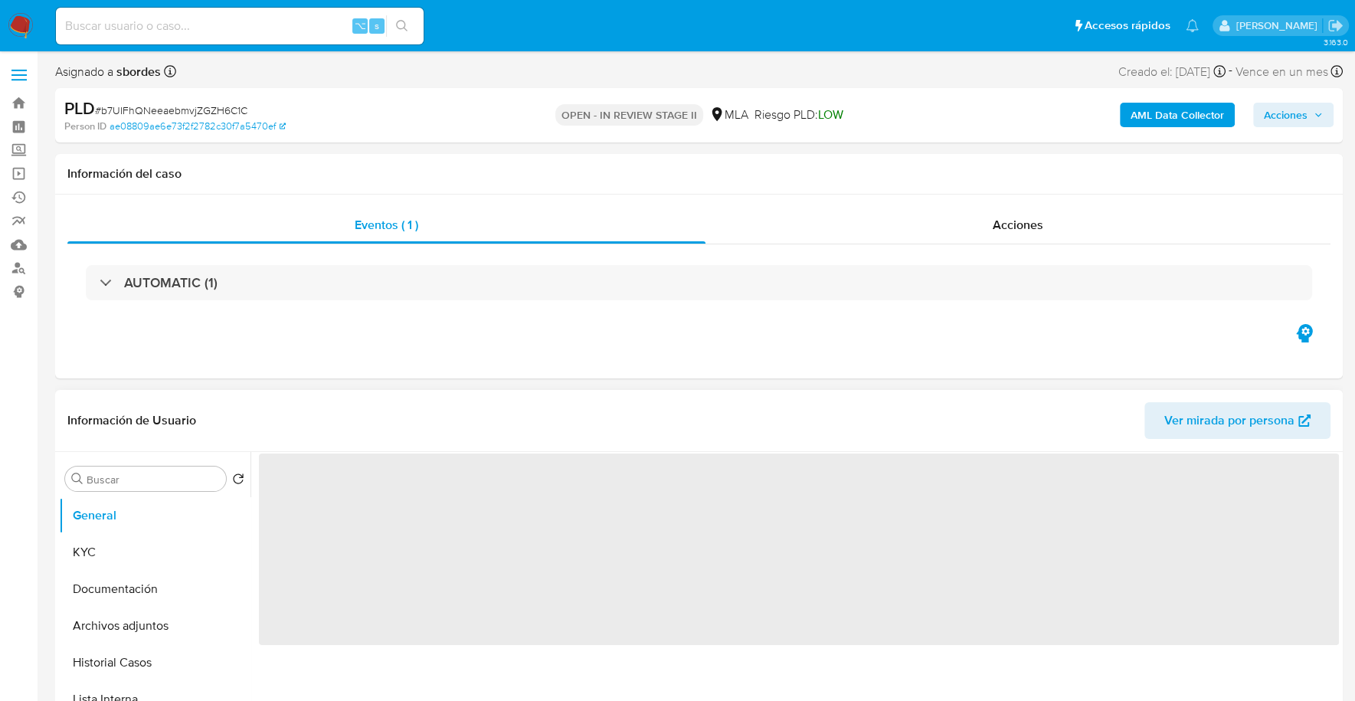
select select "10"
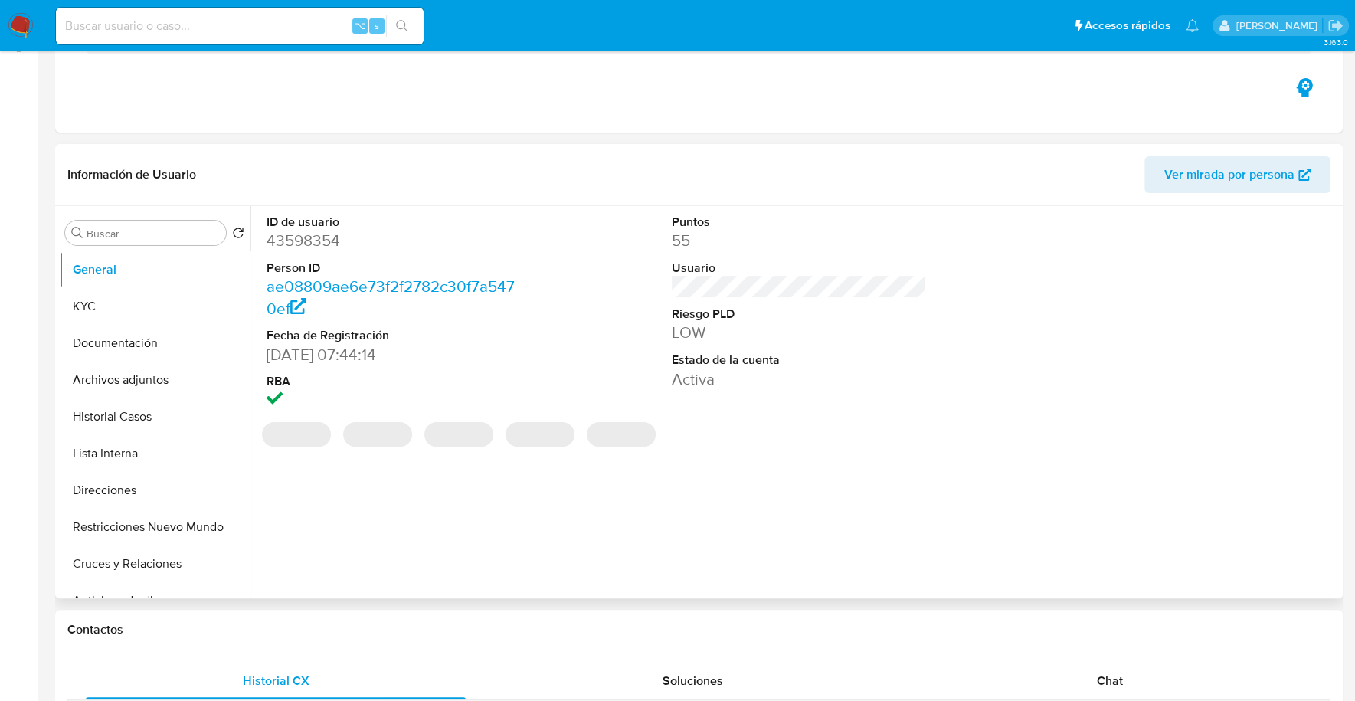
scroll to position [371, 0]
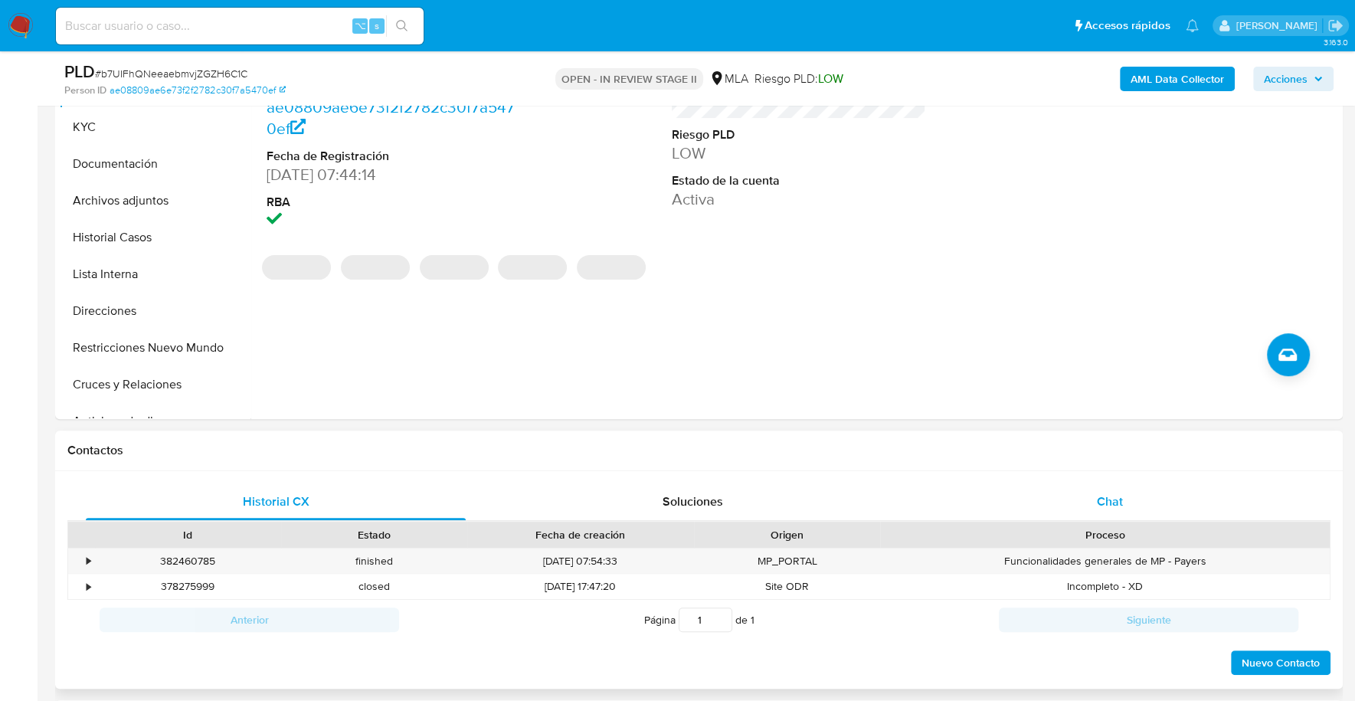
click at [1148, 498] on div "Chat" at bounding box center [1109, 501] width 380 height 37
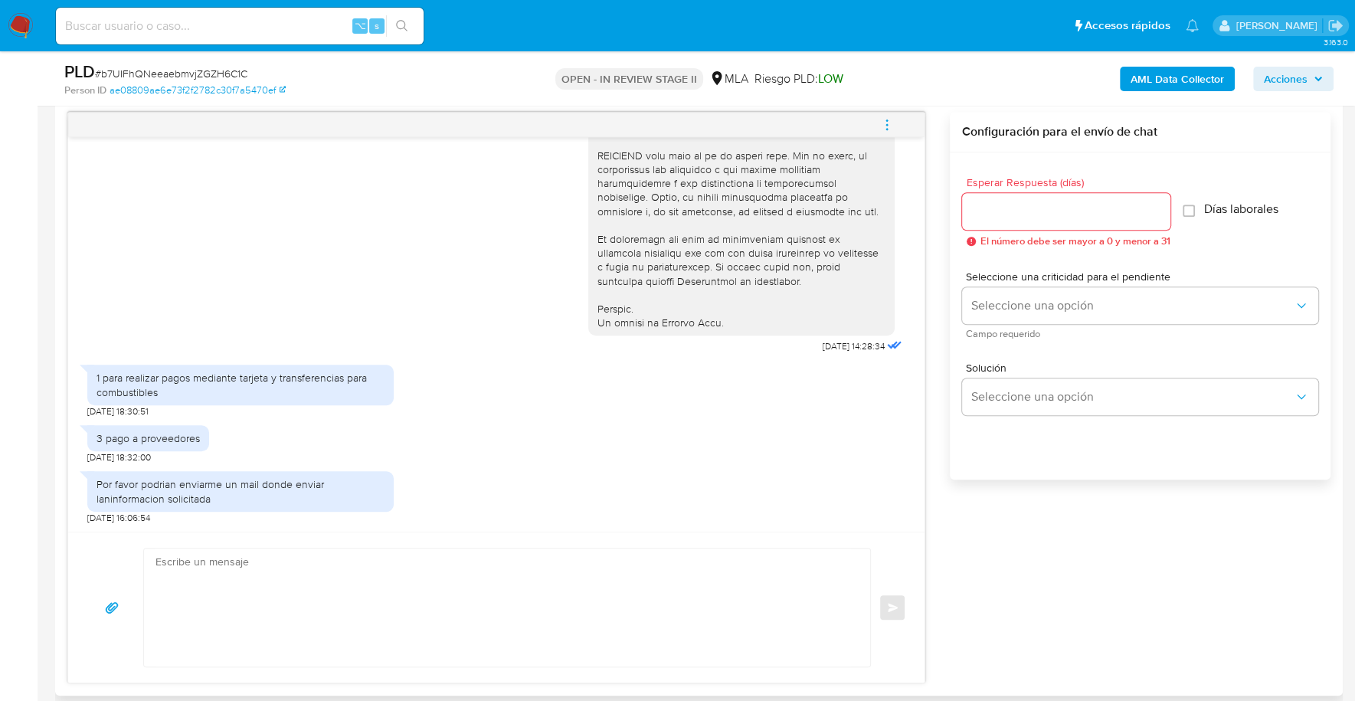
scroll to position [1079, 0]
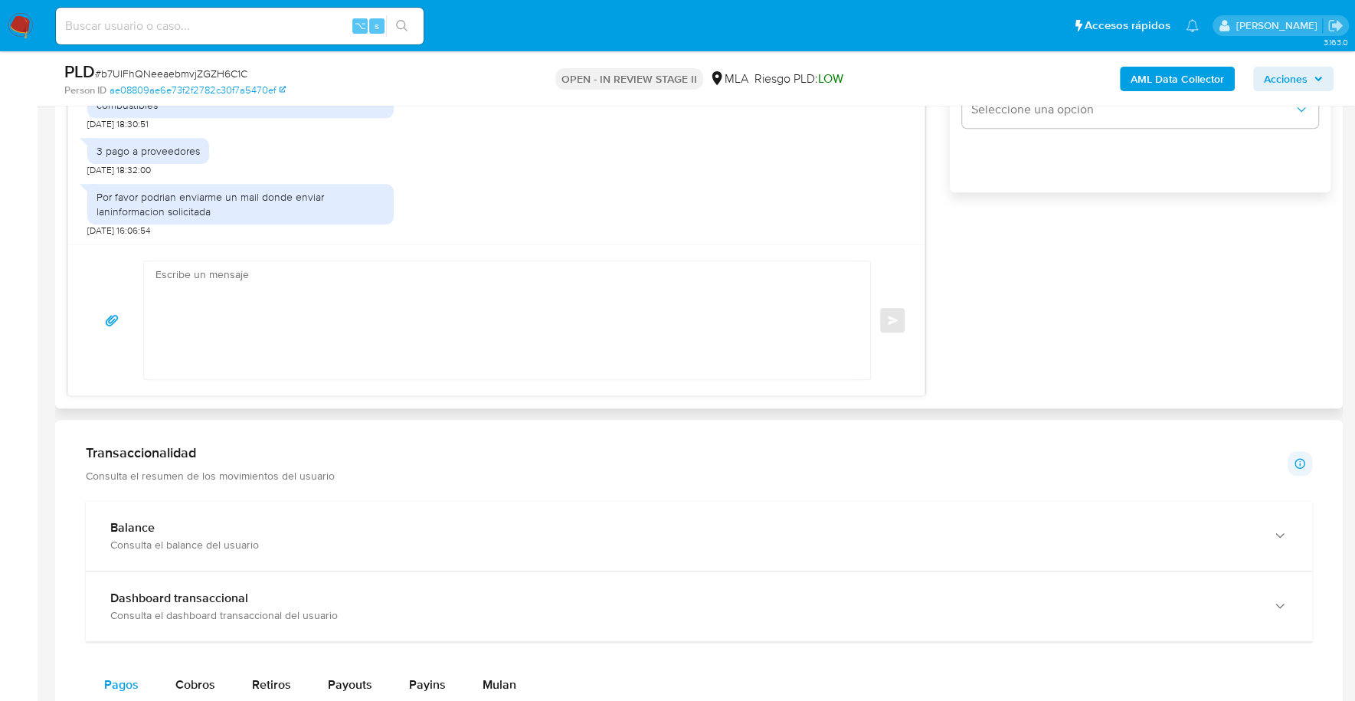
click at [437, 260] on div at bounding box center [506, 319] width 727 height 119
click at [436, 279] on textarea at bounding box center [502, 320] width 695 height 118
type textarea "Estimado, buenas tardes"
click at [1040, 359] on div "[DATE] 14:28:34 1 para realizar pagos mediante tarjeta y transferencias para co…" at bounding box center [698, 110] width 1263 height 571
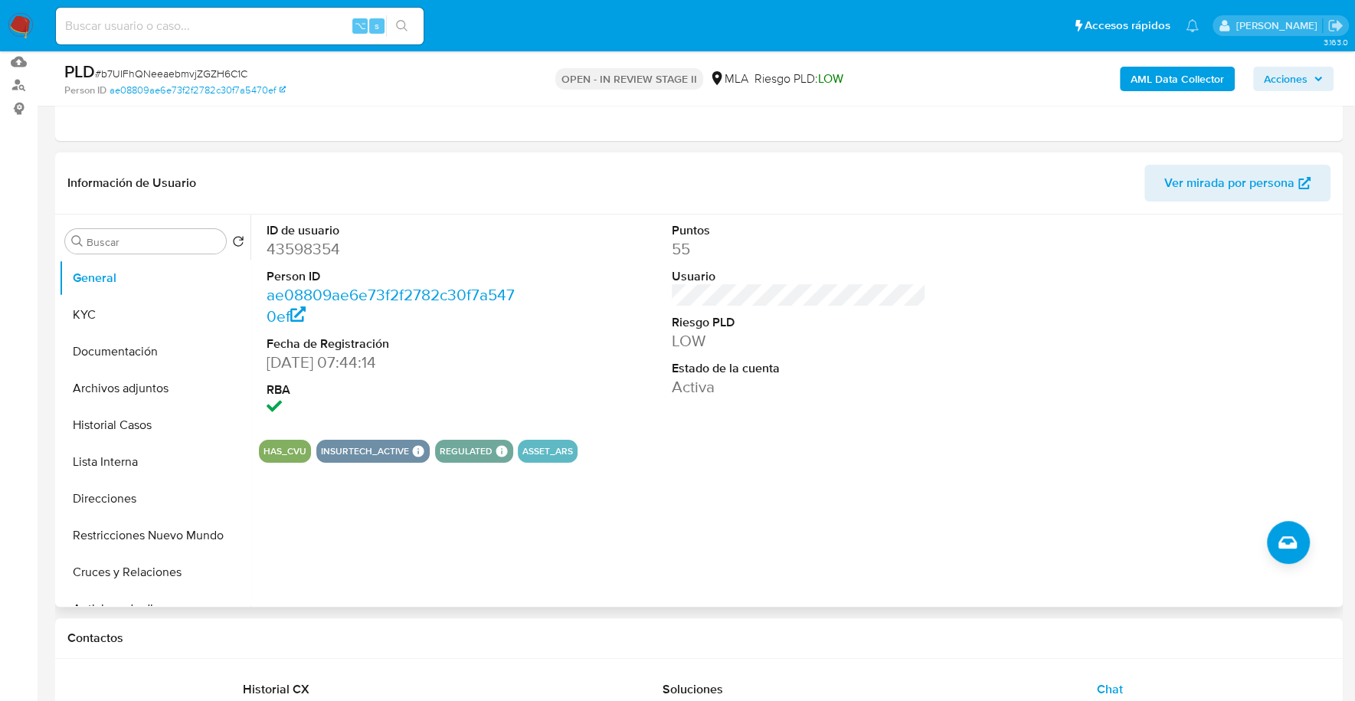
scroll to position [106, 0]
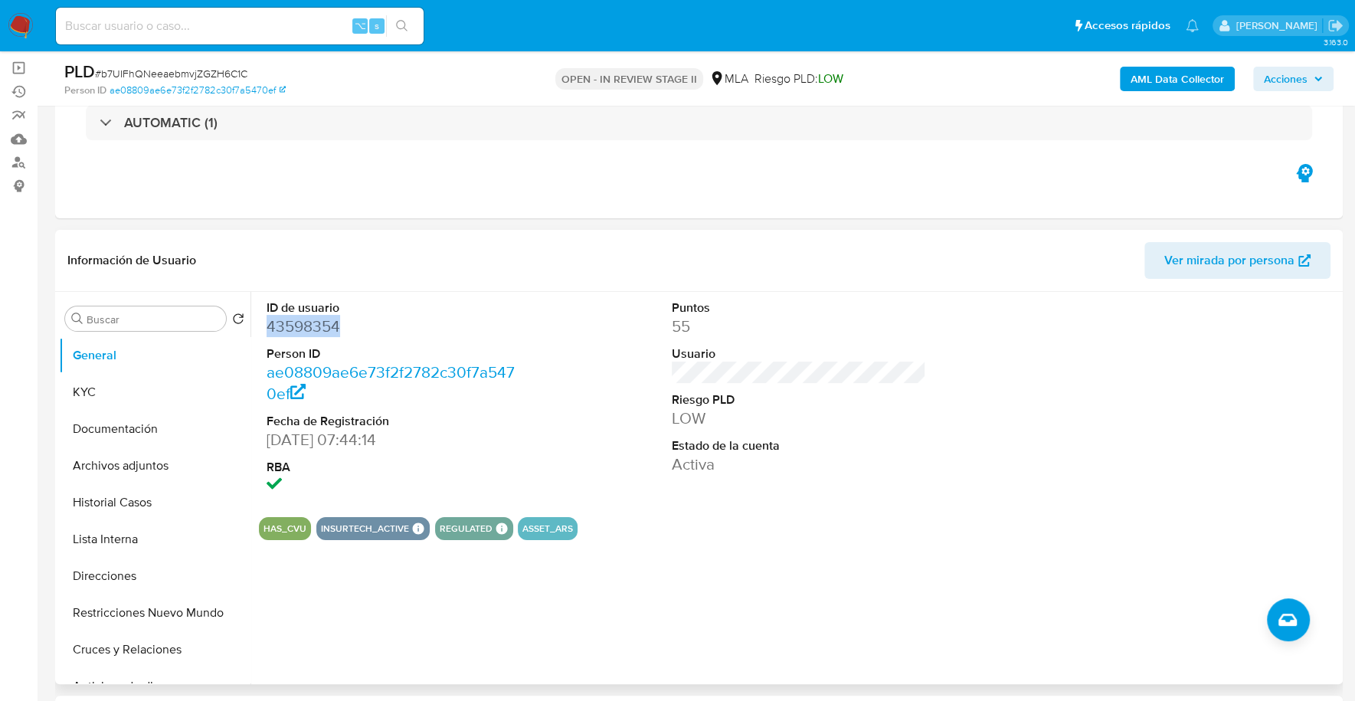
copy dd "43598354"
click at [185, 20] on input at bounding box center [240, 26] width 368 height 20
paste input "43598354"
type input "43598354"
click at [119, 396] on button "KYC" at bounding box center [148, 392] width 179 height 37
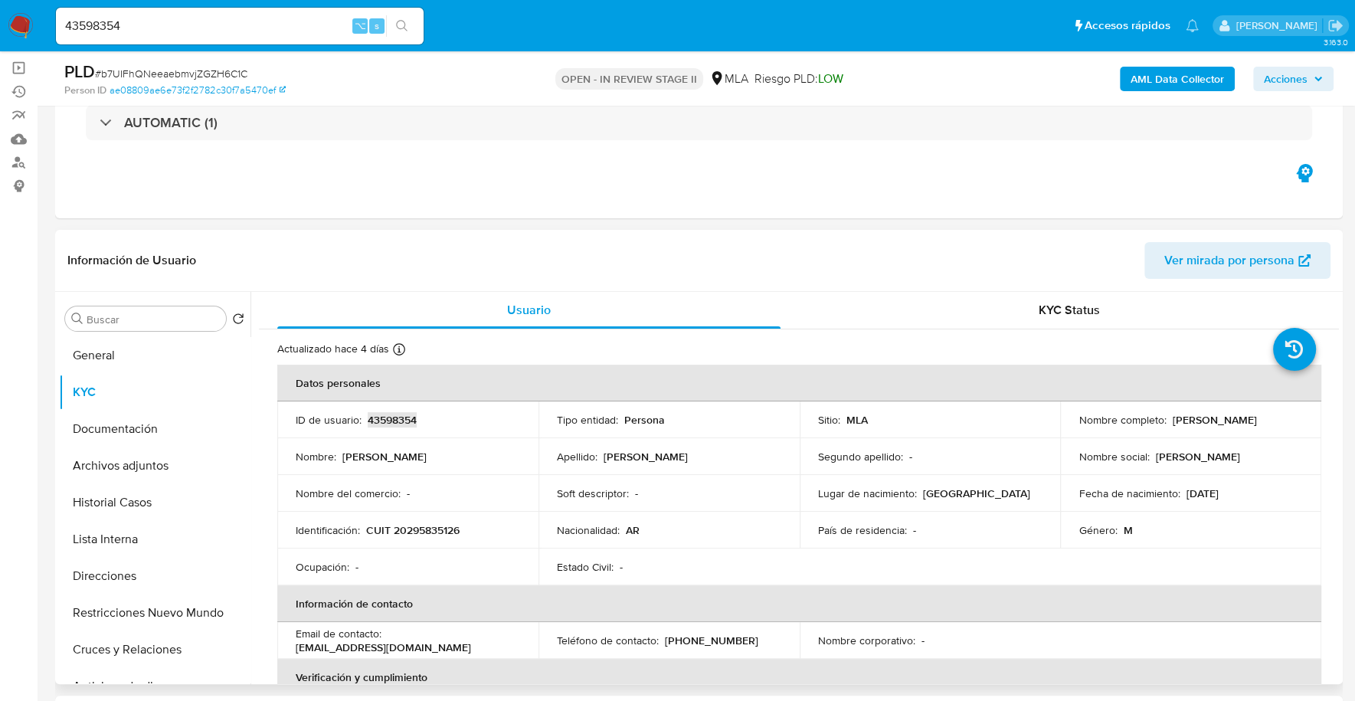
copy p "43598354"
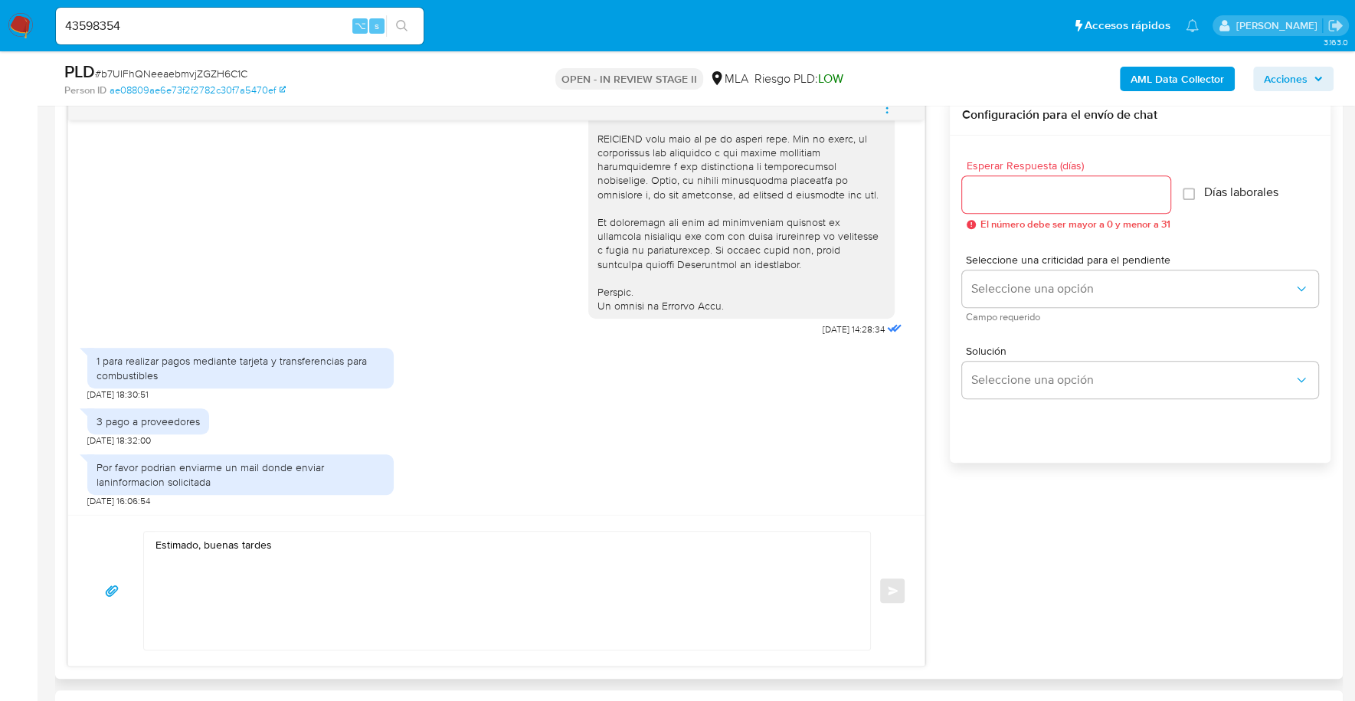
scroll to position [809, 0]
click at [288, 549] on textarea "Estimado, buenas tardes" at bounding box center [502, 590] width 695 height 118
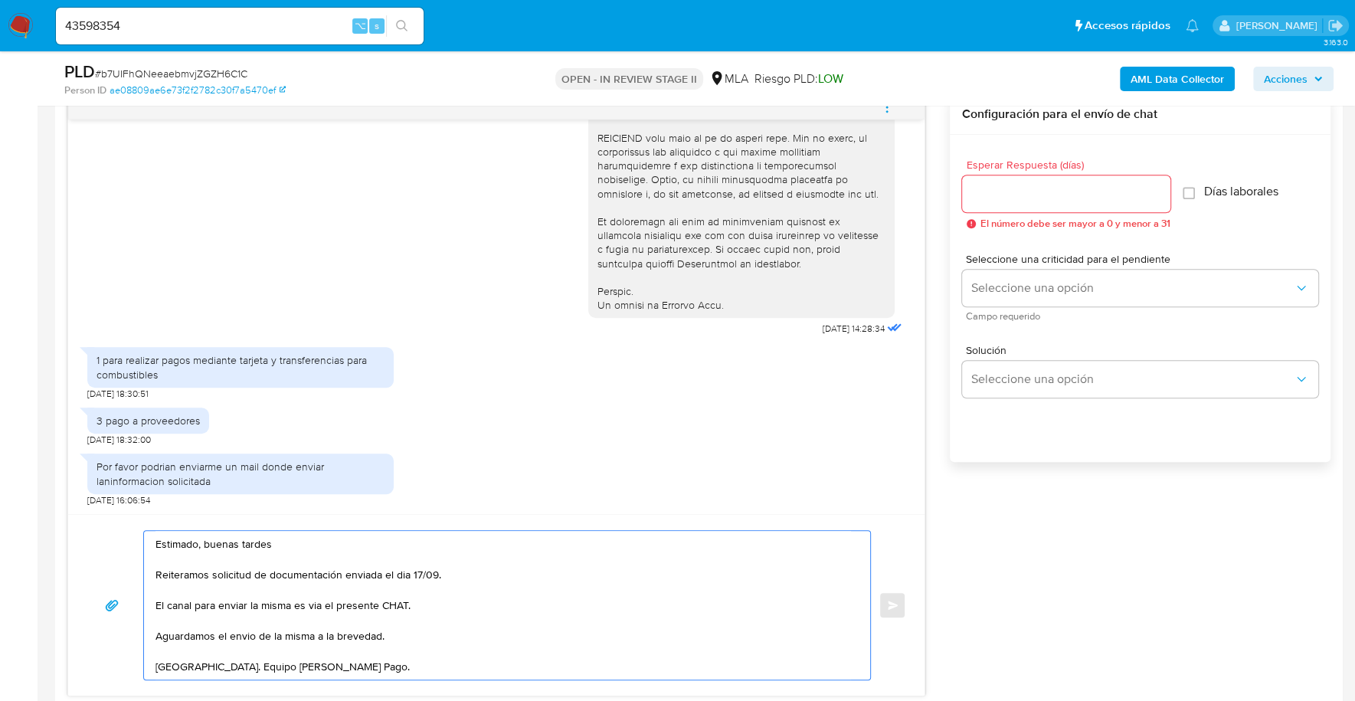
type textarea "Estimado, buenas tardes Reiteramos solicitud de documentación enviada el dia 17…"
click at [1018, 196] on input "Esperar Respuesta (días)" at bounding box center [1066, 194] width 208 height 20
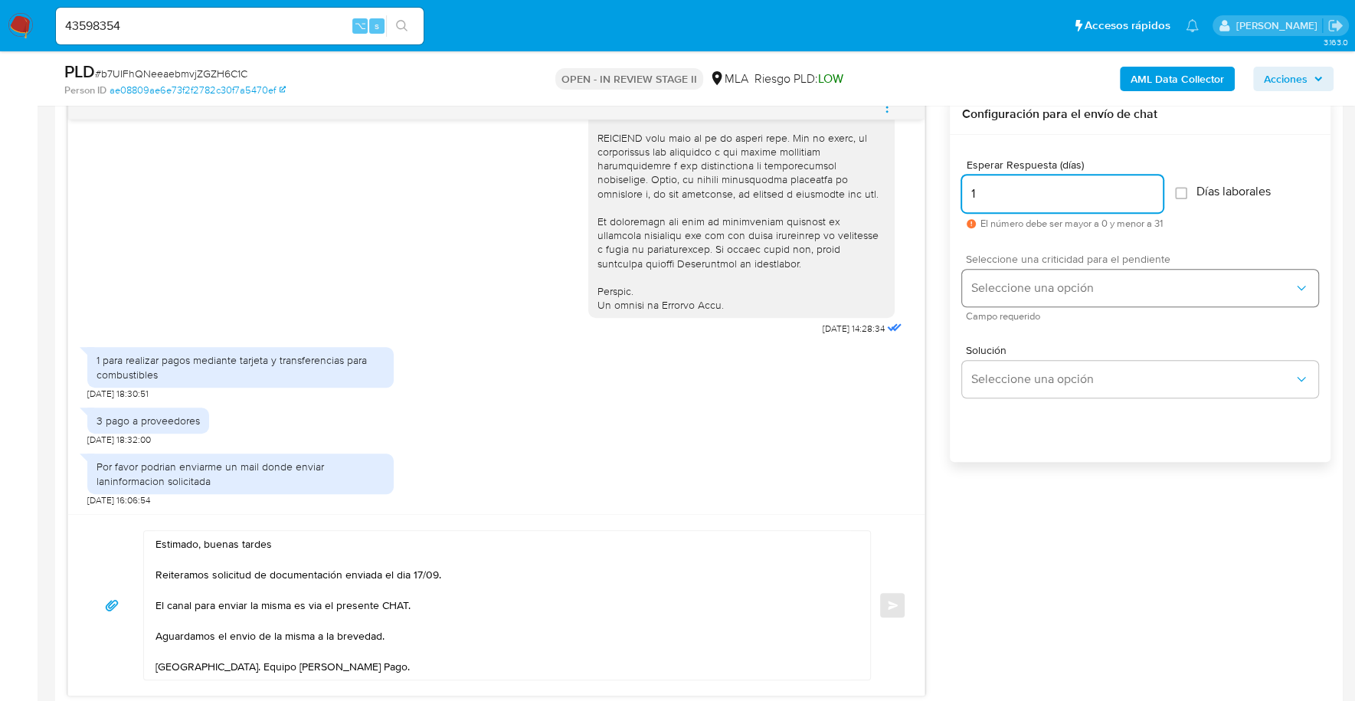
type input "1"
click at [1017, 283] on span "Seleccione una opción" at bounding box center [1132, 287] width 322 height 15
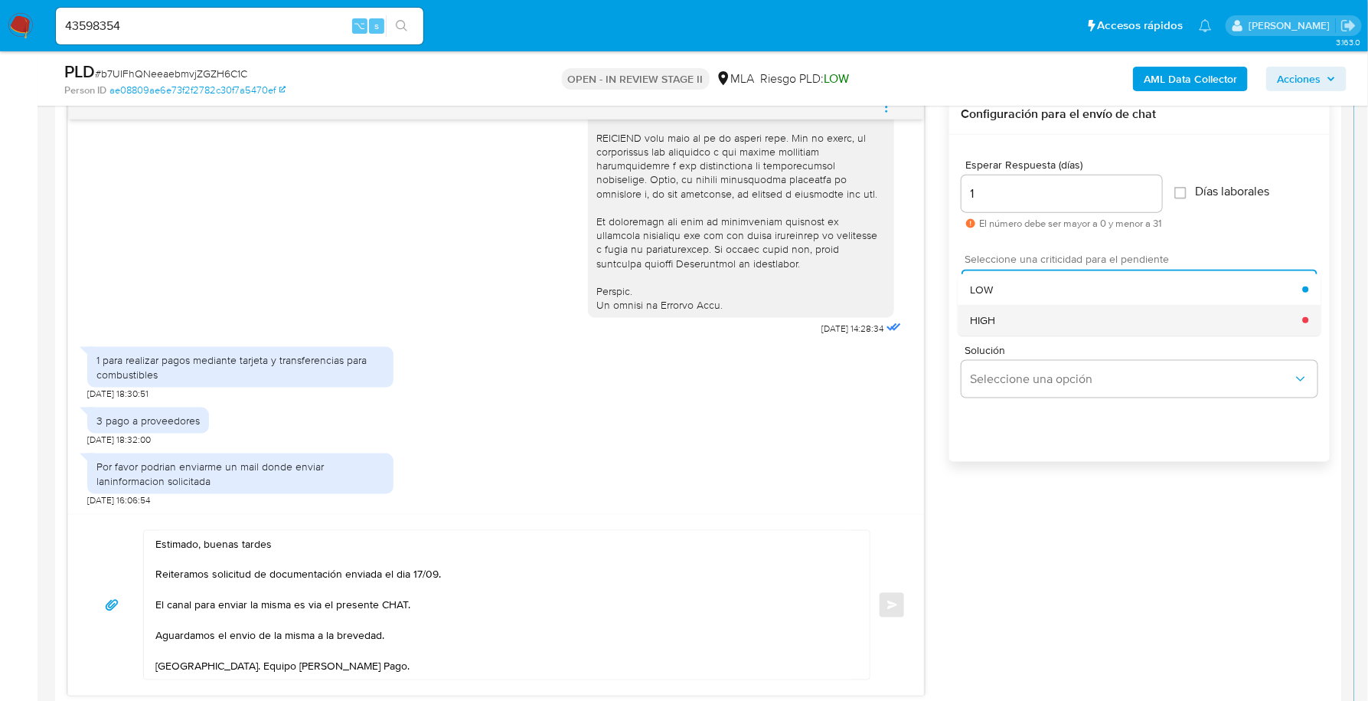
click at [1018, 319] on div "HIGH" at bounding box center [1136, 320] width 332 height 31
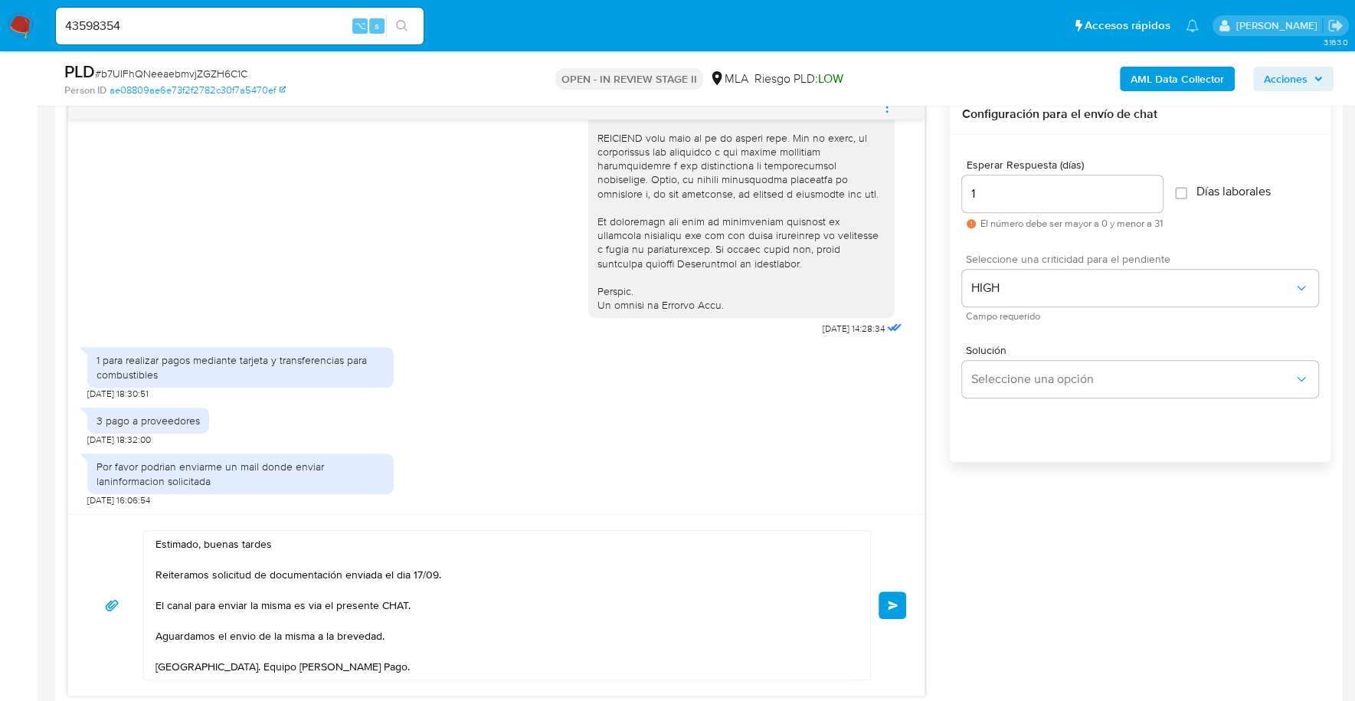
click at [891, 613] on button "Enviar" at bounding box center [892, 605] width 28 height 28
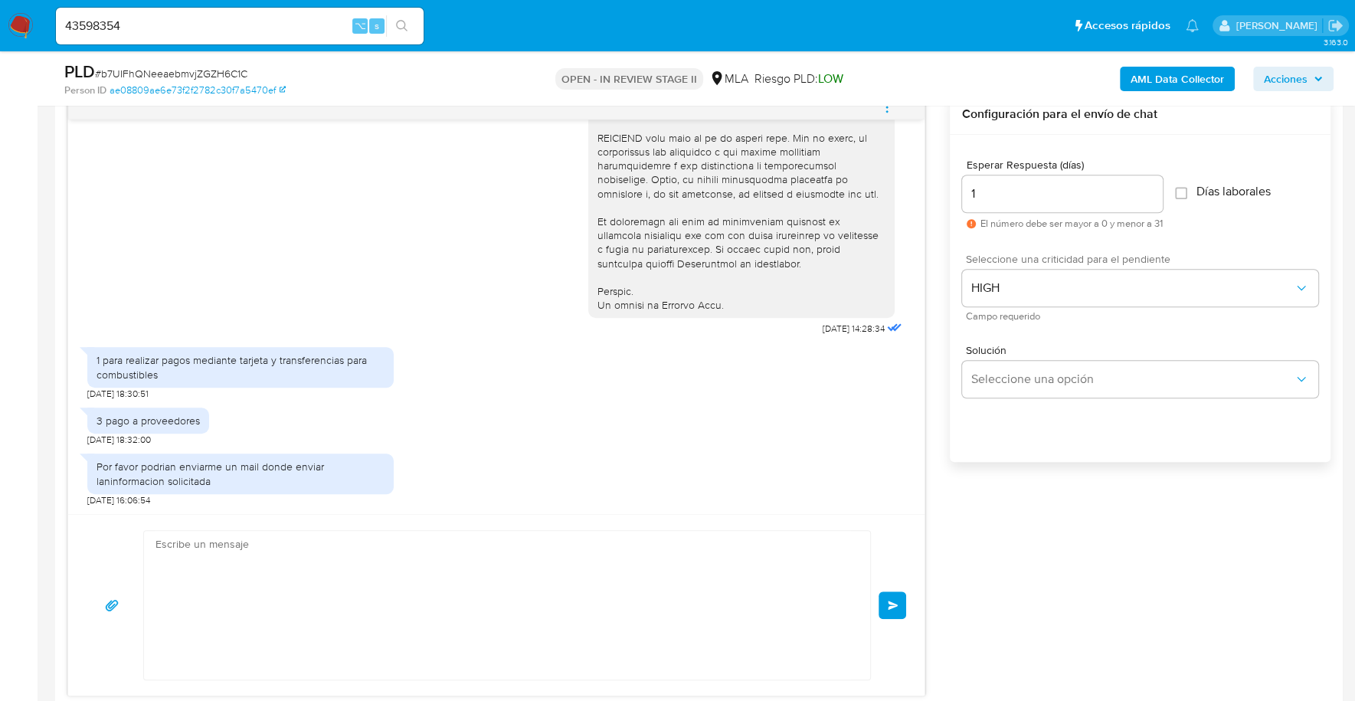
scroll to position [824, 0]
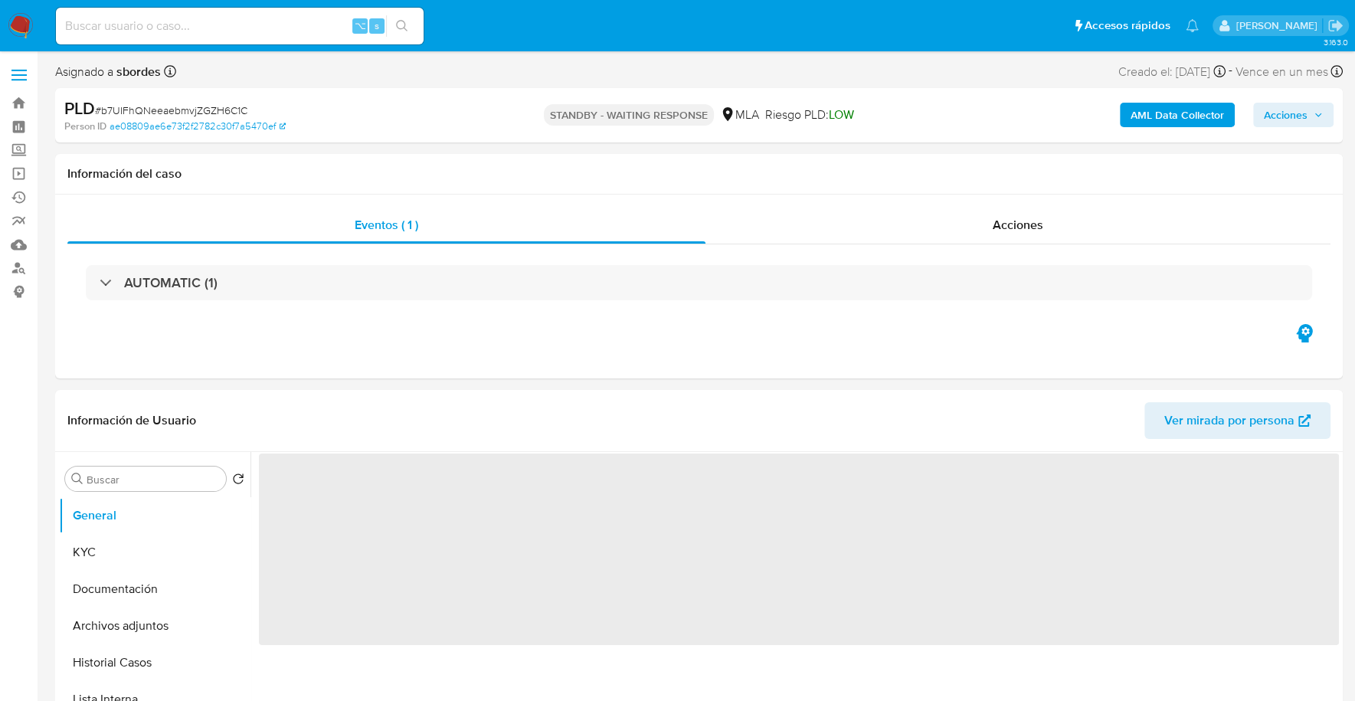
select select "10"
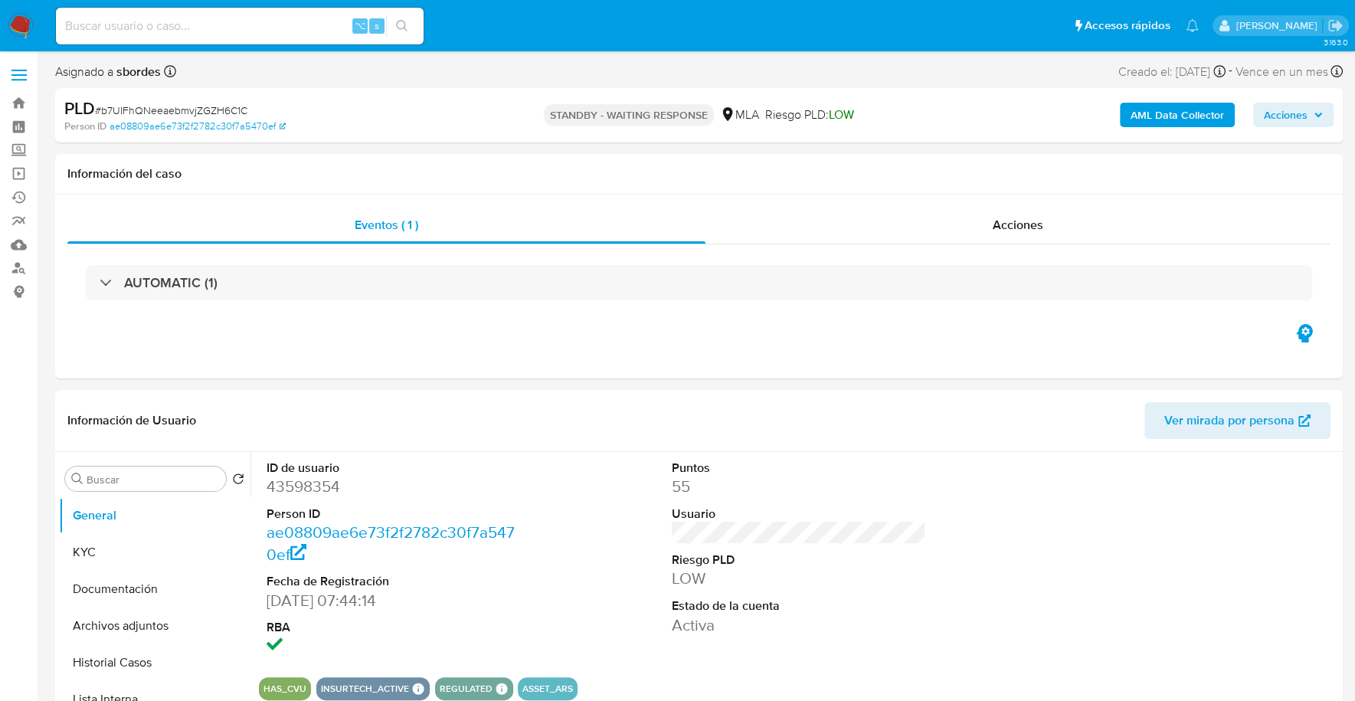
click at [209, 24] on input at bounding box center [240, 26] width 368 height 20
paste input "459786793"
type input "459786793"
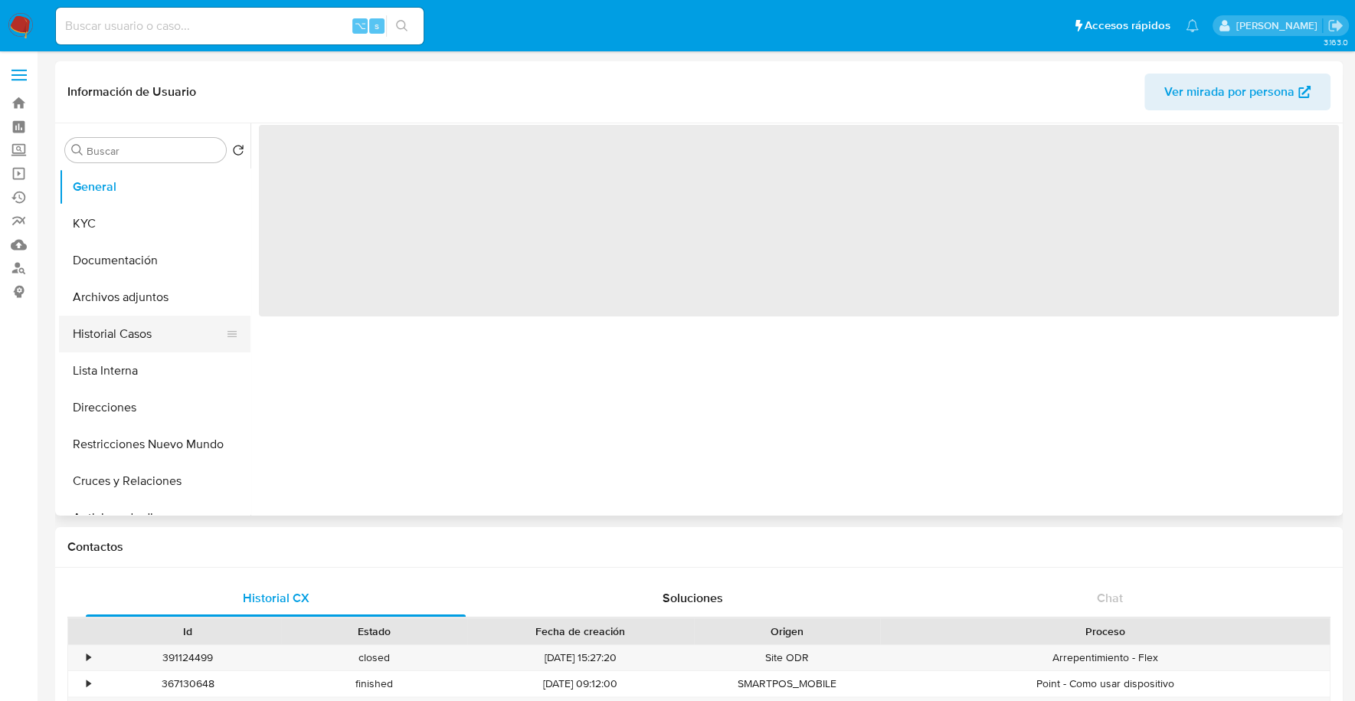
select select "10"
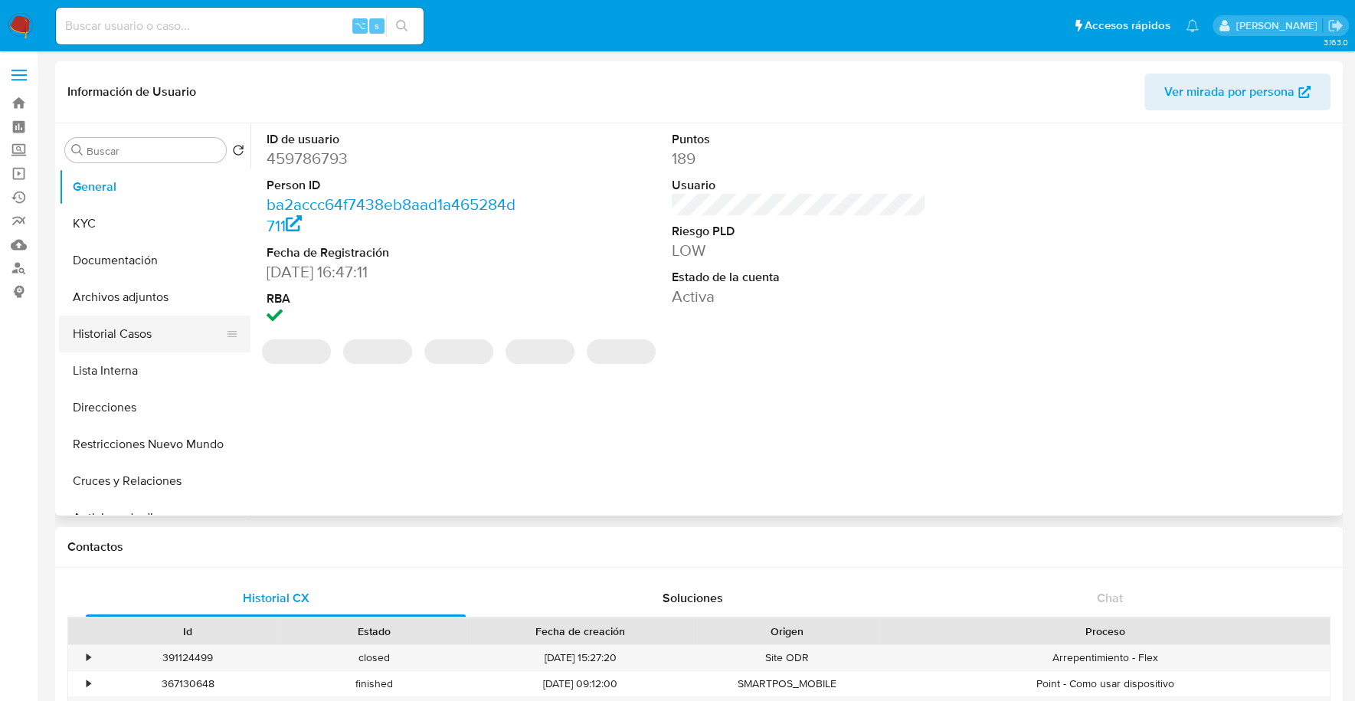
click at [138, 335] on button "Historial Casos" at bounding box center [148, 334] width 179 height 37
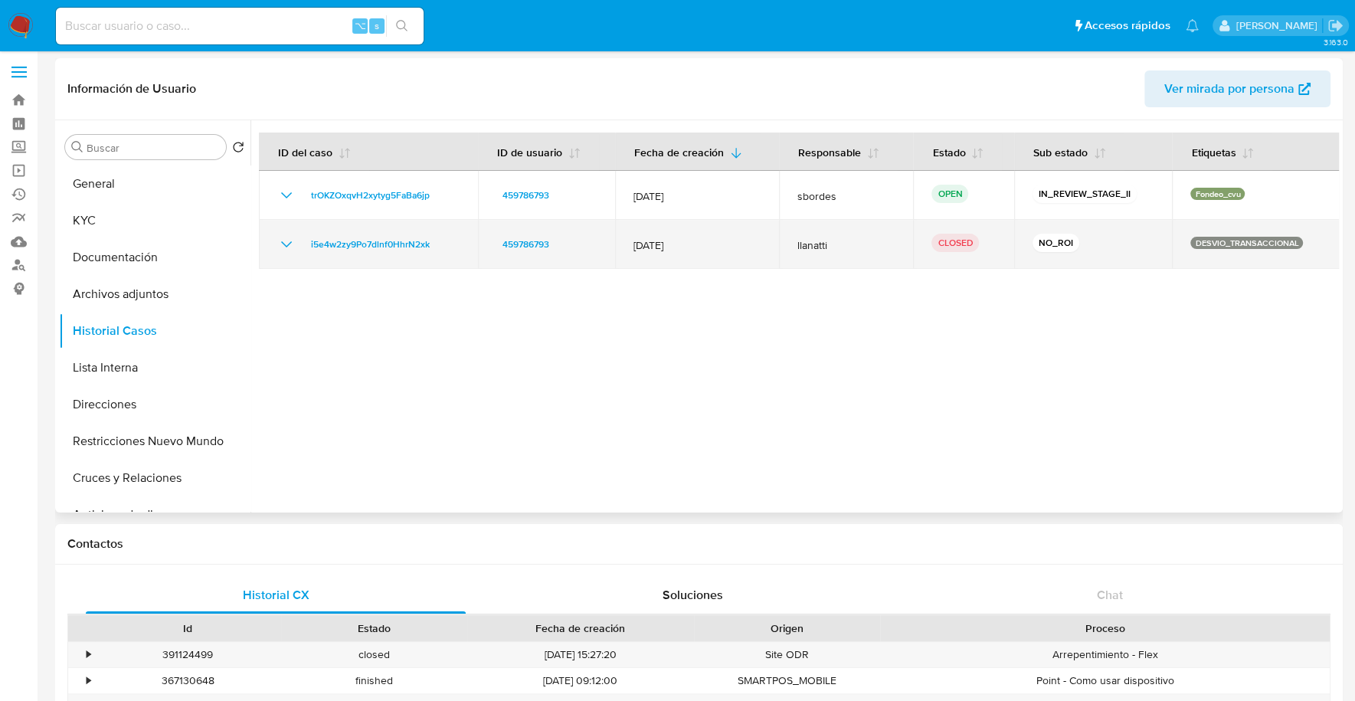
scroll to position [4, 0]
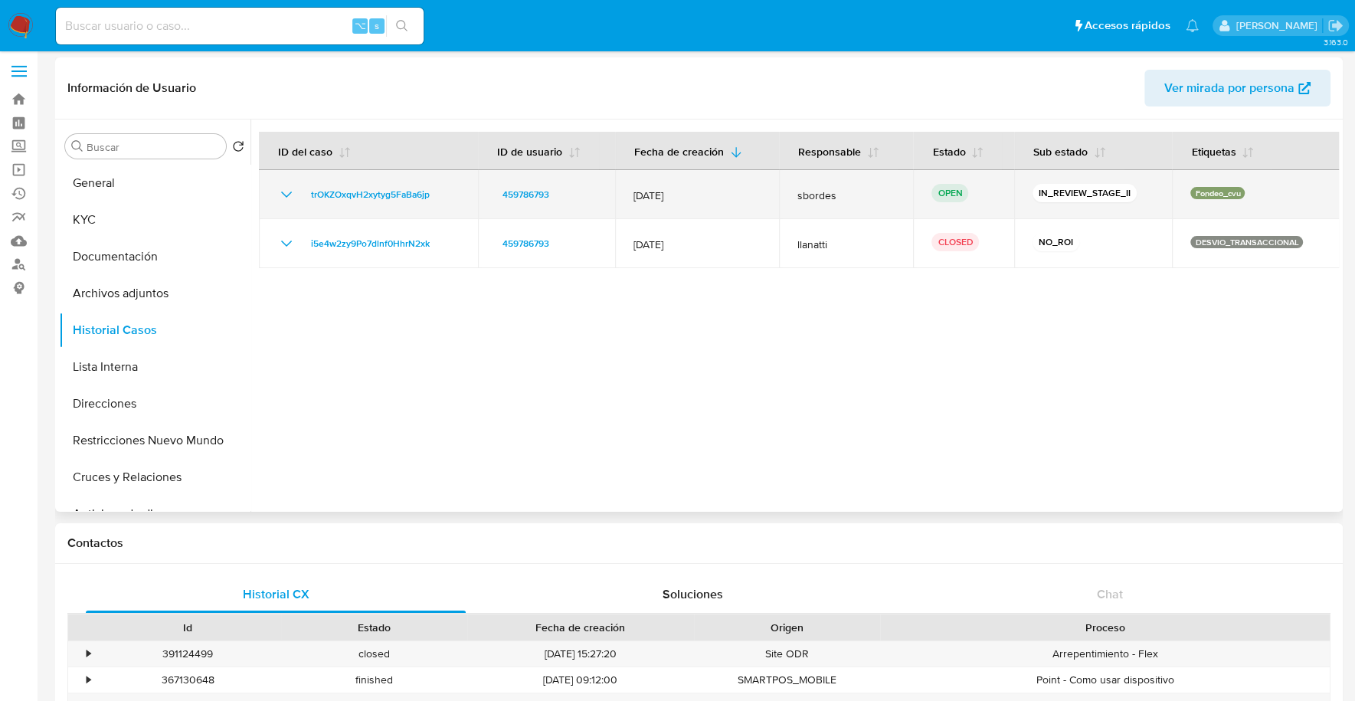
click at [351, 180] on td "trOKZOxqvH2xytyg5FaBa6jp" at bounding box center [368, 194] width 219 height 49
click at [345, 185] on span "trOKZOxqvH2xytyg5FaBa6jp" at bounding box center [370, 194] width 119 height 18
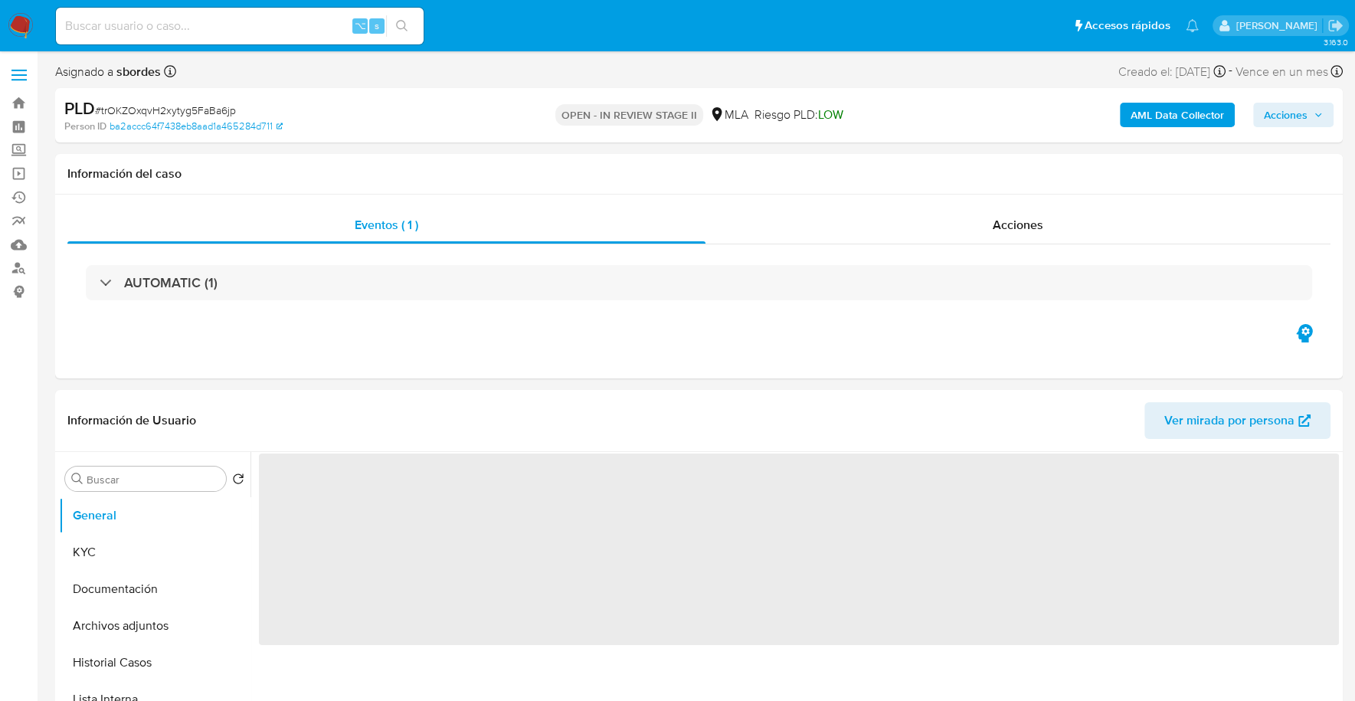
select select "10"
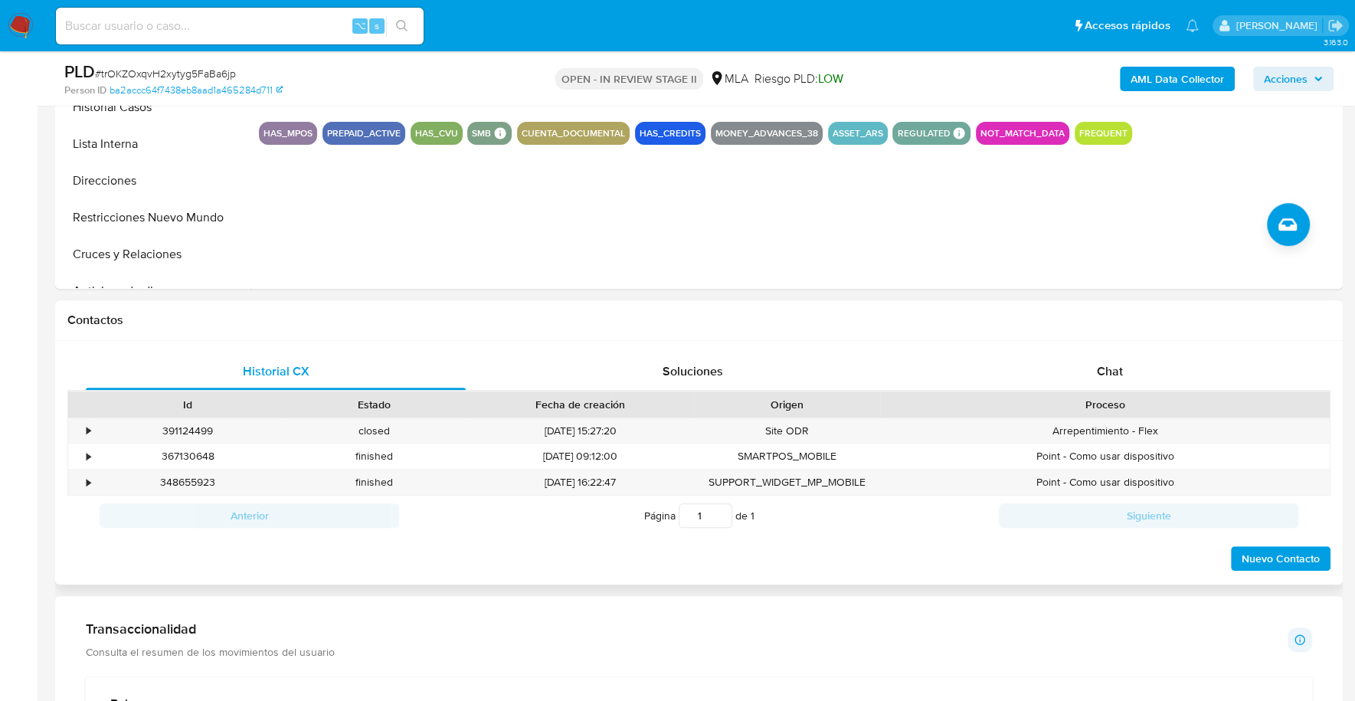
scroll to position [668, 0]
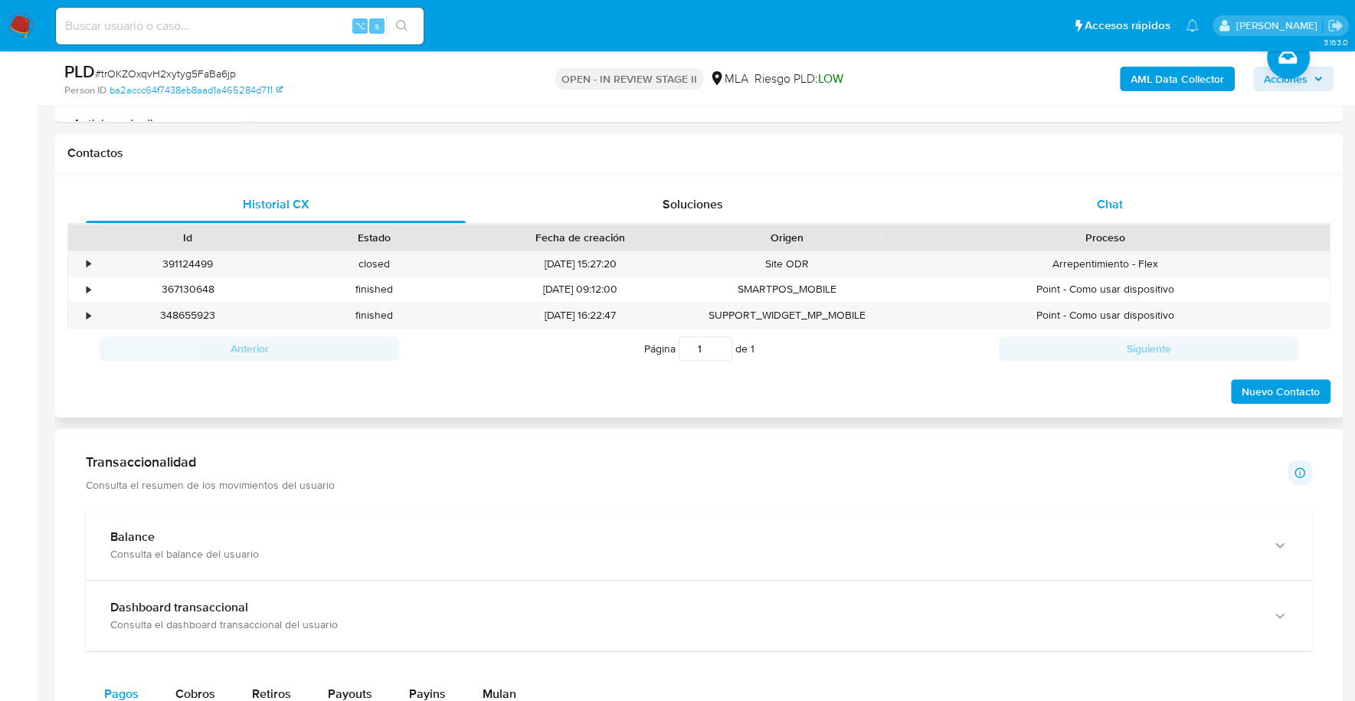
click at [1092, 211] on div "Chat" at bounding box center [1109, 204] width 380 height 37
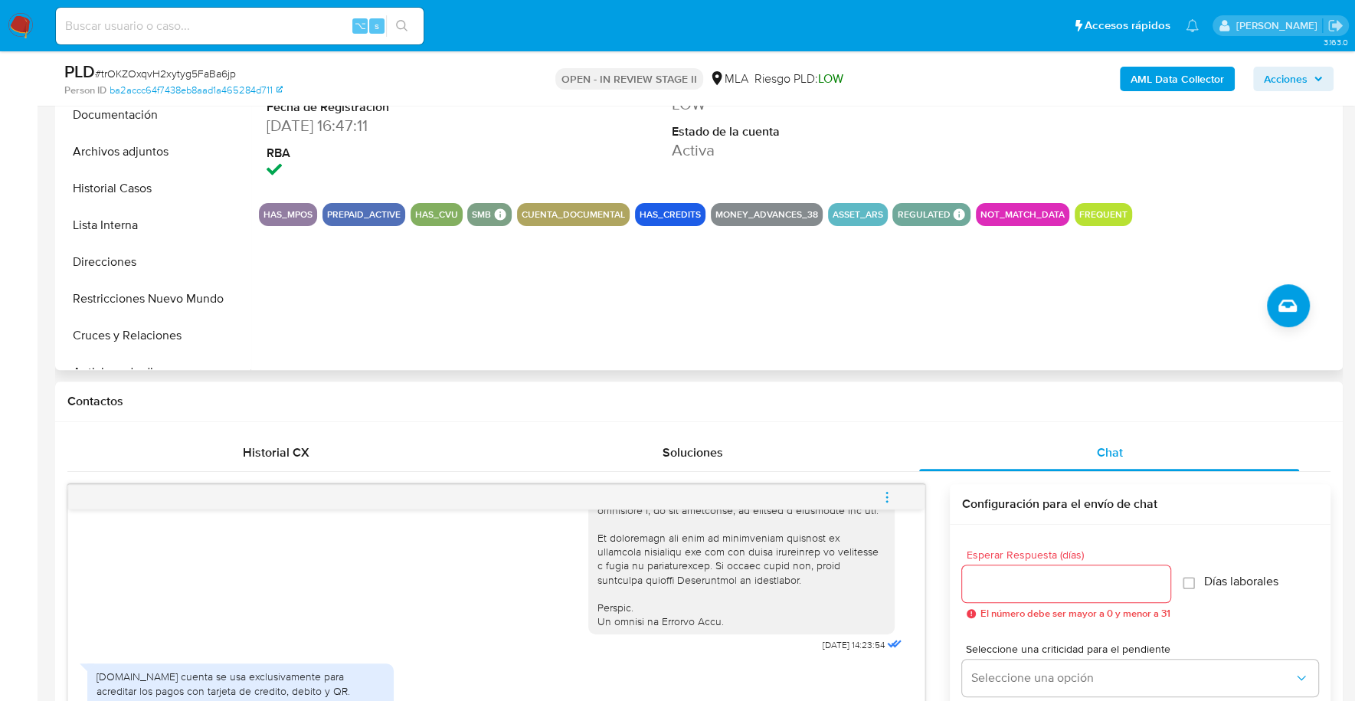
scroll to position [217, 0]
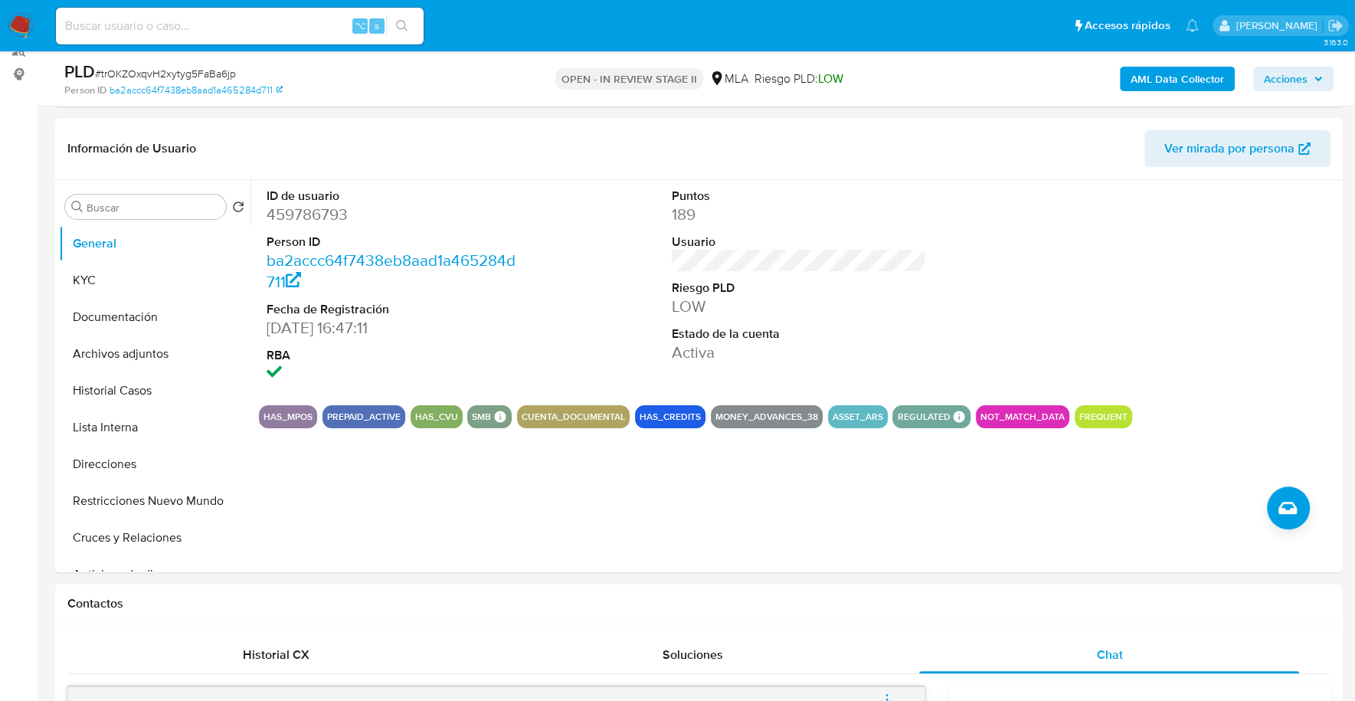
click at [195, 40] on div "⌥ s" at bounding box center [240, 26] width 368 height 37
click at [201, 27] on input at bounding box center [240, 26] width 368 height 20
paste input "459786793"
type input "459786793"
click at [80, 281] on button "KYC" at bounding box center [148, 280] width 179 height 37
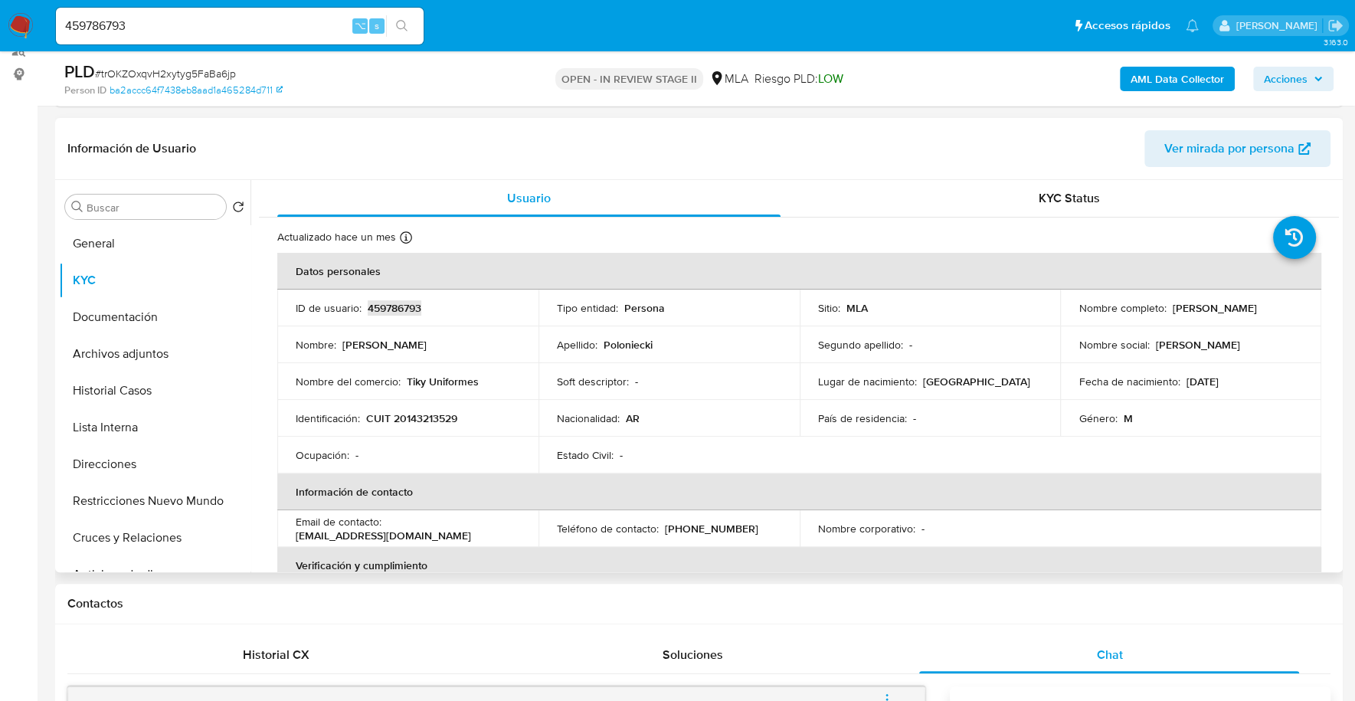
copy p "459786793"
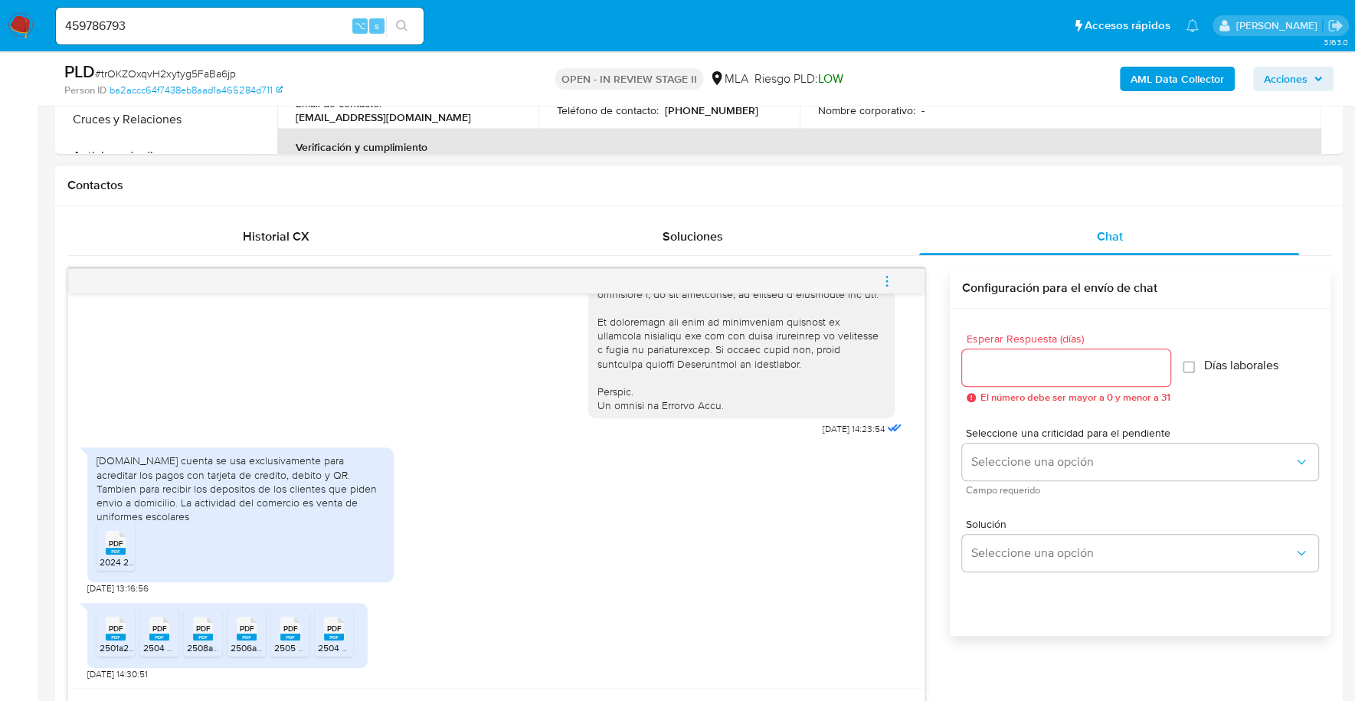
scroll to position [652, 0]
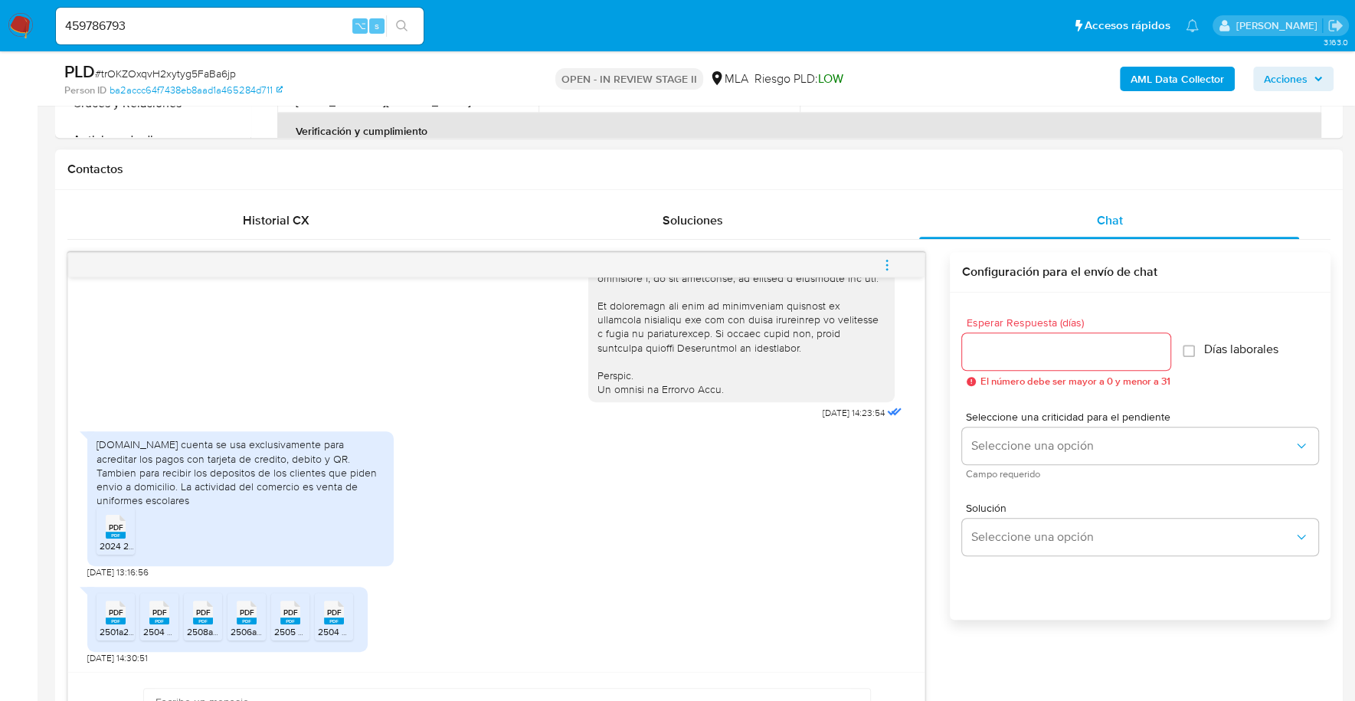
click at [115, 535] on rect at bounding box center [116, 534] width 20 height 7
click at [119, 607] on span "PDF" at bounding box center [116, 612] width 15 height 10
click at [156, 613] on span "PDF" at bounding box center [159, 612] width 15 height 10
click at [200, 620] on rect at bounding box center [203, 620] width 20 height 7
click at [240, 628] on span "2506a2507 Mis Comprobantes Emitidos - CUIT 20143213529.pdf" at bounding box center [363, 631] width 265 height 13
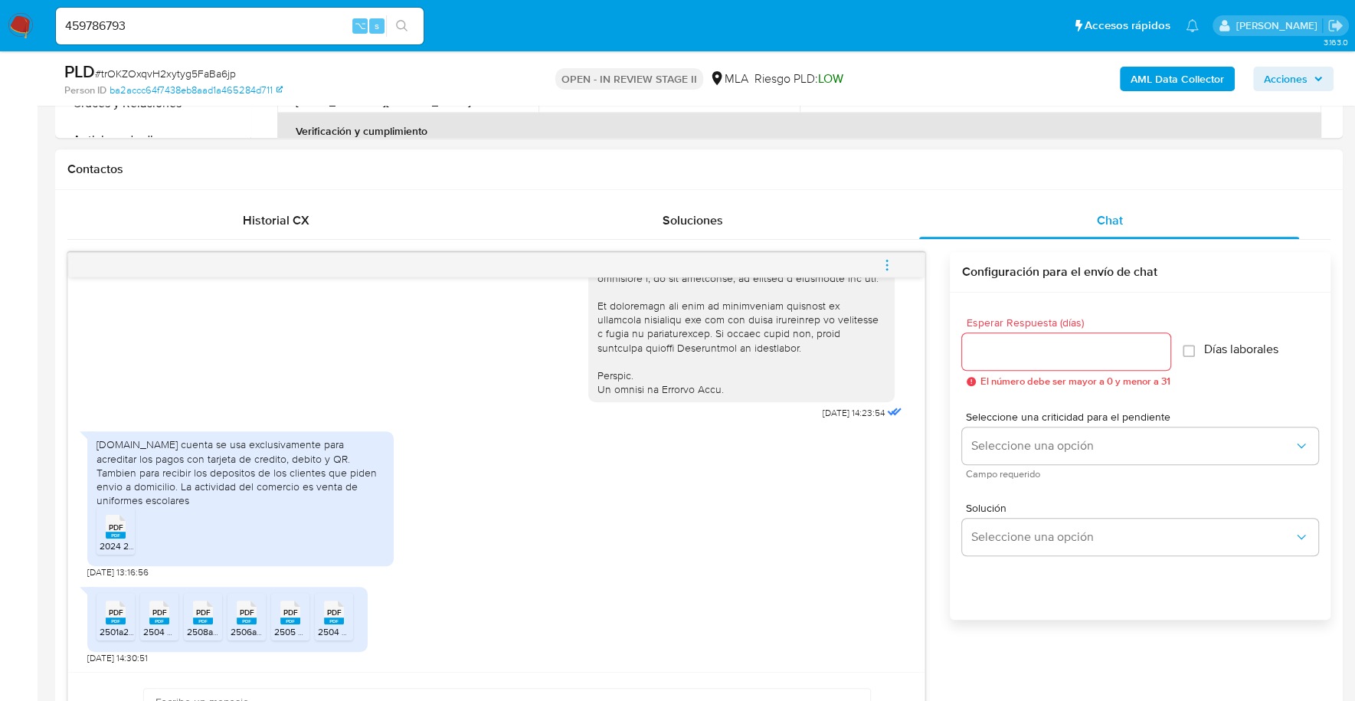
click at [276, 626] on span "2505 Mis Comprobantes Emitidos - CUIT 20143213529.pdf" at bounding box center [394, 631] width 240 height 13
click at [331, 620] on rect at bounding box center [334, 620] width 20 height 7
click at [851, 181] on div "Contactos" at bounding box center [698, 169] width 1287 height 41
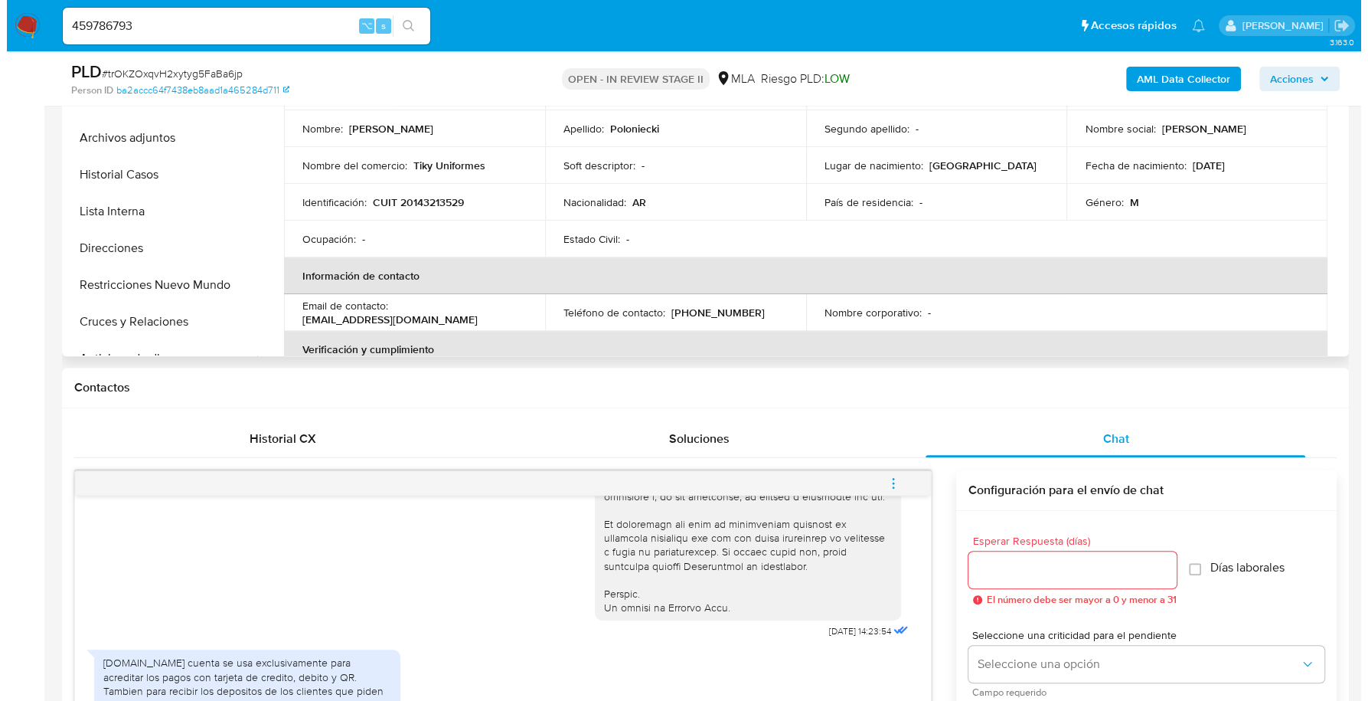
scroll to position [283, 0]
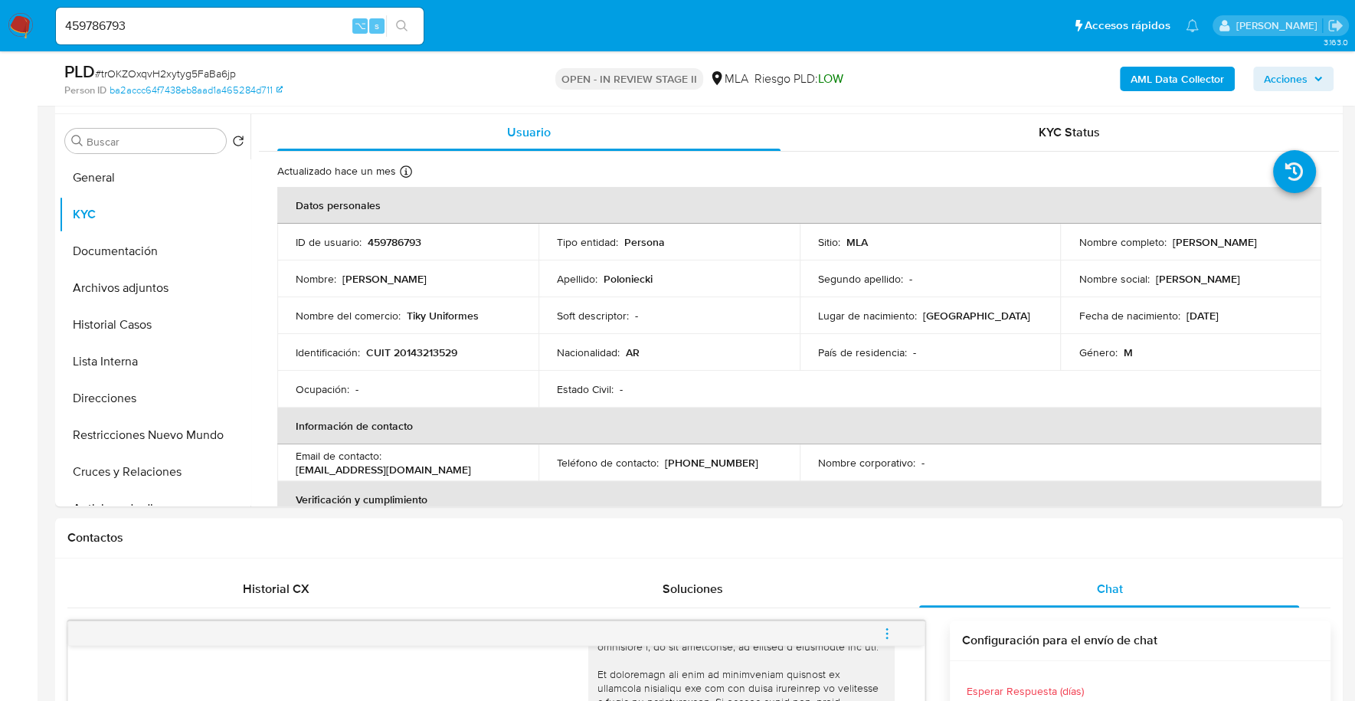
click at [1156, 73] on b "AML Data Collector" at bounding box center [1176, 79] width 93 height 25
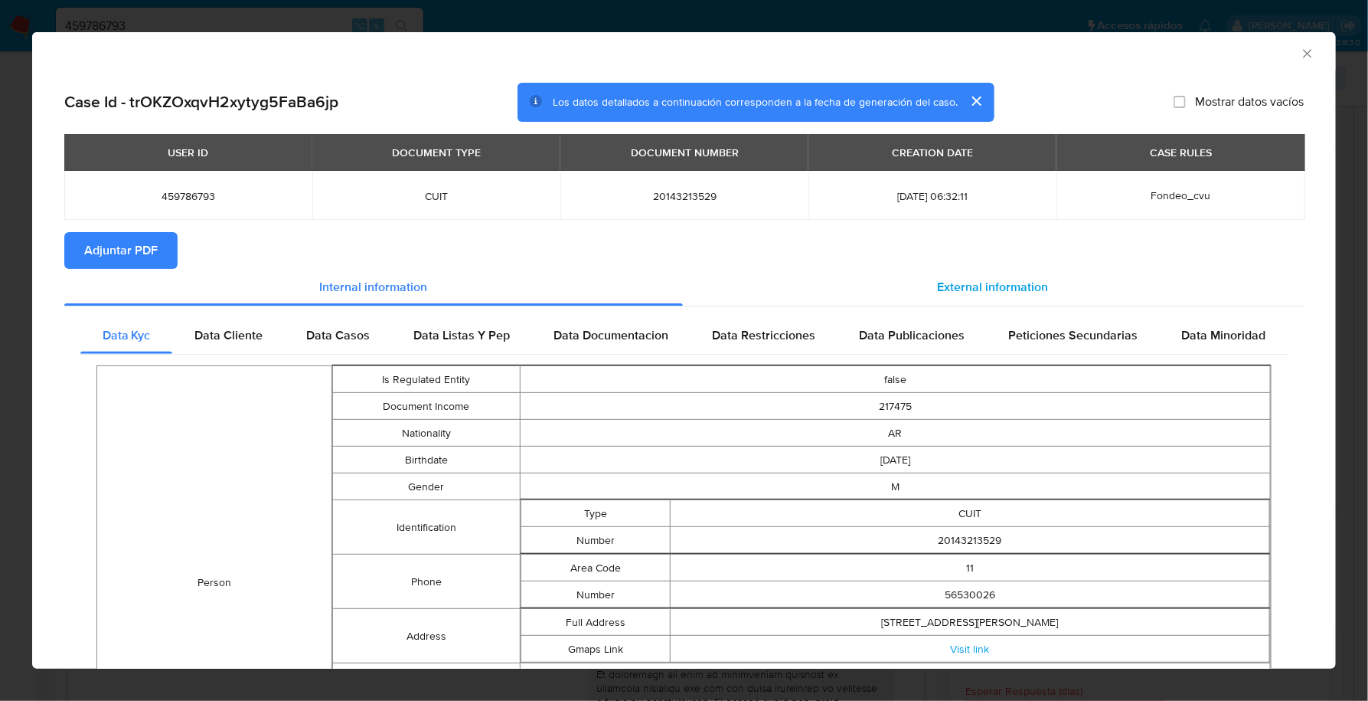
click at [986, 281] on span "External information" at bounding box center [993, 287] width 111 height 18
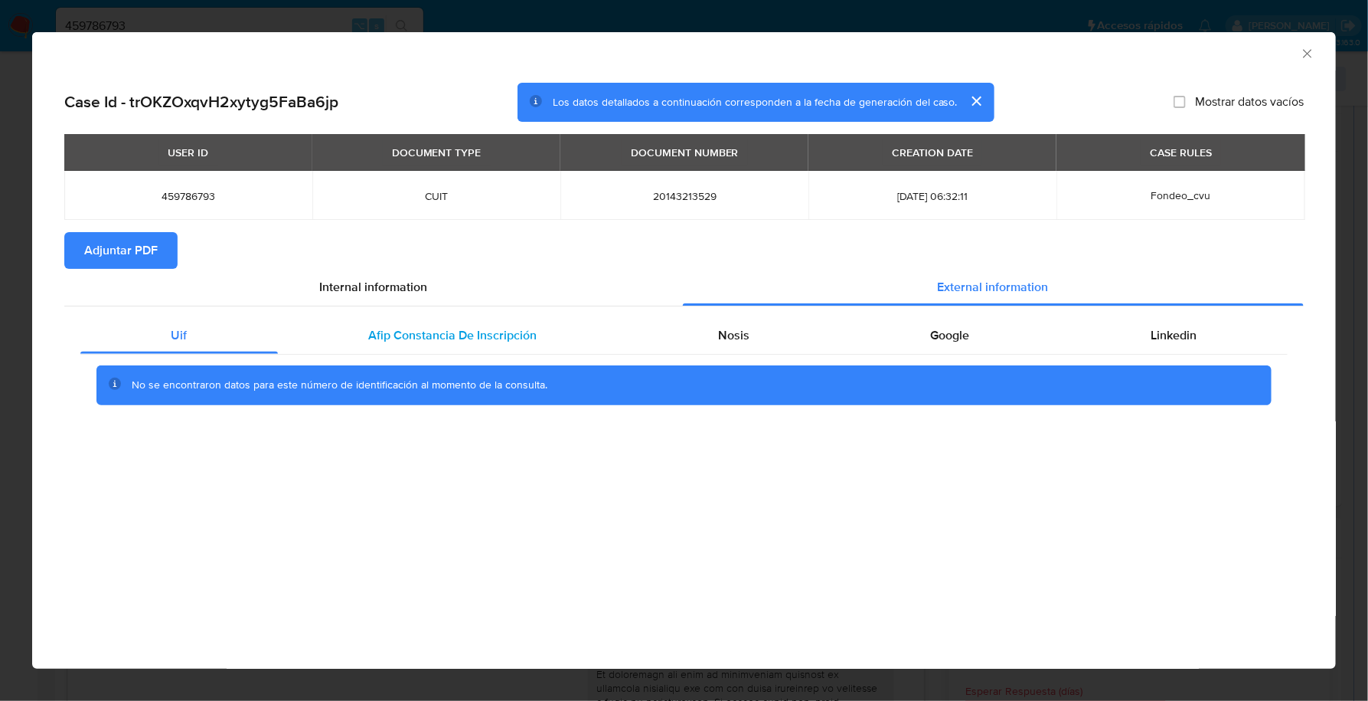
click at [480, 347] on div "Afip Constancia De Inscripción" at bounding box center [453, 335] width 350 height 37
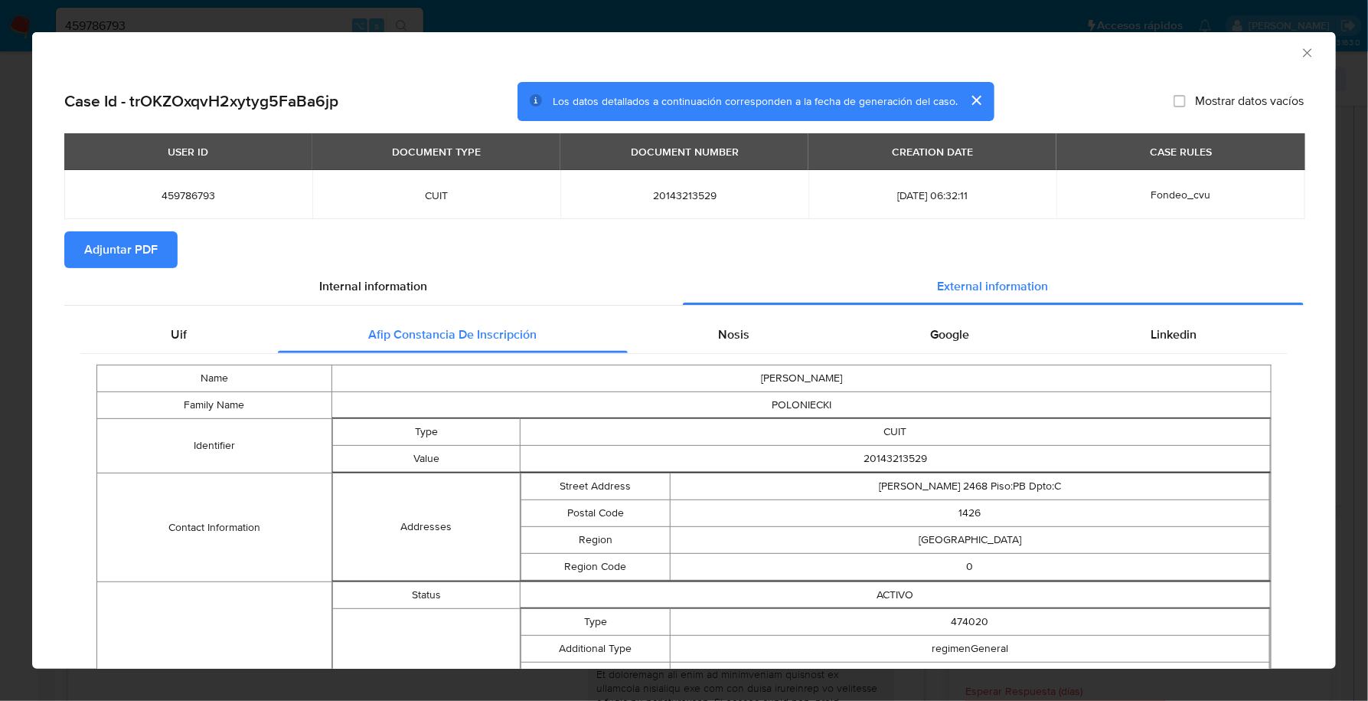
scroll to position [0, 0]
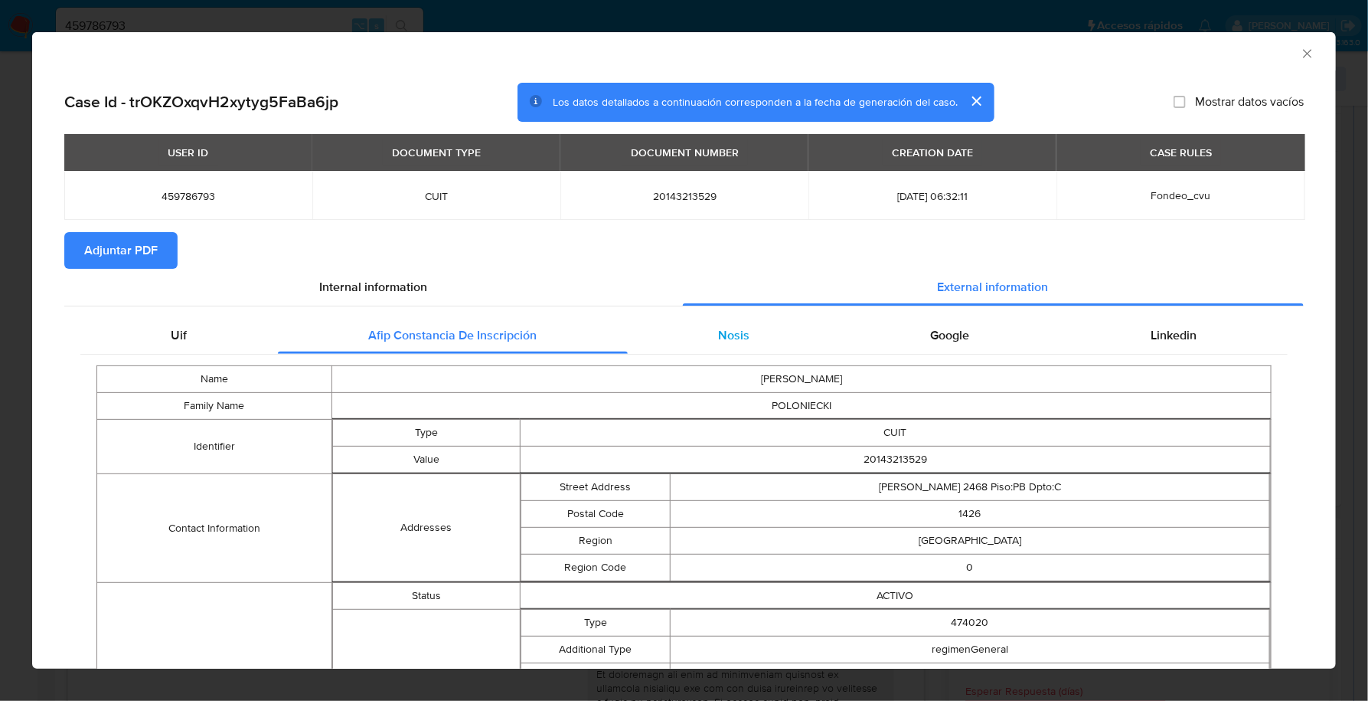
click at [748, 351] on div "Nosis" at bounding box center [734, 335] width 213 height 37
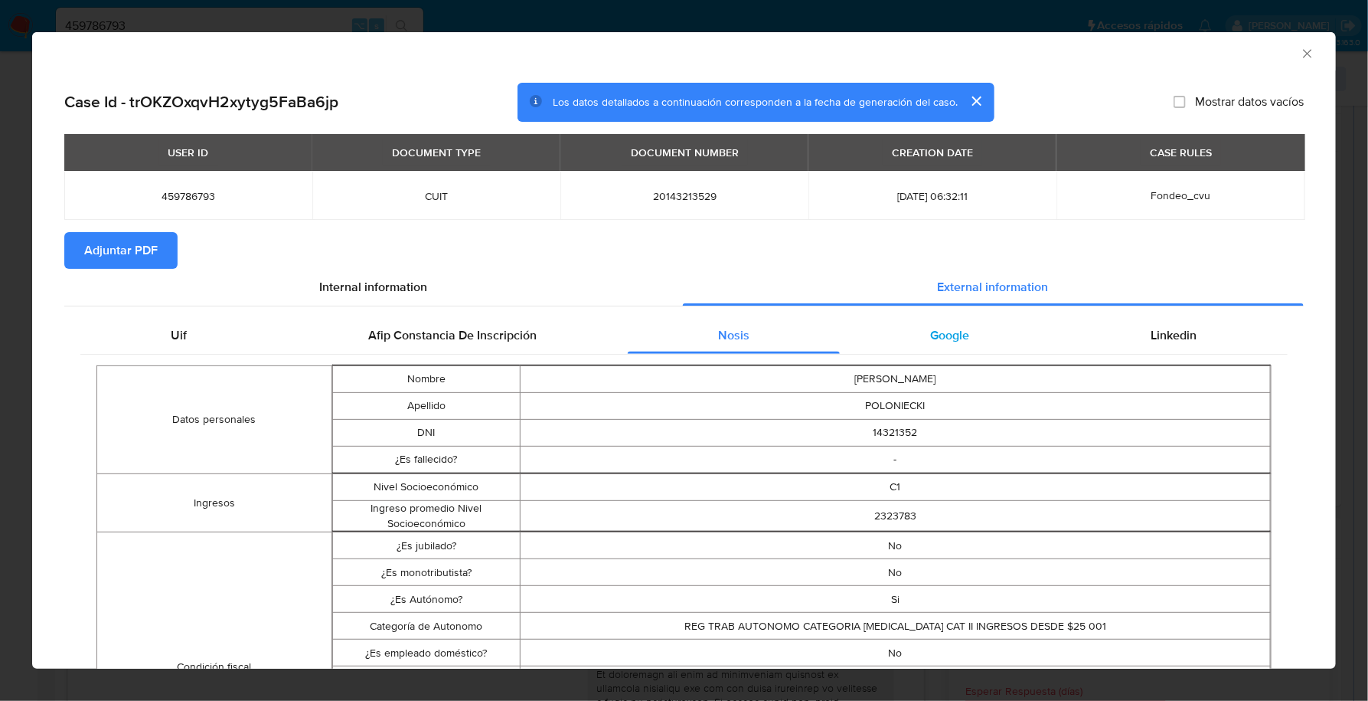
click at [957, 329] on span "Google" at bounding box center [950, 335] width 39 height 18
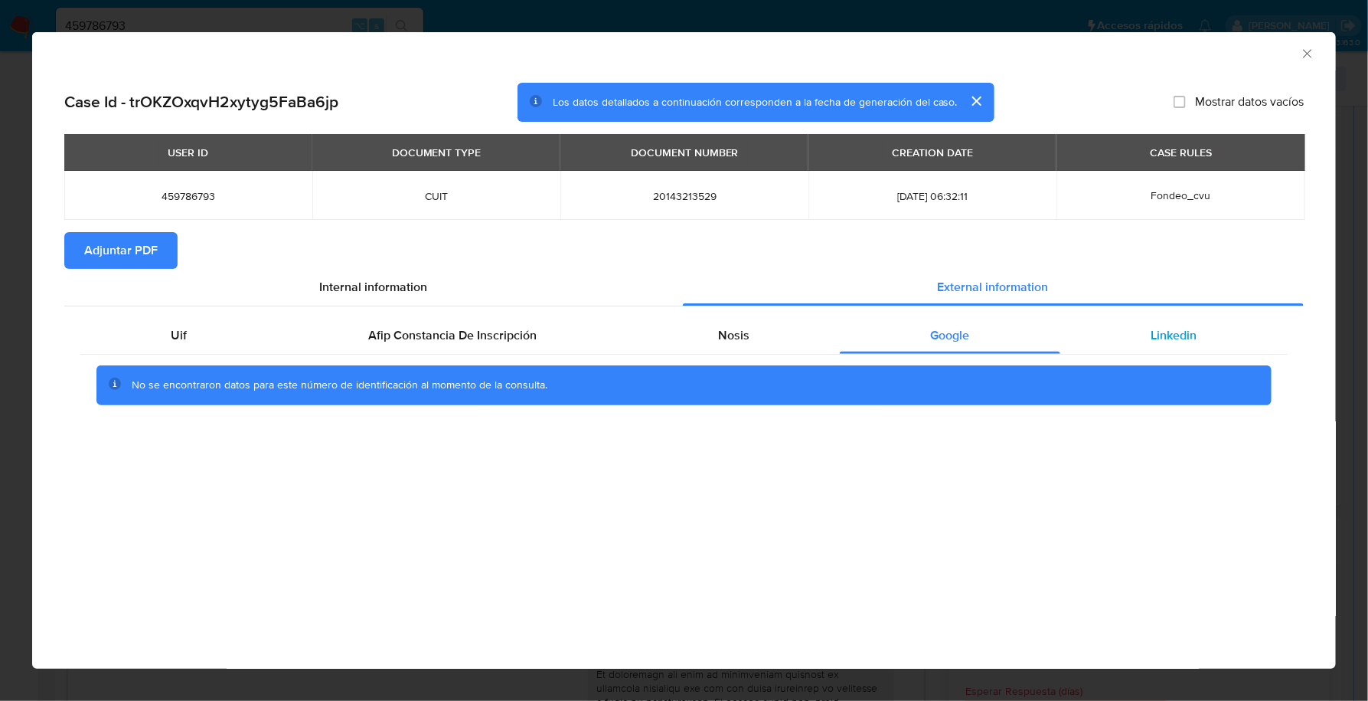
click at [1140, 339] on div "Linkedin" at bounding box center [1174, 335] width 227 height 37
click at [77, 258] on button "Adjuntar PDF" at bounding box center [120, 250] width 113 height 37
click at [1308, 56] on icon "Cerrar ventana" at bounding box center [1307, 53] width 15 height 15
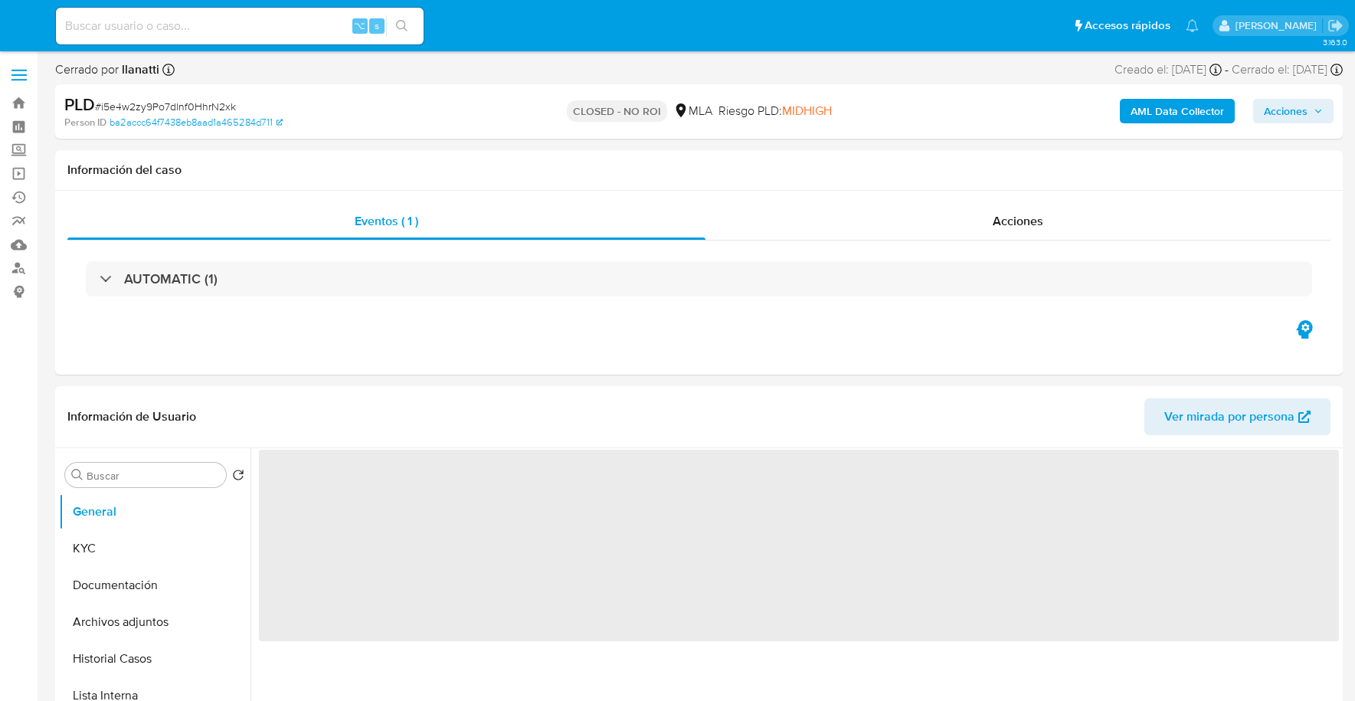
select select "10"
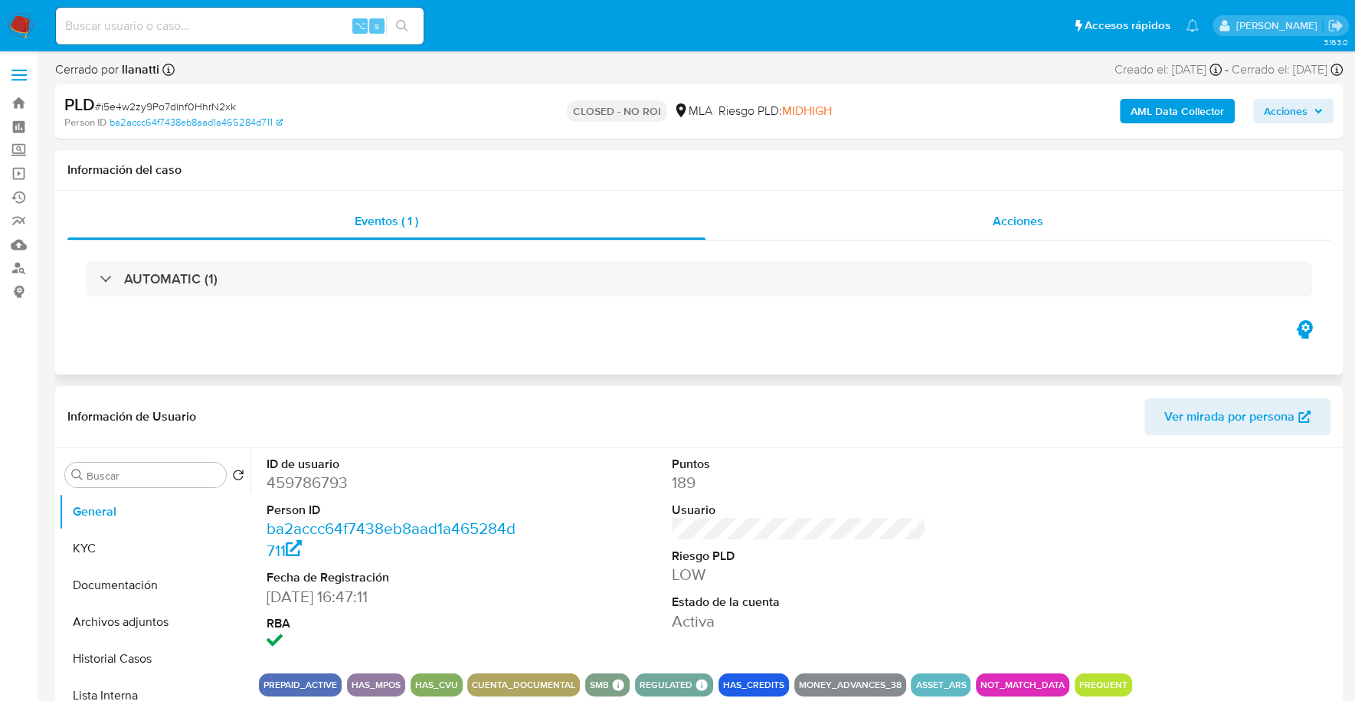
click at [1030, 217] on span "Acciones" at bounding box center [1017, 221] width 51 height 18
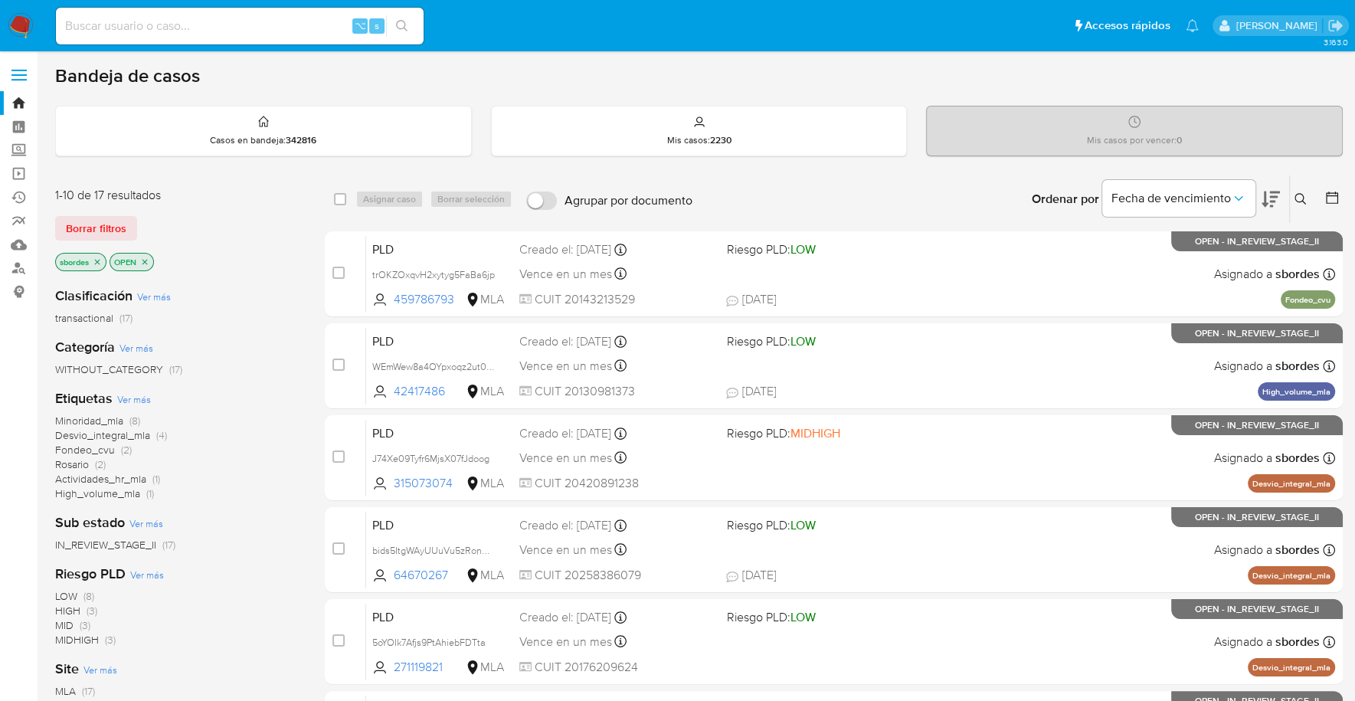
click at [100, 260] on icon "close-filter" at bounding box center [97, 261] width 9 height 9
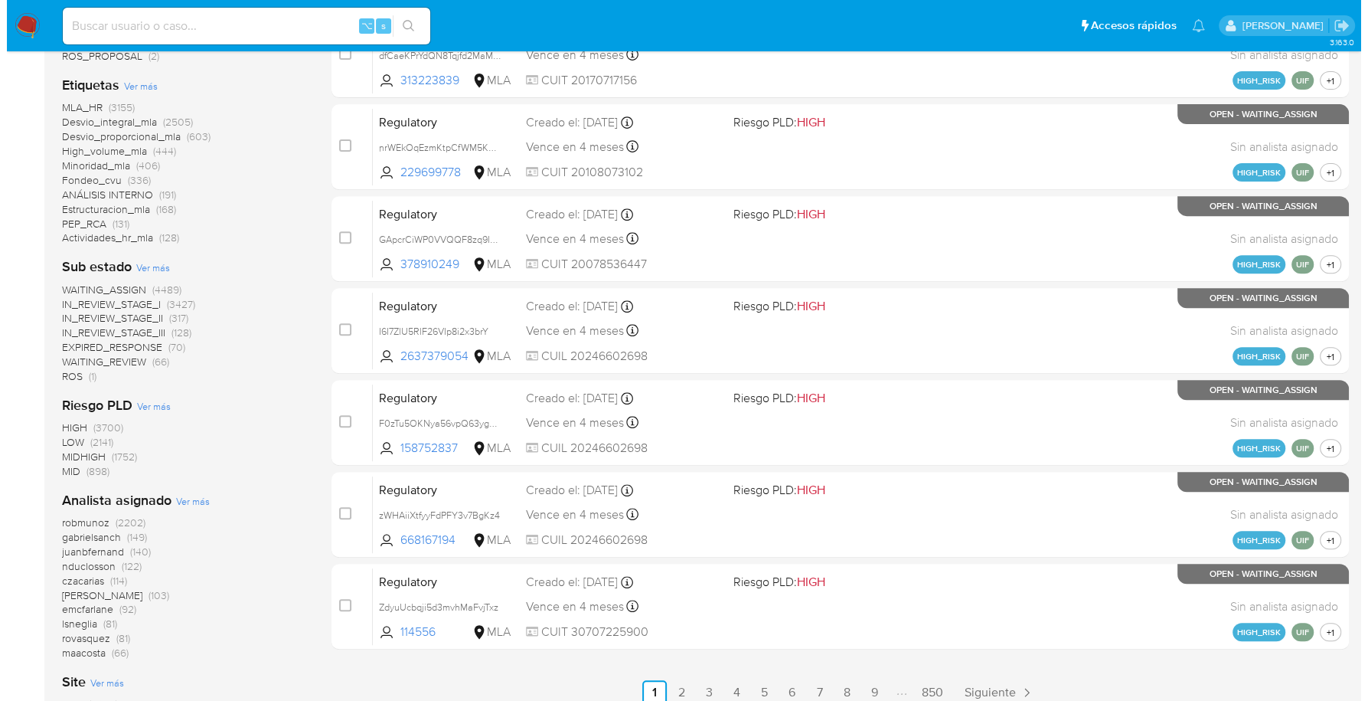
scroll to position [642, 0]
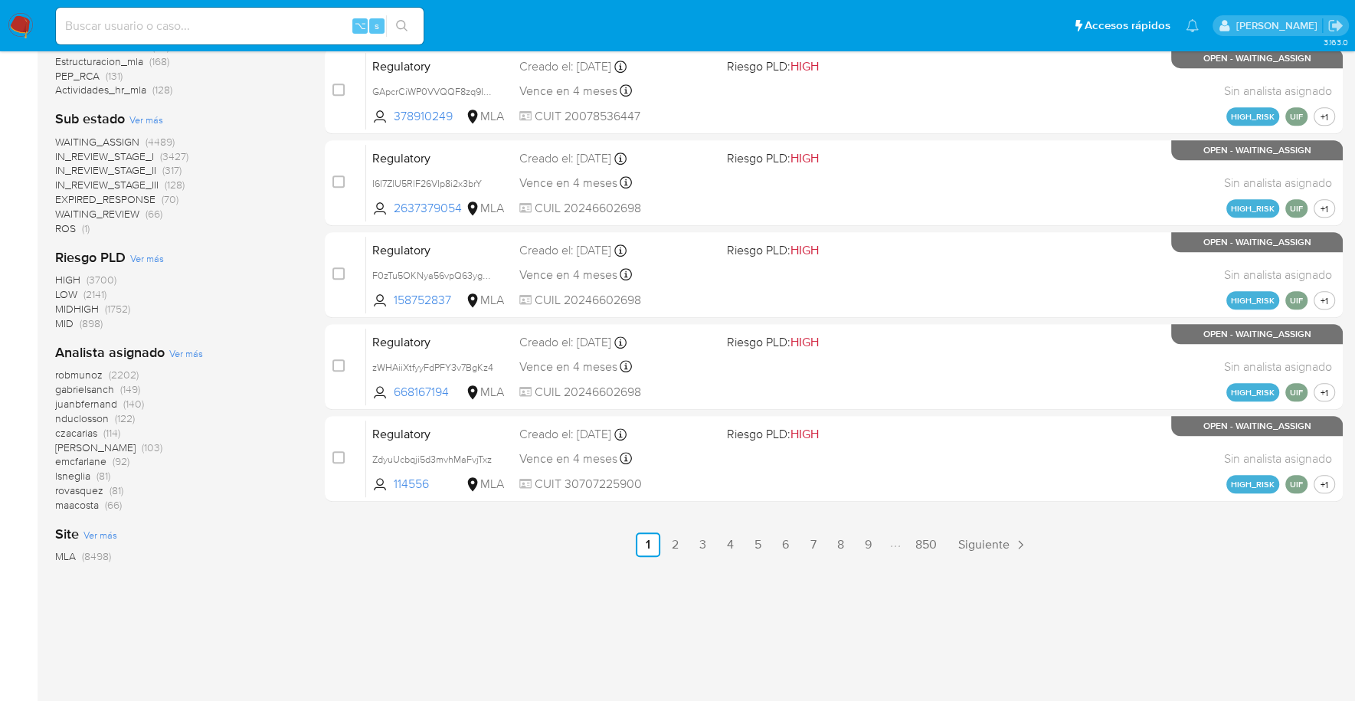
click at [180, 353] on span "Ver más" at bounding box center [186, 353] width 34 height 14
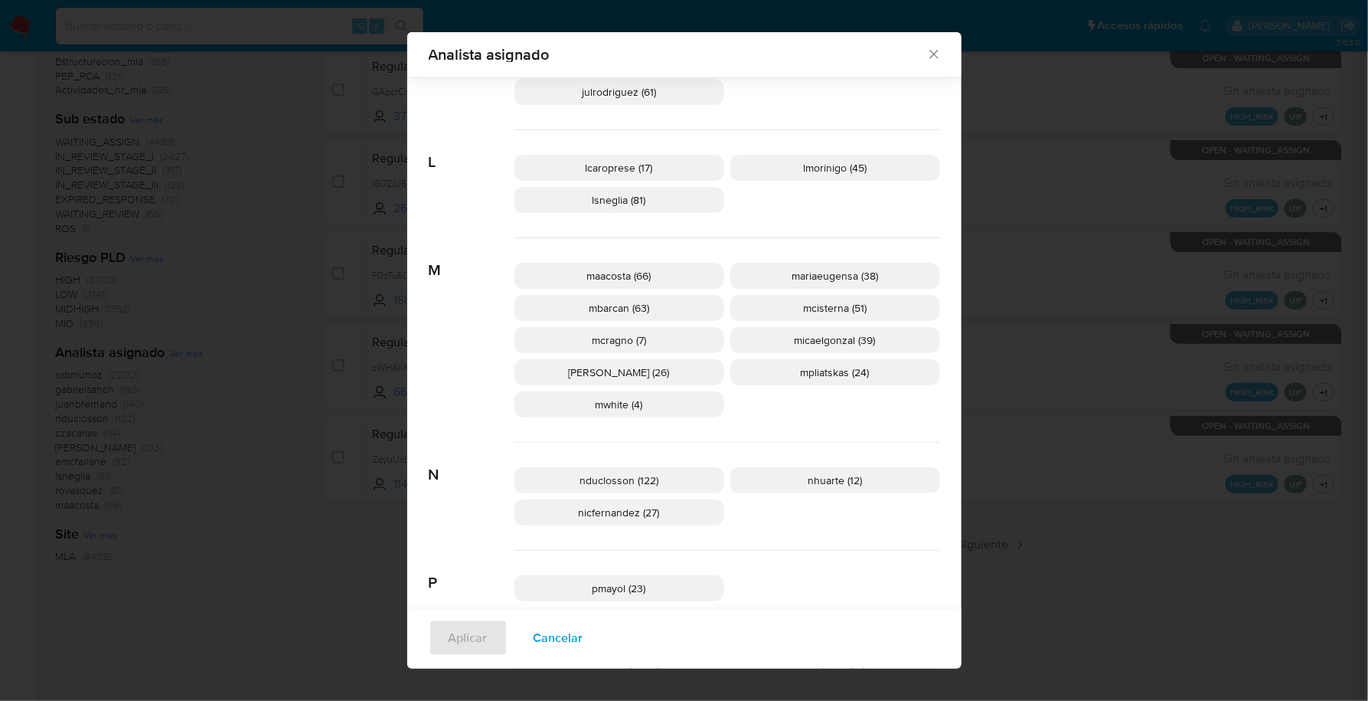
scroll to position [873, 0]
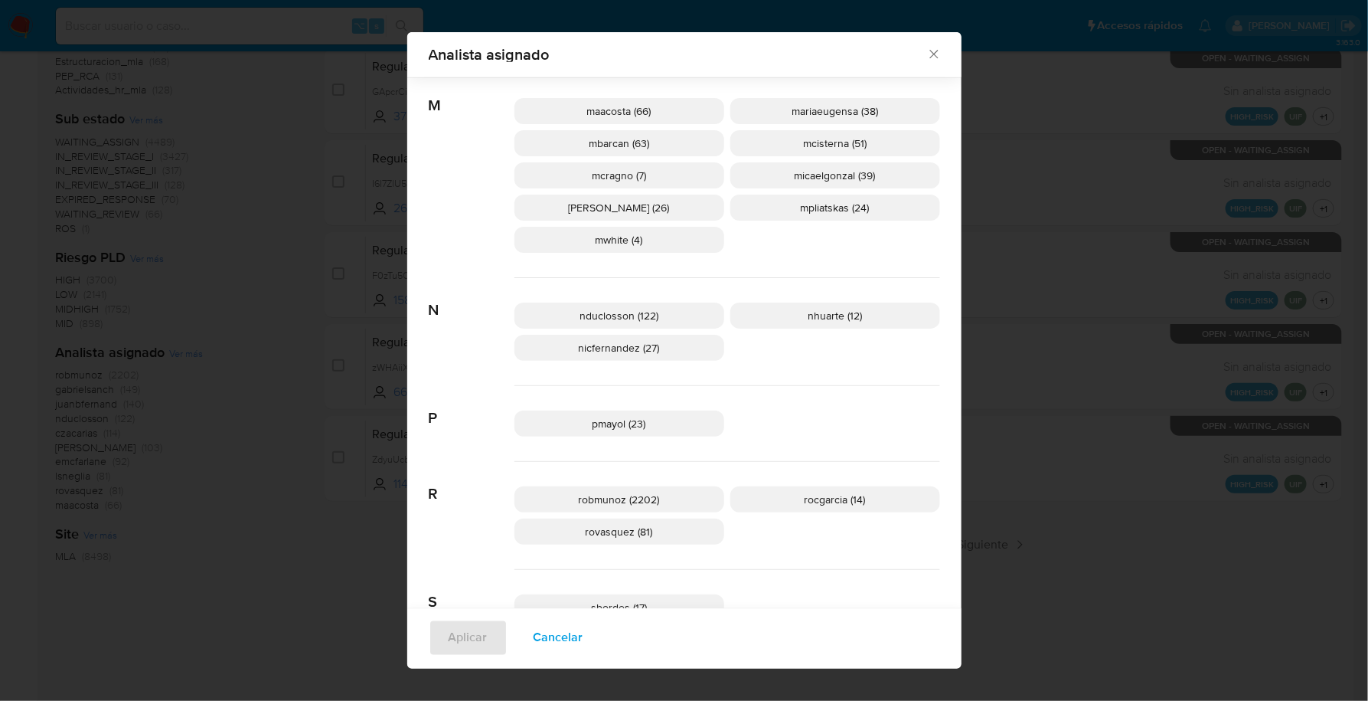
click at [616, 340] on span "nicfernandez (27)" at bounding box center [619, 347] width 81 height 15
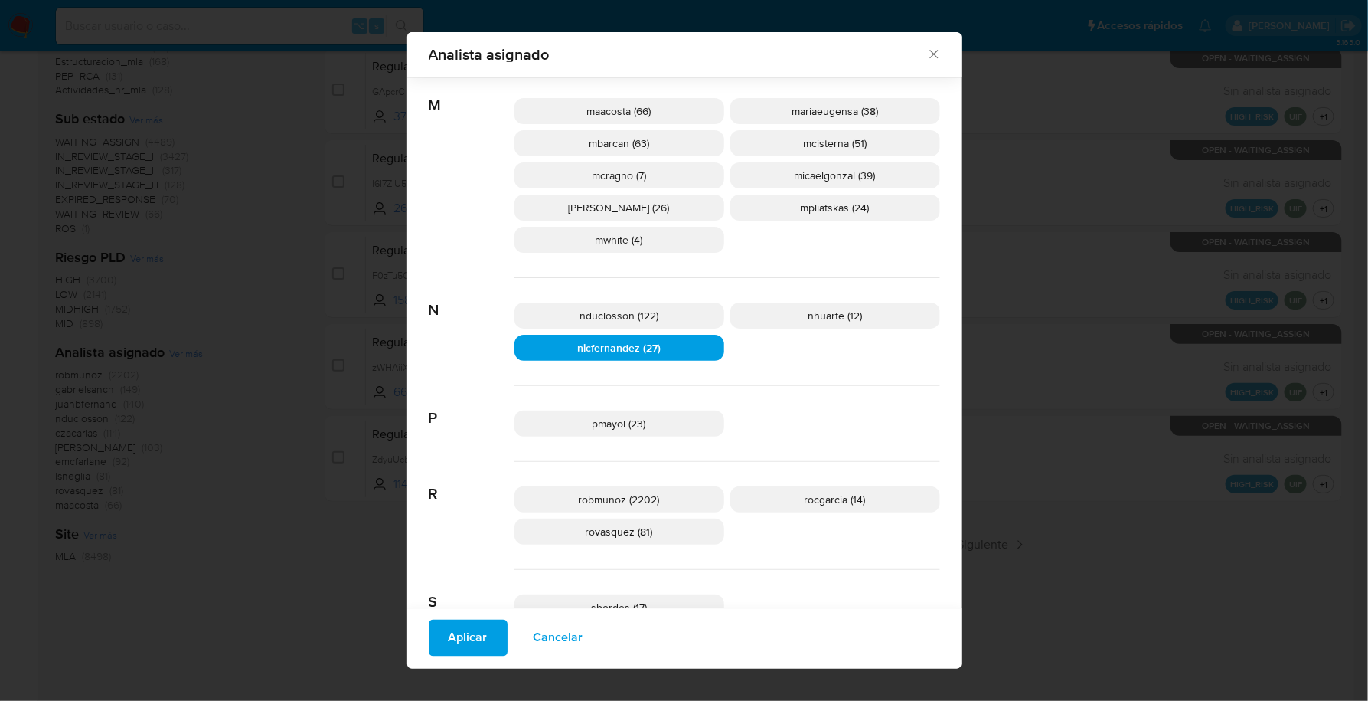
click at [461, 649] on span "Aplicar" at bounding box center [468, 638] width 39 height 34
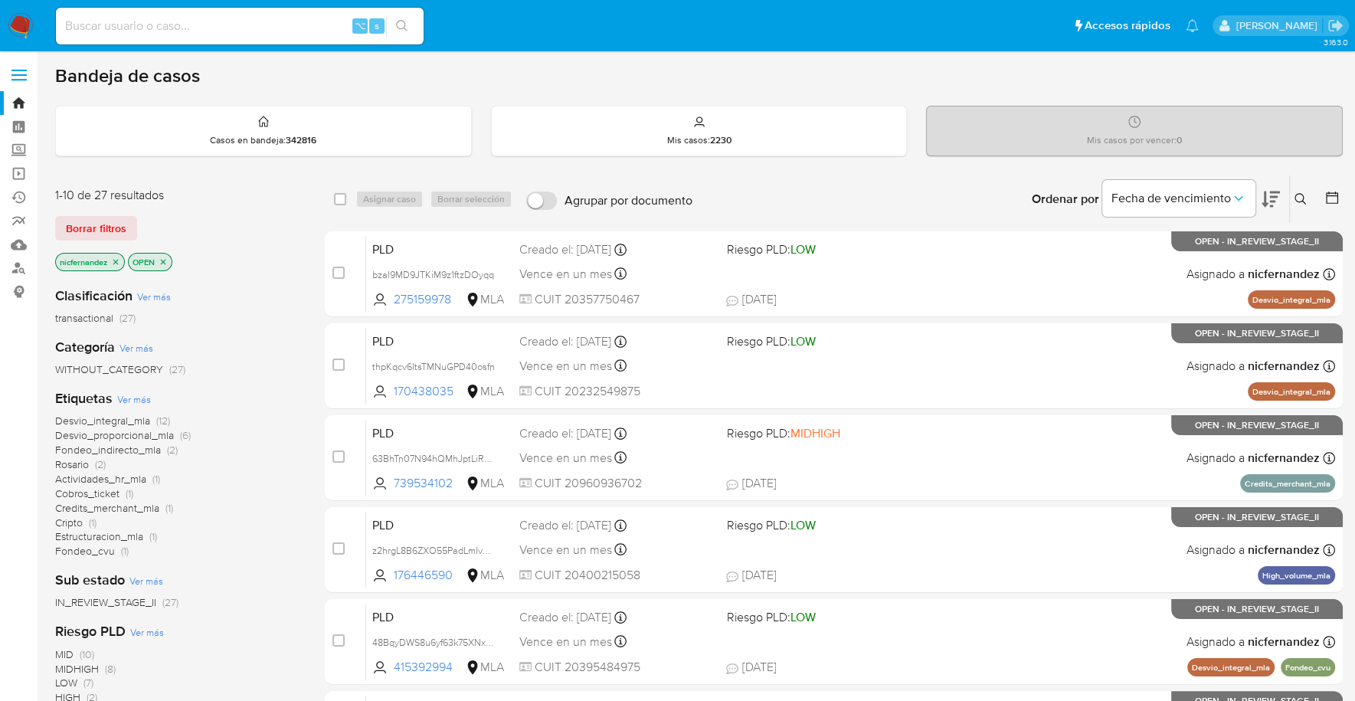
click at [21, 32] on img at bounding box center [21, 26] width 26 height 26
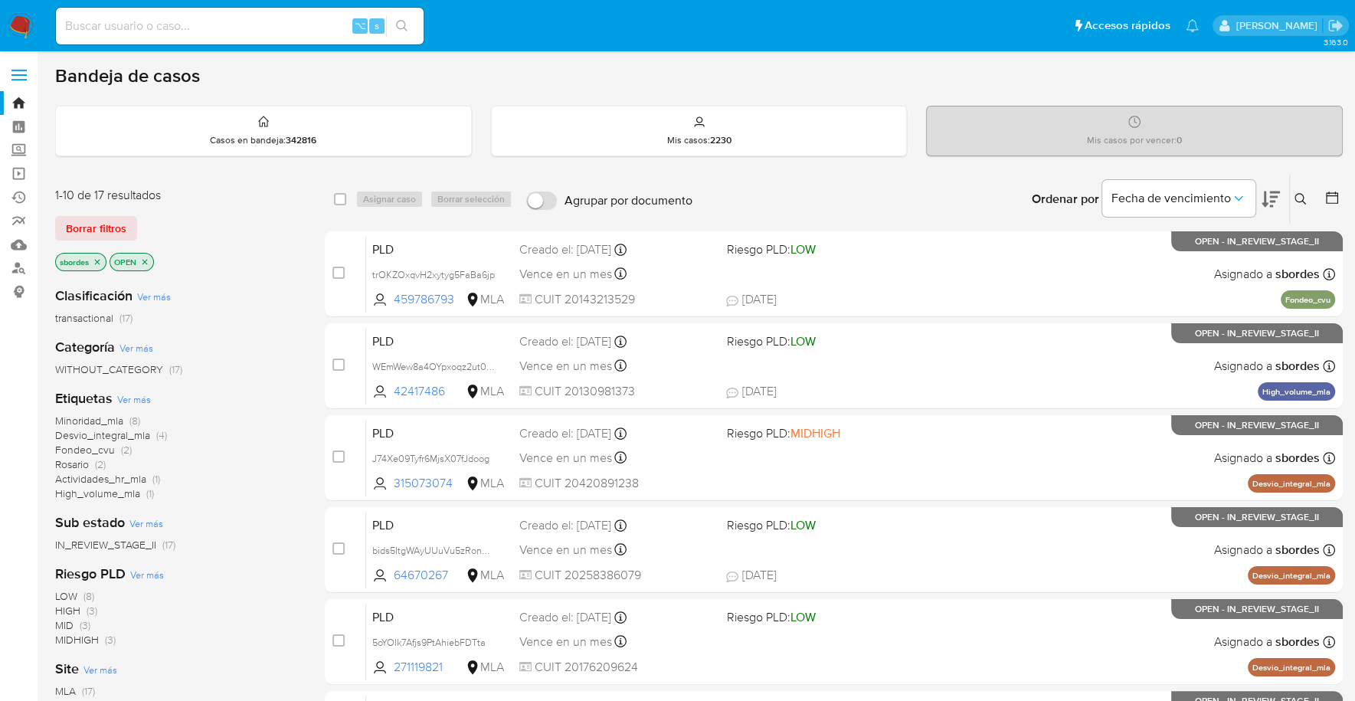
click at [148, 257] on icon "close-filter" at bounding box center [144, 261] width 9 height 9
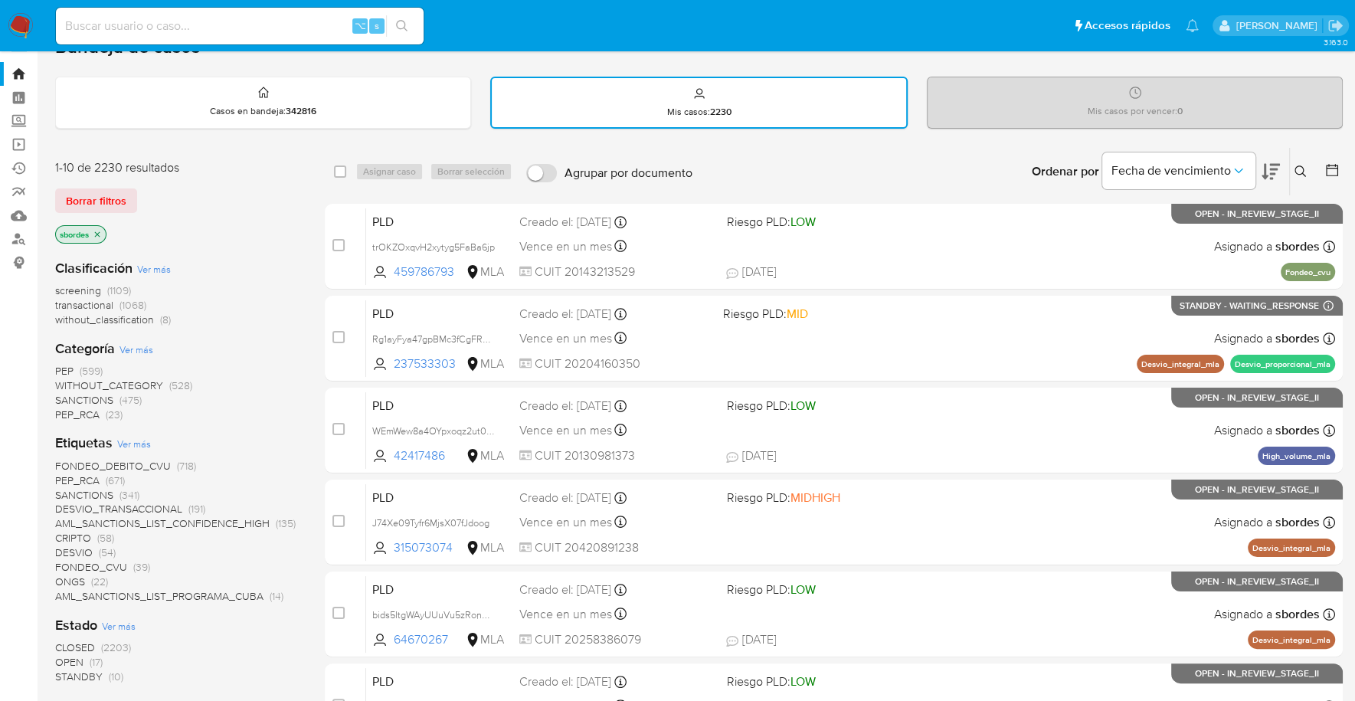
scroll to position [129, 0]
